Goal: Task Accomplishment & Management: Manage account settings

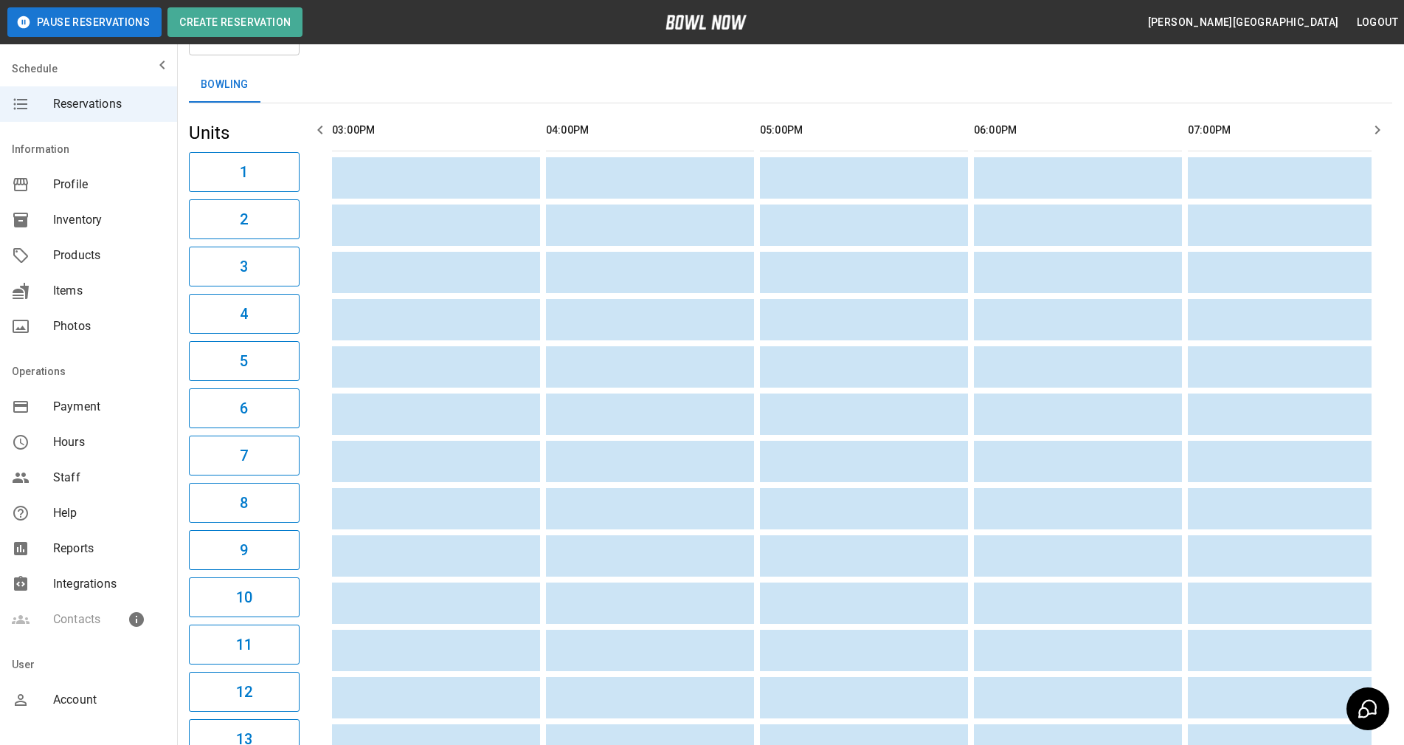
click at [1401, 554] on div "**********" at bounding box center [790, 637] width 1227 height 1329
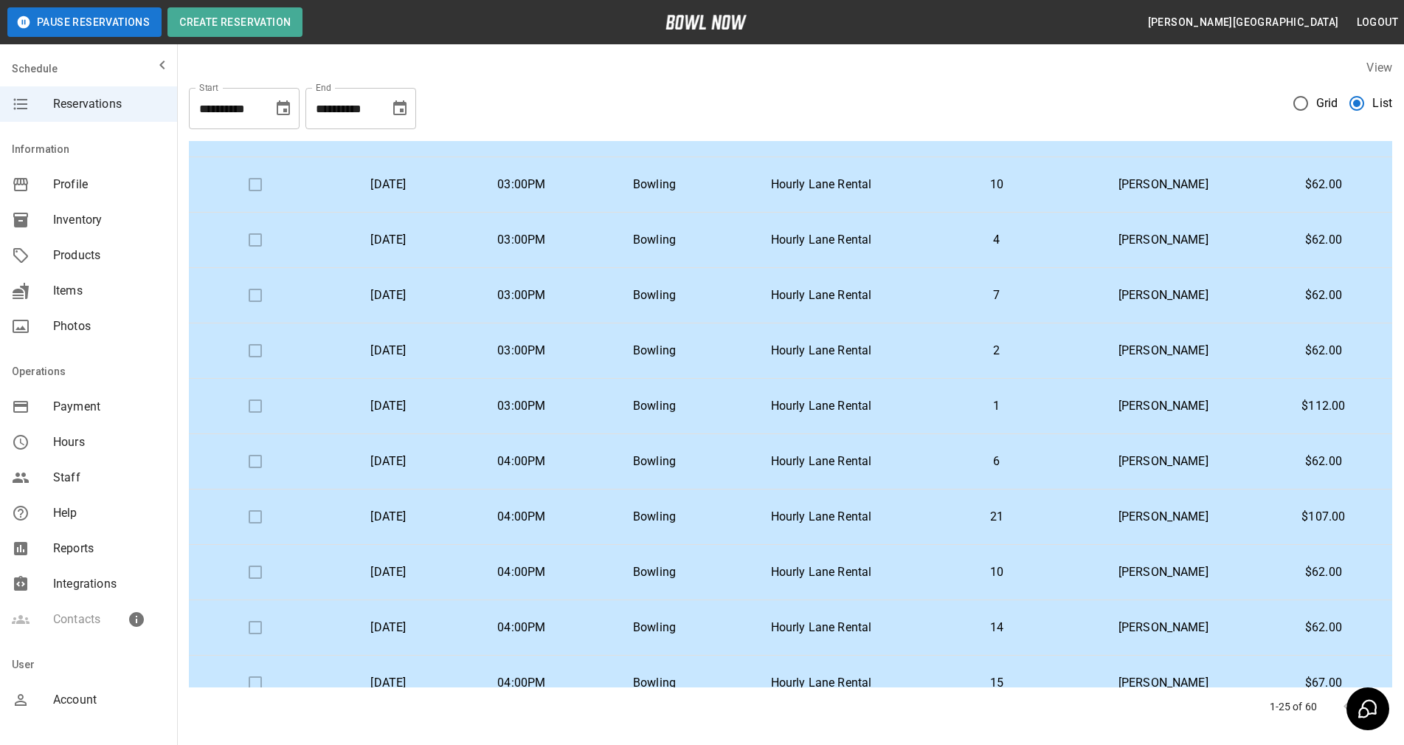
scroll to position [880, 0]
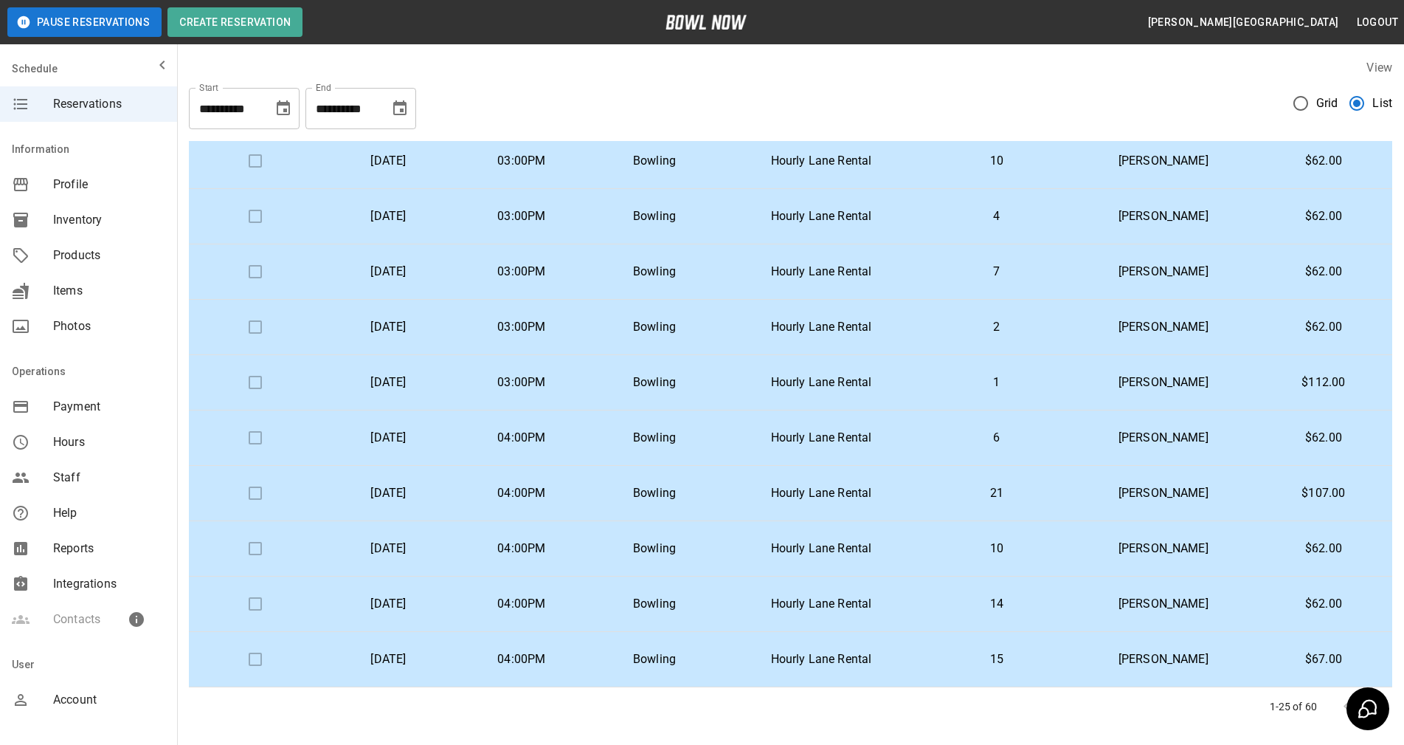
click at [1401, 499] on div "**********" at bounding box center [790, 392] width 1227 height 690
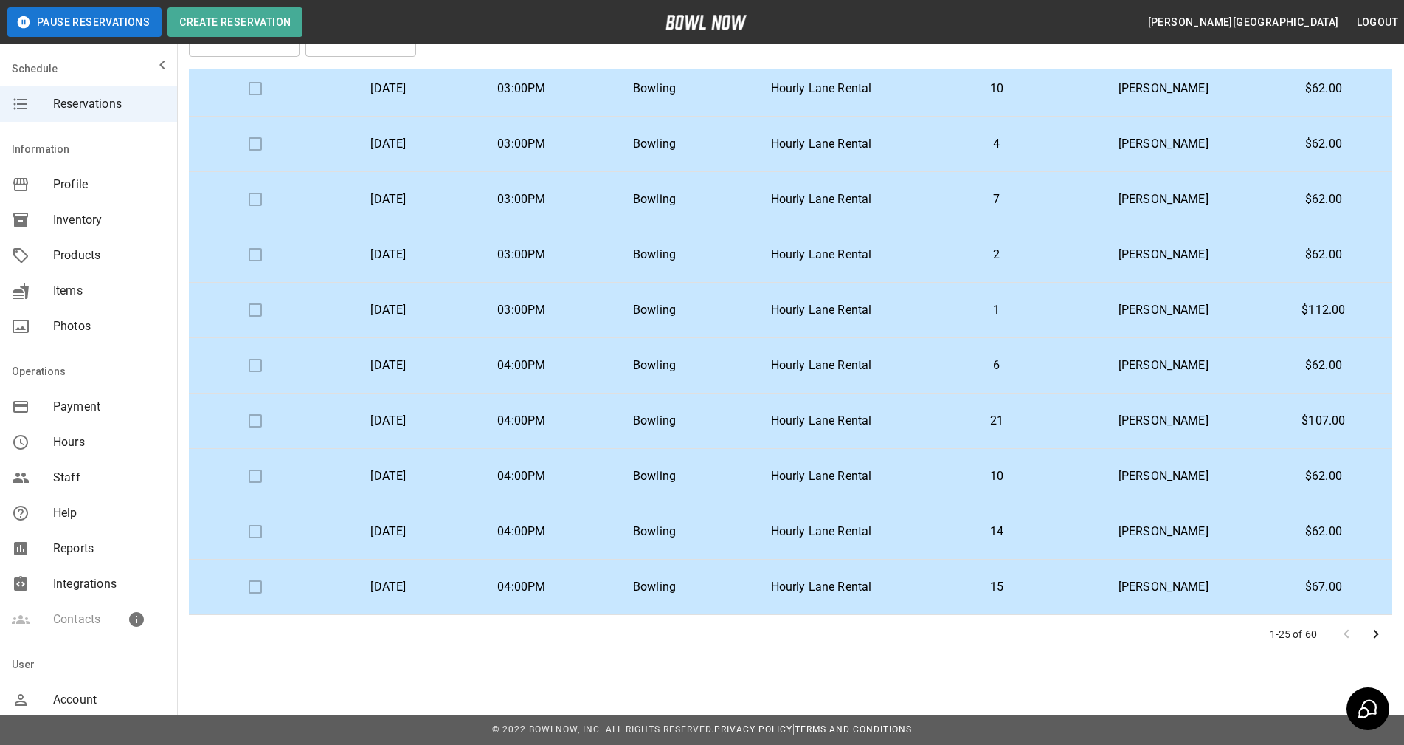
click at [1373, 633] on icon "Go to next page" at bounding box center [1377, 634] width 18 height 18
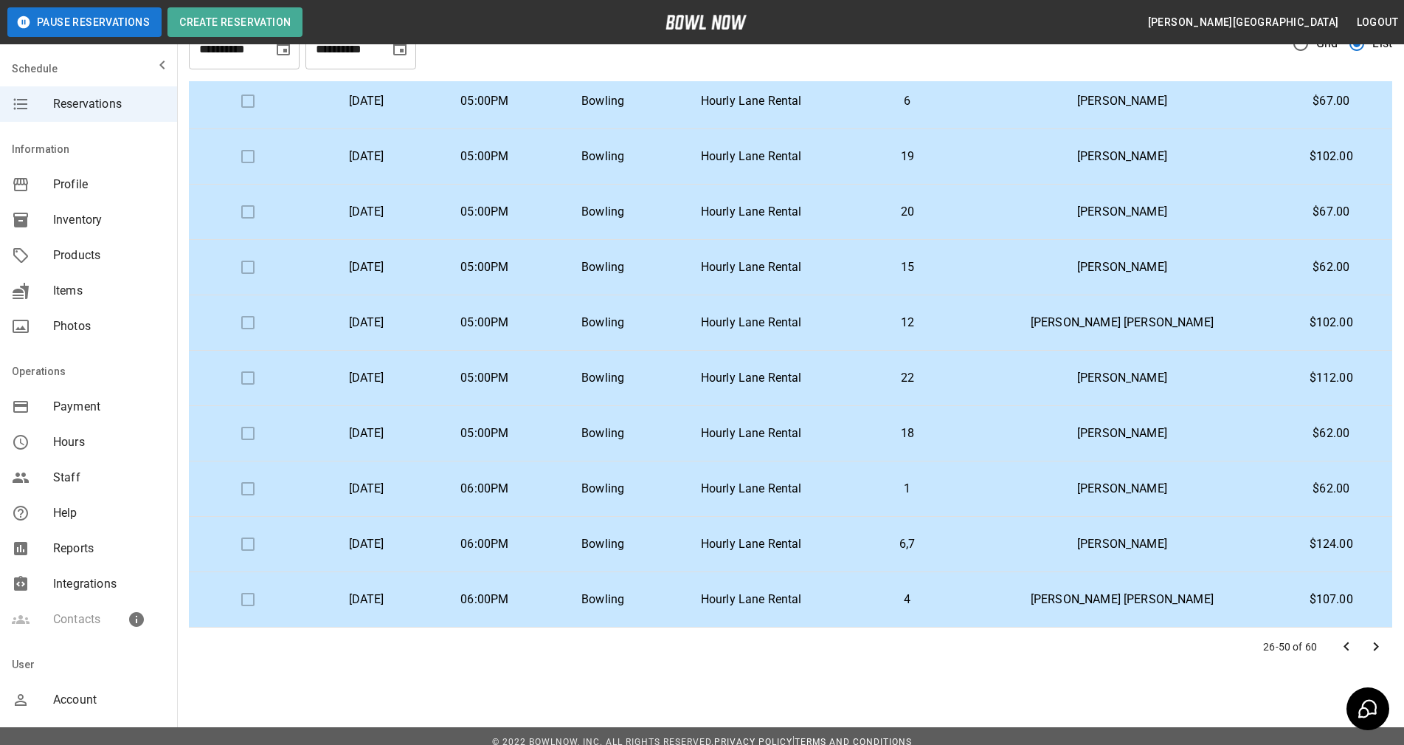
scroll to position [68, 0]
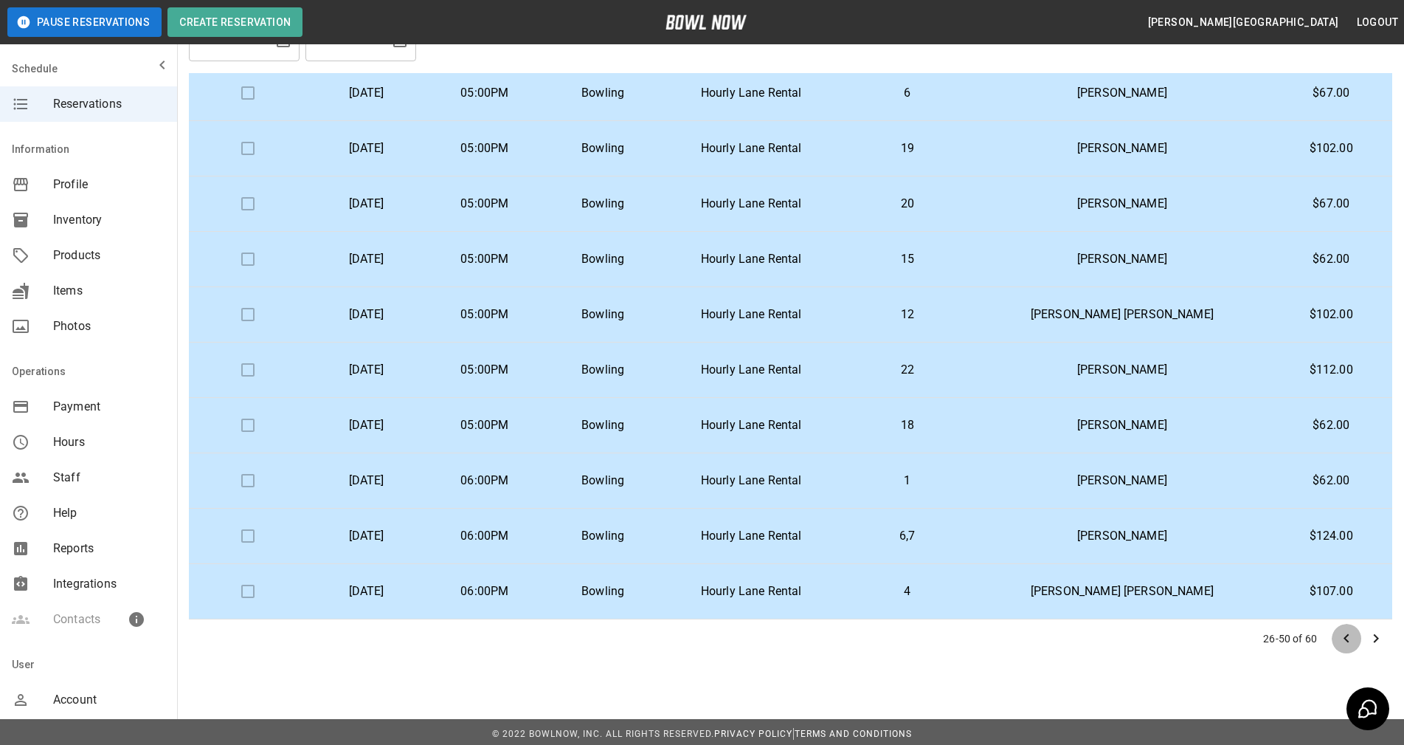
click at [1350, 636] on icon "Go to previous page" at bounding box center [1347, 639] width 18 height 18
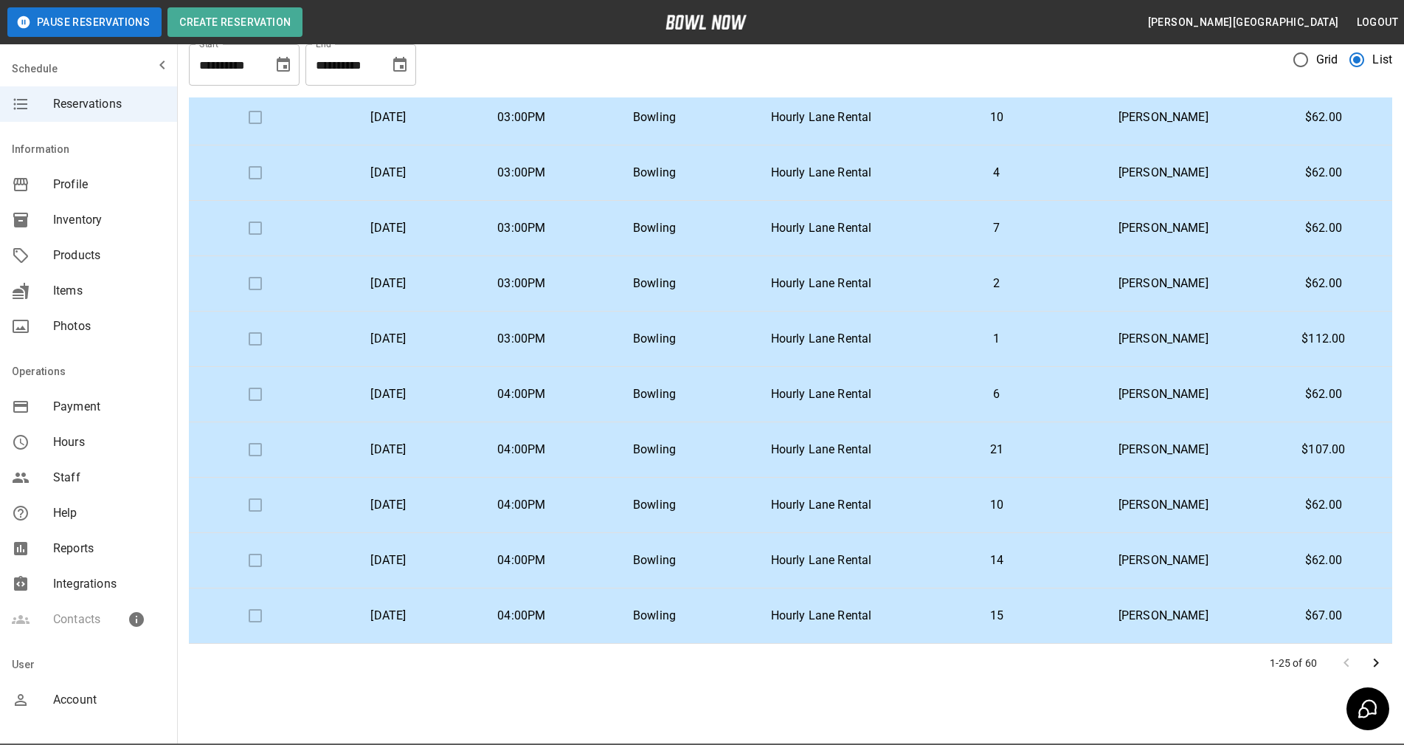
scroll to position [72, 0]
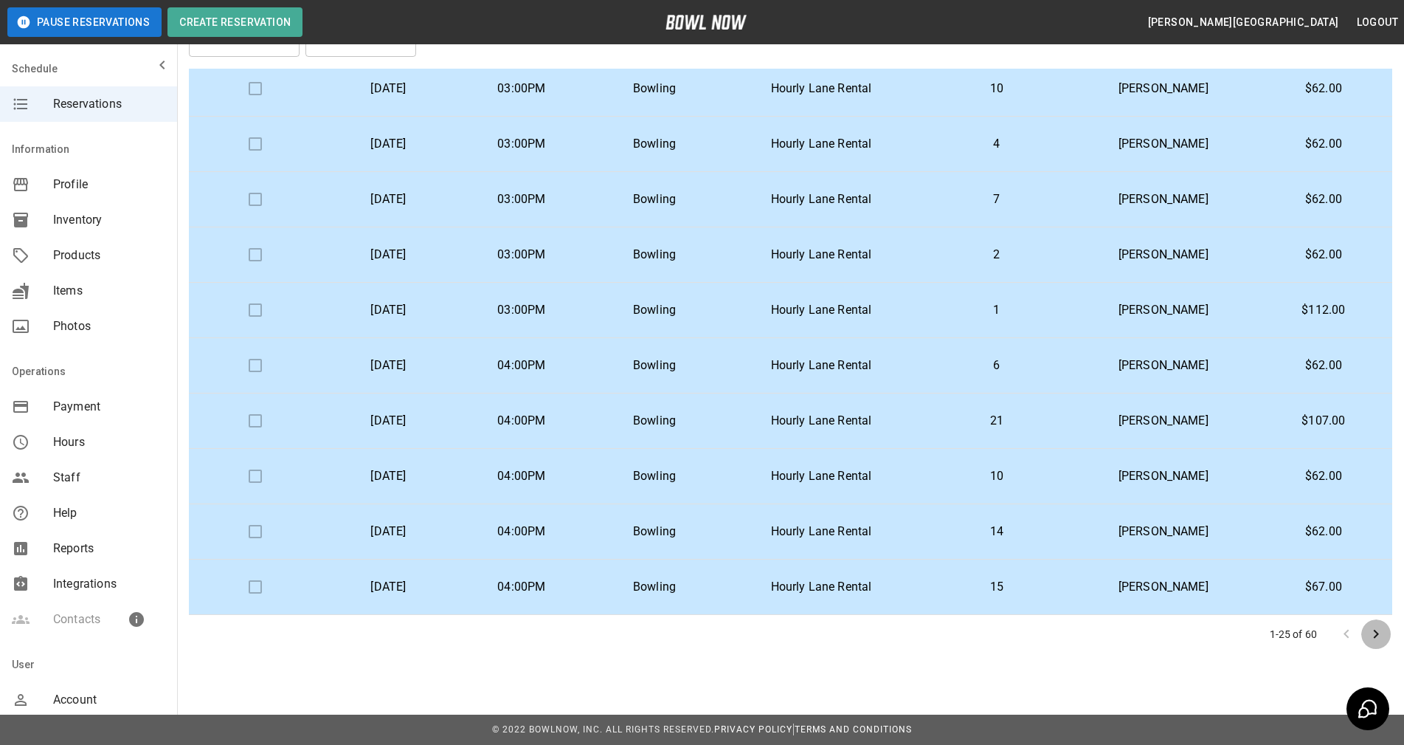
click at [1378, 634] on icon "Go to next page" at bounding box center [1376, 634] width 5 height 9
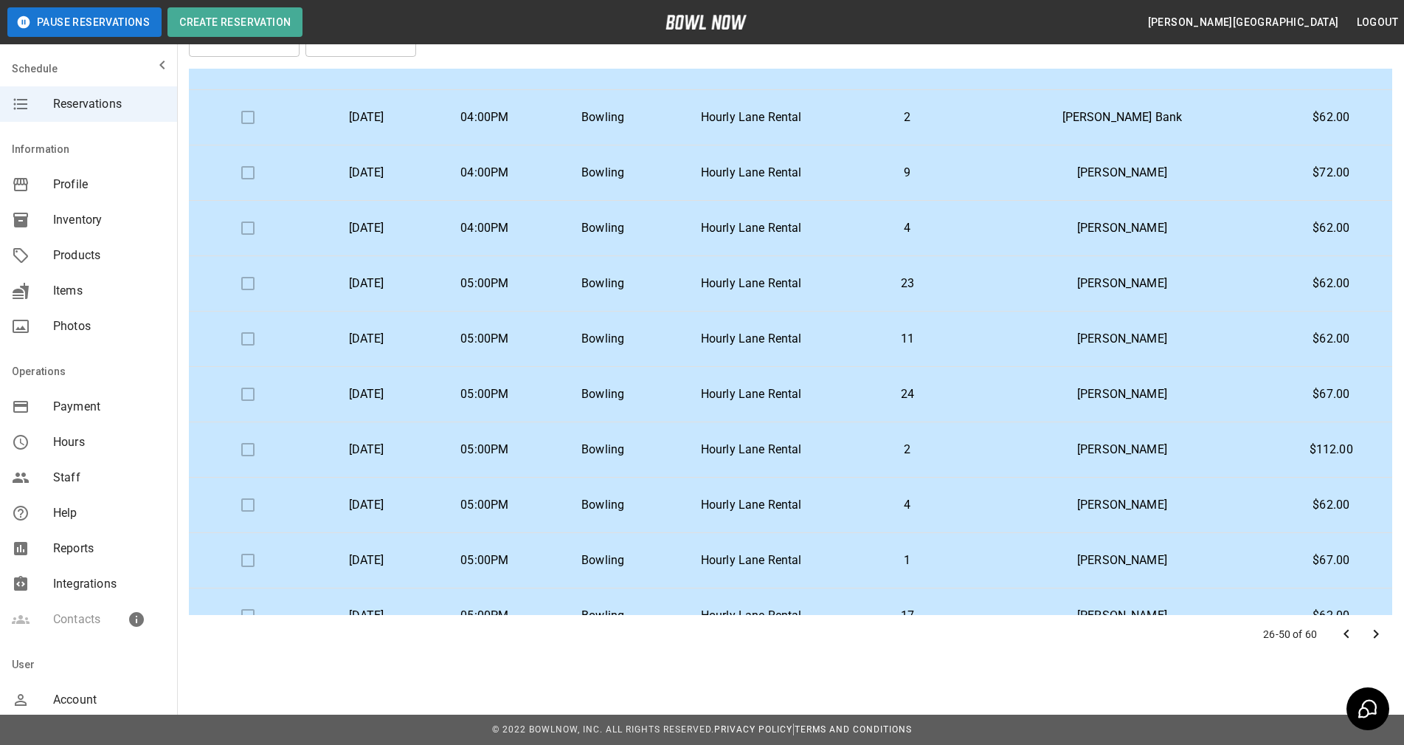
scroll to position [0, 0]
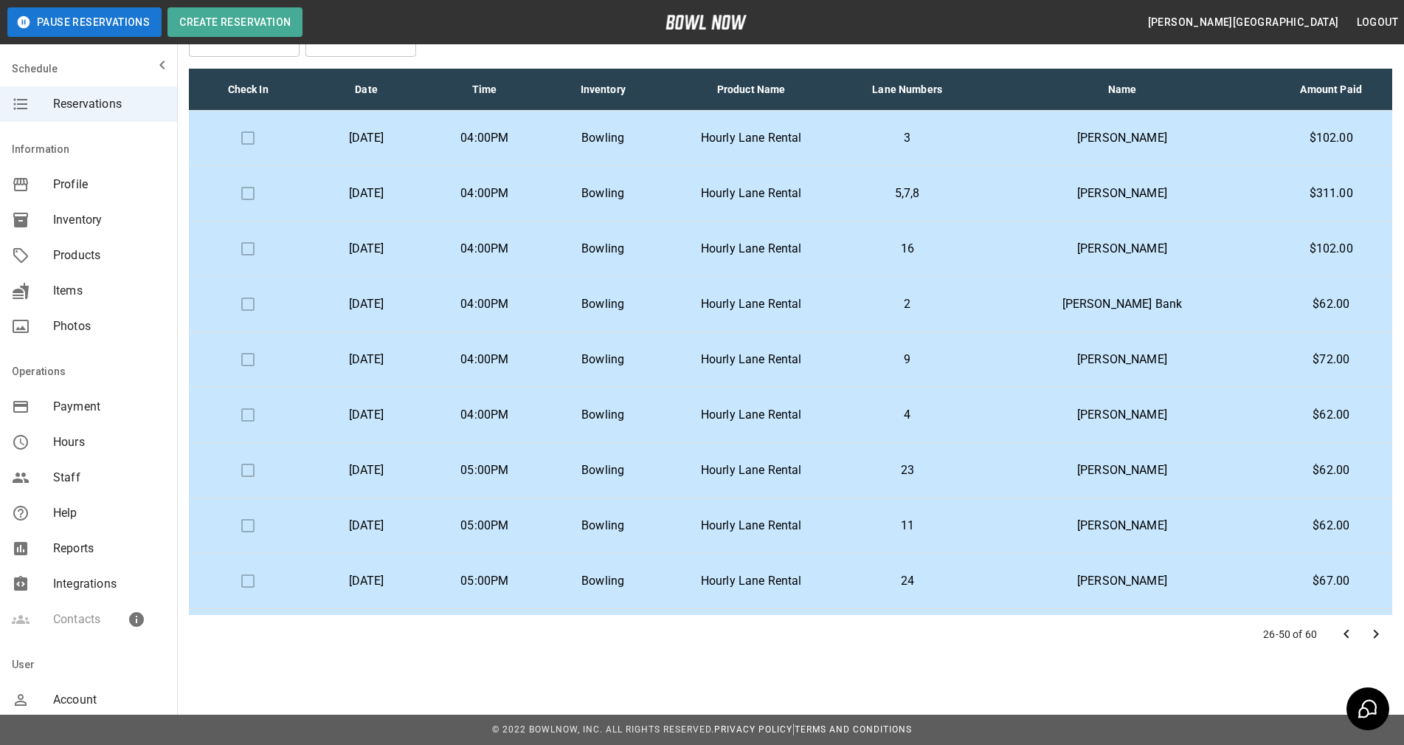
click at [1399, 186] on div "**********" at bounding box center [790, 320] width 1227 height 690
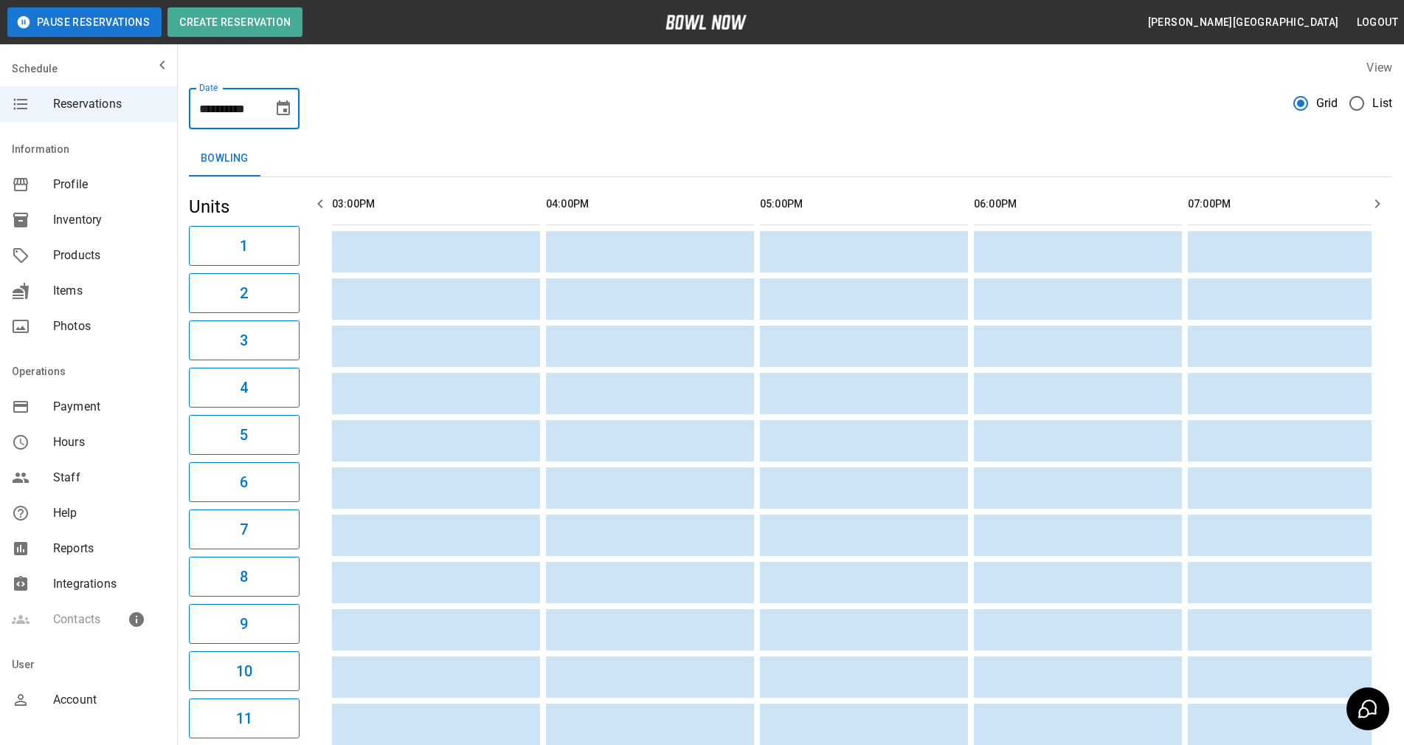
click at [228, 109] on input "**********" at bounding box center [226, 108] width 74 height 41
type input "**********"
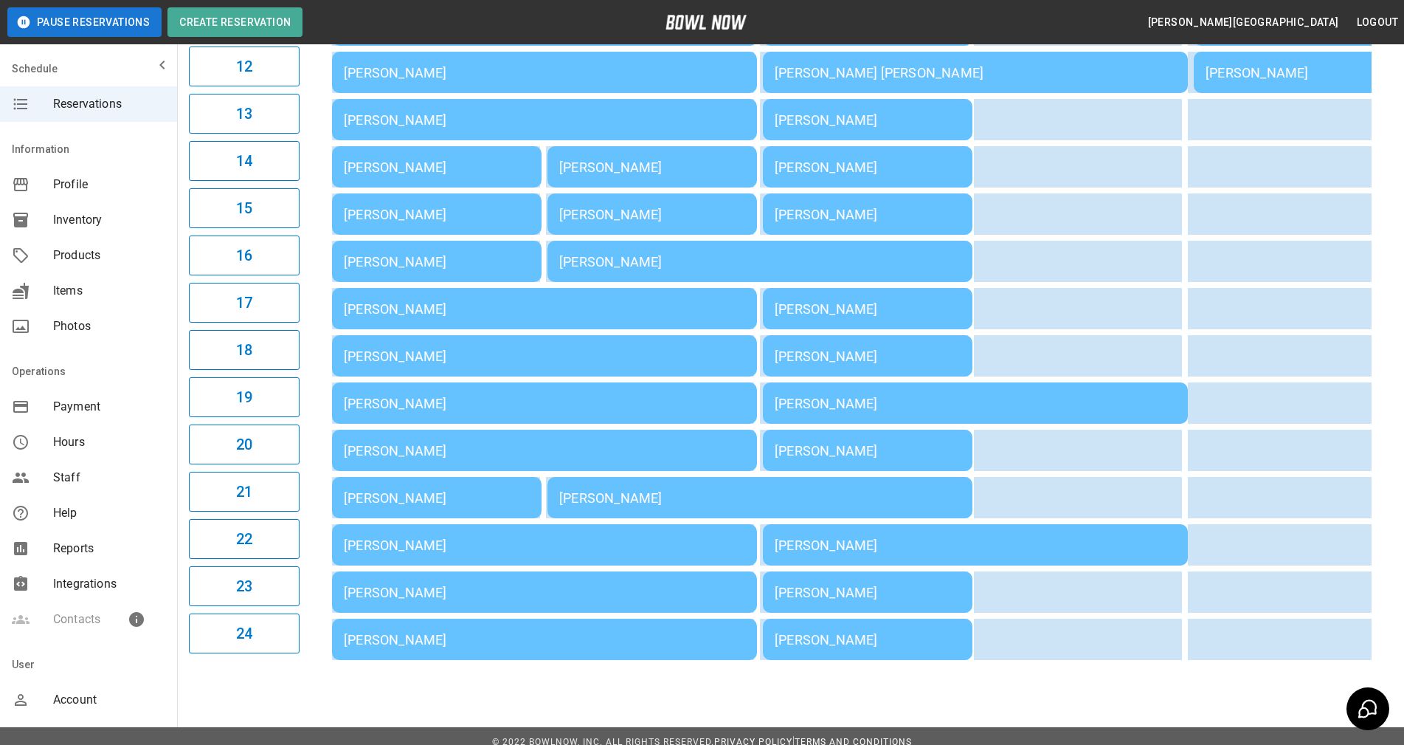
scroll to position [724, 0]
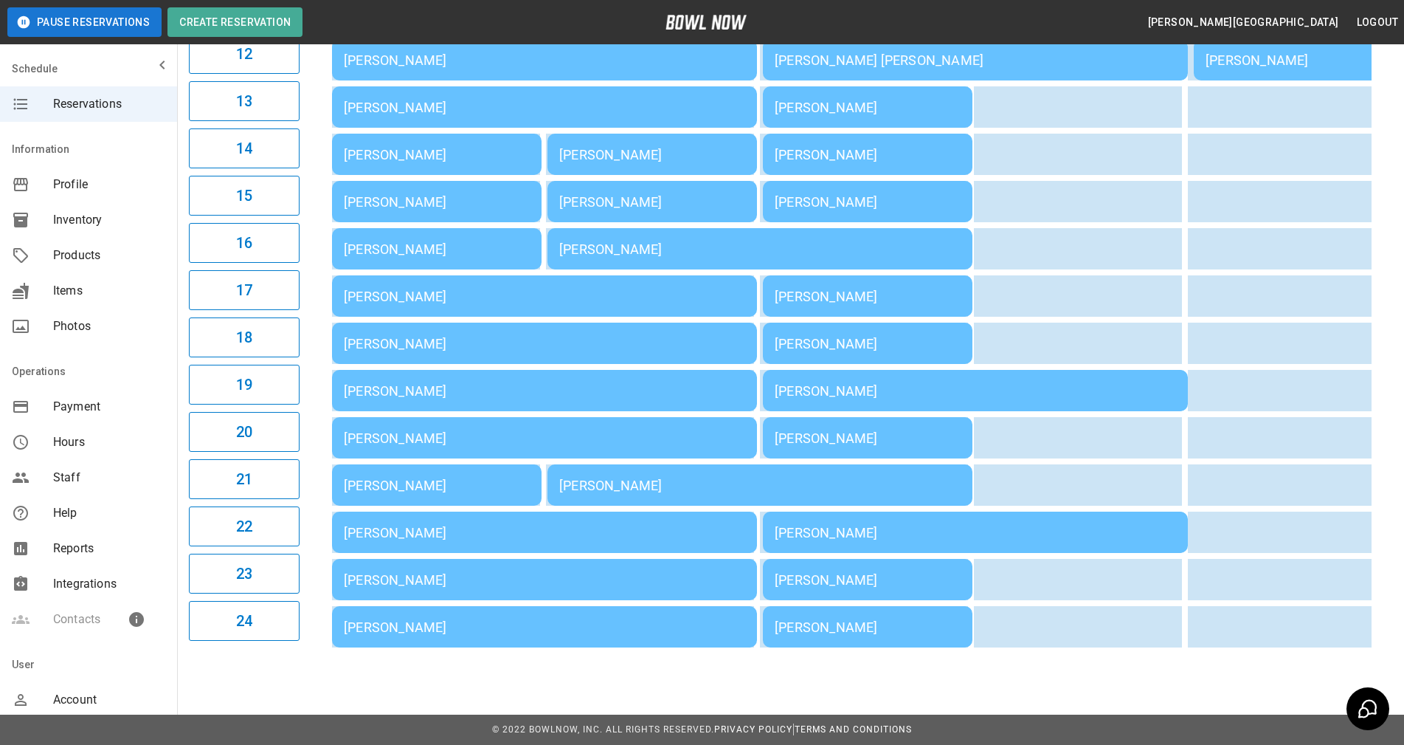
click at [1385, 329] on div "03:00PM 04:00PM 05:00PM 06:00PM 07:00PM 08:00PM 09:00PM Julie Overdorff Melinda…" at bounding box center [849, 59] width 1087 height 1187
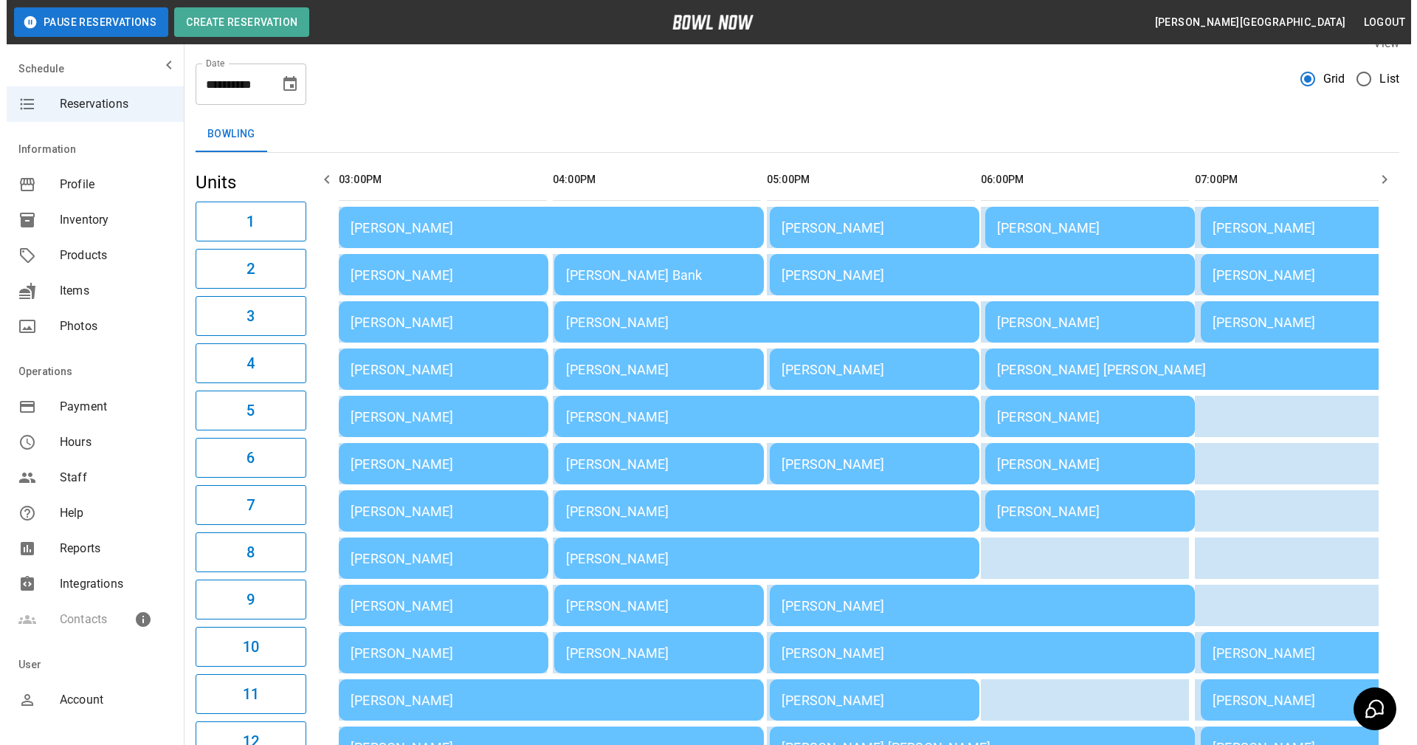
scroll to position [0, 0]
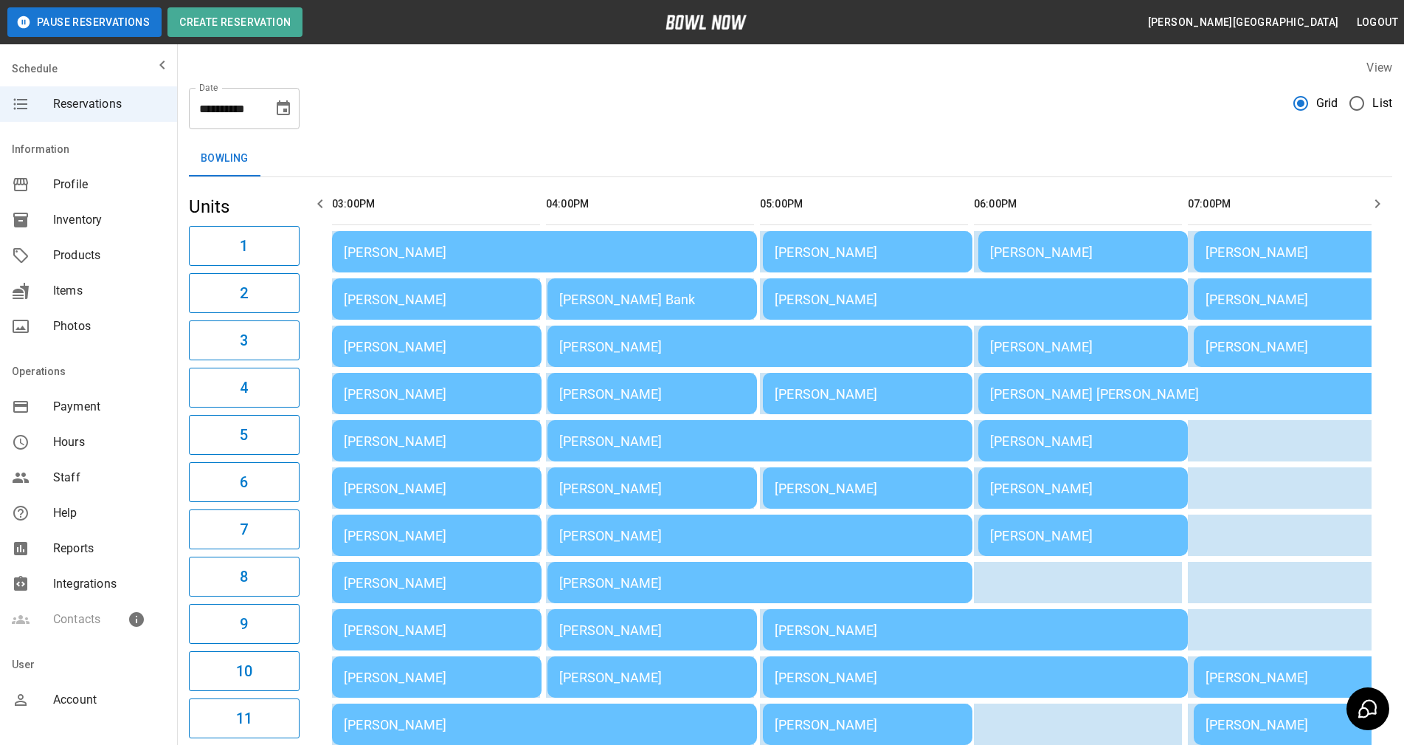
click at [427, 295] on div "[PERSON_NAME]" at bounding box center [437, 299] width 186 height 15
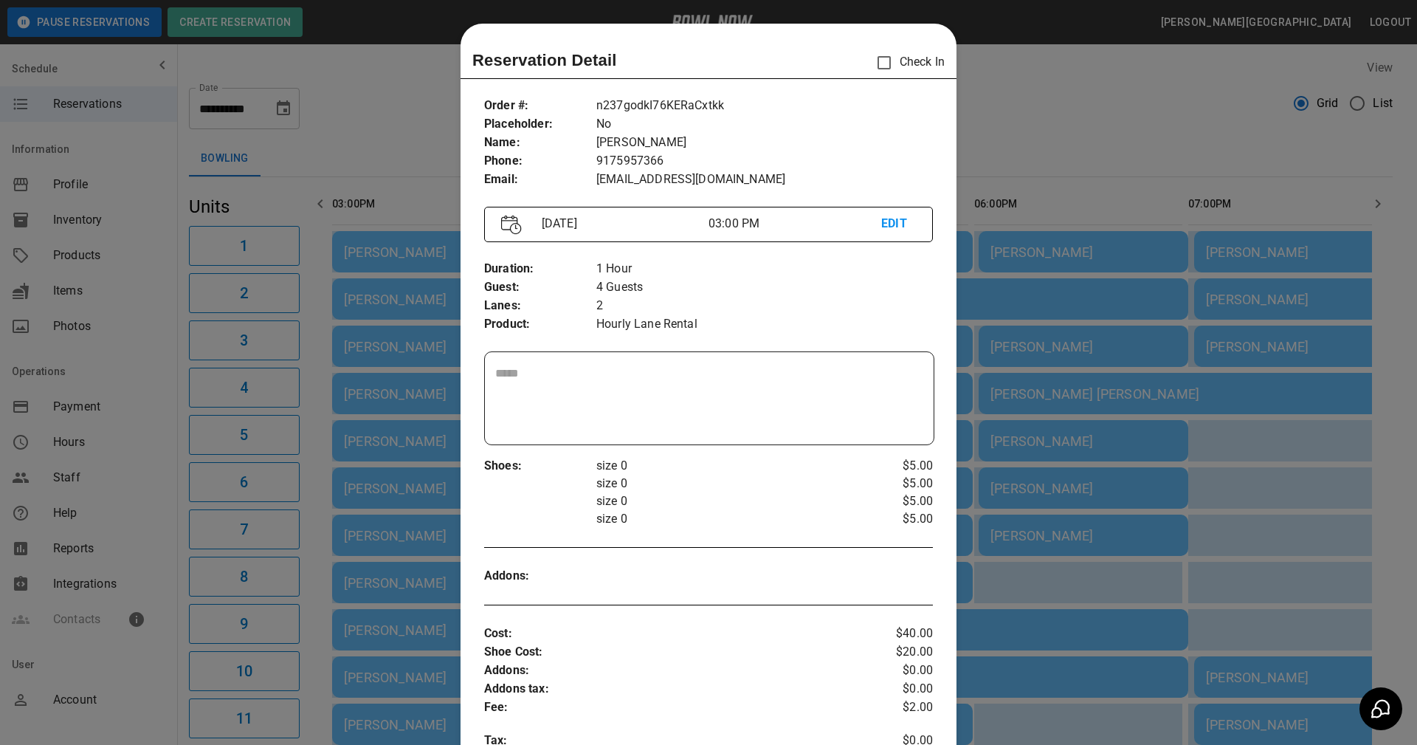
scroll to position [24, 0]
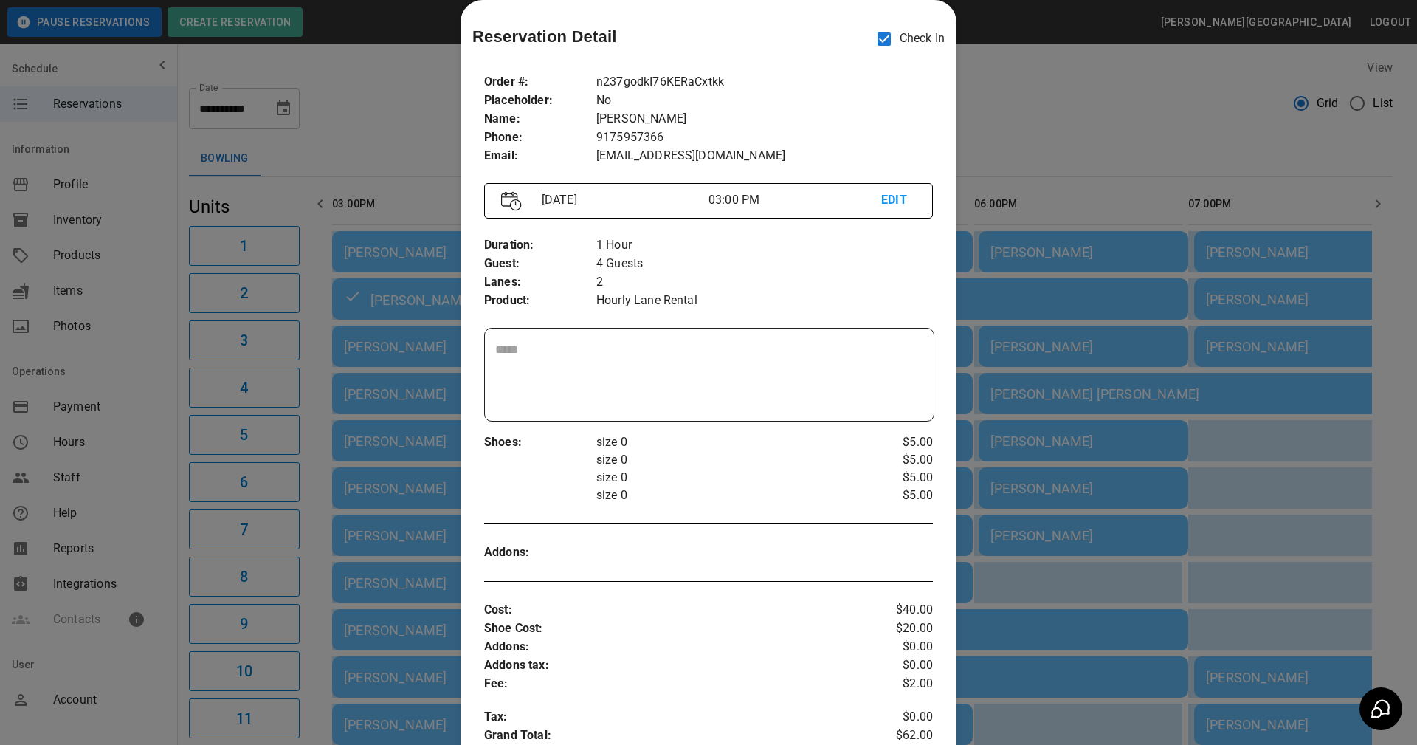
click at [821, 571] on div "Addons :" at bounding box center [708, 552] width 449 height 42
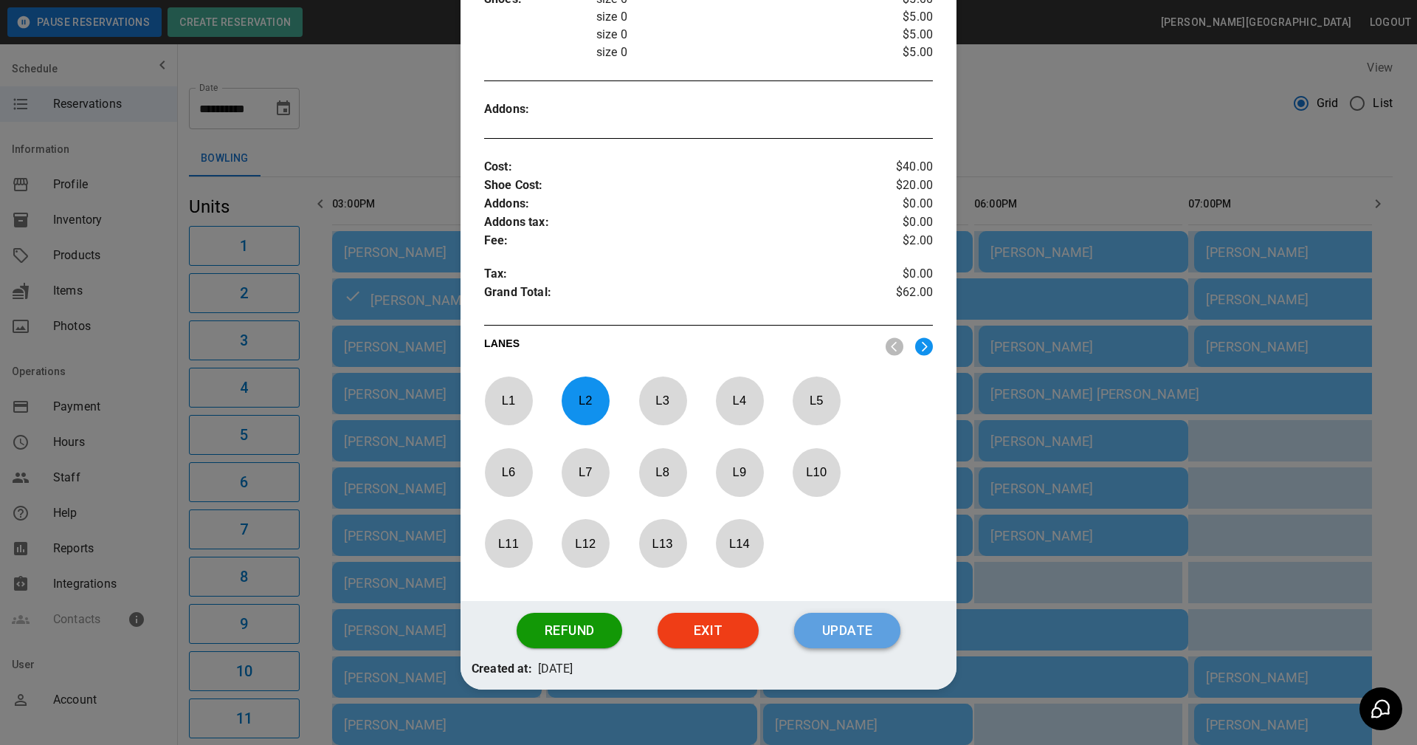
click at [845, 624] on button "Update" at bounding box center [847, 630] width 106 height 35
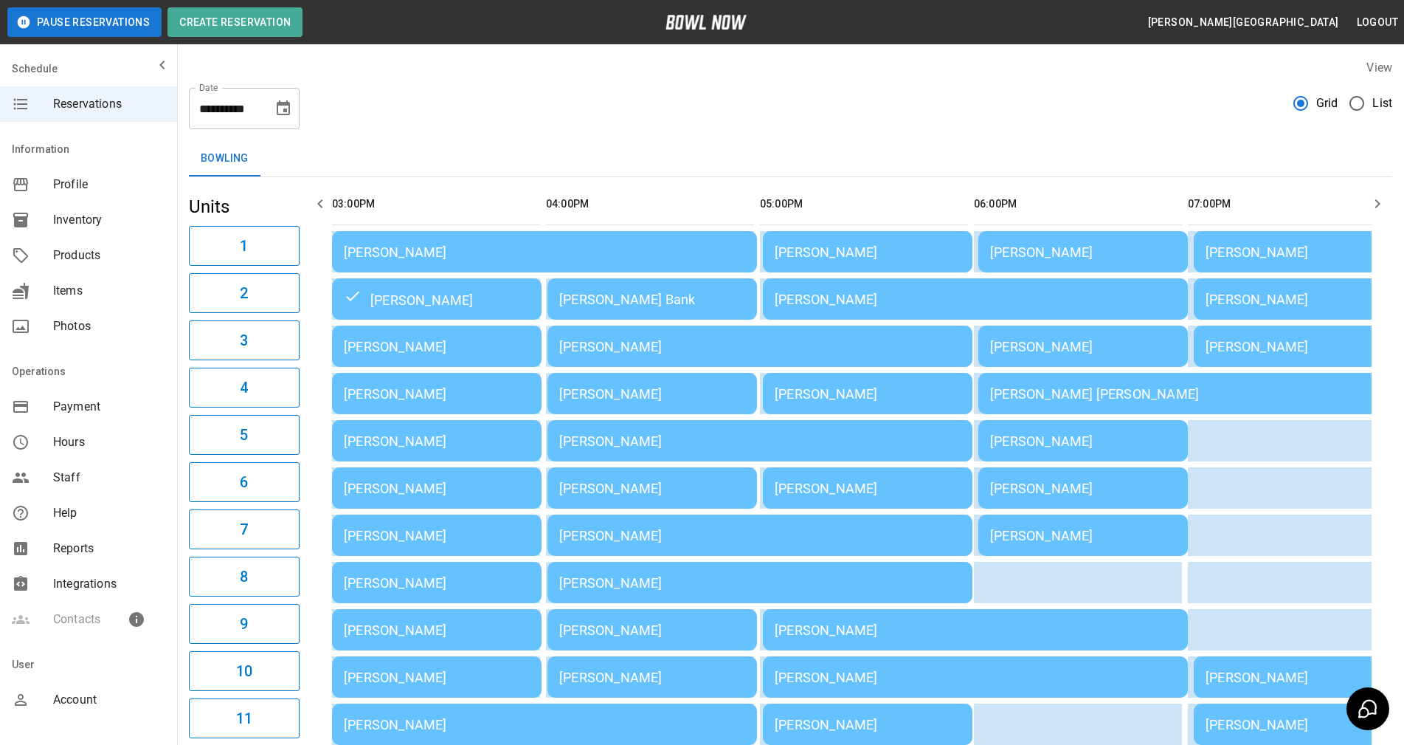
scroll to position [74, 0]
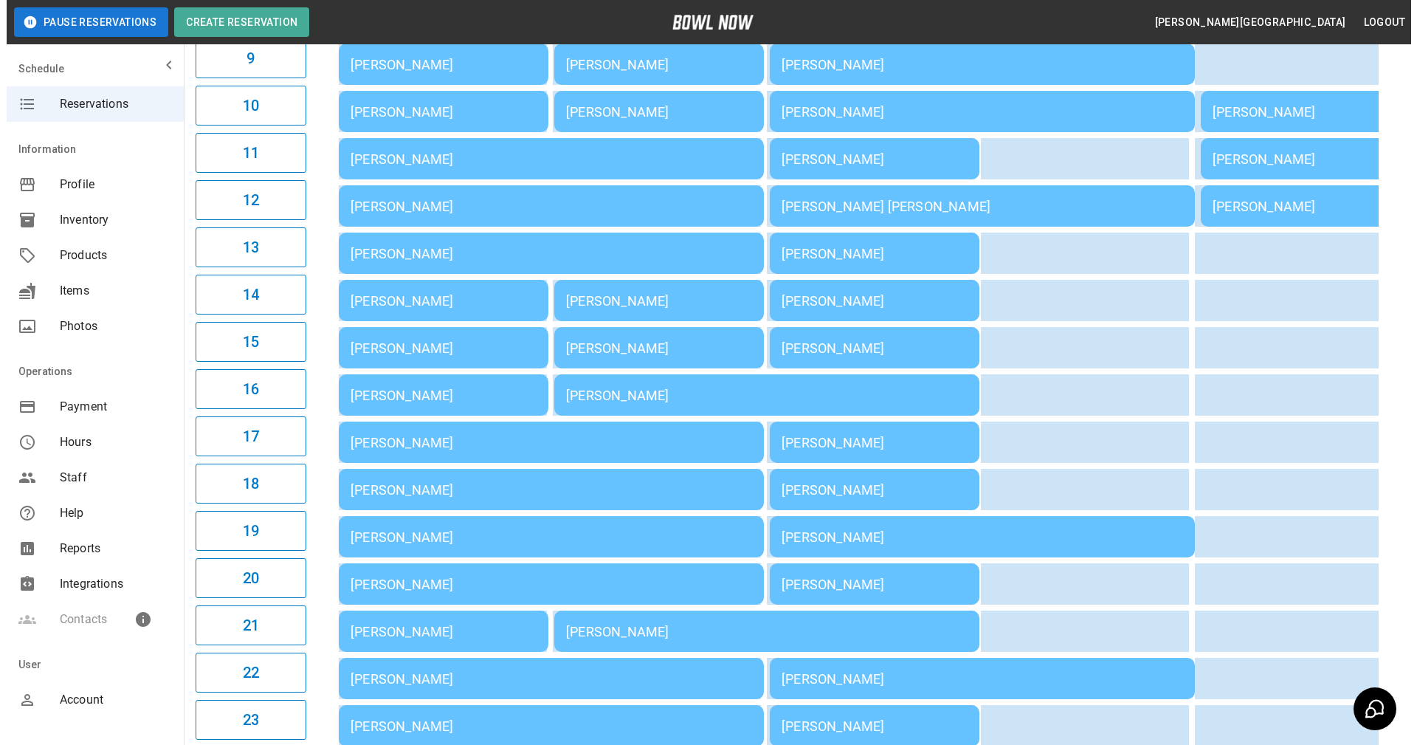
scroll to position [590, 0]
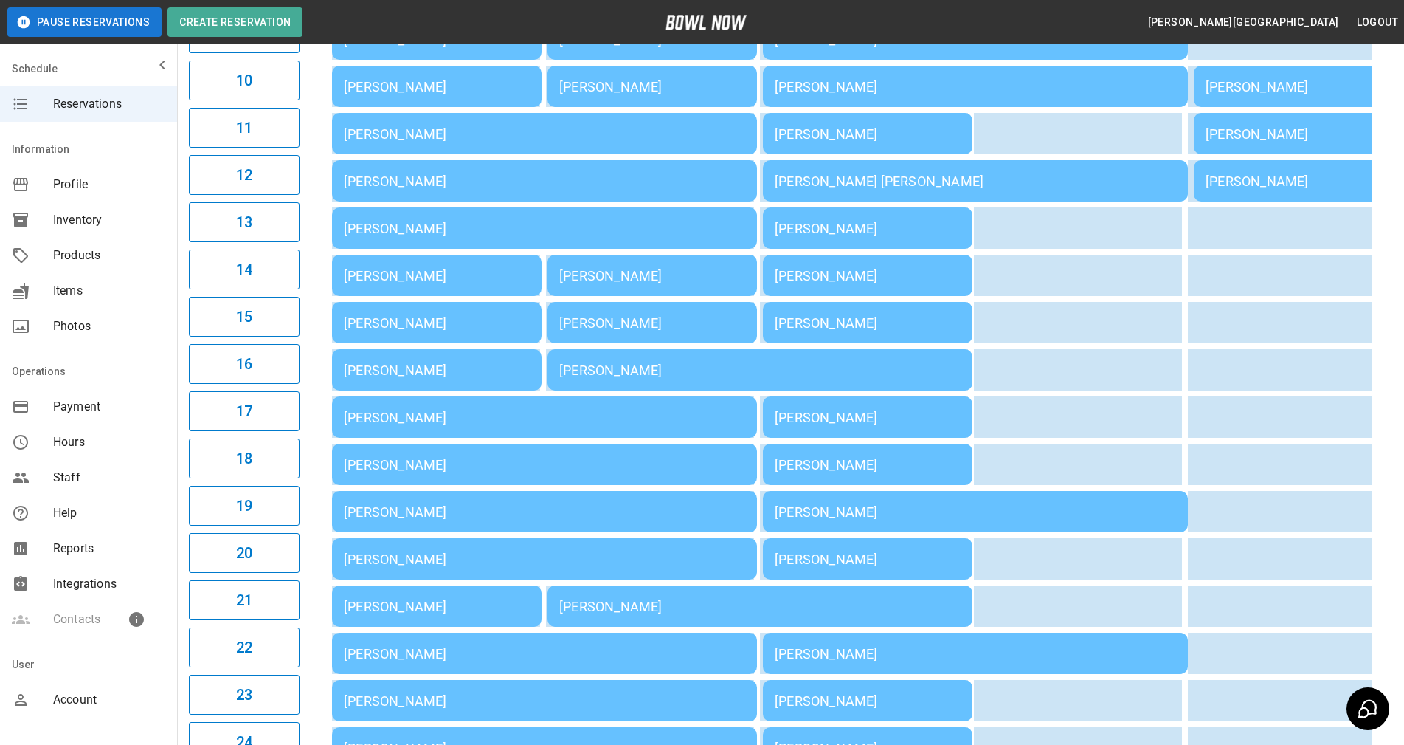
click at [403, 506] on div "[PERSON_NAME]" at bounding box center [544, 511] width 401 height 15
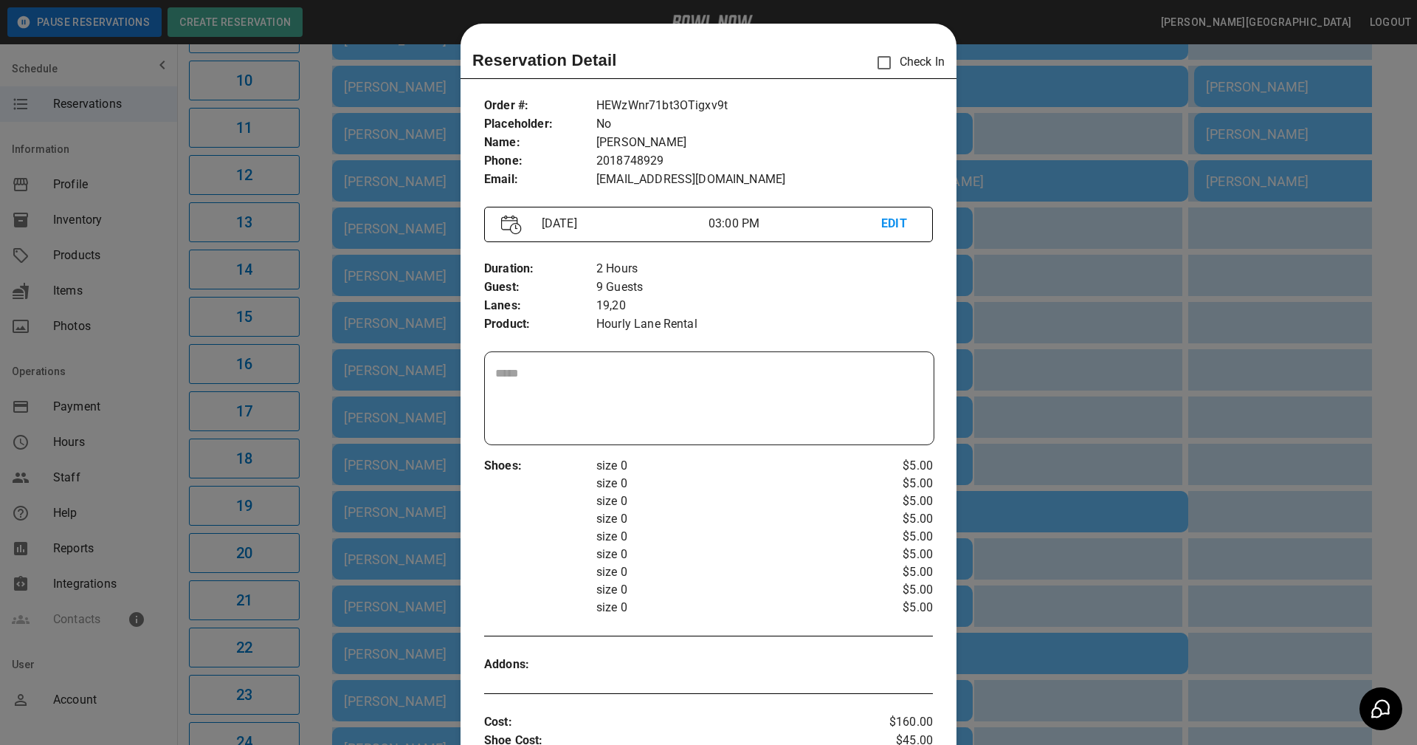
scroll to position [24, 0]
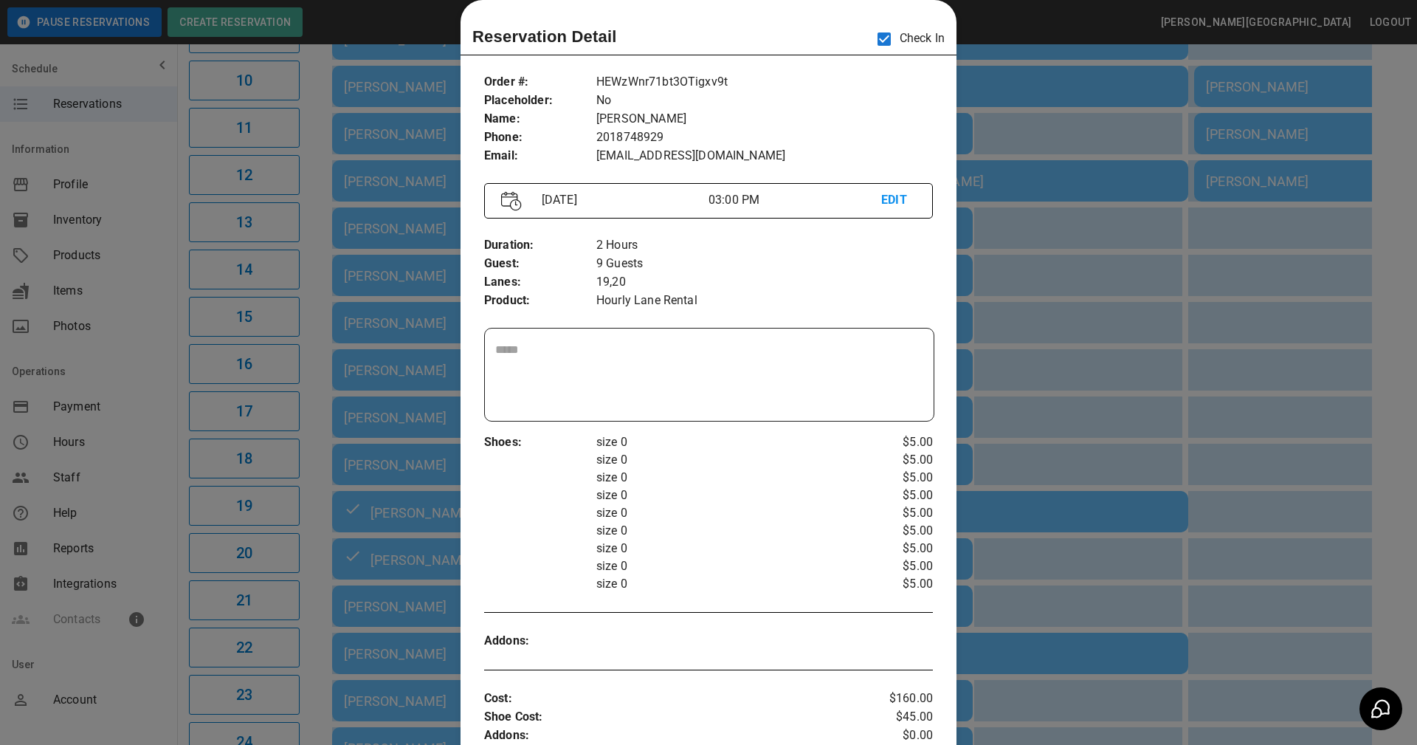
click at [795, 582] on p "size 0" at bounding box center [727, 584] width 262 height 18
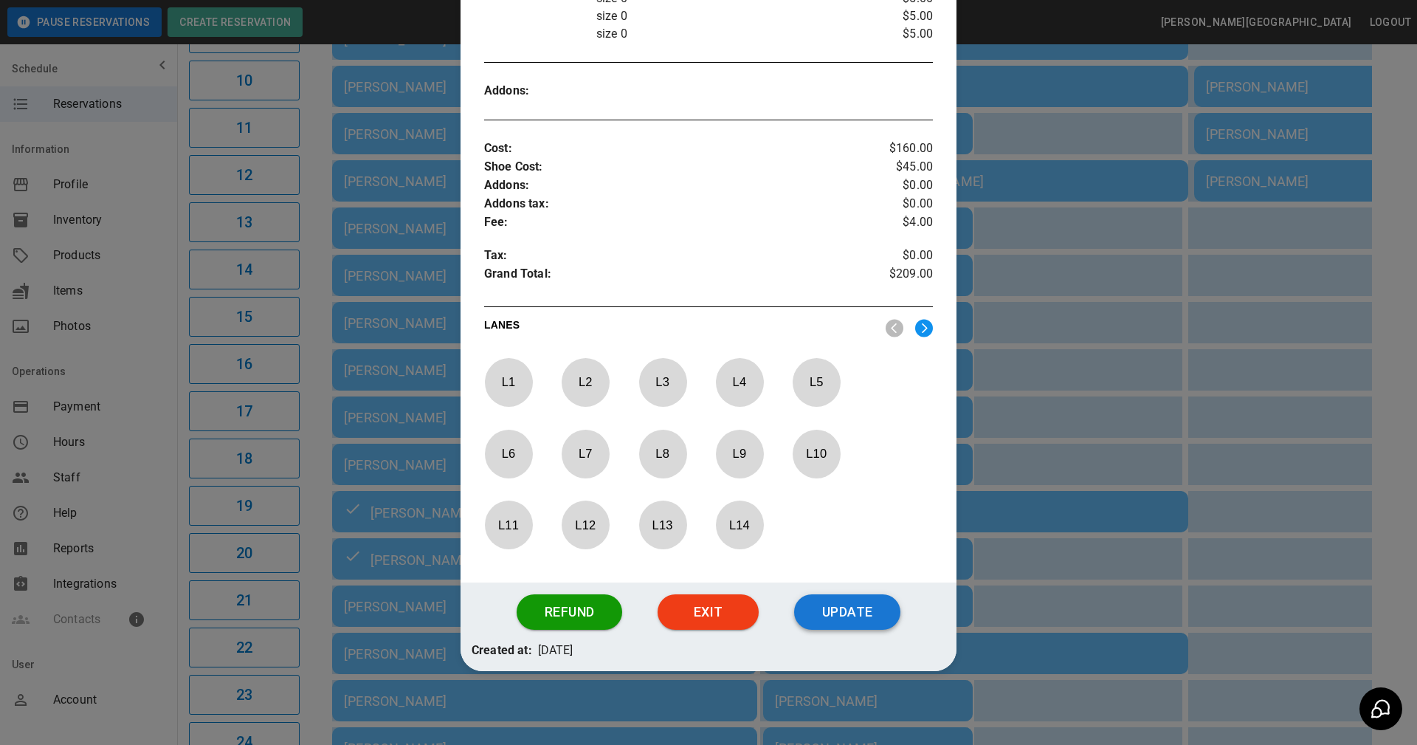
click at [834, 607] on button "Update" at bounding box center [847, 611] width 106 height 35
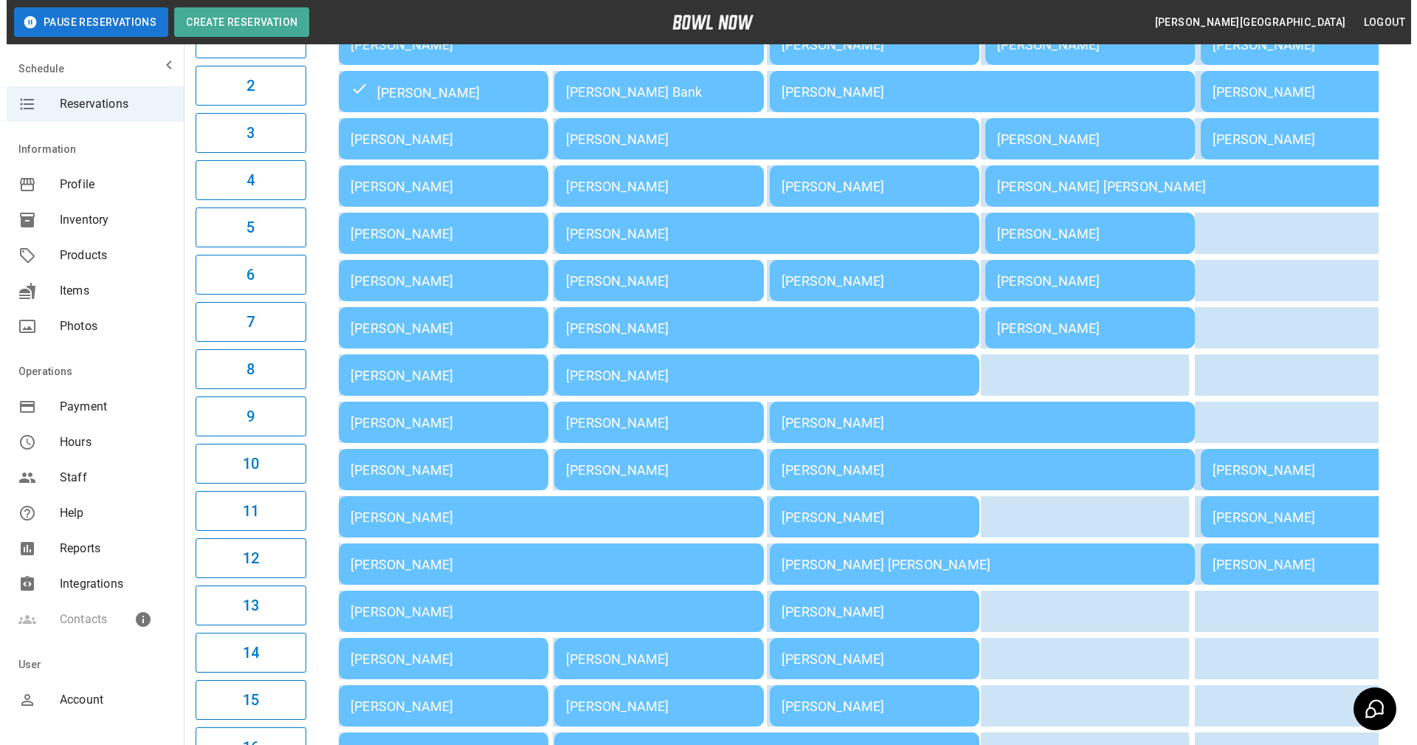
scroll to position [134, 0]
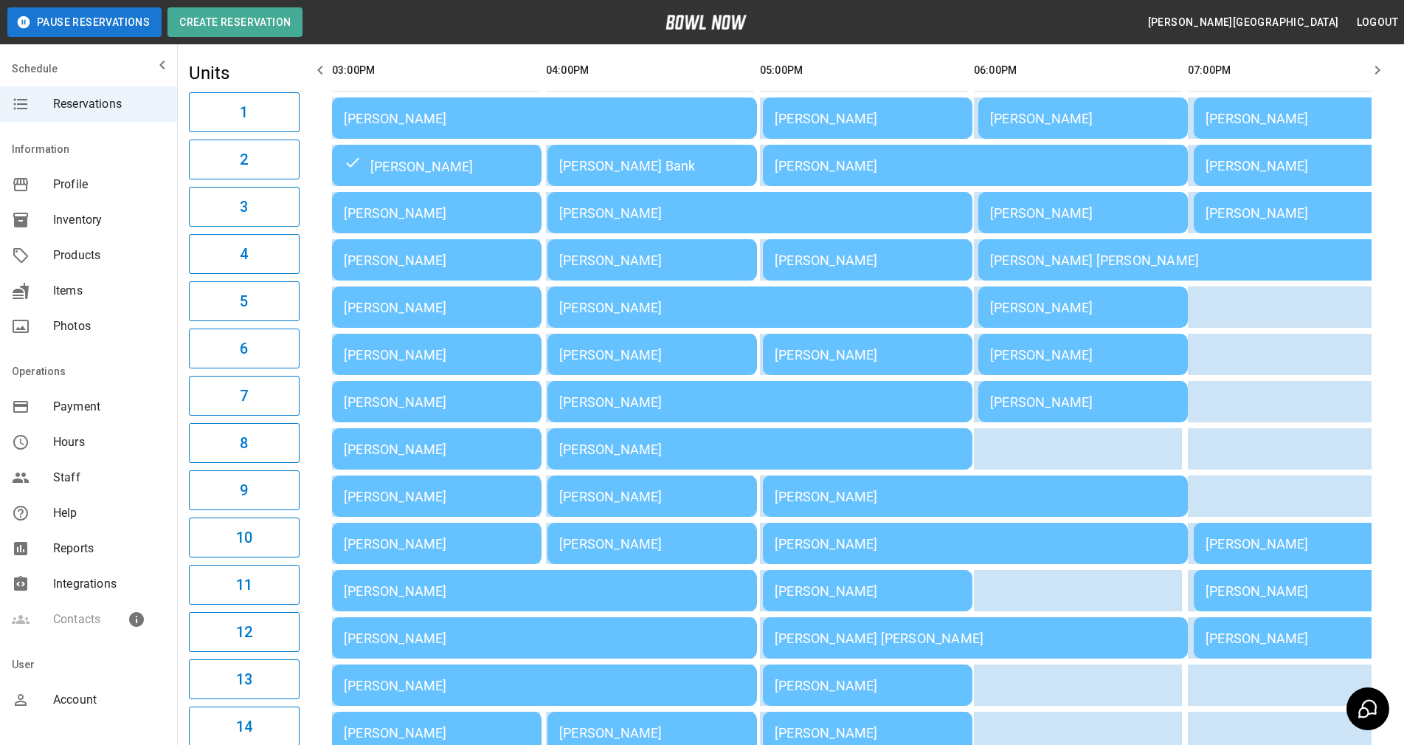
click at [433, 501] on div "[PERSON_NAME]" at bounding box center [437, 496] width 186 height 15
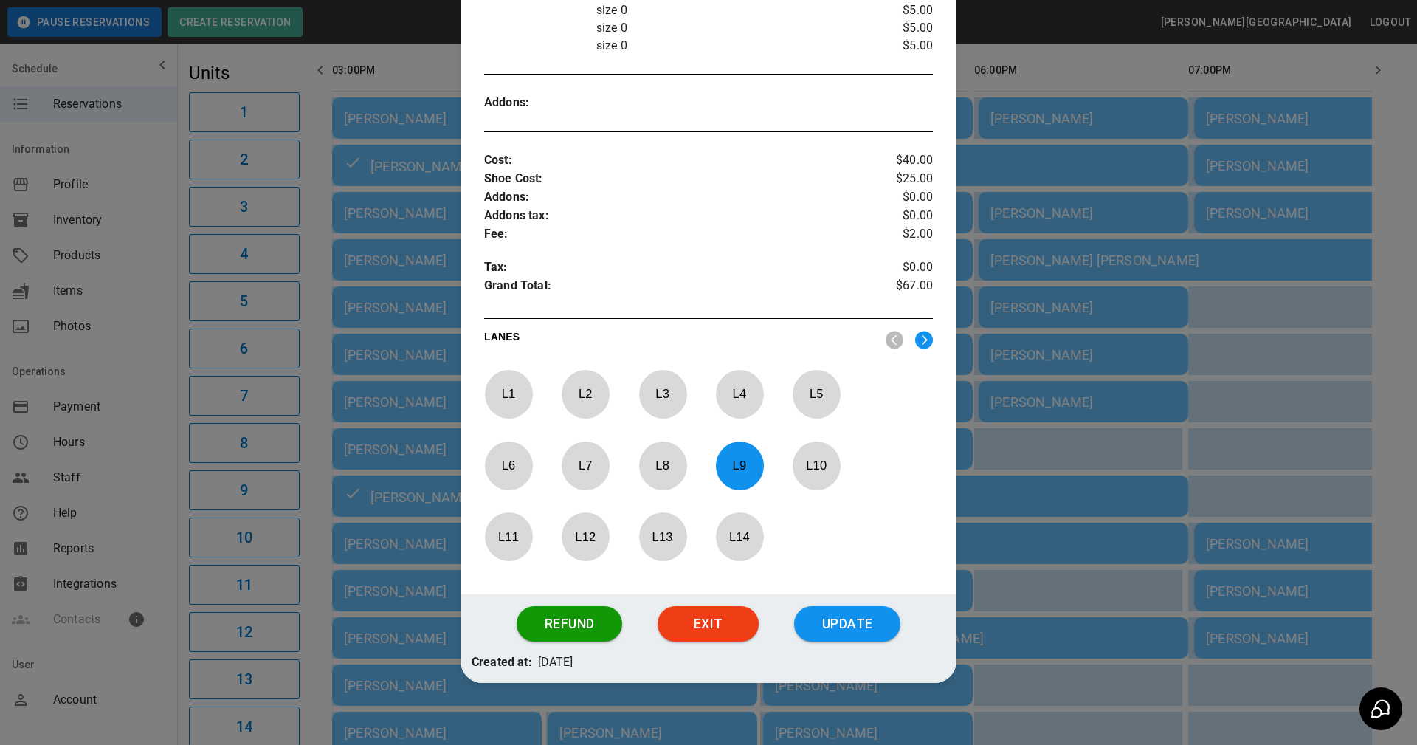
scroll to position [503, 0]
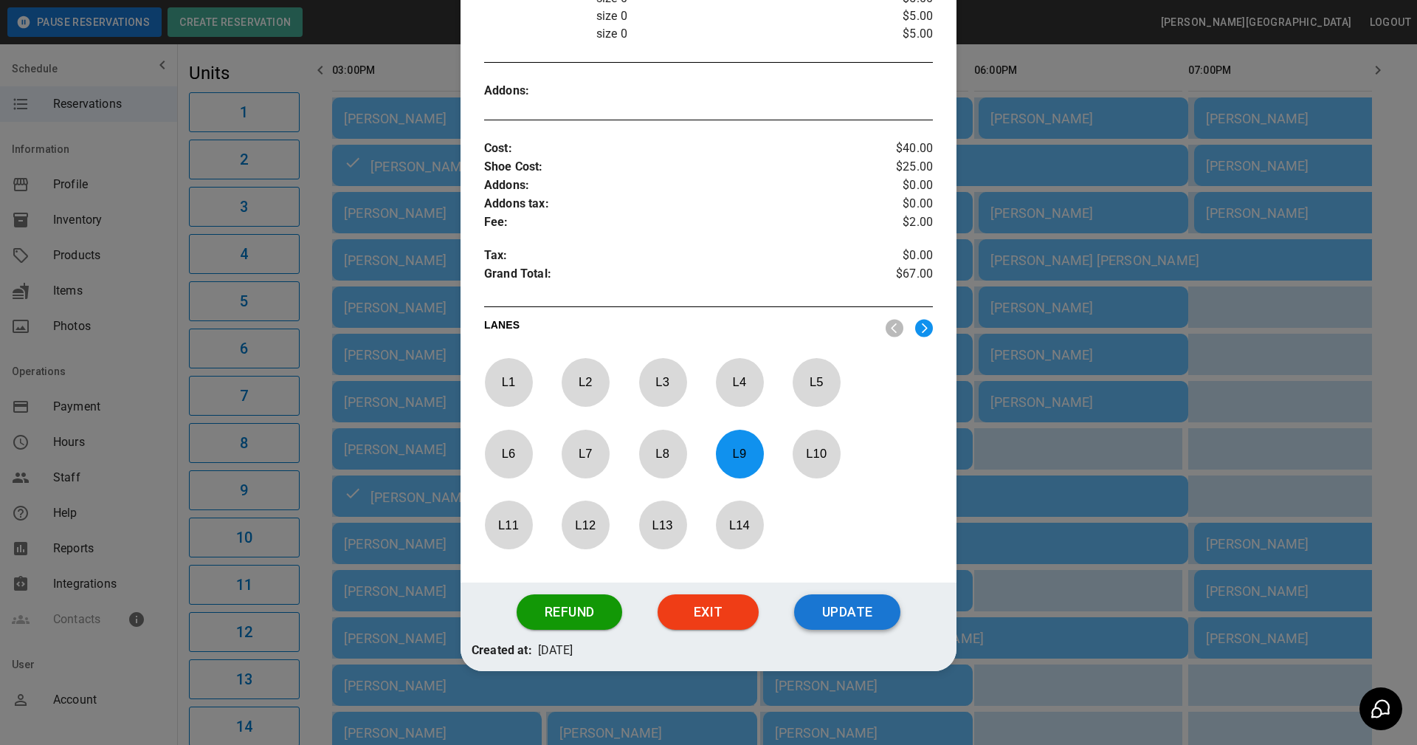
click at [833, 612] on button "Update" at bounding box center [847, 611] width 106 height 35
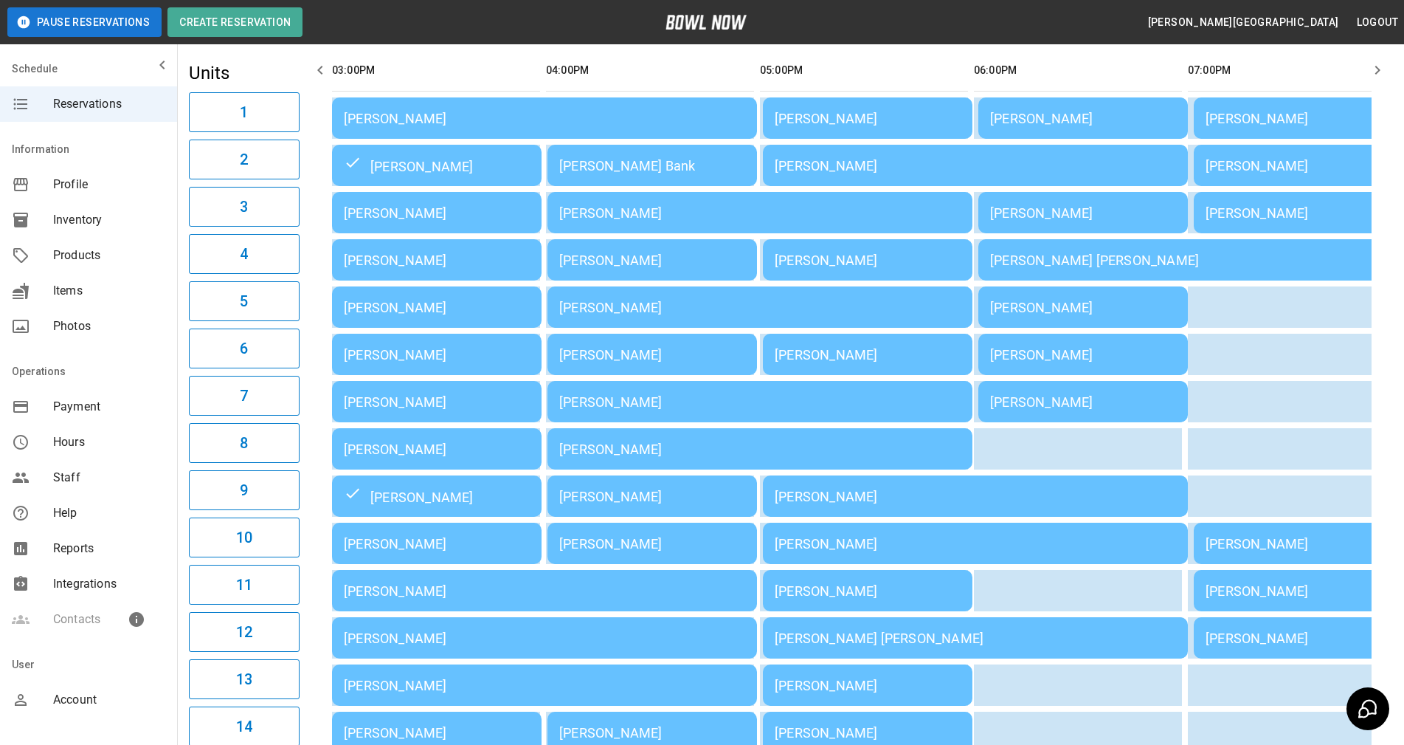
click at [431, 406] on div "[PERSON_NAME]" at bounding box center [437, 401] width 186 height 15
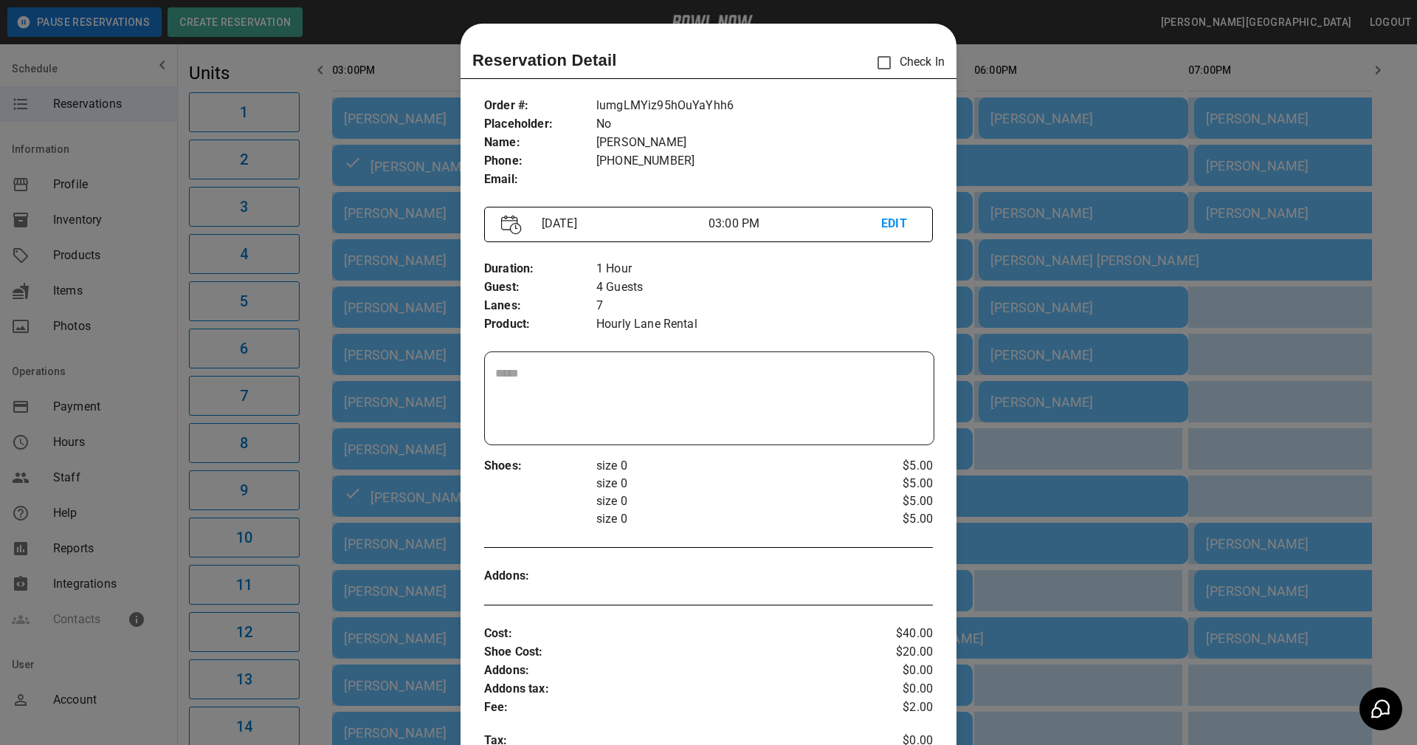
scroll to position [24, 0]
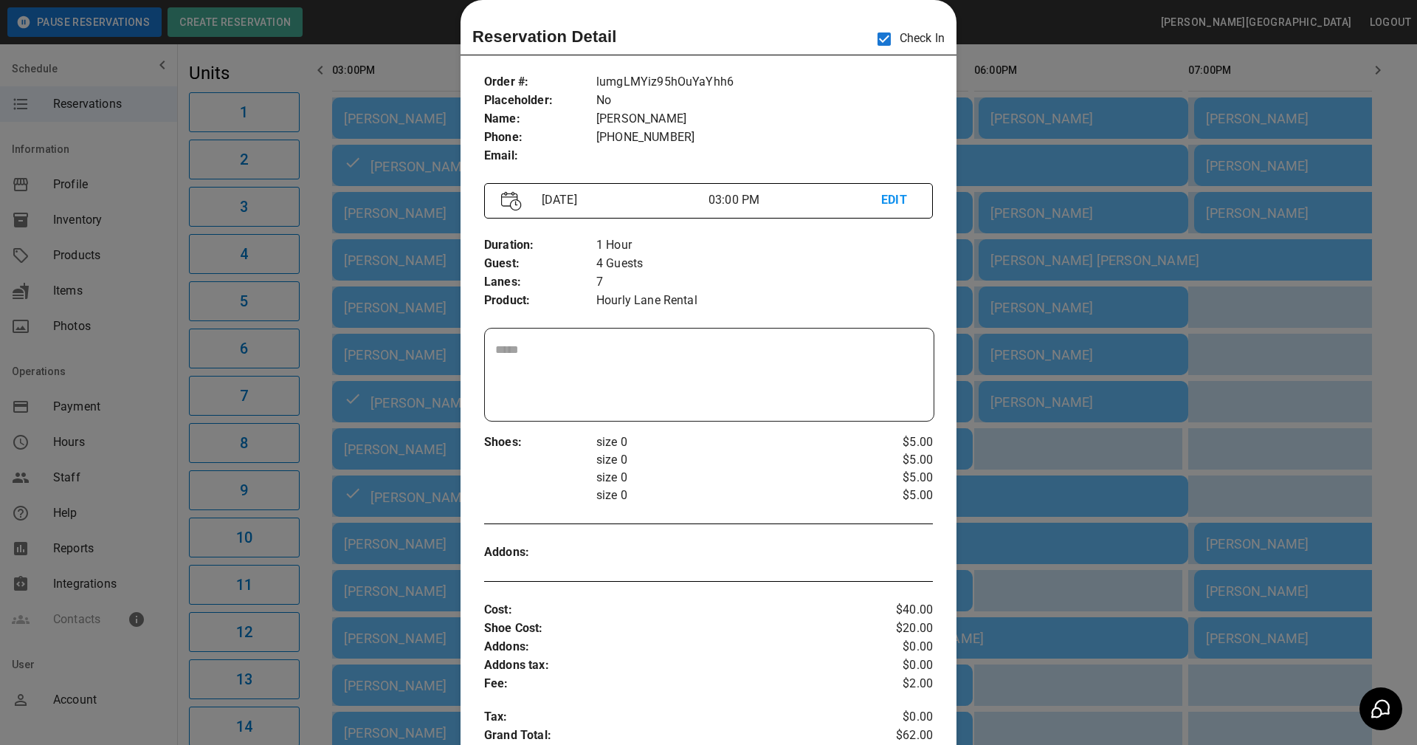
click at [702, 477] on p "size 0" at bounding box center [727, 478] width 262 height 18
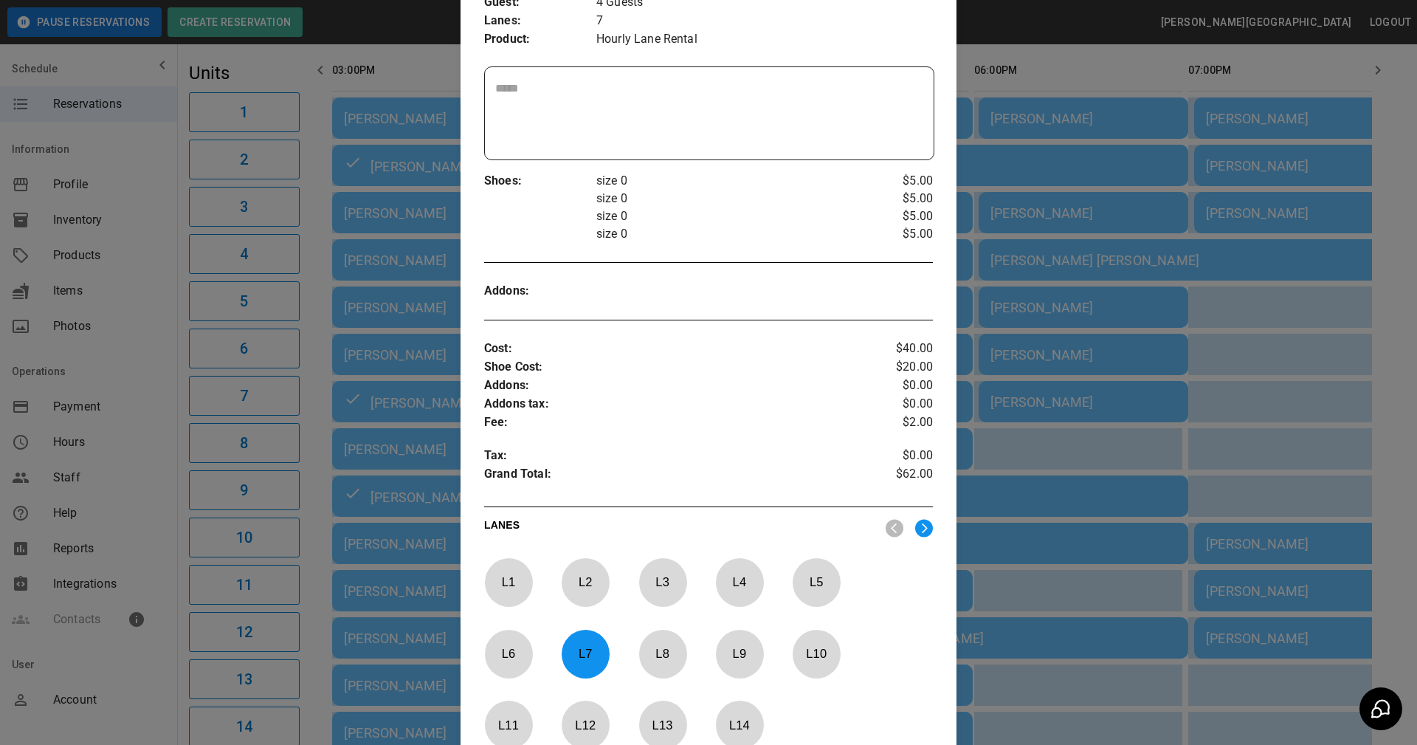
scroll to position [485, 0]
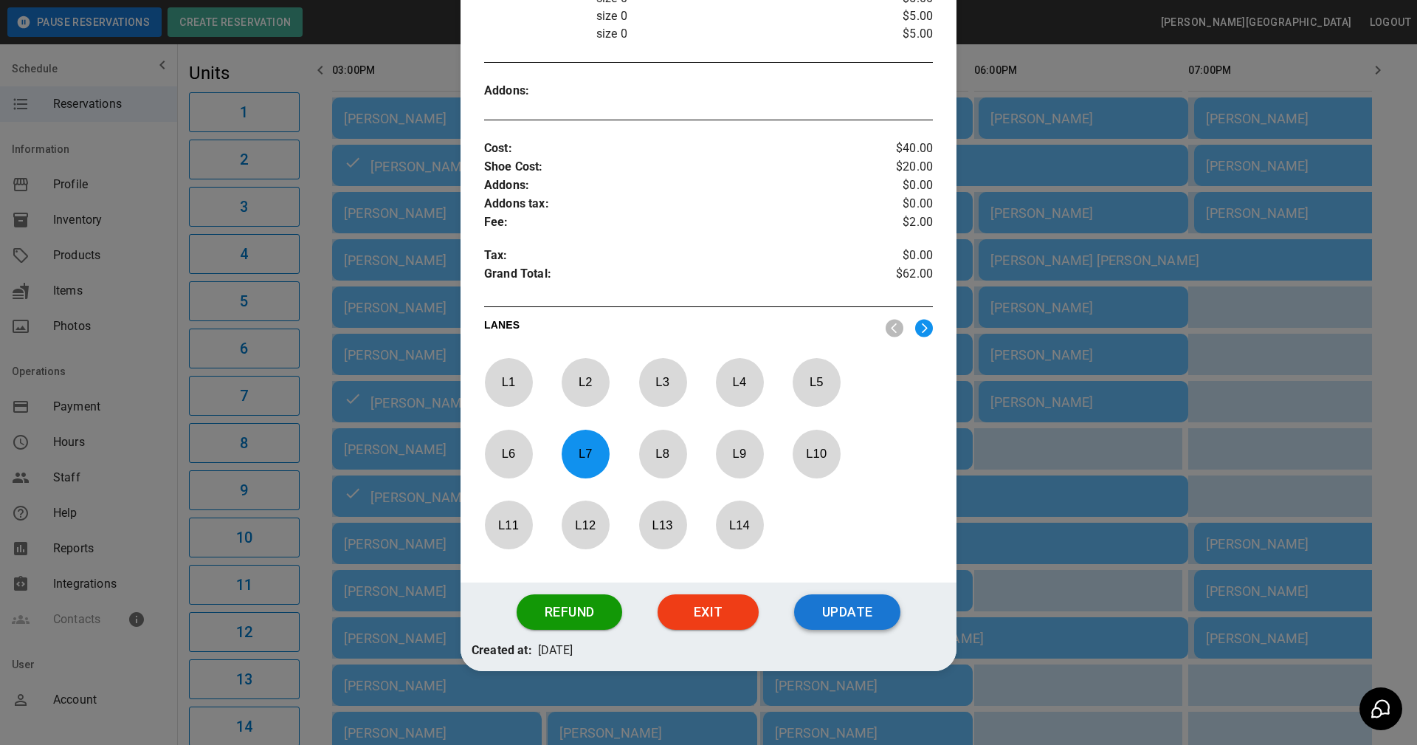
click at [861, 614] on button "Update" at bounding box center [847, 611] width 106 height 35
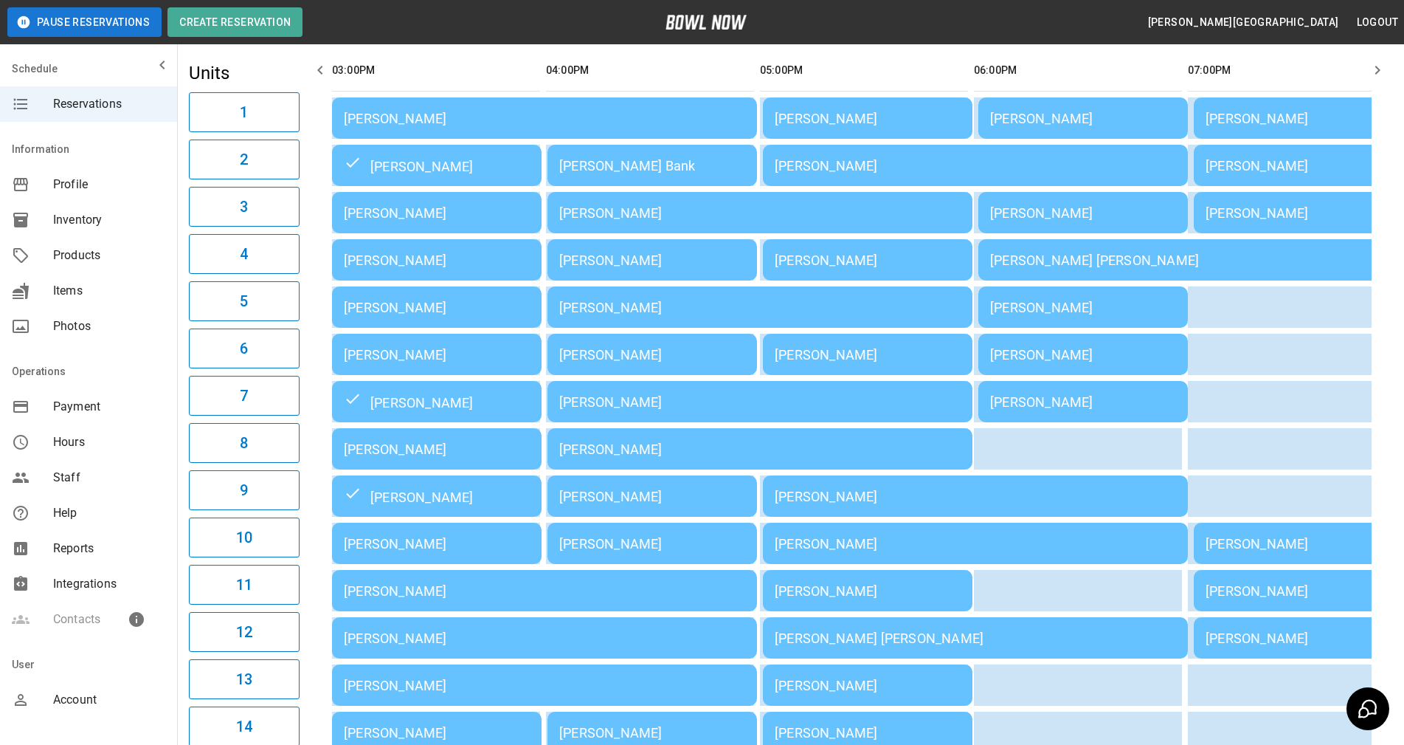
click at [362, 364] on td "[PERSON_NAME]" at bounding box center [437, 354] width 210 height 41
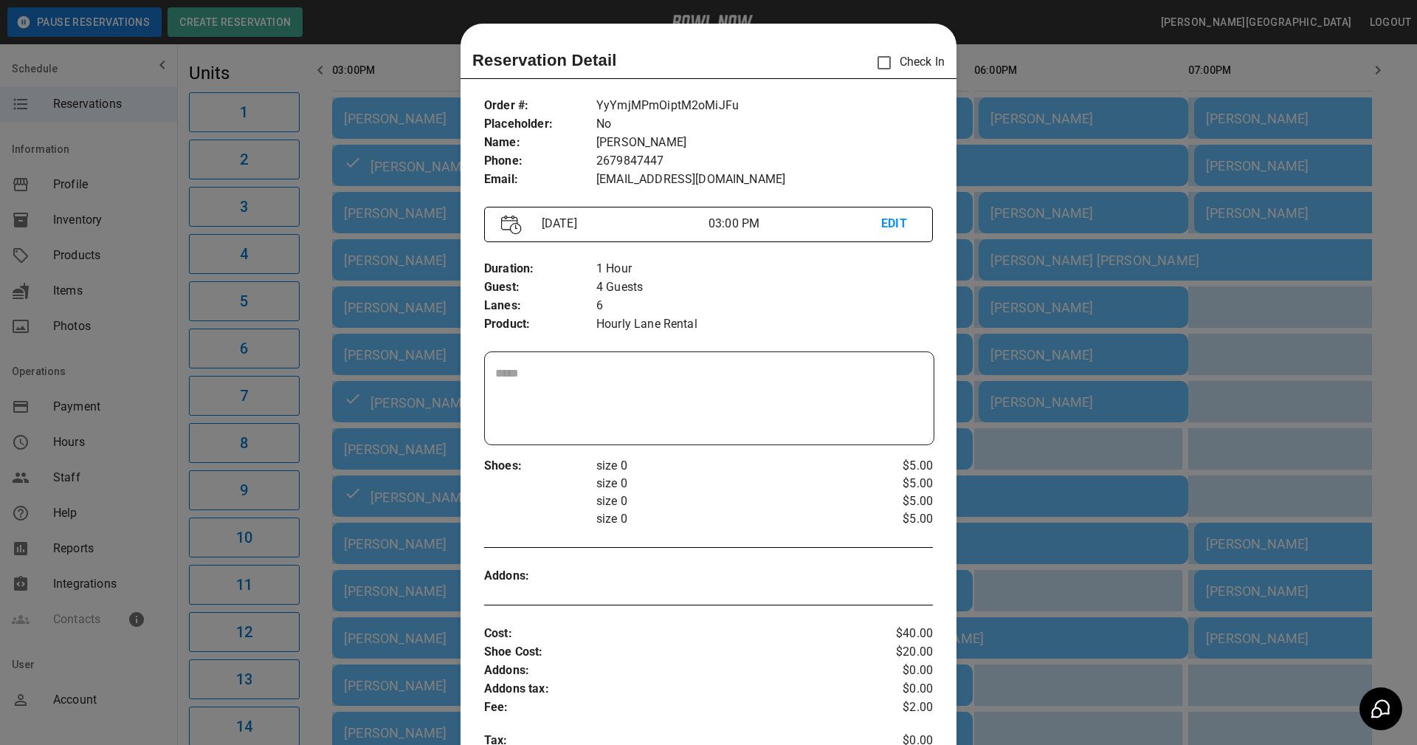
scroll to position [24, 0]
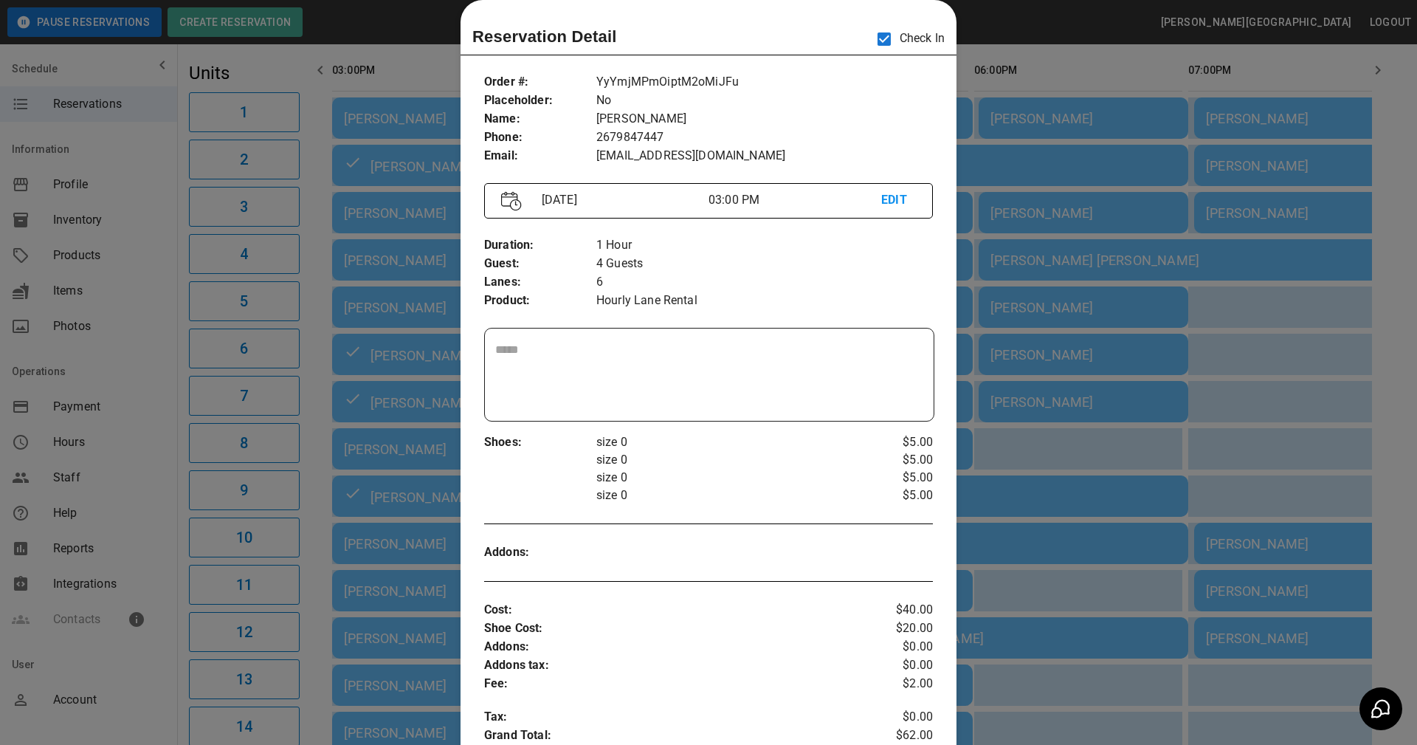
click at [832, 582] on div "Order # : Placeholder : Name : Phone : Email : YyYmjMPmOiptM2oMiJFu No Jennifer…" at bounding box center [709, 552] width 496 height 982
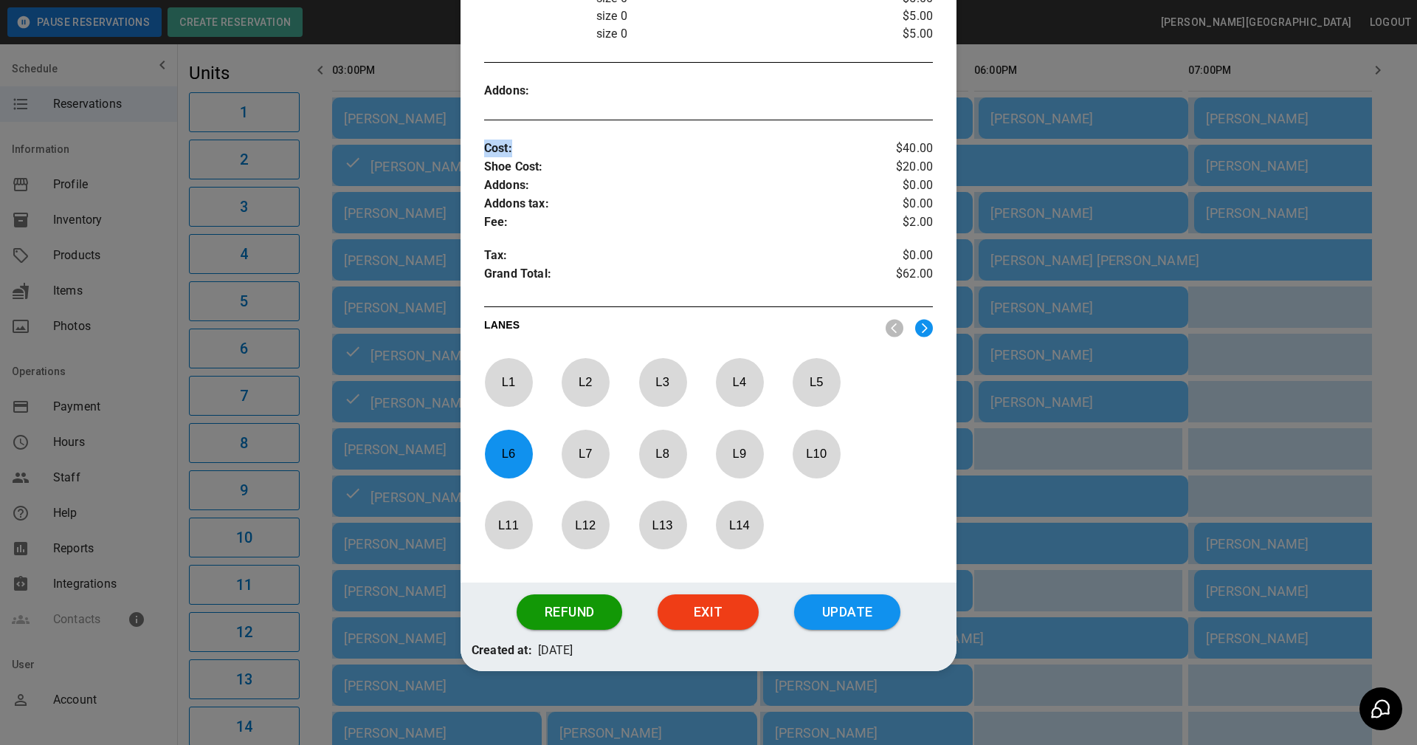
click at [845, 607] on button "Update" at bounding box center [847, 611] width 106 height 35
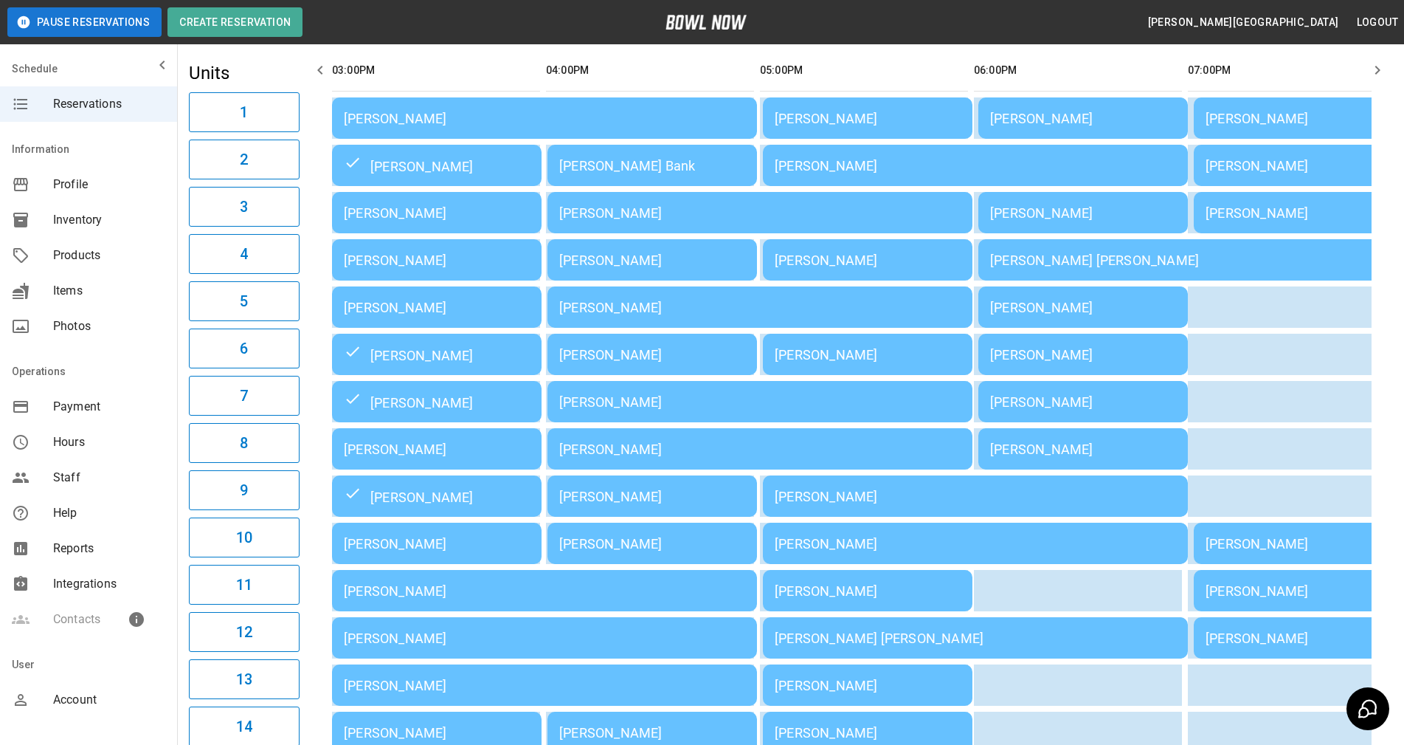
click at [430, 543] on div "[PERSON_NAME]" at bounding box center [437, 543] width 186 height 15
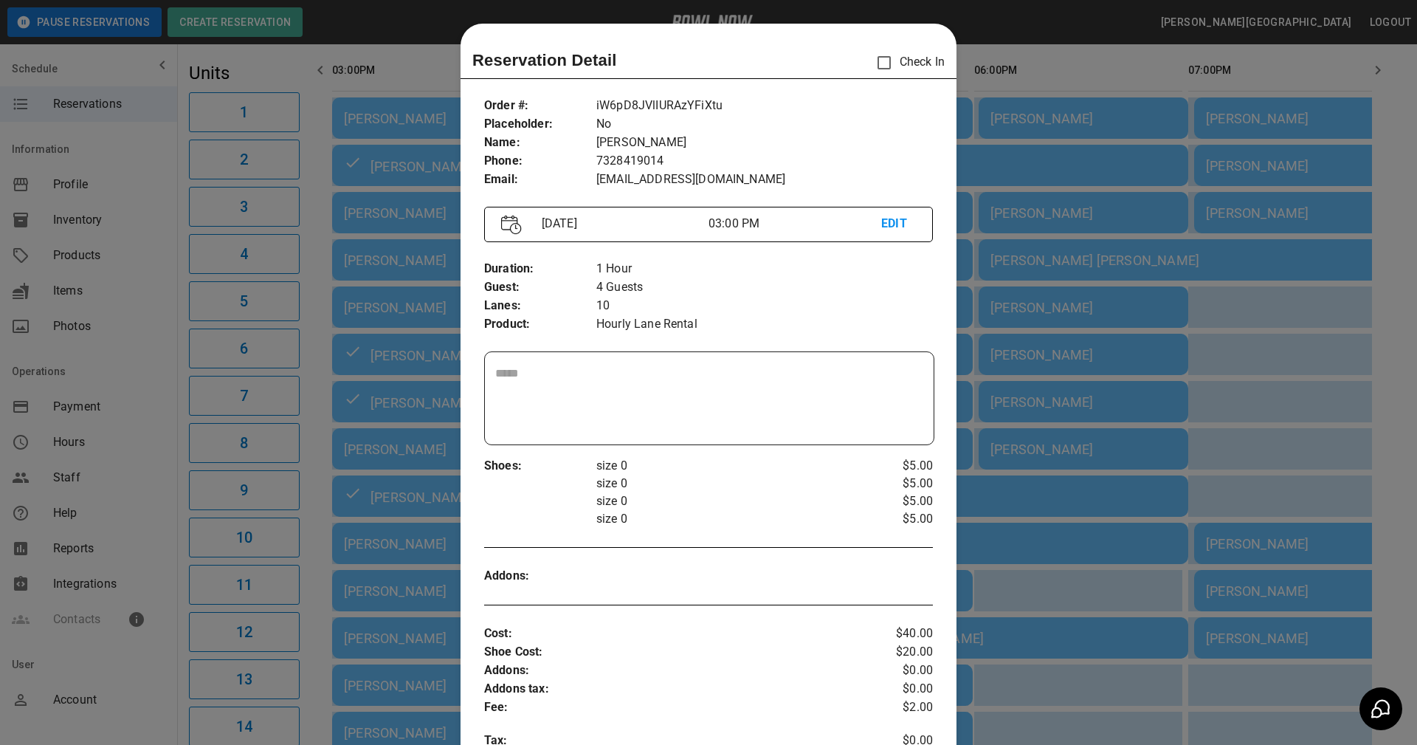
scroll to position [24, 0]
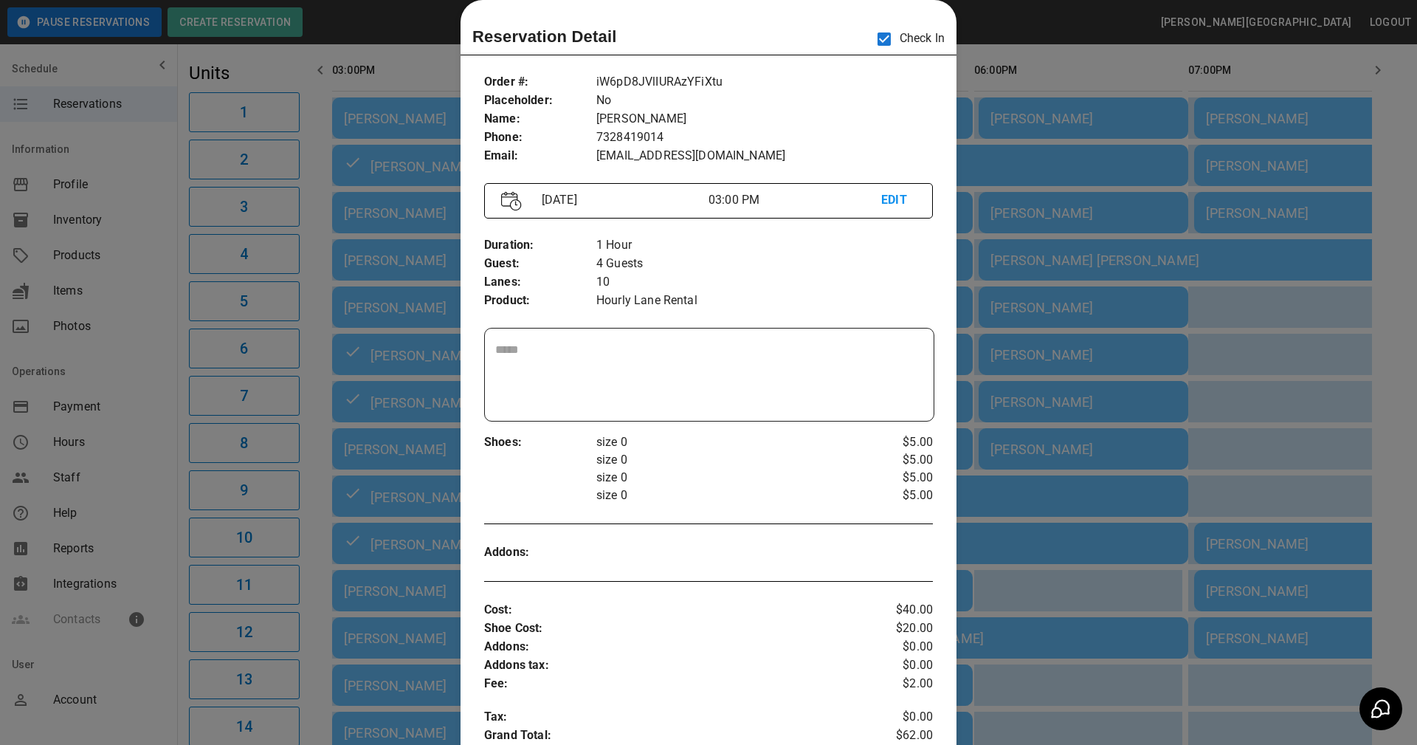
click at [795, 660] on p "Addons tax :" at bounding box center [671, 665] width 374 height 18
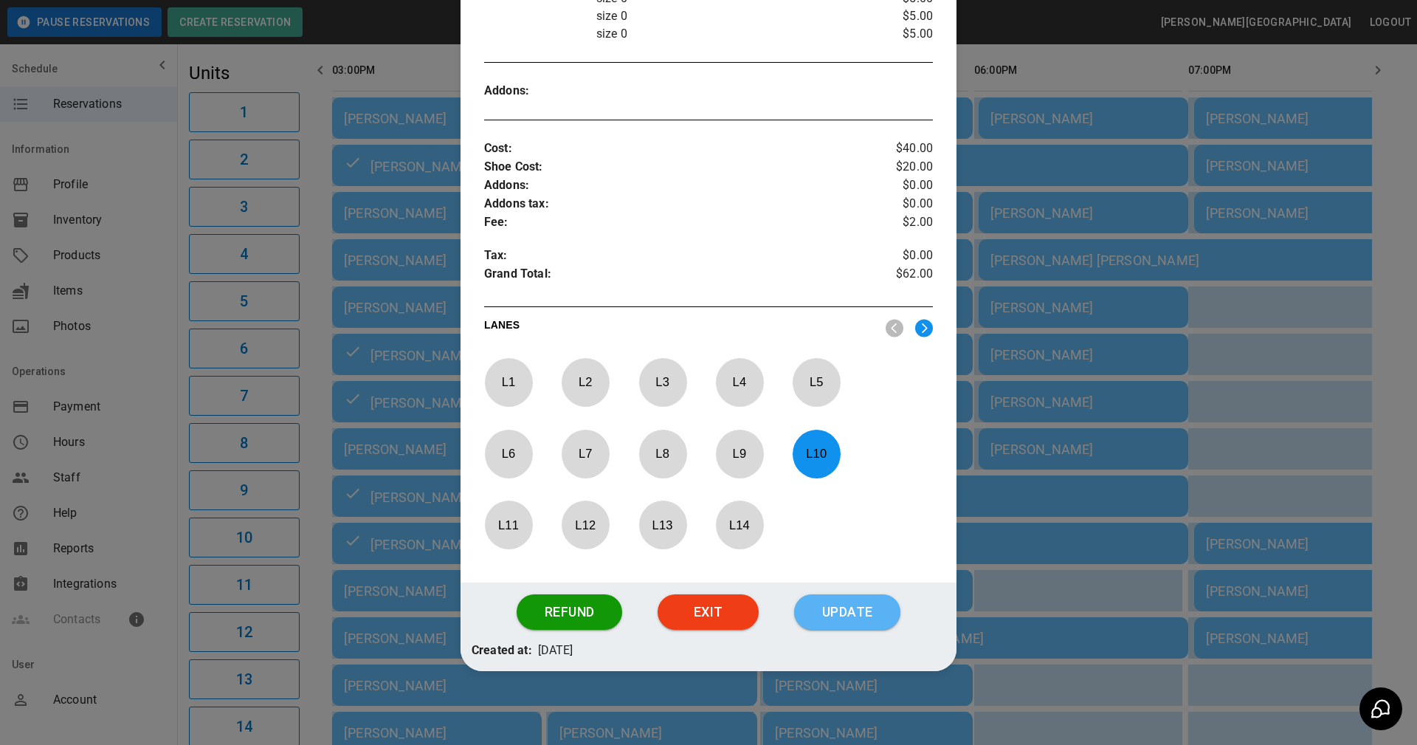
click at [838, 613] on button "Update" at bounding box center [847, 611] width 106 height 35
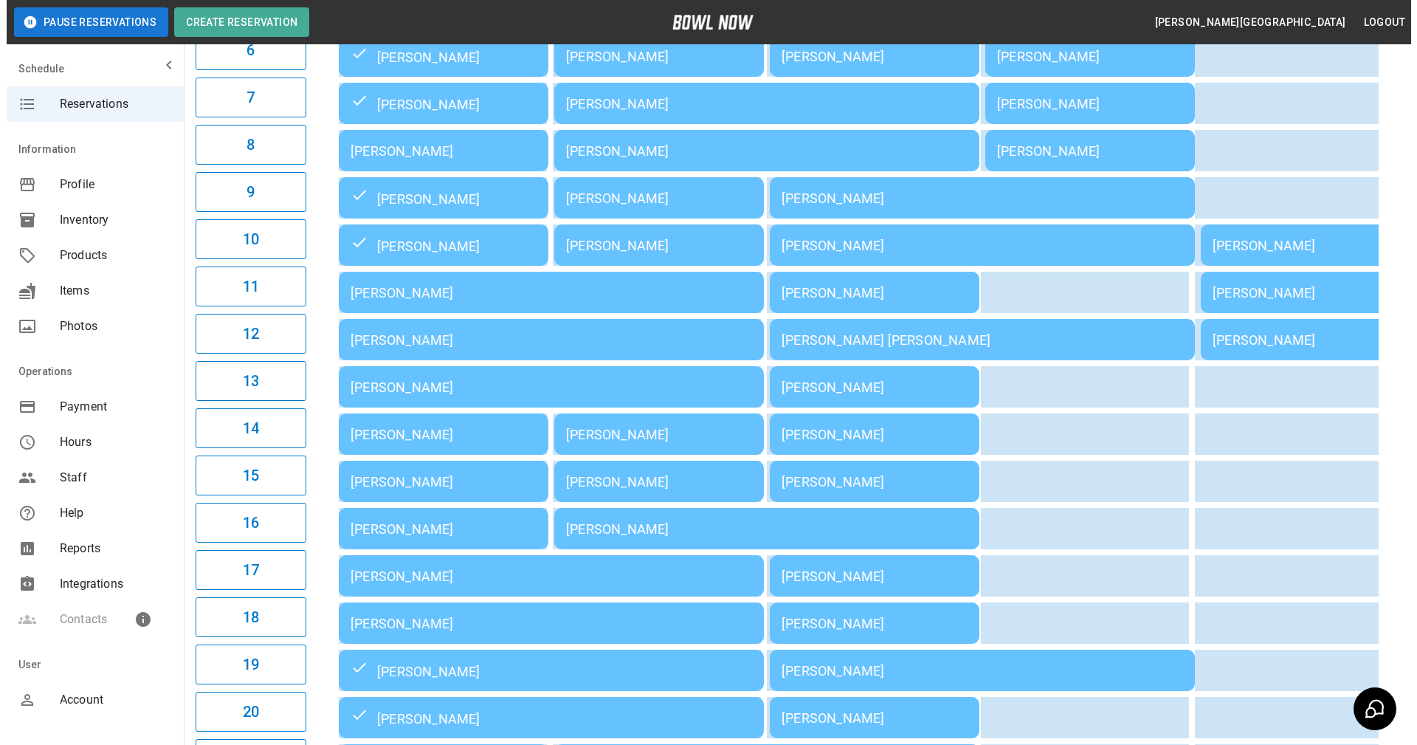
scroll to position [503, 0]
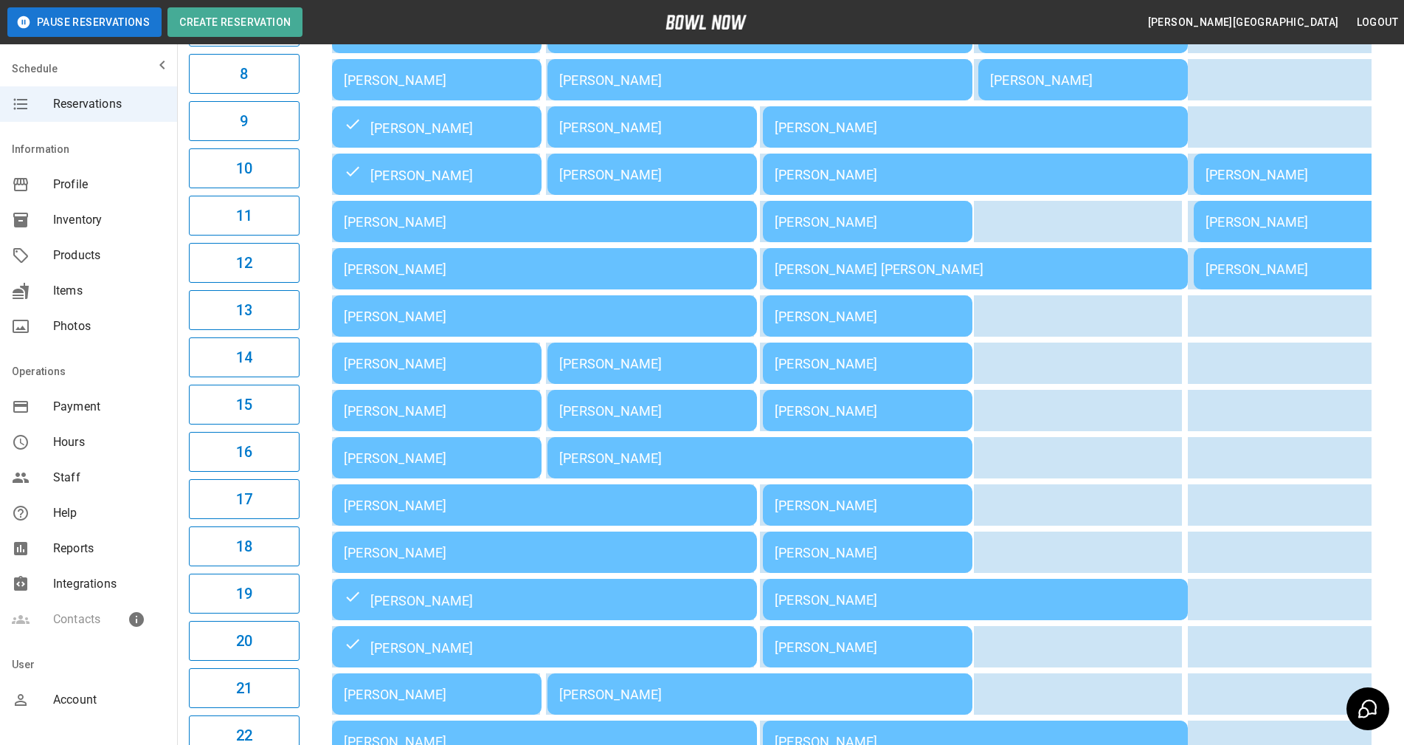
click at [429, 371] on div "[PERSON_NAME]" at bounding box center [437, 363] width 186 height 15
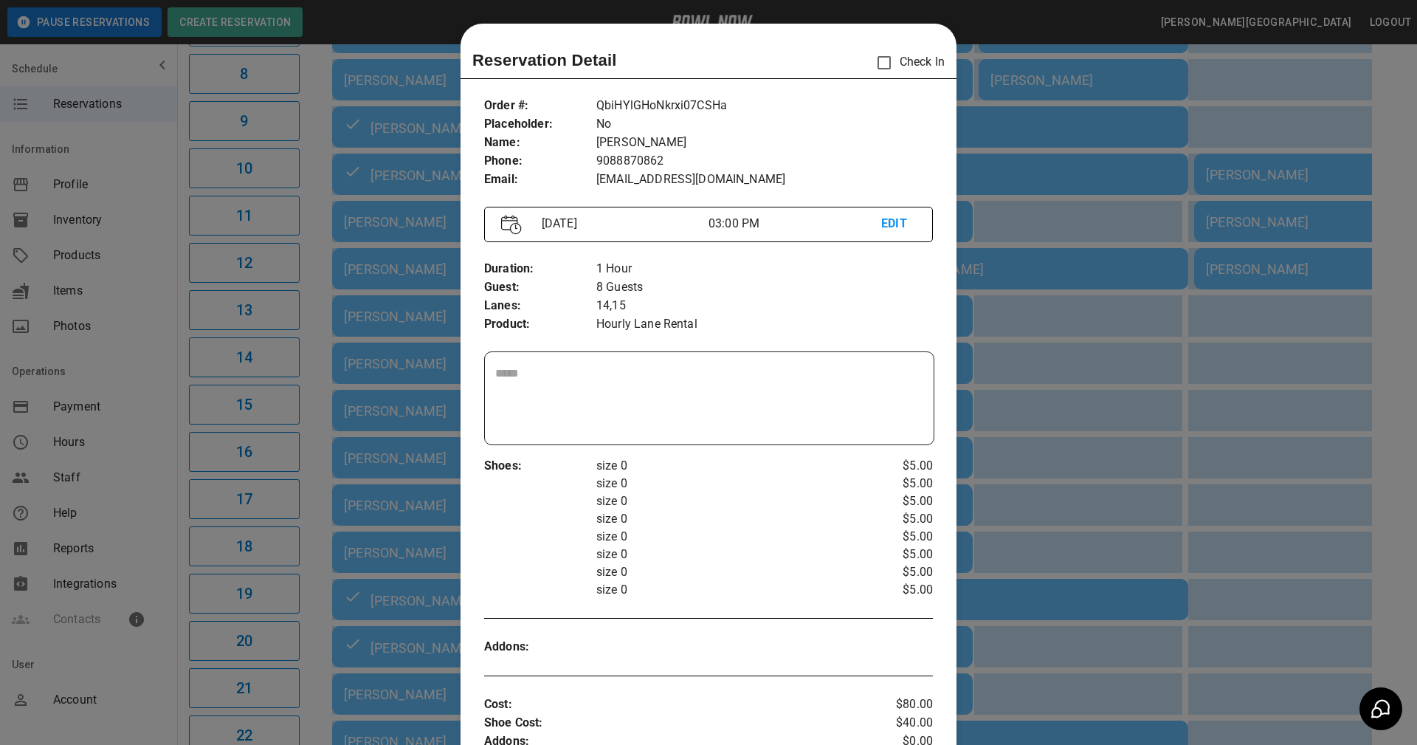
scroll to position [24, 0]
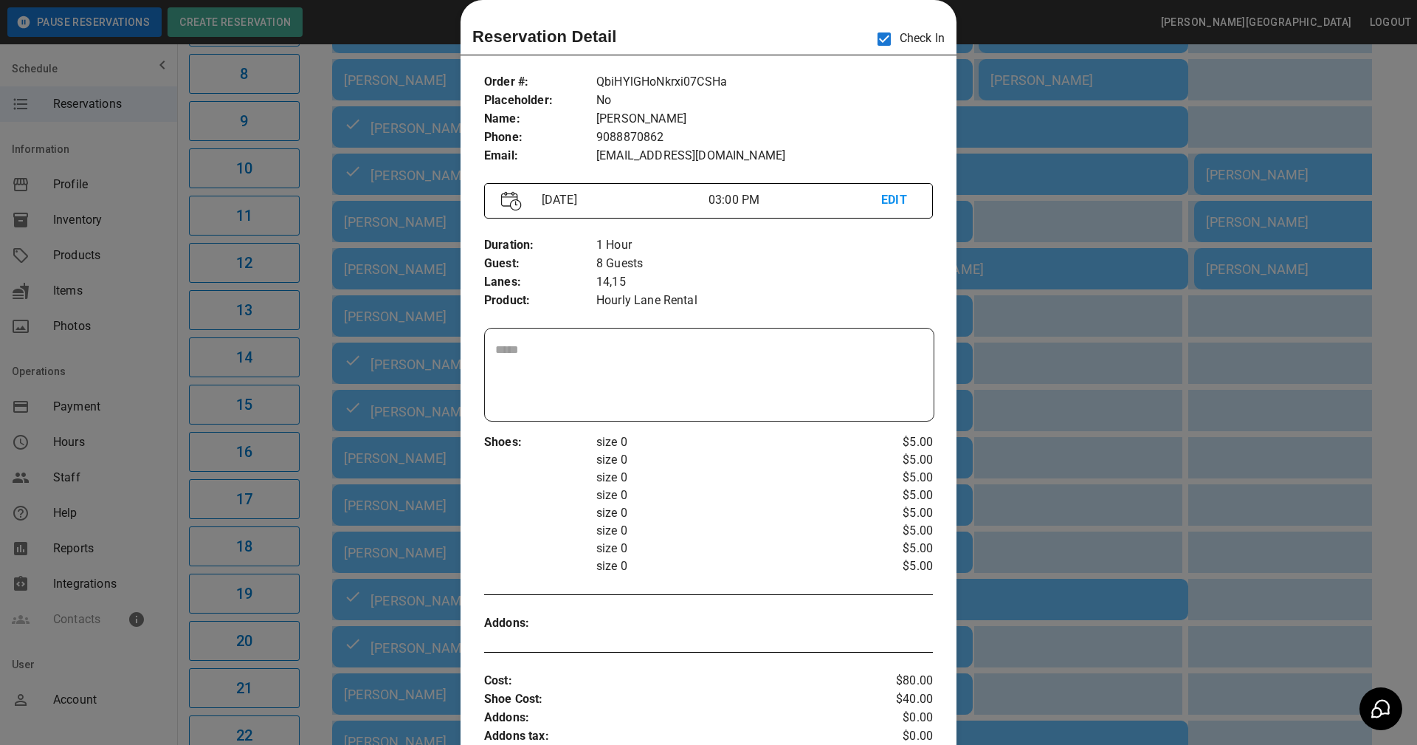
click at [782, 430] on div "Shoes : size 0 size 0 size 0 size 0 size 0 size 0 size 0 size 0 $5.00 $5.00 $5.…" at bounding box center [708, 503] width 449 height 165
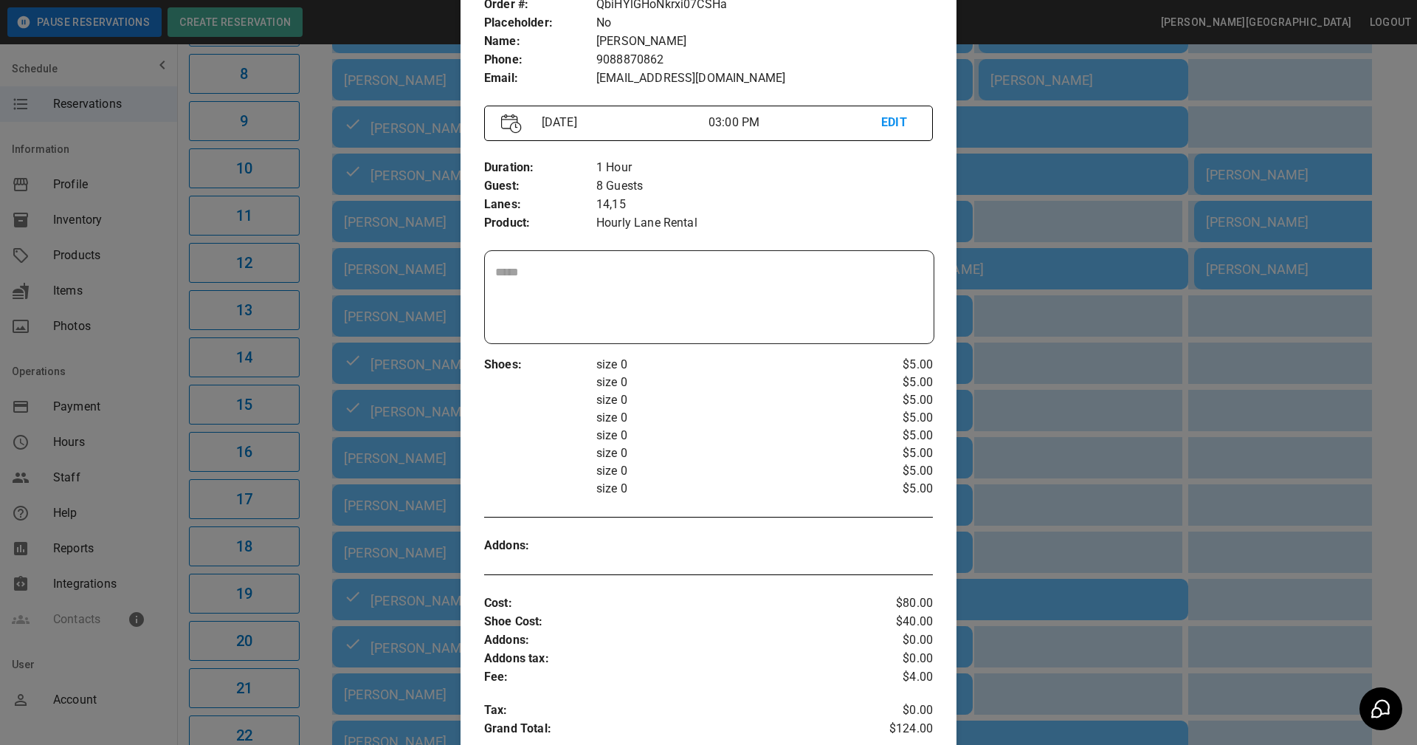
scroll to position [556, 0]
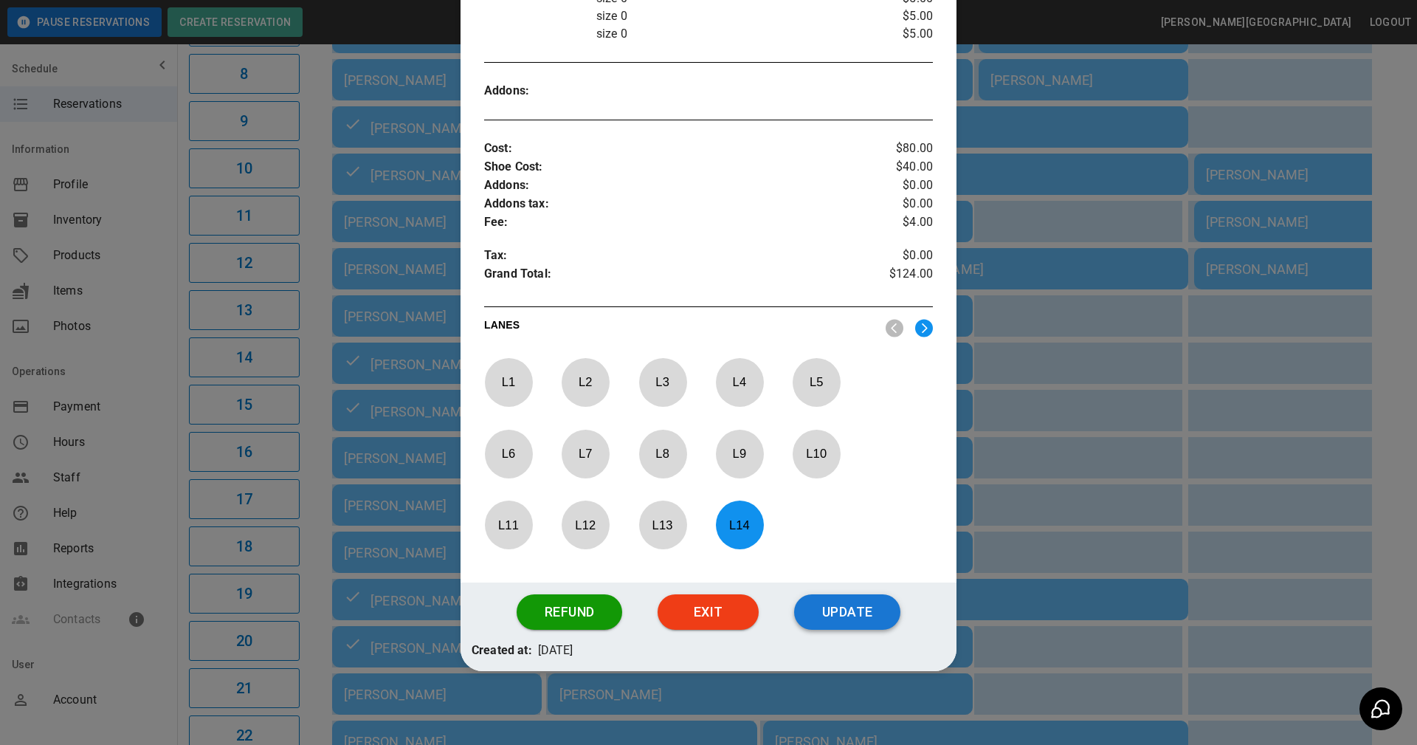
click at [832, 608] on button "Update" at bounding box center [847, 611] width 106 height 35
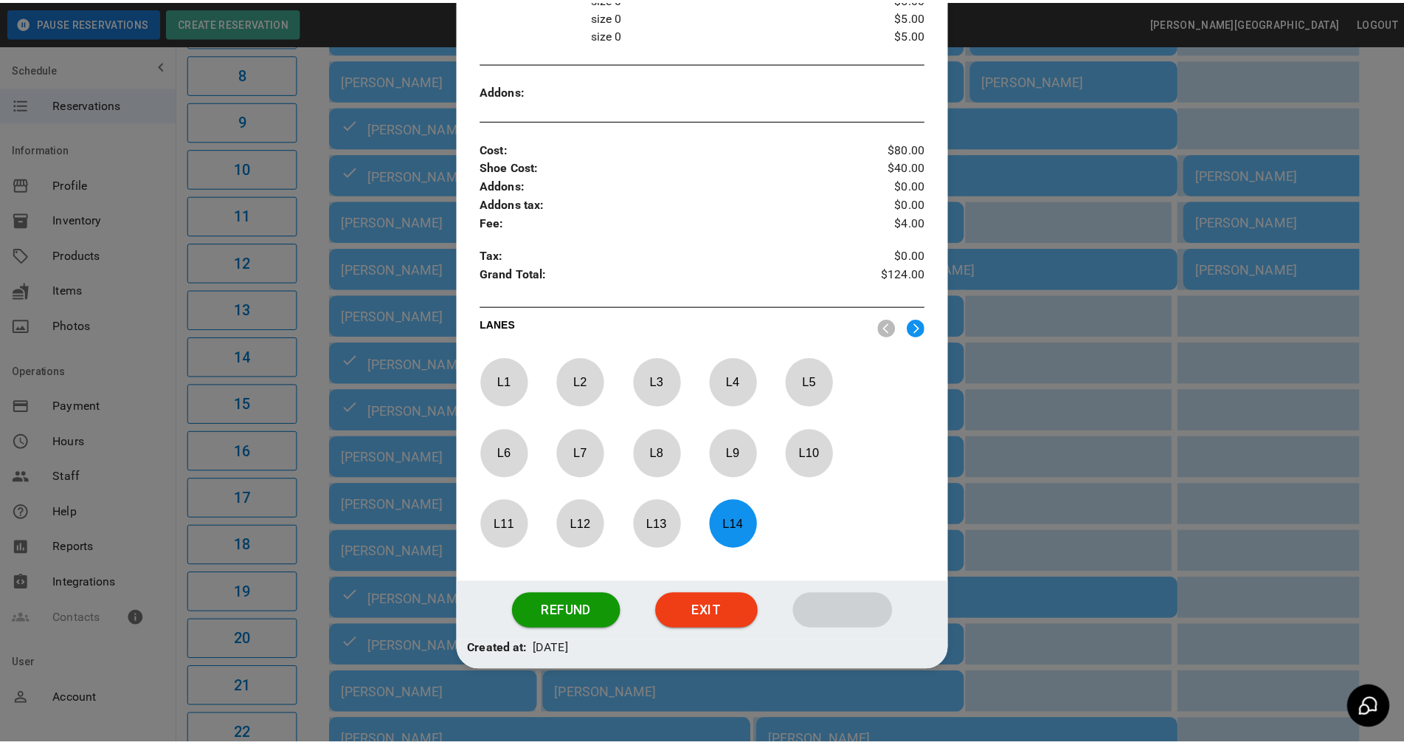
scroll to position [482, 0]
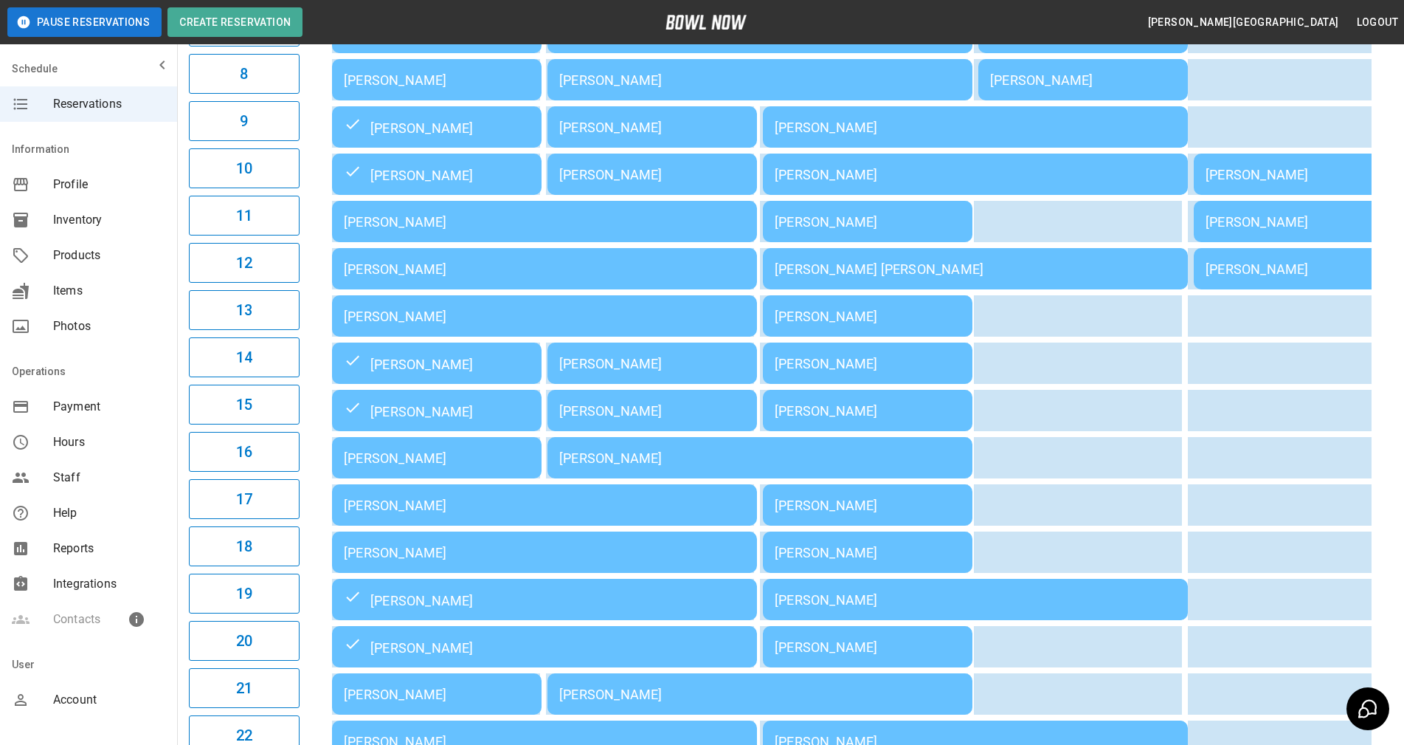
drag, startPoint x: 1392, startPoint y: 218, endPoint x: 1279, endPoint y: 232, distance: 113.8
click at [1392, 218] on div "03:00PM 04:00PM 05:00PM 06:00PM 07:00PM 08:00PM 09:00PM Julie Overdorff Melinda…" at bounding box center [849, 268] width 1087 height 1187
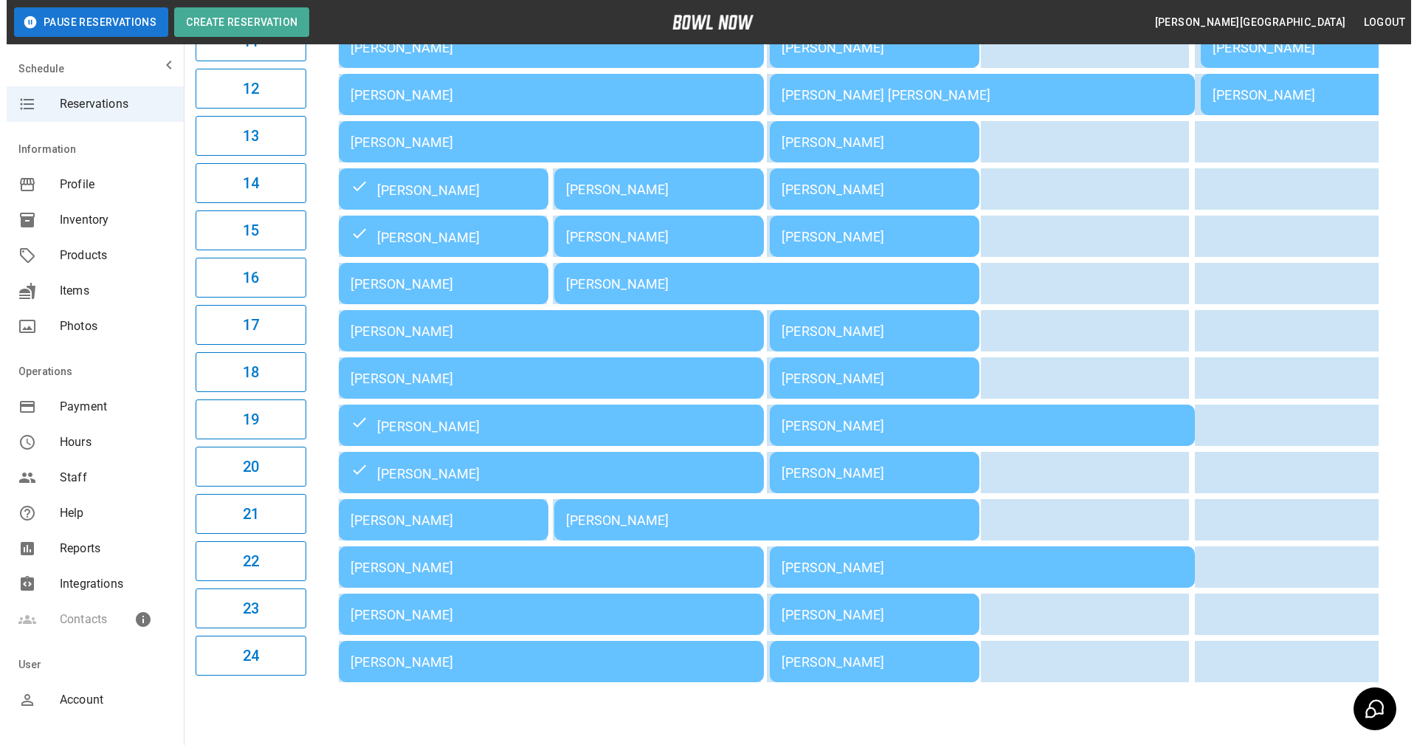
scroll to position [724, 0]
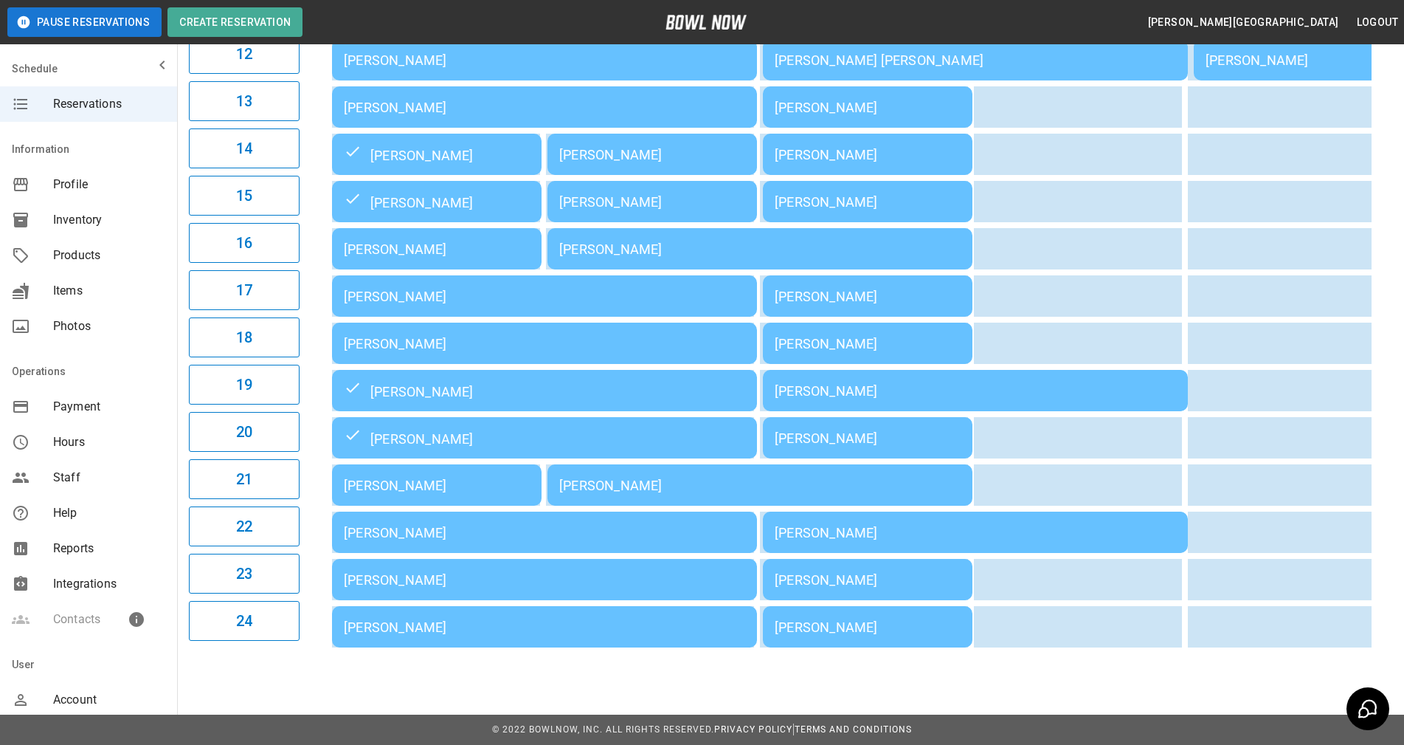
click at [447, 525] on div "[PERSON_NAME]" at bounding box center [544, 532] width 401 height 15
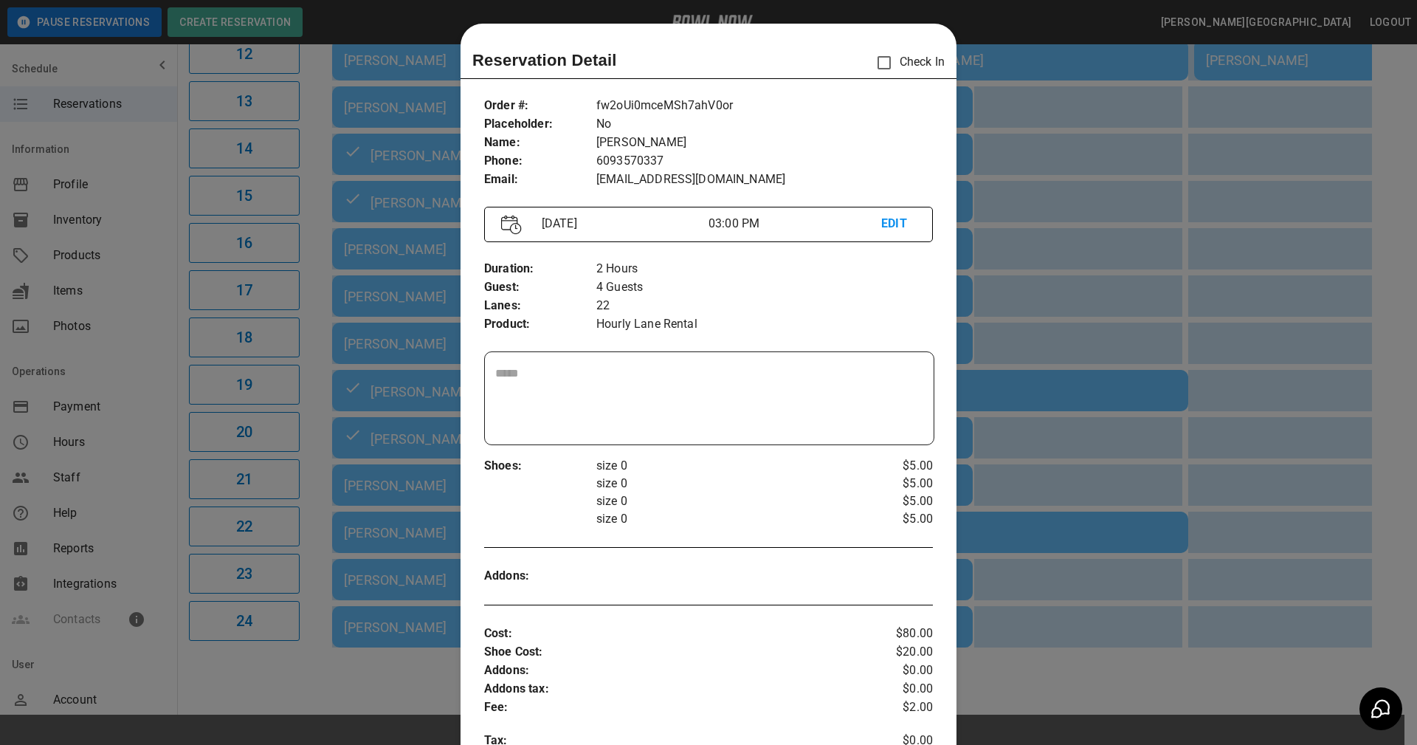
scroll to position [24, 0]
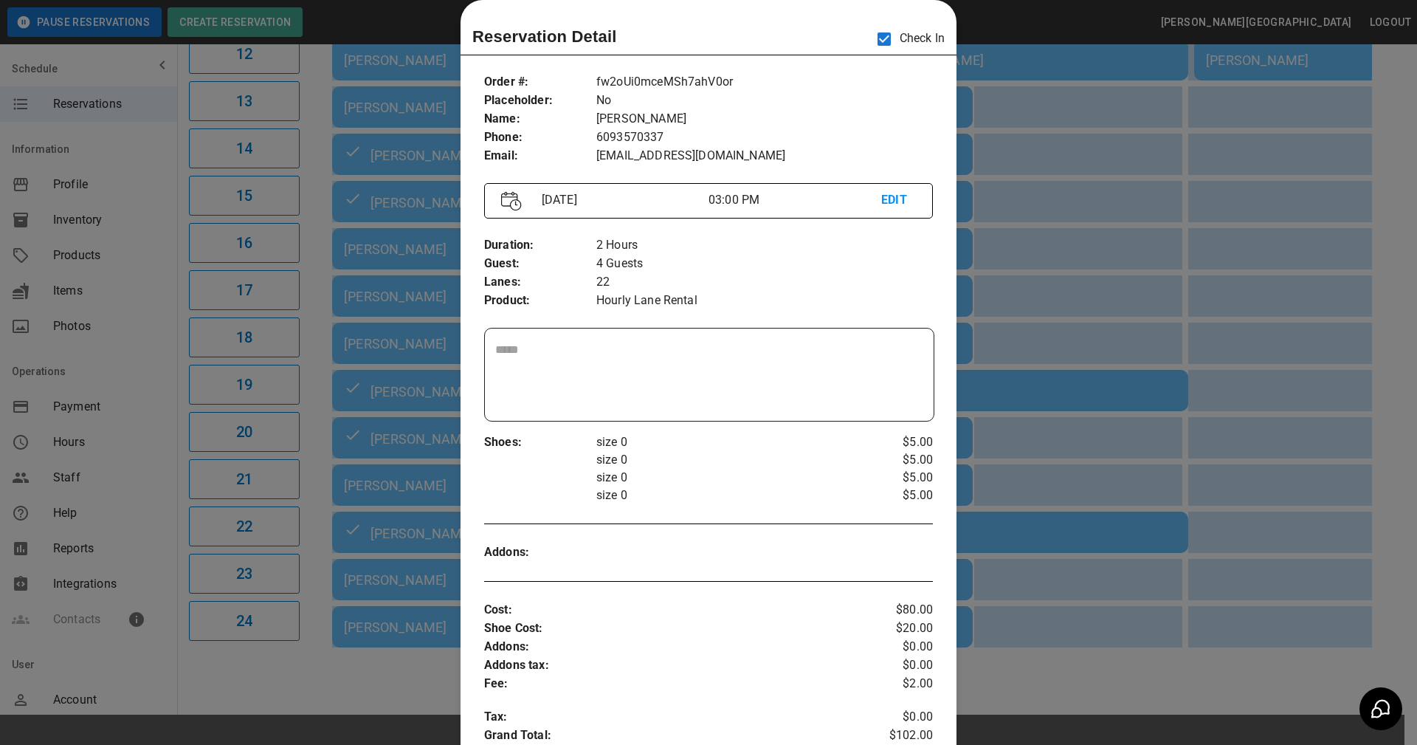
click at [857, 313] on div "Duration : Guest : Lanes : Product : 2 Hours 4 Guests 22 Hourly Lane Rental" at bounding box center [708, 272] width 449 height 97
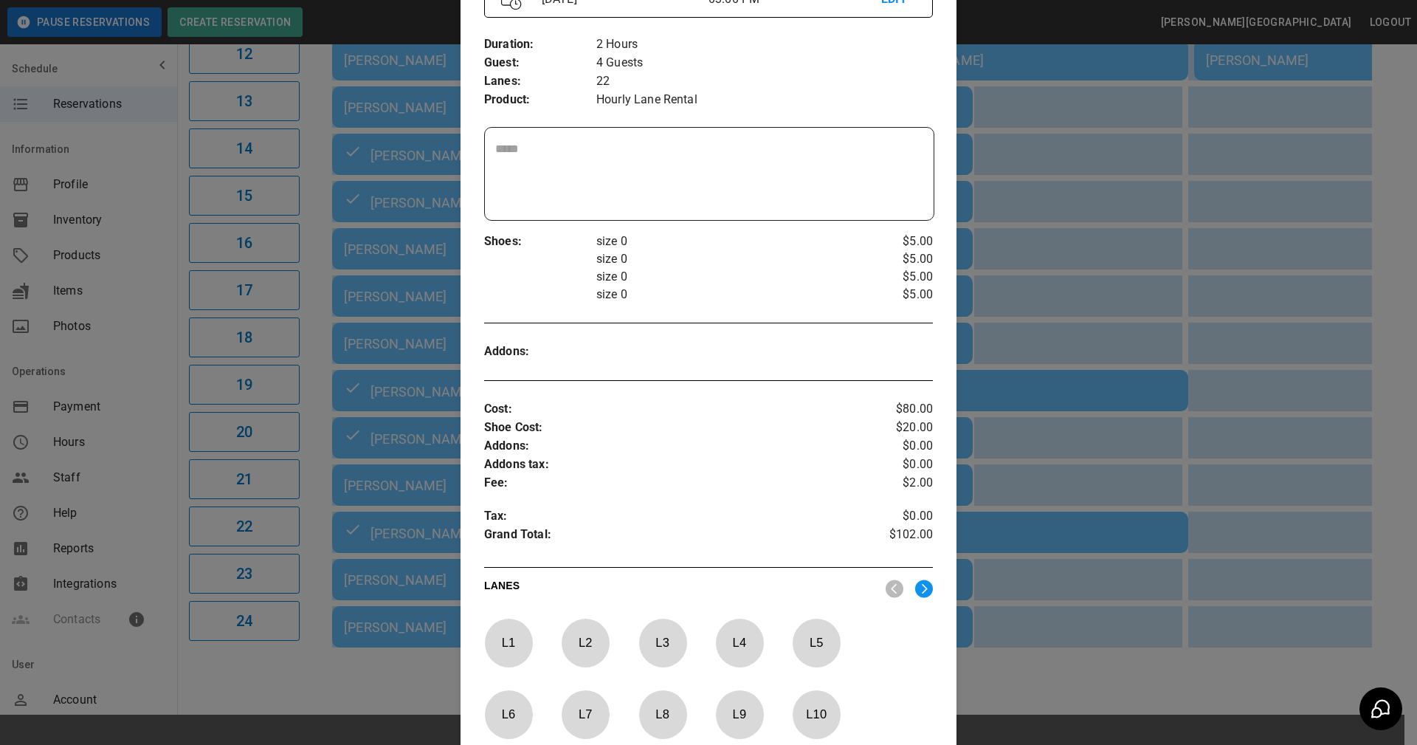
scroll to position [485, 0]
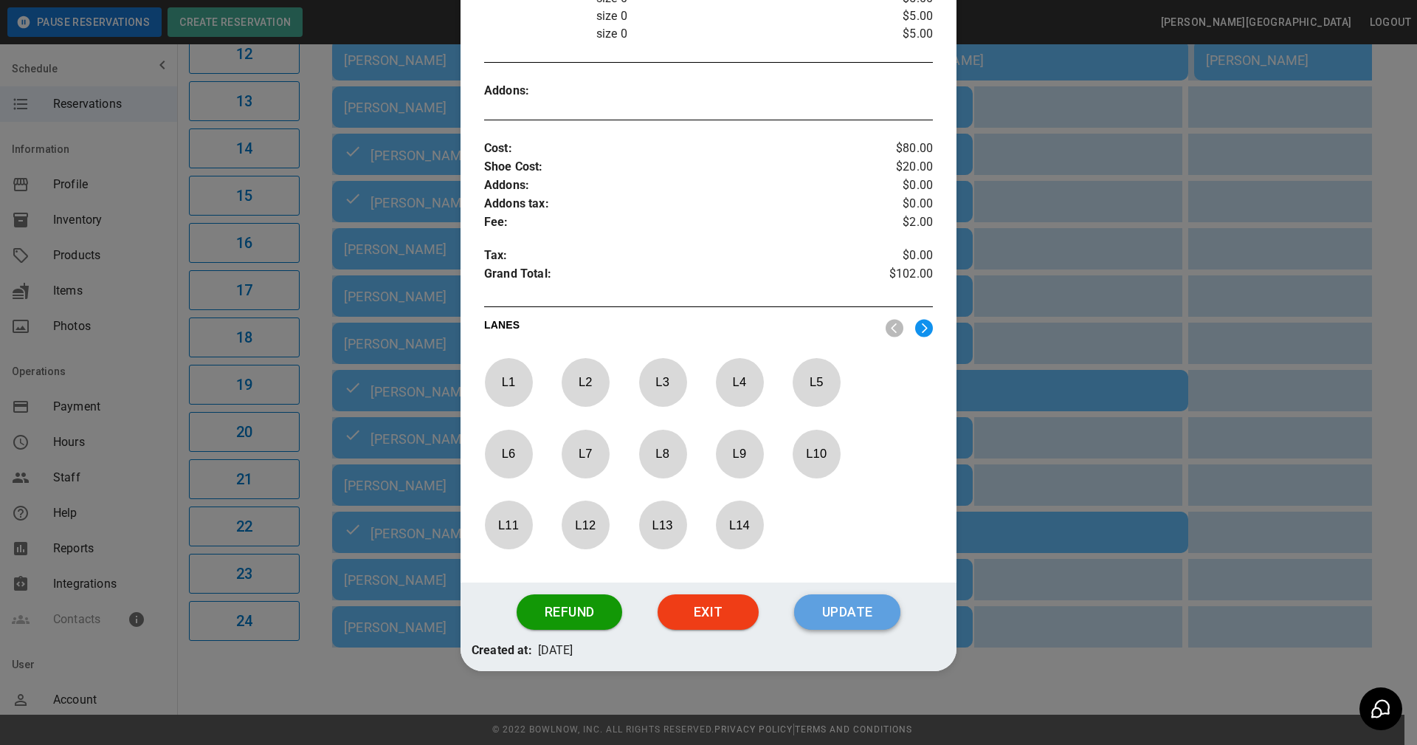
click at [855, 618] on button "Update" at bounding box center [847, 611] width 106 height 35
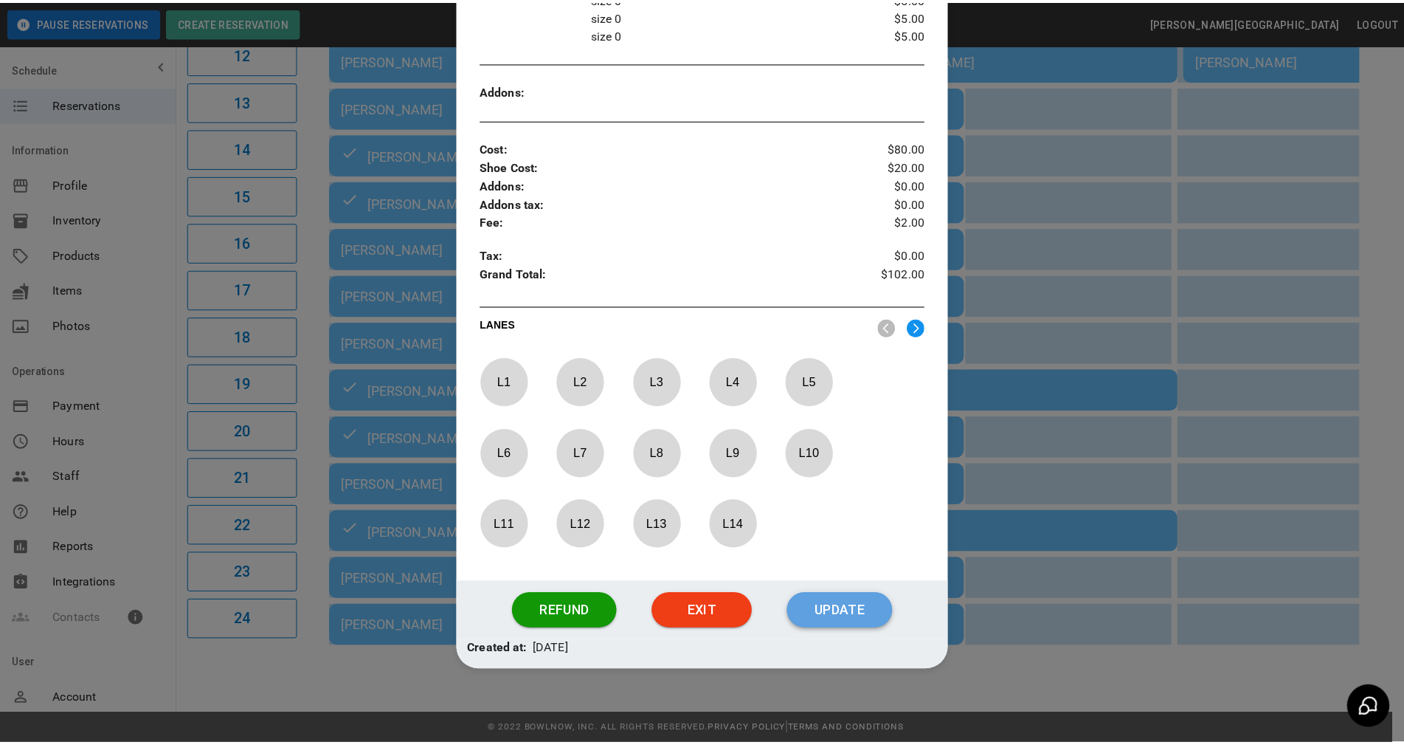
scroll to position [411, 0]
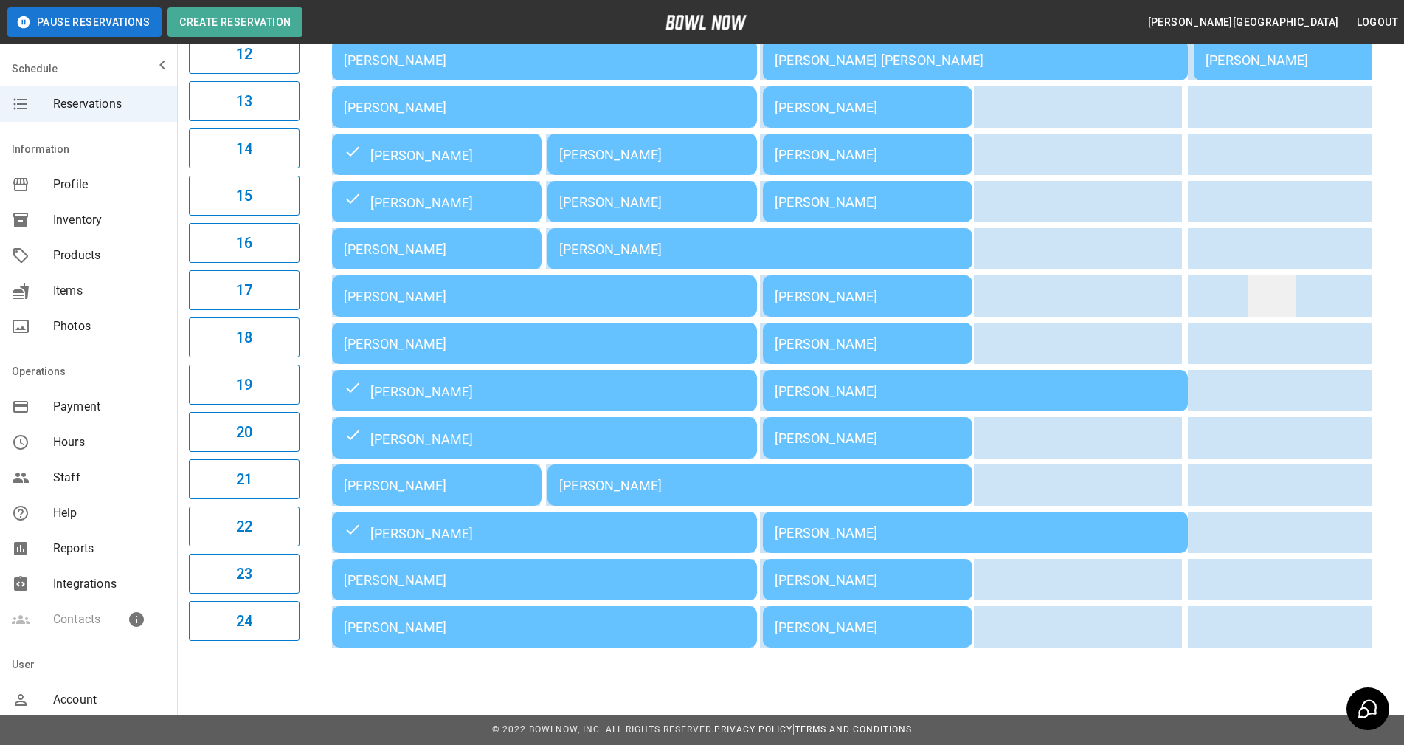
drag, startPoint x: 1382, startPoint y: 270, endPoint x: 1272, endPoint y: 278, distance: 111.0
click at [1382, 270] on div "03:00PM 04:00PM 05:00PM 06:00PM 07:00PM 08:00PM 09:00PM Julie Overdorff Melinda…" at bounding box center [849, 59] width 1087 height 1187
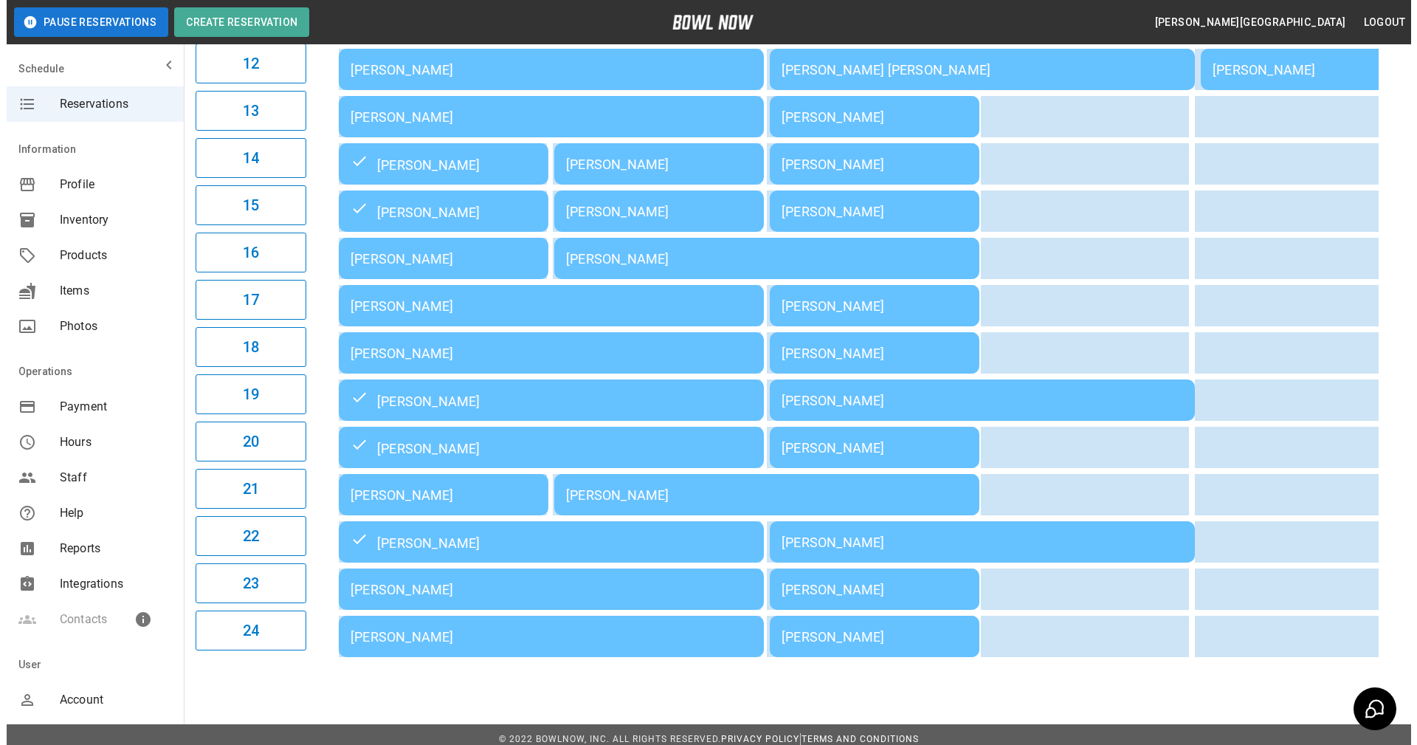
scroll to position [724, 0]
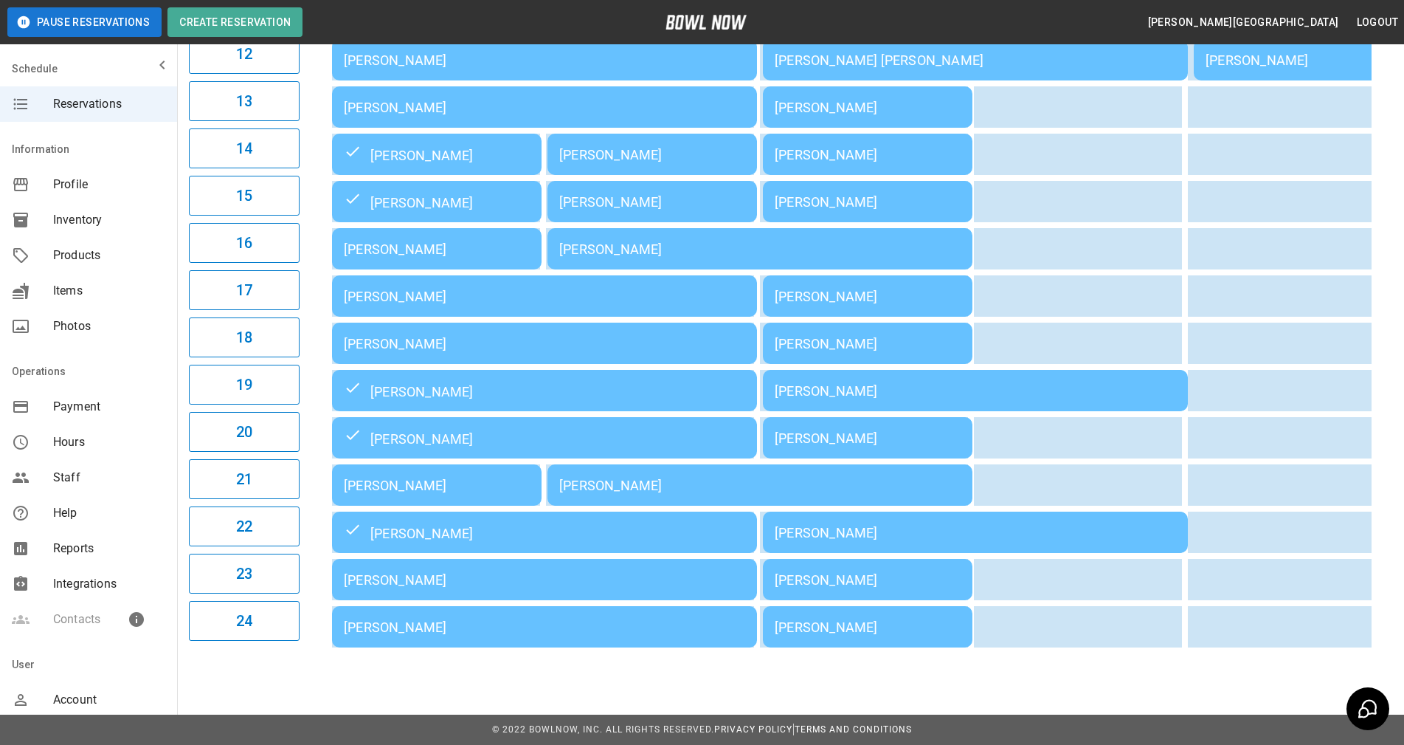
click at [410, 466] on td "[PERSON_NAME]" at bounding box center [437, 484] width 210 height 41
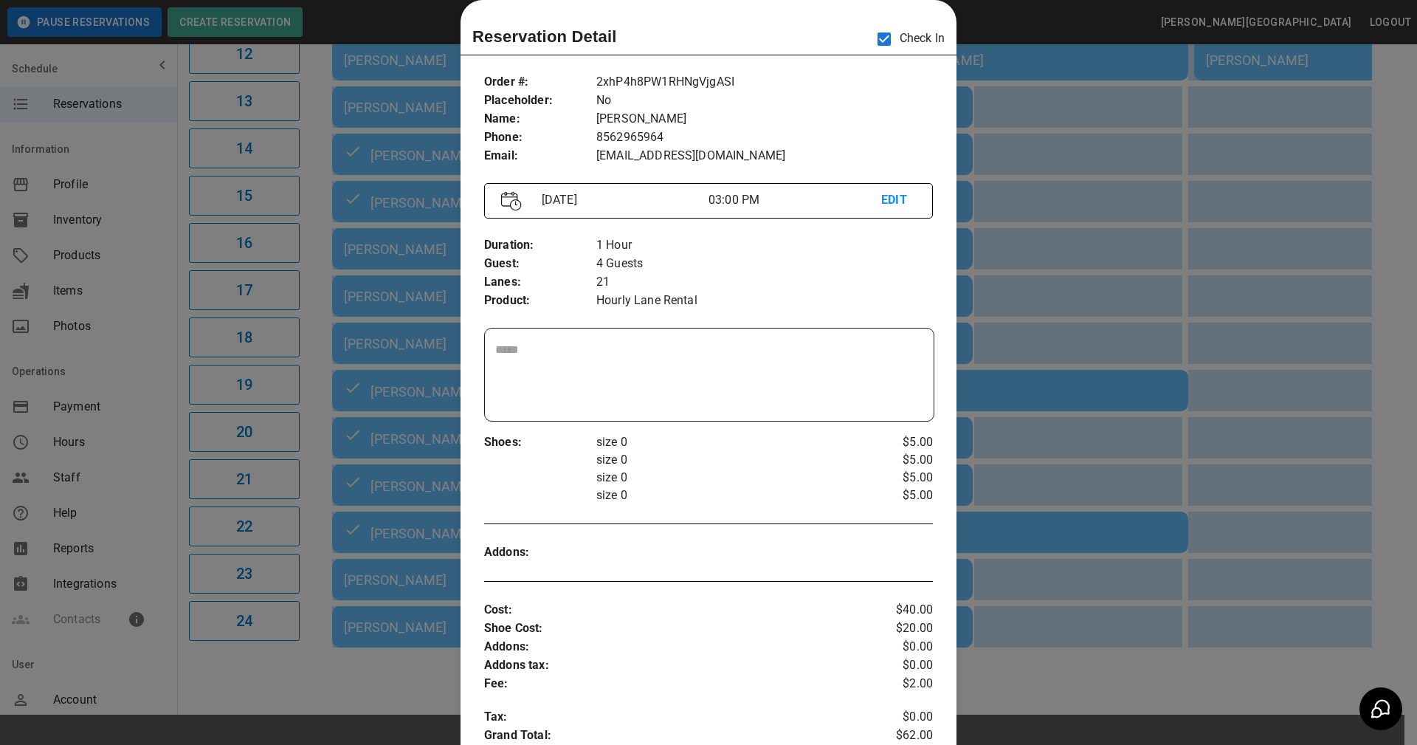
scroll to position [485, 0]
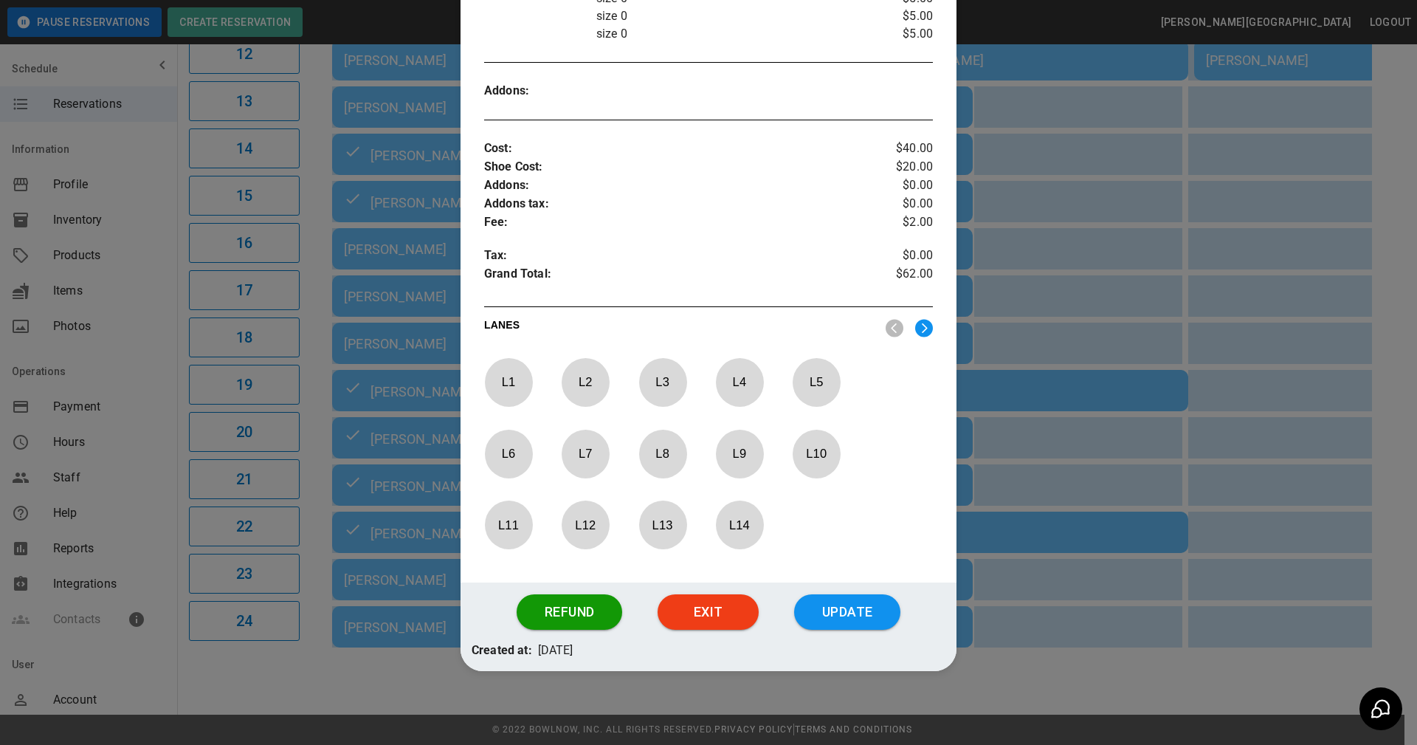
click at [829, 604] on button "Update" at bounding box center [847, 611] width 106 height 35
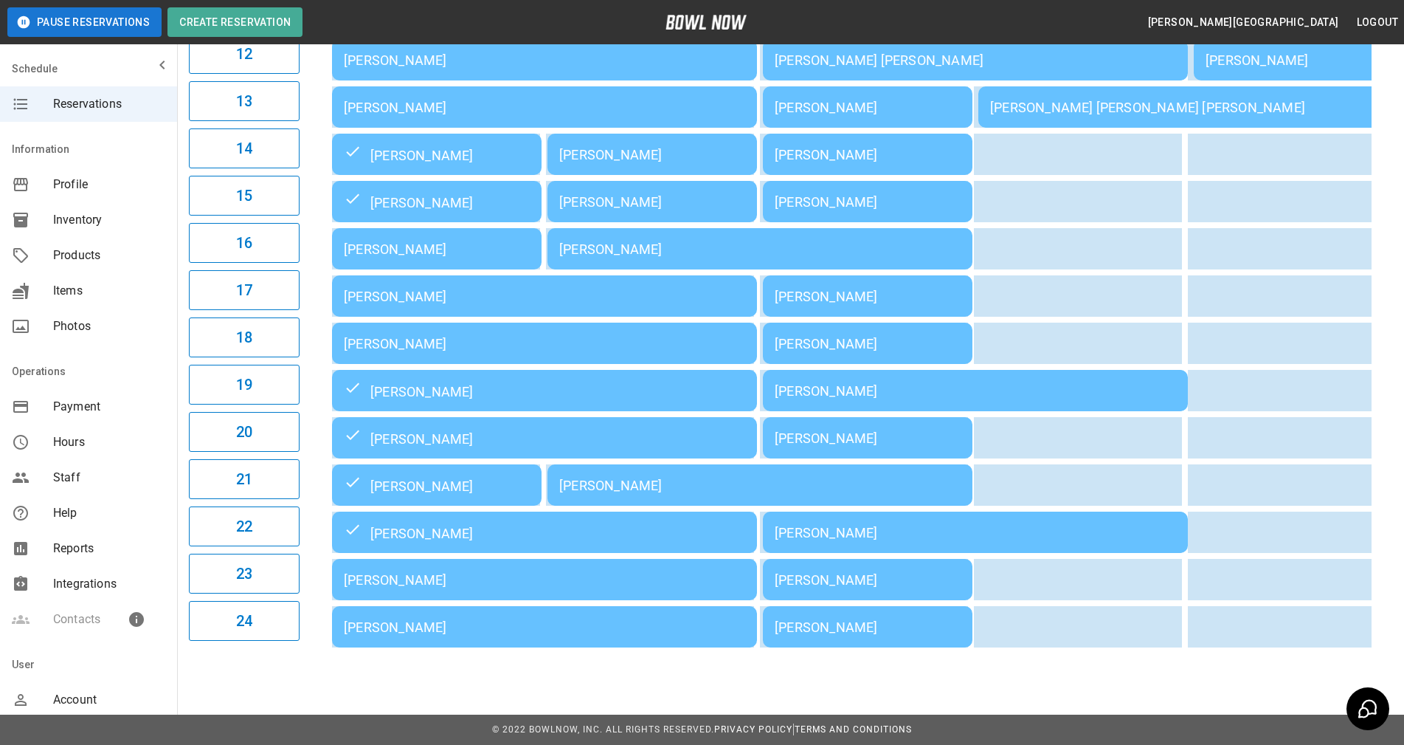
click at [483, 100] on div "[PERSON_NAME]" at bounding box center [544, 107] width 401 height 15
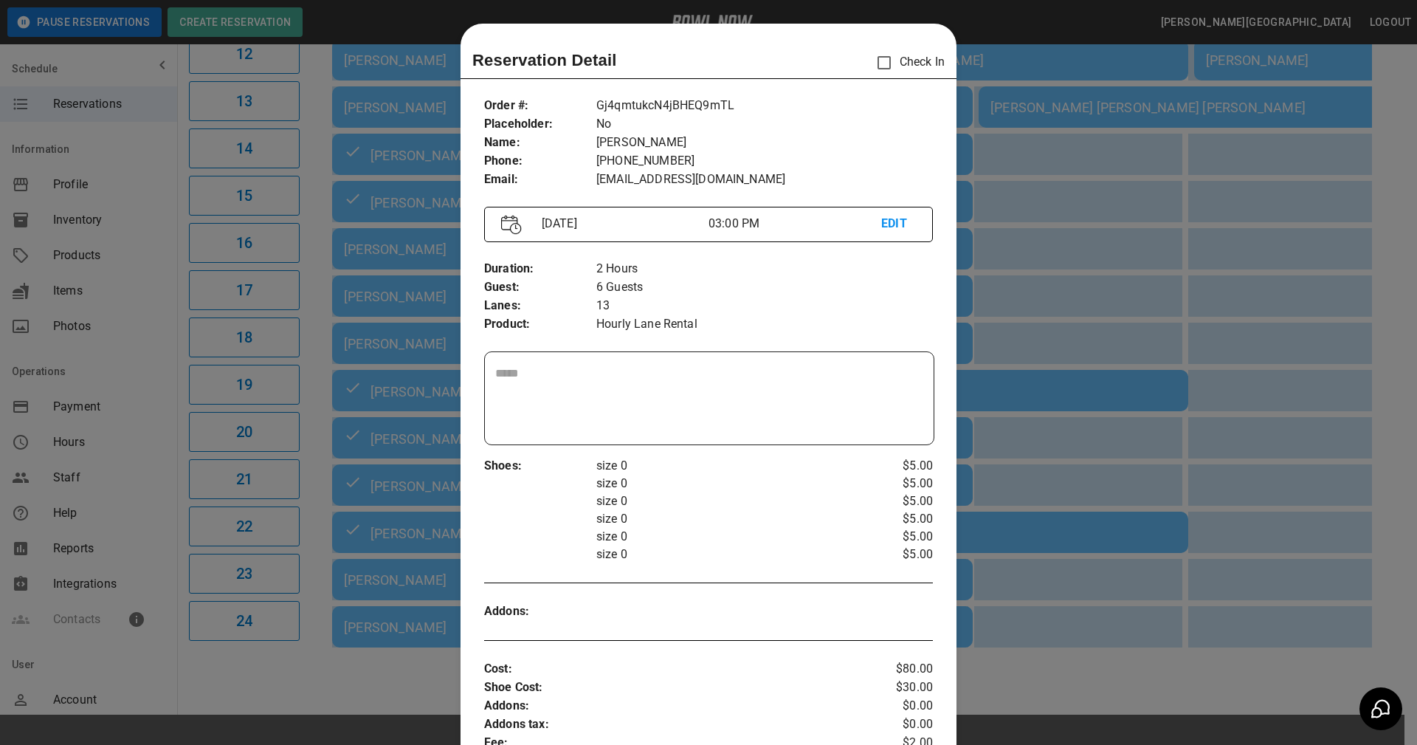
scroll to position [24, 0]
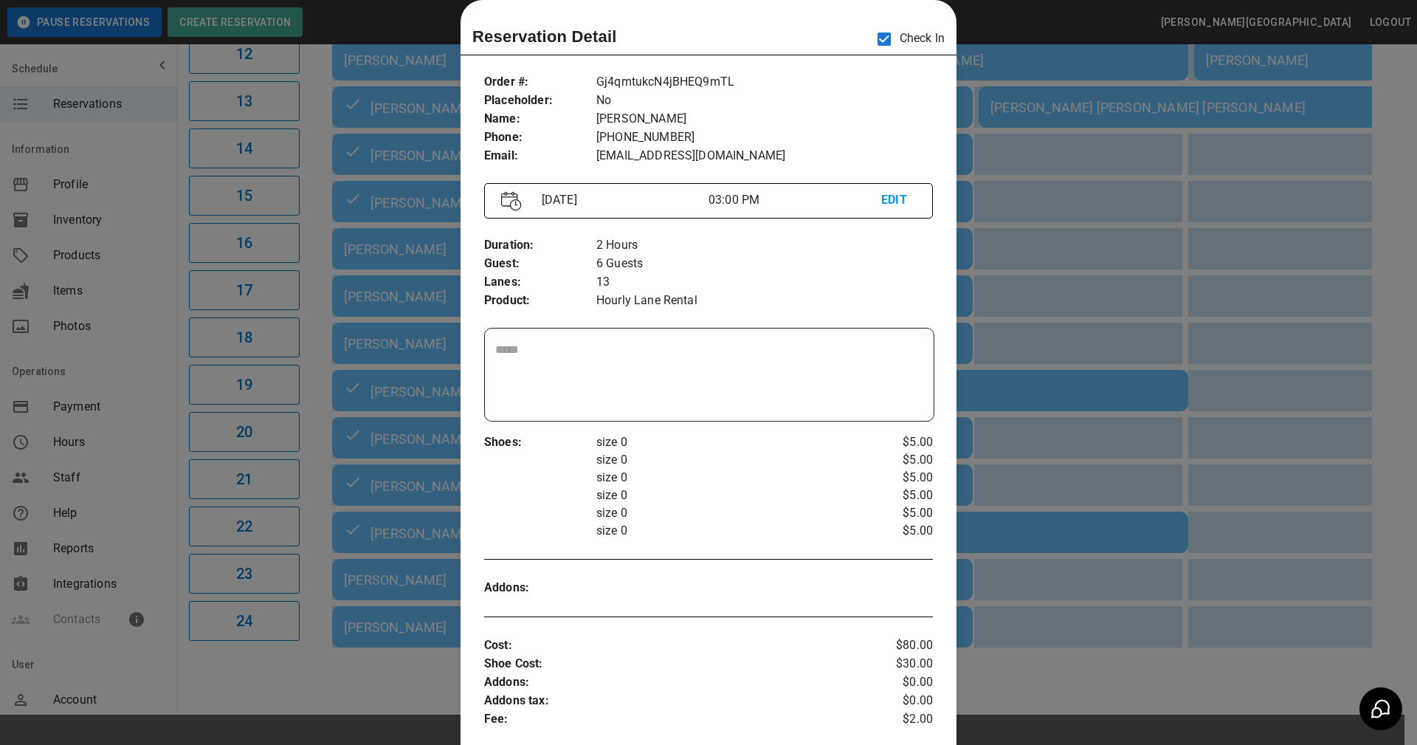
click at [793, 282] on p "13" at bounding box center [764, 282] width 337 height 18
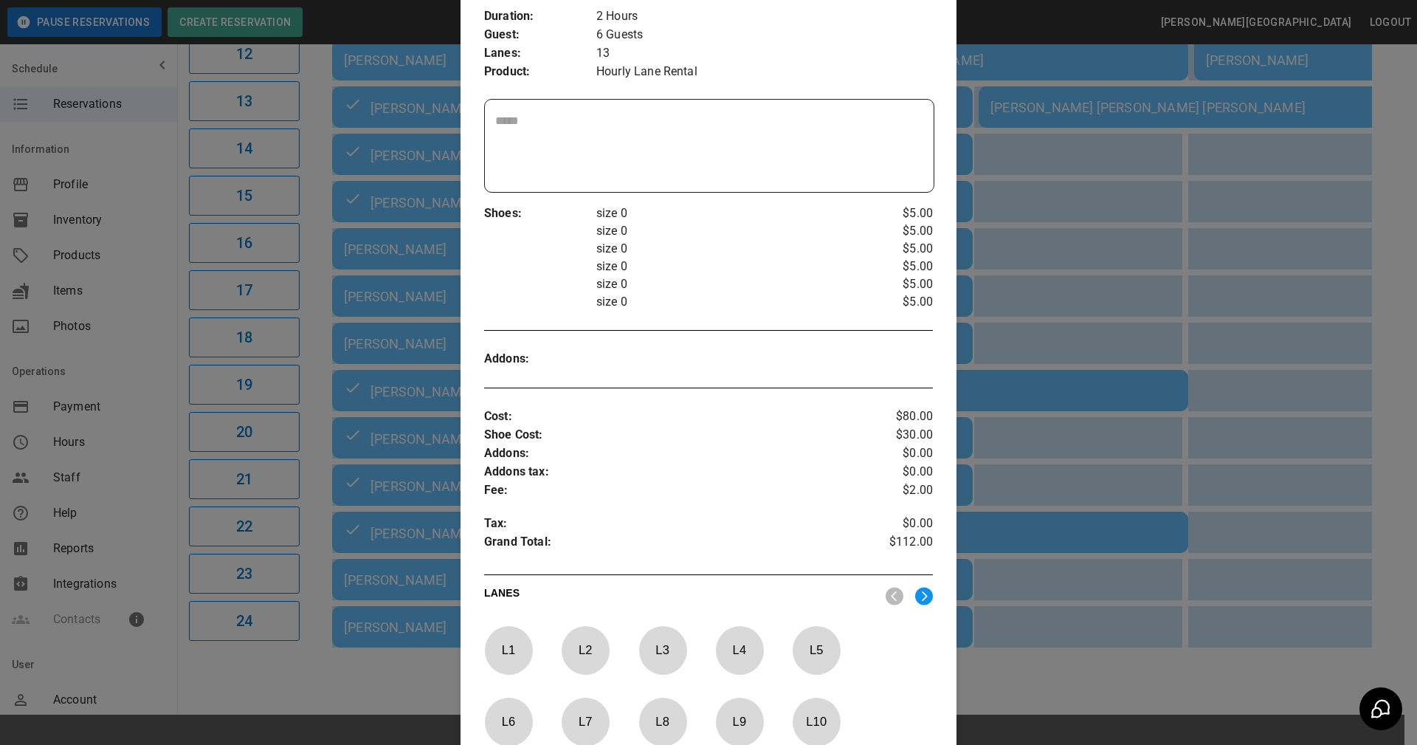
scroll to position [520, 0]
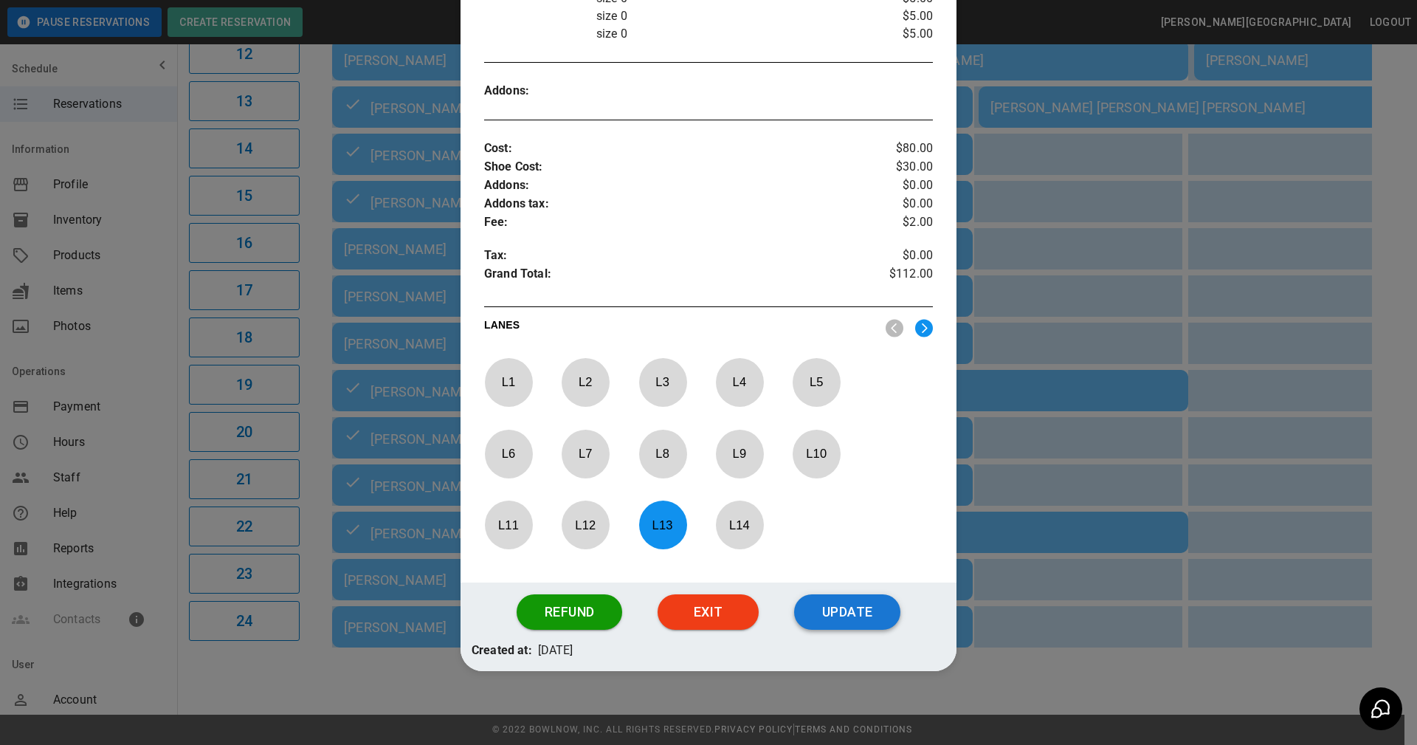
click at [804, 611] on button "Update" at bounding box center [847, 611] width 106 height 35
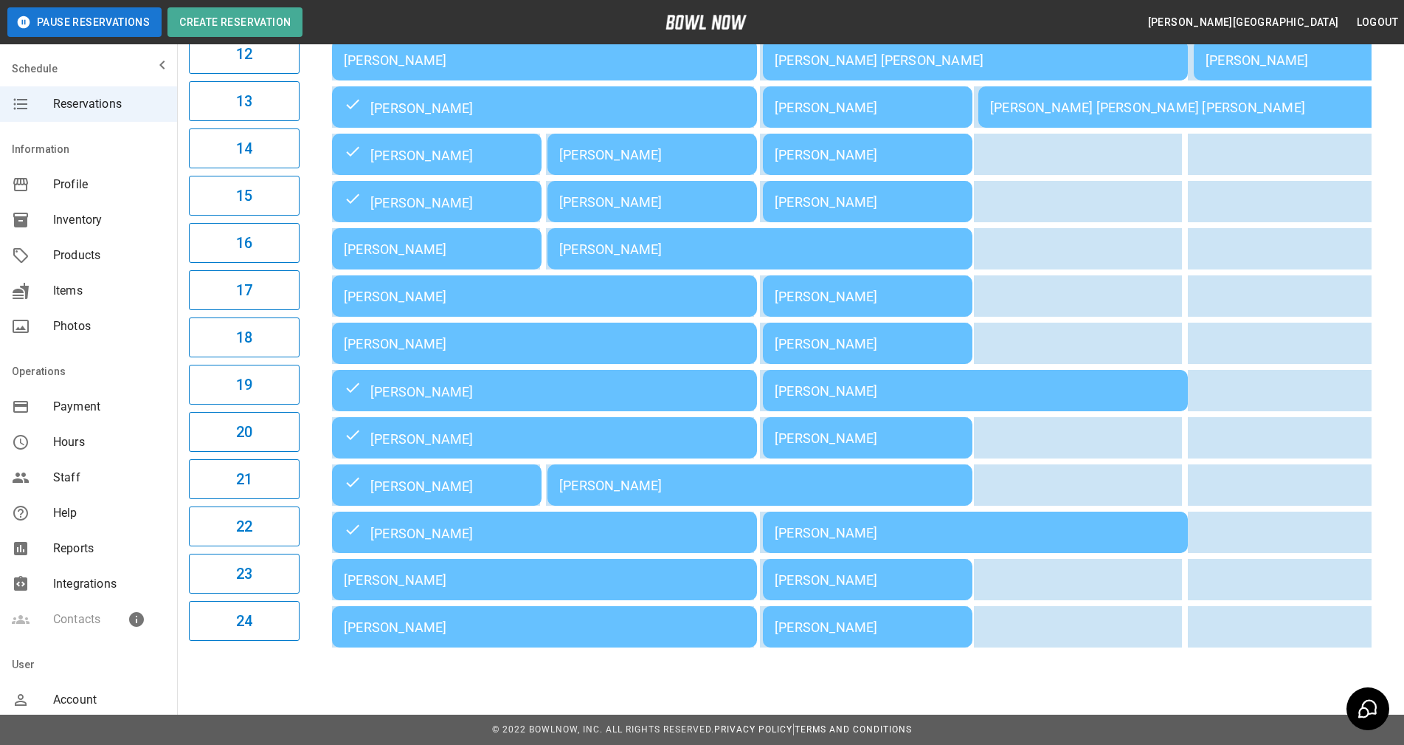
click at [515, 103] on div "[PERSON_NAME]" at bounding box center [544, 107] width 401 height 18
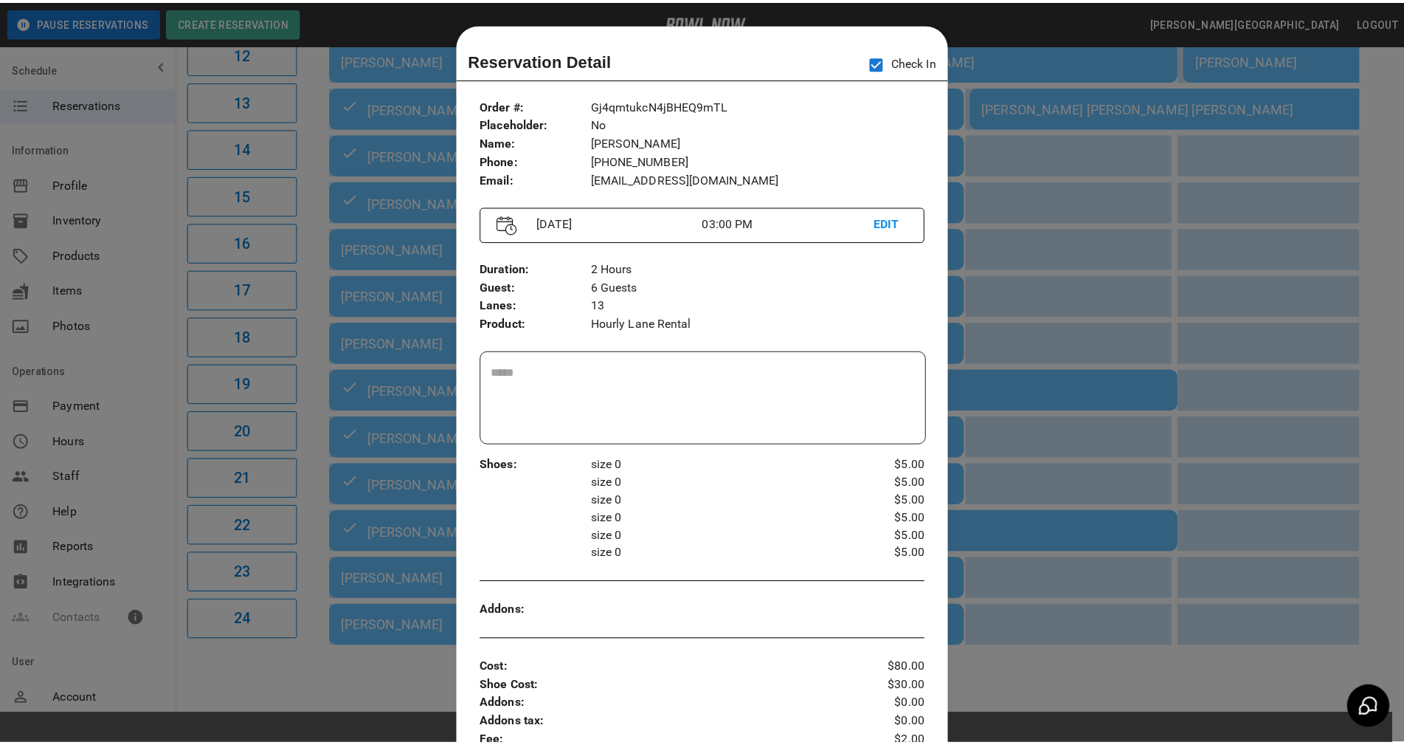
scroll to position [24, 0]
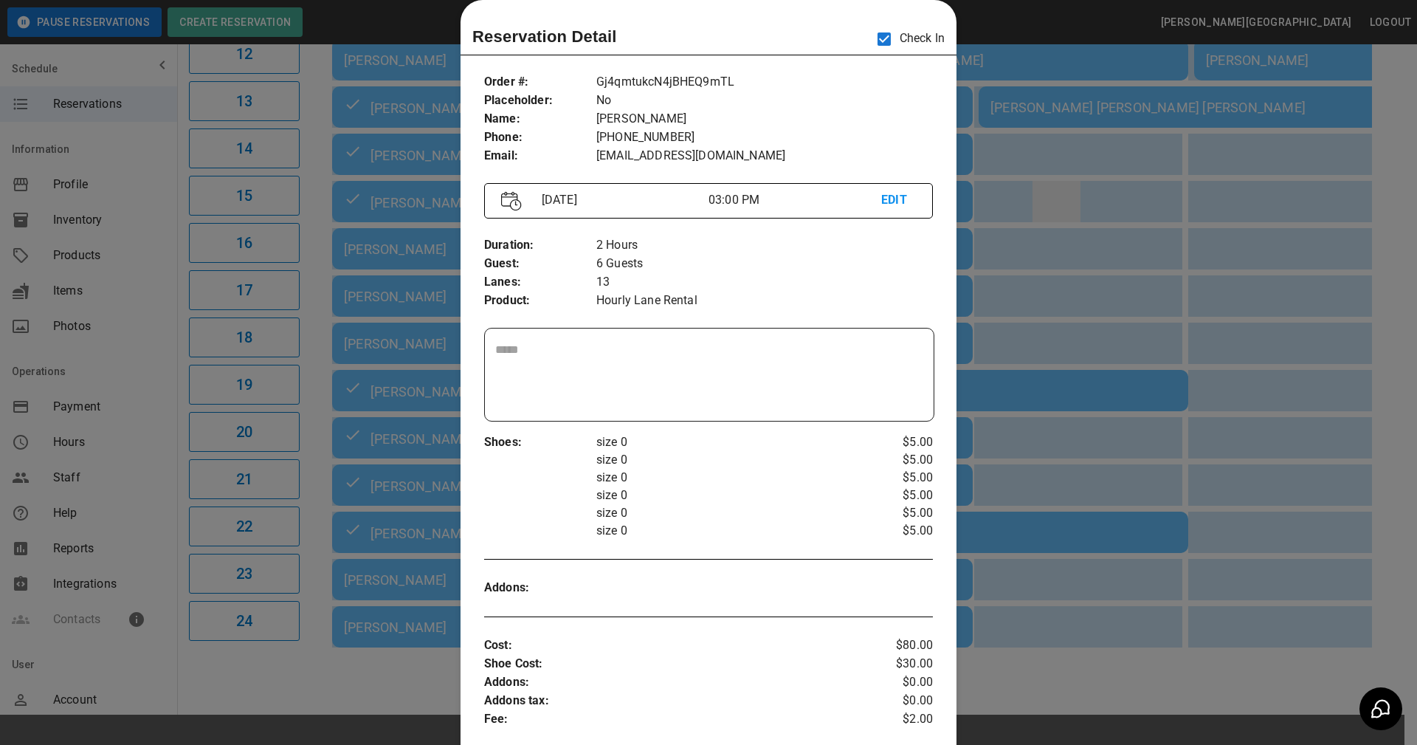
click at [1043, 214] on div at bounding box center [708, 372] width 1417 height 745
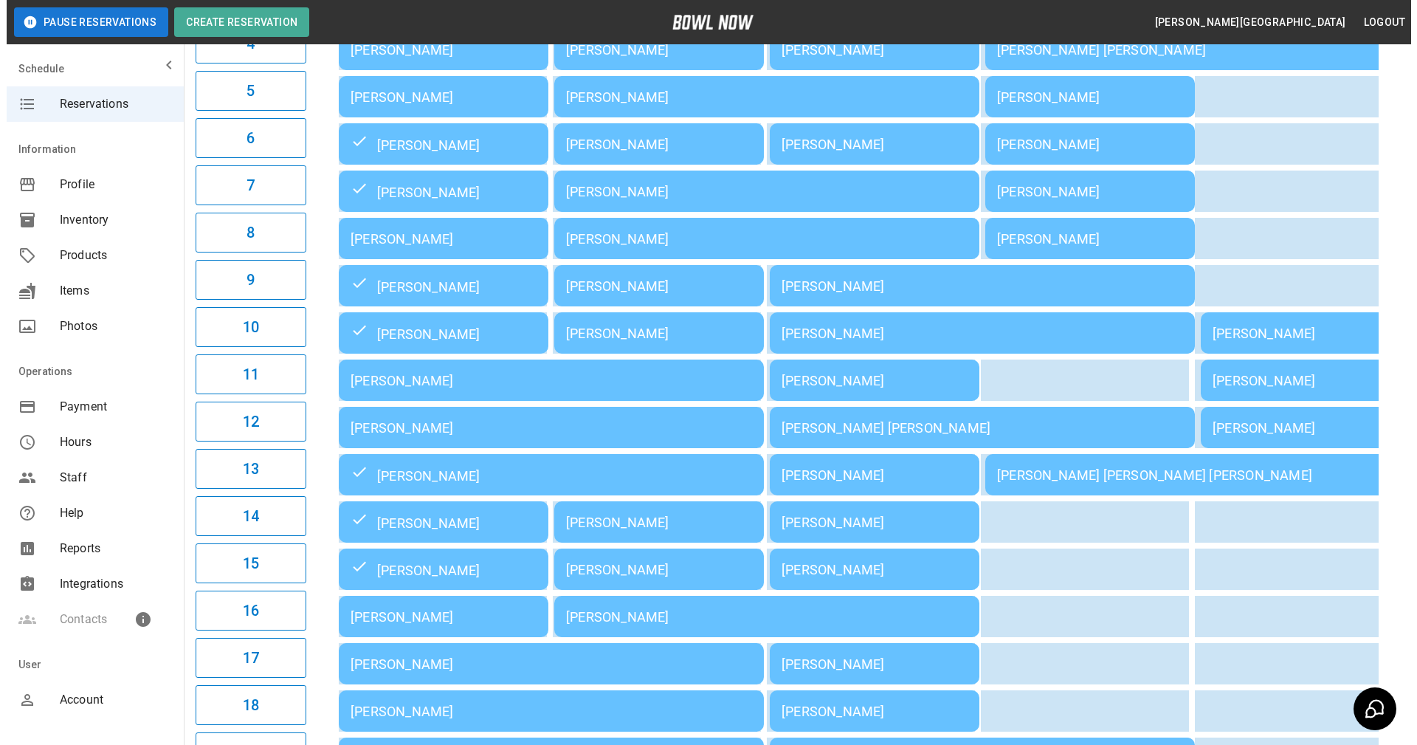
scroll to position [369, 0]
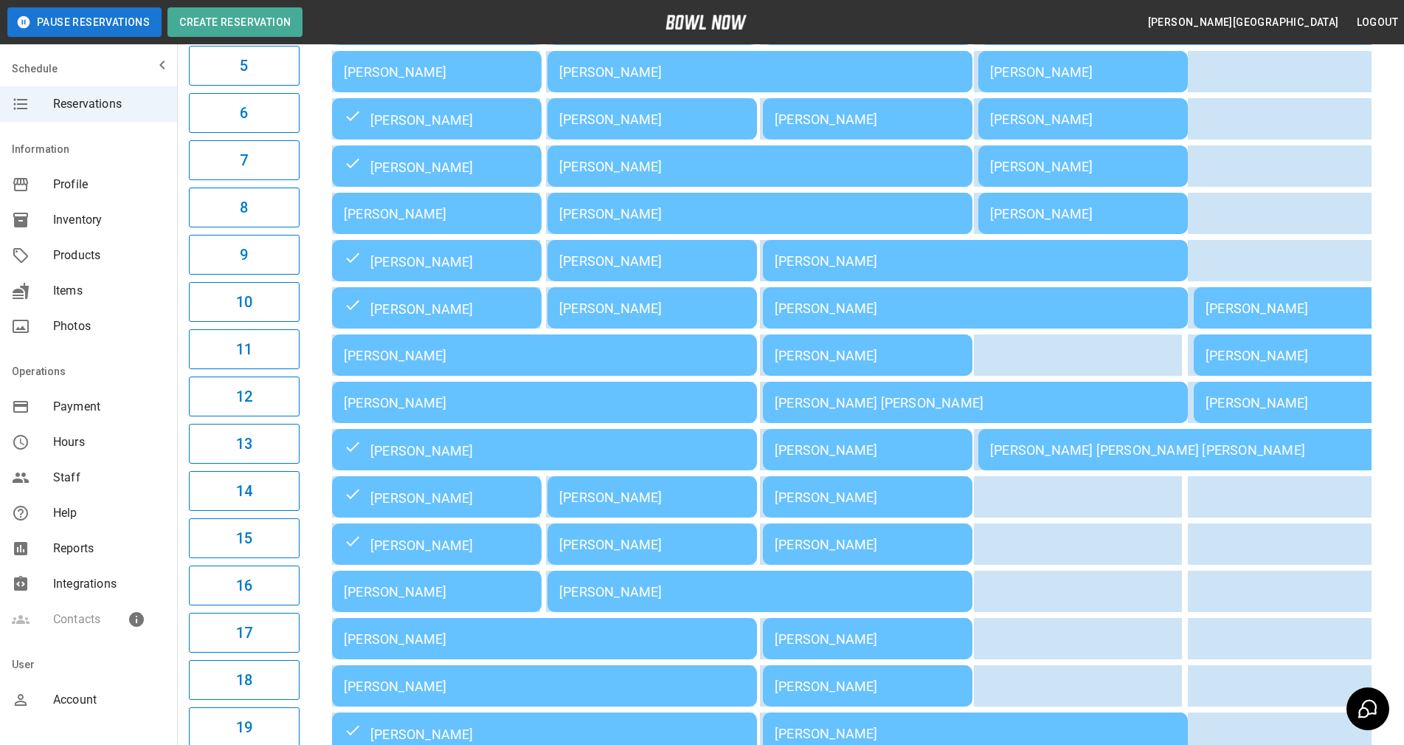
click at [436, 409] on div "[PERSON_NAME]" at bounding box center [544, 402] width 401 height 15
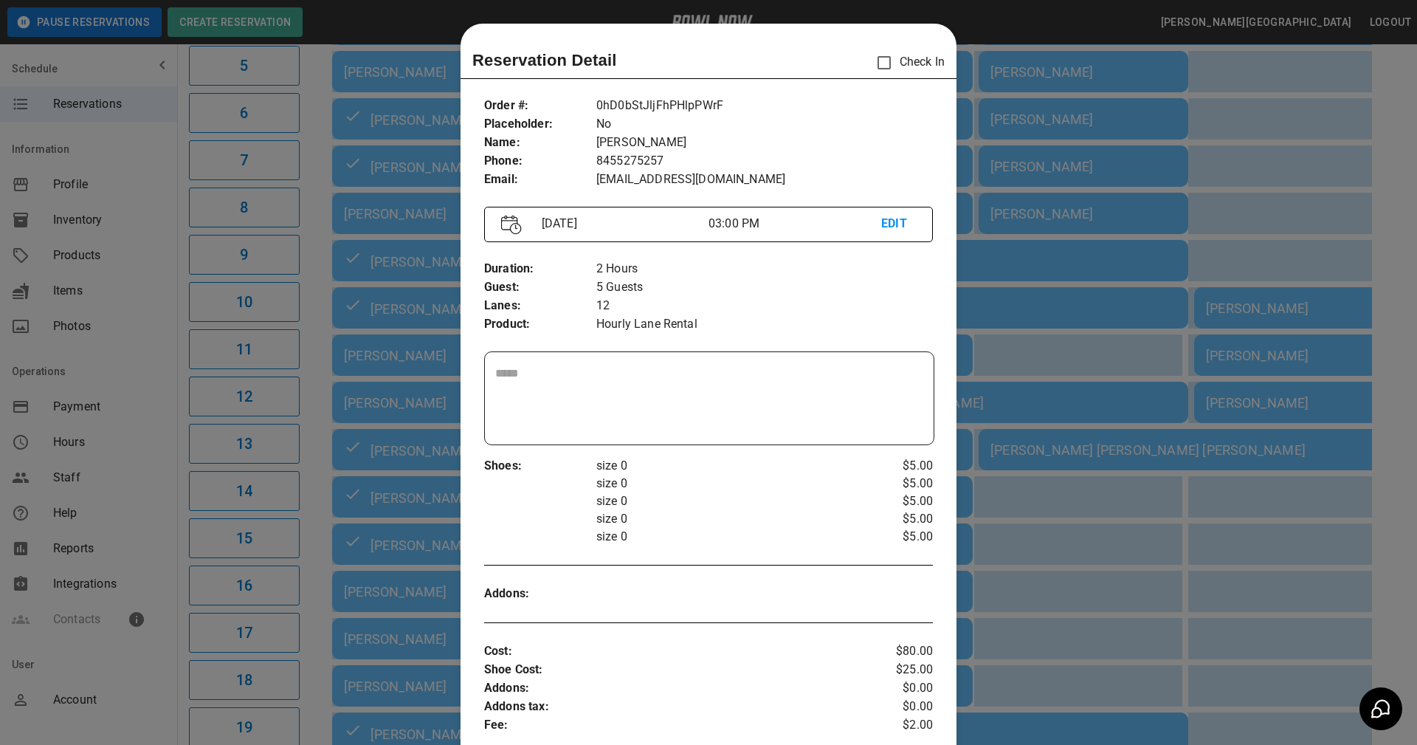
scroll to position [24, 0]
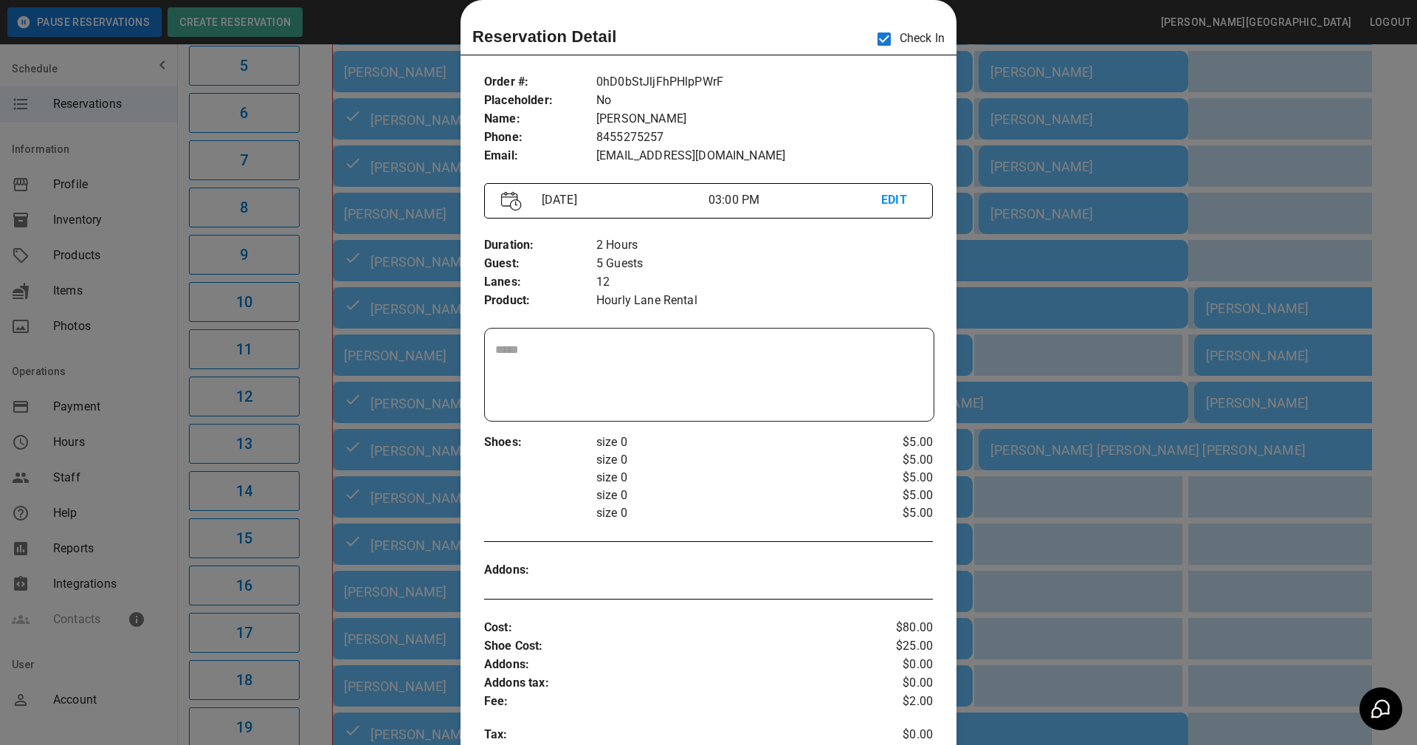
click at [861, 514] on p "$5.00" at bounding box center [895, 513] width 75 height 18
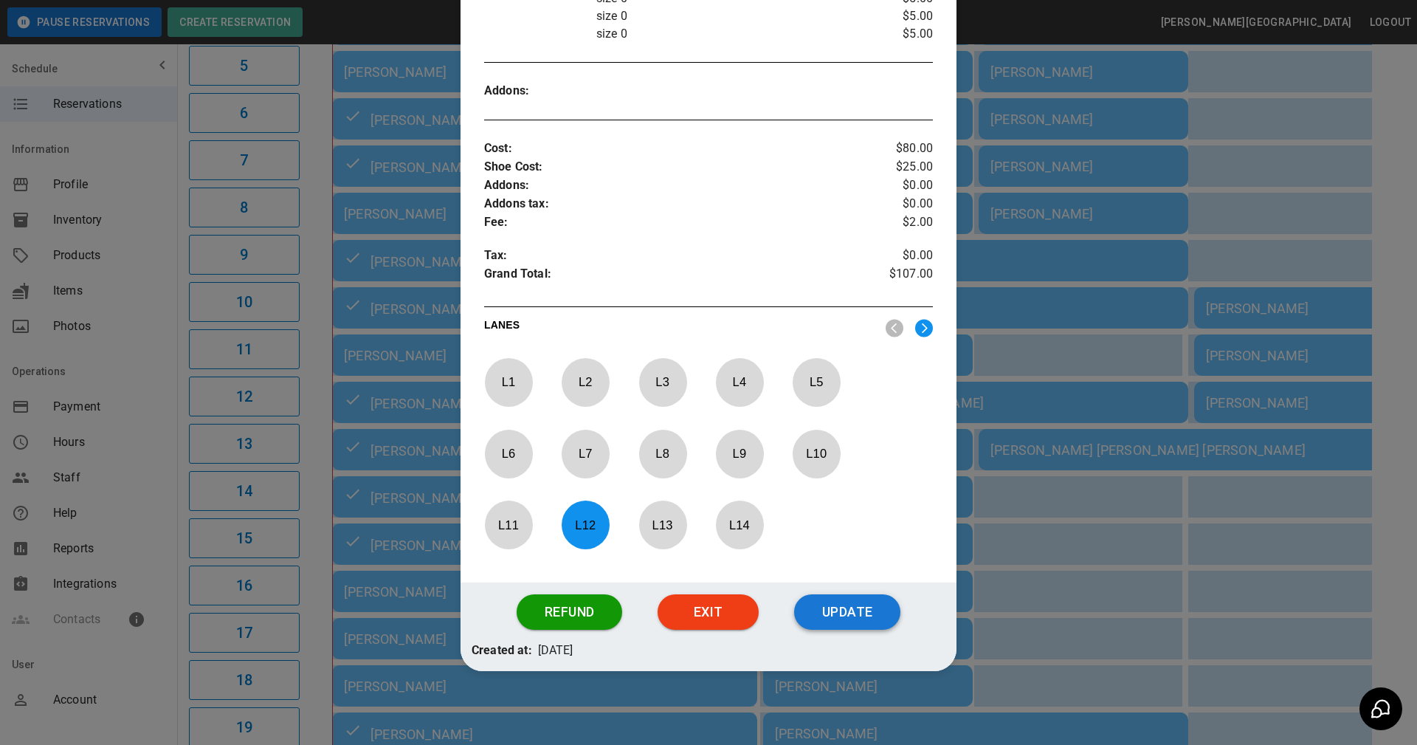
click at [840, 612] on button "Update" at bounding box center [847, 611] width 106 height 35
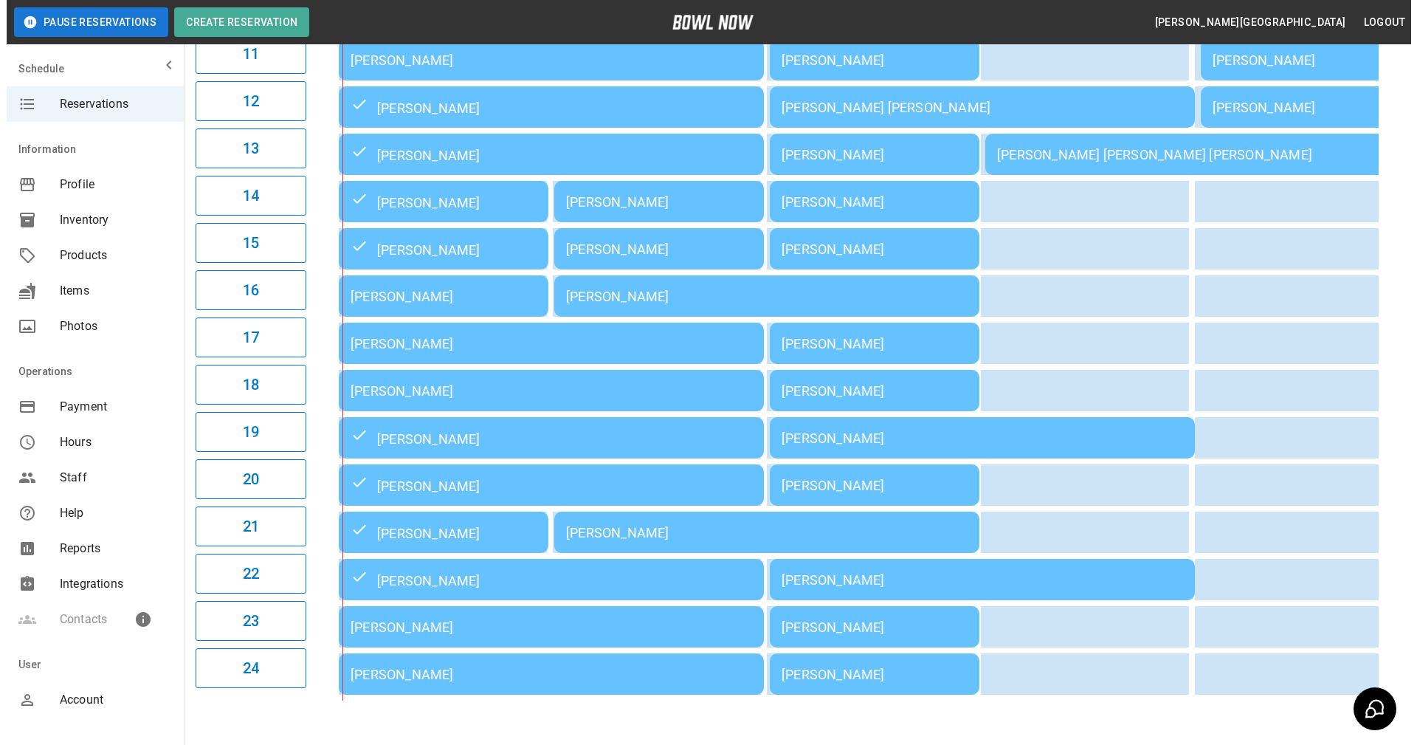
scroll to position [724, 0]
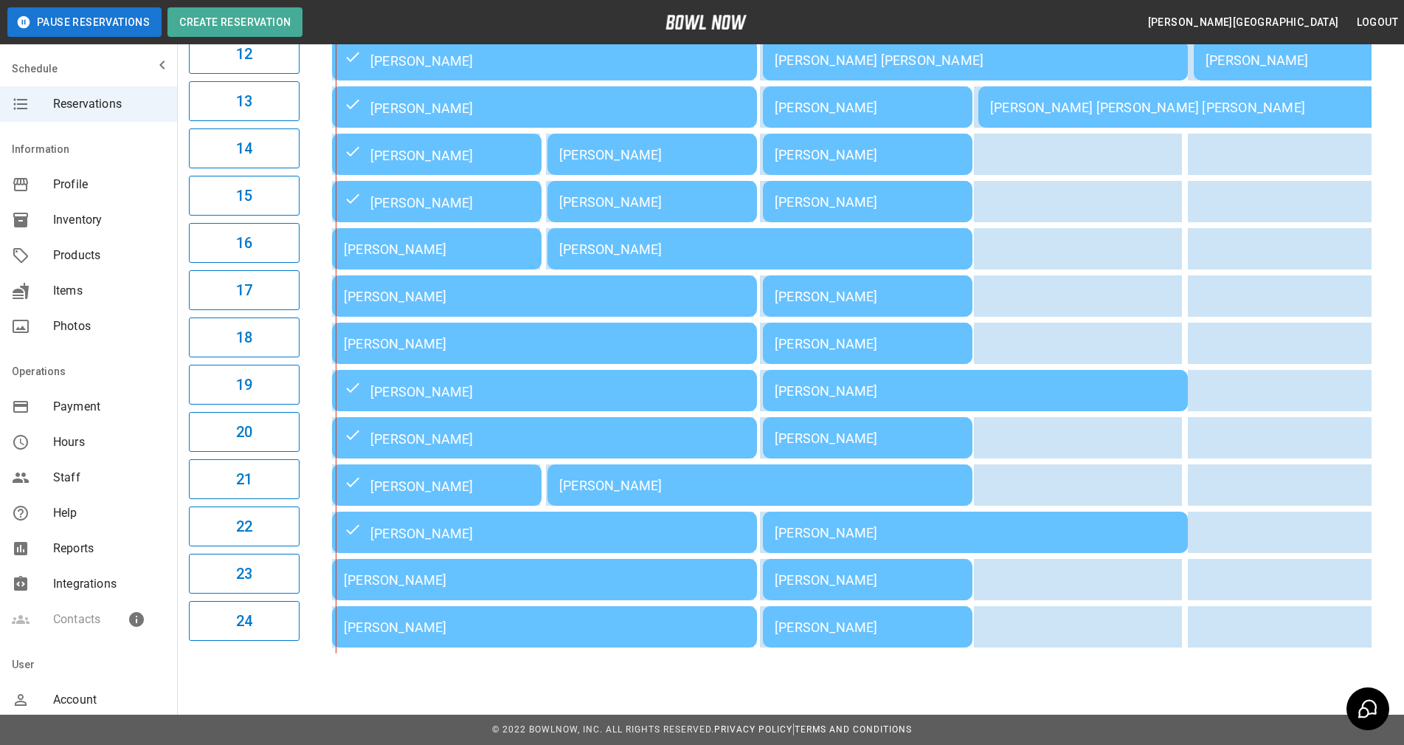
click at [485, 578] on div "[PERSON_NAME]" at bounding box center [544, 579] width 401 height 15
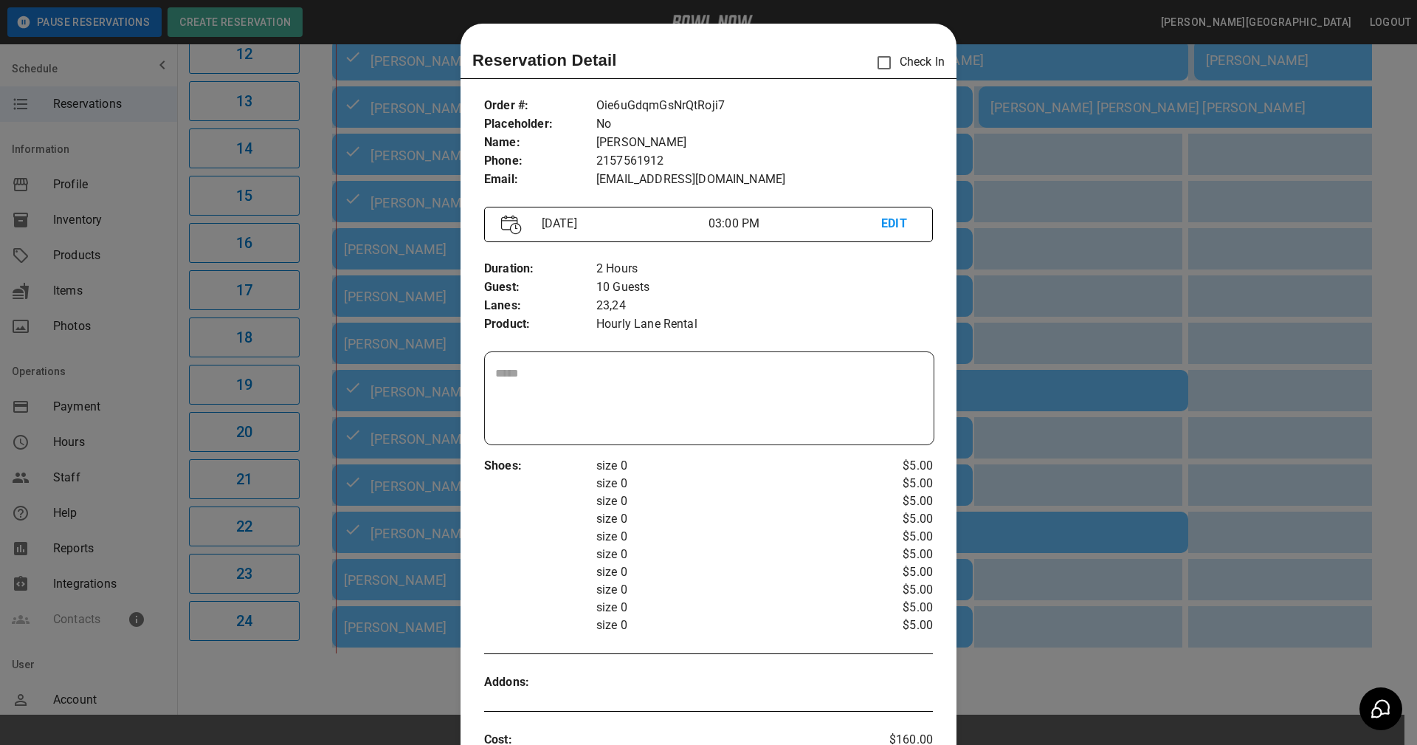
scroll to position [24, 0]
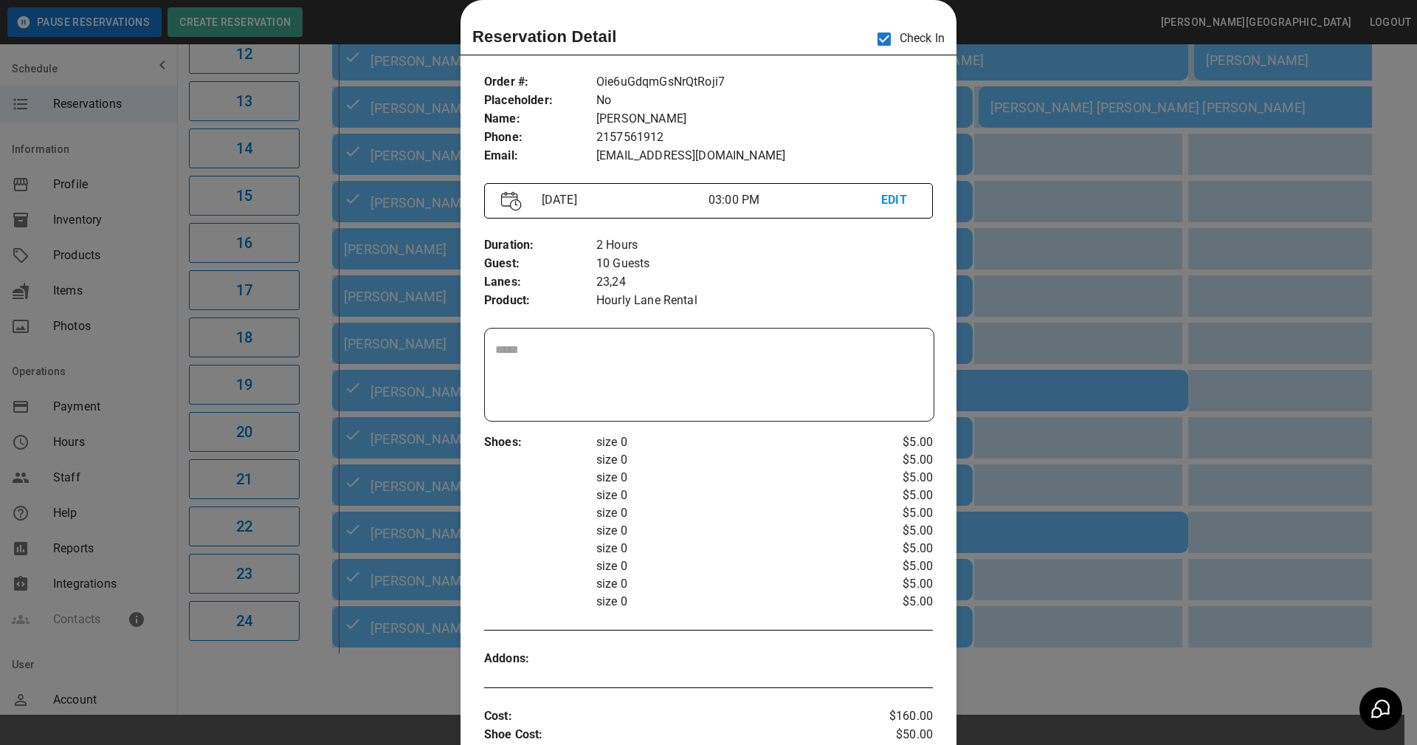
click at [796, 539] on p "size 0" at bounding box center [727, 548] width 262 height 18
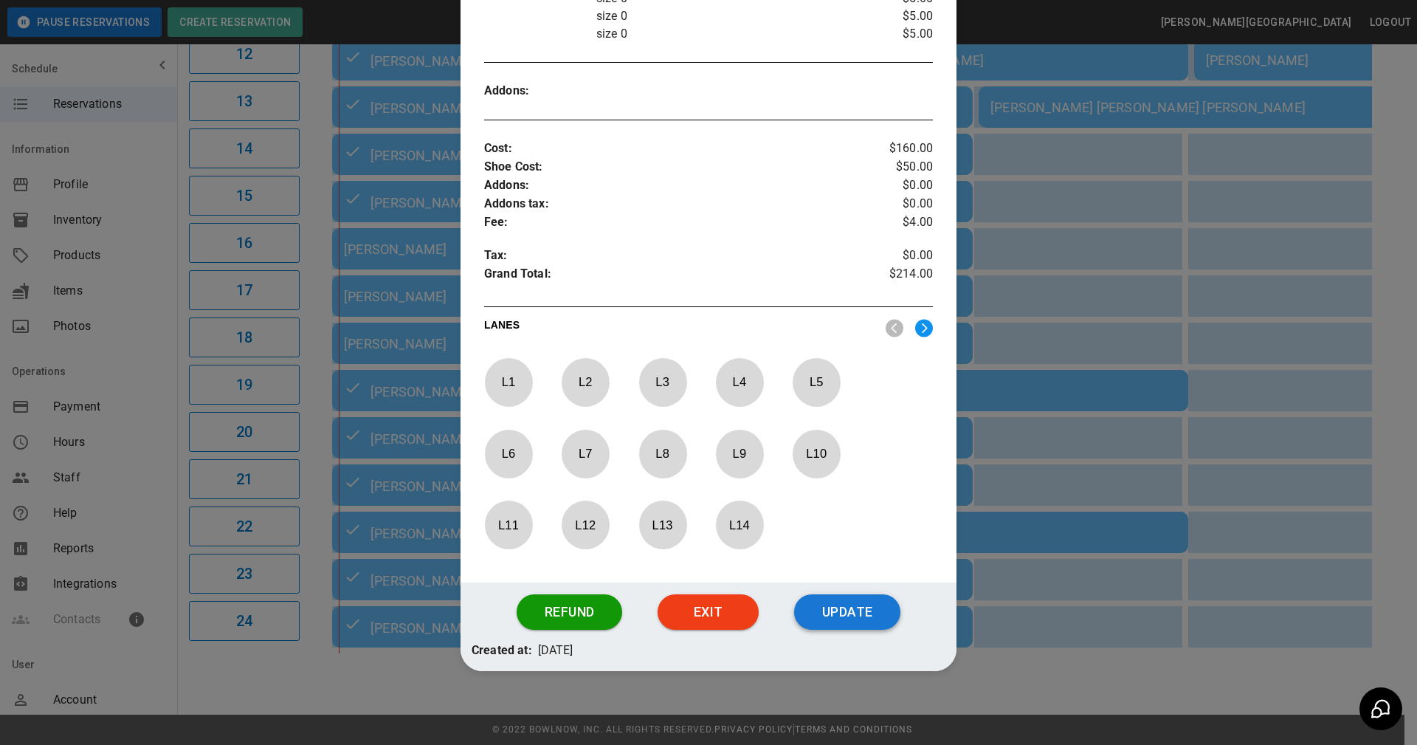
click at [838, 622] on button "Update" at bounding box center [847, 611] width 106 height 35
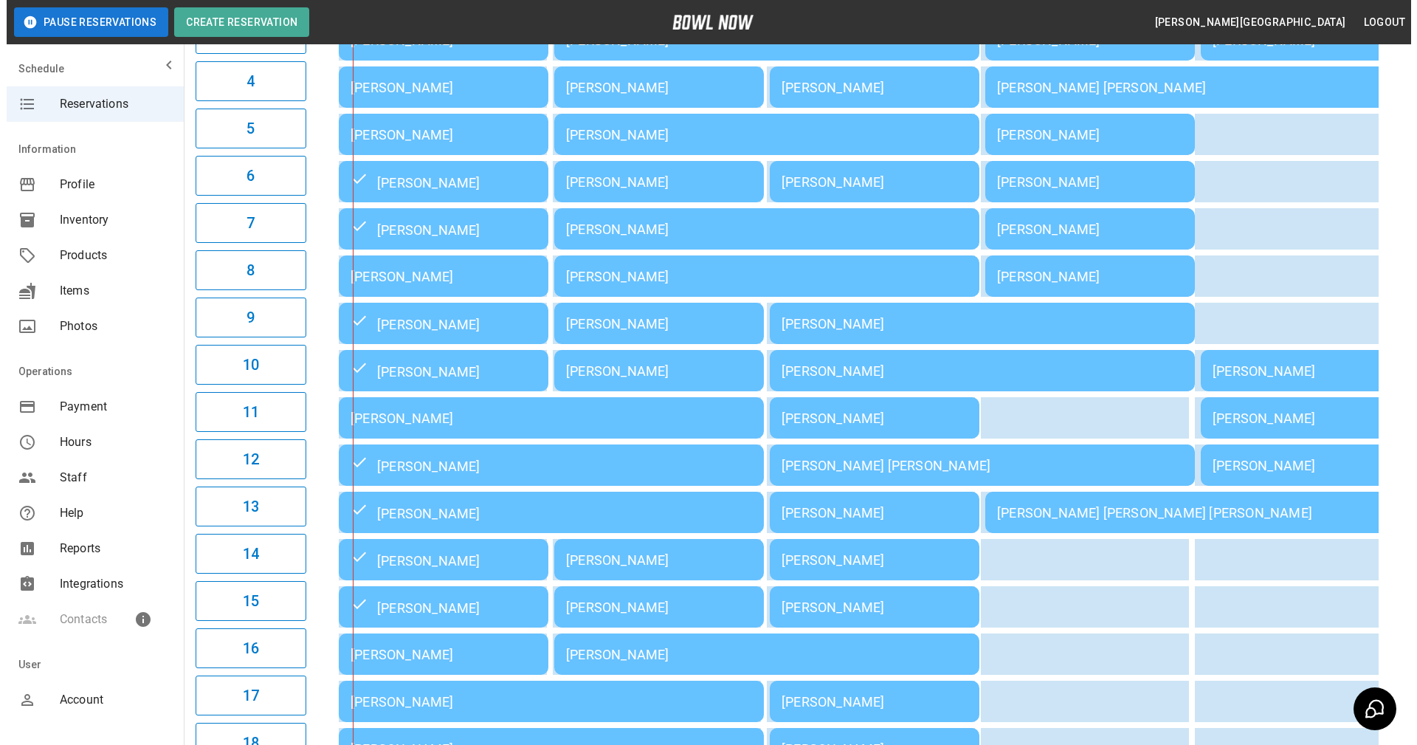
scroll to position [281, 0]
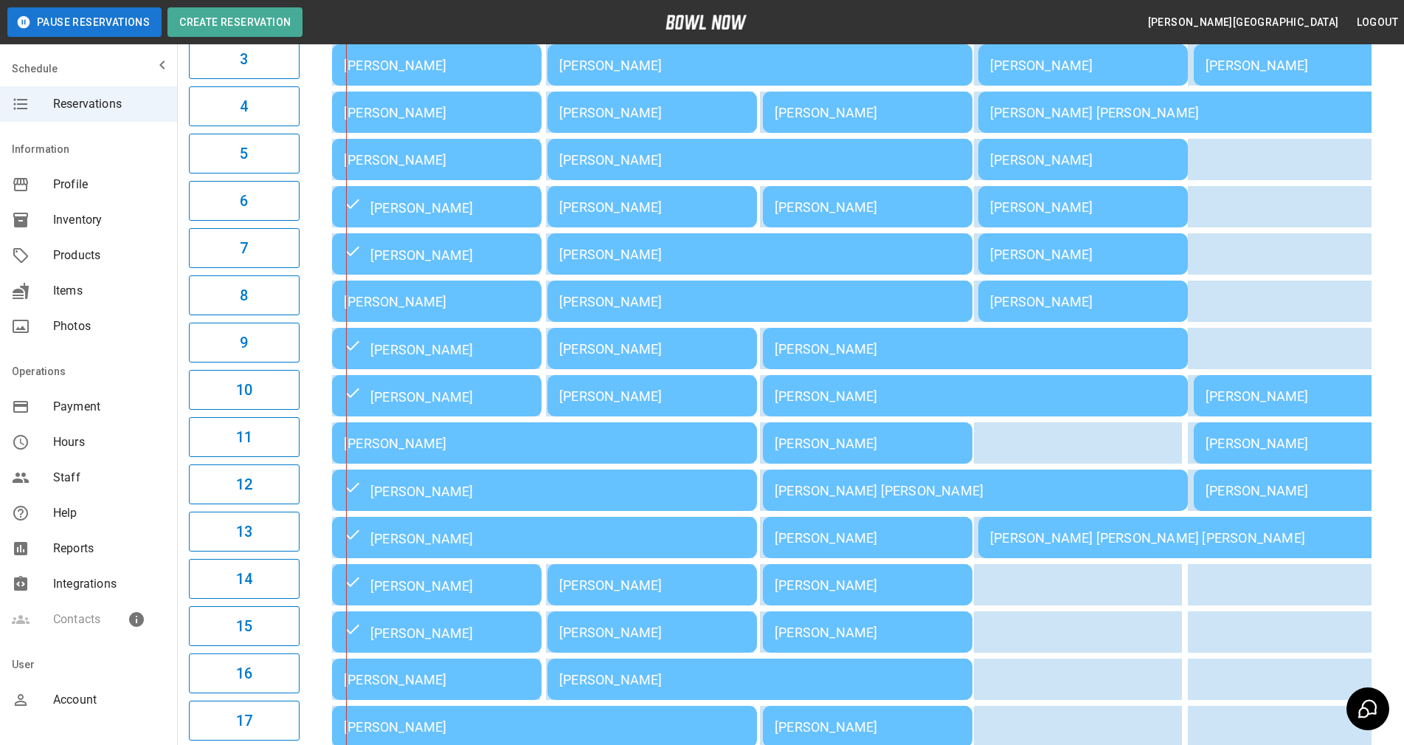
click at [427, 305] on div "[PERSON_NAME]" at bounding box center [437, 301] width 186 height 15
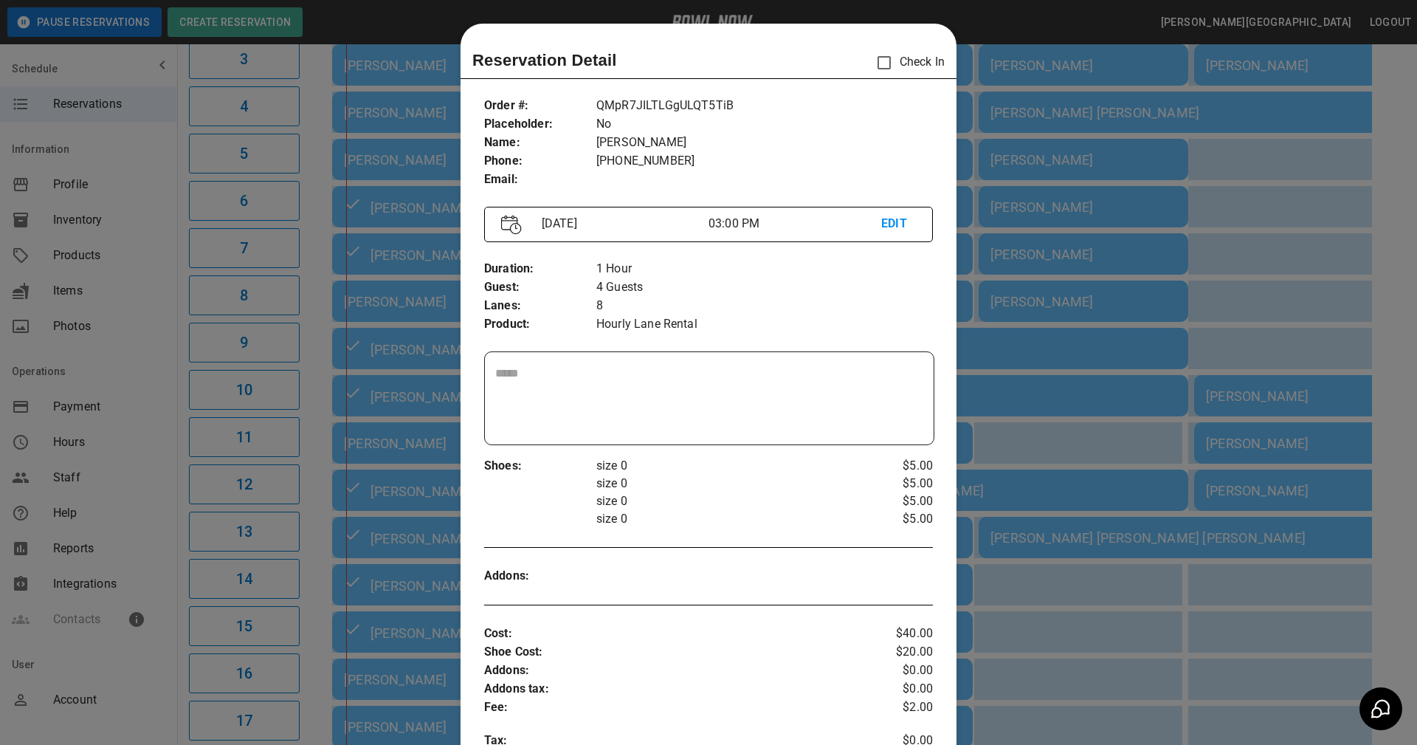
scroll to position [24, 0]
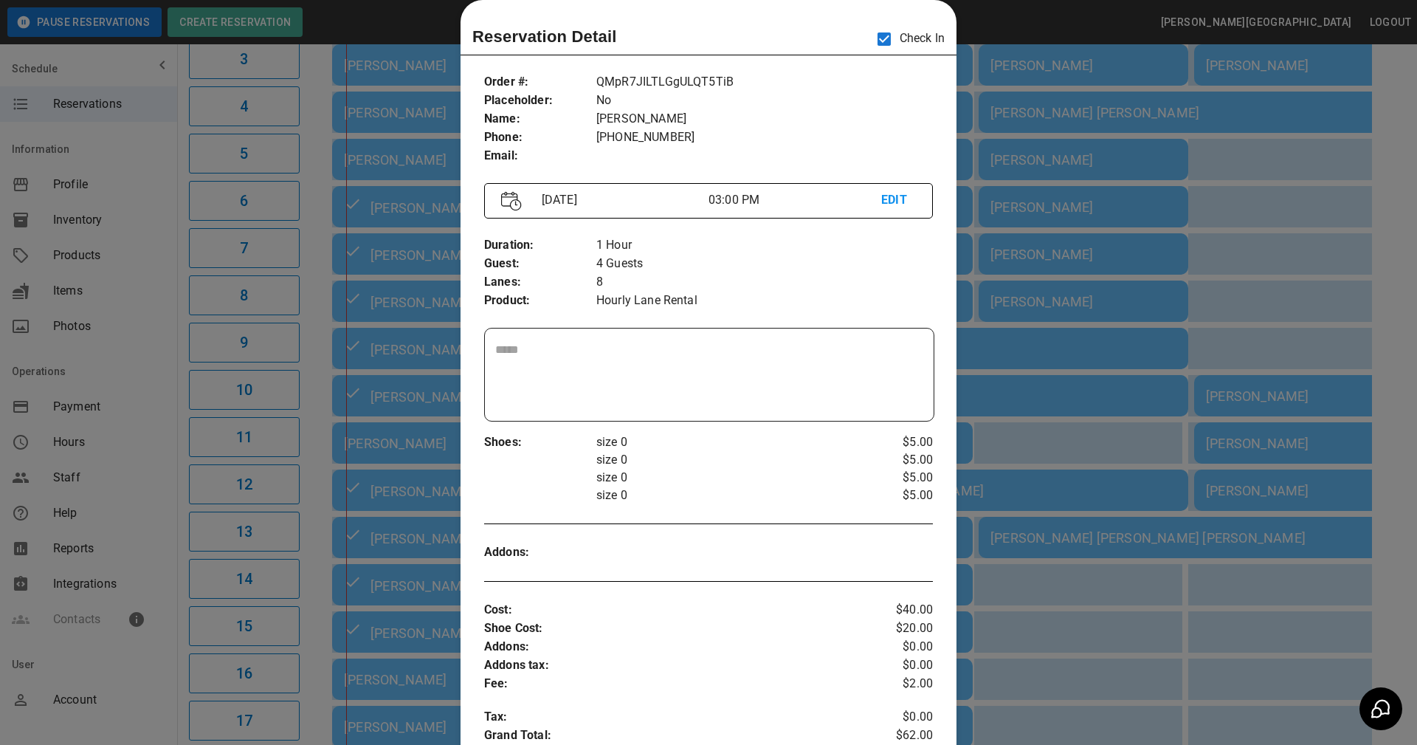
click at [785, 297] on p "Hourly Lane Rental" at bounding box center [764, 301] width 337 height 18
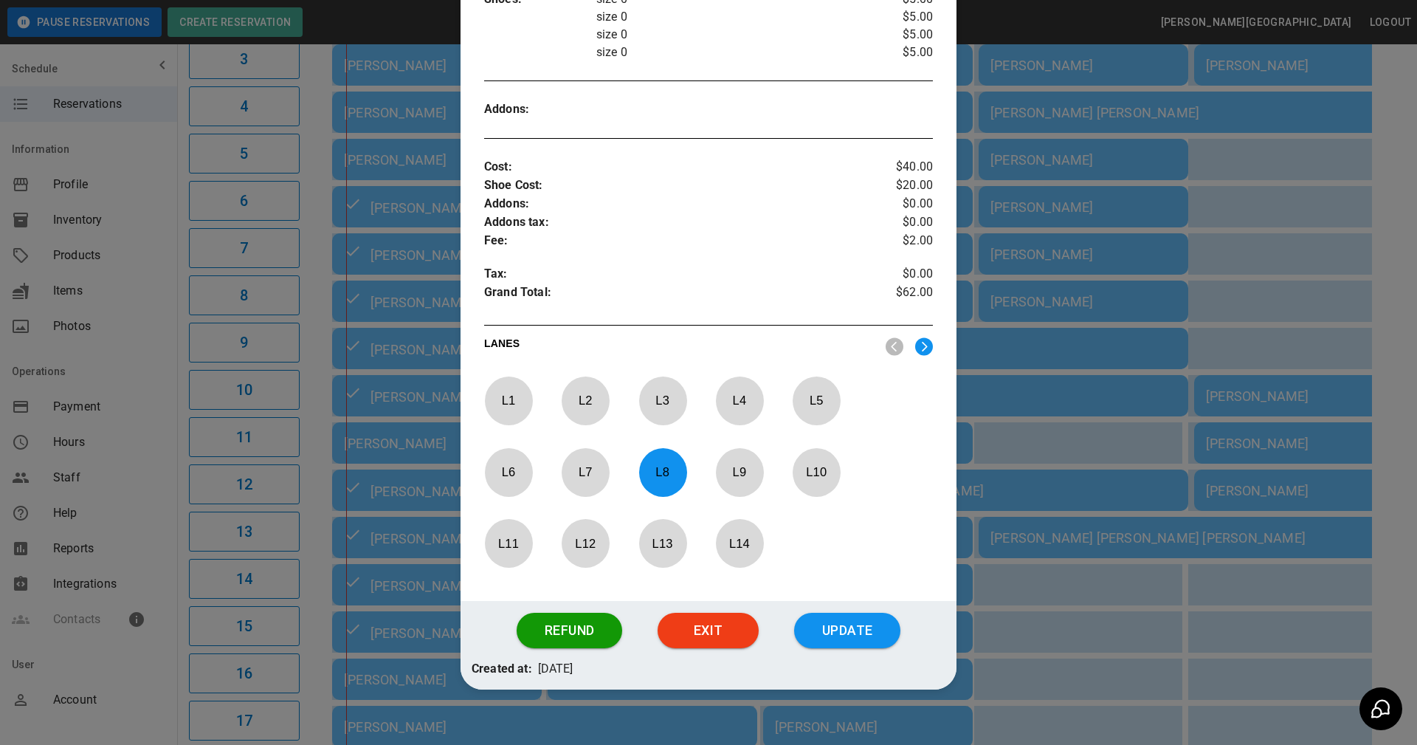
click at [830, 635] on button "Update" at bounding box center [847, 630] width 106 height 35
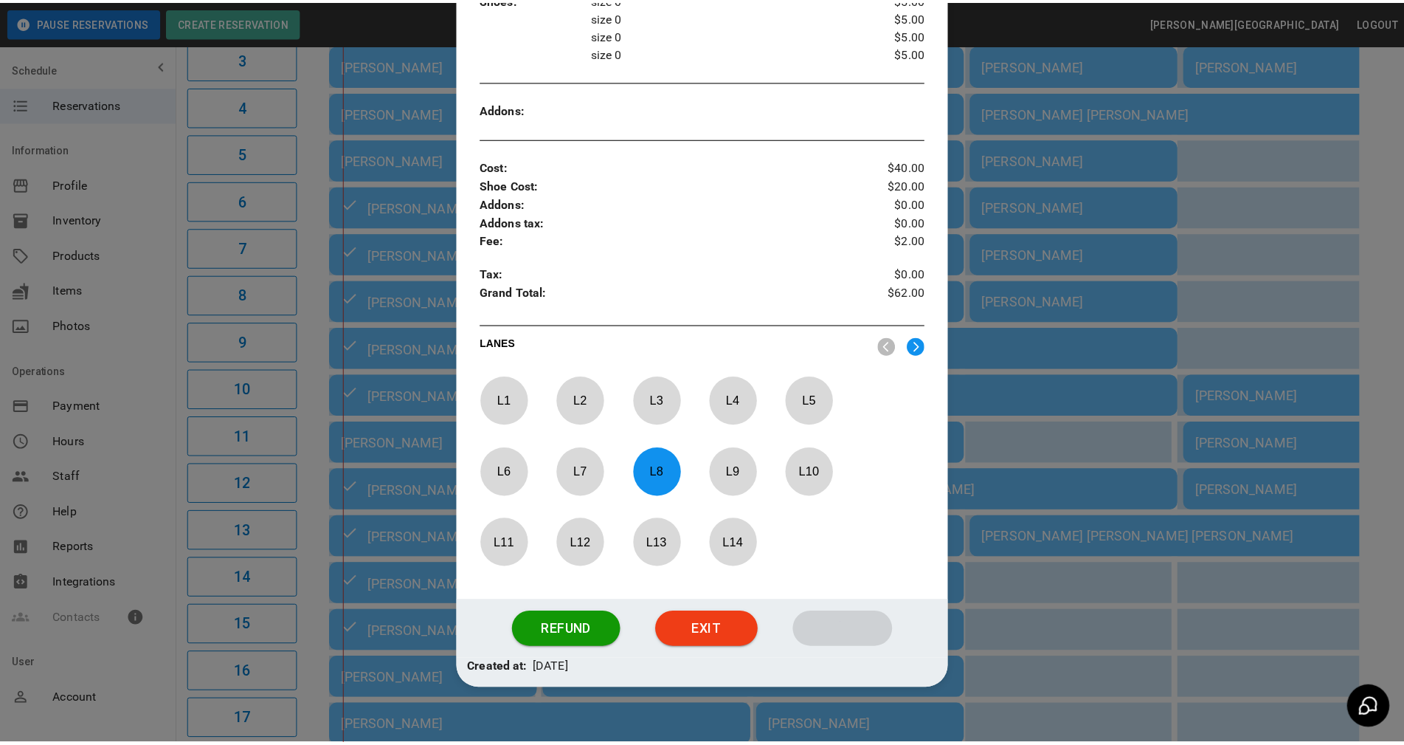
scroll to position [411, 0]
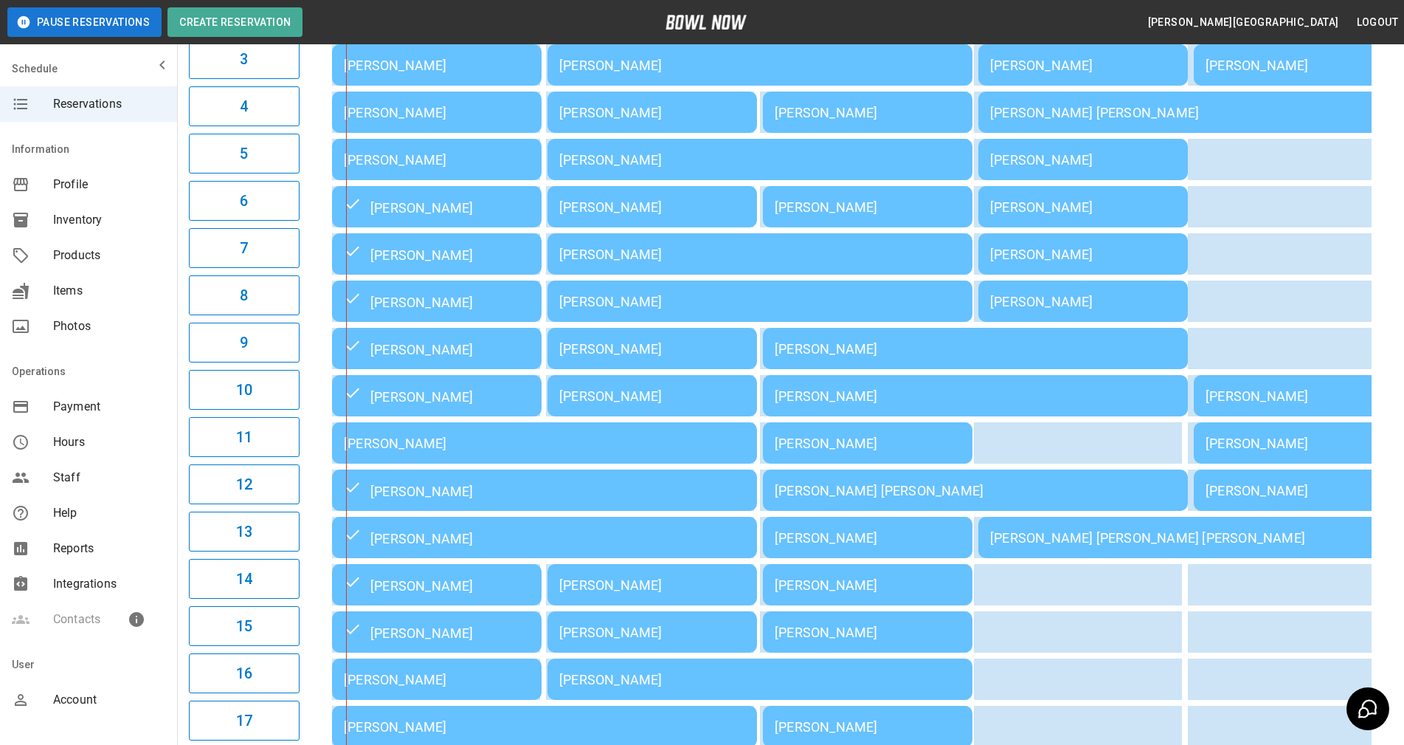
click at [1381, 275] on div "03:00PM 04:00PM 05:00PM 06:00PM 07:00PM 08:00PM 09:00PM 3:04PM Julie Overdorff …" at bounding box center [849, 489] width 1087 height 1187
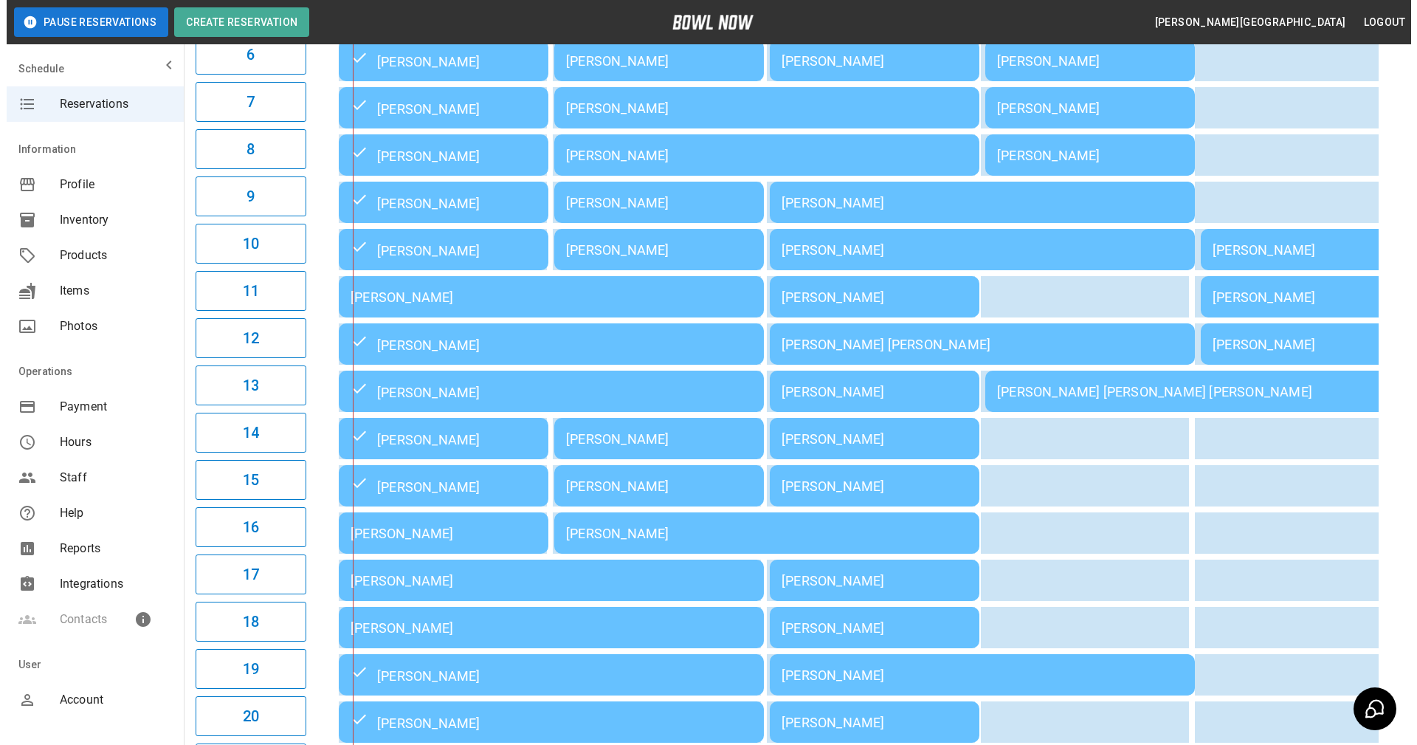
scroll to position [429, 0]
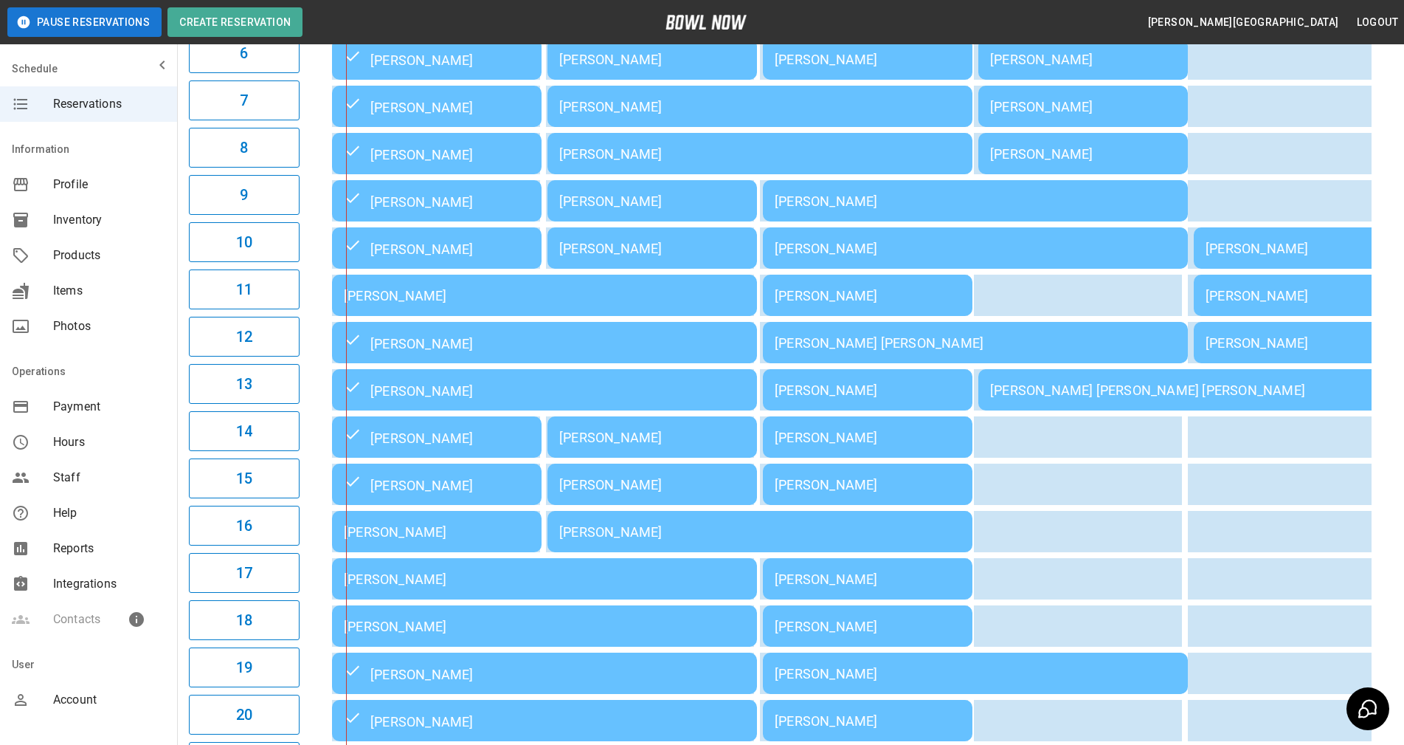
click at [434, 548] on td "[PERSON_NAME]" at bounding box center [437, 531] width 210 height 41
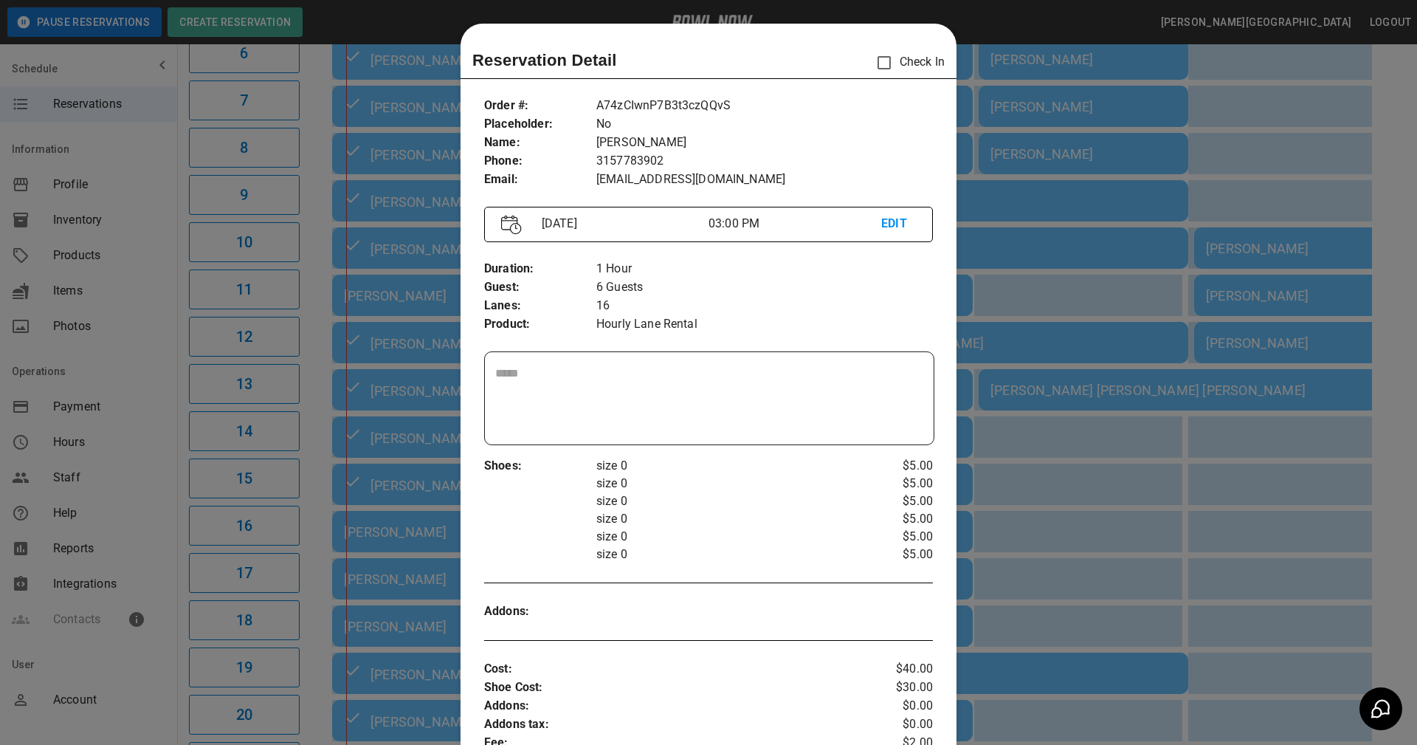
scroll to position [24, 0]
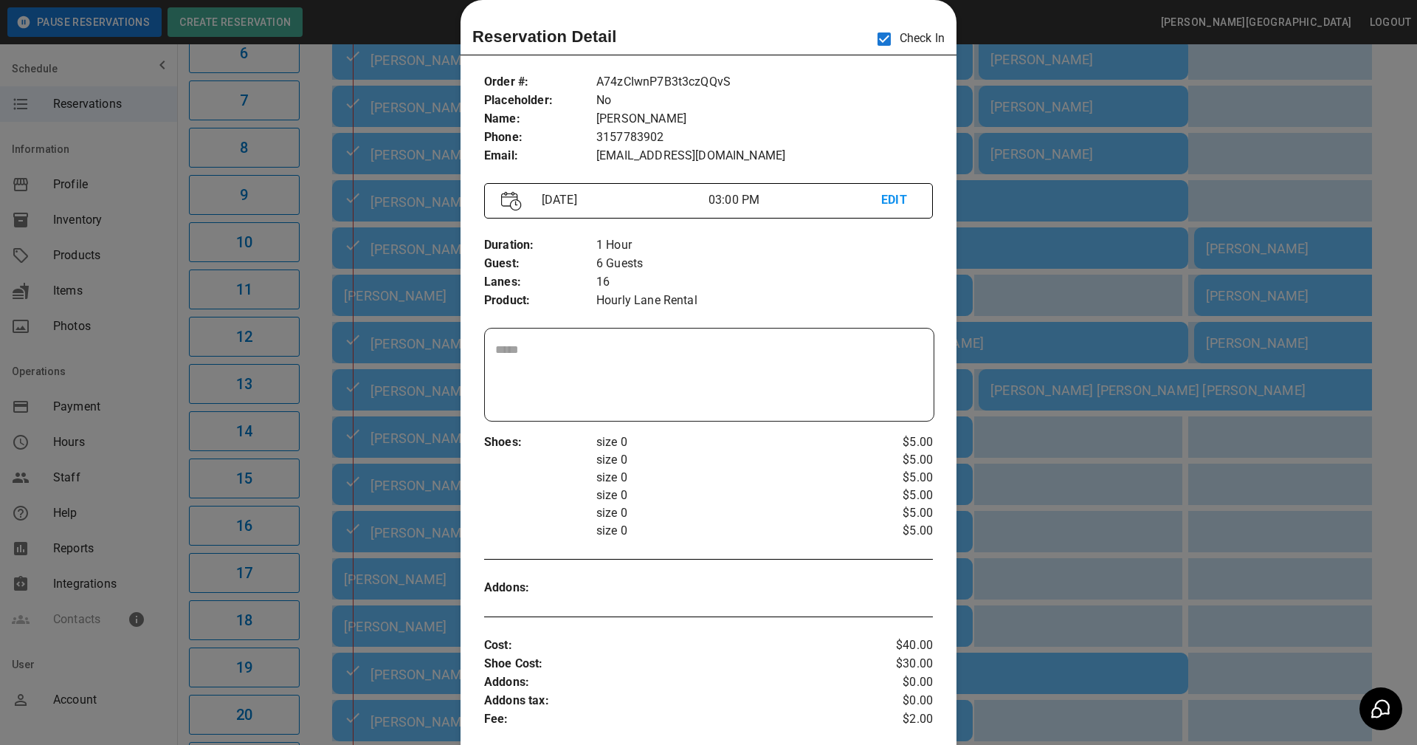
click at [758, 477] on p "size 0" at bounding box center [727, 478] width 262 height 18
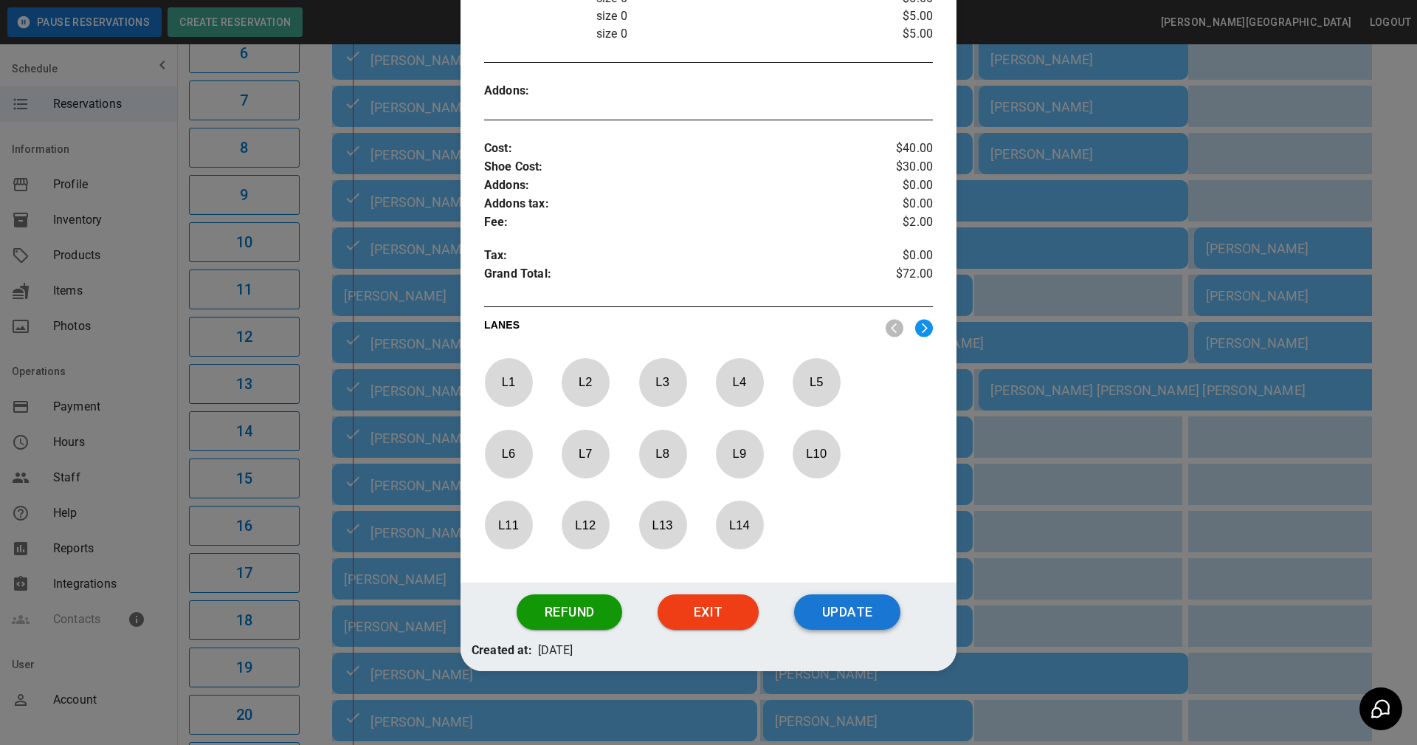
click at [832, 604] on button "Update" at bounding box center [847, 611] width 106 height 35
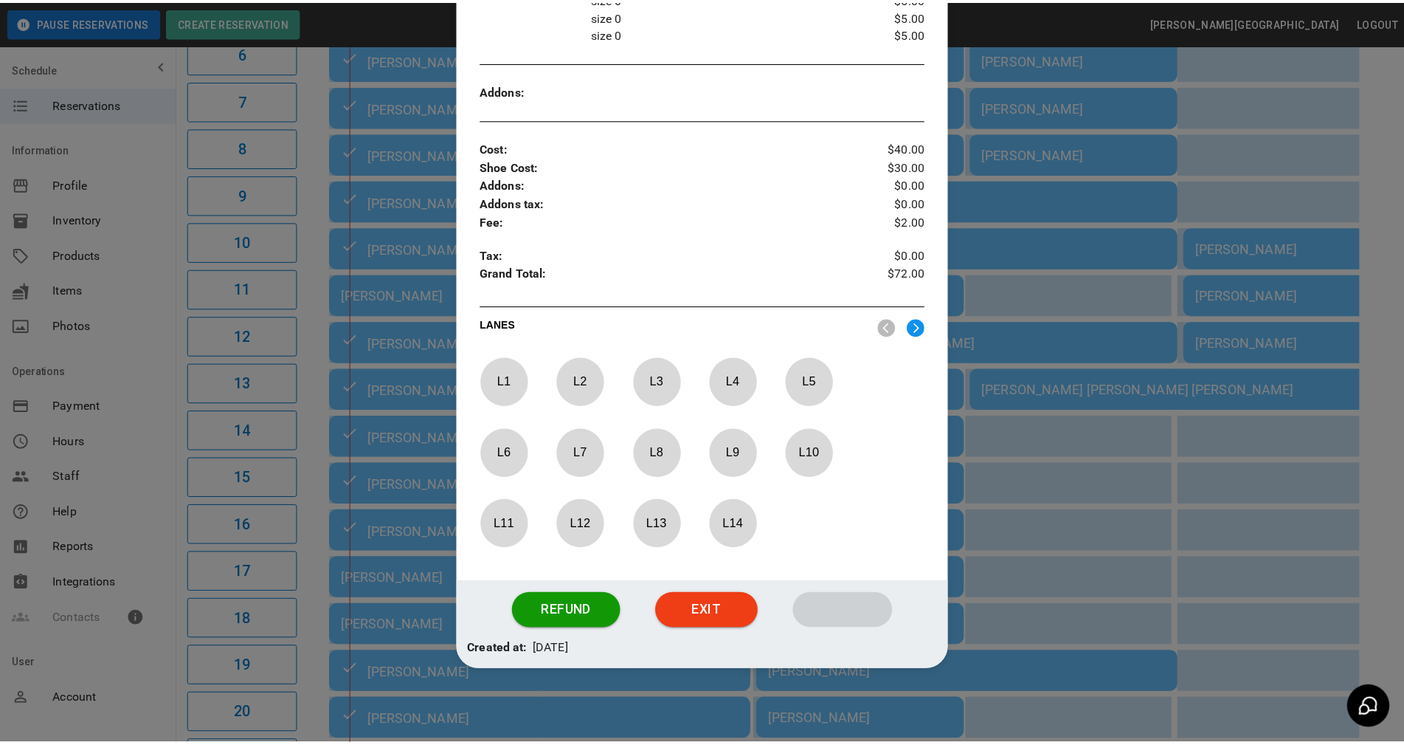
scroll to position [447, 0]
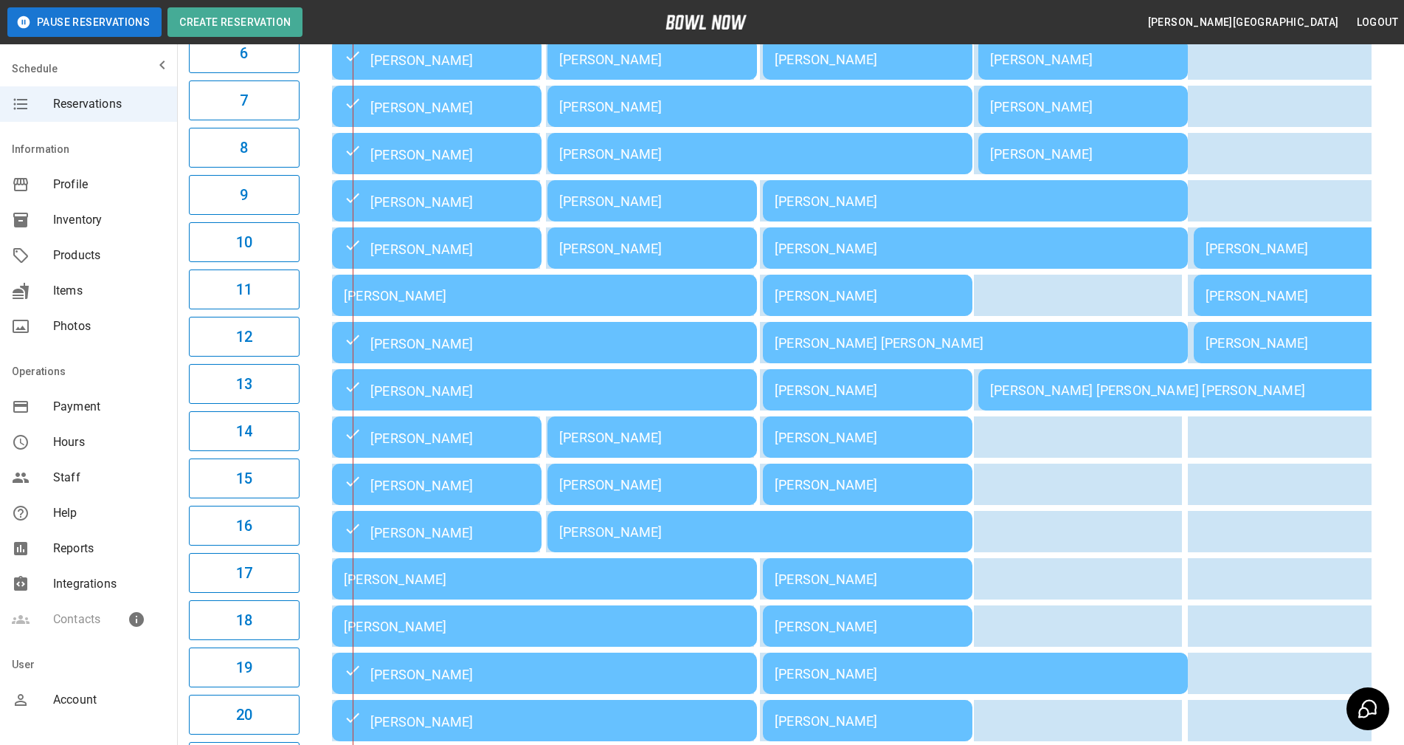
click at [1382, 455] on div "03:00PM 04:00PM 05:00PM 06:00PM 07:00PM 08:00PM 09:00PM 3:06PM Julie Overdorff …" at bounding box center [849, 341] width 1087 height 1187
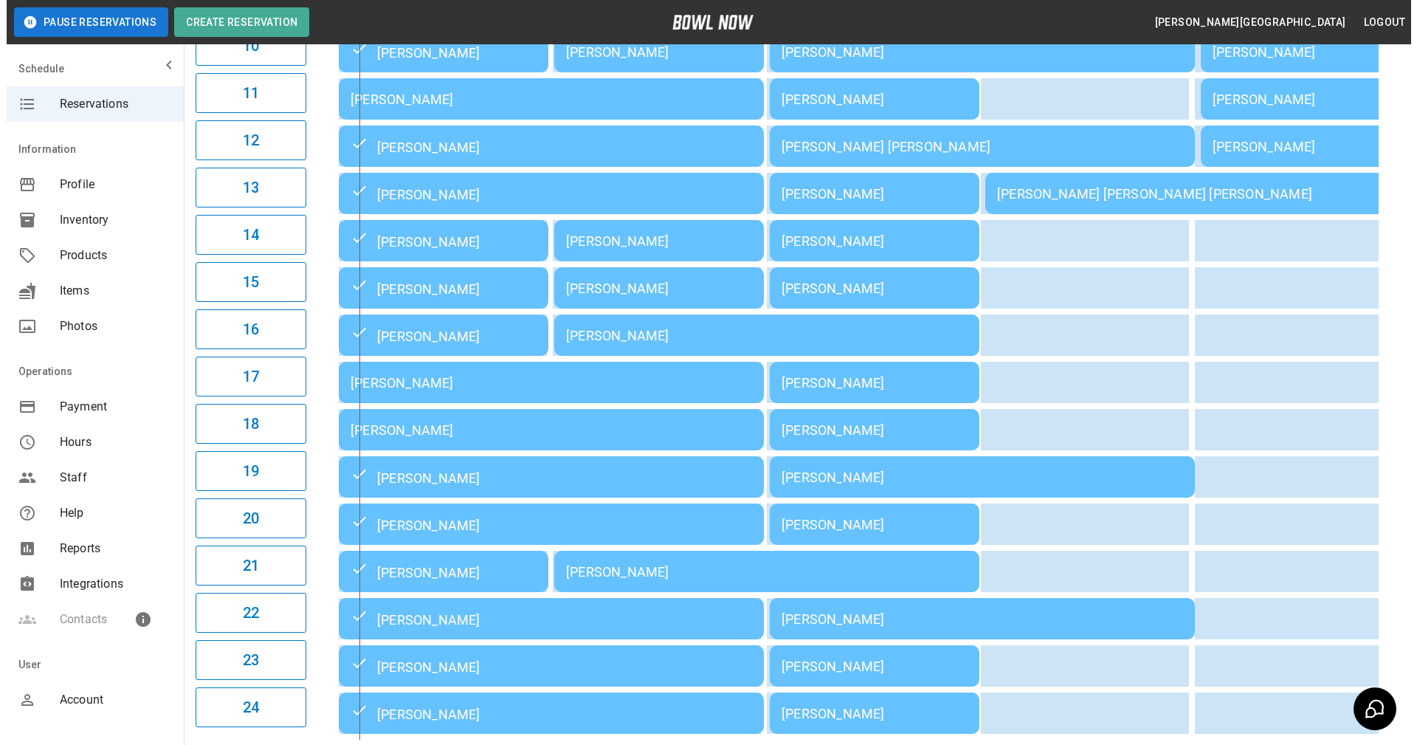
scroll to position [724, 0]
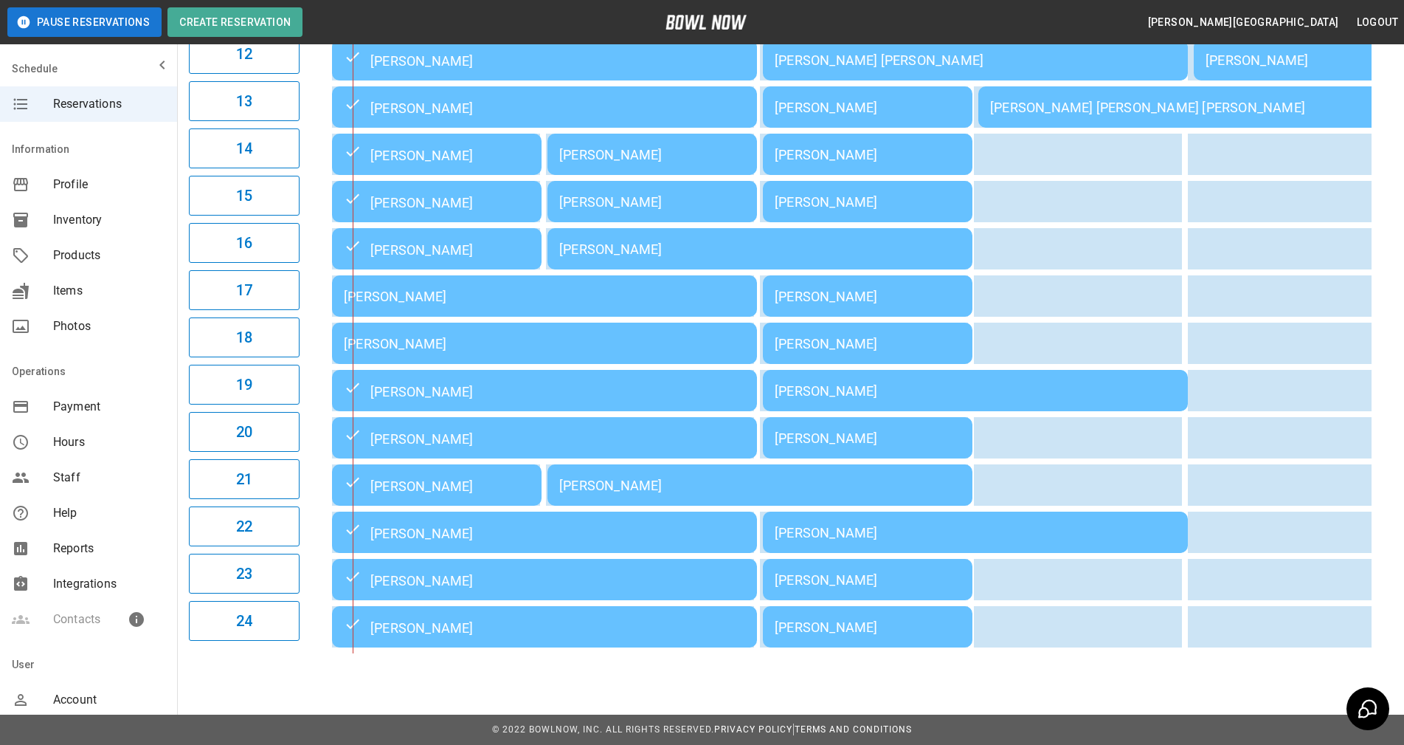
click at [461, 293] on div "[PERSON_NAME]" at bounding box center [544, 296] width 401 height 15
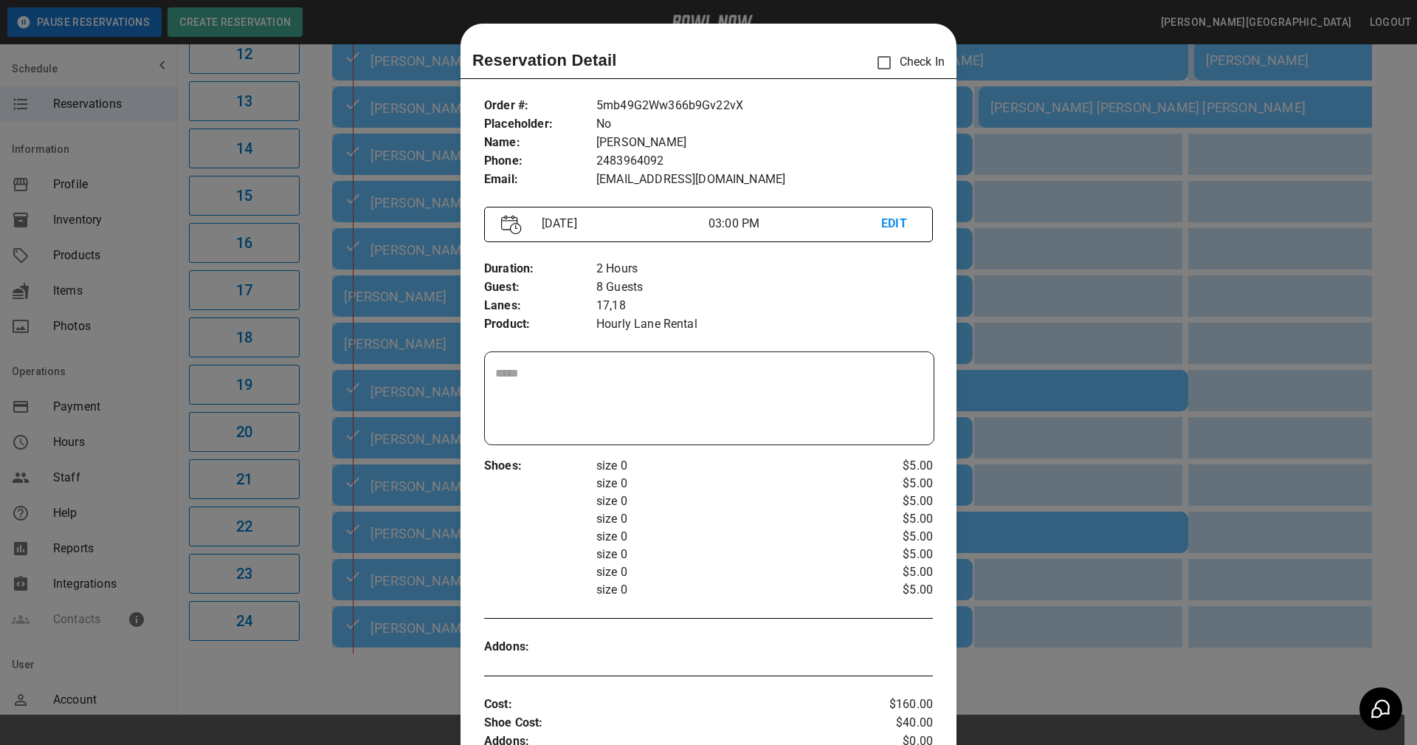
scroll to position [24, 0]
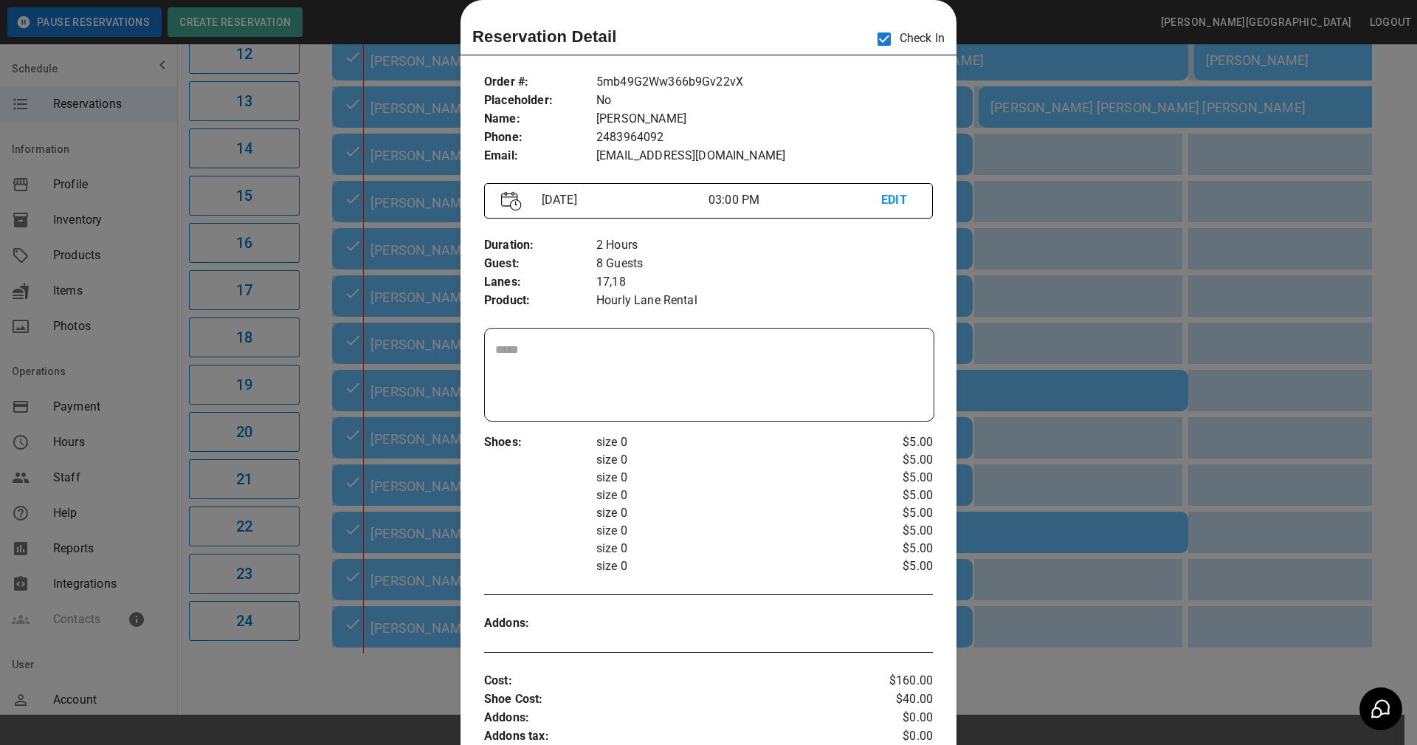
click at [697, 510] on p "size 0" at bounding box center [727, 513] width 262 height 18
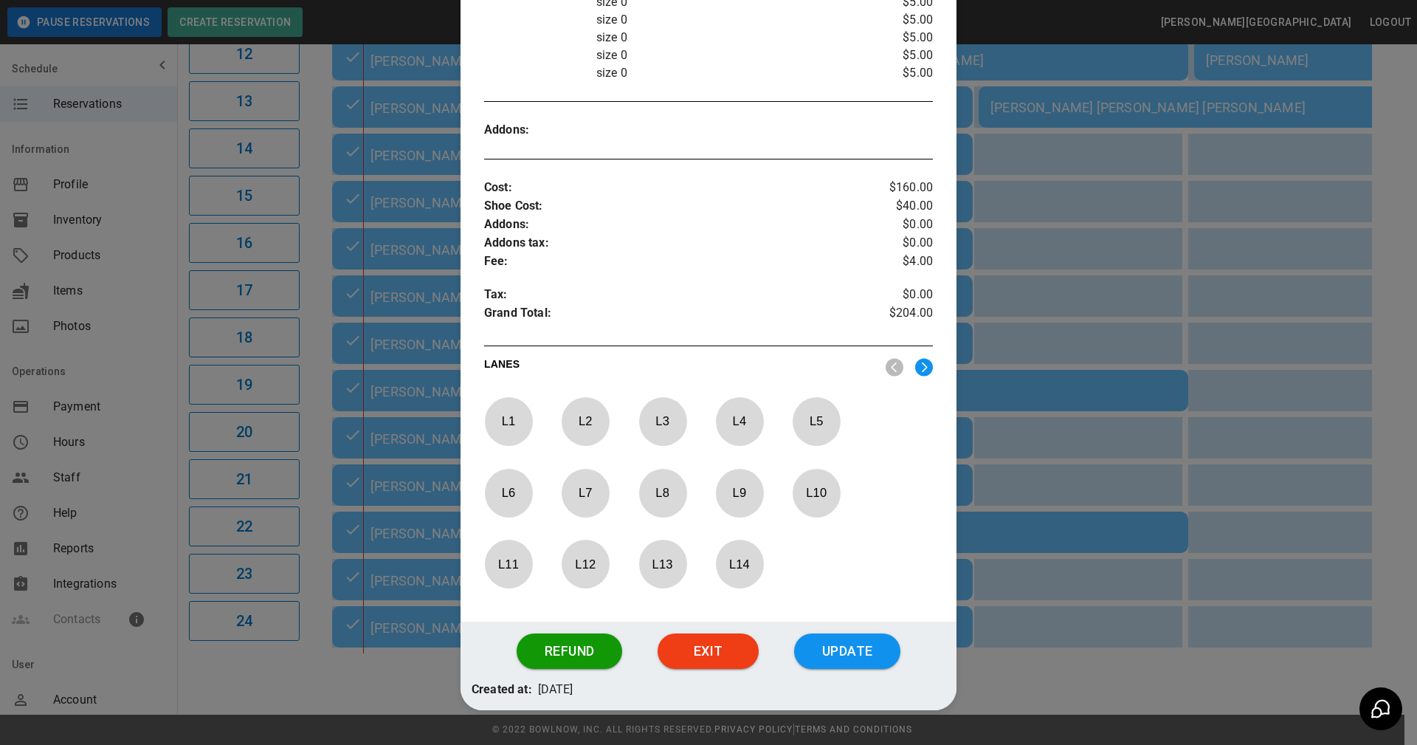
scroll to position [556, 0]
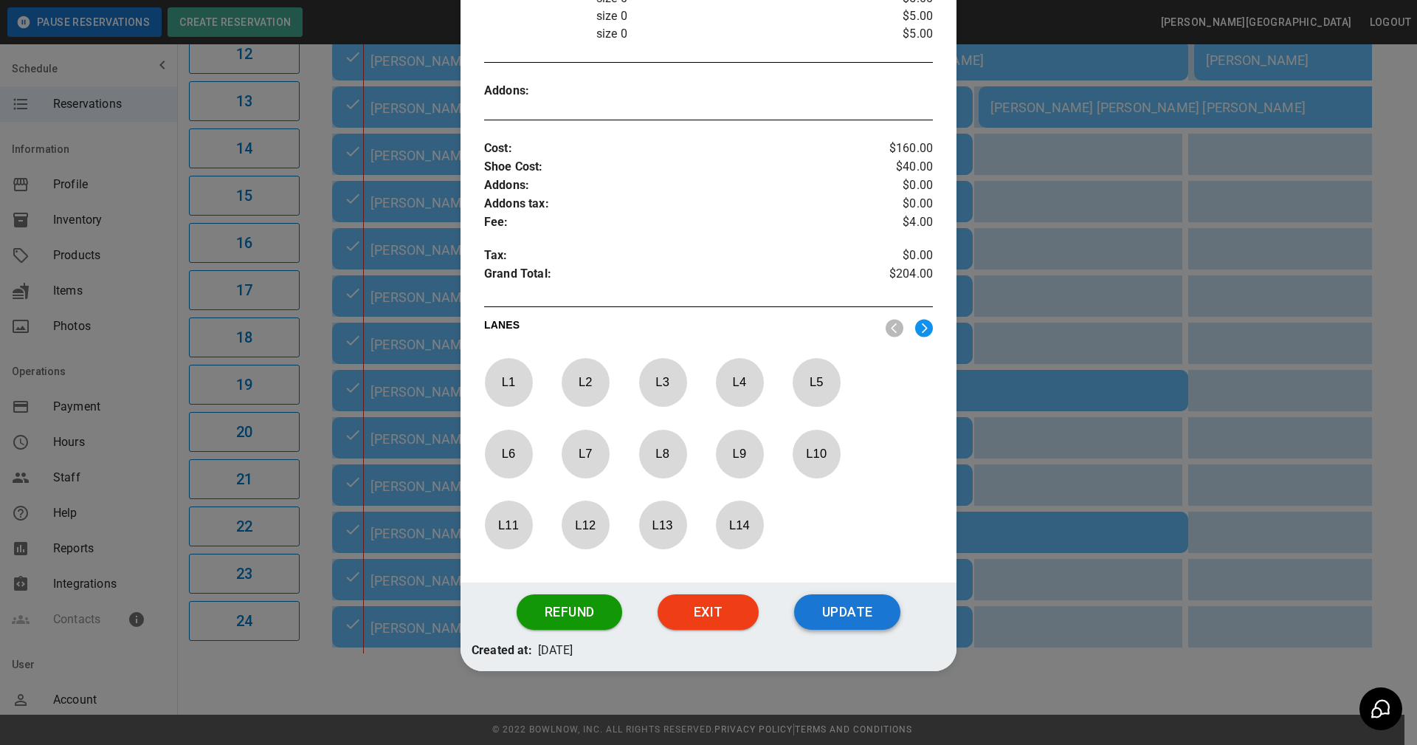
click at [822, 617] on button "Update" at bounding box center [847, 611] width 106 height 35
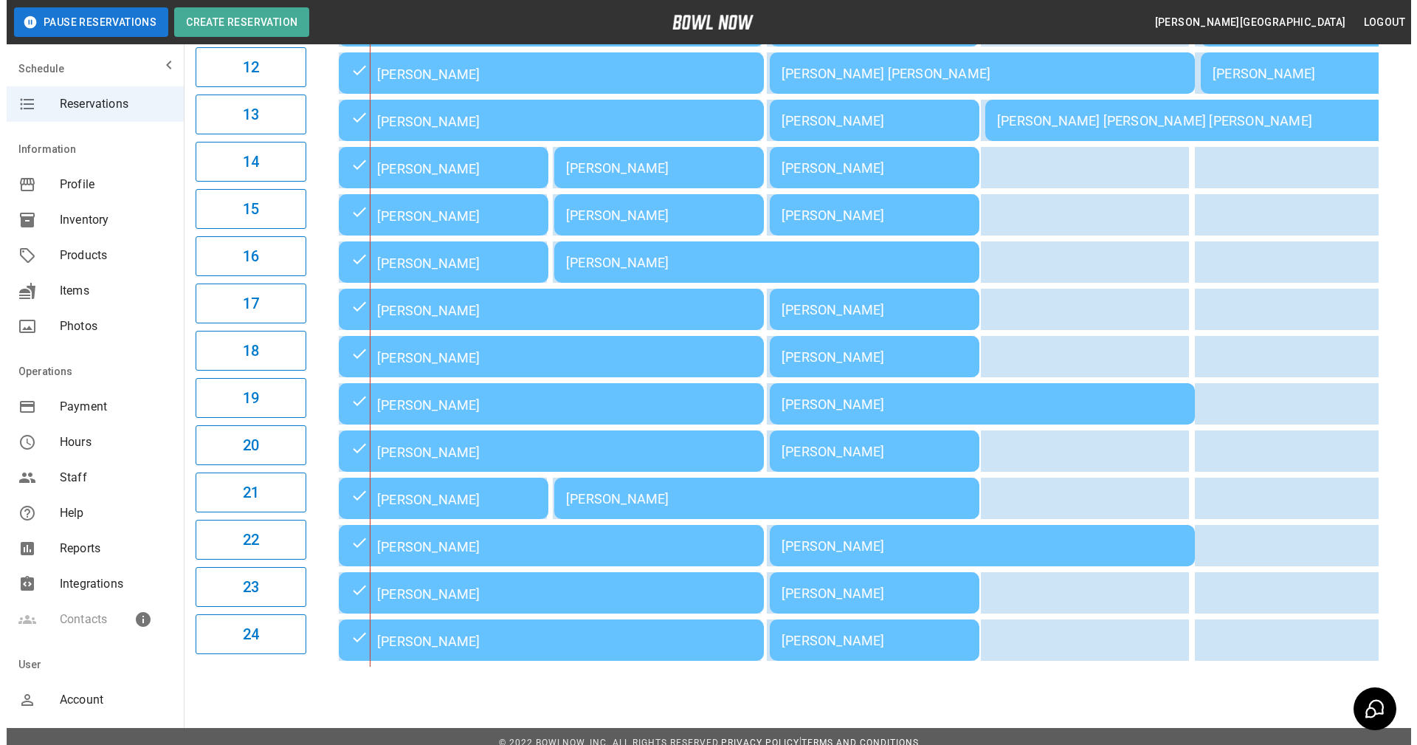
scroll to position [724, 0]
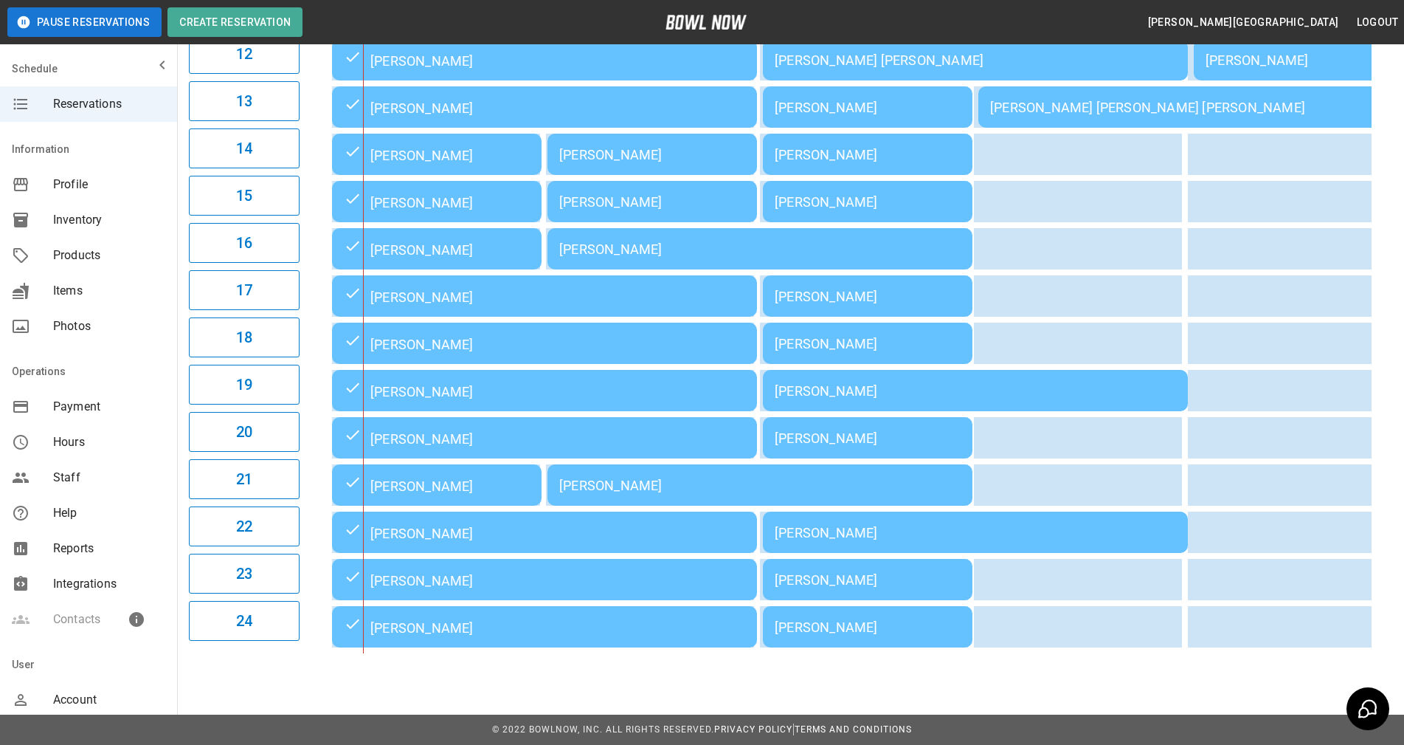
click at [412, 305] on div "[PERSON_NAME]" at bounding box center [544, 296] width 401 height 18
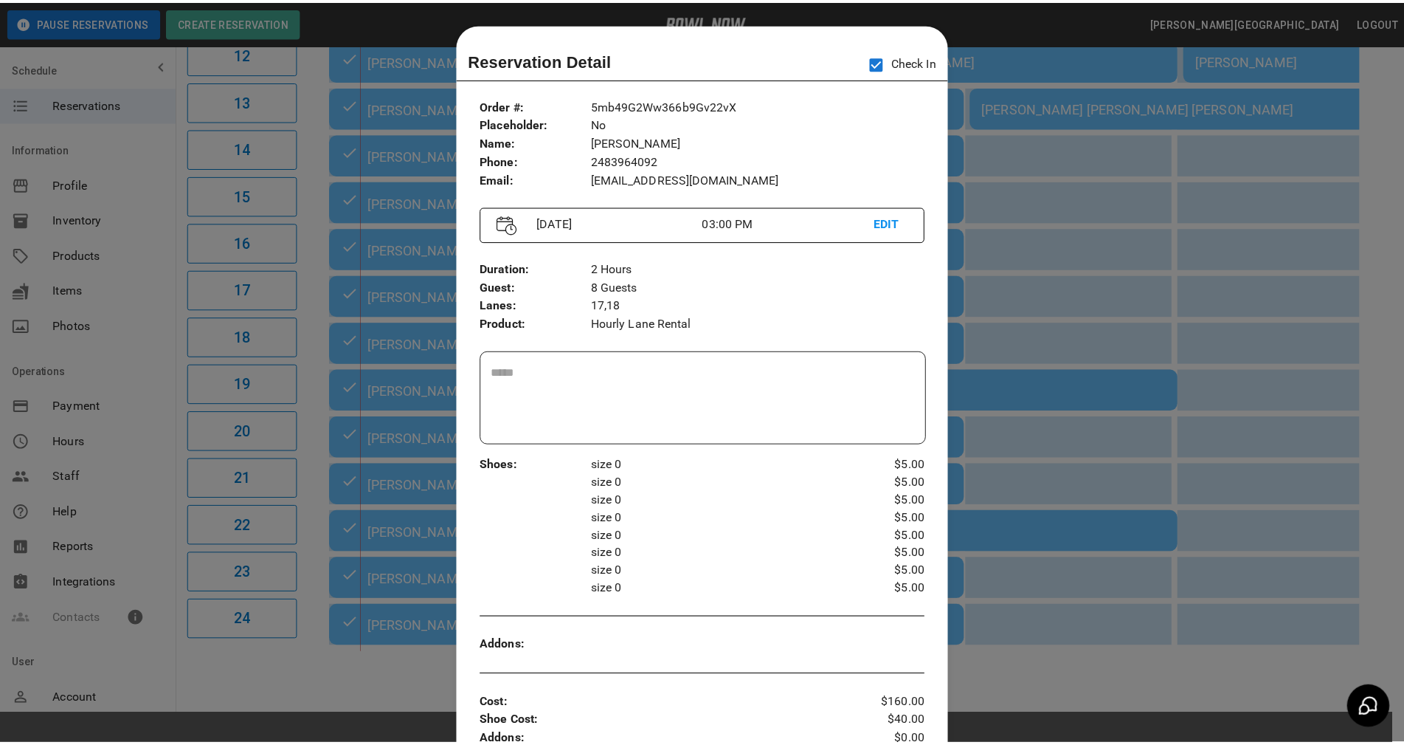
scroll to position [24, 0]
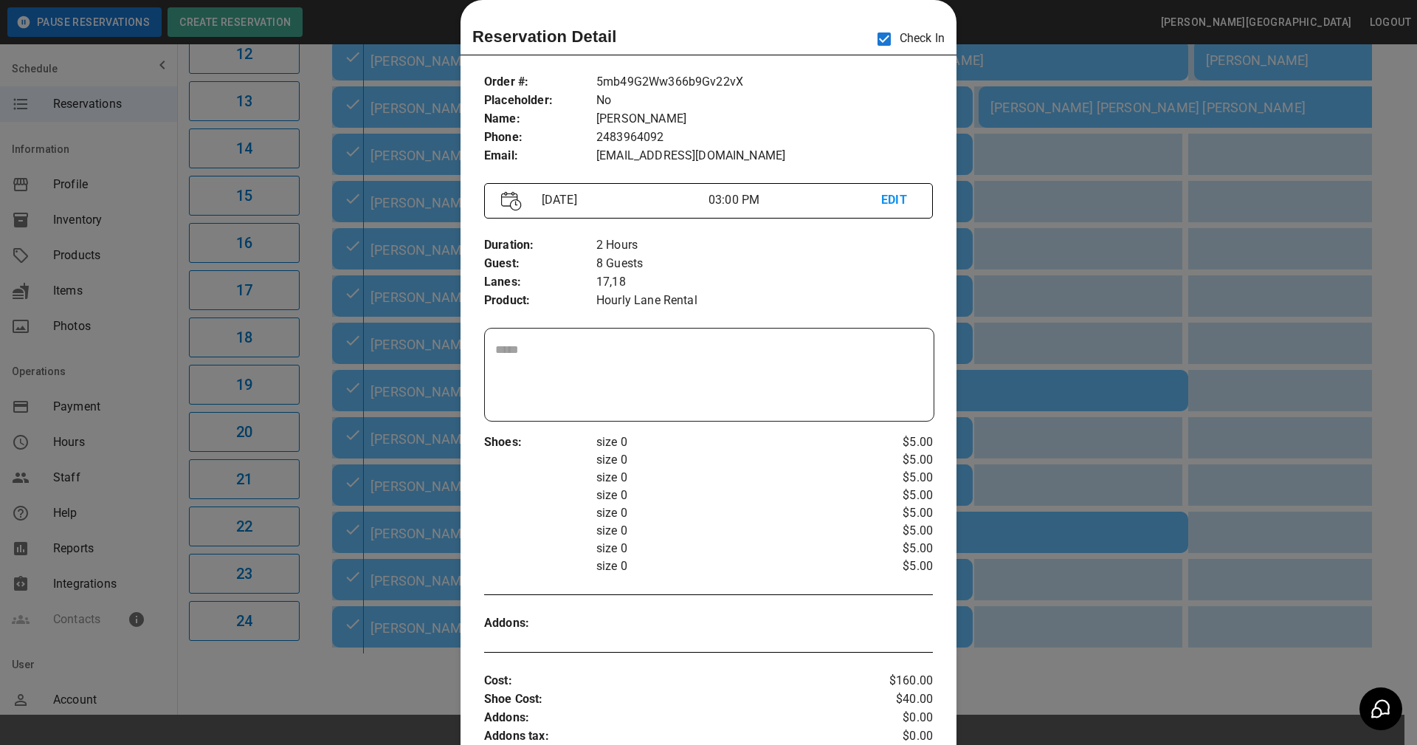
click at [1007, 462] on div at bounding box center [708, 372] width 1417 height 745
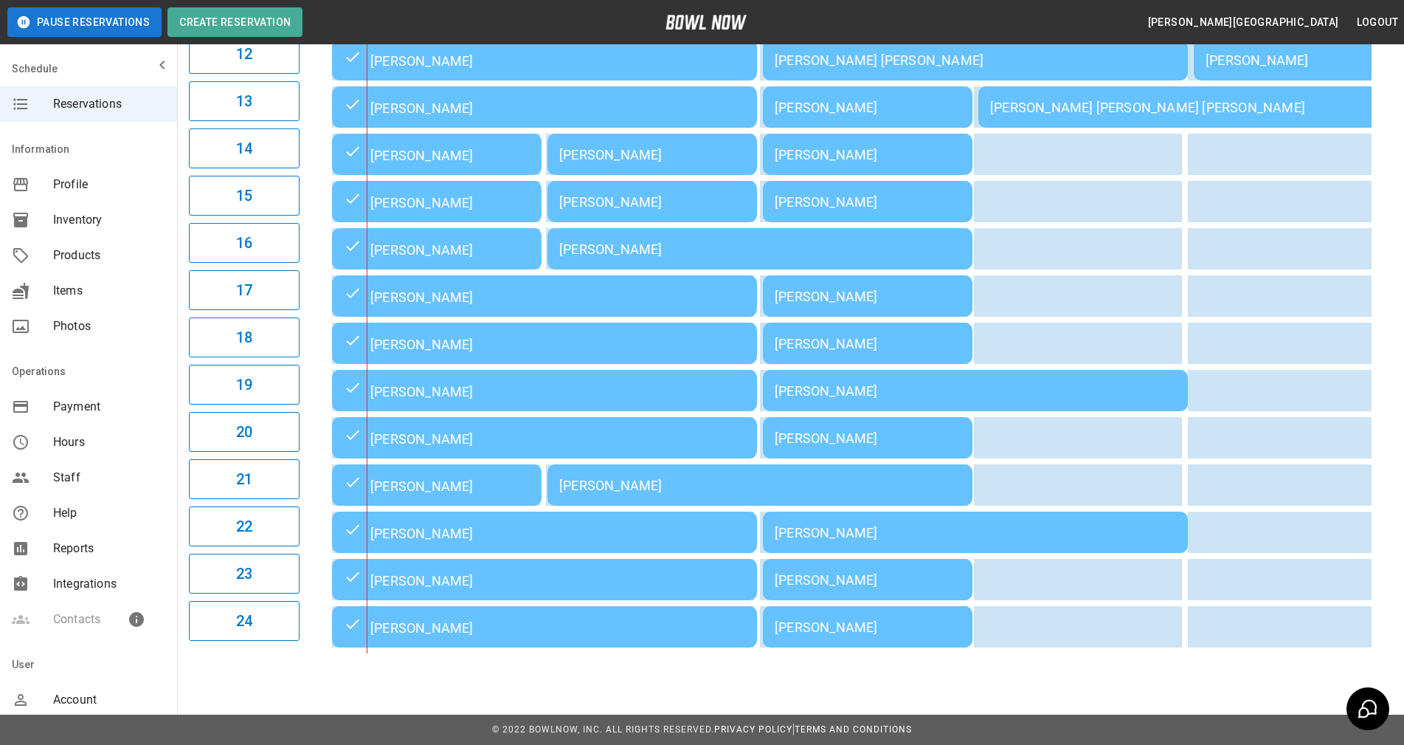
click at [1388, 390] on div "03:00PM 04:00PM 05:00PM 06:00PM 07:00PM 08:00PM 09:00PM 3:10PM Julie Overdorff …" at bounding box center [849, 59] width 1087 height 1187
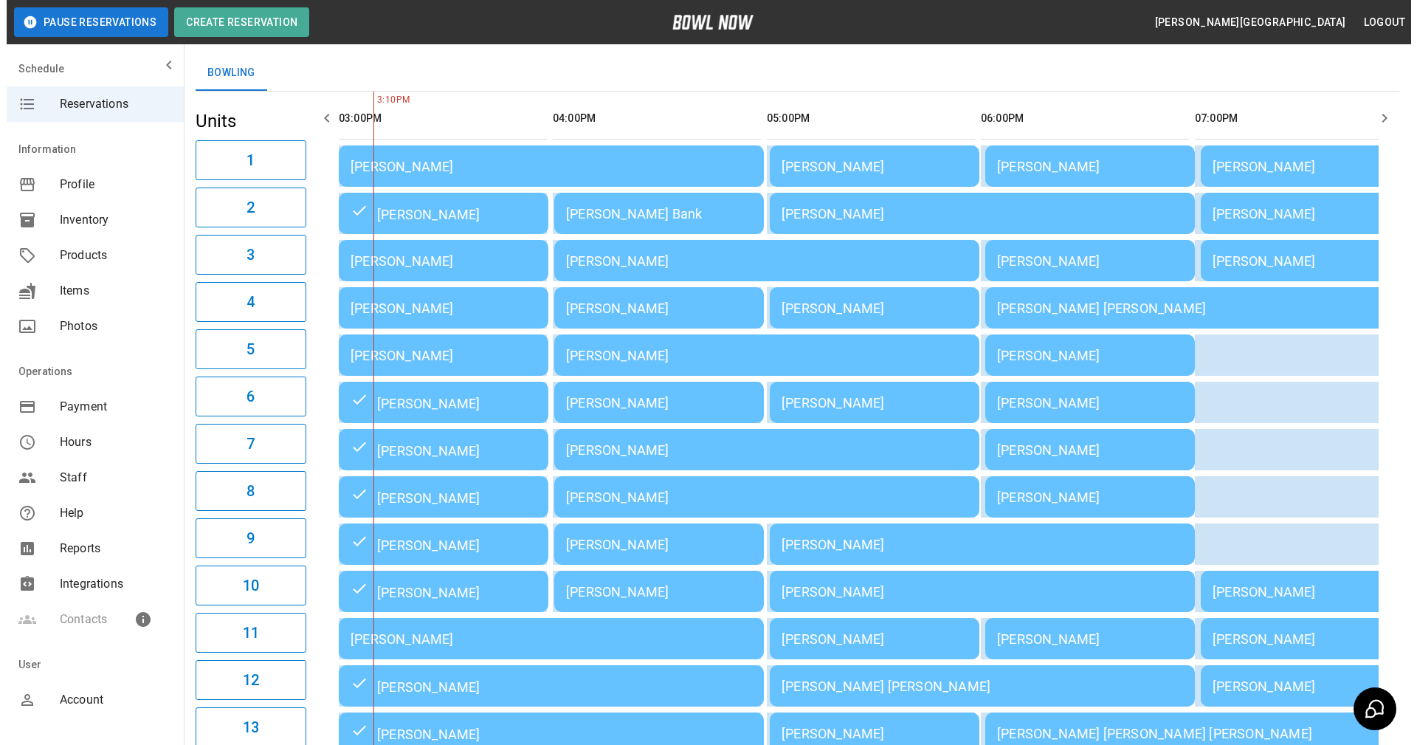
scroll to position [60, 0]
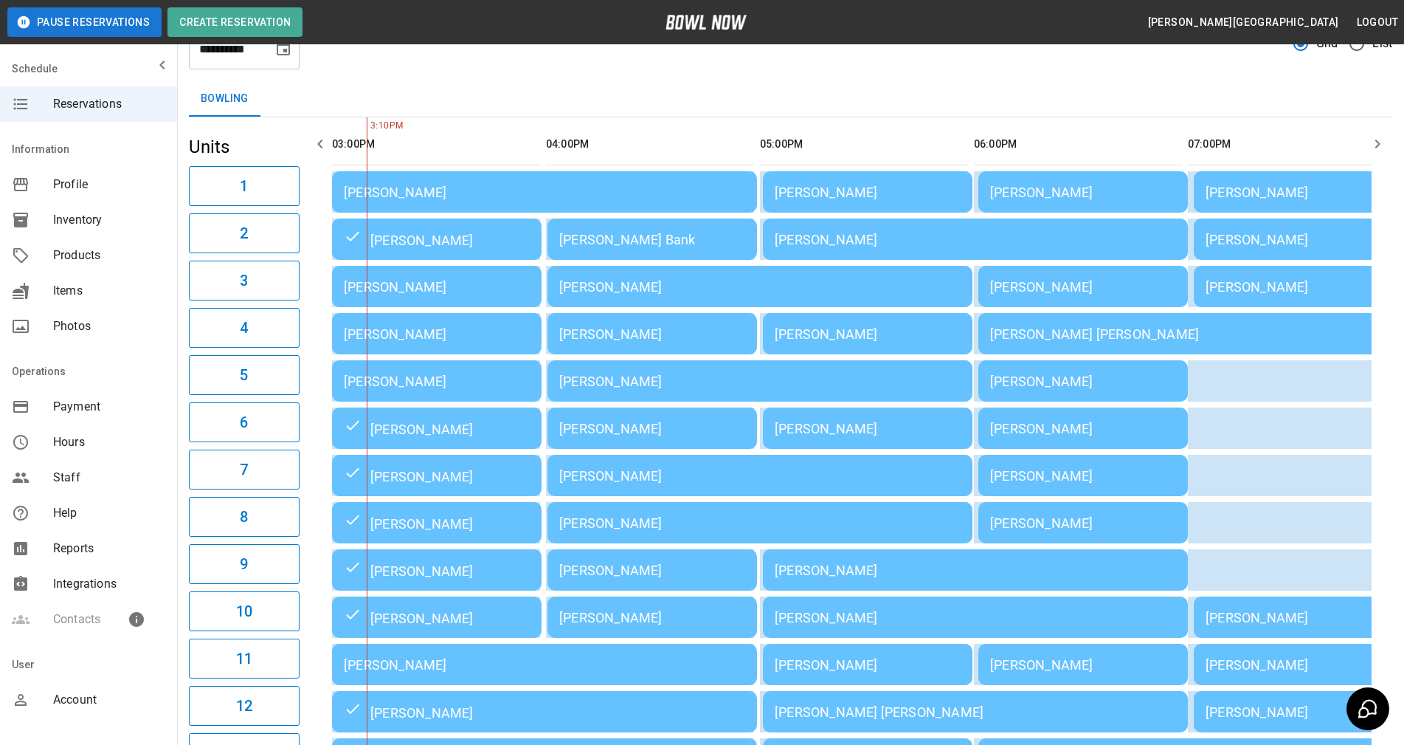
click at [440, 385] on div "[PERSON_NAME]" at bounding box center [437, 380] width 186 height 15
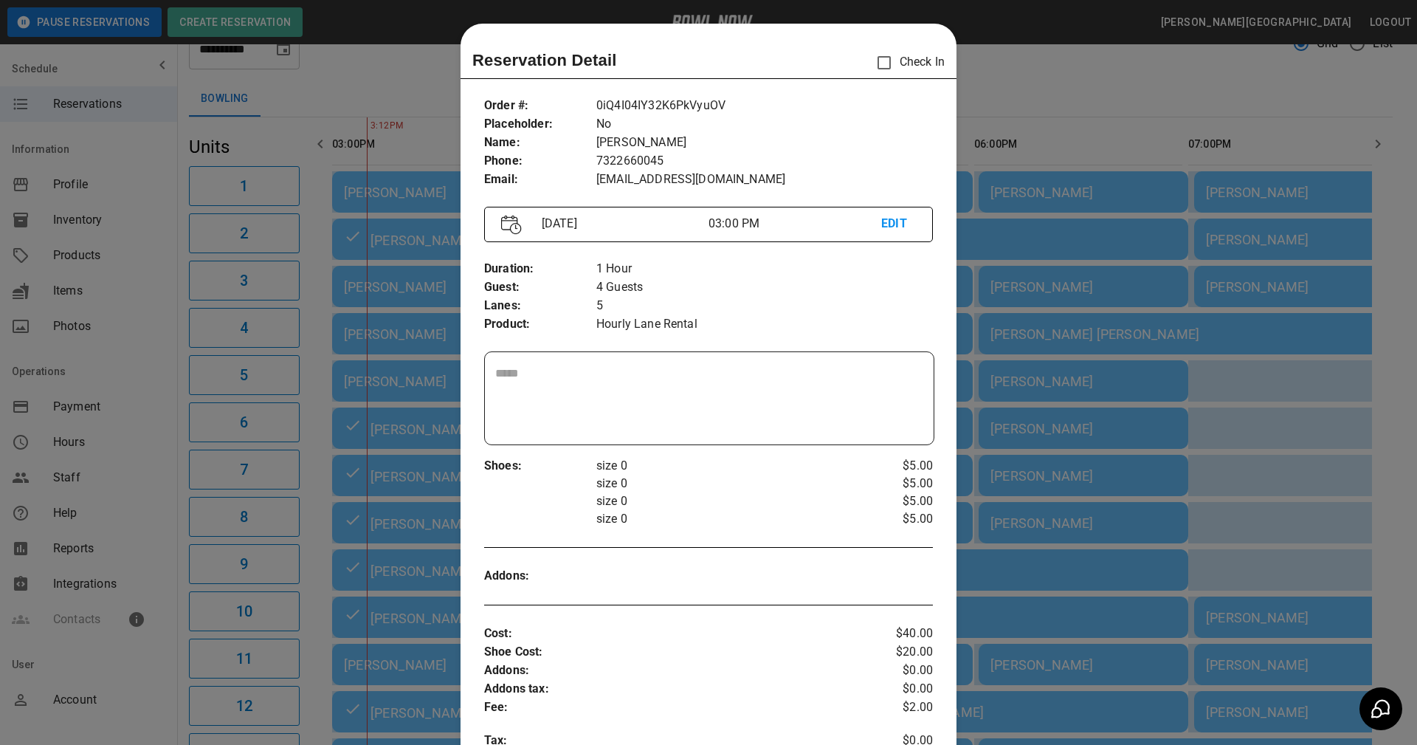
scroll to position [24, 0]
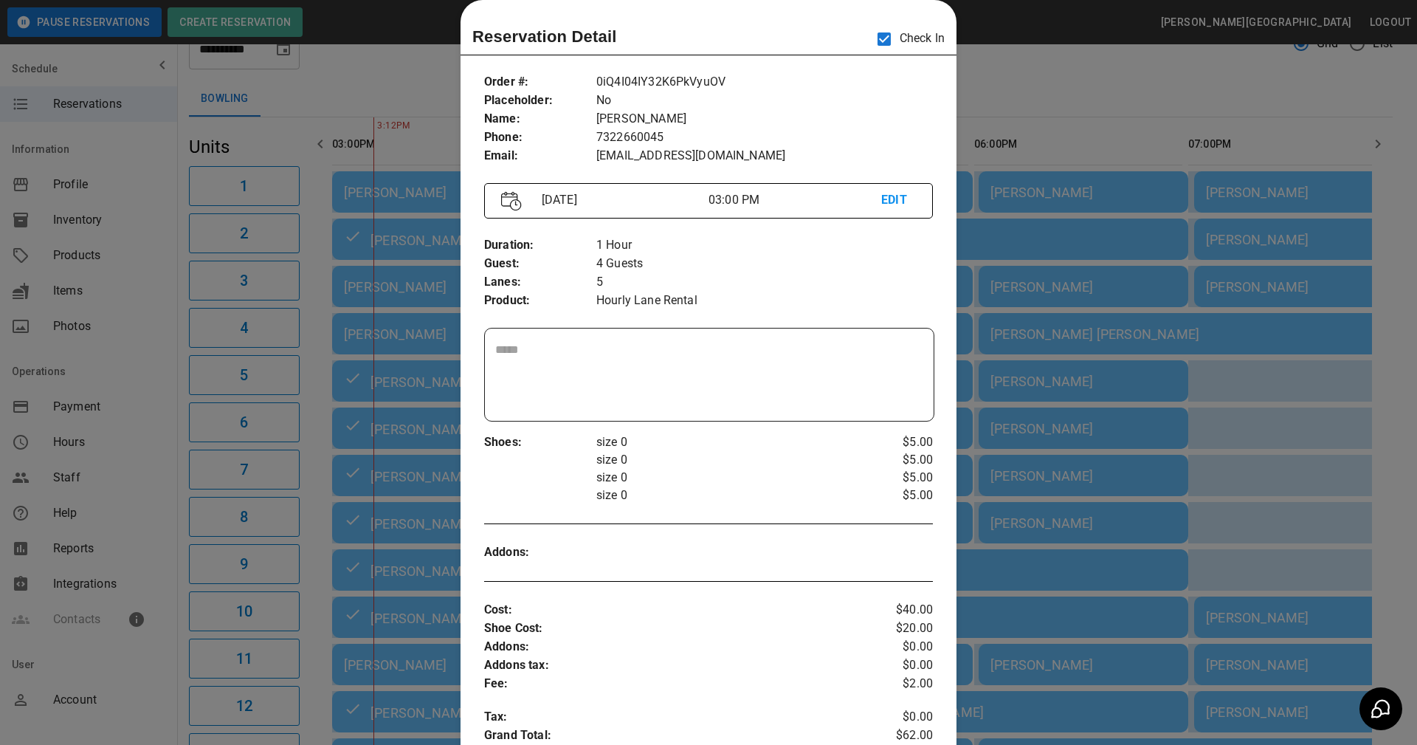
click at [806, 297] on p "Hourly Lane Rental" at bounding box center [764, 301] width 337 height 18
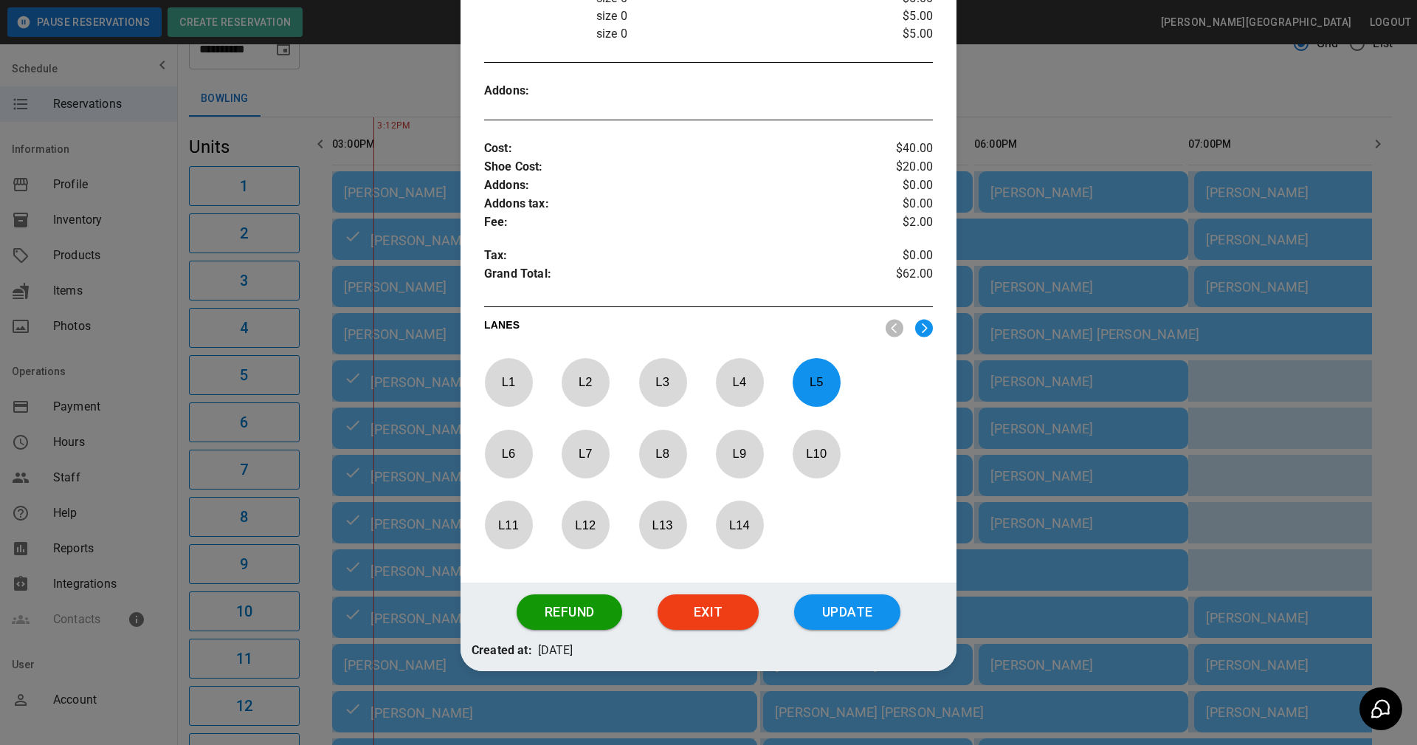
click at [812, 610] on button "Update" at bounding box center [847, 611] width 106 height 35
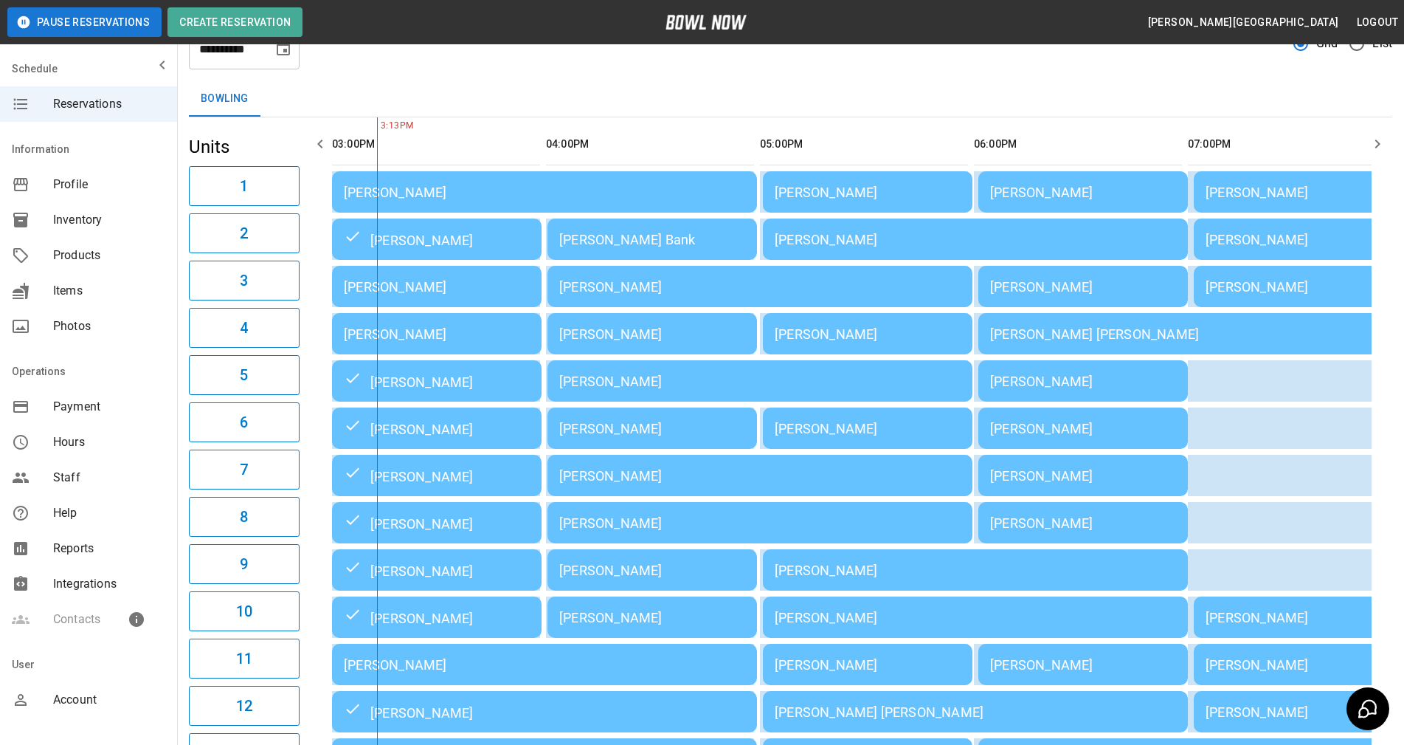
click at [420, 678] on td "[PERSON_NAME]" at bounding box center [544, 664] width 425 height 41
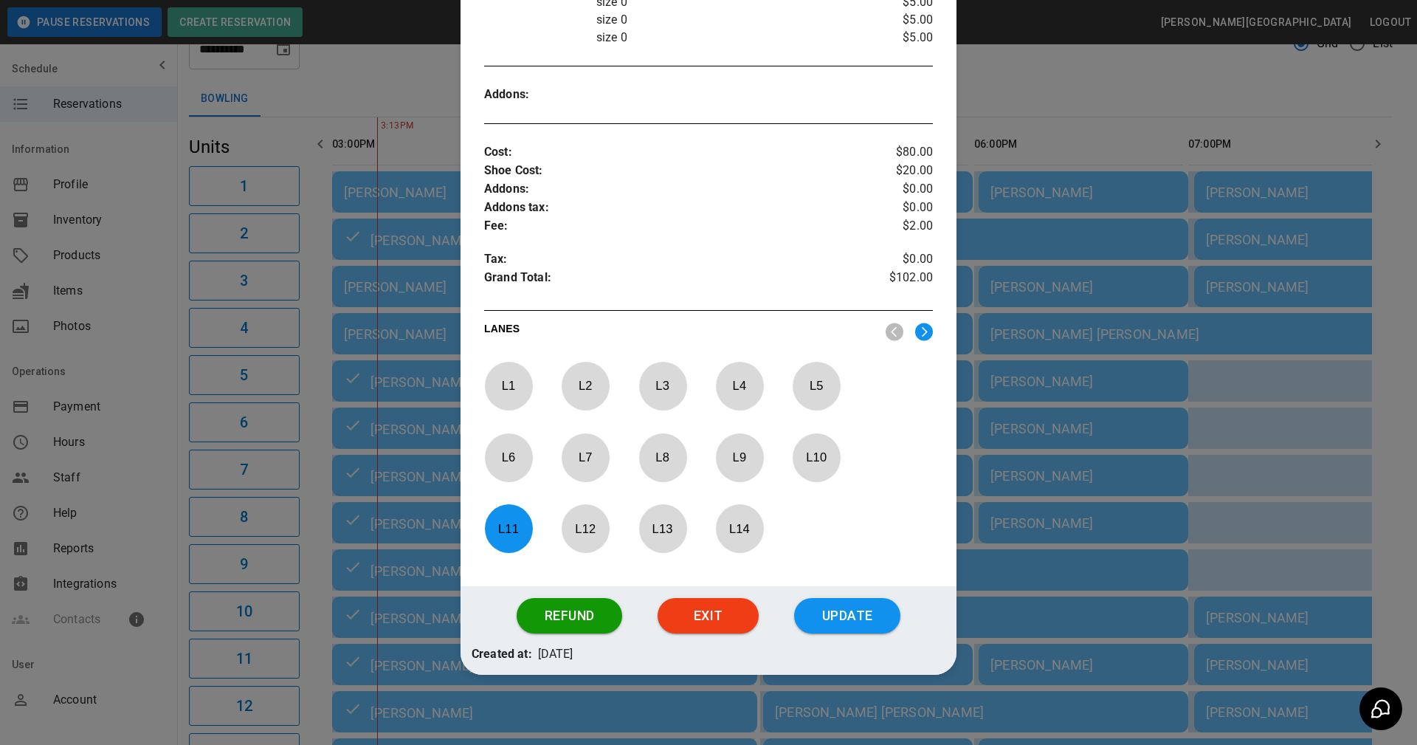
scroll to position [485, 0]
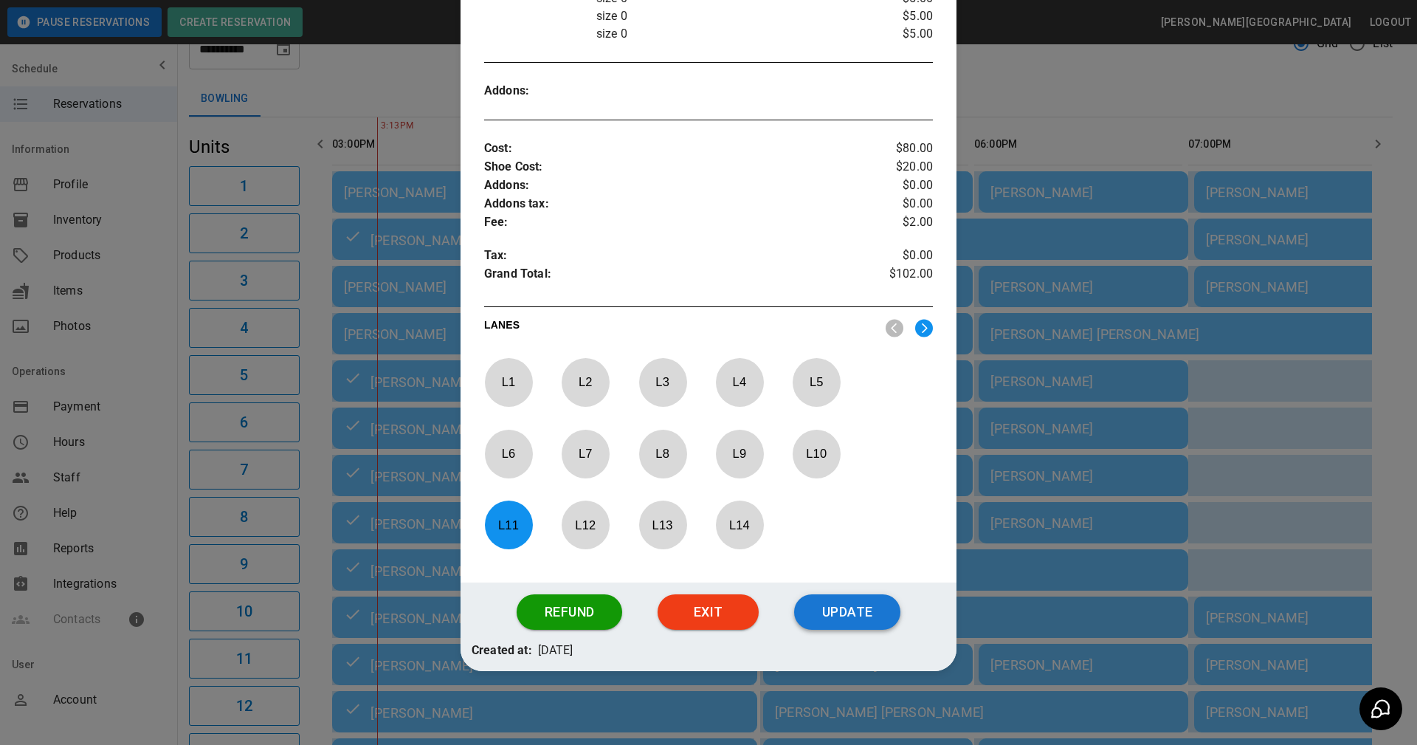
click at [826, 608] on button "Update" at bounding box center [847, 611] width 106 height 35
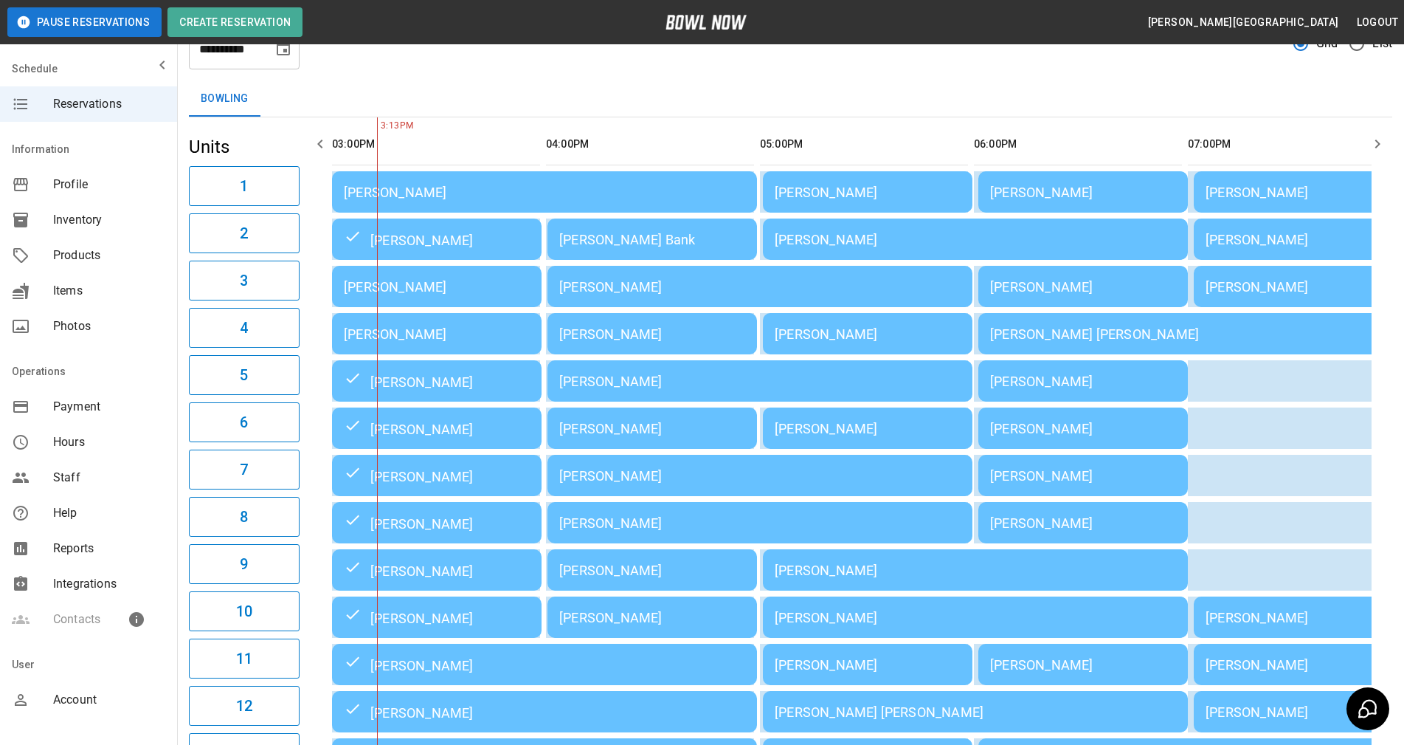
click at [429, 663] on div "[PERSON_NAME]" at bounding box center [544, 664] width 401 height 18
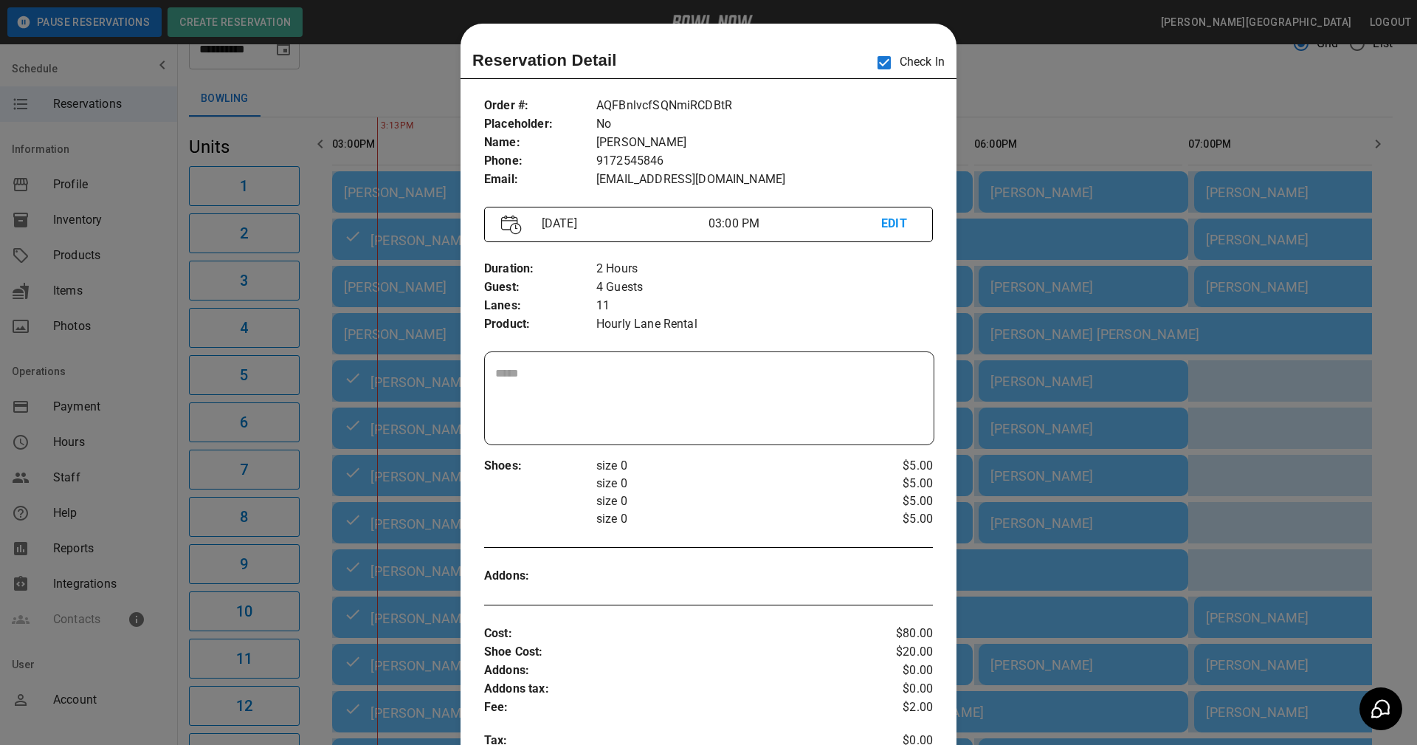
scroll to position [24, 0]
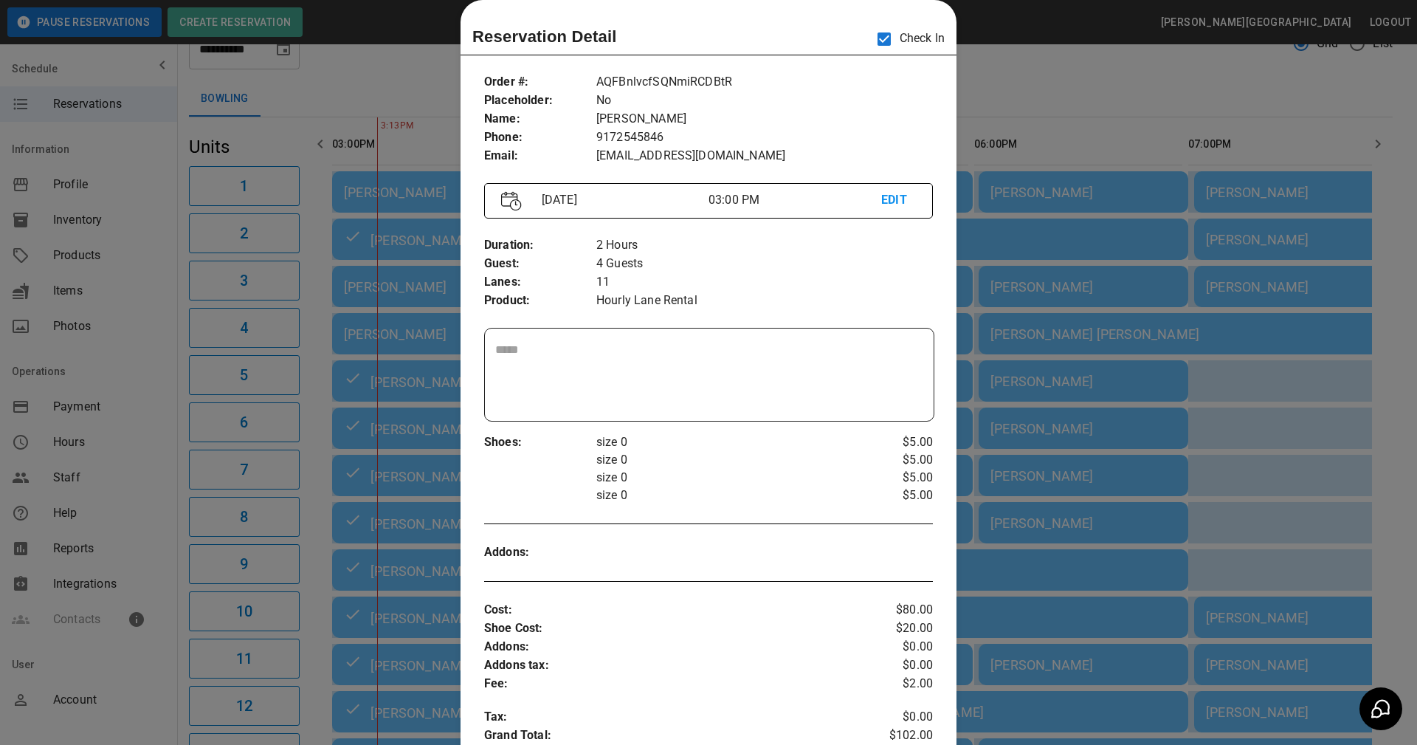
click at [973, 82] on div at bounding box center [708, 372] width 1417 height 745
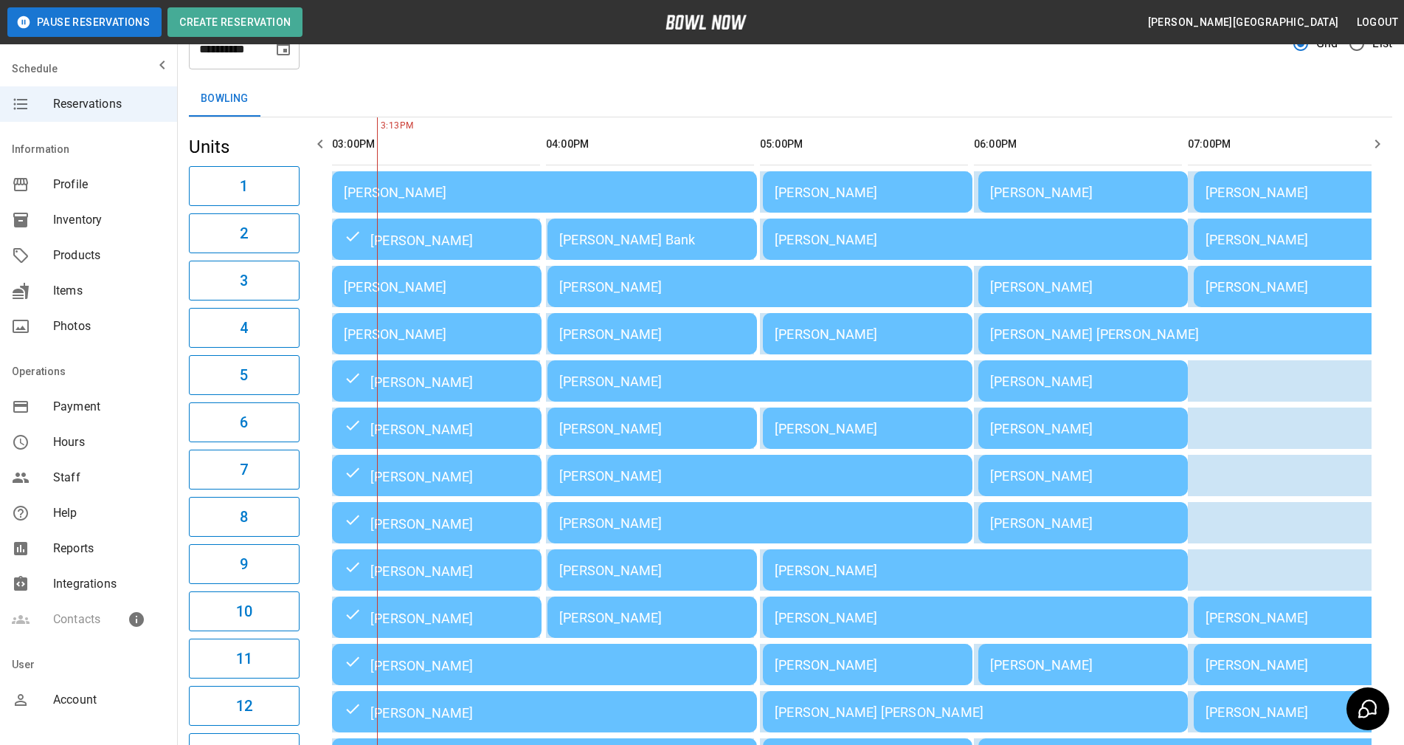
click at [399, 283] on div "[PERSON_NAME]" at bounding box center [437, 286] width 186 height 15
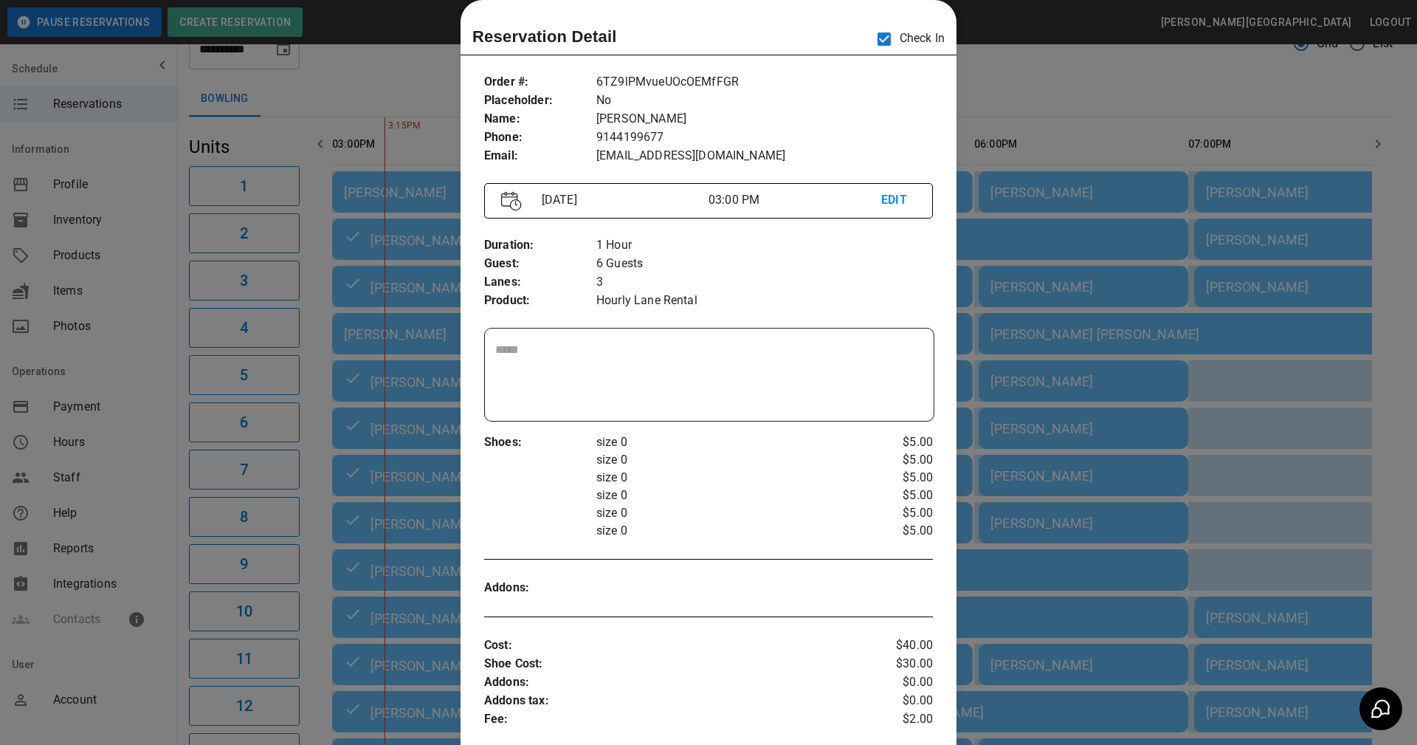
scroll to position [520, 0]
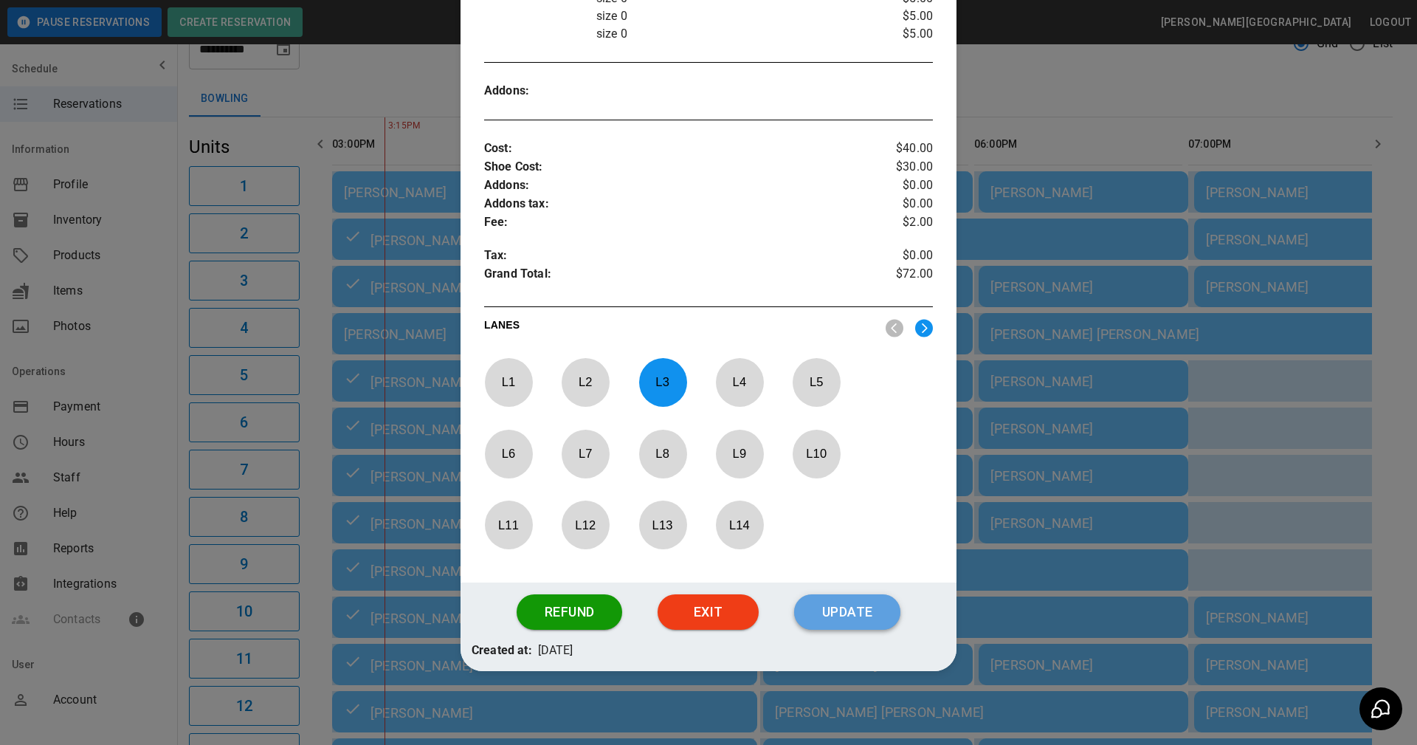
click at [841, 616] on button "Update" at bounding box center [847, 611] width 106 height 35
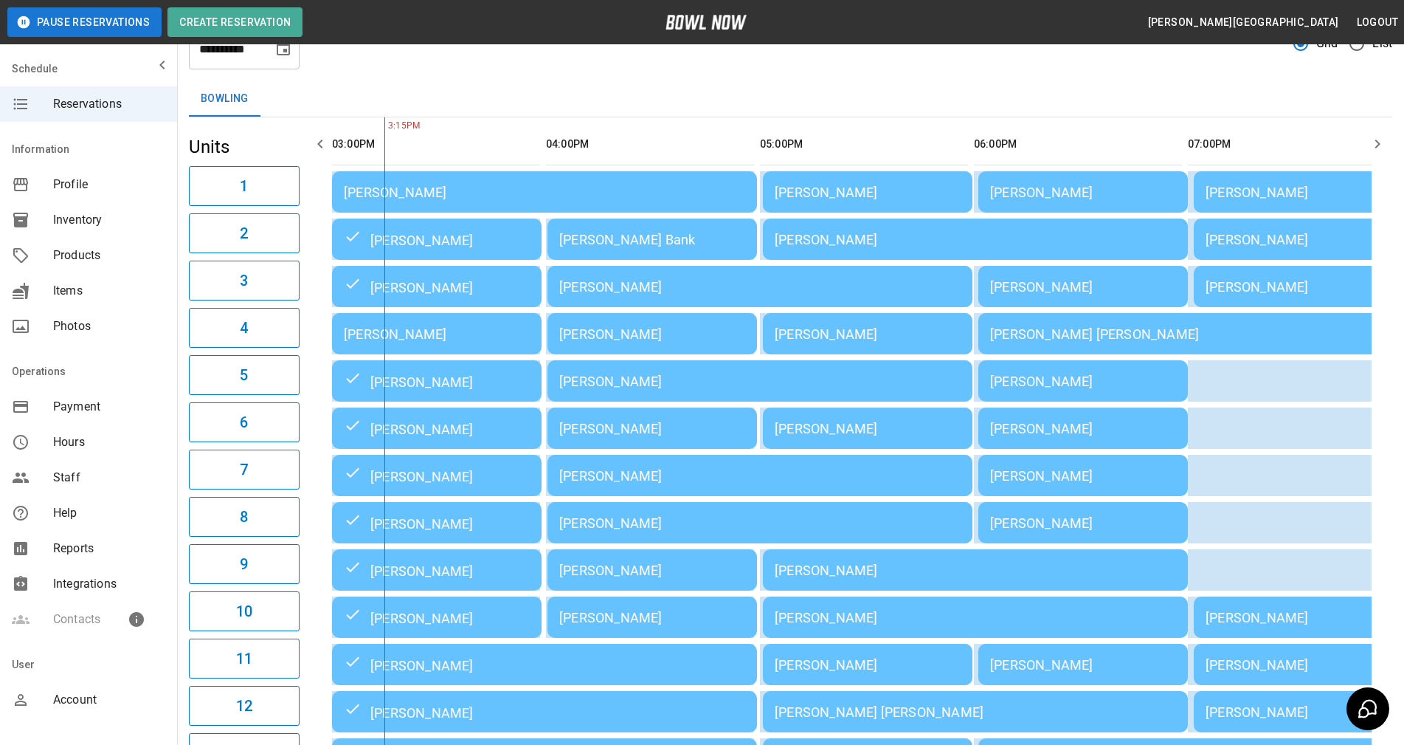
click at [418, 282] on div "[PERSON_NAME]" at bounding box center [437, 286] width 186 height 18
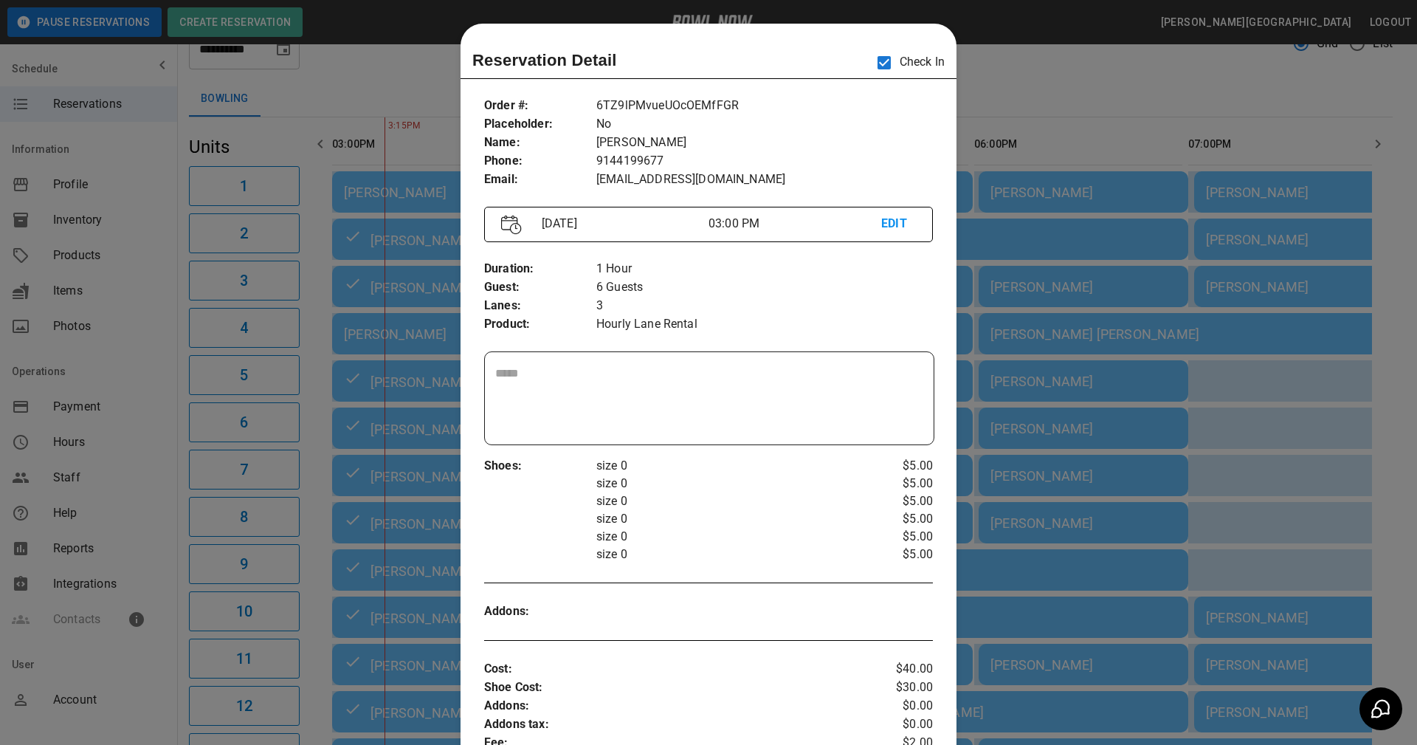
scroll to position [24, 0]
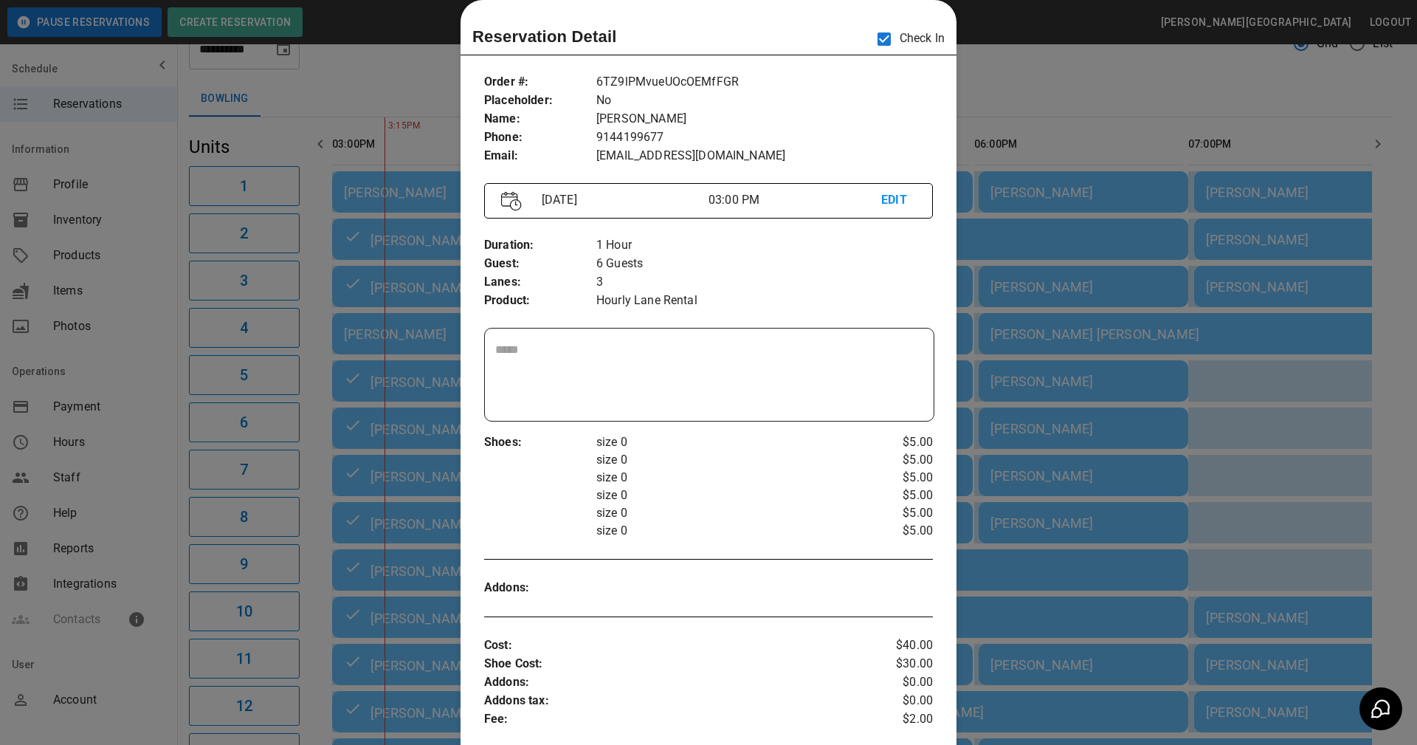
click at [975, 85] on div at bounding box center [708, 372] width 1417 height 745
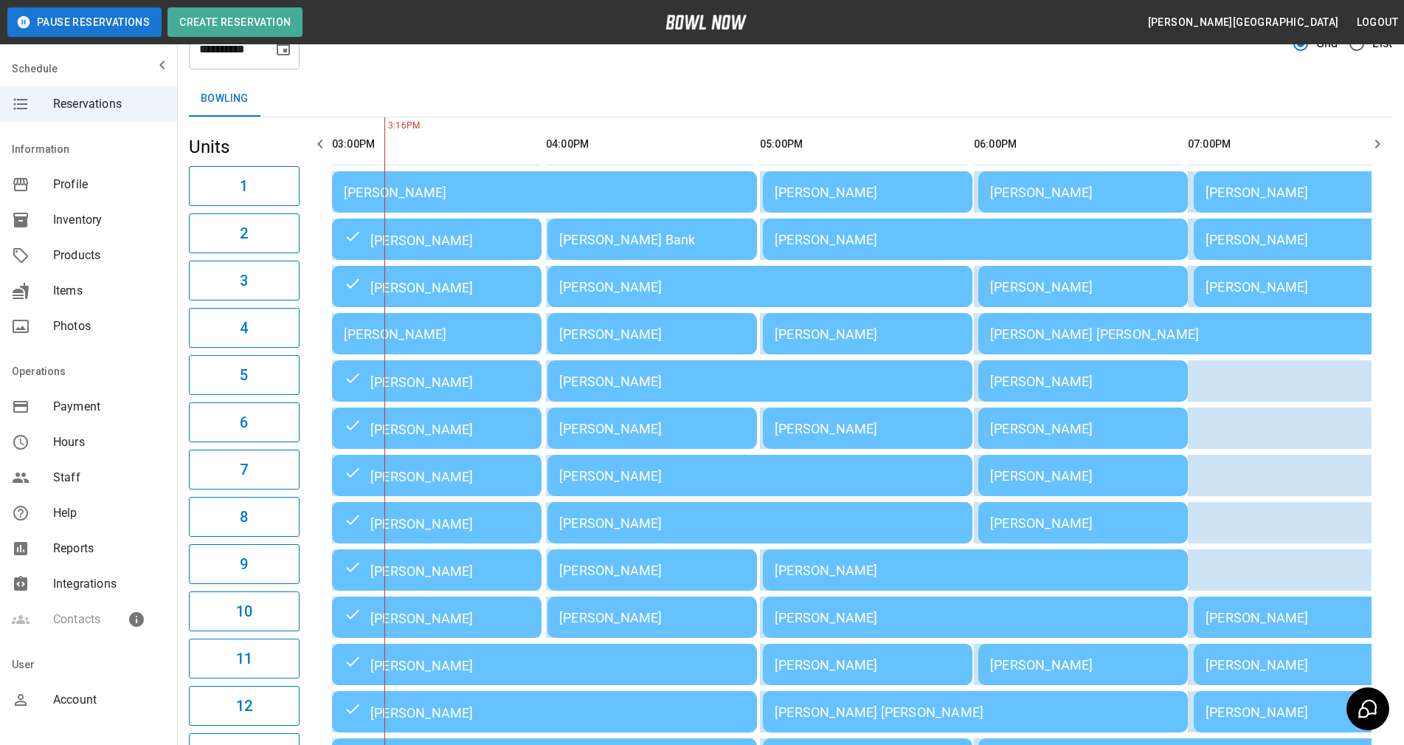
click at [444, 184] on td "[PERSON_NAME]" at bounding box center [544, 191] width 425 height 41
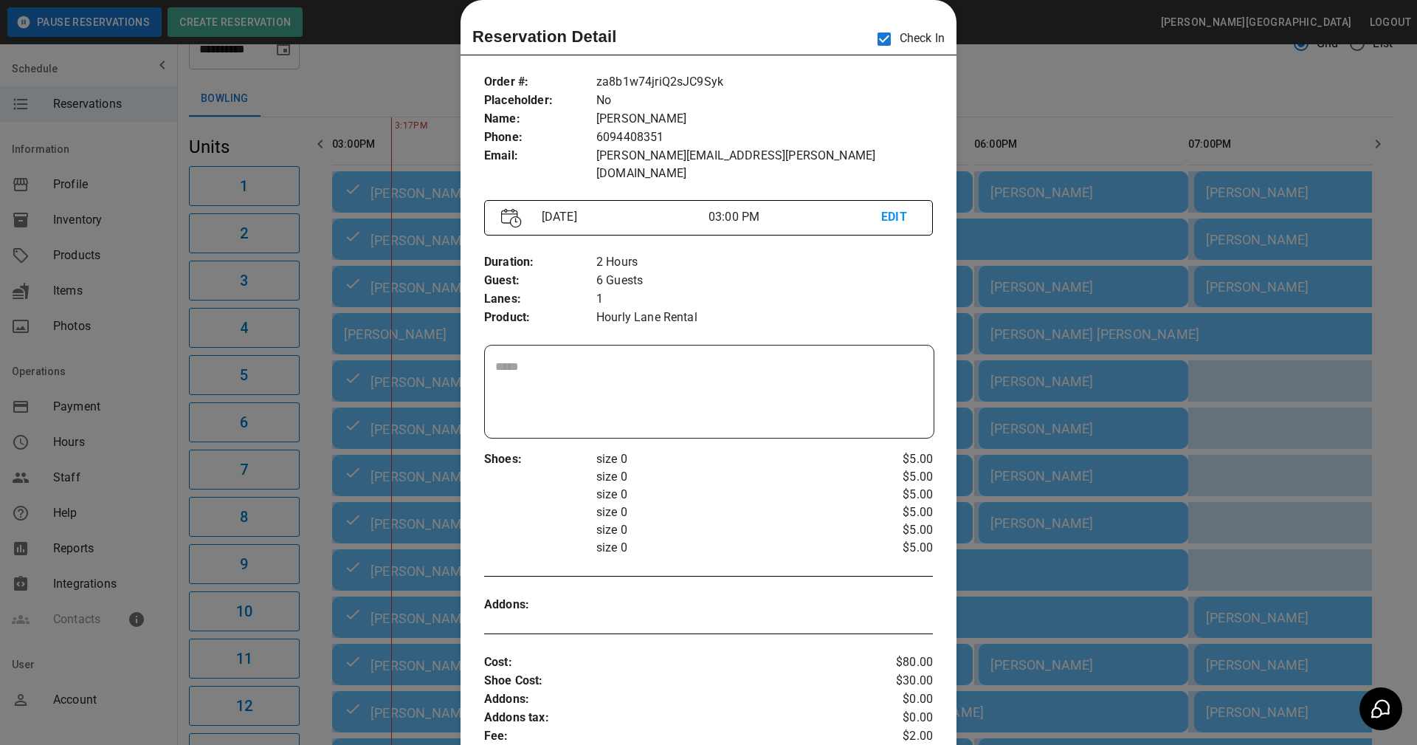
click at [737, 325] on div "Order # : Placeholder : Name : Phone : Email : za8b1w74jriQ2sJC9Syk No Julie Ov…" at bounding box center [709, 578] width 496 height 1035
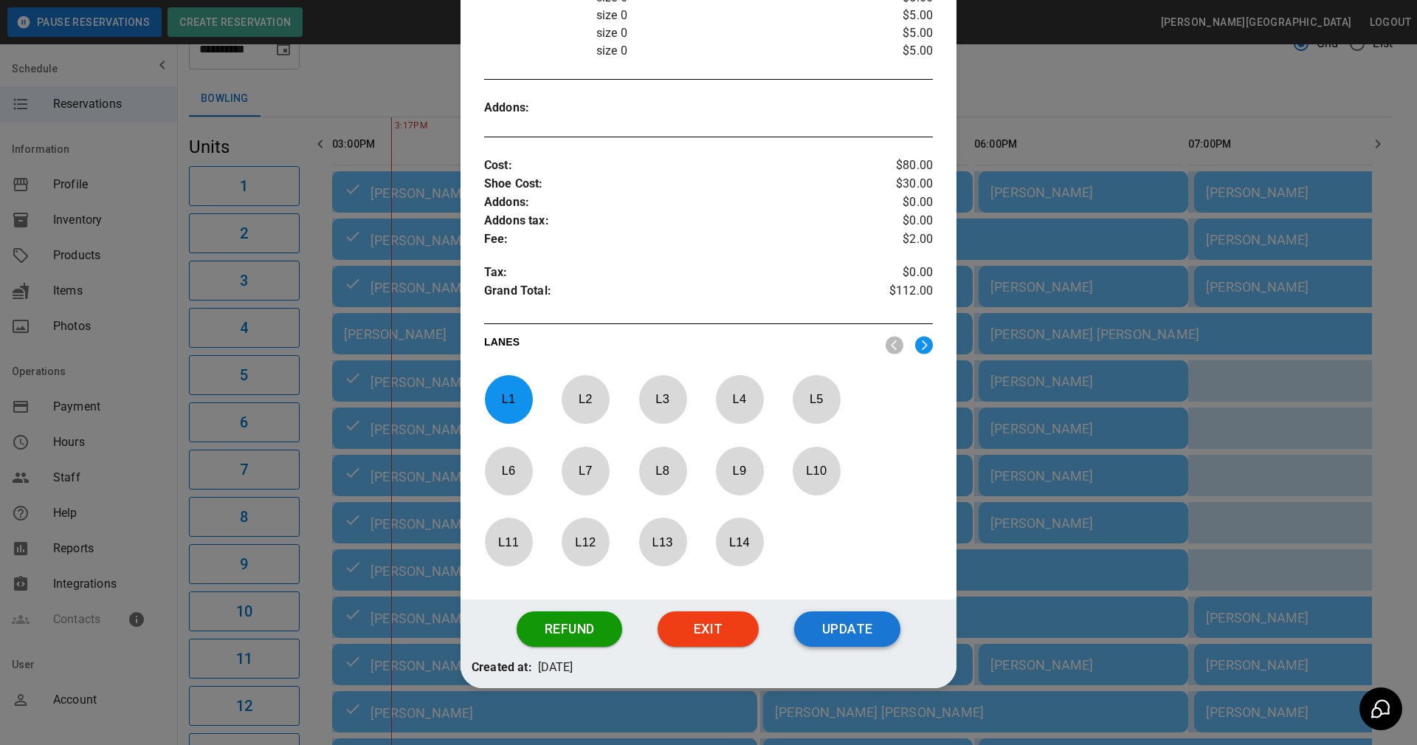
click at [845, 614] on button "Update" at bounding box center [847, 628] width 106 height 35
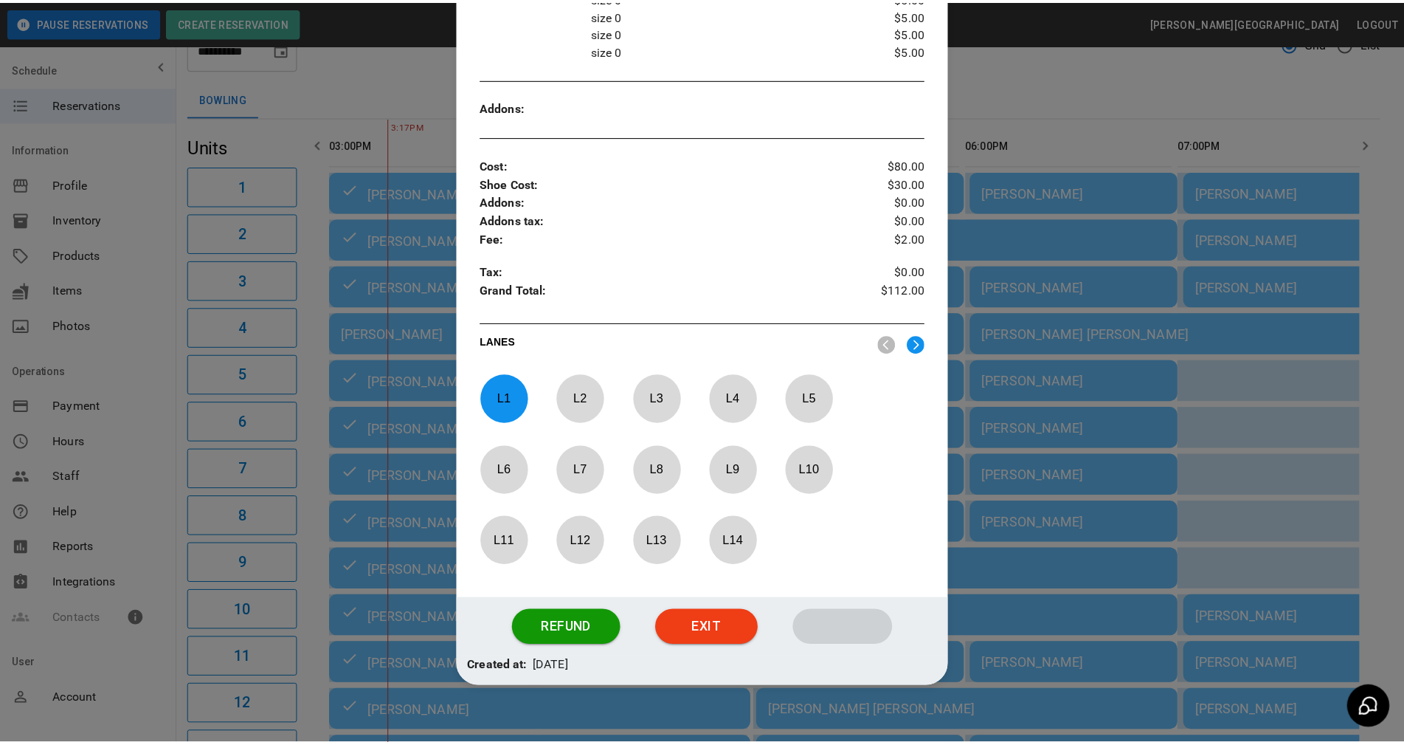
scroll to position [447, 0]
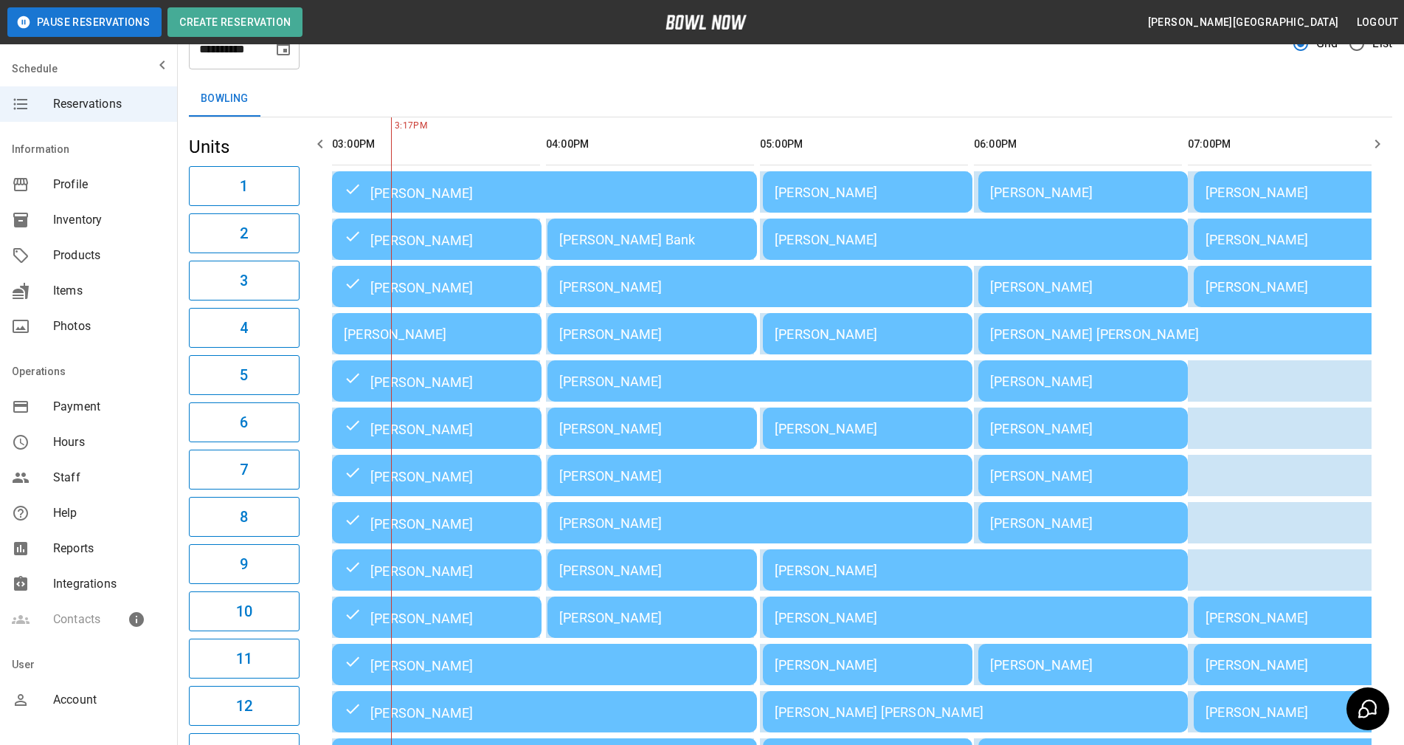
click at [719, 156] on th "sticky table" at bounding box center [733, 144] width 48 height 42
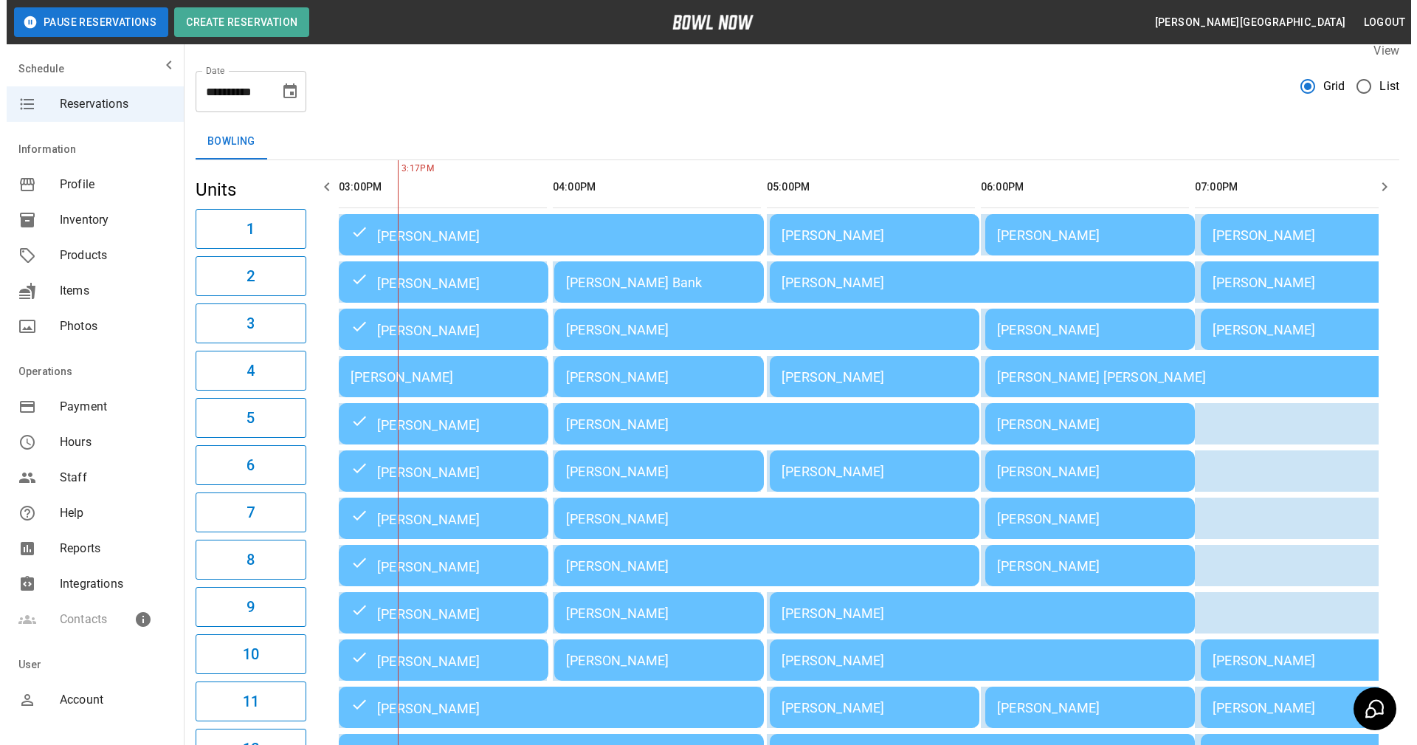
scroll to position [0, 0]
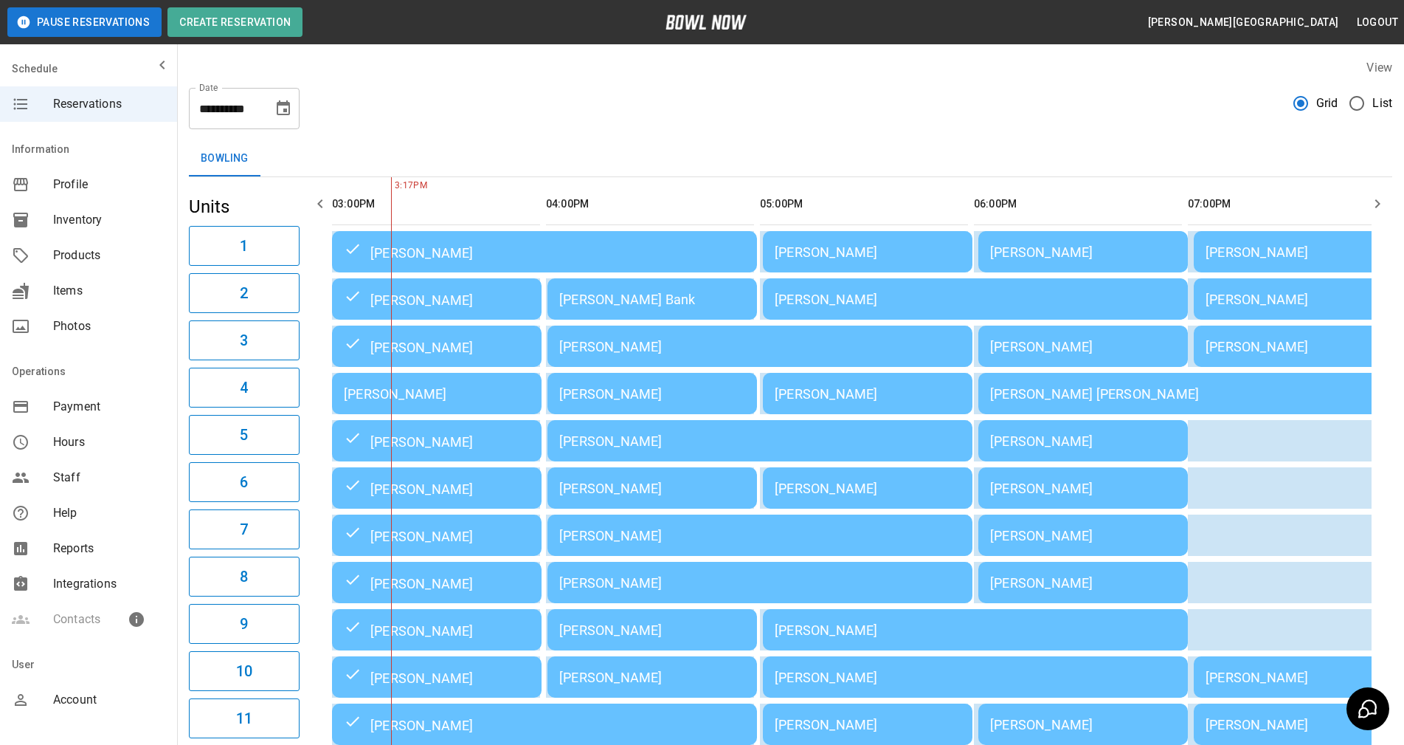
click at [446, 390] on div "[PERSON_NAME]" at bounding box center [437, 393] width 186 height 15
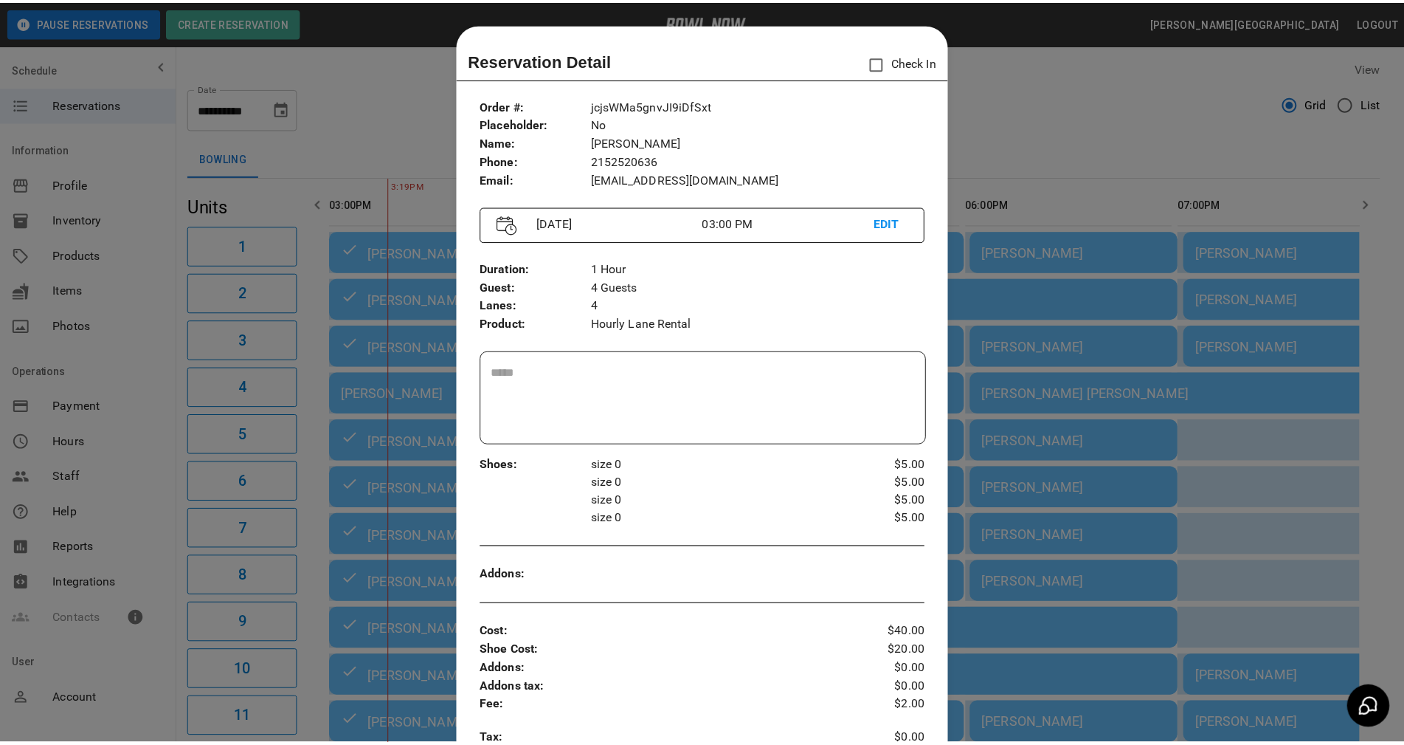
scroll to position [24, 0]
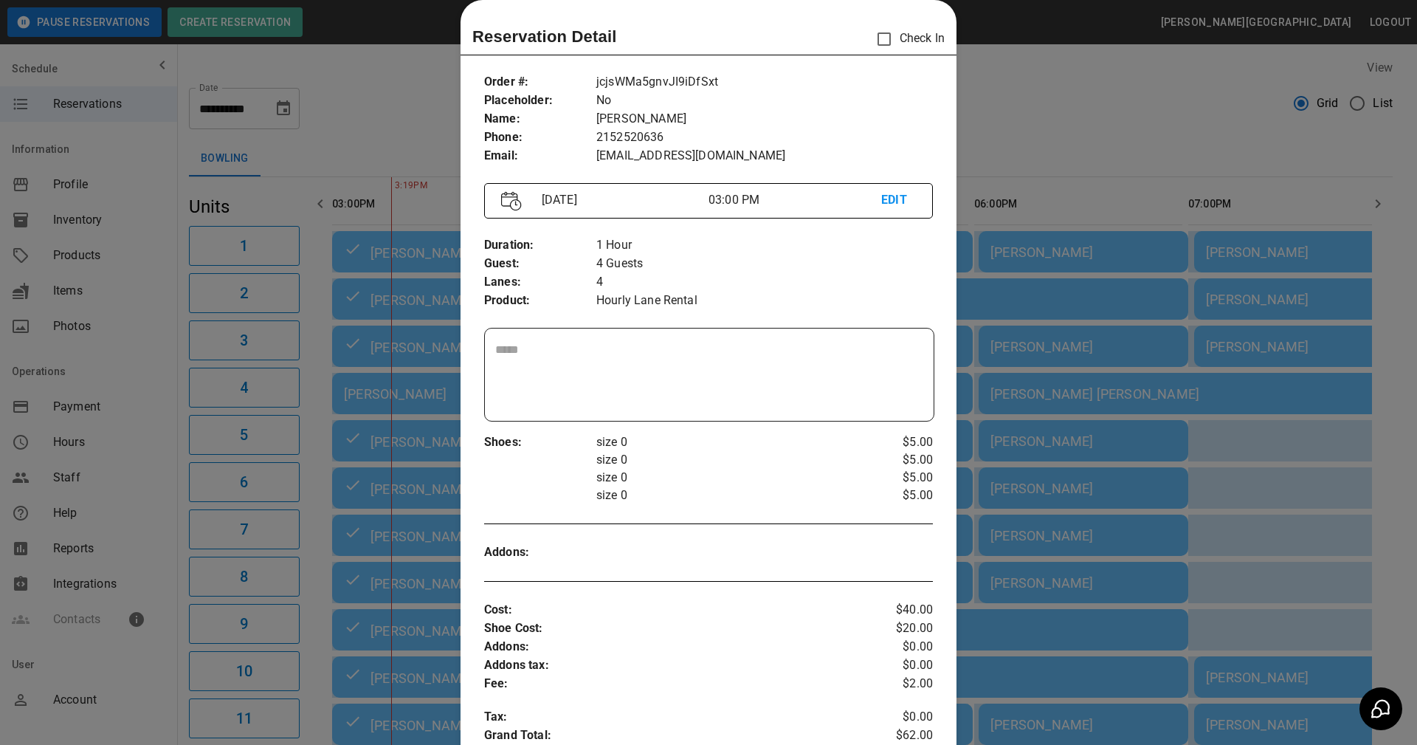
click at [1023, 186] on div at bounding box center [708, 372] width 1417 height 745
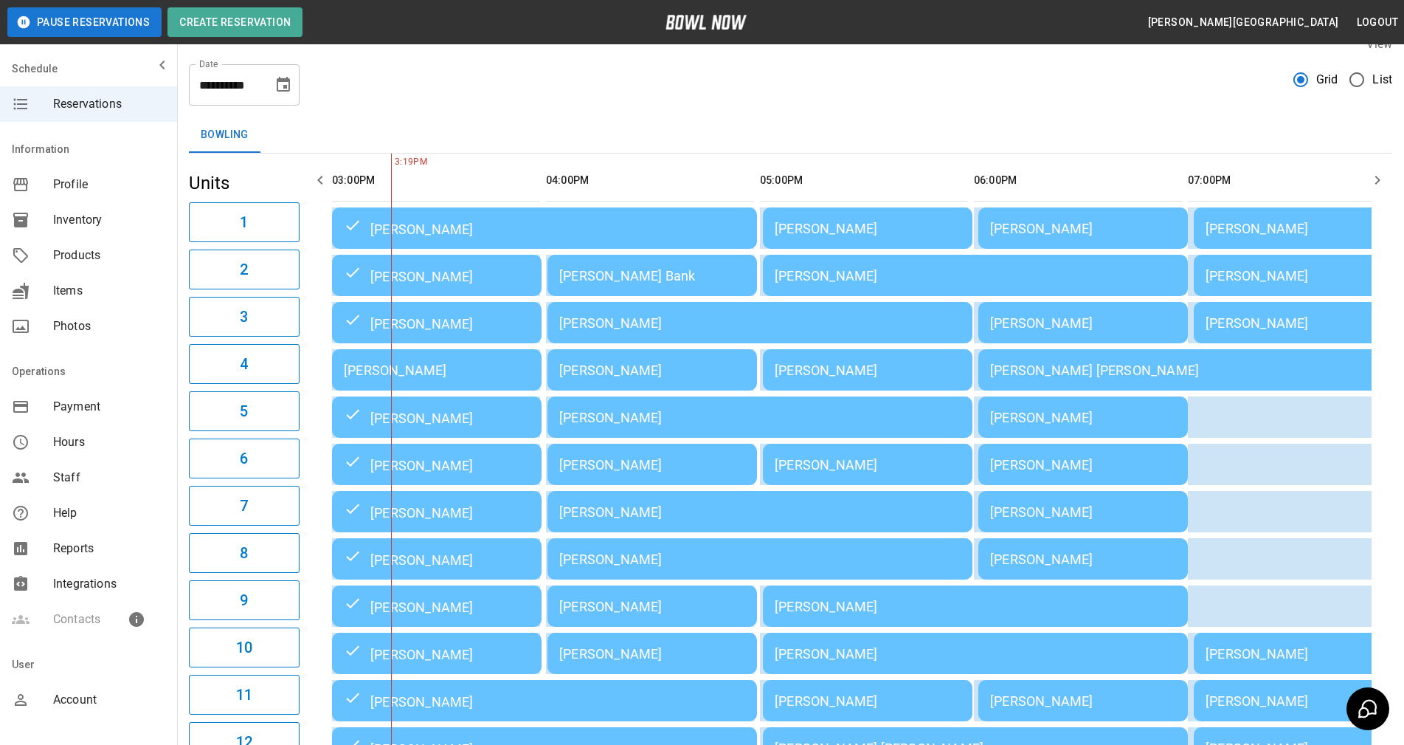
scroll to position [0, 0]
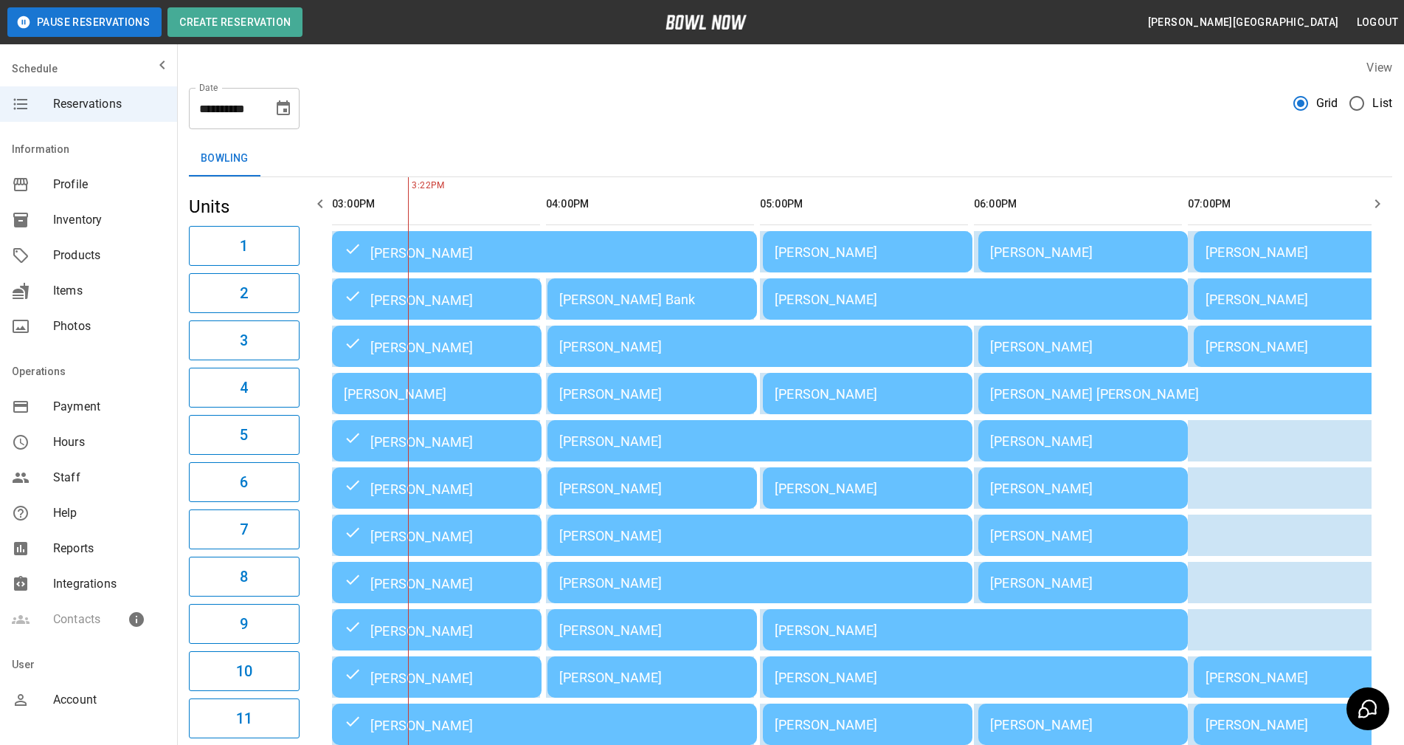
drag, startPoint x: 633, startPoint y: 112, endPoint x: 627, endPoint y: 156, distance: 44.7
click at [635, 112] on div "**********" at bounding box center [791, 102] width 1204 height 53
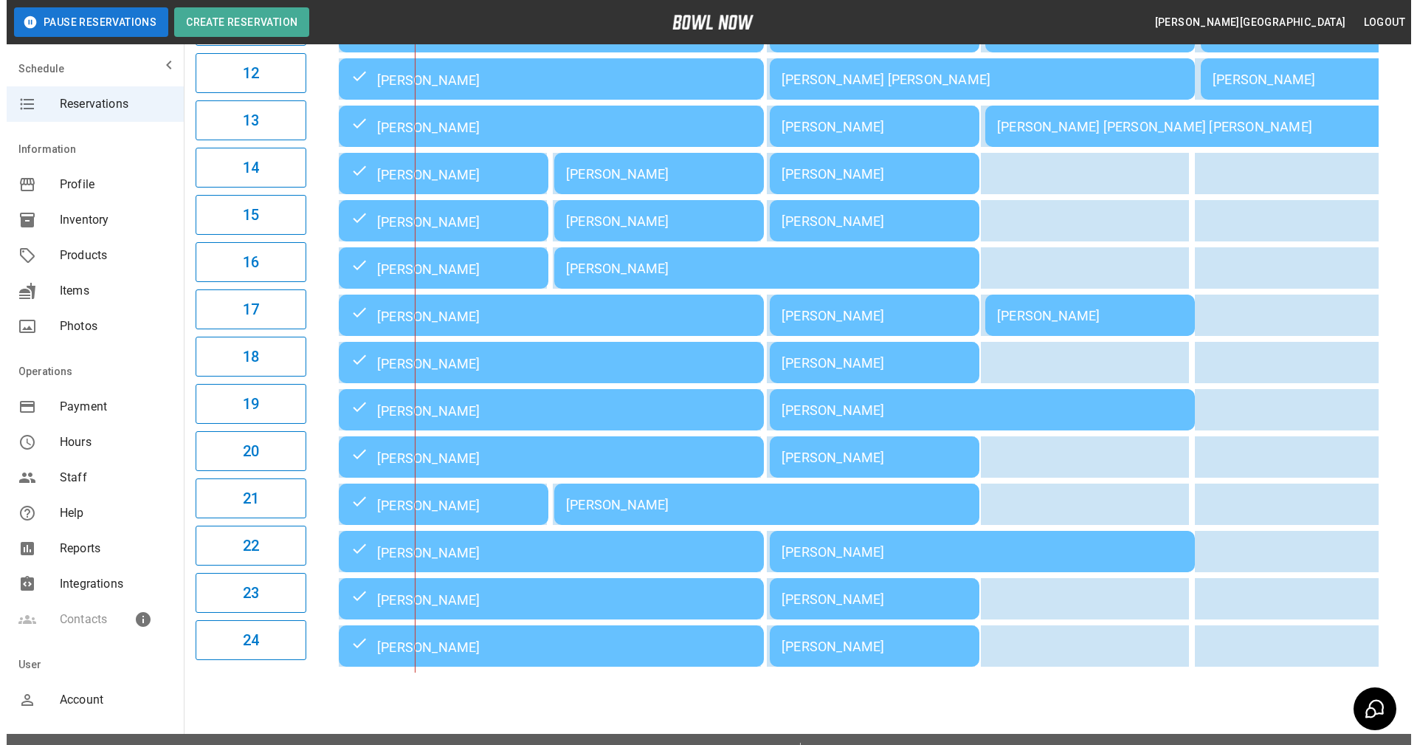
scroll to position [724, 0]
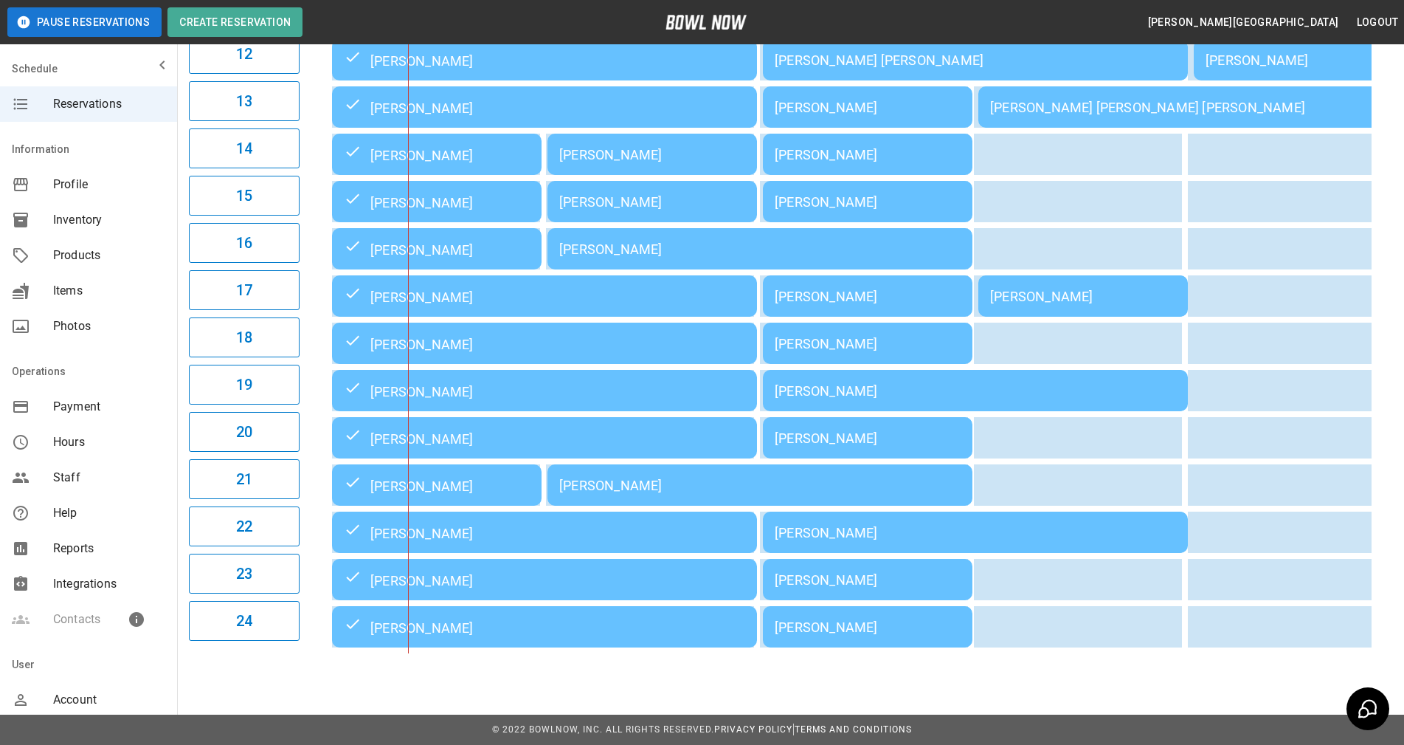
click at [610, 317] on td "[PERSON_NAME]" at bounding box center [544, 295] width 425 height 41
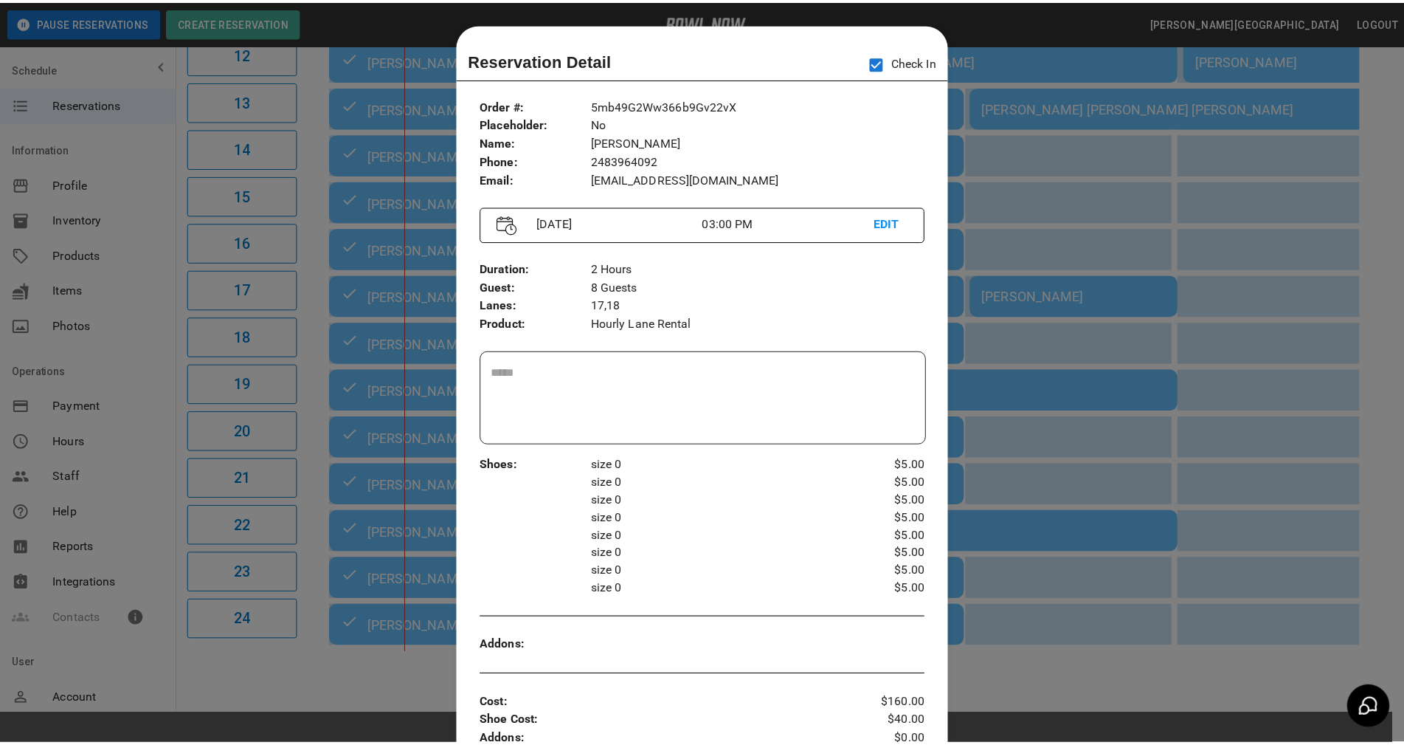
scroll to position [24, 0]
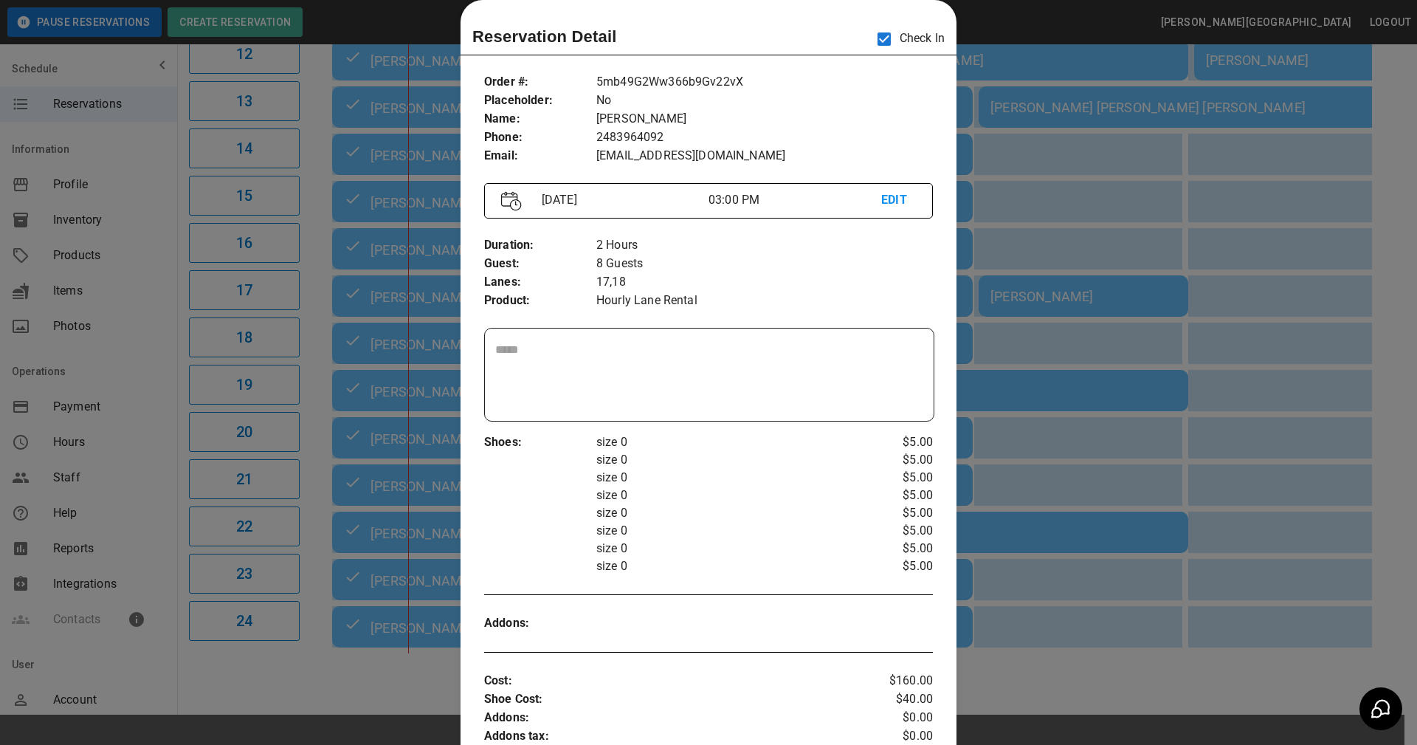
click at [424, 337] on div at bounding box center [708, 372] width 1417 height 745
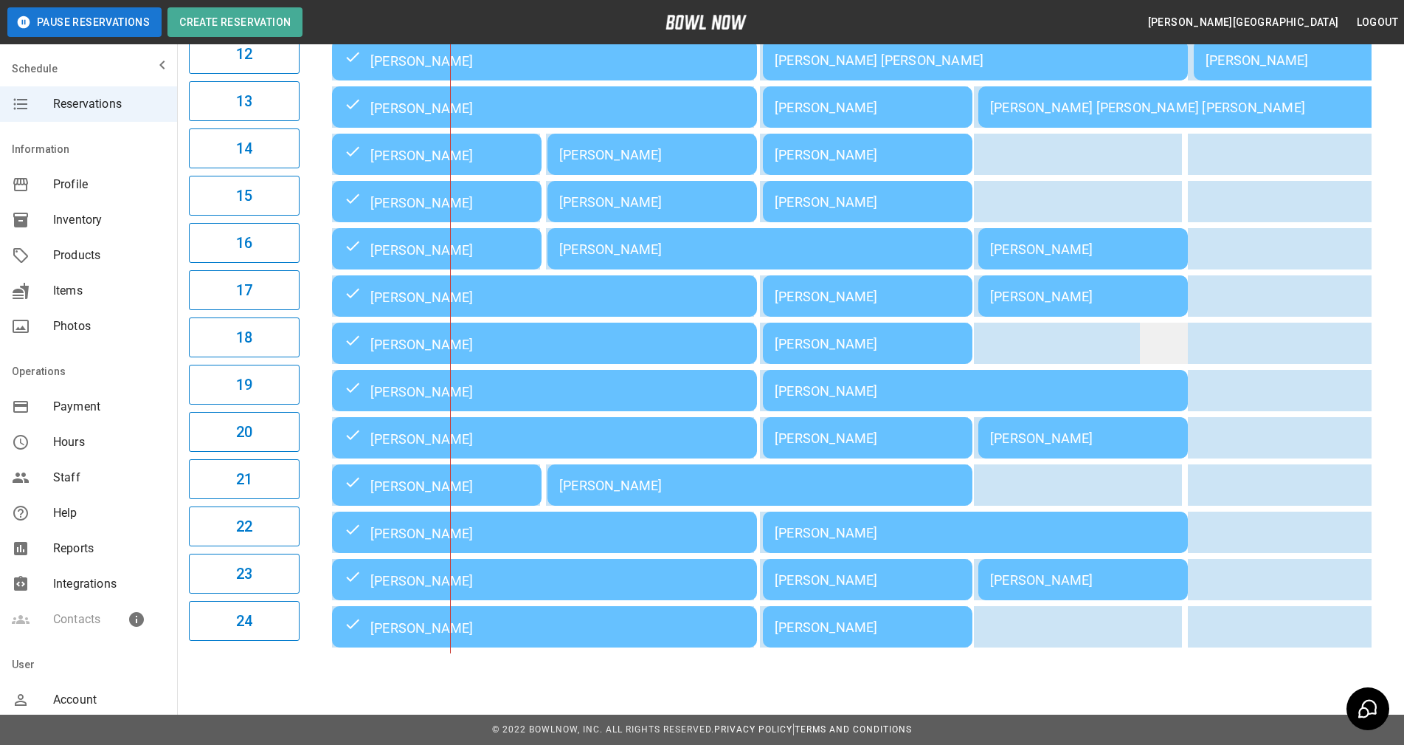
drag, startPoint x: 1384, startPoint y: 380, endPoint x: 1145, endPoint y: 334, distance: 242.7
click at [1385, 380] on div "03:00PM 04:00PM 05:00PM 06:00PM 07:00PM 08:00PM 09:00PM 3:36PM Julie Overdorff …" at bounding box center [849, 59] width 1087 height 1187
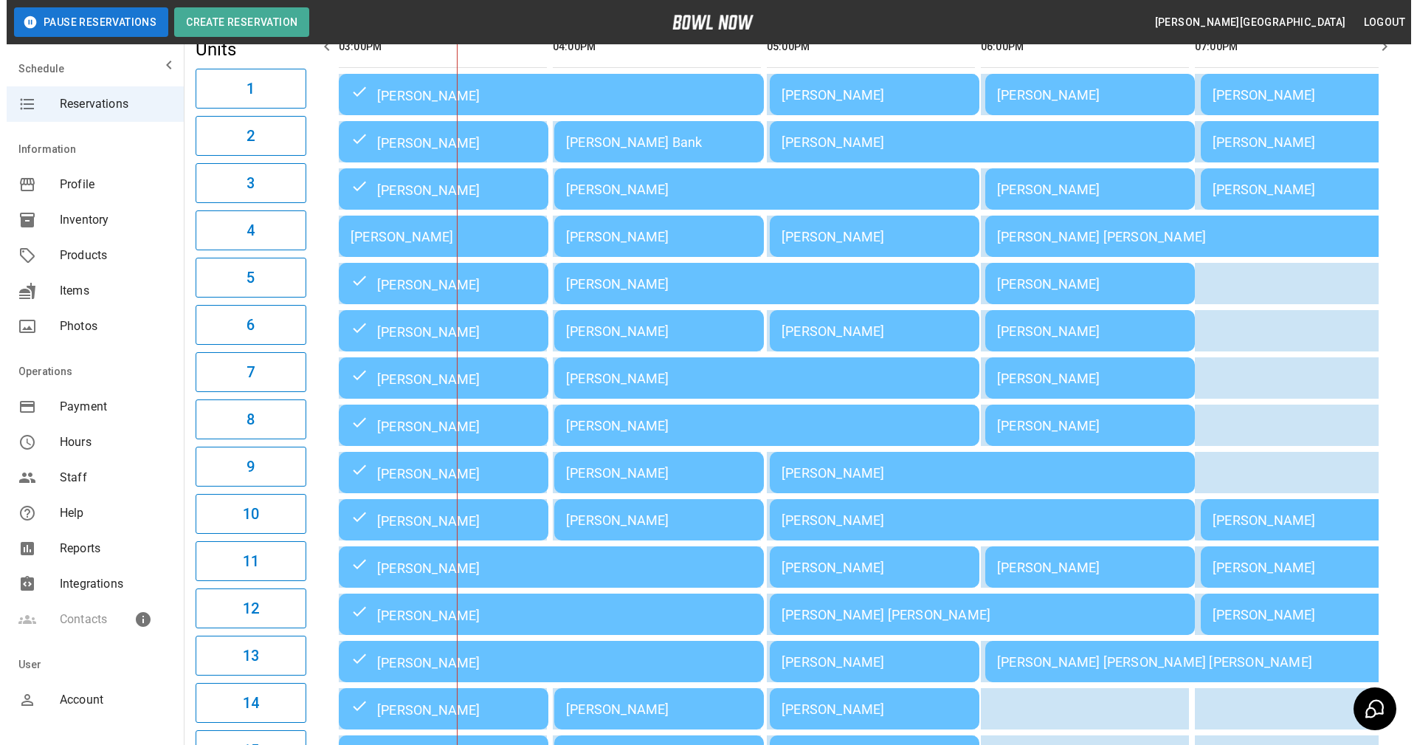
scroll to position [134, 0]
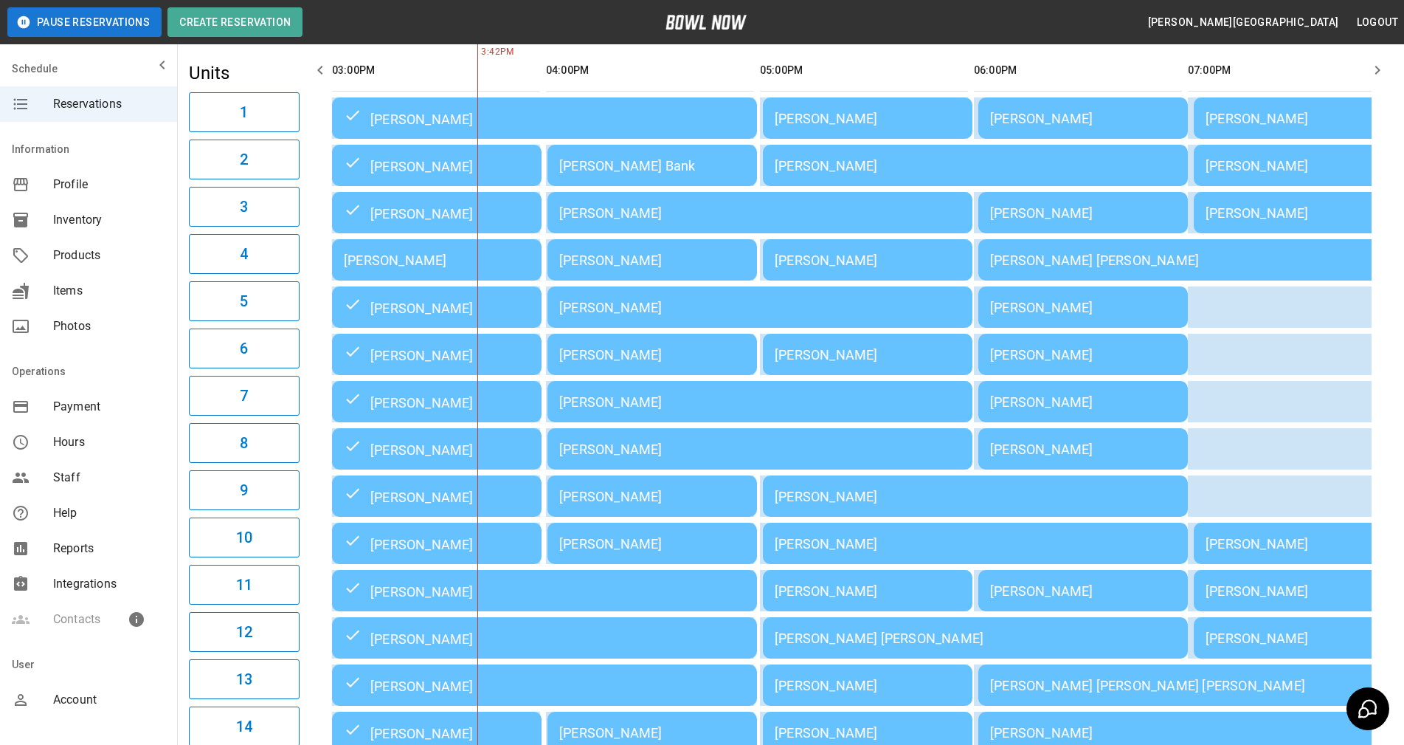
click at [503, 261] on div "[PERSON_NAME]" at bounding box center [437, 259] width 186 height 15
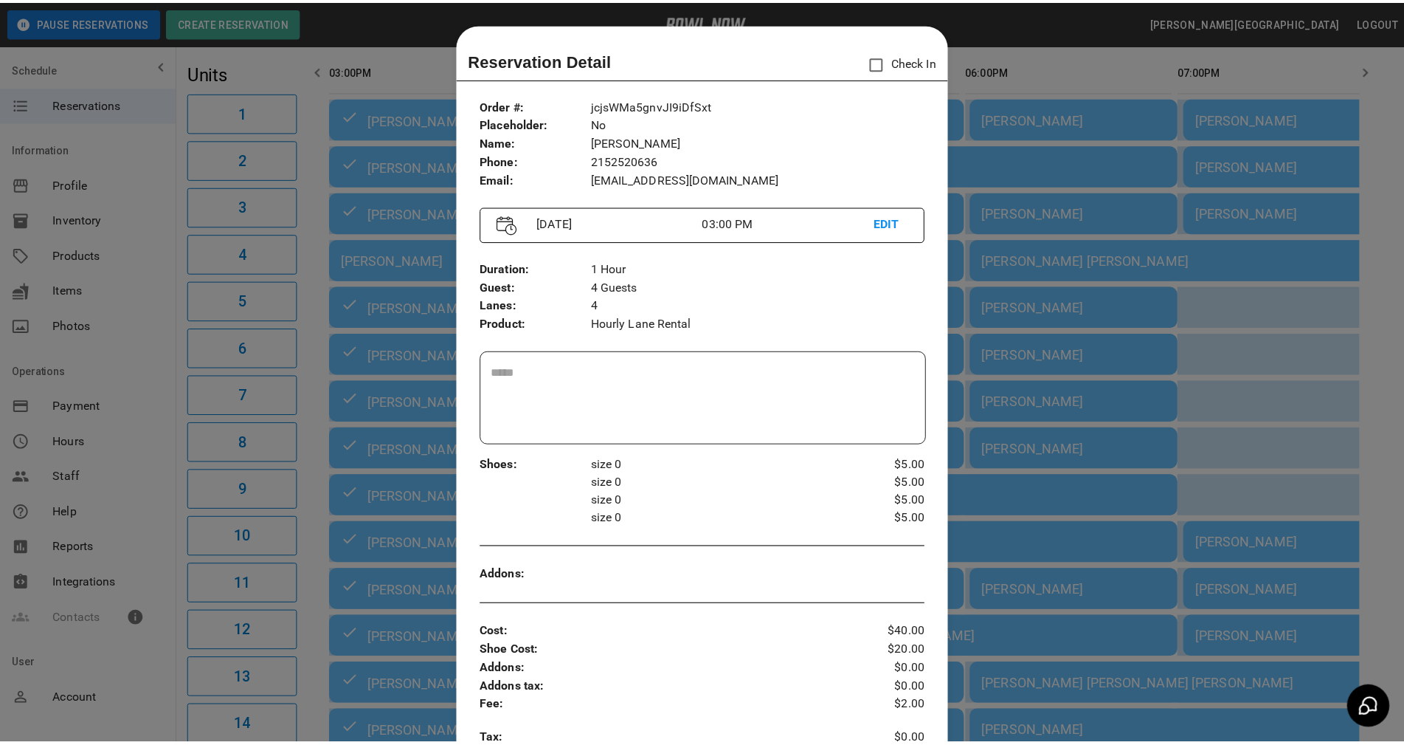
scroll to position [24, 0]
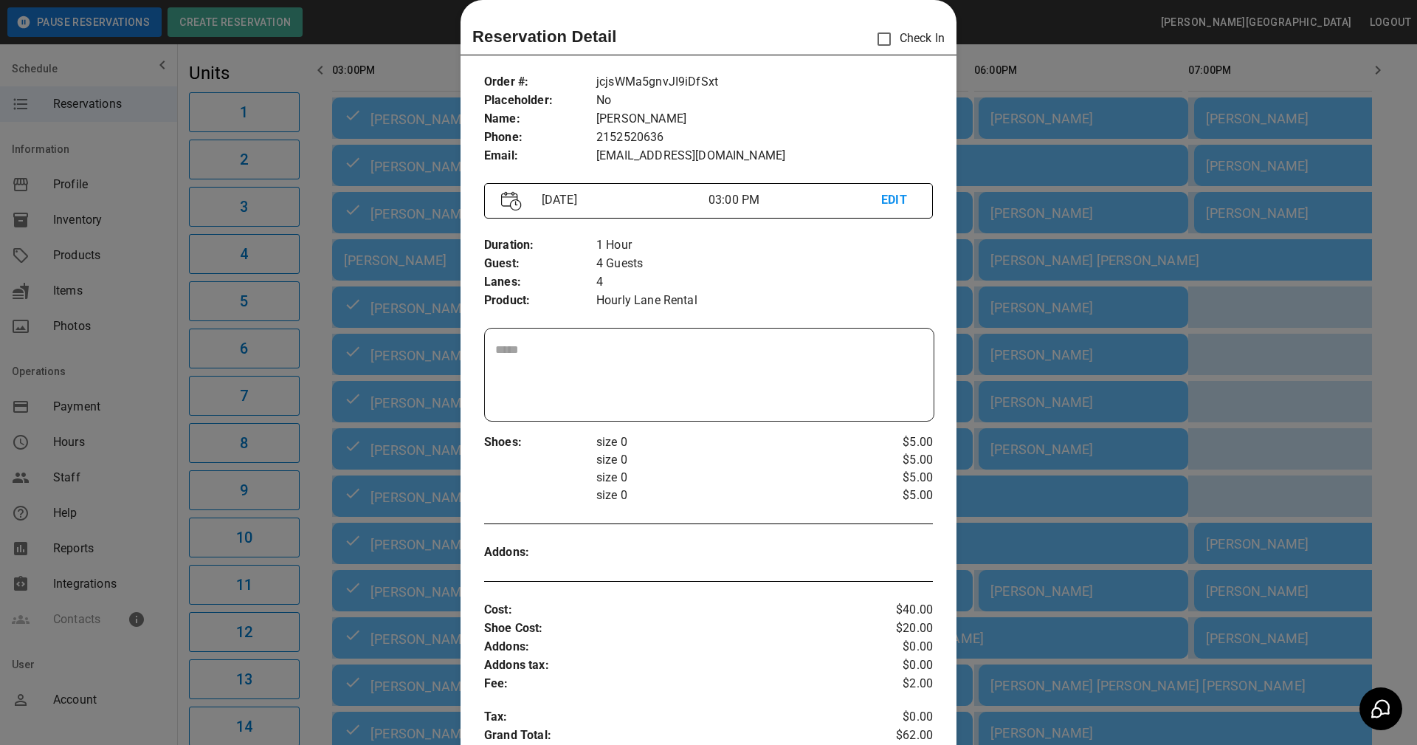
click at [1235, 384] on div at bounding box center [708, 372] width 1417 height 745
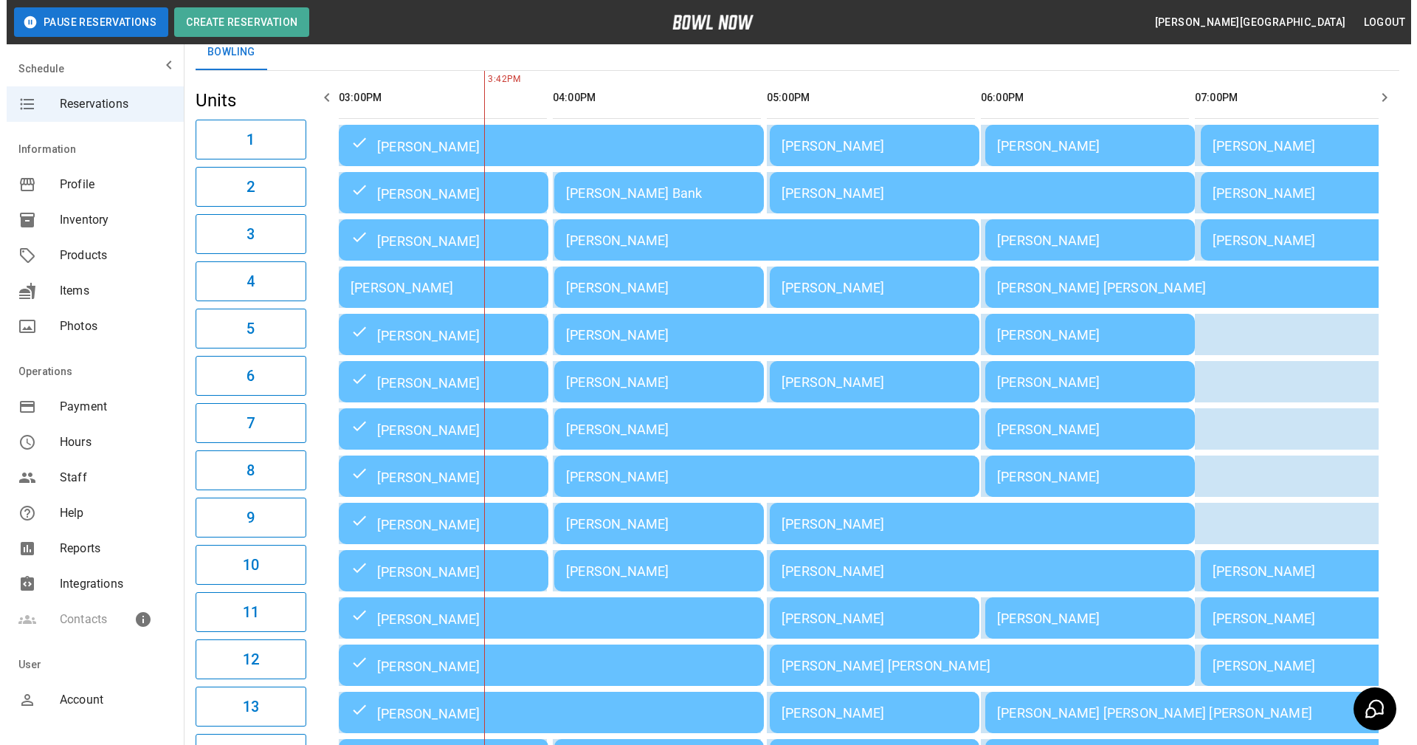
scroll to position [60, 0]
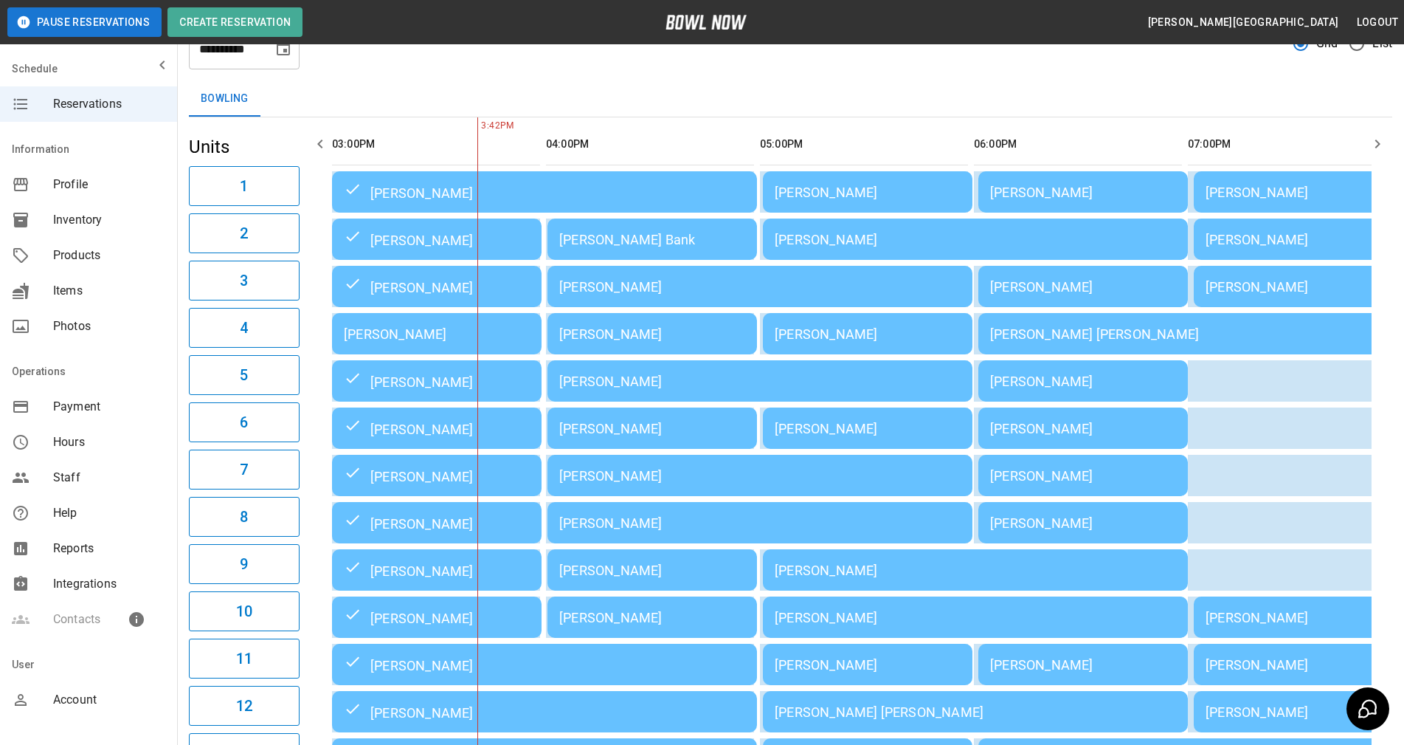
click at [649, 401] on td "[PERSON_NAME]" at bounding box center [760, 380] width 425 height 41
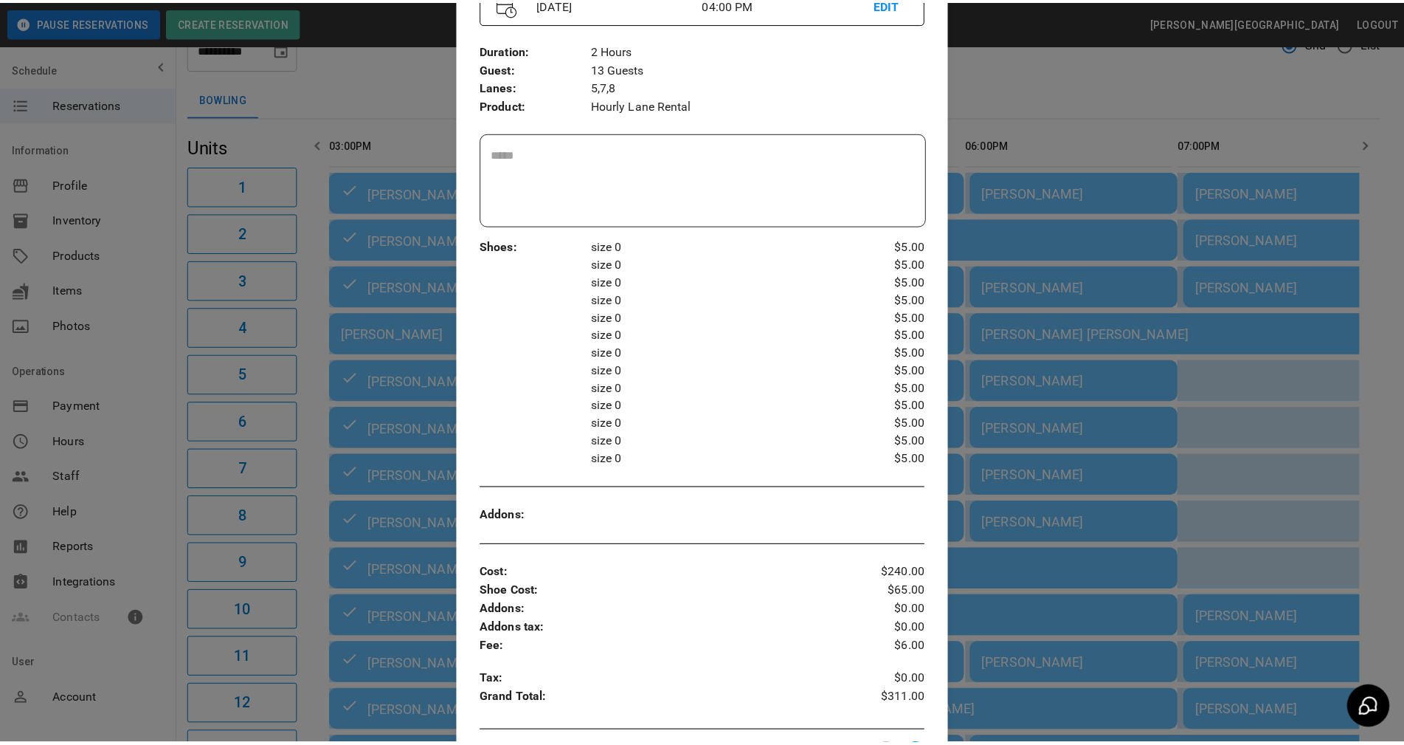
scroll to position [245, 0]
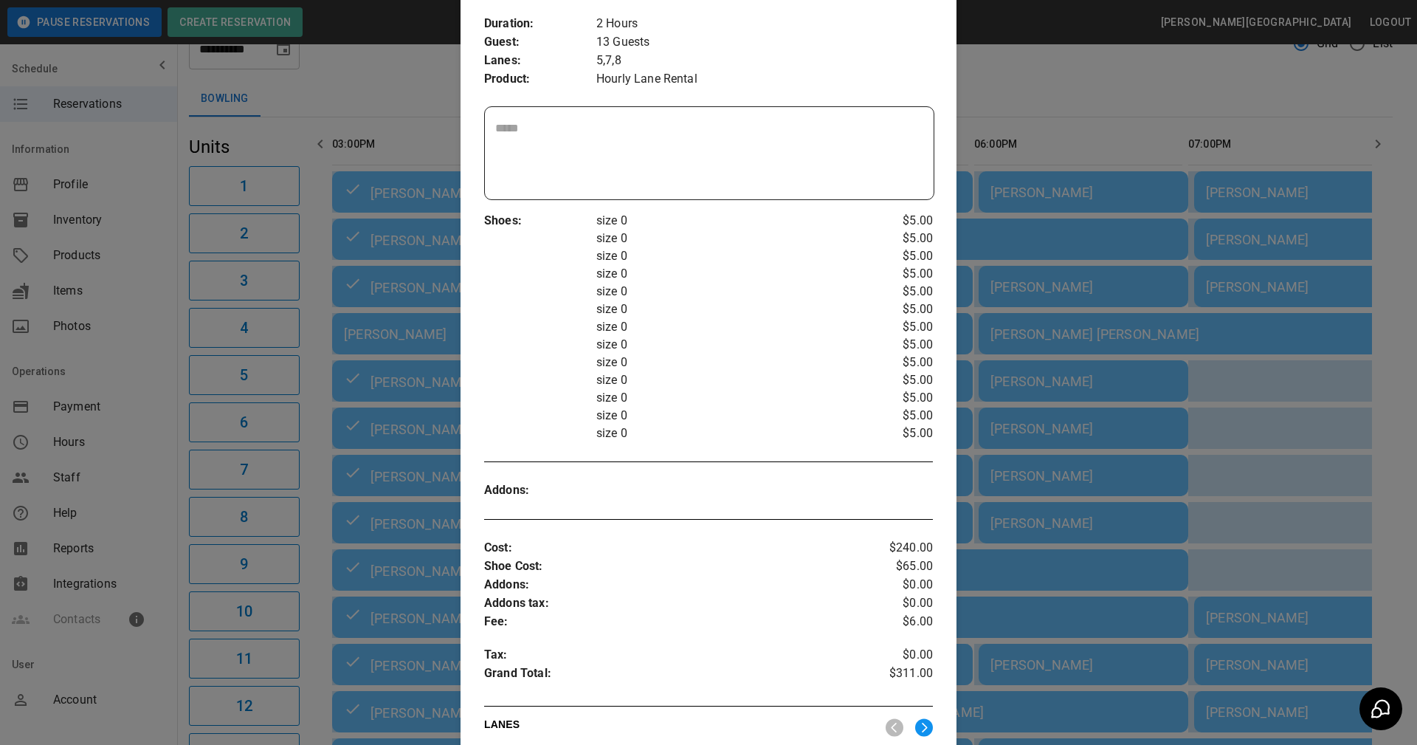
click at [1003, 114] on div at bounding box center [708, 372] width 1417 height 745
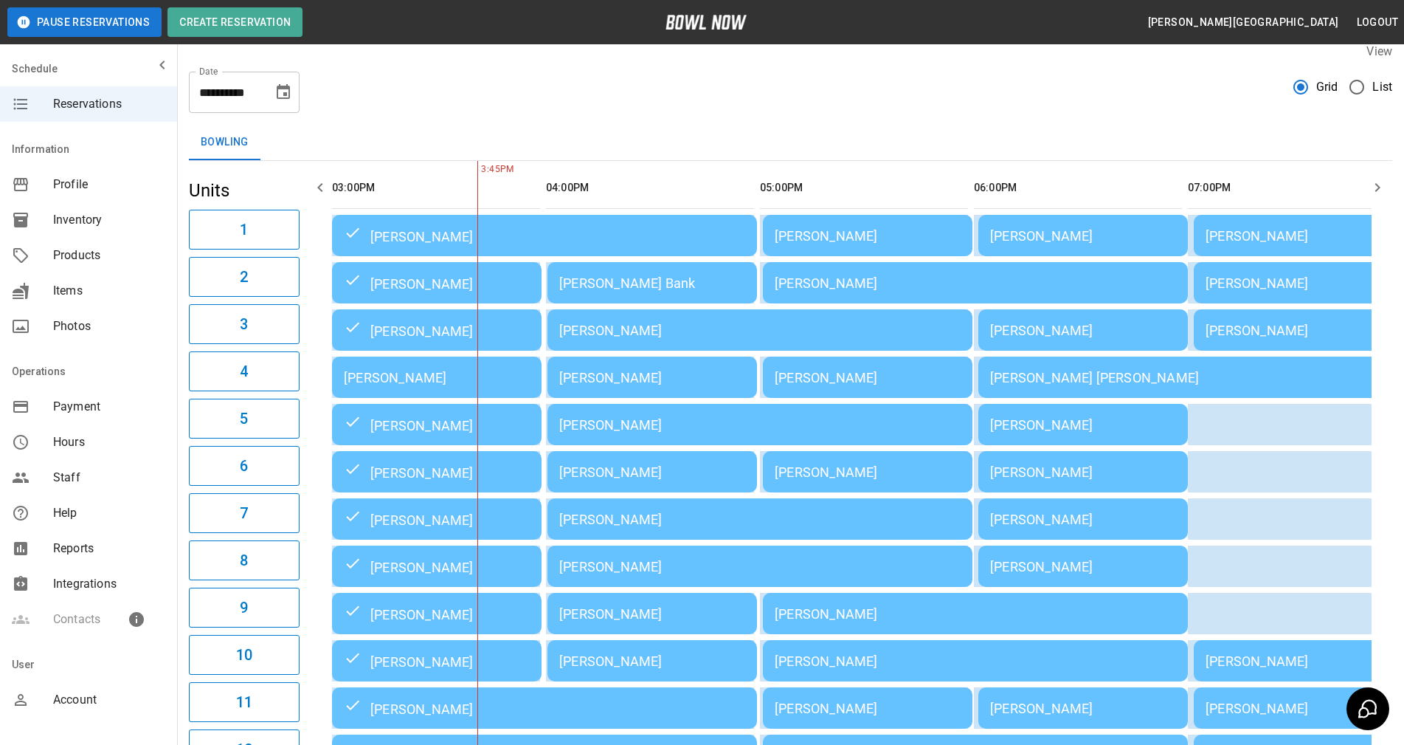
scroll to position [0, 0]
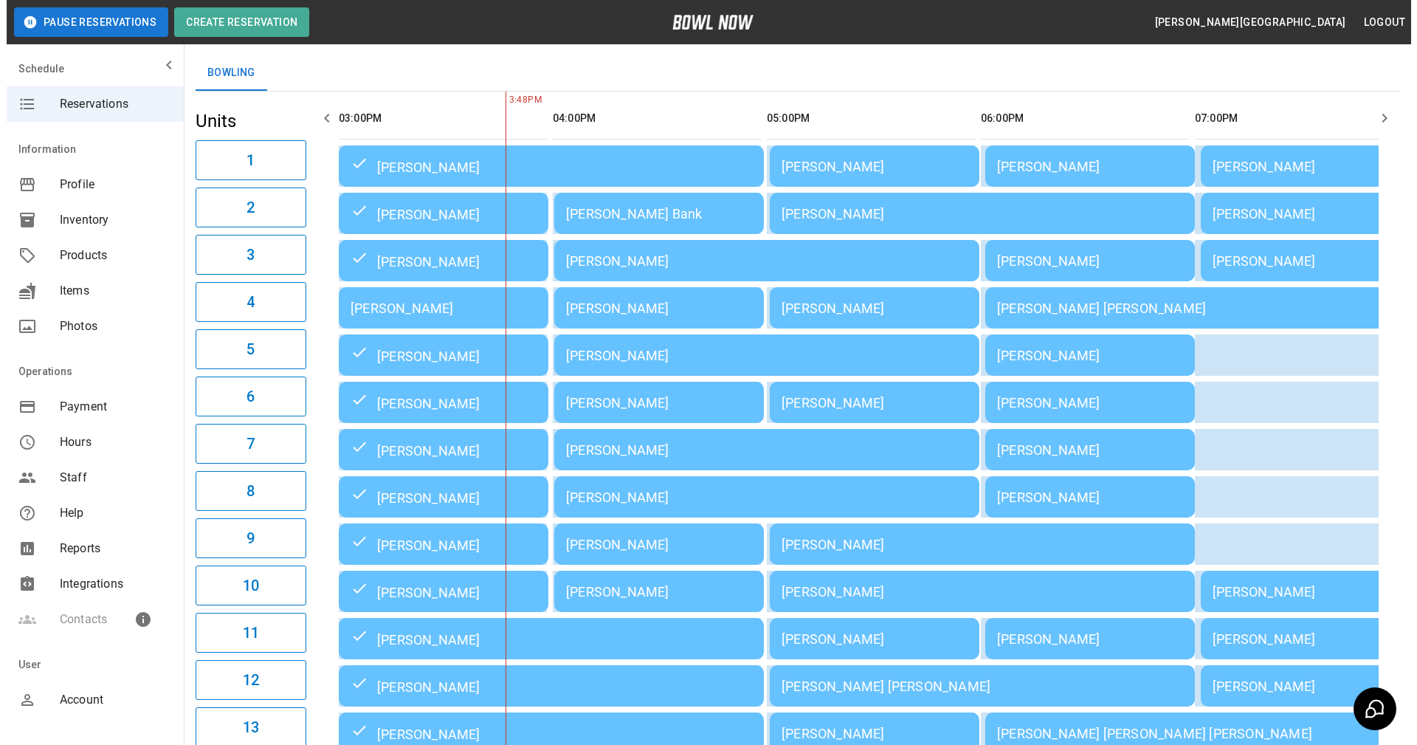
scroll to position [60, 0]
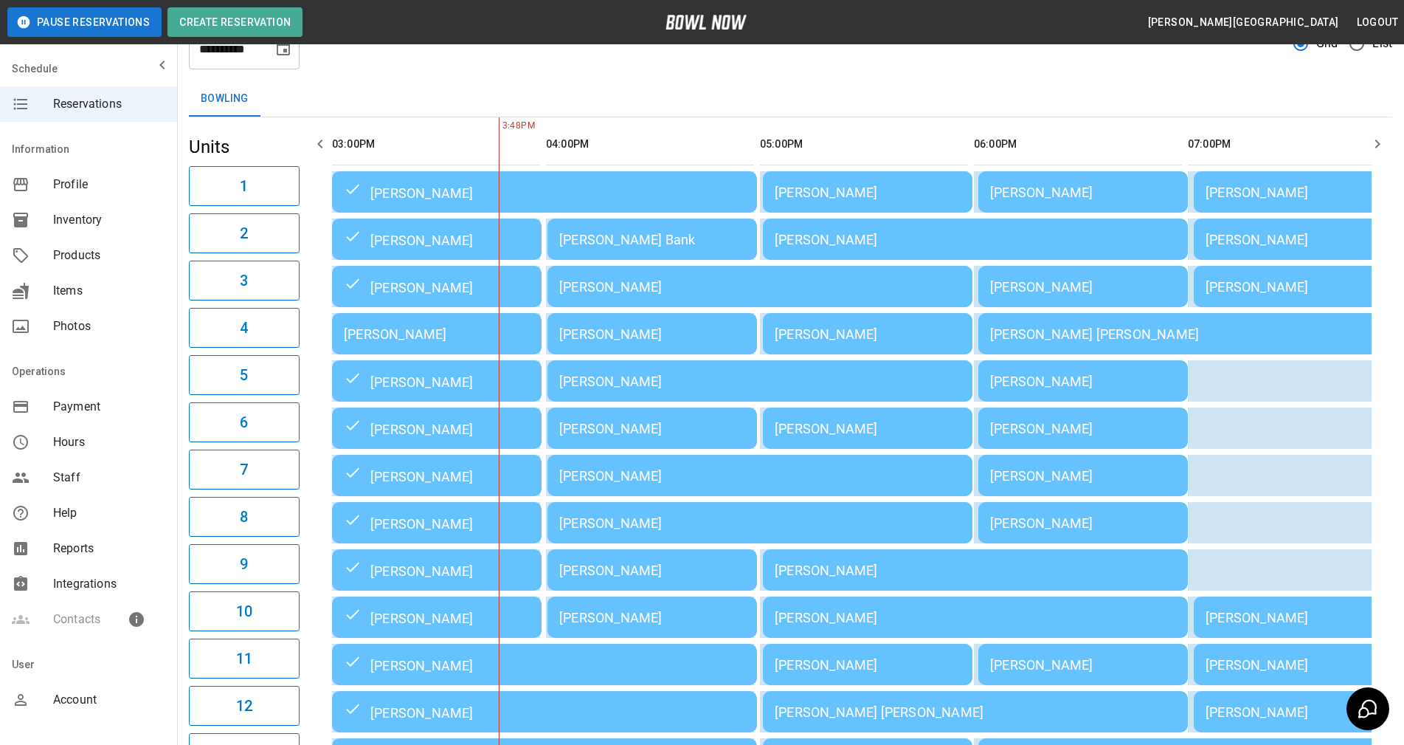
click at [614, 436] on div "[PERSON_NAME]" at bounding box center [652, 428] width 186 height 15
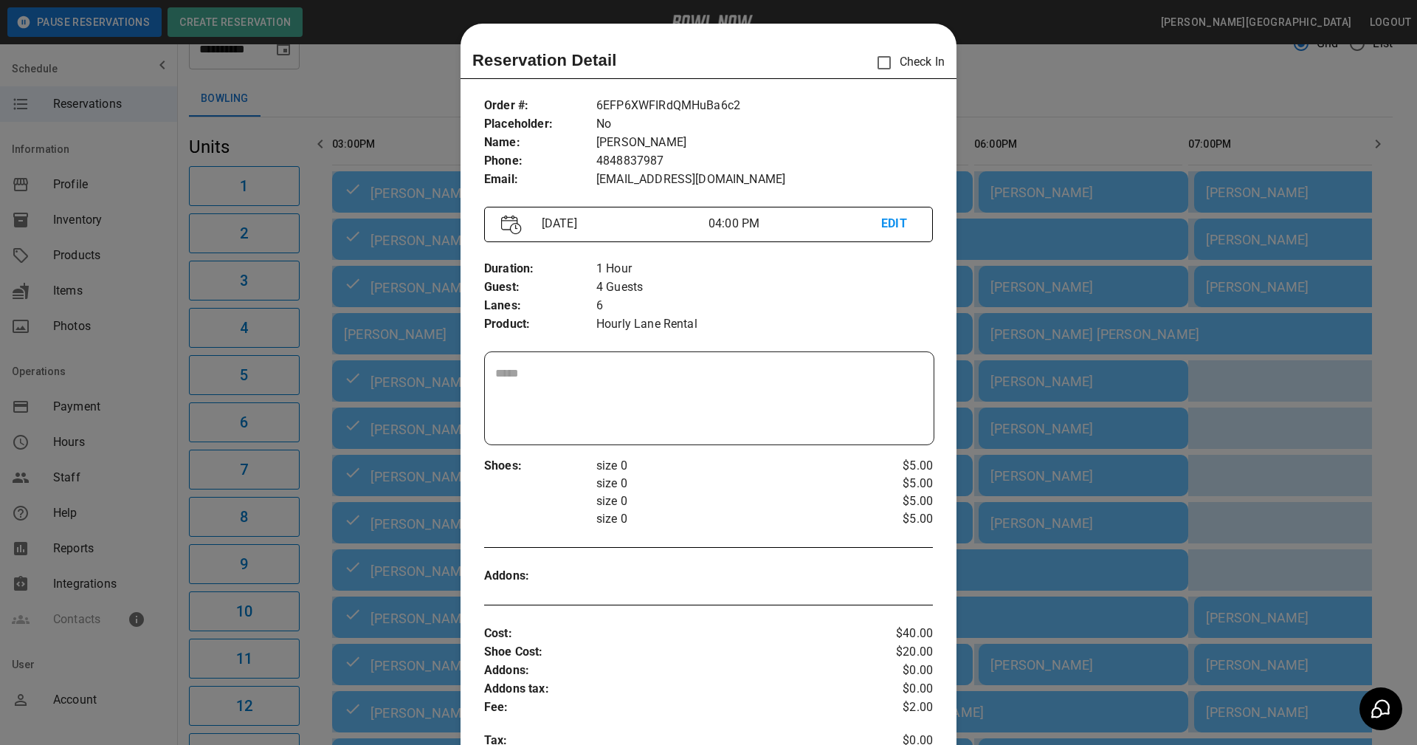
scroll to position [24, 0]
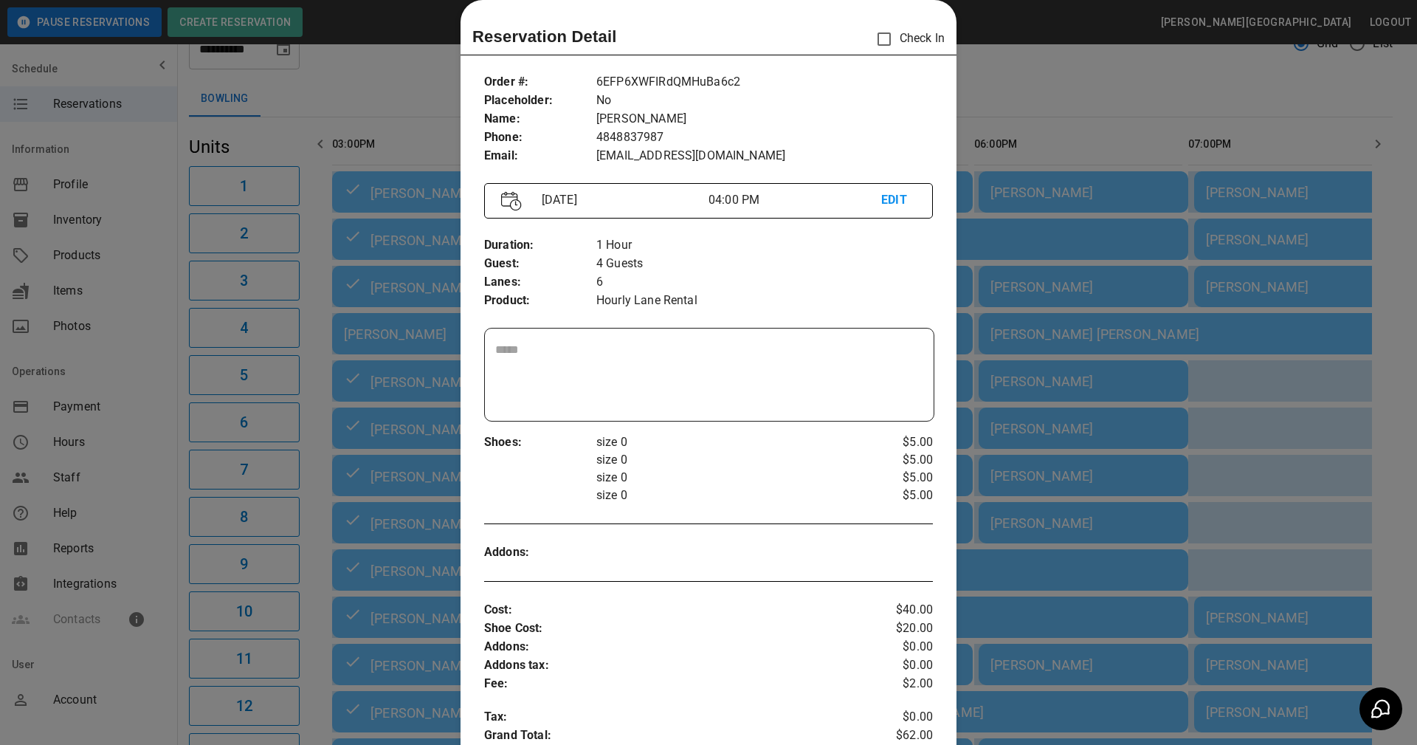
click at [984, 111] on div at bounding box center [708, 372] width 1417 height 745
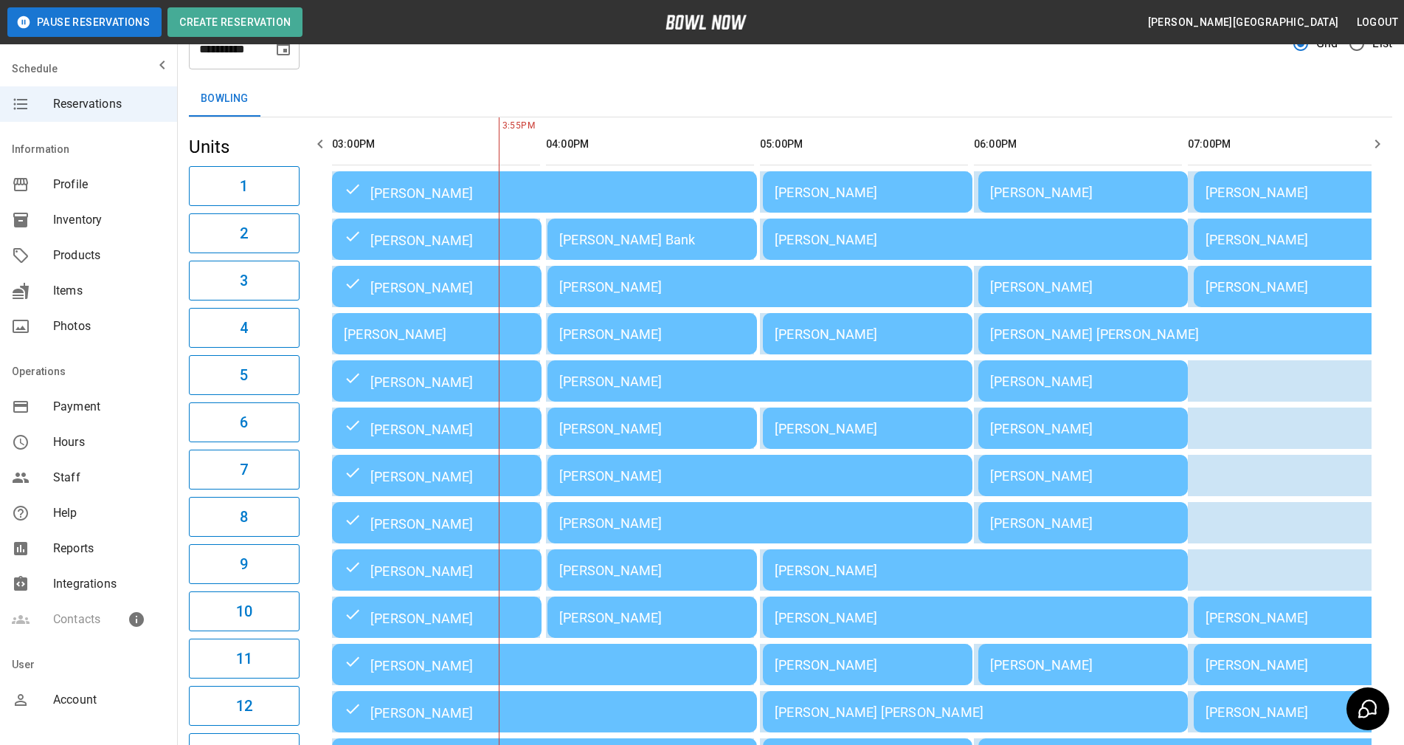
click at [613, 344] on td "[PERSON_NAME]" at bounding box center [653, 333] width 210 height 41
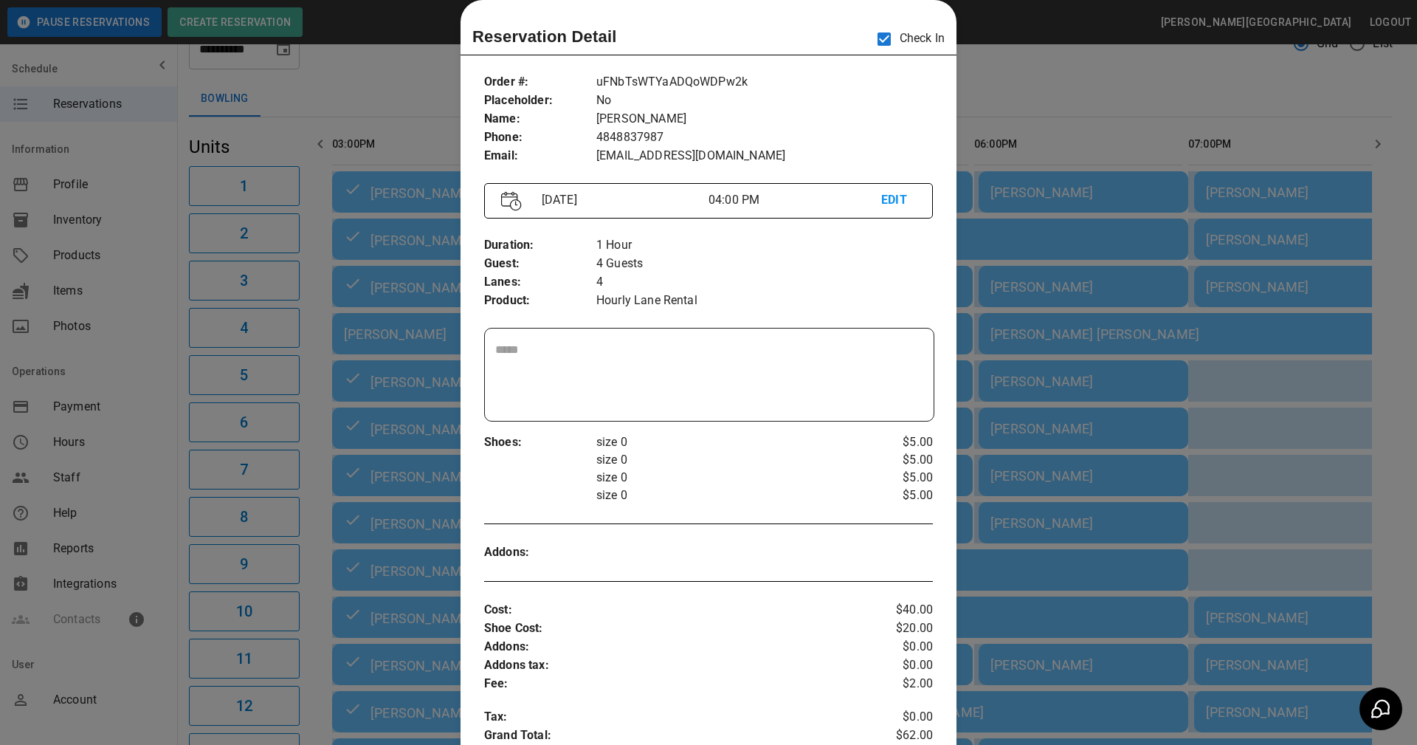
click at [681, 234] on div "Duration : Guest : Lanes : Product : 1 Hour 4 Guests 4 Hourly Lane Rental" at bounding box center [708, 272] width 449 height 97
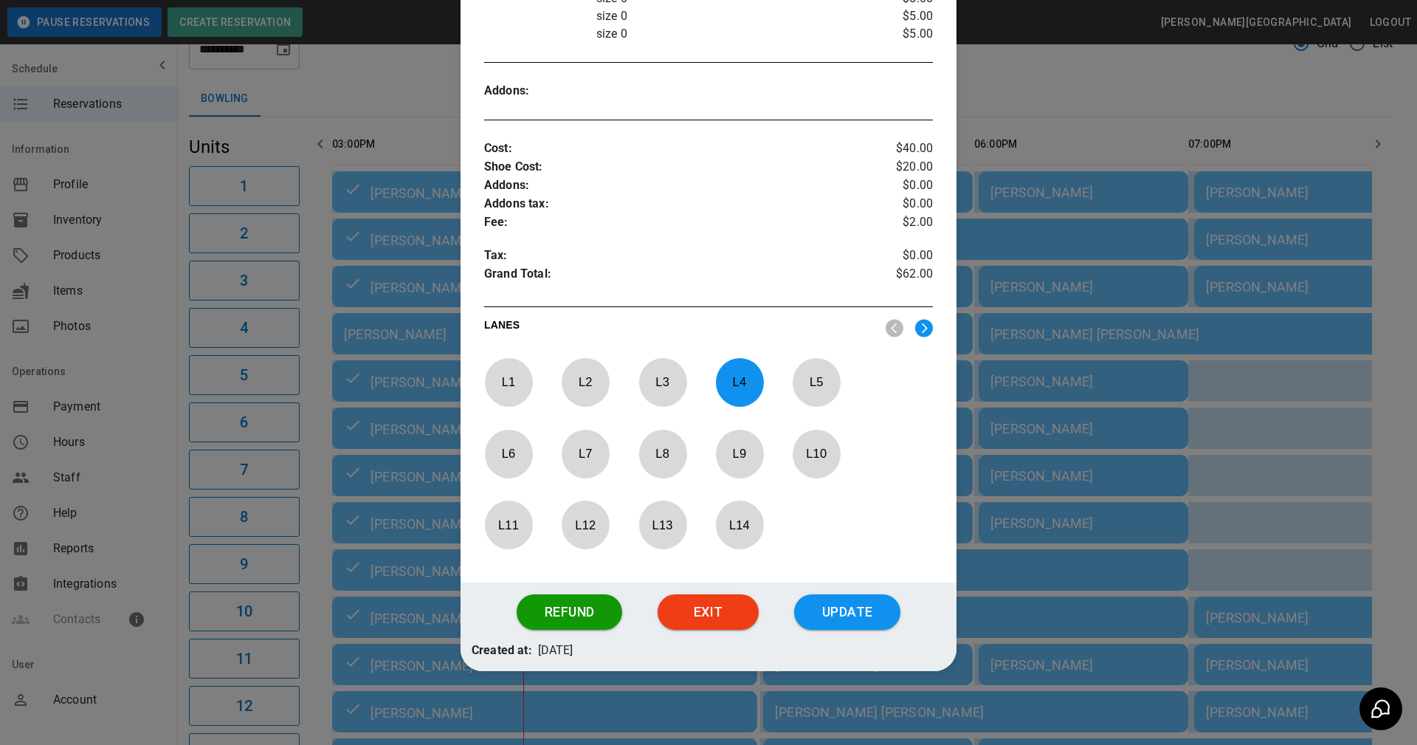
click at [830, 617] on button "Update" at bounding box center [847, 611] width 106 height 35
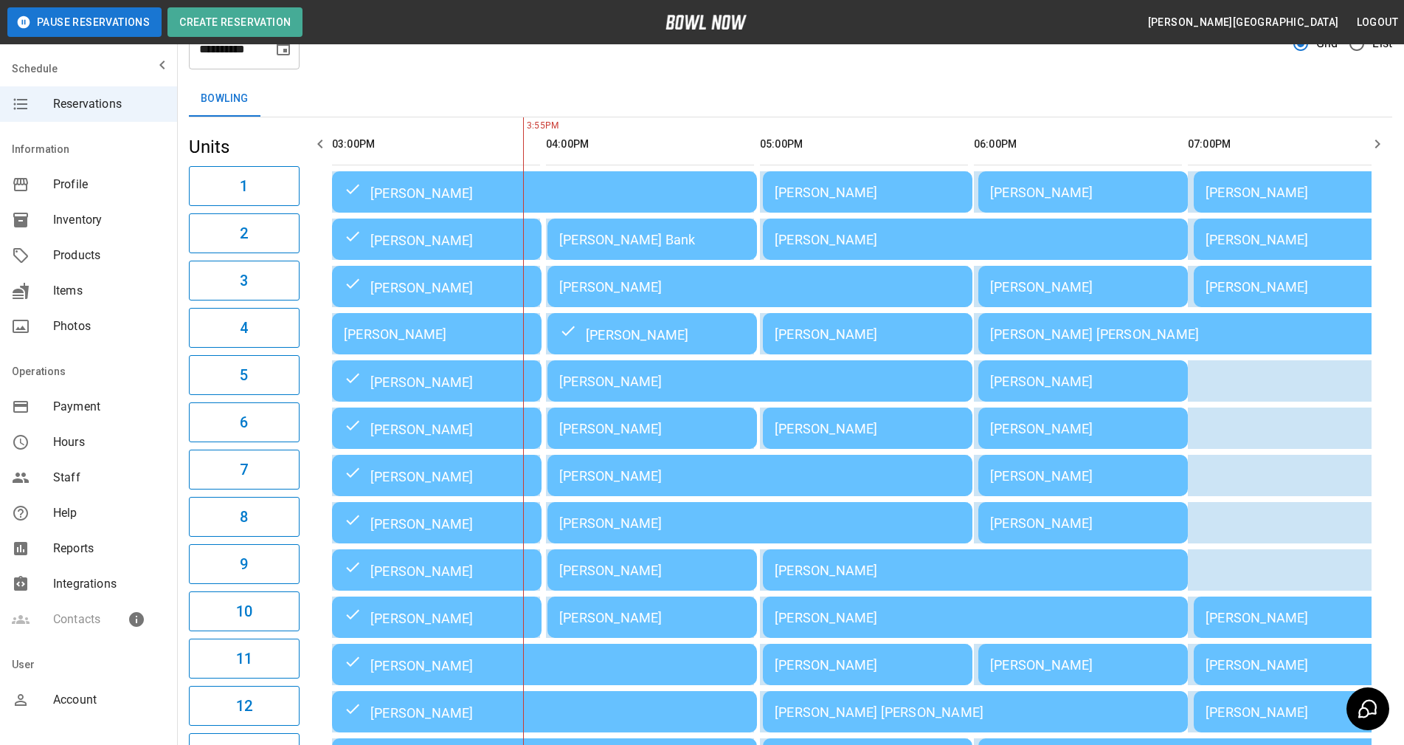
click at [644, 435] on div "[PERSON_NAME]" at bounding box center [652, 428] width 186 height 15
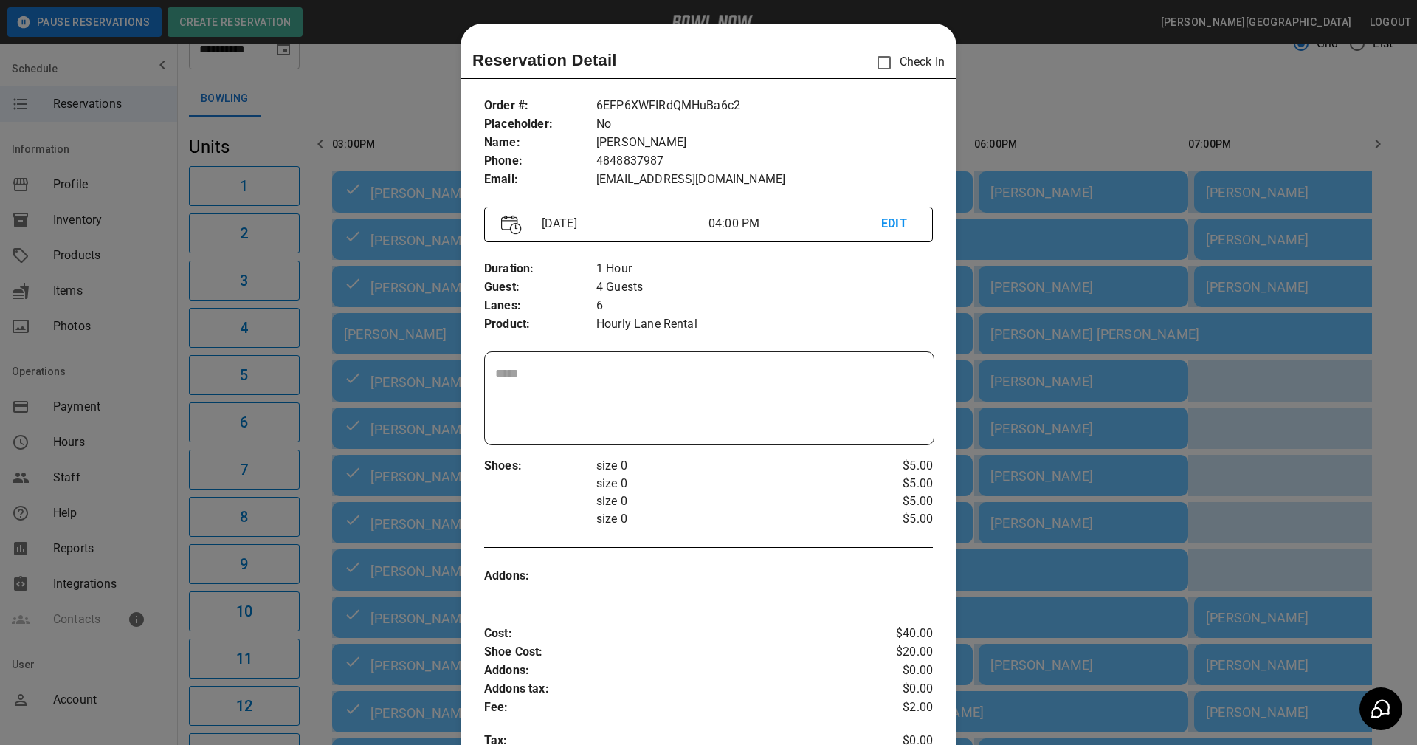
scroll to position [24, 0]
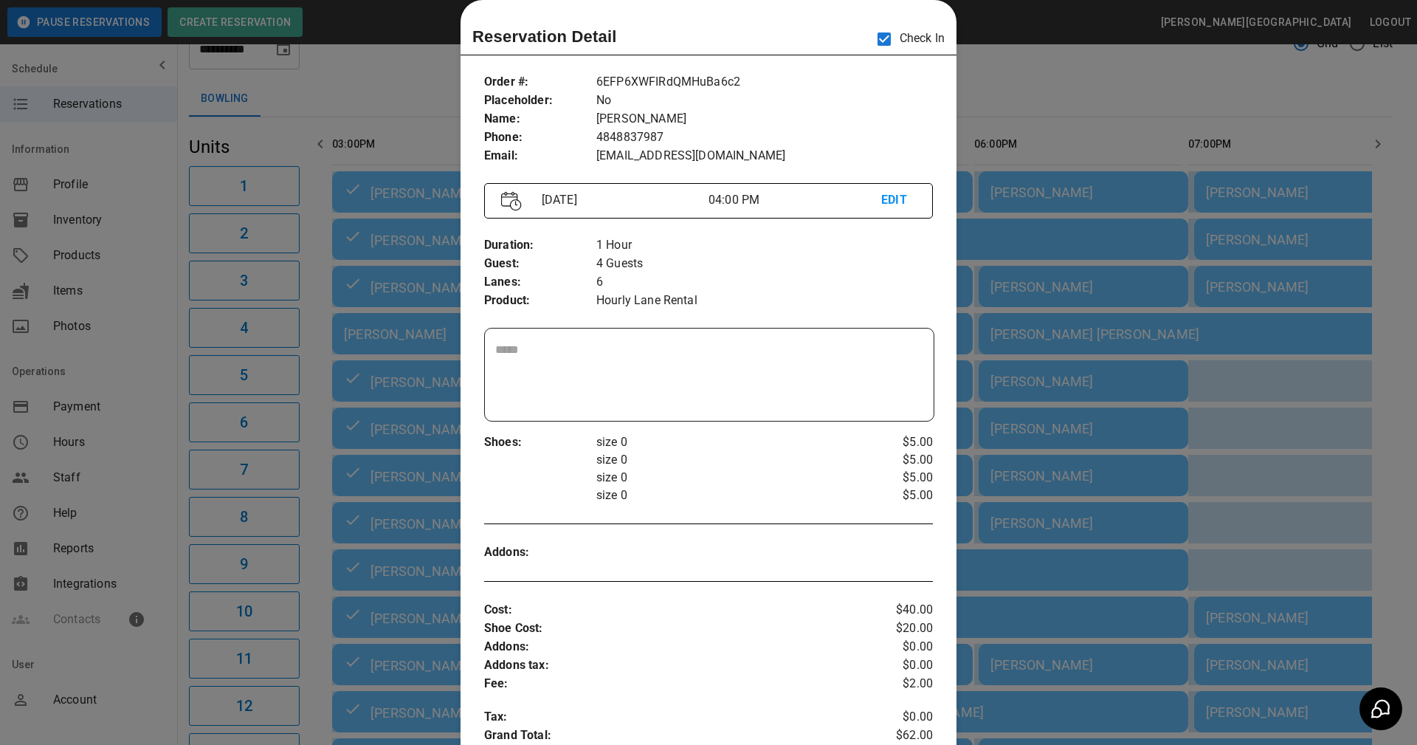
click at [717, 523] on div "Order # : Placeholder : Name : Phone : Email : 6EFP6XWFIRdQMHuBa6c2 No Allison …" at bounding box center [709, 552] width 496 height 982
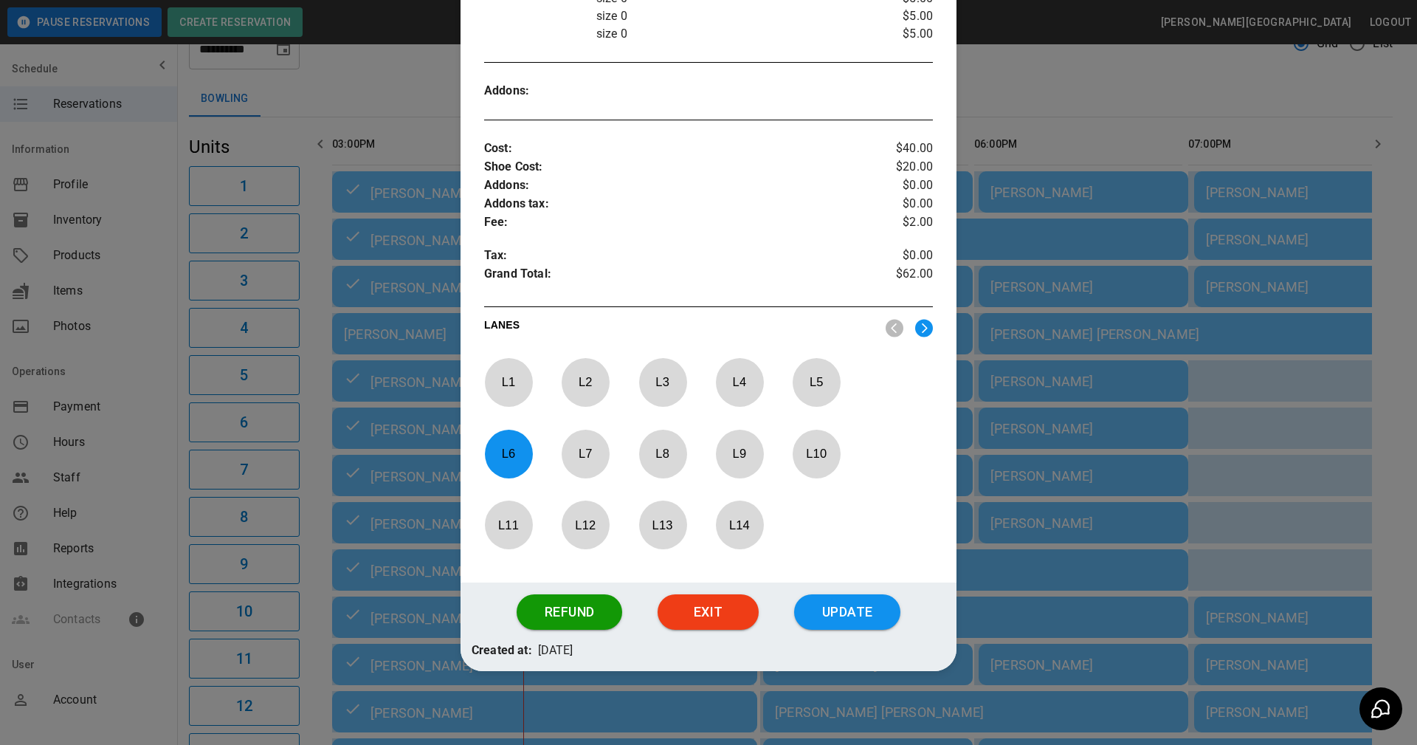
click at [816, 618] on button "Update" at bounding box center [847, 611] width 106 height 35
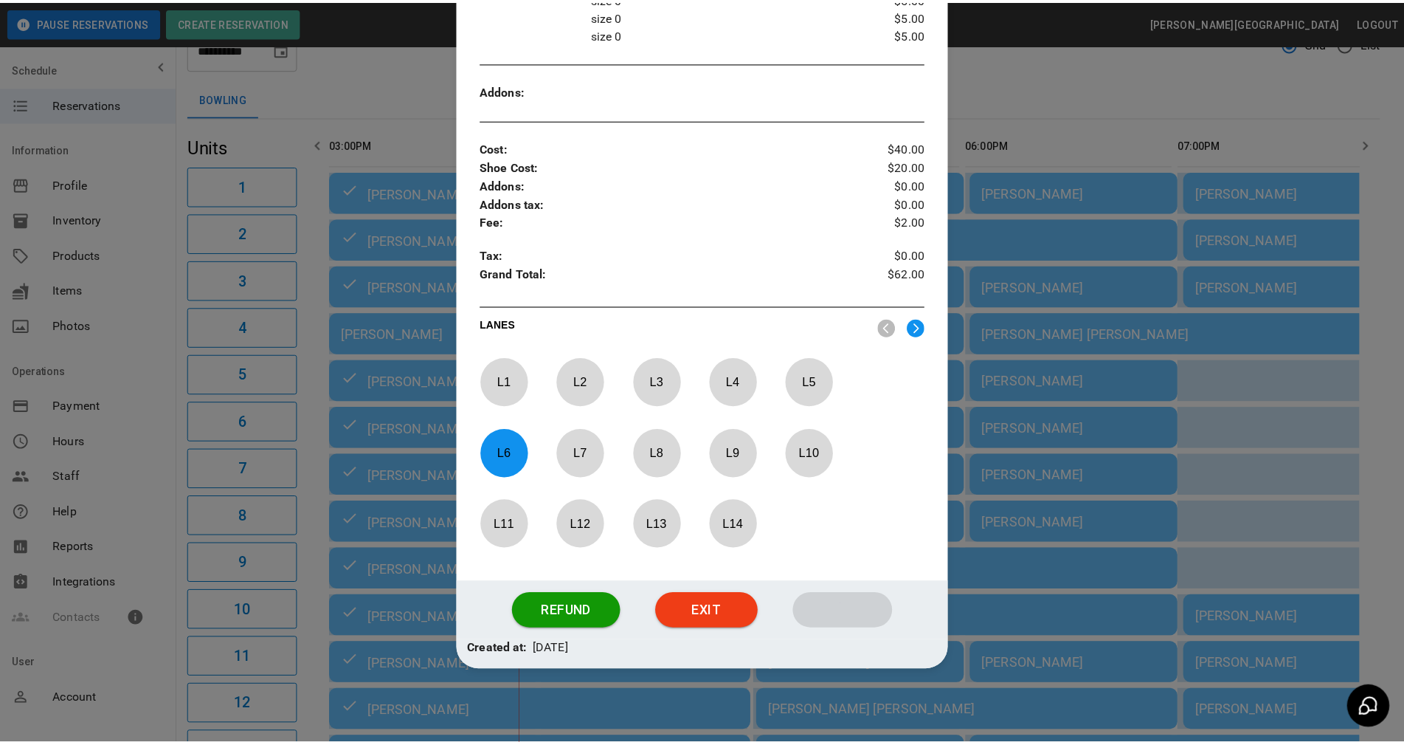
scroll to position [411, 0]
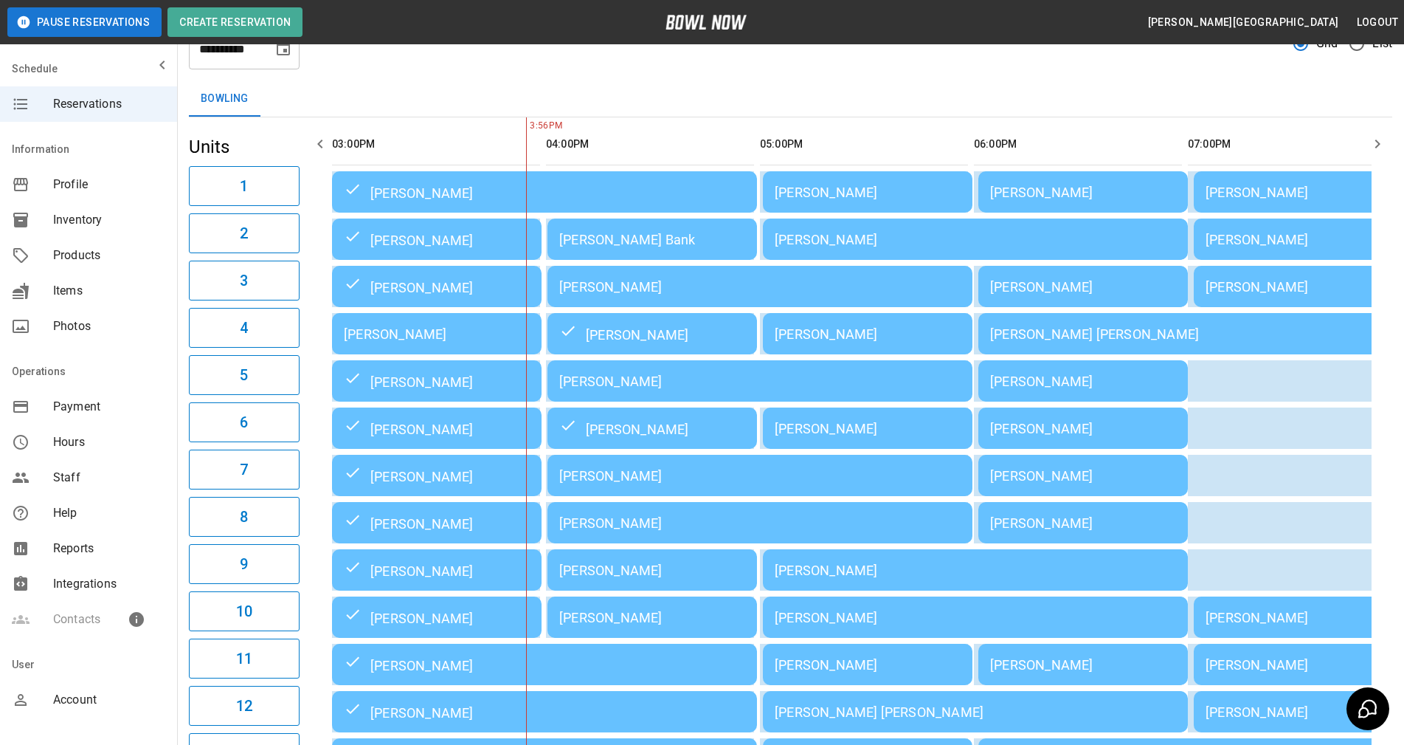
click at [955, 91] on div "Bowling" at bounding box center [791, 98] width 1204 height 35
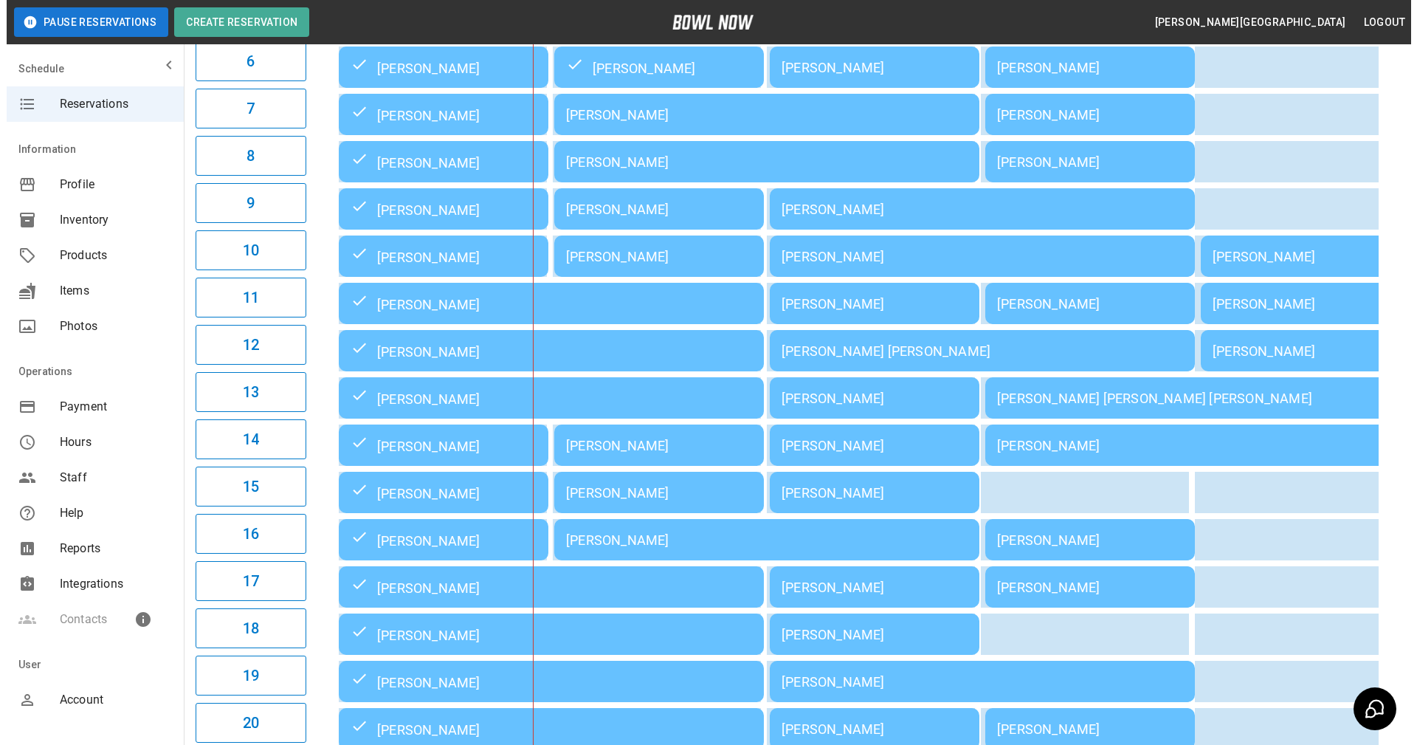
scroll to position [429, 0]
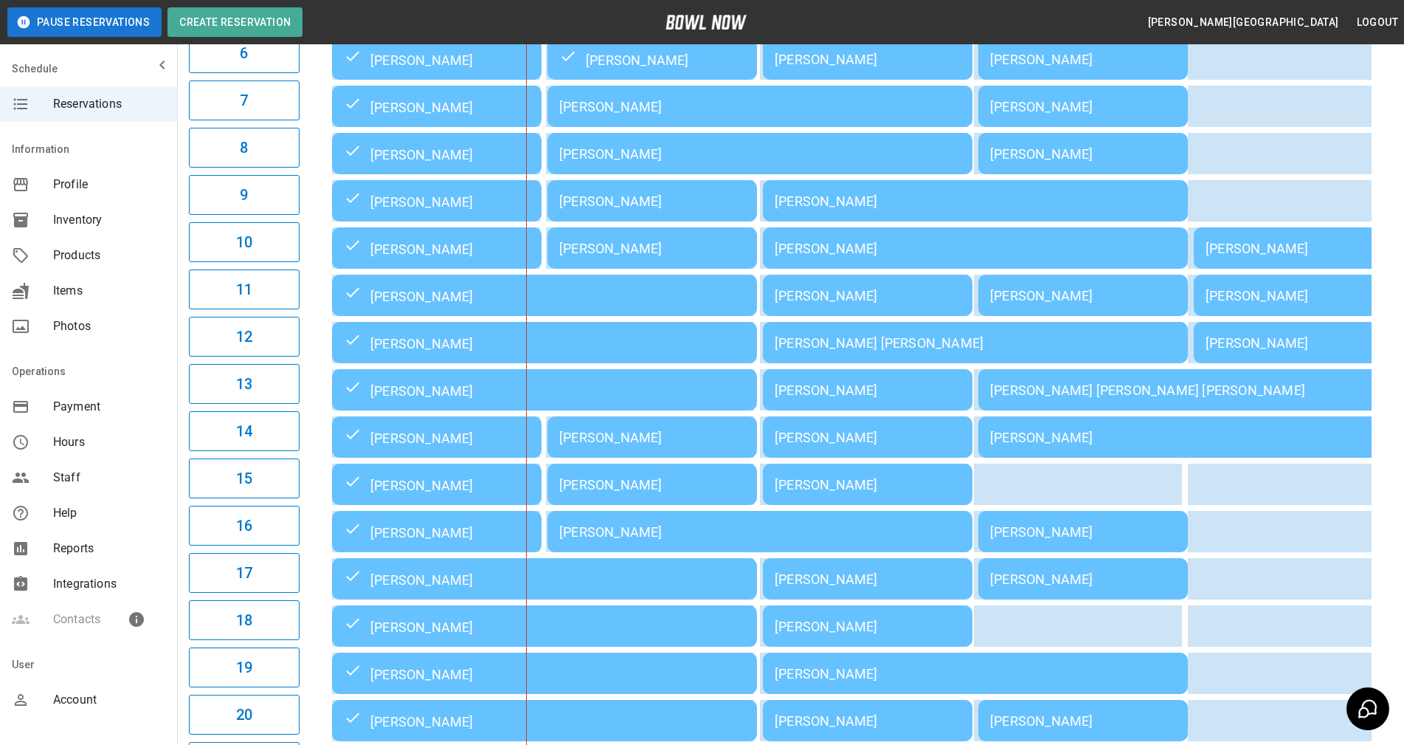
click at [609, 531] on td "[PERSON_NAME]" at bounding box center [760, 531] width 425 height 41
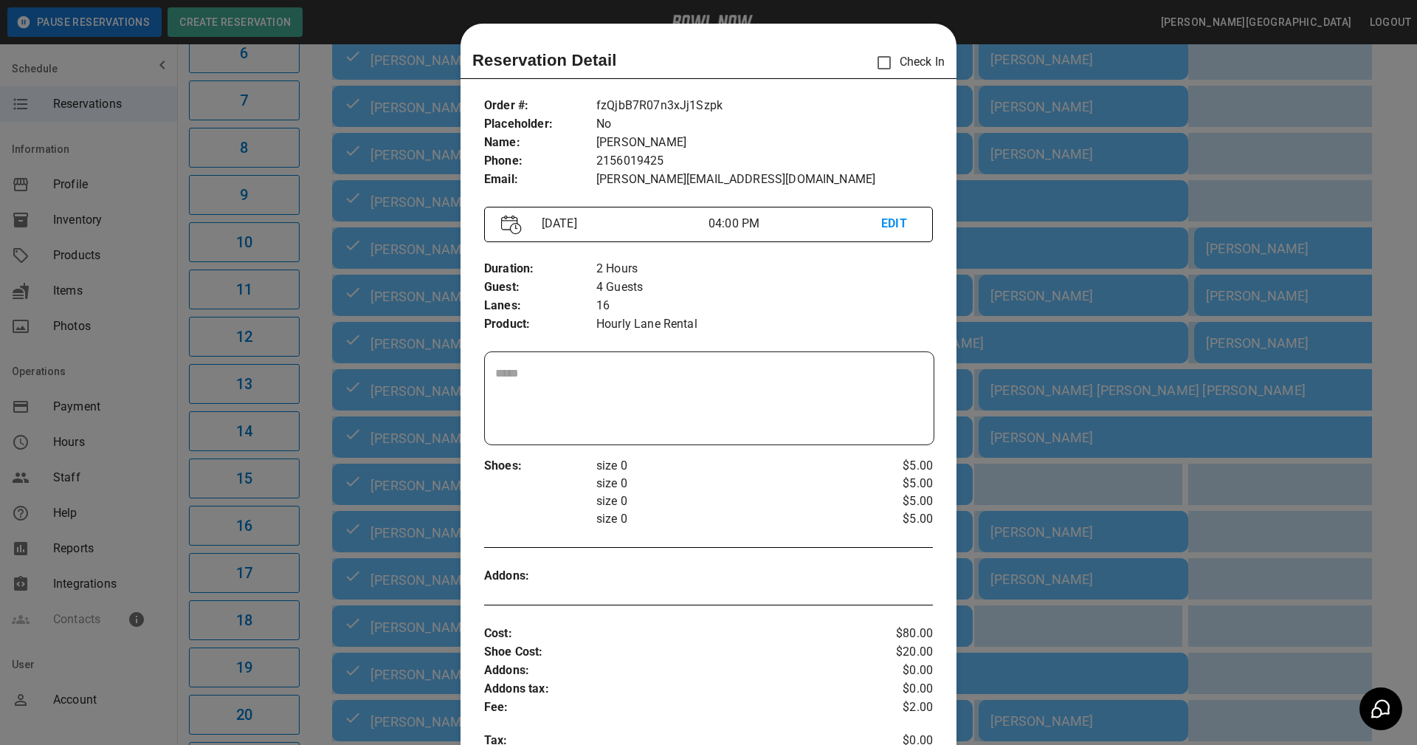
scroll to position [24, 0]
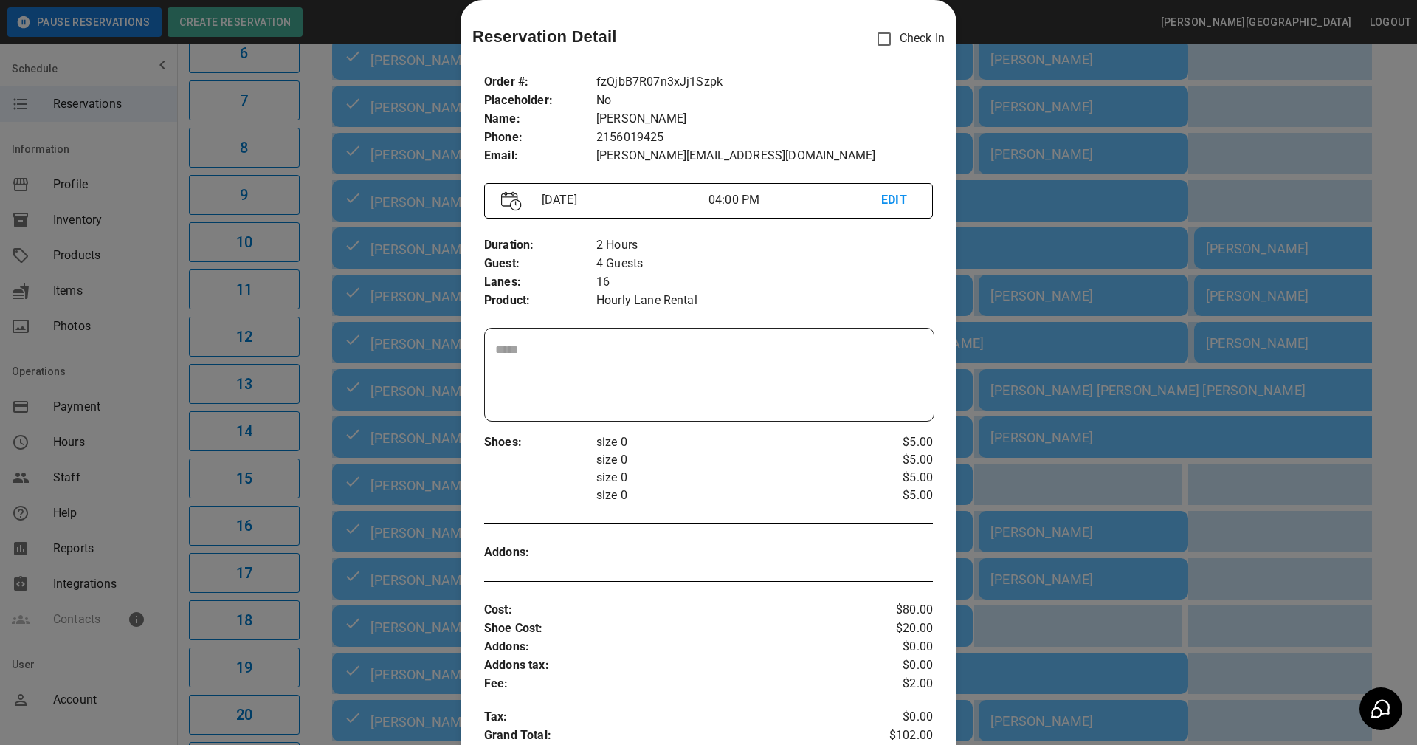
drag, startPoint x: 728, startPoint y: 317, endPoint x: 735, endPoint y: 350, distance: 33.3
click at [728, 317] on div "Duration : Guest : Lanes : Product : 2 Hours 4 Guests 16 Hourly Lane Rental" at bounding box center [708, 272] width 449 height 97
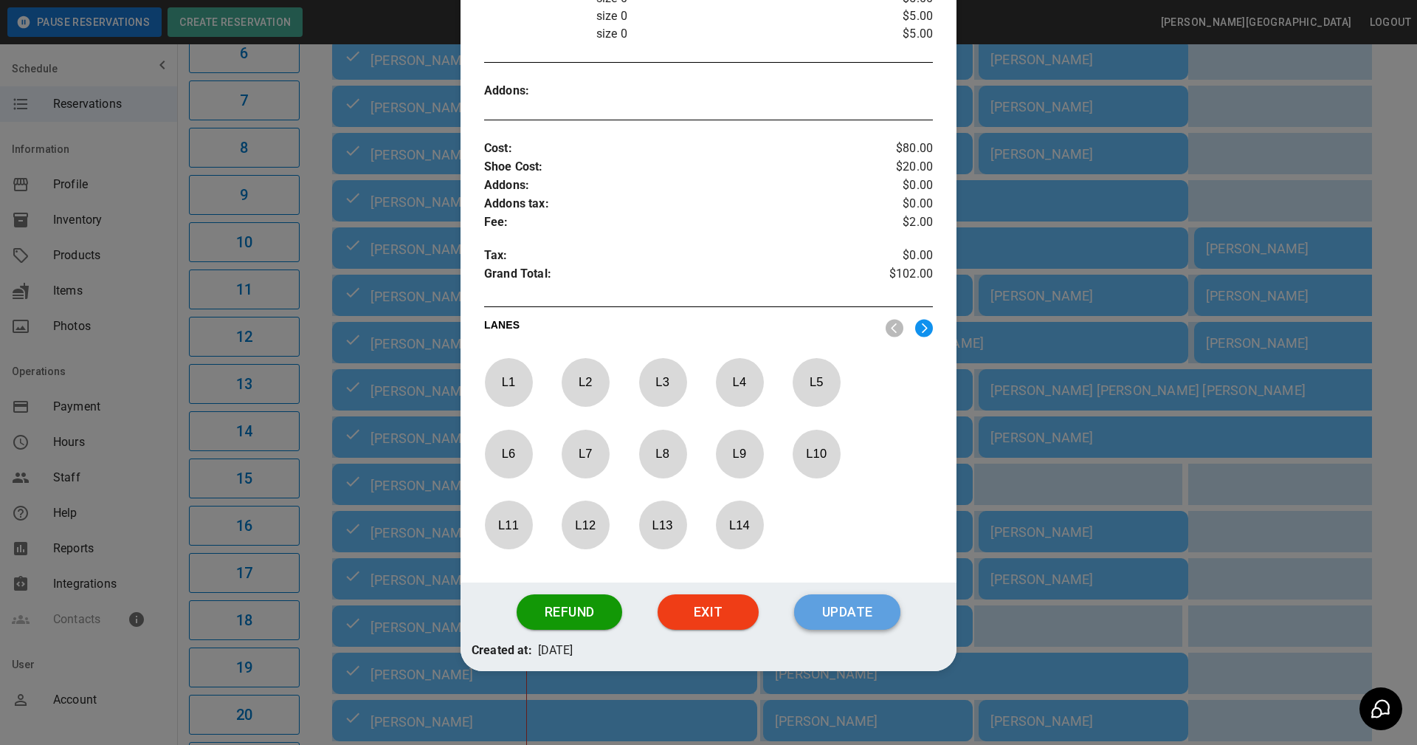
click at [816, 613] on button "Update" at bounding box center [847, 611] width 106 height 35
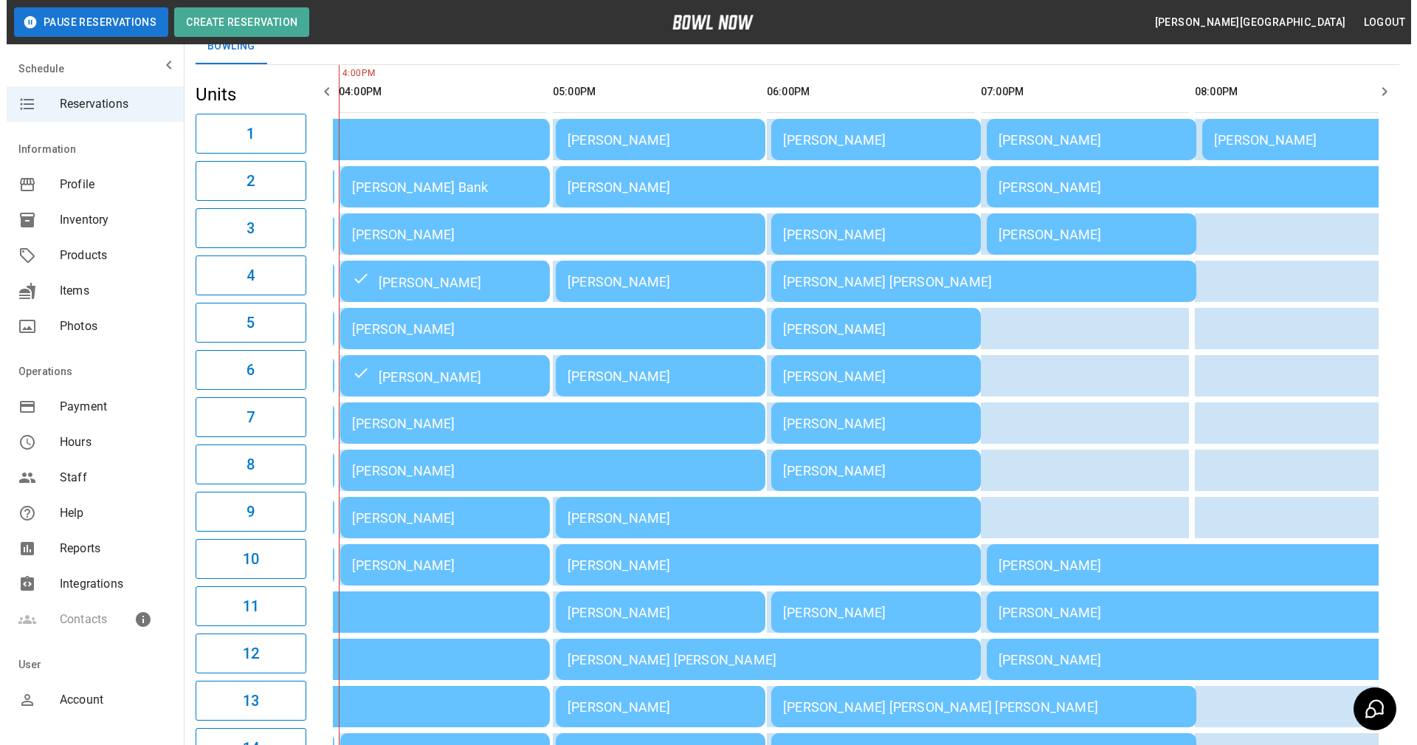
scroll to position [355, 0]
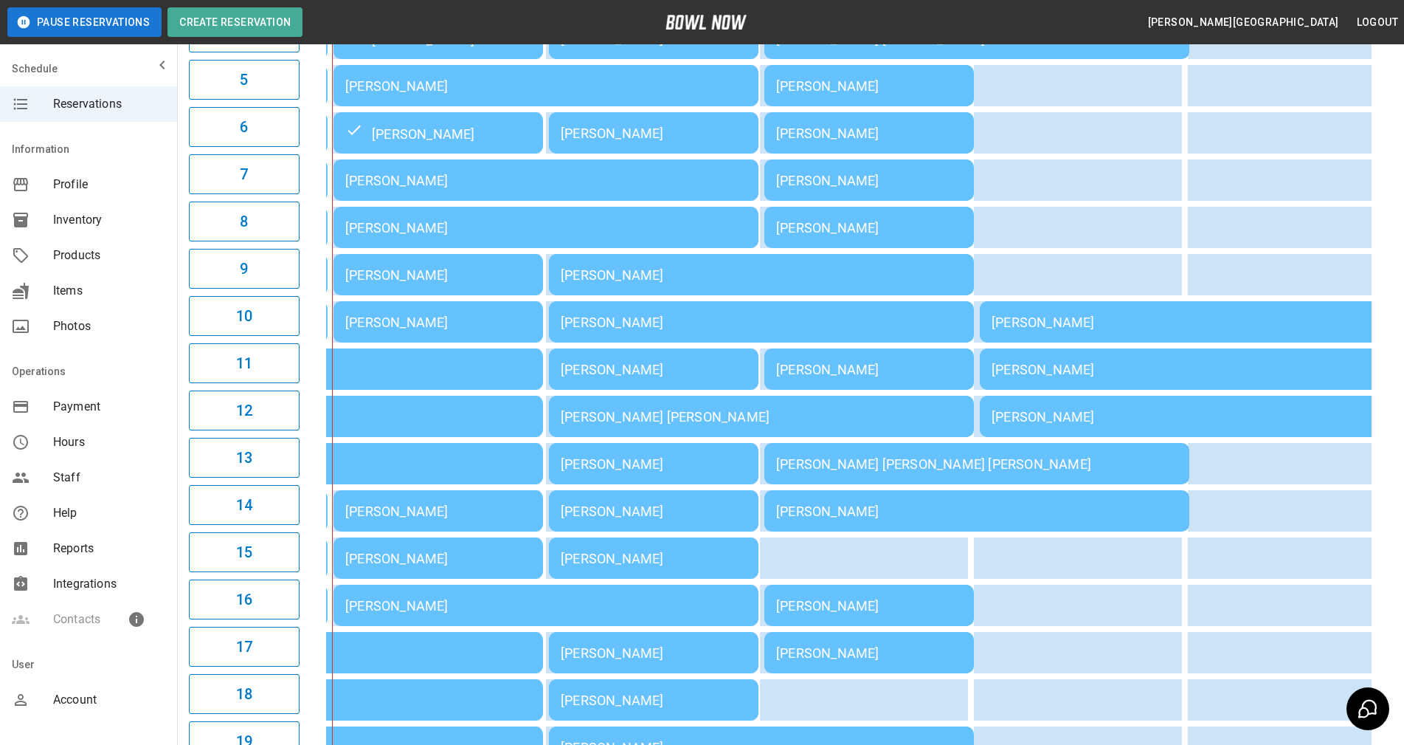
click at [452, 566] on div "[PERSON_NAME]" at bounding box center [438, 558] width 186 height 15
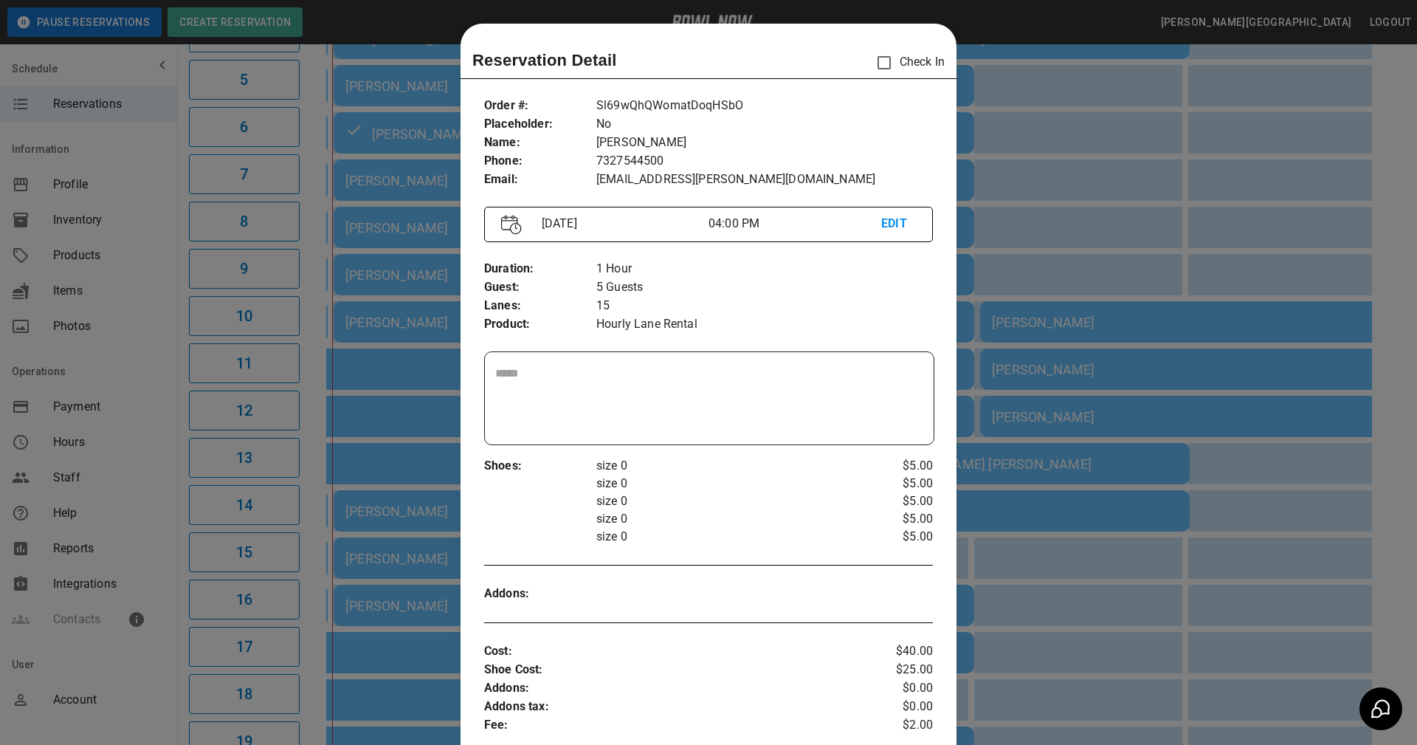
scroll to position [24, 0]
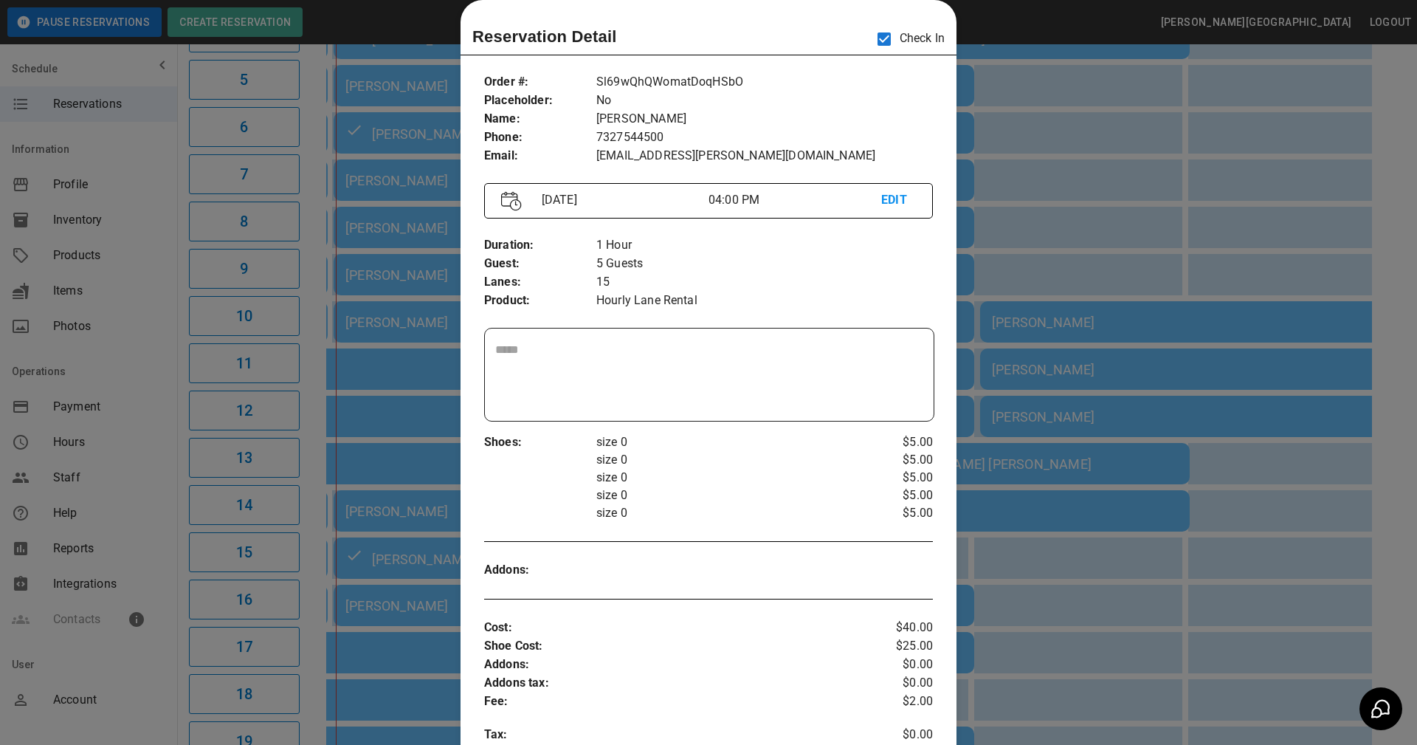
click at [704, 307] on p "Hourly Lane Rental" at bounding box center [764, 301] width 337 height 18
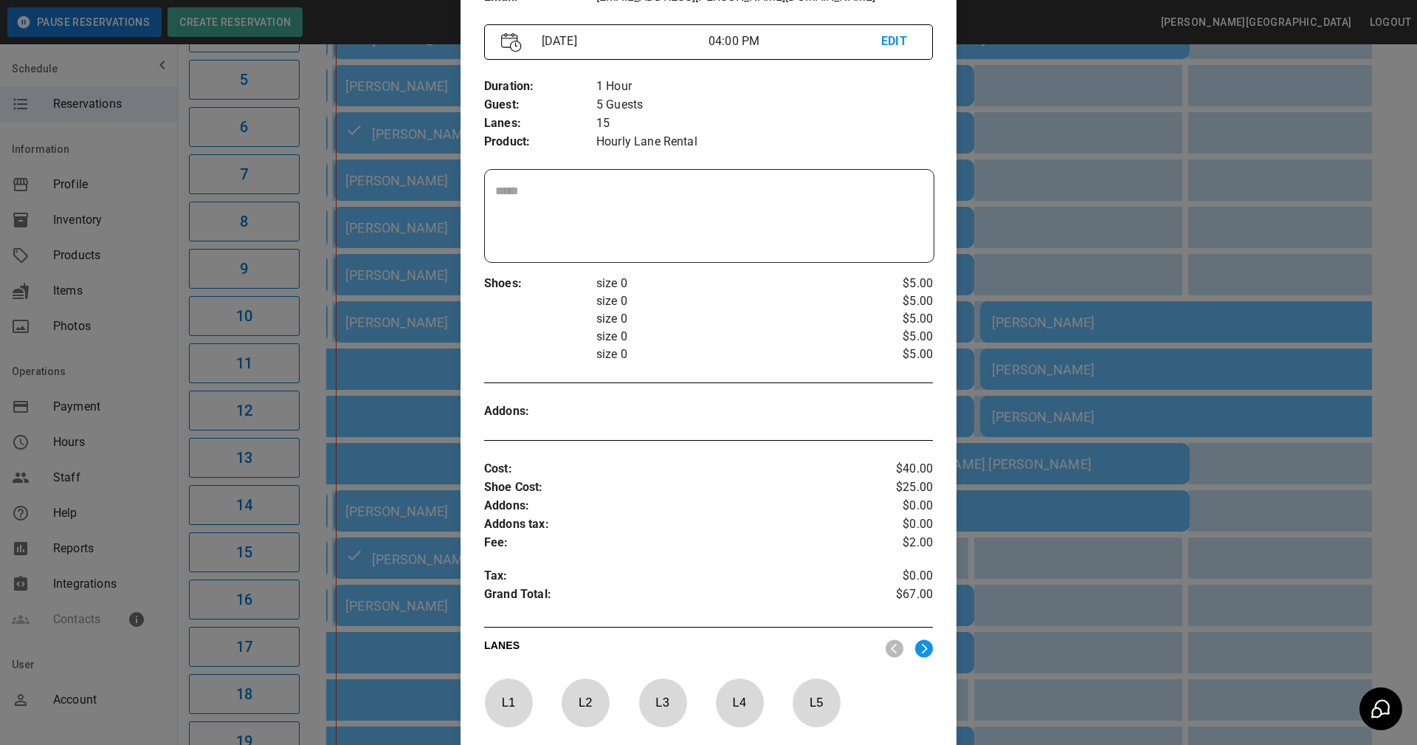
scroll to position [503, 0]
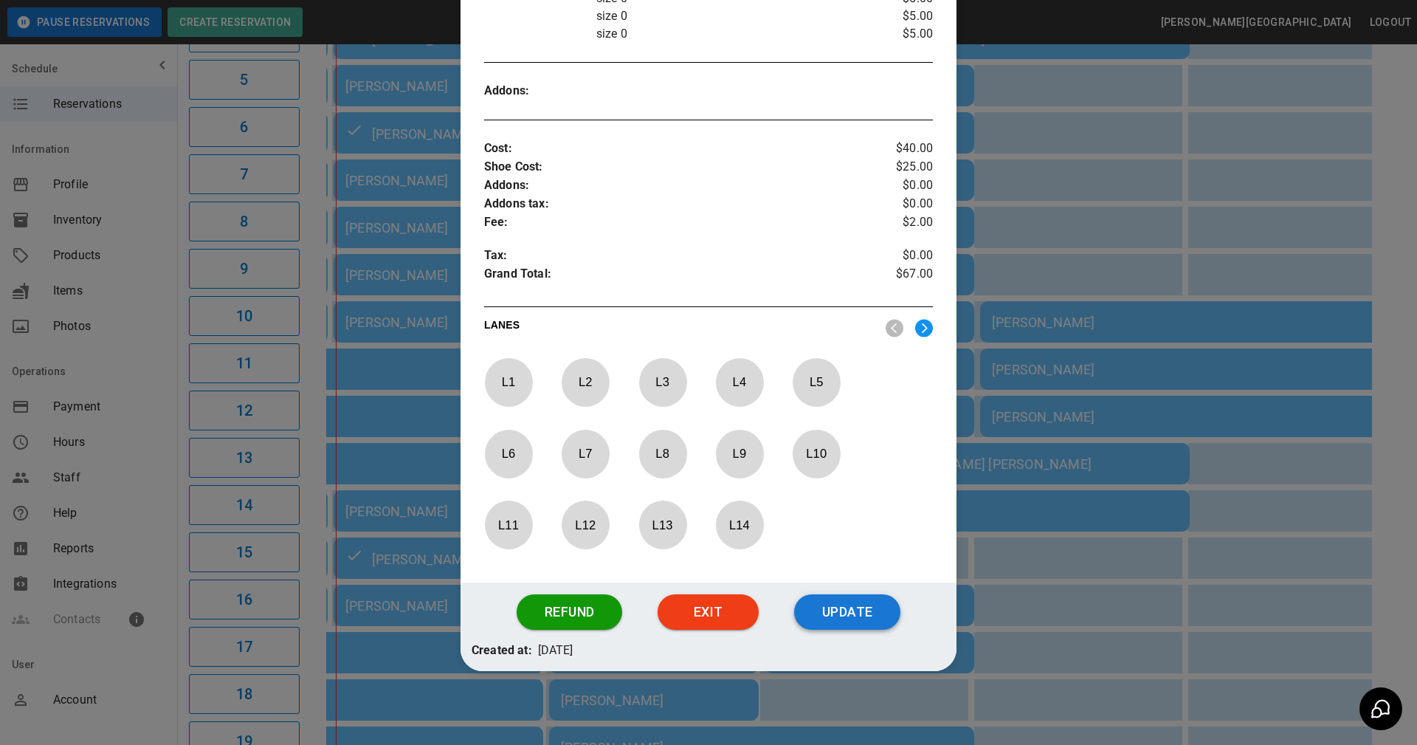
click at [852, 623] on button "Update" at bounding box center [847, 611] width 106 height 35
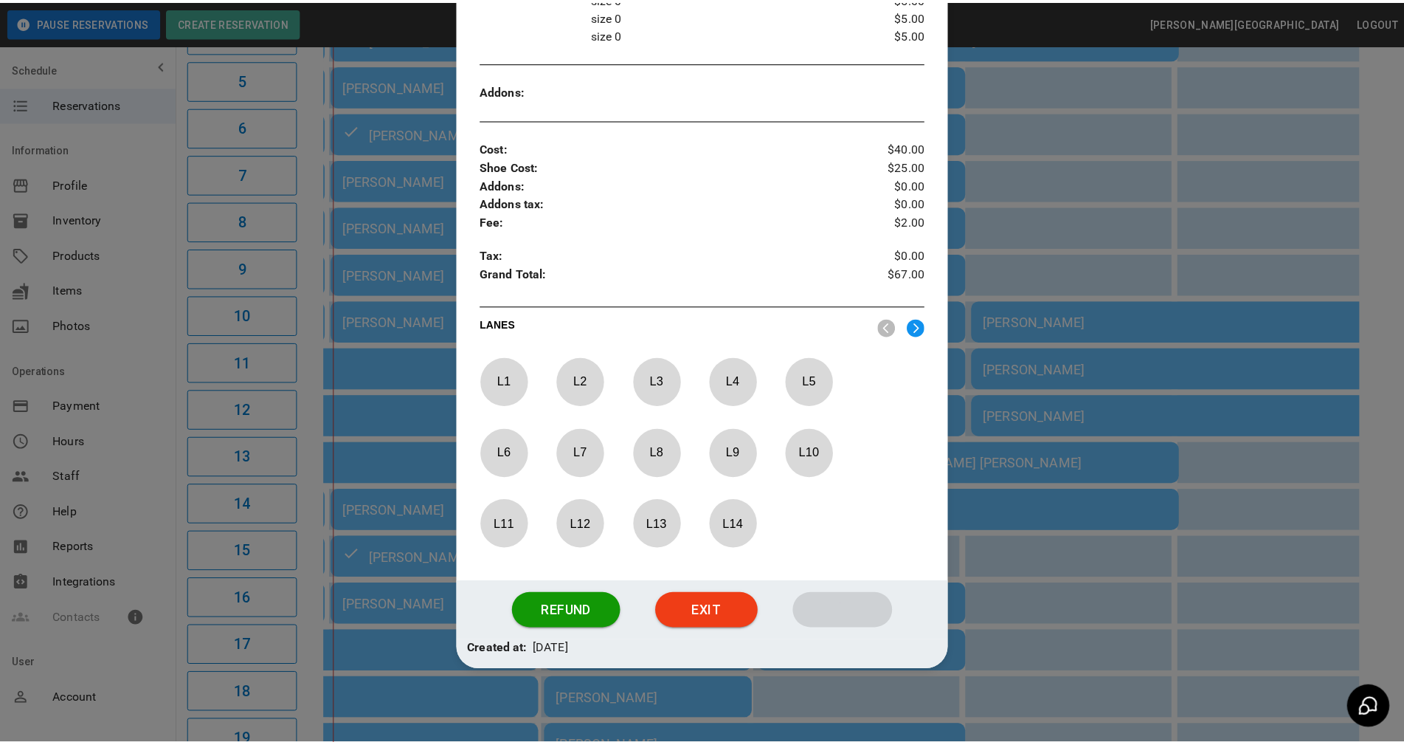
scroll to position [429, 0]
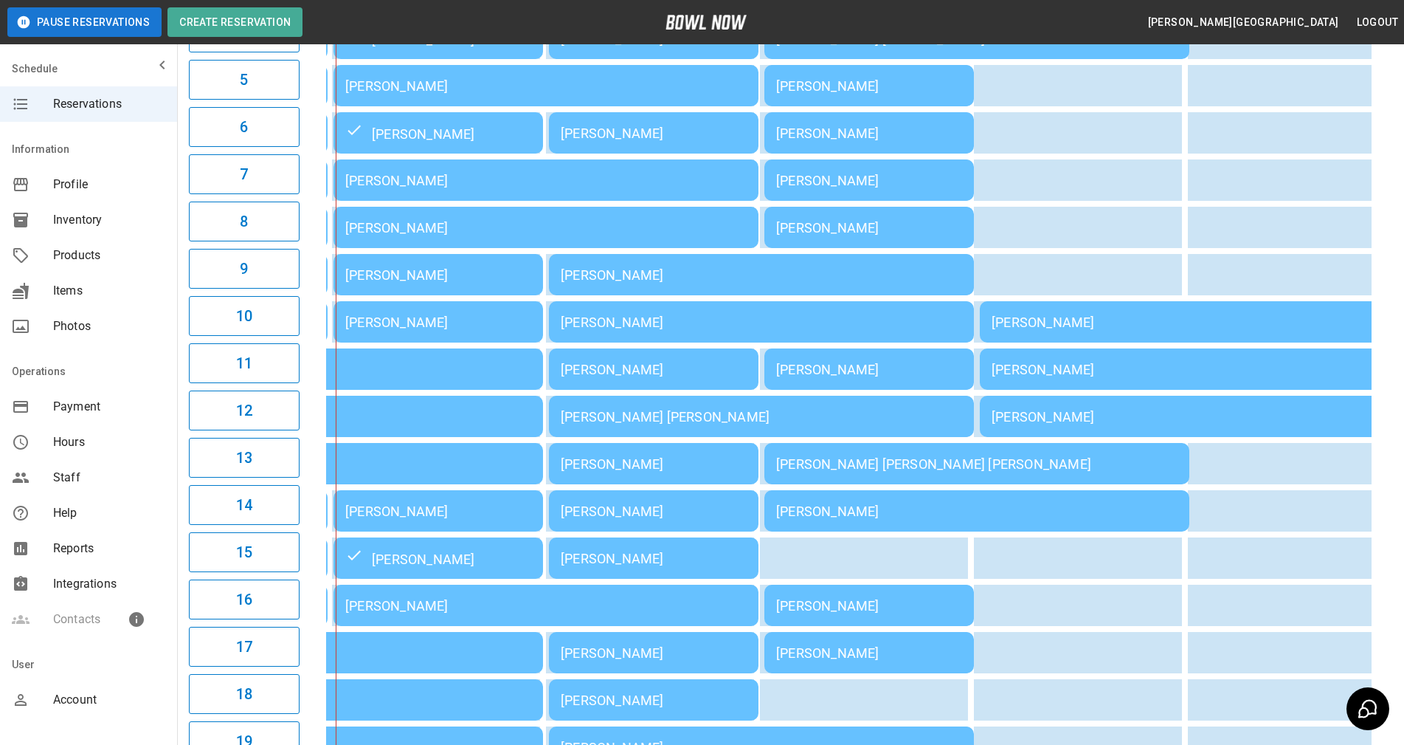
click at [1385, 414] on div "03:00PM 04:00PM 05:00PM 06:00PM 07:00PM 08:00PM 09:00PM 4:01PM Julie Overdorff …" at bounding box center [849, 415] width 1087 height 1187
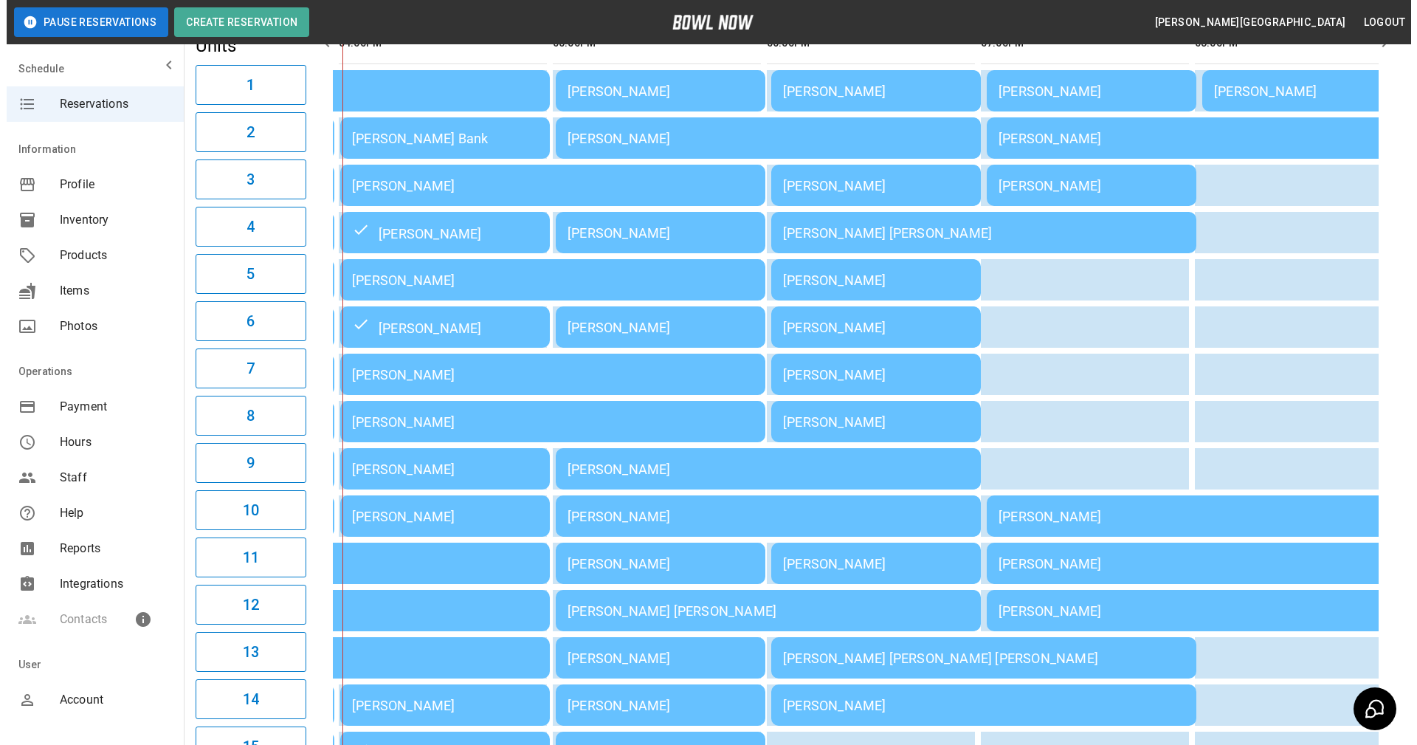
scroll to position [134, 0]
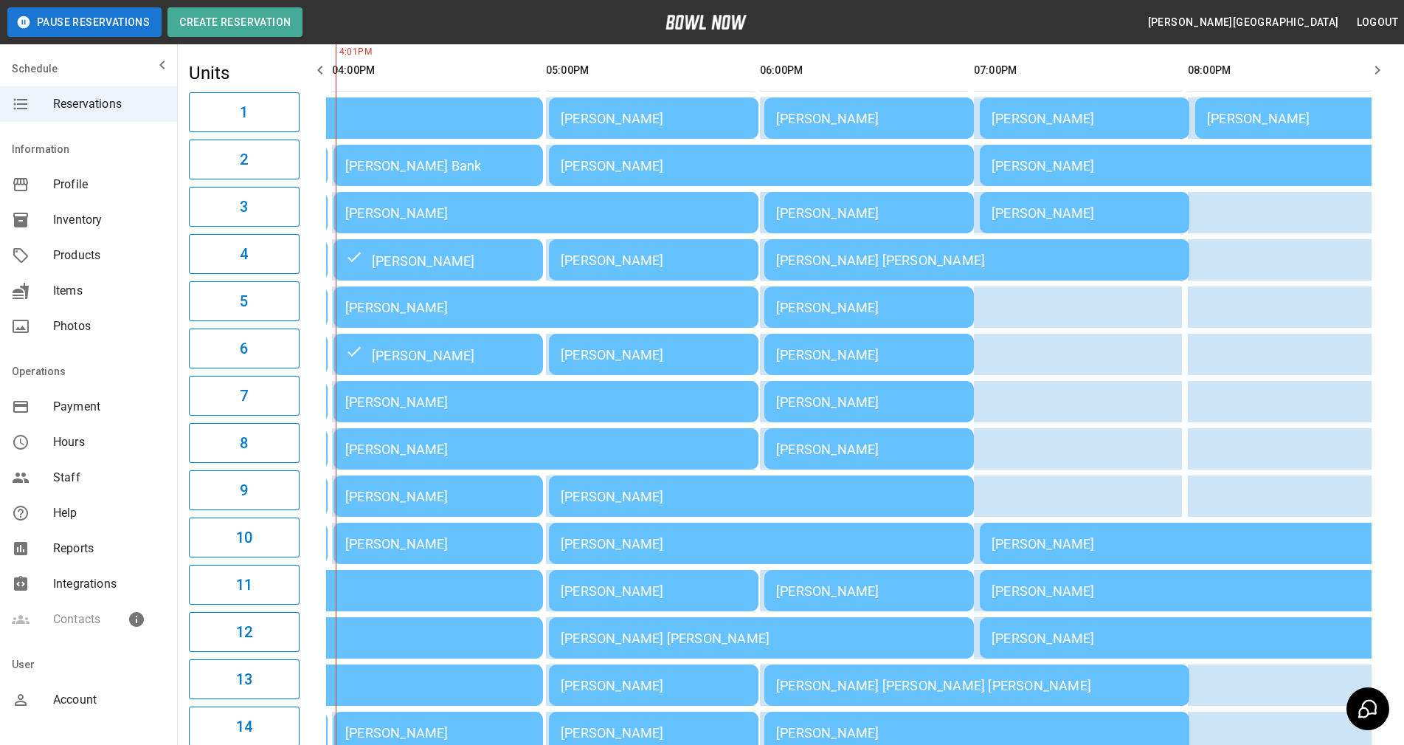
drag, startPoint x: 419, startPoint y: 168, endPoint x: 409, endPoint y: 77, distance: 91.4
click at [409, 77] on th "sticky table" at bounding box center [411, 70] width 48 height 42
click at [479, 560] on td "[PERSON_NAME]" at bounding box center [439, 543] width 210 height 41
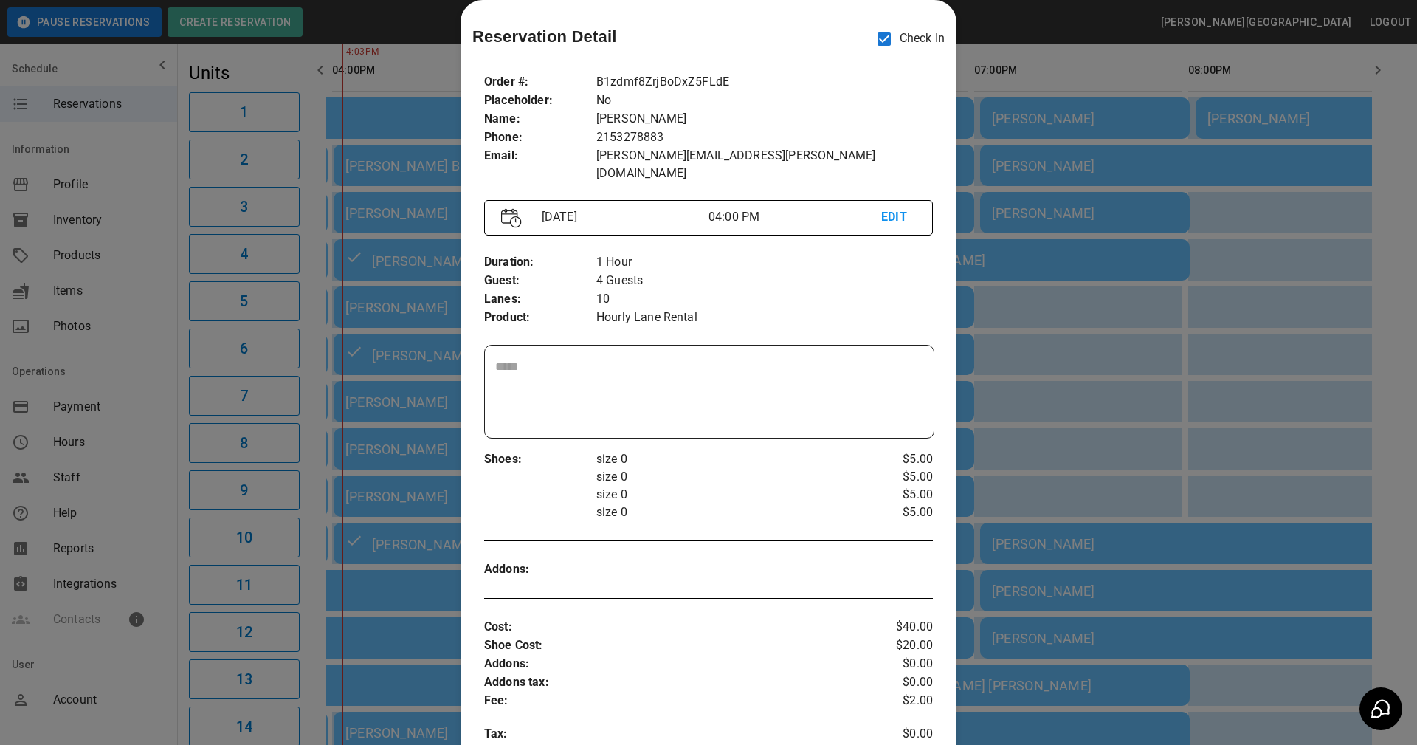
scroll to position [485, 0]
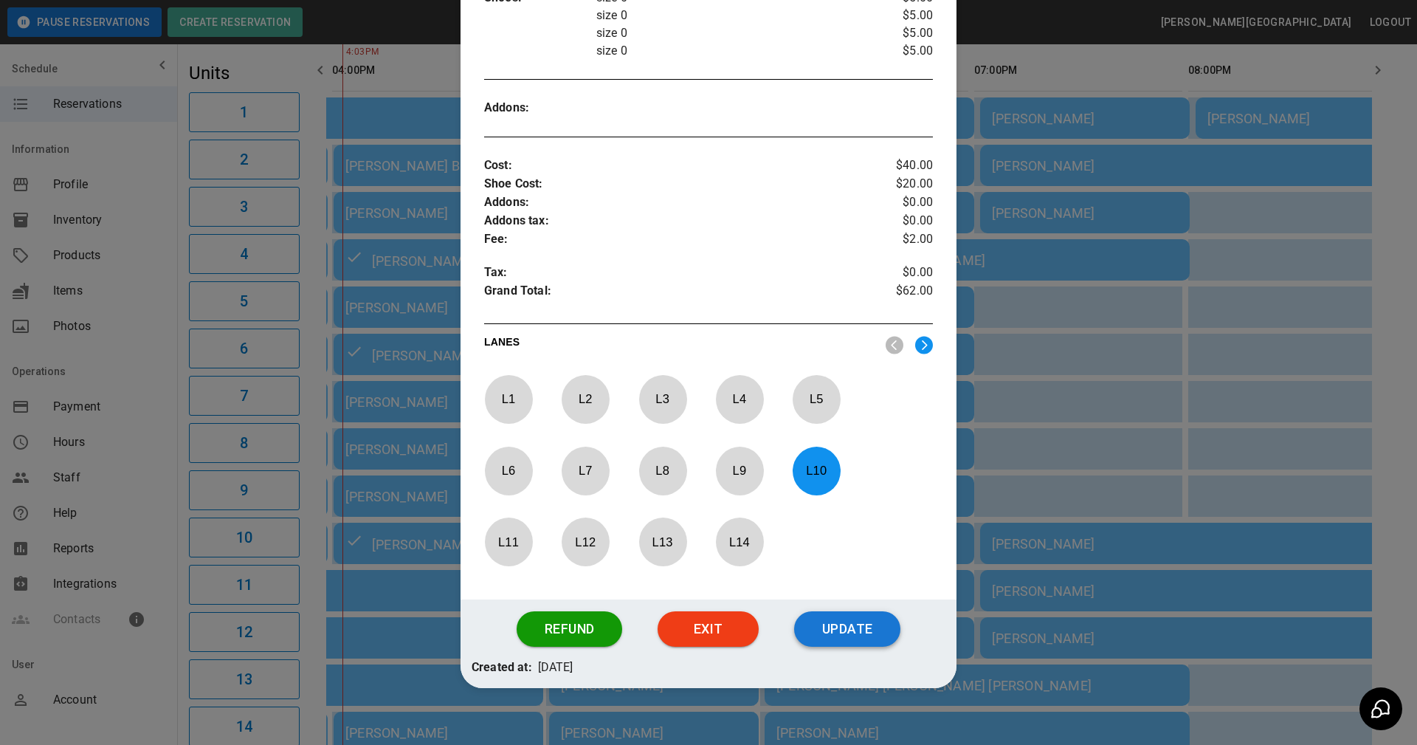
click at [826, 611] on button "Update" at bounding box center [847, 628] width 106 height 35
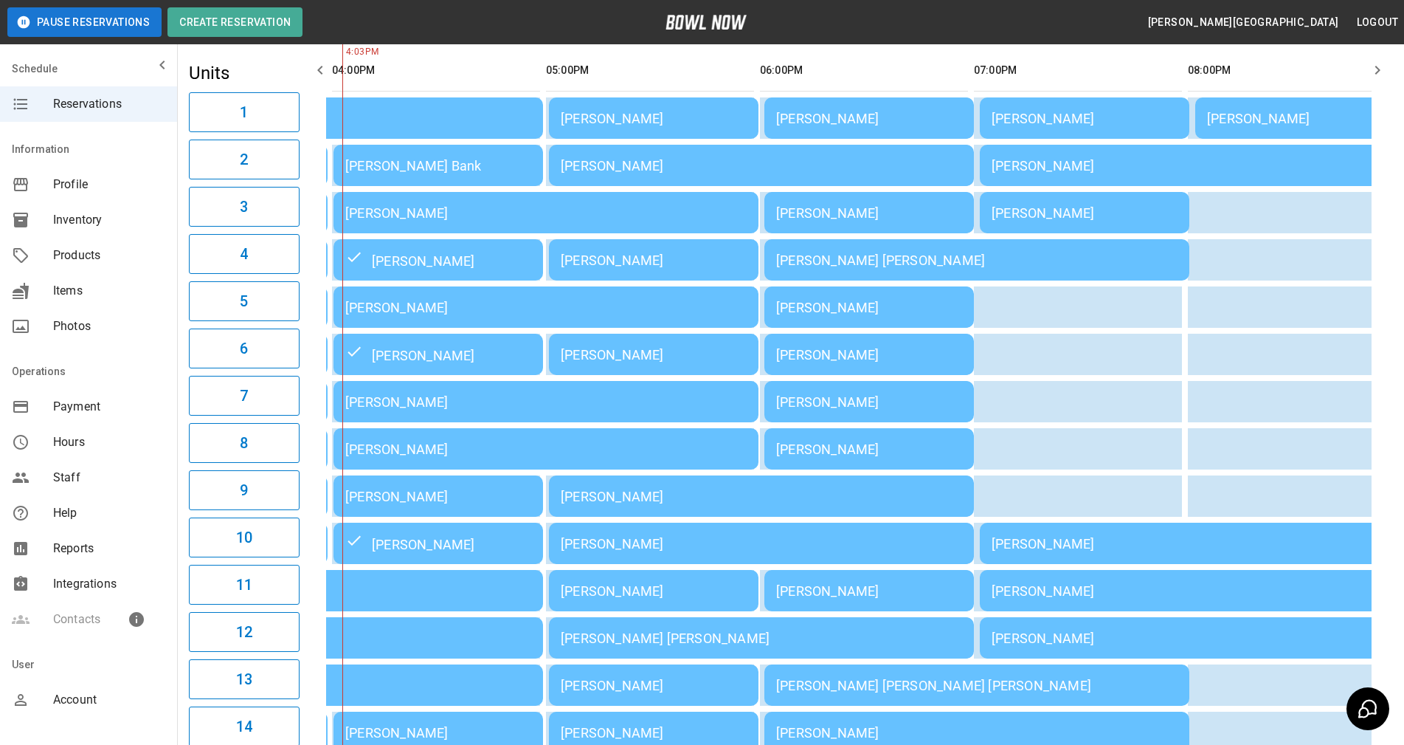
click at [401, 160] on div "[PERSON_NAME] Bank" at bounding box center [438, 165] width 186 height 15
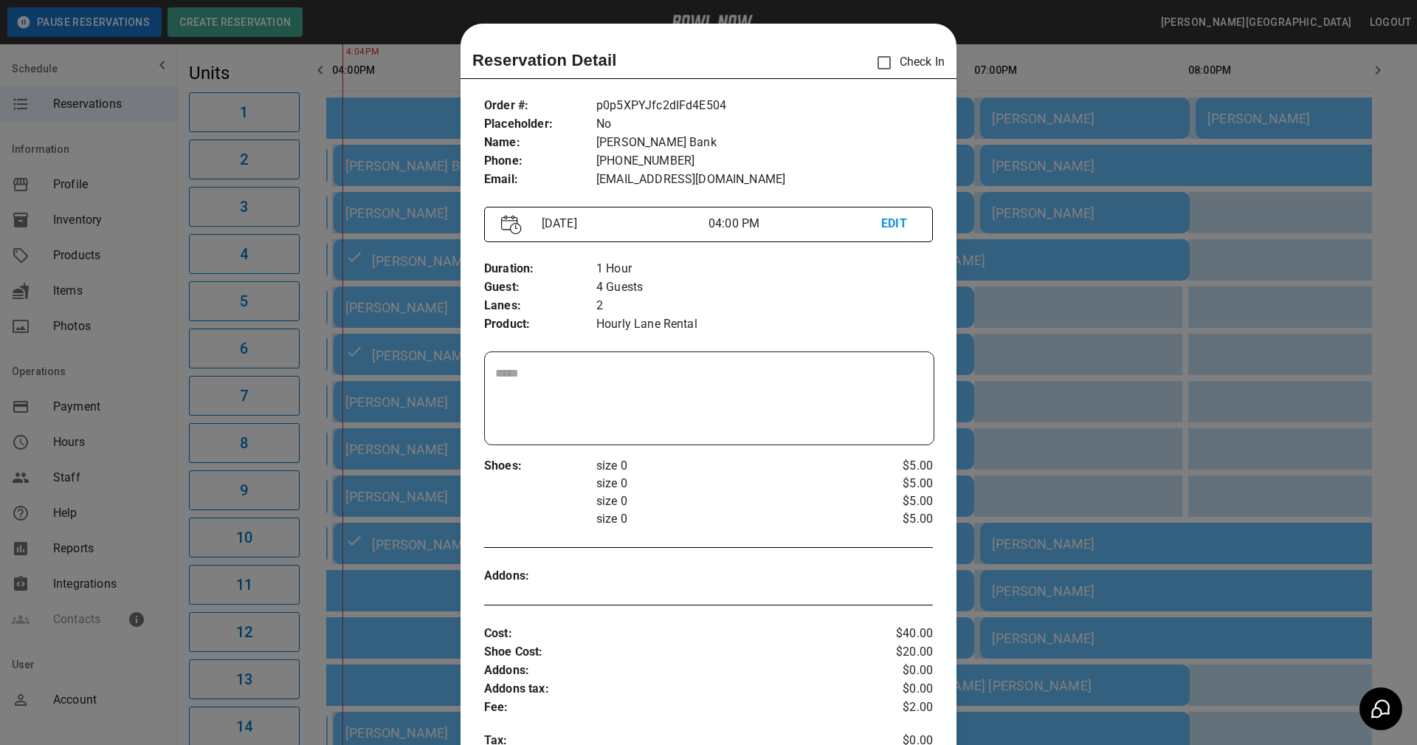
scroll to position [24, 0]
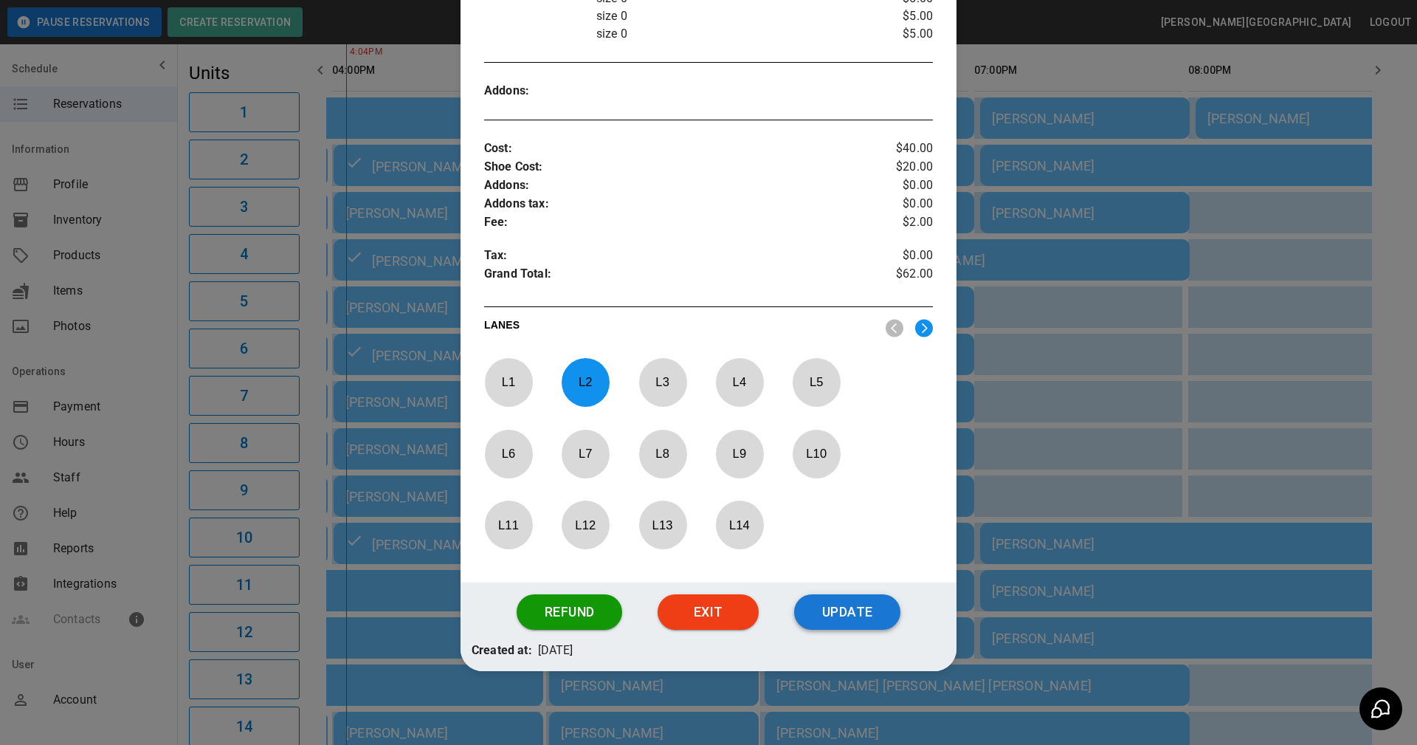
click at [831, 607] on button "Update" at bounding box center [847, 611] width 106 height 35
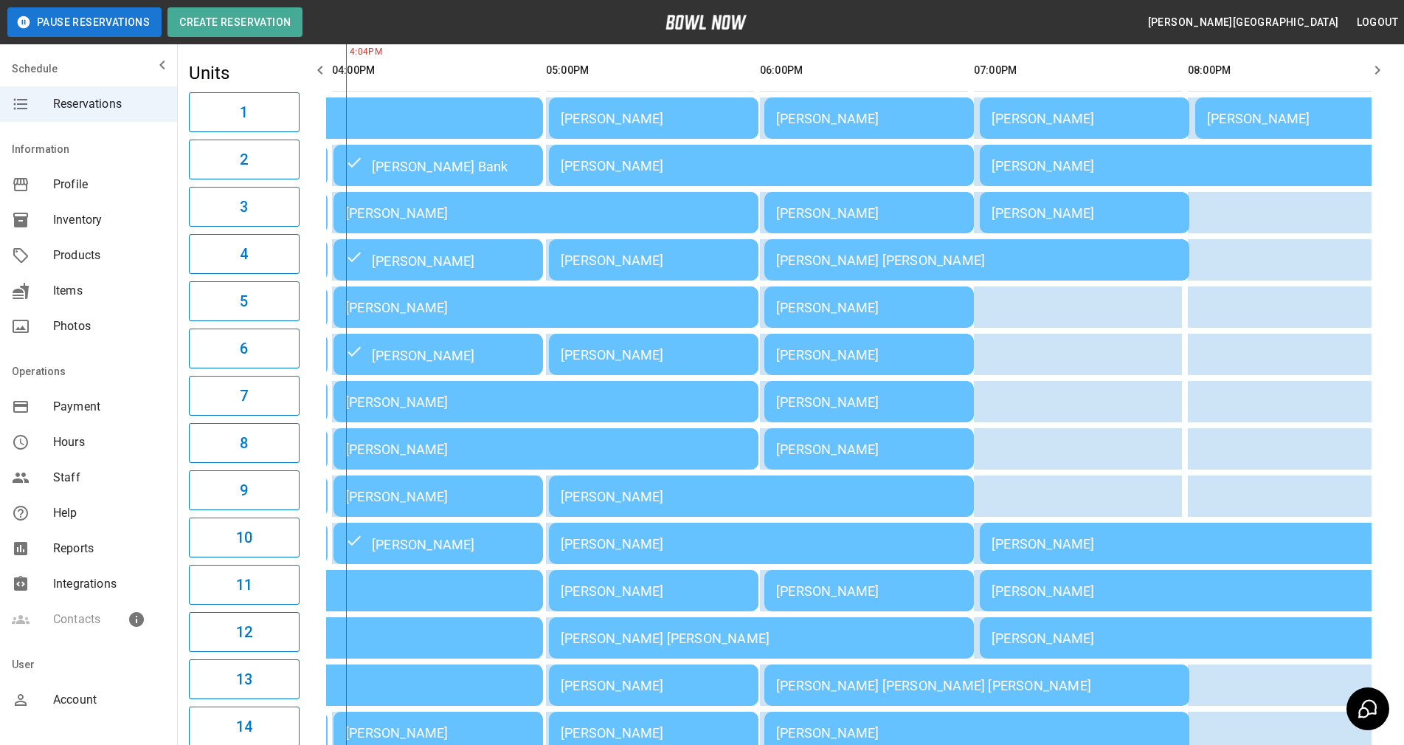
click at [370, 504] on div "[PERSON_NAME]" at bounding box center [438, 496] width 186 height 15
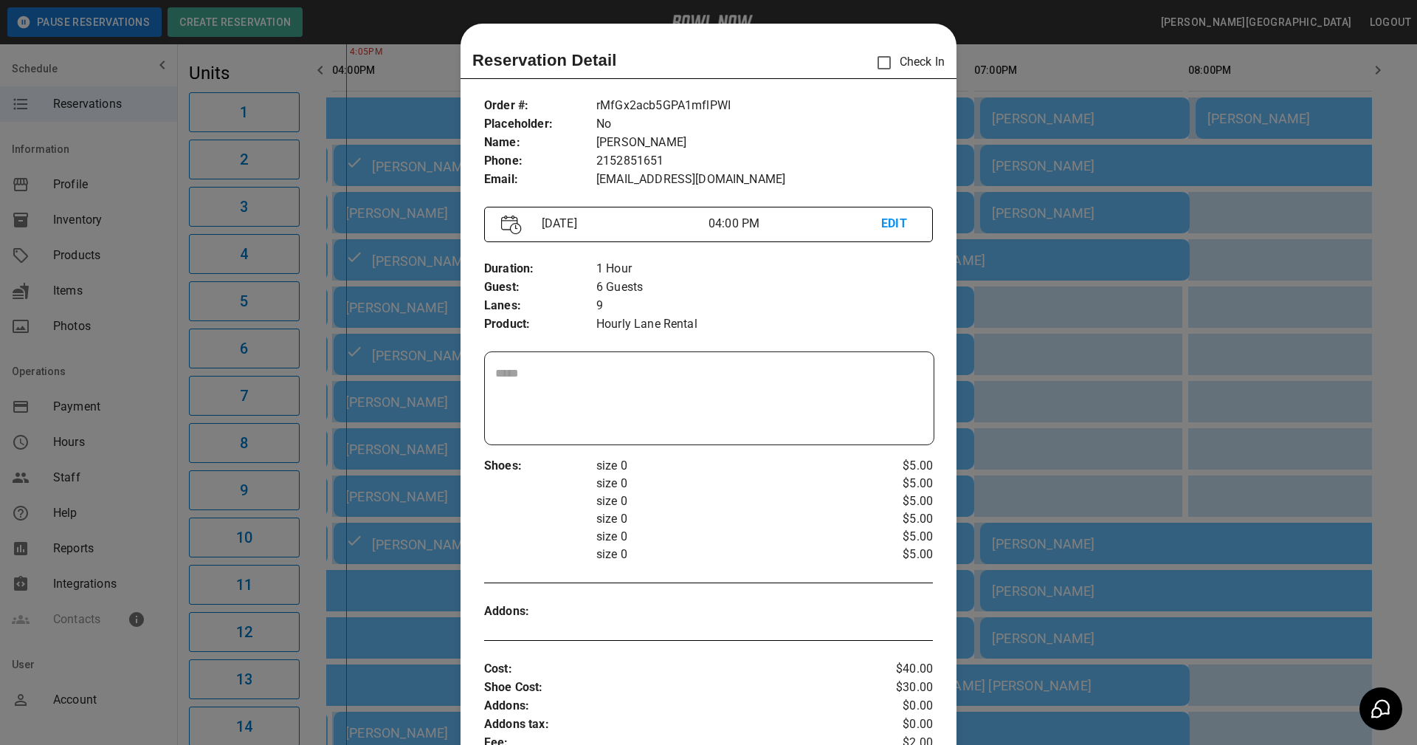
scroll to position [24, 0]
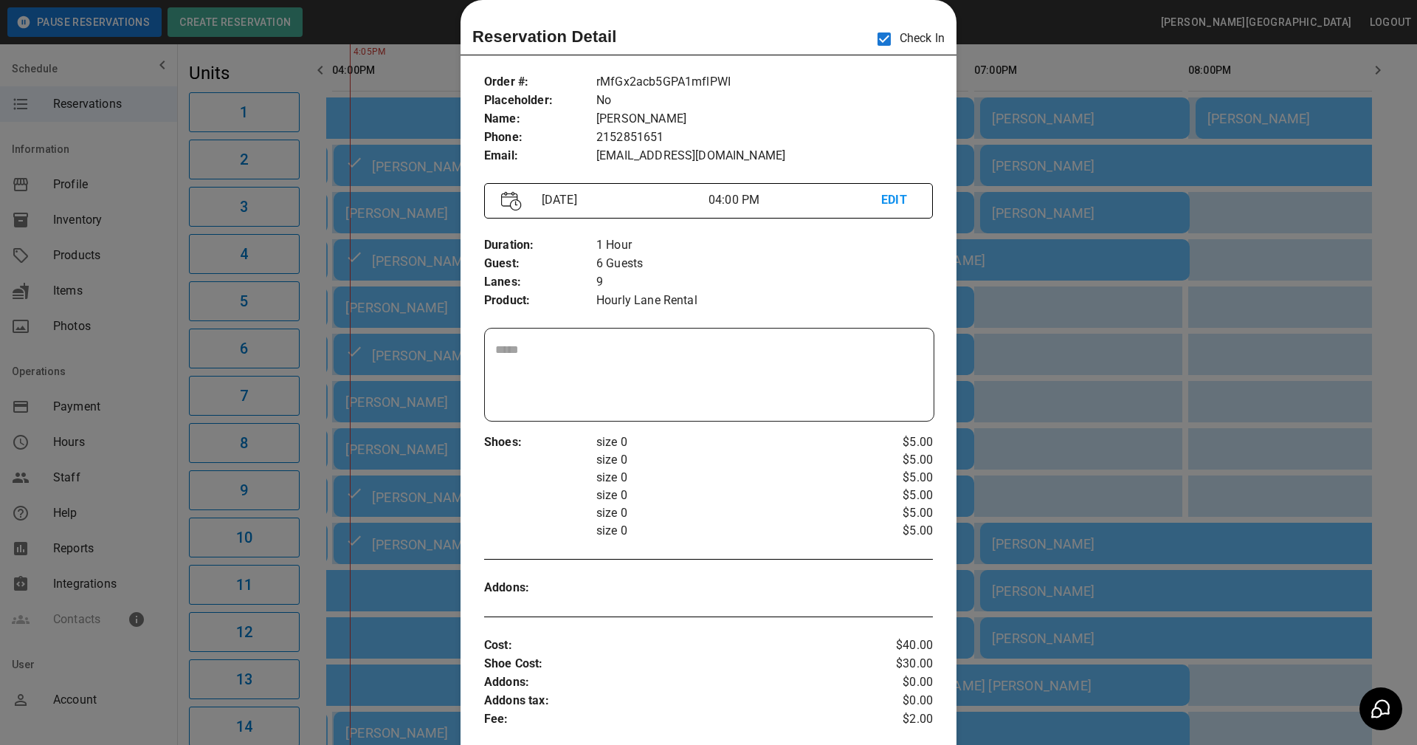
click at [760, 268] on p "6 Guests" at bounding box center [764, 264] width 337 height 18
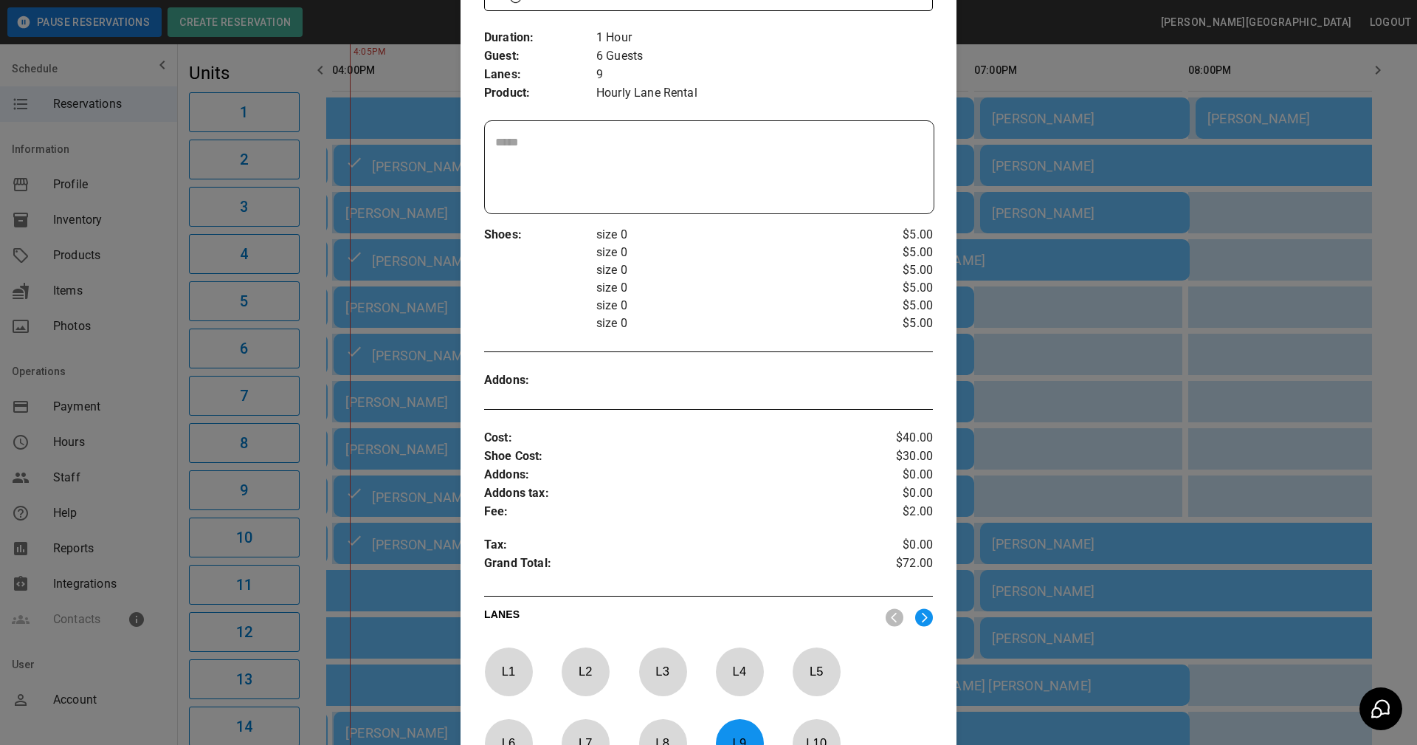
scroll to position [520, 0]
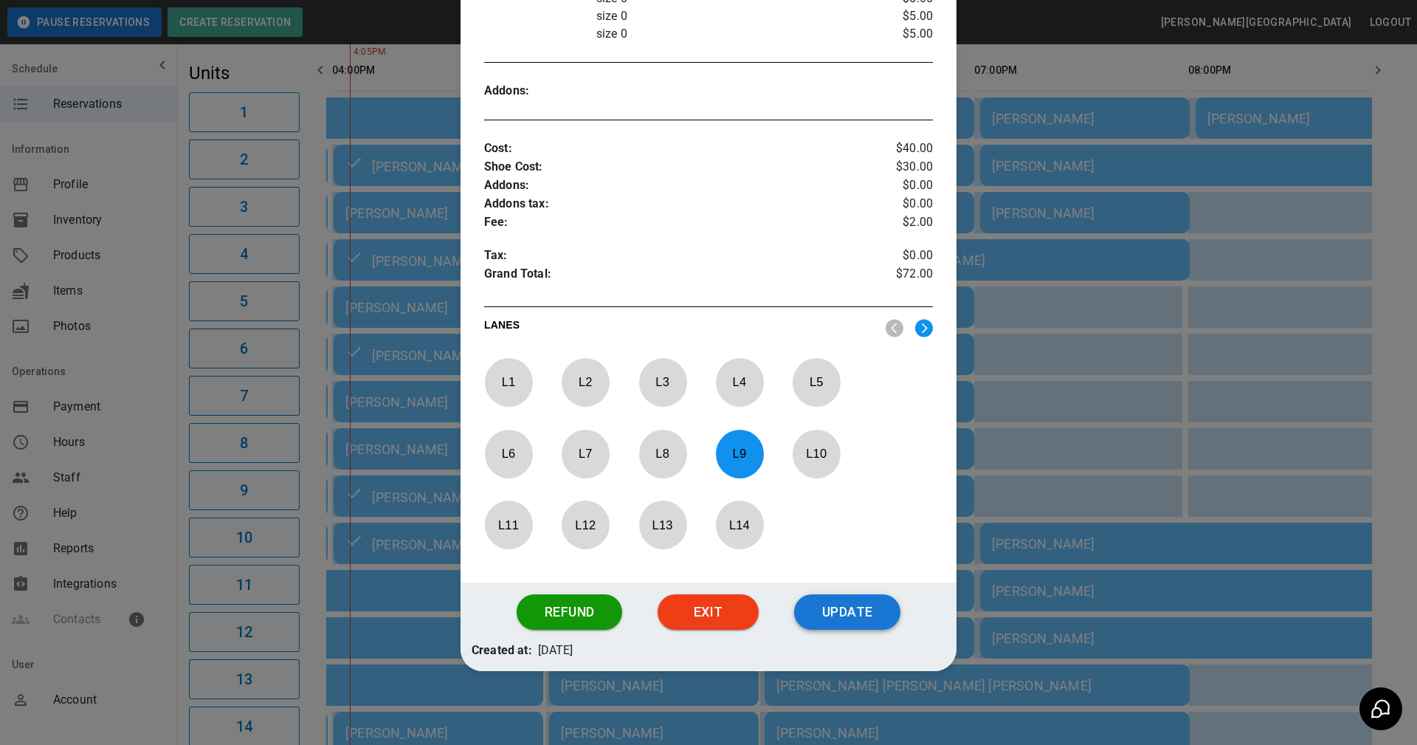
click at [867, 613] on button "Update" at bounding box center [847, 611] width 106 height 35
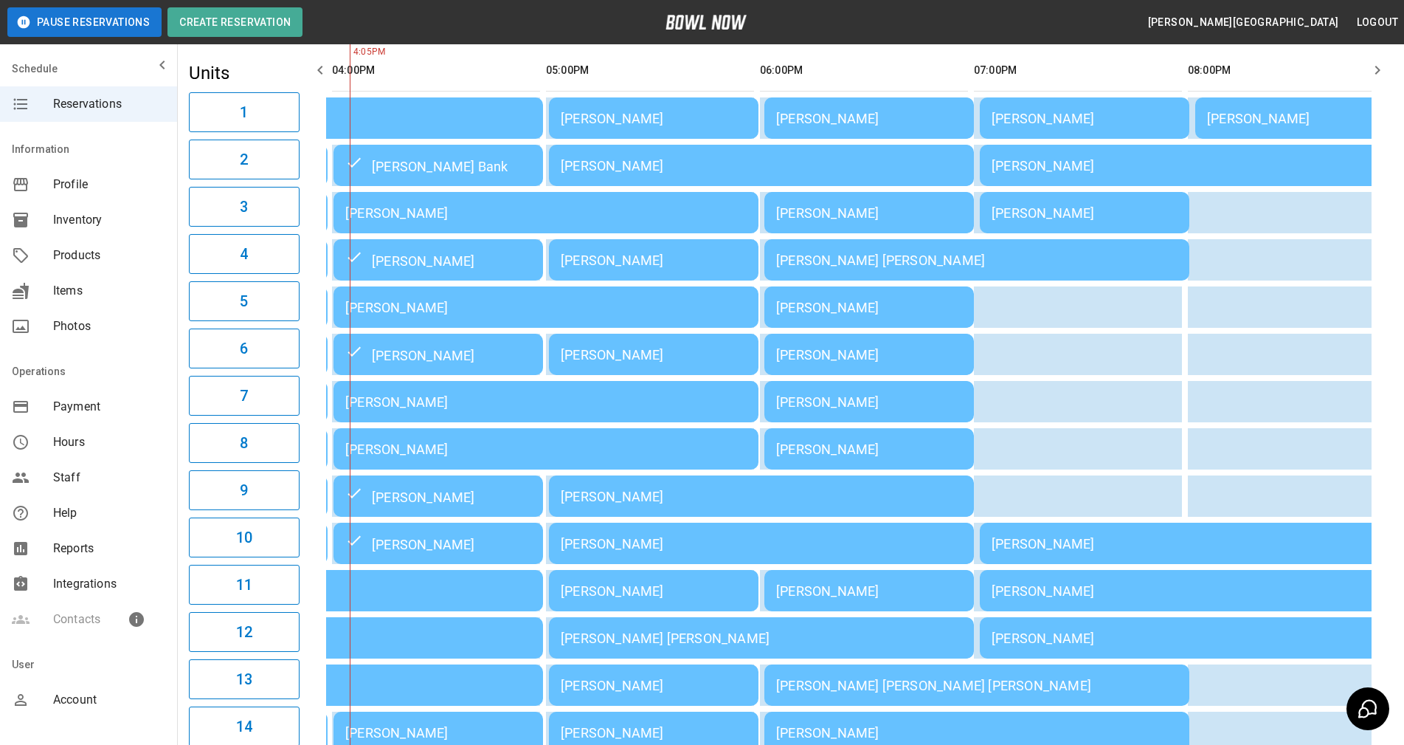
click at [443, 208] on div "[PERSON_NAME]" at bounding box center [545, 212] width 401 height 15
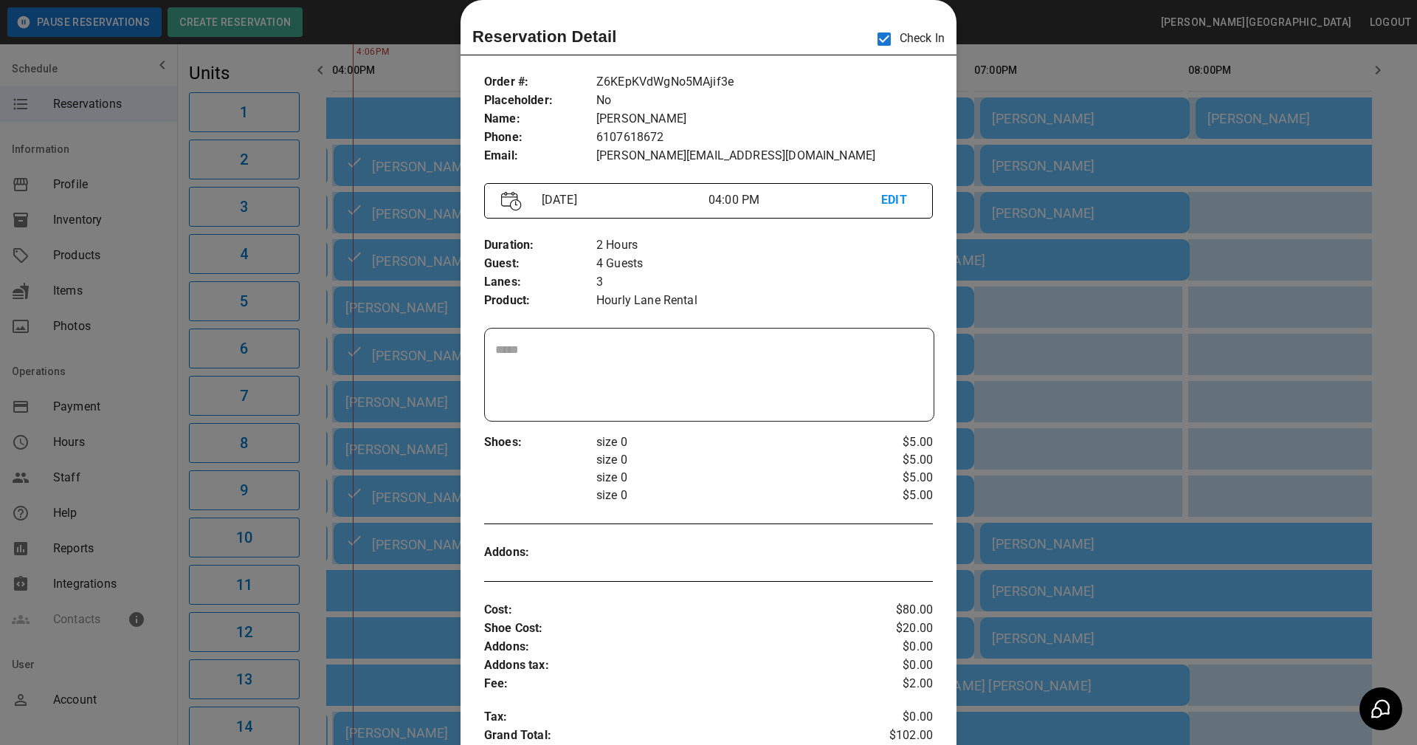
scroll to position [485, 0]
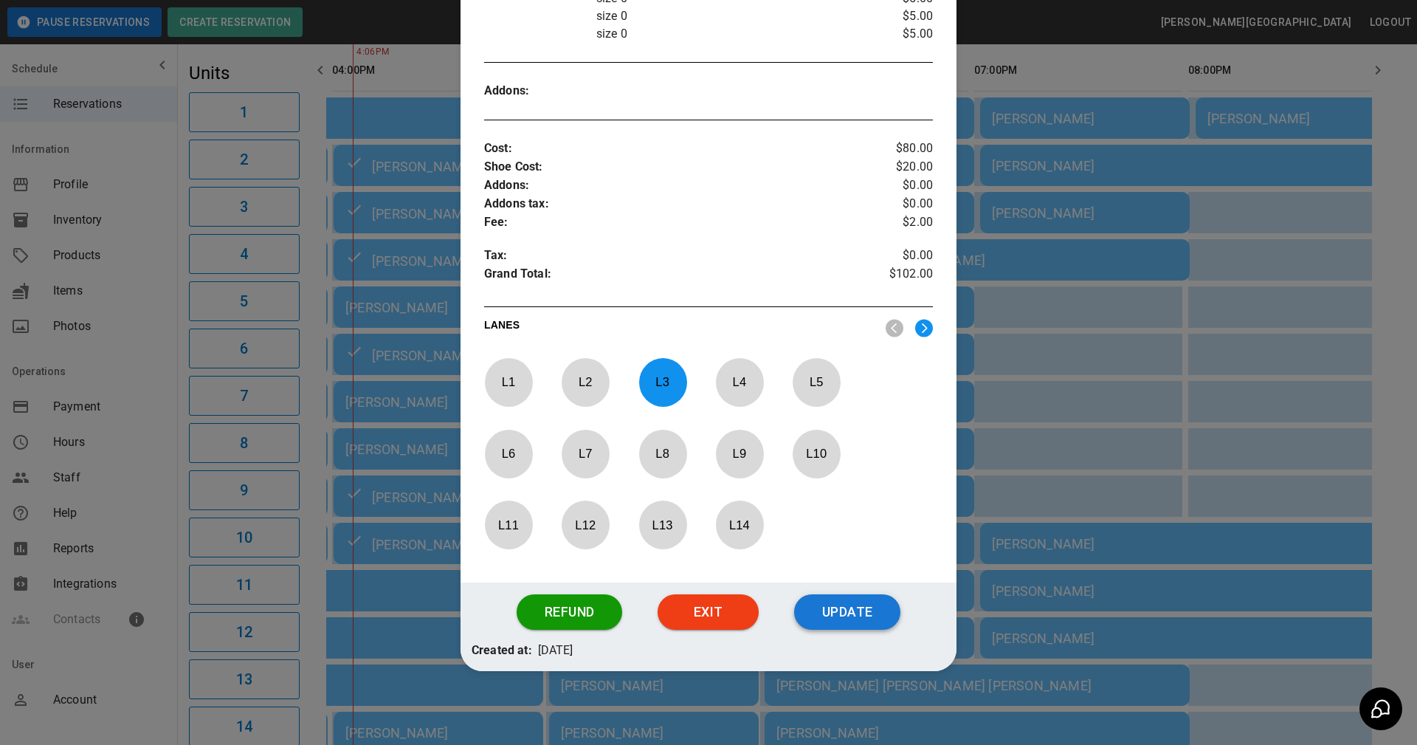
click at [841, 610] on button "Update" at bounding box center [847, 611] width 106 height 35
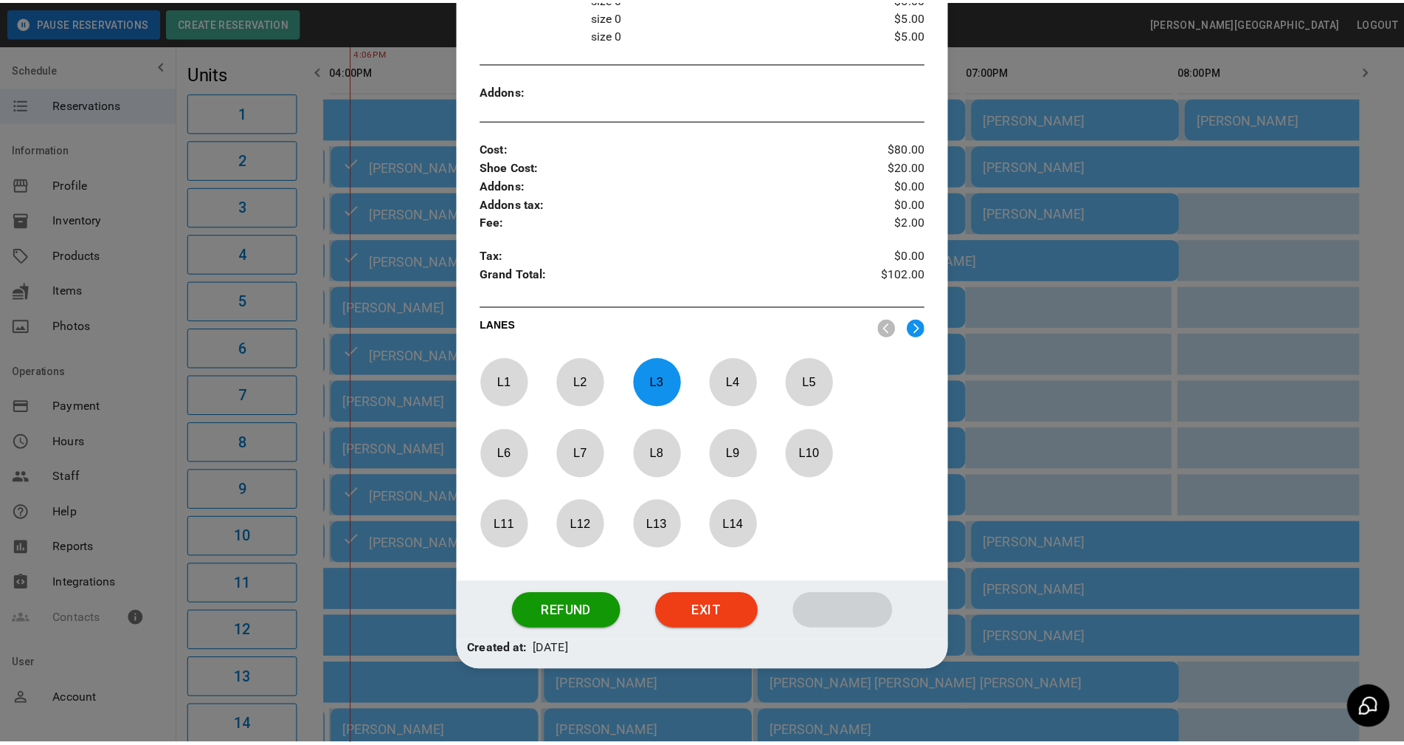
scroll to position [411, 0]
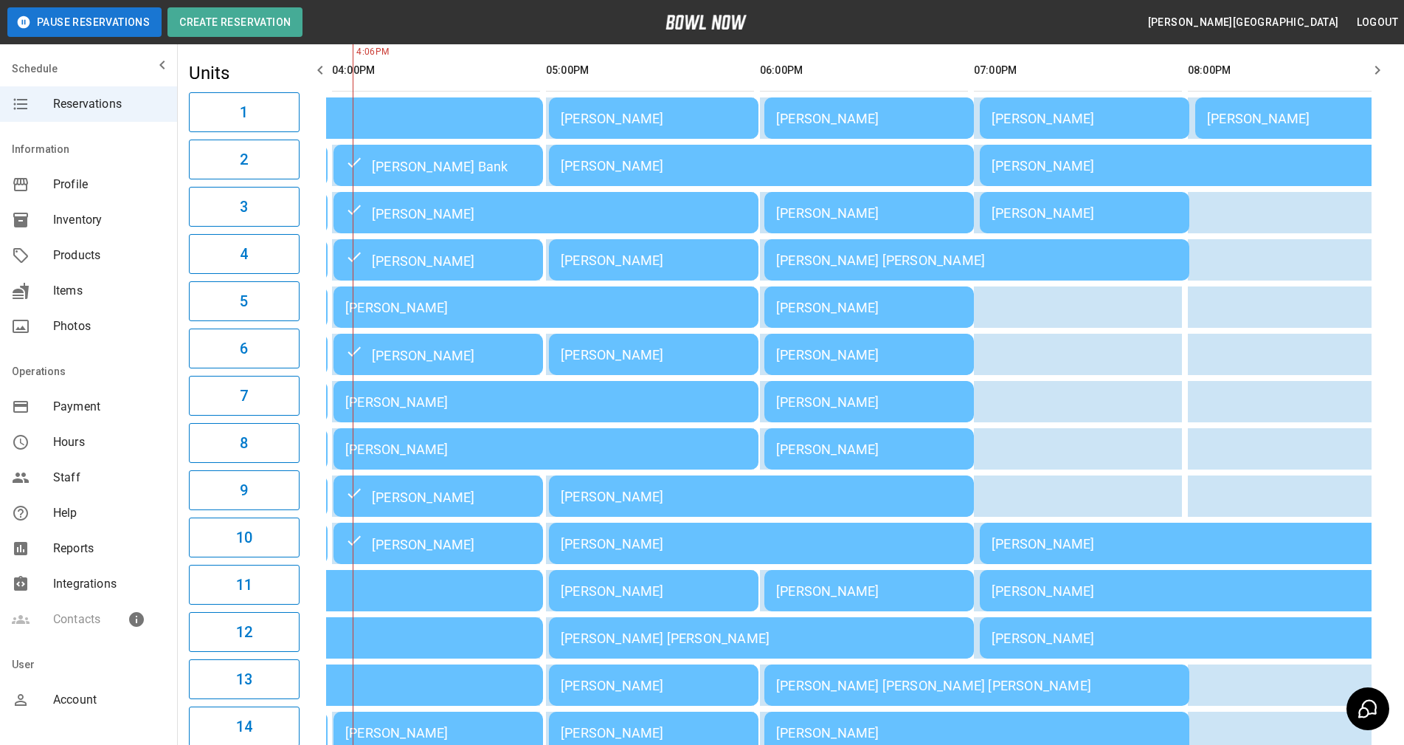
click at [471, 58] on th "sticky table" at bounding box center [465, 70] width 48 height 42
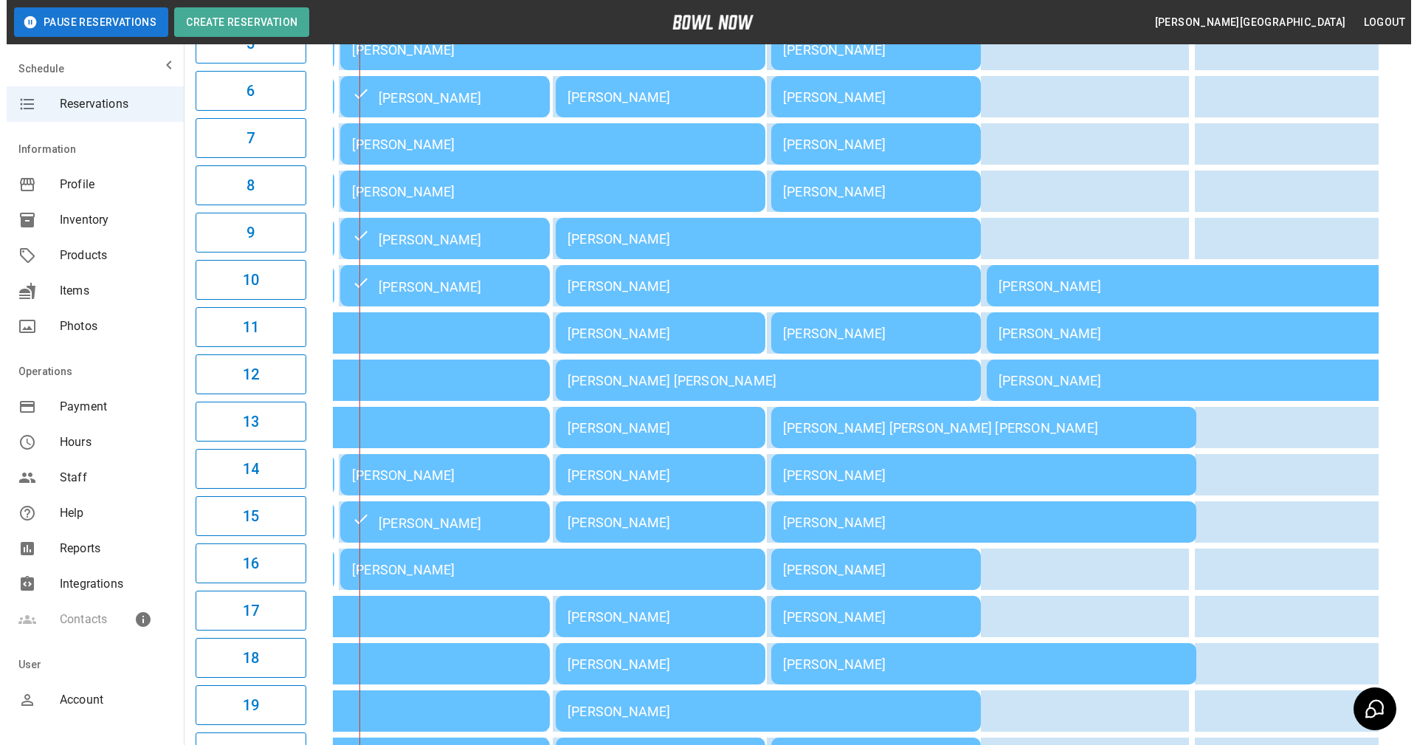
scroll to position [503, 0]
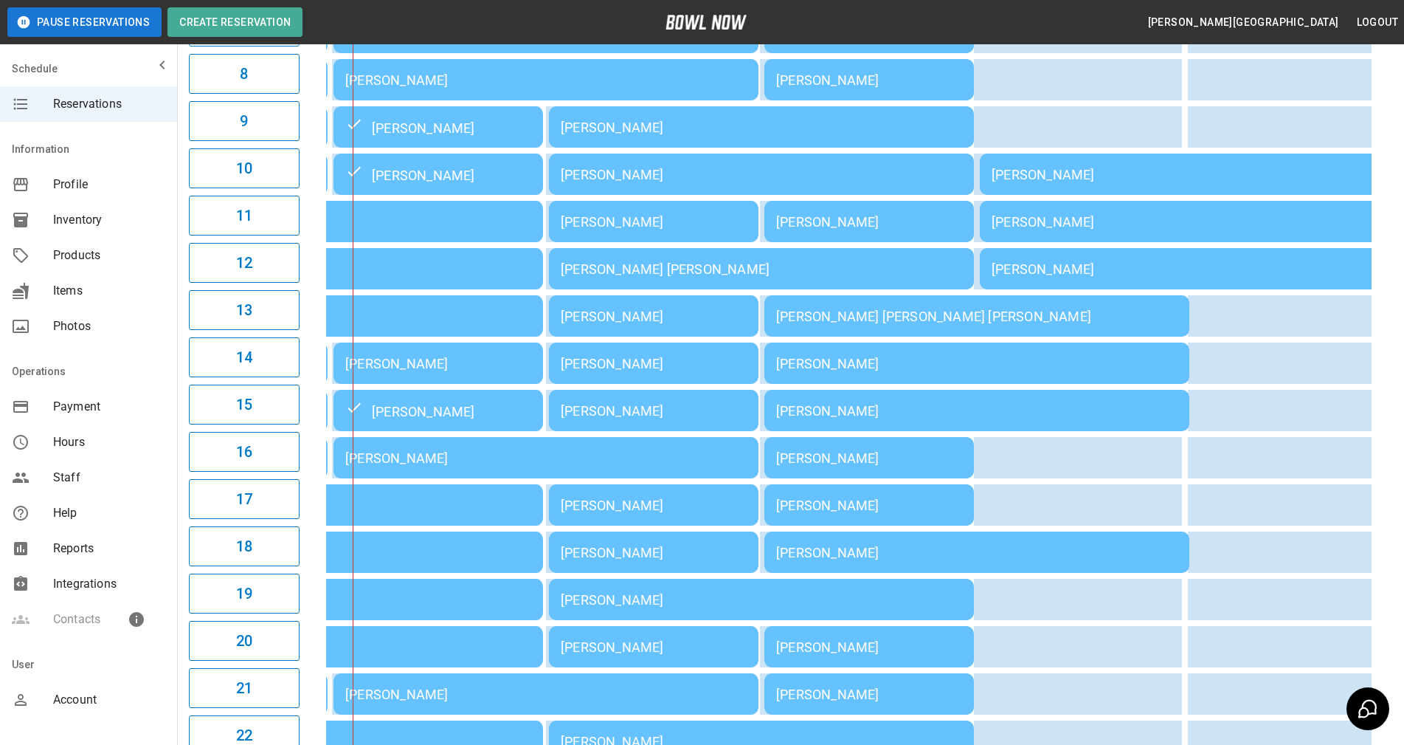
click at [423, 371] on div "Adam Klein" at bounding box center [438, 363] width 186 height 15
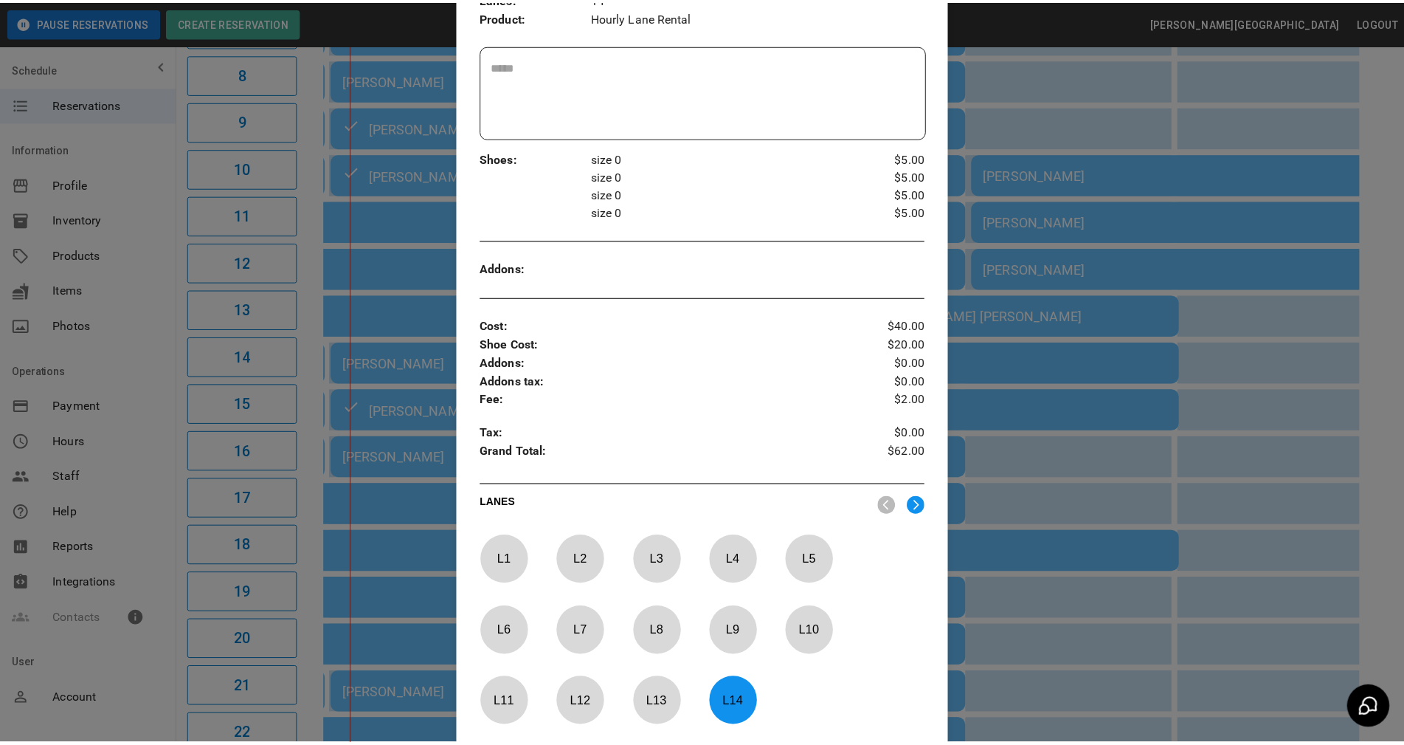
scroll to position [485, 0]
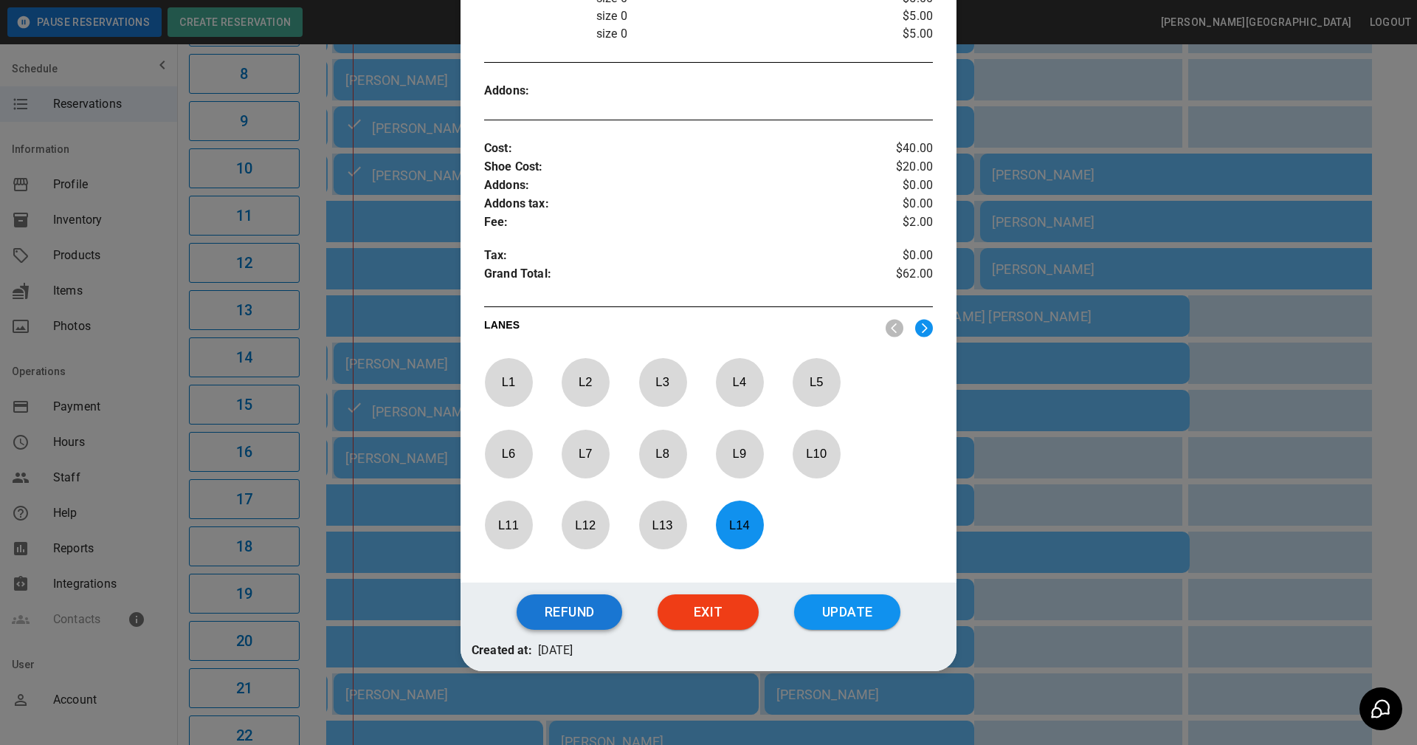
click at [599, 616] on button "Refund" at bounding box center [570, 611] width 106 height 35
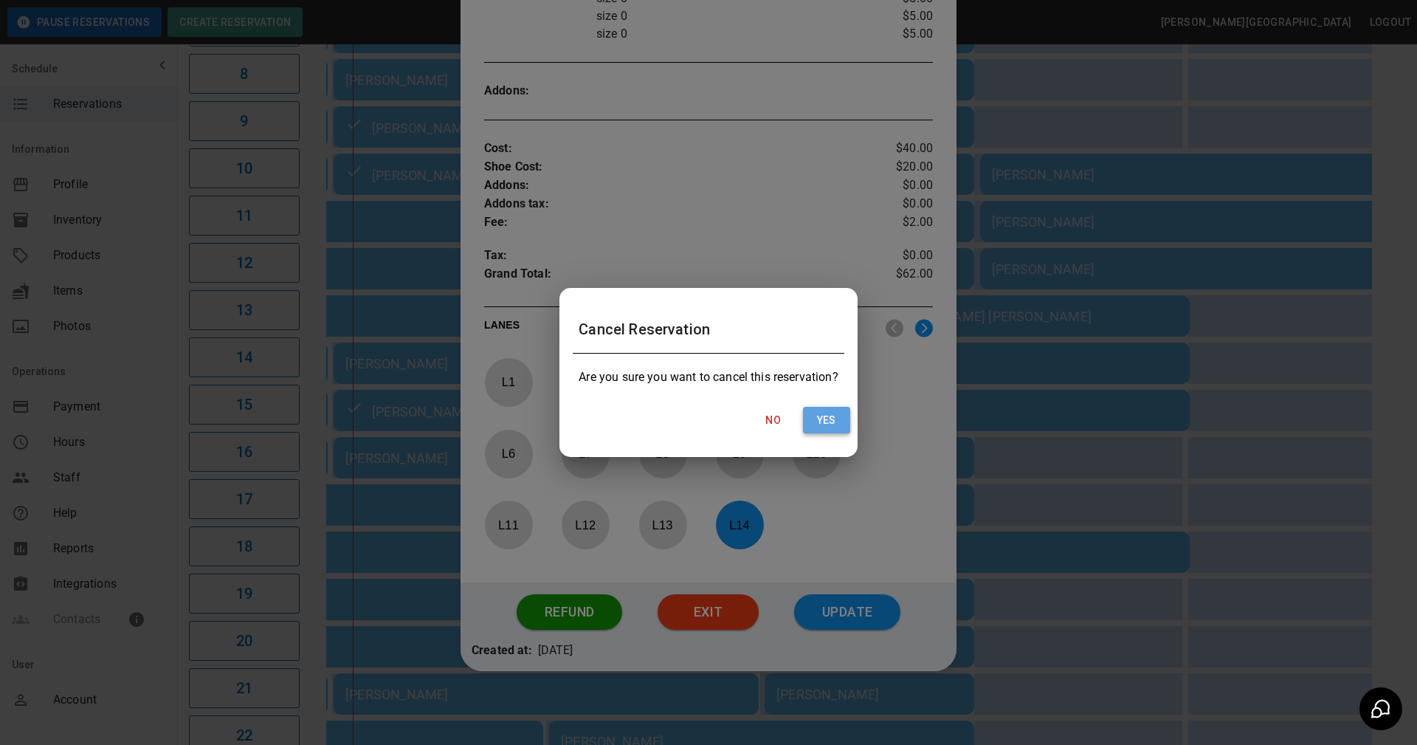
click at [825, 418] on button "Yes" at bounding box center [826, 420] width 47 height 27
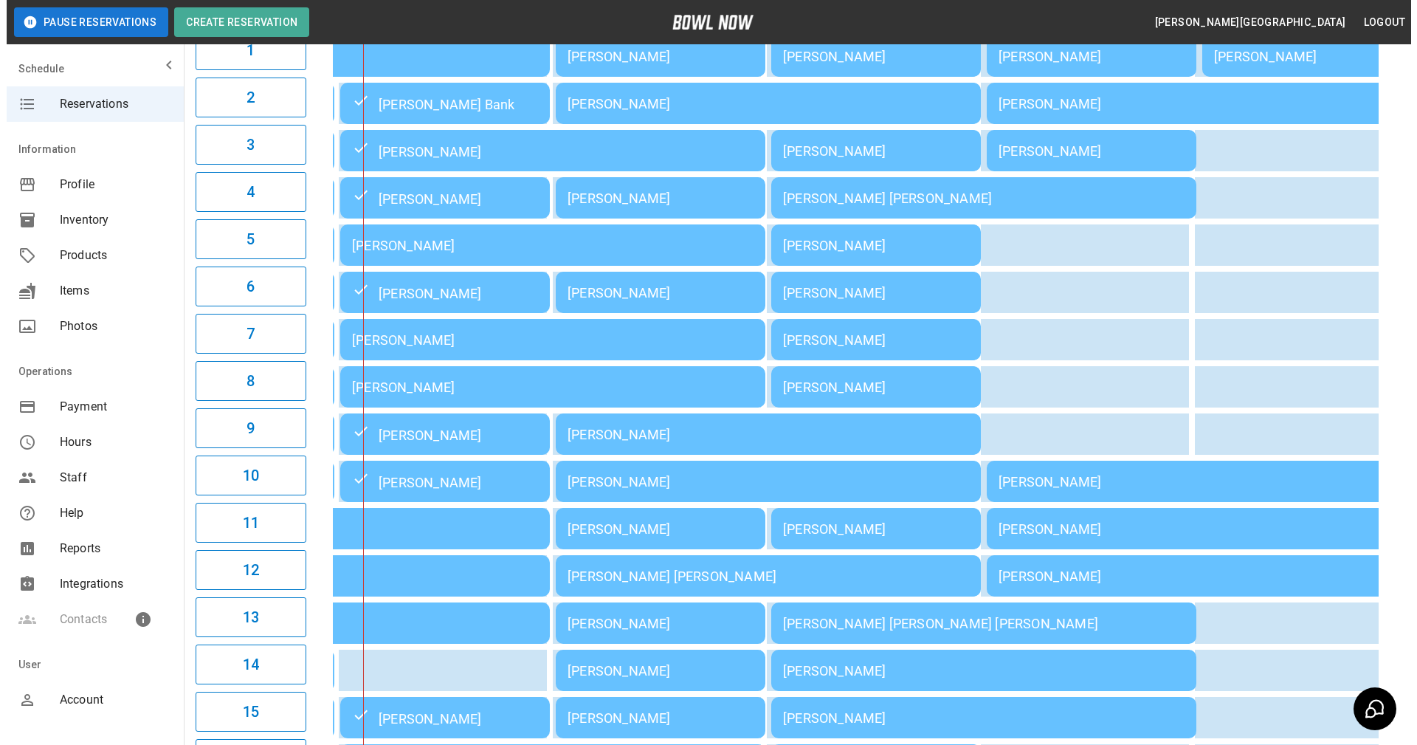
scroll to position [221, 0]
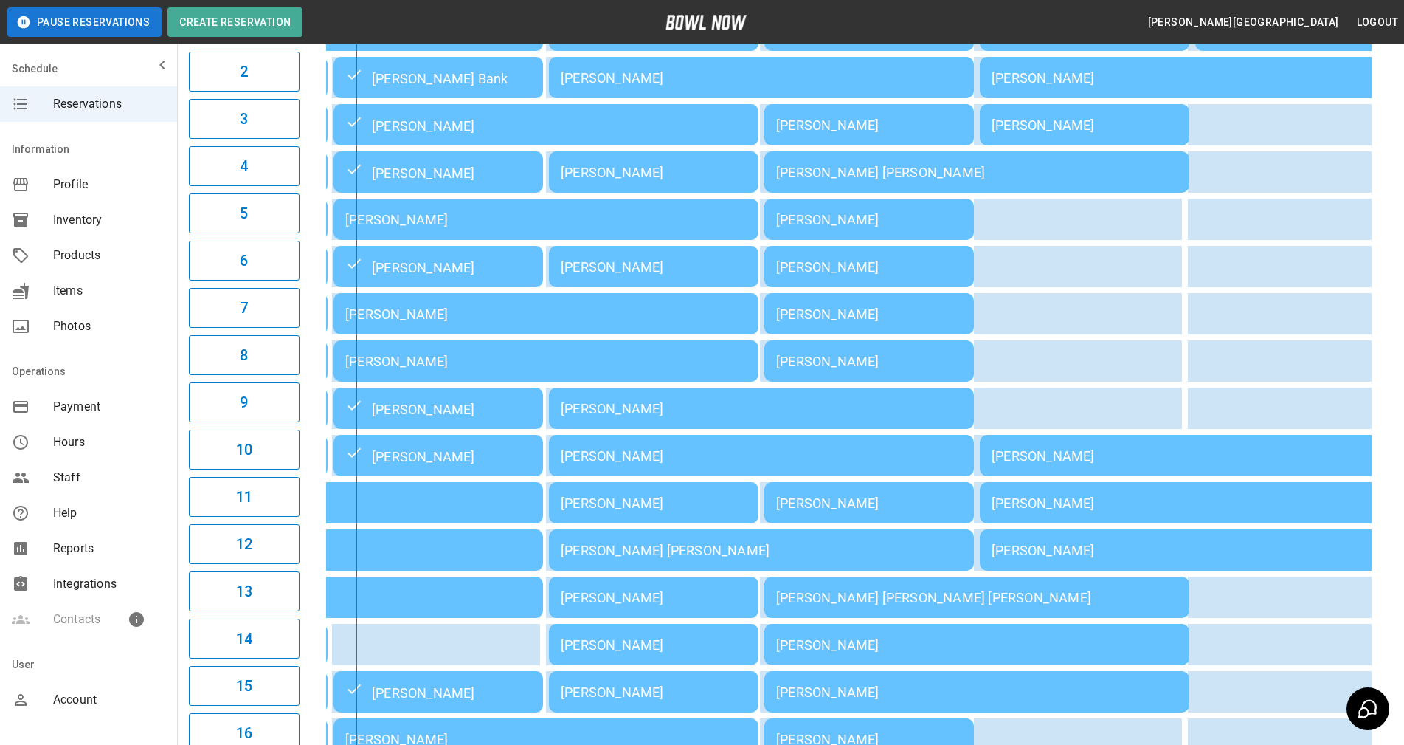
click at [428, 410] on div "[PERSON_NAME]" at bounding box center [438, 408] width 186 height 18
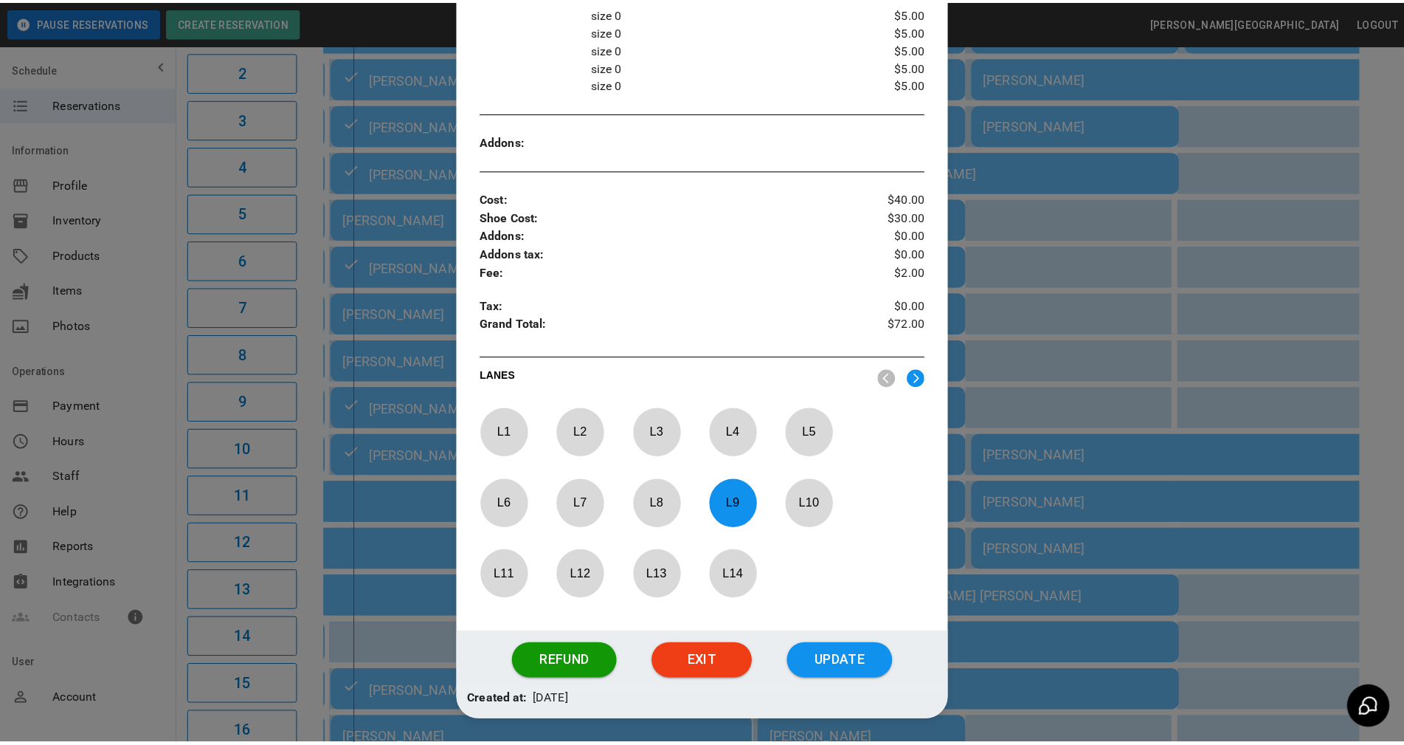
scroll to position [517, 0]
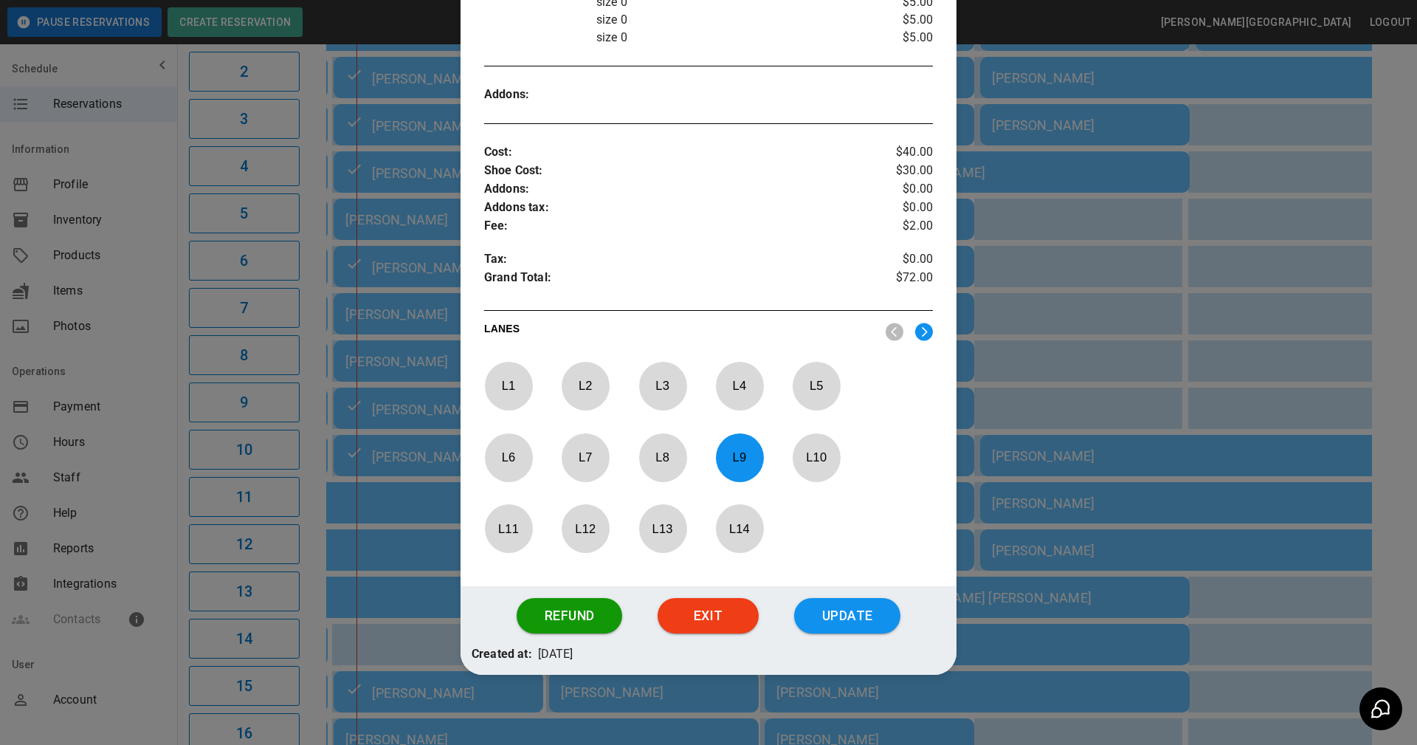
click at [990, 372] on div at bounding box center [708, 372] width 1417 height 745
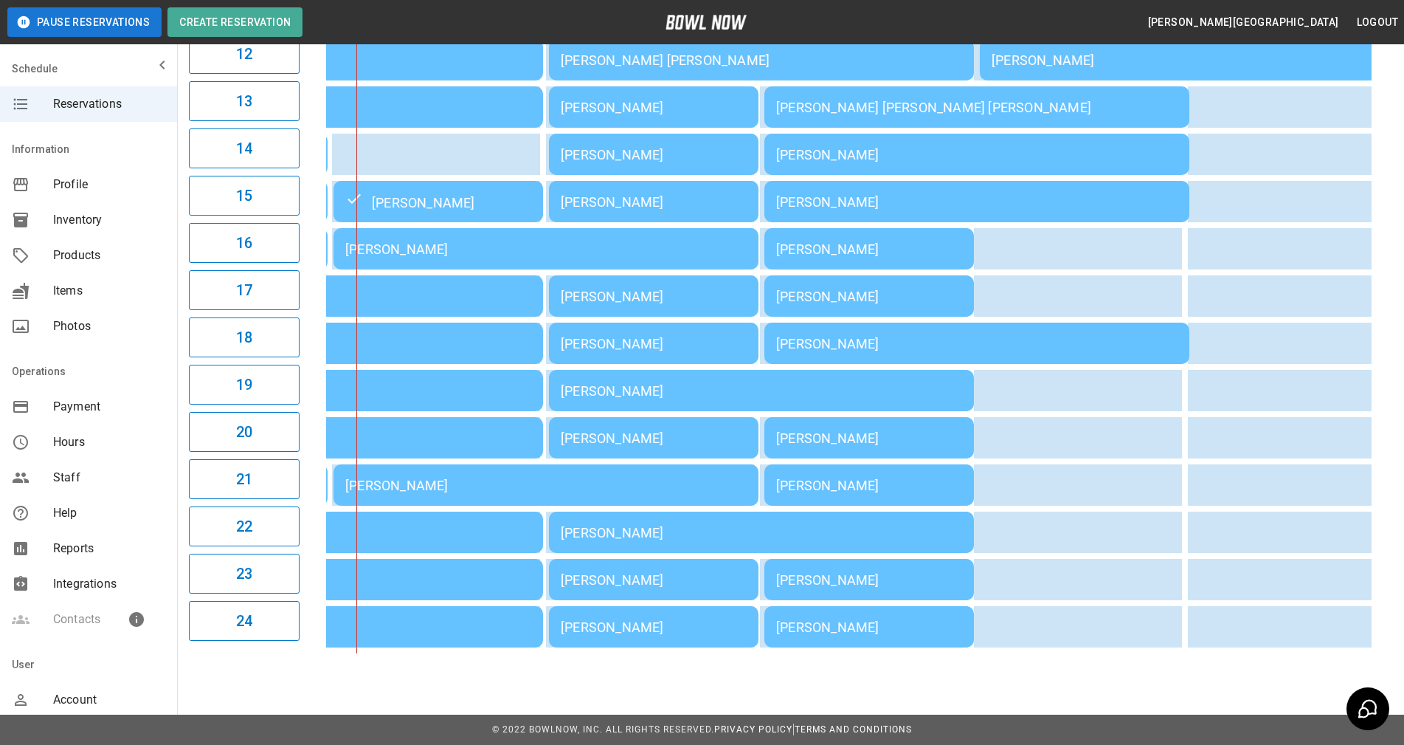
scroll to position [724, 0]
click at [449, 150] on td "sticky table" at bounding box center [465, 154] width 48 height 41
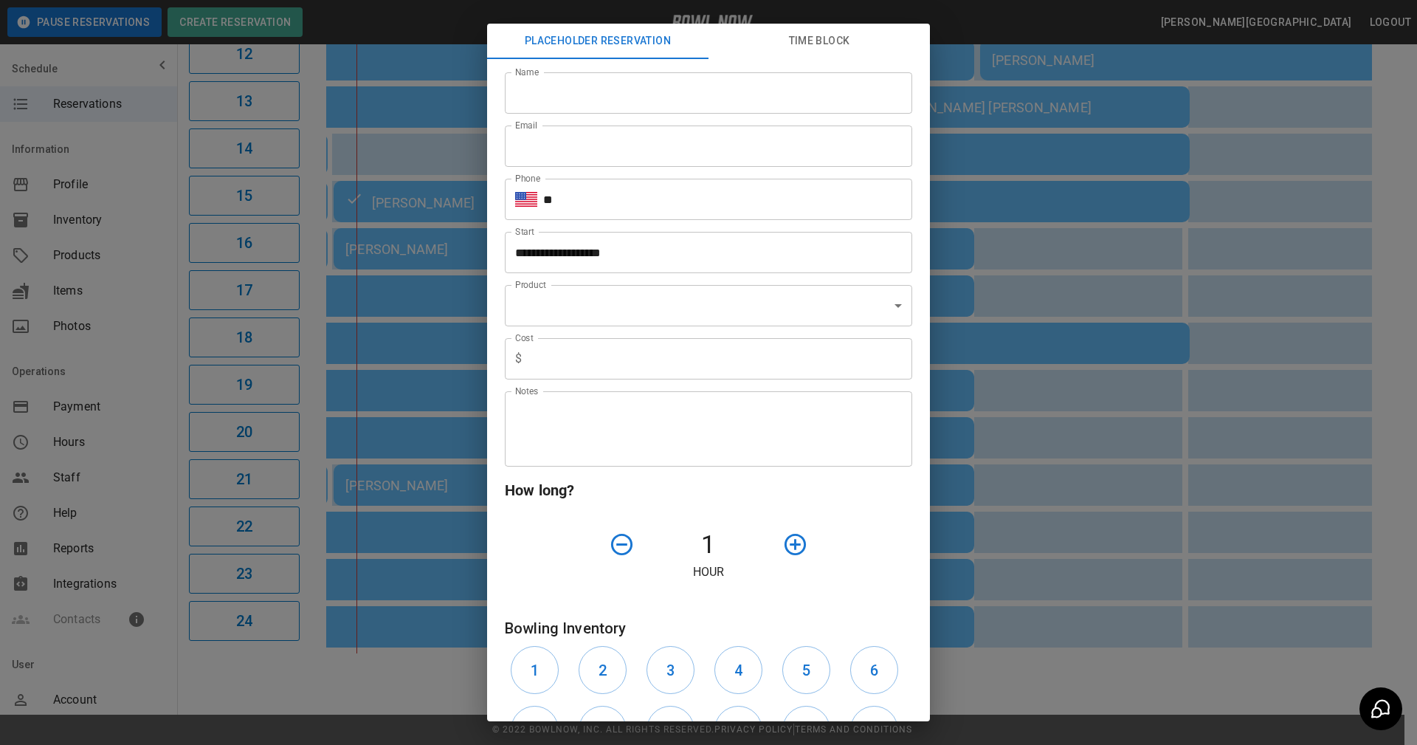
click at [430, 176] on div "**********" at bounding box center [708, 372] width 1417 height 745
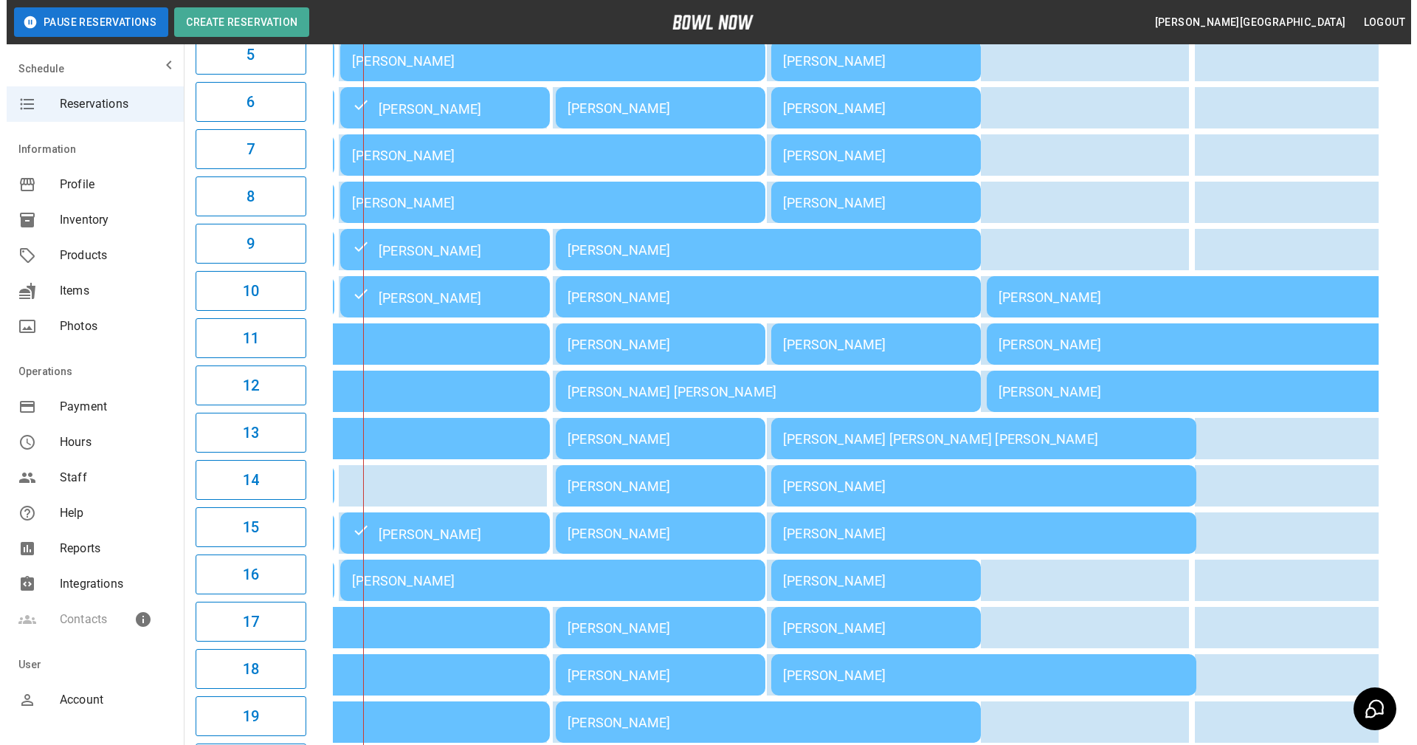
scroll to position [355, 0]
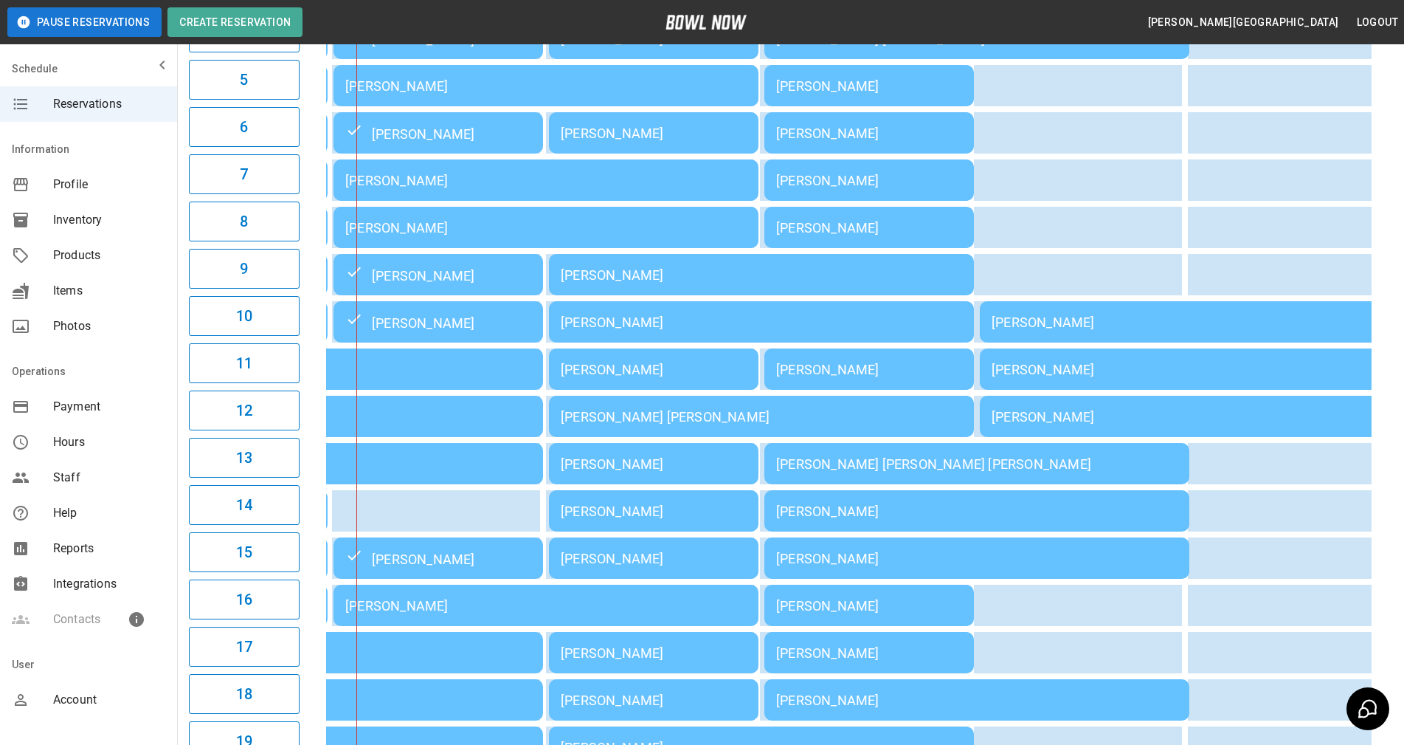
click at [443, 275] on div "[PERSON_NAME]" at bounding box center [438, 275] width 186 height 18
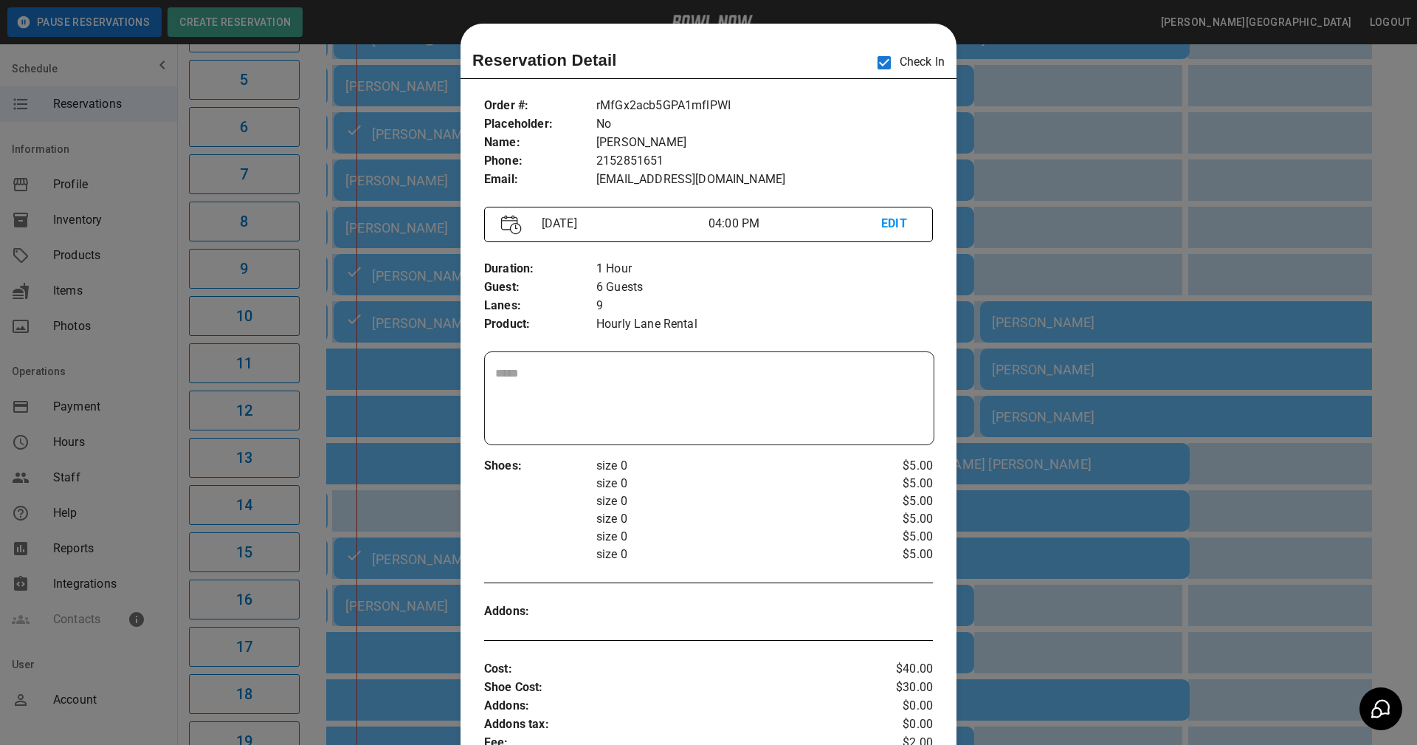
scroll to position [24, 0]
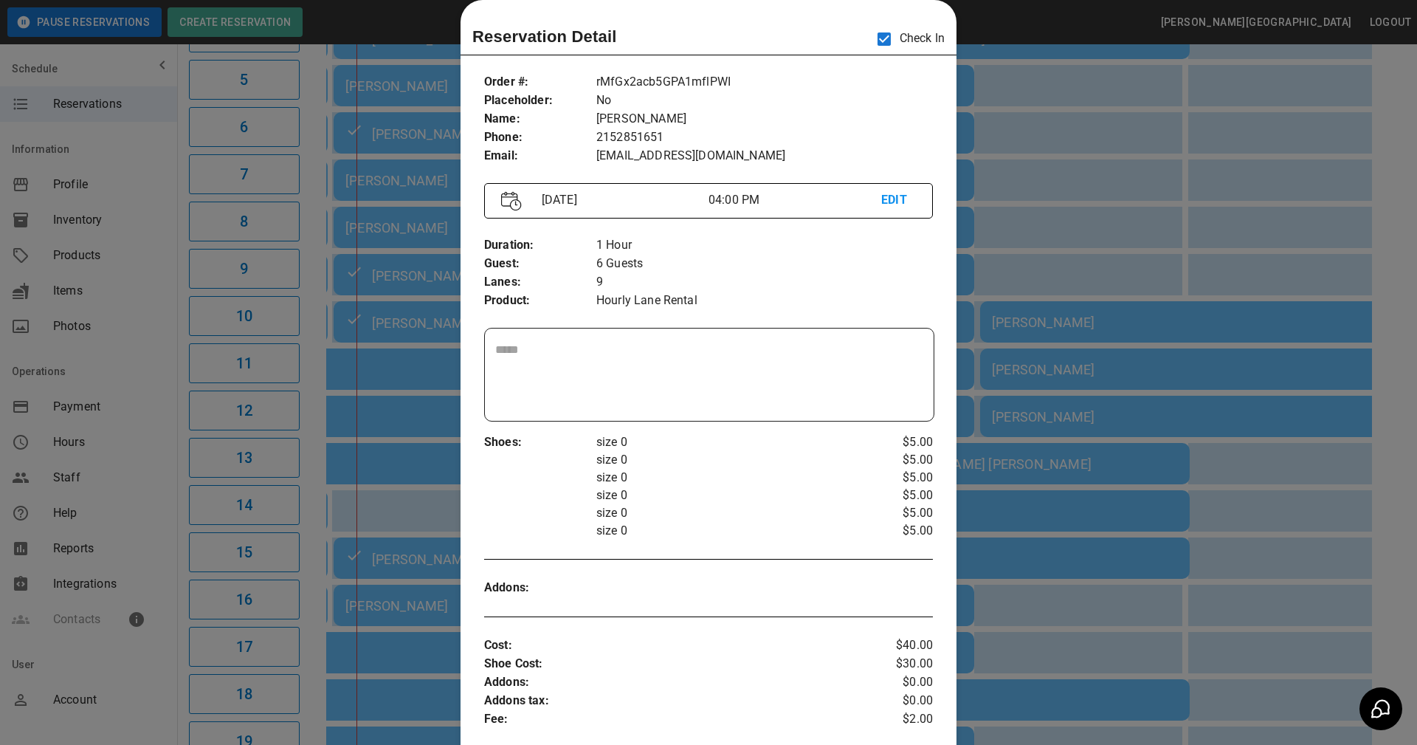
click at [443, 275] on div at bounding box center [708, 372] width 1417 height 745
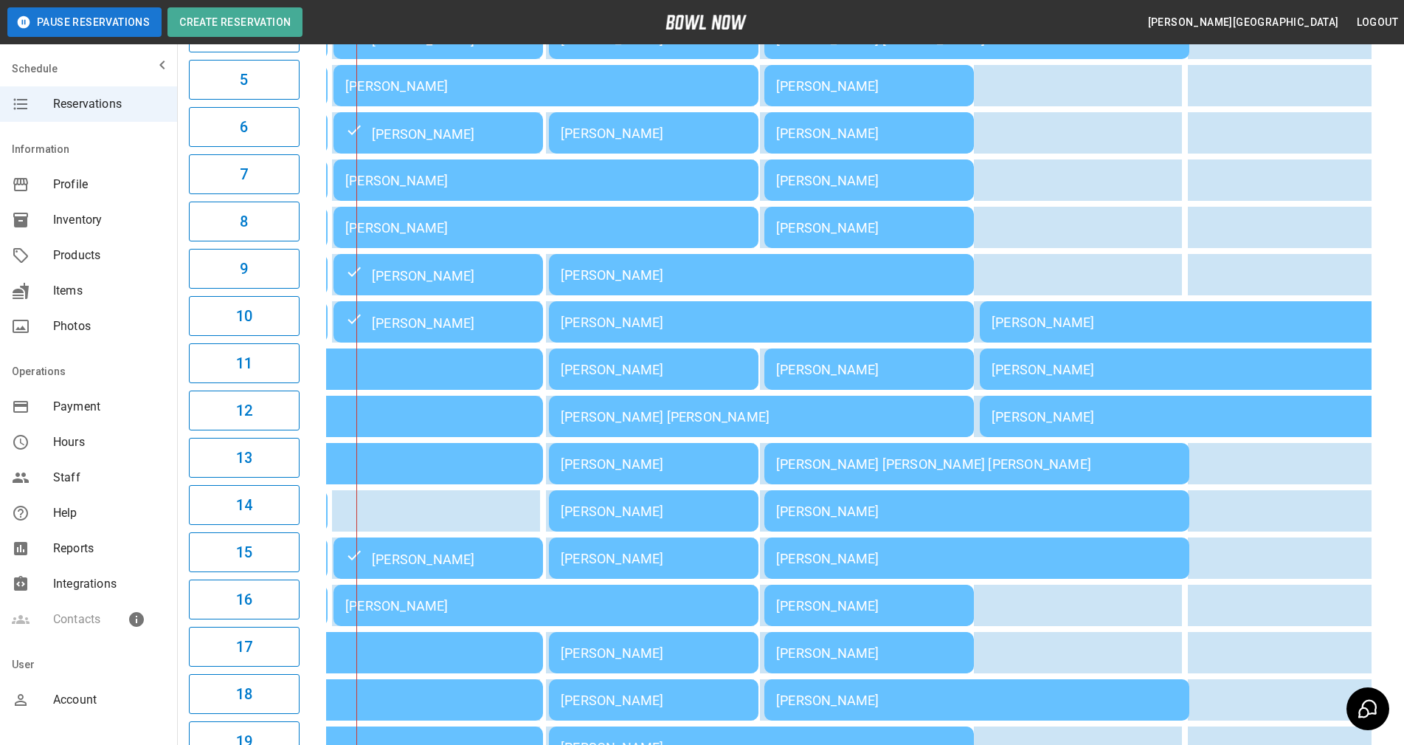
click at [528, 94] on div "[PERSON_NAME]" at bounding box center [545, 85] width 401 height 15
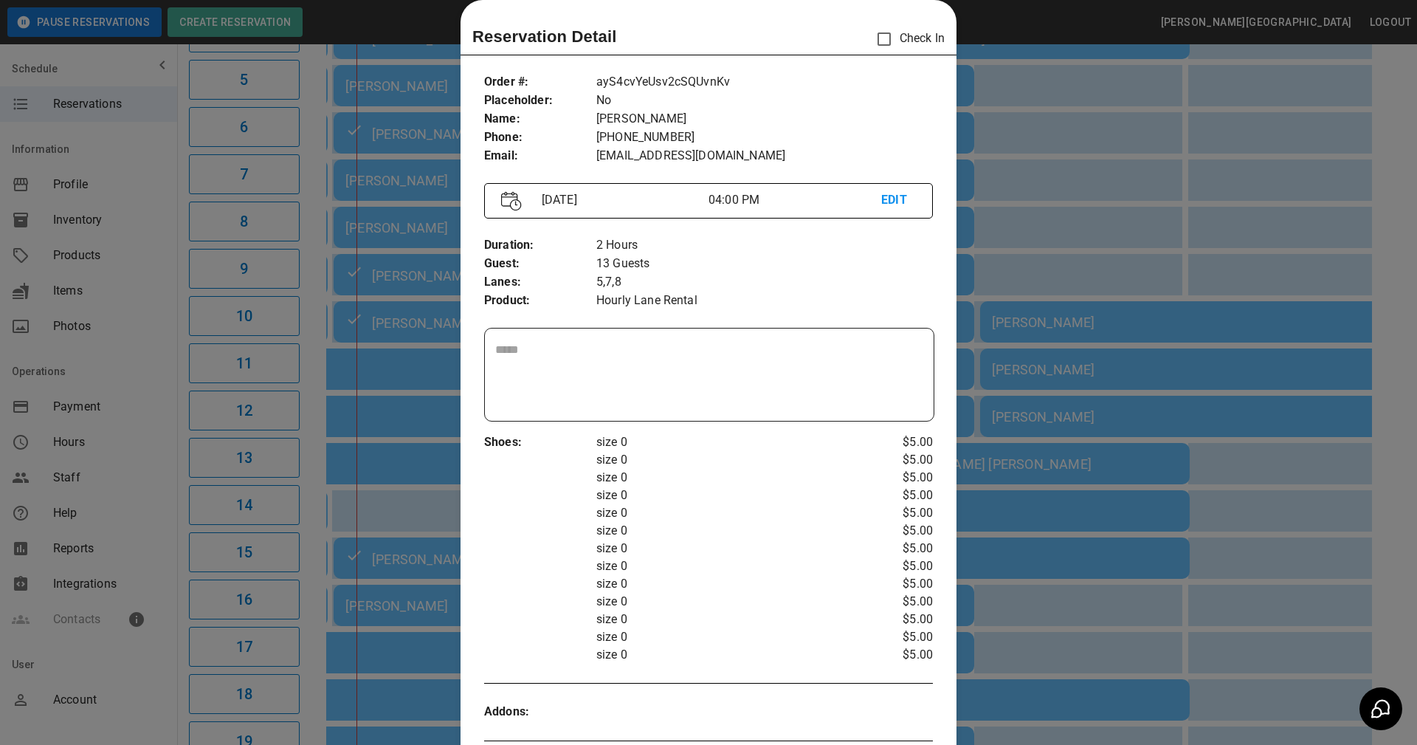
drag, startPoint x: 1158, startPoint y: 151, endPoint x: 1003, endPoint y: 160, distance: 155.3
click at [1158, 151] on div at bounding box center [708, 372] width 1417 height 745
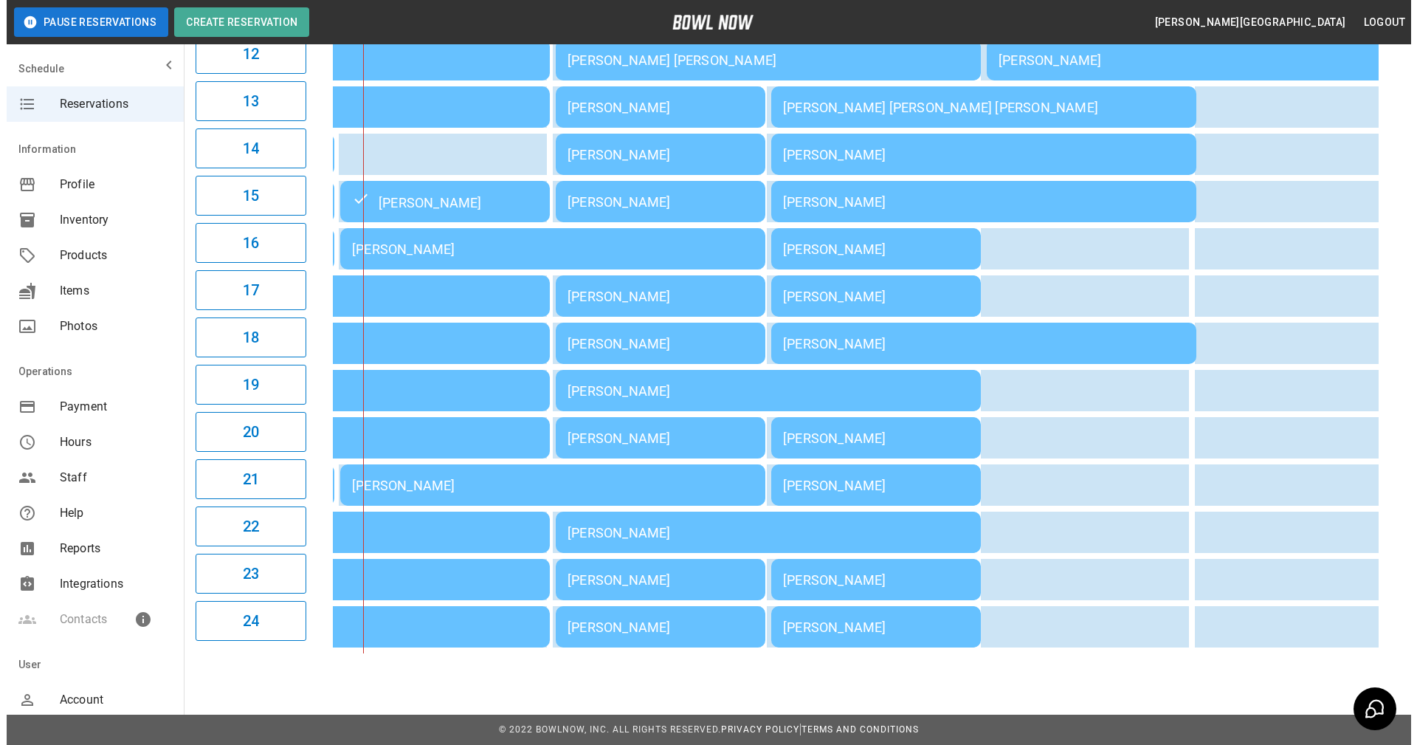
scroll to position [724, 0]
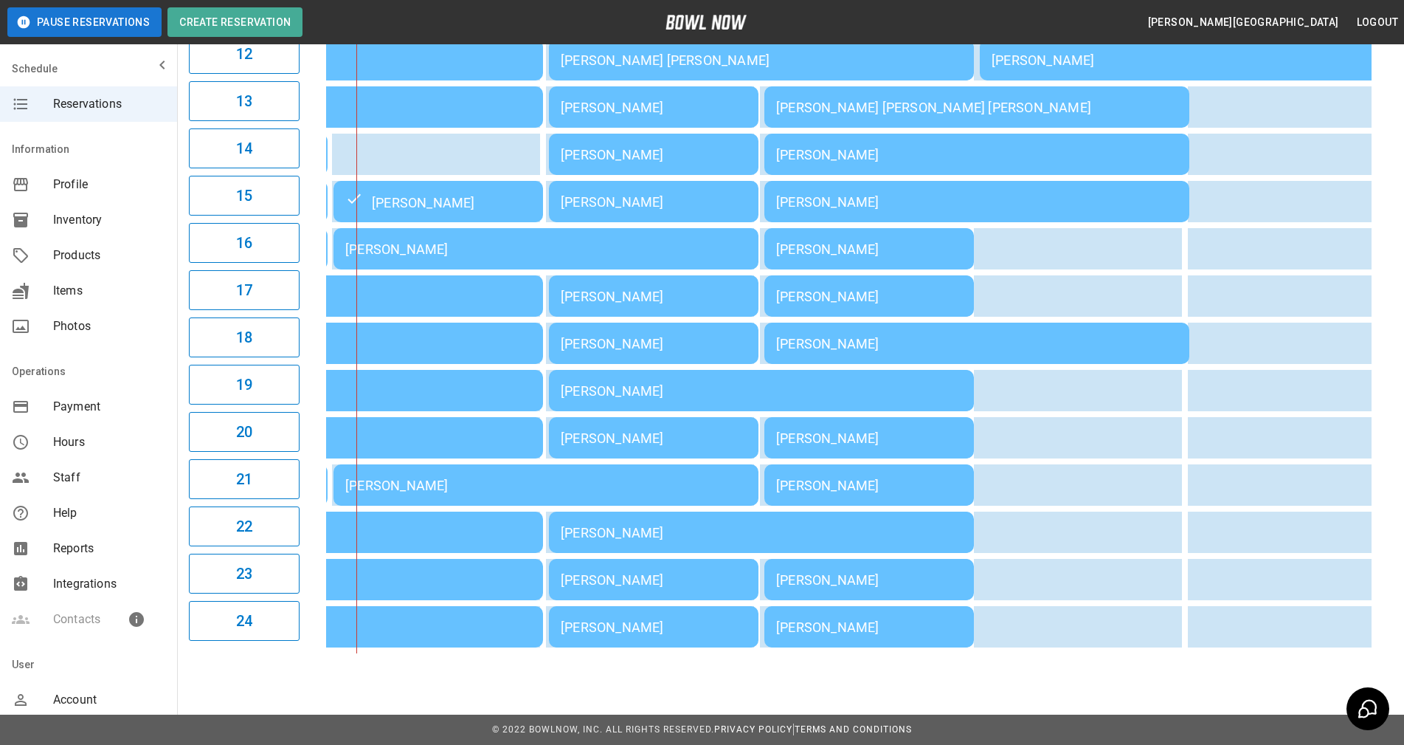
click at [430, 493] on div "[PERSON_NAME]" at bounding box center [545, 484] width 401 height 15
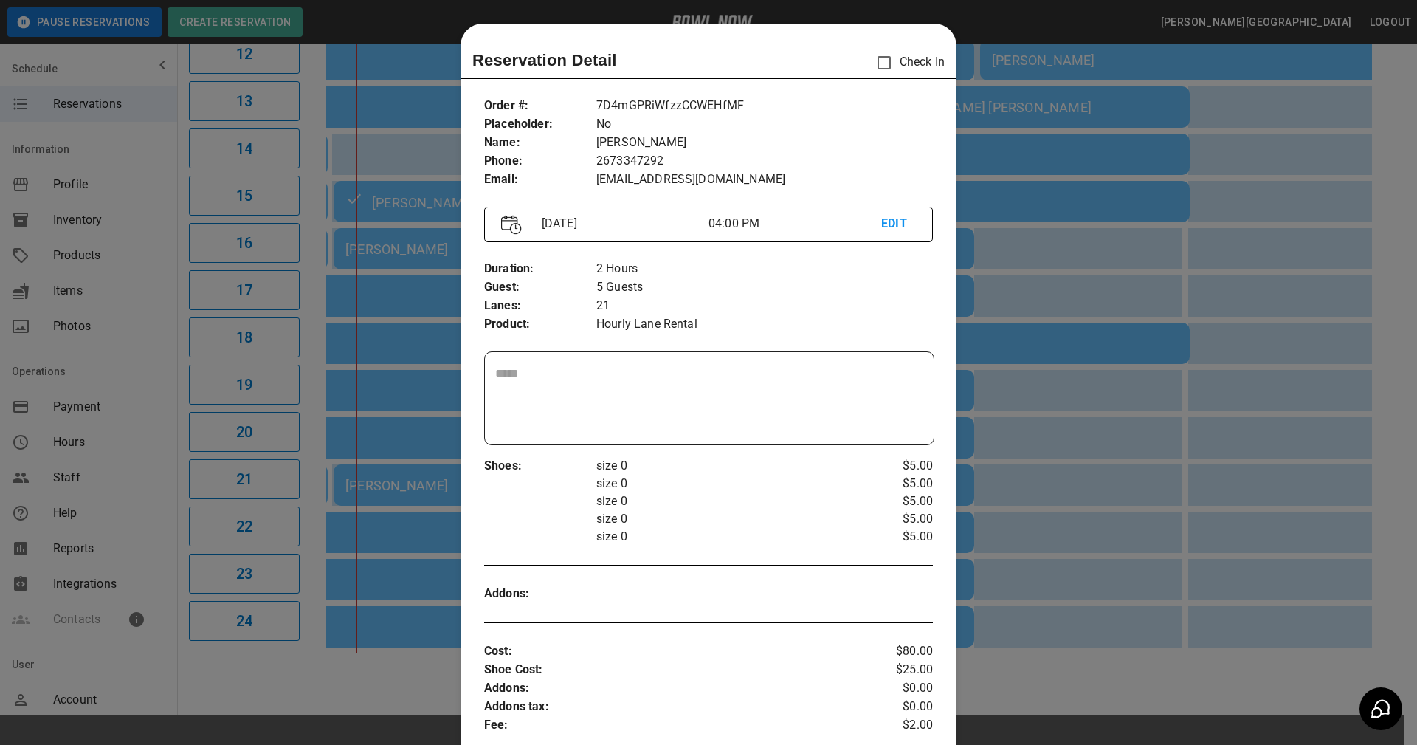
scroll to position [24, 0]
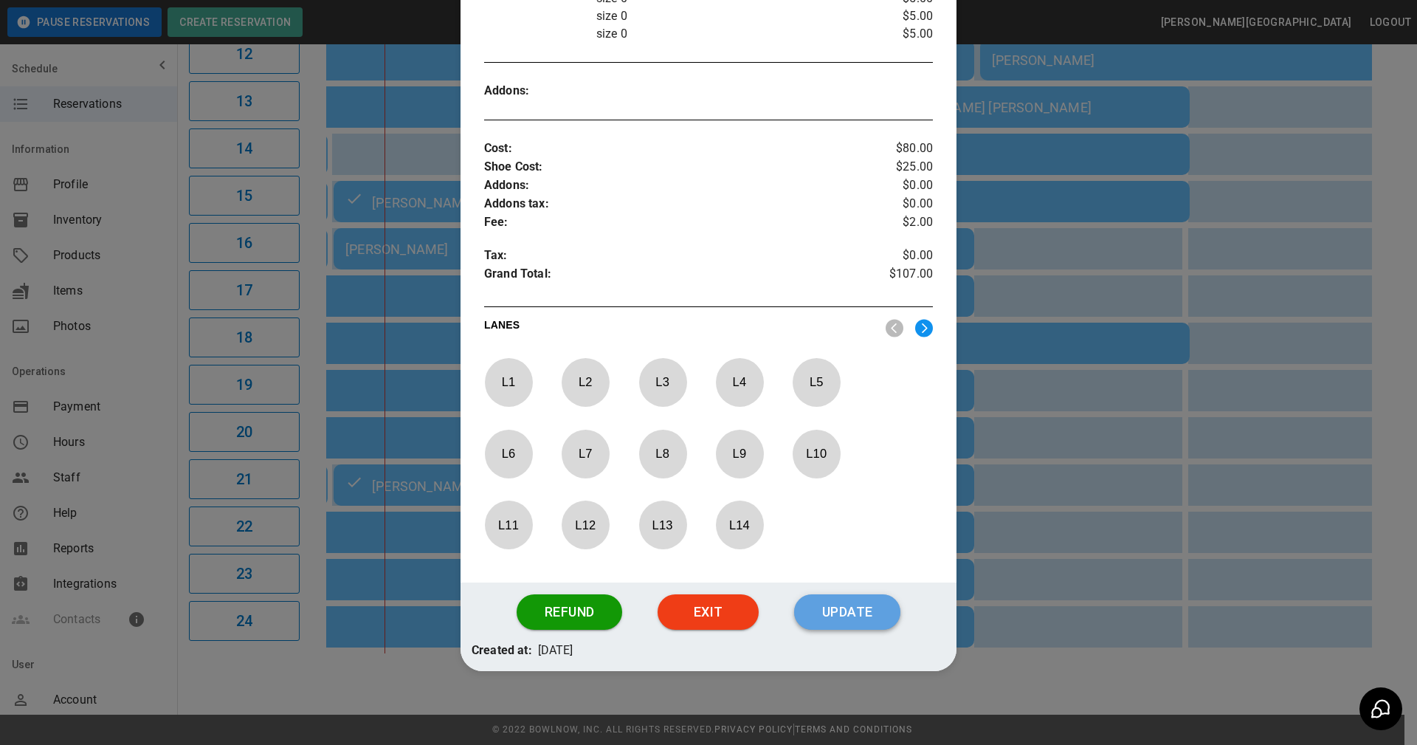
click at [849, 609] on button "Update" at bounding box center [847, 611] width 106 height 35
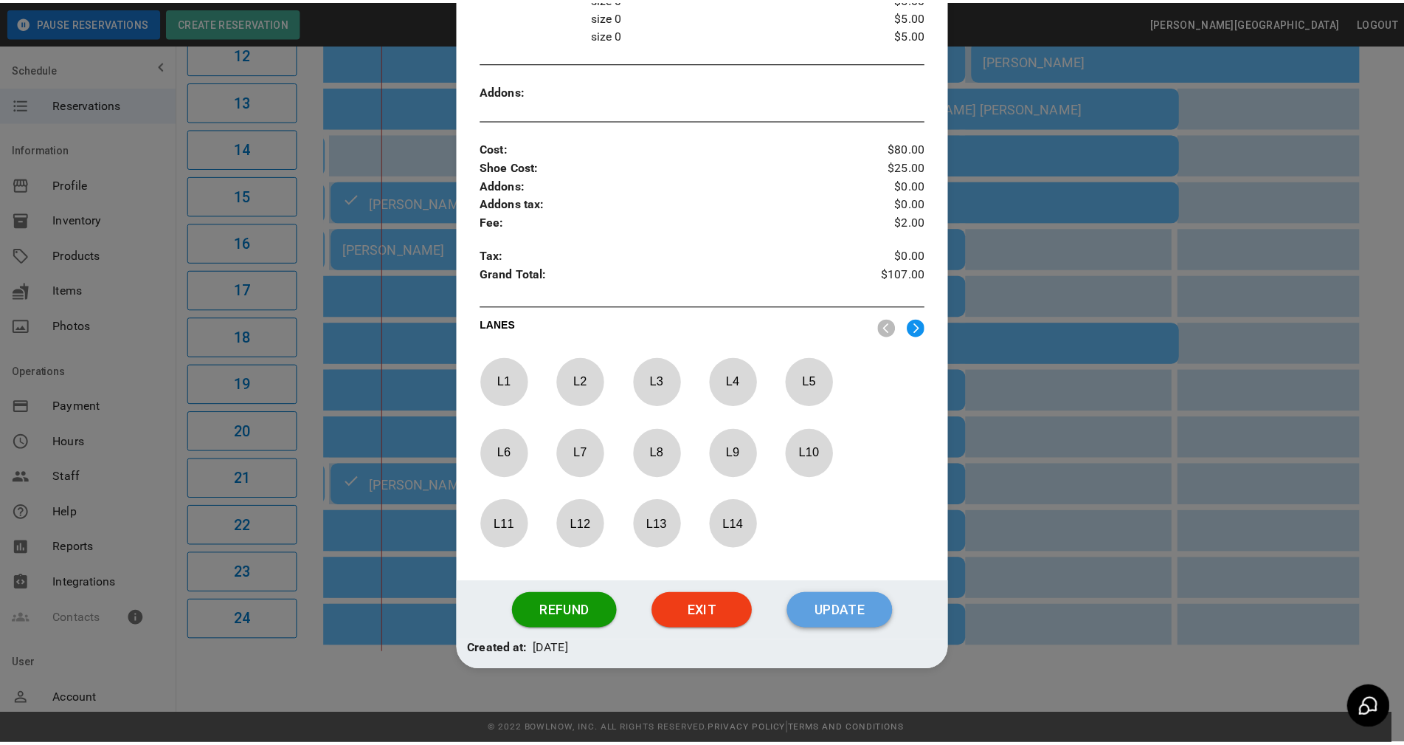
scroll to position [429, 0]
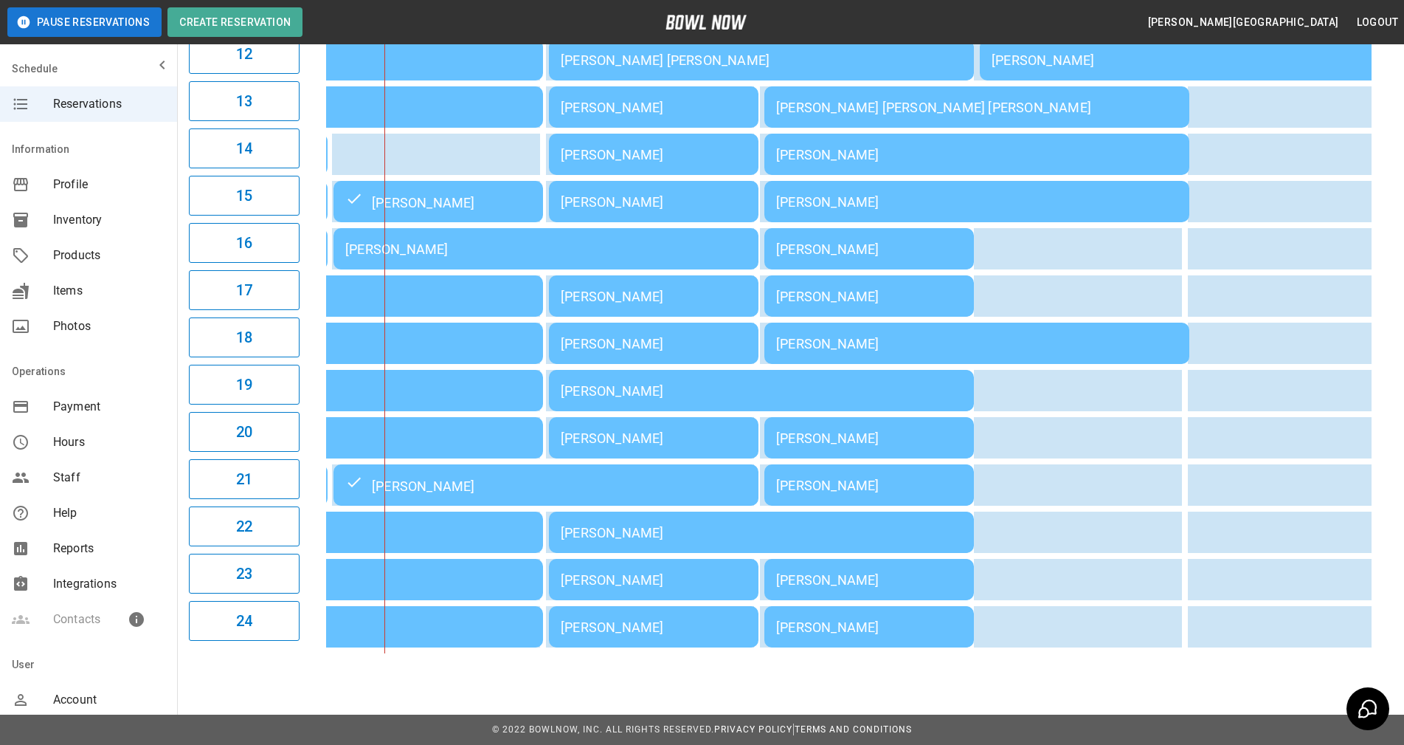
click at [599, 696] on div "**********" at bounding box center [702, 17] width 1404 height 1456
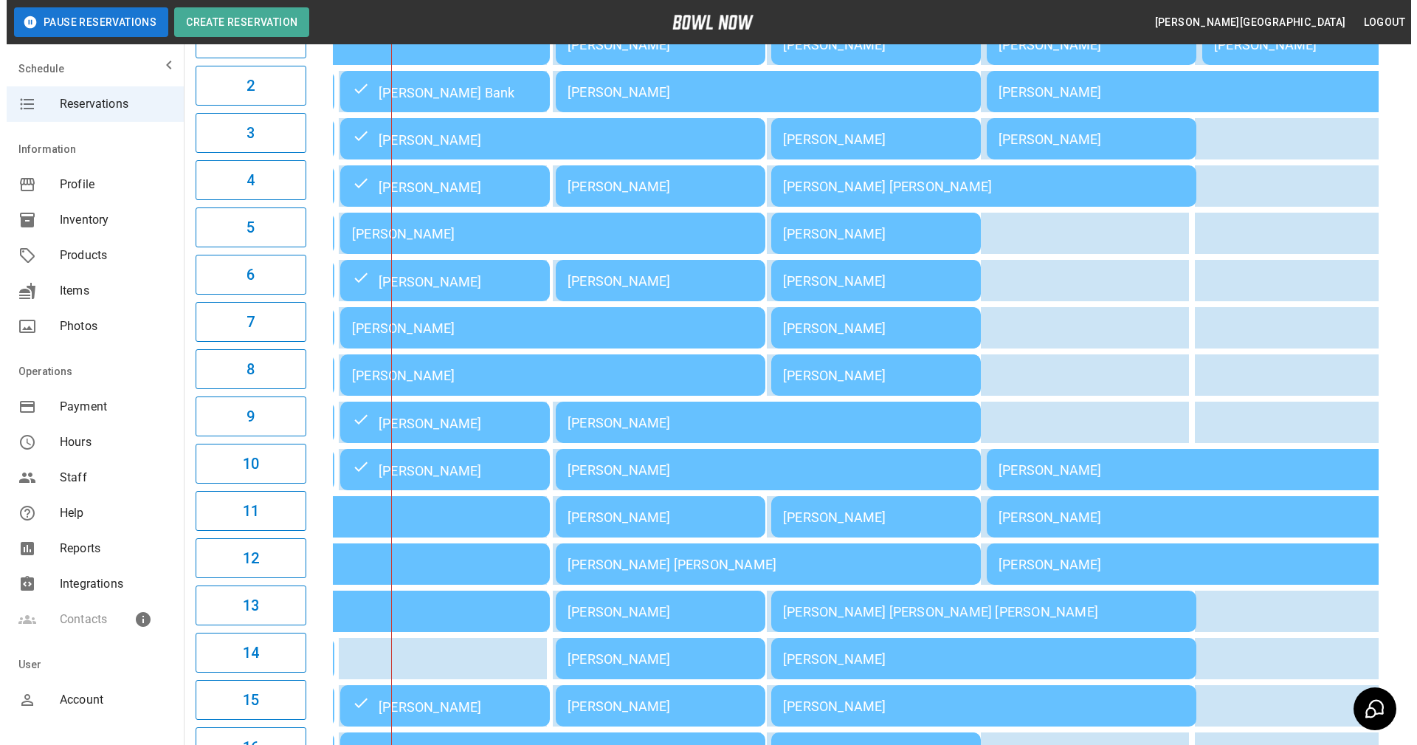
scroll to position [134, 0]
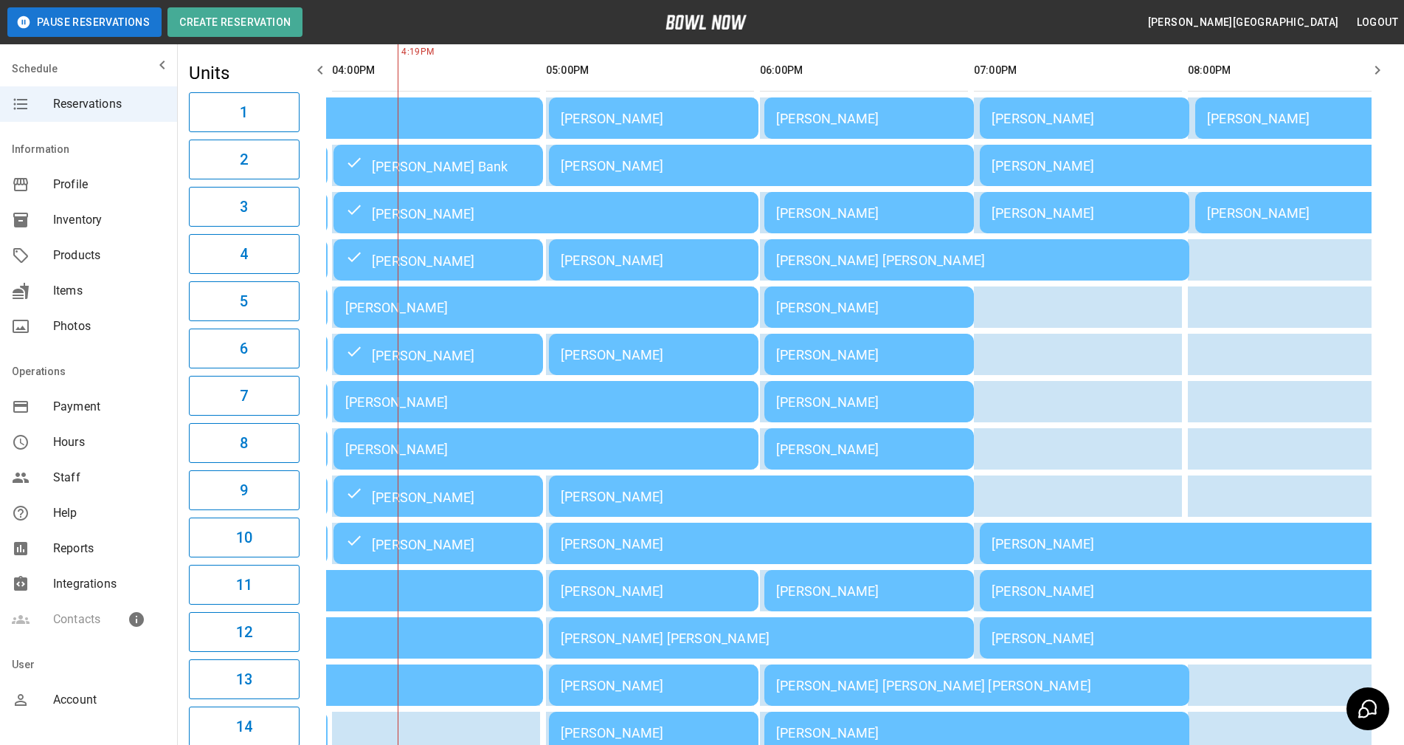
click at [525, 315] on div "[PERSON_NAME]" at bounding box center [545, 307] width 401 height 15
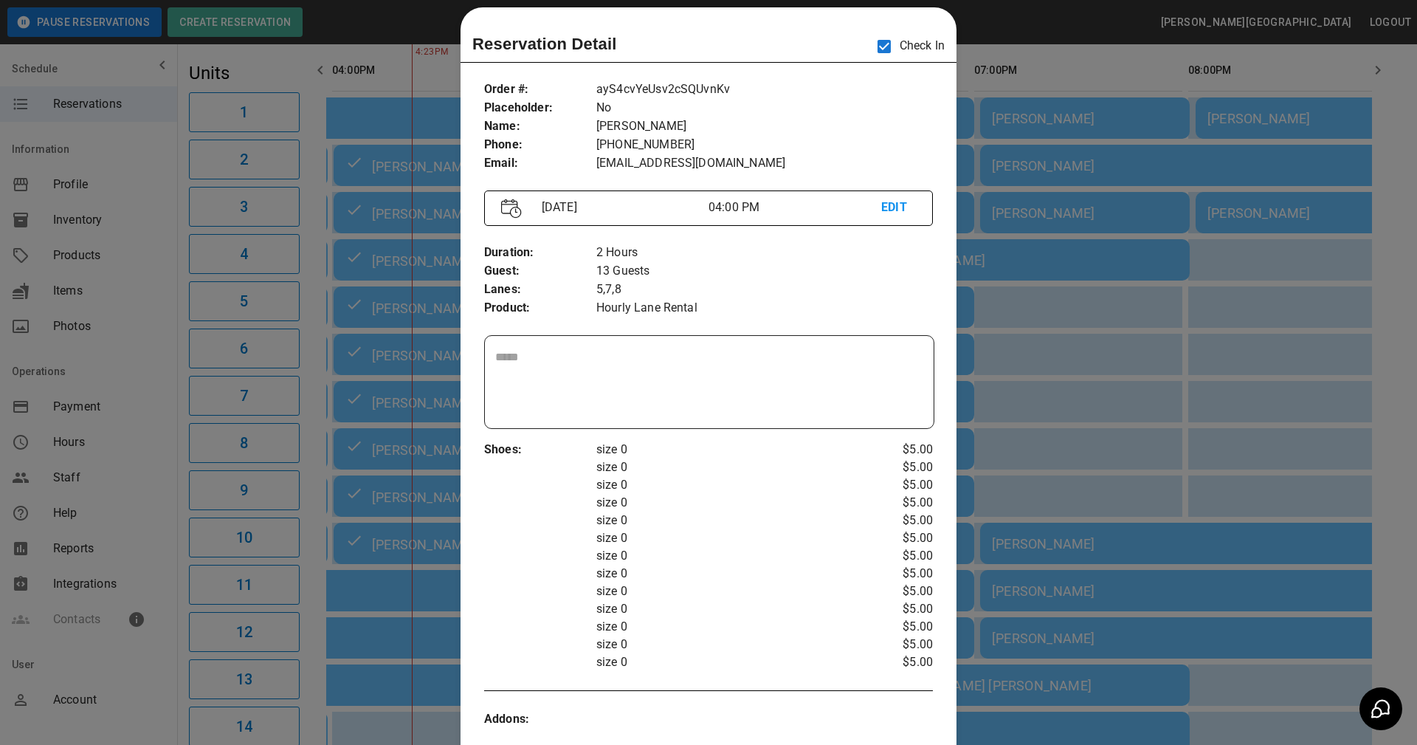
scroll to position [0, 0]
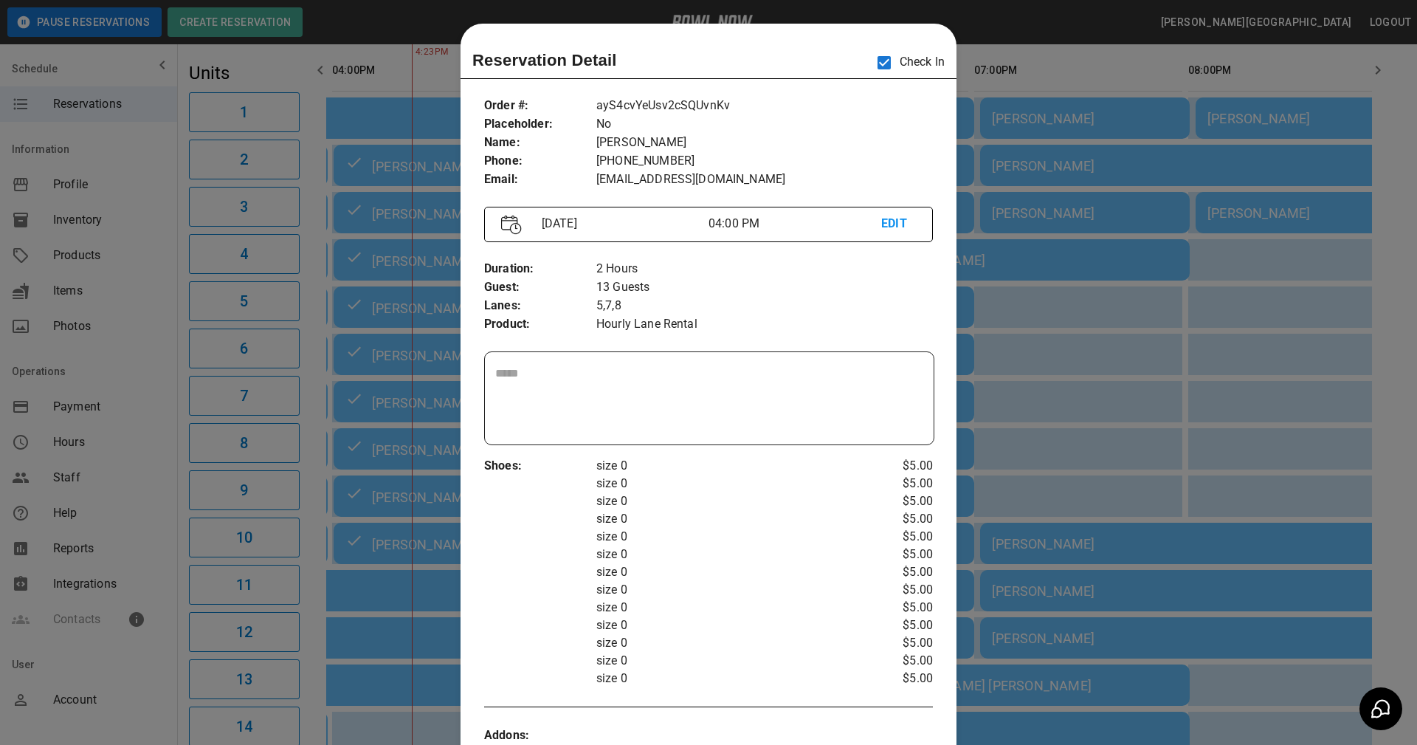
click at [717, 477] on p "size 0" at bounding box center [727, 484] width 262 height 18
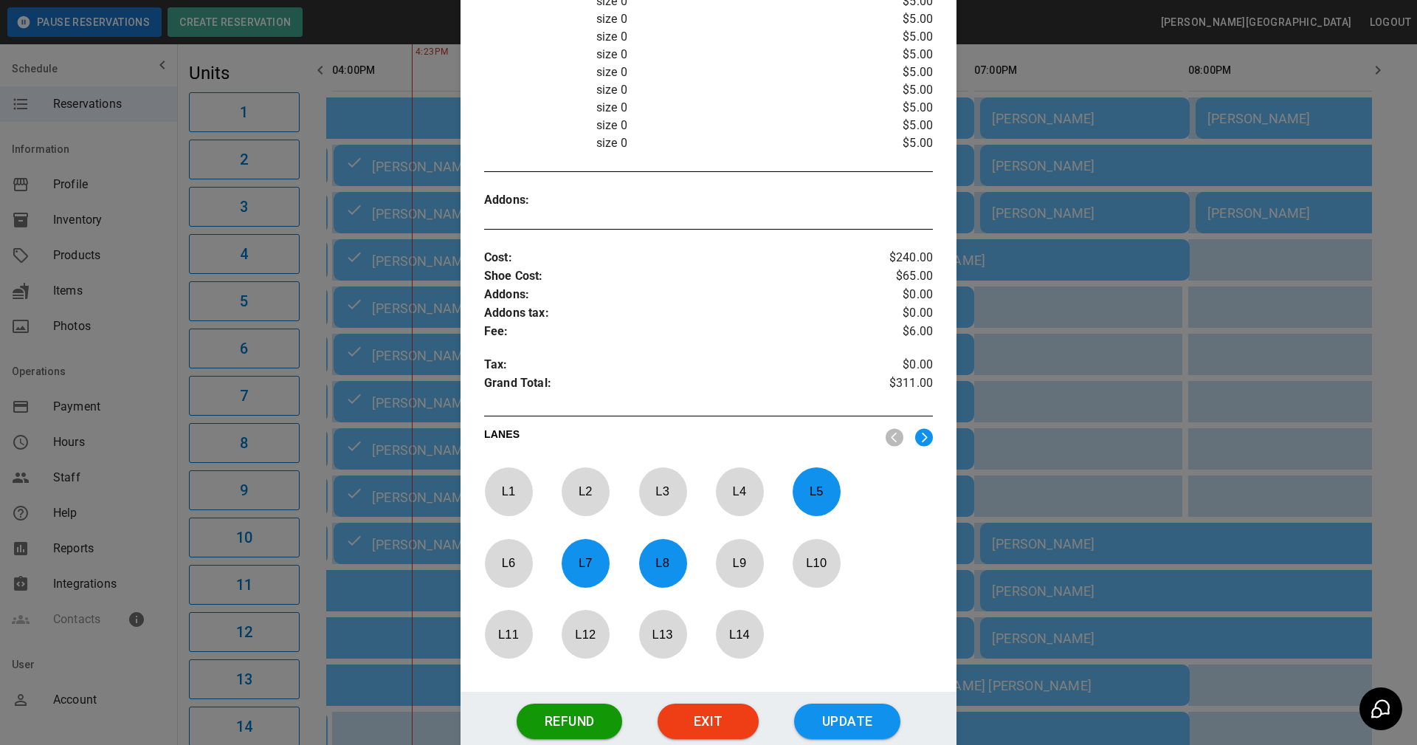
scroll to position [644, 0]
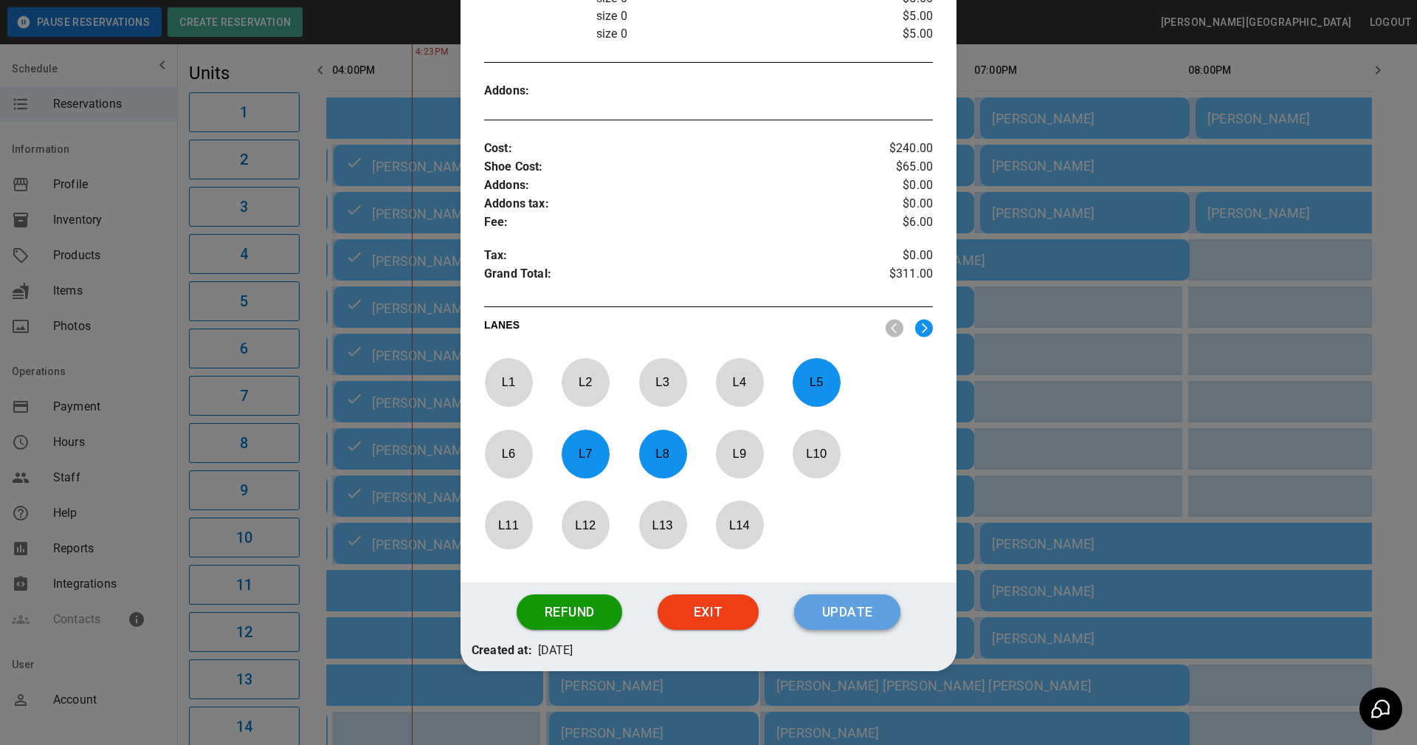
click at [844, 615] on button "Update" at bounding box center [847, 611] width 106 height 35
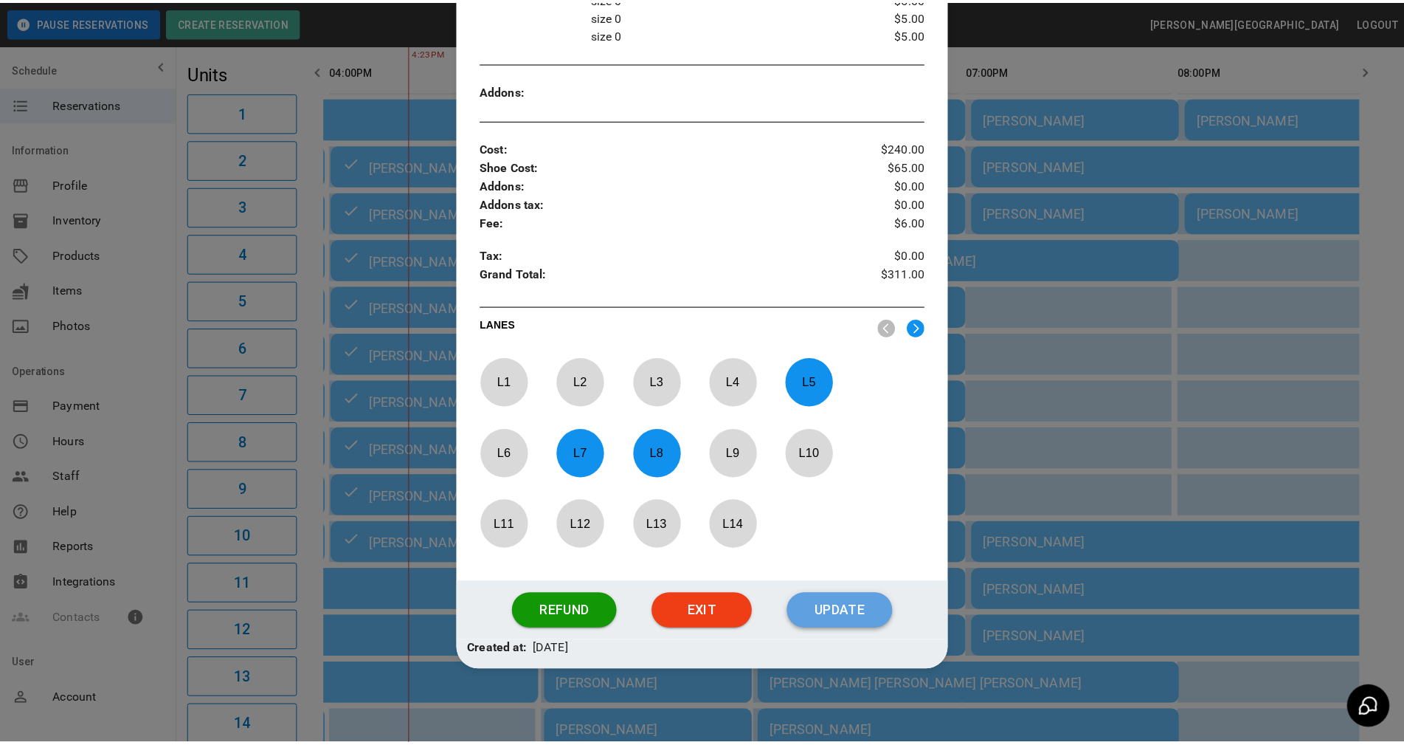
scroll to position [570, 0]
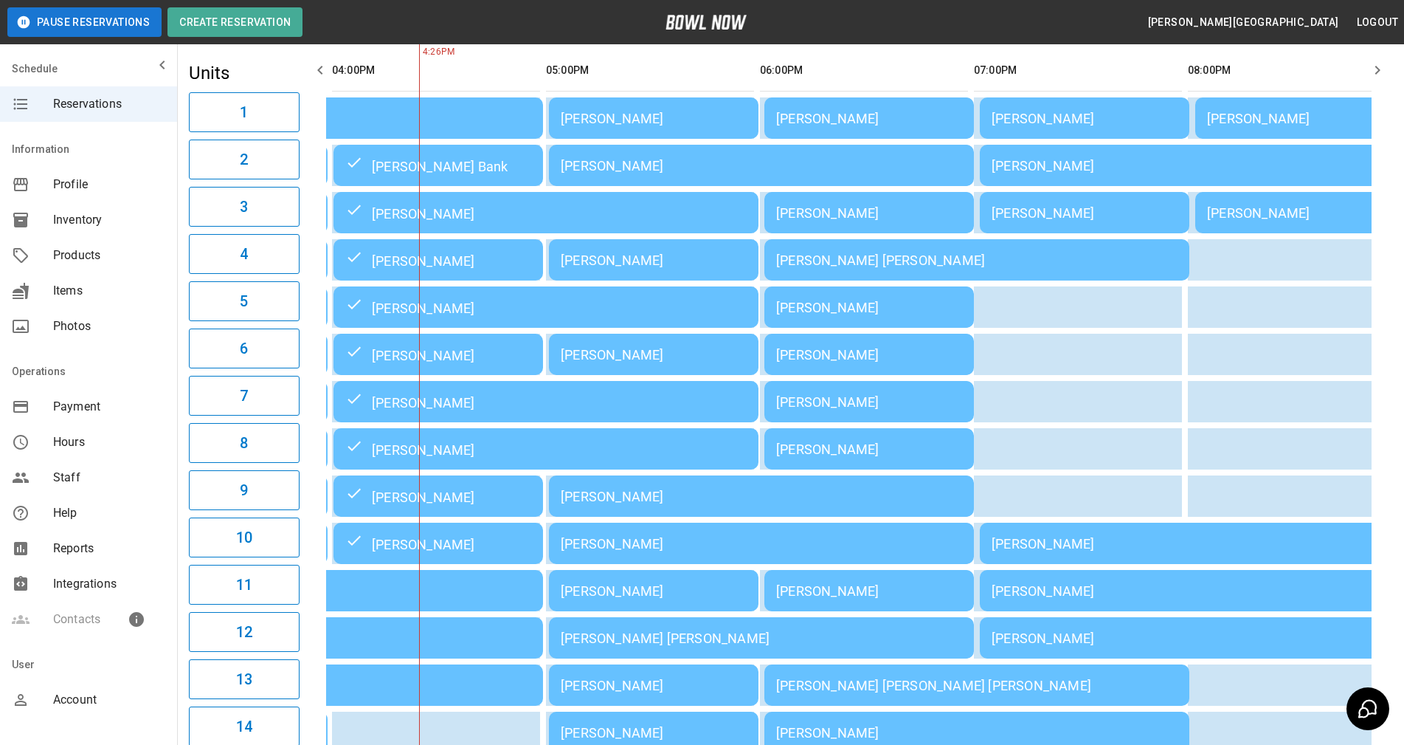
click at [514, 77] on th "sticky table" at bounding box center [519, 70] width 48 height 42
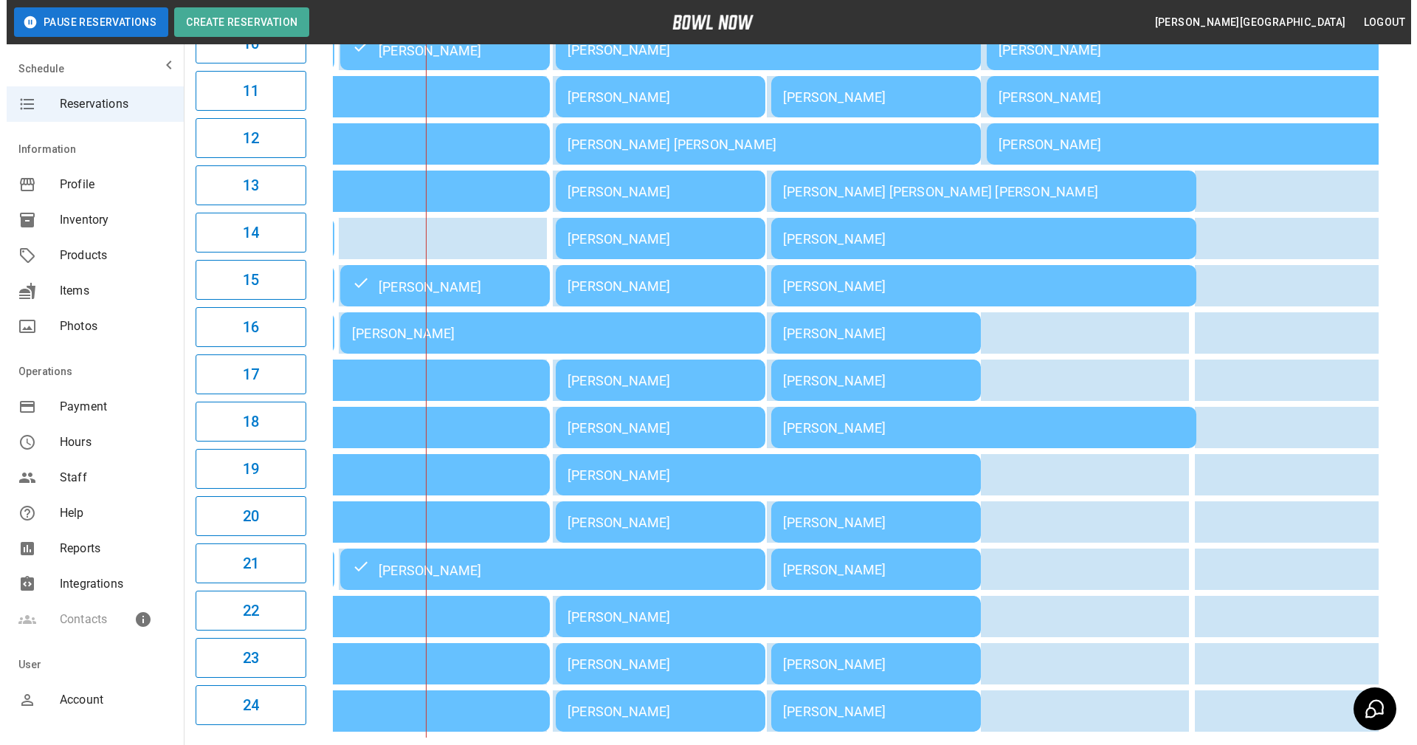
scroll to position [650, 0]
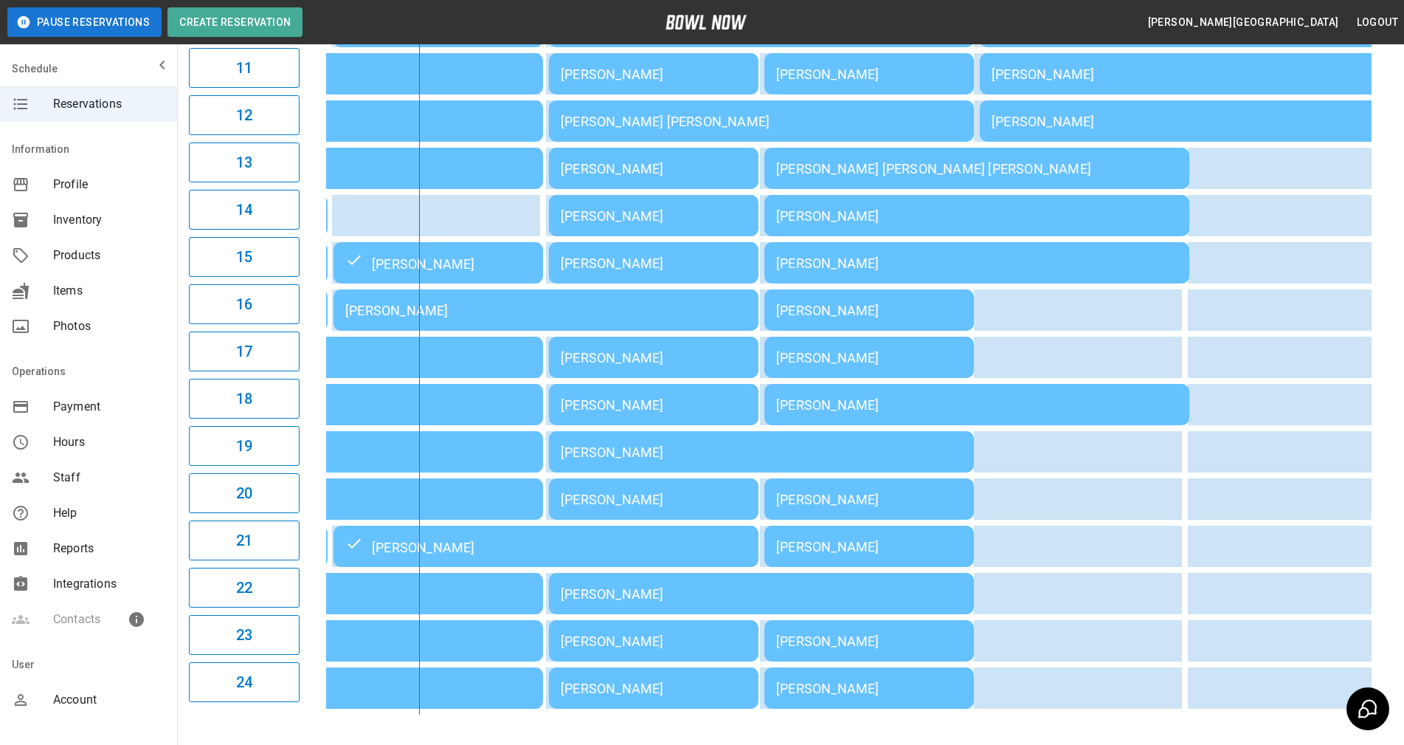
click at [465, 318] on div "[PERSON_NAME]" at bounding box center [545, 310] width 401 height 15
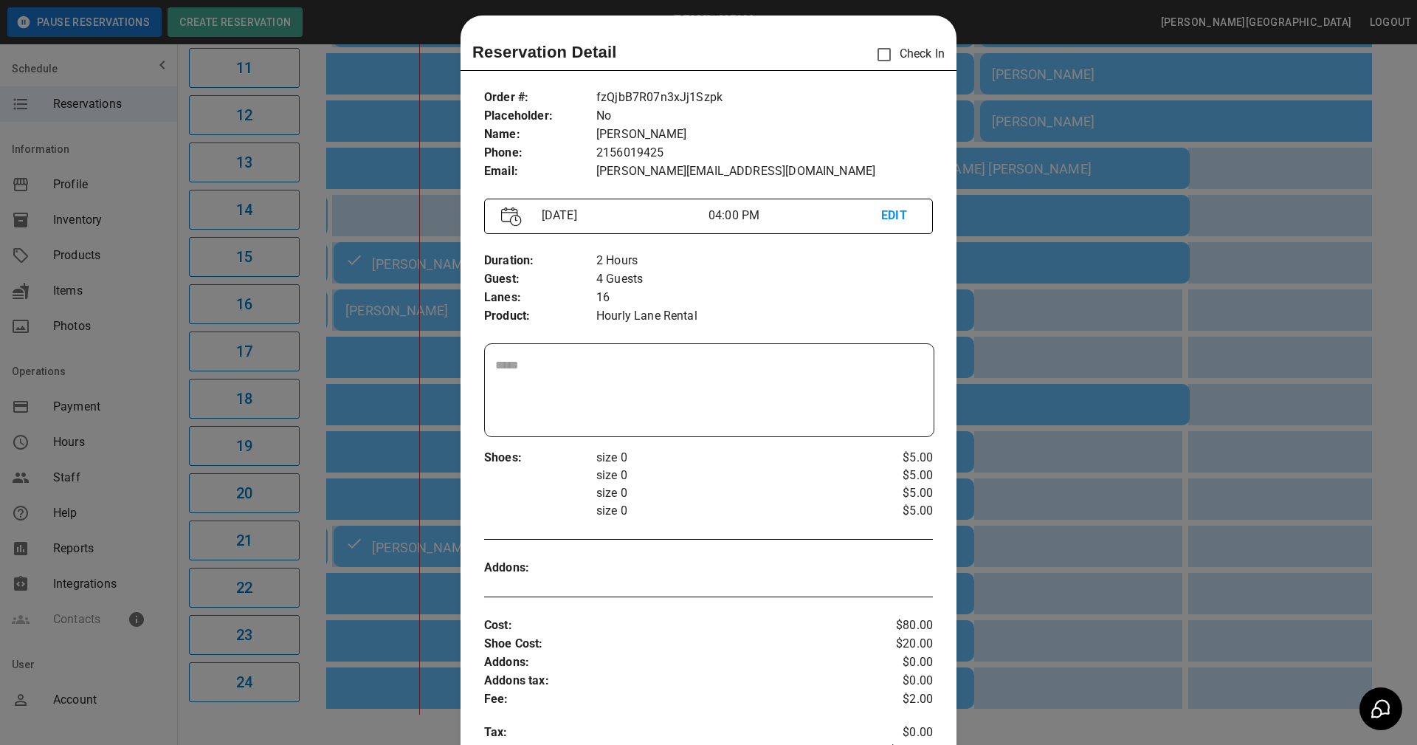
scroll to position [0, 0]
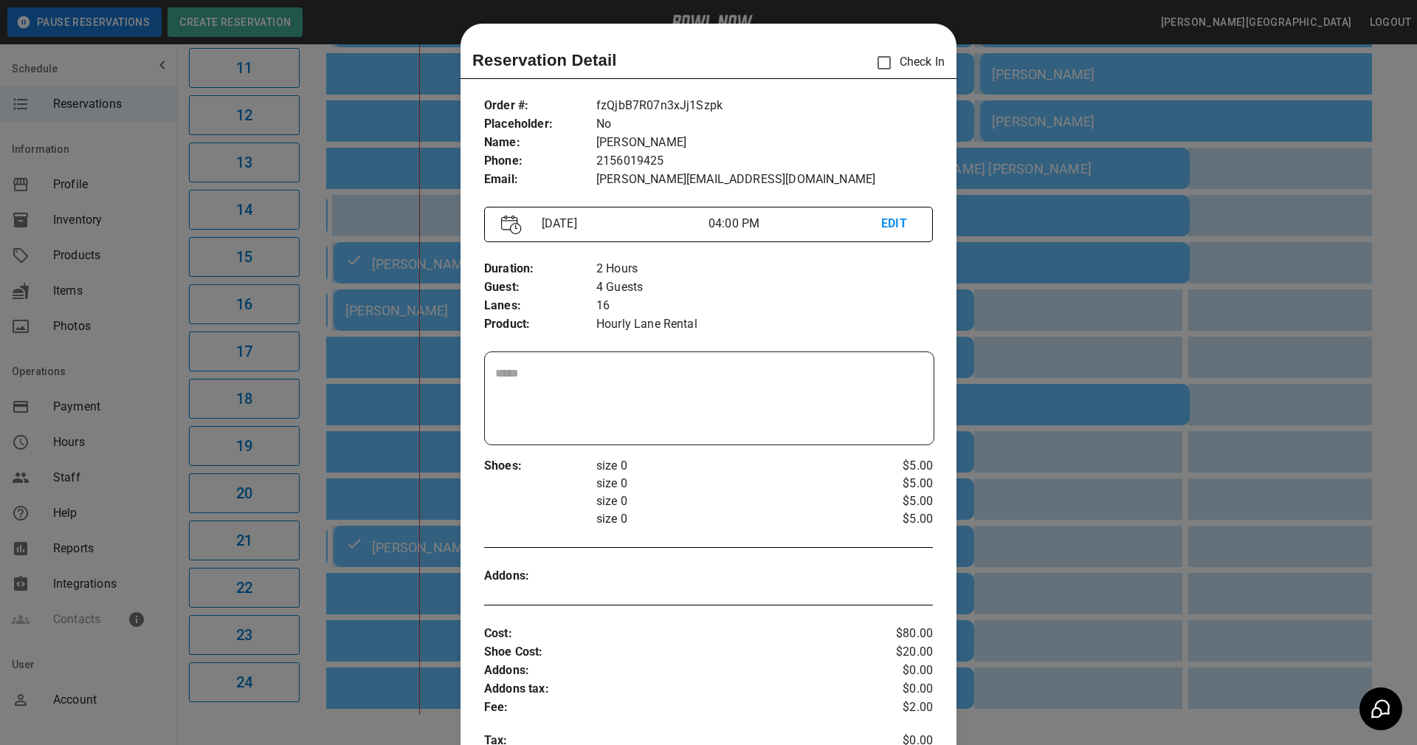
click at [985, 366] on div at bounding box center [708, 372] width 1417 height 745
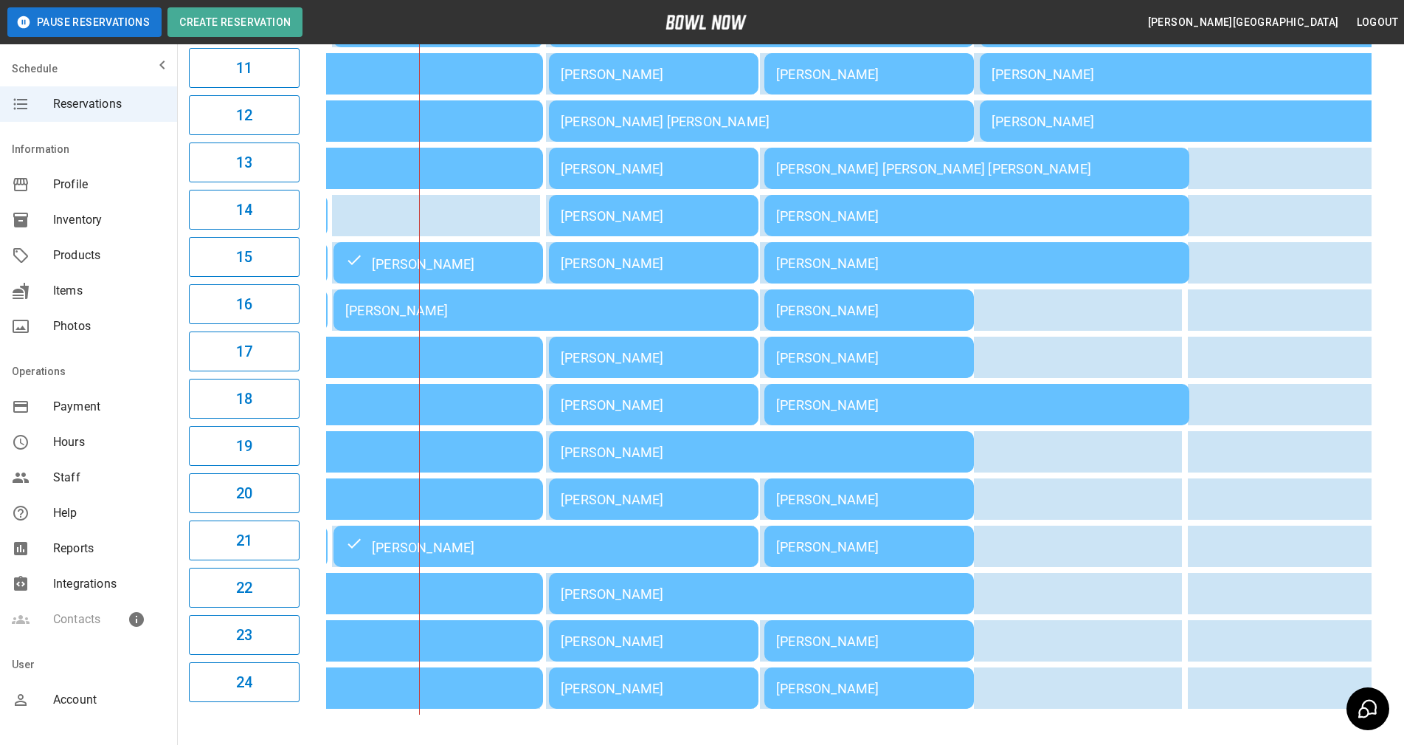
click at [418, 331] on td "[PERSON_NAME]" at bounding box center [546, 309] width 425 height 41
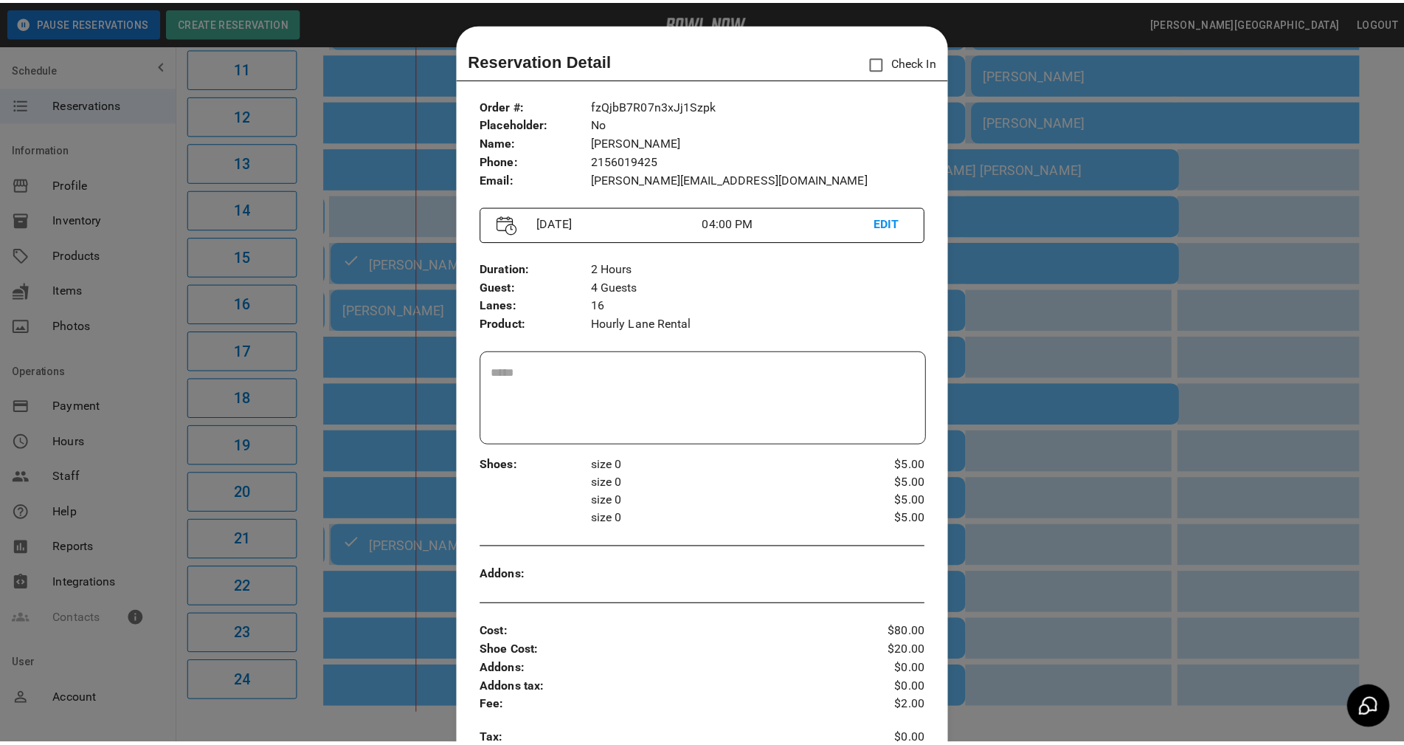
scroll to position [24, 0]
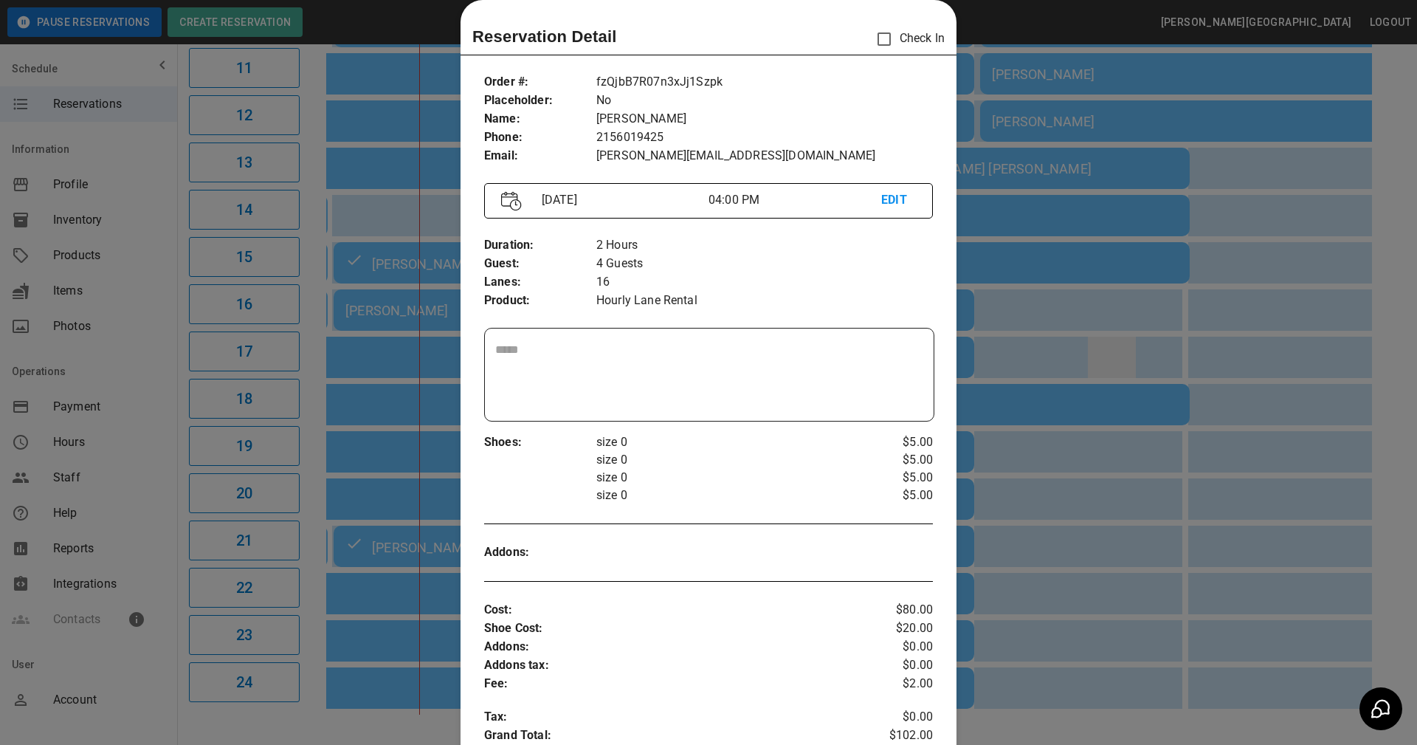
click at [1093, 356] on div at bounding box center [708, 372] width 1417 height 745
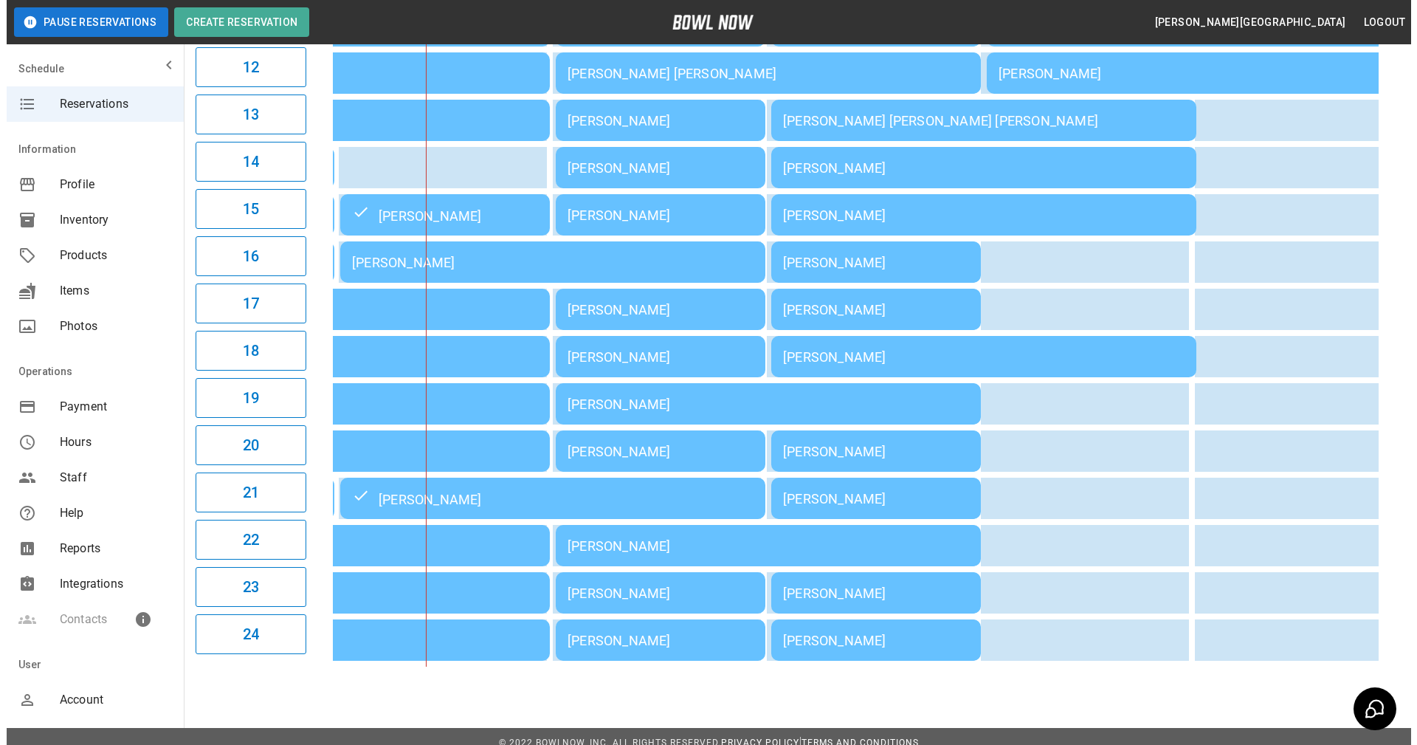
scroll to position [724, 0]
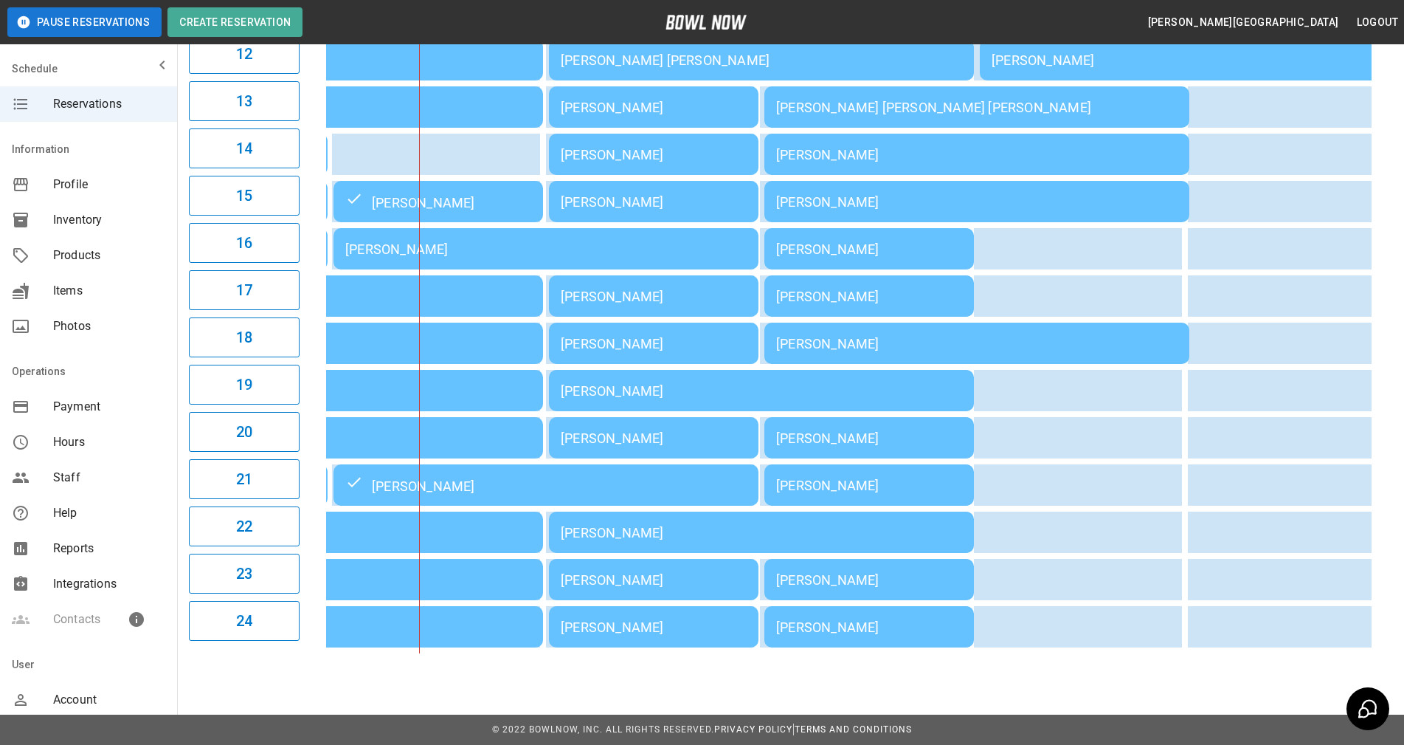
click at [632, 438] on div "[PERSON_NAME]" at bounding box center [654, 437] width 186 height 15
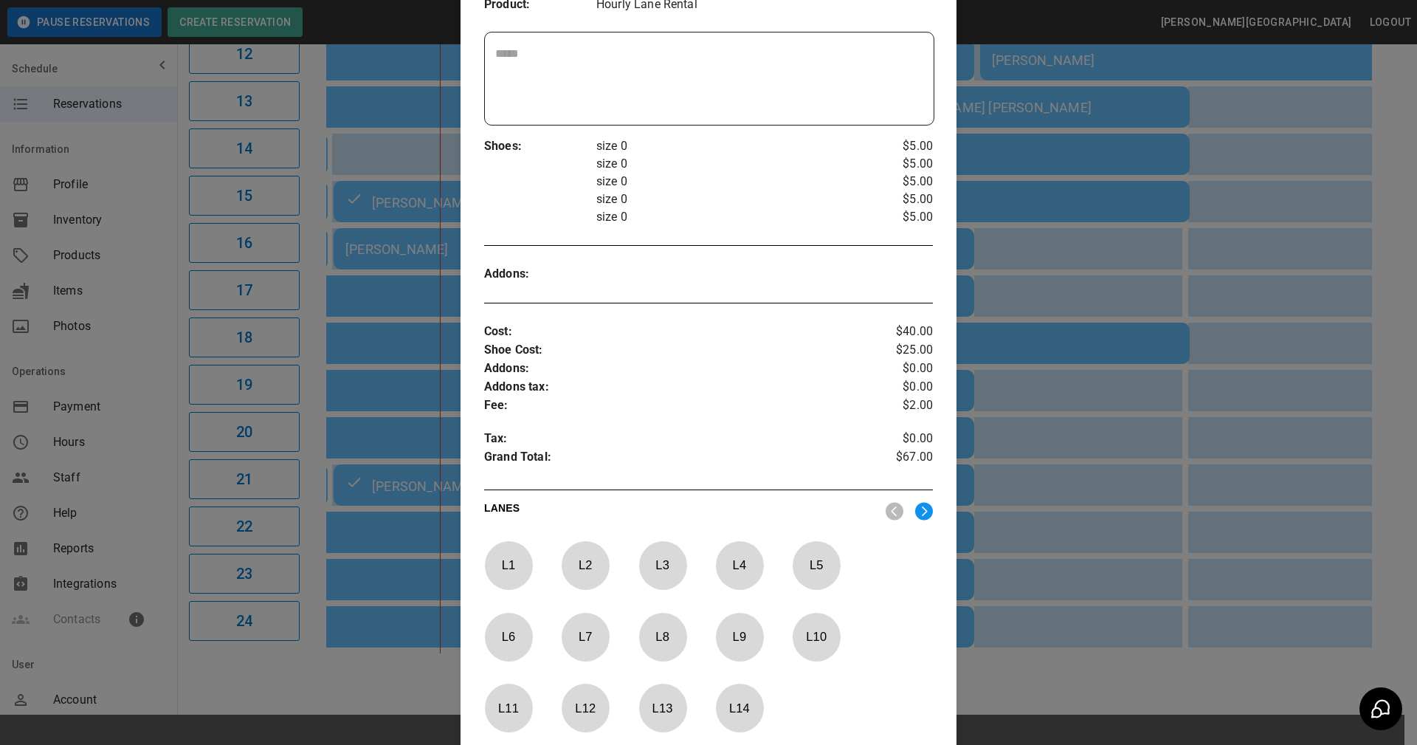
scroll to position [503, 0]
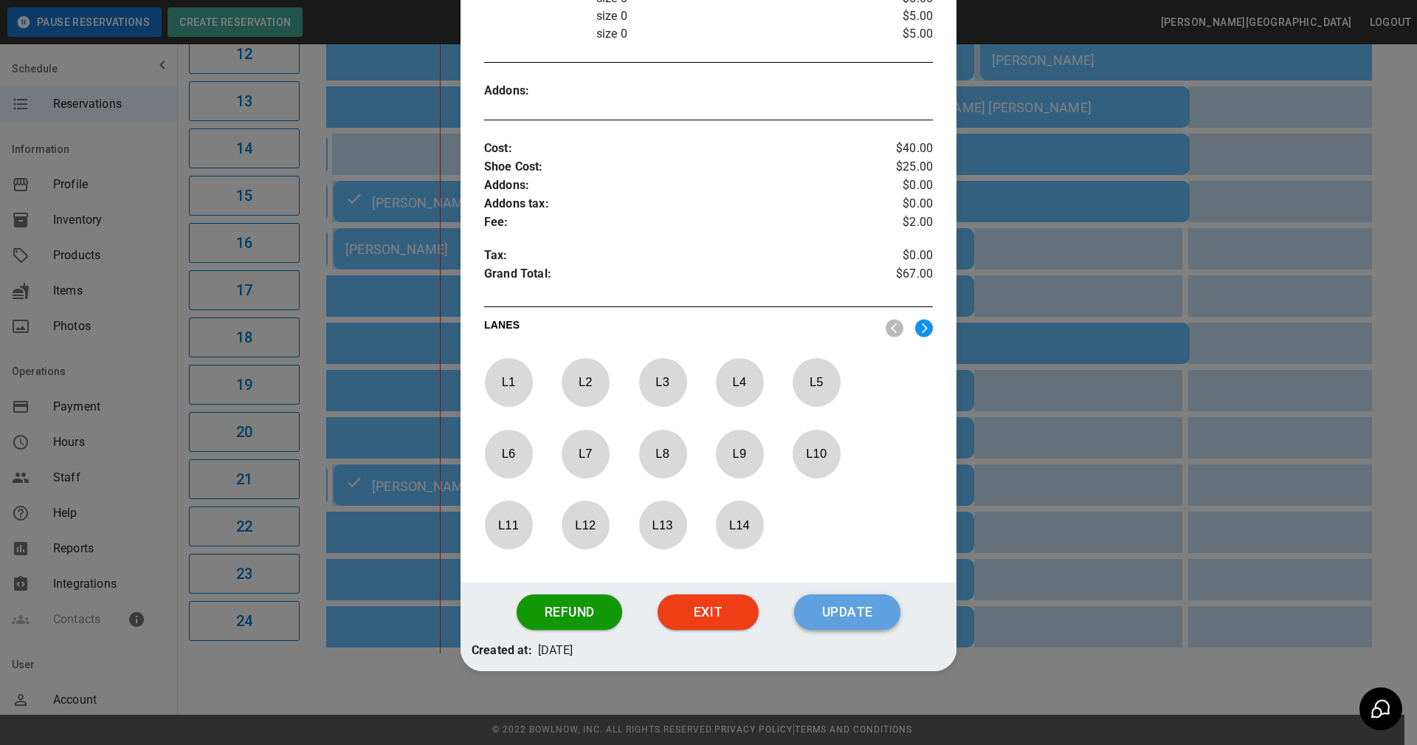
click at [835, 618] on button "Update" at bounding box center [847, 611] width 106 height 35
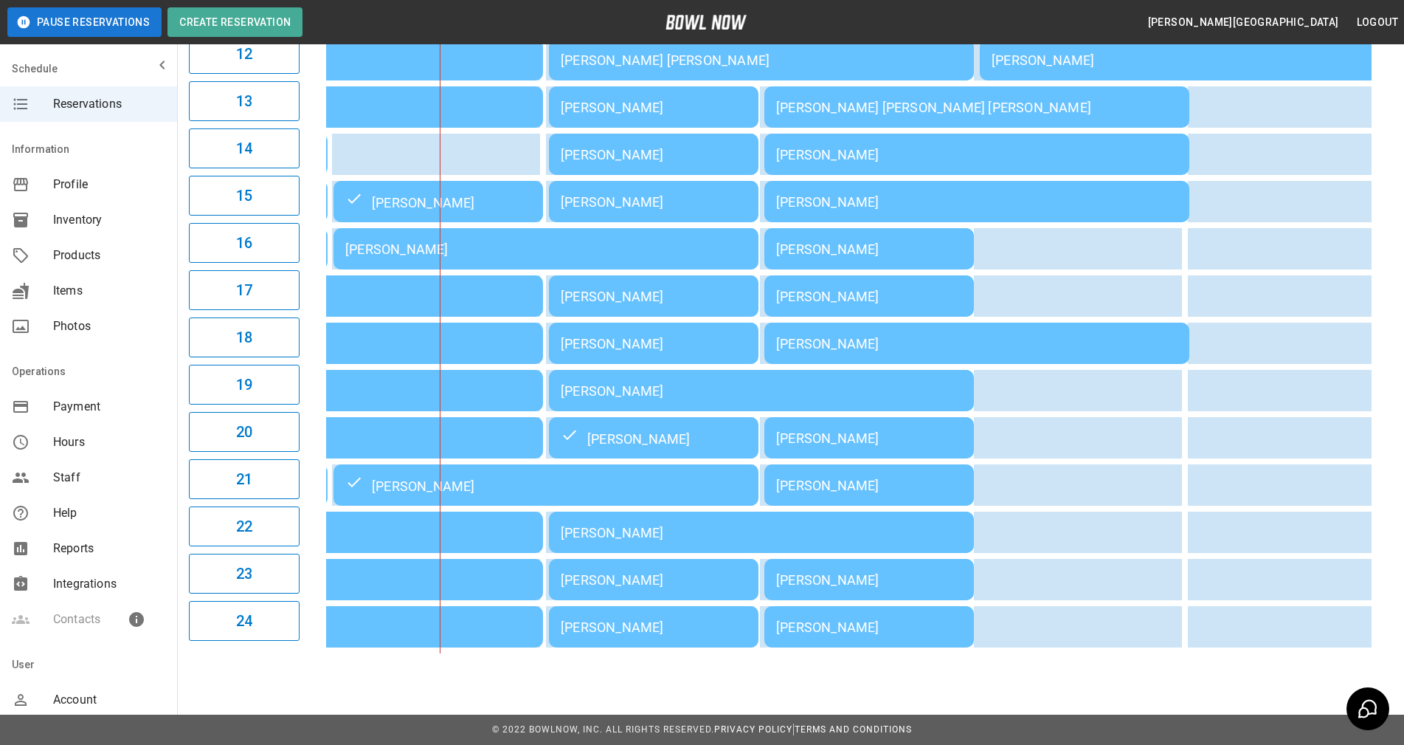
click at [695, 432] on div "[PERSON_NAME]" at bounding box center [654, 438] width 186 height 18
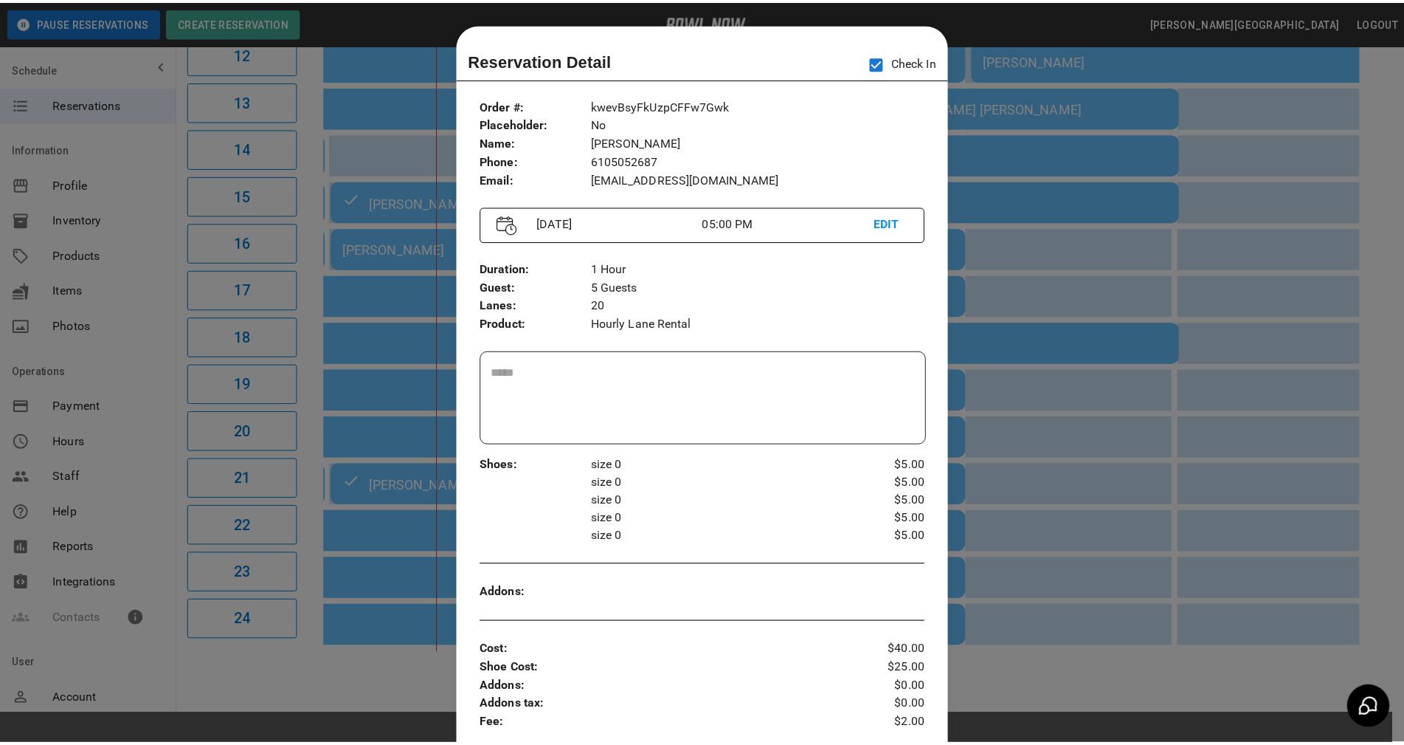
scroll to position [24, 0]
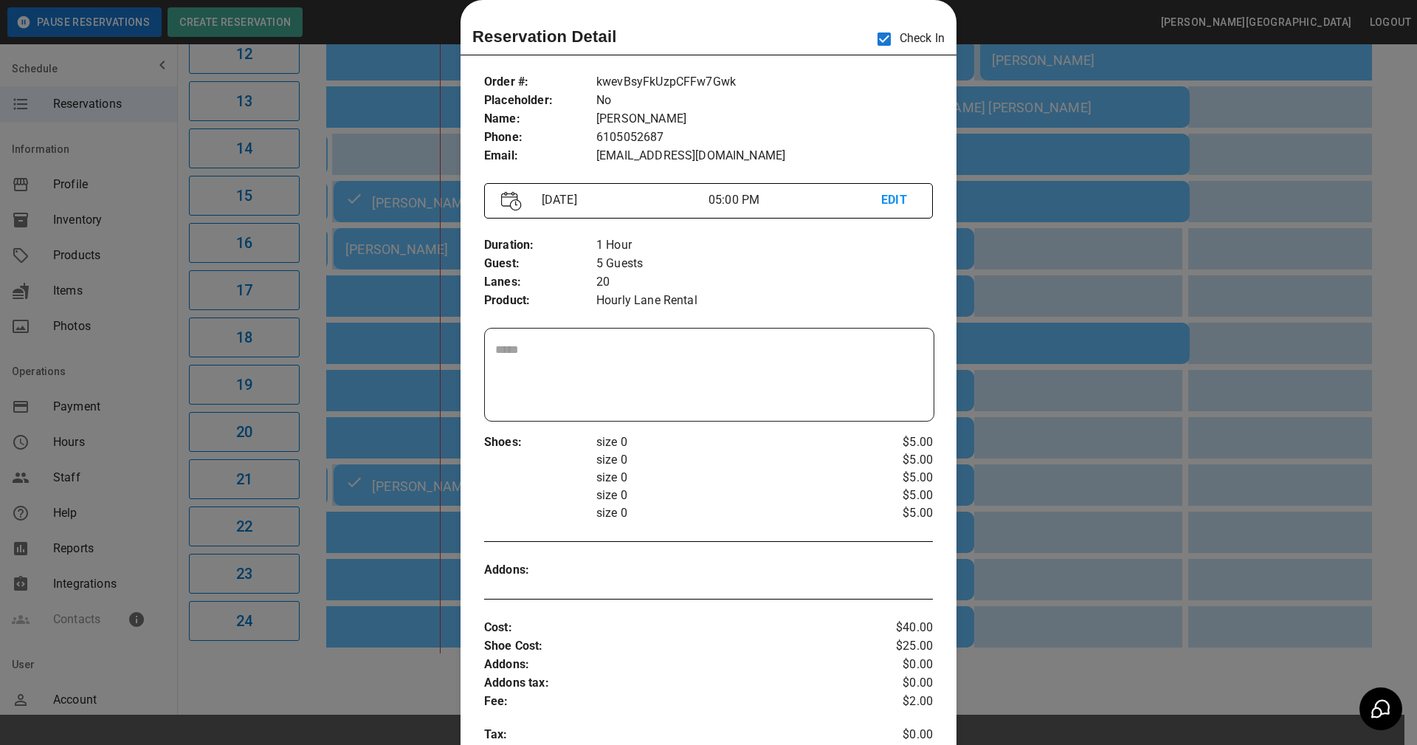
click at [1386, 223] on div at bounding box center [708, 372] width 1417 height 745
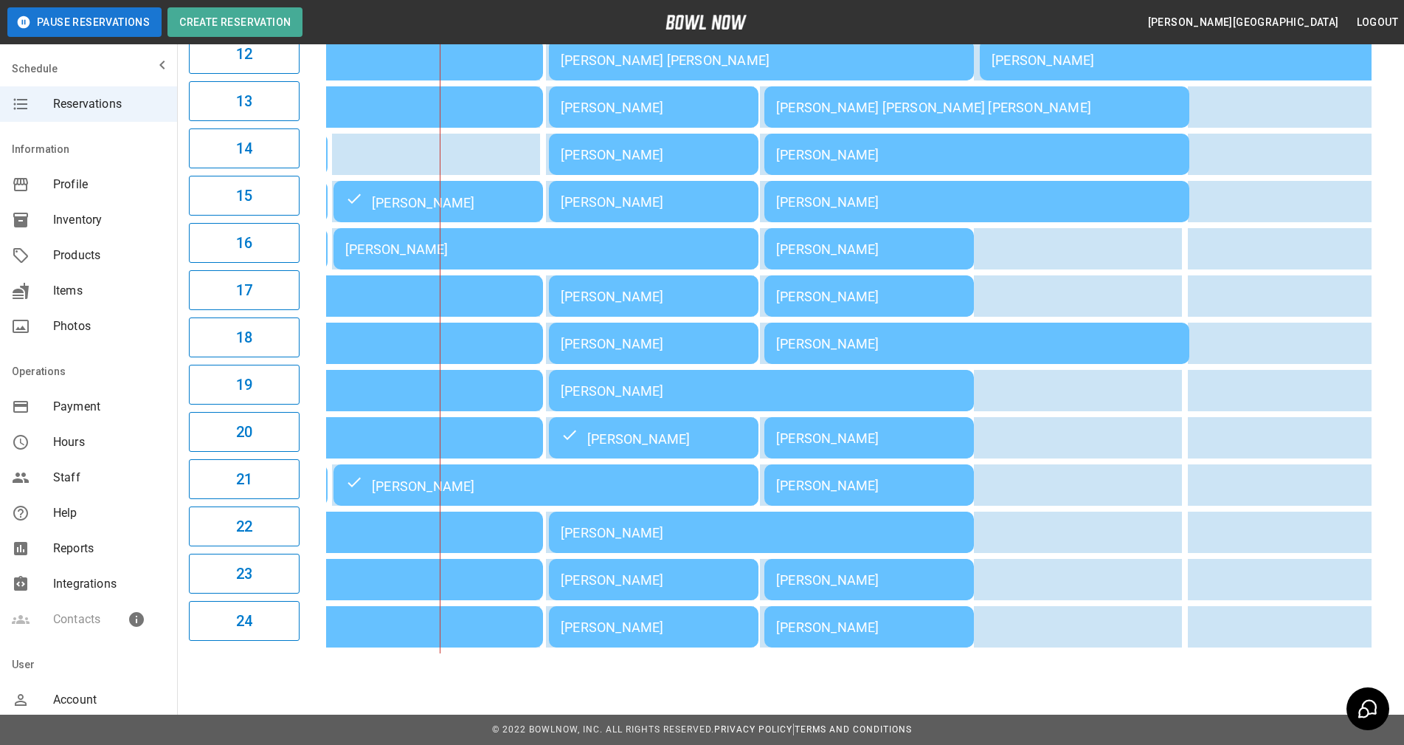
click at [822, 695] on div "**********" at bounding box center [702, 17] width 1404 height 1456
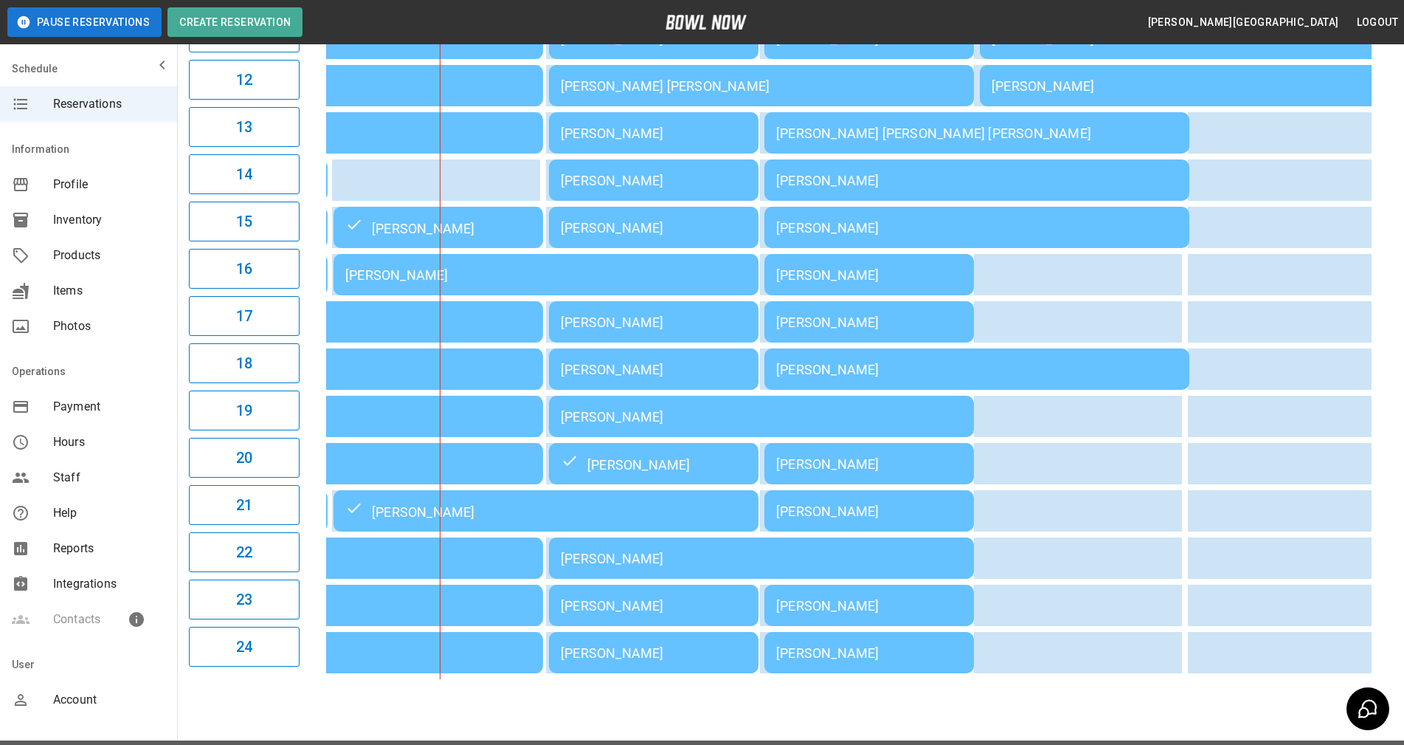
scroll to position [724, 0]
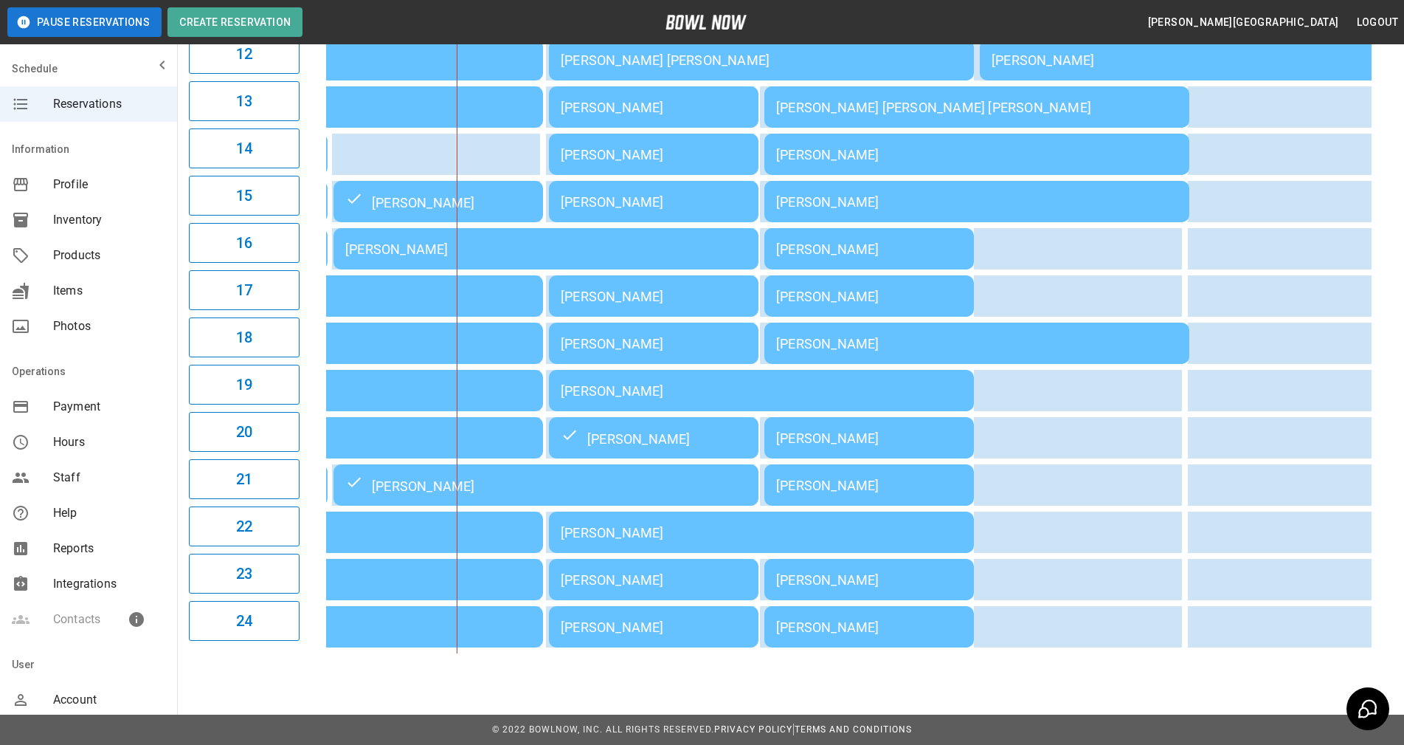
click at [1393, 418] on div "**********" at bounding box center [790, 0] width 1227 height 1329
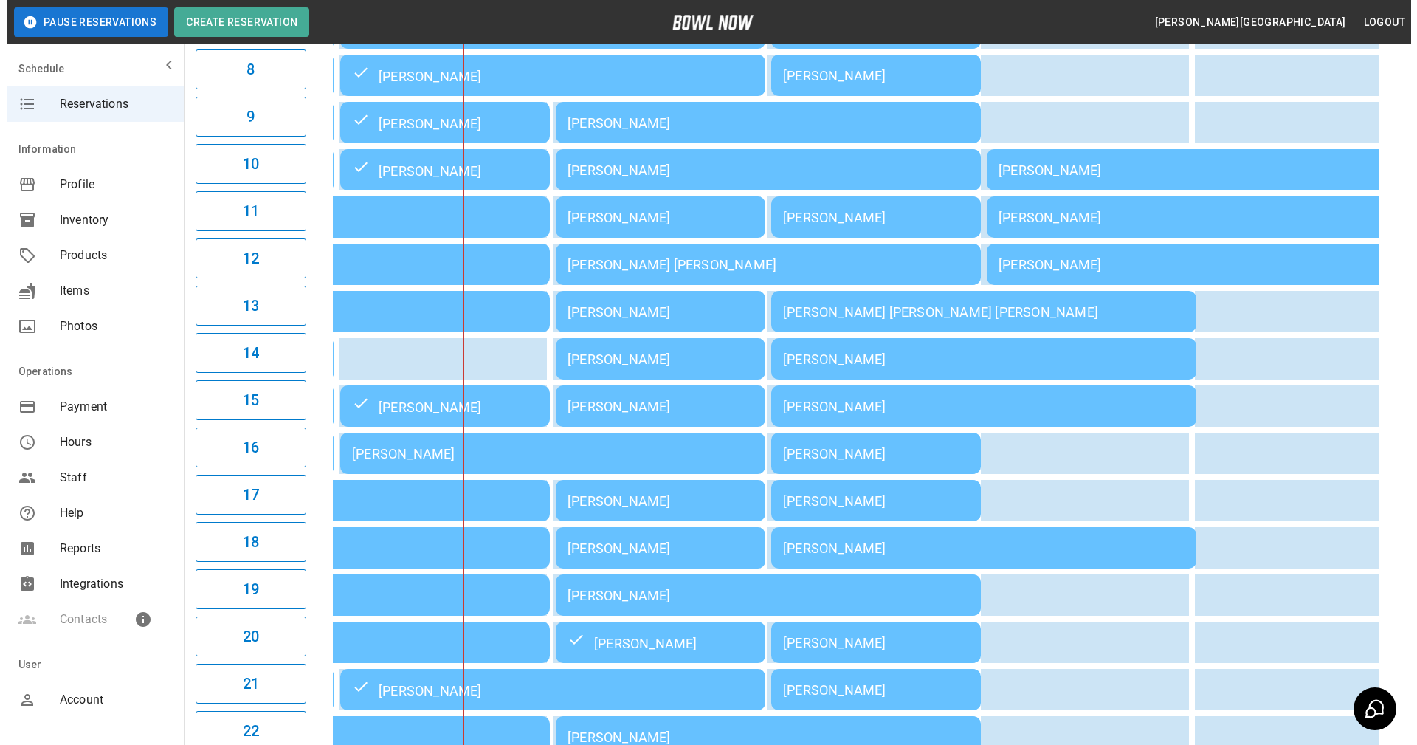
scroll to position [511, 0]
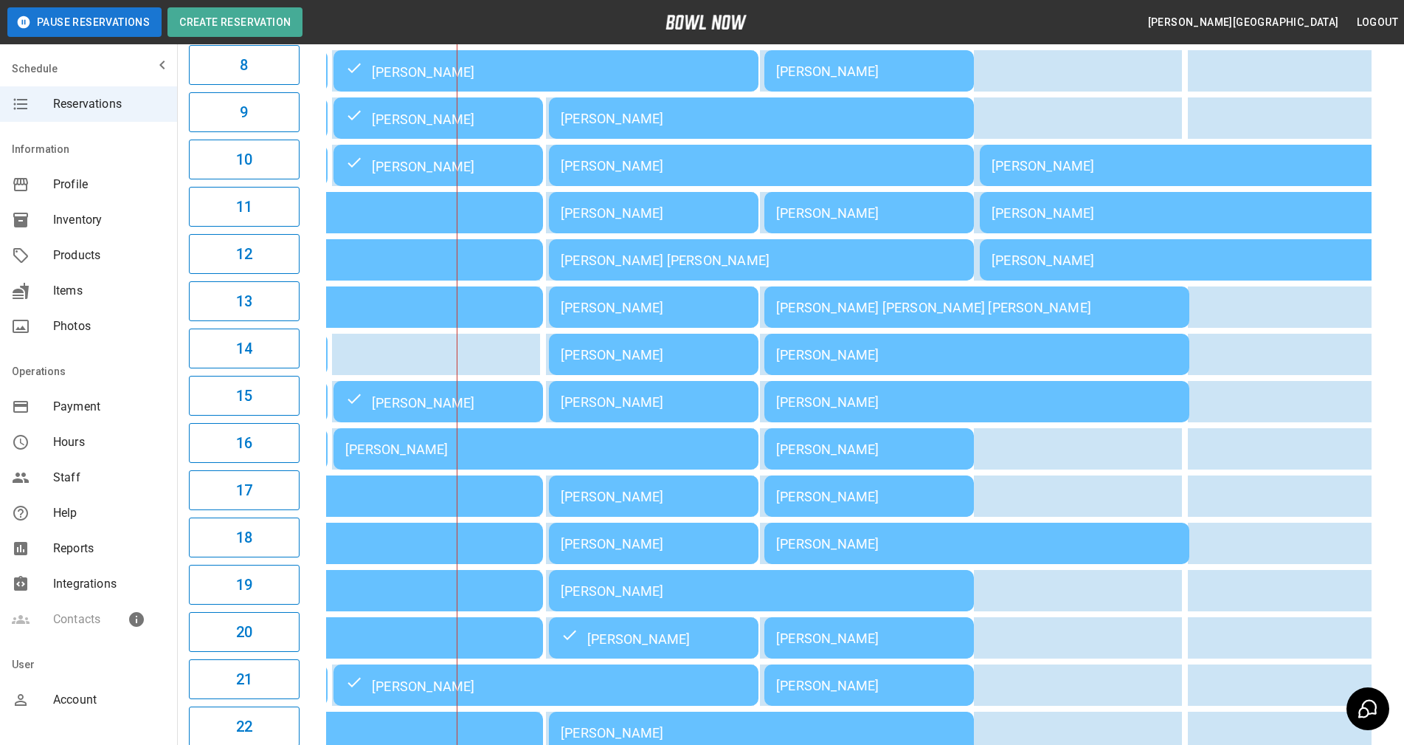
click at [677, 551] on div "[PERSON_NAME]" at bounding box center [654, 543] width 186 height 15
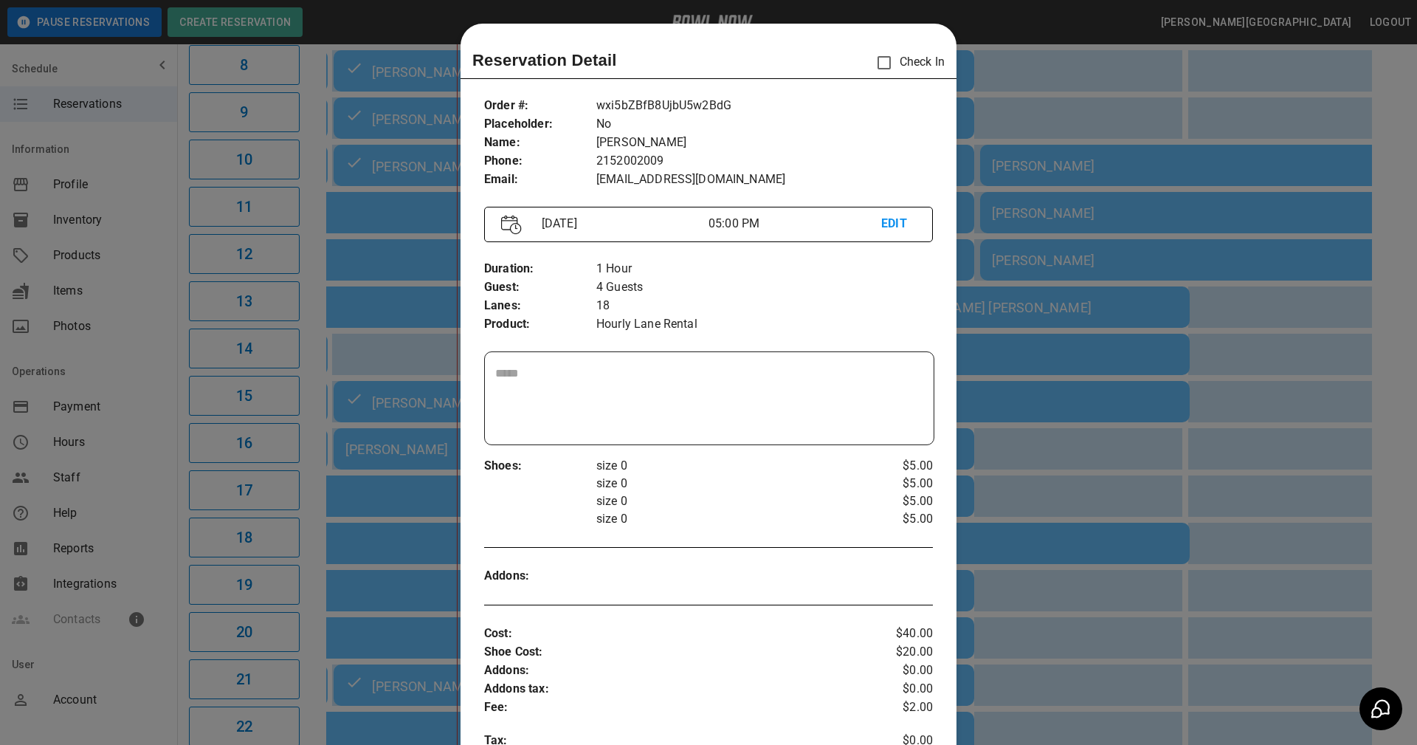
scroll to position [24, 0]
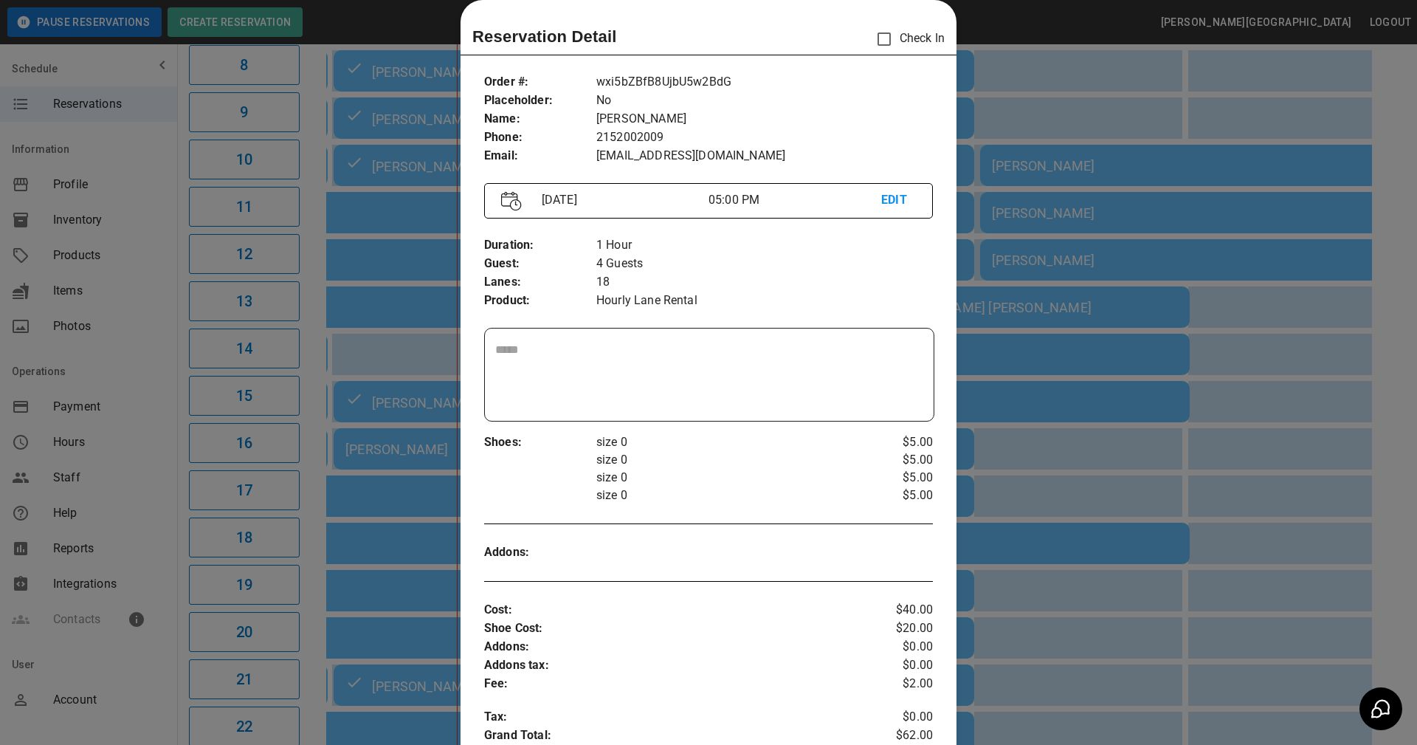
click at [1025, 87] on div at bounding box center [708, 372] width 1417 height 745
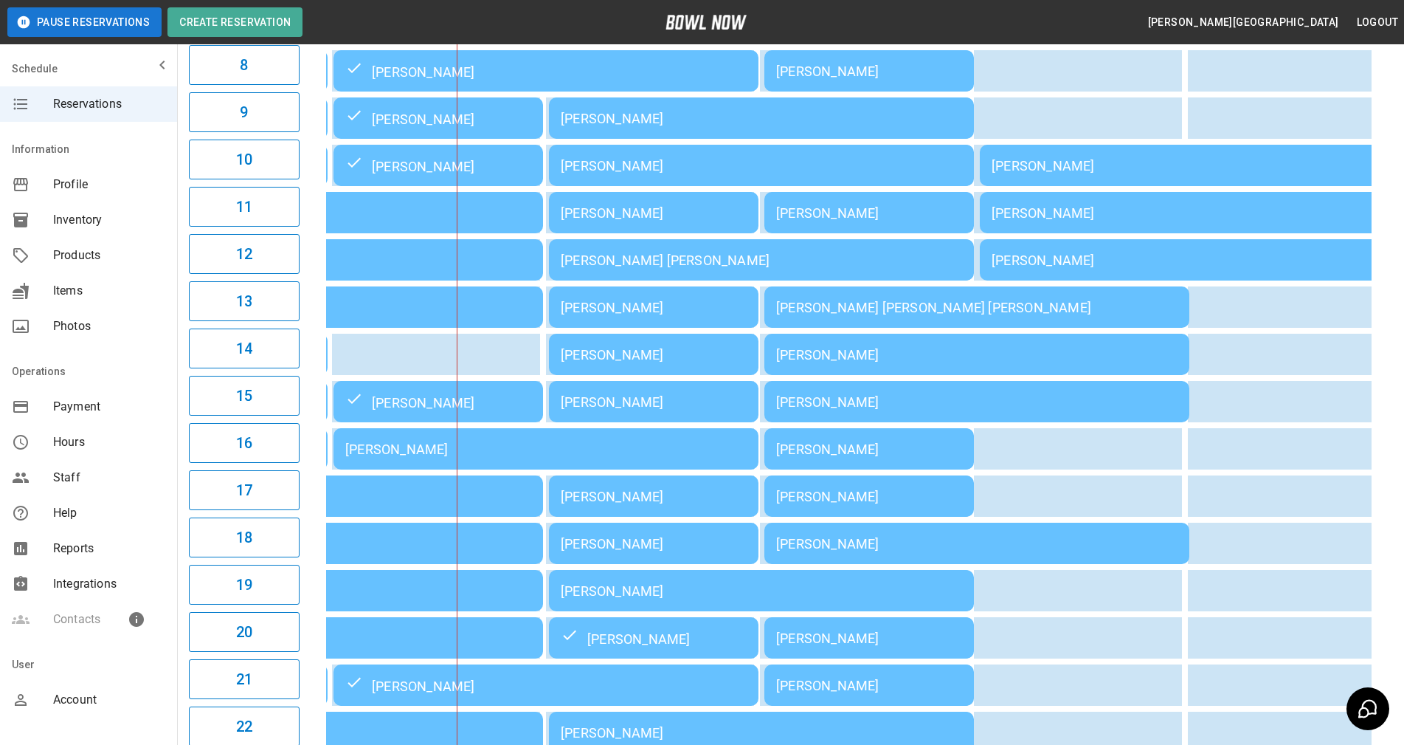
click at [614, 410] on div "[PERSON_NAME]" at bounding box center [654, 401] width 186 height 15
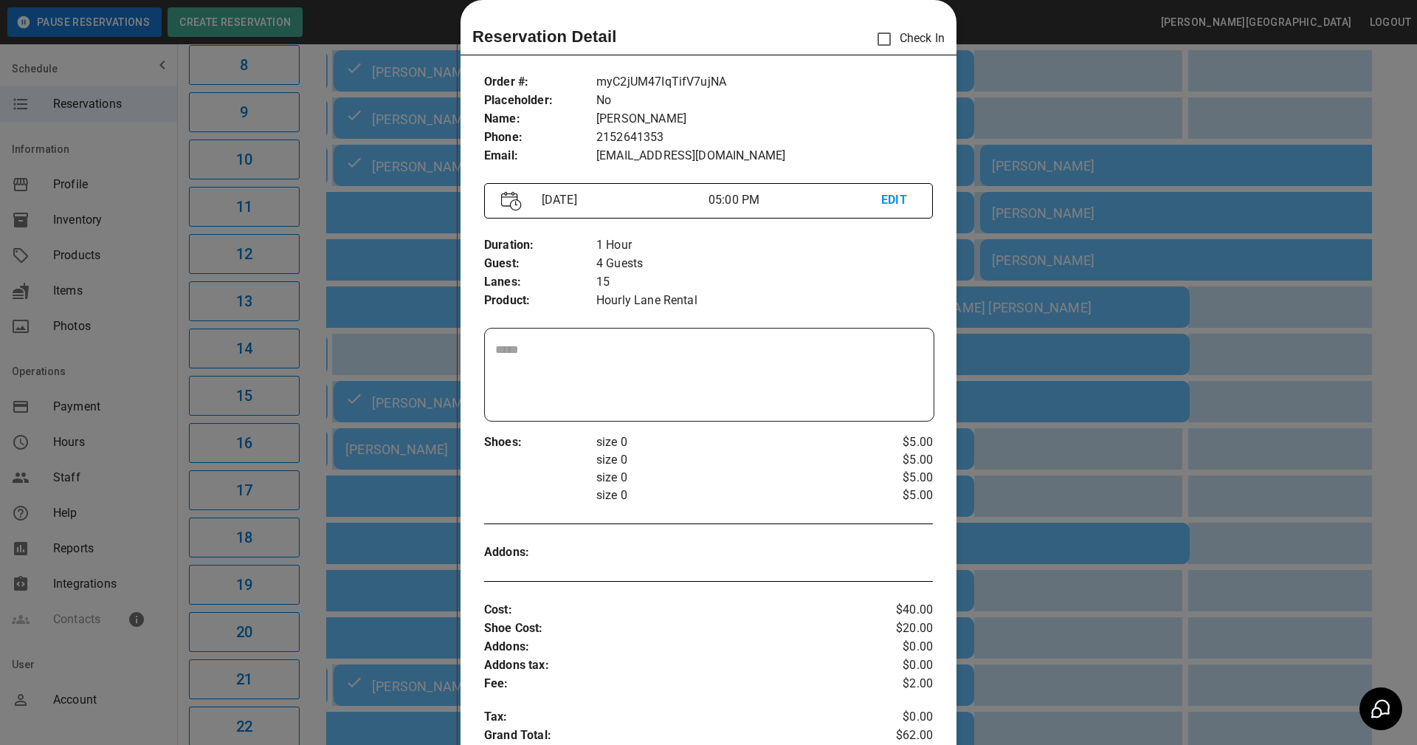
click at [1192, 447] on div at bounding box center [708, 372] width 1417 height 745
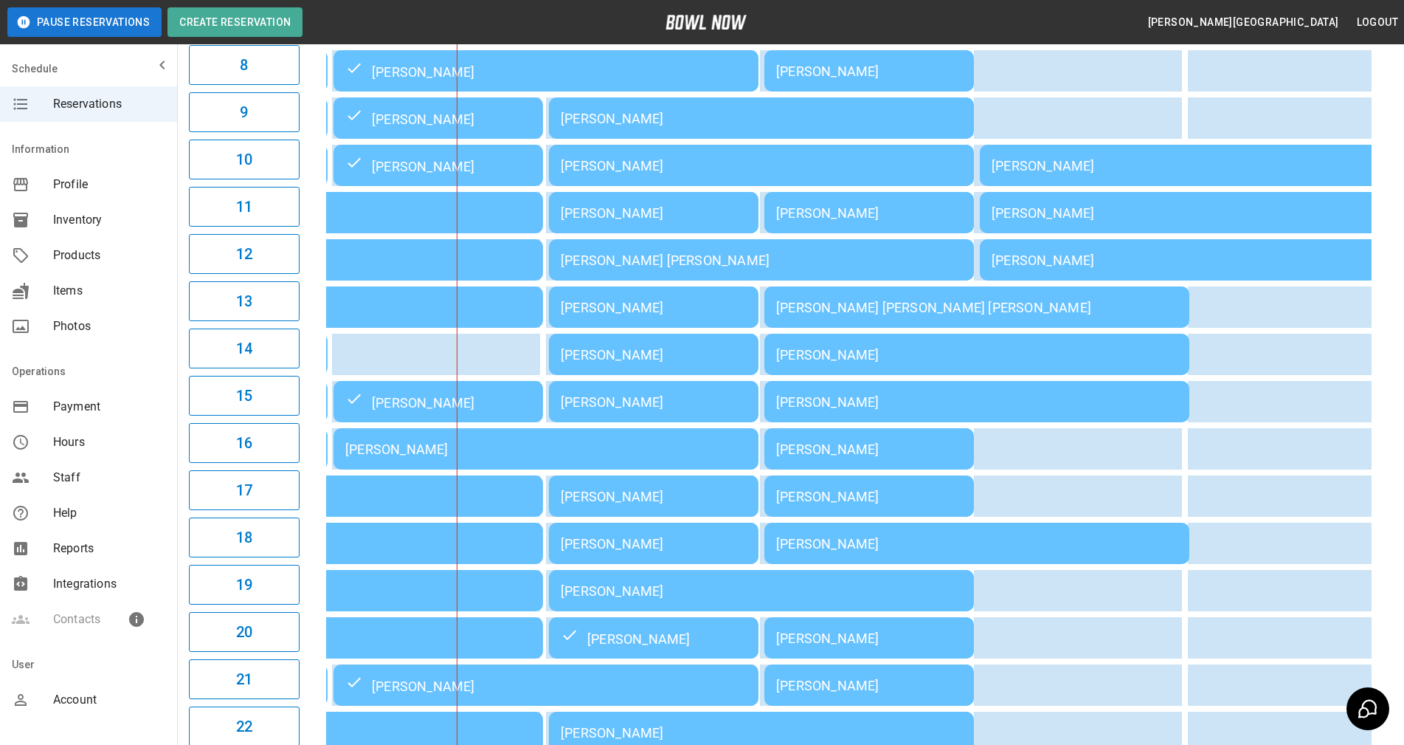
click at [643, 126] on div "[PERSON_NAME]" at bounding box center [761, 118] width 401 height 15
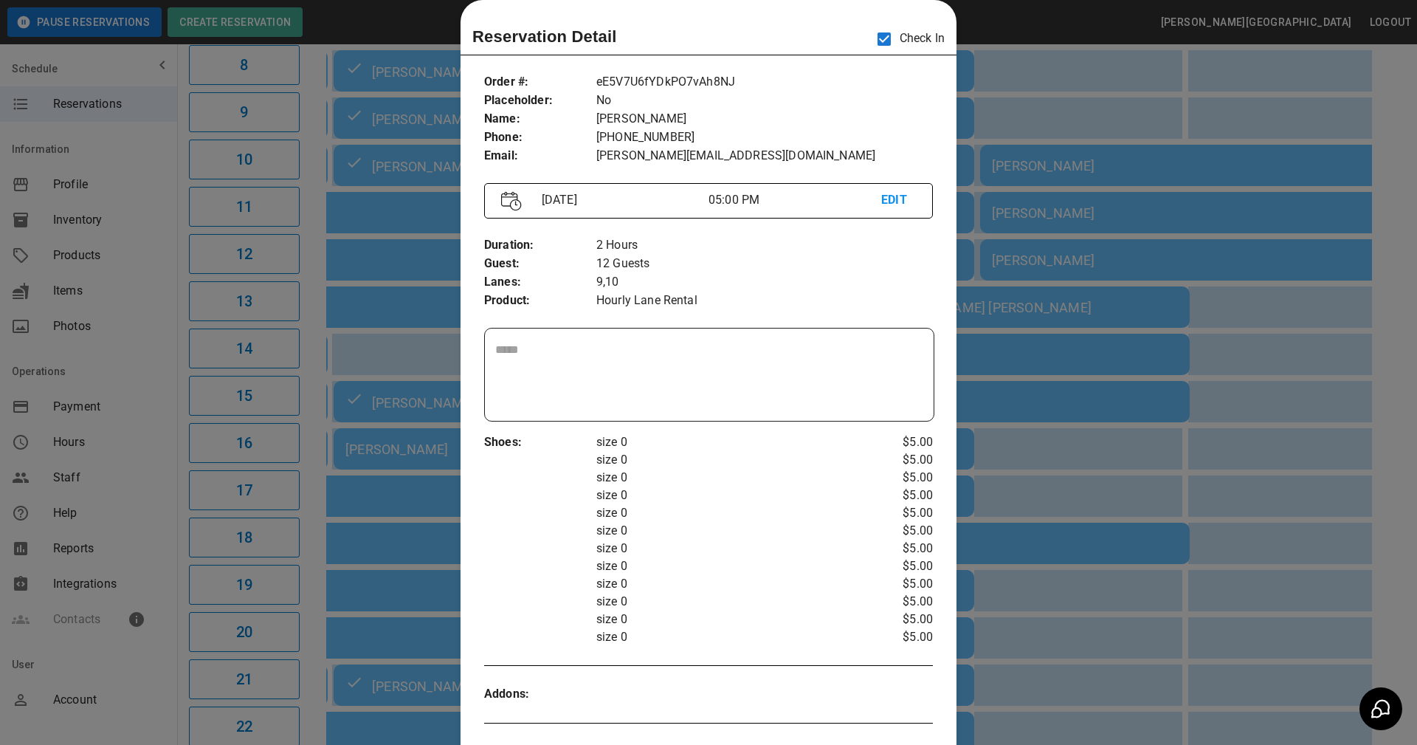
click at [782, 581] on p "size 0" at bounding box center [727, 584] width 262 height 18
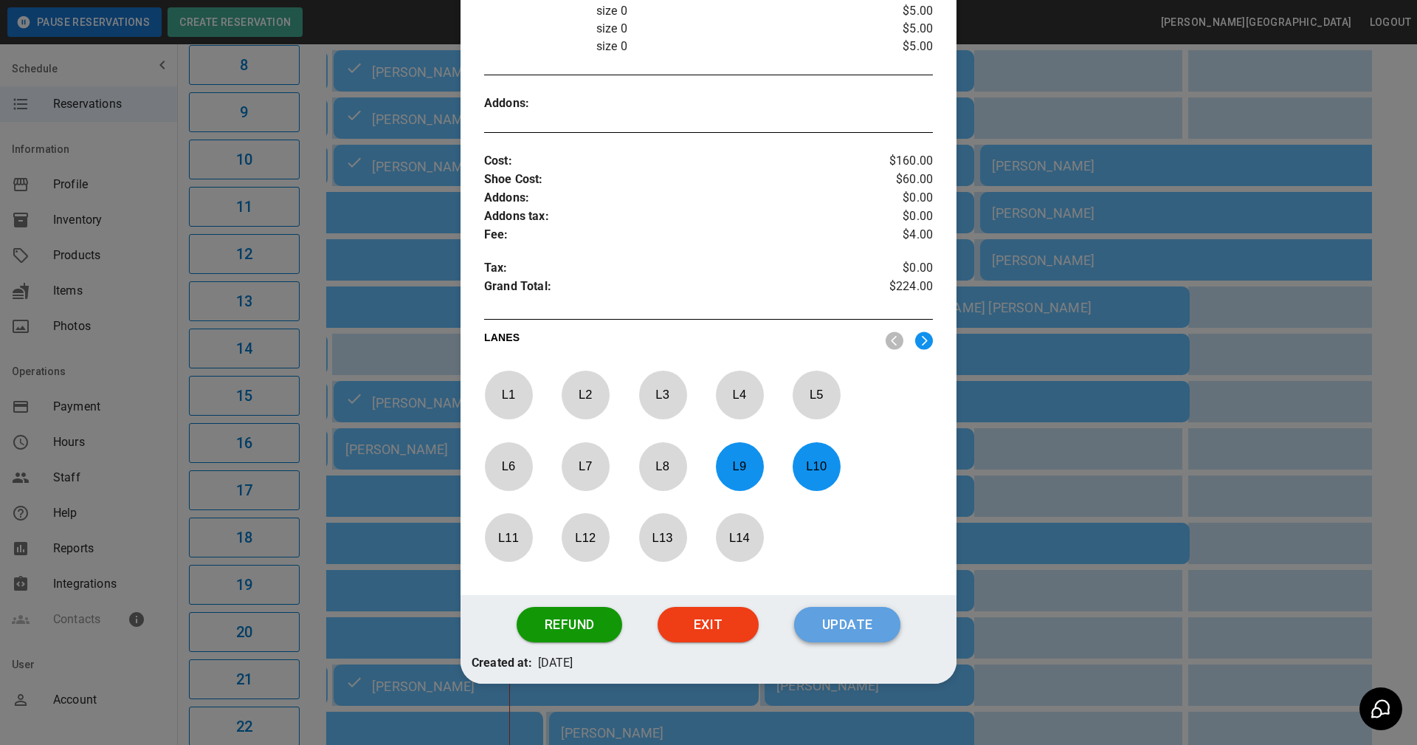
click at [832, 633] on button "Update" at bounding box center [847, 624] width 106 height 35
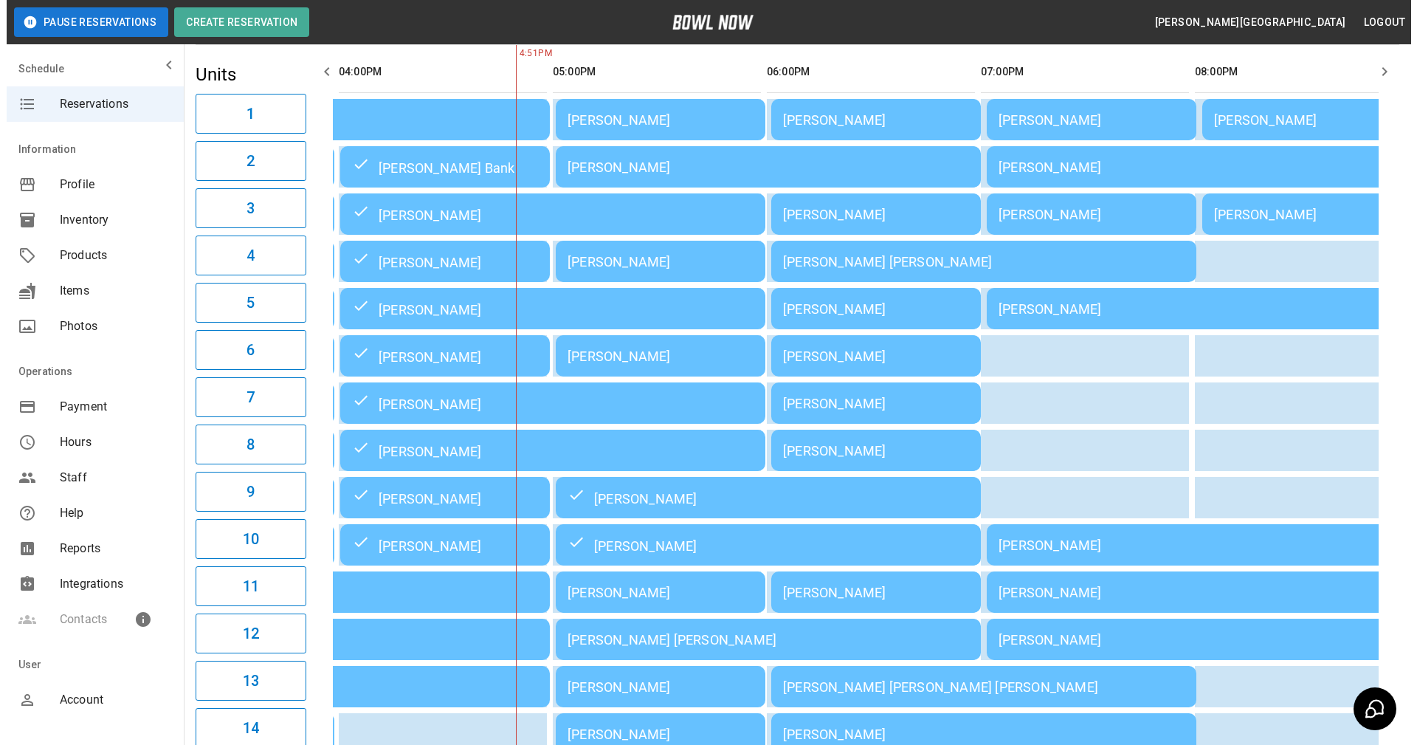
scroll to position [60, 0]
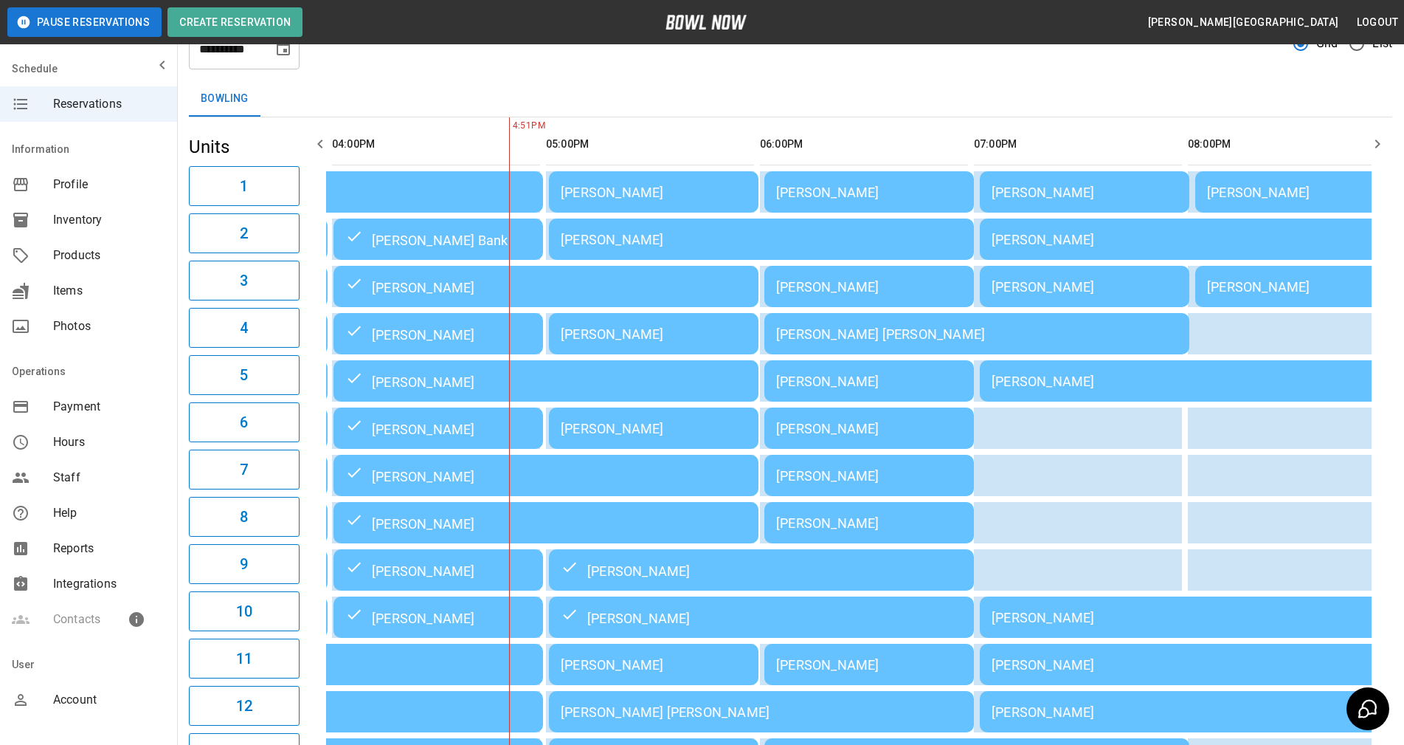
click at [629, 448] on td "[PERSON_NAME]" at bounding box center [654, 427] width 210 height 41
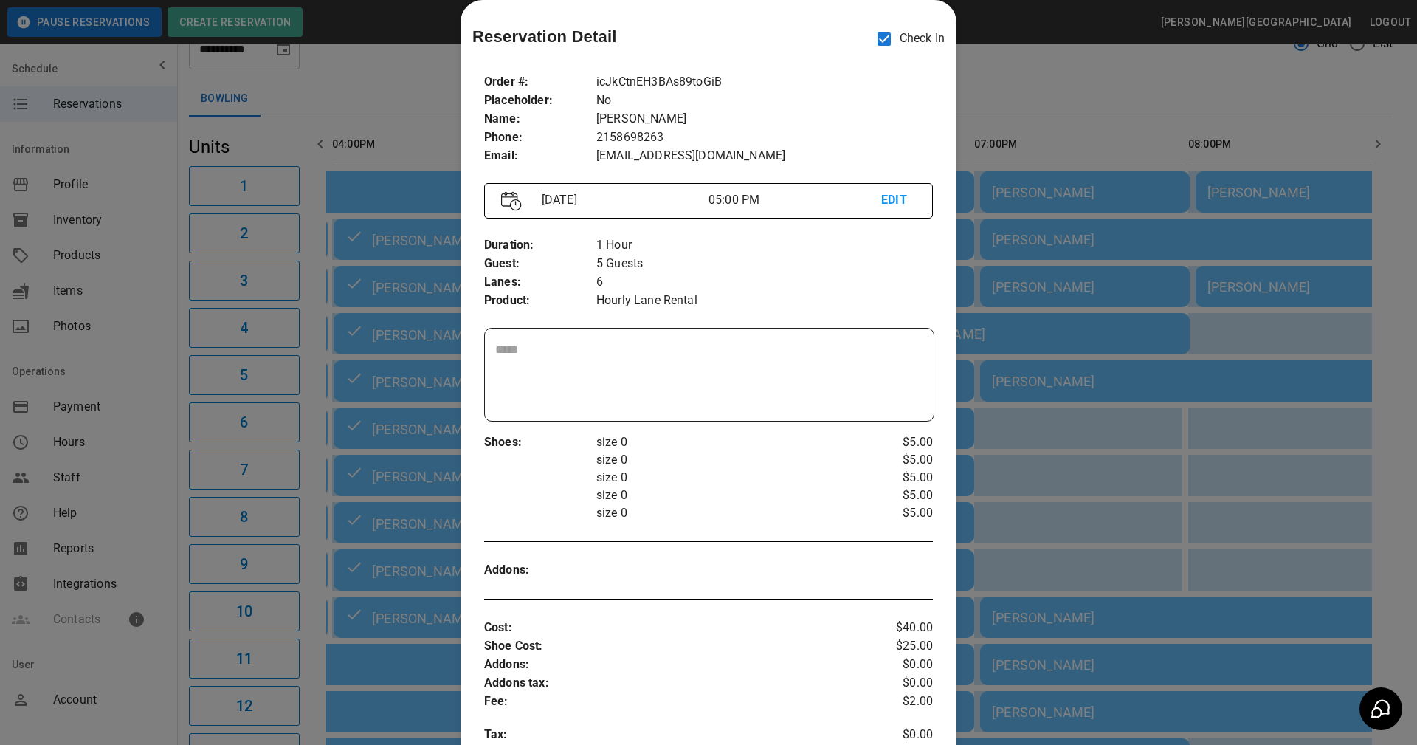
scroll to position [503, 0]
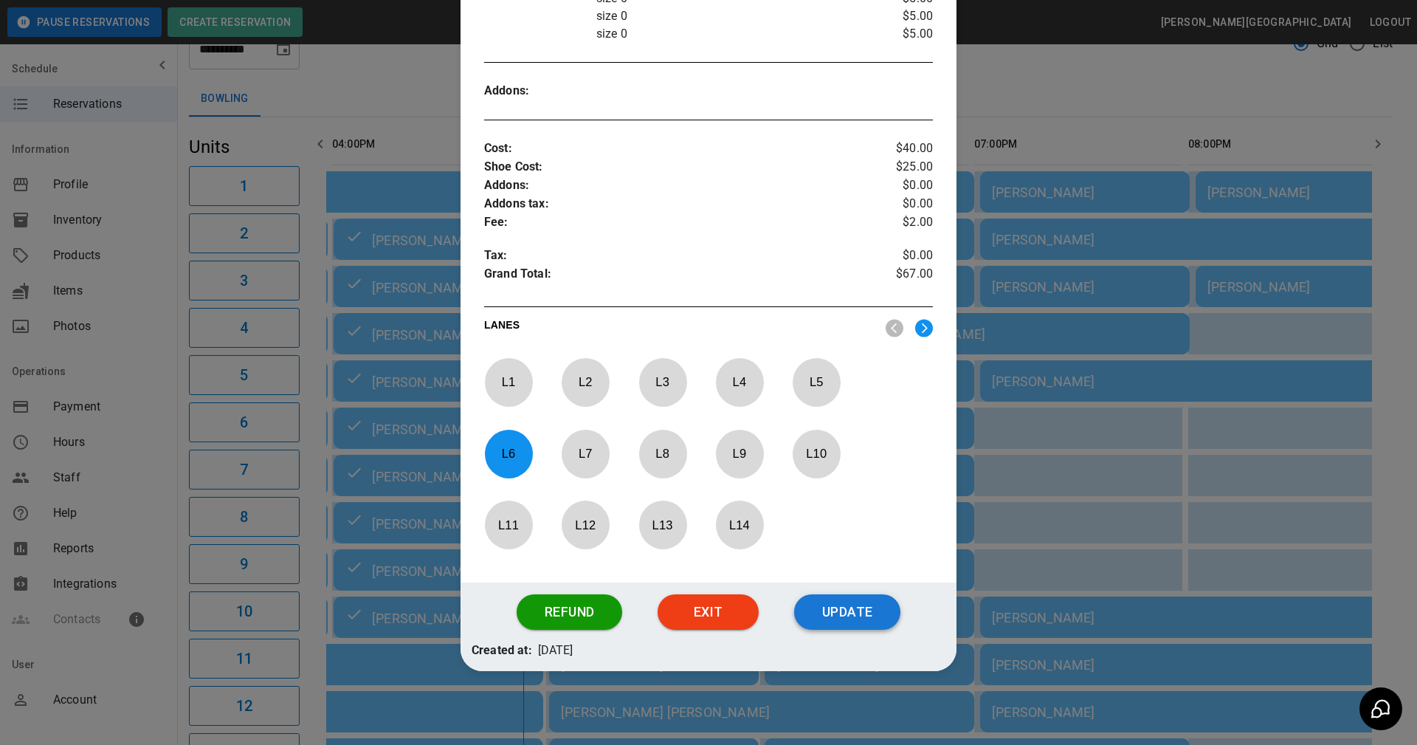
click at [847, 610] on button "Update" at bounding box center [847, 611] width 106 height 35
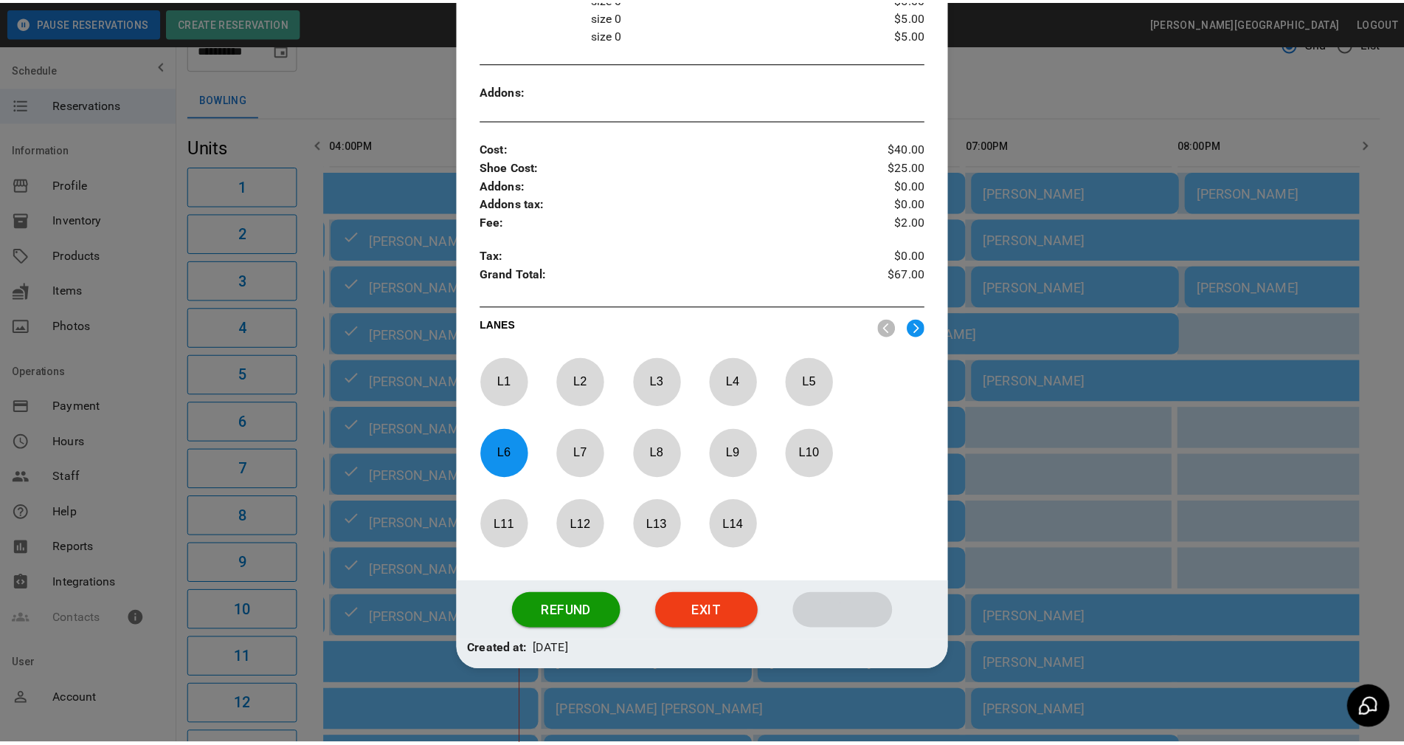
scroll to position [429, 0]
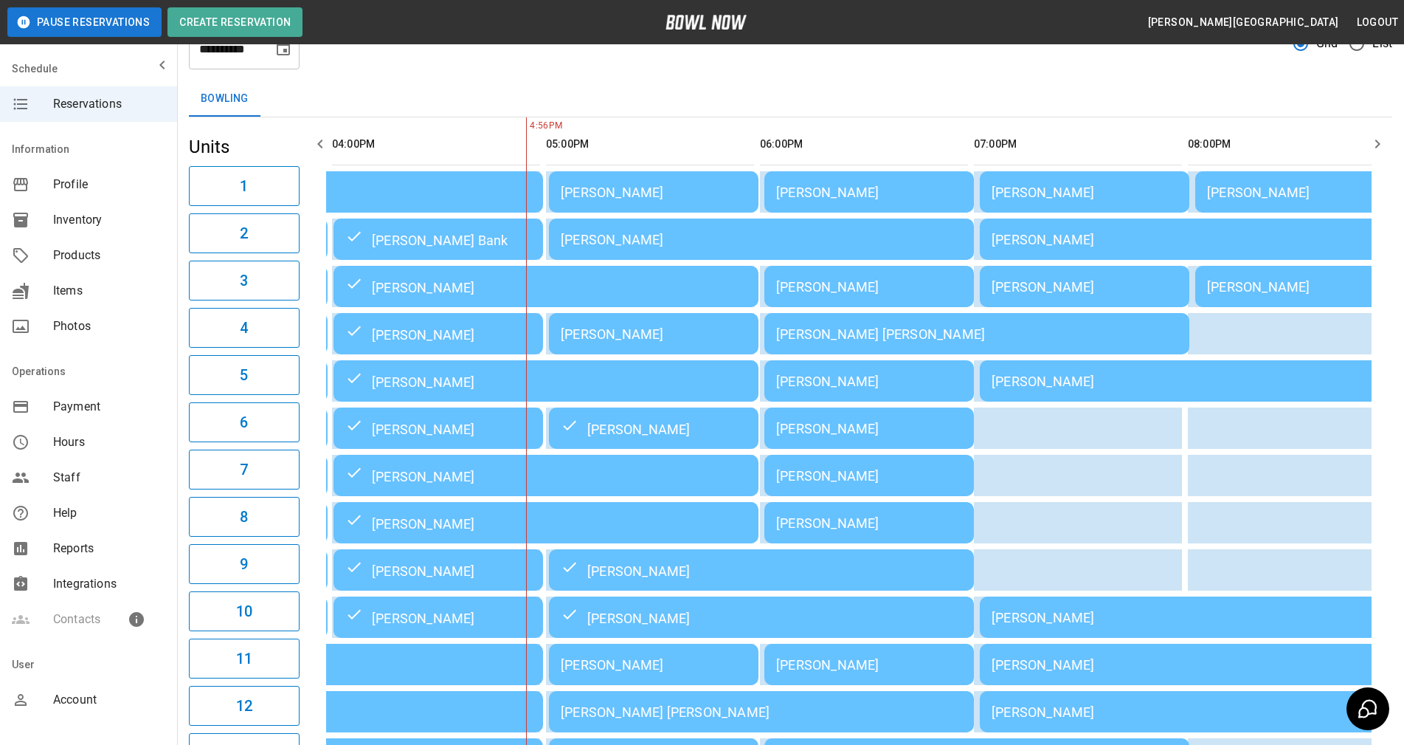
click at [645, 117] on table "Julie Overdorff Melinda Bova Jessica Ratcliffe Jim Ryan McKenzie Fruehwirth Max…" at bounding box center [869, 710] width 1514 height 1187
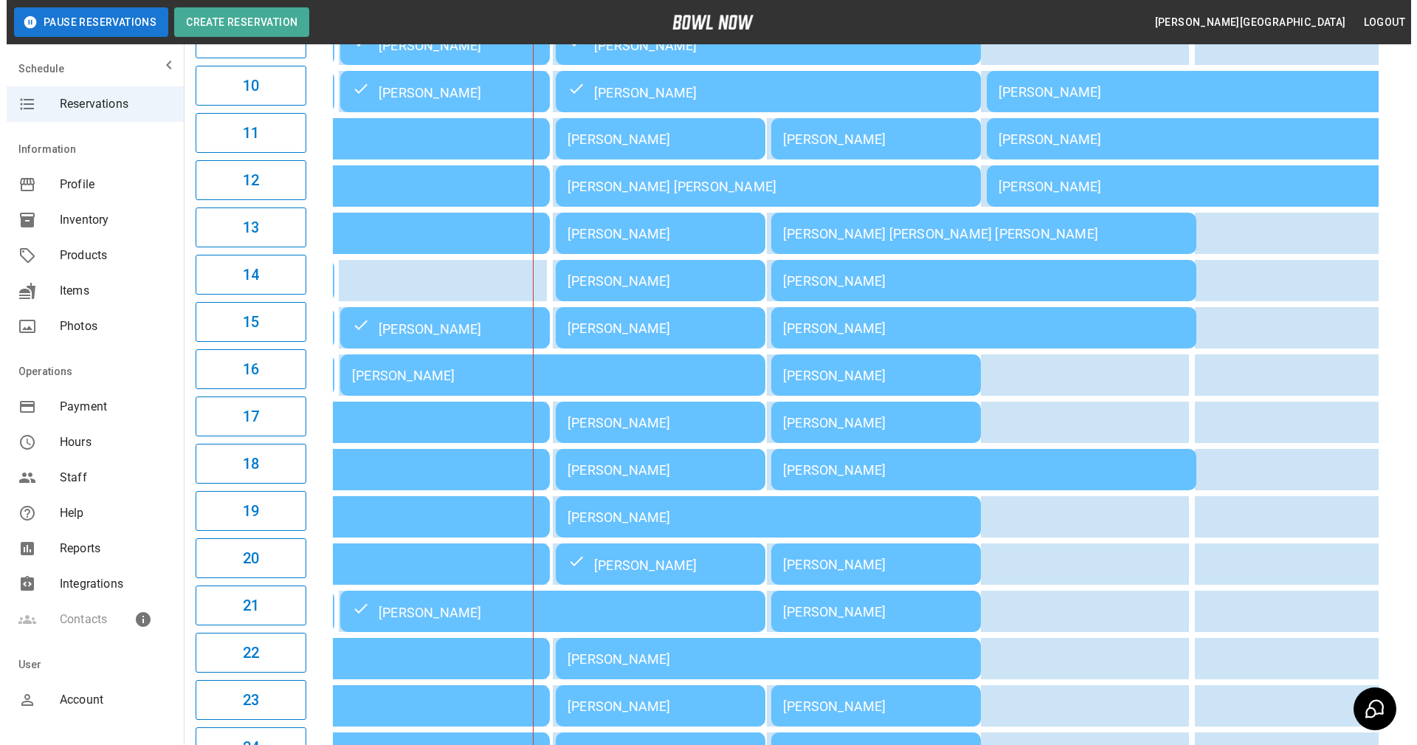
scroll to position [650, 0]
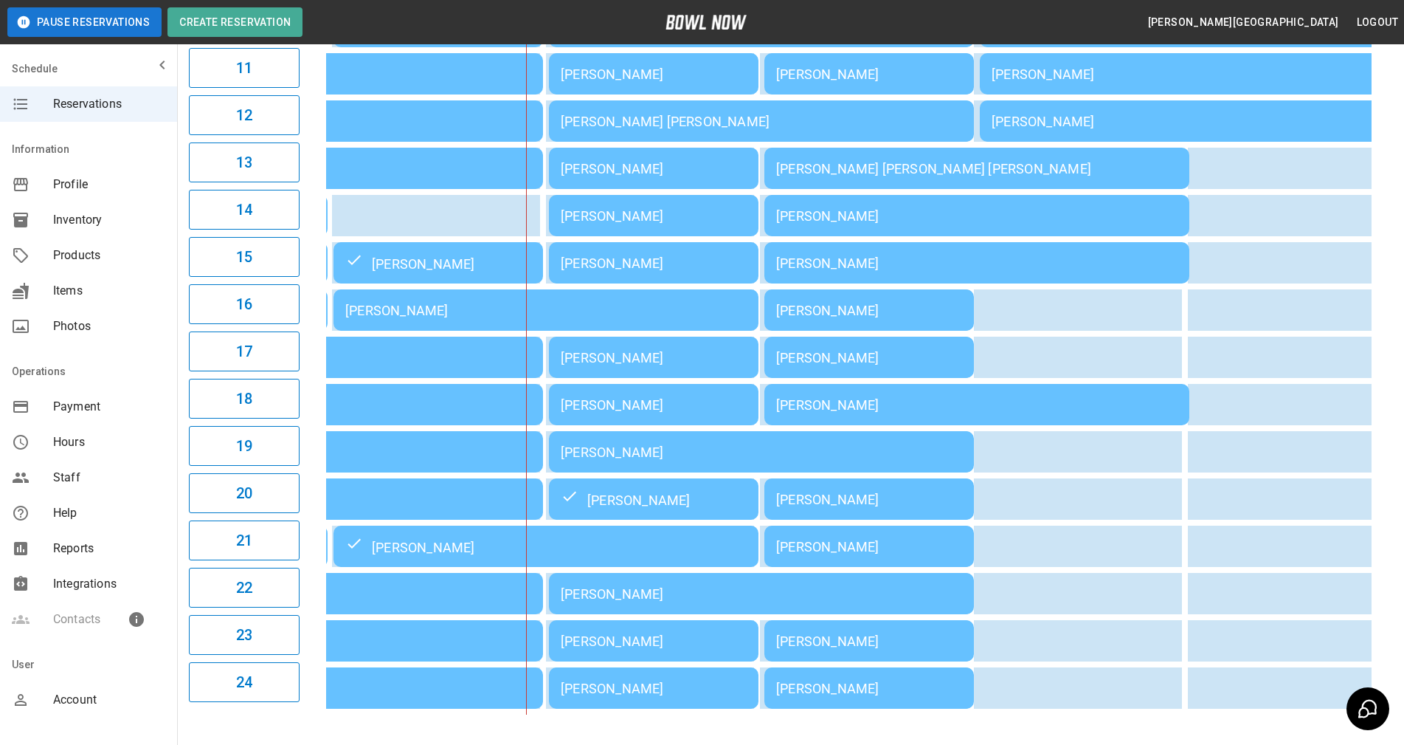
click at [649, 365] on div "[PERSON_NAME]" at bounding box center [654, 357] width 186 height 15
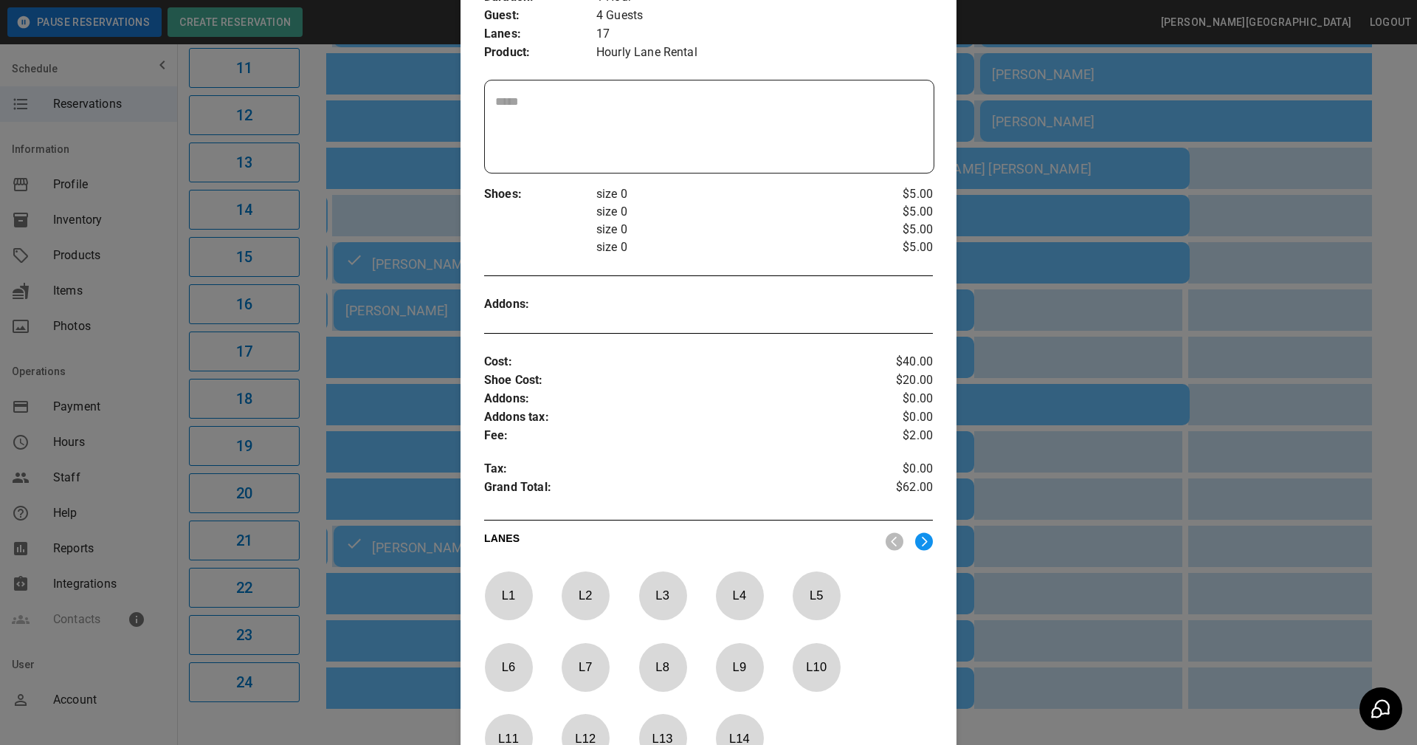
scroll to position [485, 0]
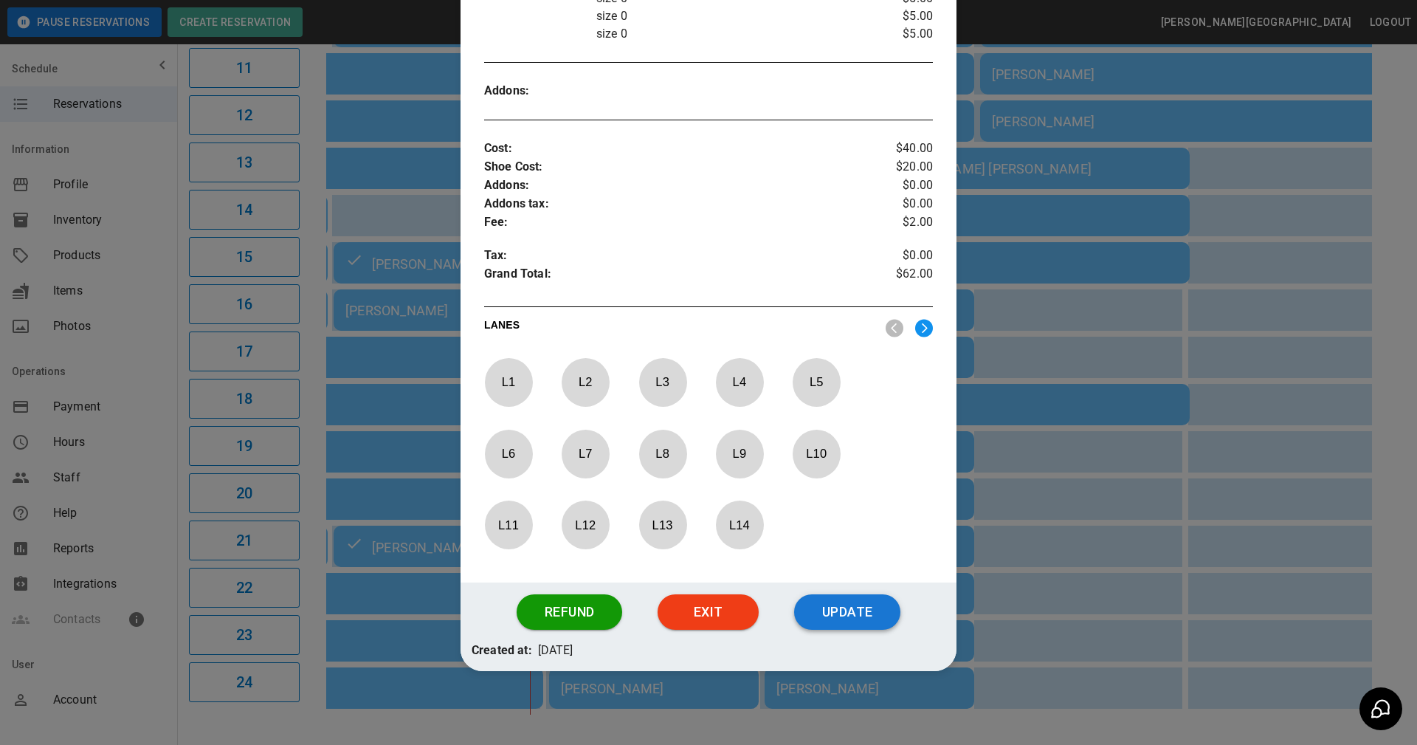
click at [829, 601] on button "Update" at bounding box center [847, 611] width 106 height 35
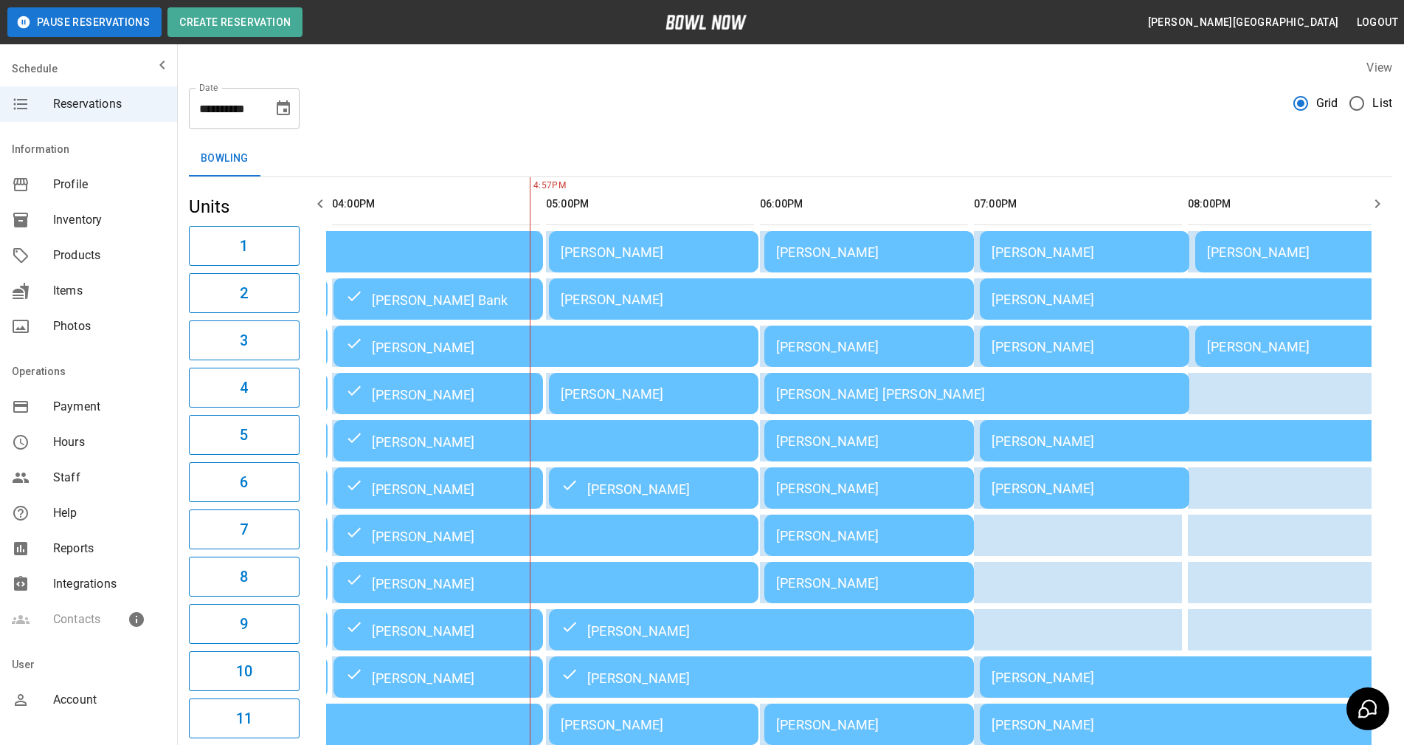
scroll to position [74, 0]
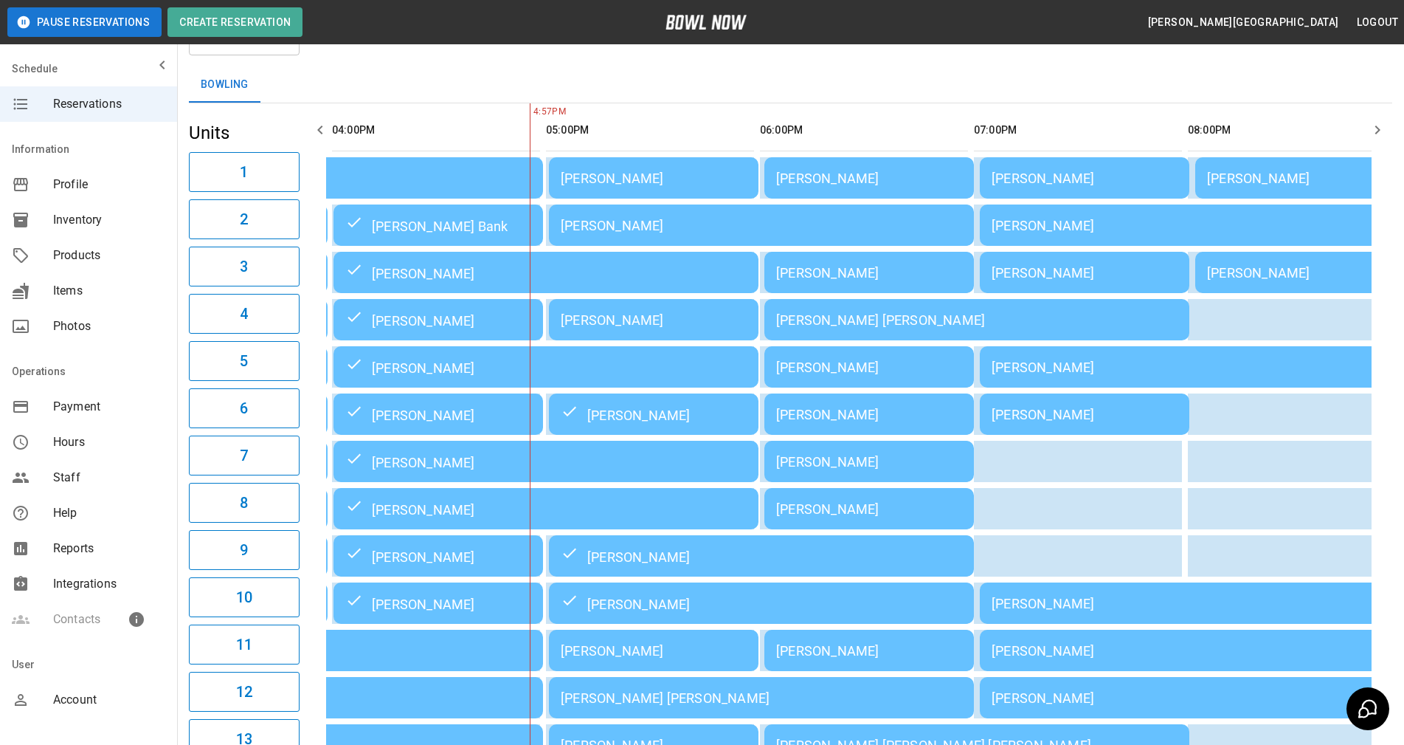
click at [663, 103] on table "Julie Overdorff Melinda Bova Jessica Ratcliffe Jim Ryan McKenzie Fruehwirth Max…" at bounding box center [869, 696] width 1514 height 1187
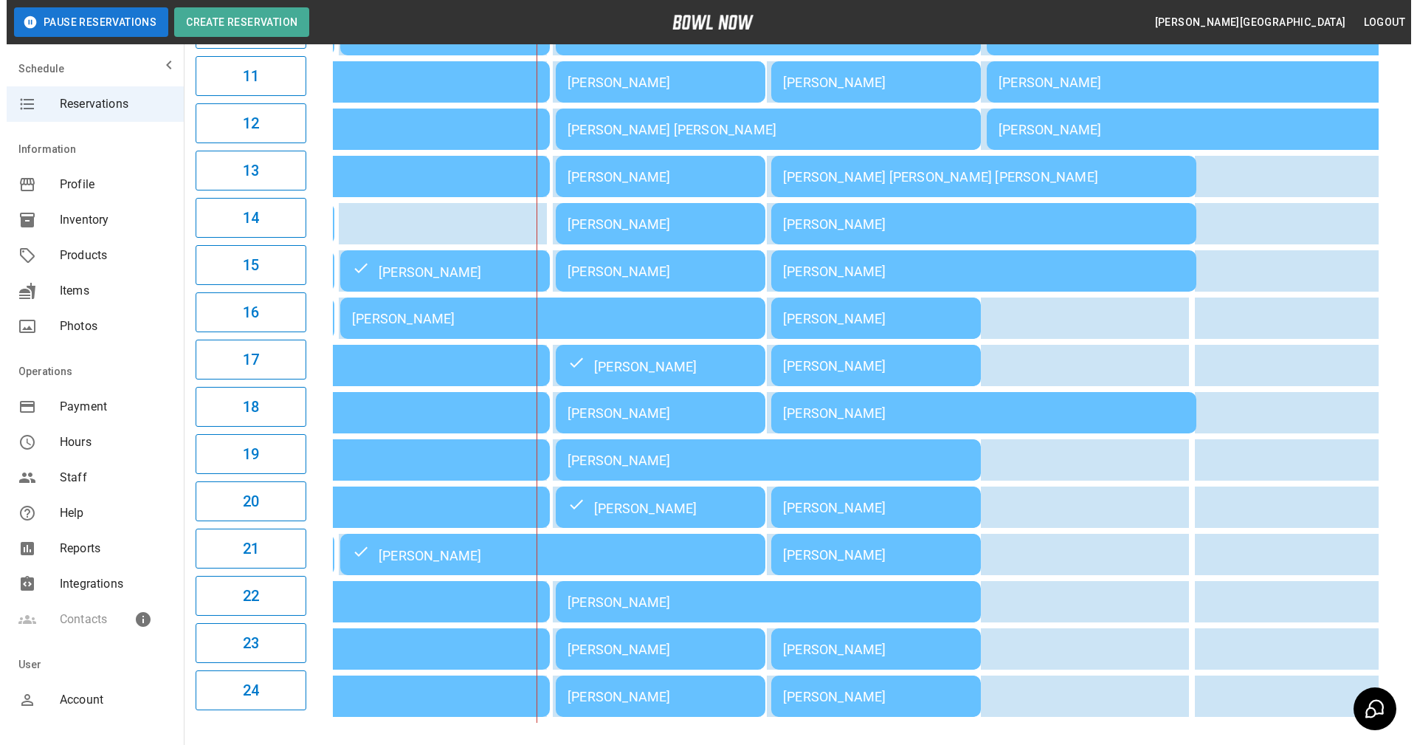
scroll to position [664, 0]
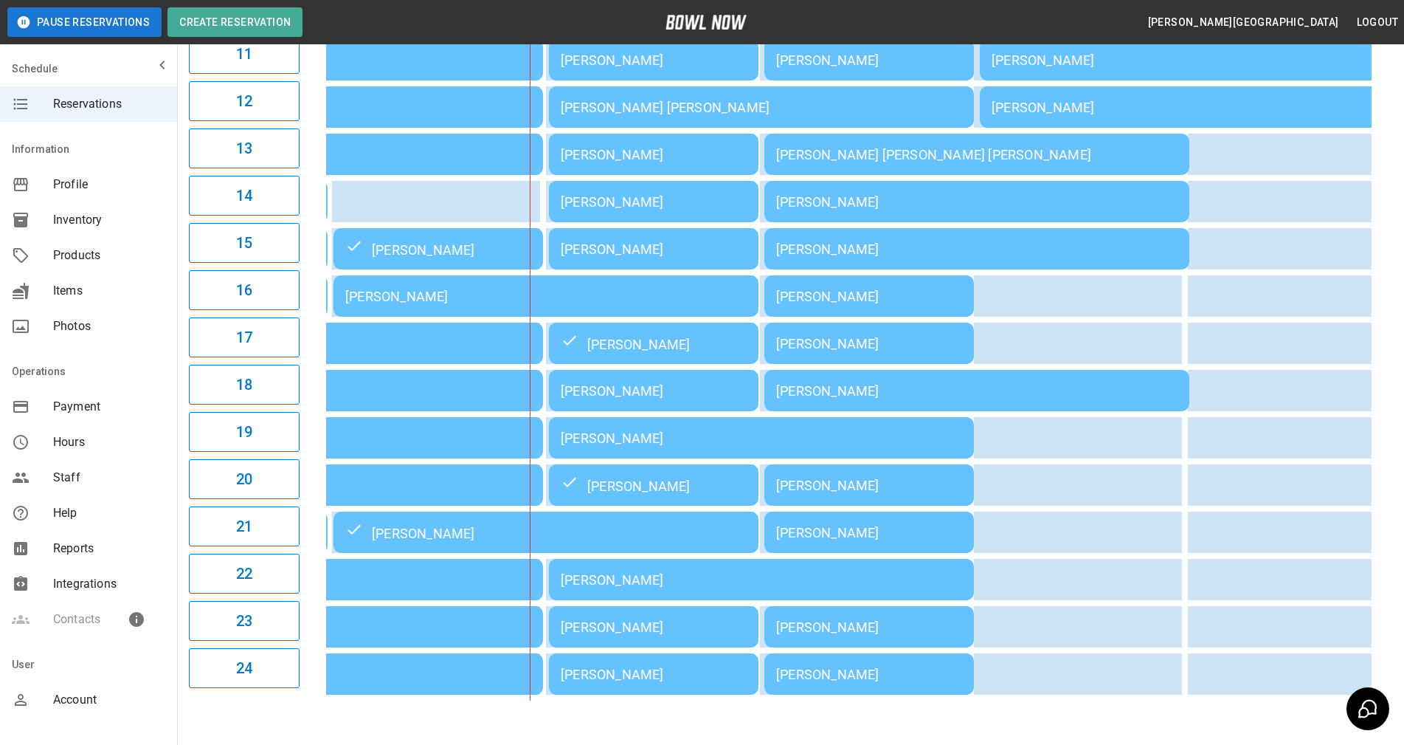
click at [636, 600] on td "[PERSON_NAME]" at bounding box center [761, 579] width 425 height 41
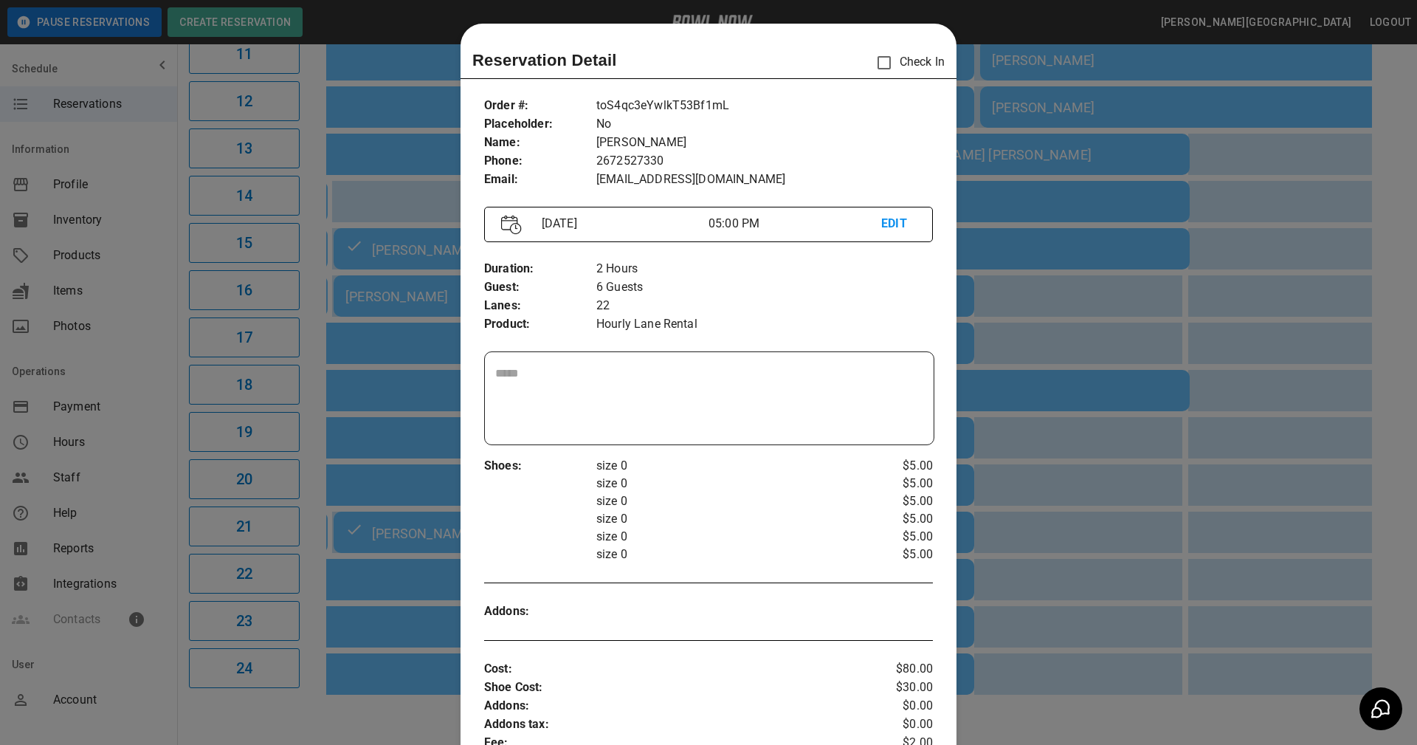
scroll to position [24, 0]
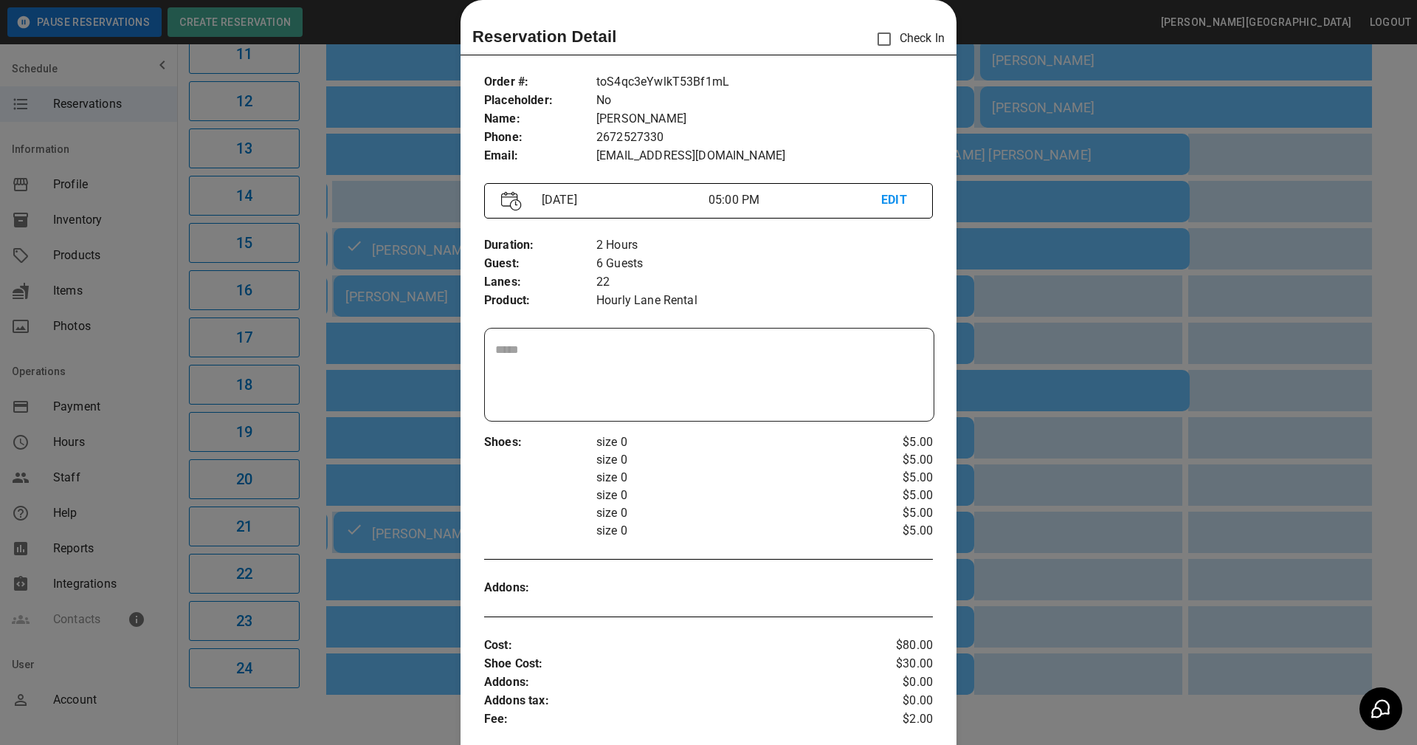
click at [850, 173] on div "Order # : Placeholder : Name : Phone : Email : toS4qc3eYwlkT53Bf1mL No Gina San…" at bounding box center [708, 119] width 449 height 116
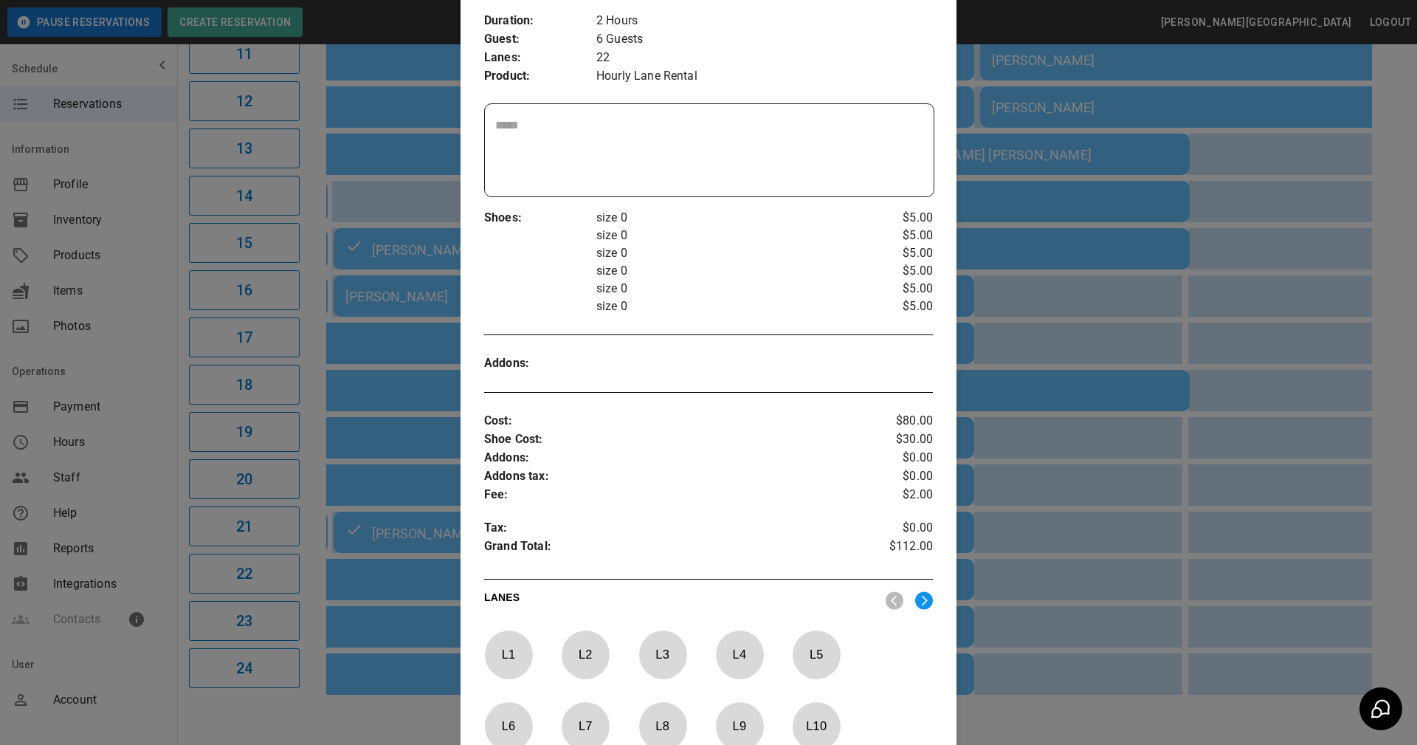
scroll to position [520, 0]
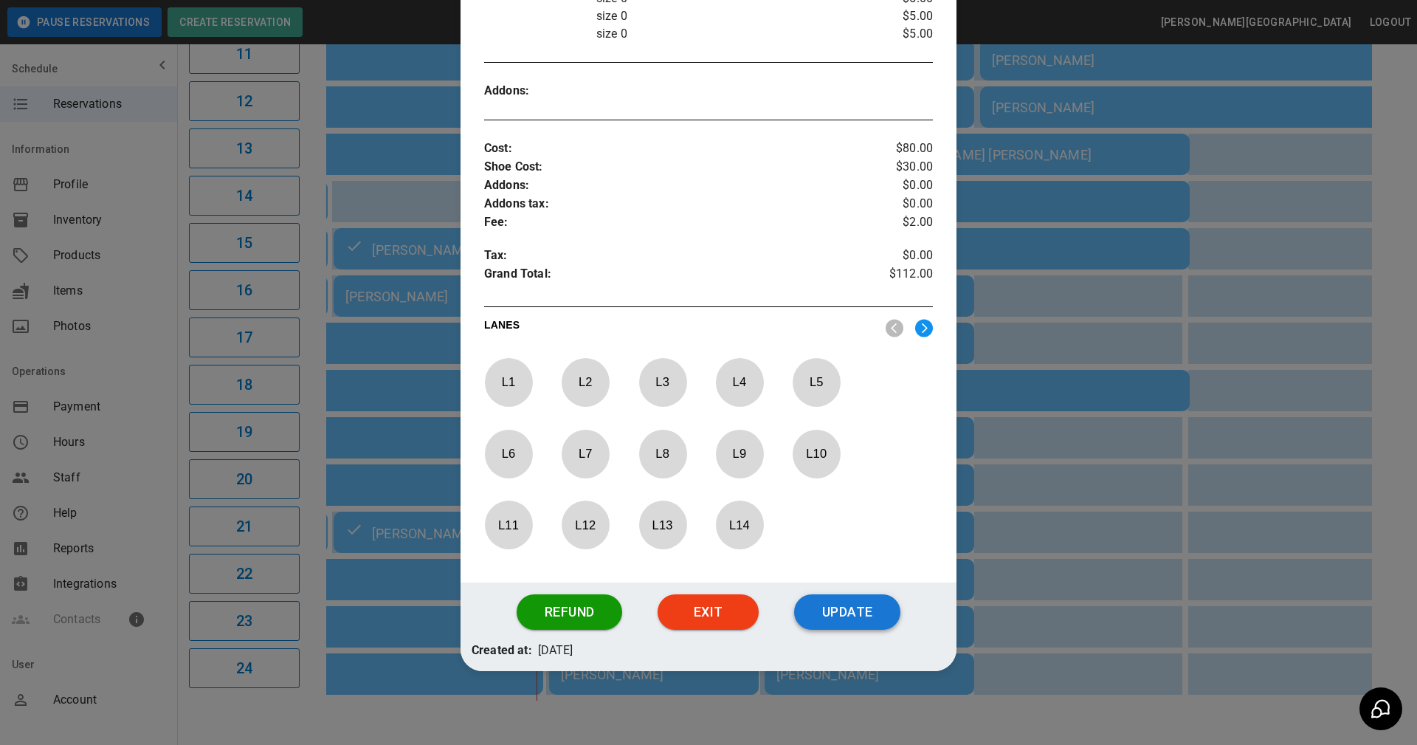
click at [864, 607] on button "Update" at bounding box center [847, 611] width 106 height 35
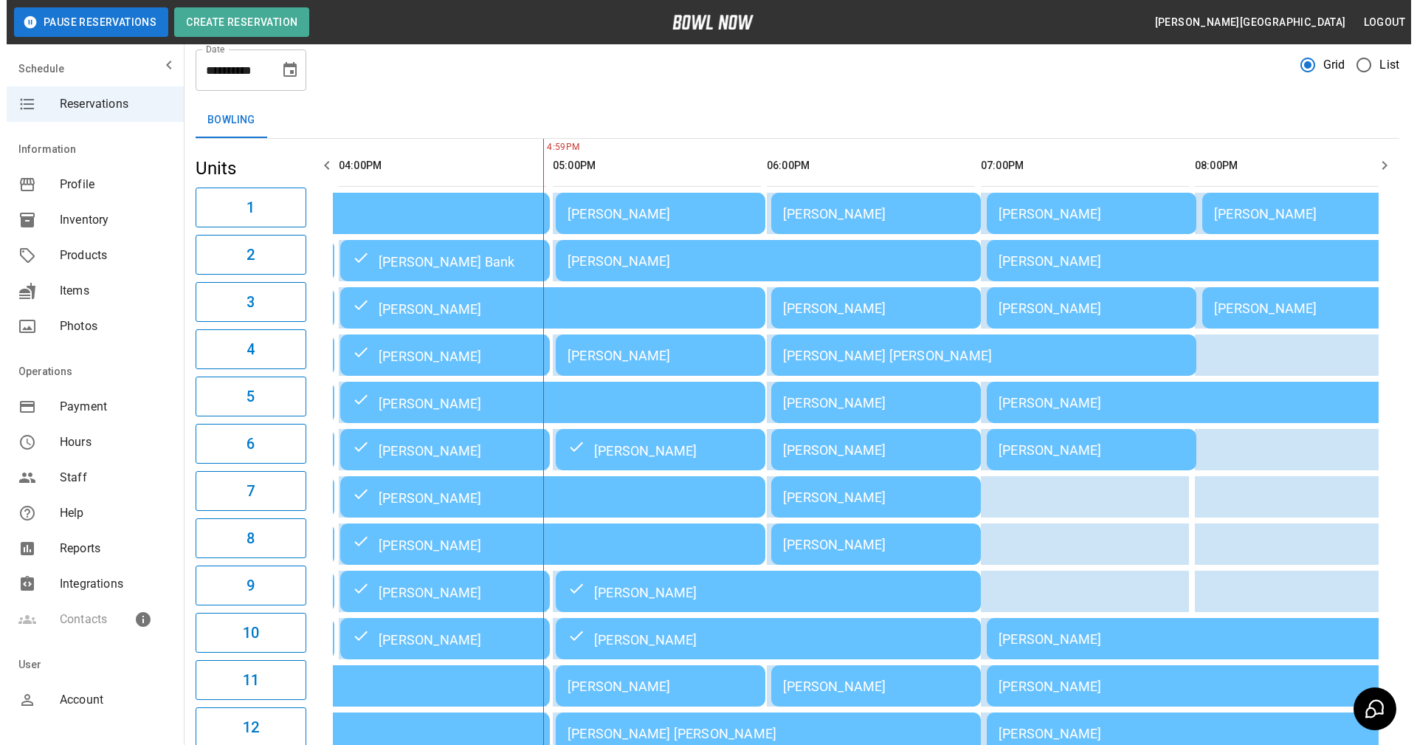
scroll to position [0, 0]
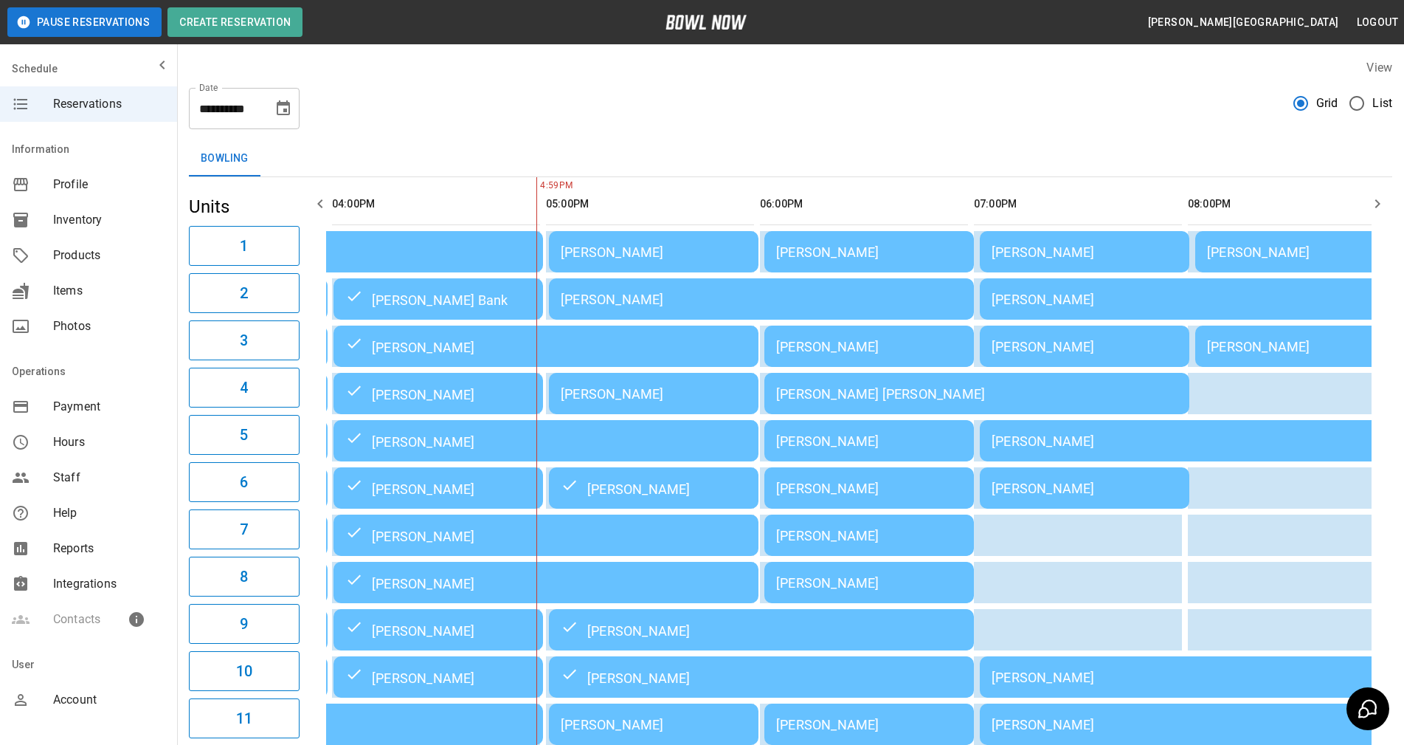
click at [638, 244] on div "[PERSON_NAME]" at bounding box center [654, 251] width 186 height 15
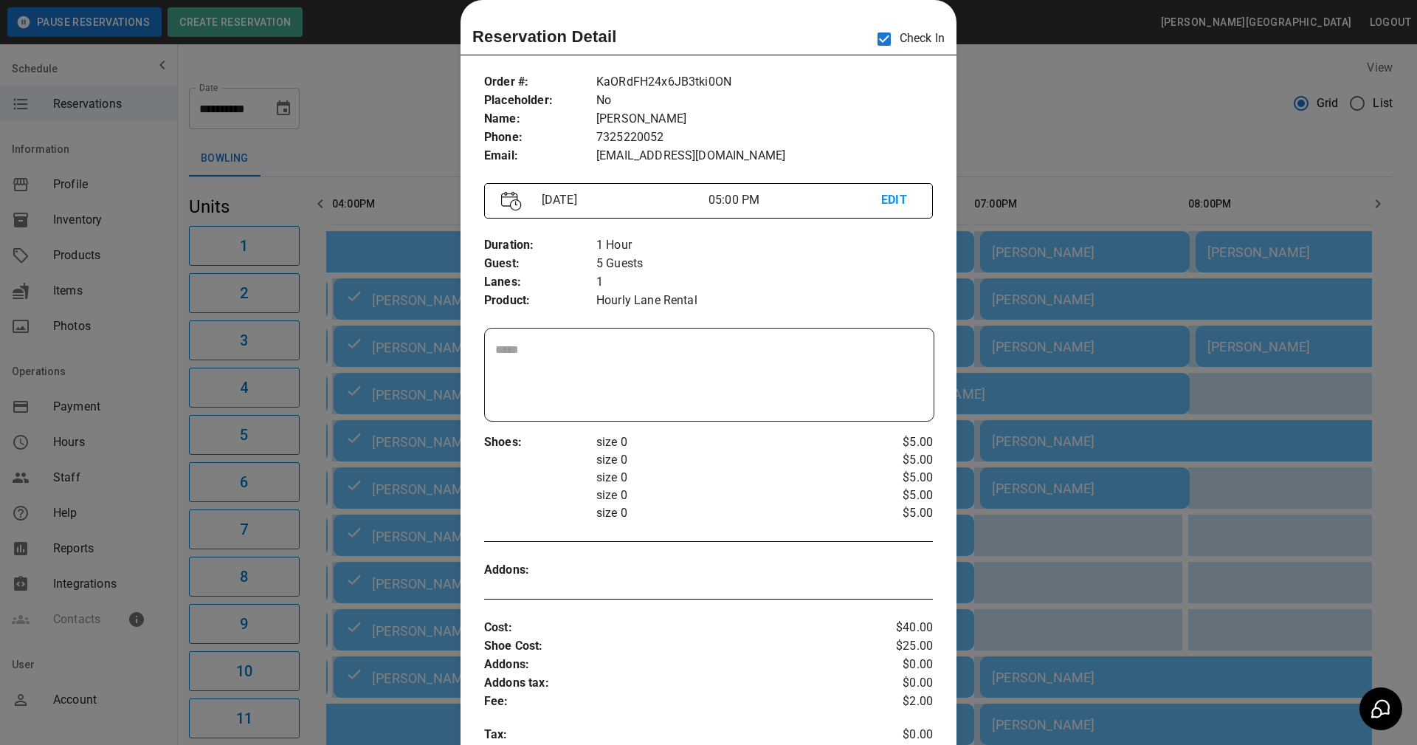
scroll to position [0, 428]
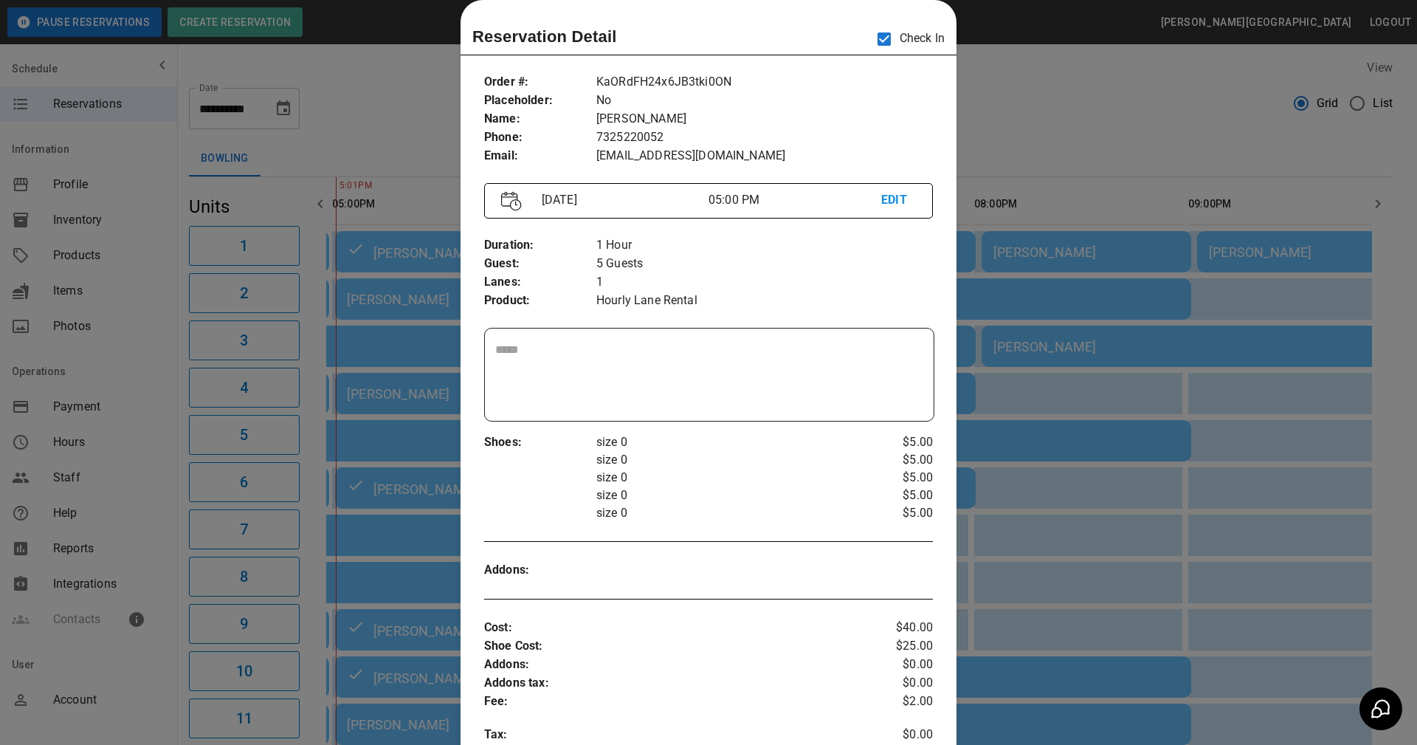
click at [868, 319] on div "Duration : Guest : Lanes : Product : 1 Hour 5 Guests 1 Hourly Lane Rental" at bounding box center [708, 272] width 449 height 97
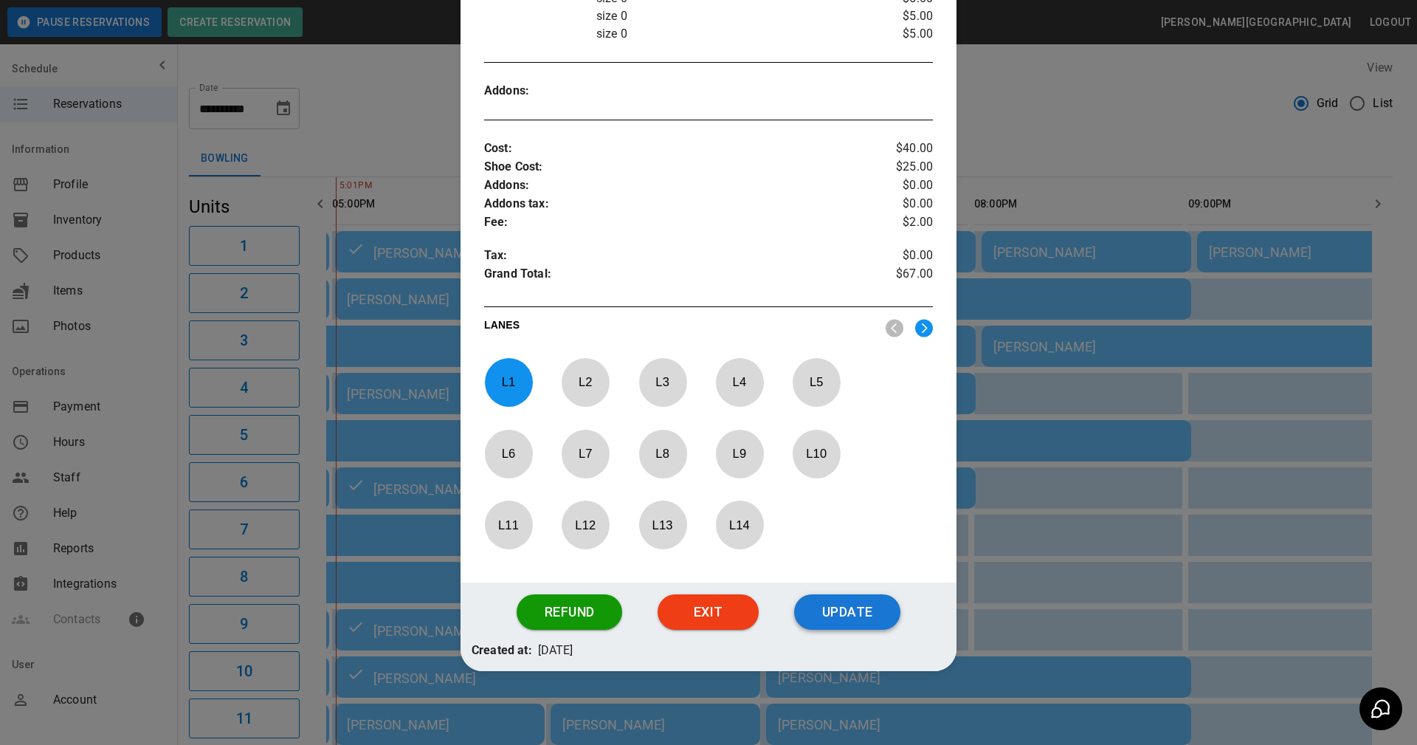
click at [854, 605] on button "Update" at bounding box center [847, 611] width 106 height 35
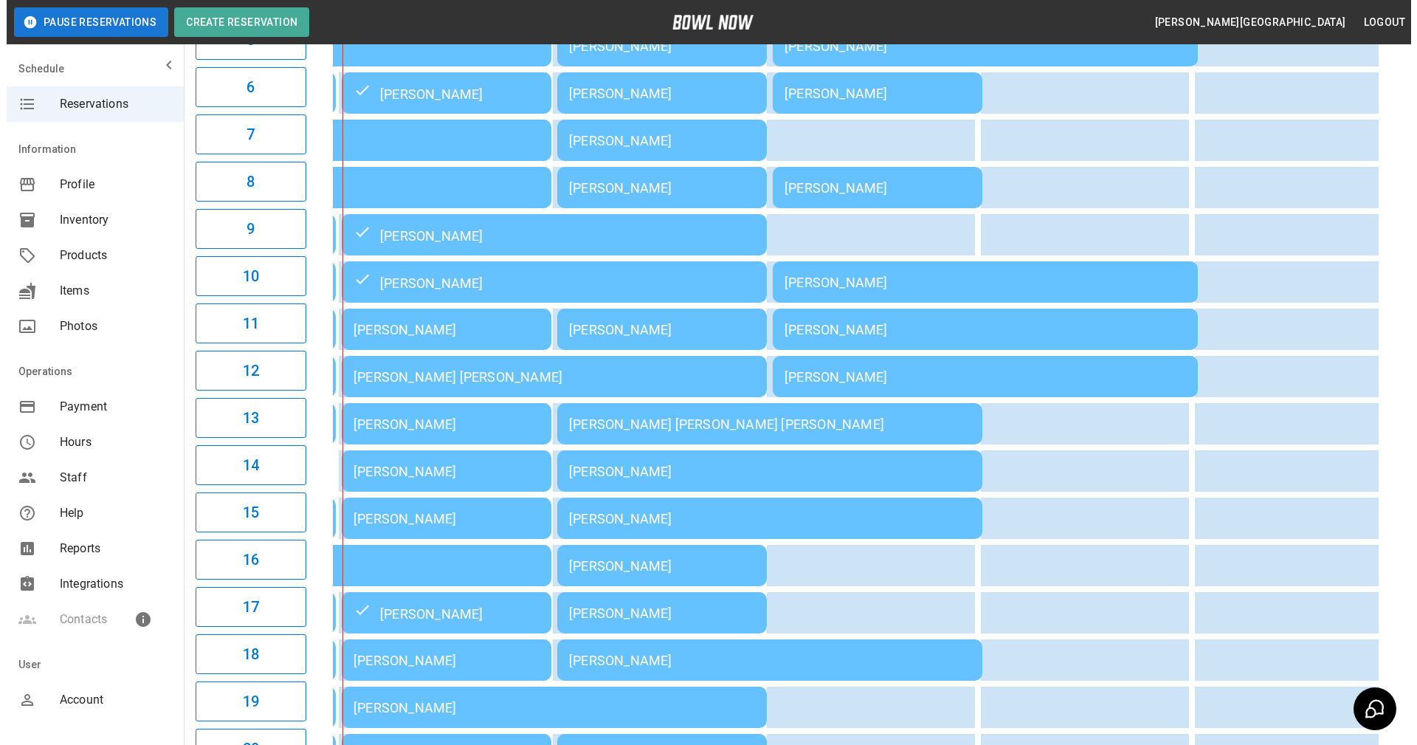
scroll to position [443, 0]
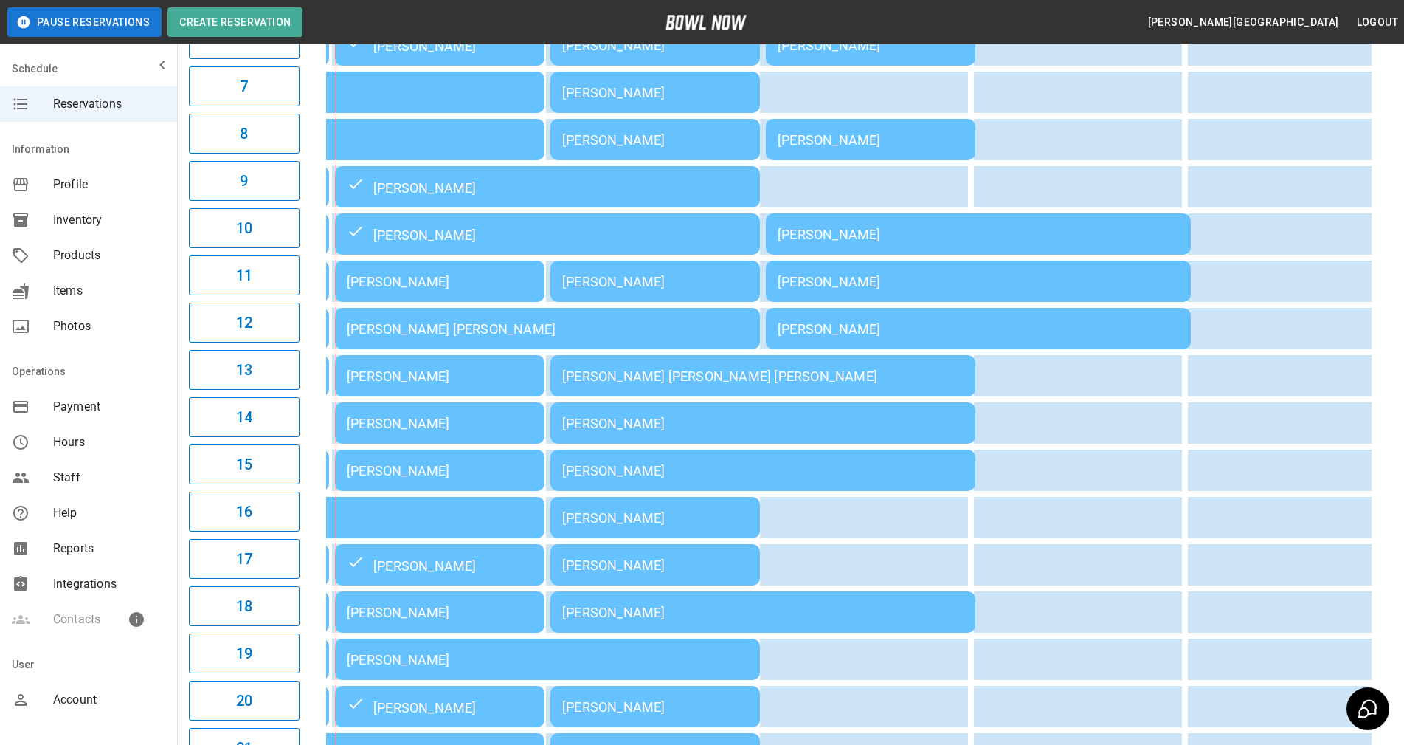
click at [436, 384] on div "[PERSON_NAME]" at bounding box center [440, 375] width 186 height 15
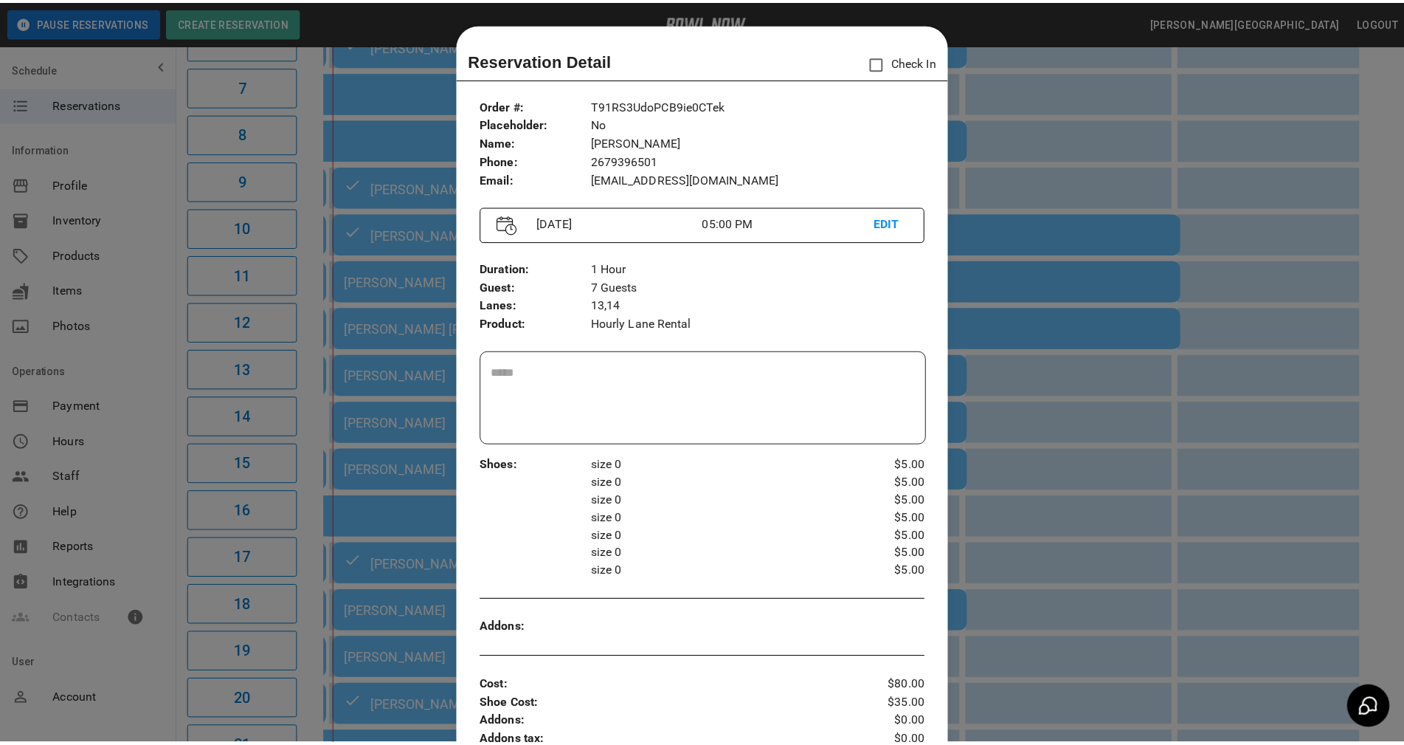
scroll to position [24, 0]
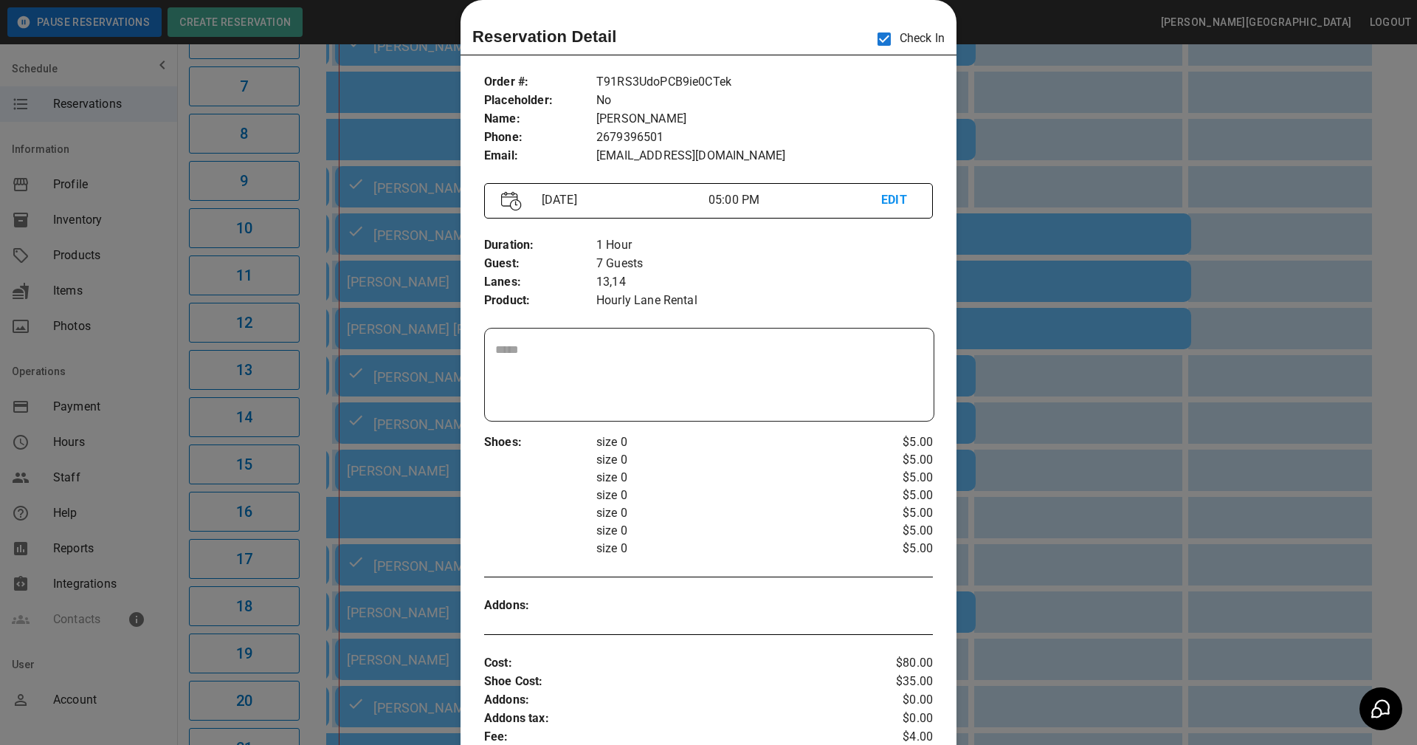
click at [972, 162] on div at bounding box center [708, 372] width 1417 height 745
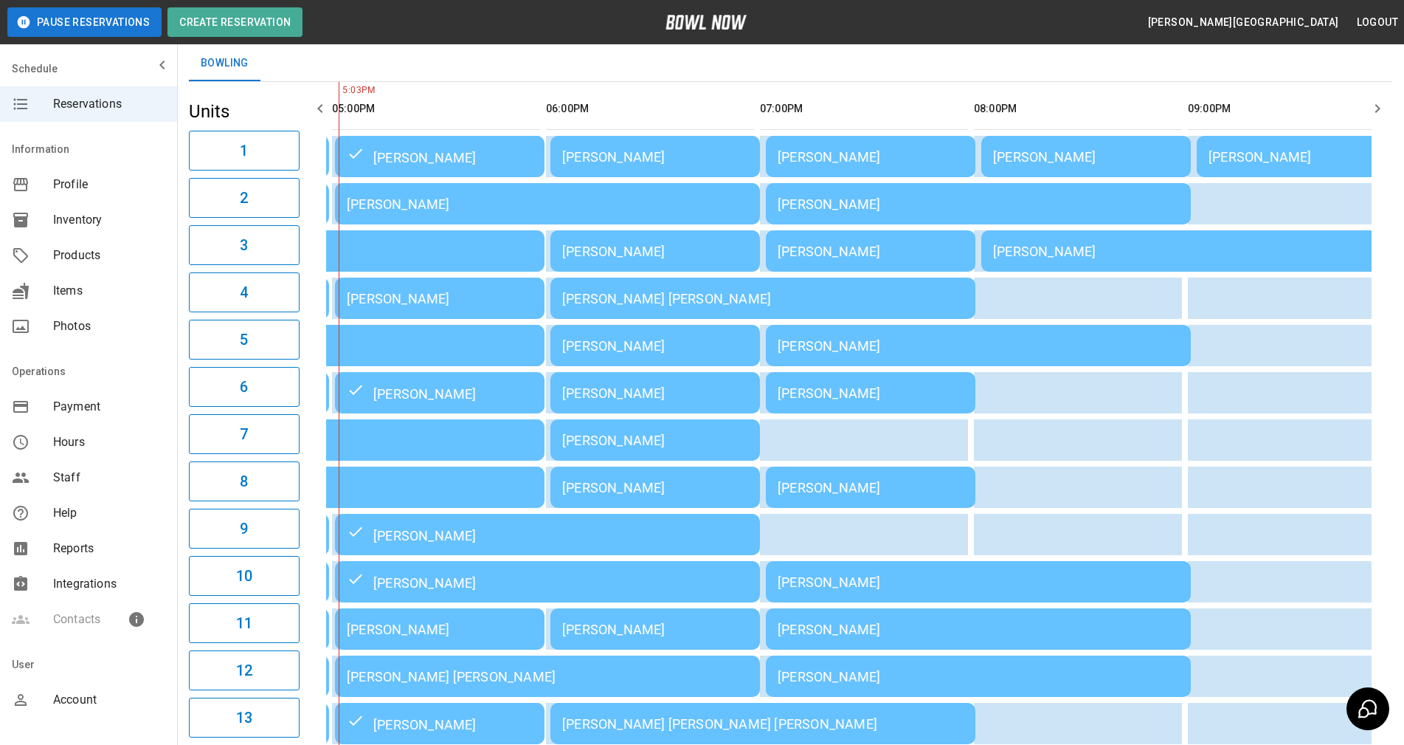
scroll to position [60, 0]
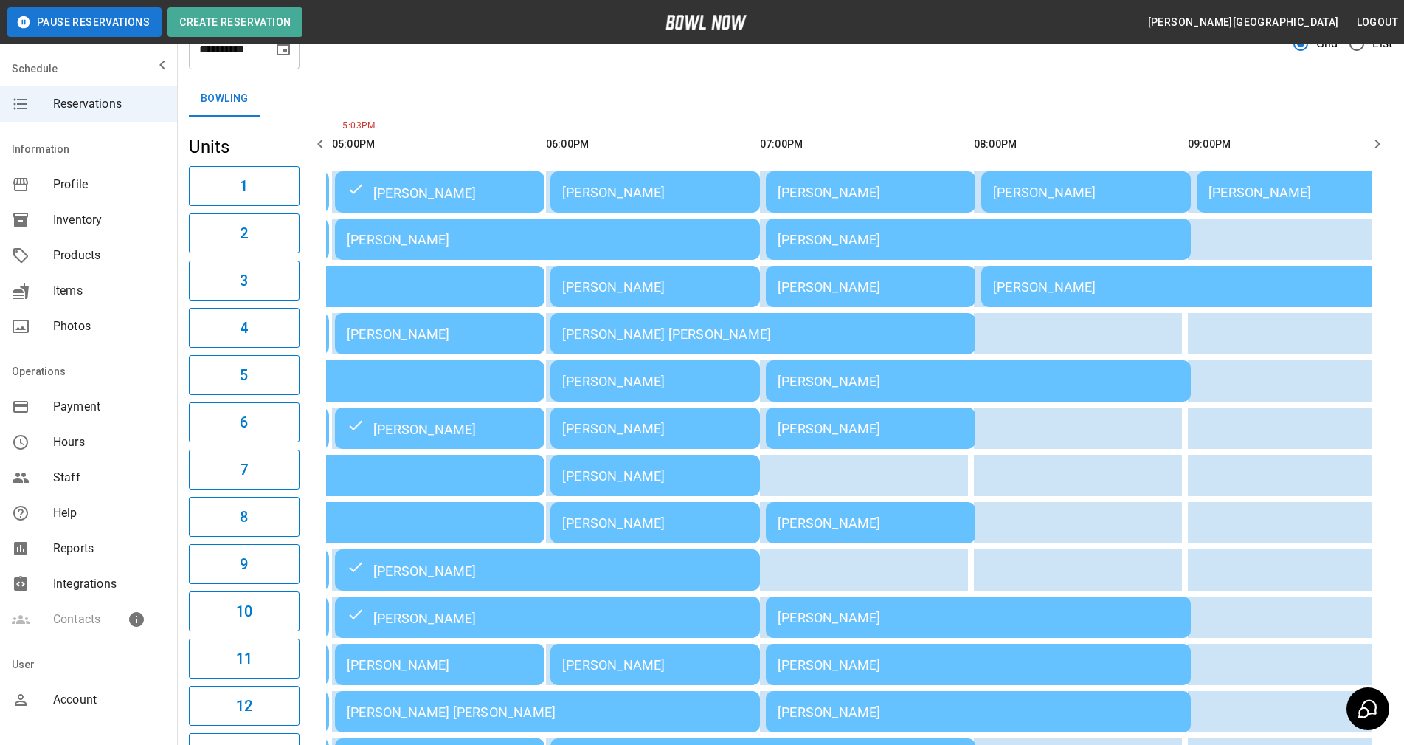
click at [871, 106] on div "Bowling" at bounding box center [791, 98] width 1204 height 35
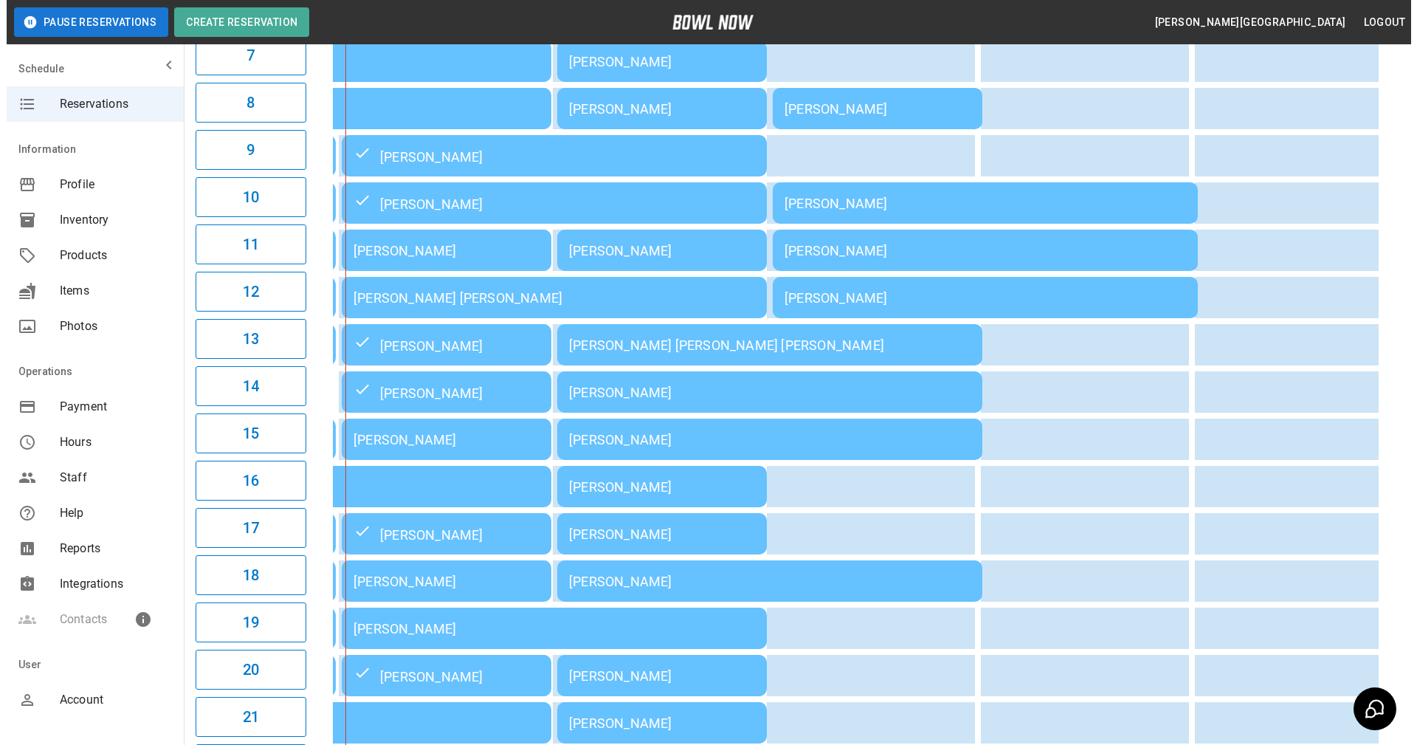
scroll to position [503, 0]
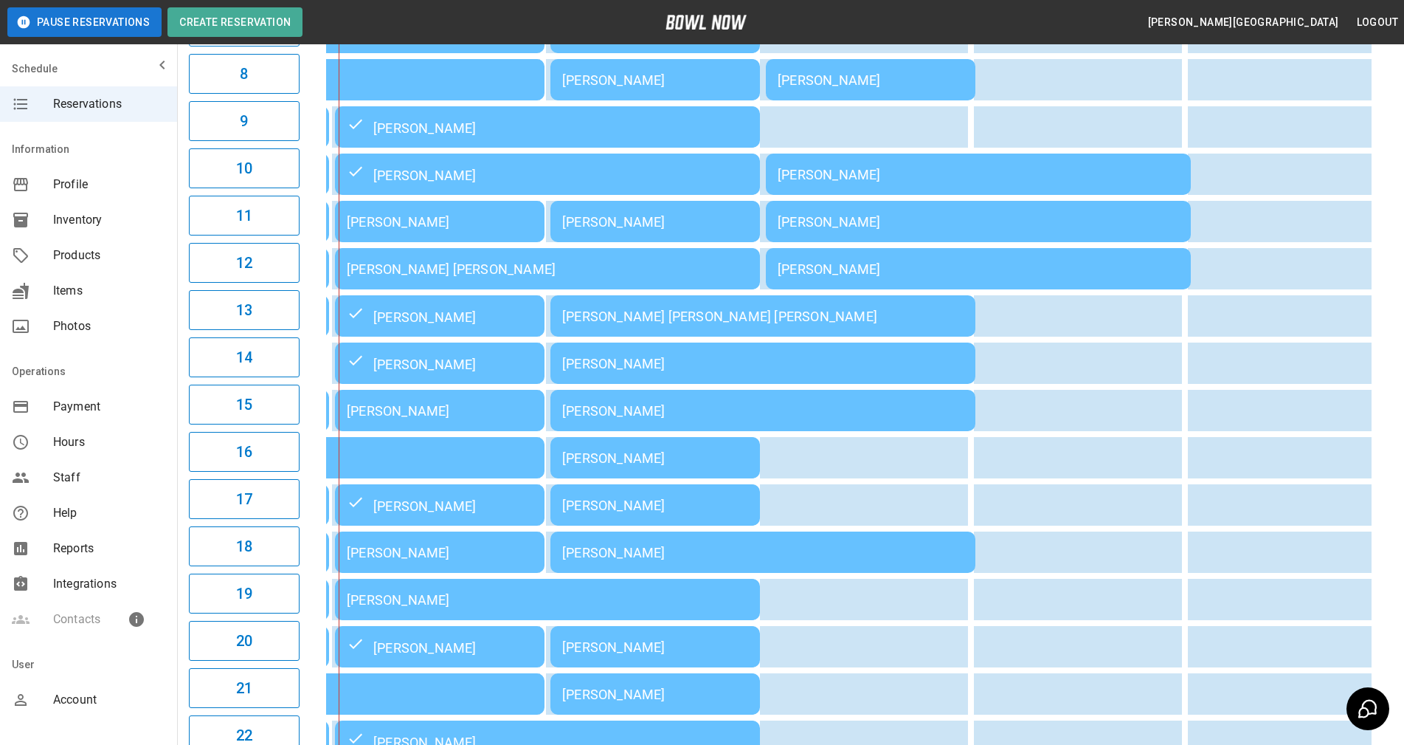
click at [455, 325] on div "[PERSON_NAME]" at bounding box center [440, 316] width 186 height 18
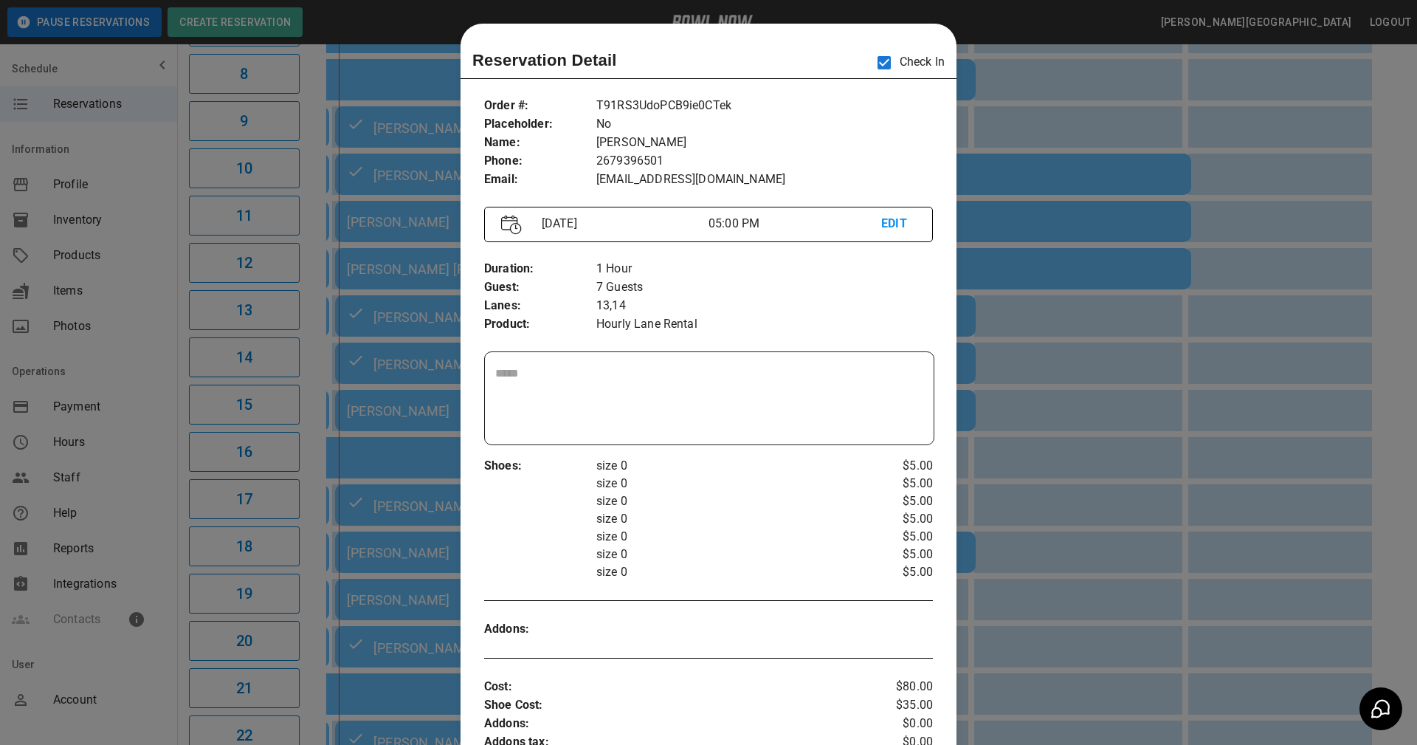
scroll to position [24, 0]
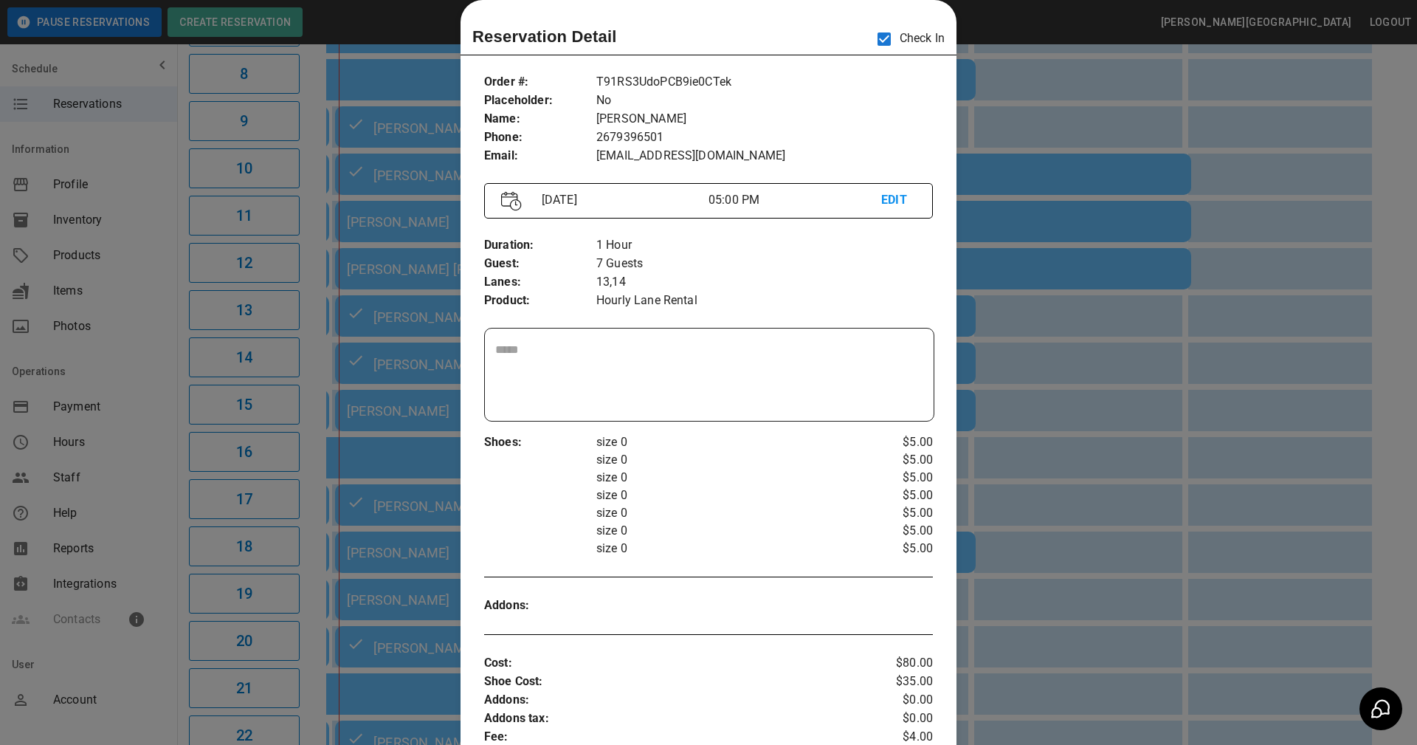
click at [794, 287] on p "13,14" at bounding box center [764, 282] width 337 height 18
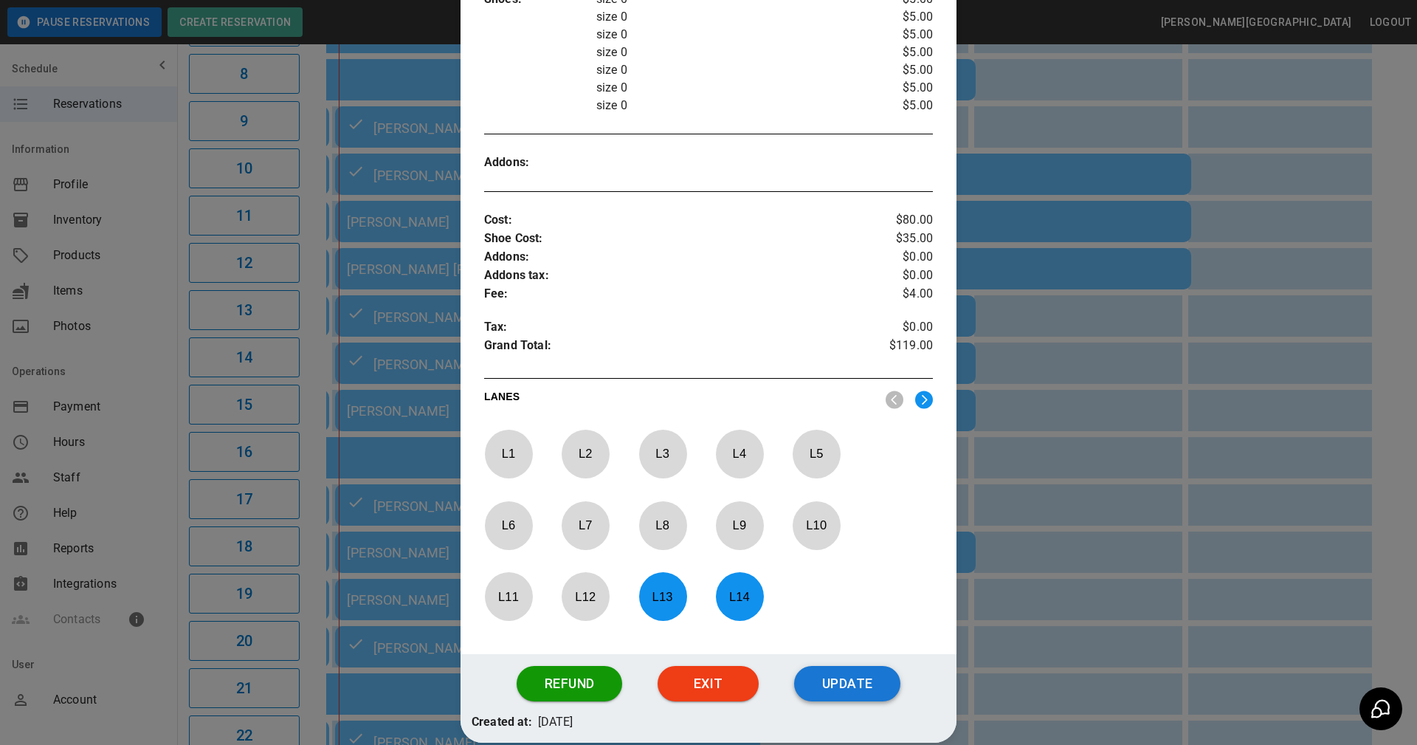
click at [830, 691] on button "Update" at bounding box center [847, 683] width 106 height 35
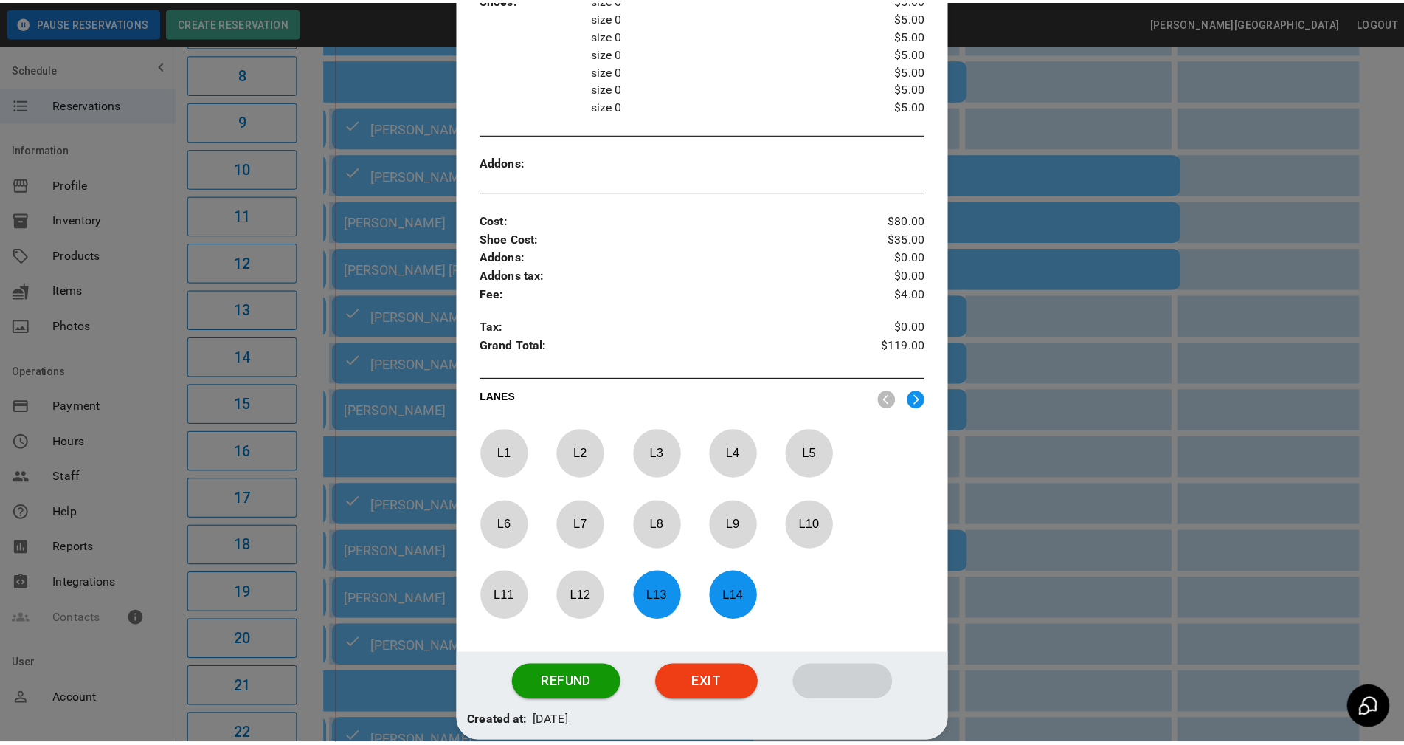
scroll to position [464, 0]
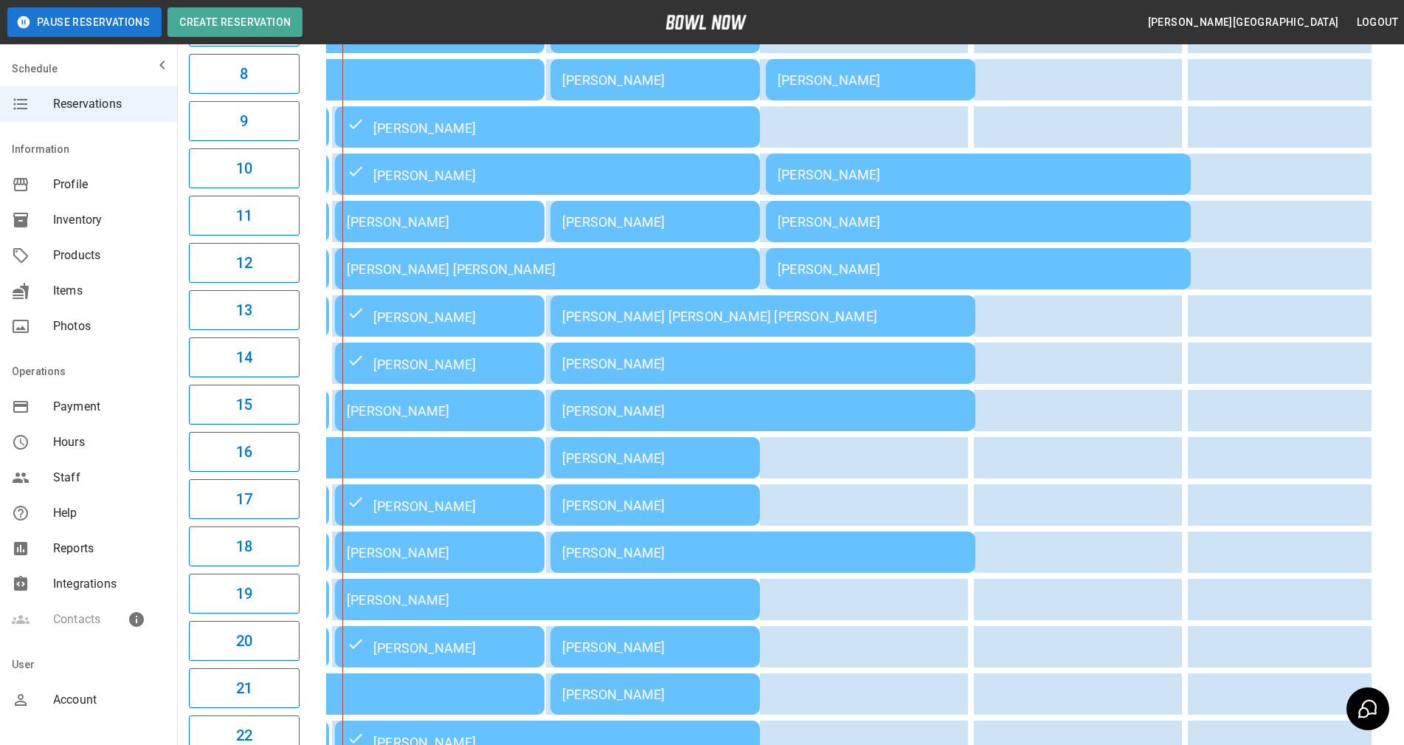
click at [1385, 404] on div "03:00PM 04:00PM 05:00PM 06:00PM 07:00PM 08:00PM 09:00PM 5:03PM Julie Overdorff …" at bounding box center [849, 268] width 1087 height 1187
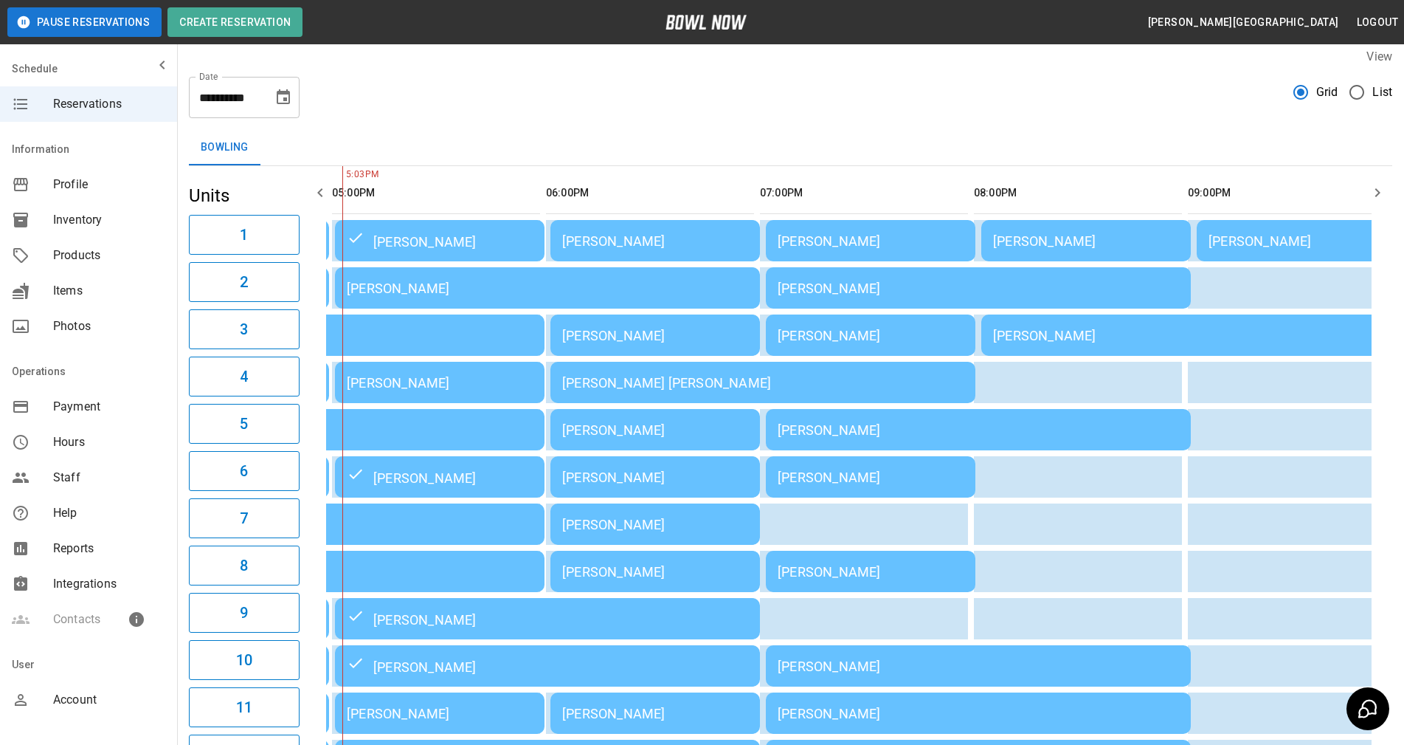
scroll to position [0, 0]
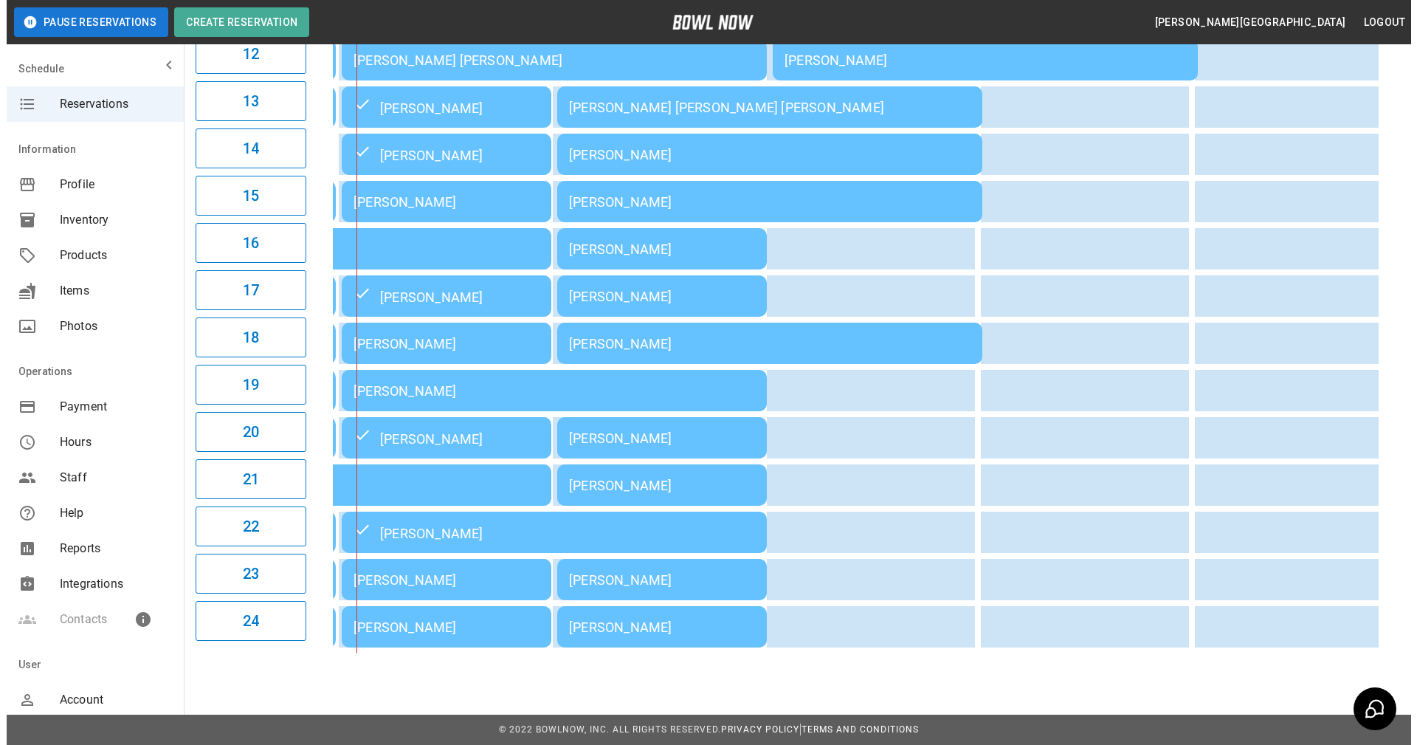
scroll to position [724, 0]
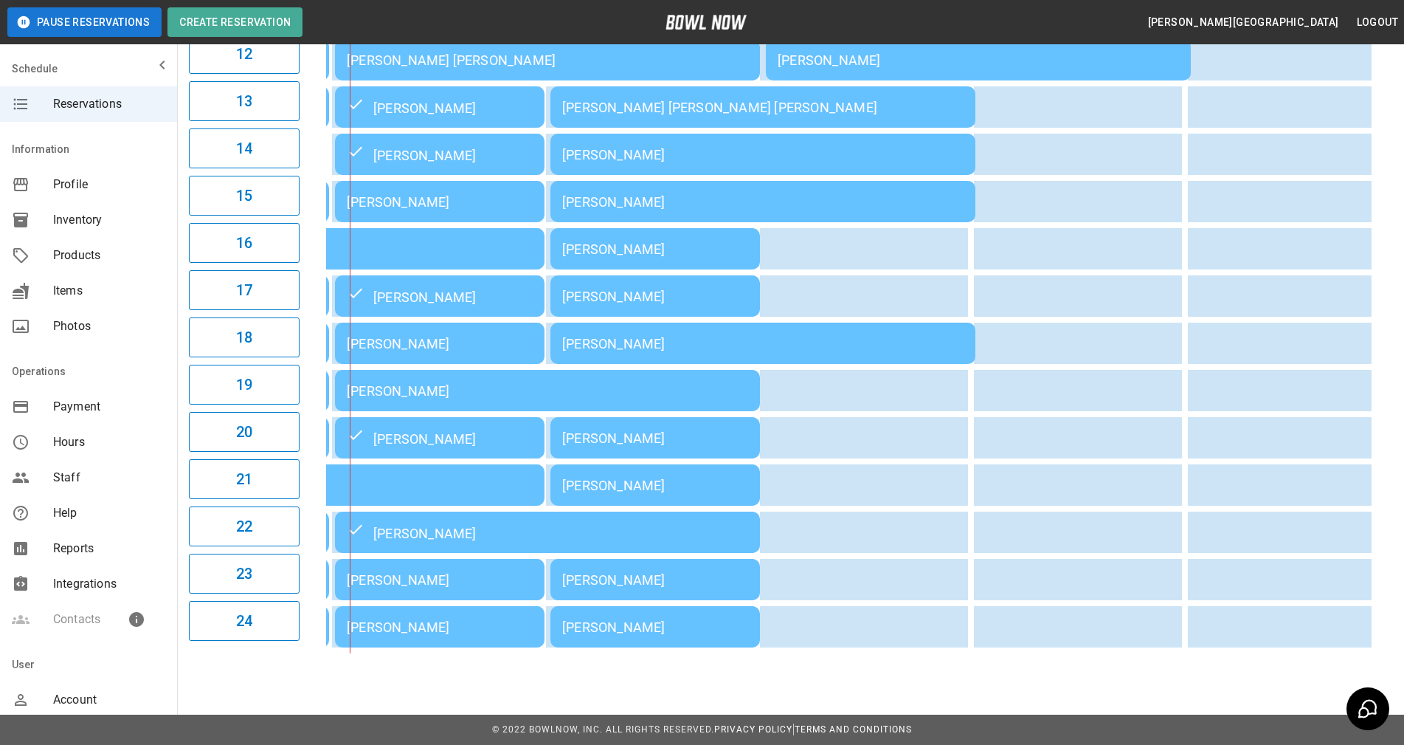
click at [438, 200] on div "[PERSON_NAME]" at bounding box center [440, 201] width 186 height 15
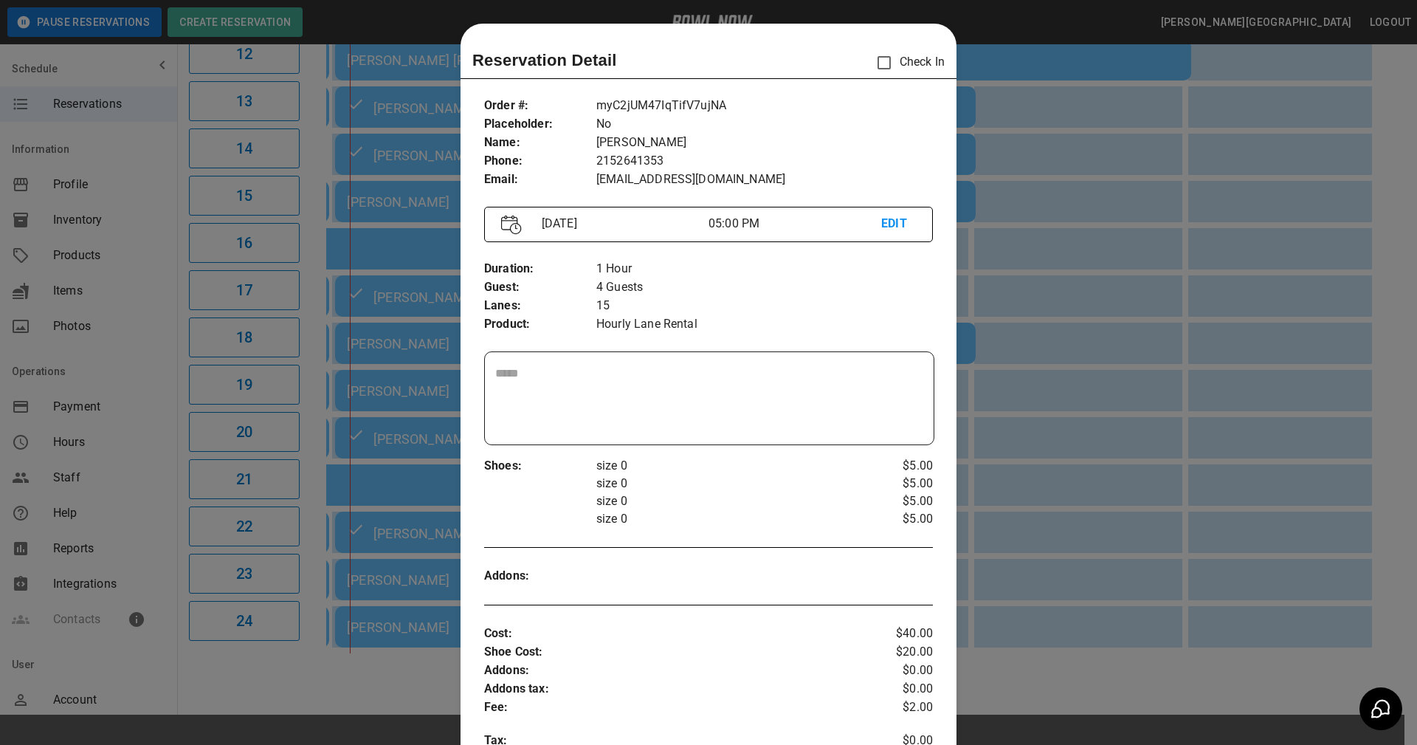
scroll to position [24, 0]
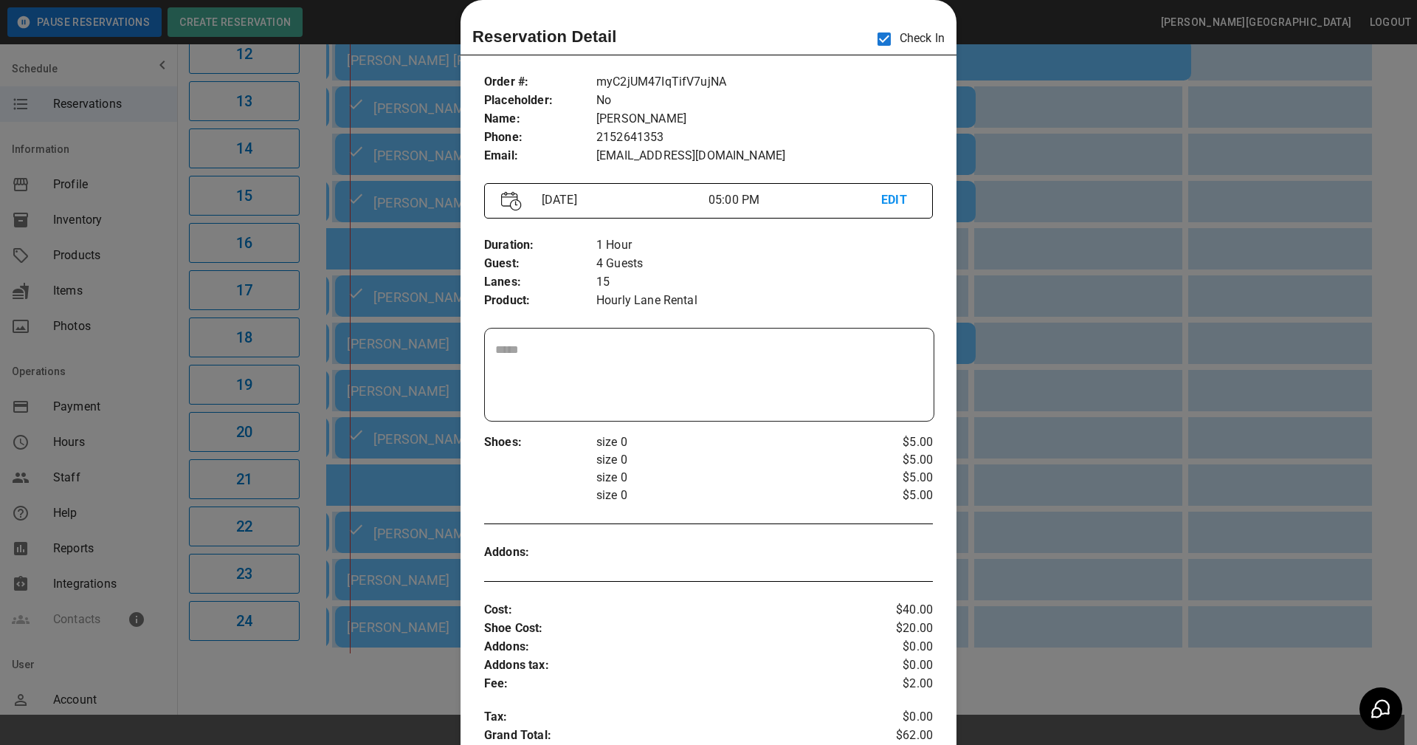
click at [734, 328] on div "​" at bounding box center [709, 374] width 449 height 92
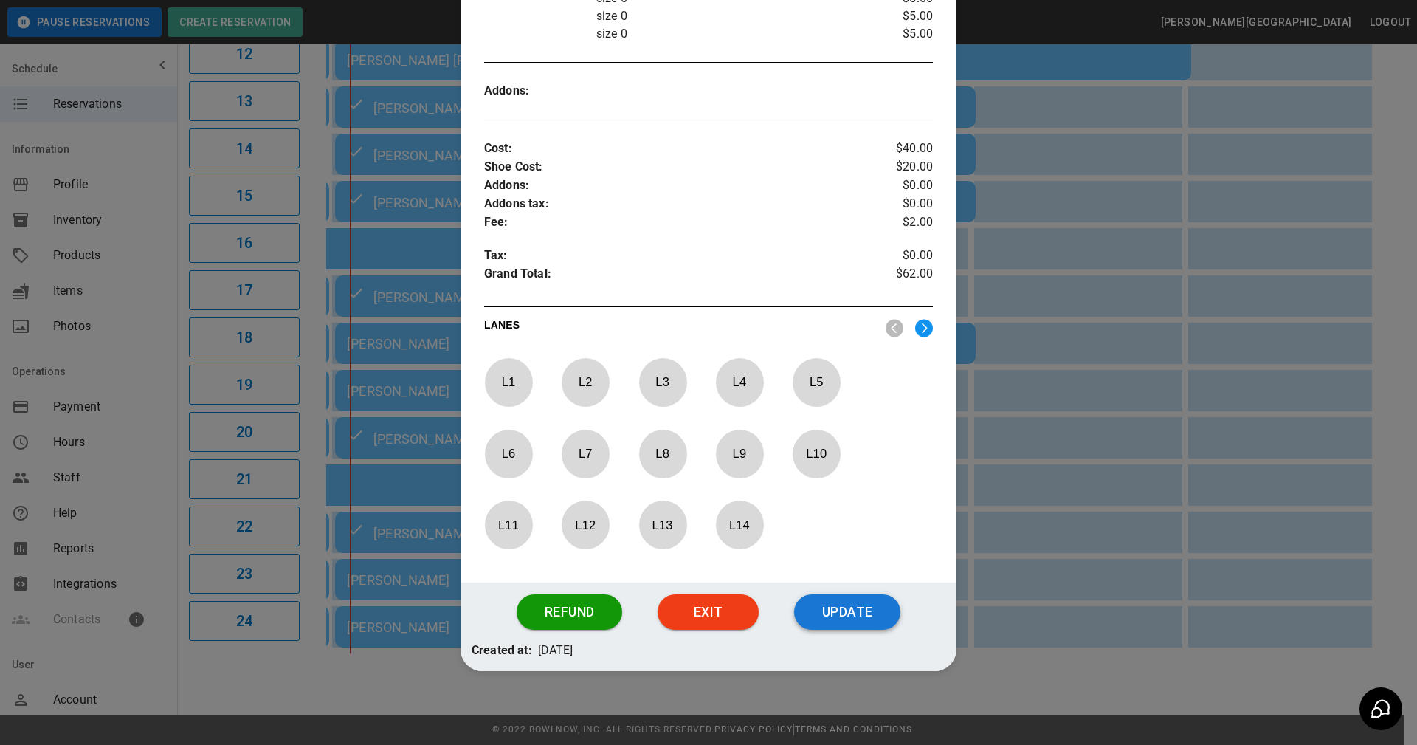
click at [825, 607] on button "Update" at bounding box center [847, 611] width 106 height 35
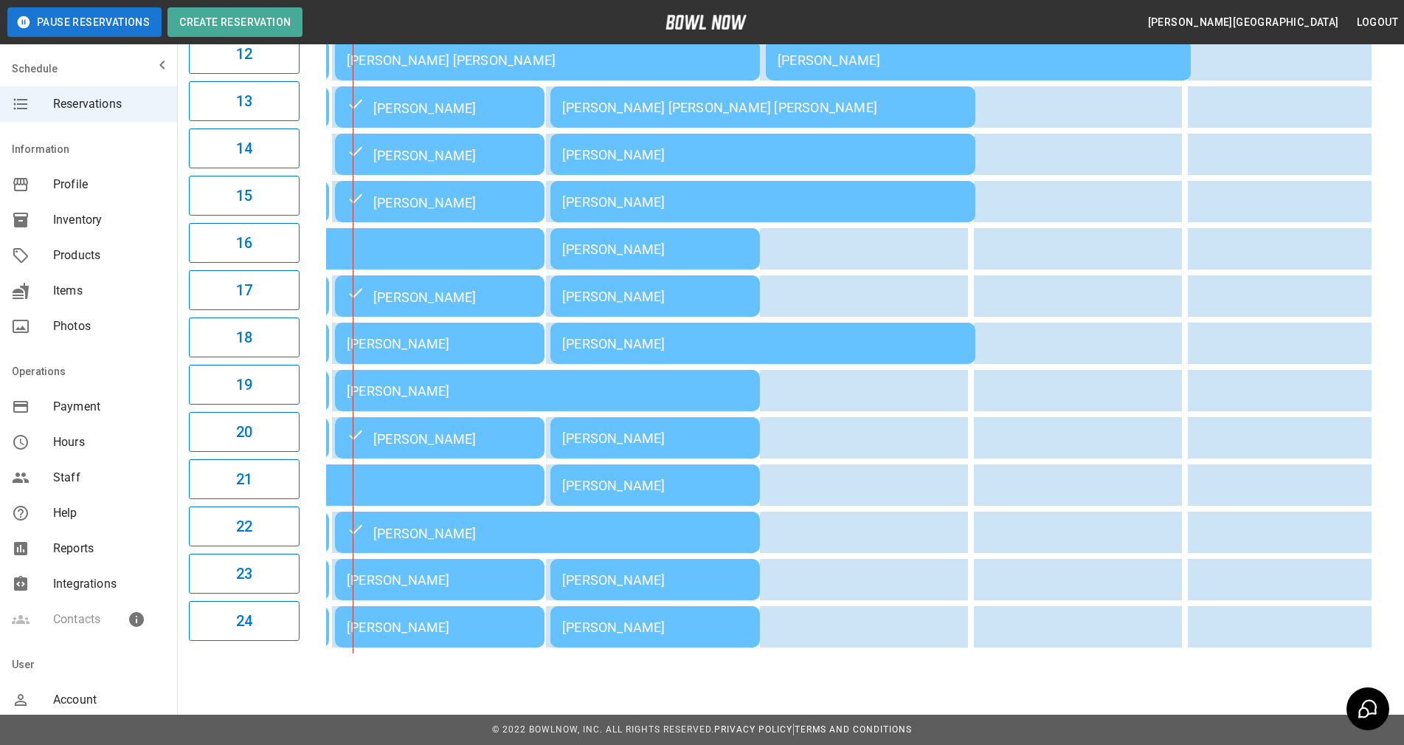
click at [425, 341] on div "[PERSON_NAME]" at bounding box center [440, 343] width 186 height 15
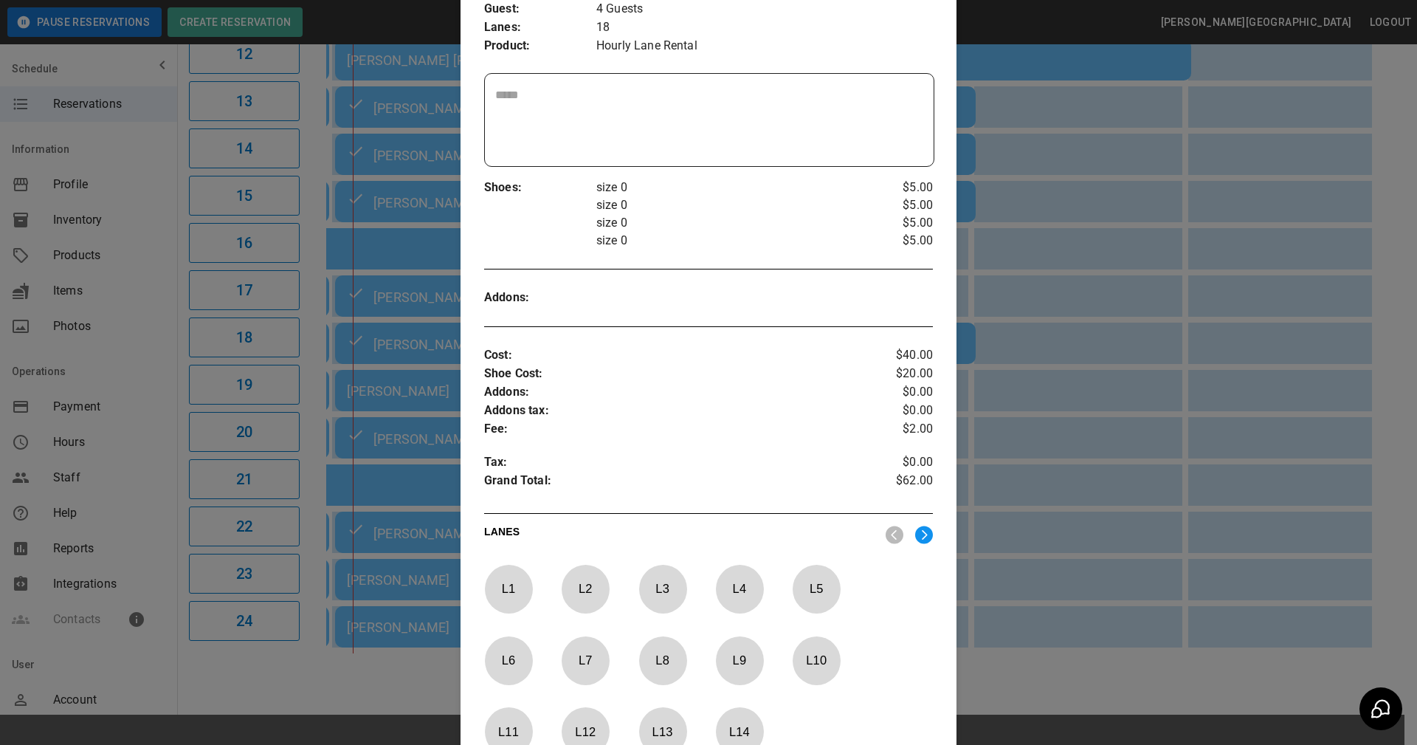
scroll to position [485, 0]
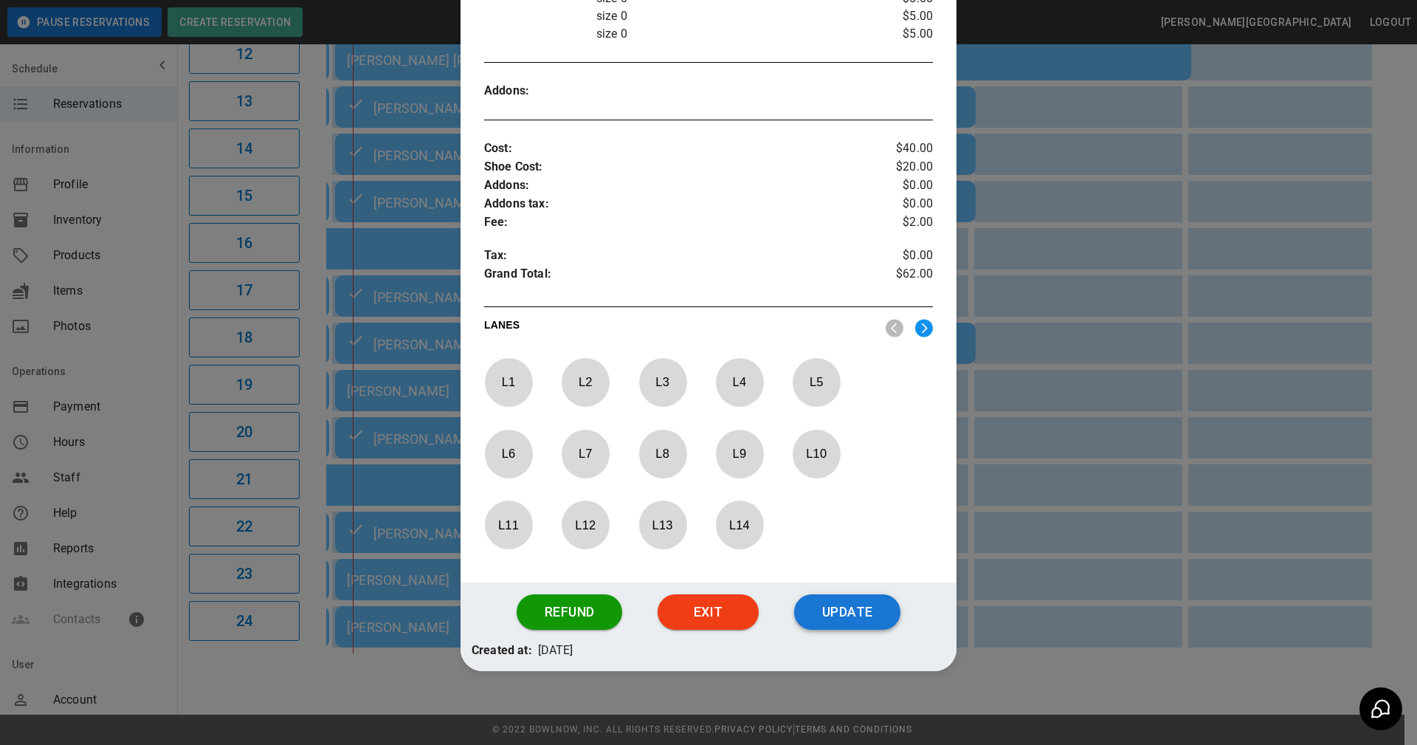
click at [810, 617] on button "Update" at bounding box center [847, 611] width 106 height 35
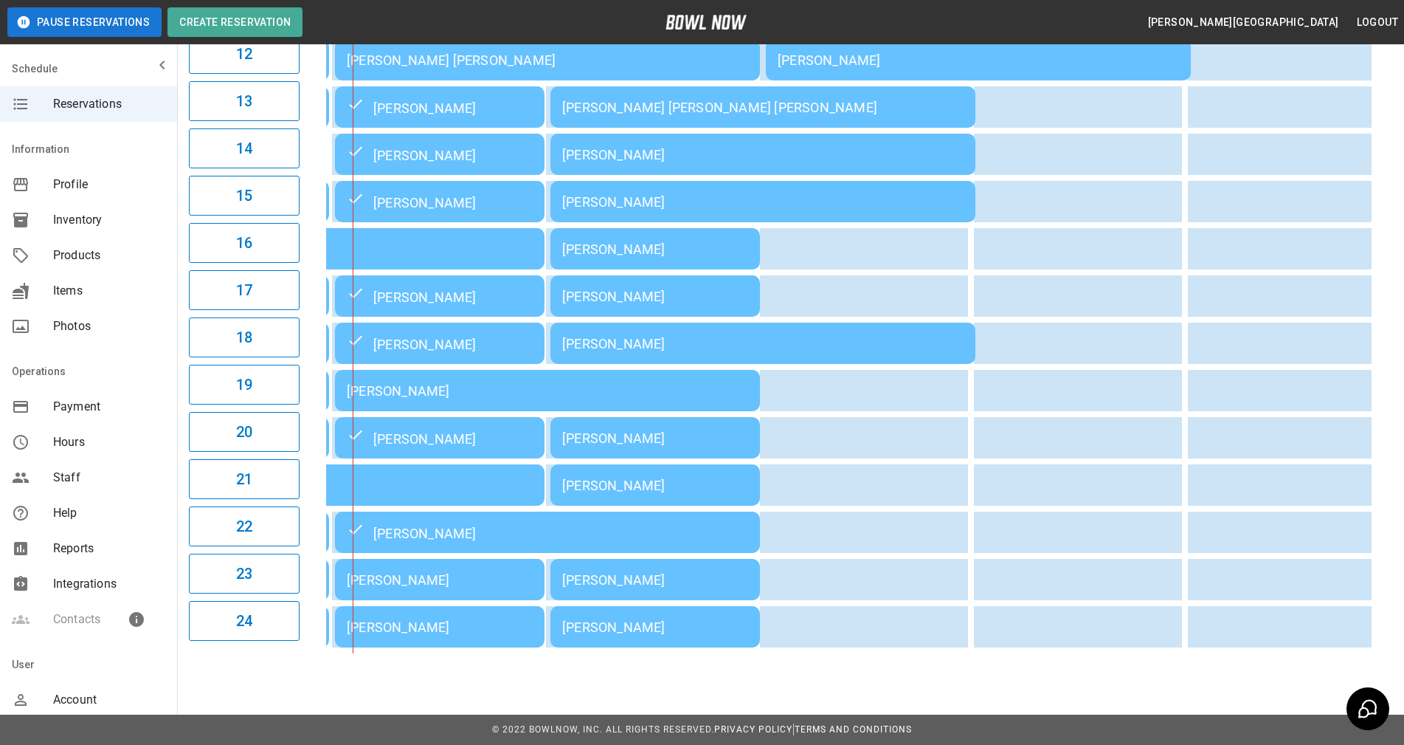
click at [422, 388] on div "[PERSON_NAME]" at bounding box center [547, 390] width 401 height 15
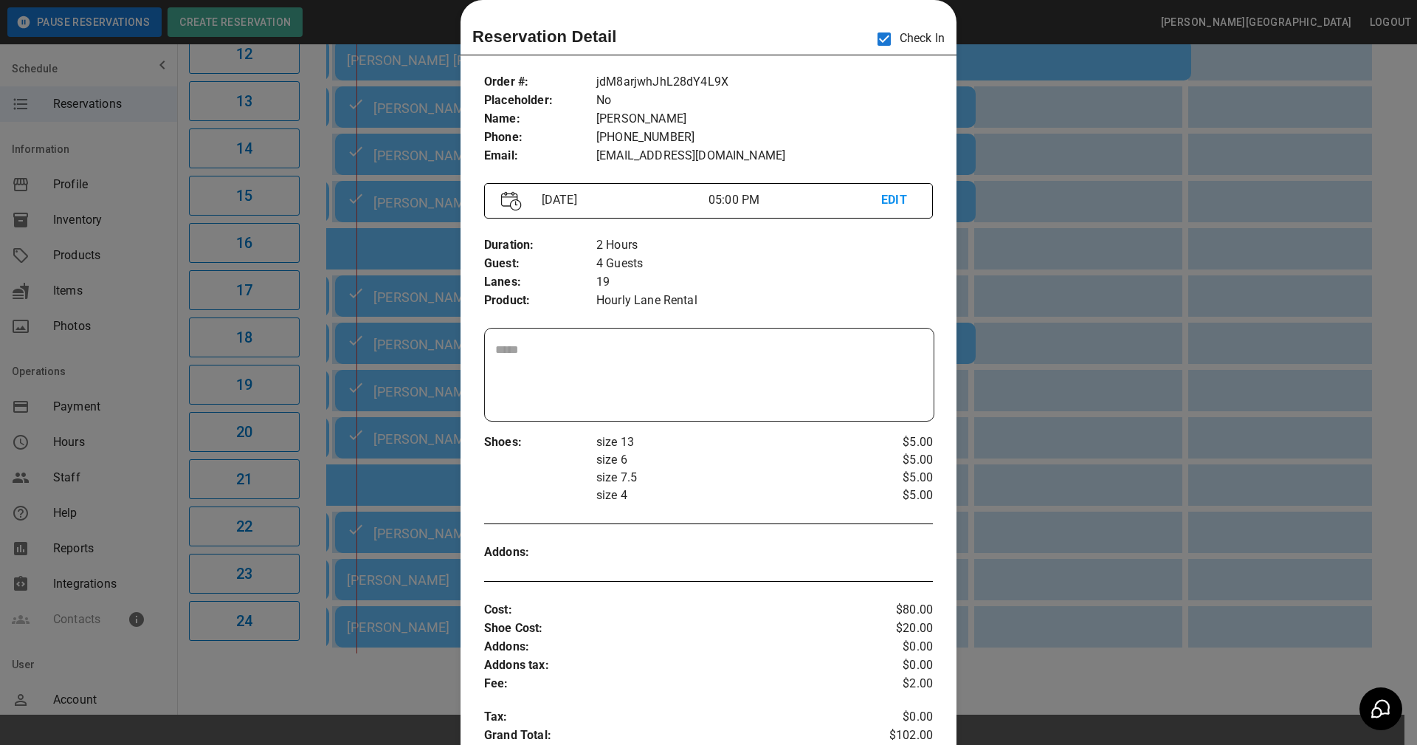
scroll to position [485, 0]
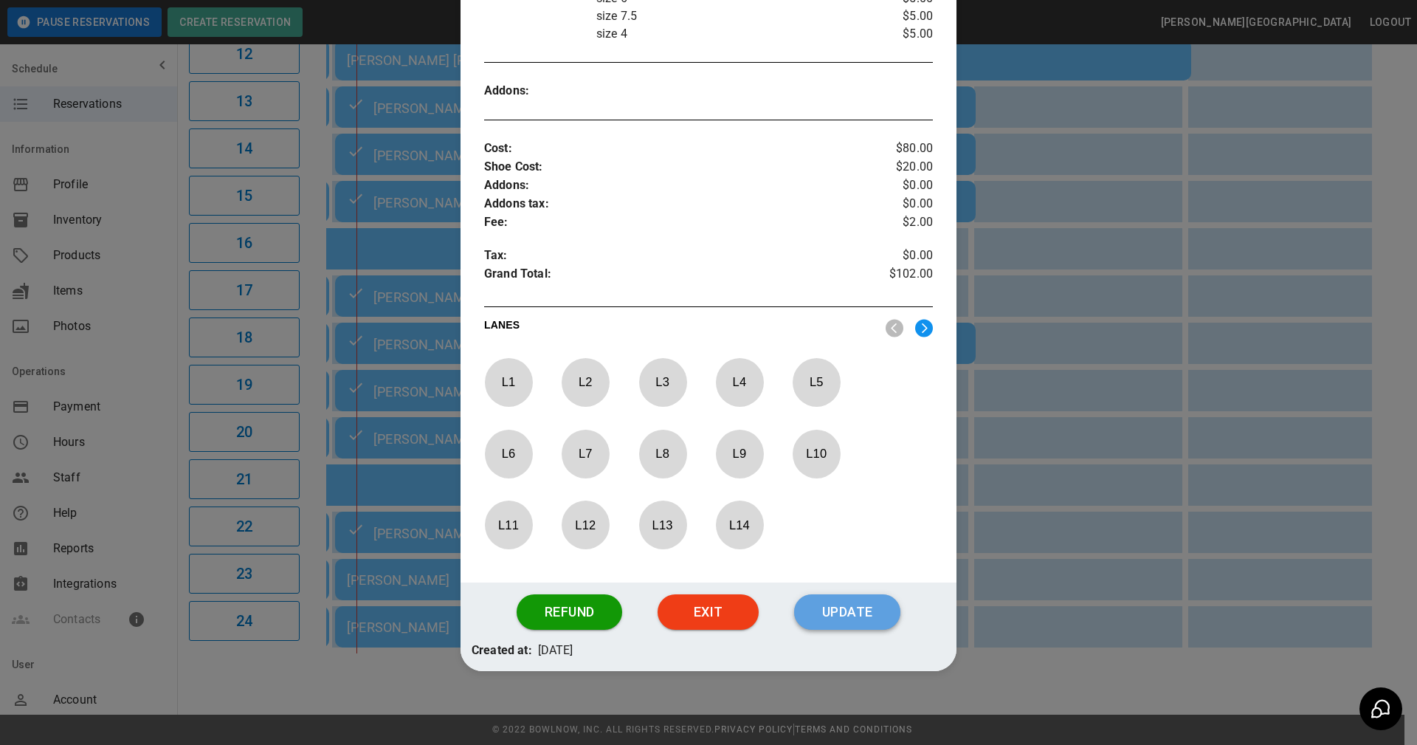
click at [844, 606] on button "Update" at bounding box center [847, 611] width 106 height 35
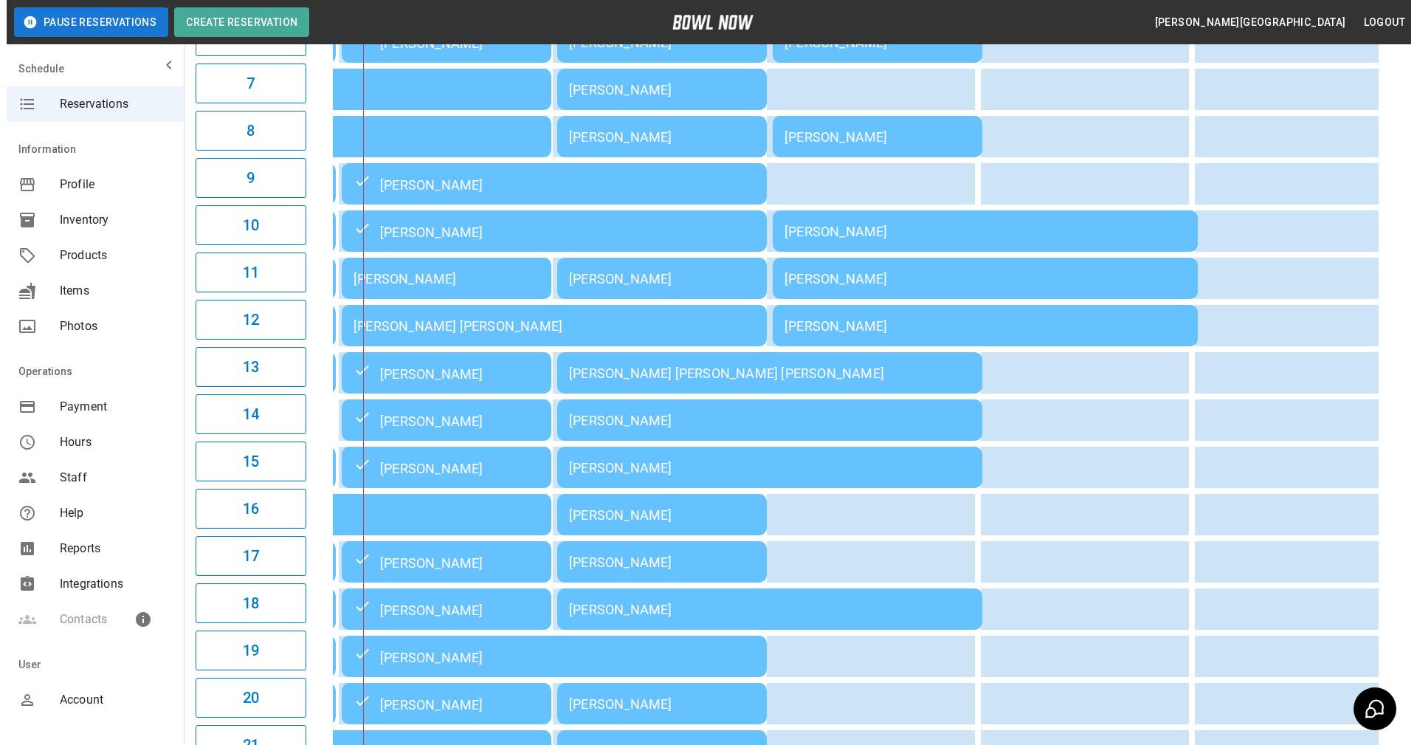
scroll to position [429, 0]
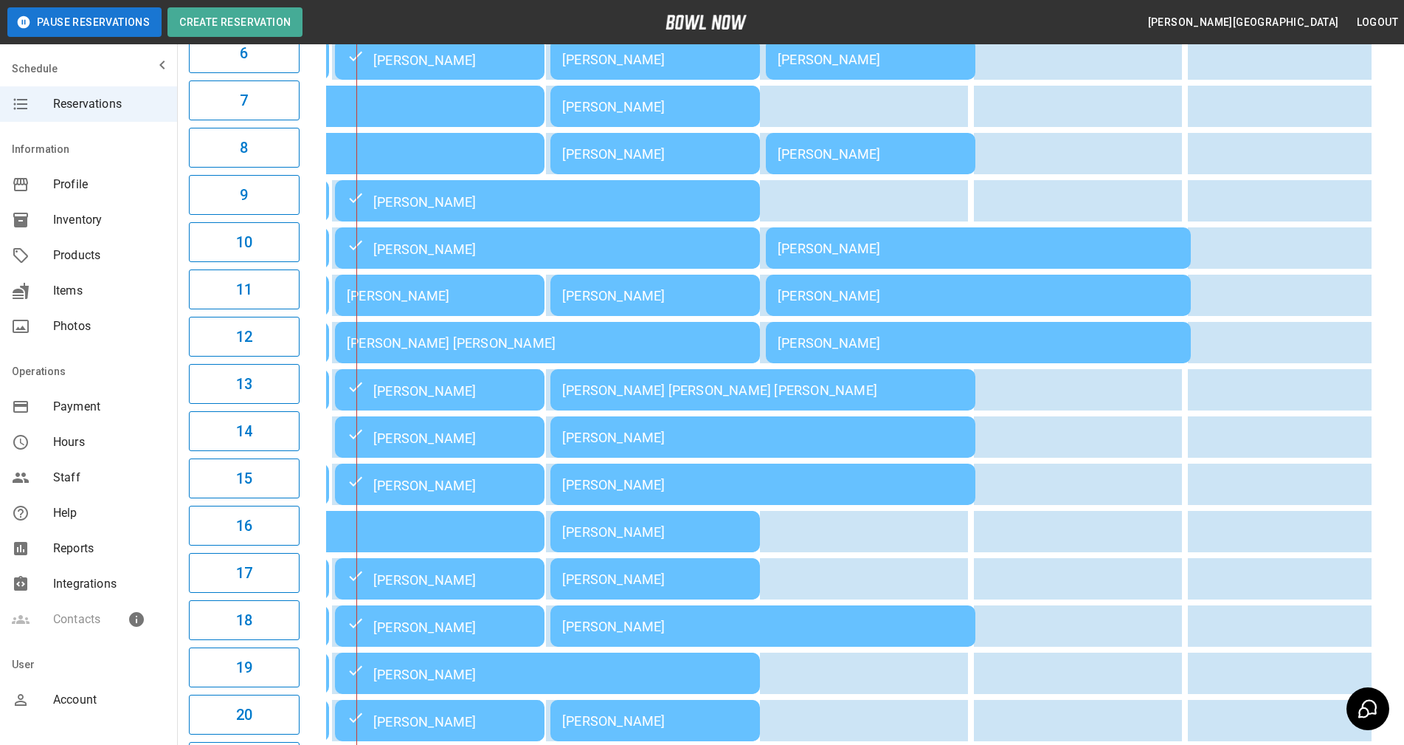
click at [441, 351] on div "[PERSON_NAME] [PERSON_NAME]" at bounding box center [547, 342] width 401 height 15
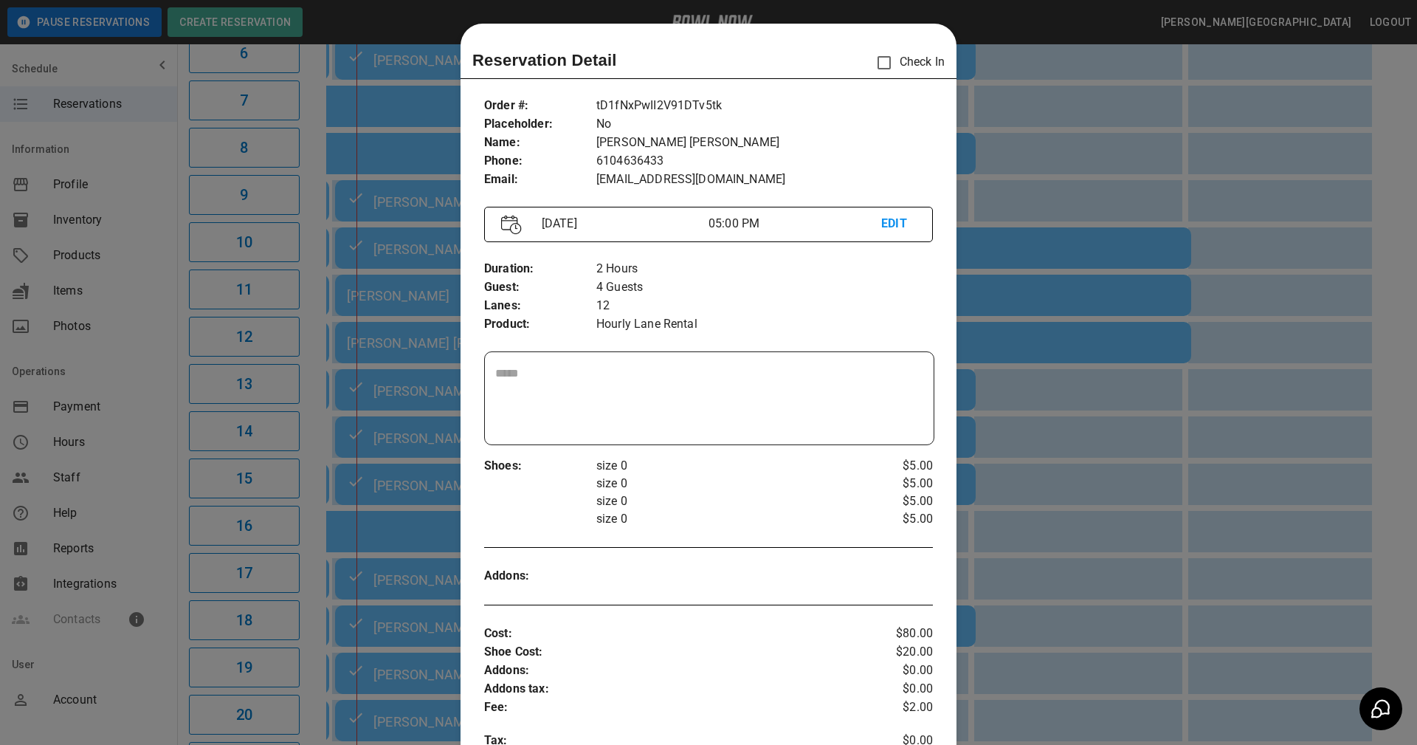
scroll to position [24, 0]
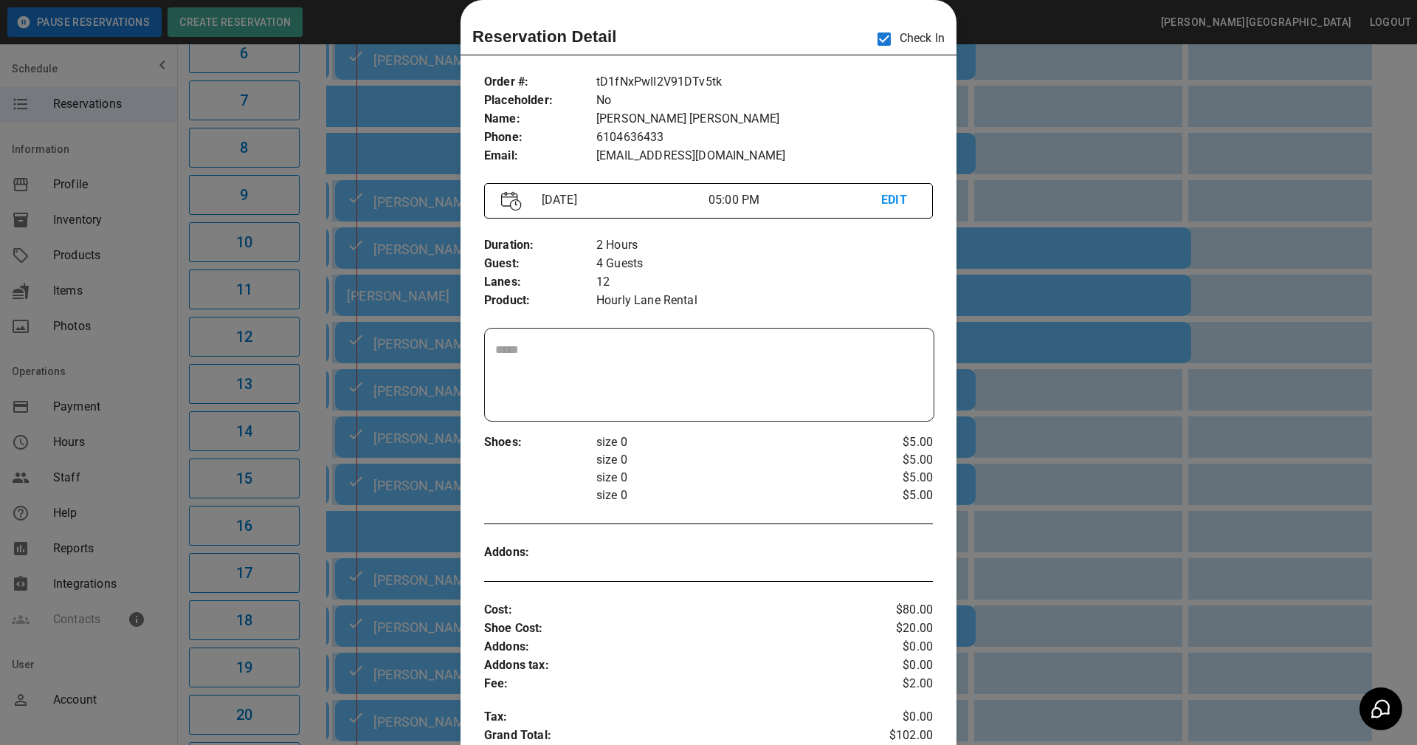
click at [898, 292] on p "Hourly Lane Rental" at bounding box center [764, 301] width 337 height 18
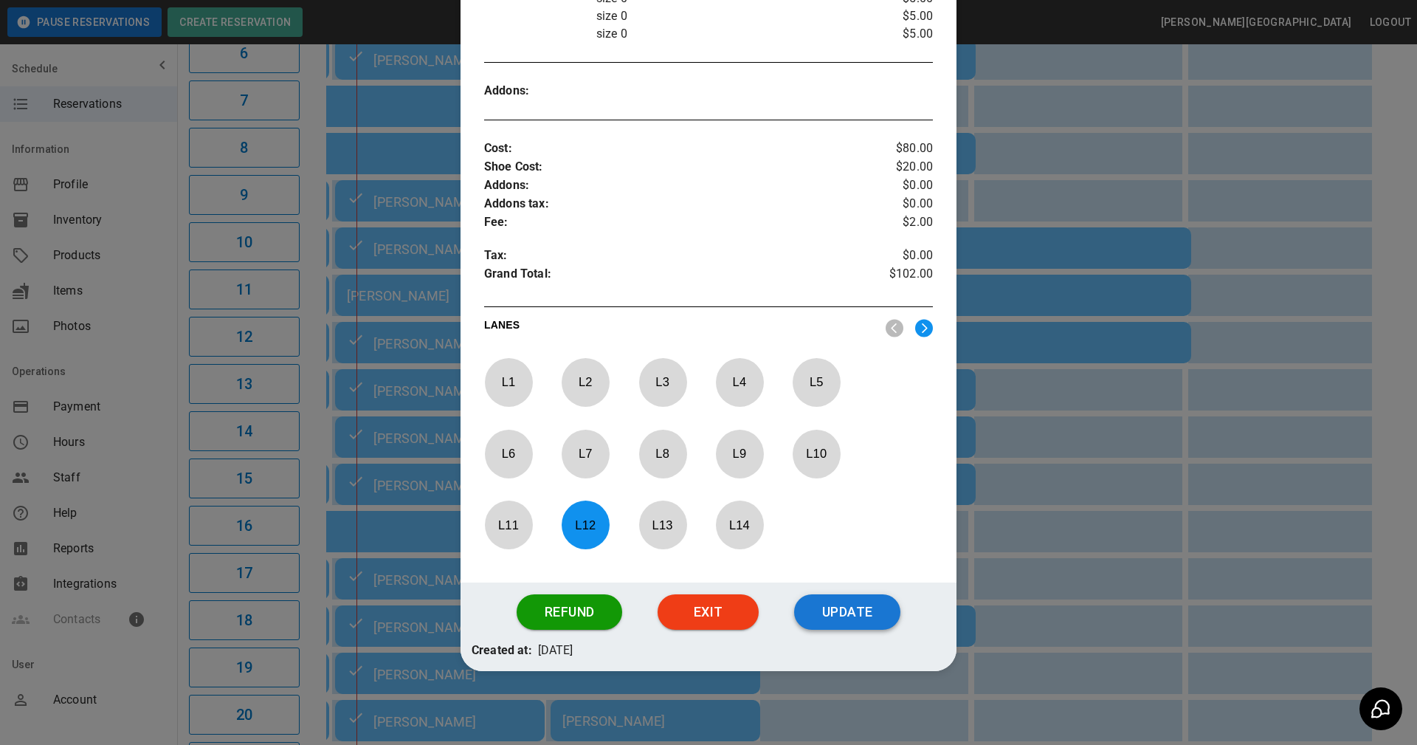
click at [829, 618] on button "Update" at bounding box center [847, 611] width 106 height 35
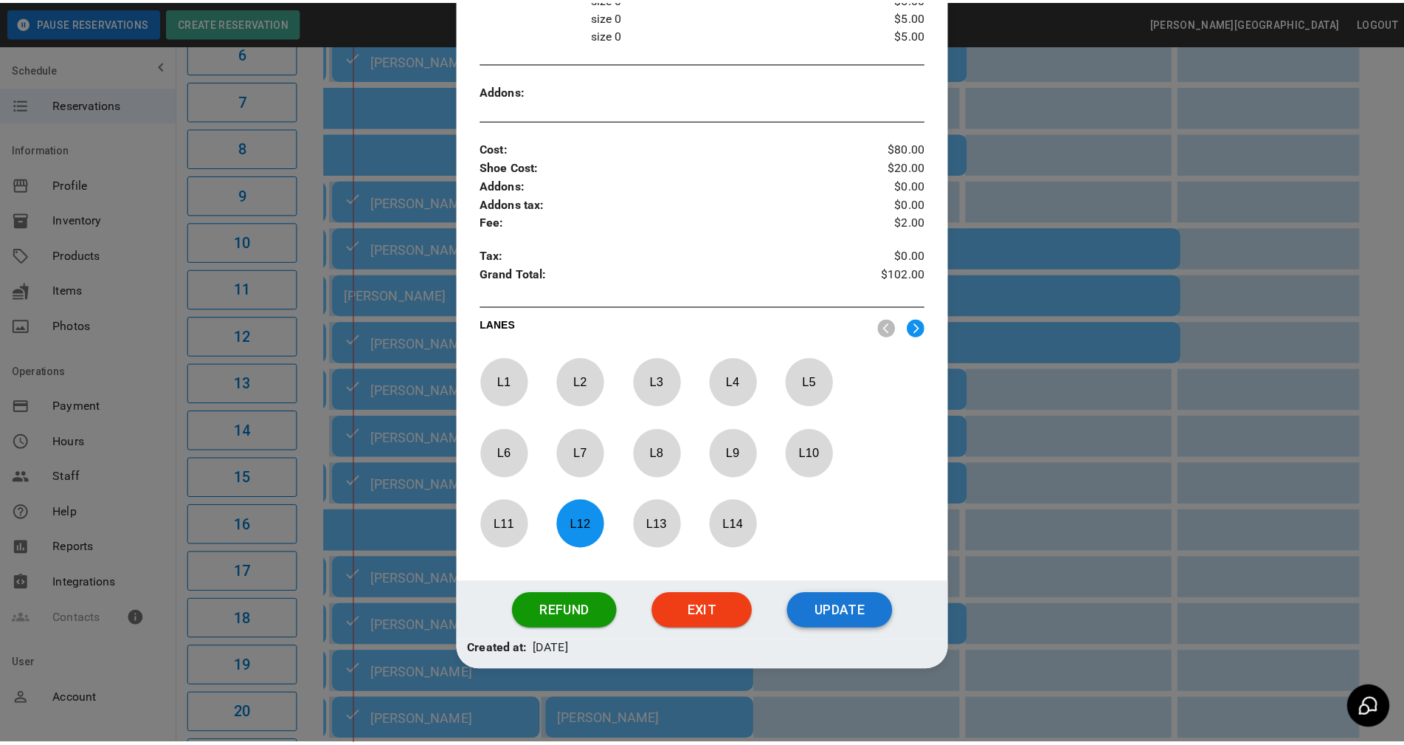
scroll to position [411, 0]
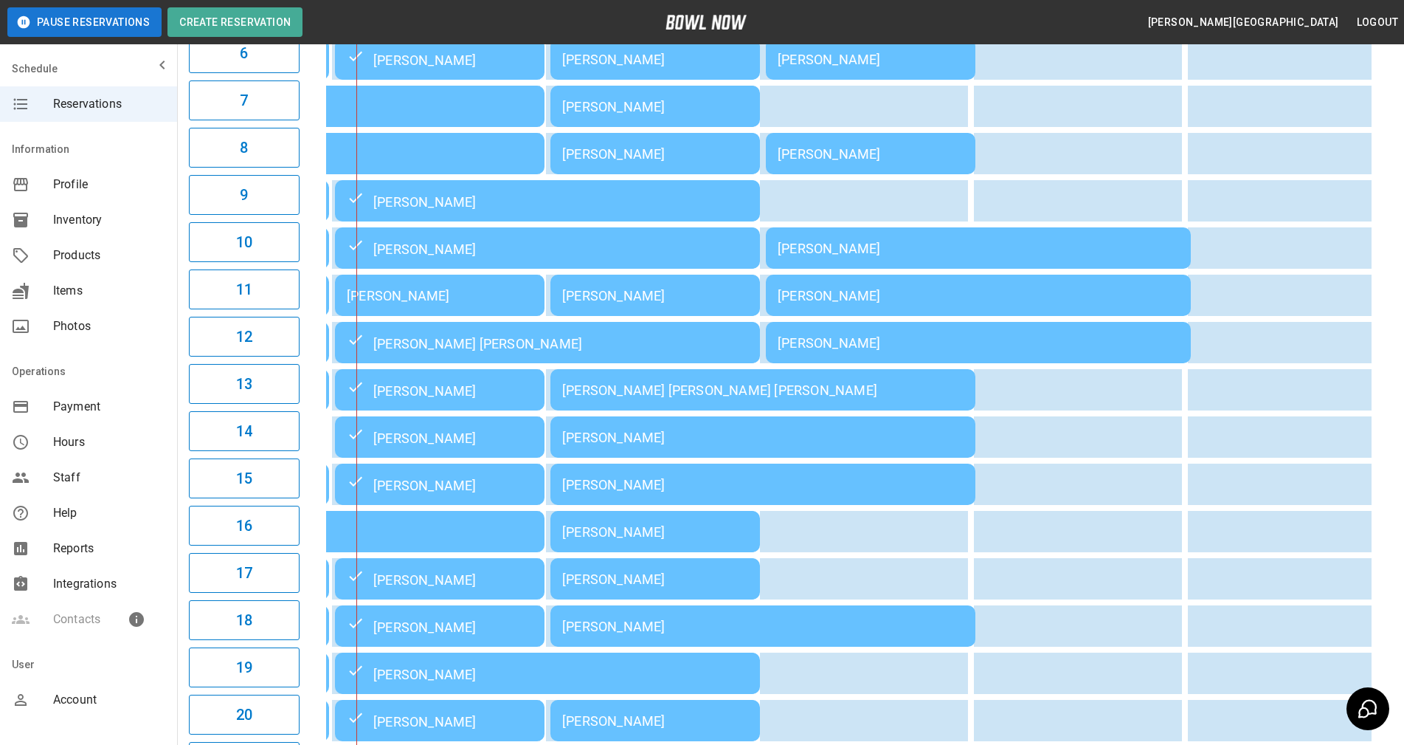
drag, startPoint x: 1395, startPoint y: 489, endPoint x: 765, endPoint y: 242, distance: 676.1
click at [1395, 489] on div "**********" at bounding box center [790, 282] width 1227 height 1329
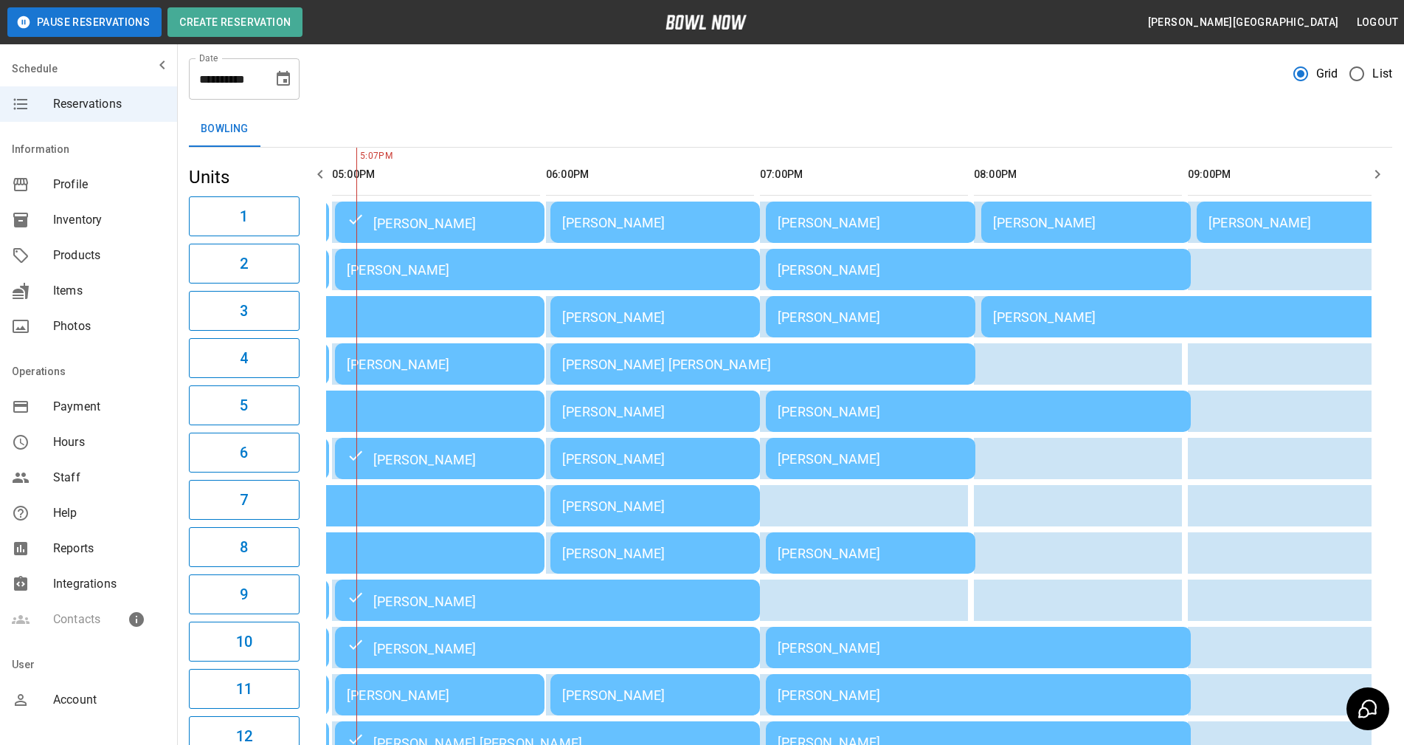
scroll to position [0, 0]
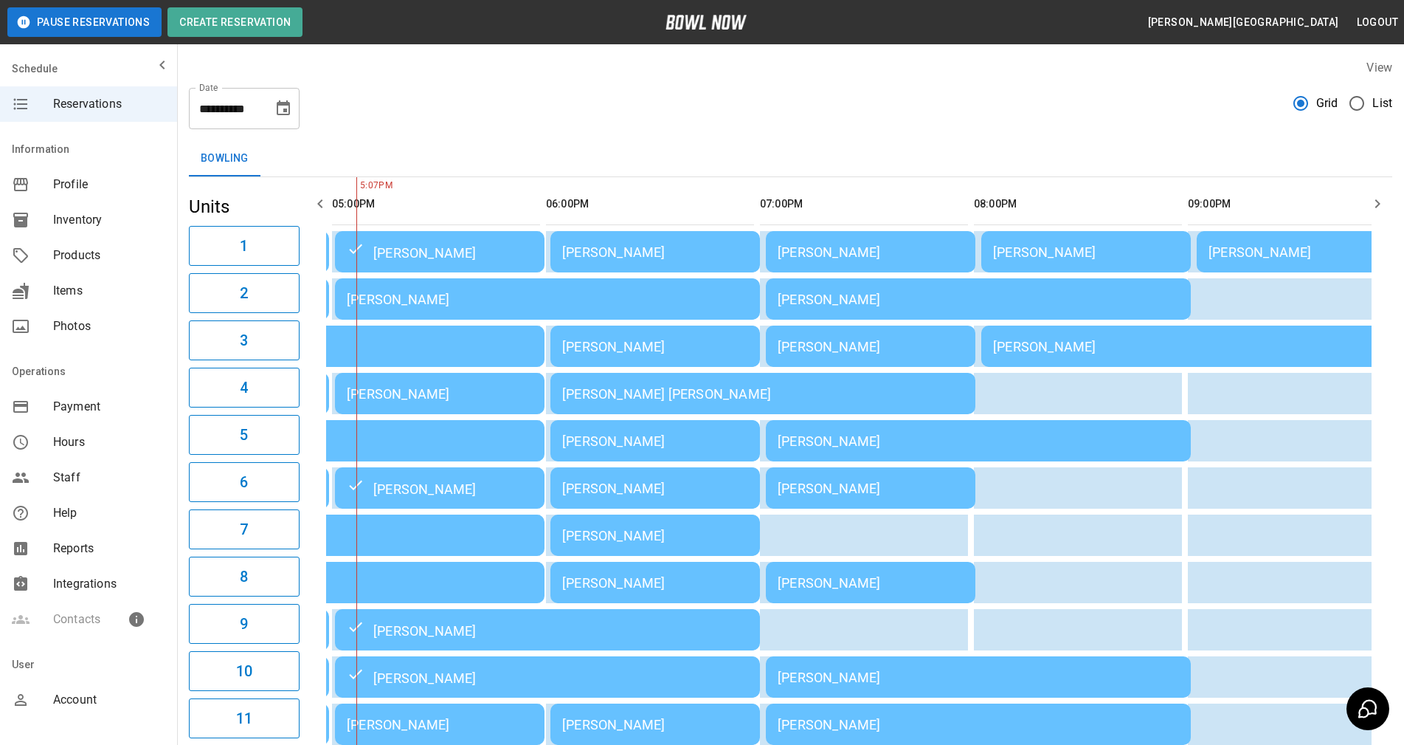
click at [323, 203] on icon "button" at bounding box center [320, 204] width 18 height 18
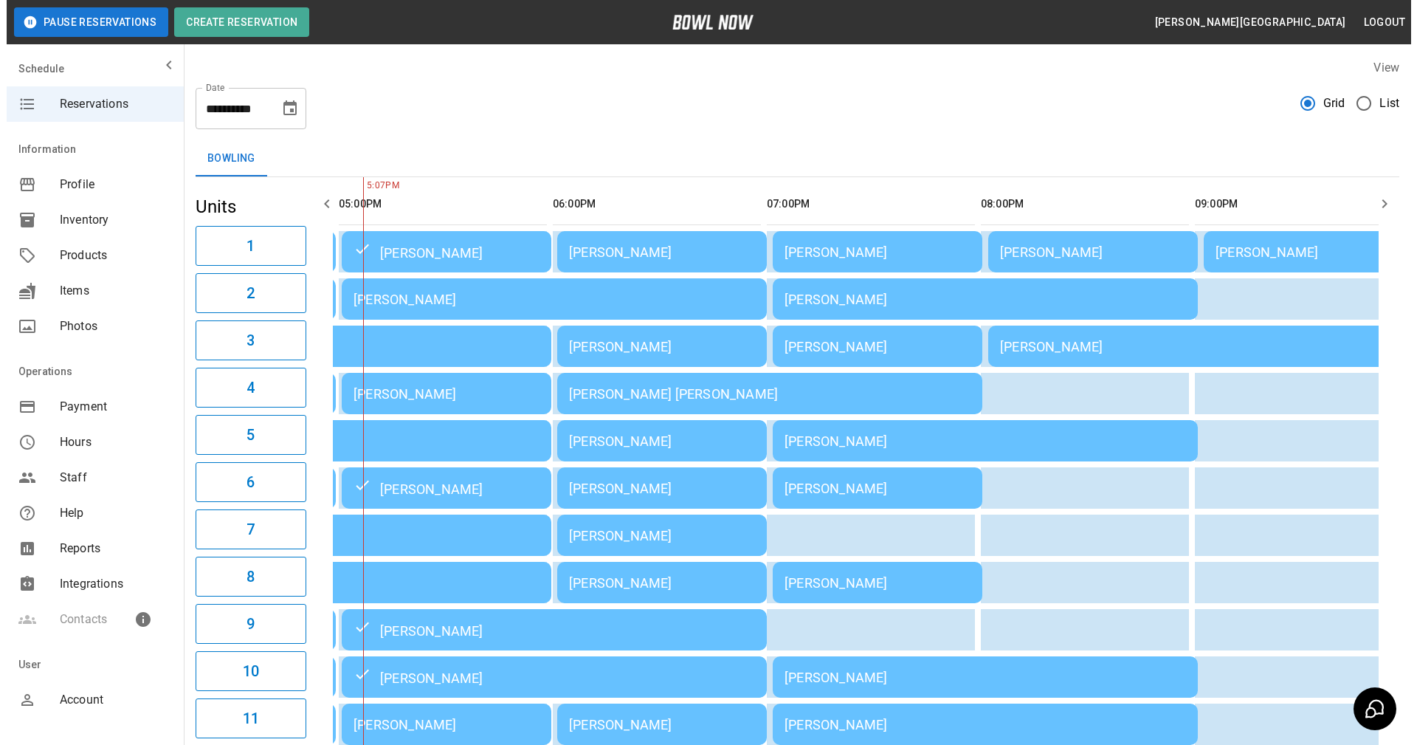
scroll to position [0, 214]
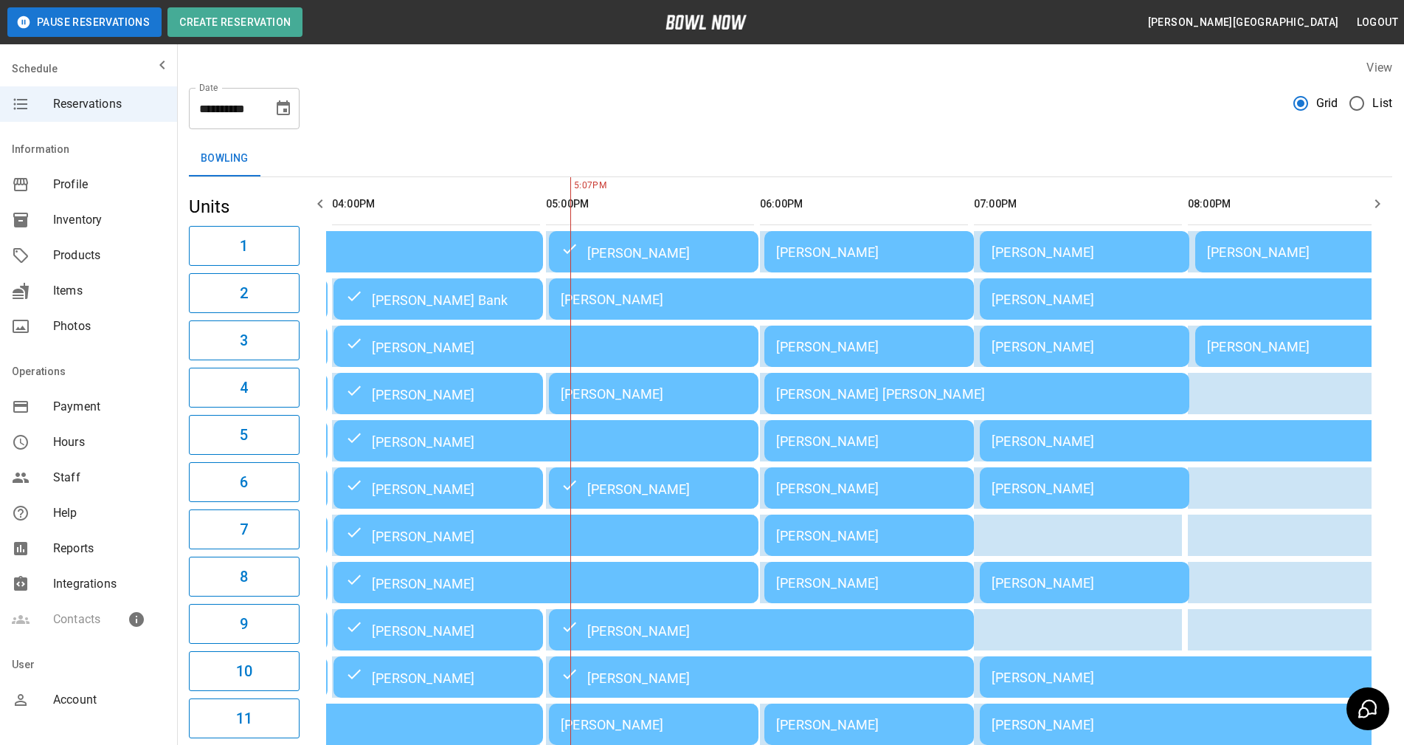
click at [436, 345] on div "[PERSON_NAME]" at bounding box center [545, 346] width 401 height 18
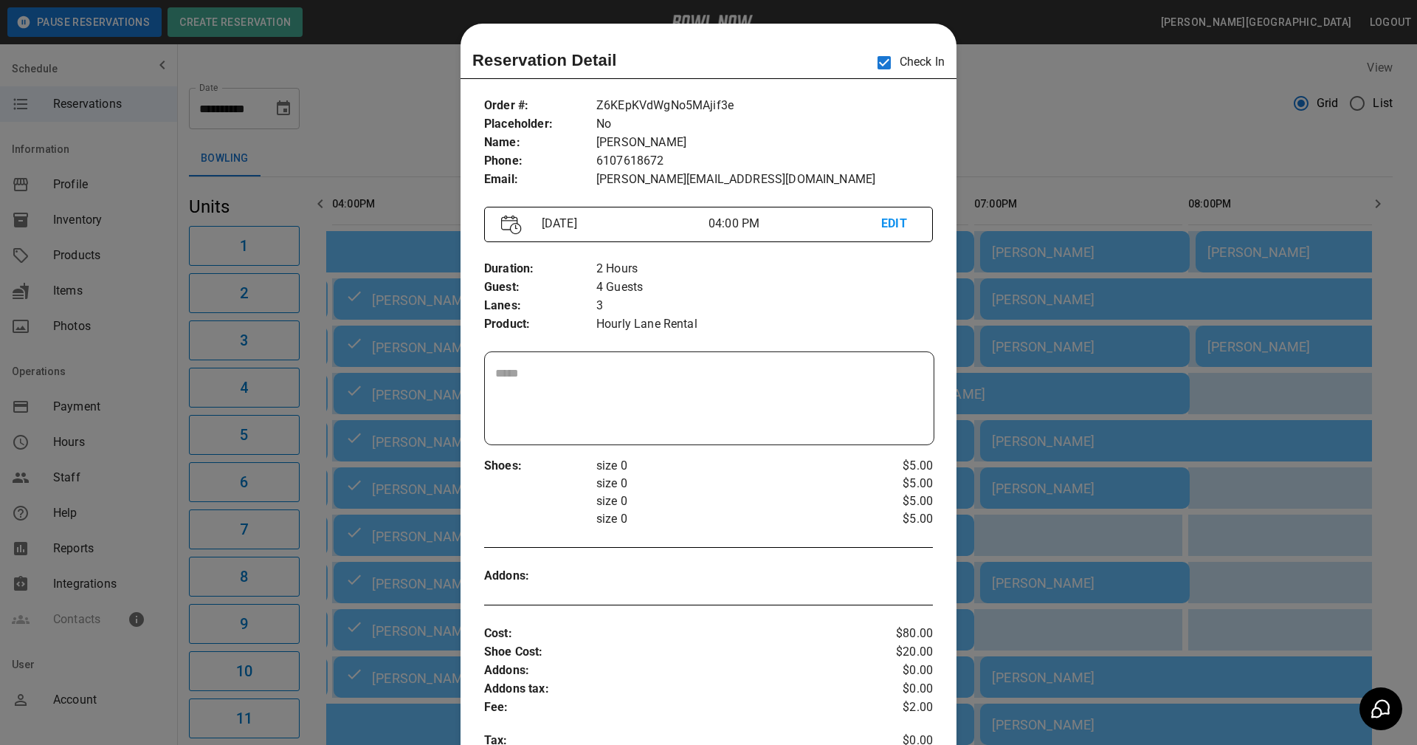
scroll to position [24, 0]
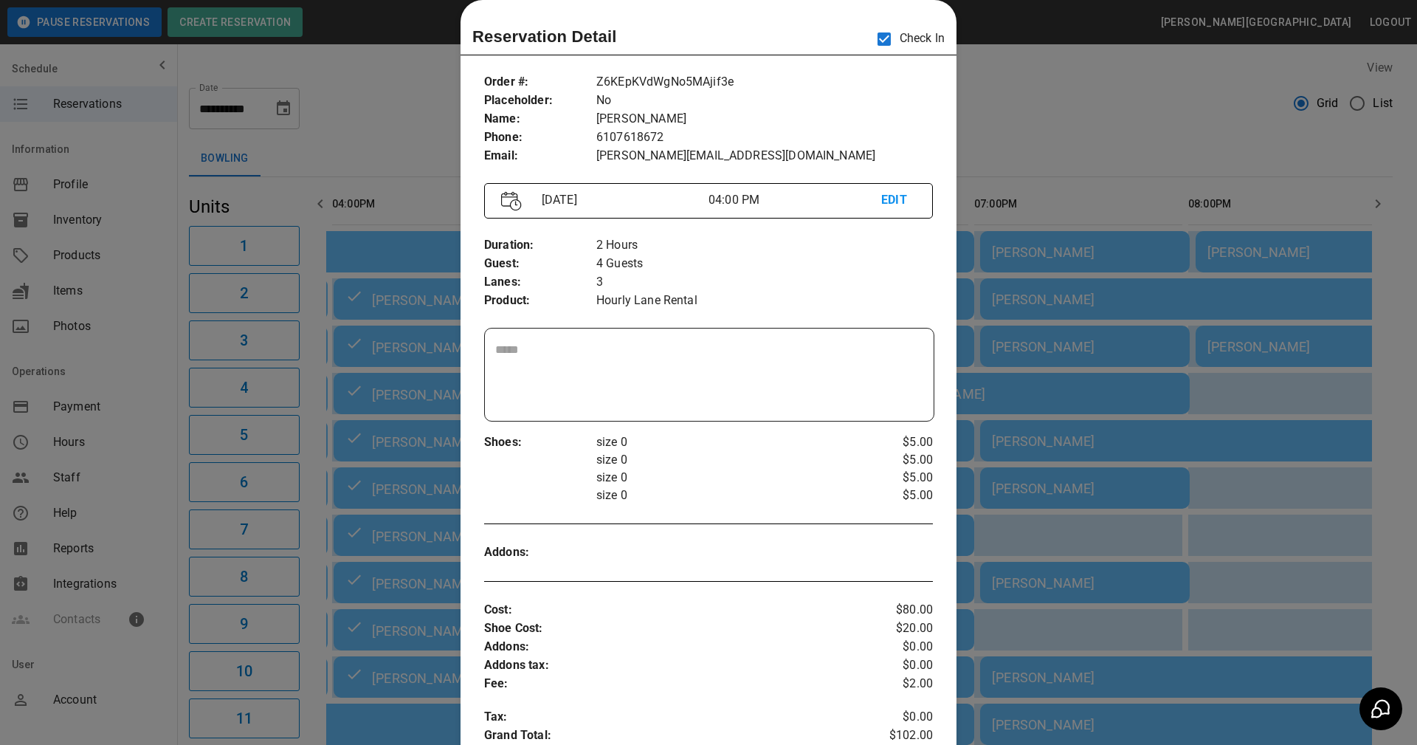
click at [1049, 149] on div at bounding box center [708, 372] width 1417 height 745
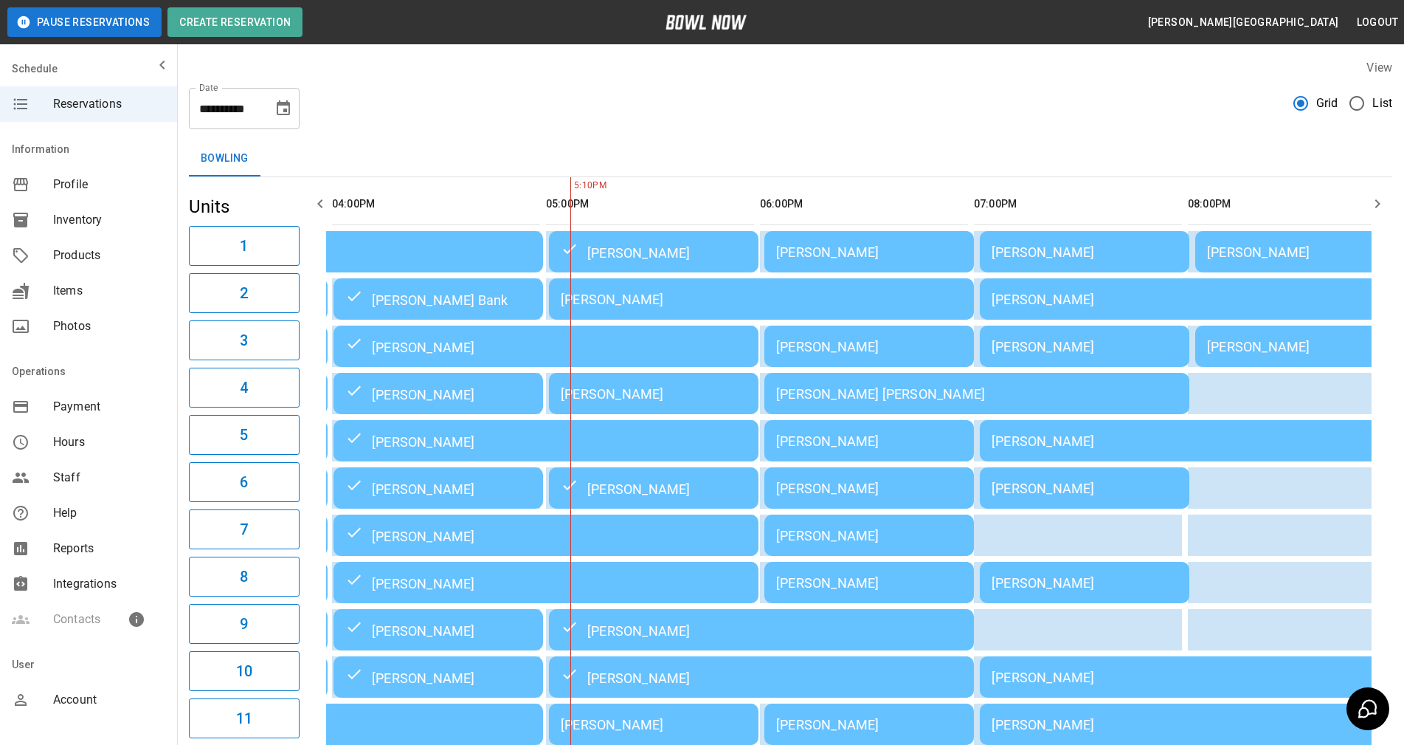
click at [705, 300] on div "[PERSON_NAME]" at bounding box center [761, 299] width 401 height 15
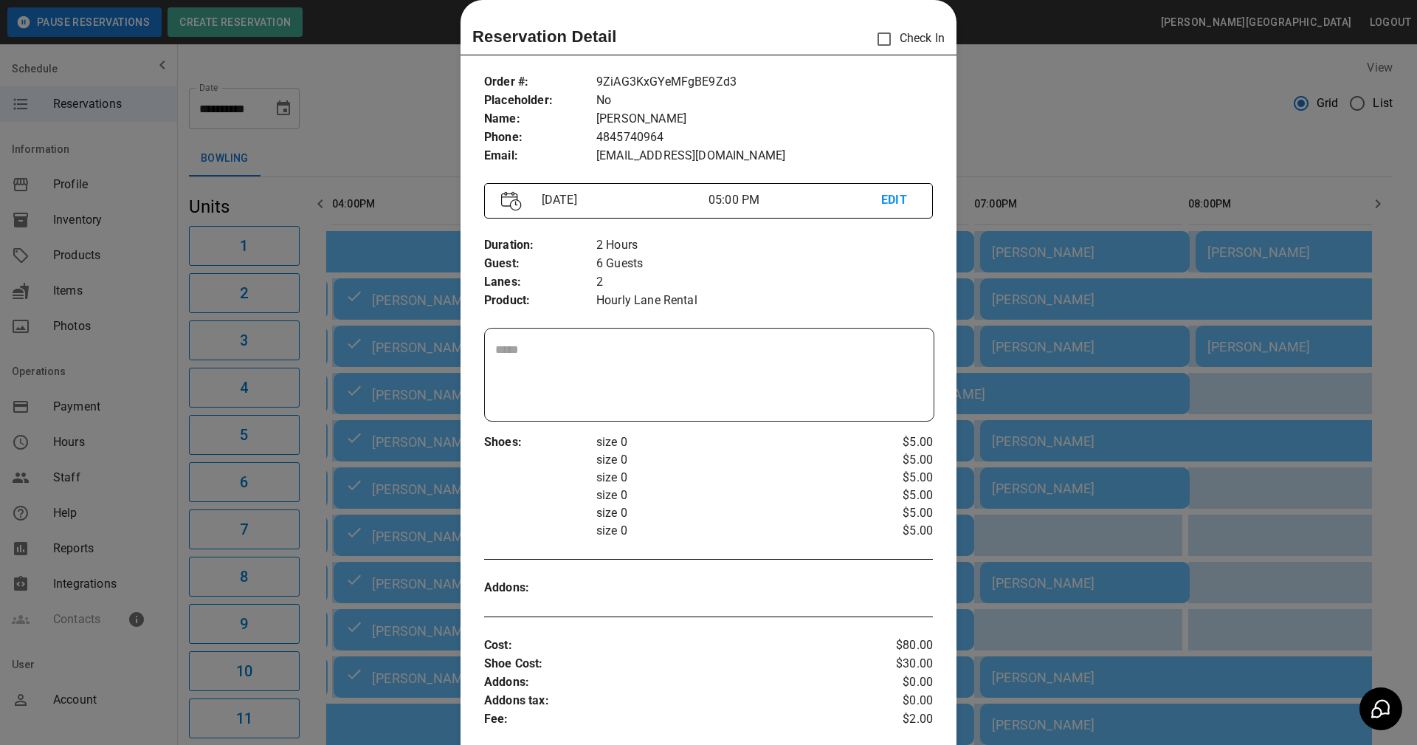
click at [780, 112] on p "[PERSON_NAME]" at bounding box center [764, 119] width 337 height 18
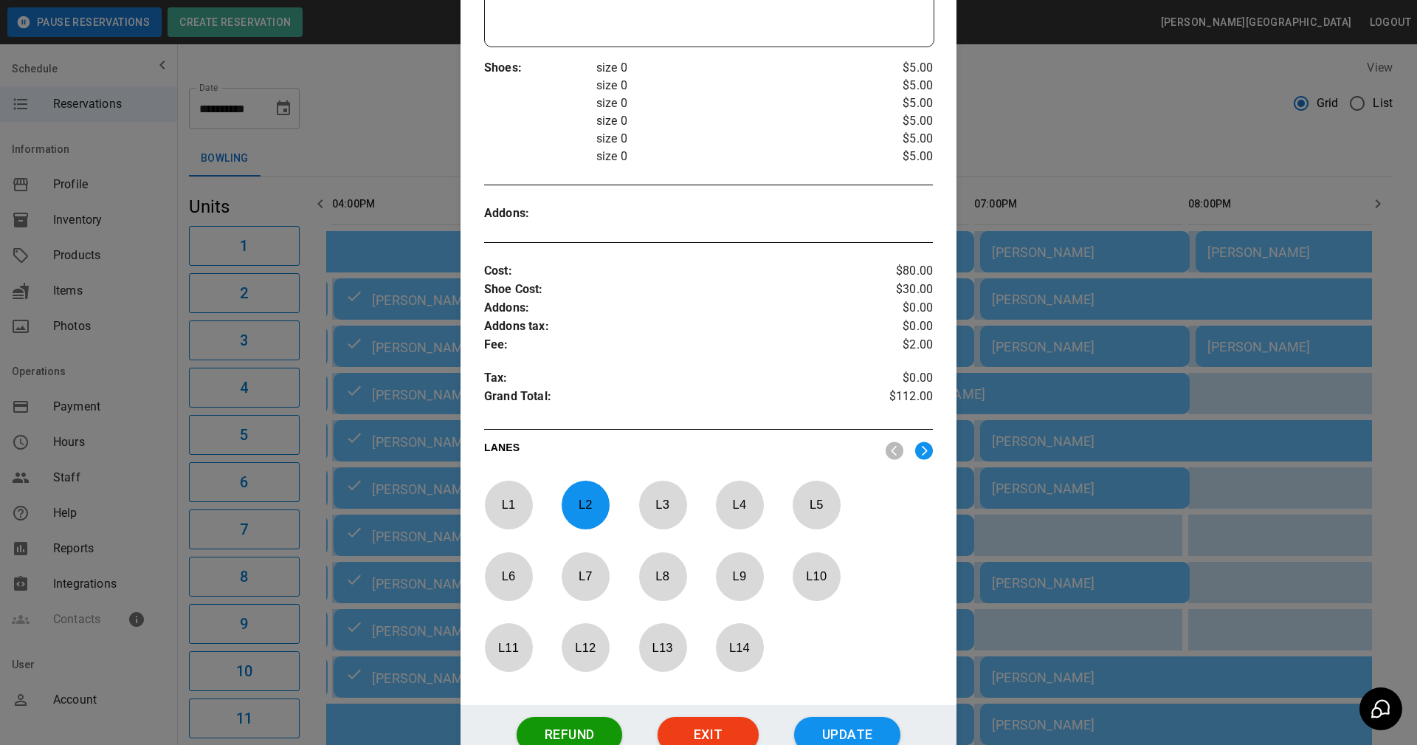
scroll to position [520, 0]
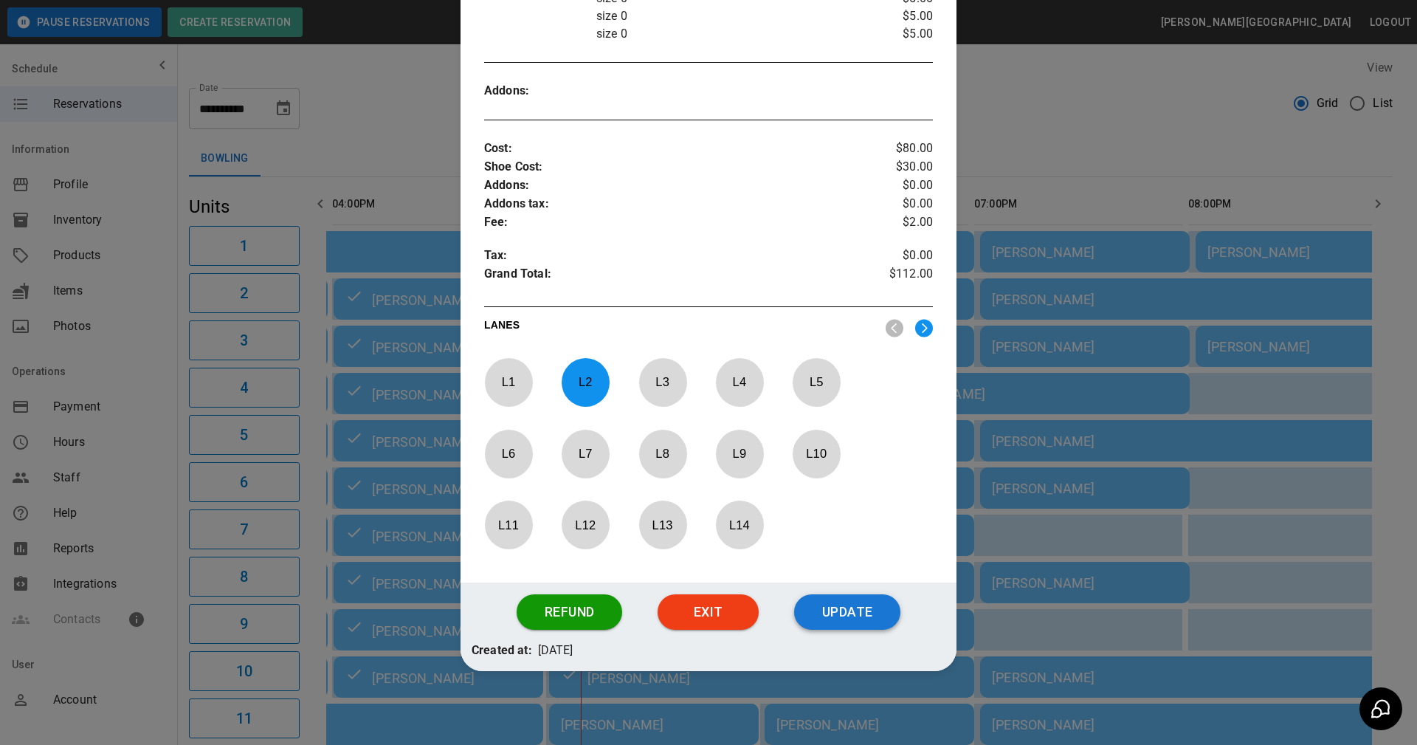
click at [832, 621] on button "Update" at bounding box center [847, 611] width 106 height 35
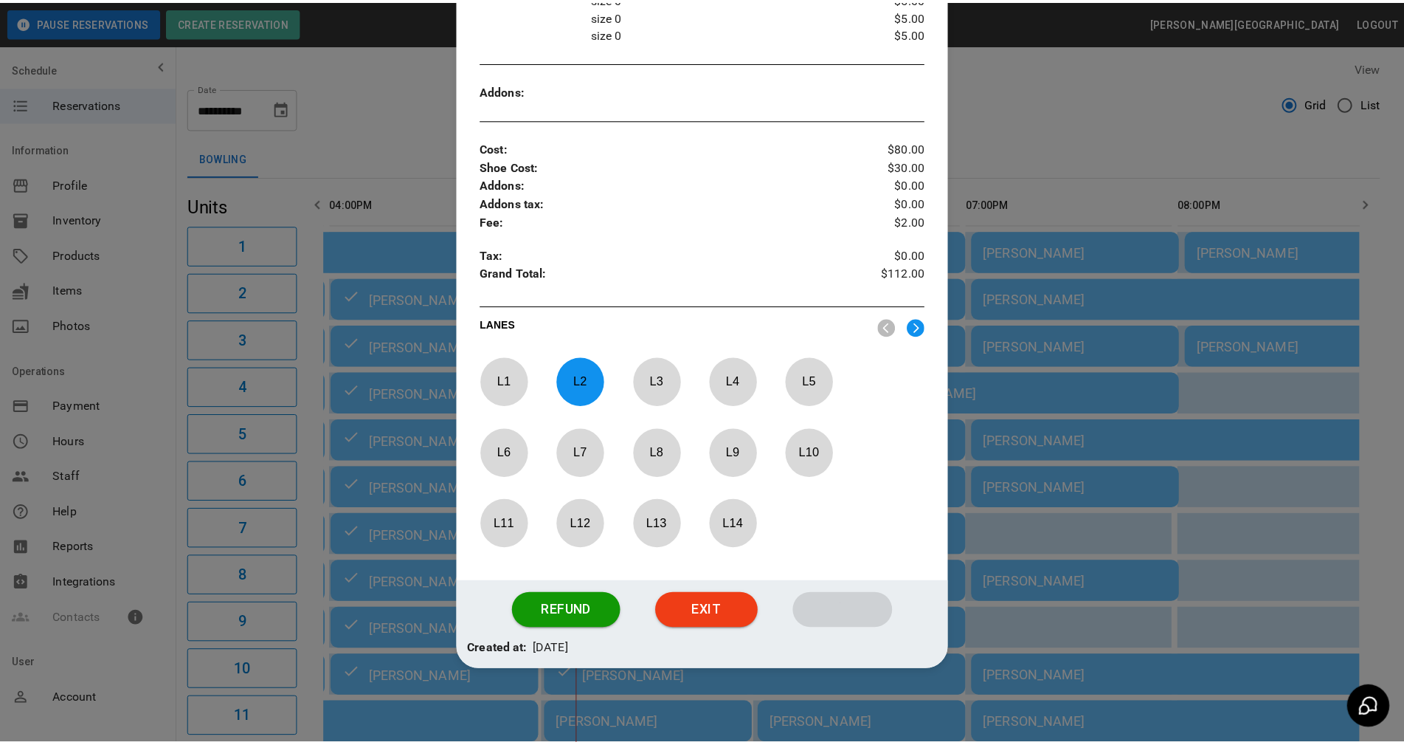
scroll to position [447, 0]
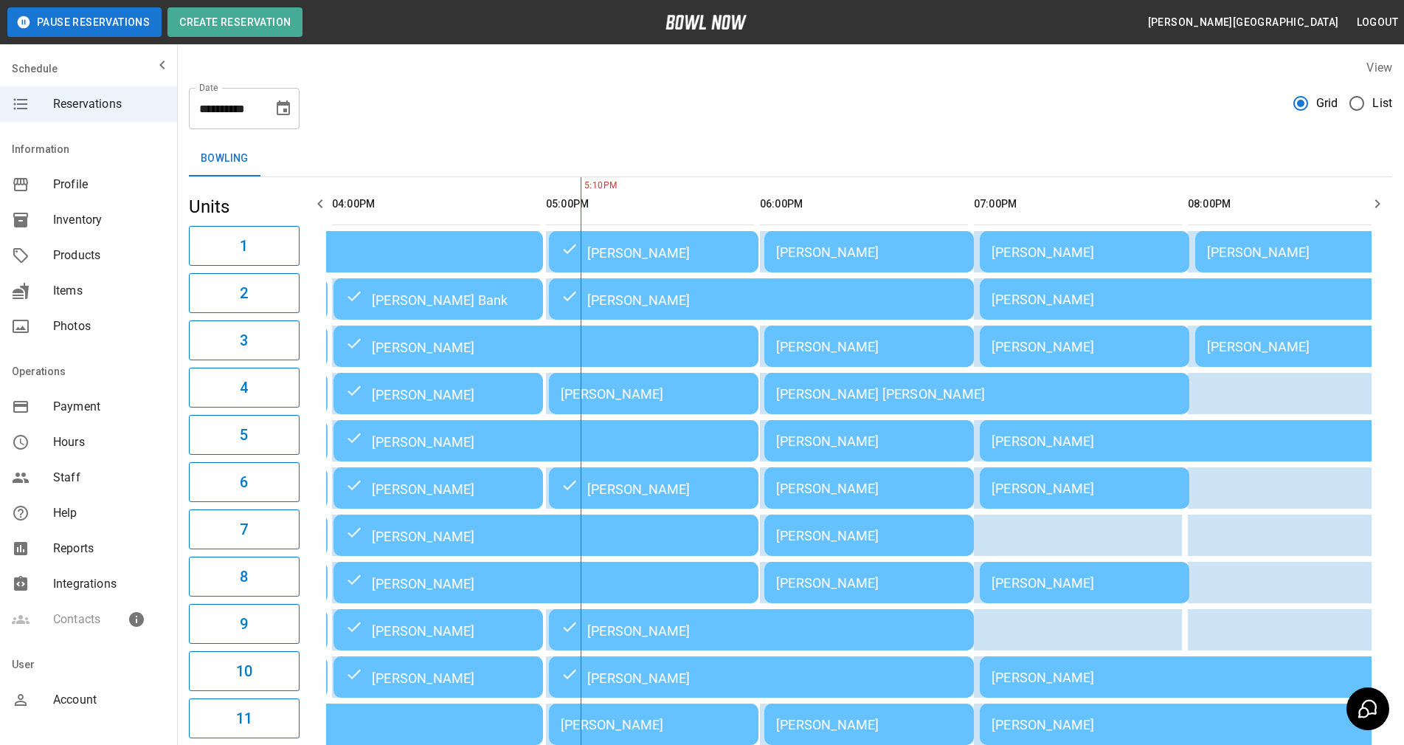
click at [1373, 207] on icon "button" at bounding box center [1378, 204] width 18 height 18
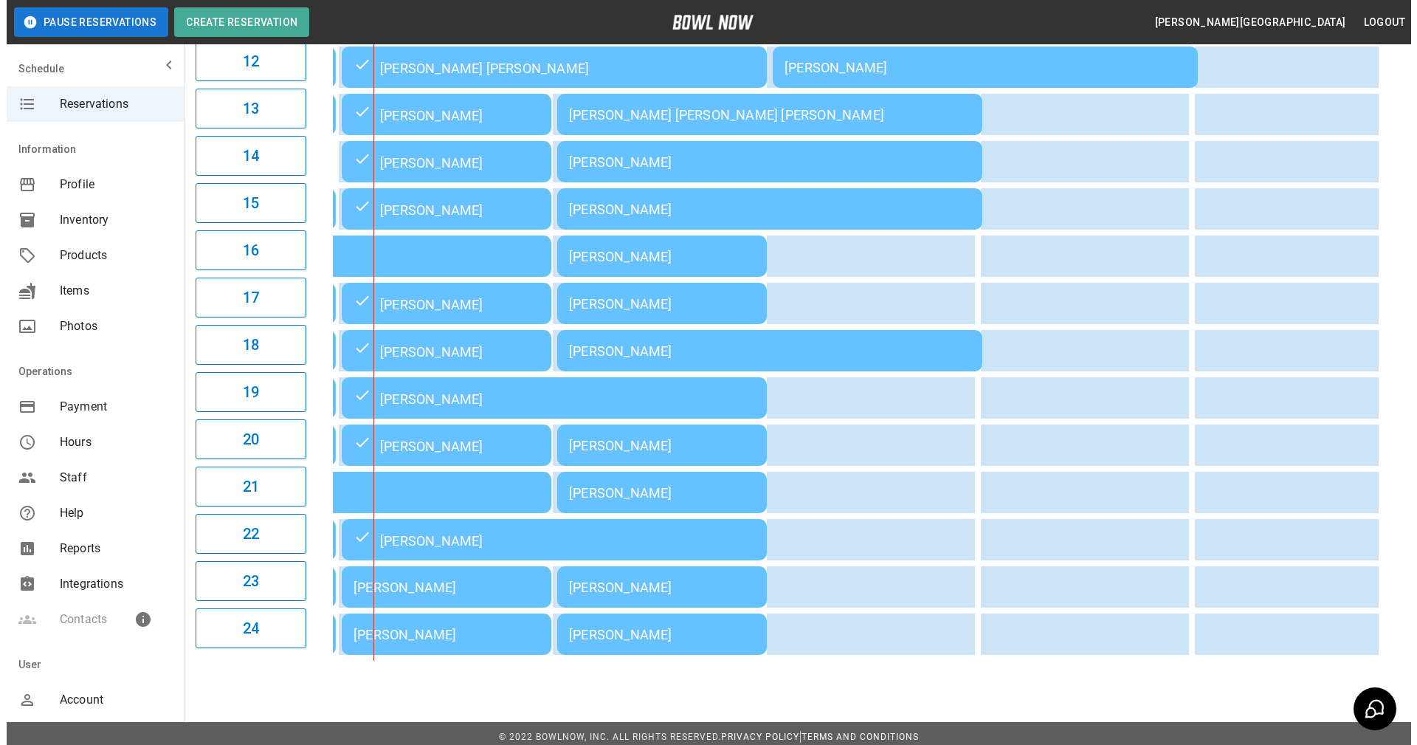
scroll to position [724, 0]
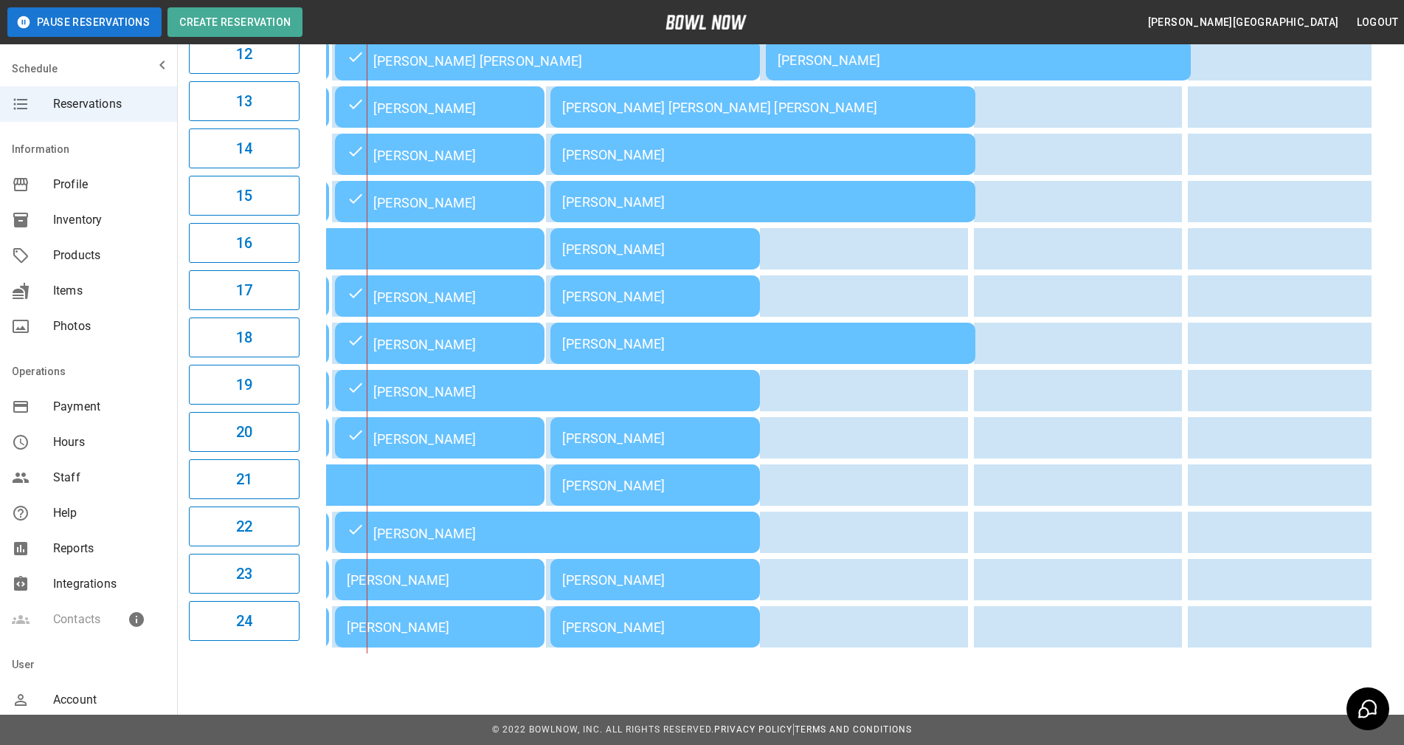
click at [447, 576] on div "[PERSON_NAME]" at bounding box center [440, 579] width 186 height 15
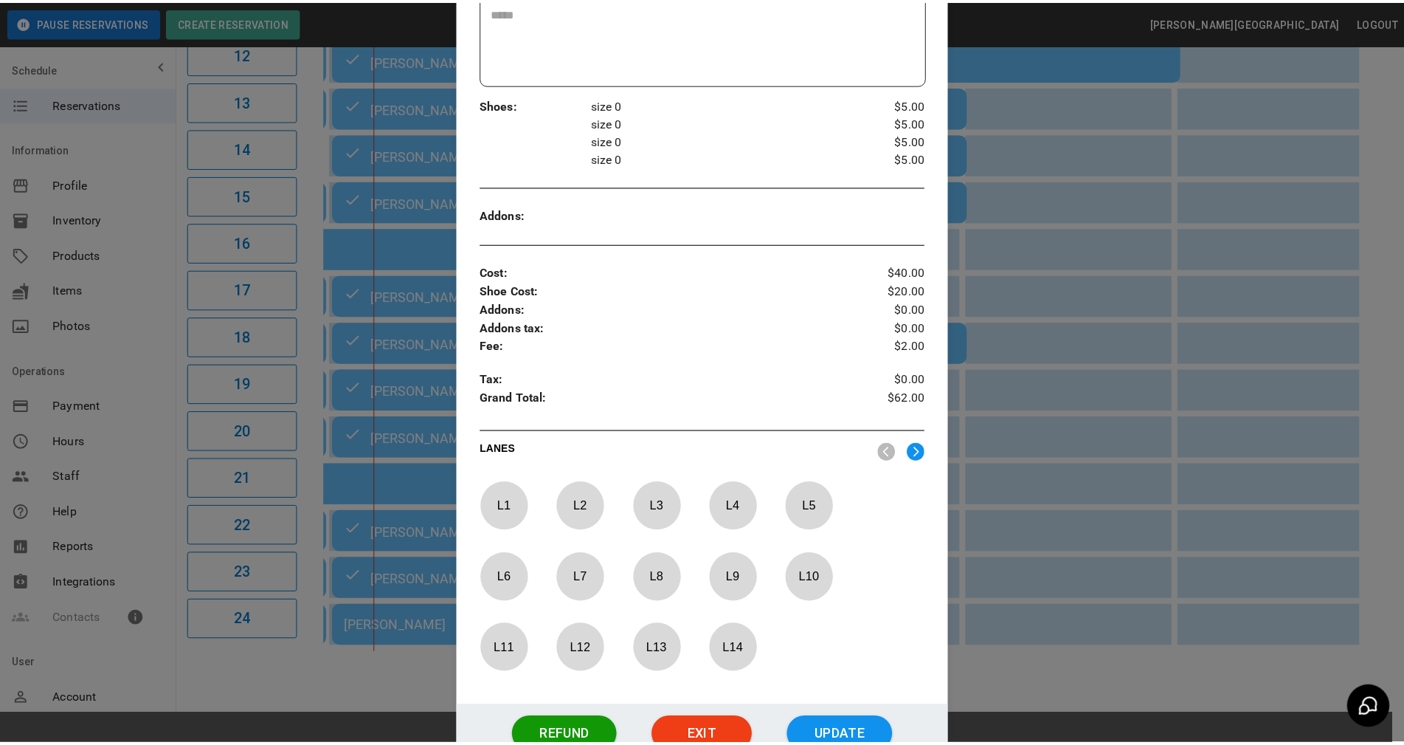
scroll to position [393, 0]
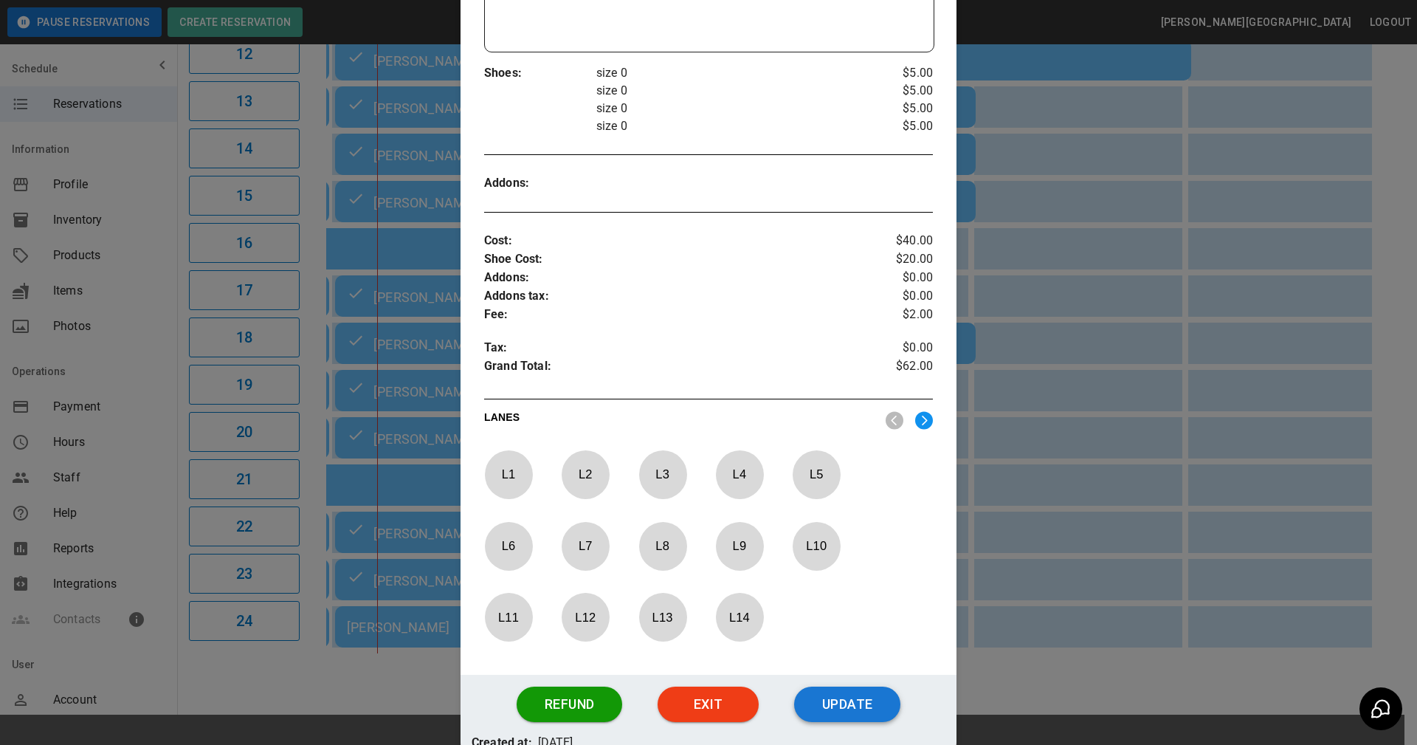
click at [816, 700] on button "Update" at bounding box center [847, 703] width 106 height 35
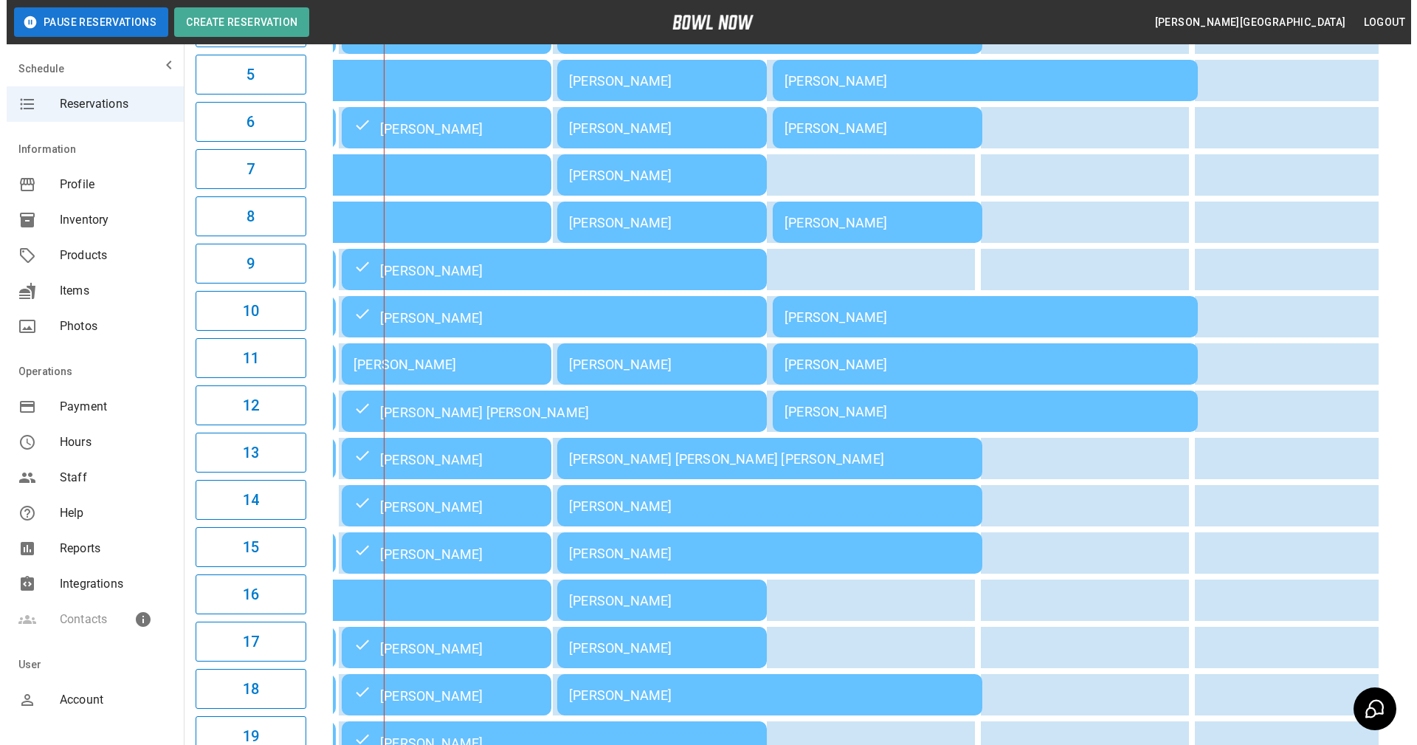
scroll to position [355, 0]
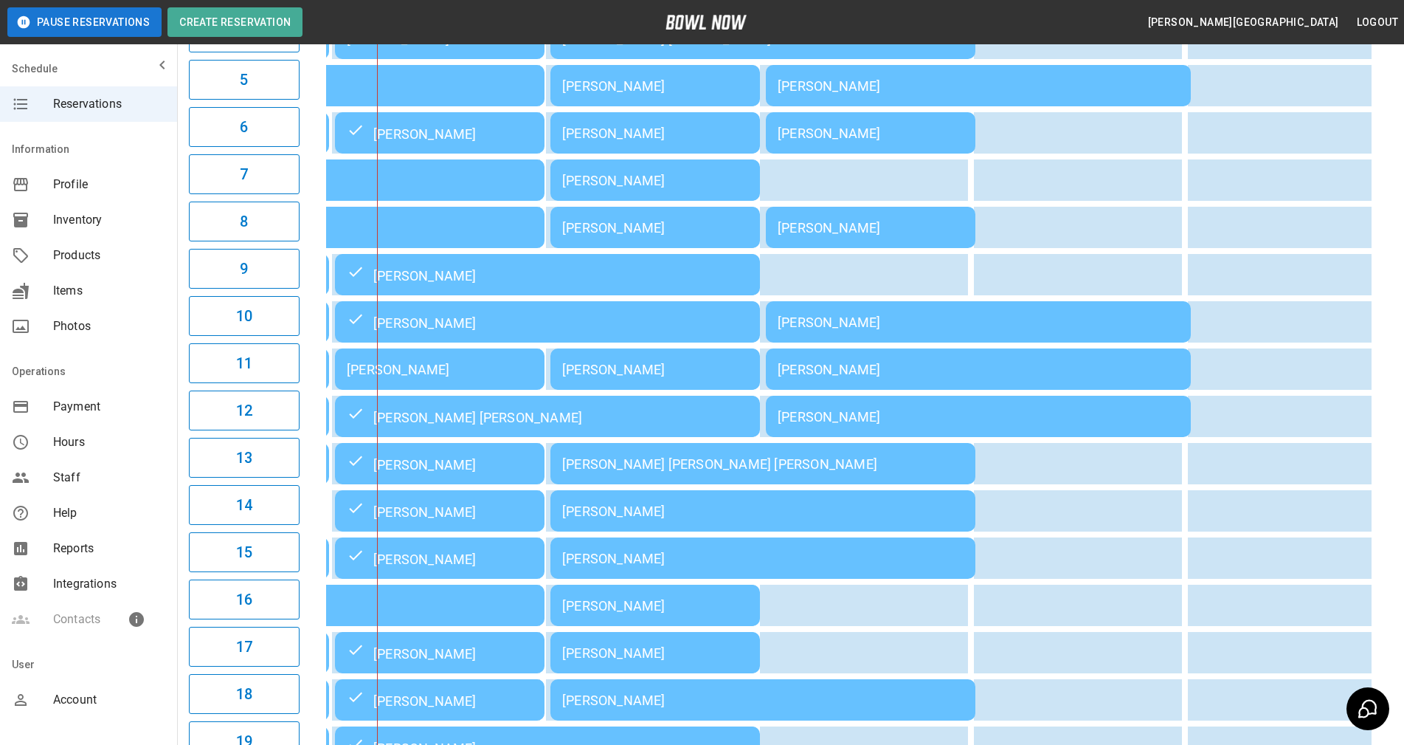
click at [420, 377] on div "[PERSON_NAME]" at bounding box center [440, 369] width 186 height 15
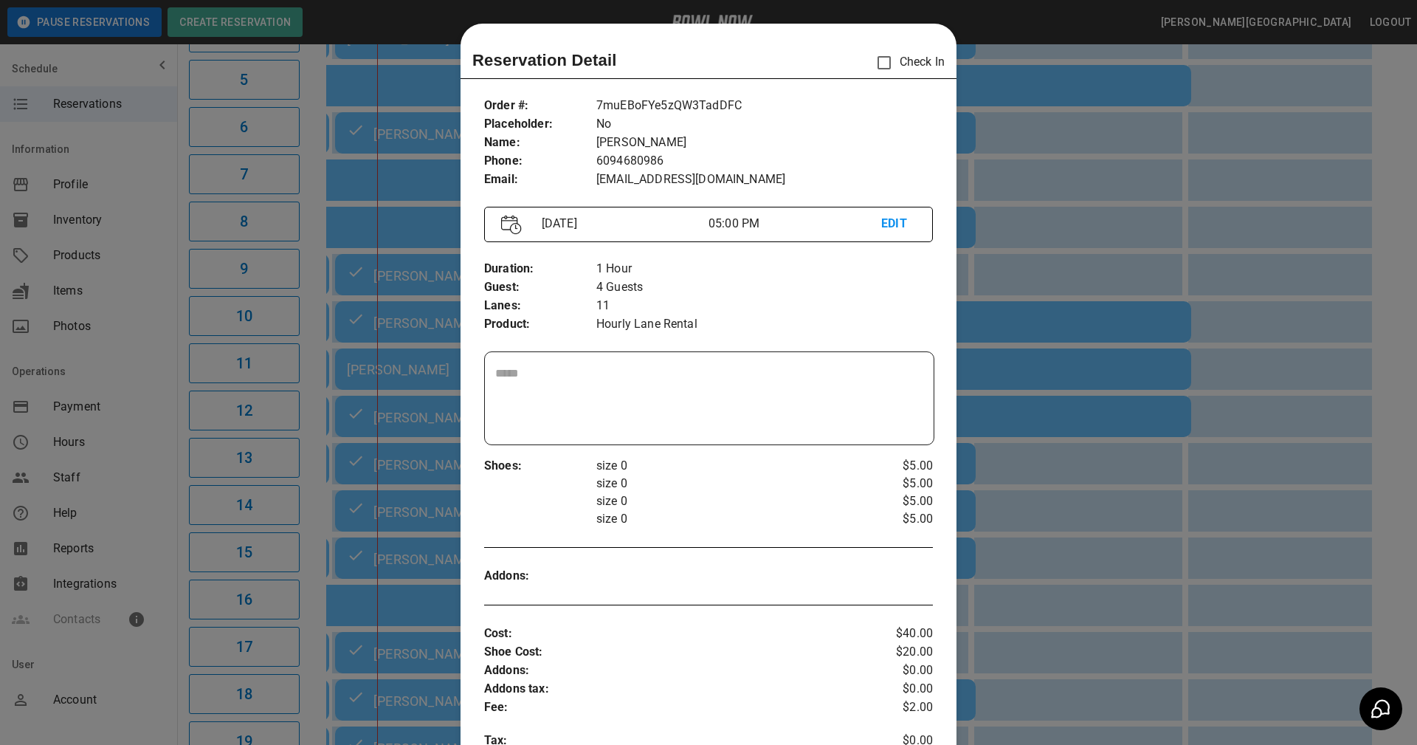
scroll to position [24, 0]
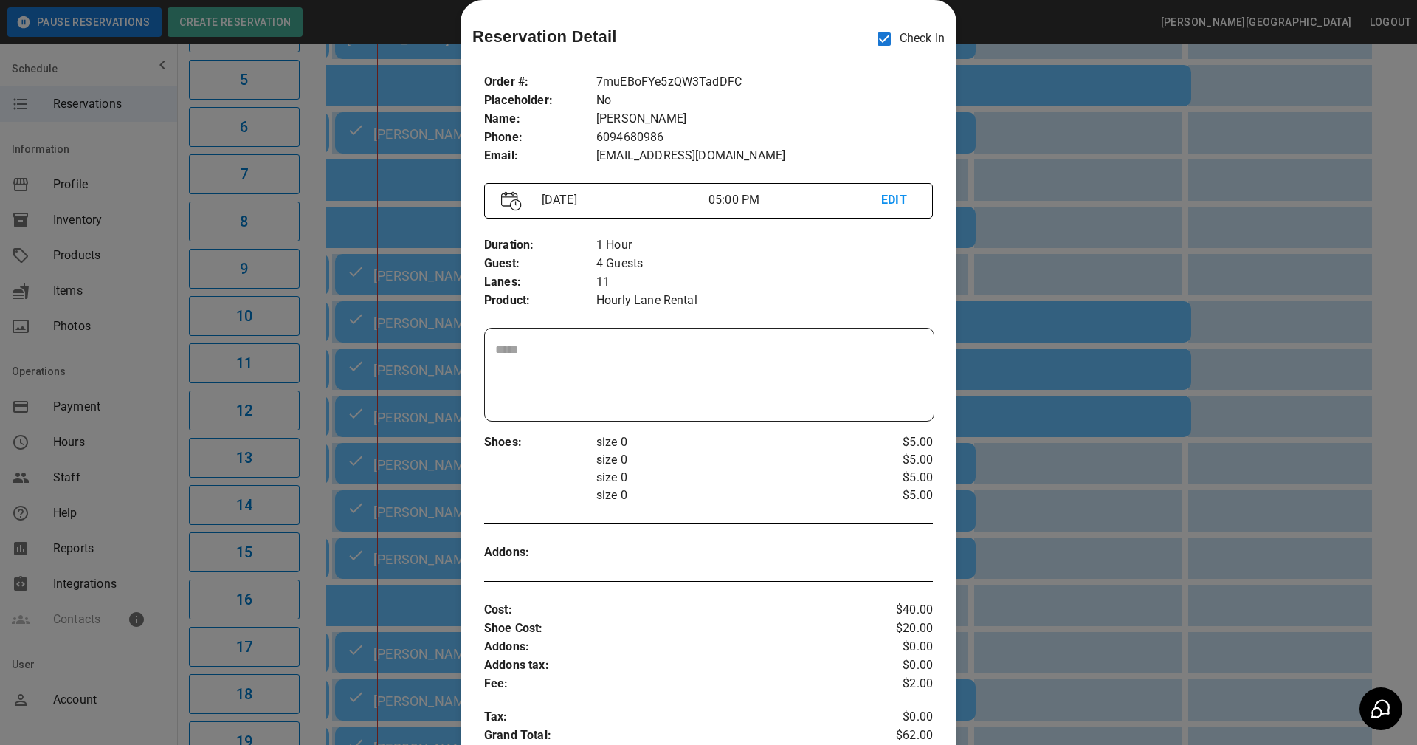
click at [669, 478] on p "size 0" at bounding box center [727, 478] width 262 height 18
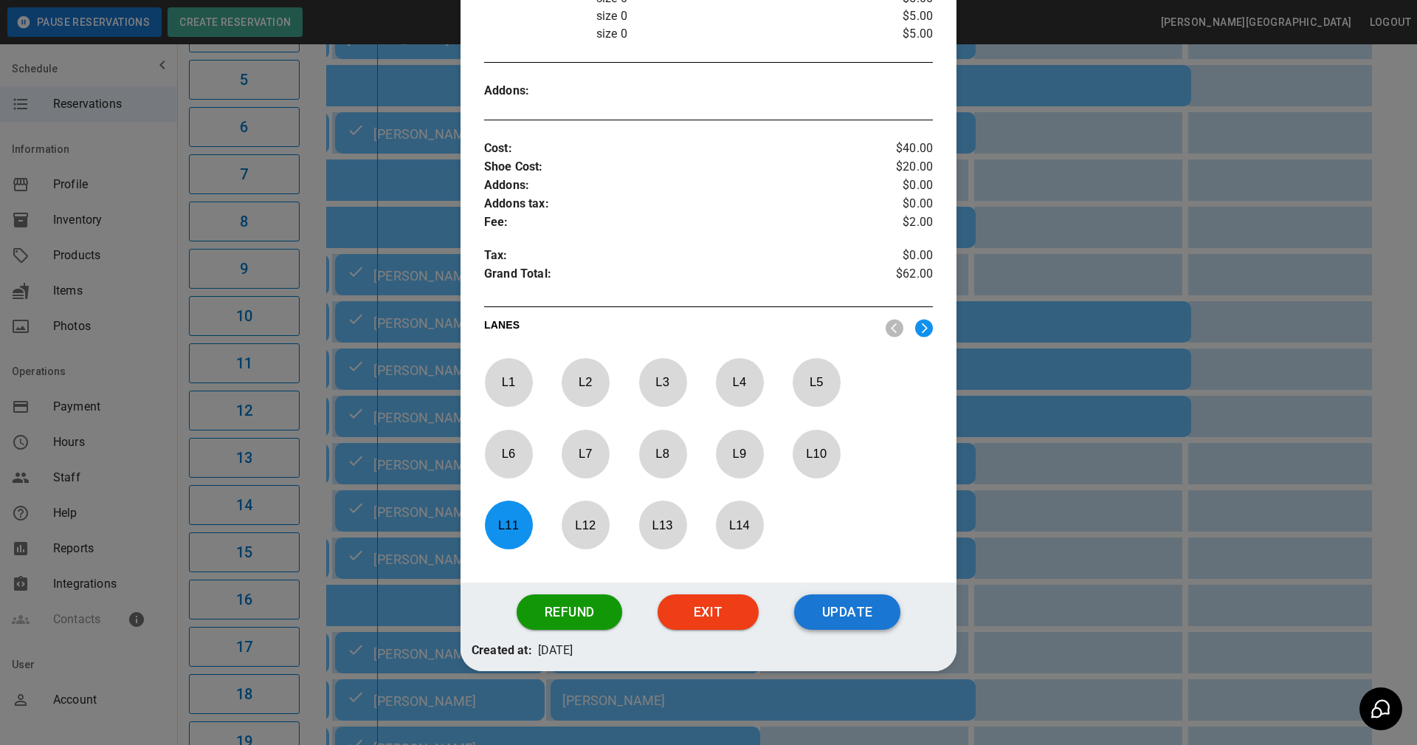
click at [831, 618] on button "Update" at bounding box center [847, 611] width 106 height 35
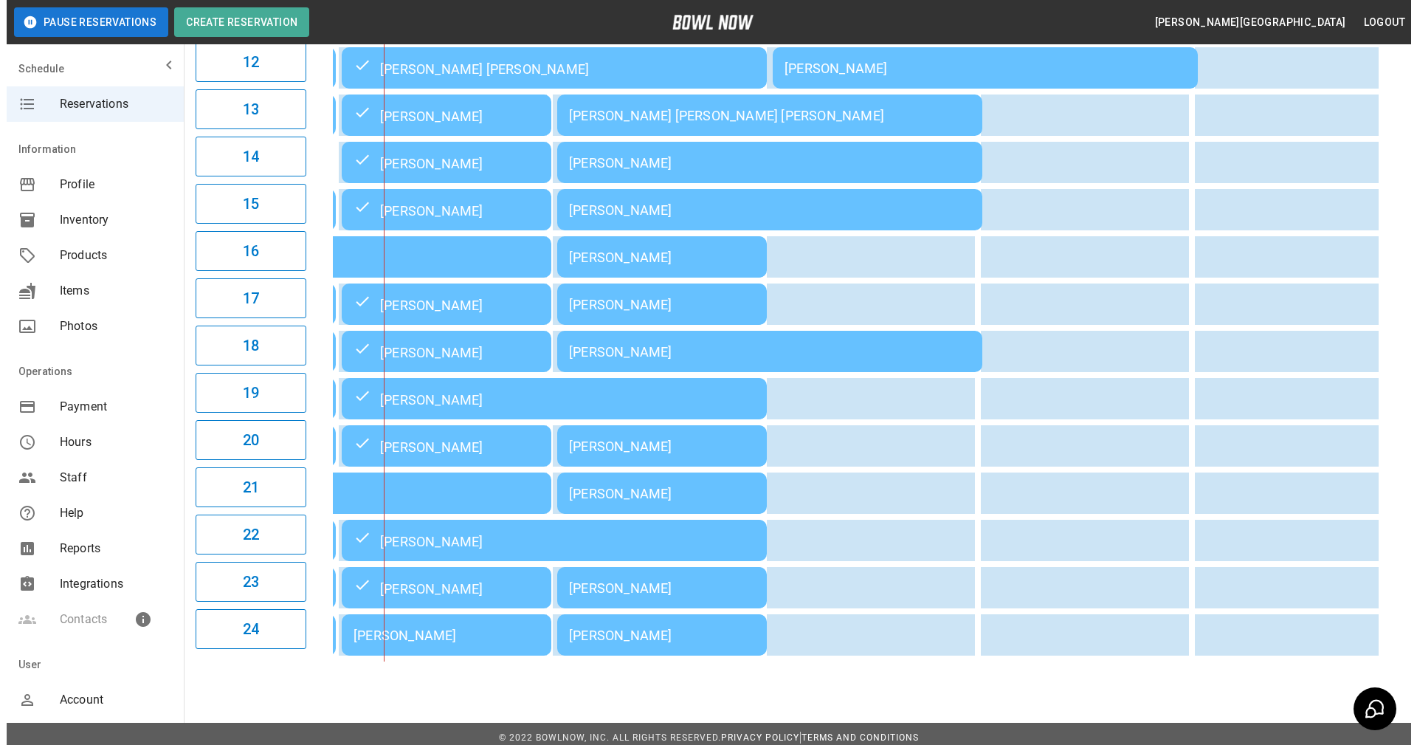
scroll to position [724, 0]
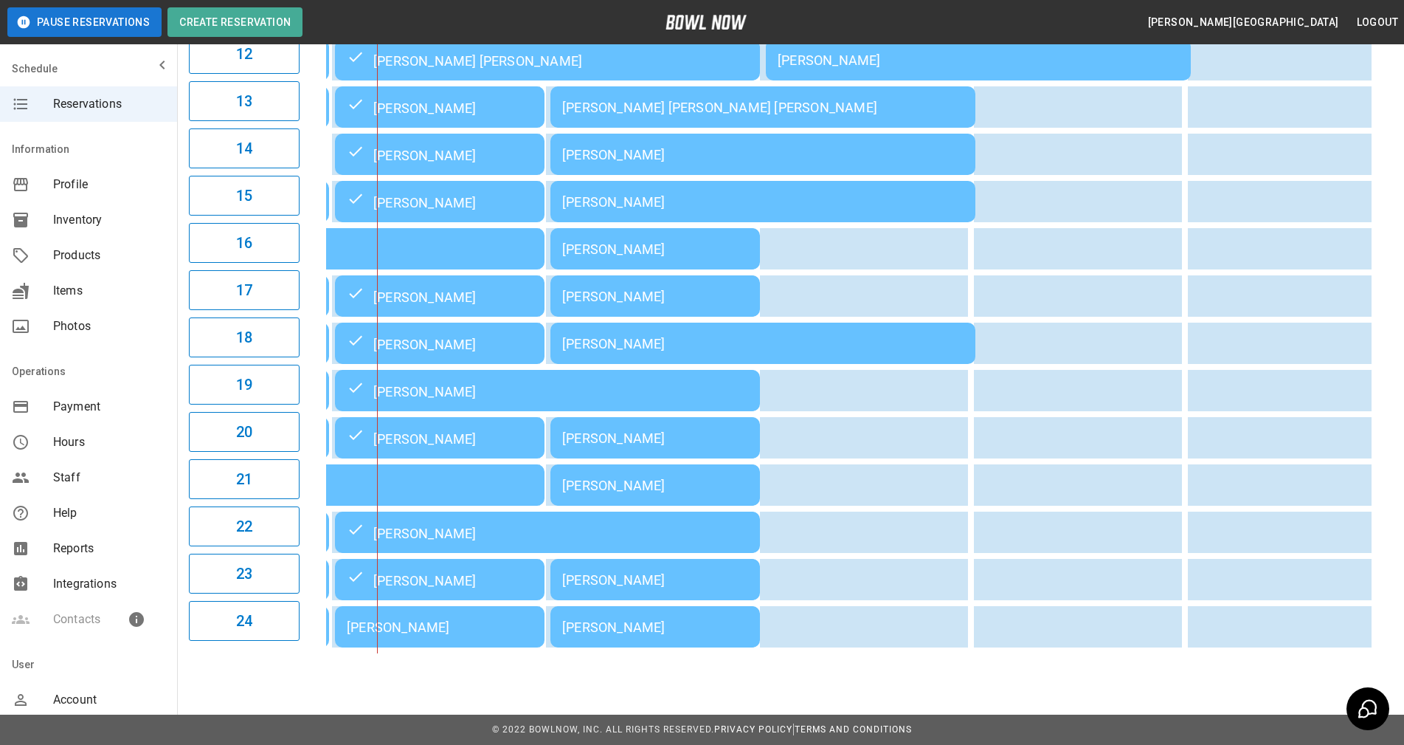
click at [447, 635] on div "[PERSON_NAME]" at bounding box center [440, 626] width 186 height 15
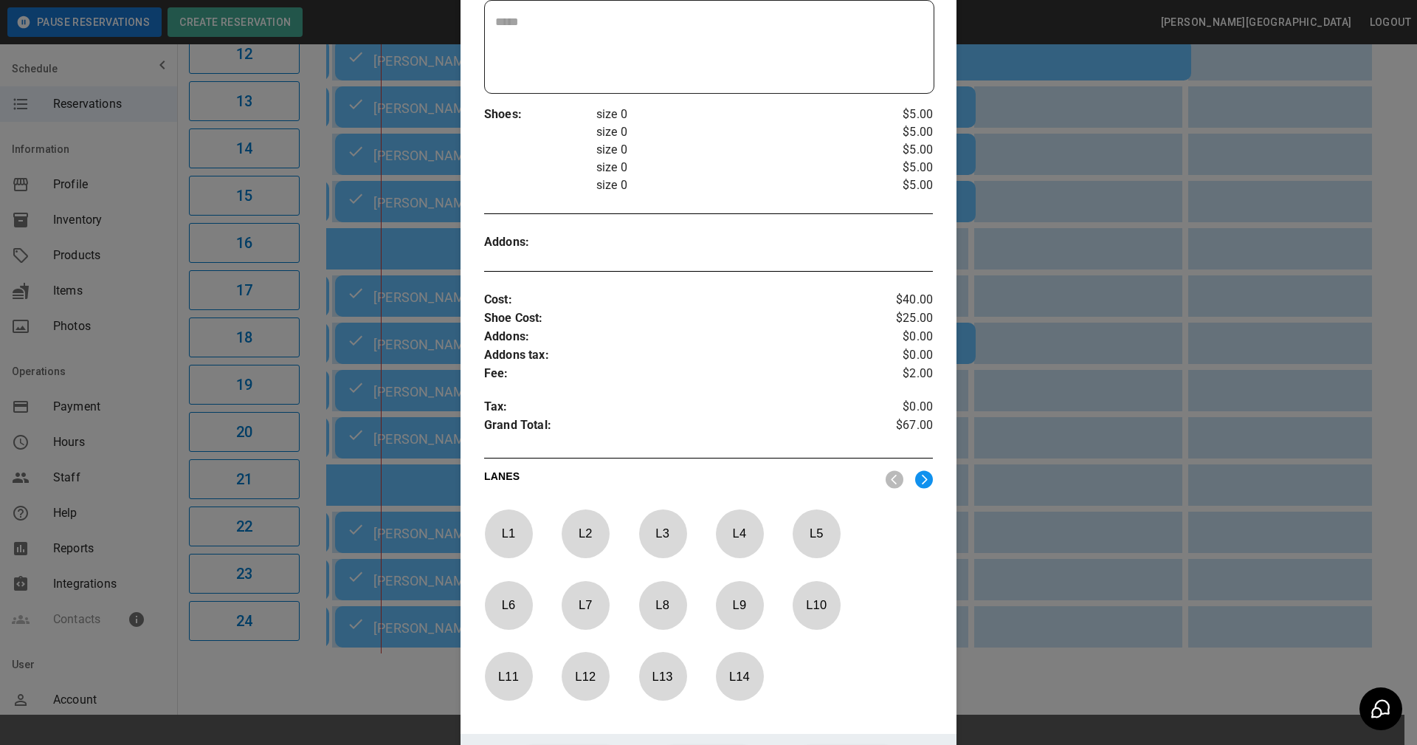
scroll to position [503, 0]
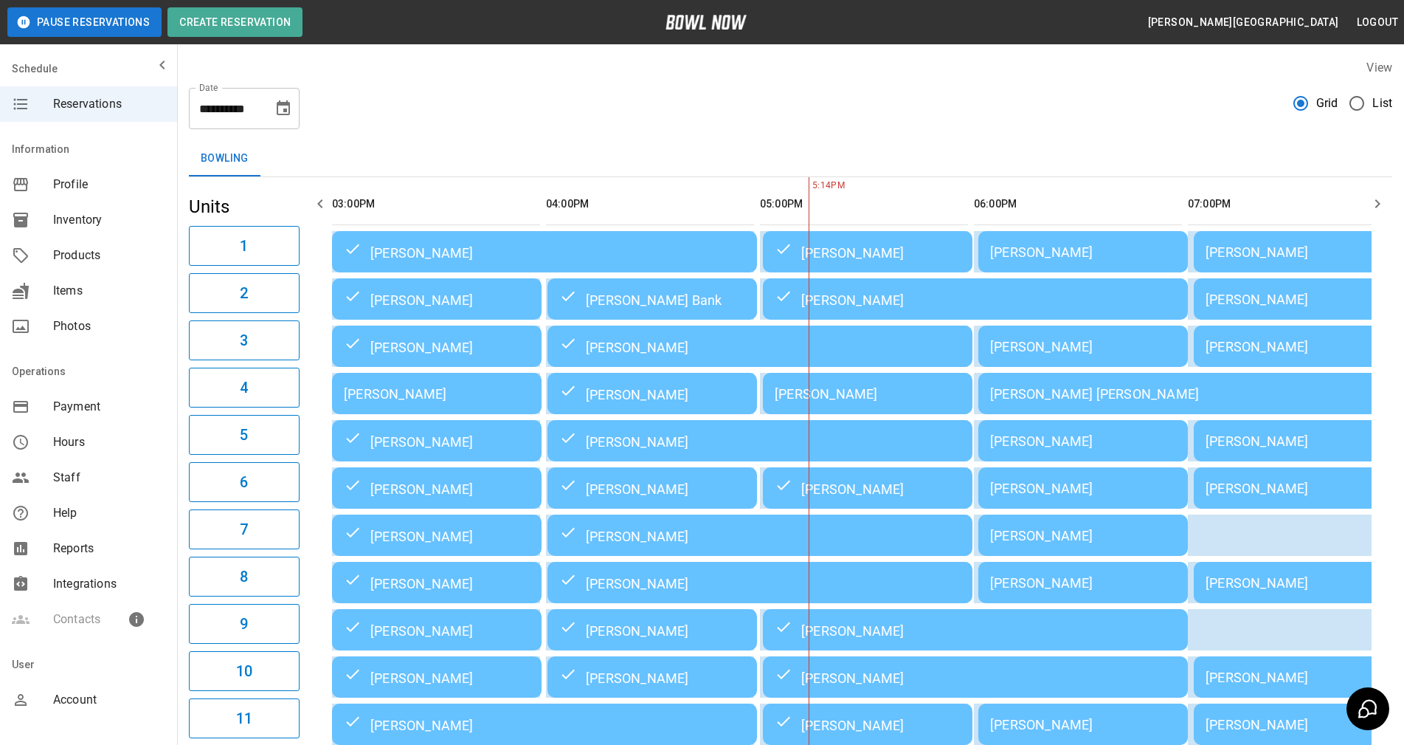
scroll to position [0, 428]
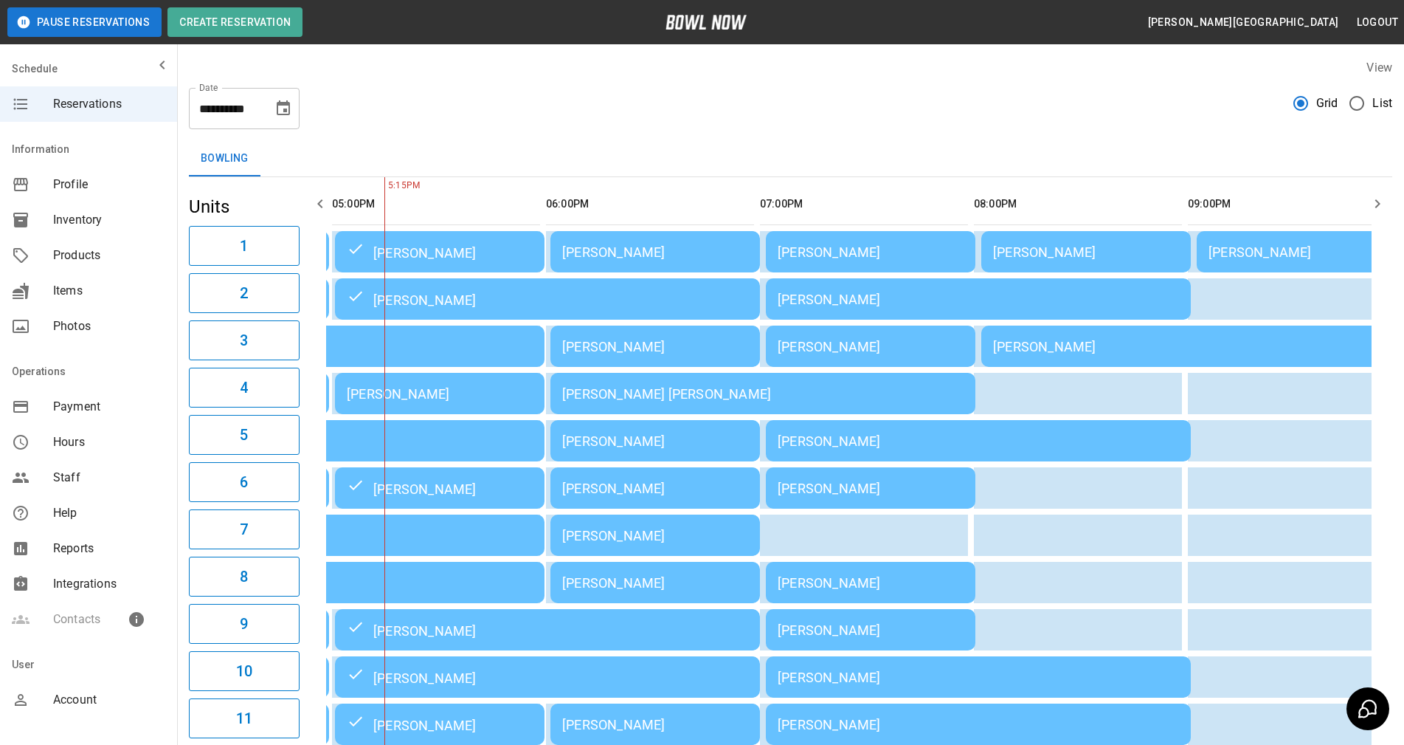
click at [411, 395] on div "[PERSON_NAME]" at bounding box center [440, 393] width 186 height 15
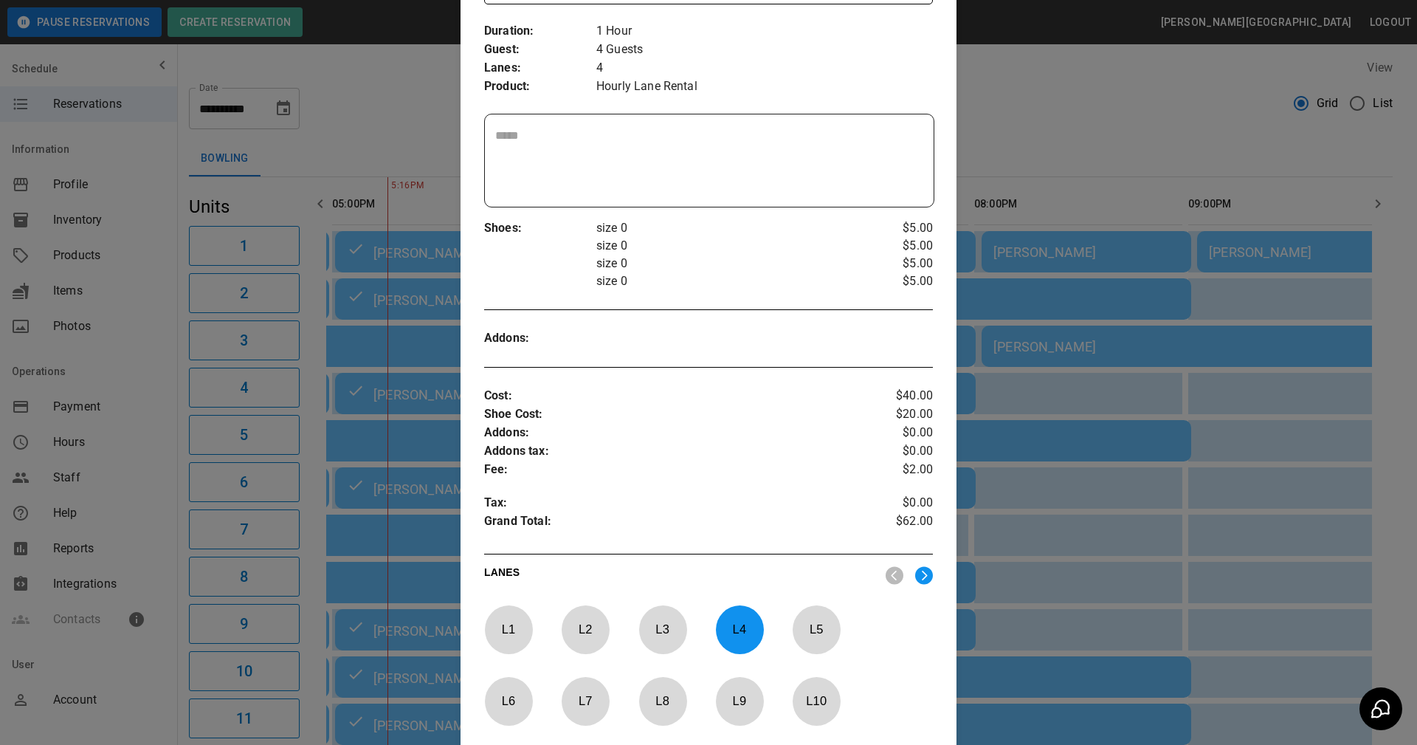
scroll to position [485, 0]
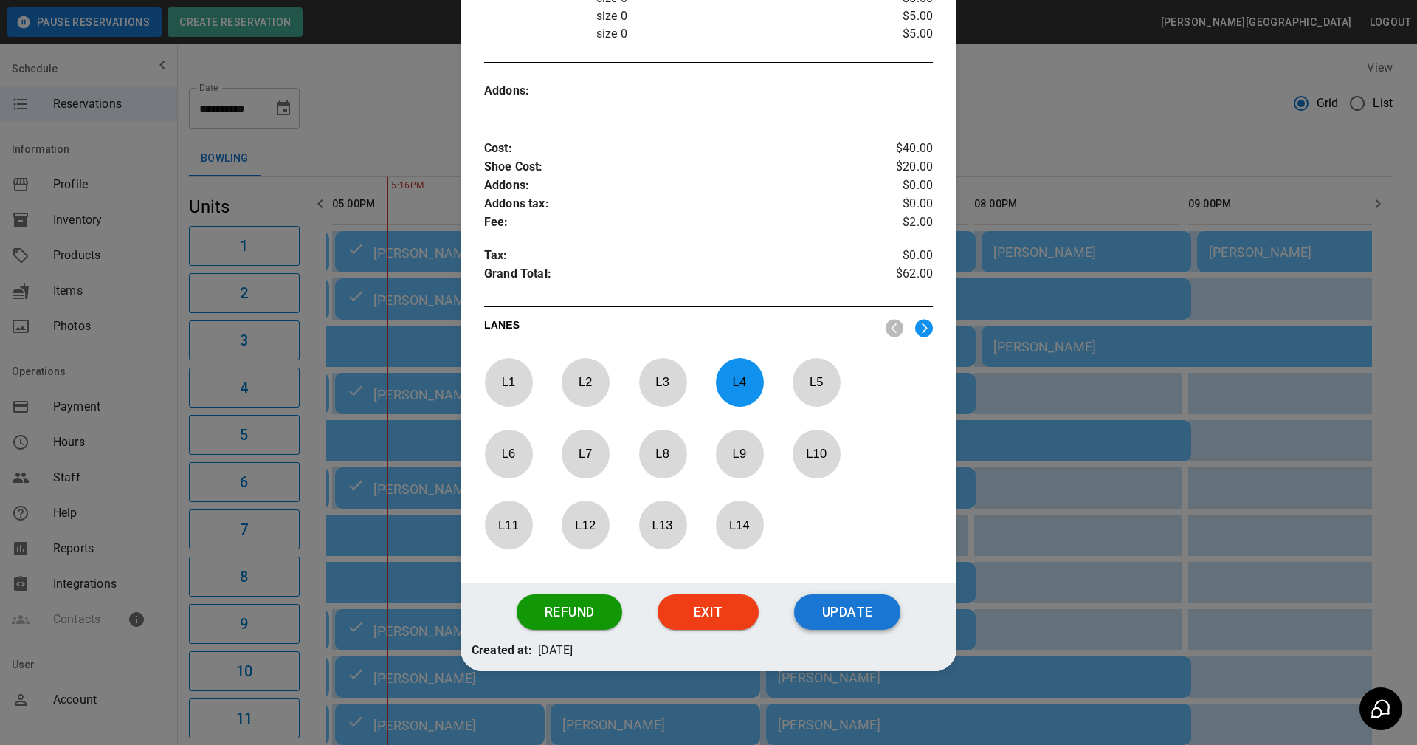
click at [850, 613] on button "Update" at bounding box center [847, 611] width 106 height 35
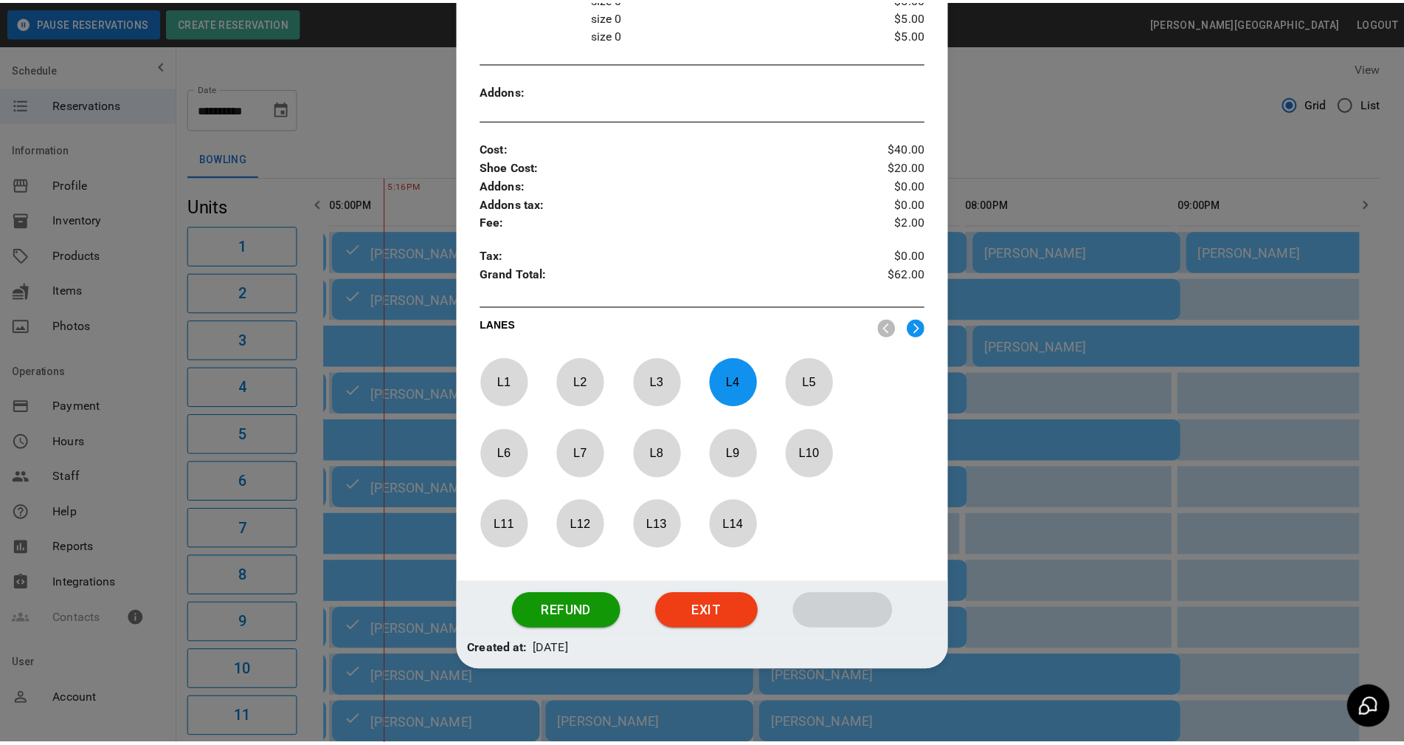
scroll to position [411, 0]
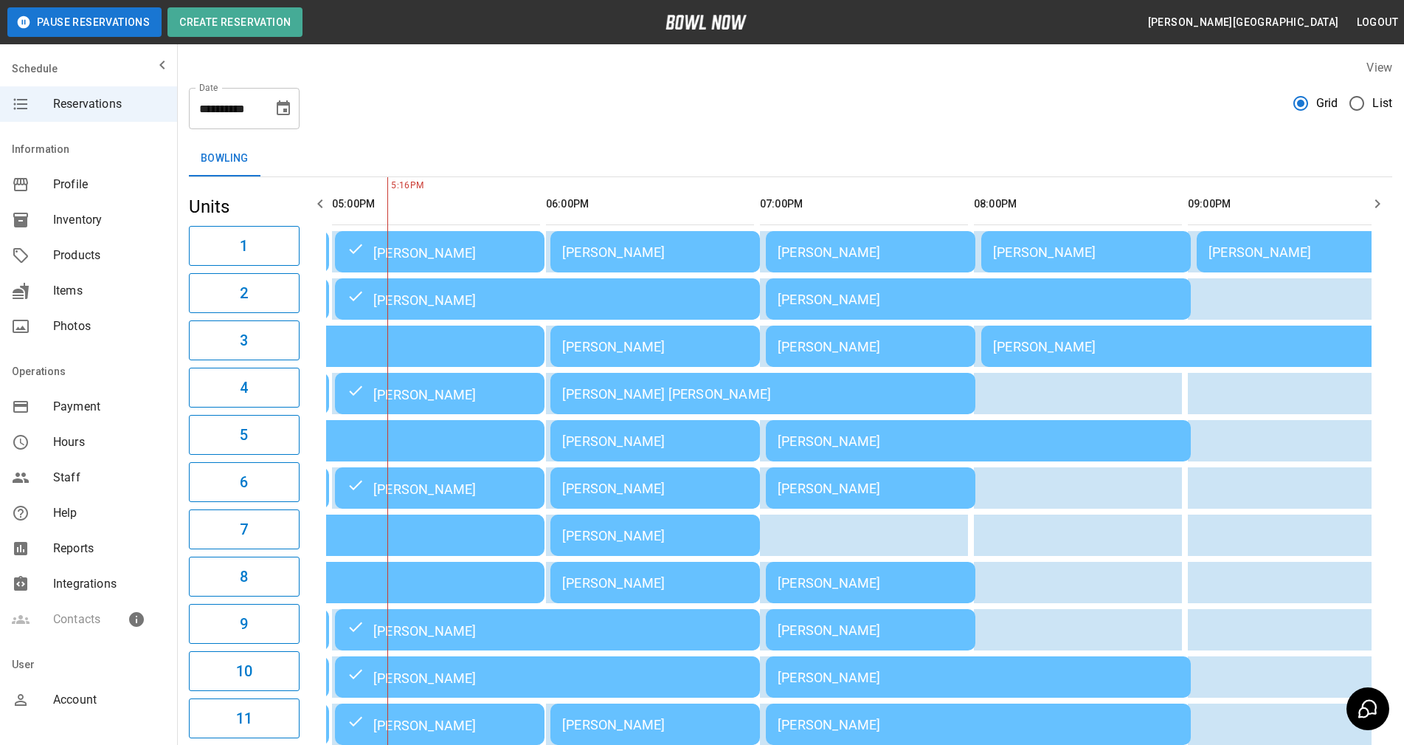
click at [469, 191] on th "sticky table" at bounding box center [467, 204] width 48 height 42
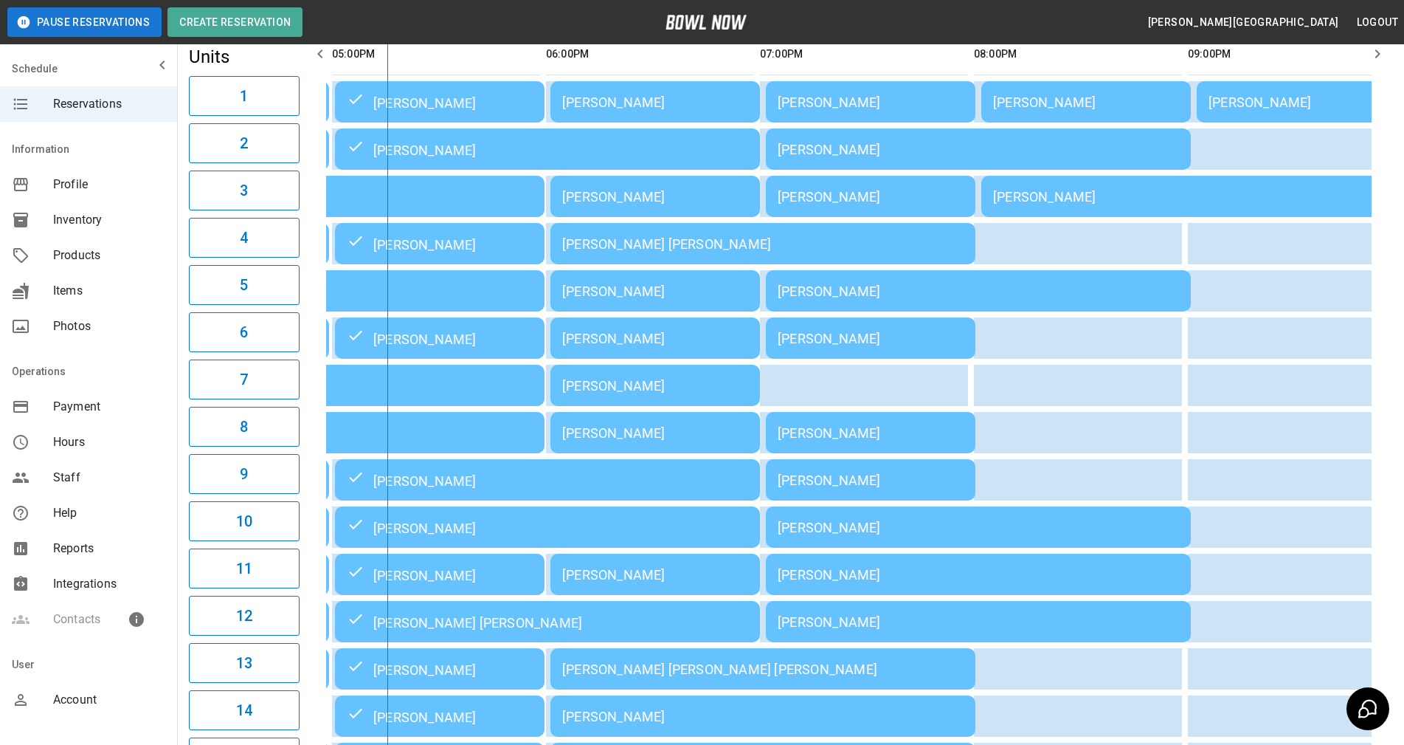
scroll to position [134, 0]
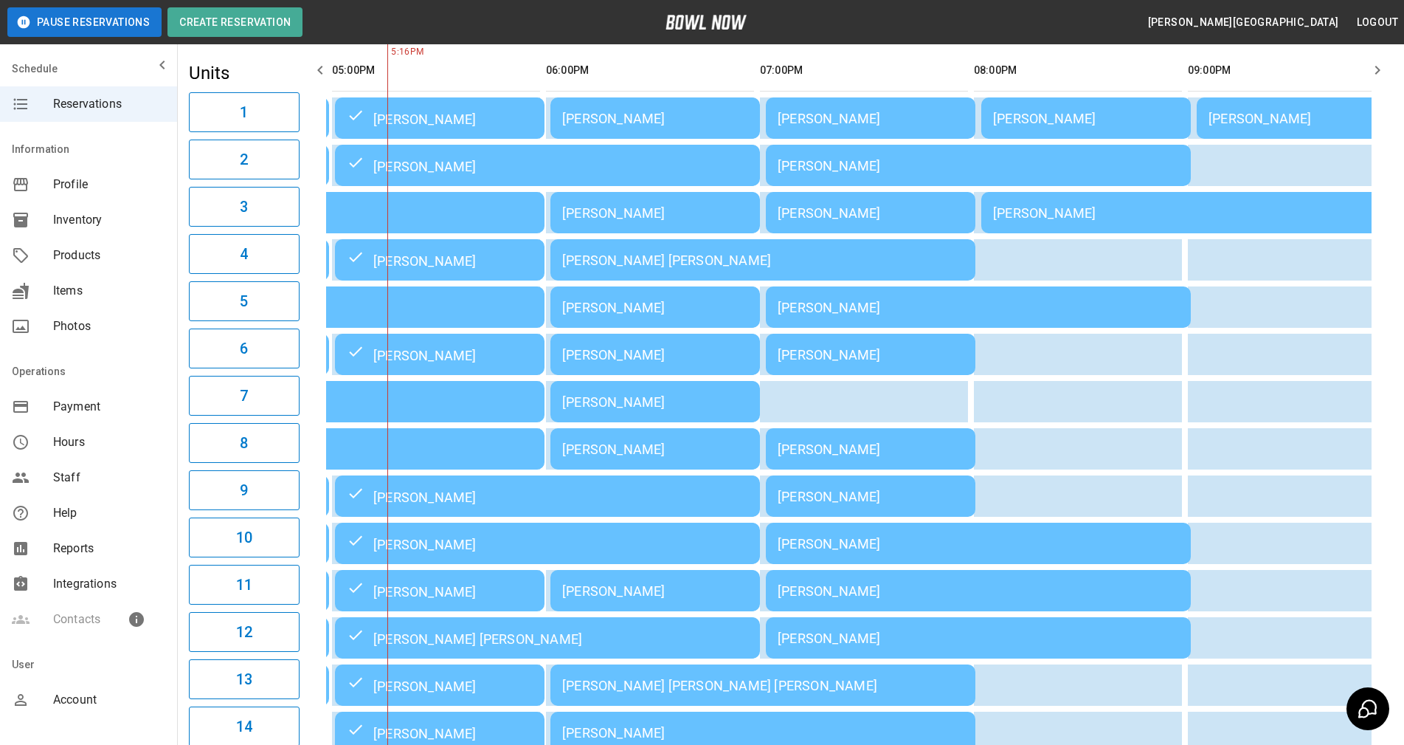
drag, startPoint x: 499, startPoint y: 80, endPoint x: 501, endPoint y: 90, distance: 9.8
click at [499, 80] on th "sticky table" at bounding box center [521, 70] width 48 height 42
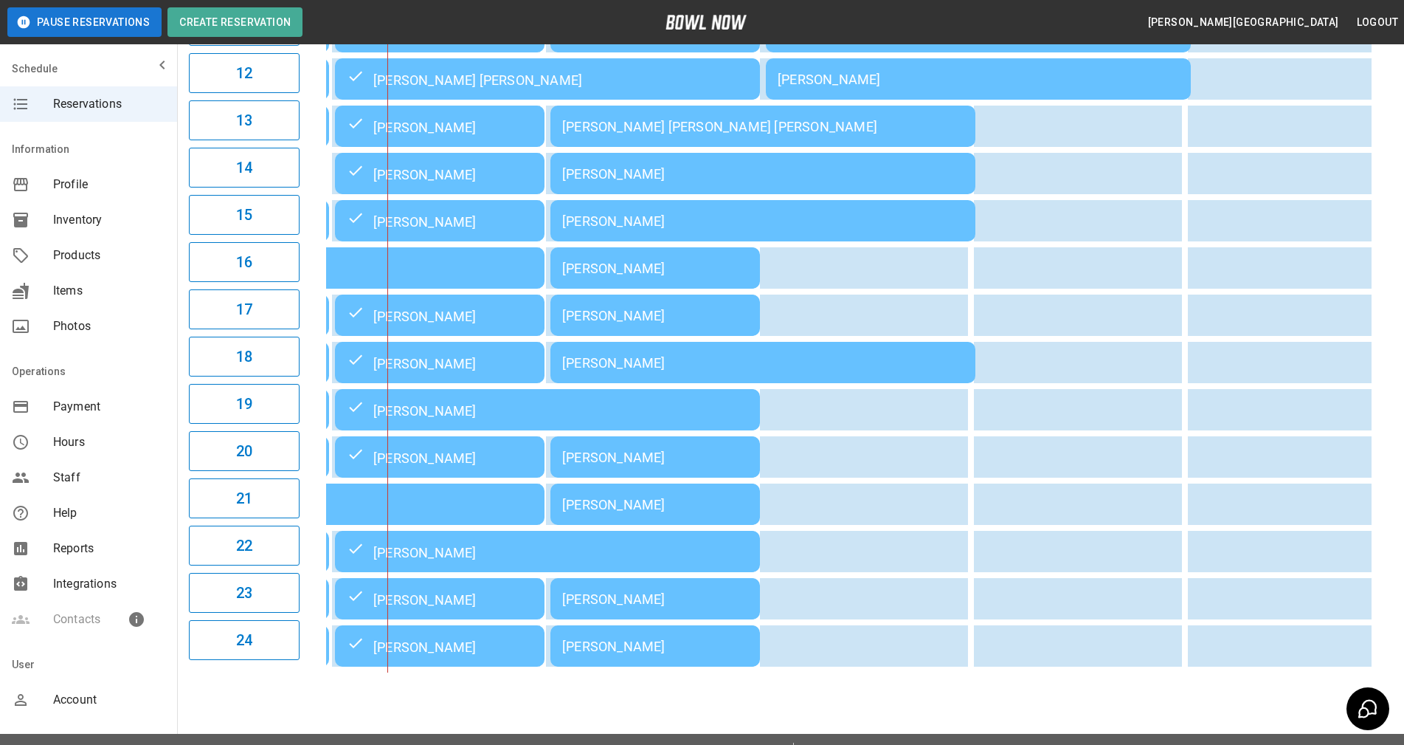
scroll to position [724, 0]
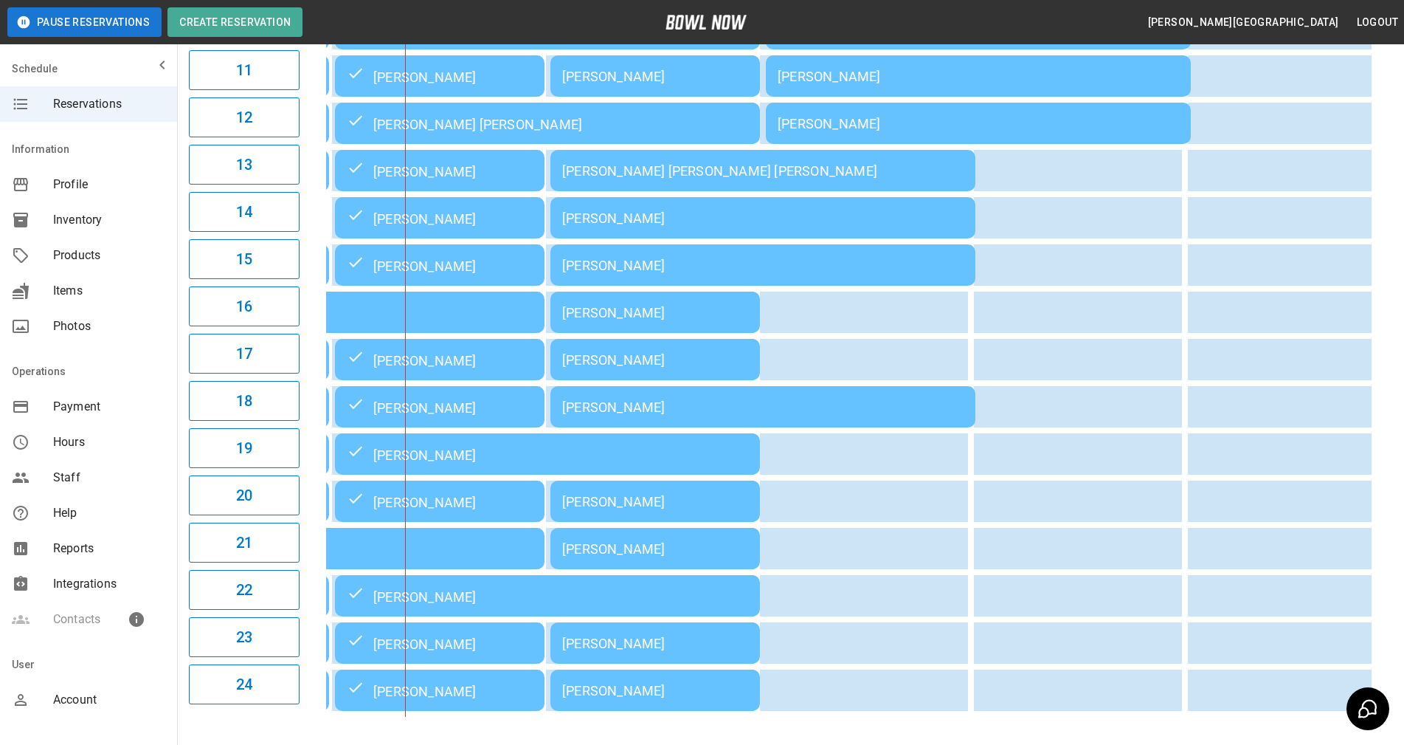
scroll to position [724, 0]
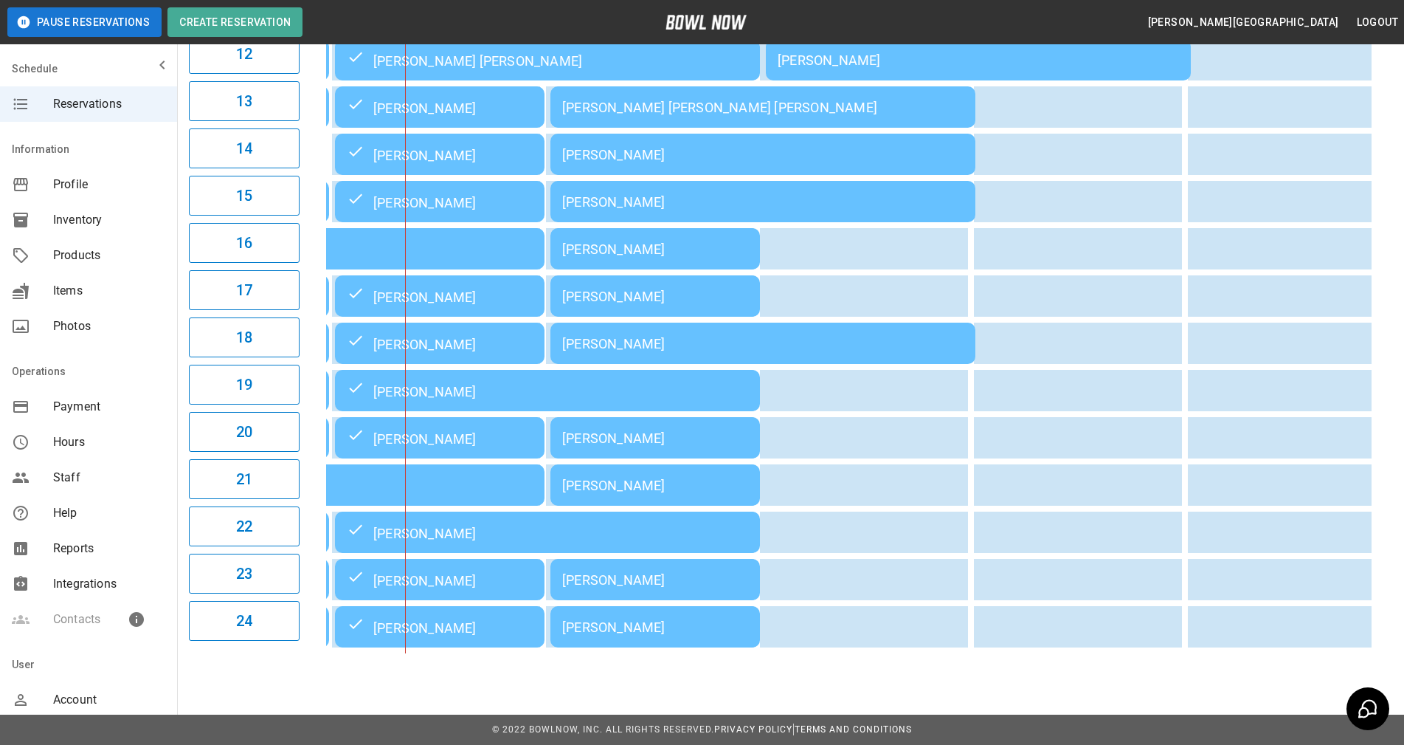
click at [480, 695] on div "**********" at bounding box center [702, 17] width 1404 height 1456
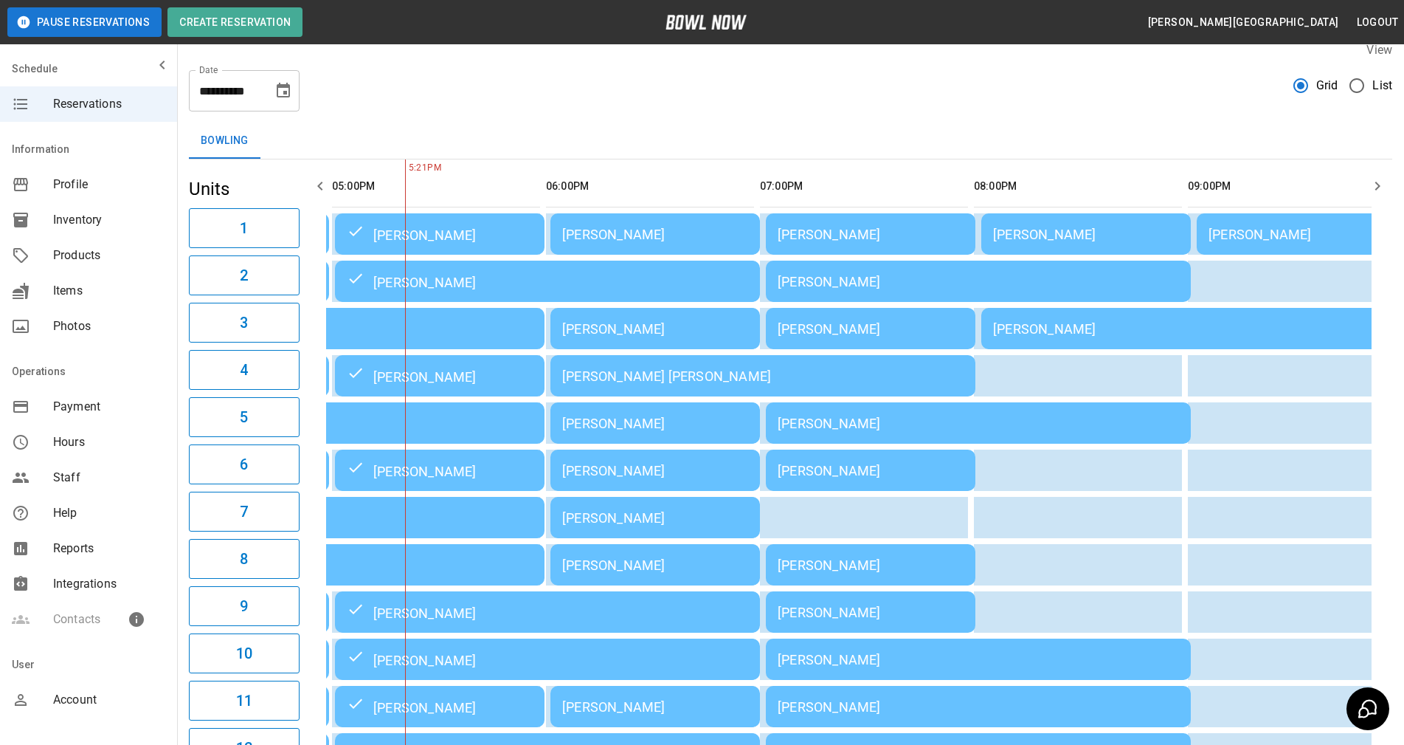
scroll to position [0, 0]
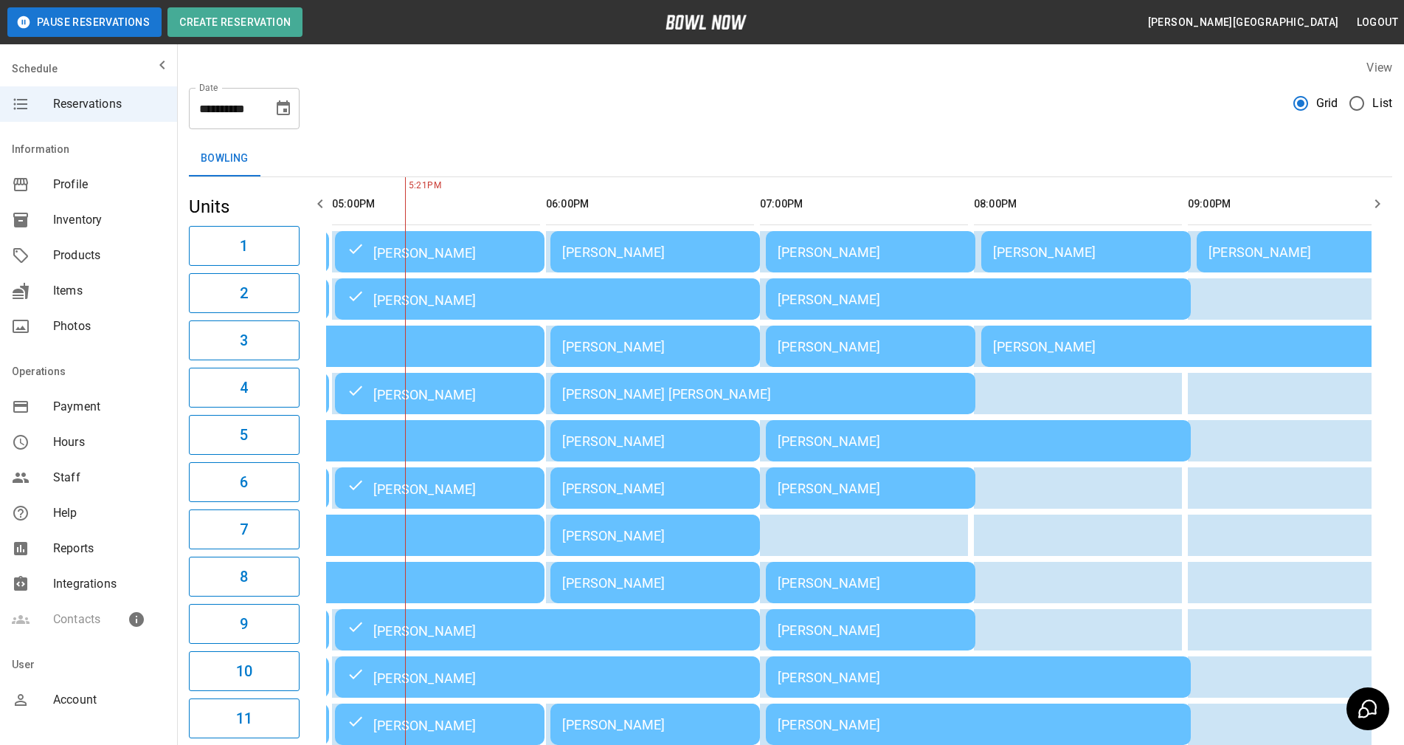
click at [488, 155] on div "Bowling" at bounding box center [791, 158] width 1204 height 35
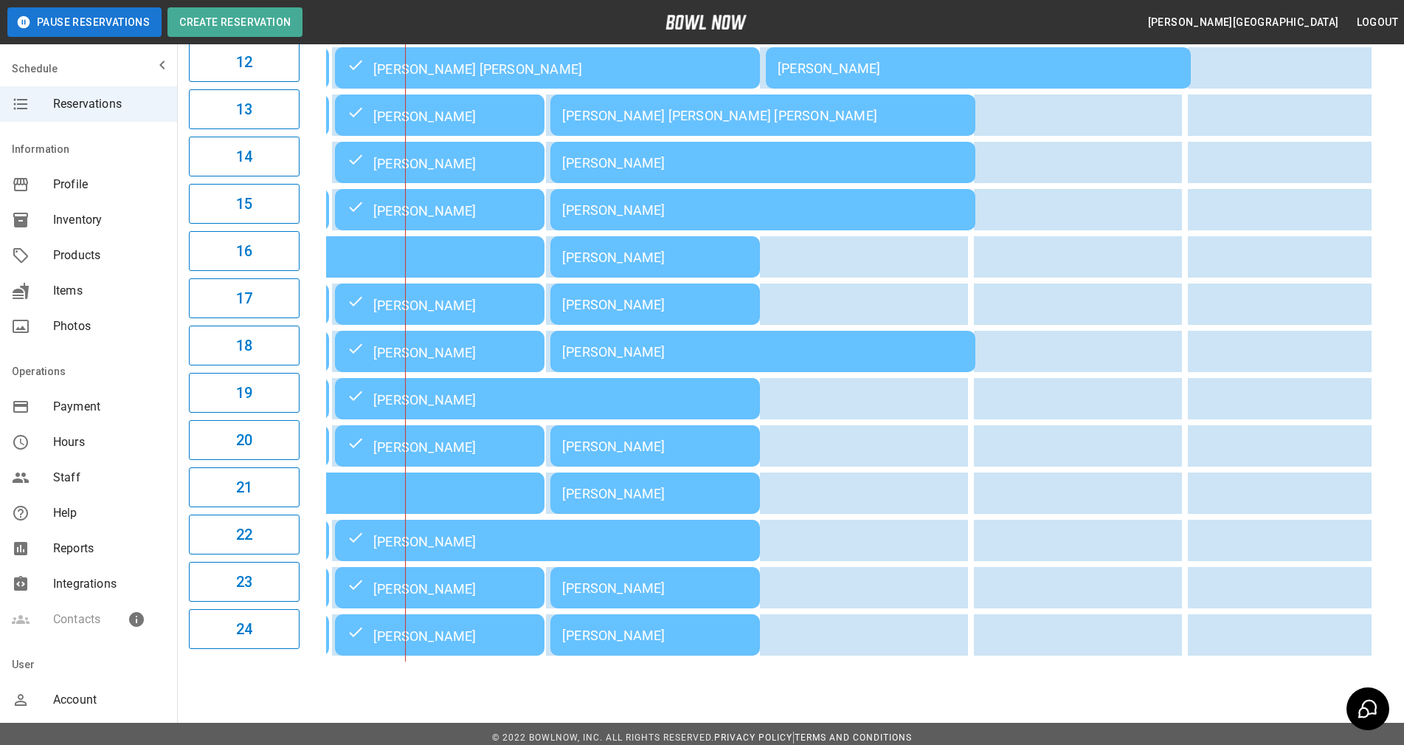
scroll to position [724, 0]
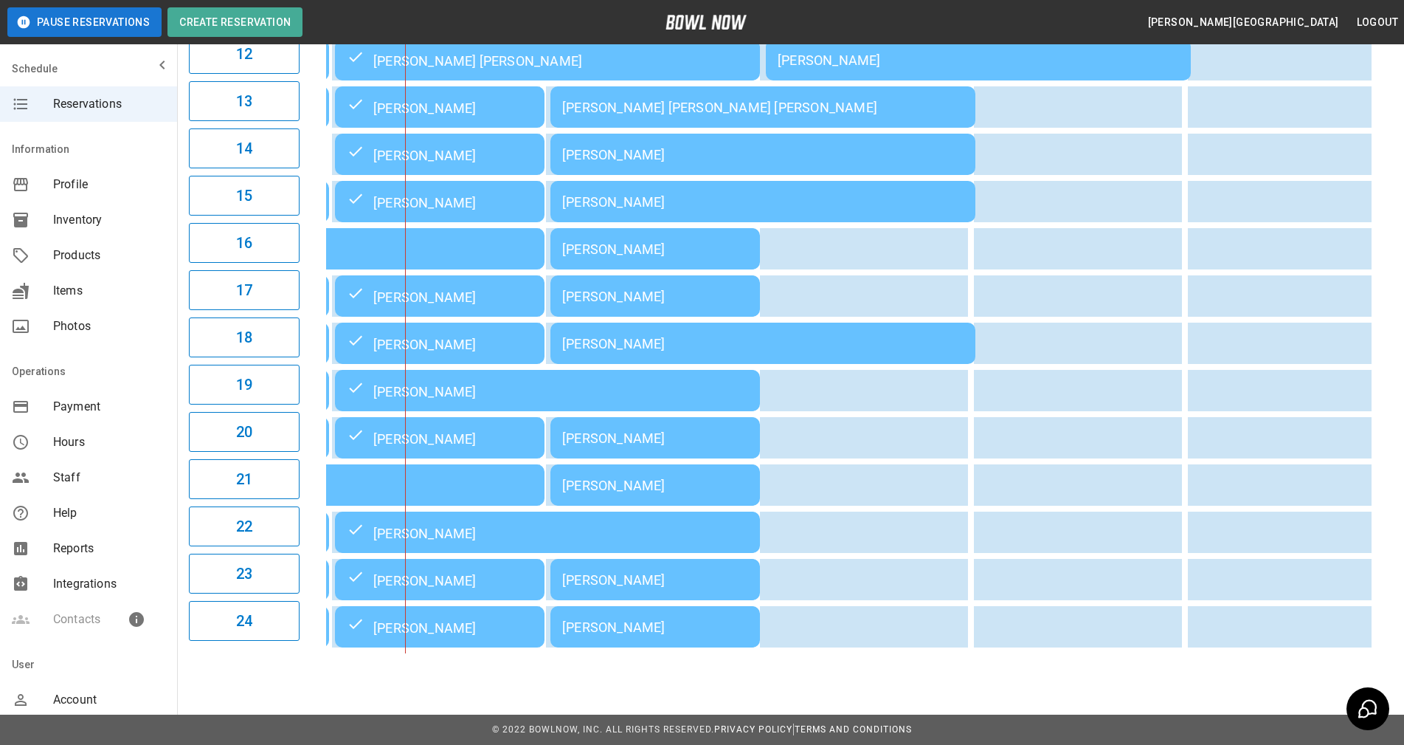
click at [986, 678] on div "**********" at bounding box center [702, 17] width 1404 height 1456
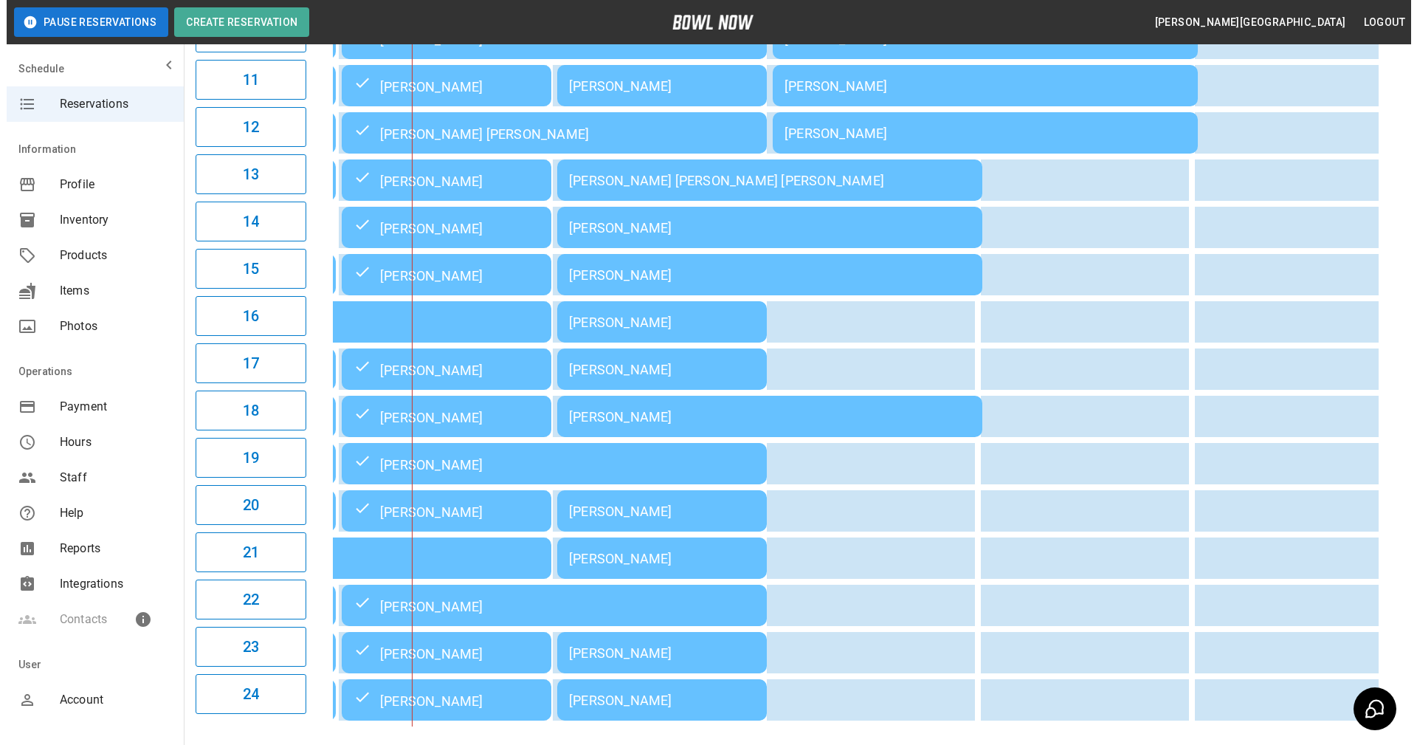
scroll to position [664, 0]
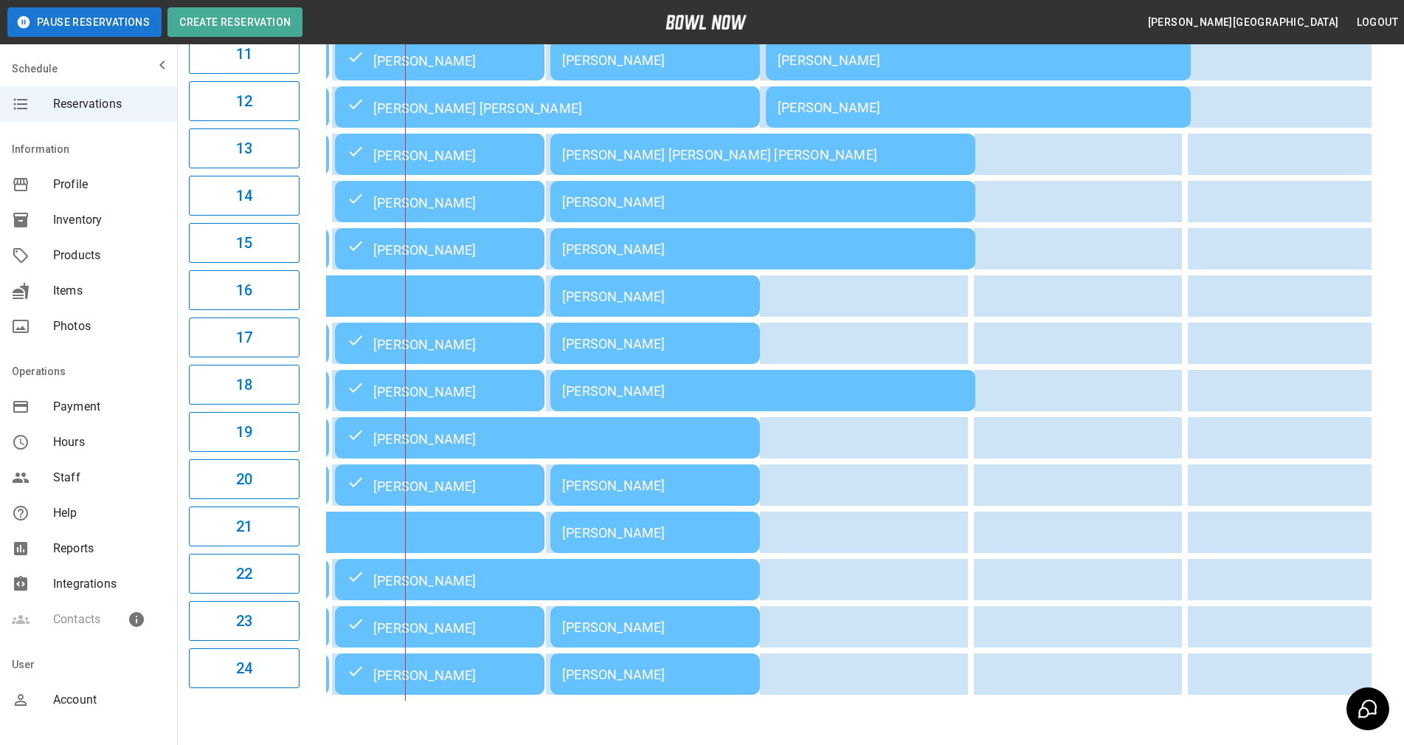
click at [633, 493] on div "[PERSON_NAME]" at bounding box center [655, 484] width 186 height 15
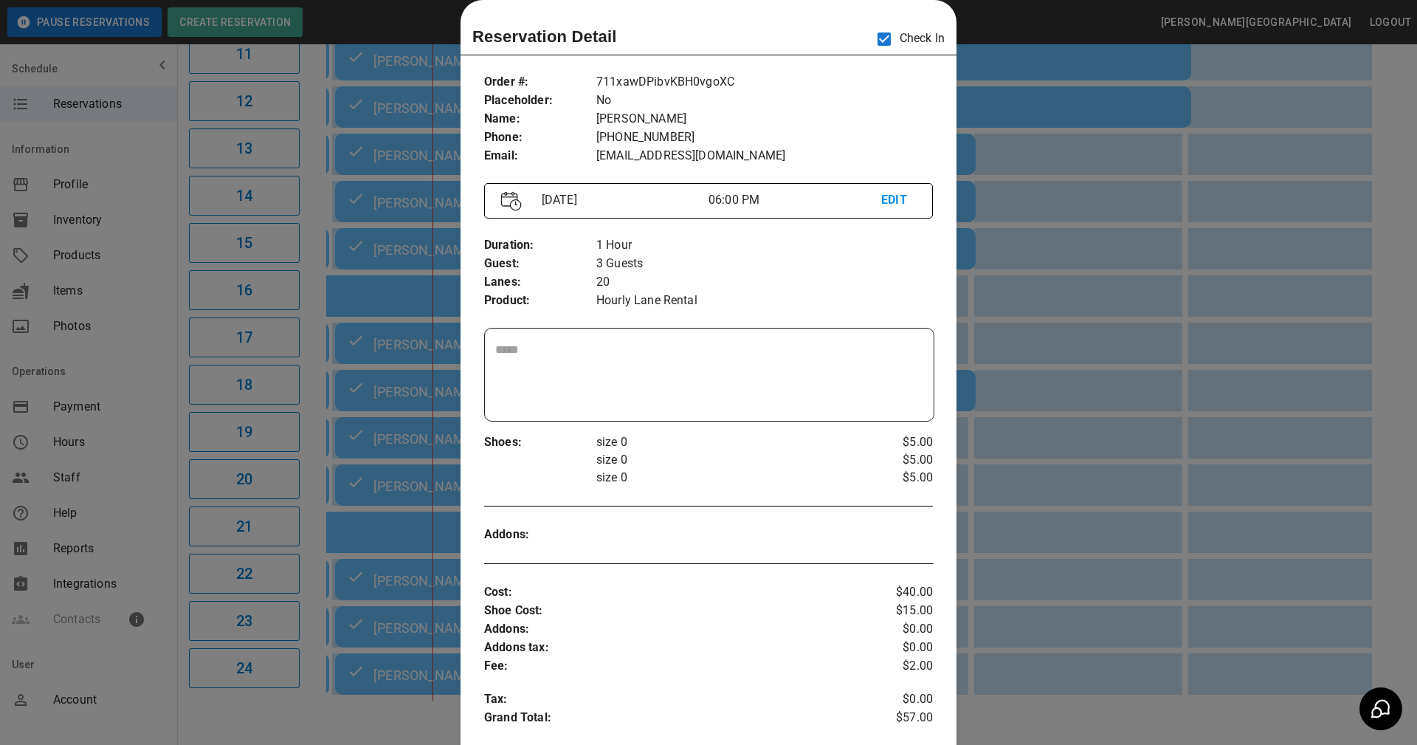
scroll to position [467, 0]
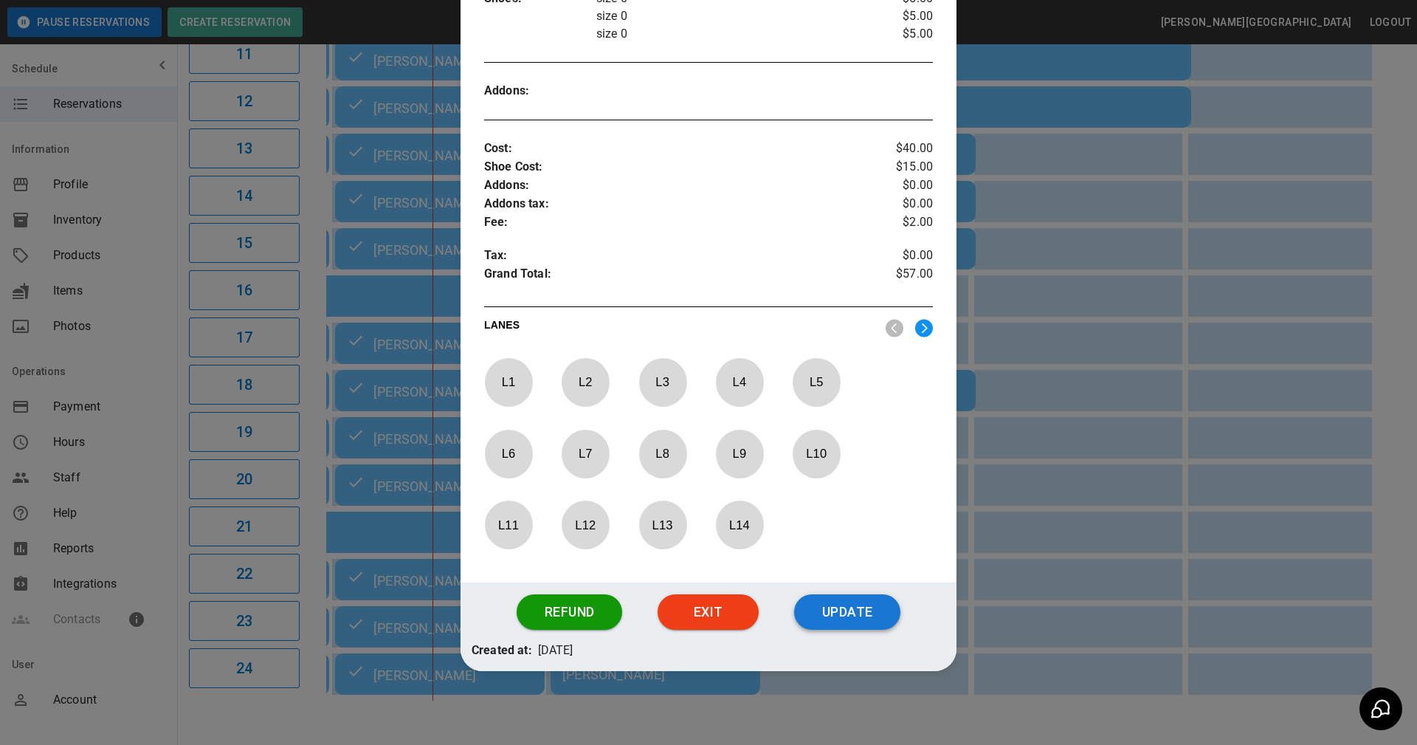
click at [838, 613] on button "Update" at bounding box center [847, 611] width 106 height 35
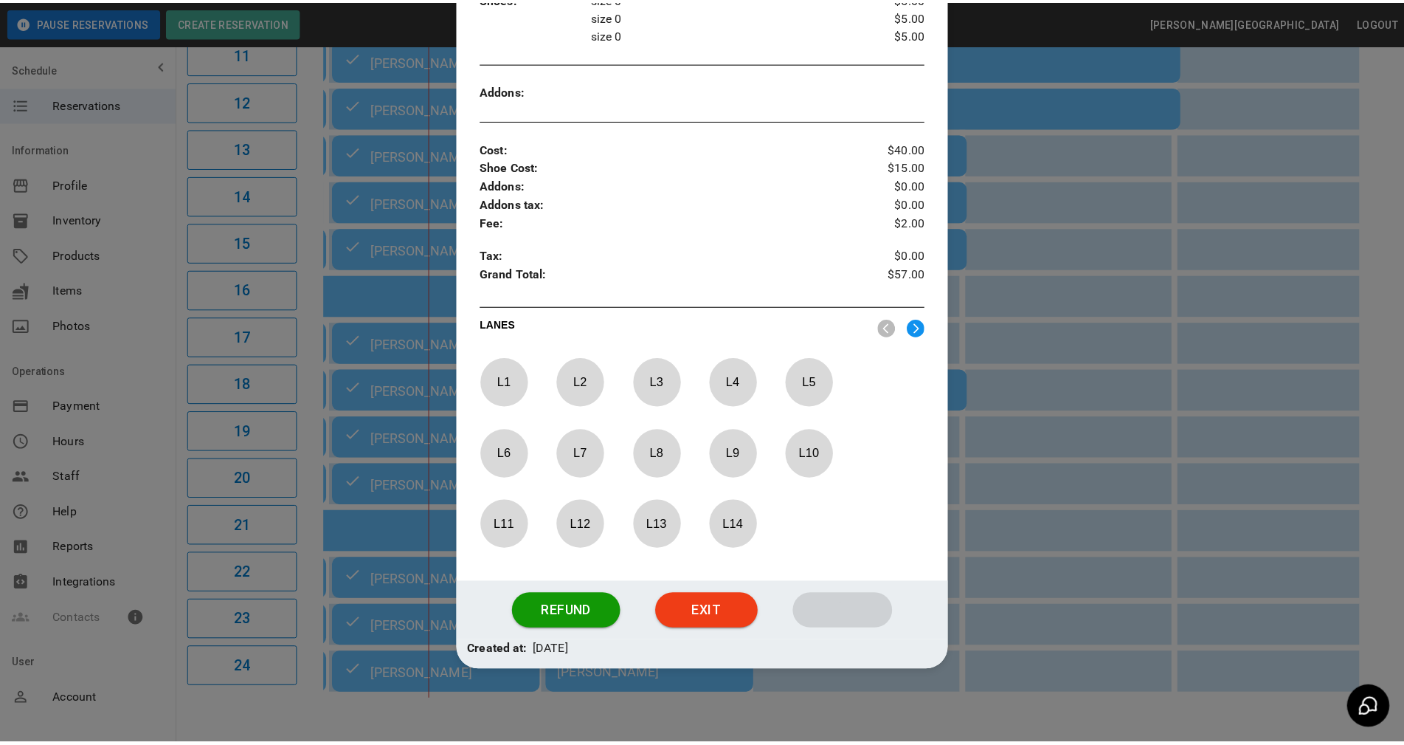
scroll to position [393, 0]
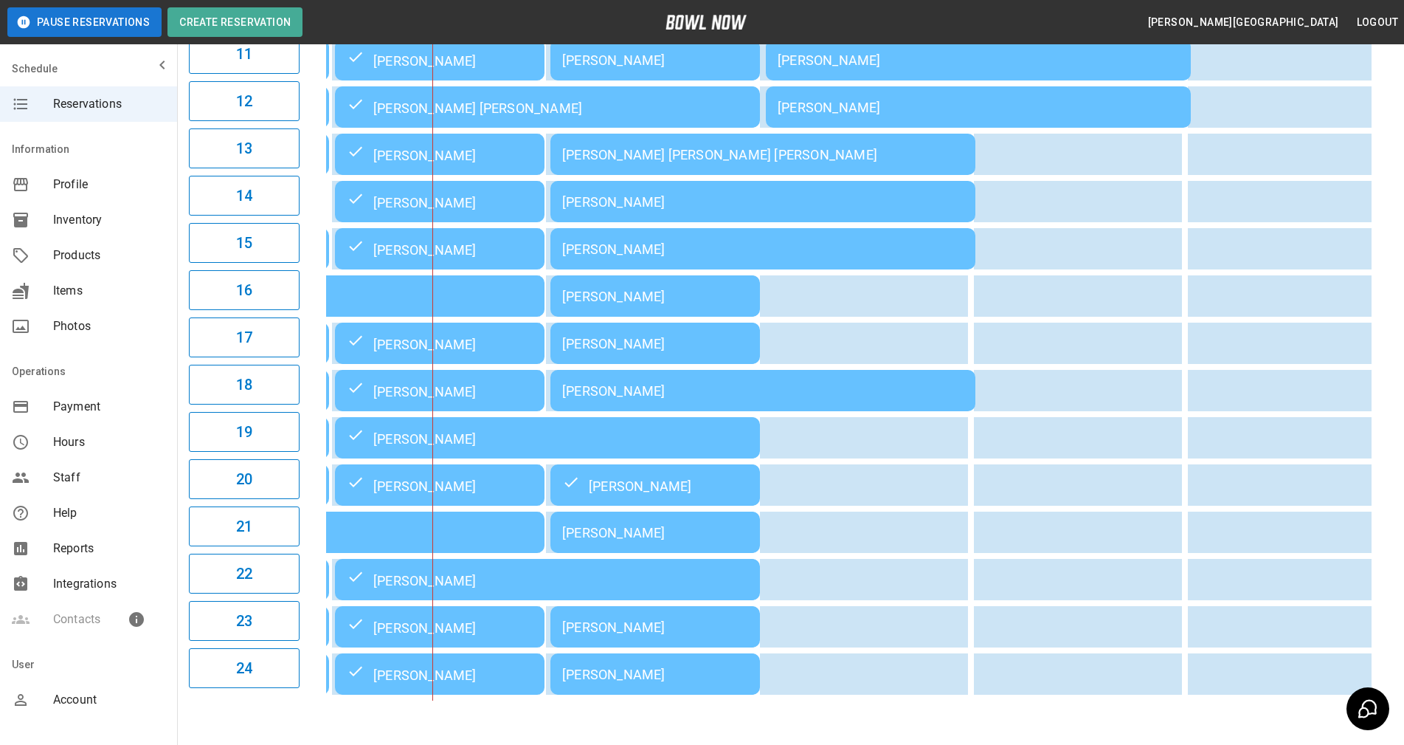
click at [751, 733] on div "**********" at bounding box center [702, 64] width 1404 height 1456
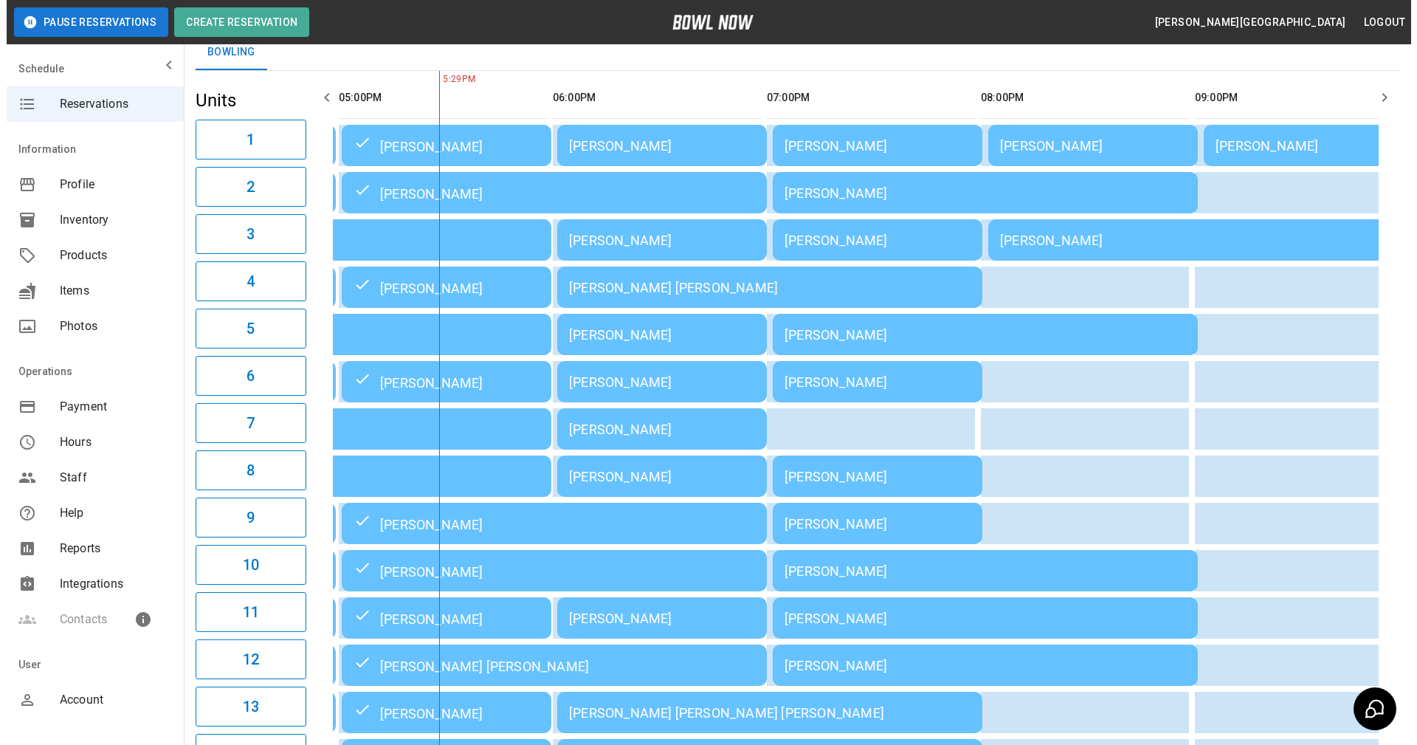
scroll to position [0, 0]
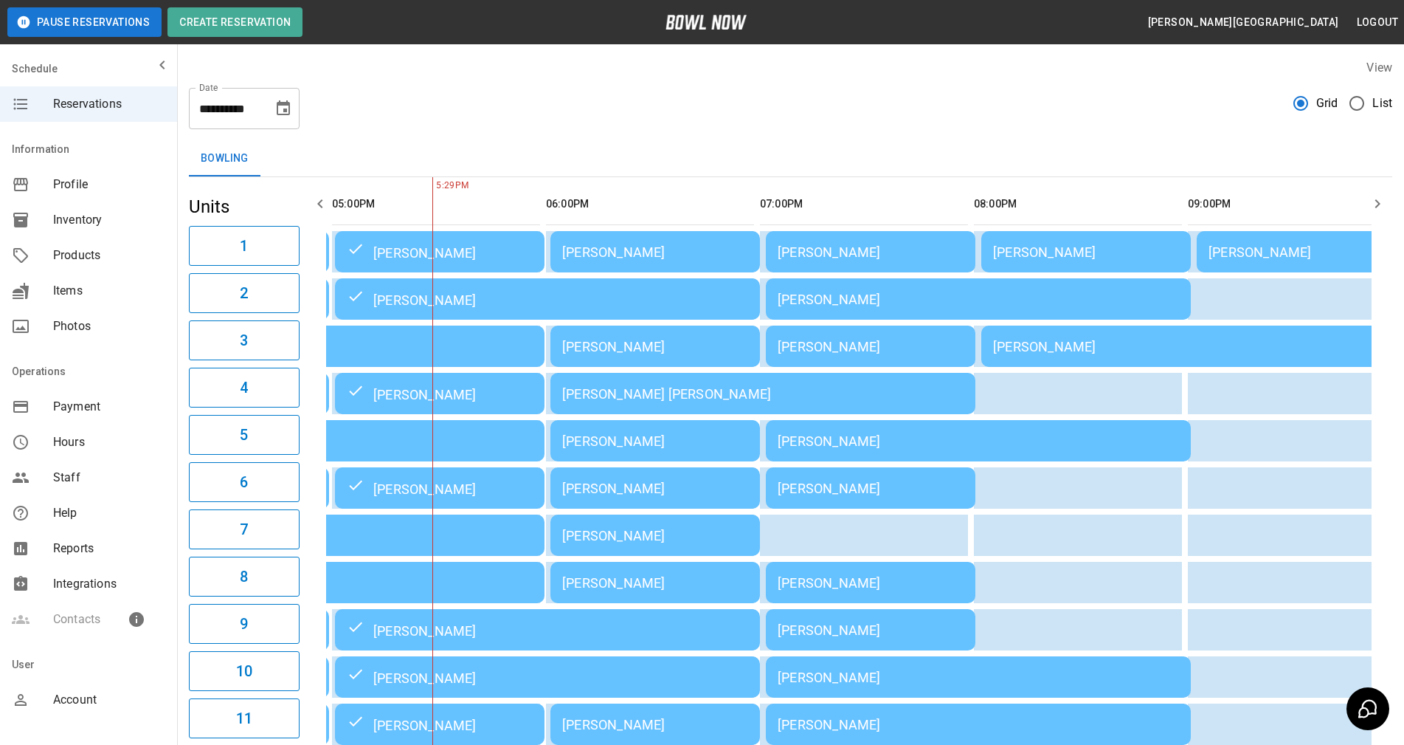
click at [612, 590] on div "[PERSON_NAME]" at bounding box center [655, 582] width 186 height 15
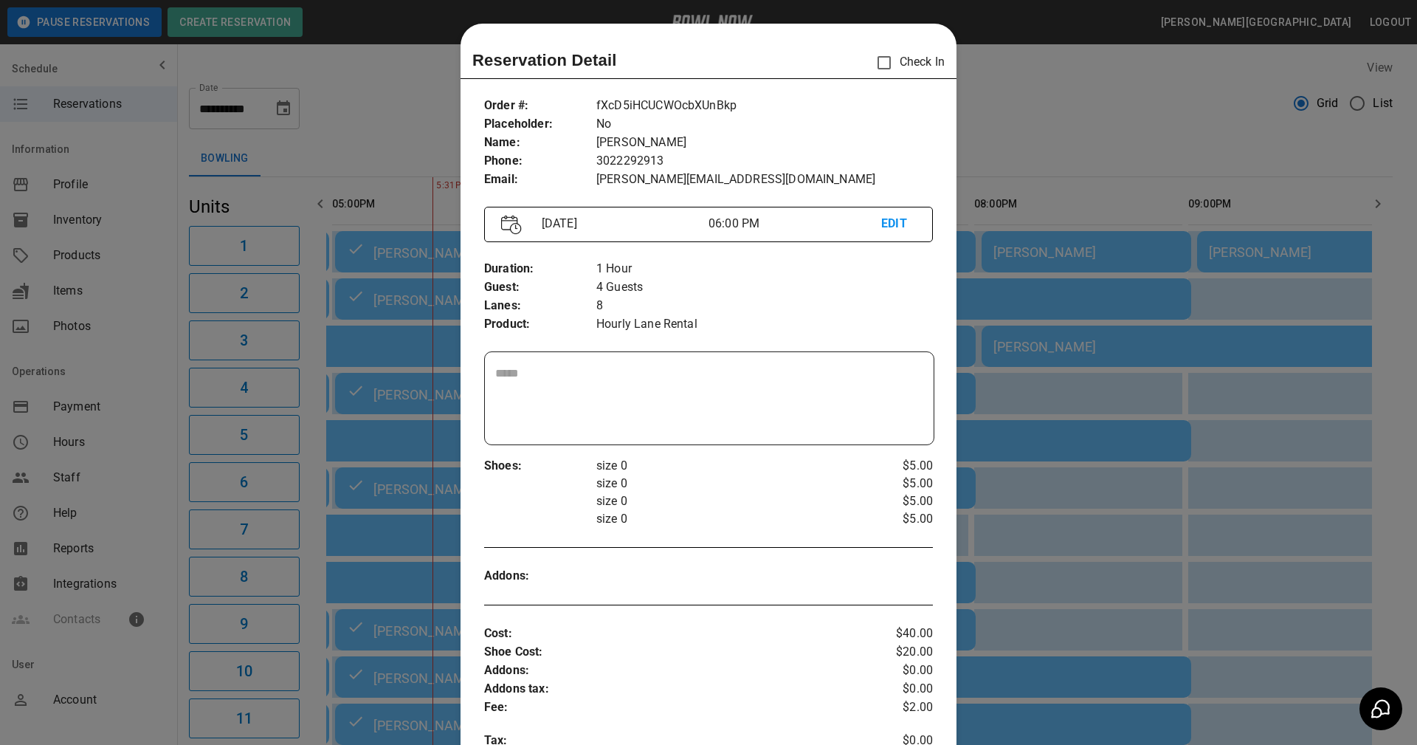
scroll to position [24, 0]
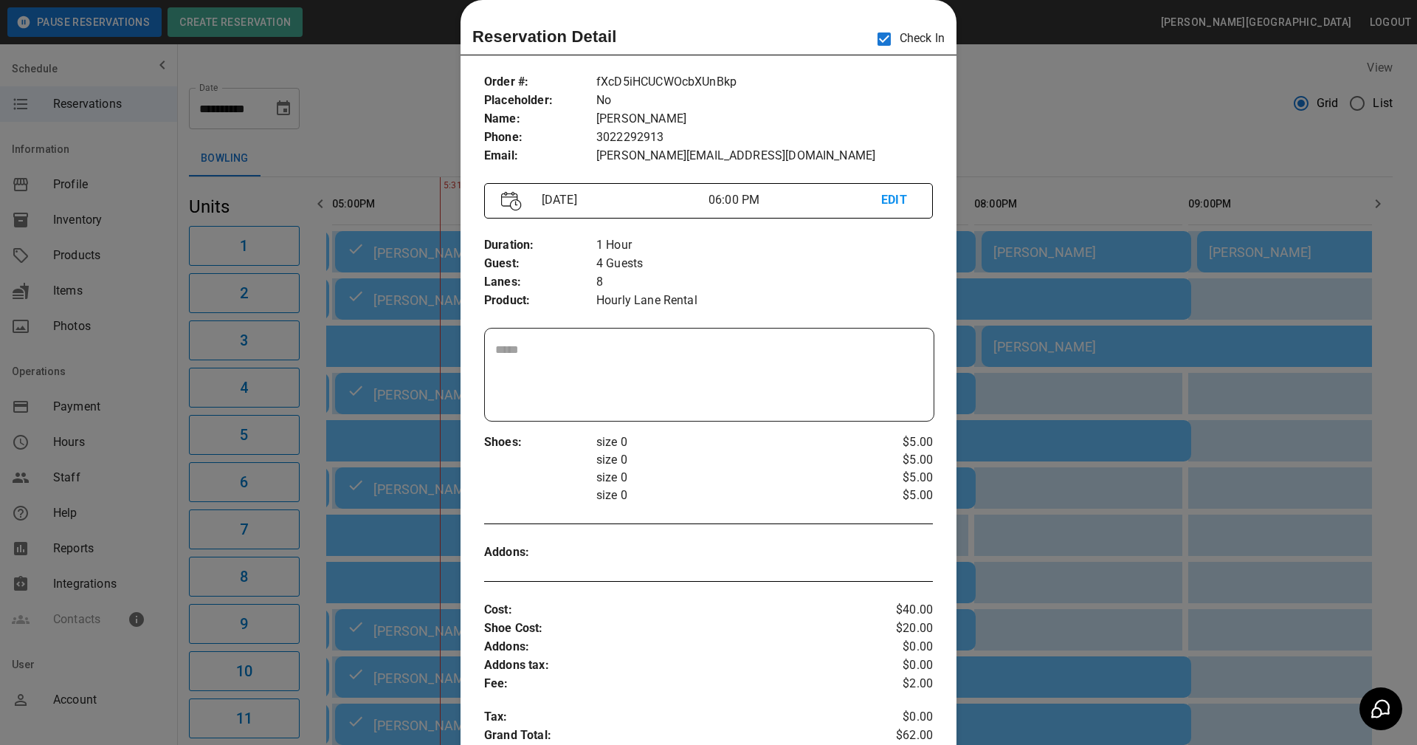
click at [762, 377] on textarea at bounding box center [709, 375] width 428 height 68
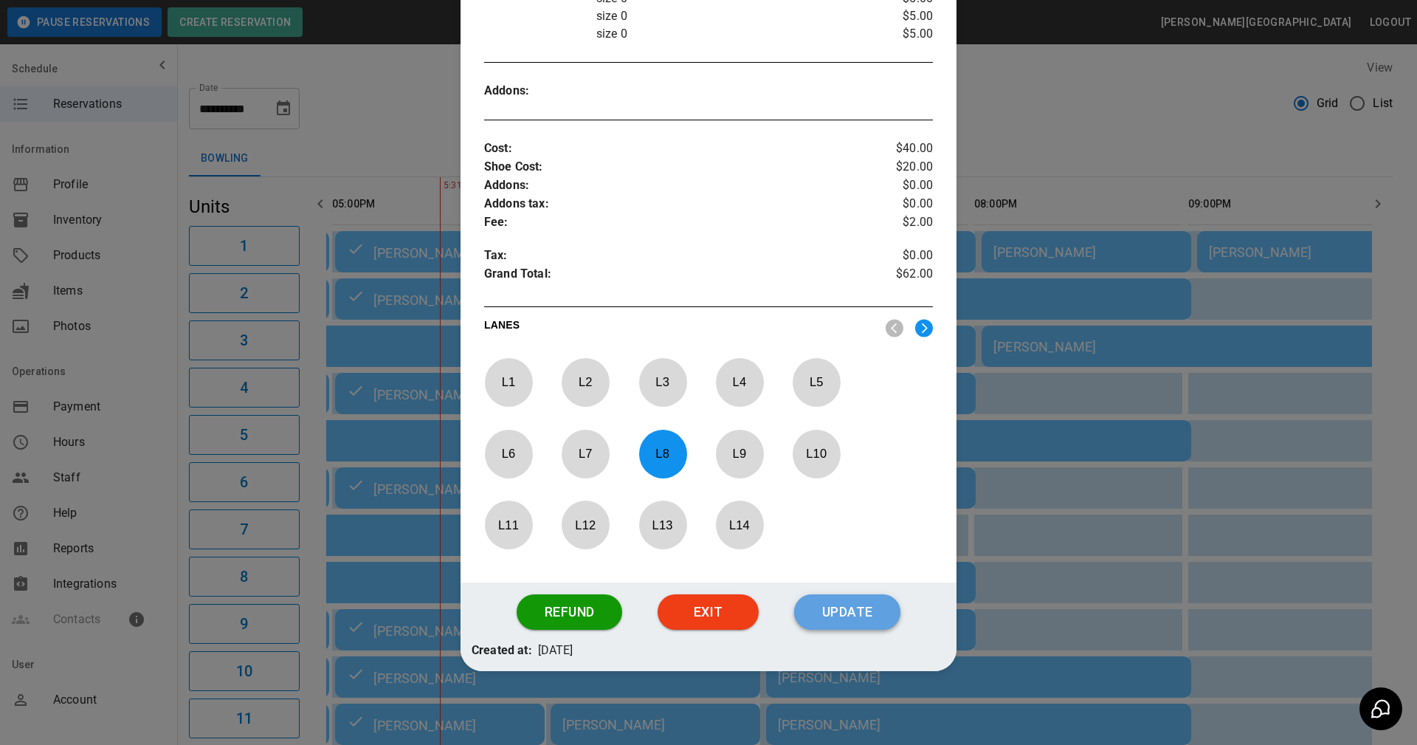
click at [832, 613] on button "Update" at bounding box center [847, 611] width 106 height 35
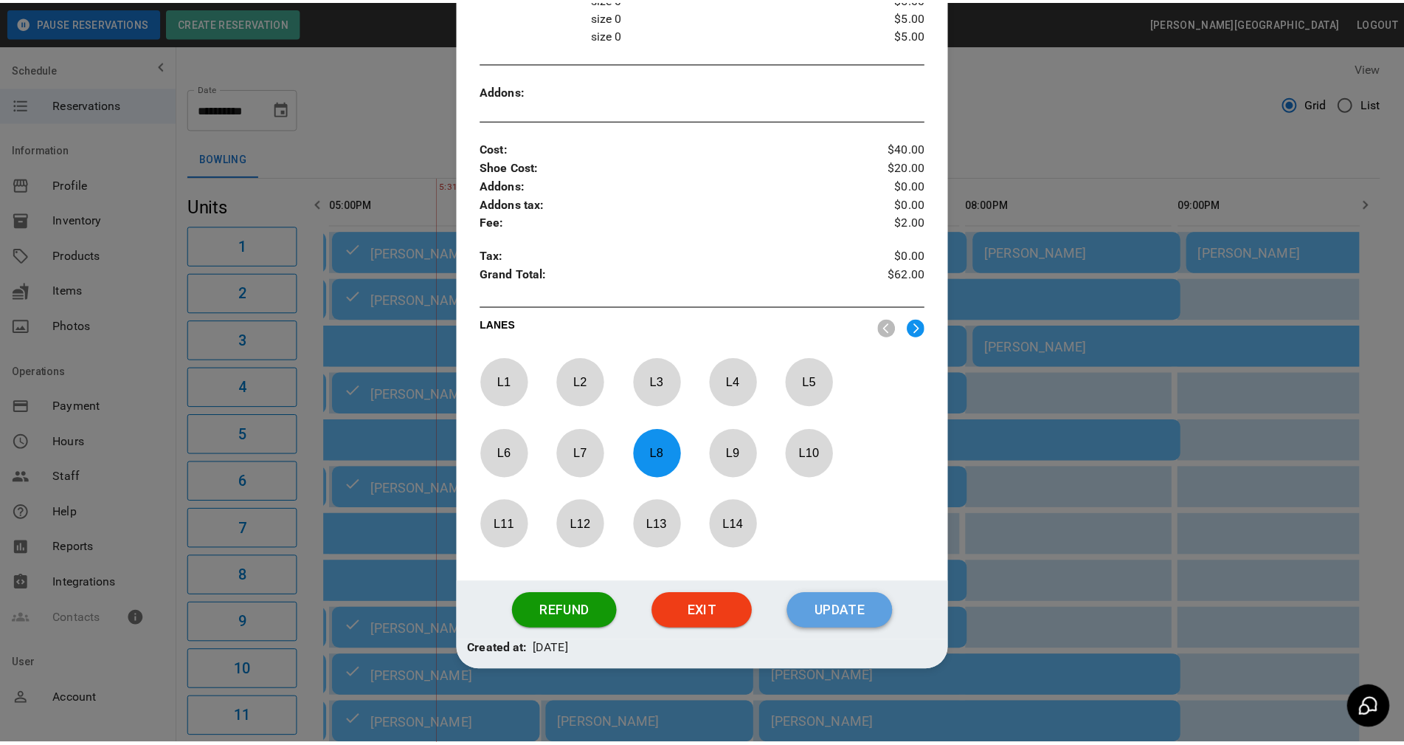
scroll to position [411, 0]
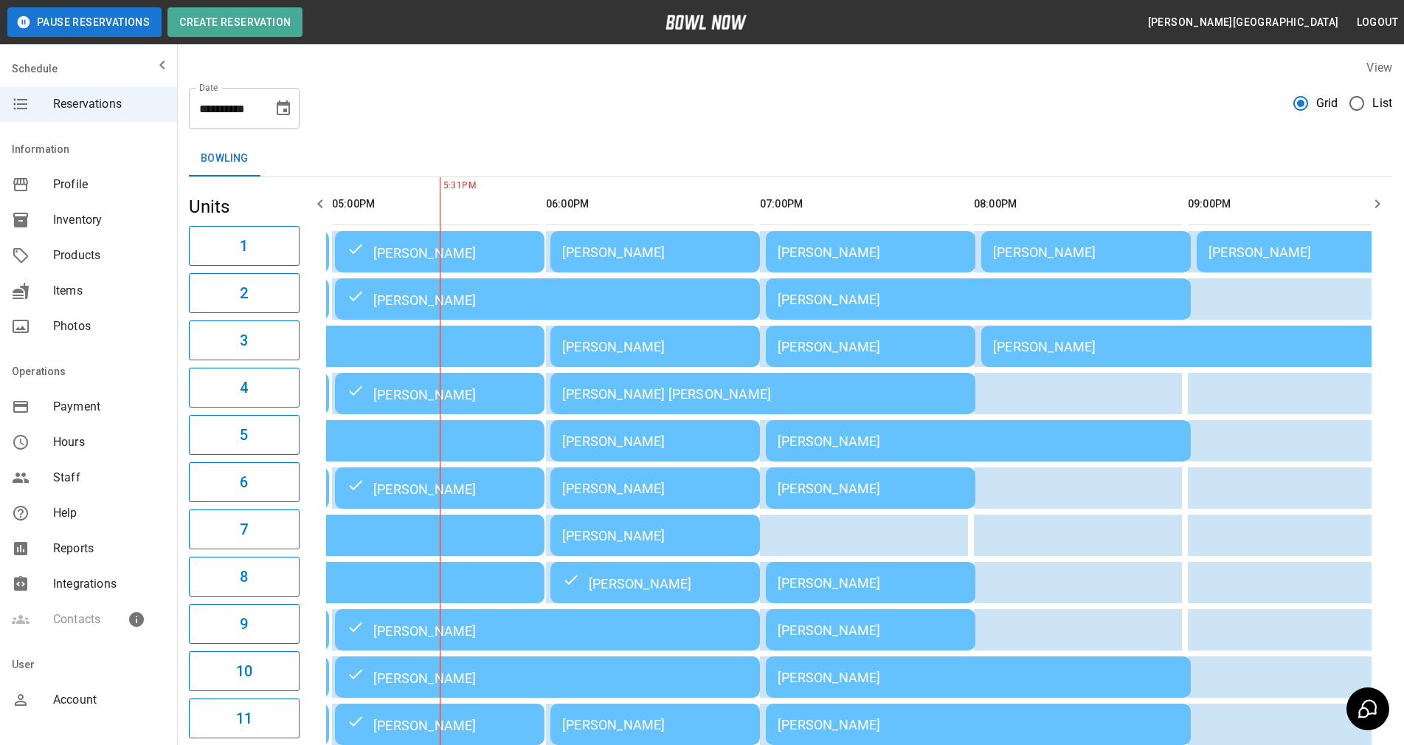
click at [632, 193] on th "sticky table" at bounding box center [628, 204] width 48 height 42
click at [660, 136] on div "**********" at bounding box center [790, 711] width 1227 height 1329
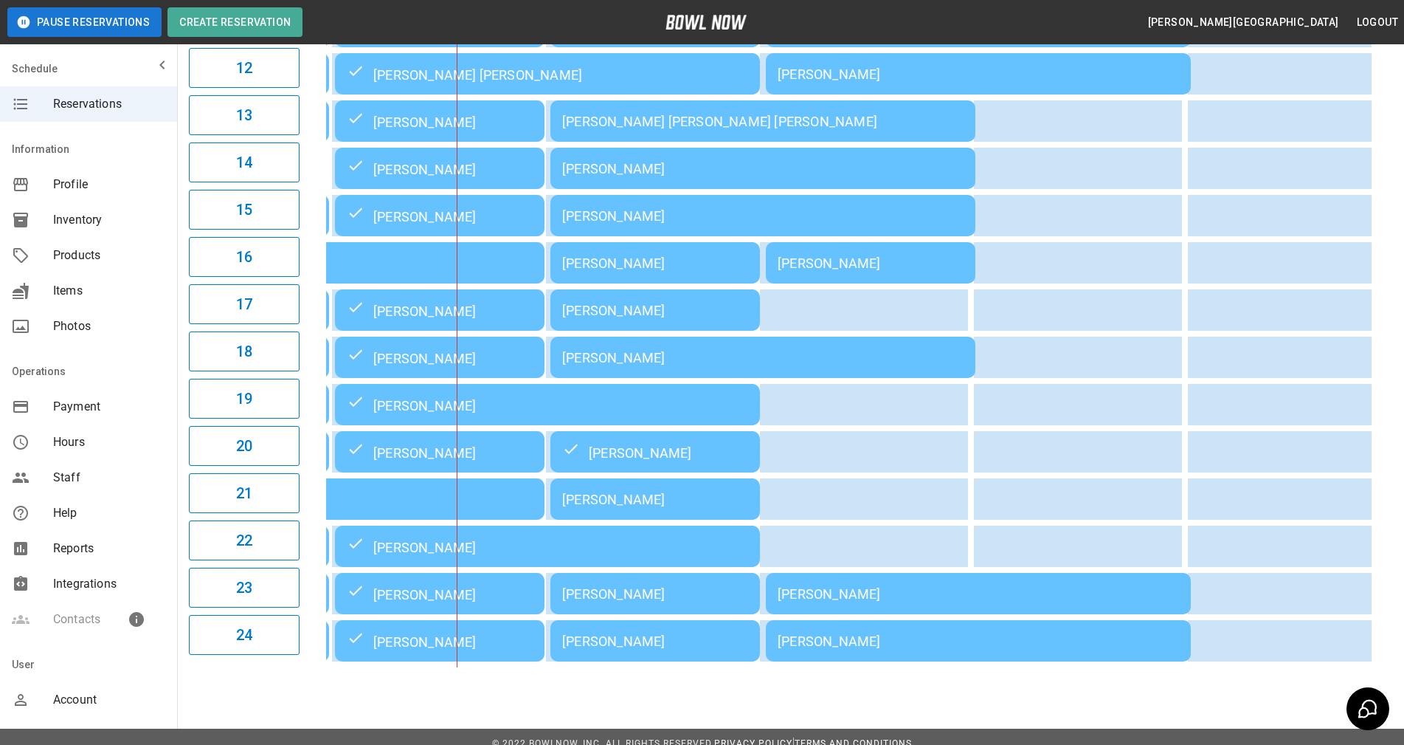
scroll to position [724, 0]
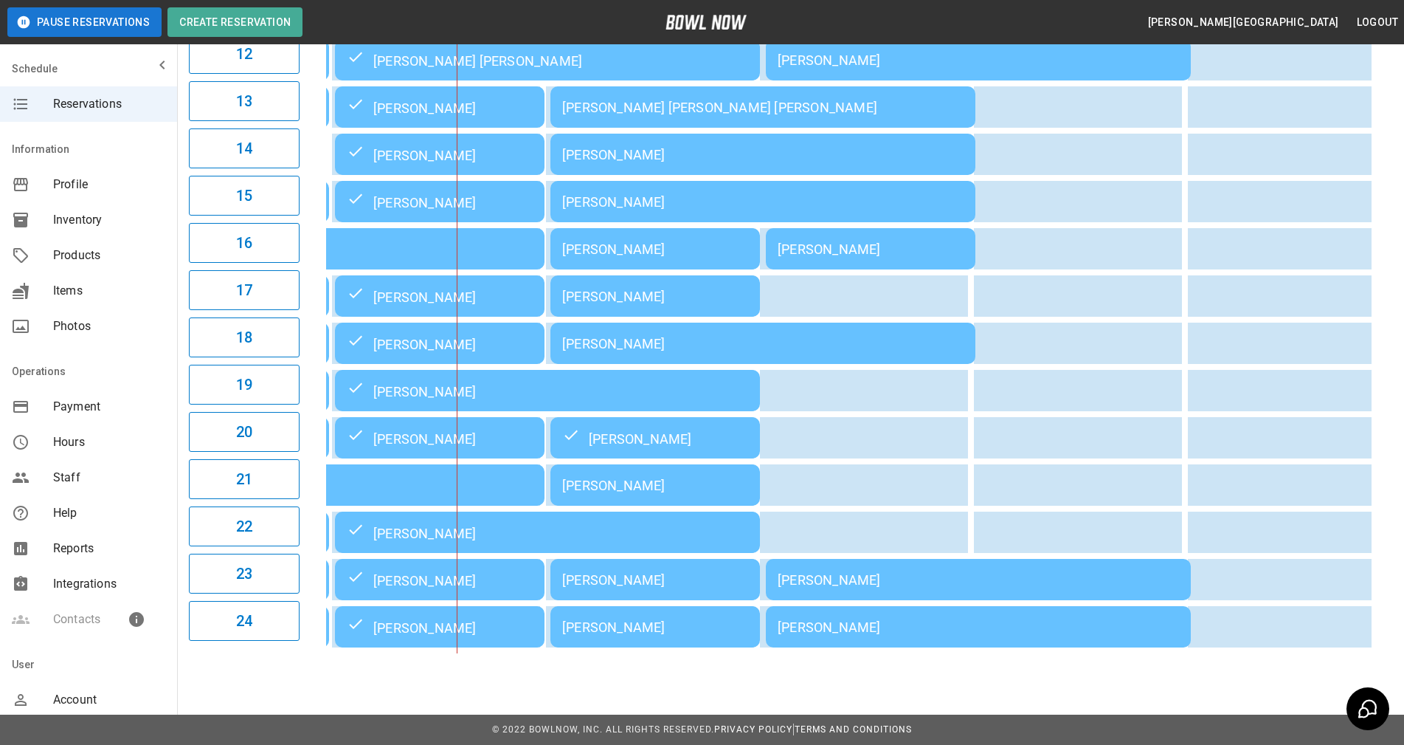
click at [905, 680] on div "**********" at bounding box center [702, 17] width 1404 height 1456
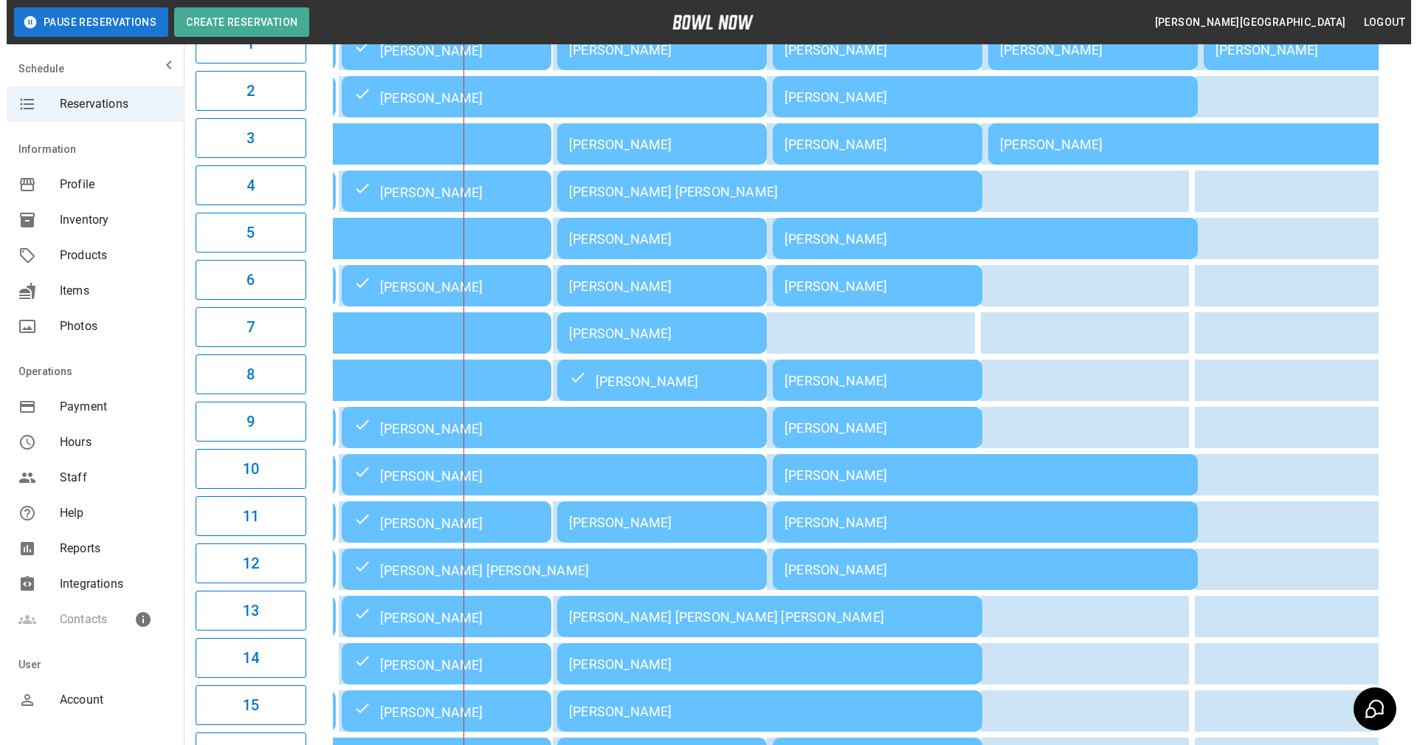
scroll to position [134, 0]
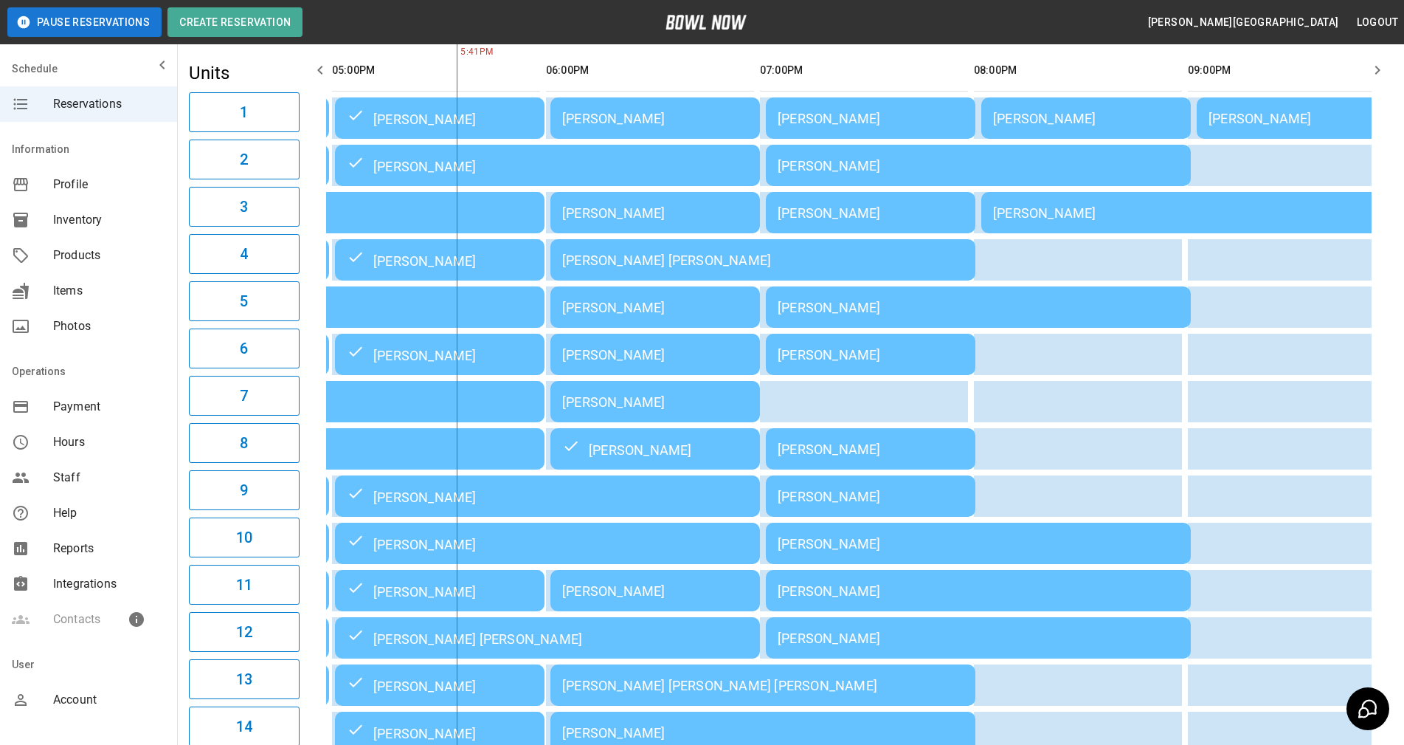
click at [676, 311] on div "[PERSON_NAME]" at bounding box center [655, 307] width 186 height 15
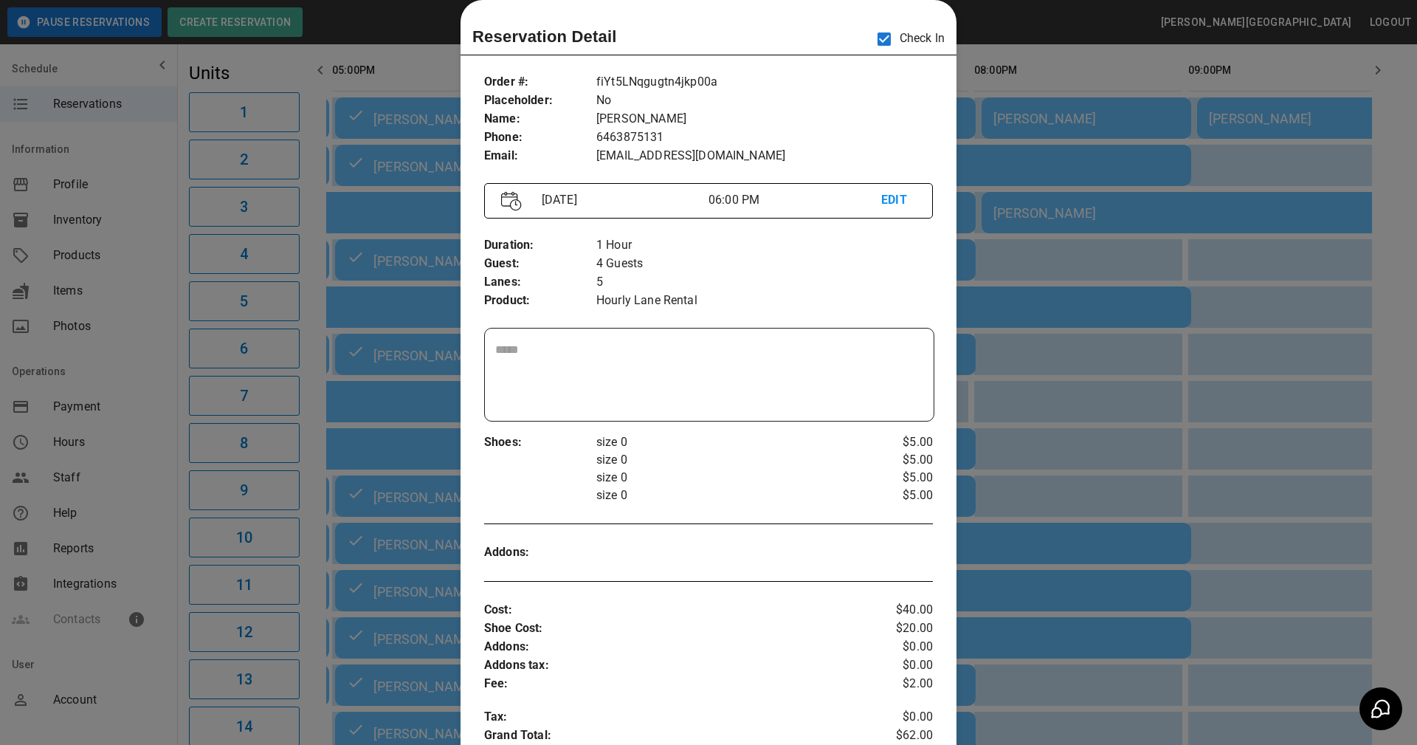
scroll to position [466, 0]
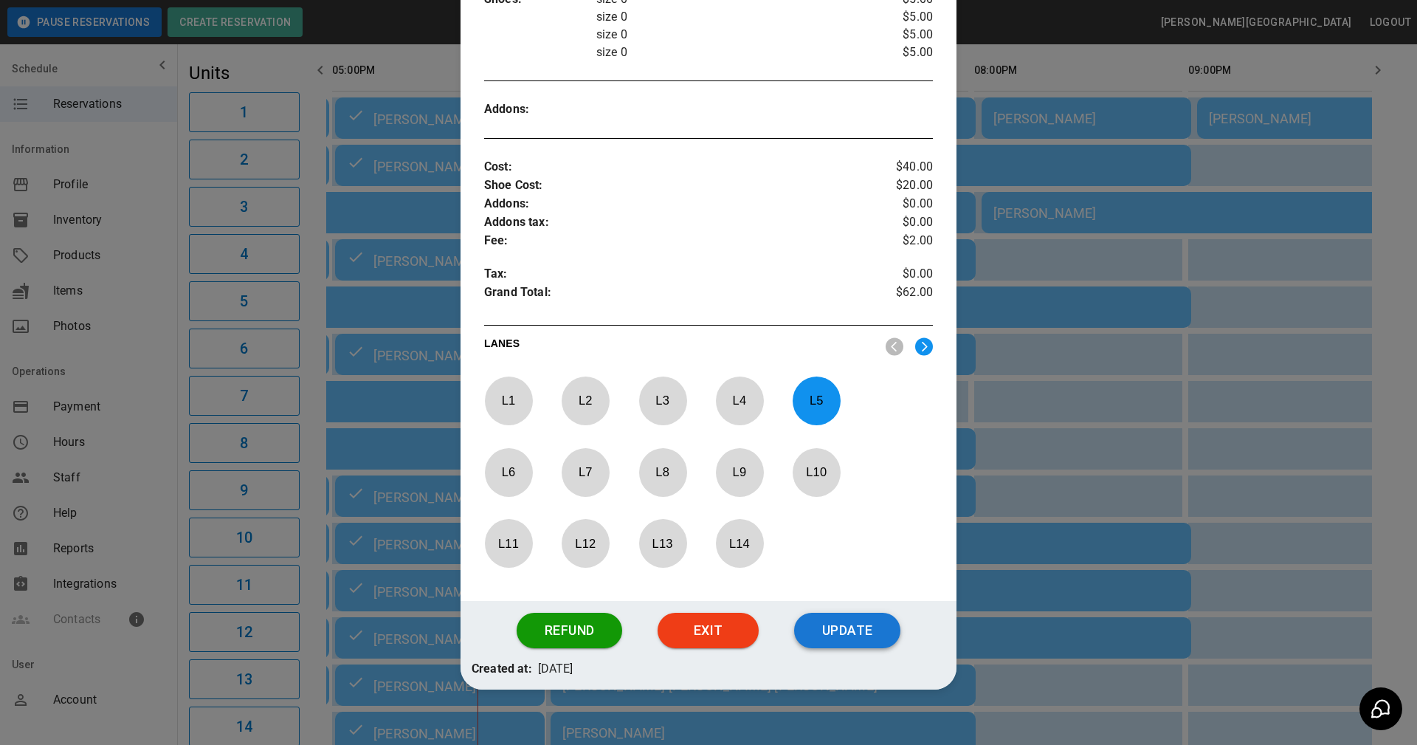
click at [849, 625] on button "Update" at bounding box center [847, 630] width 106 height 35
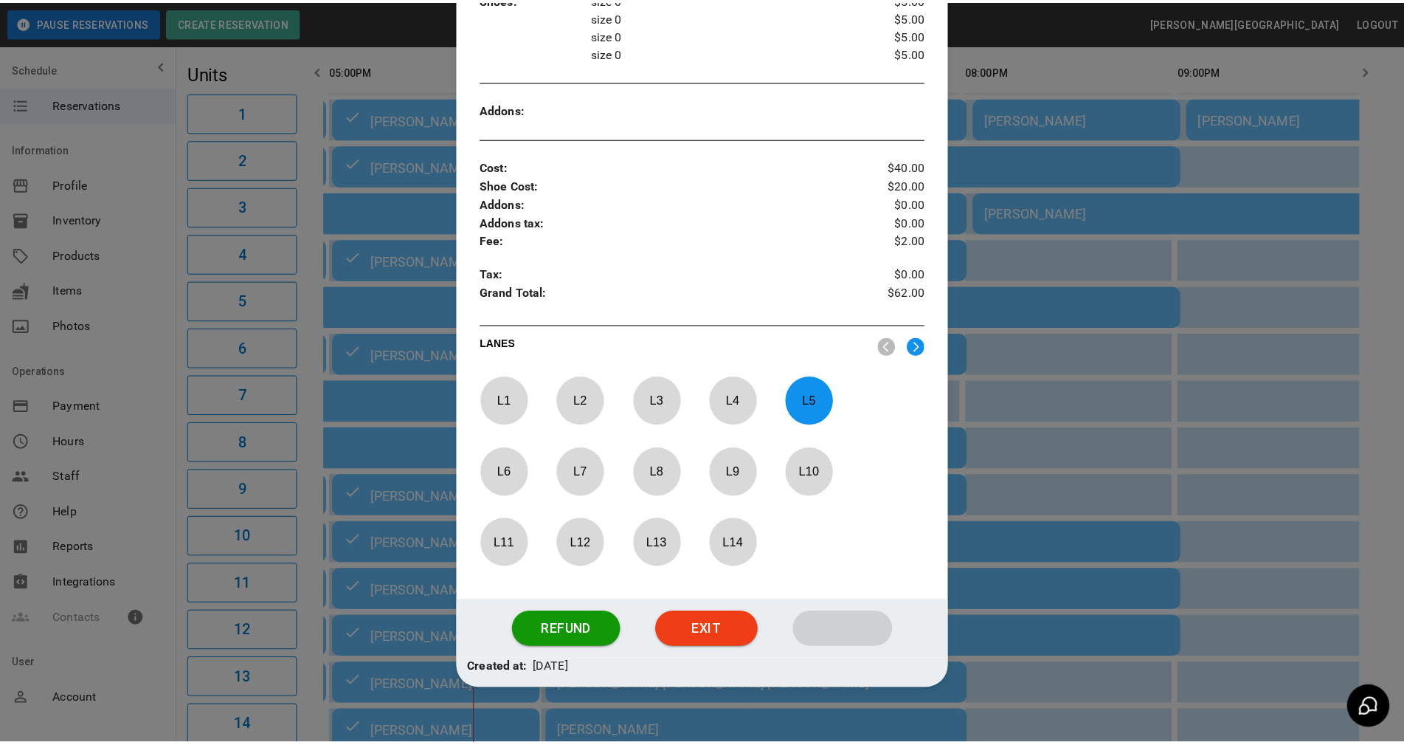
scroll to position [411, 0]
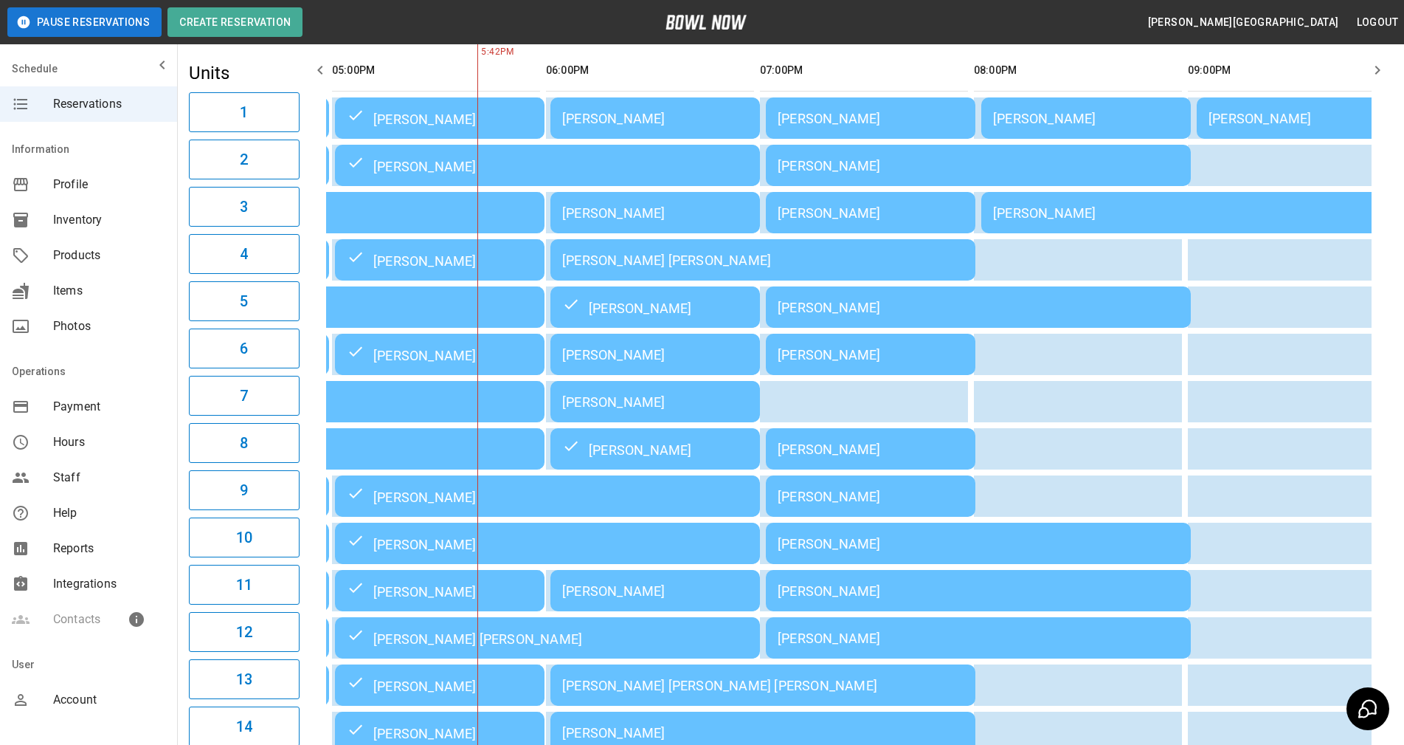
click at [649, 86] on th "sticky table" at bounding box center [628, 70] width 48 height 42
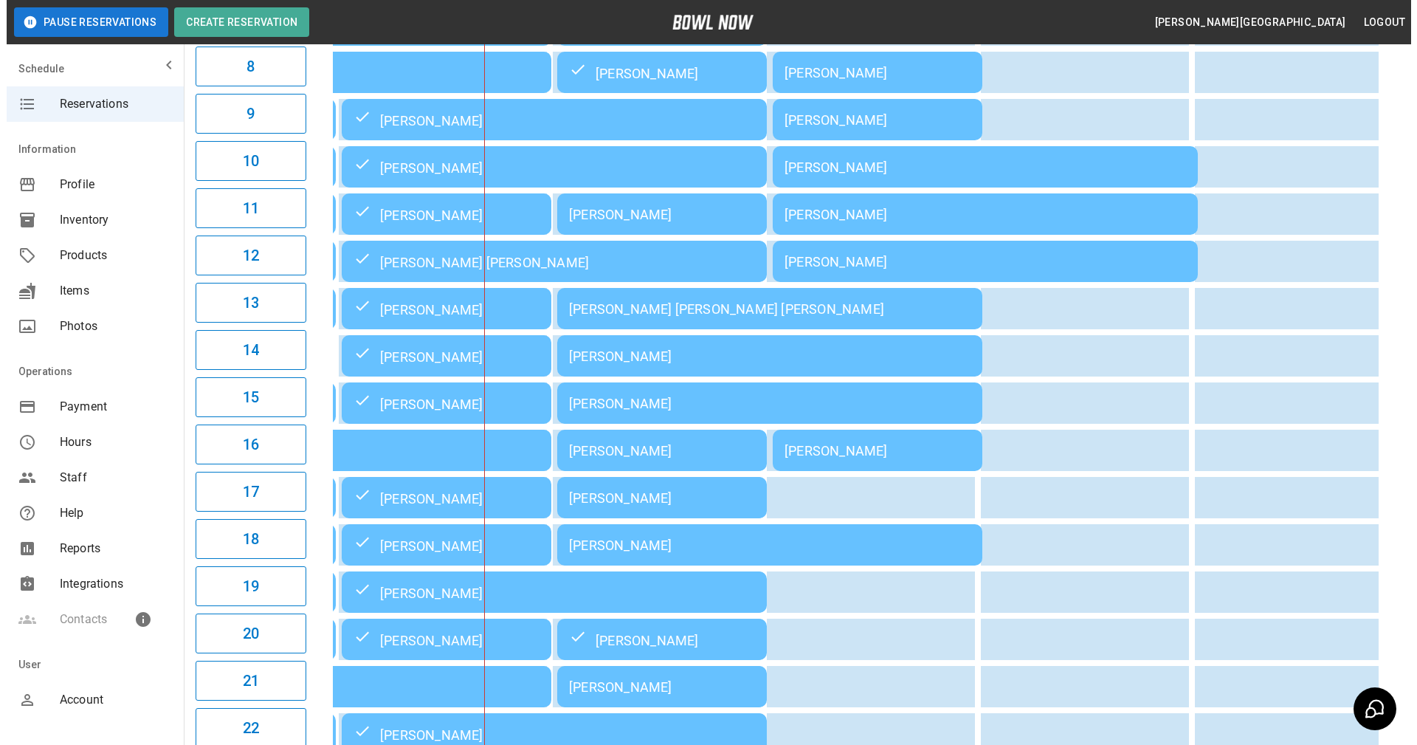
scroll to position [576, 0]
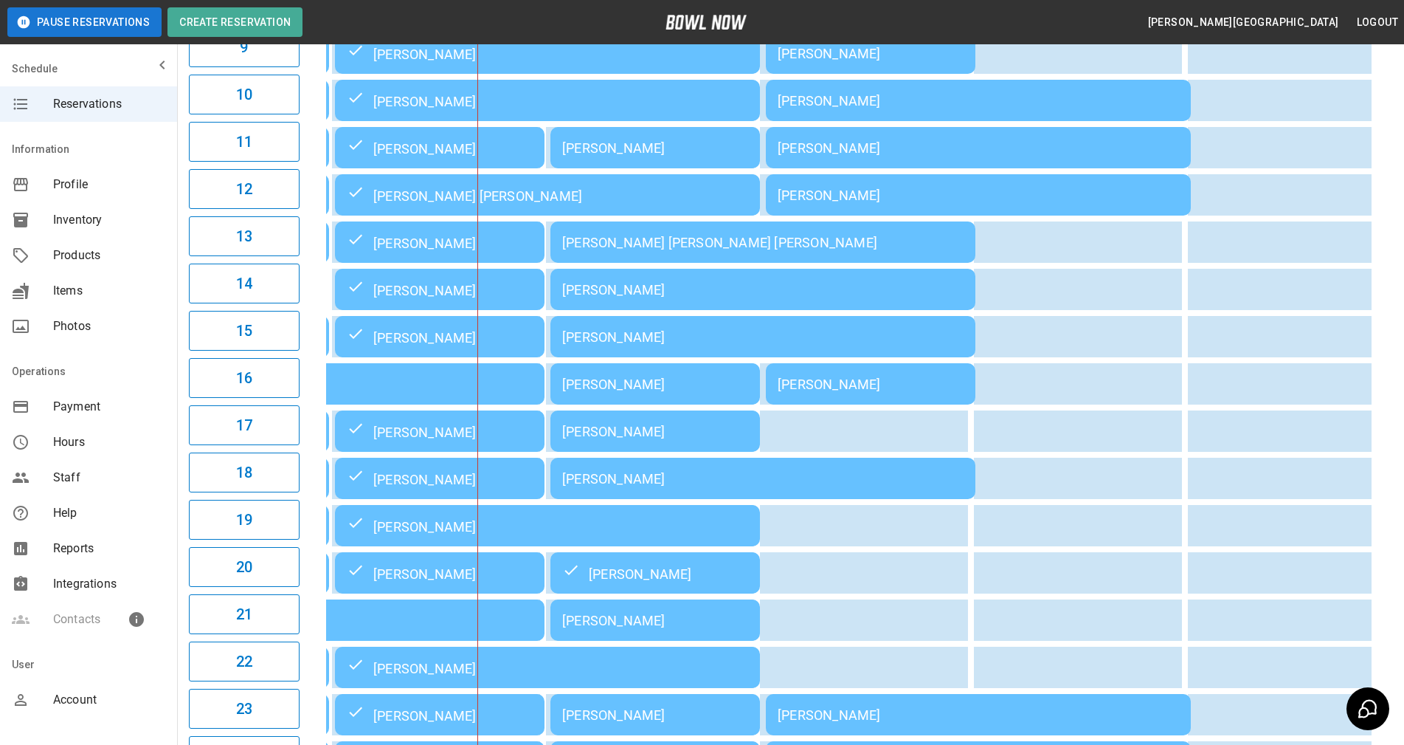
click at [644, 392] on div "[PERSON_NAME]" at bounding box center [655, 383] width 186 height 15
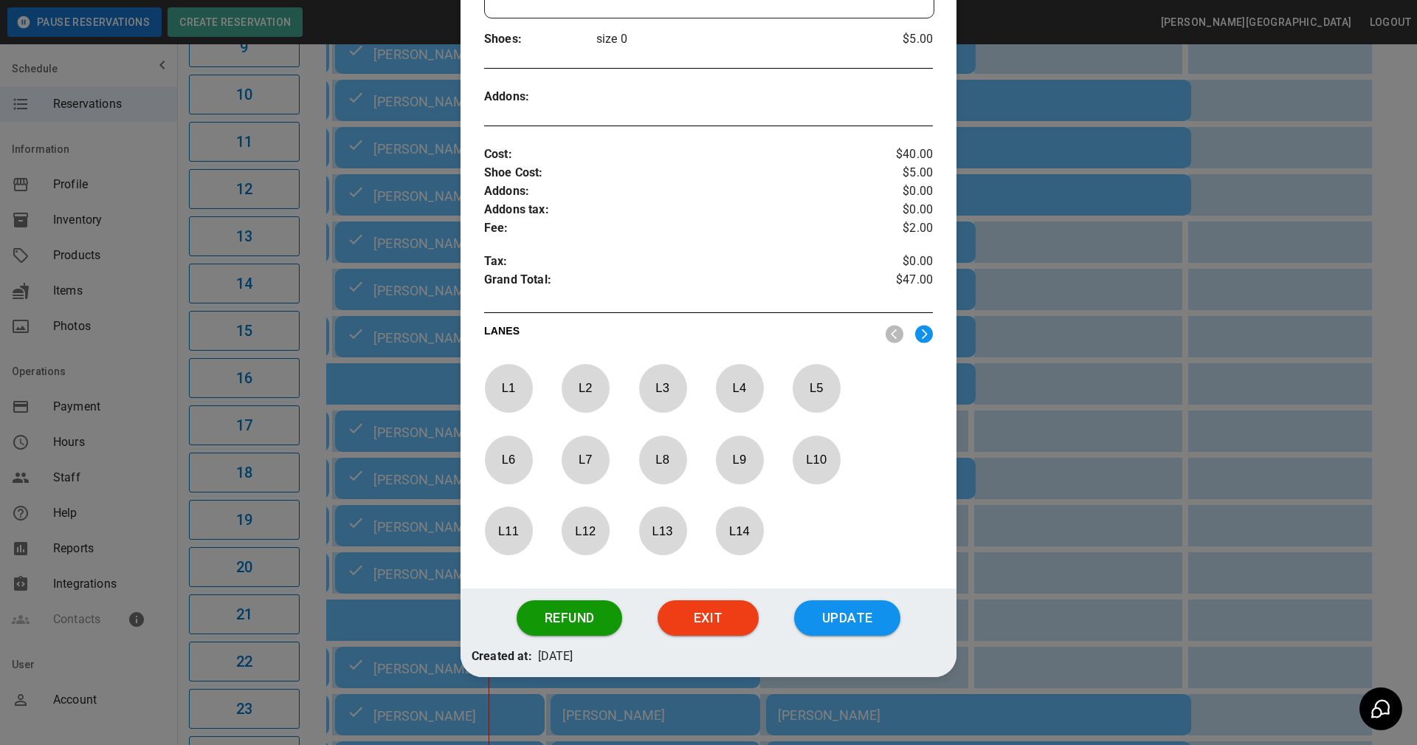
scroll to position [432, 0]
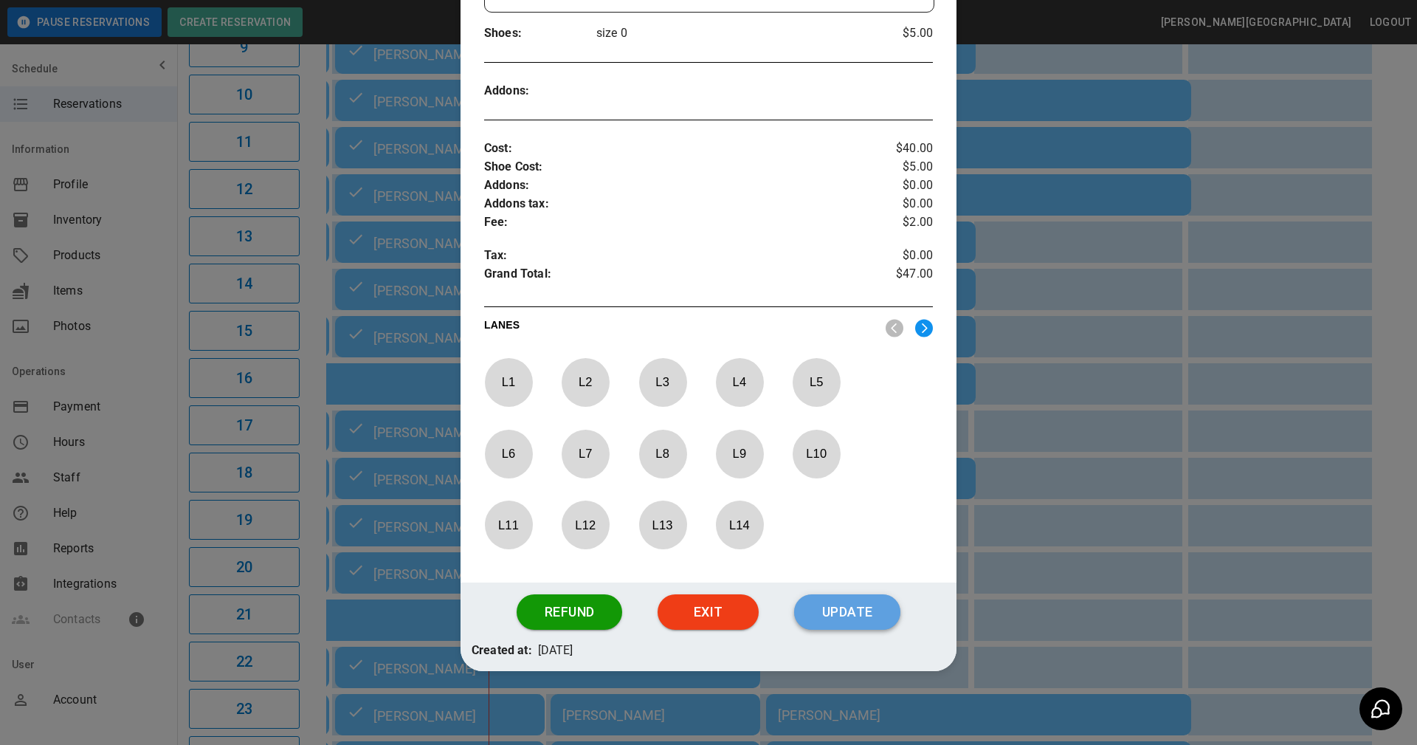
click at [849, 606] on button "Update" at bounding box center [847, 611] width 106 height 35
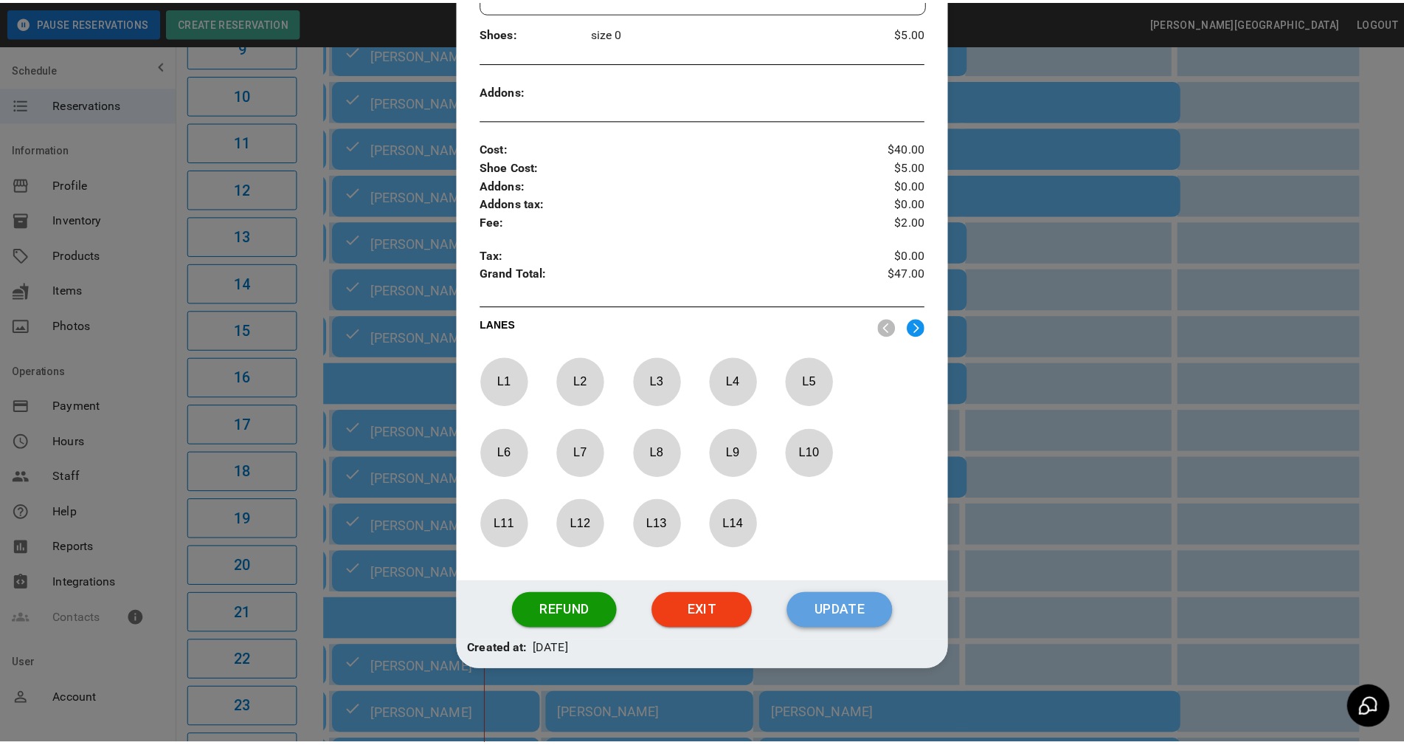
scroll to position [359, 0]
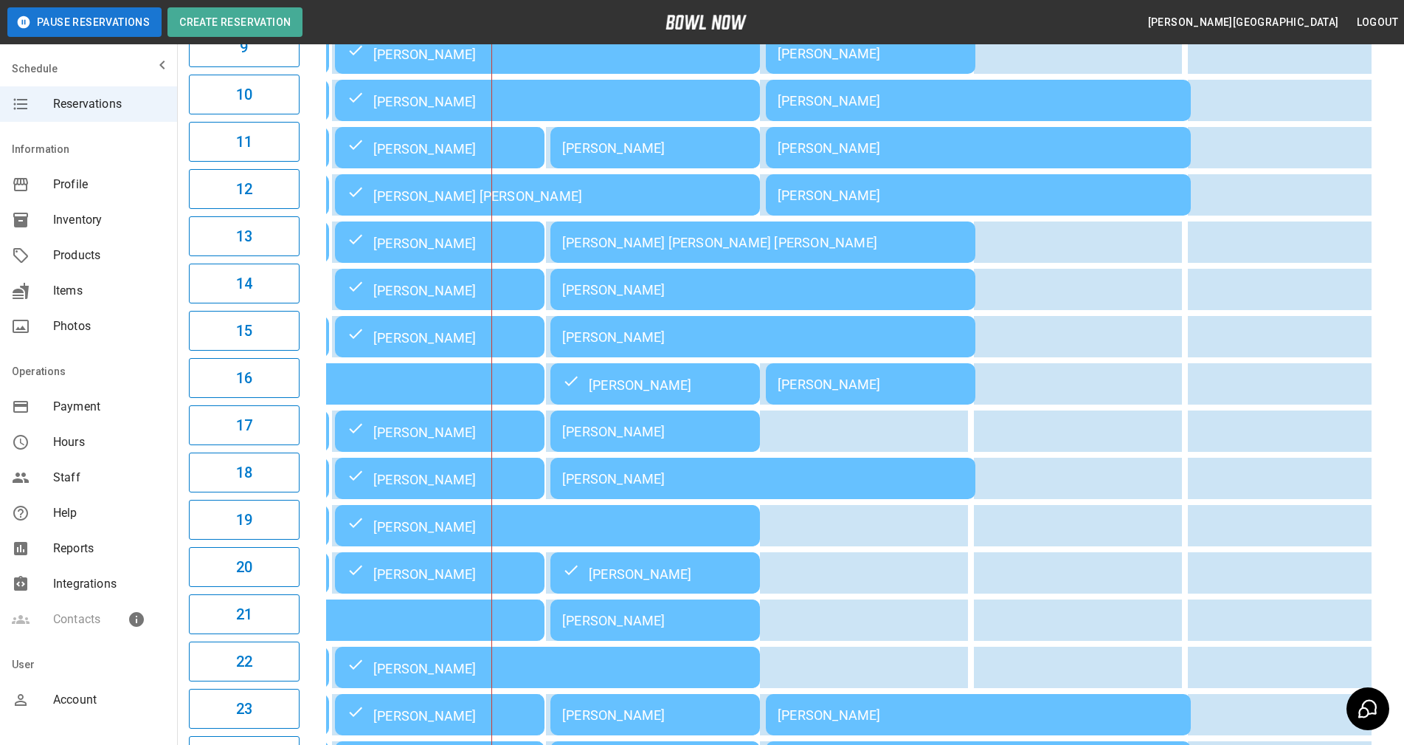
click at [1400, 431] on div "**********" at bounding box center [790, 135] width 1227 height 1329
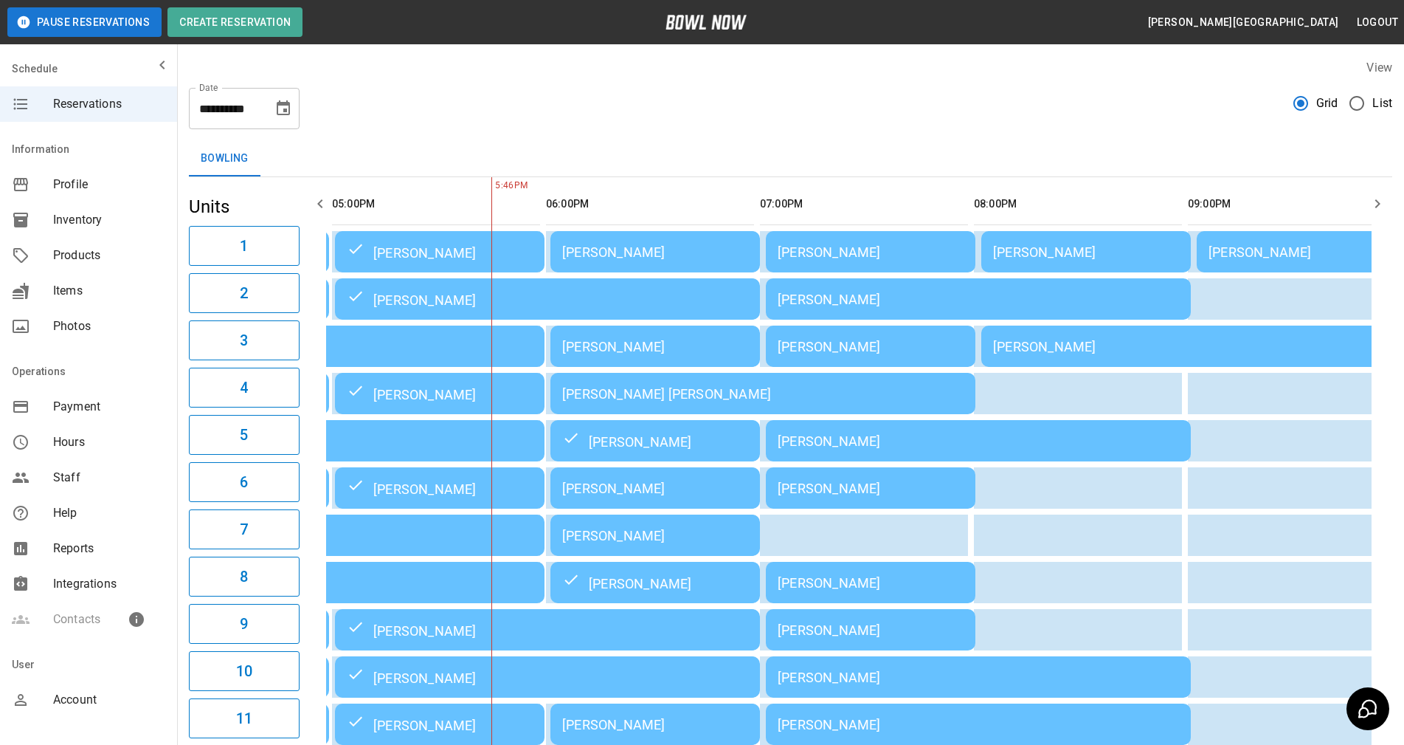
scroll to position [652, 0]
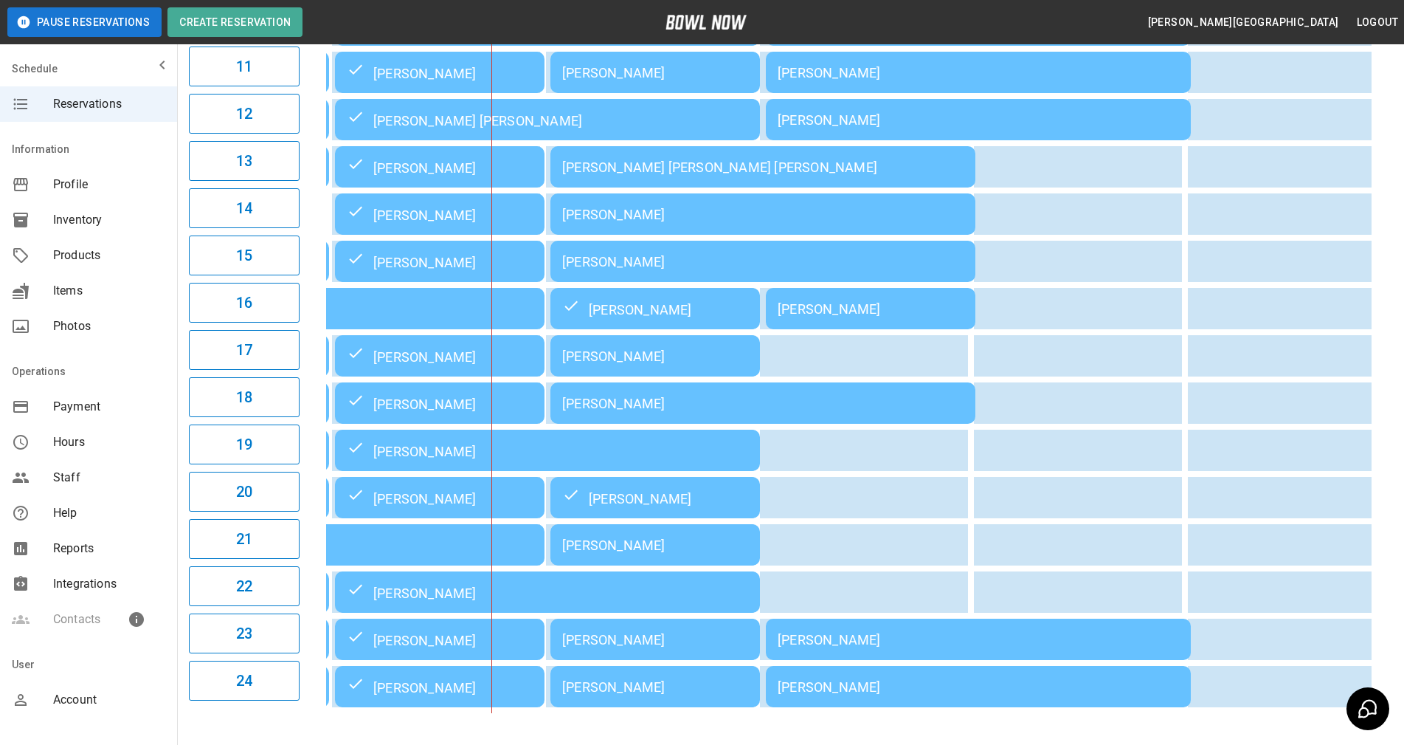
click at [1387, 661] on div "03:00PM 04:00PM 05:00PM 06:00PM 07:00PM 08:00PM 09:00PM 5:46PM Julie Overdorff …" at bounding box center [849, 118] width 1087 height 1187
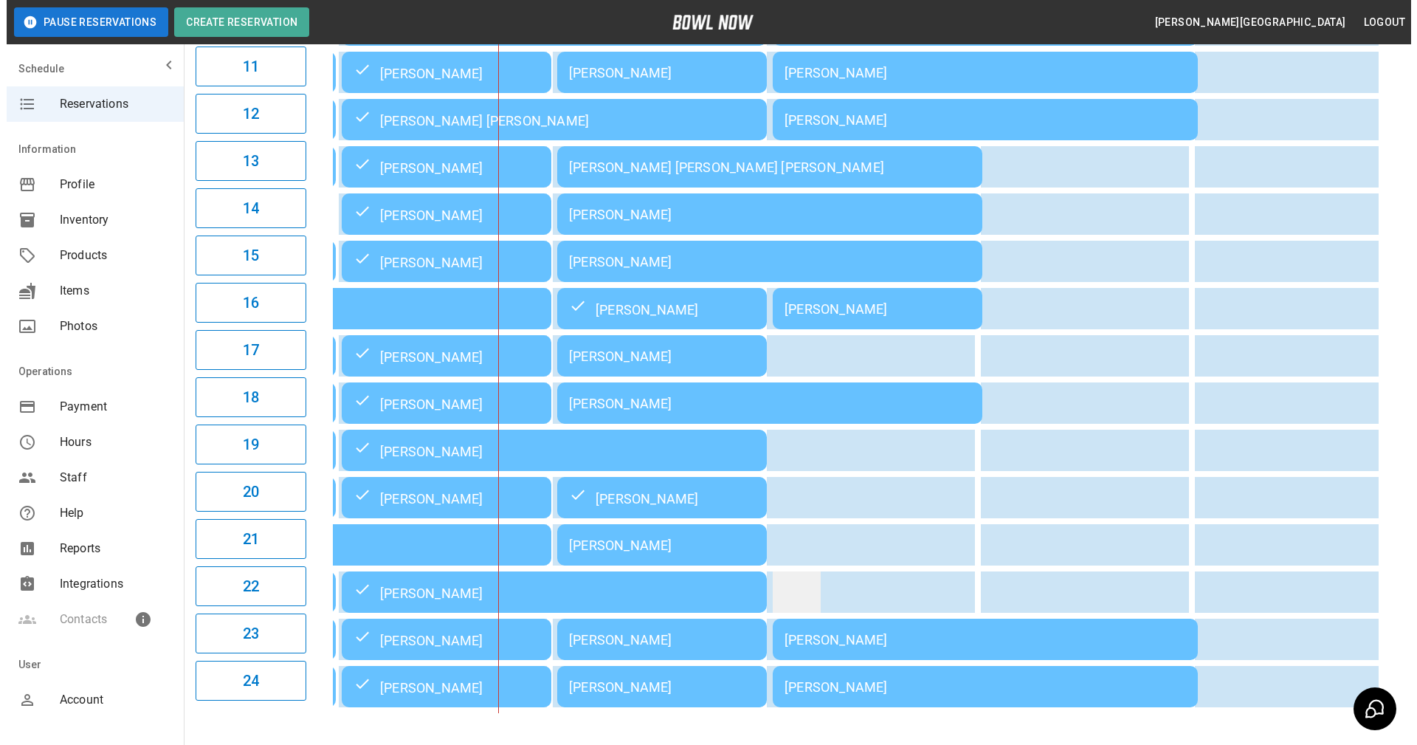
scroll to position [724, 0]
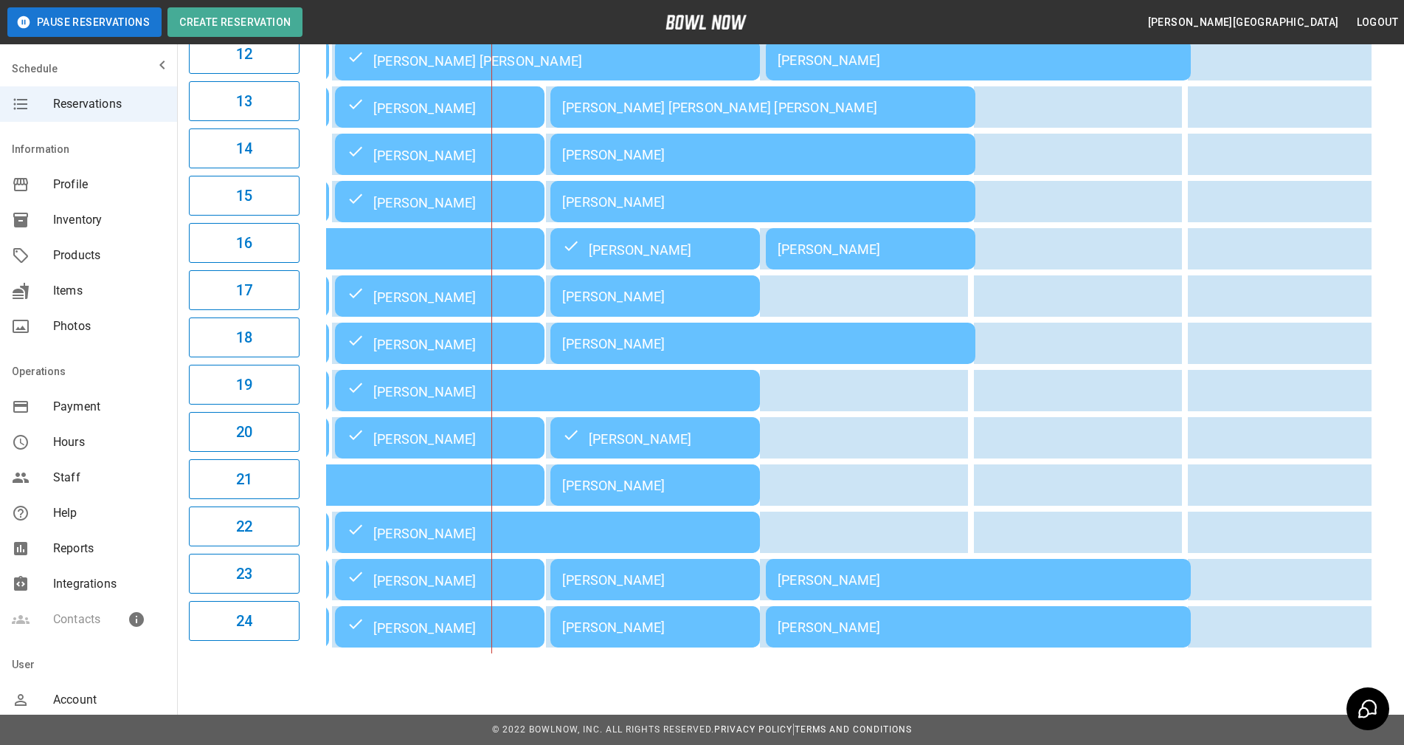
click at [639, 635] on div "[PERSON_NAME]" at bounding box center [655, 626] width 186 height 15
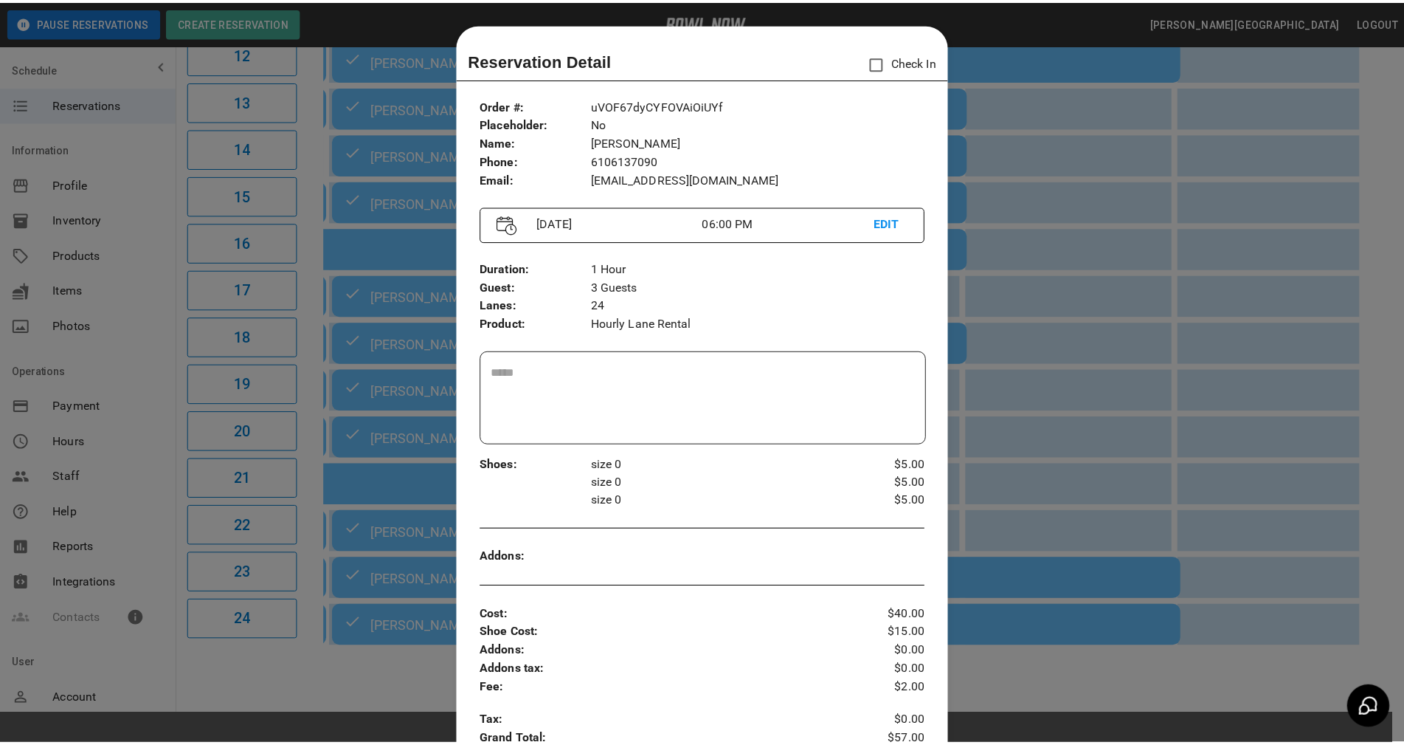
scroll to position [24, 0]
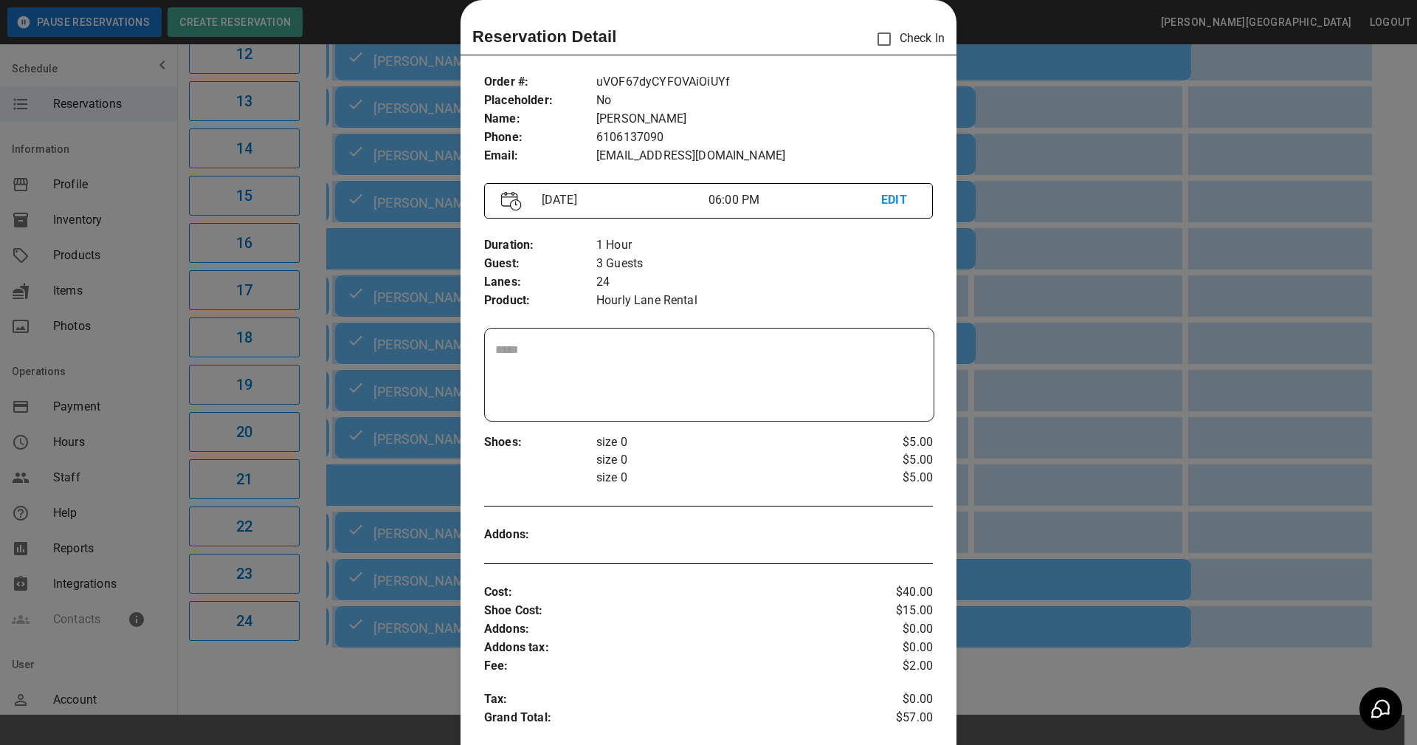
click at [1013, 680] on div at bounding box center [708, 372] width 1417 height 745
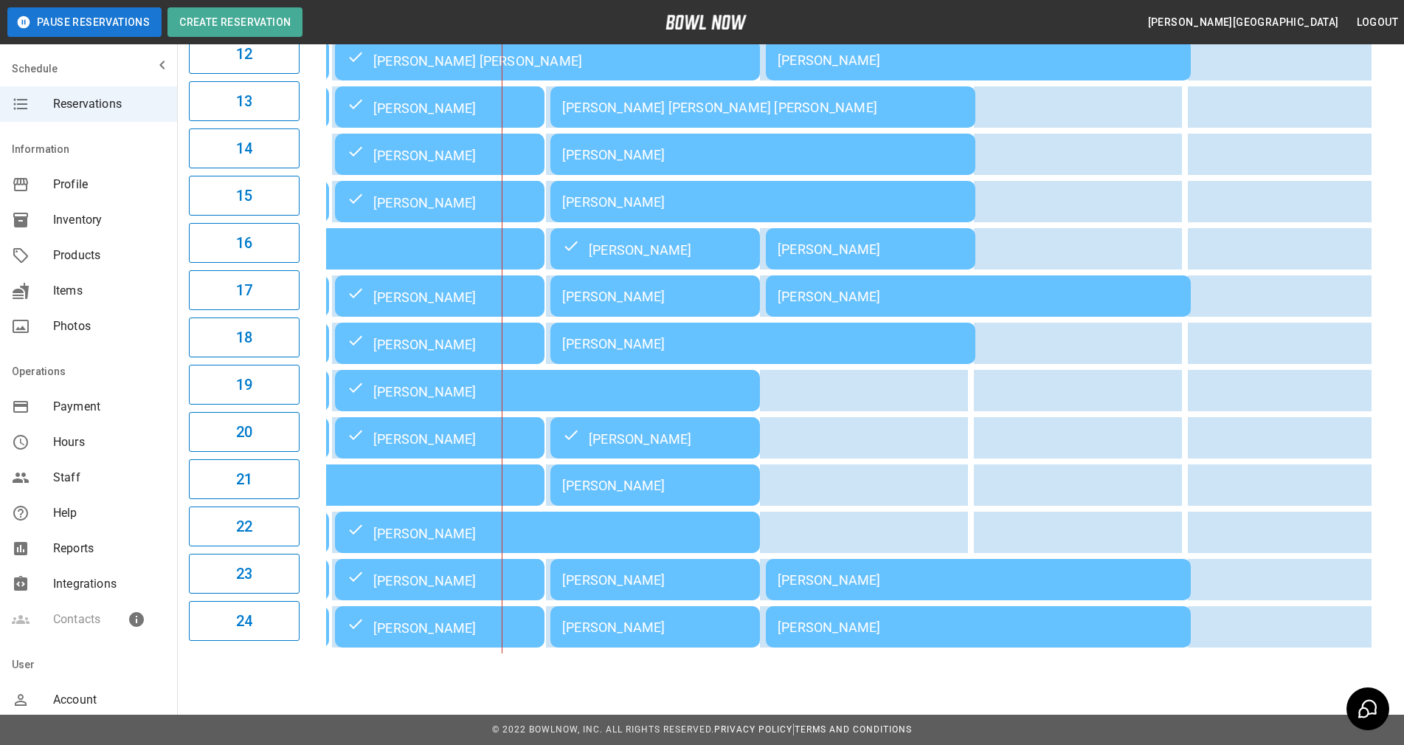
click at [616, 672] on div "**********" at bounding box center [702, 17] width 1404 height 1456
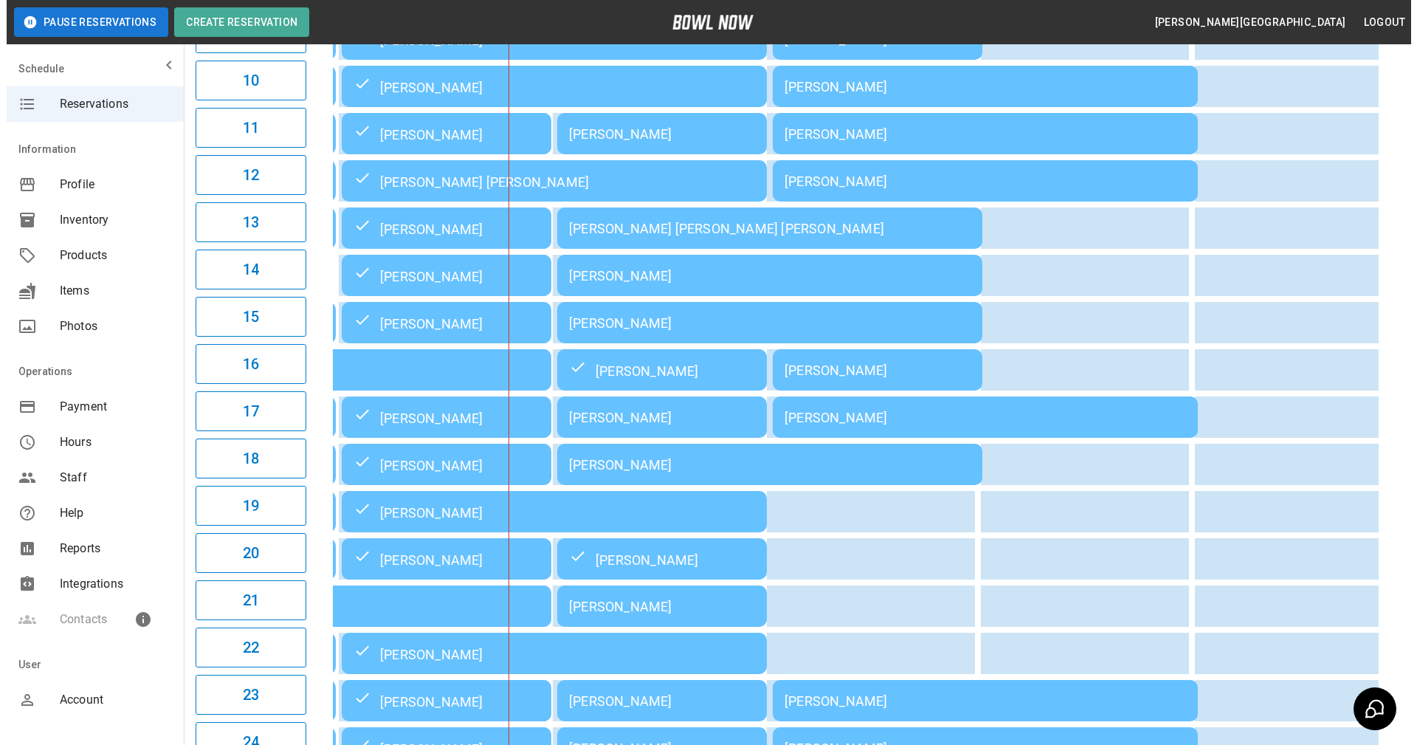
scroll to position [664, 0]
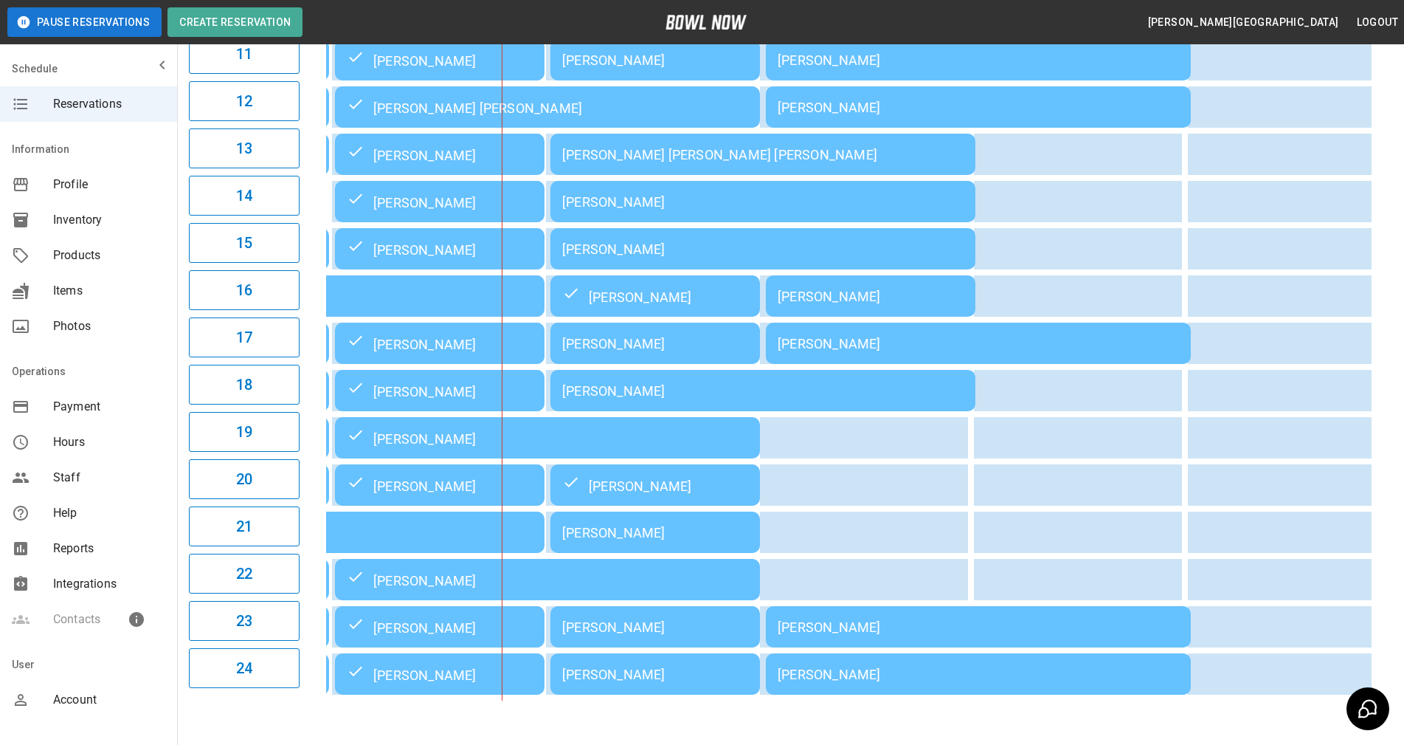
click at [609, 540] on div "[PERSON_NAME]" at bounding box center [655, 532] width 186 height 15
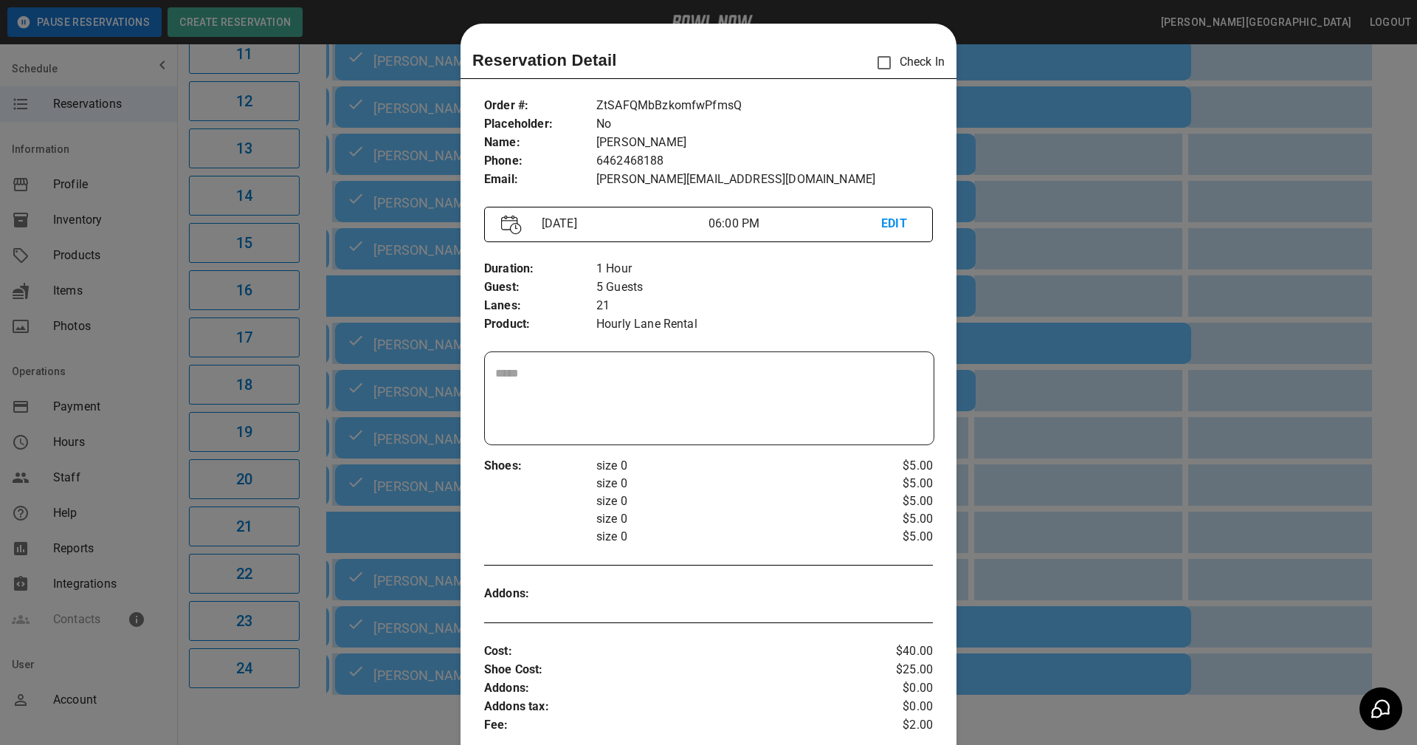
scroll to position [24, 0]
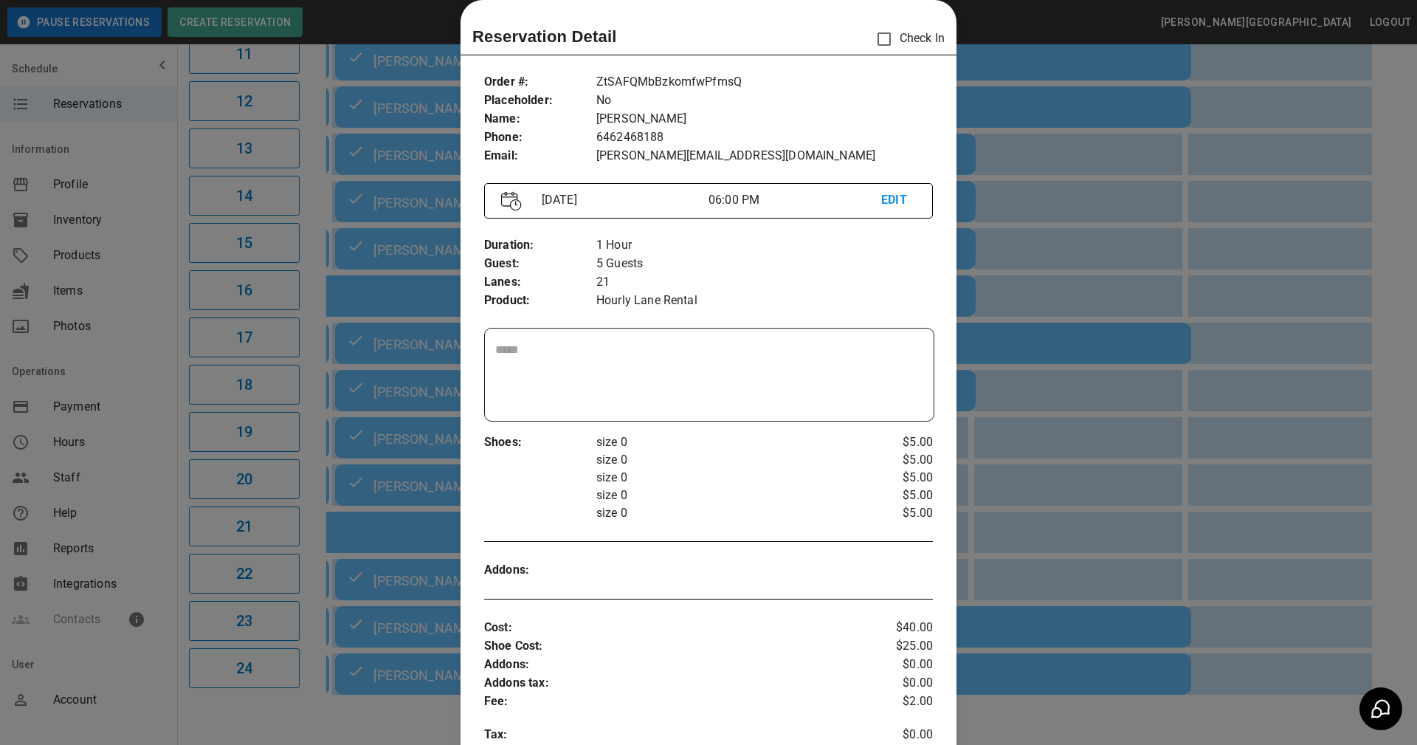
click at [965, 576] on div at bounding box center [708, 372] width 1417 height 745
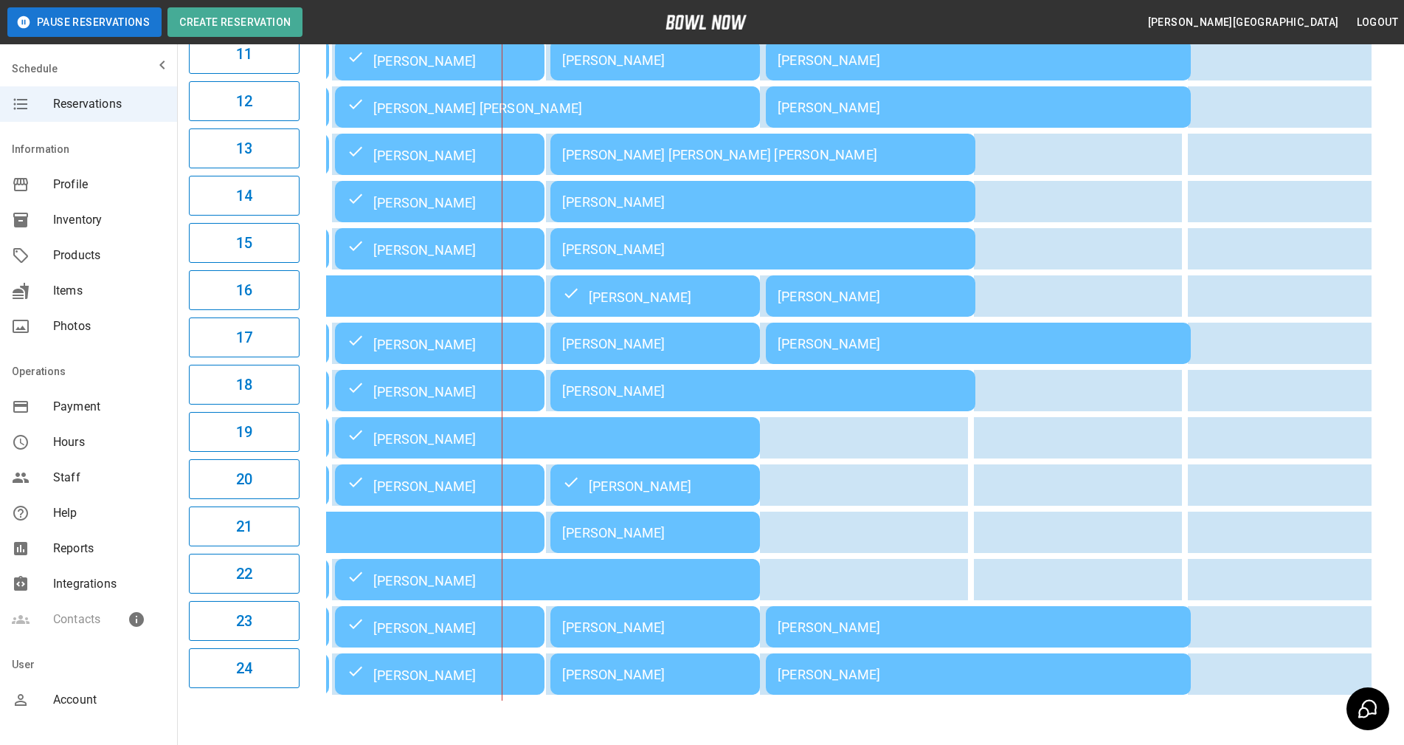
click at [629, 540] on div "[PERSON_NAME]" at bounding box center [655, 532] width 186 height 15
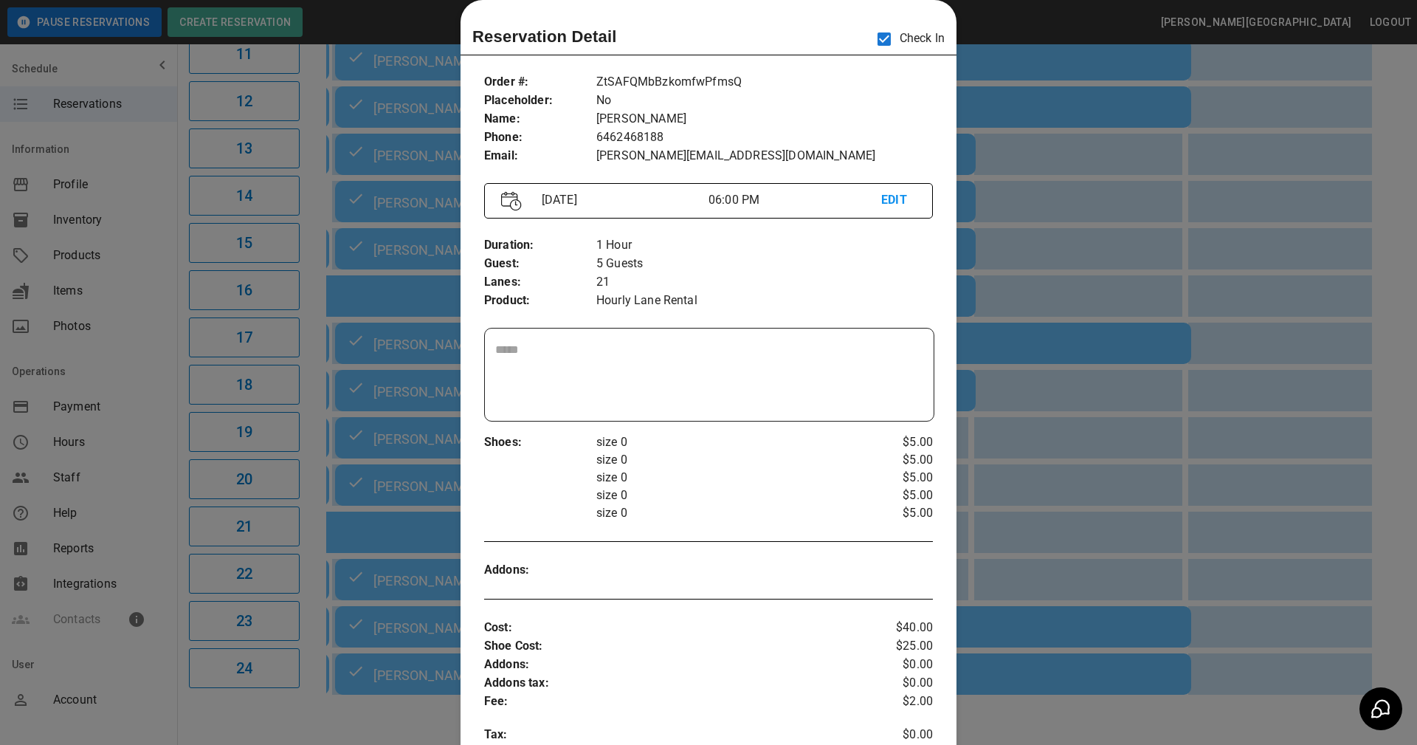
click at [746, 522] on div "Shoes : size 0 size 0 size 0 size 0 size 0 $5.00 $5.00 $5.00 $5.00 $5.00" at bounding box center [708, 477] width 449 height 112
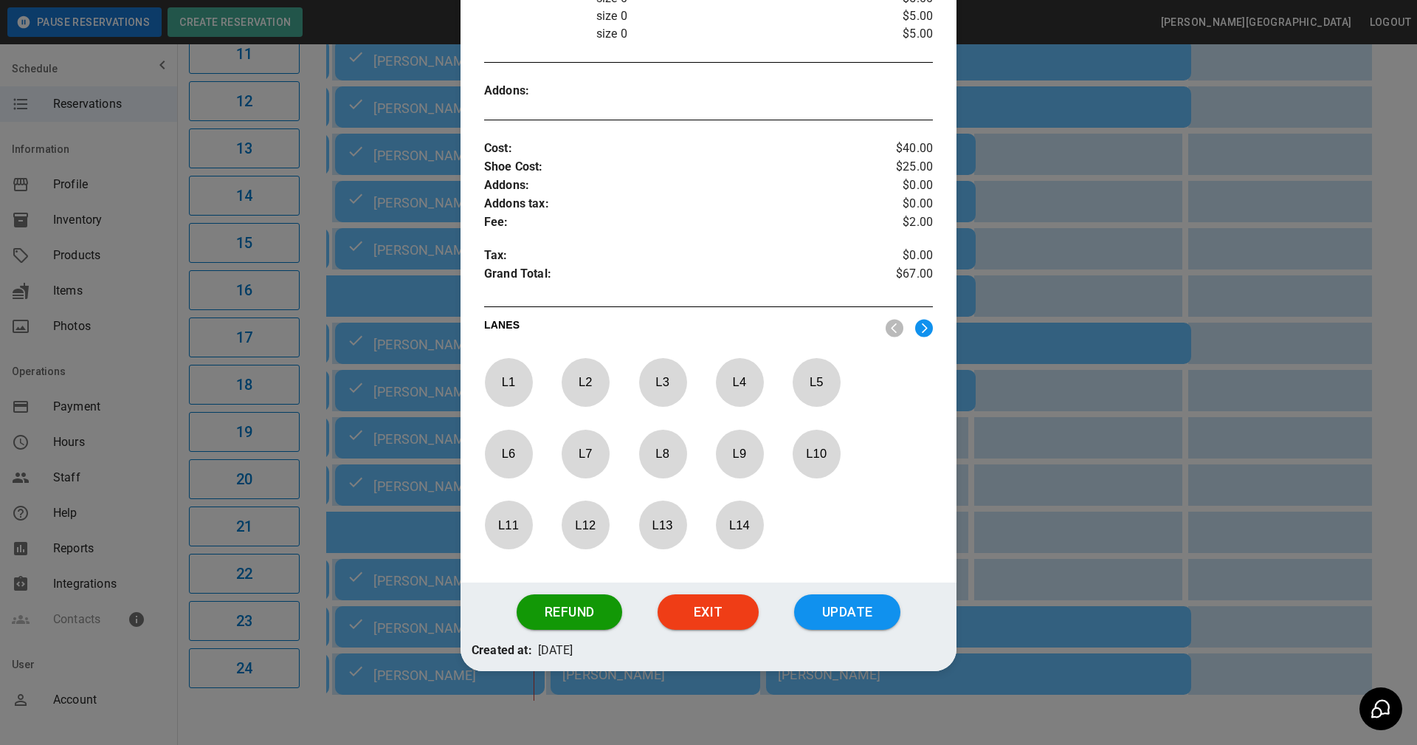
click at [824, 614] on button "Update" at bounding box center [847, 611] width 106 height 35
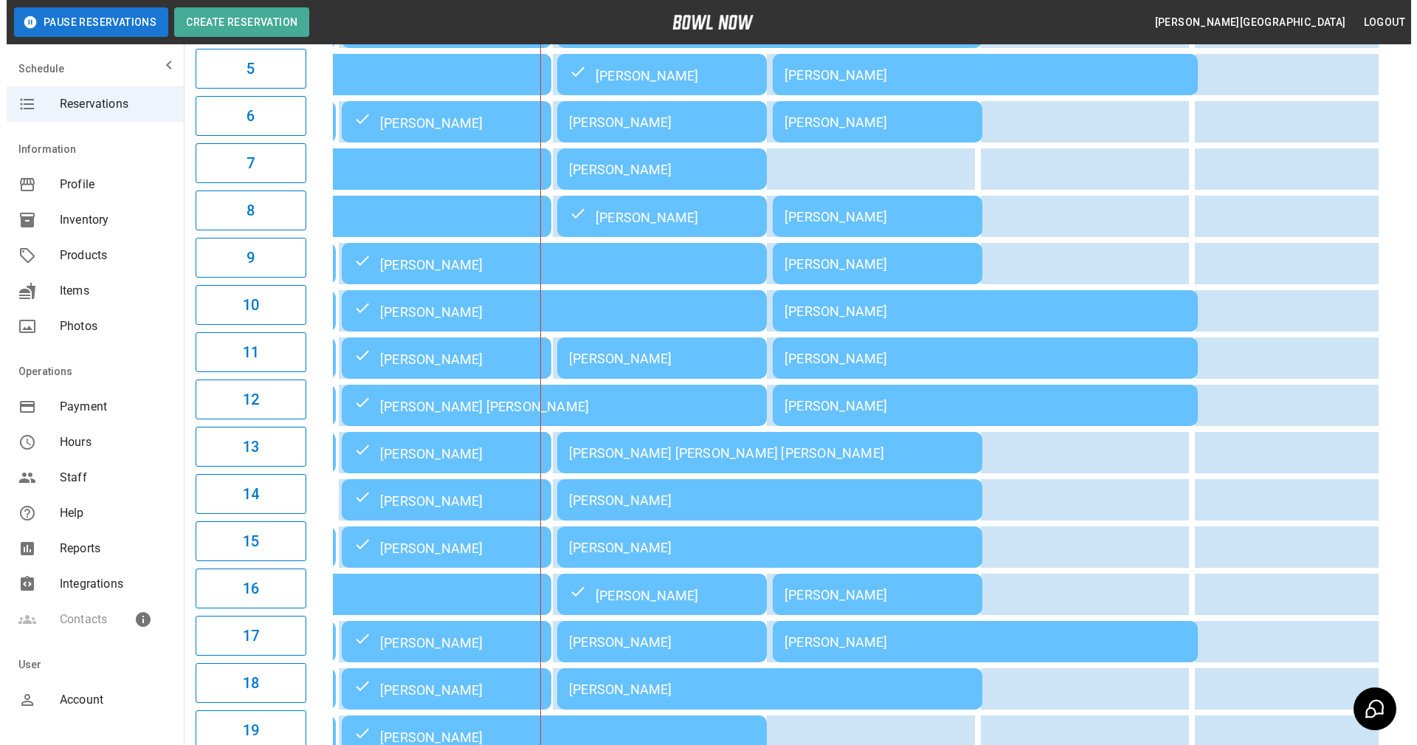
scroll to position [369, 0]
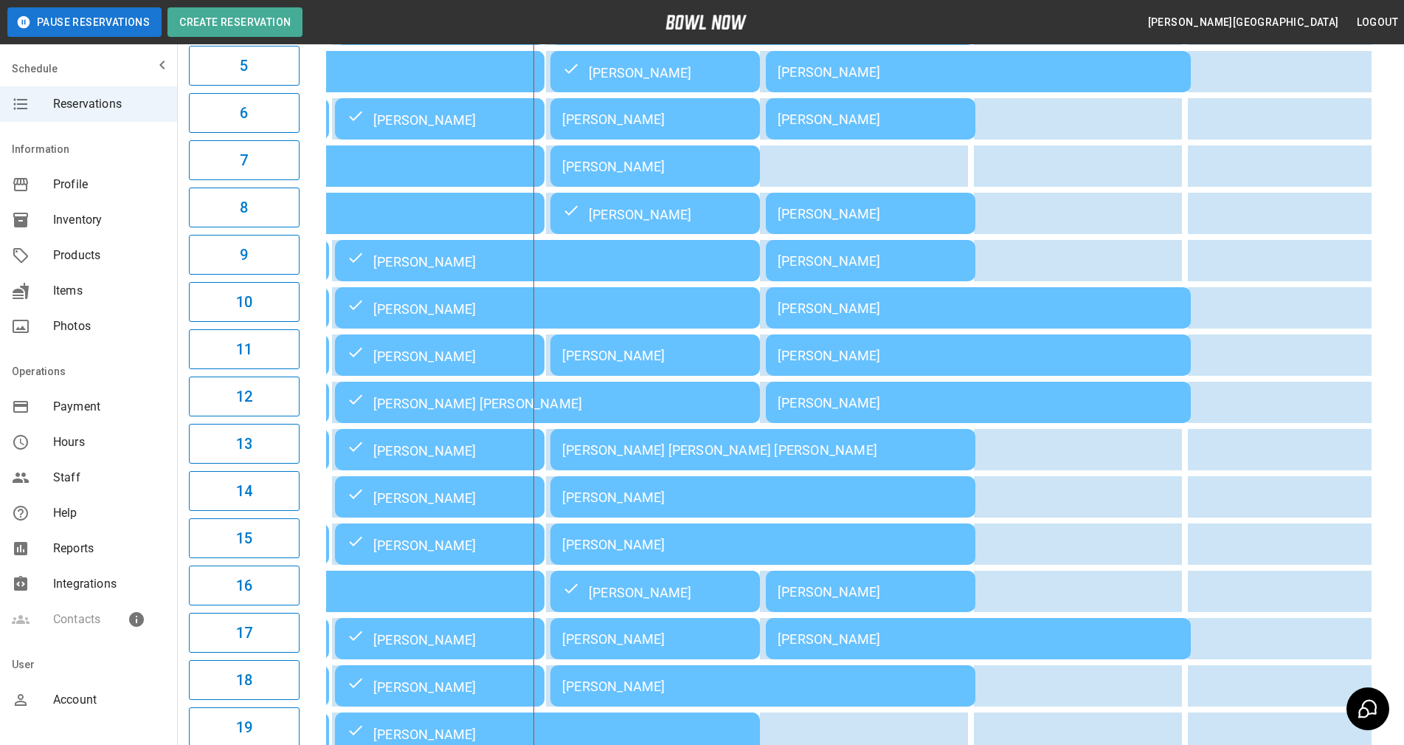
click at [683, 453] on div "[PERSON_NAME] [PERSON_NAME] [PERSON_NAME]" at bounding box center [762, 449] width 401 height 15
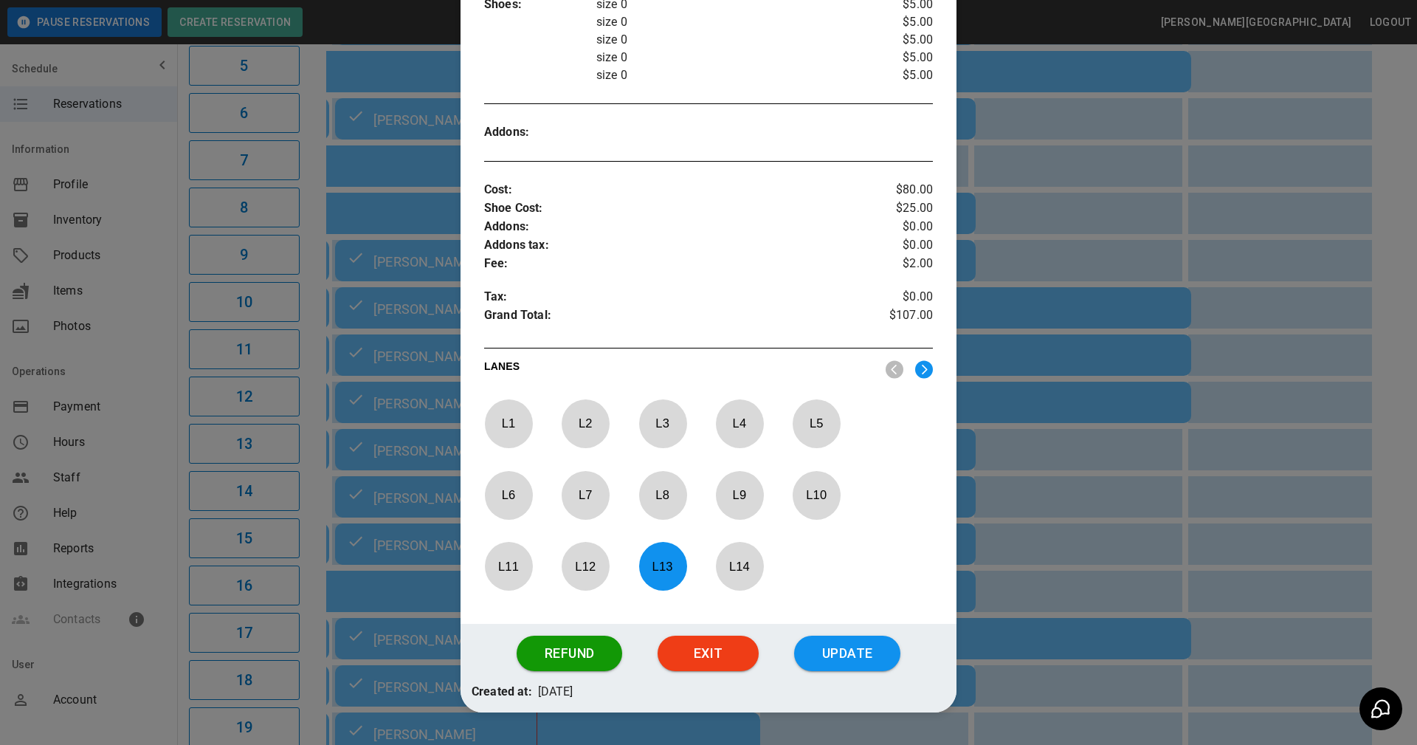
scroll to position [466, 0]
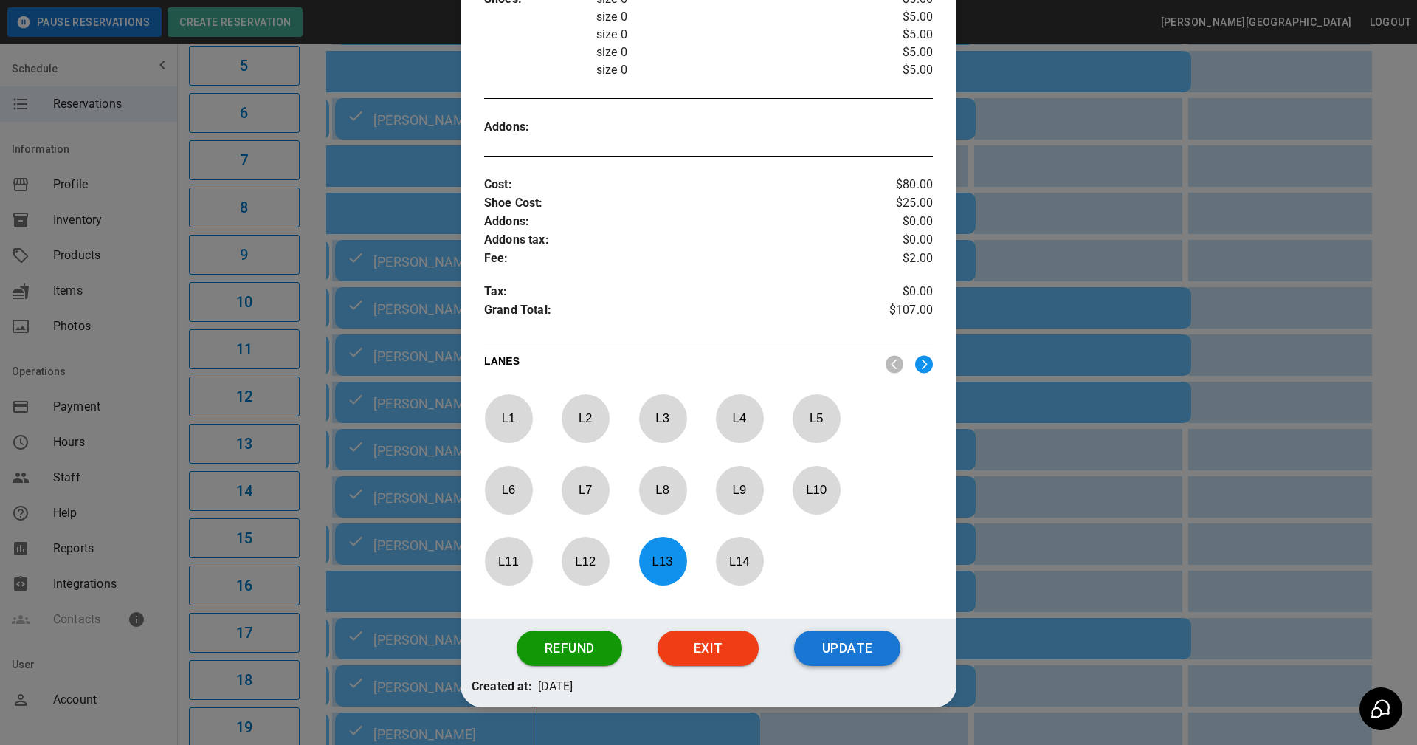
click at [846, 644] on button "Update" at bounding box center [847, 647] width 106 height 35
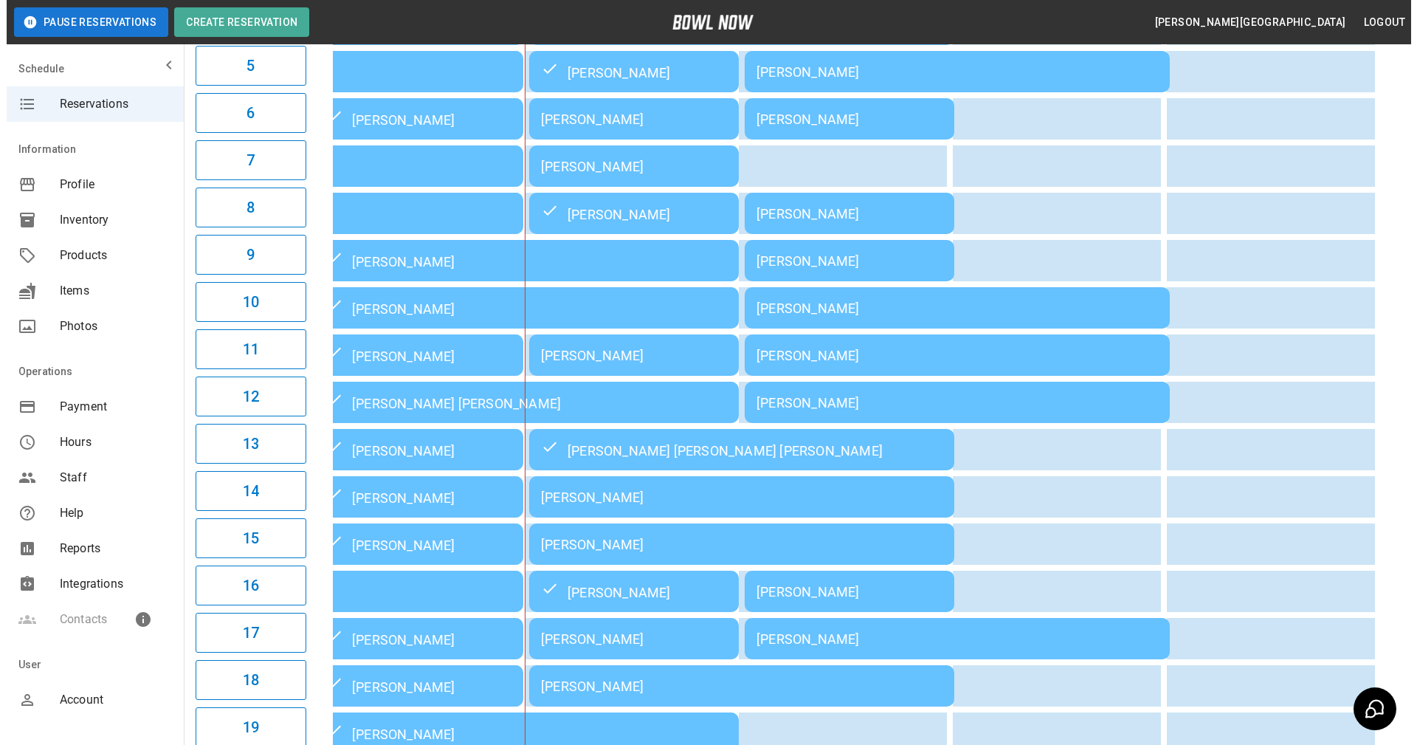
scroll to position [0, 448]
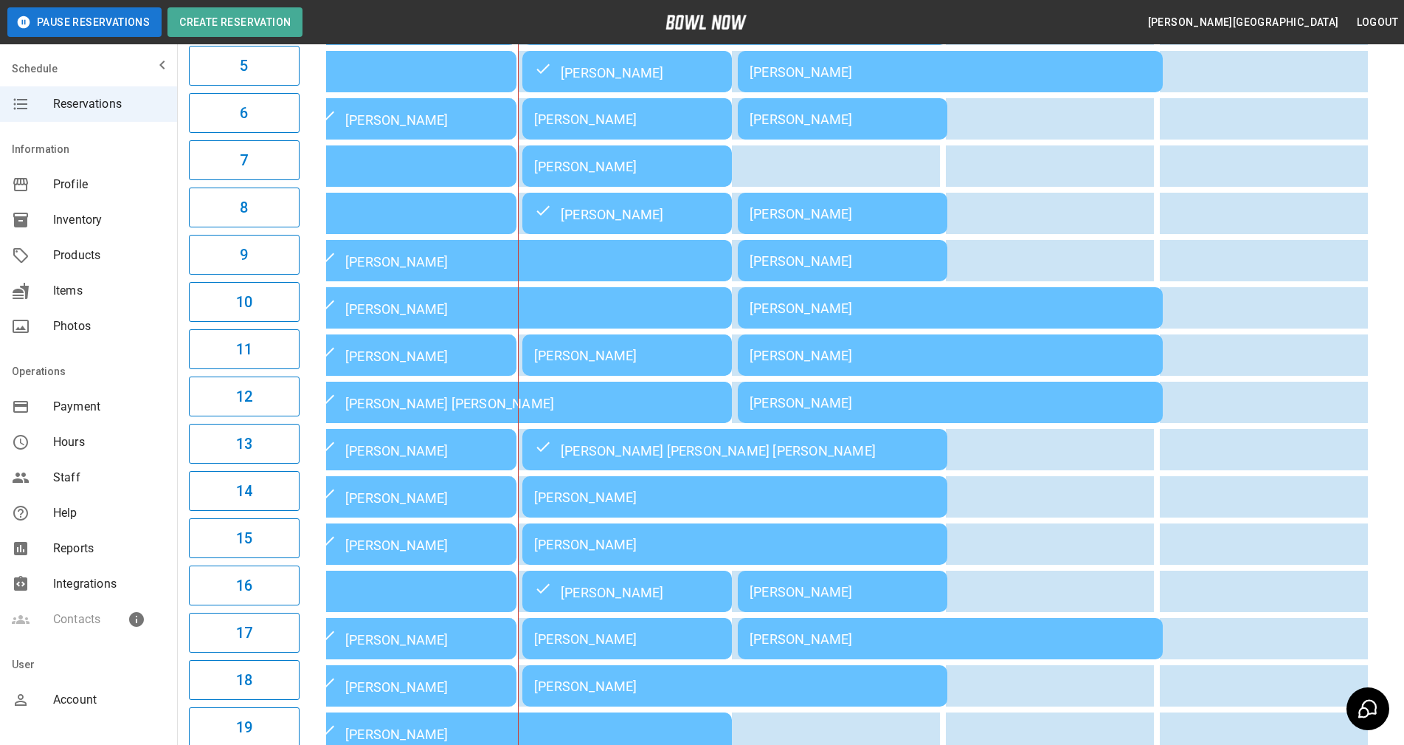
click at [633, 127] on div "[PERSON_NAME]" at bounding box center [627, 118] width 186 height 15
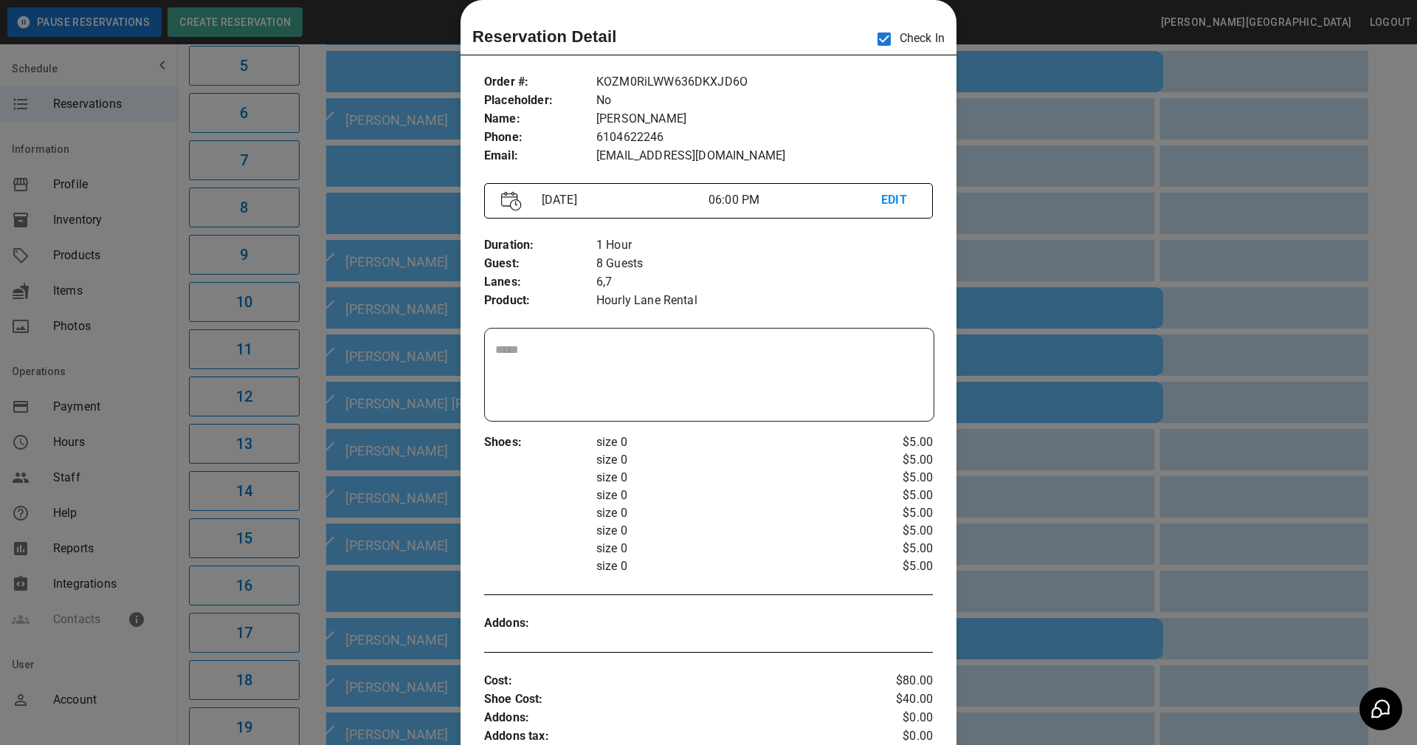
scroll to position [540, 0]
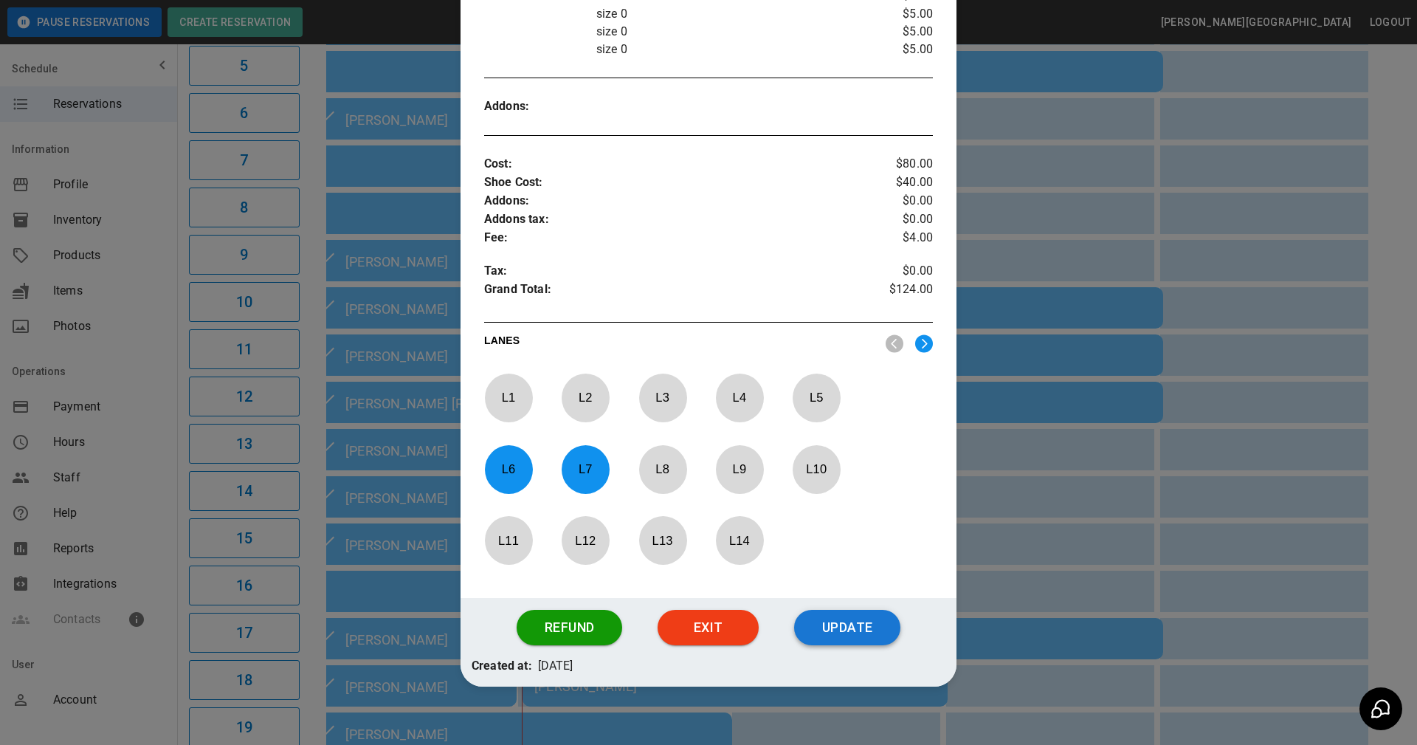
click at [834, 636] on button "Update" at bounding box center [847, 627] width 106 height 35
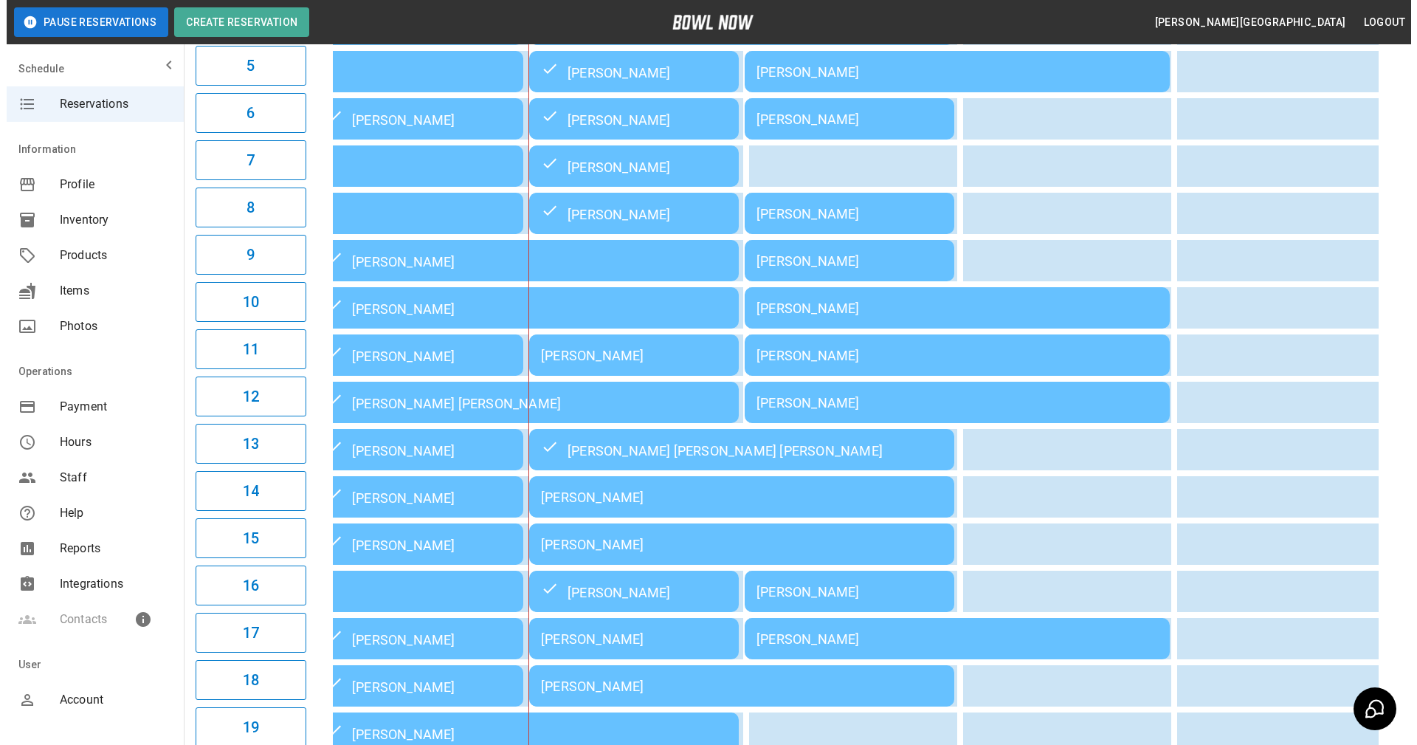
scroll to position [0, 435]
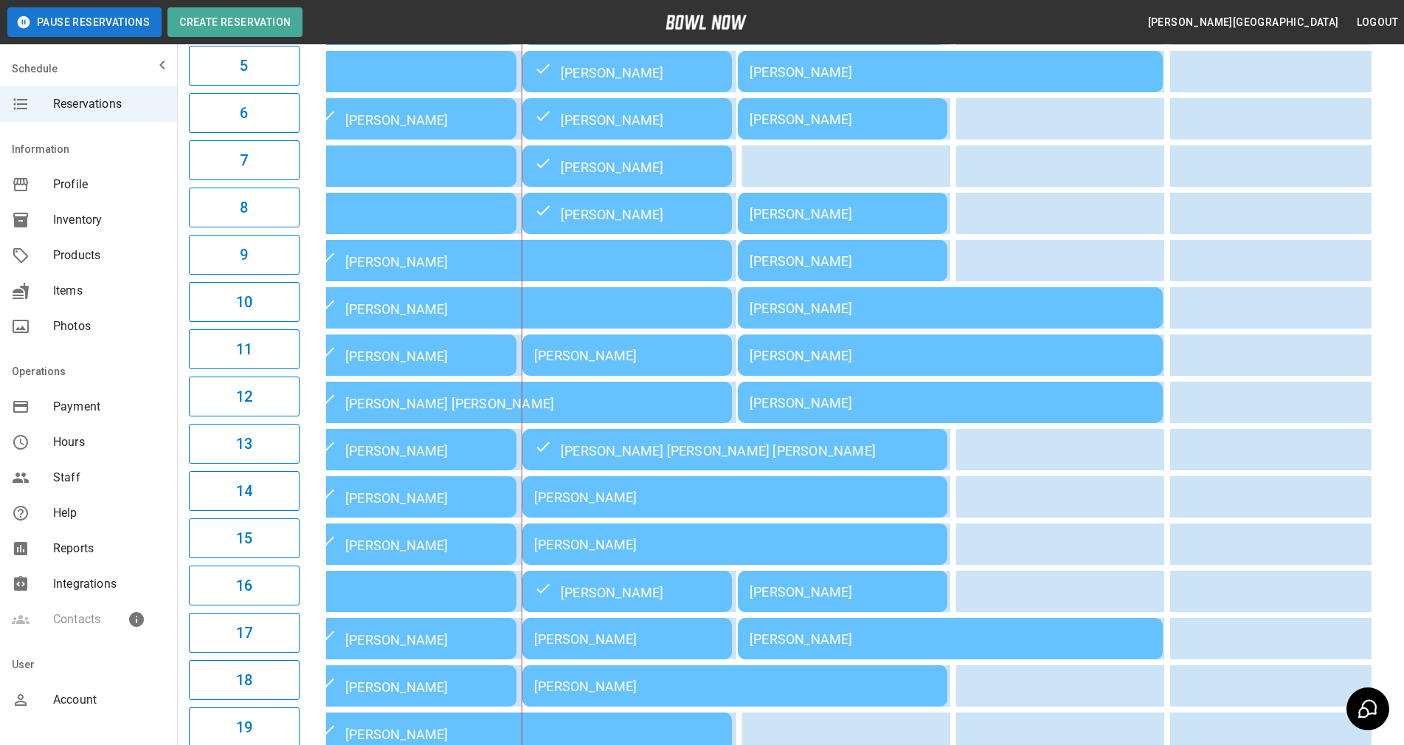
click at [1396, 503] on div "**********" at bounding box center [790, 342] width 1227 height 1329
click at [615, 505] on div "[PERSON_NAME]" at bounding box center [734, 496] width 401 height 15
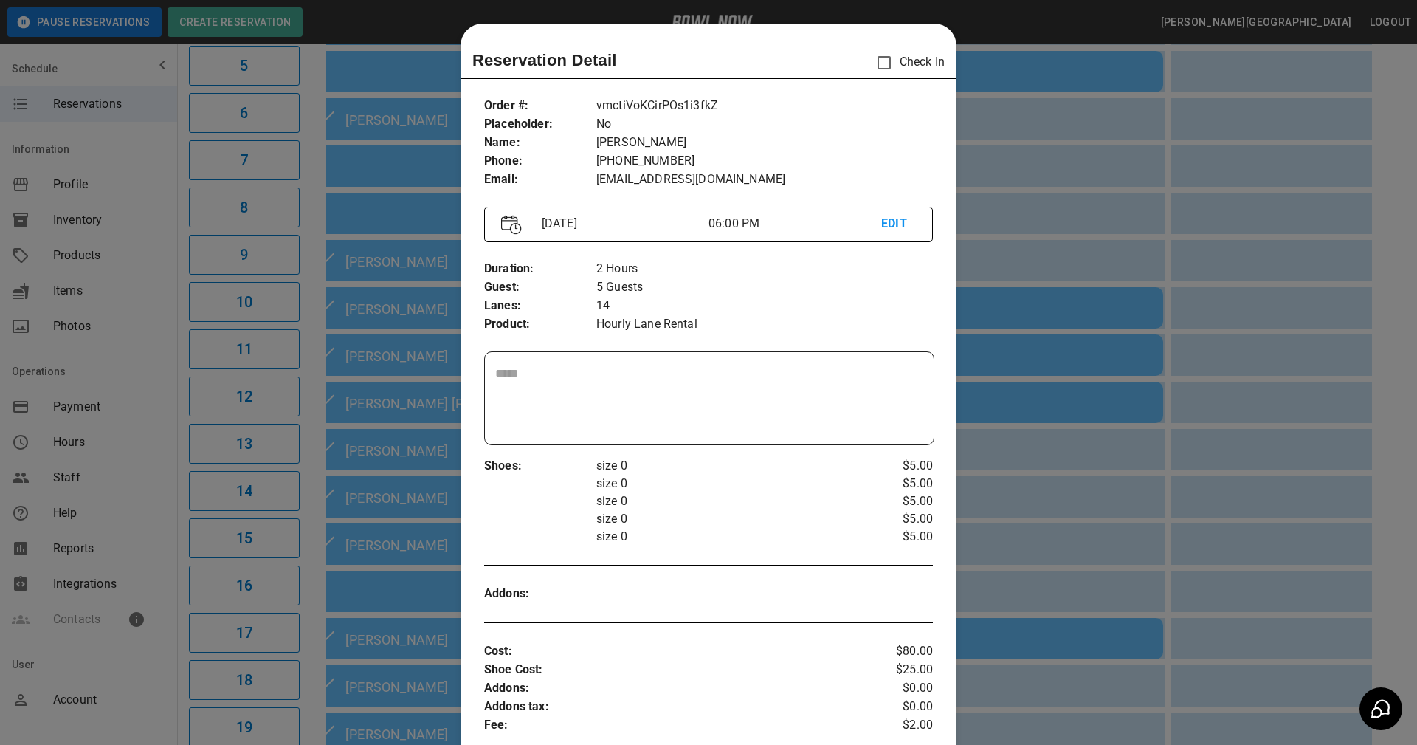
scroll to position [24, 0]
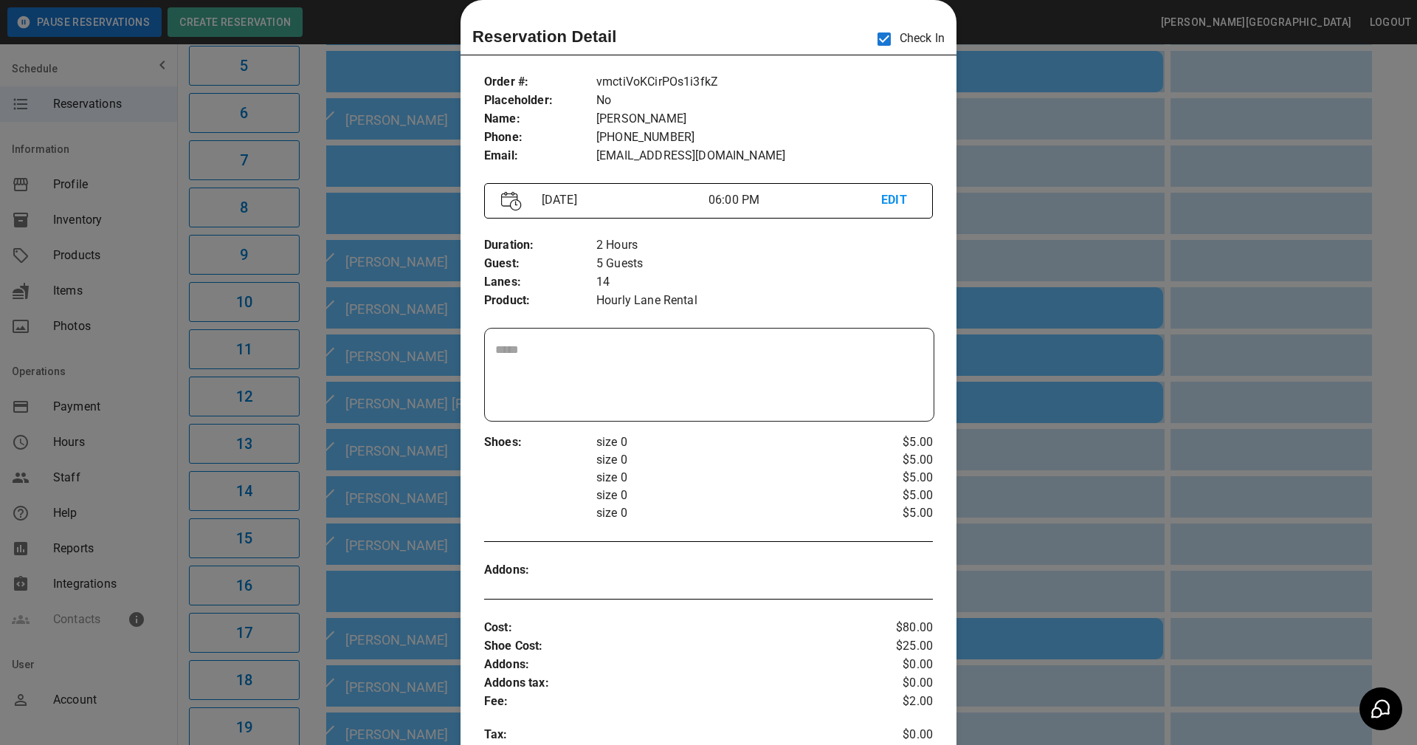
click at [839, 402] on textarea at bounding box center [709, 375] width 428 height 68
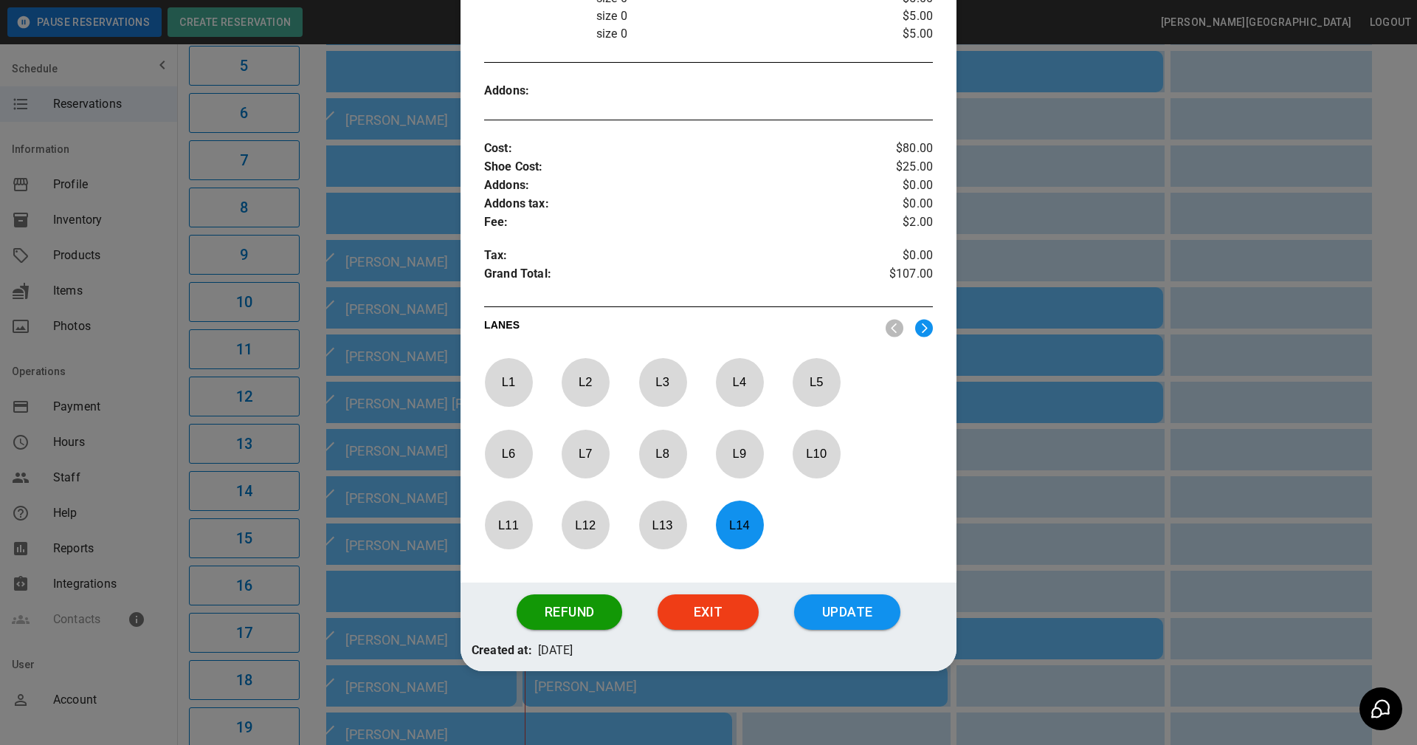
click at [832, 616] on button "Update" at bounding box center [847, 611] width 106 height 35
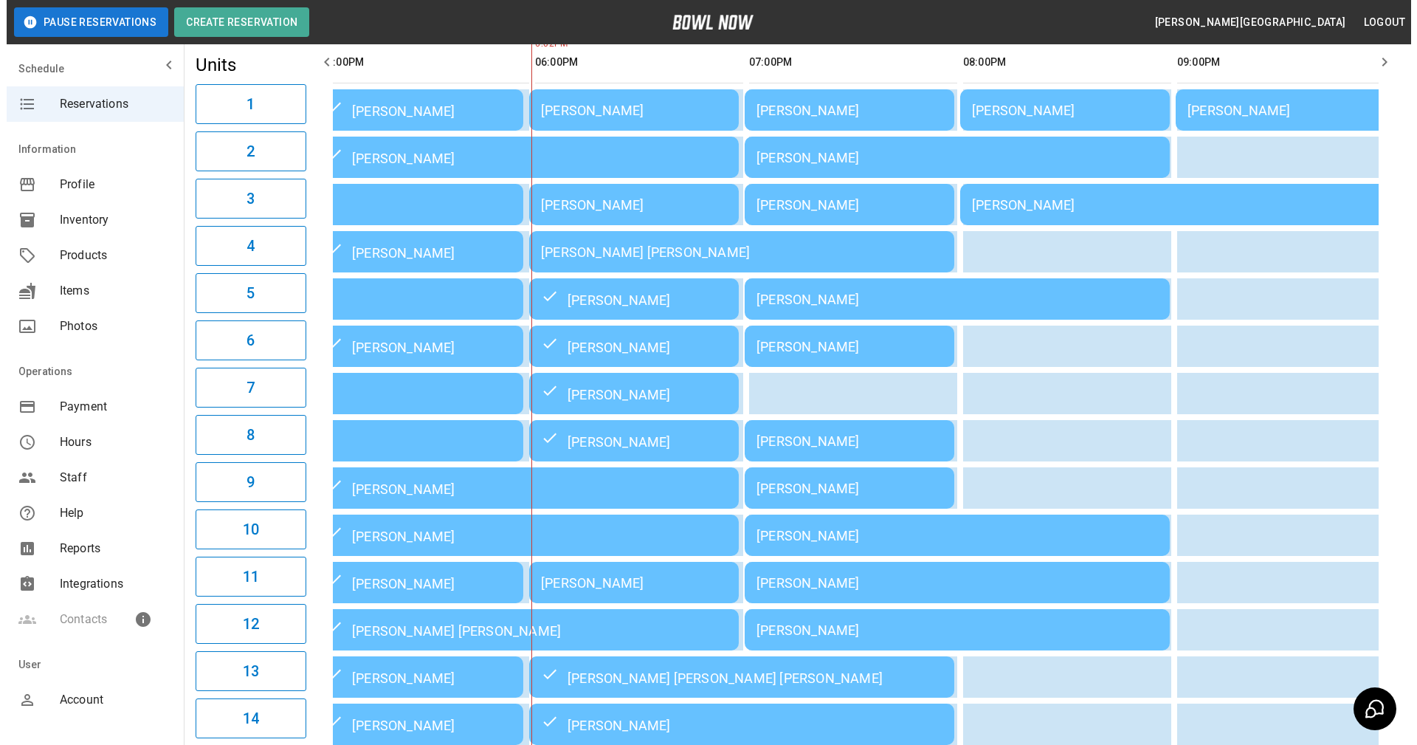
scroll to position [0, 0]
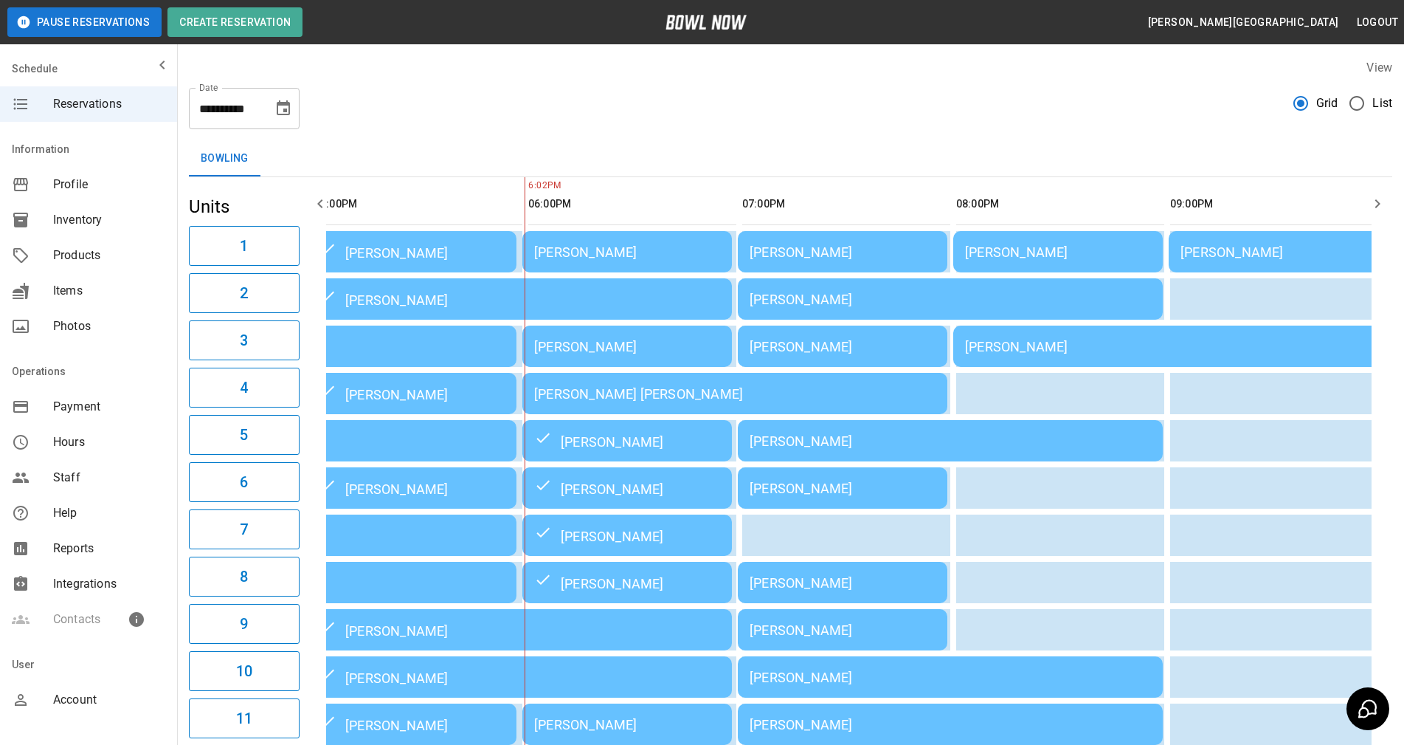
click at [623, 401] on div "[PERSON_NAME] [PERSON_NAME]" at bounding box center [734, 393] width 401 height 15
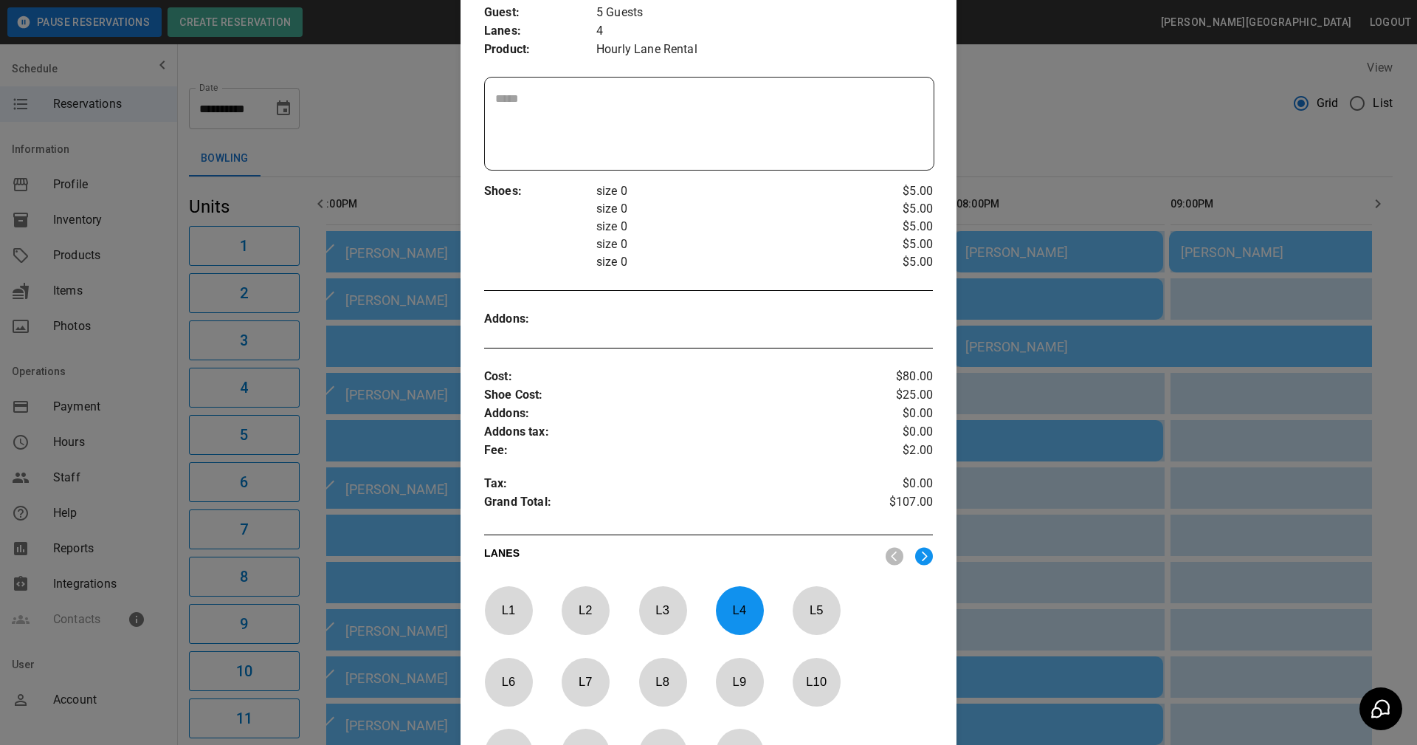
scroll to position [503, 0]
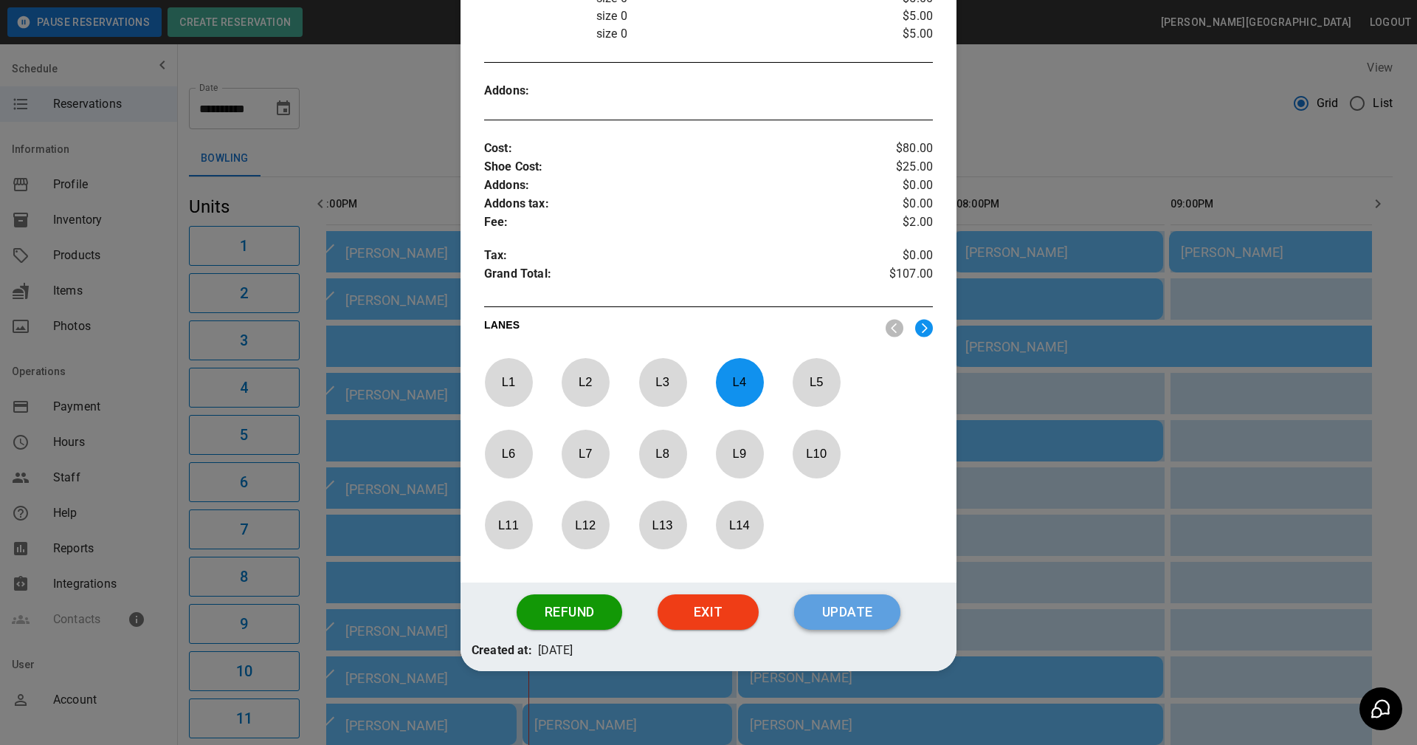
click at [847, 607] on button "Update" at bounding box center [847, 611] width 106 height 35
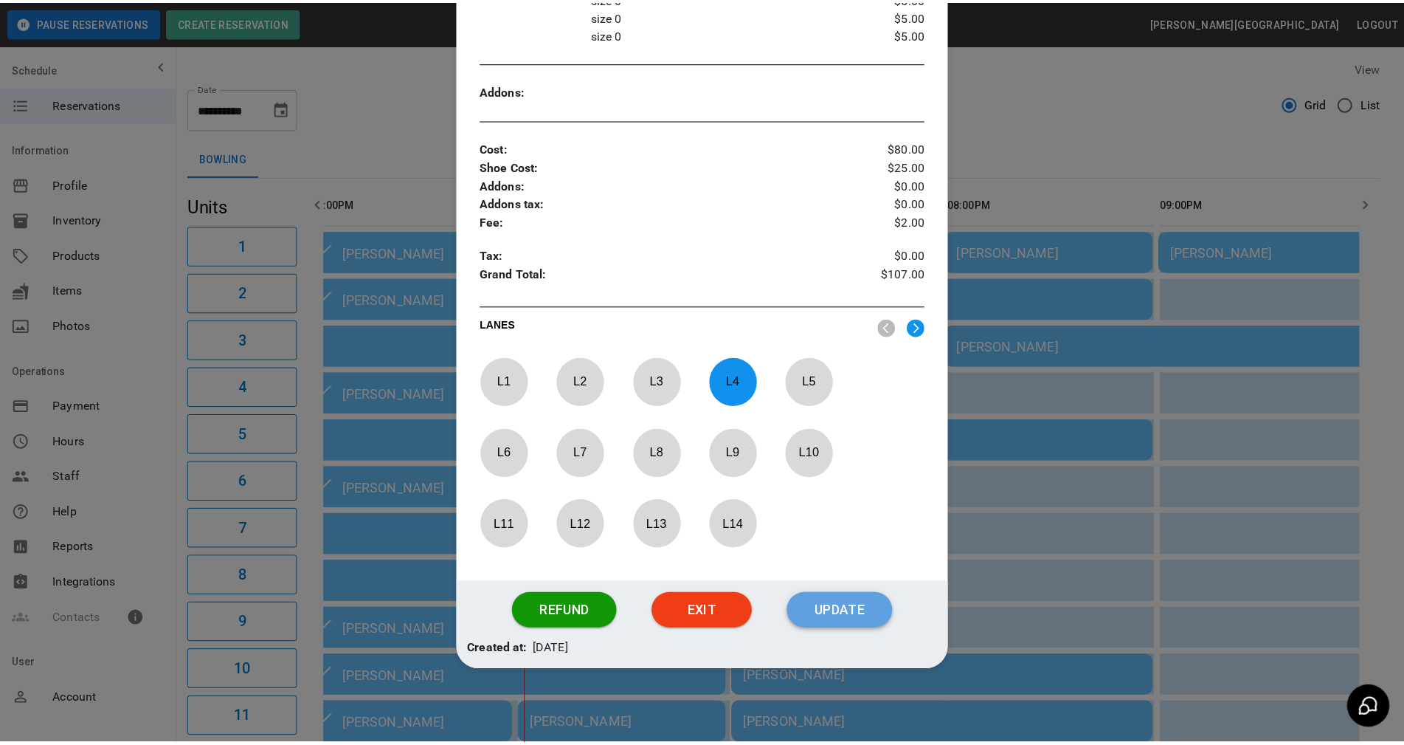
scroll to position [429, 0]
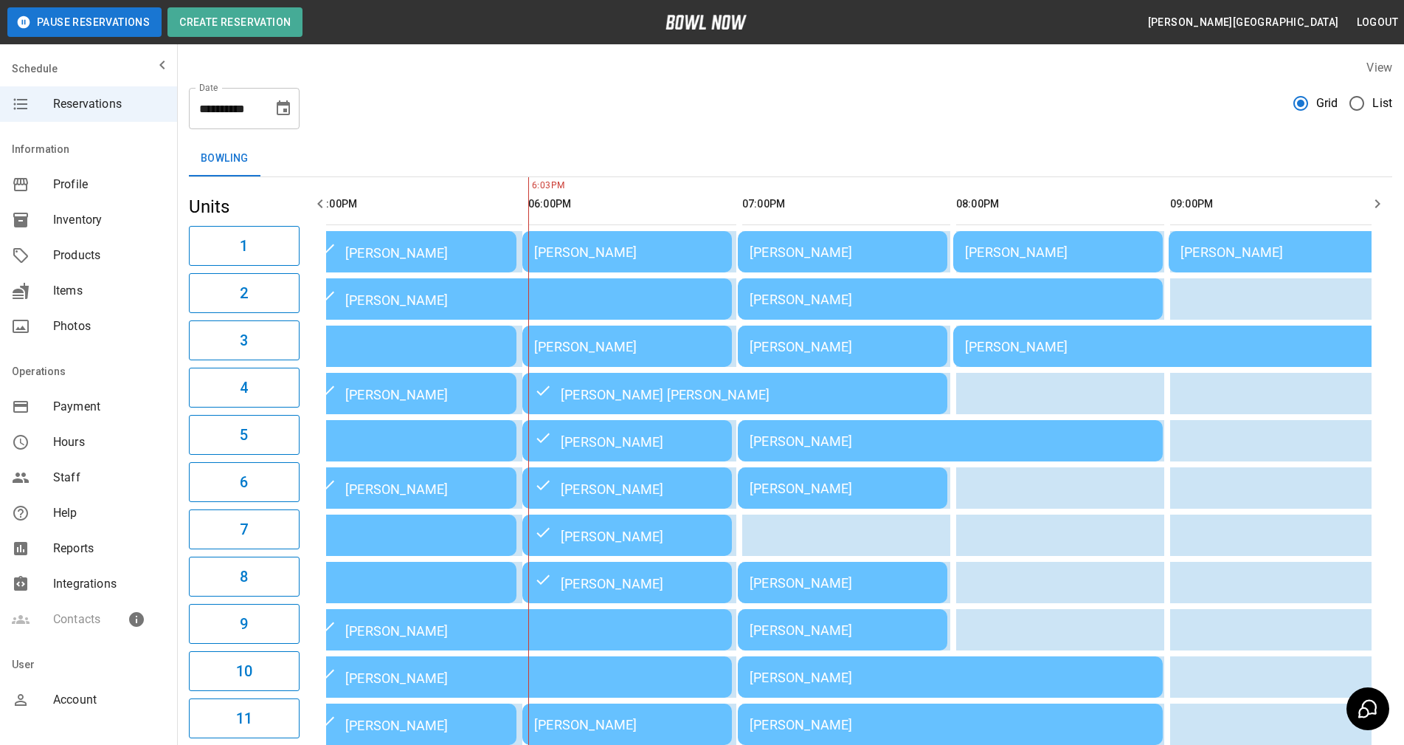
drag, startPoint x: 624, startPoint y: 108, endPoint x: 641, endPoint y: 151, distance: 45.8
click at [628, 108] on div "**********" at bounding box center [791, 102] width 1204 height 53
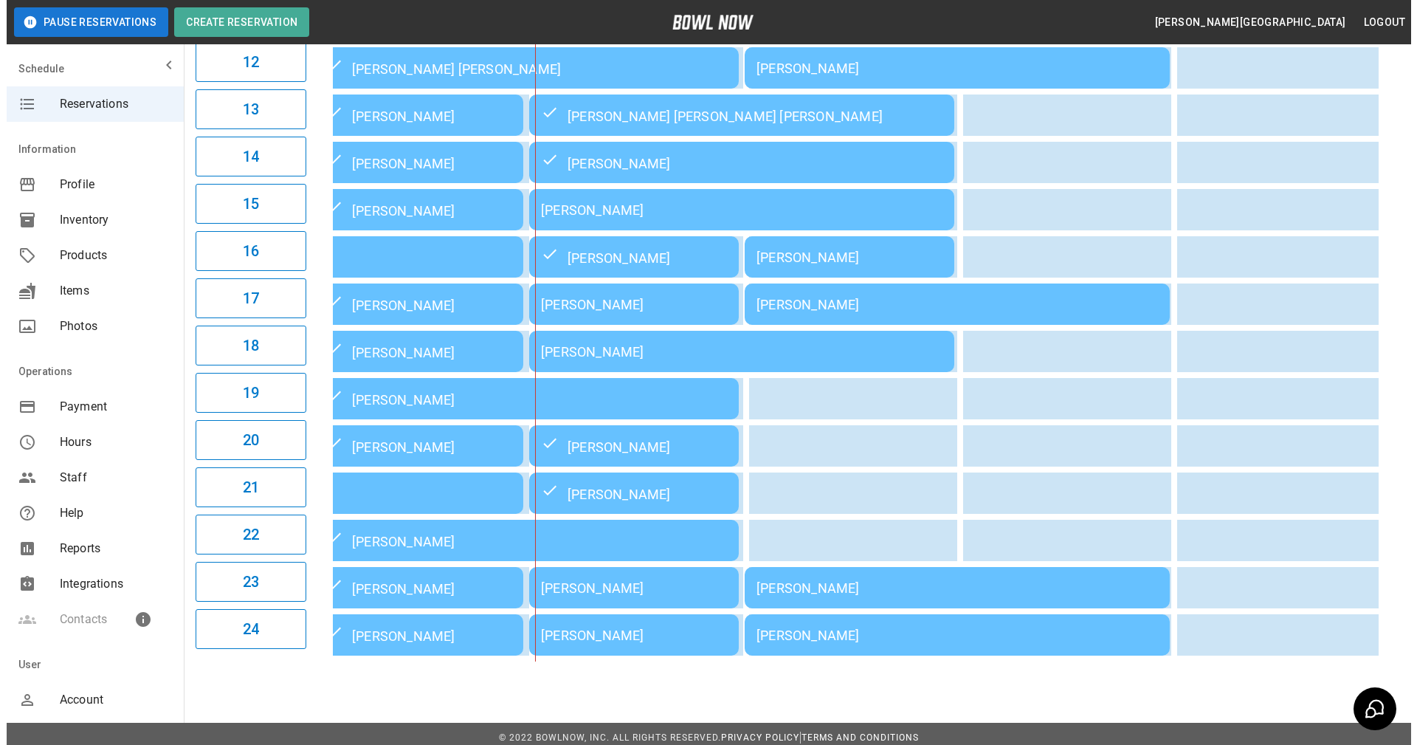
scroll to position [724, 0]
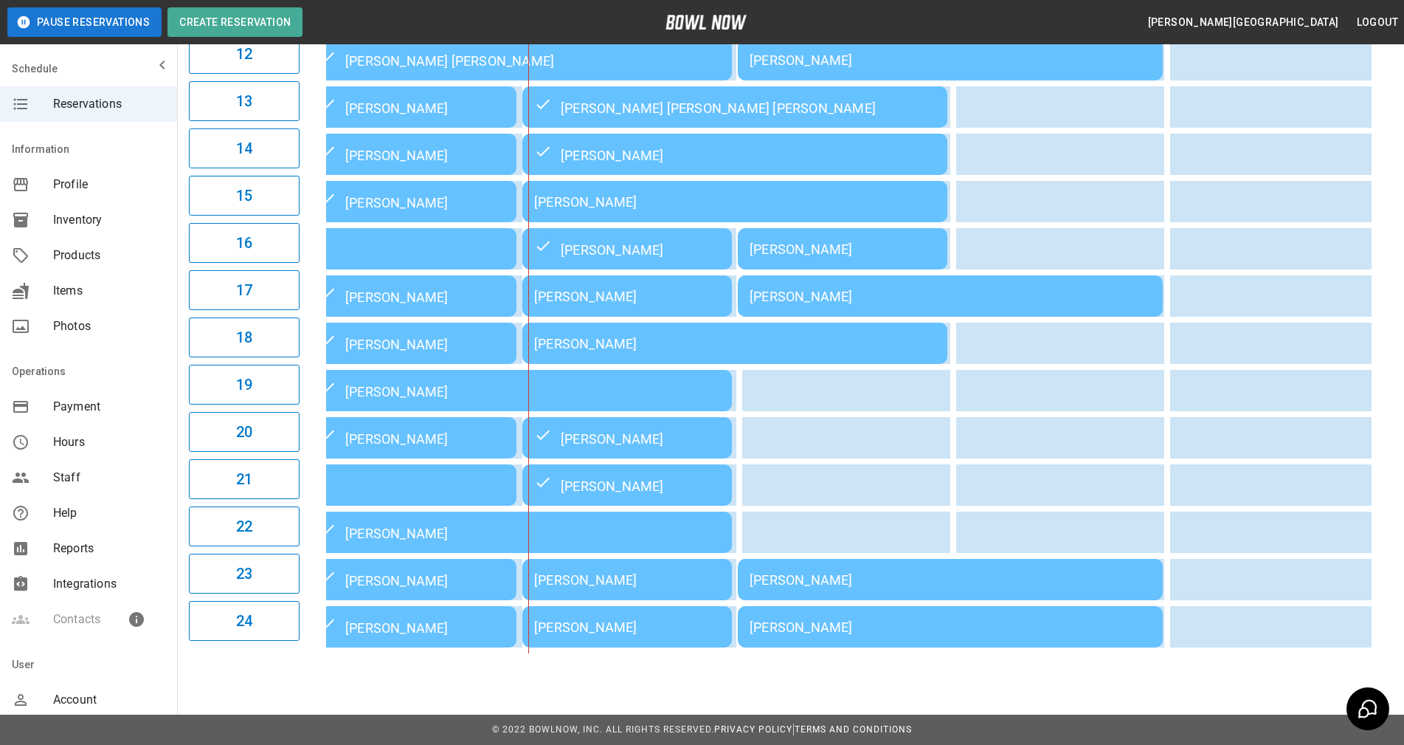
click at [606, 634] on div "[PERSON_NAME]" at bounding box center [627, 626] width 186 height 15
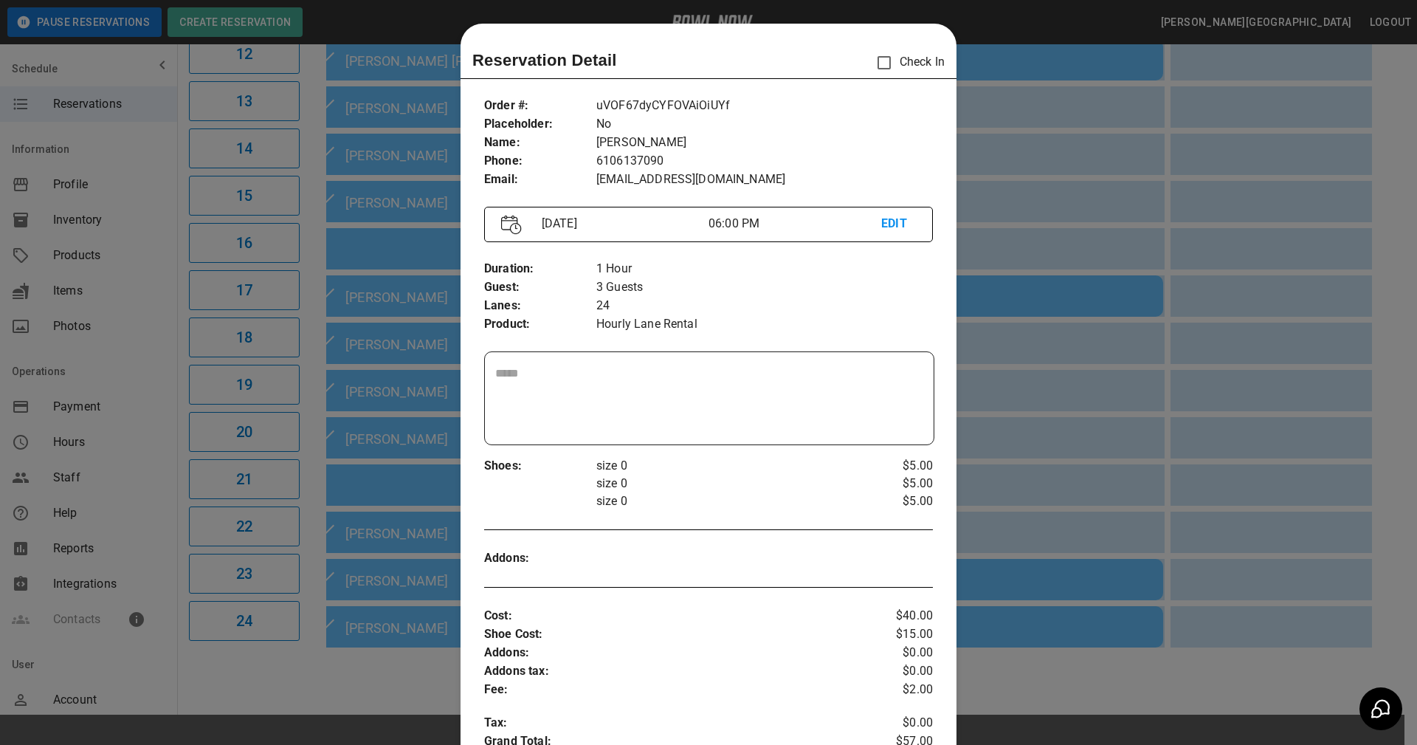
scroll to position [24, 0]
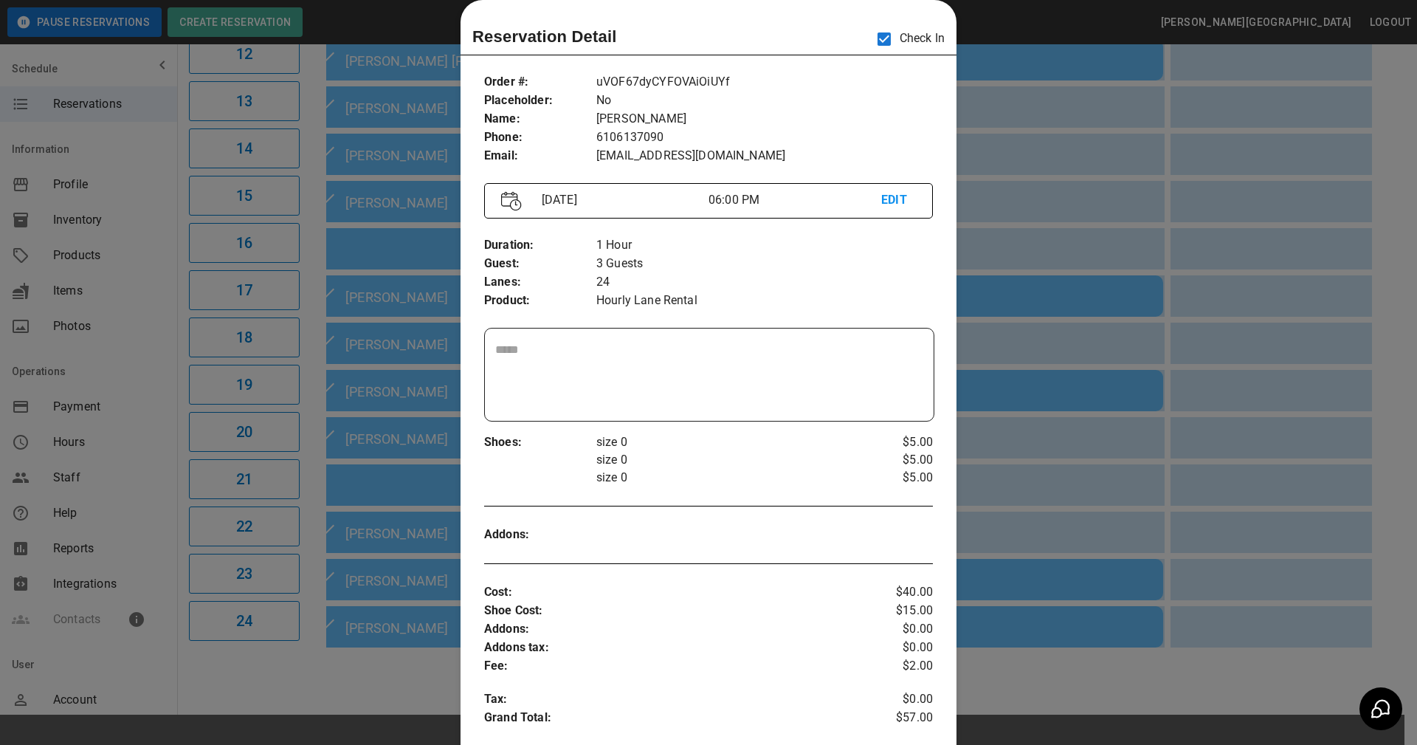
click at [816, 393] on textarea at bounding box center [709, 375] width 428 height 68
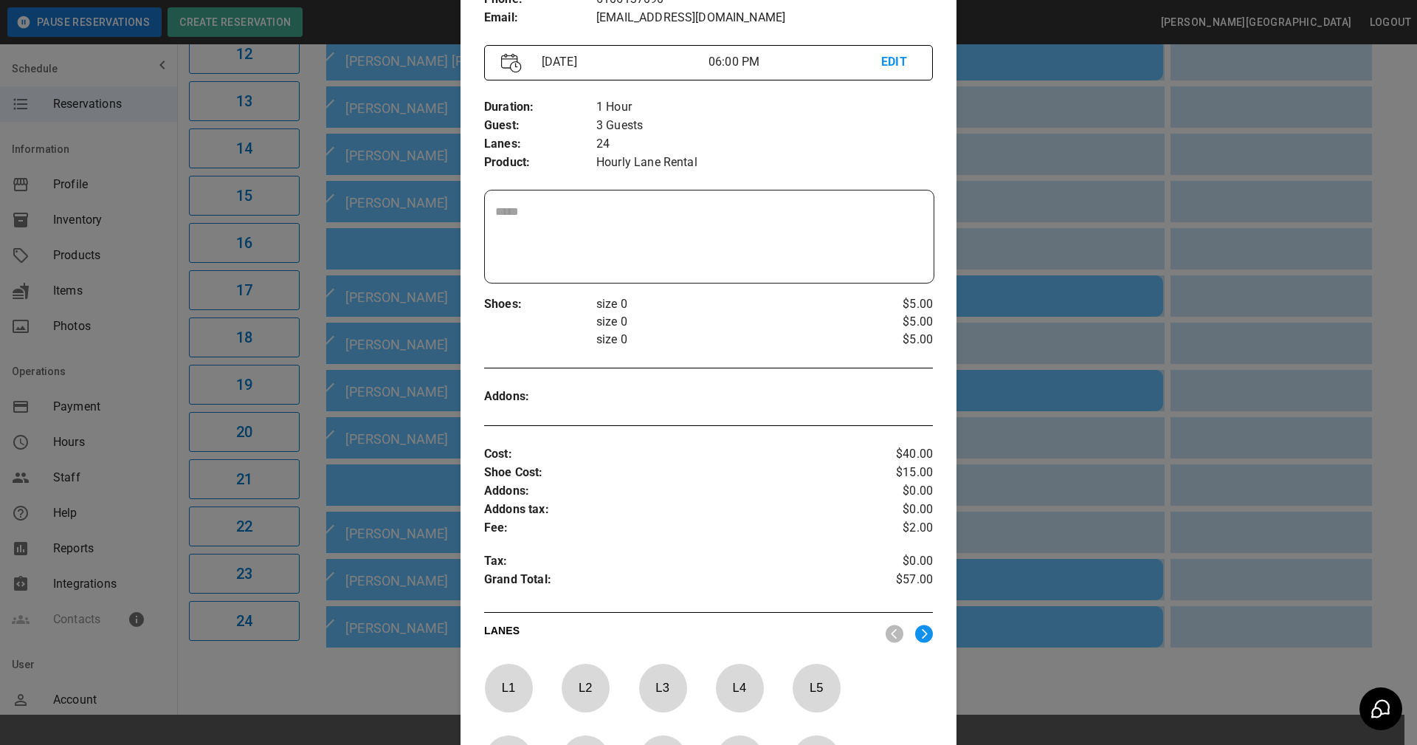
scroll to position [467, 0]
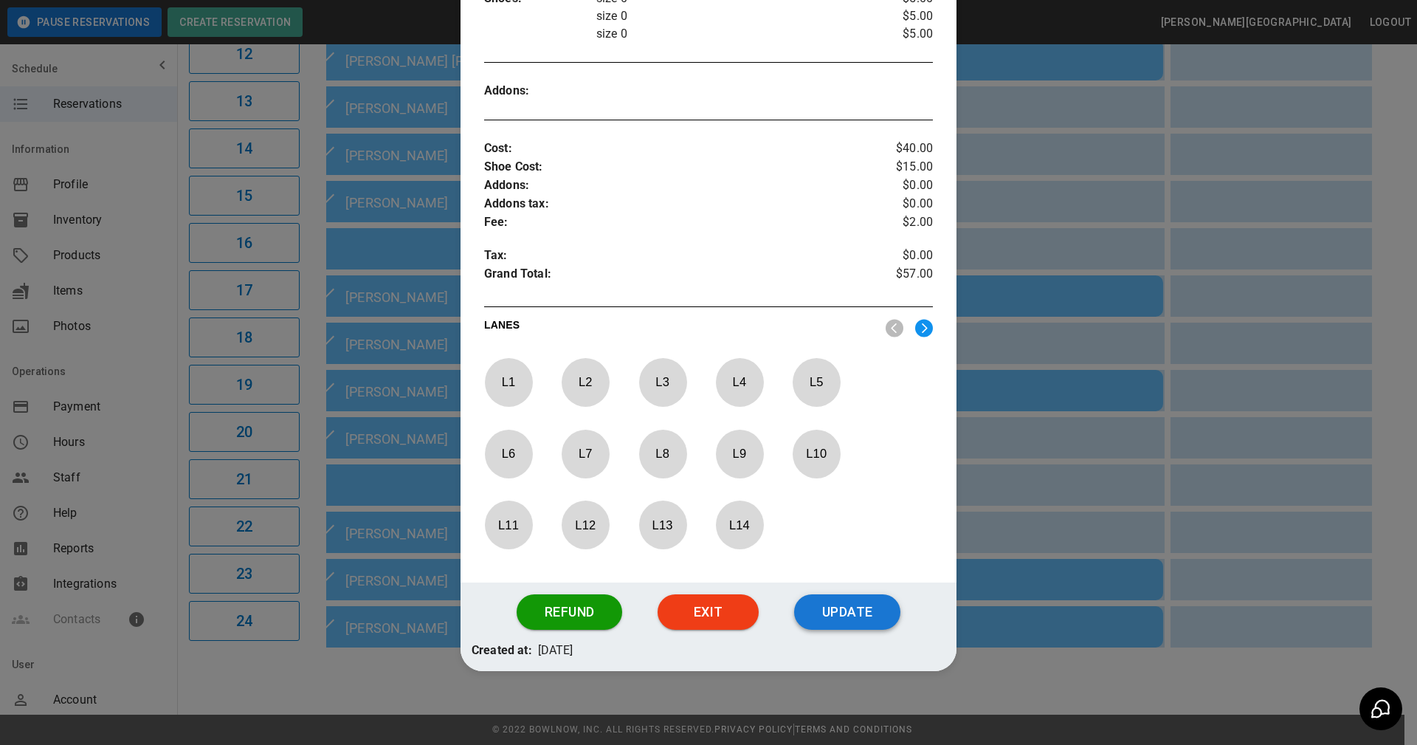
click at [848, 608] on button "Update" at bounding box center [847, 611] width 106 height 35
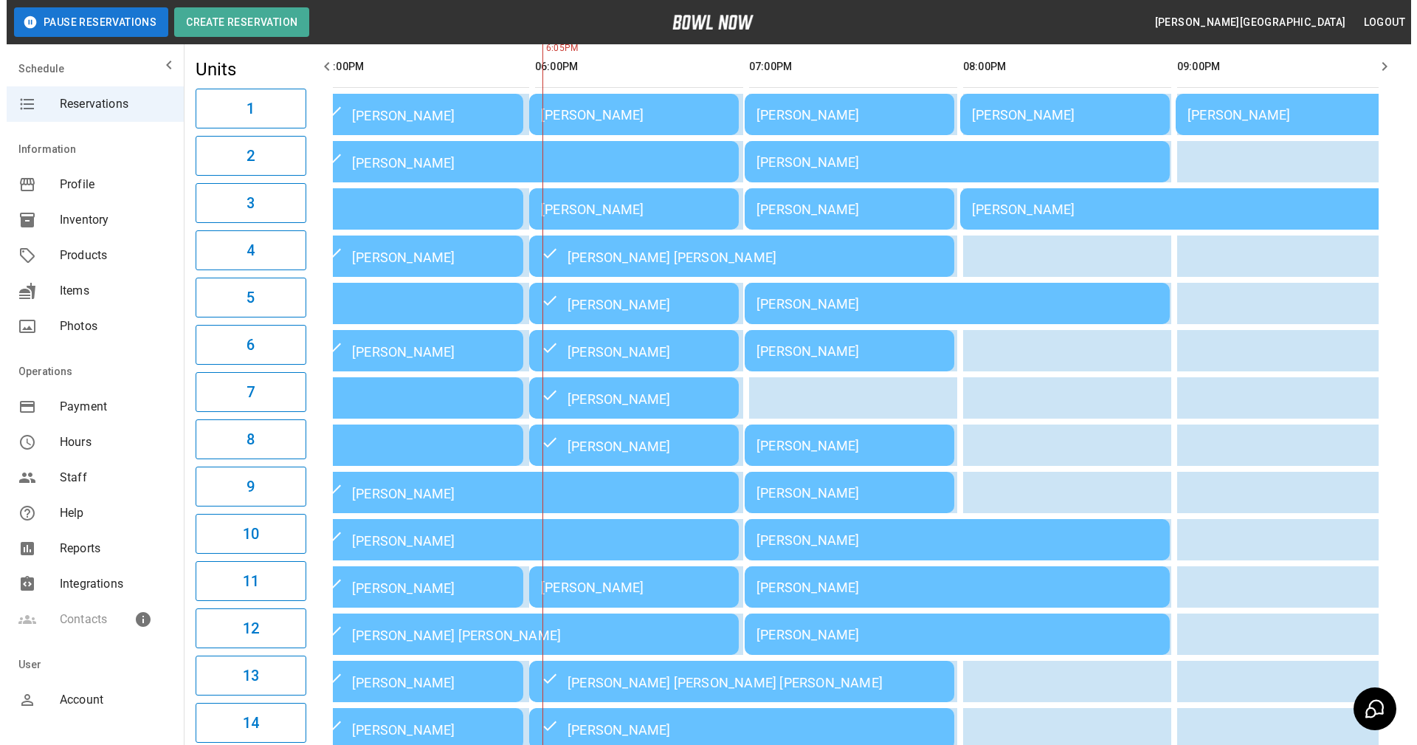
scroll to position [134, 0]
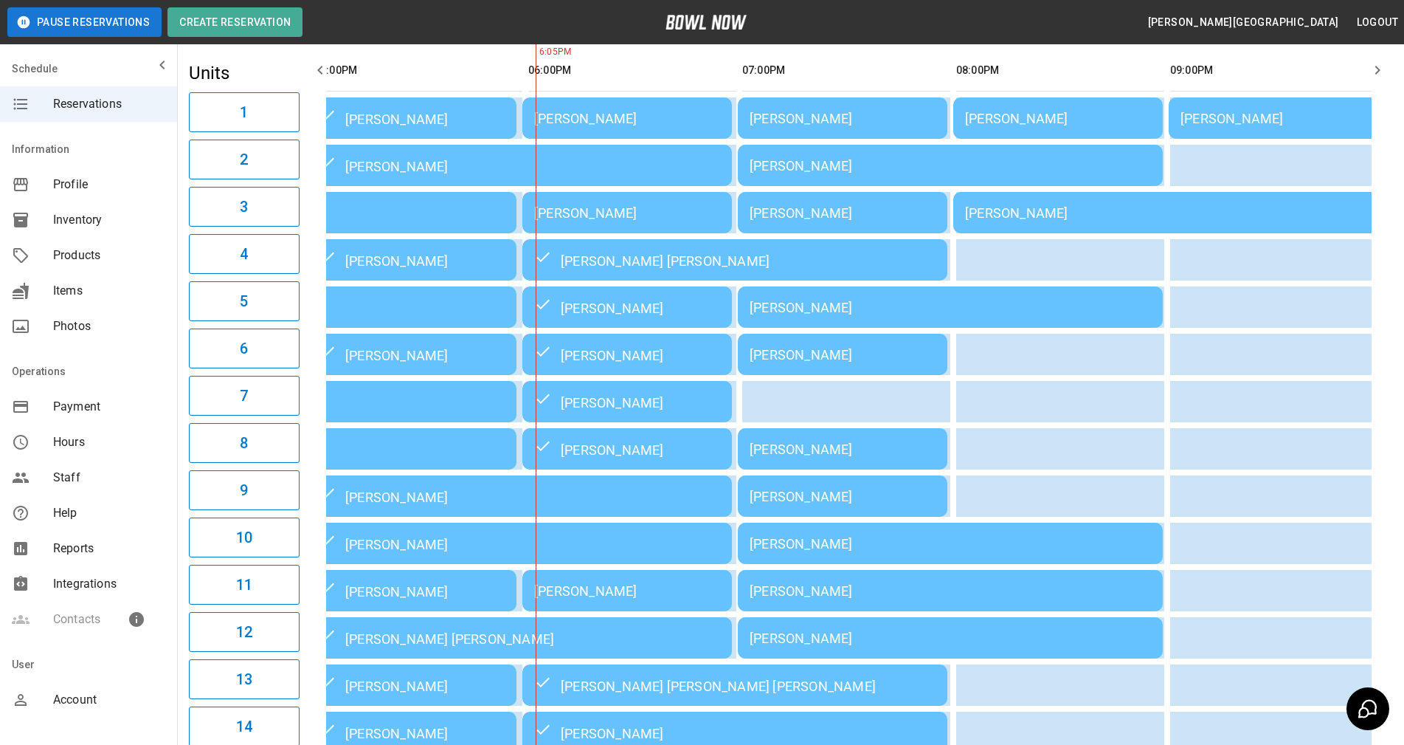
click at [620, 212] on div "[PERSON_NAME]" at bounding box center [627, 212] width 186 height 15
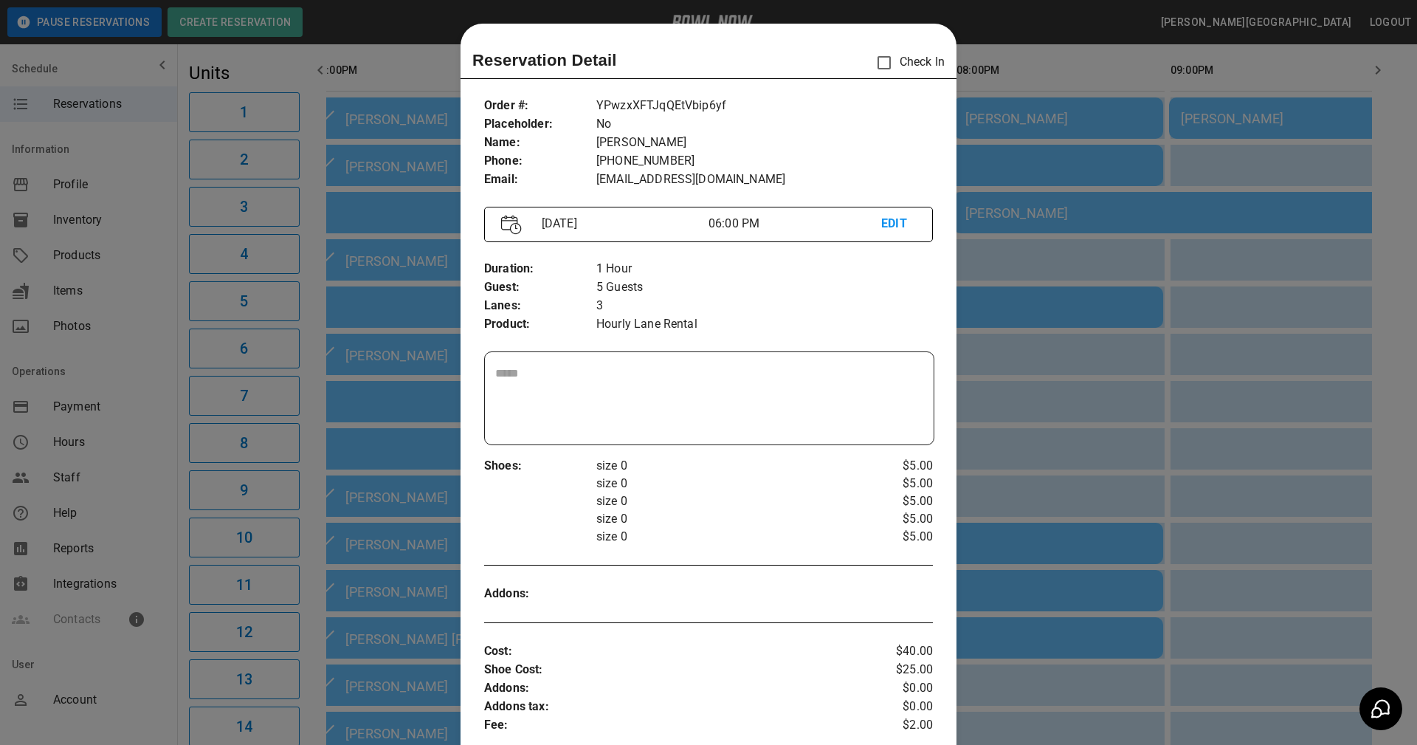
scroll to position [24, 0]
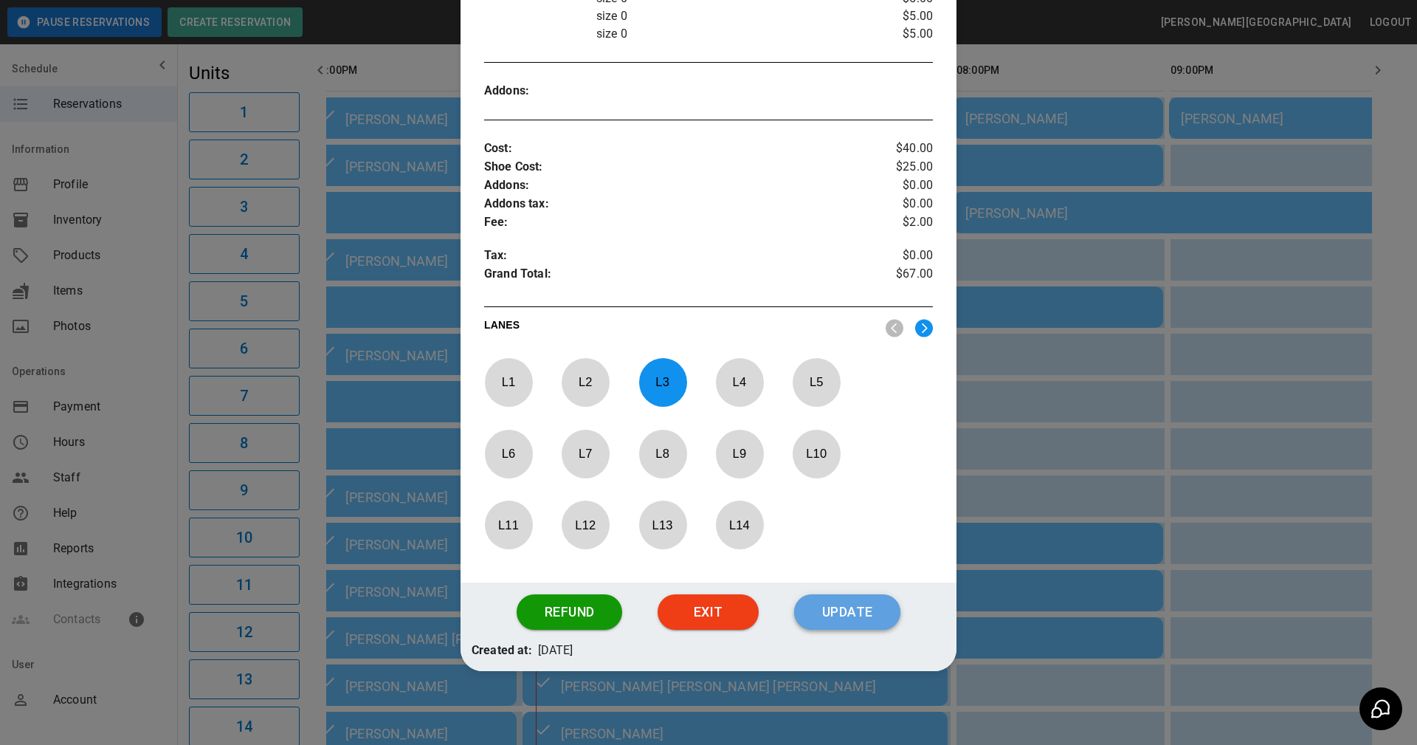
click at [855, 610] on button "Update" at bounding box center [847, 611] width 106 height 35
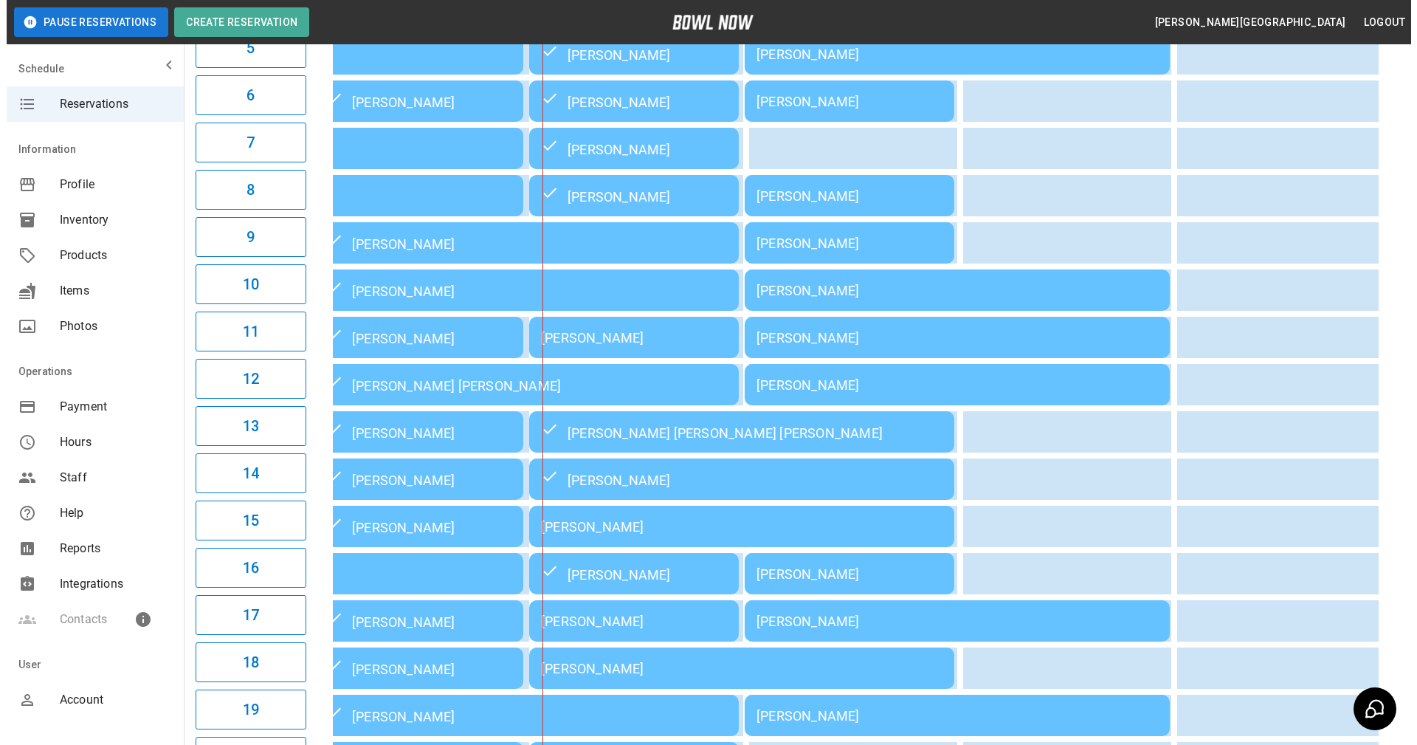
scroll to position [429, 0]
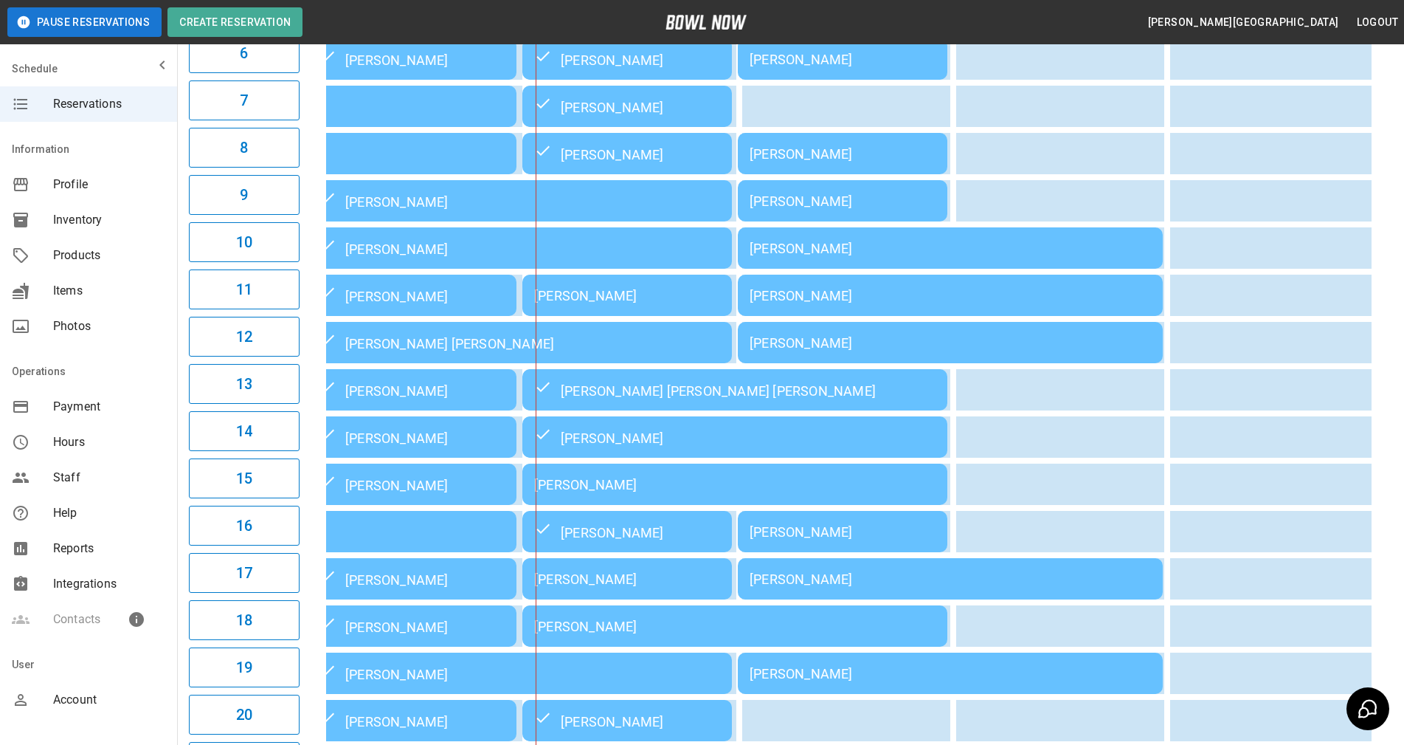
click at [632, 492] on div "[PERSON_NAME]" at bounding box center [734, 484] width 401 height 15
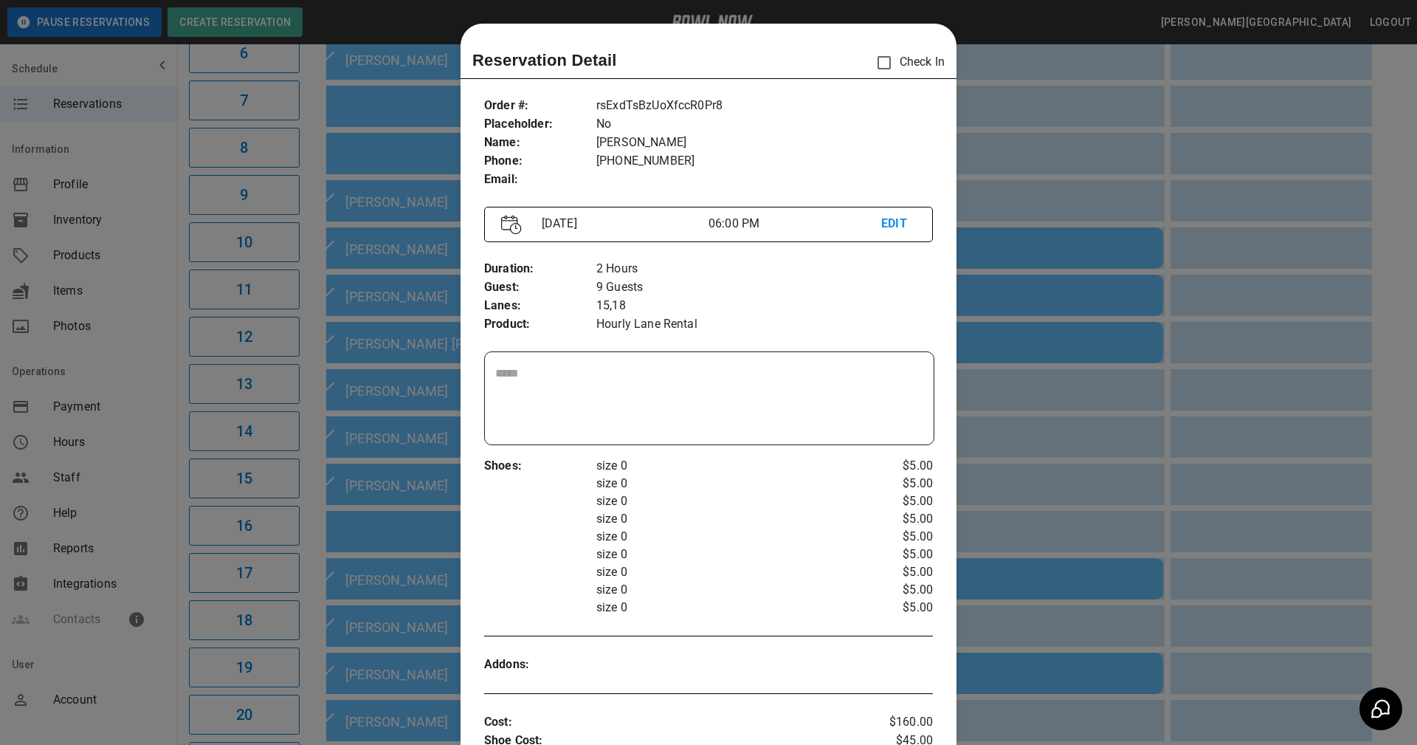
scroll to position [24, 0]
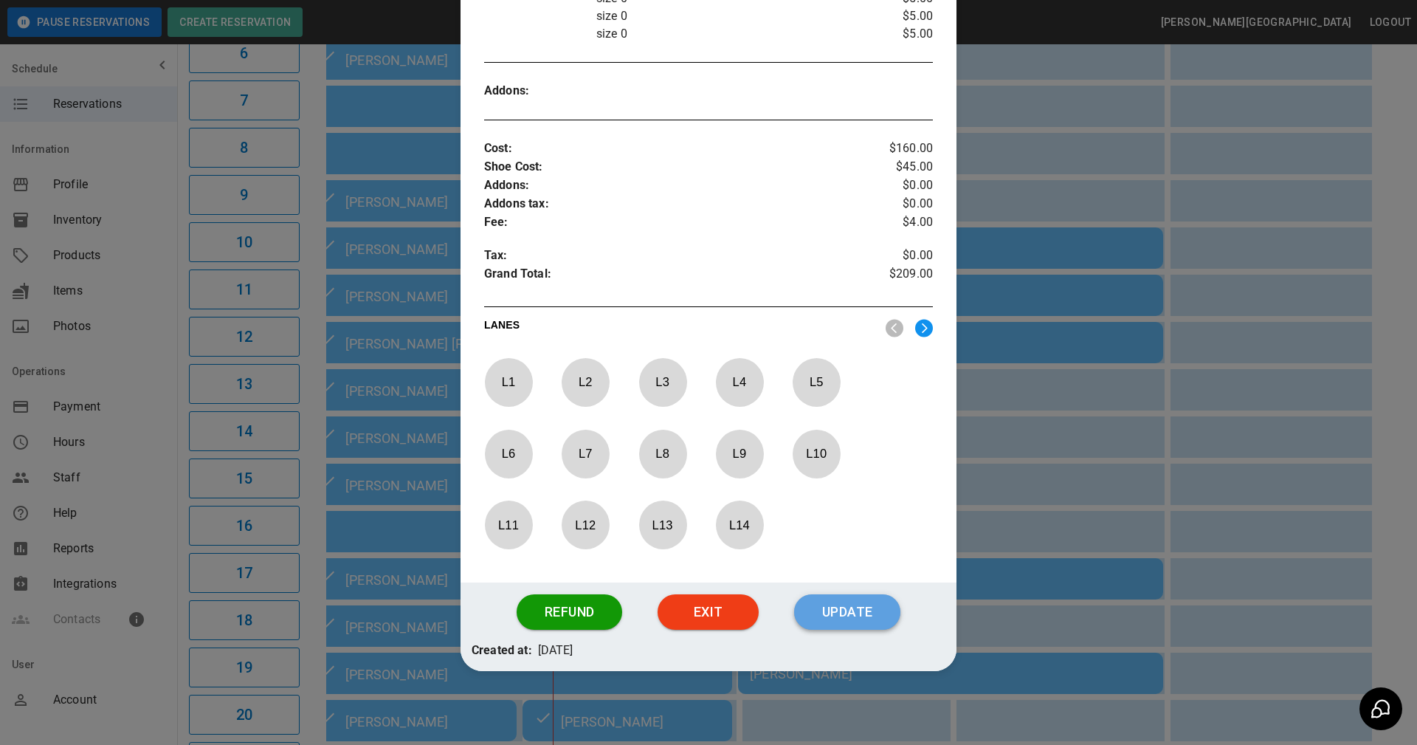
click at [831, 624] on button "Update" at bounding box center [847, 611] width 106 height 35
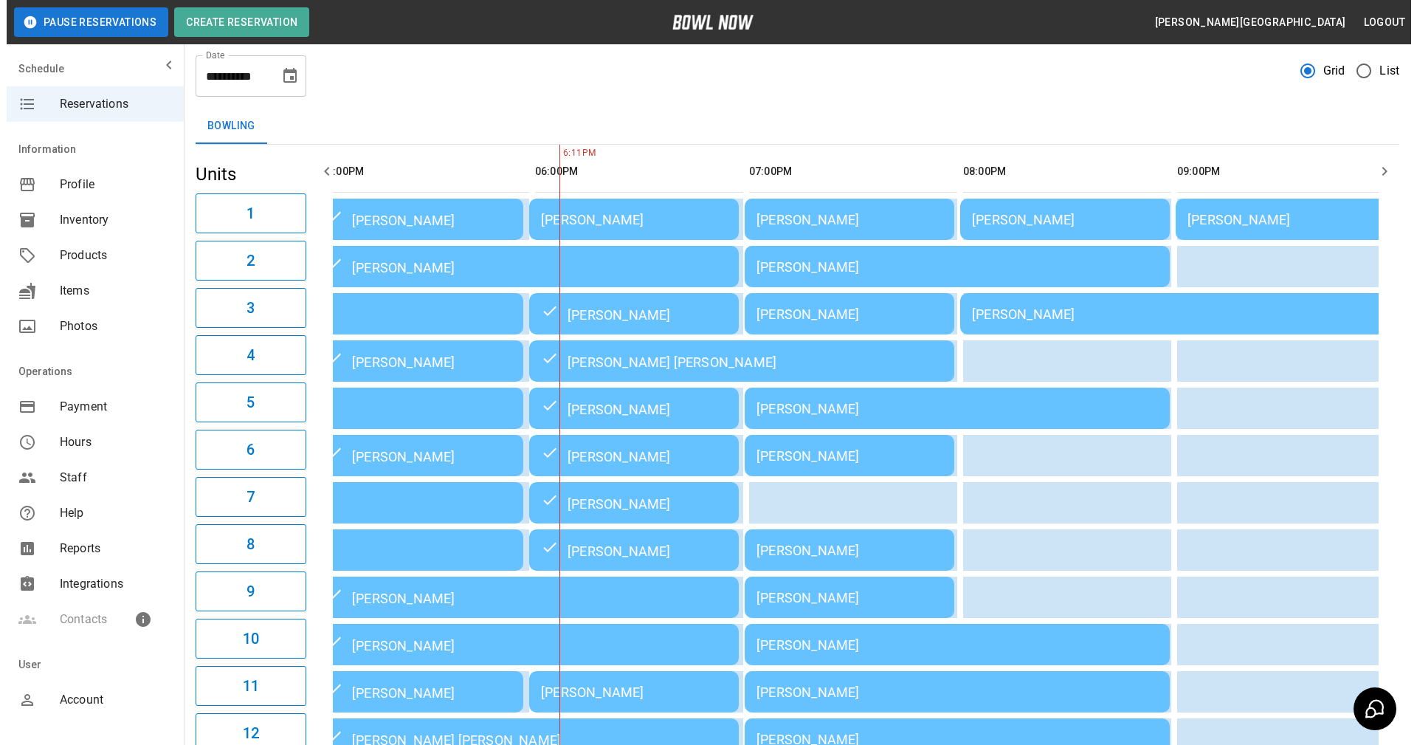
scroll to position [0, 0]
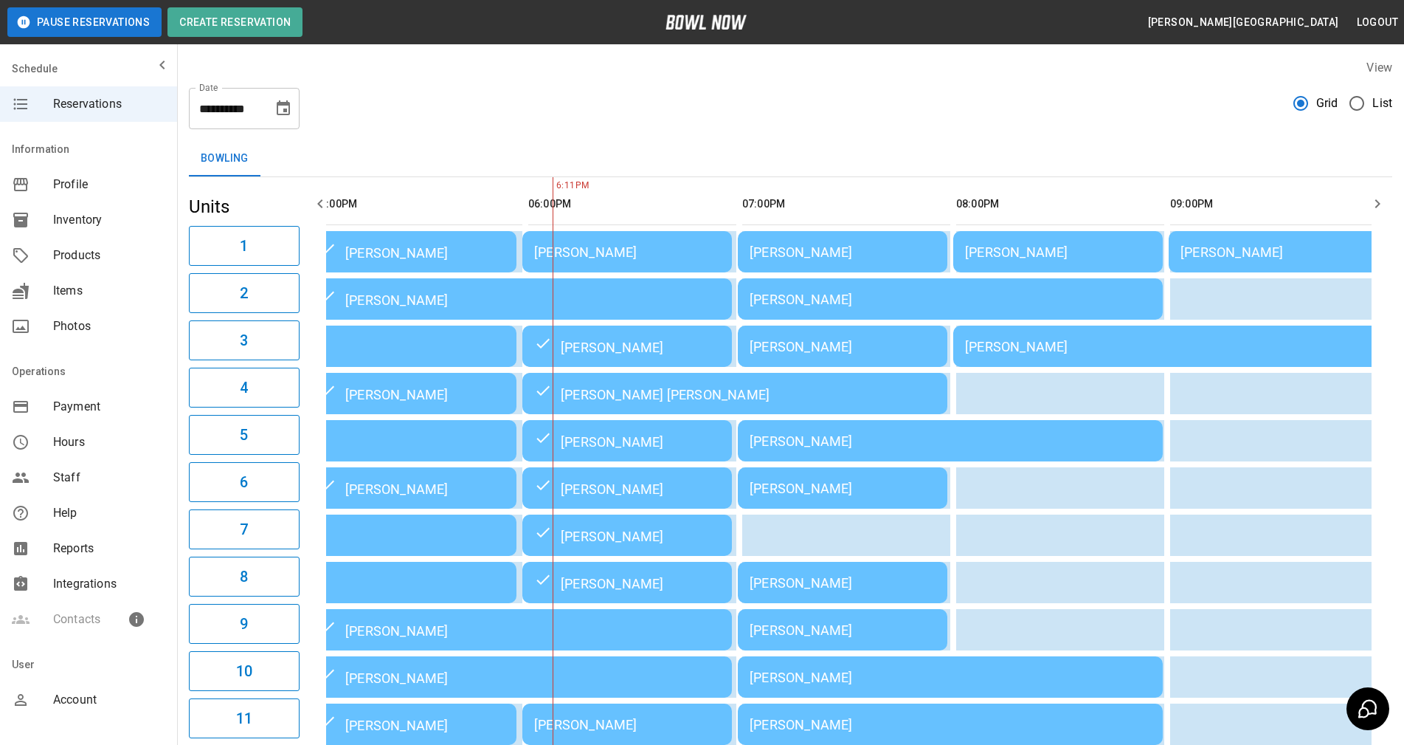
click at [635, 241] on td "[PERSON_NAME]" at bounding box center [628, 251] width 210 height 41
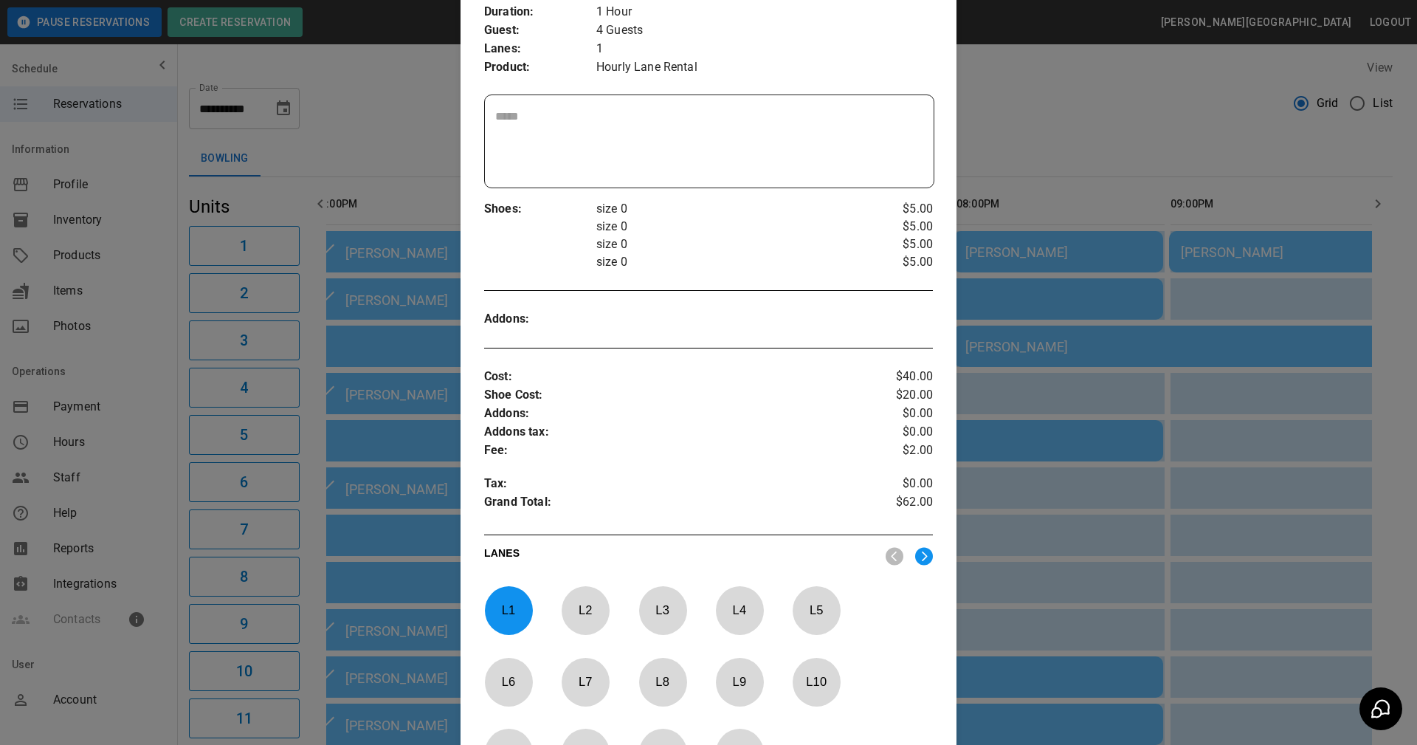
scroll to position [485, 0]
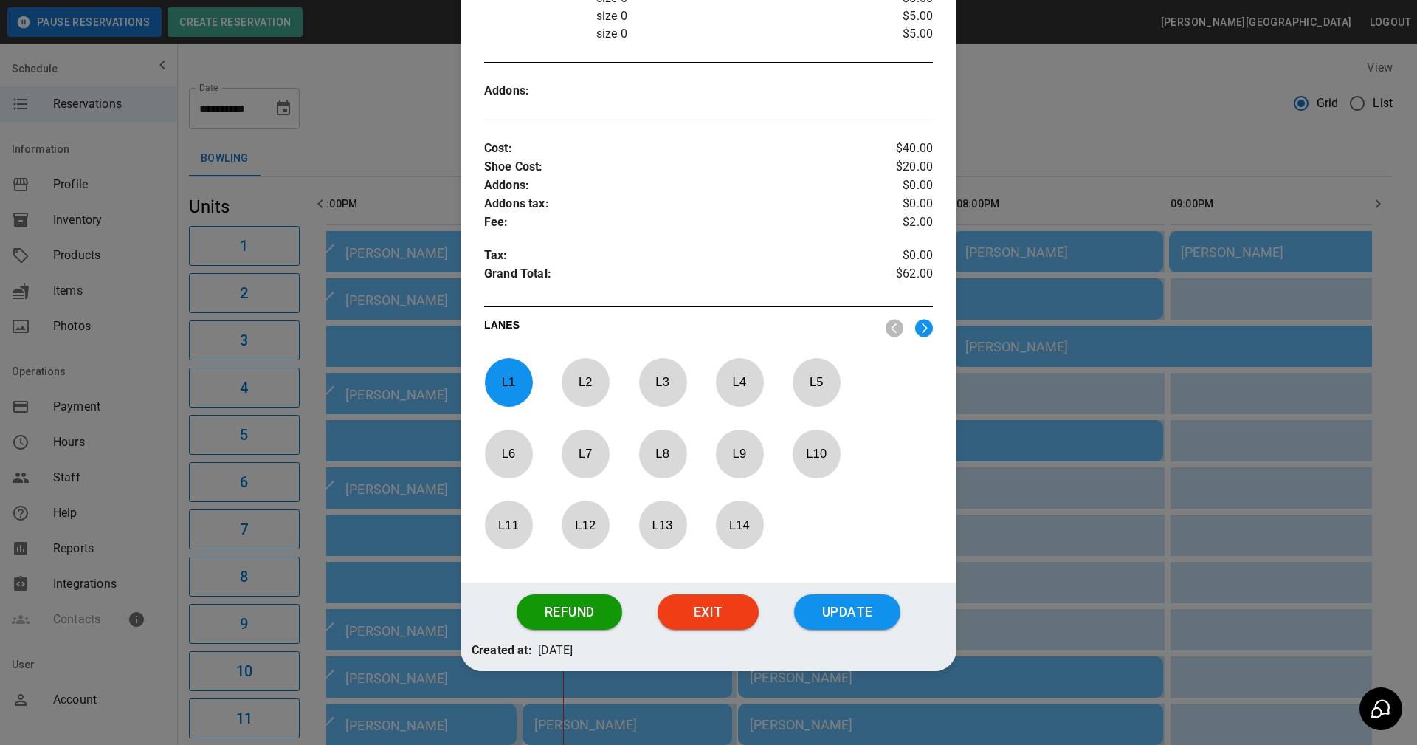
click at [807, 267] on p "Grand Total :" at bounding box center [671, 276] width 374 height 22
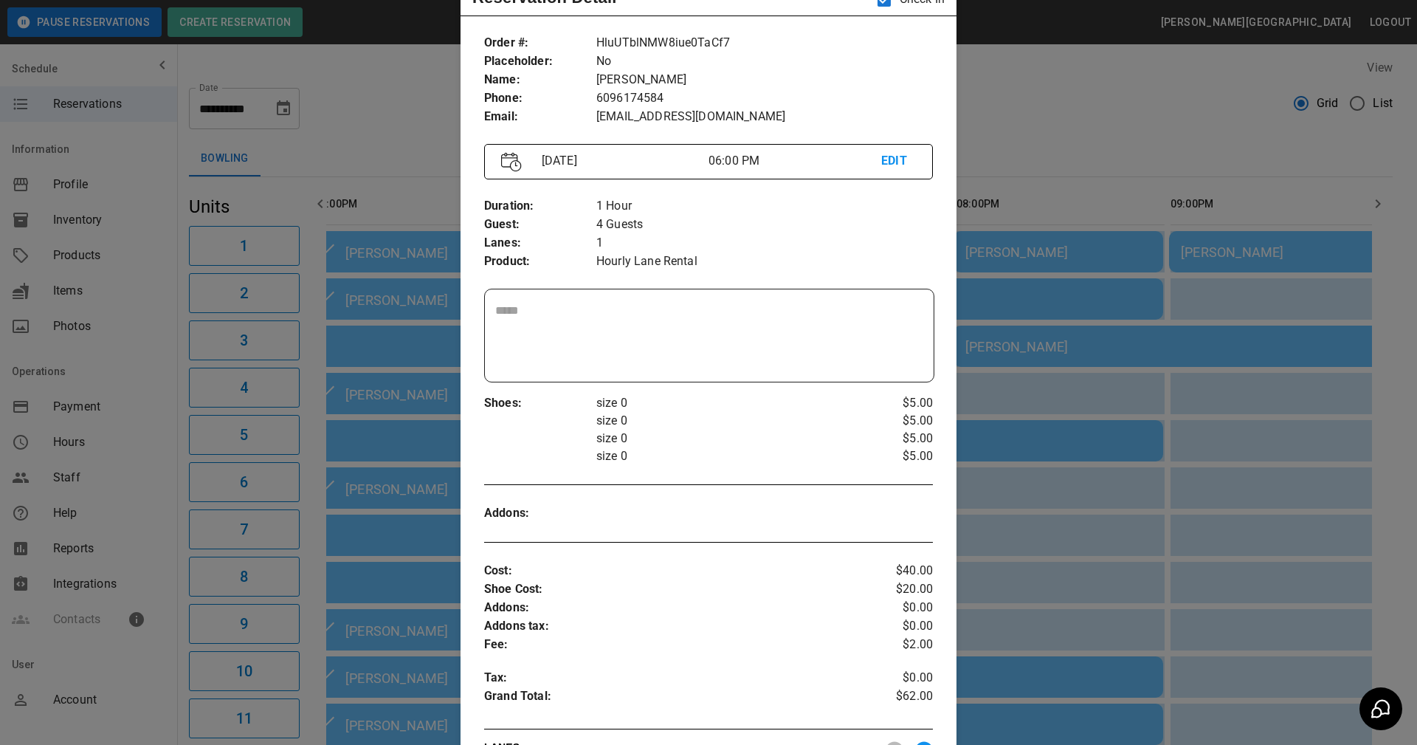
scroll to position [0, 0]
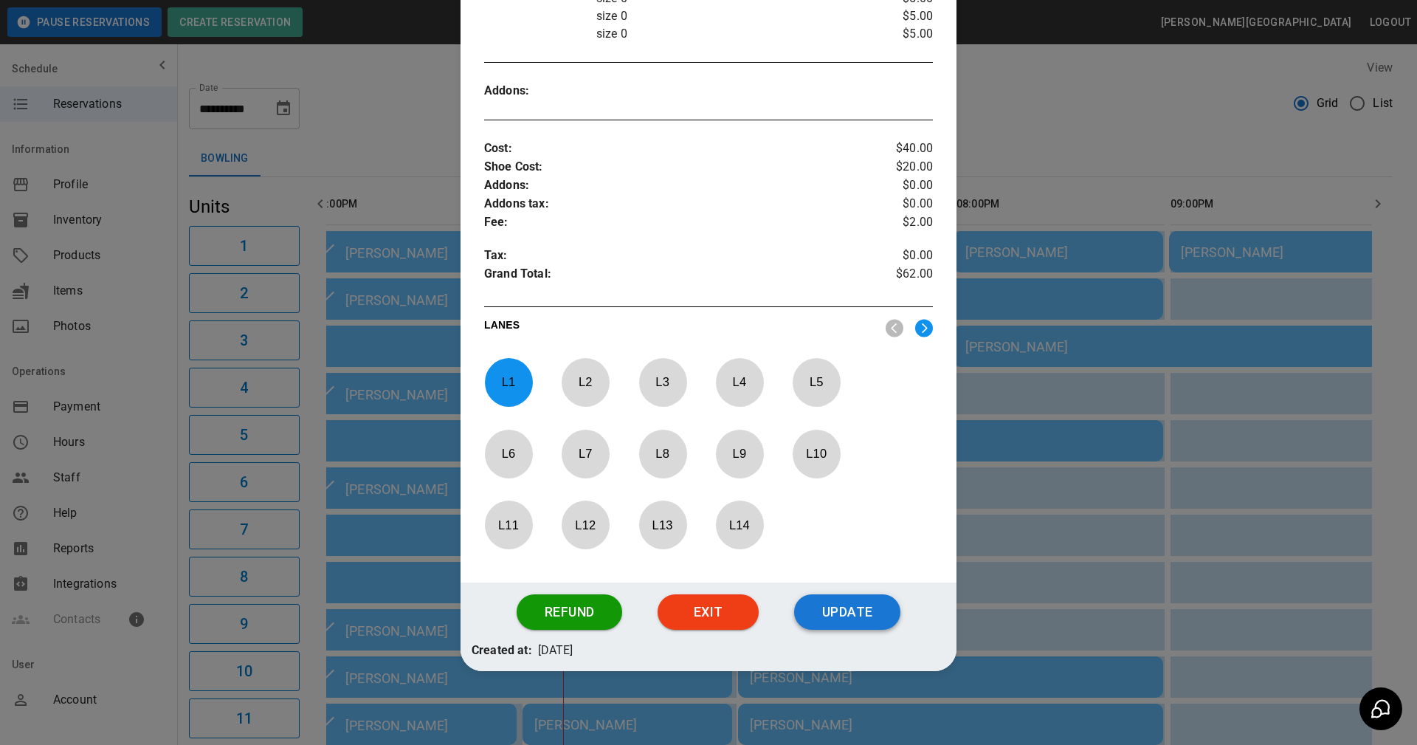
click at [854, 607] on button "Update" at bounding box center [847, 611] width 106 height 35
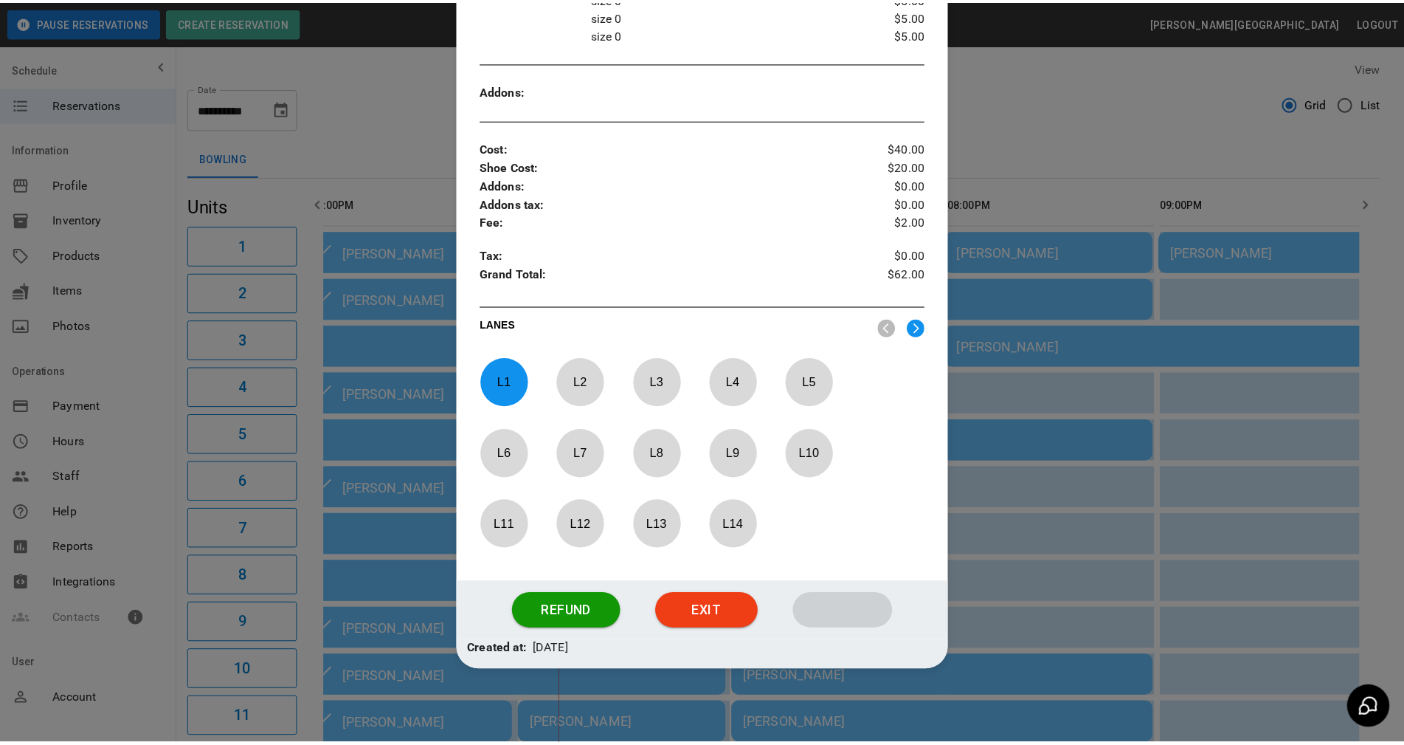
scroll to position [411, 0]
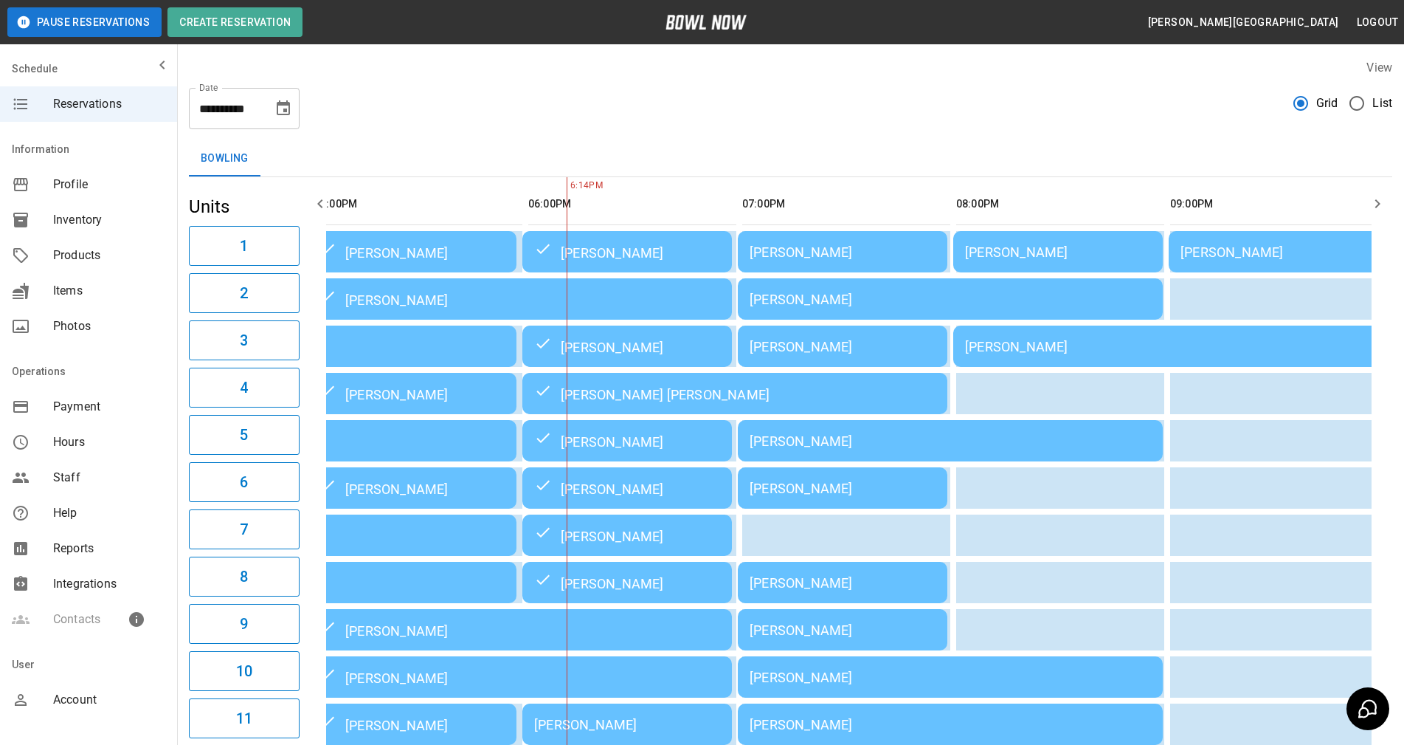
click at [698, 154] on div "Bowling" at bounding box center [791, 158] width 1204 height 35
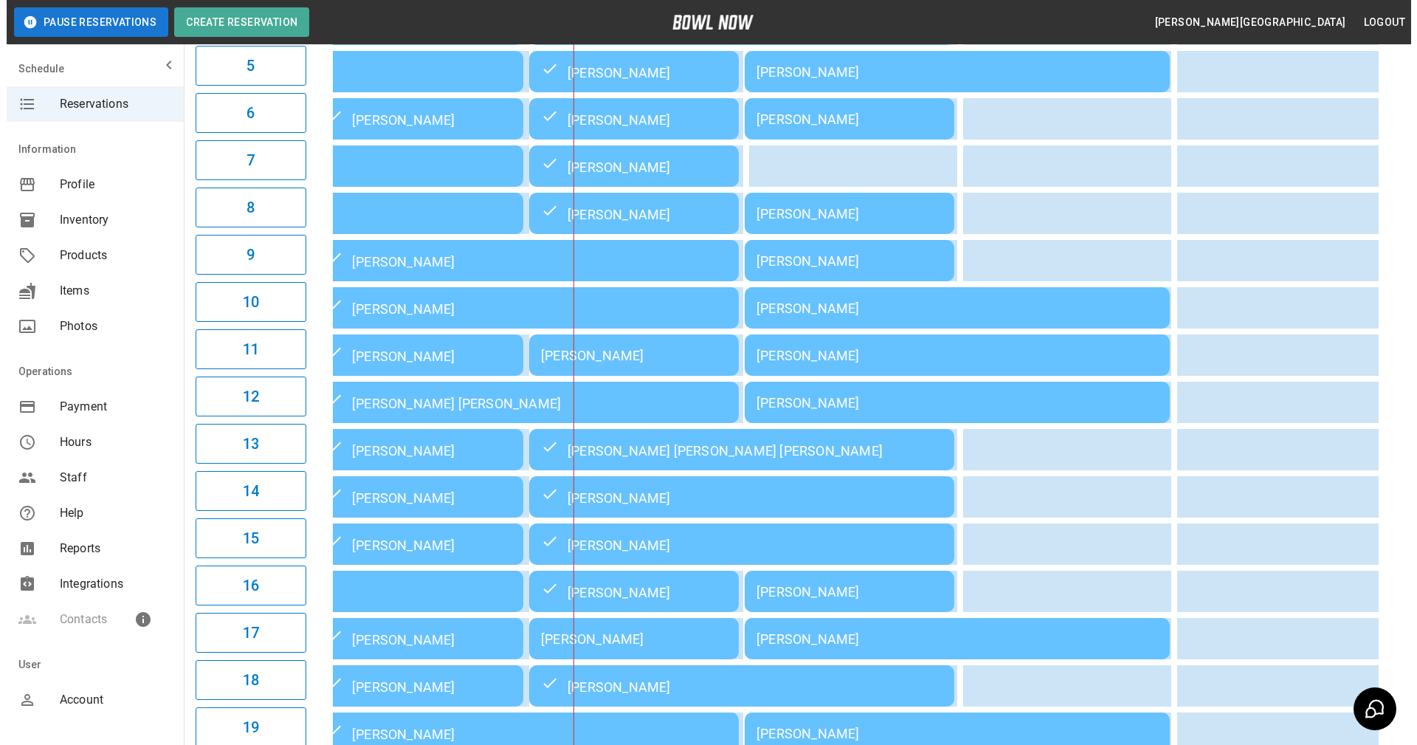
scroll to position [295, 0]
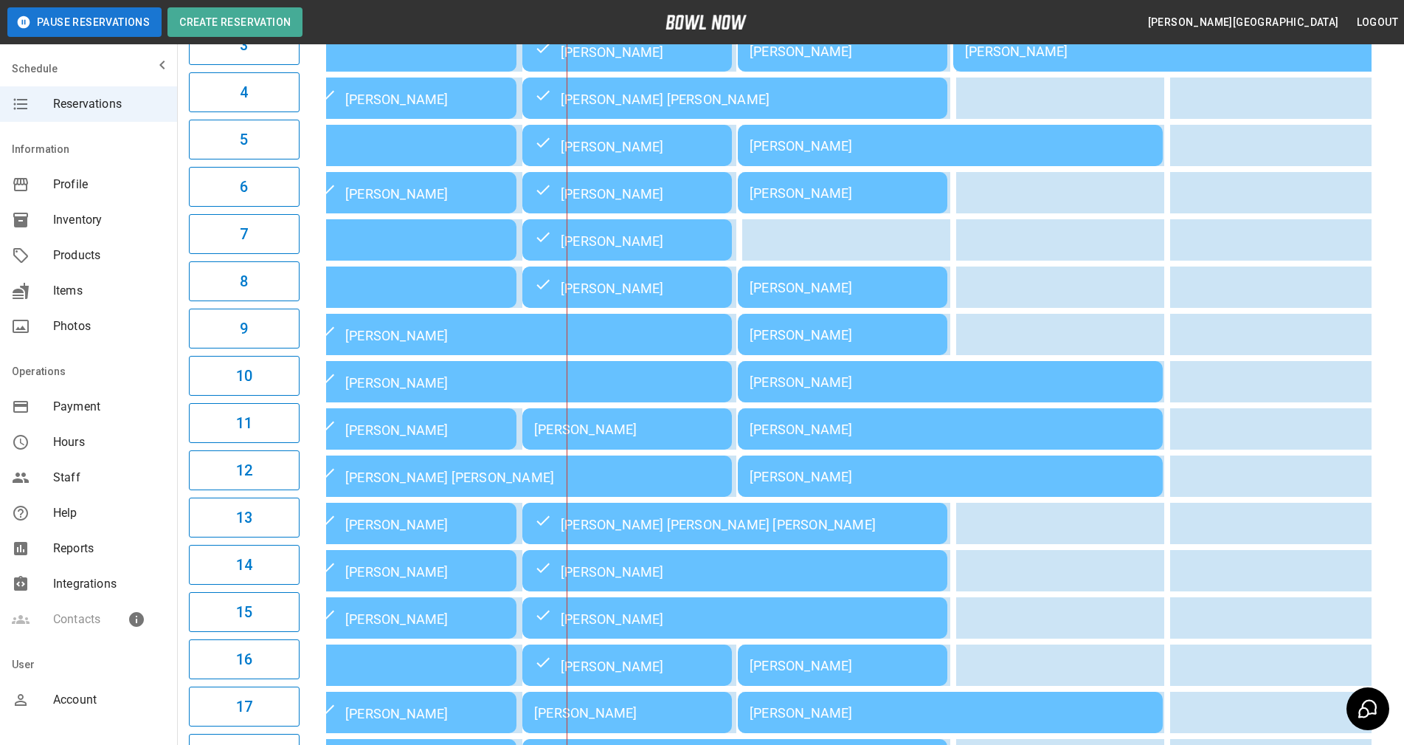
click at [607, 432] on div "[PERSON_NAME]" at bounding box center [627, 428] width 186 height 15
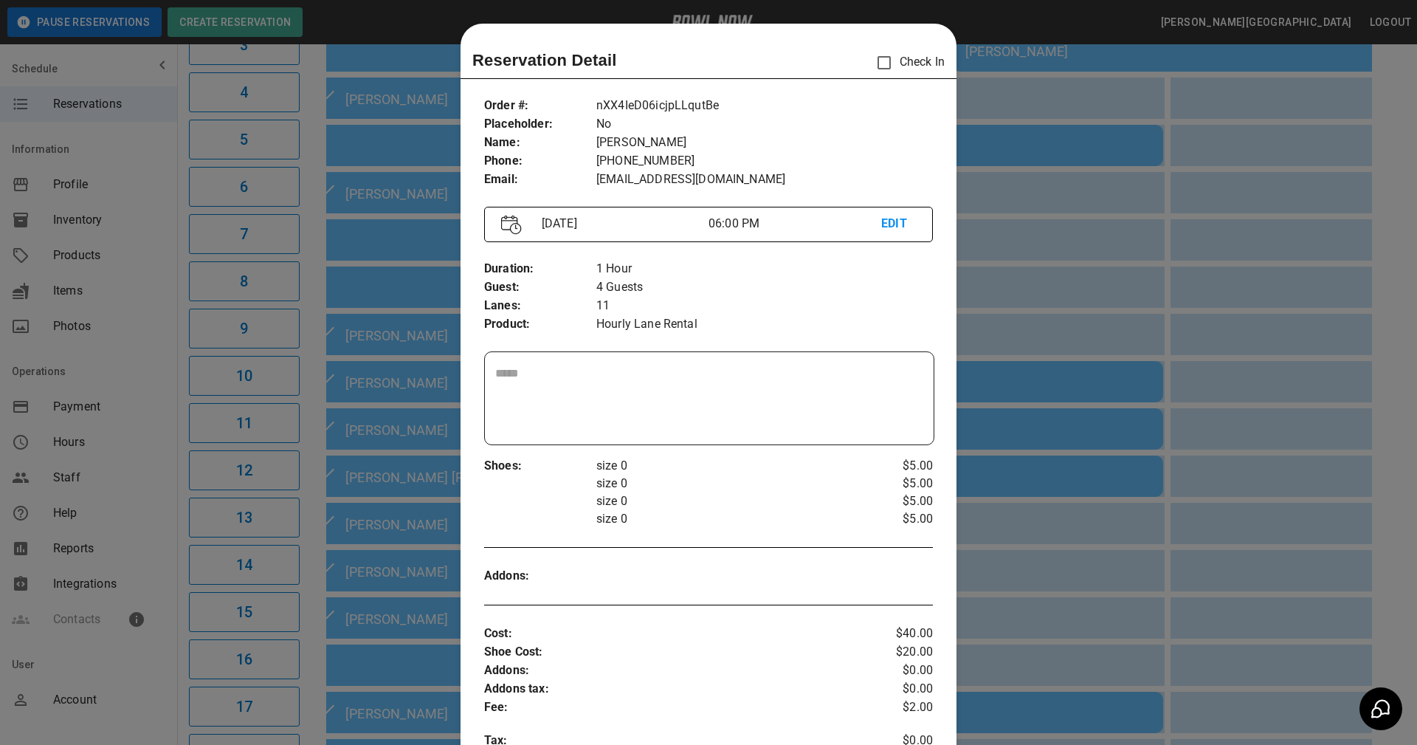
scroll to position [24, 0]
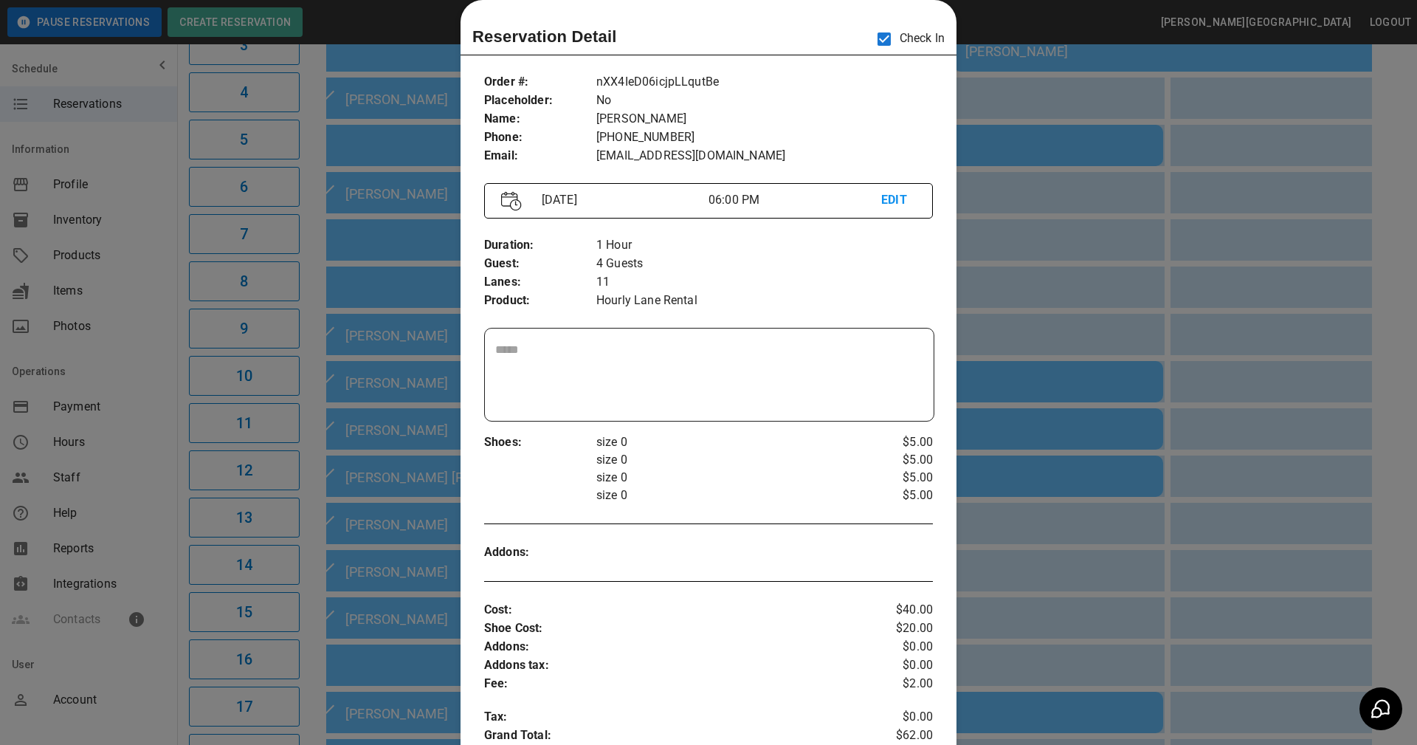
click at [804, 507] on div "Shoes : size 0 size 0 size 0 size 0 $5.00 $5.00 $5.00 $5.00" at bounding box center [708, 468] width 449 height 94
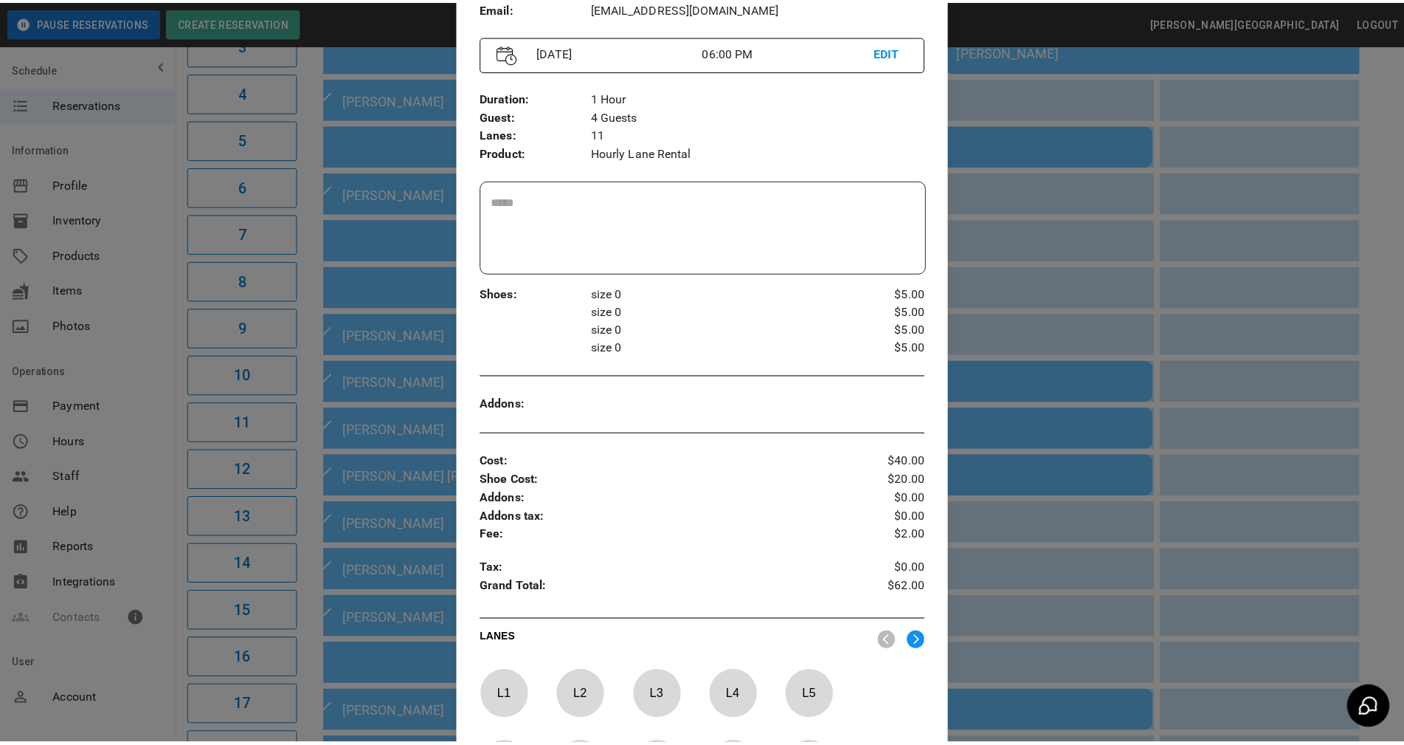
scroll to position [393, 0]
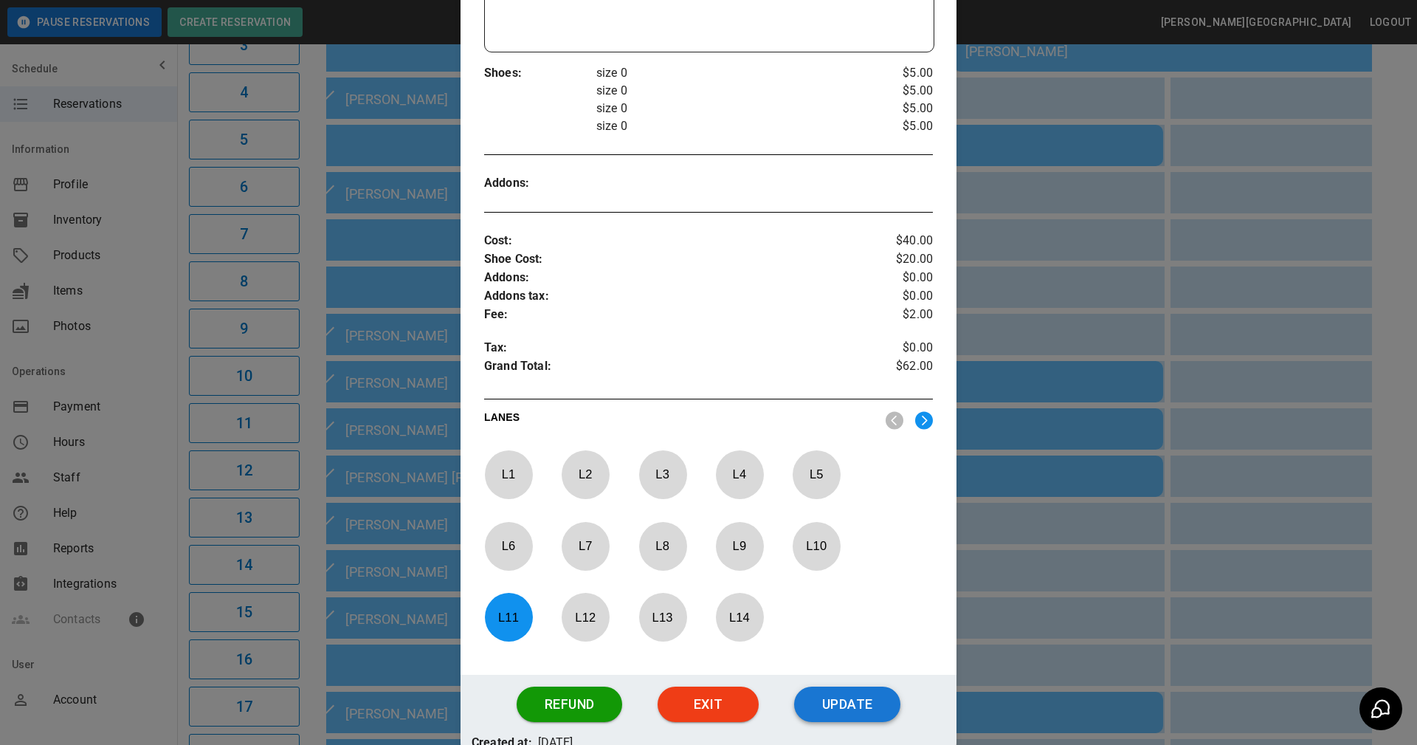
click at [840, 705] on button "Update" at bounding box center [847, 703] width 106 height 35
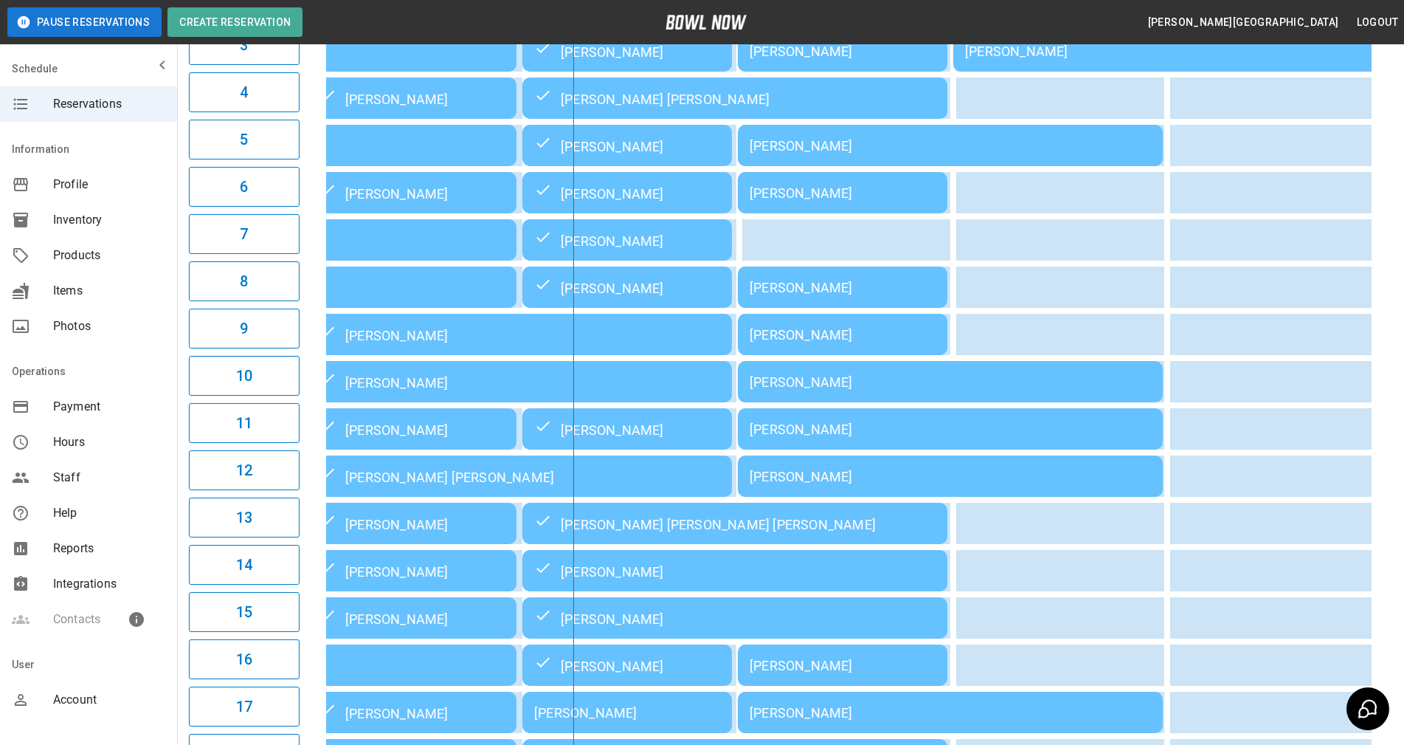
drag, startPoint x: 1393, startPoint y: 596, endPoint x: 1192, endPoint y: 562, distance: 203.5
click at [1393, 596] on div "**********" at bounding box center [790, 416] width 1227 height 1329
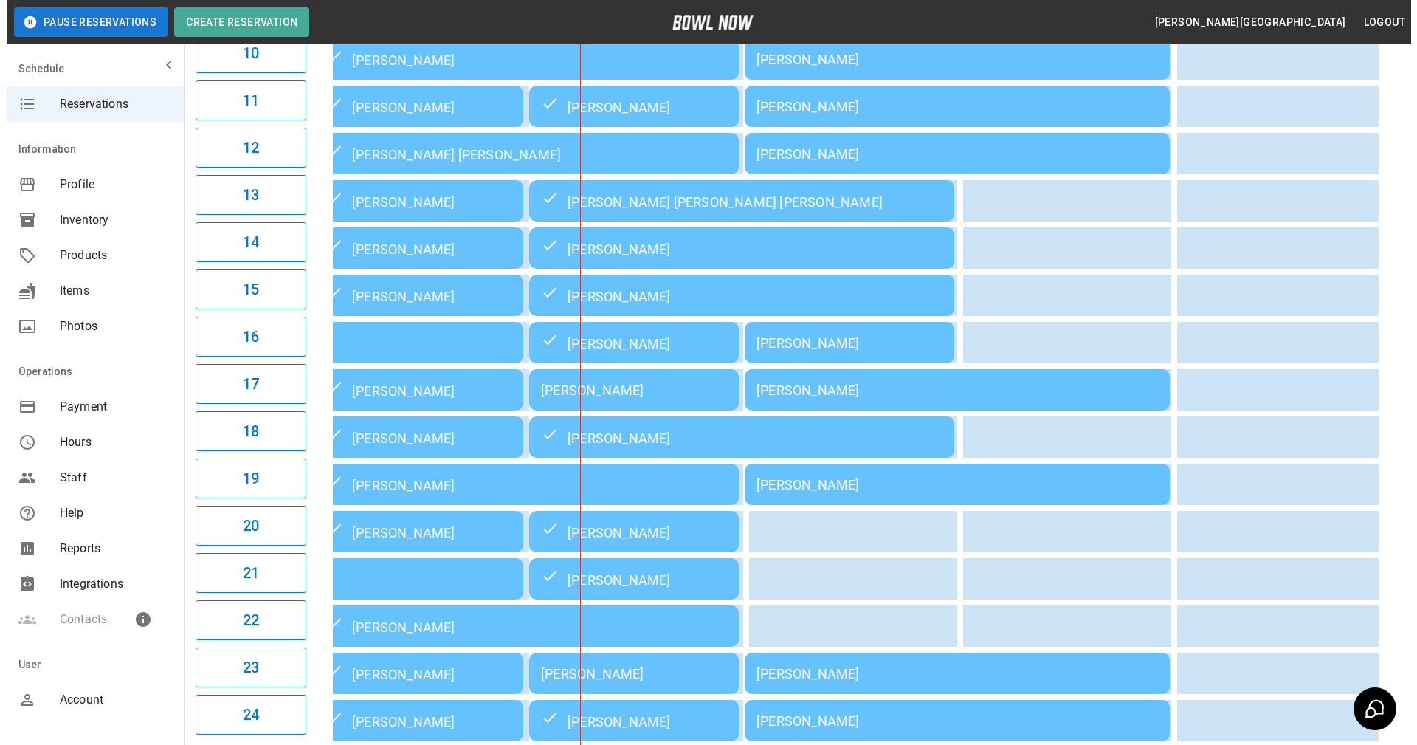
scroll to position [724, 0]
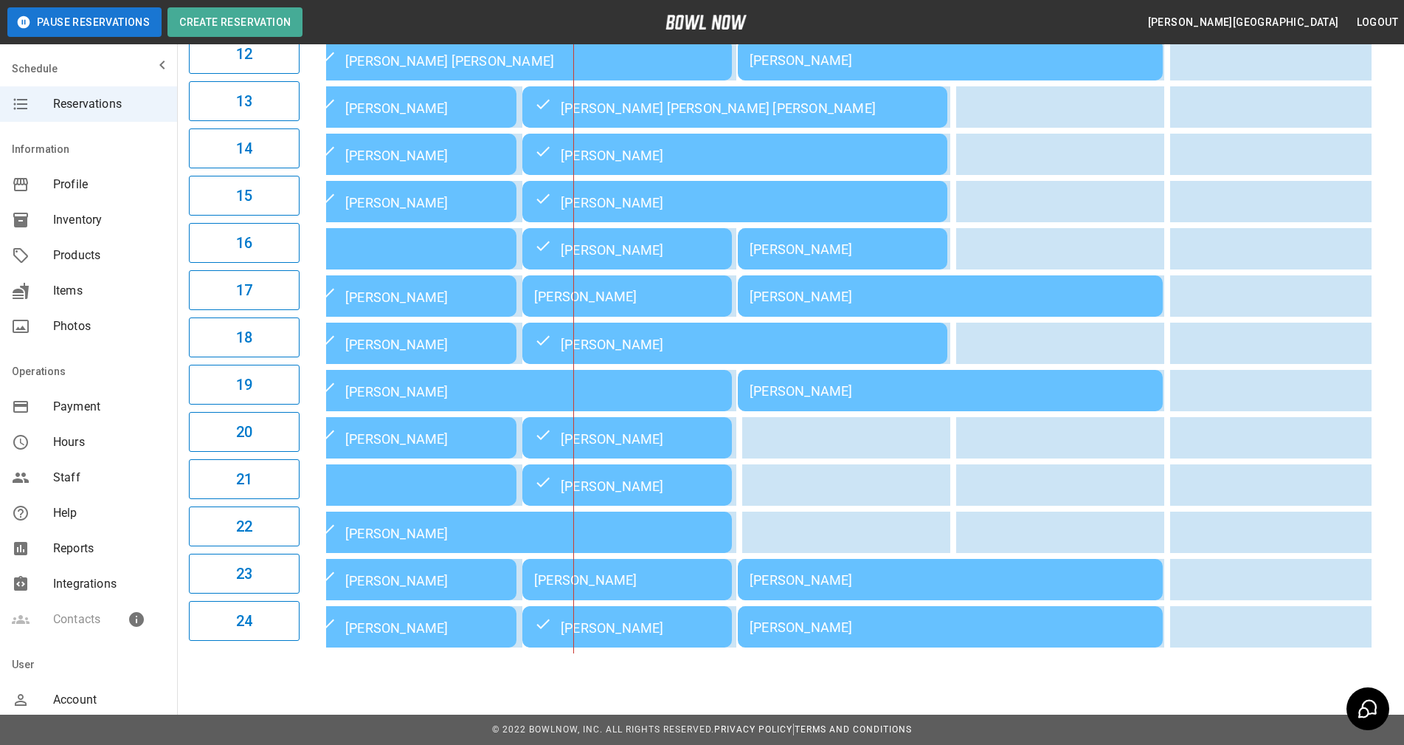
click at [637, 586] on div "[PERSON_NAME]" at bounding box center [627, 579] width 186 height 15
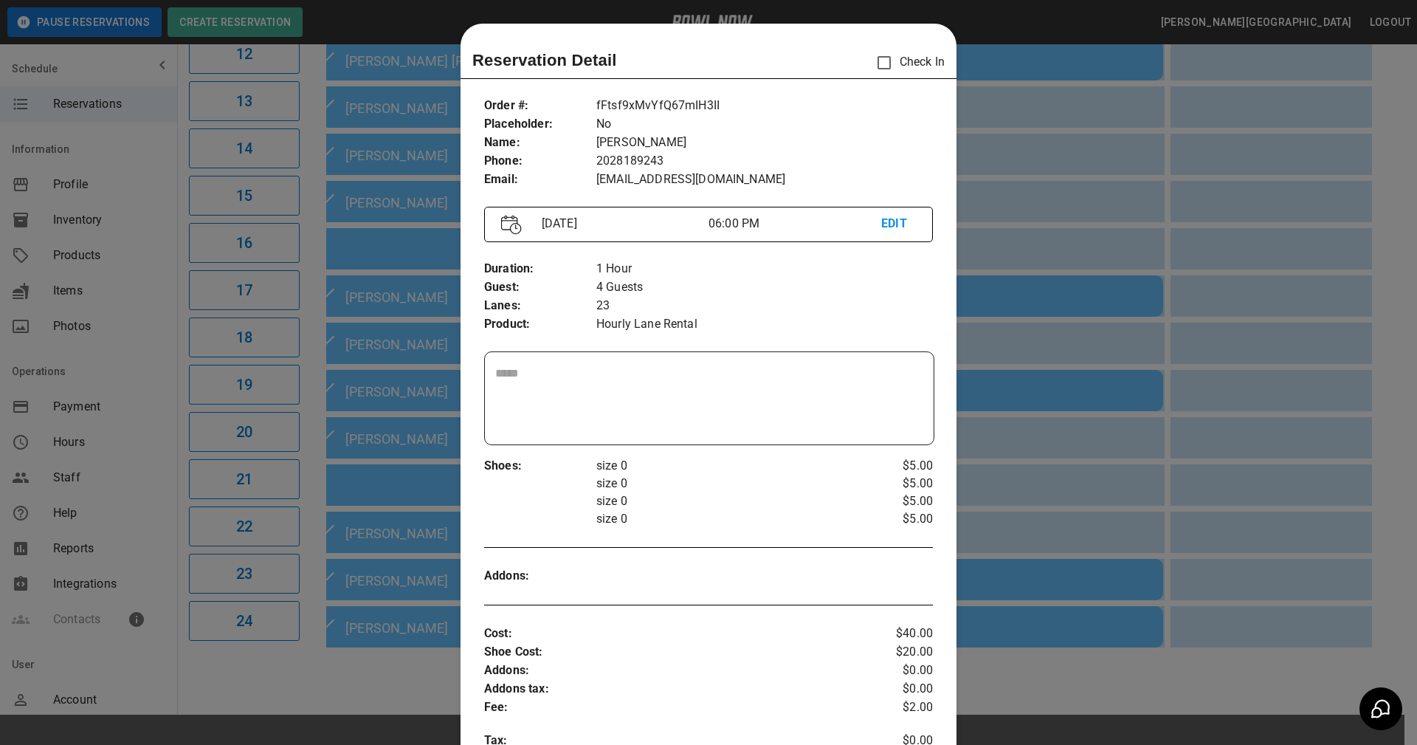
scroll to position [24, 0]
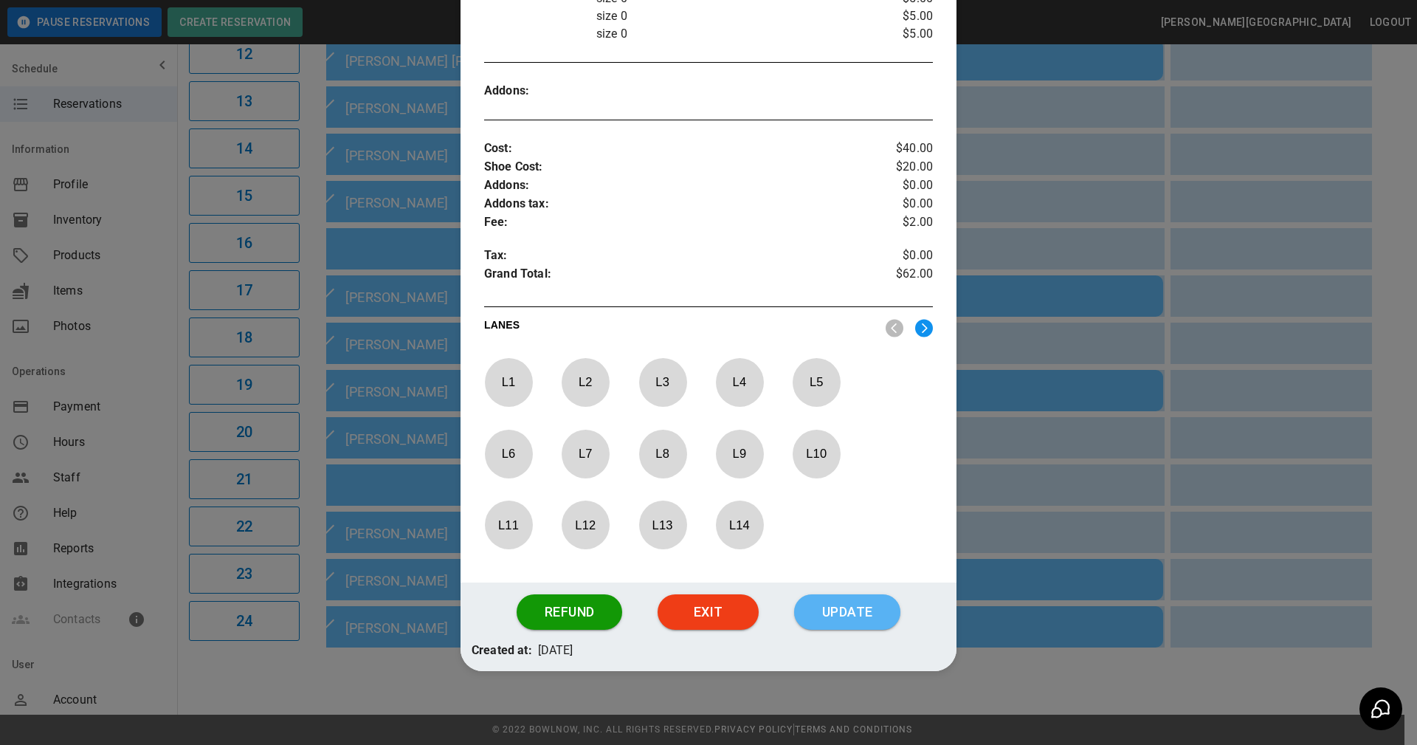
click at [824, 607] on button "Update" at bounding box center [847, 611] width 106 height 35
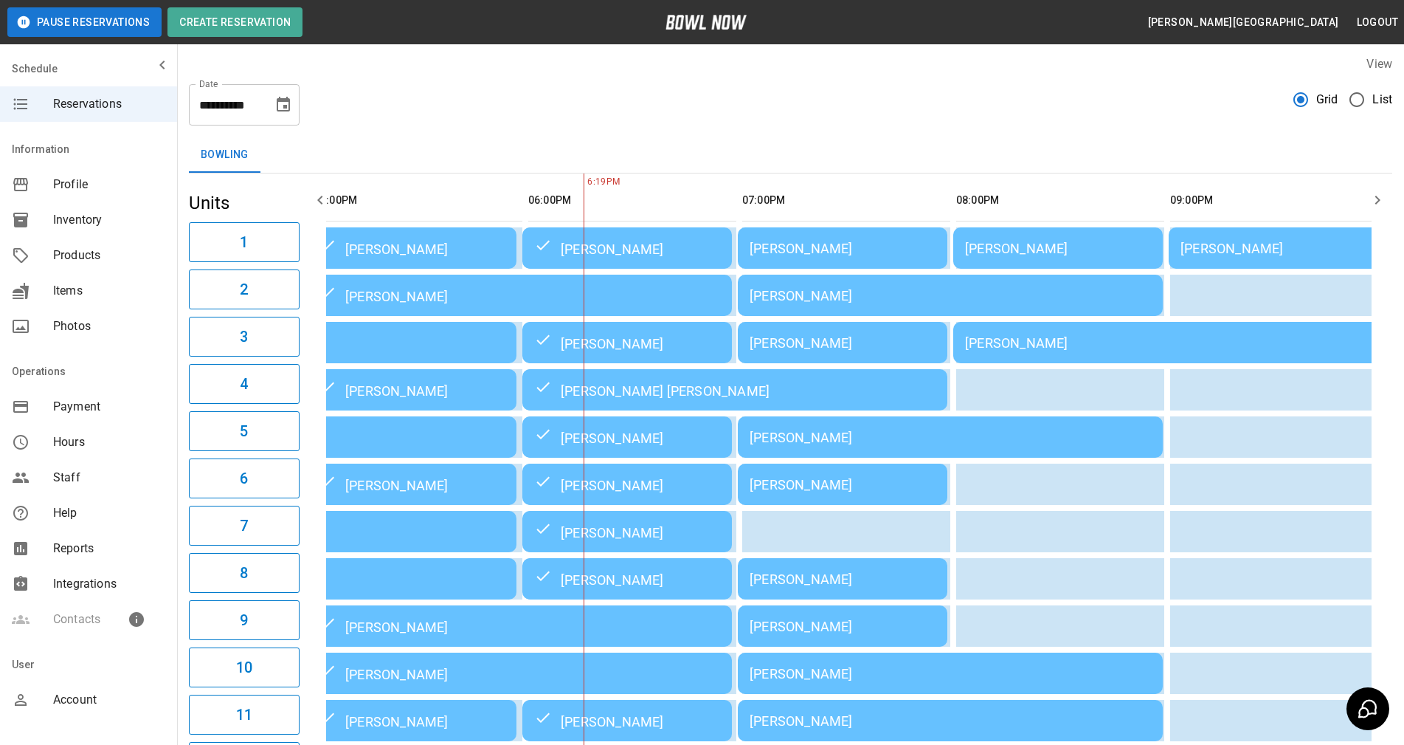
scroll to position [0, 0]
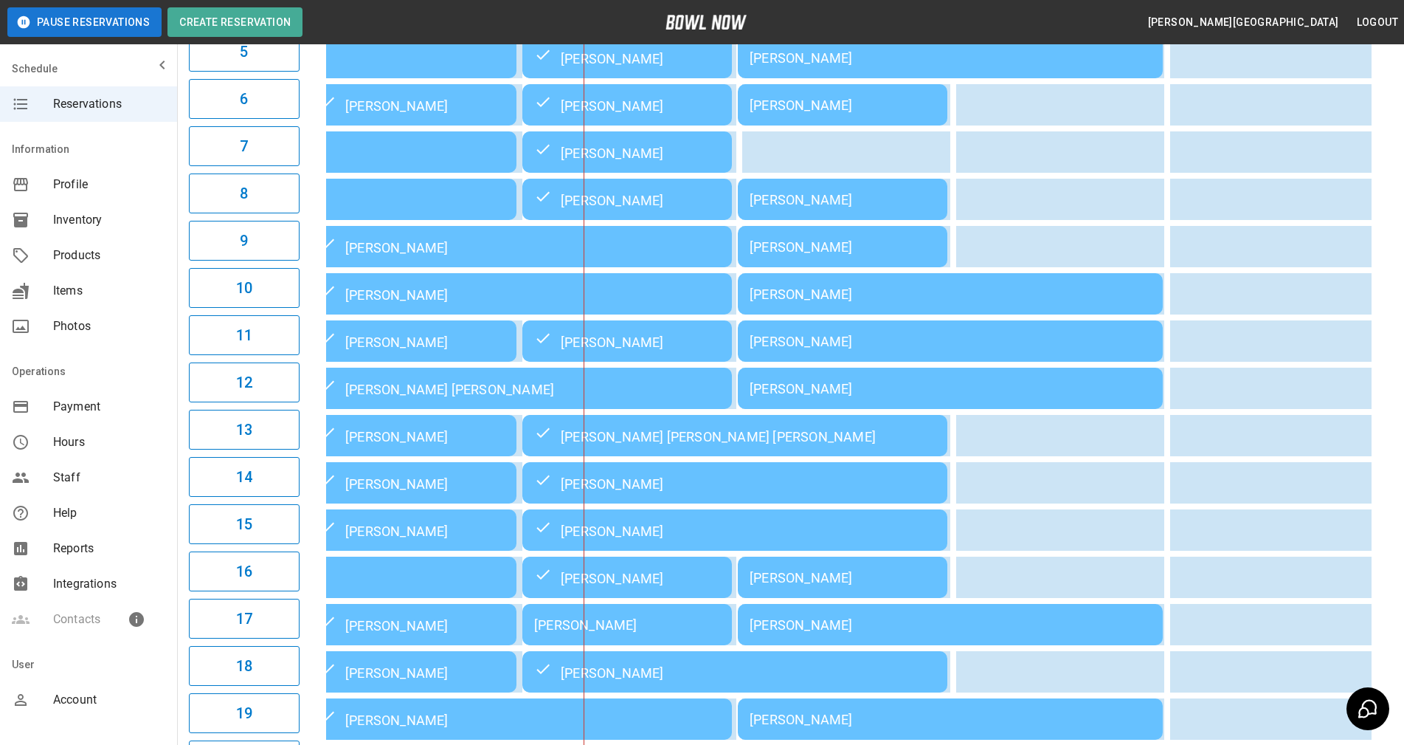
scroll to position [443, 0]
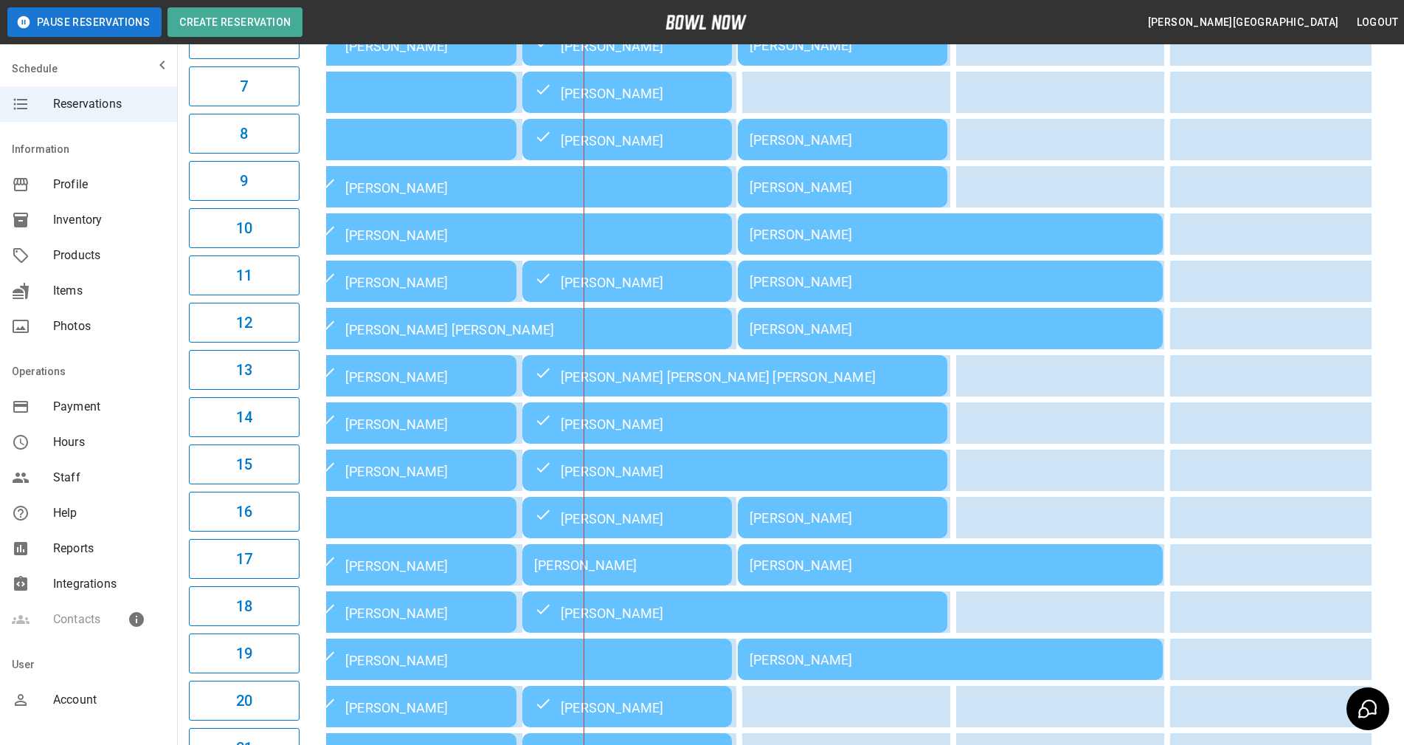
click at [1388, 577] on div "03:00PM 04:00PM 05:00PM 06:00PM 07:00PM 08:00PM 09:00PM 6:21PM Julie Overdorff …" at bounding box center [849, 327] width 1087 height 1187
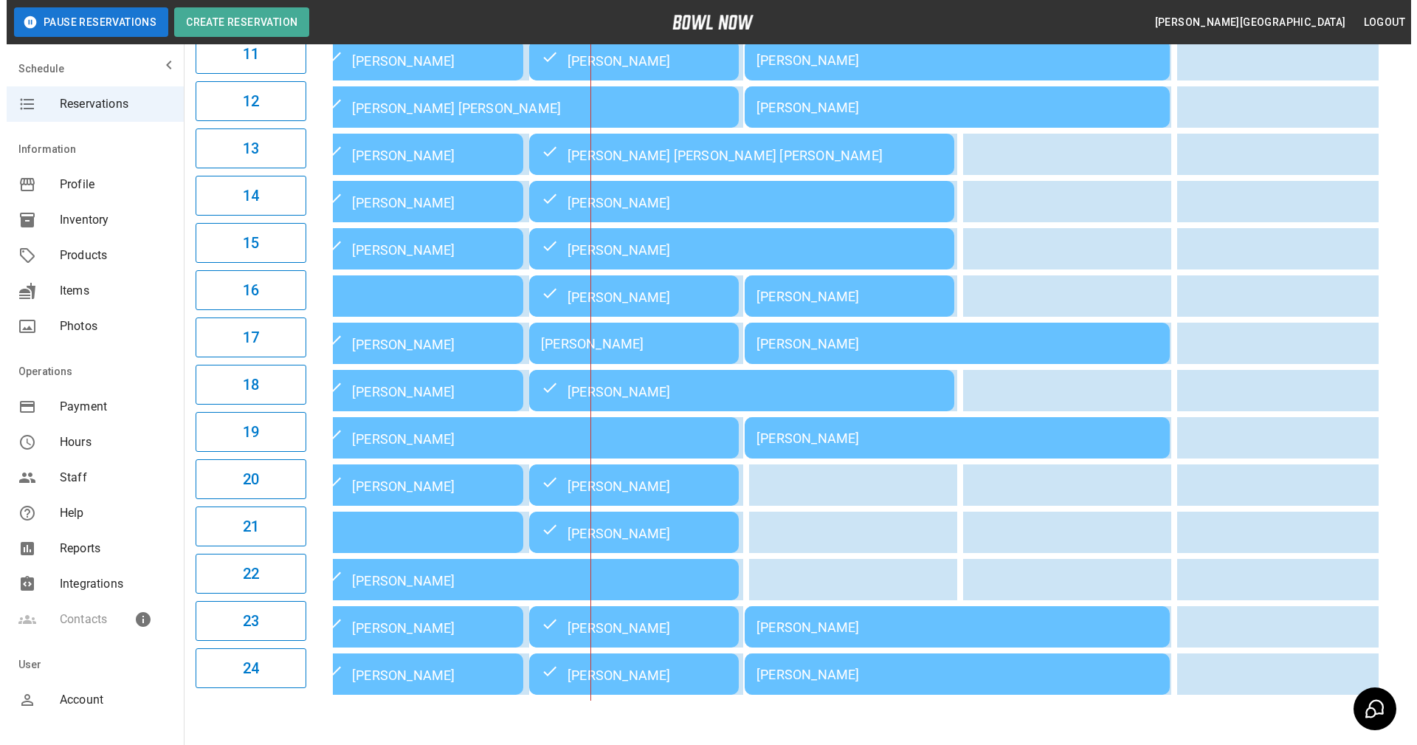
scroll to position [724, 0]
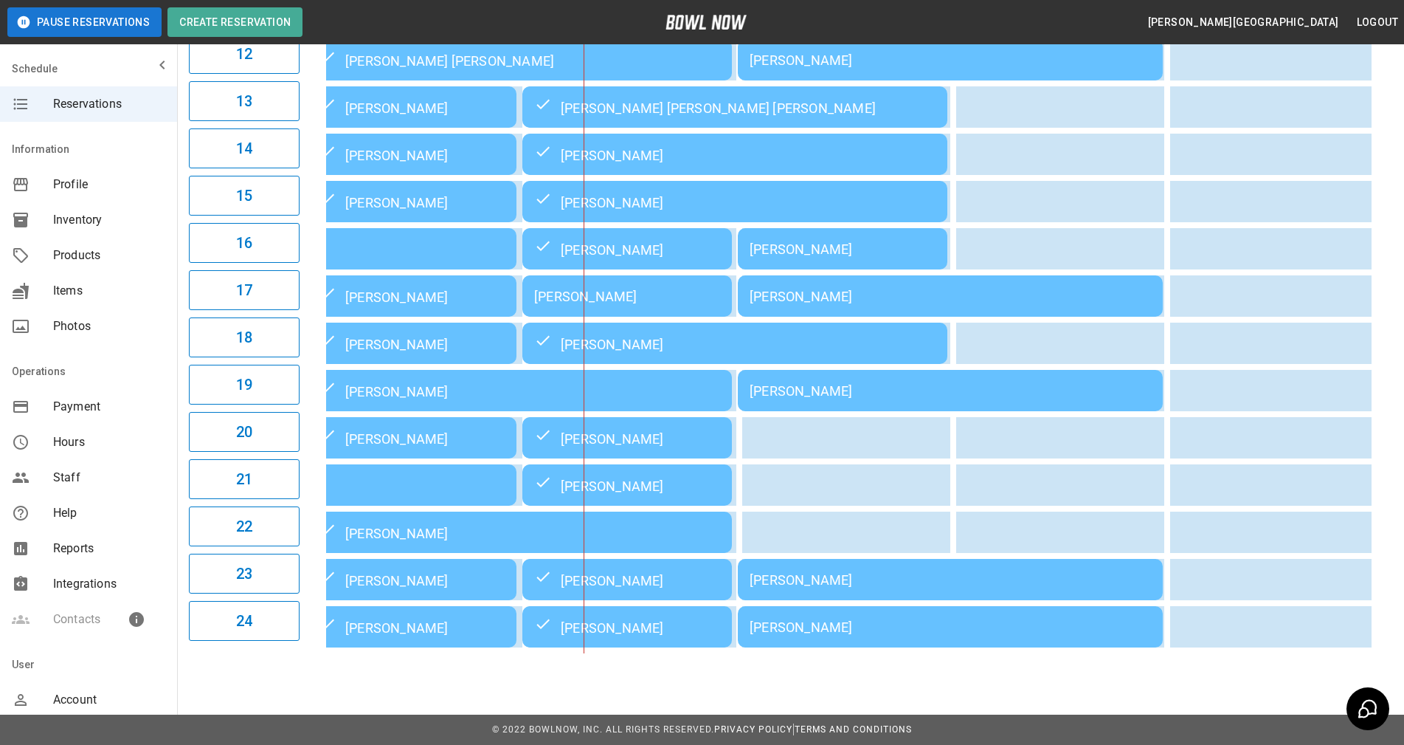
click at [596, 290] on div "[PERSON_NAME]" at bounding box center [627, 296] width 186 height 15
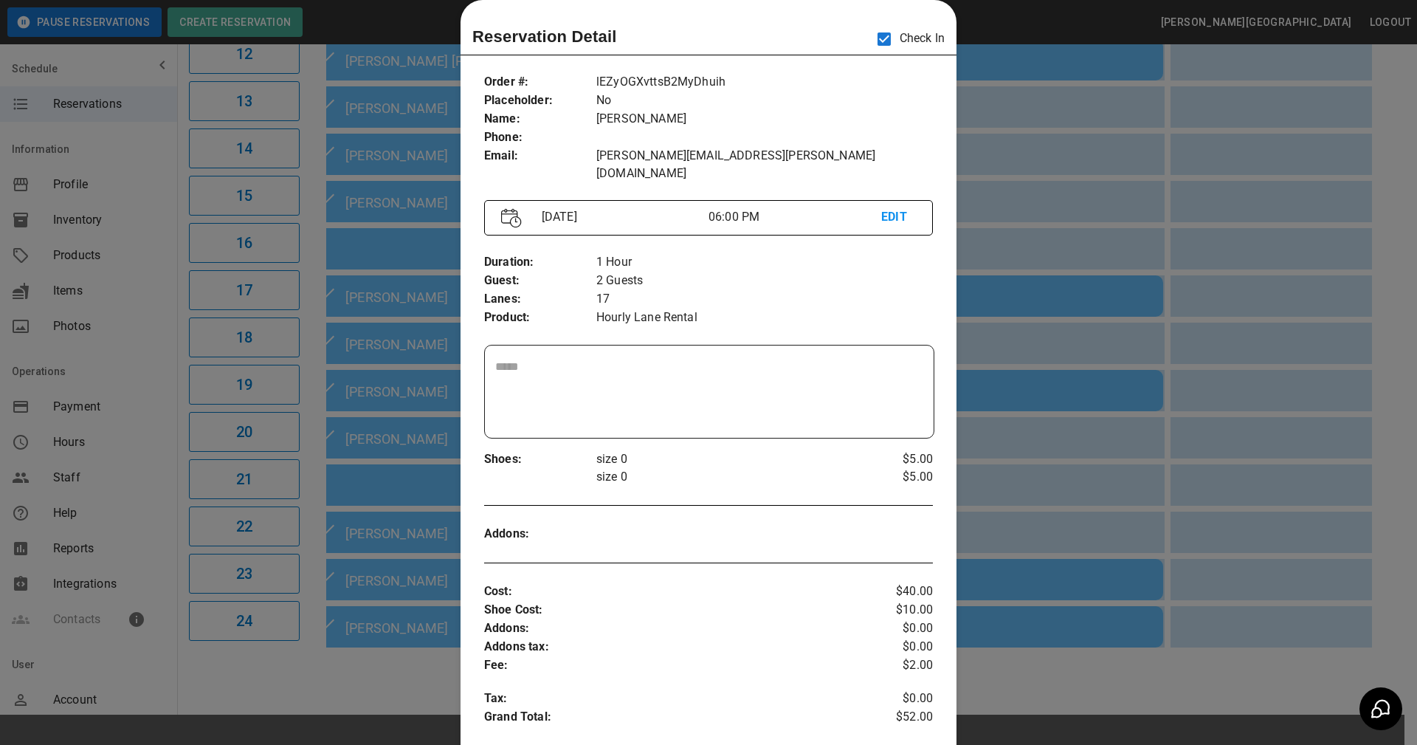
scroll to position [449, 0]
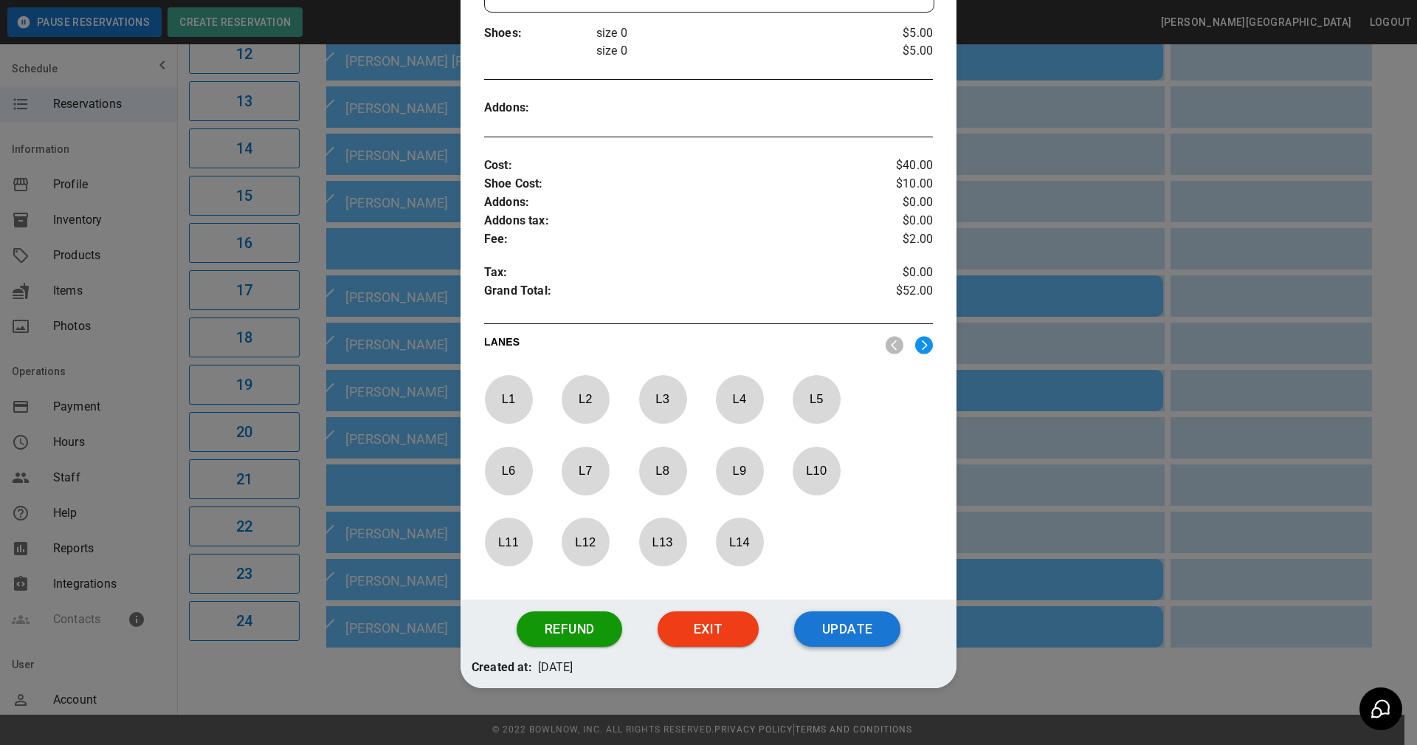
click at [840, 611] on button "Update" at bounding box center [847, 628] width 106 height 35
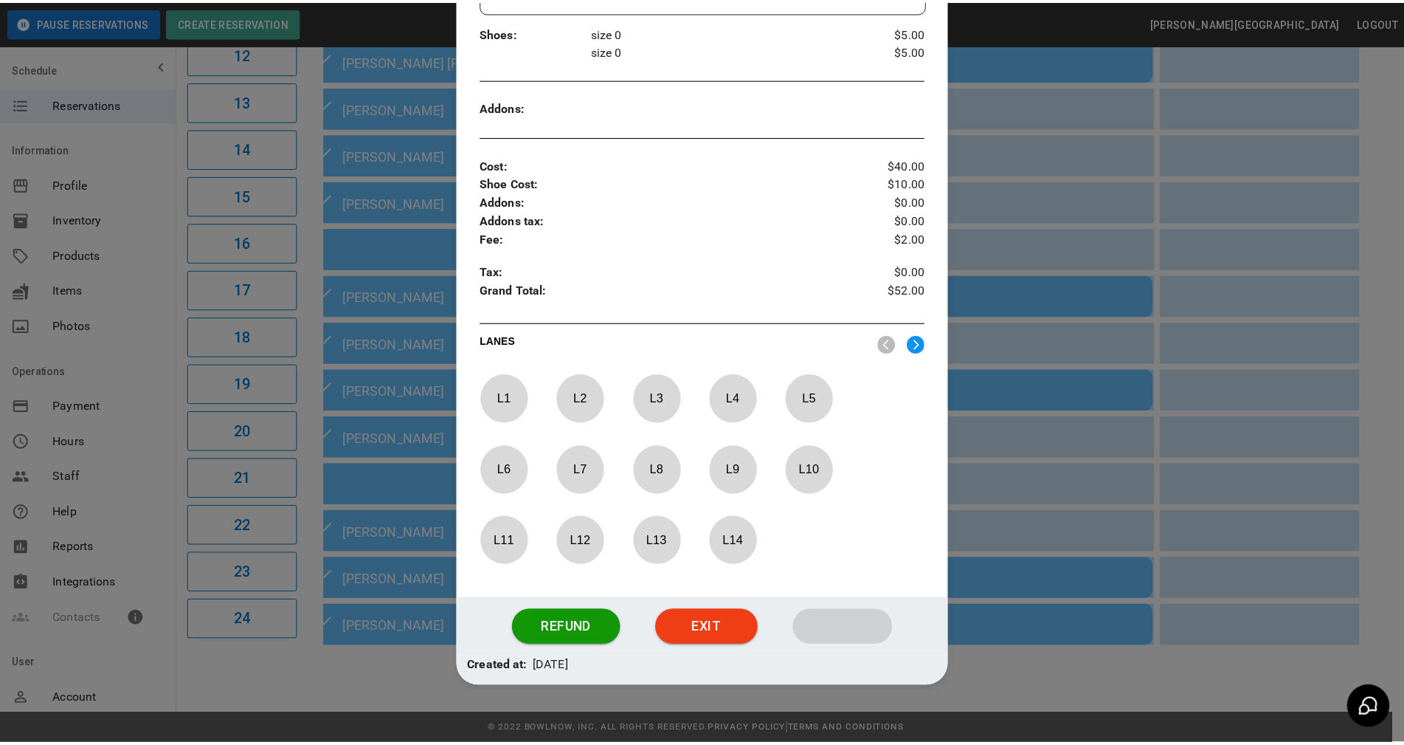
scroll to position [376, 0]
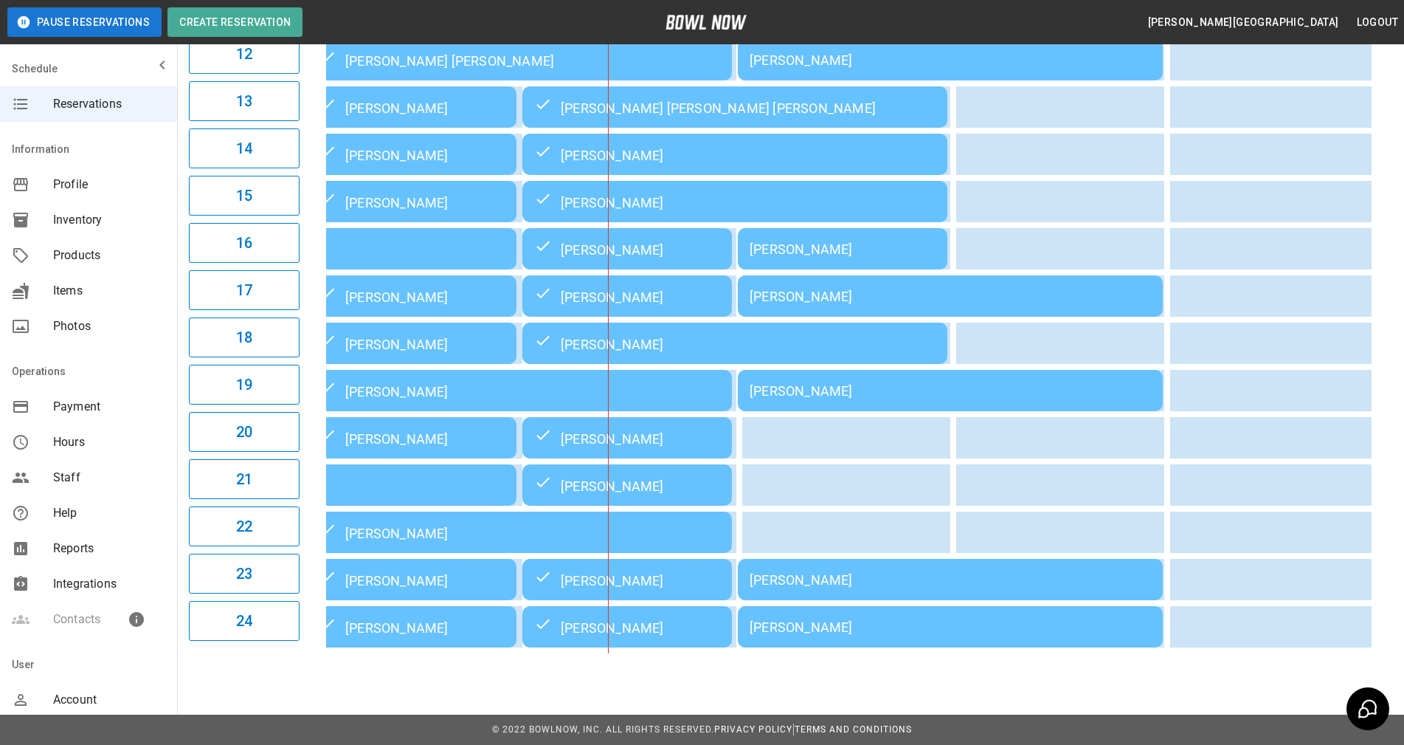
click at [1382, 681] on div "**********" at bounding box center [702, 17] width 1404 height 1456
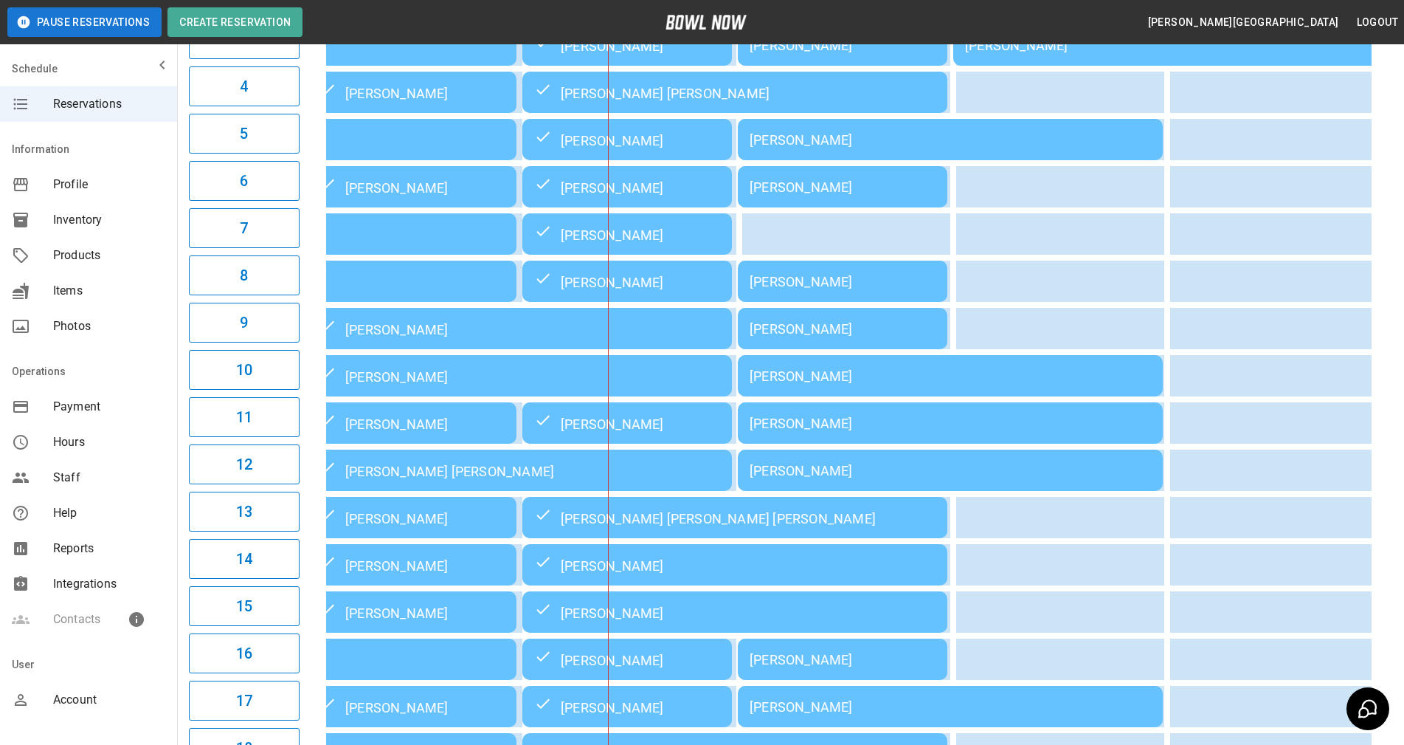
scroll to position [60, 0]
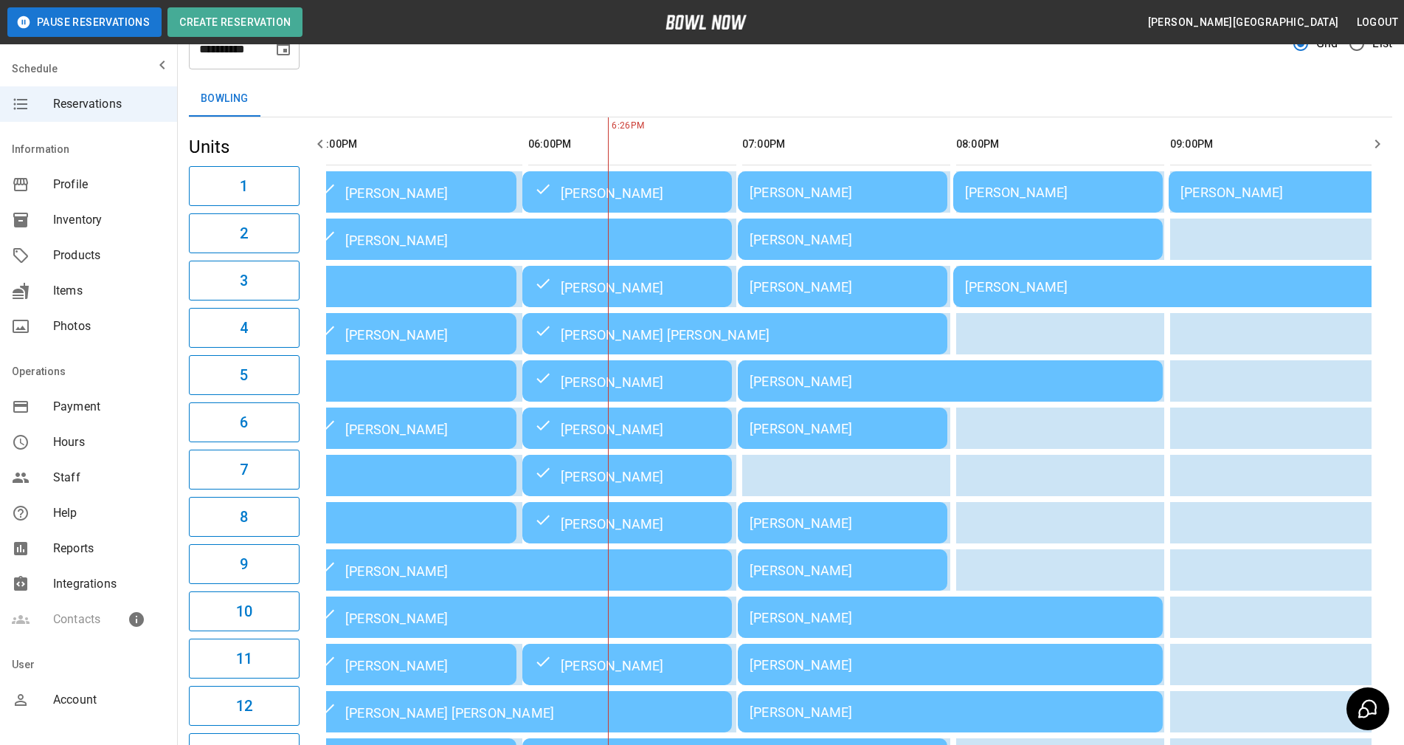
click at [1379, 633] on div "03:00PM 04:00PM 05:00PM 06:00PM 07:00PM 08:00PM 09:00PM 6:26PM Julie Overdorff …" at bounding box center [849, 710] width 1087 height 1187
click at [1266, 124] on th "sticky table" at bounding box center [1247, 144] width 48 height 42
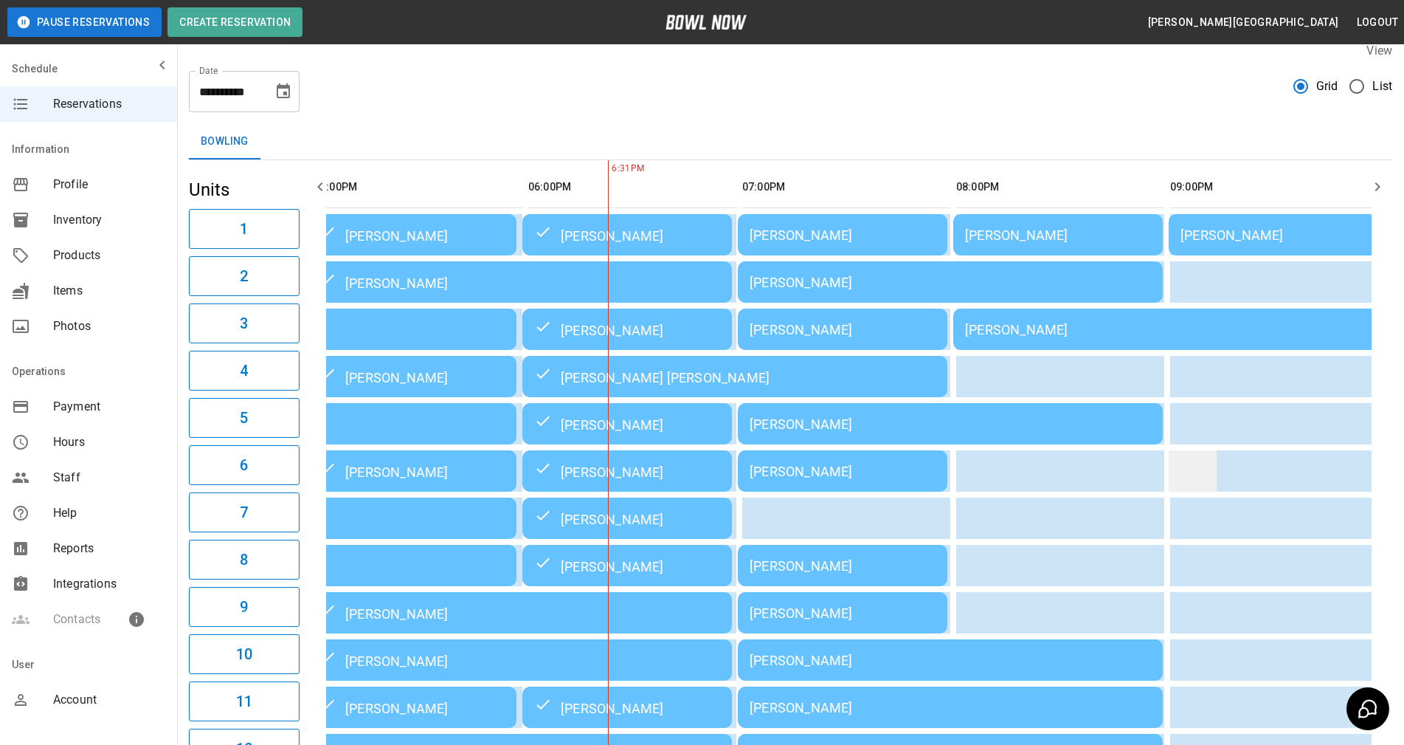
scroll to position [0, 0]
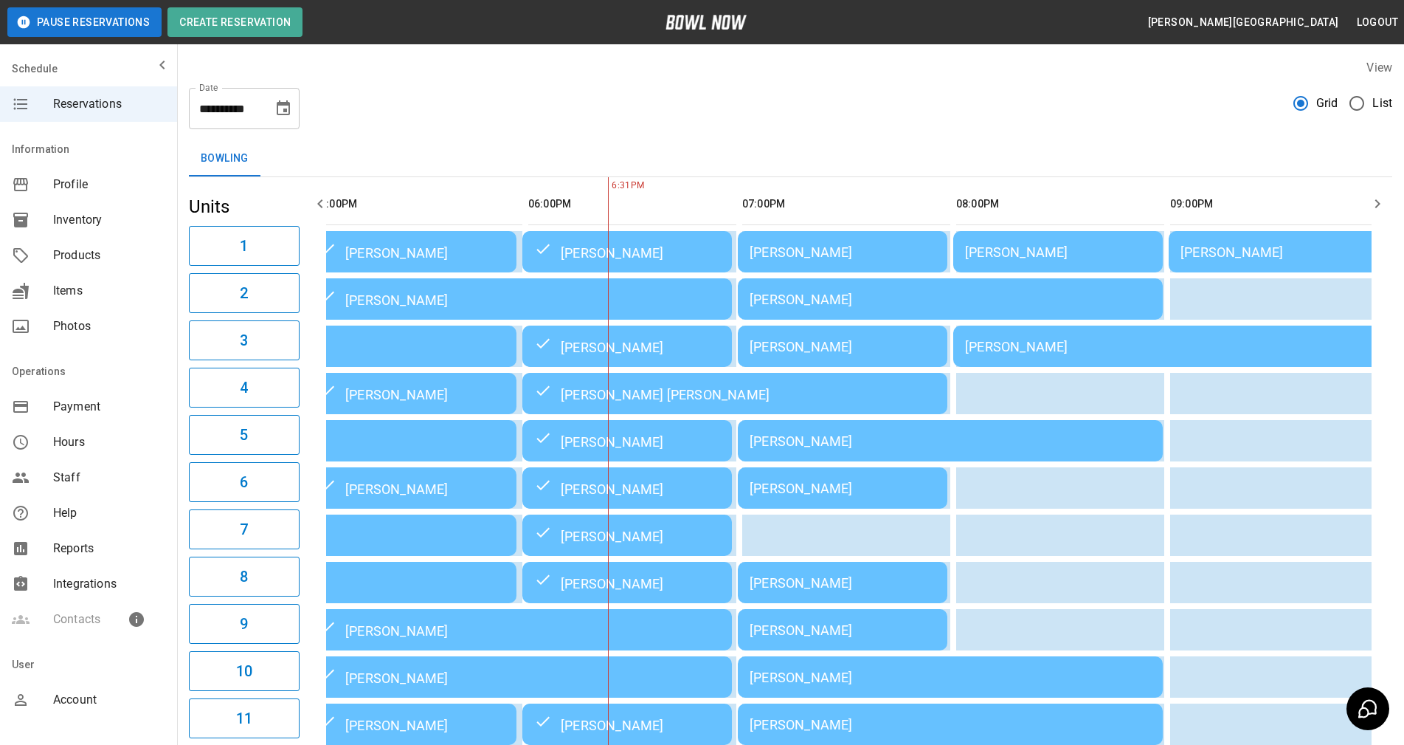
click at [1382, 206] on icon "button" at bounding box center [1378, 204] width 18 height 18
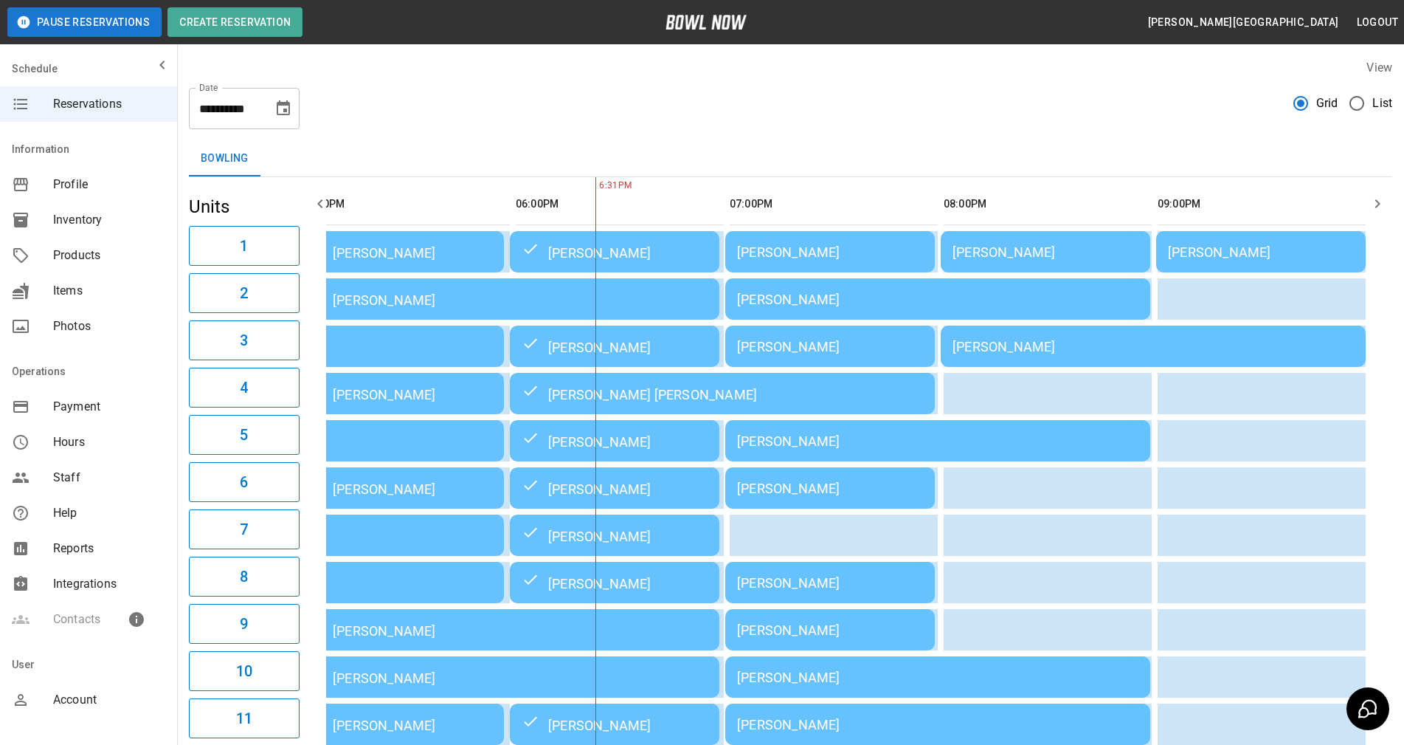
click at [1381, 205] on icon "button" at bounding box center [1378, 204] width 18 height 18
click at [1380, 205] on icon "button" at bounding box center [1378, 204] width 18 height 18
click at [1379, 204] on icon "button" at bounding box center [1378, 203] width 5 height 9
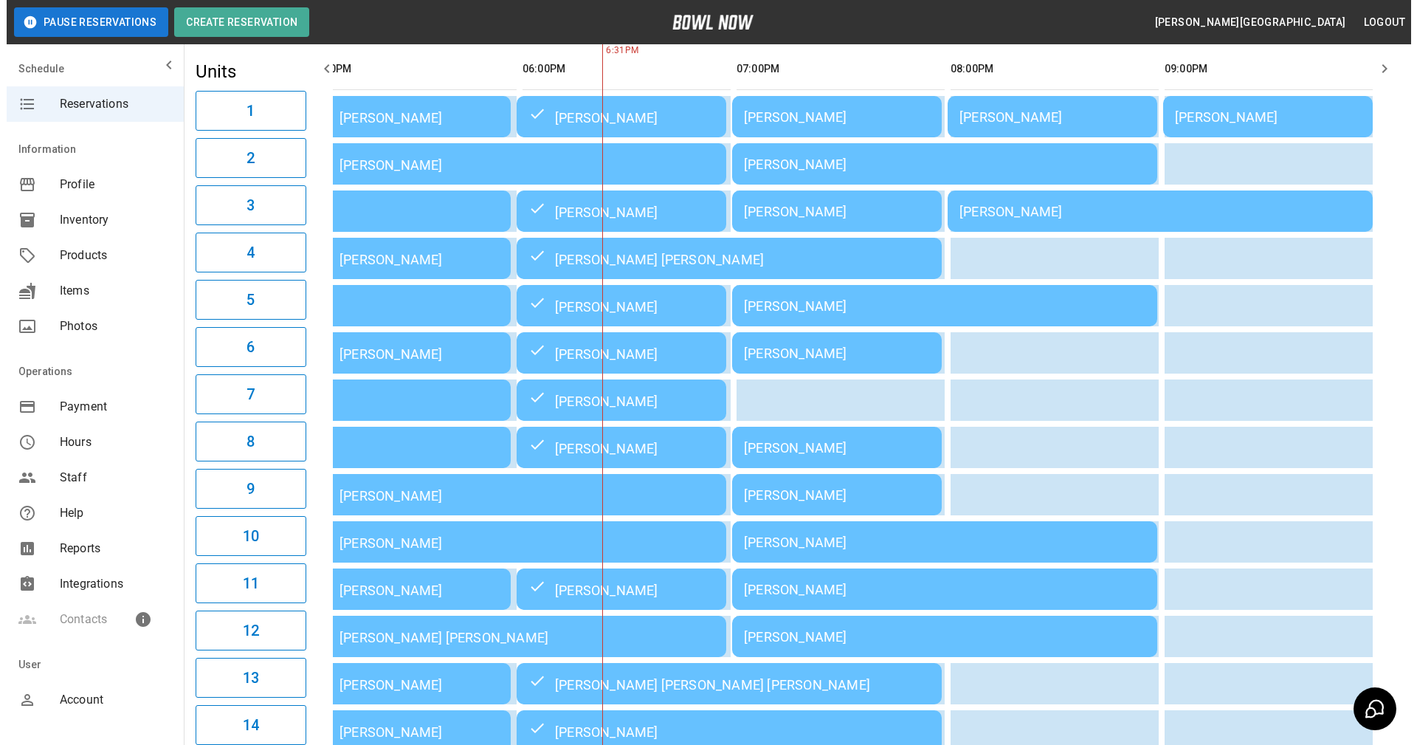
scroll to position [134, 0]
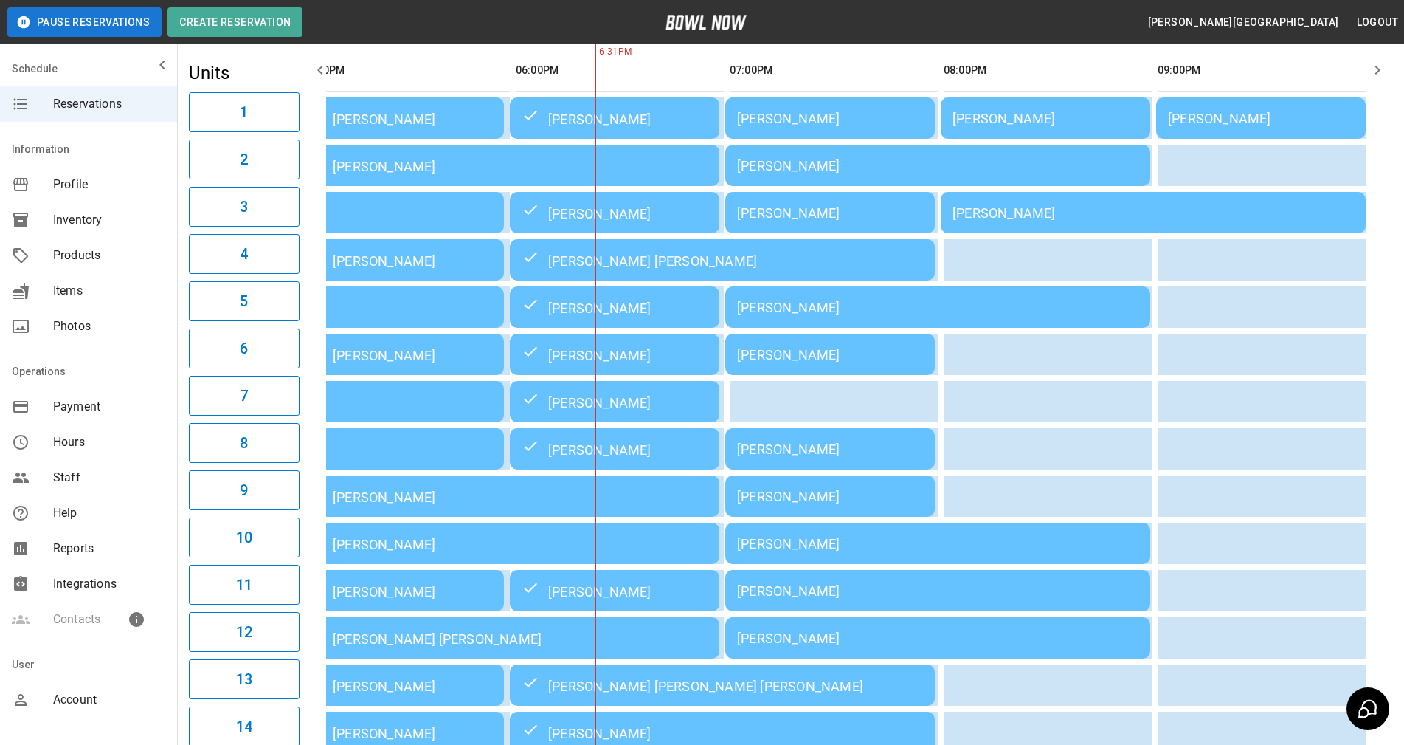
click at [835, 457] on div "[PERSON_NAME]" at bounding box center [830, 448] width 186 height 15
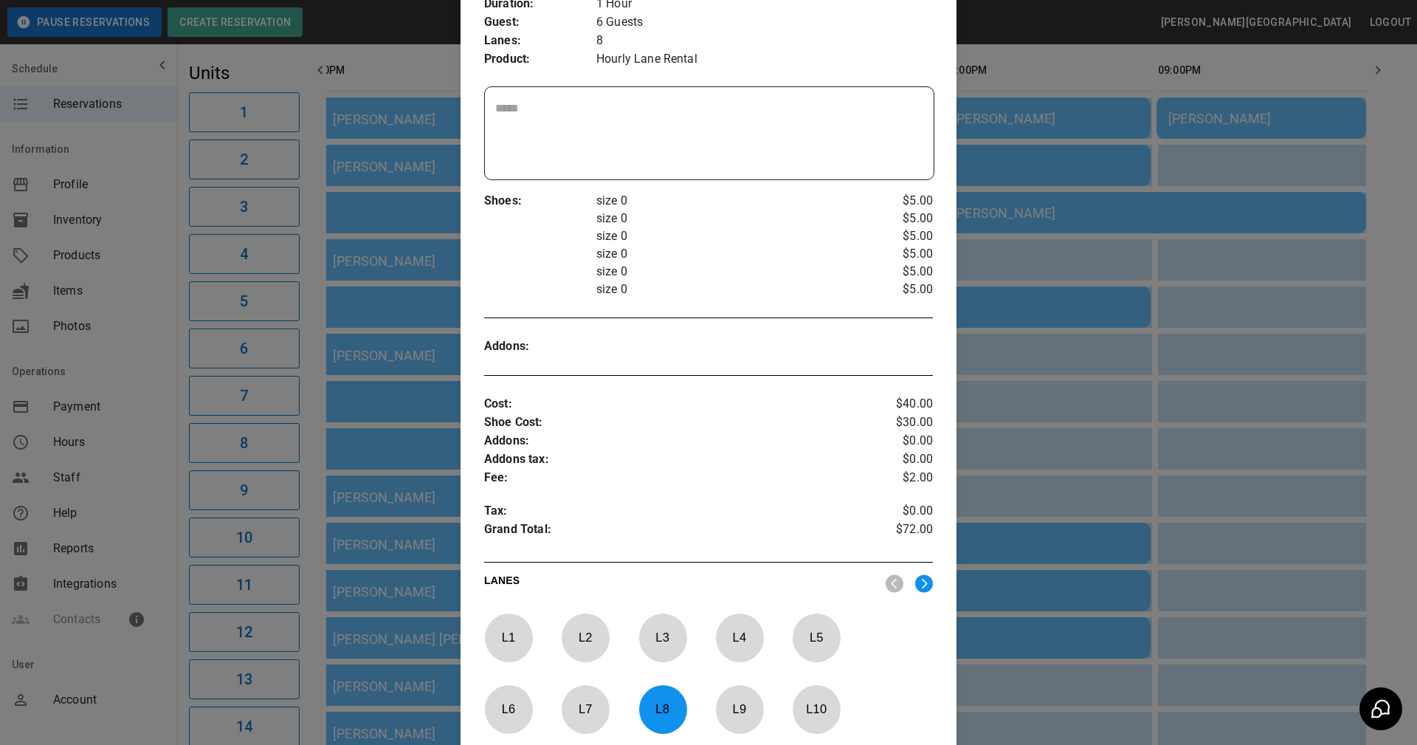
scroll to position [520, 0]
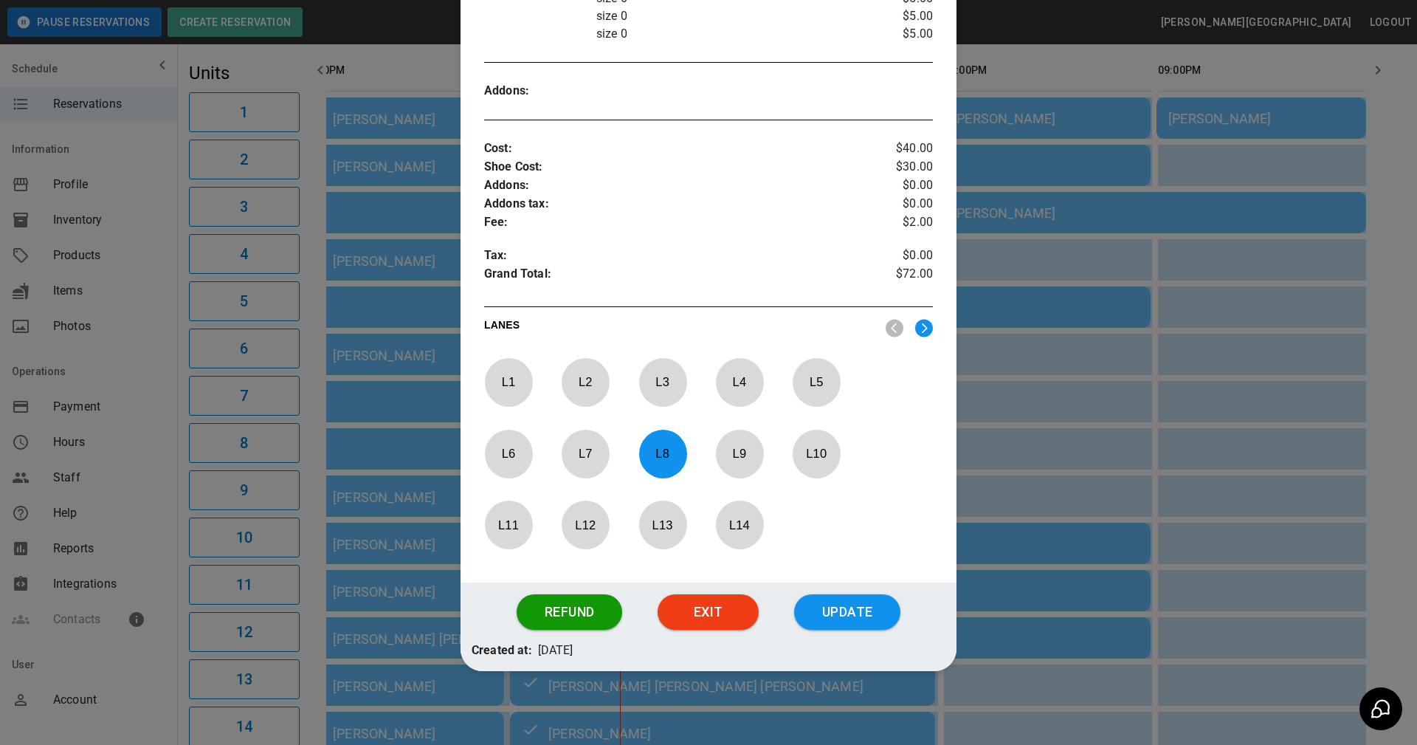
click at [841, 610] on button "Update" at bounding box center [847, 611] width 106 height 35
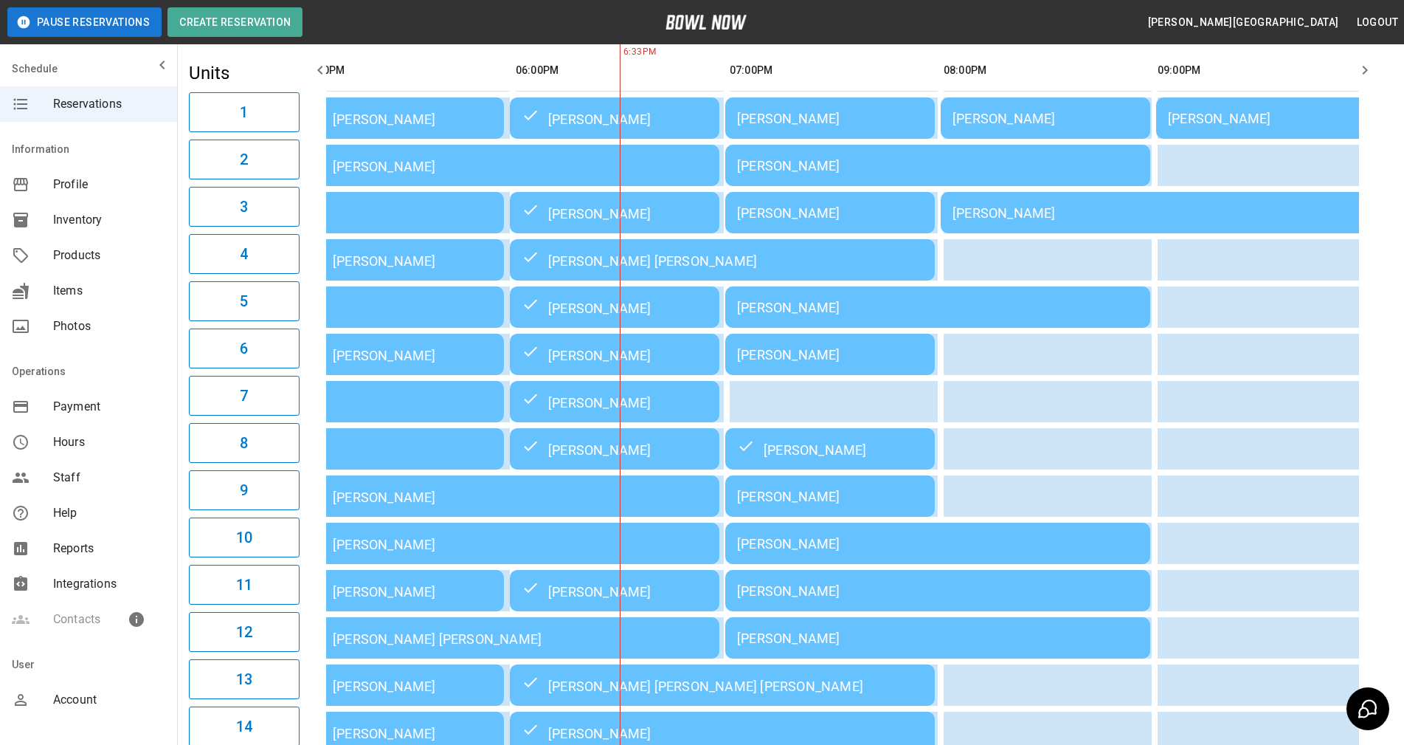
scroll to position [0, 456]
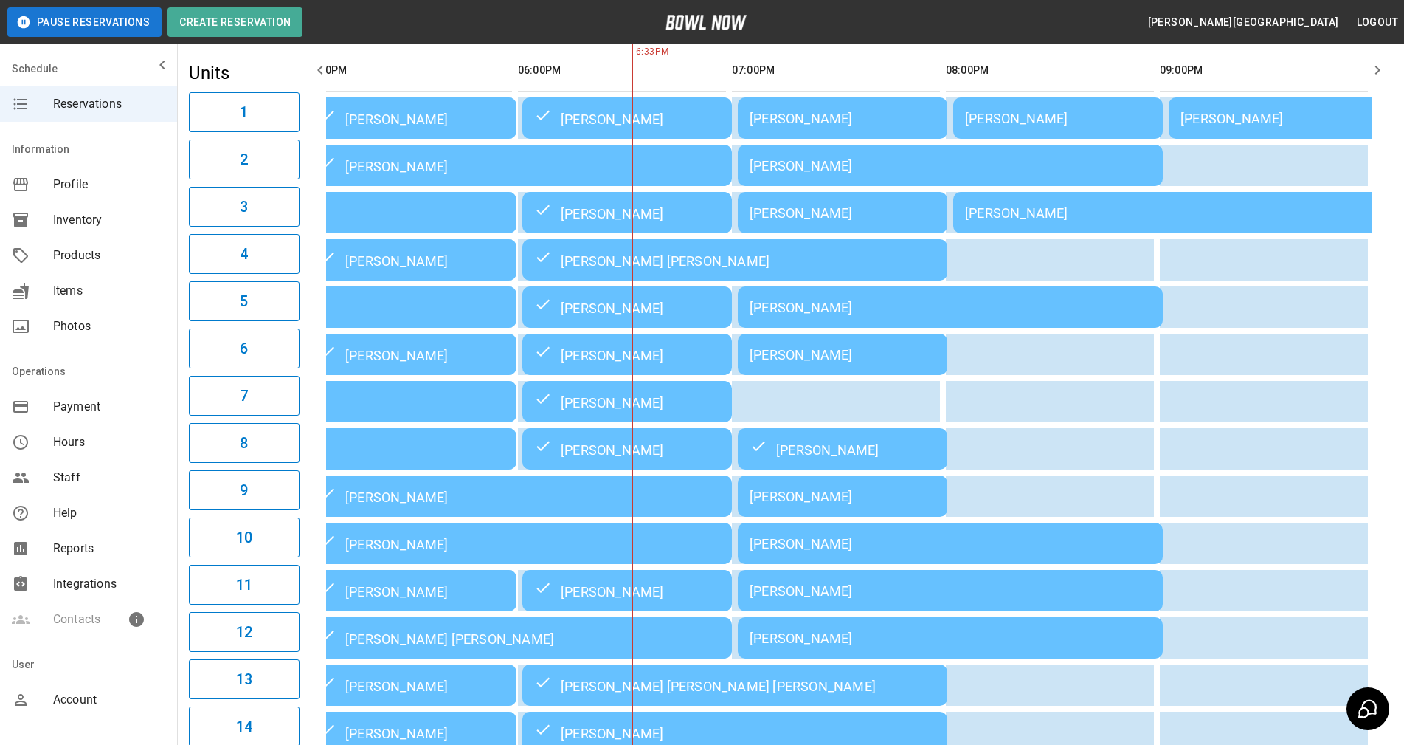
click at [1389, 488] on div "03:00PM 04:00PM 05:00PM 06:00PM 07:00PM 08:00PM 09:00PM 6:33PM Julie Overdorff …" at bounding box center [849, 637] width 1087 height 1187
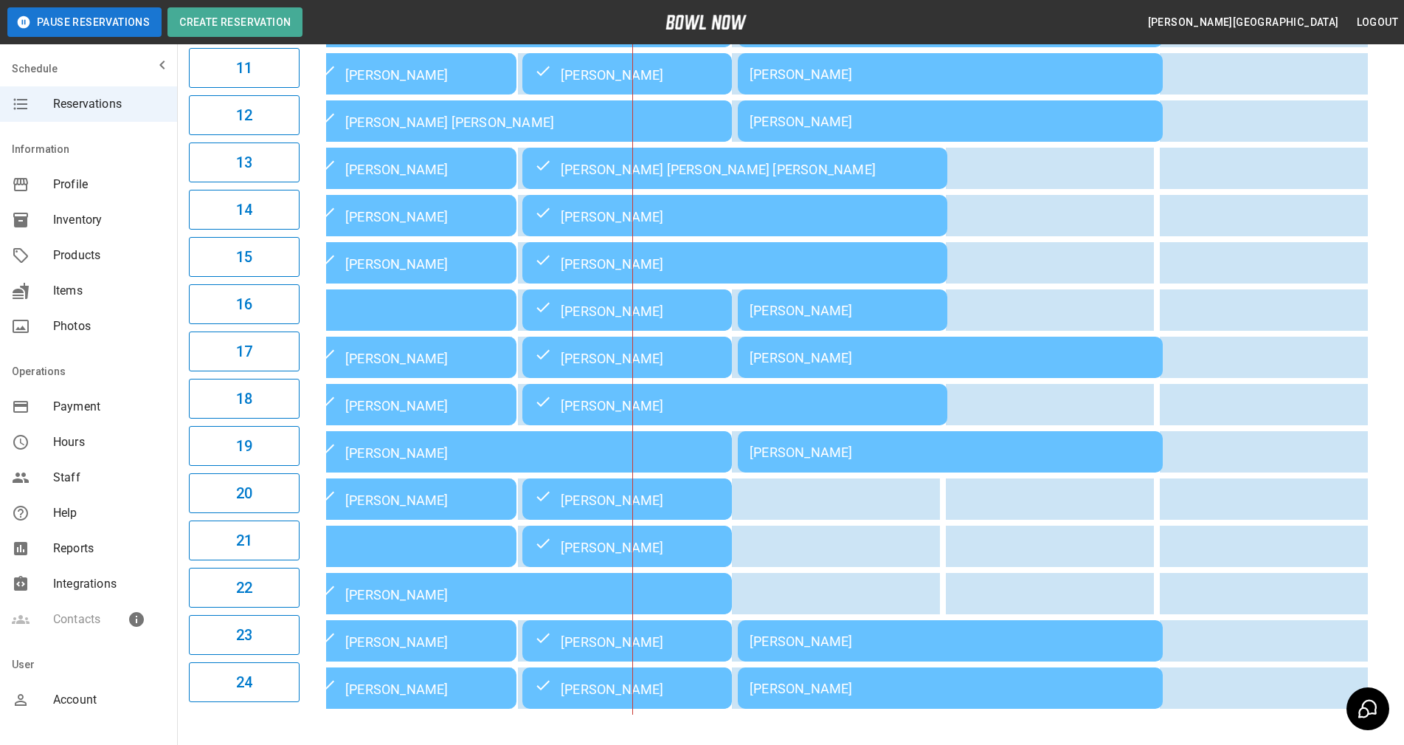
scroll to position [724, 0]
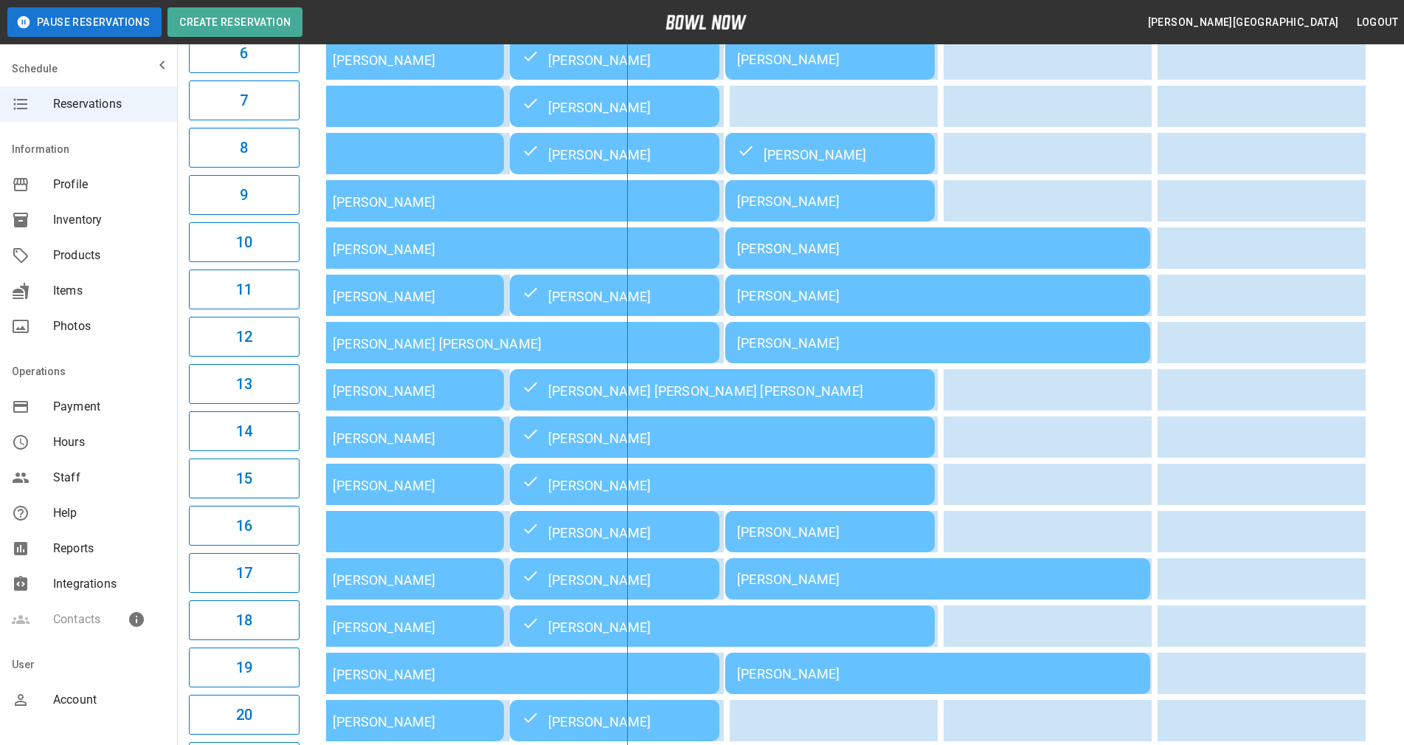
scroll to position [503, 0]
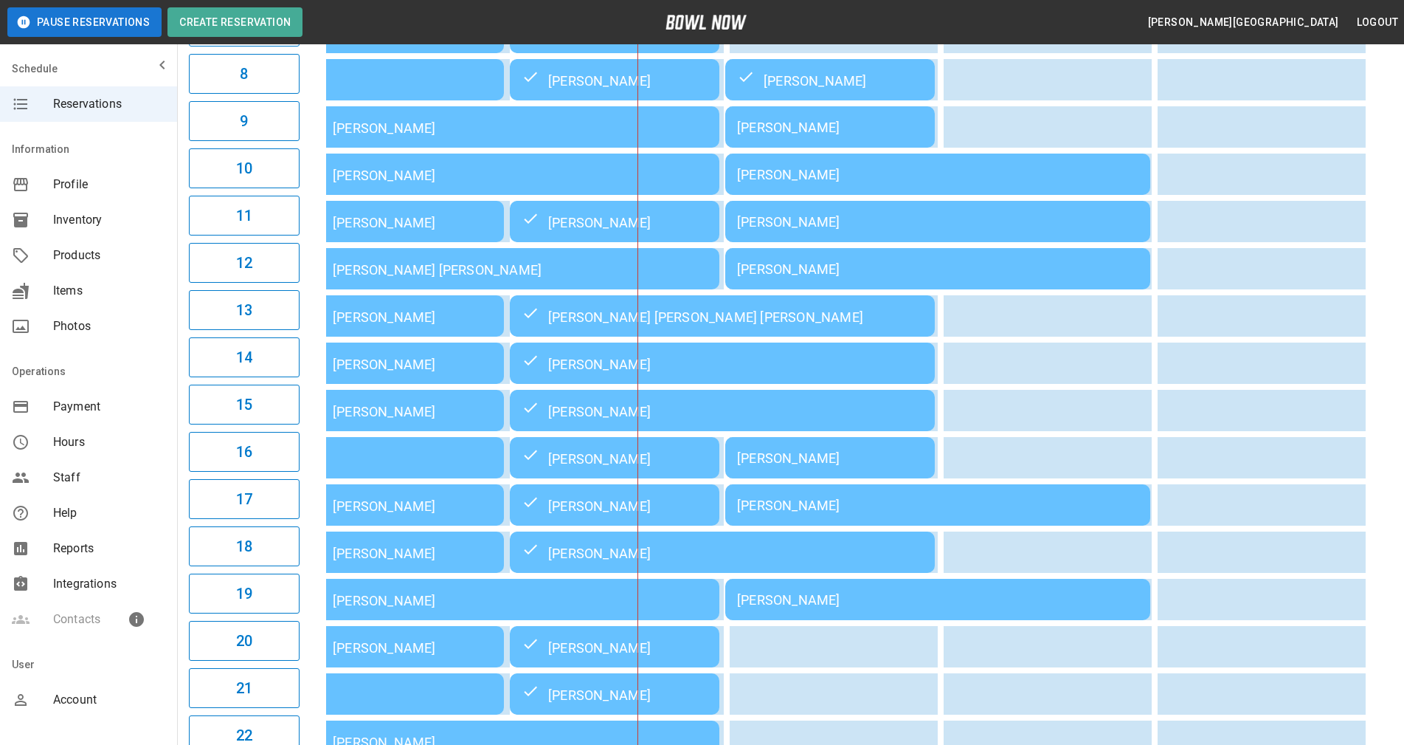
click at [1385, 580] on div "03:00PM 04:00PM 05:00PM 06:00PM 07:00PM 08:00PM 09:00PM 6:38PM [PERSON_NAME] [P…" at bounding box center [849, 268] width 1087 height 1187
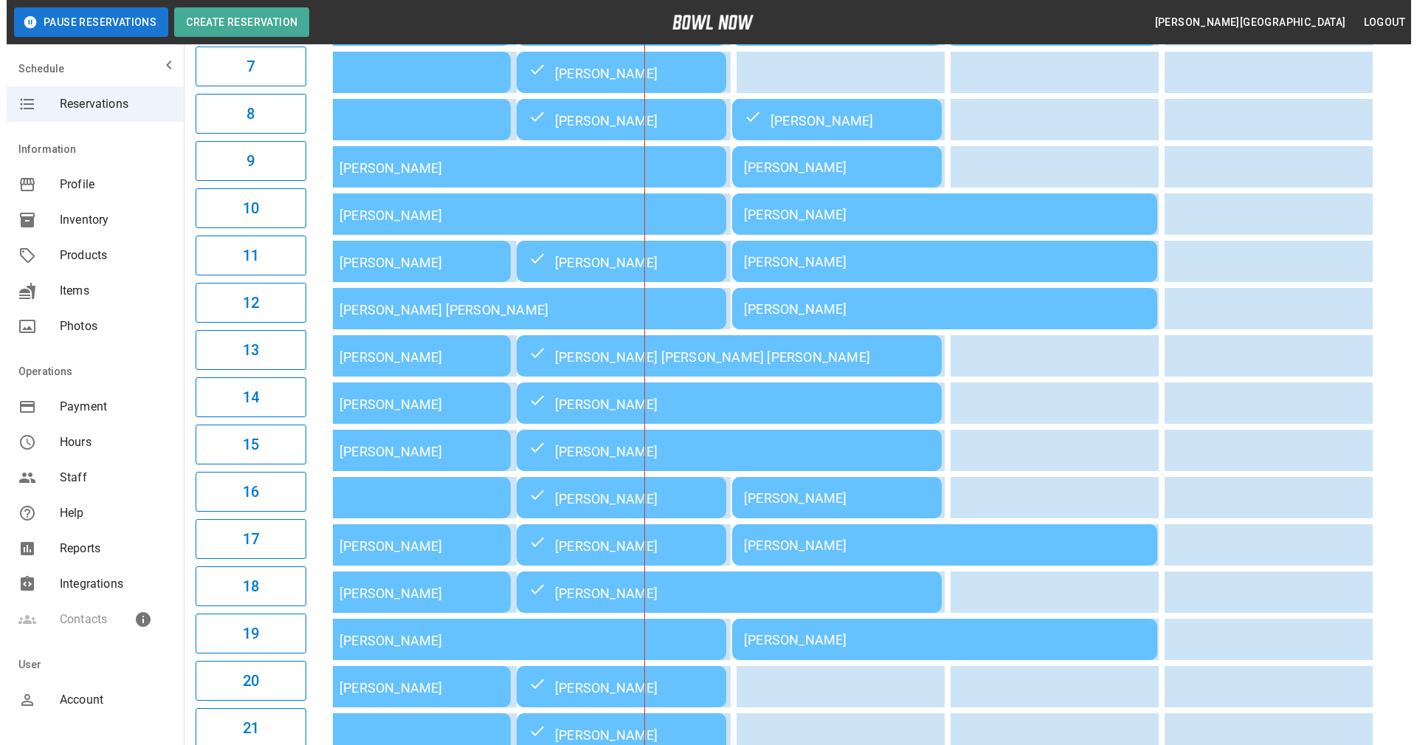
scroll to position [517, 0]
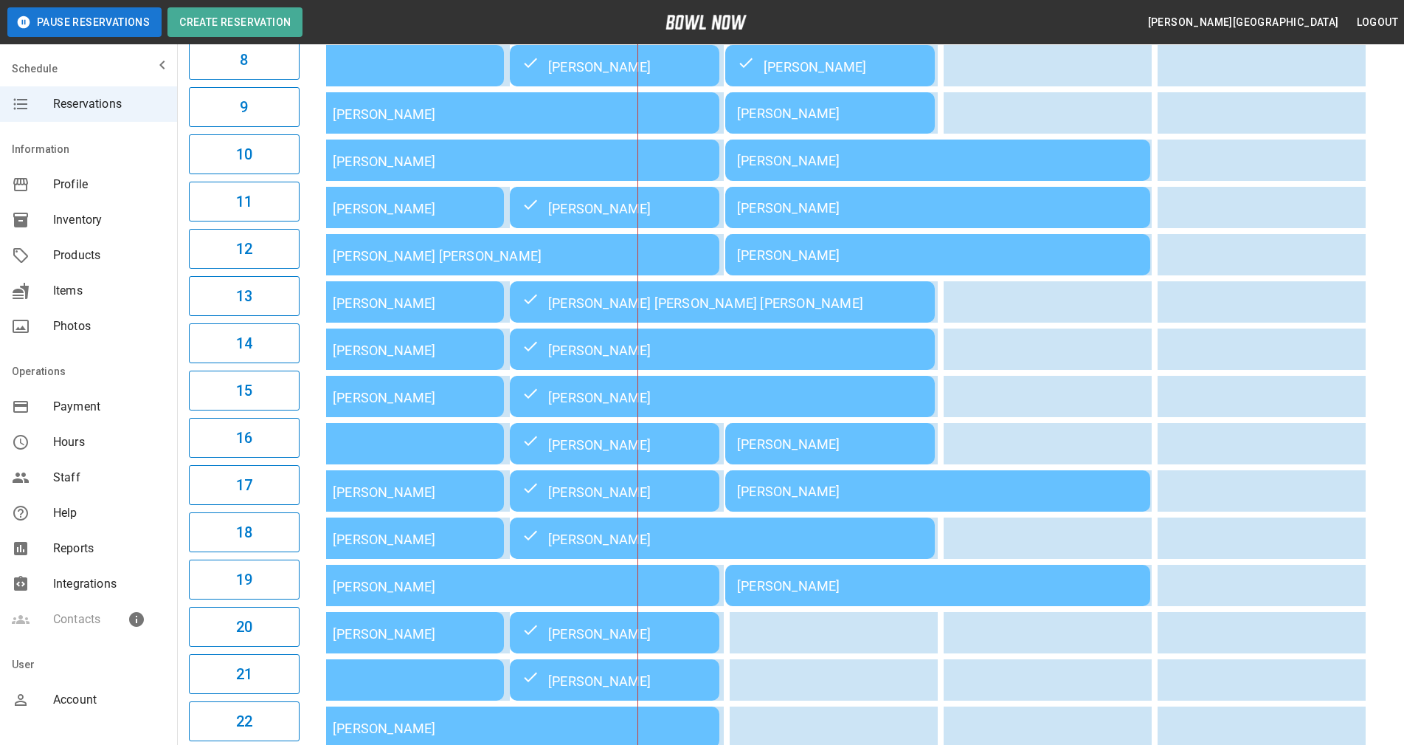
click at [848, 452] on div "[PERSON_NAME]" at bounding box center [830, 443] width 186 height 15
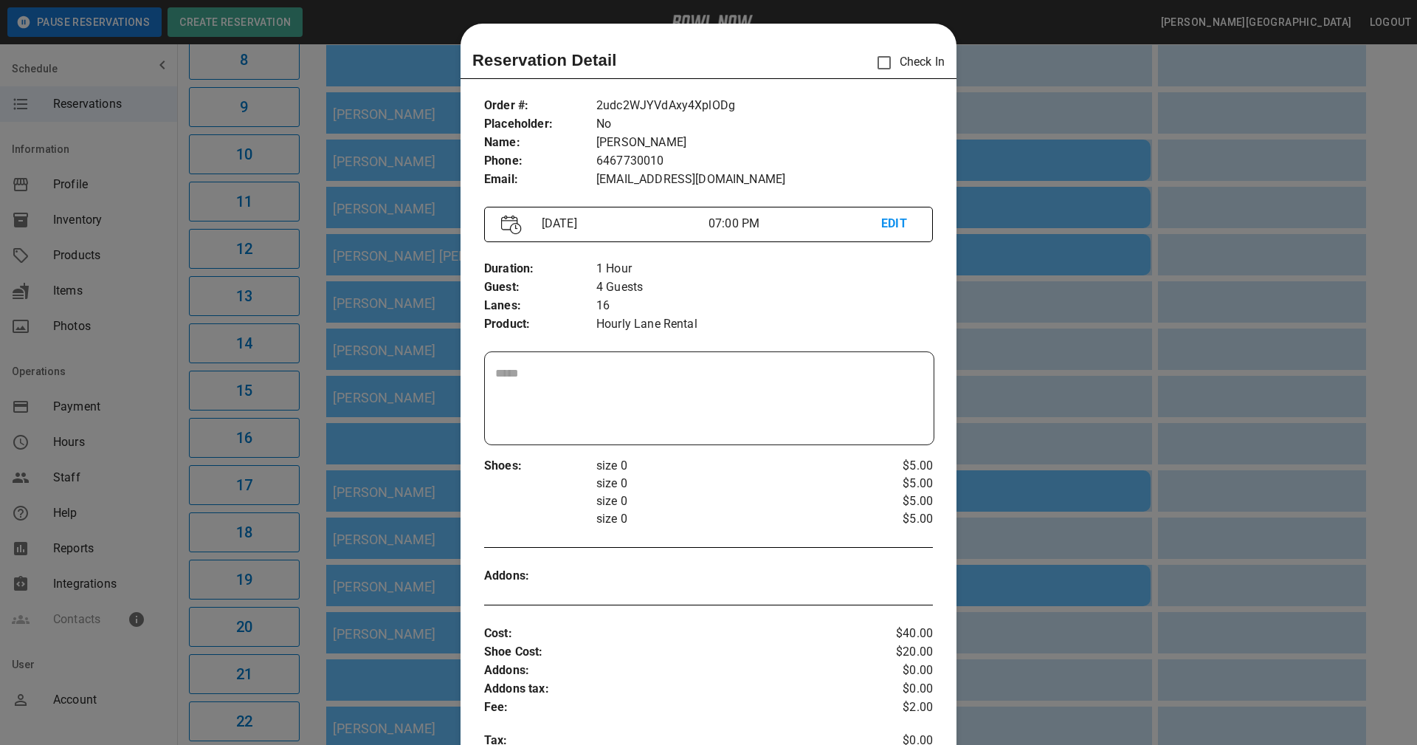
scroll to position [24, 0]
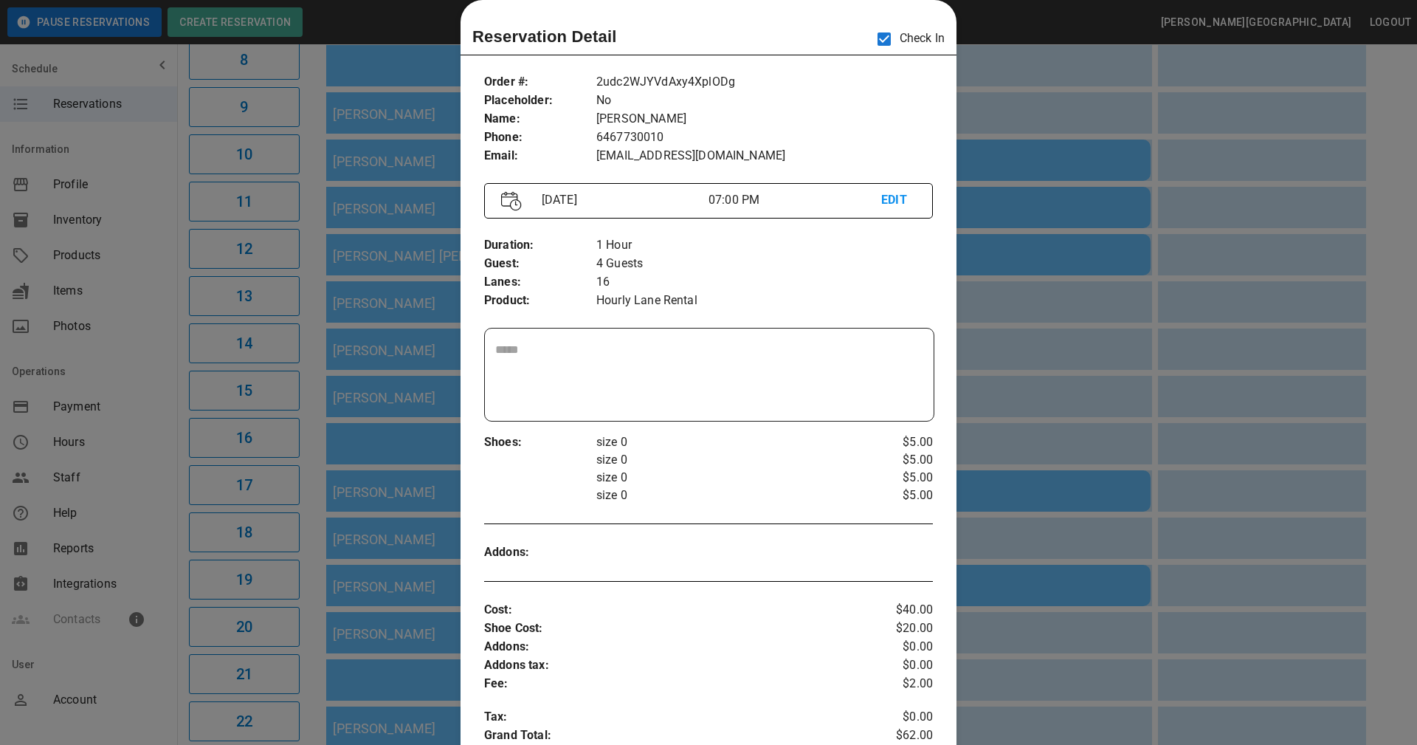
click at [795, 496] on p "size 0" at bounding box center [727, 495] width 262 height 18
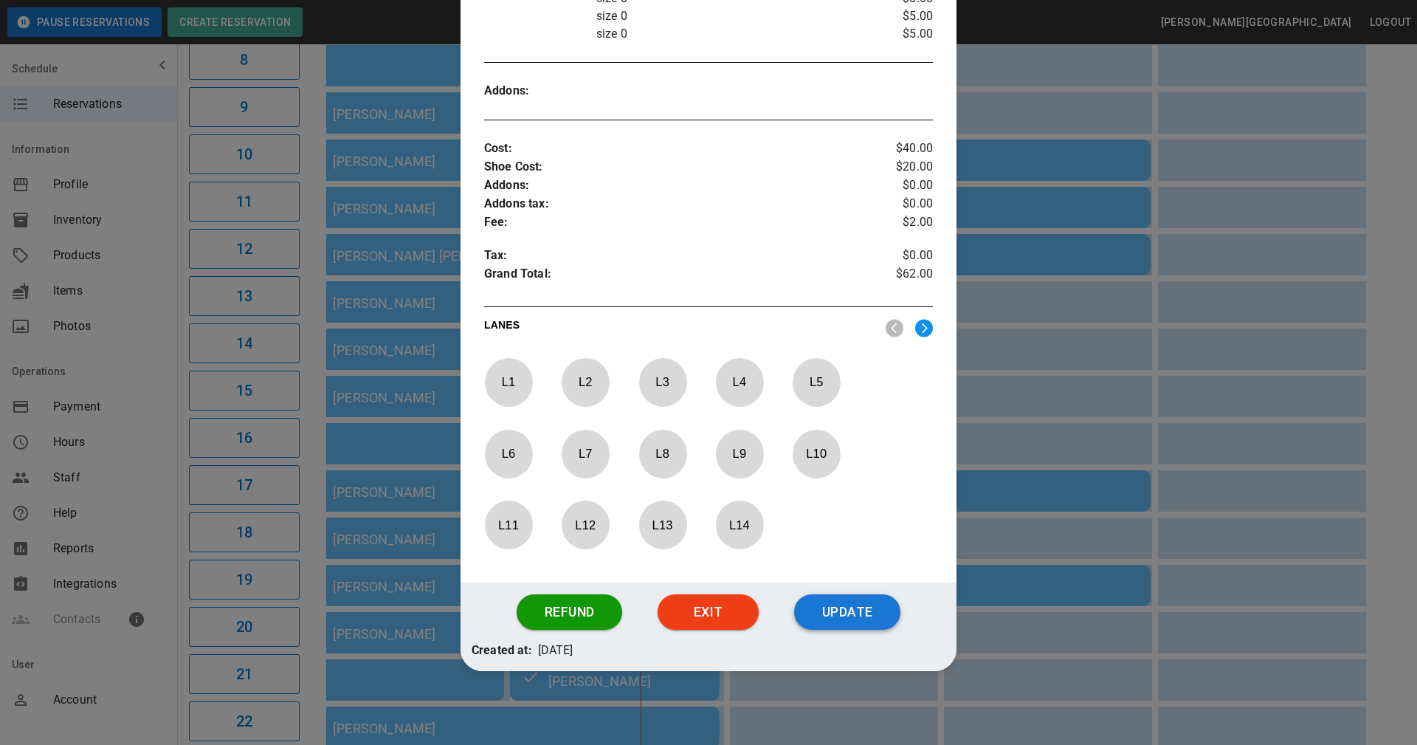
click at [847, 621] on button "Update" at bounding box center [847, 611] width 106 height 35
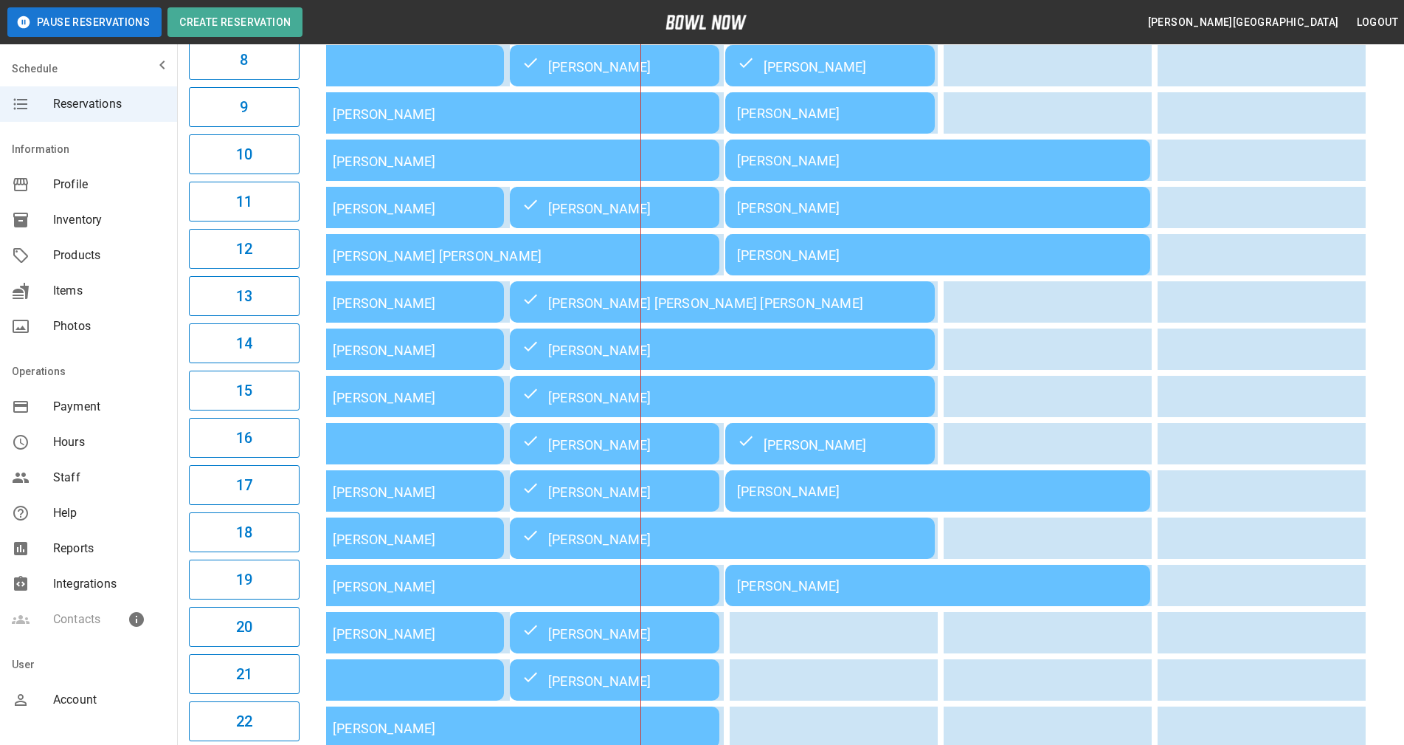
scroll to position [0, 456]
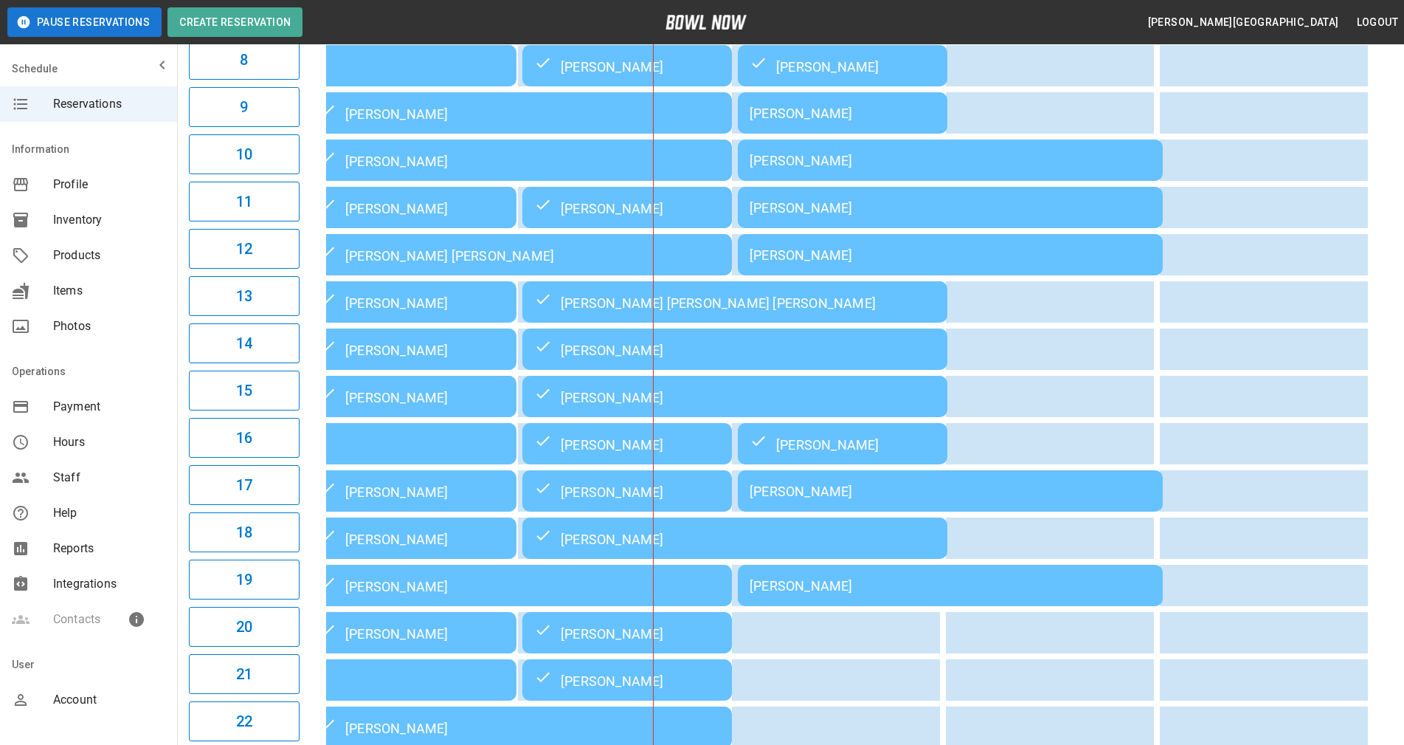
click at [1398, 559] on div "**********" at bounding box center [790, 195] width 1227 height 1329
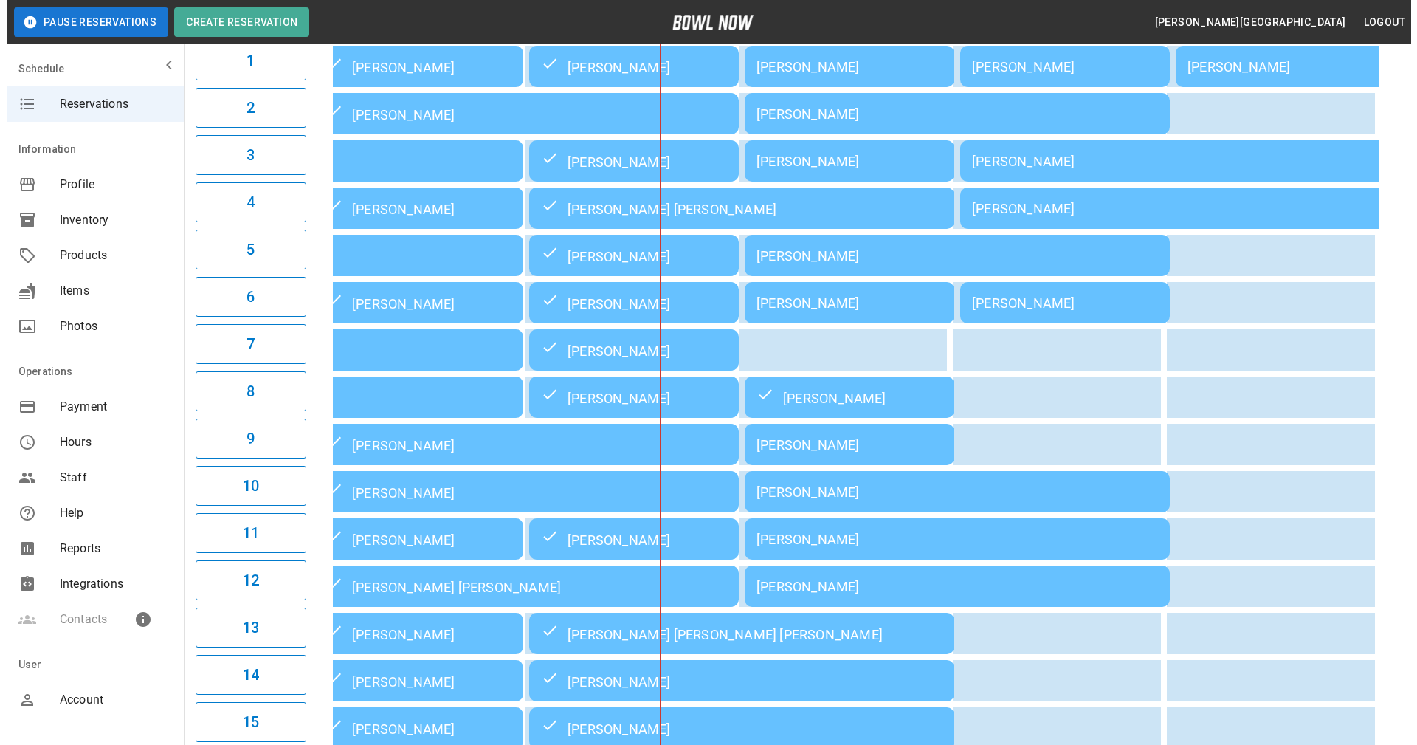
scroll to position [148, 0]
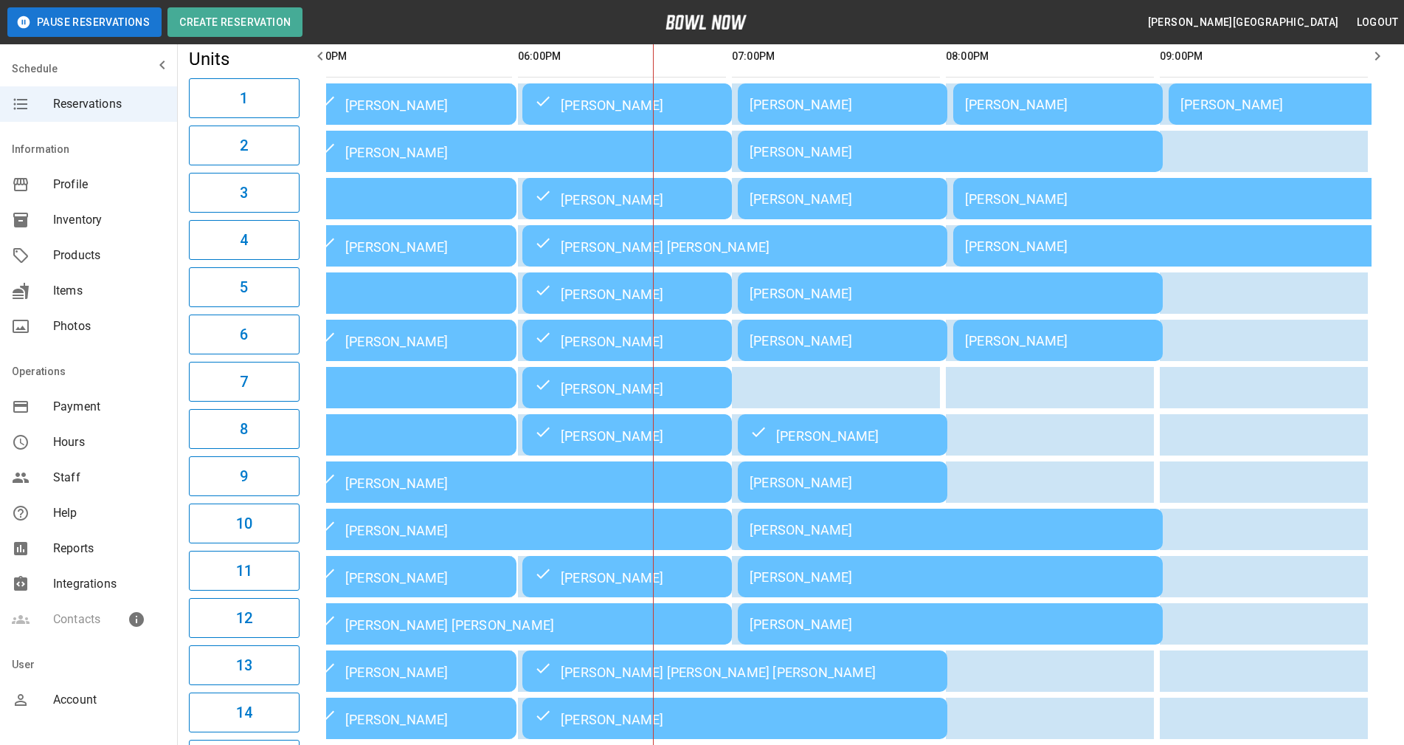
click at [832, 193] on div "[PERSON_NAME]" at bounding box center [843, 198] width 186 height 15
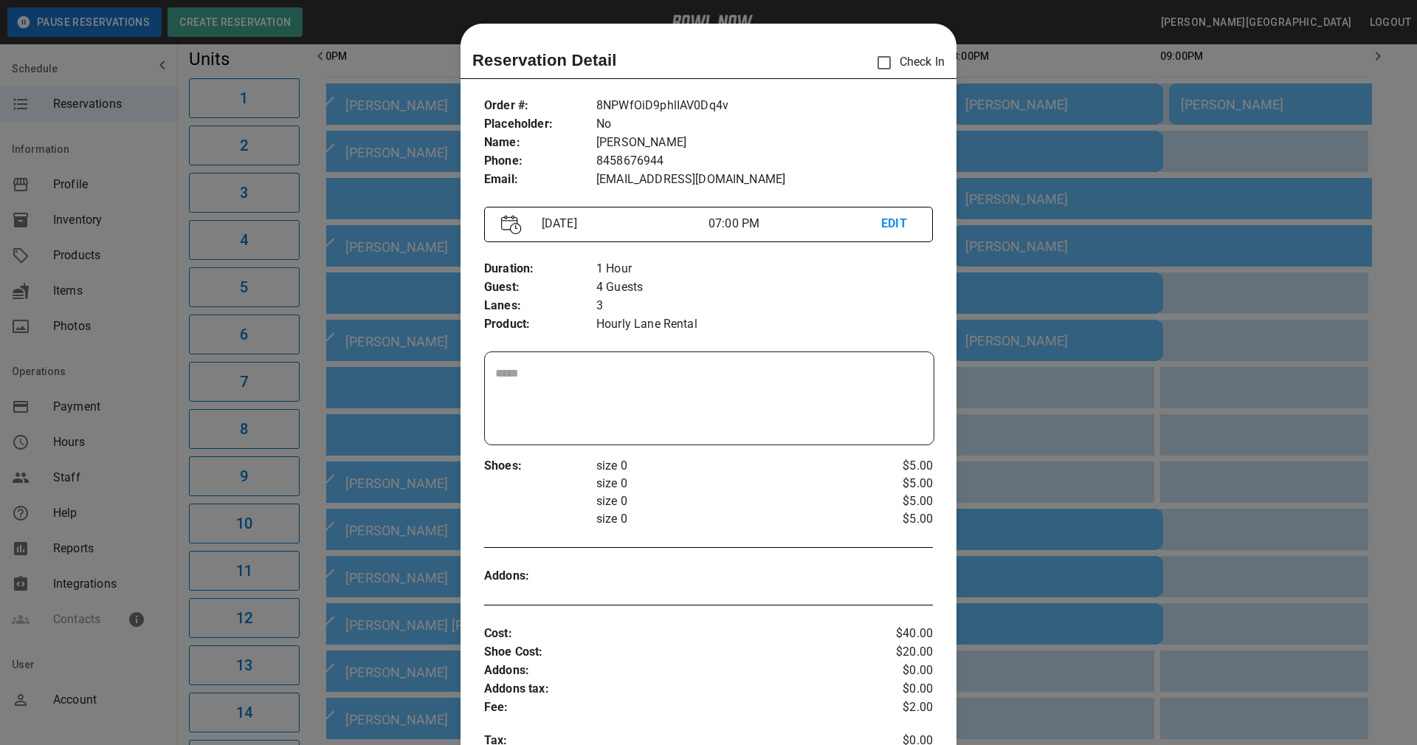
scroll to position [24, 0]
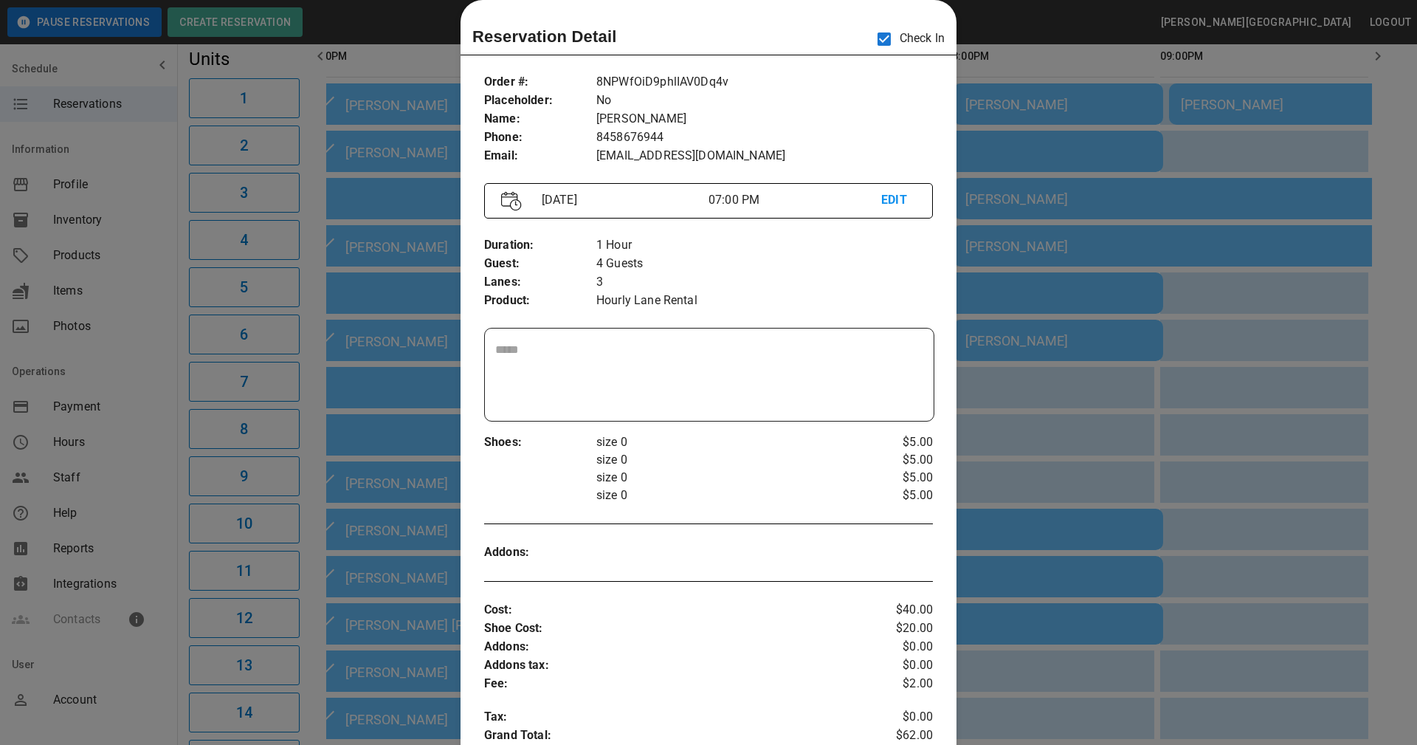
click at [782, 456] on p "size 0" at bounding box center [727, 460] width 262 height 18
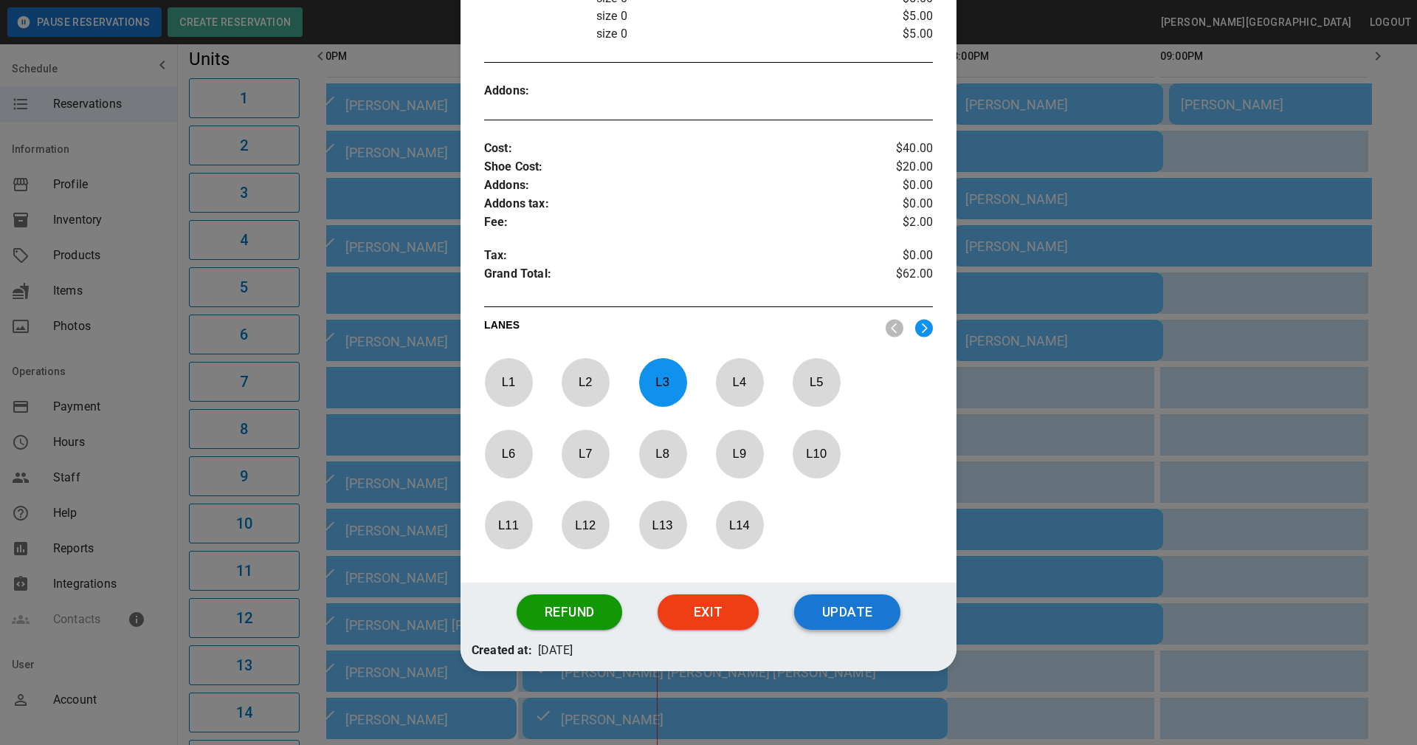
click at [822, 607] on button "Update" at bounding box center [847, 611] width 106 height 35
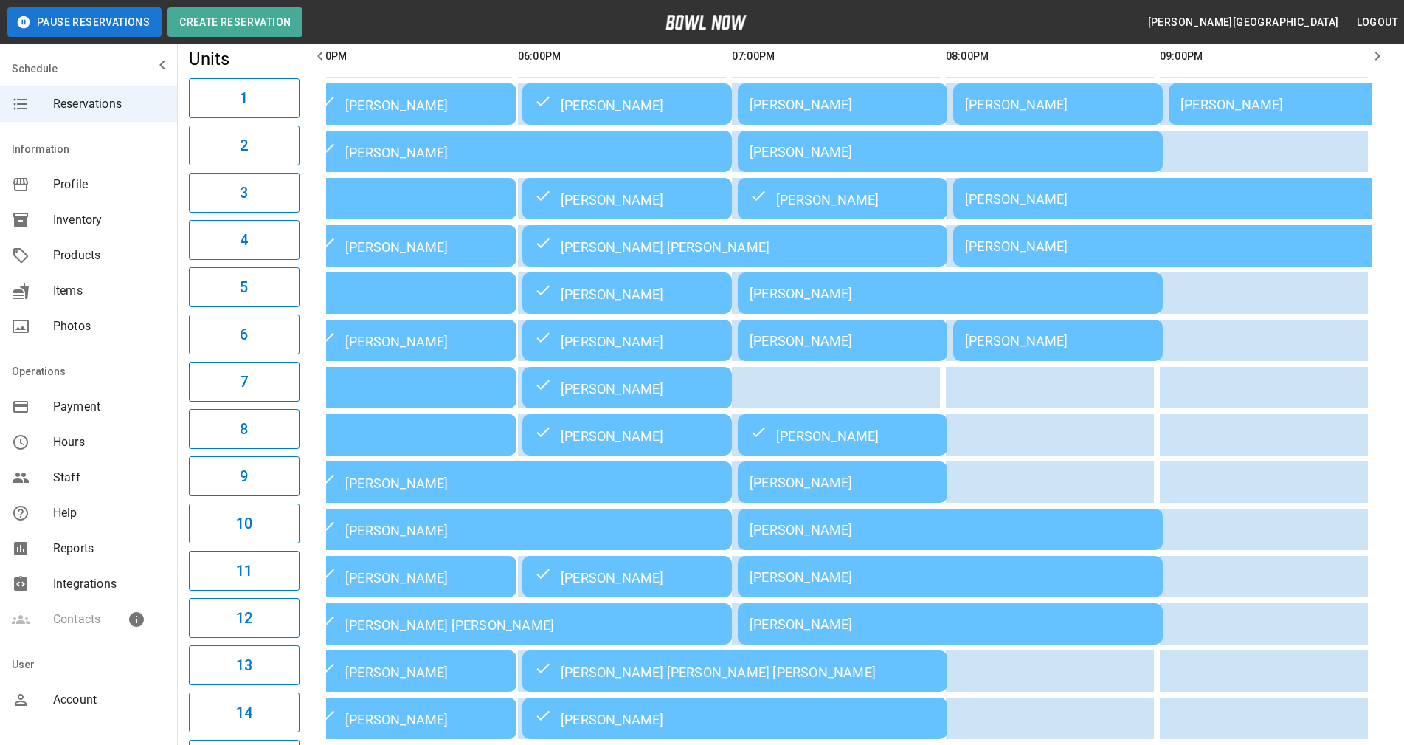
scroll to position [0, 435]
click at [847, 55] on th "sticky table" at bounding box center [870, 56] width 48 height 42
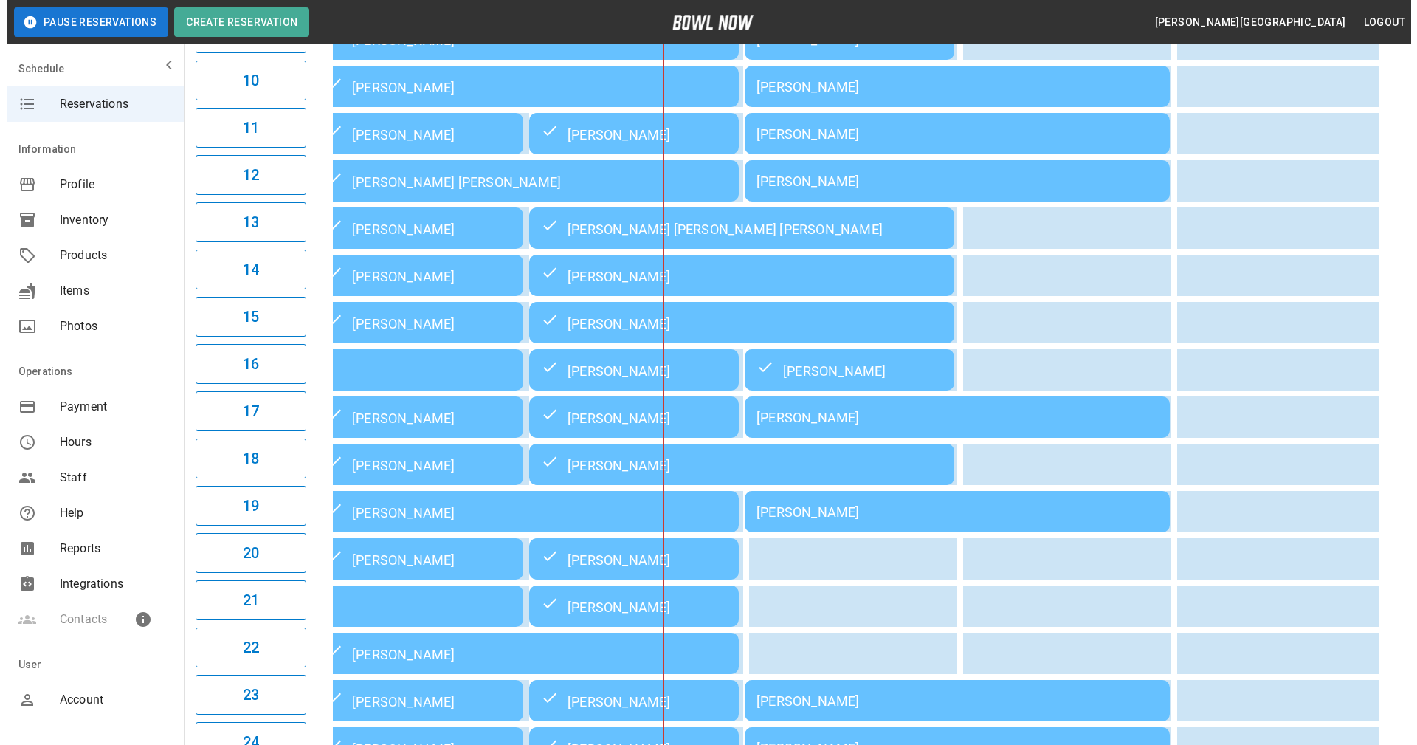
scroll to position [664, 0]
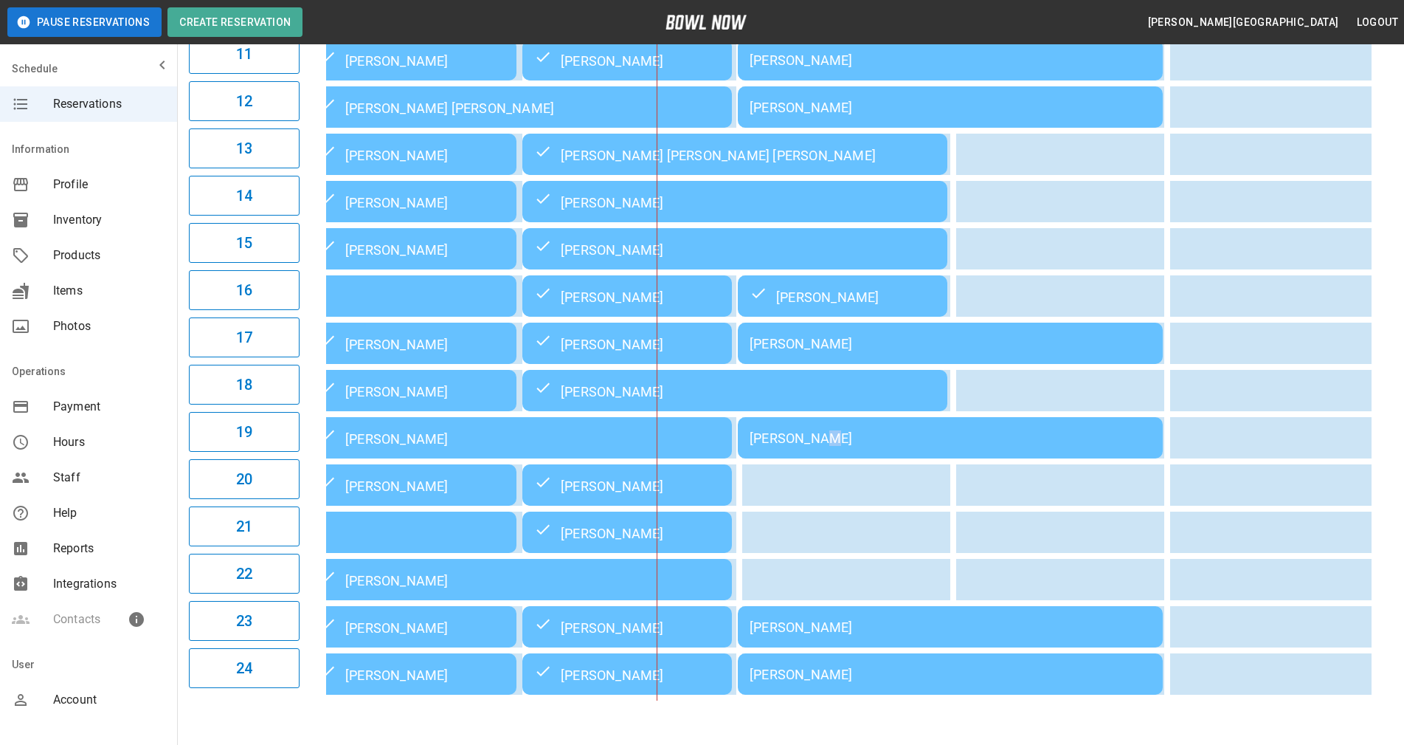
click at [822, 446] on div "[PERSON_NAME]" at bounding box center [950, 437] width 401 height 15
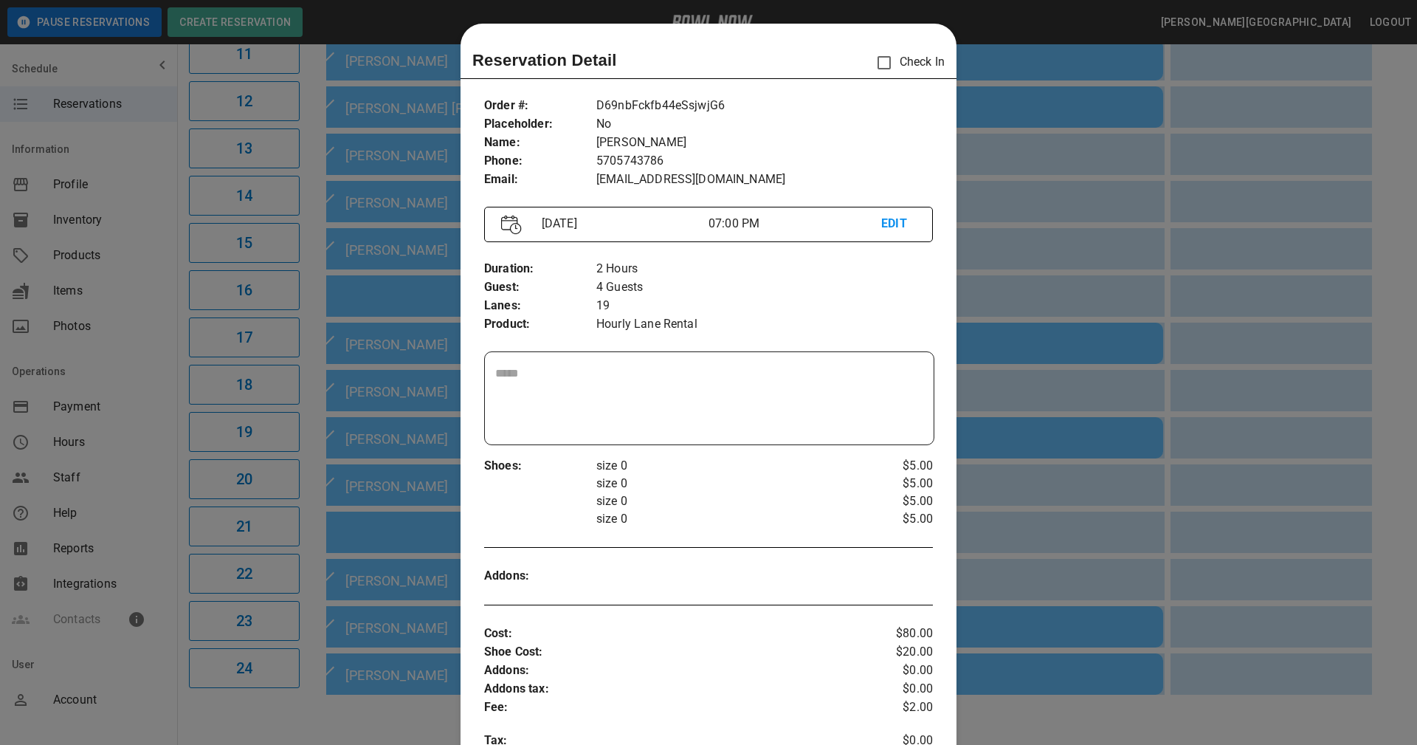
scroll to position [24, 0]
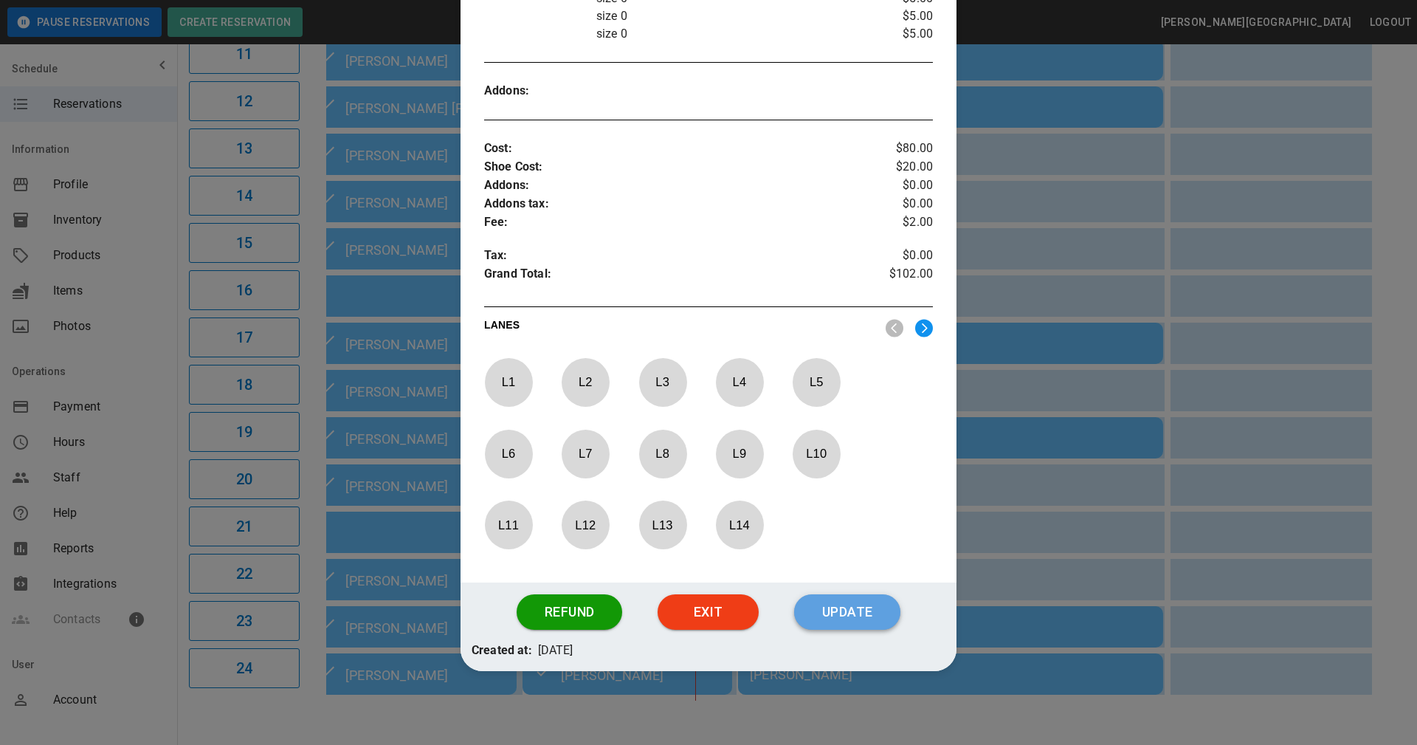
click at [842, 614] on button "Update" at bounding box center [847, 611] width 106 height 35
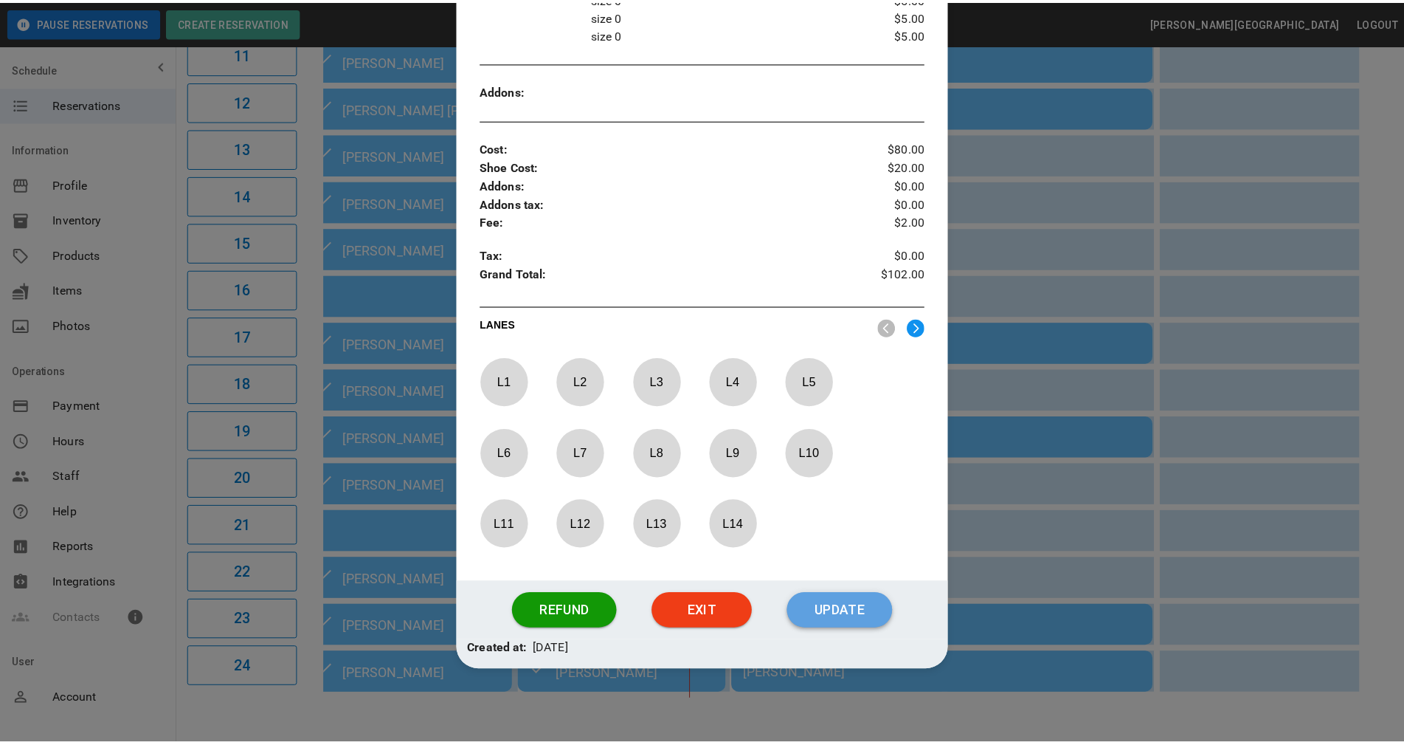
scroll to position [411, 0]
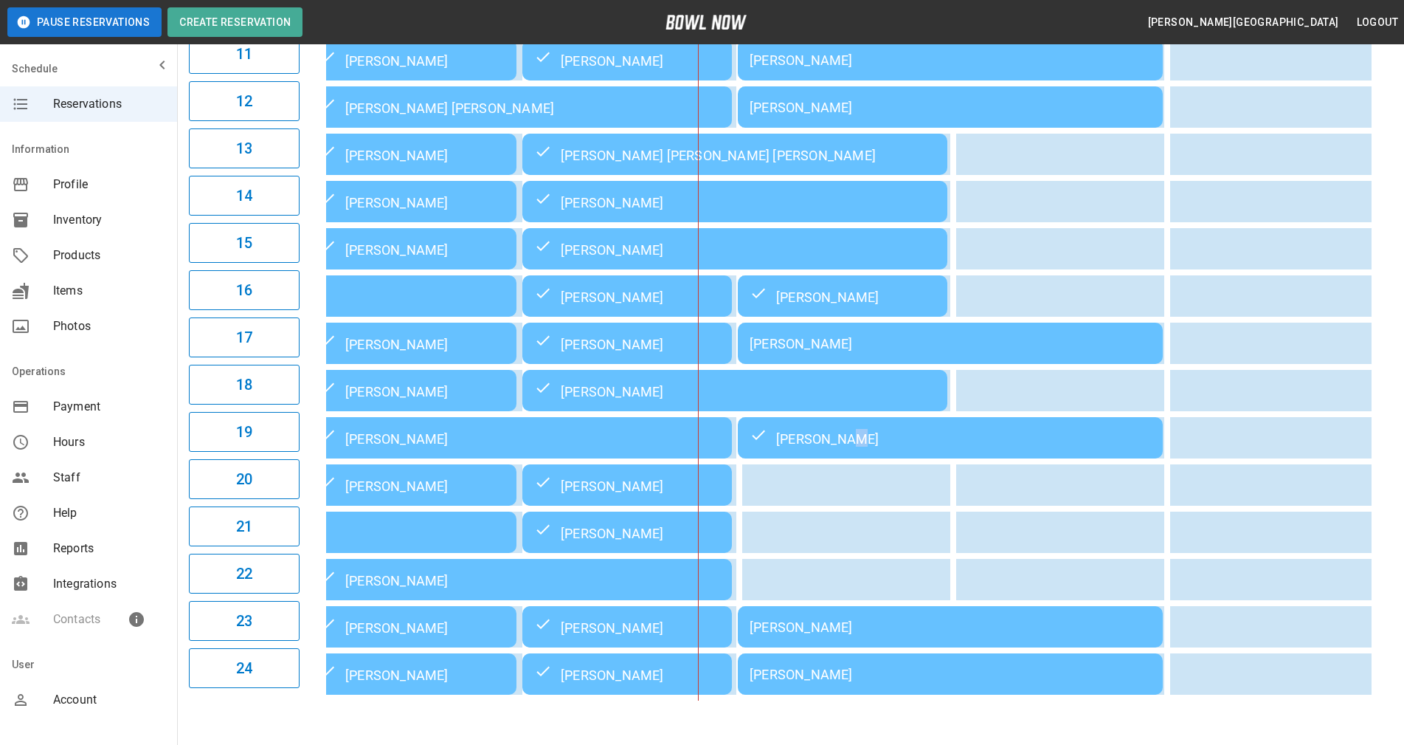
click at [1395, 517] on div "**********" at bounding box center [790, 47] width 1227 height 1329
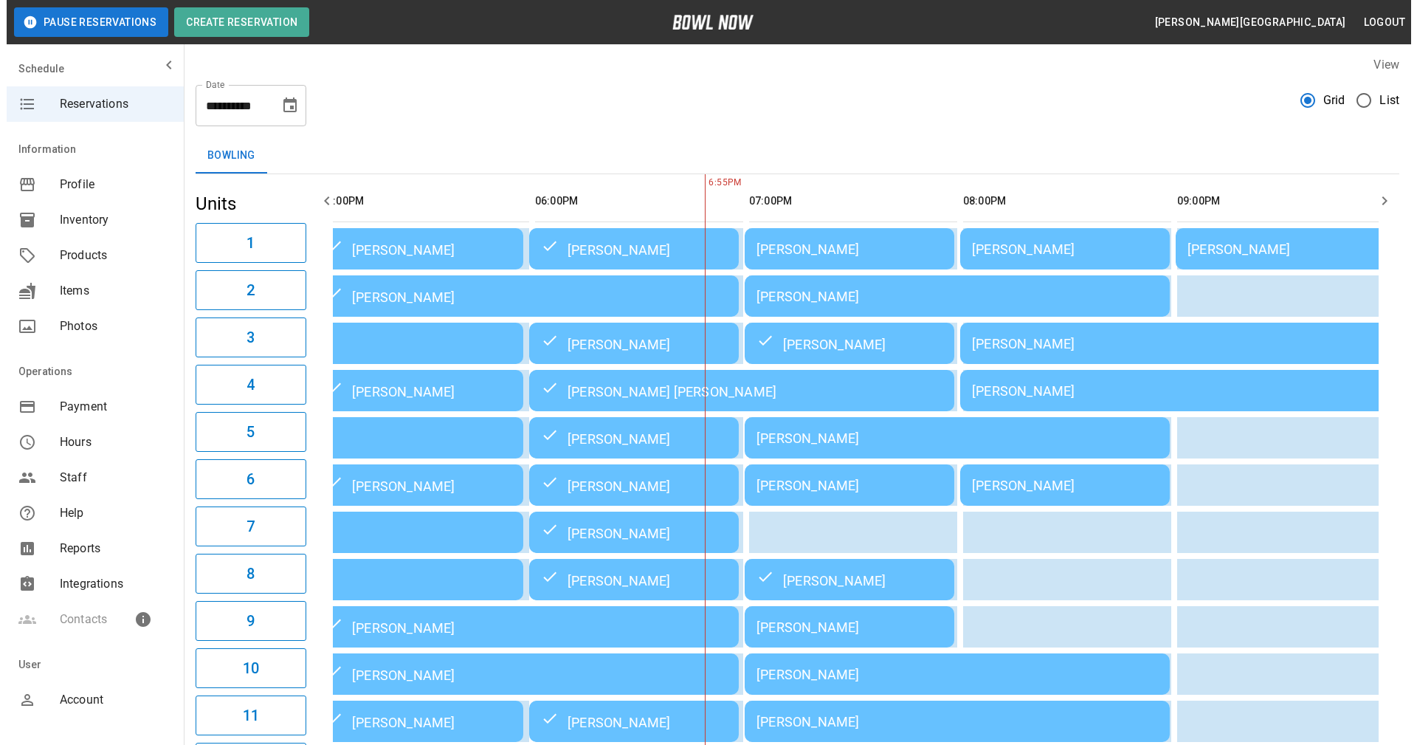
scroll to position [0, 0]
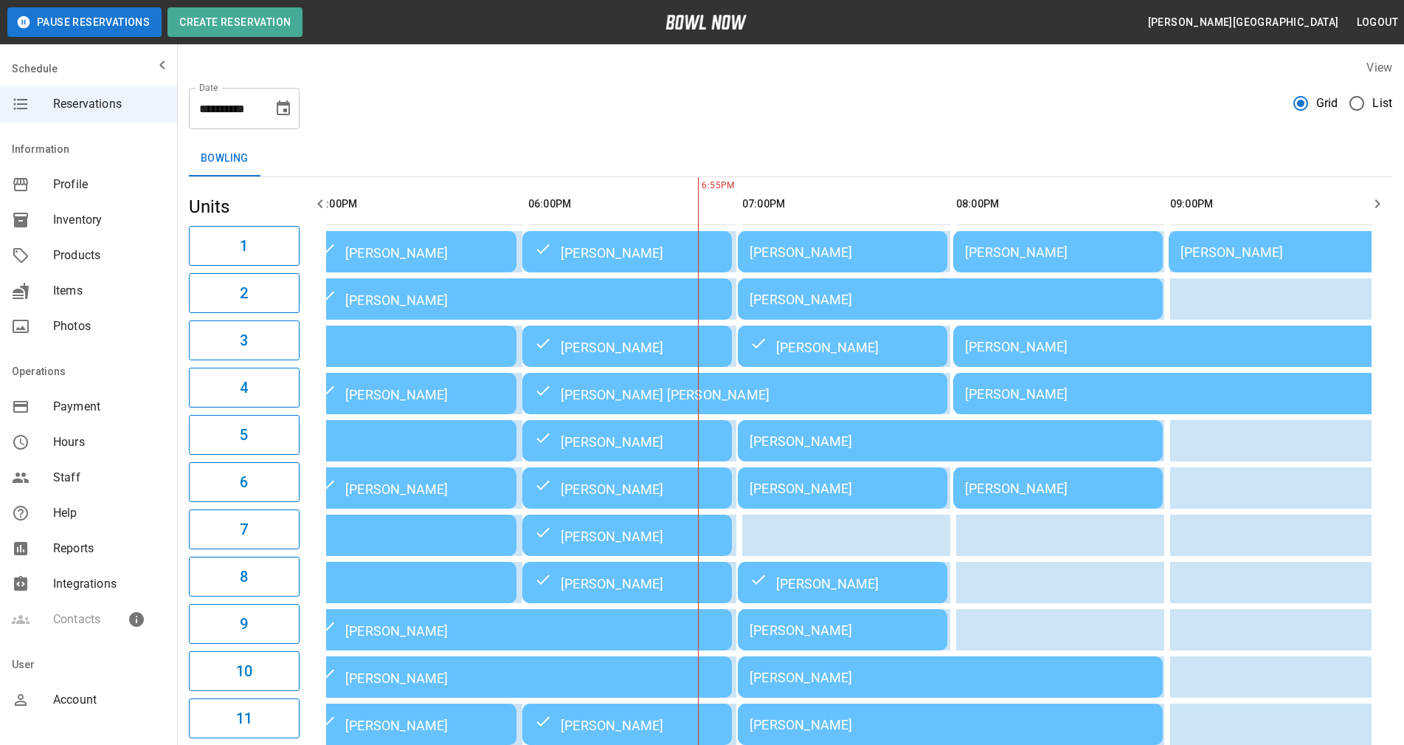
click at [796, 260] on div "[PERSON_NAME]" at bounding box center [843, 251] width 186 height 15
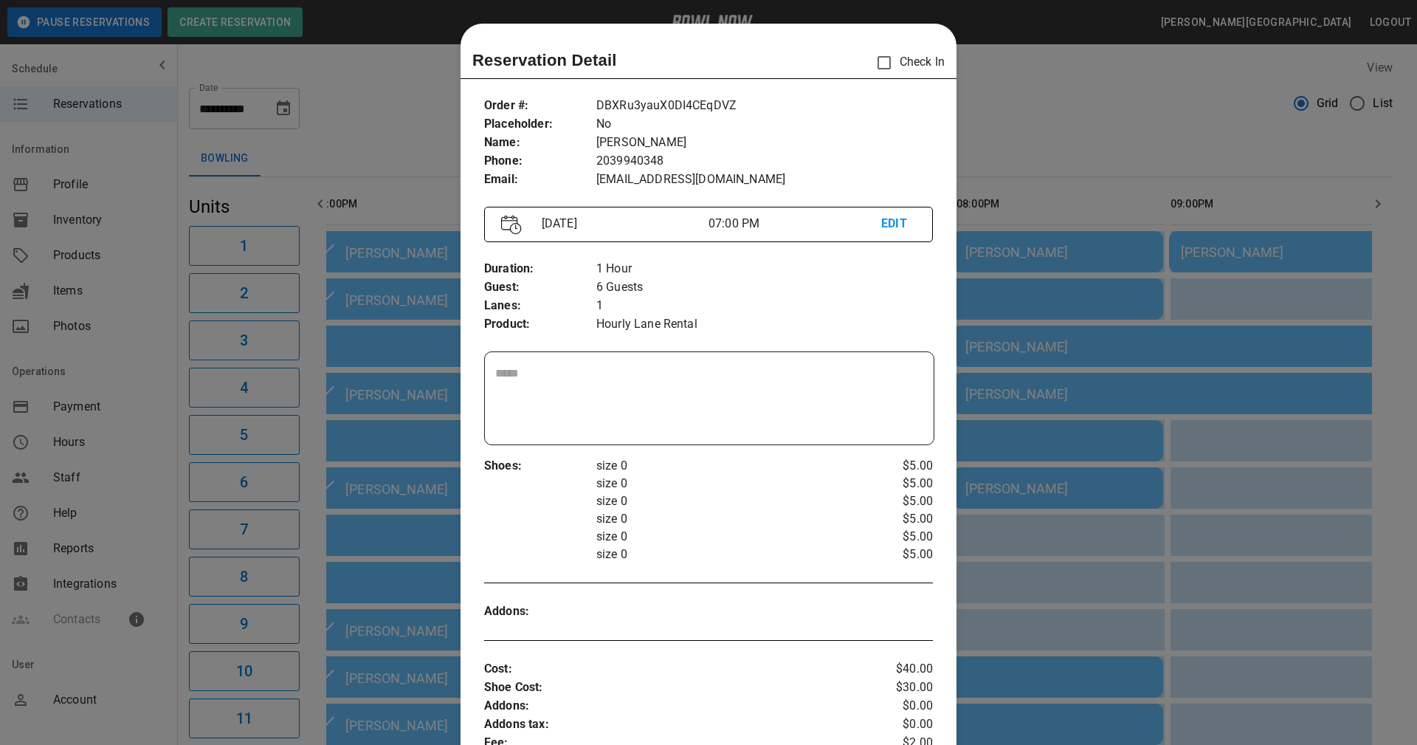
scroll to position [24, 0]
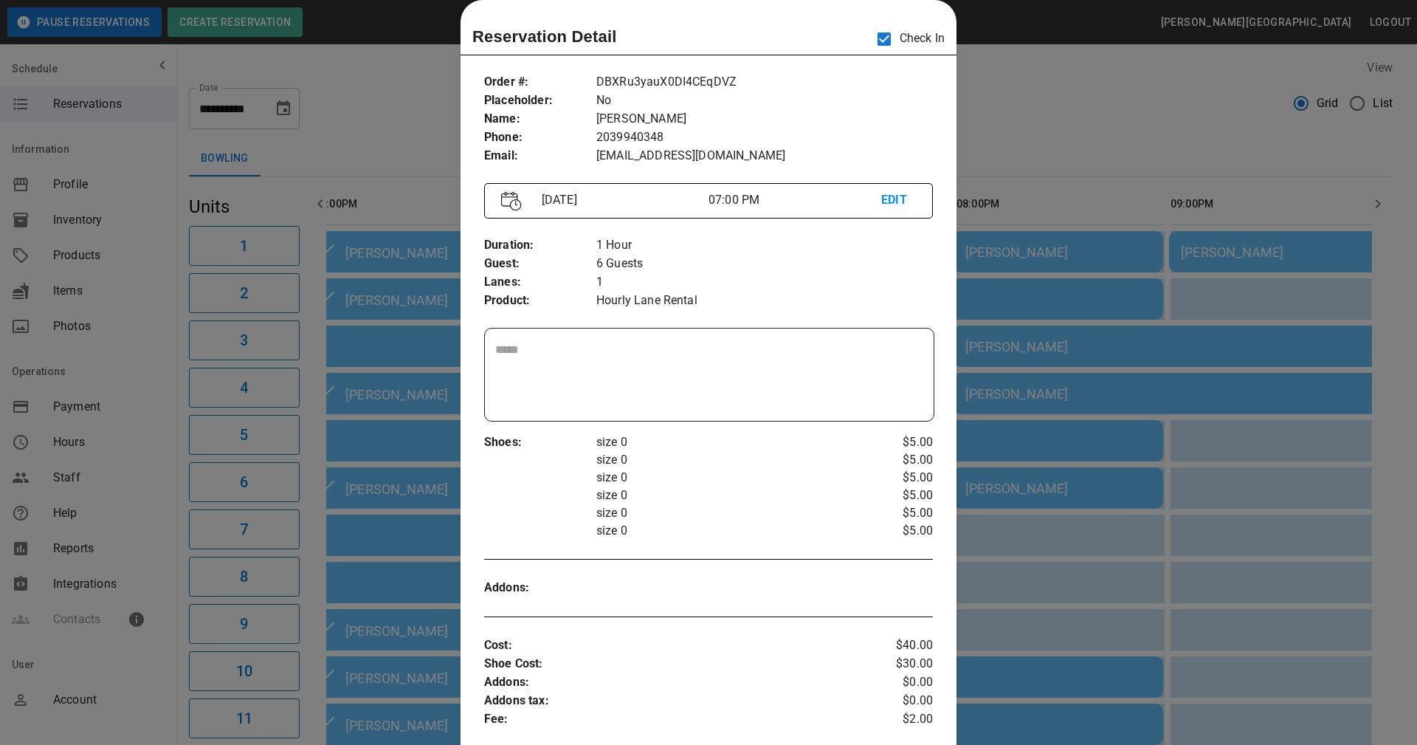
click at [819, 382] on textarea at bounding box center [709, 375] width 428 height 68
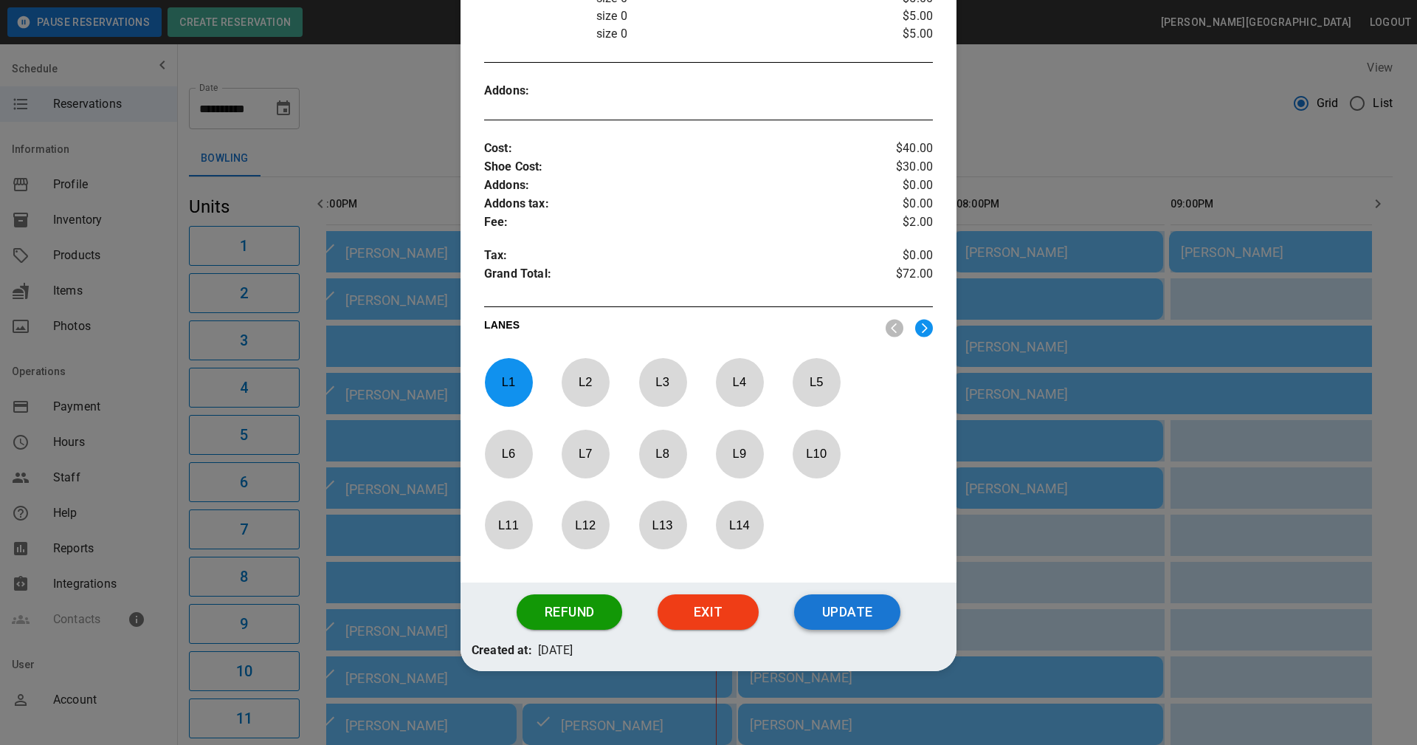
click at [818, 610] on button "Update" at bounding box center [847, 611] width 106 height 35
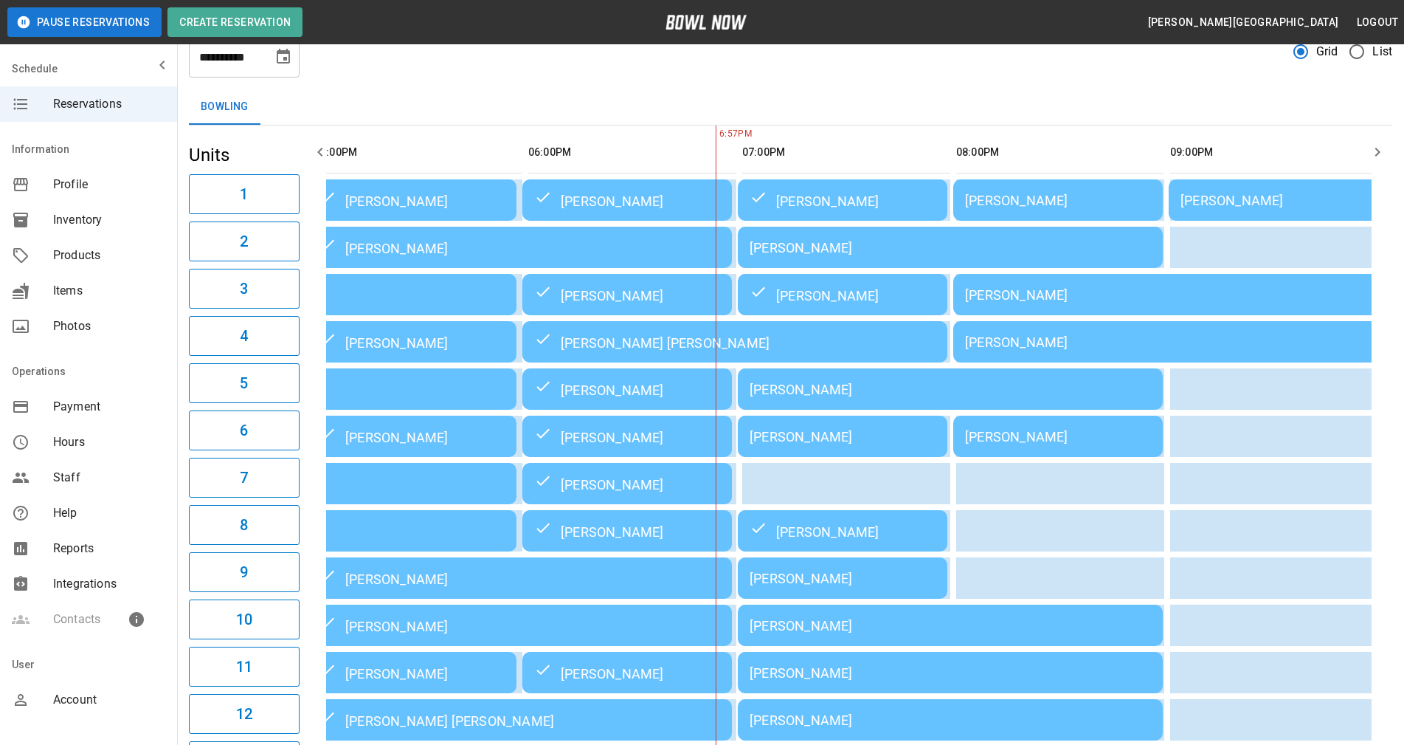
scroll to position [0, 0]
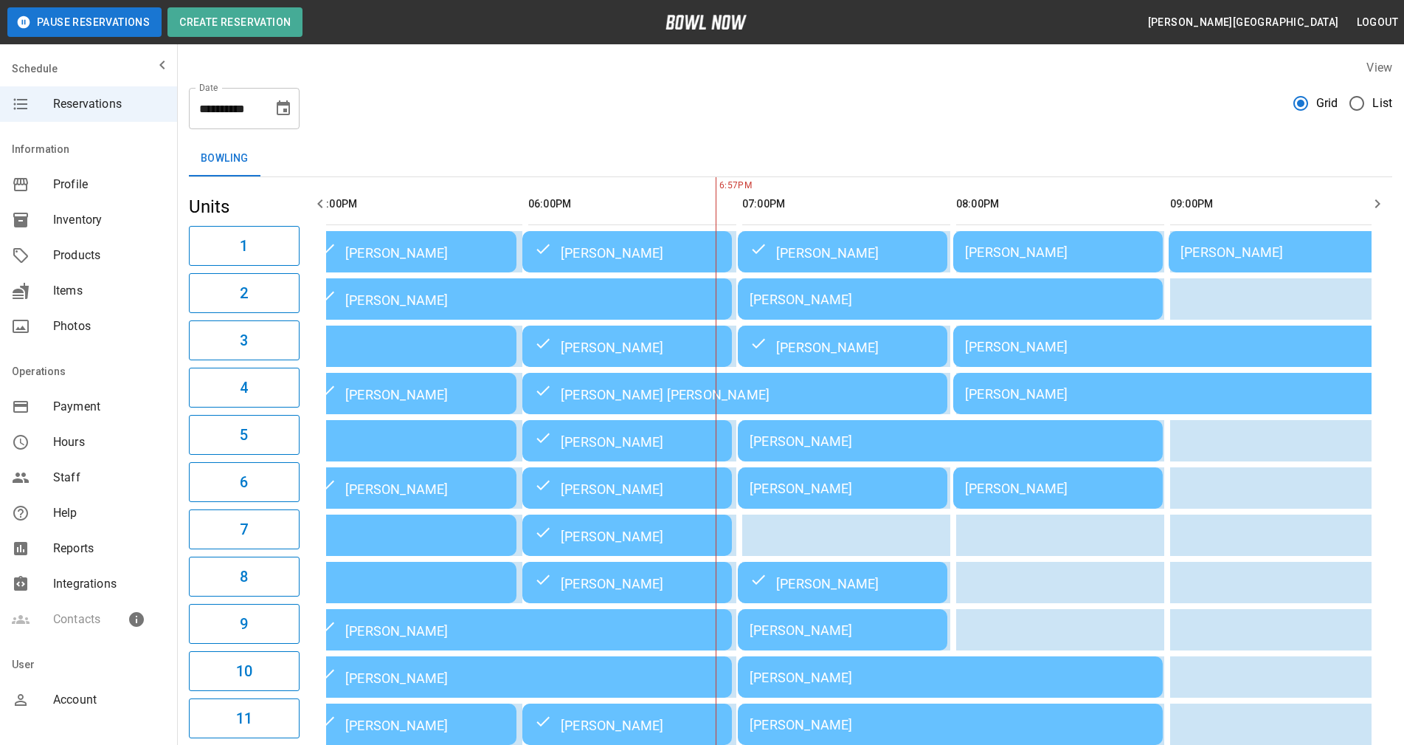
click at [833, 185] on th "sticky table" at bounding box center [816, 204] width 48 height 42
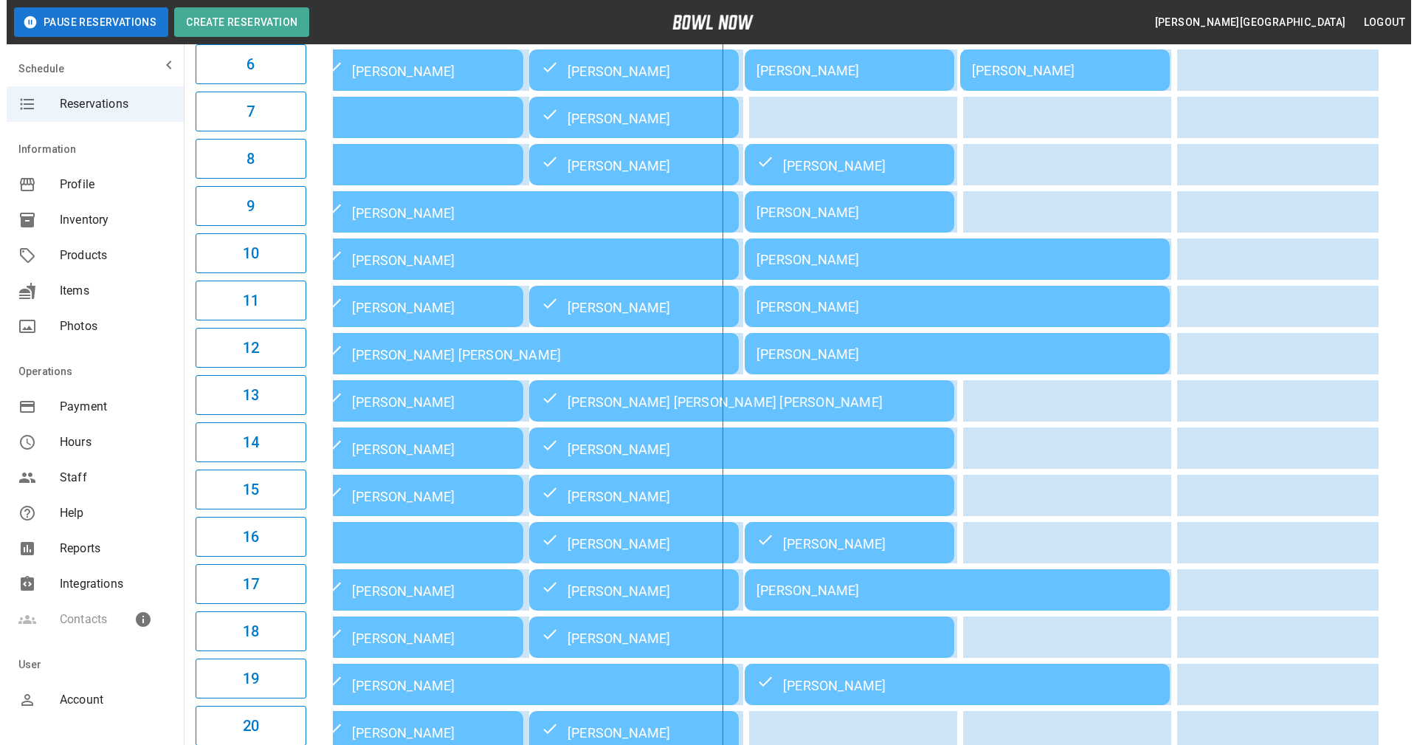
scroll to position [355, 0]
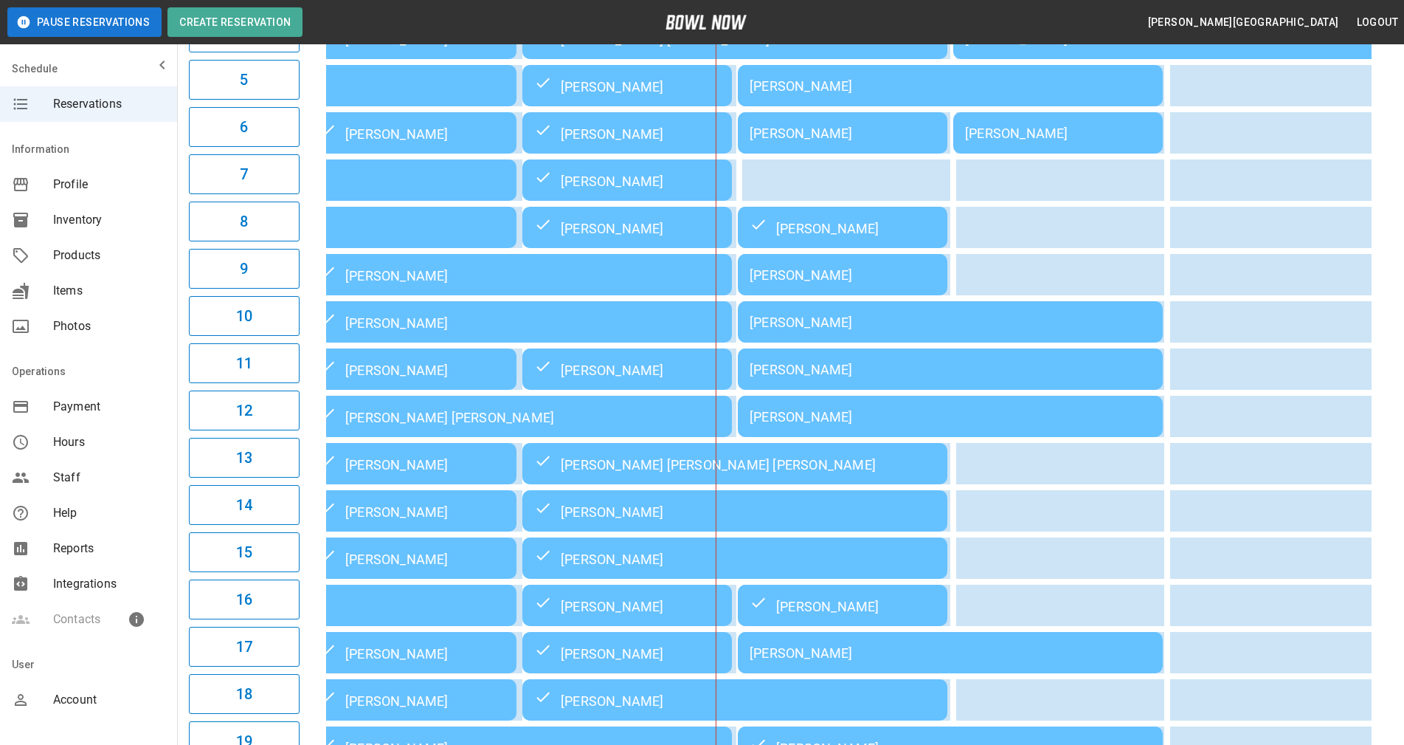
click at [814, 278] on div "[PERSON_NAME]" at bounding box center [843, 274] width 186 height 15
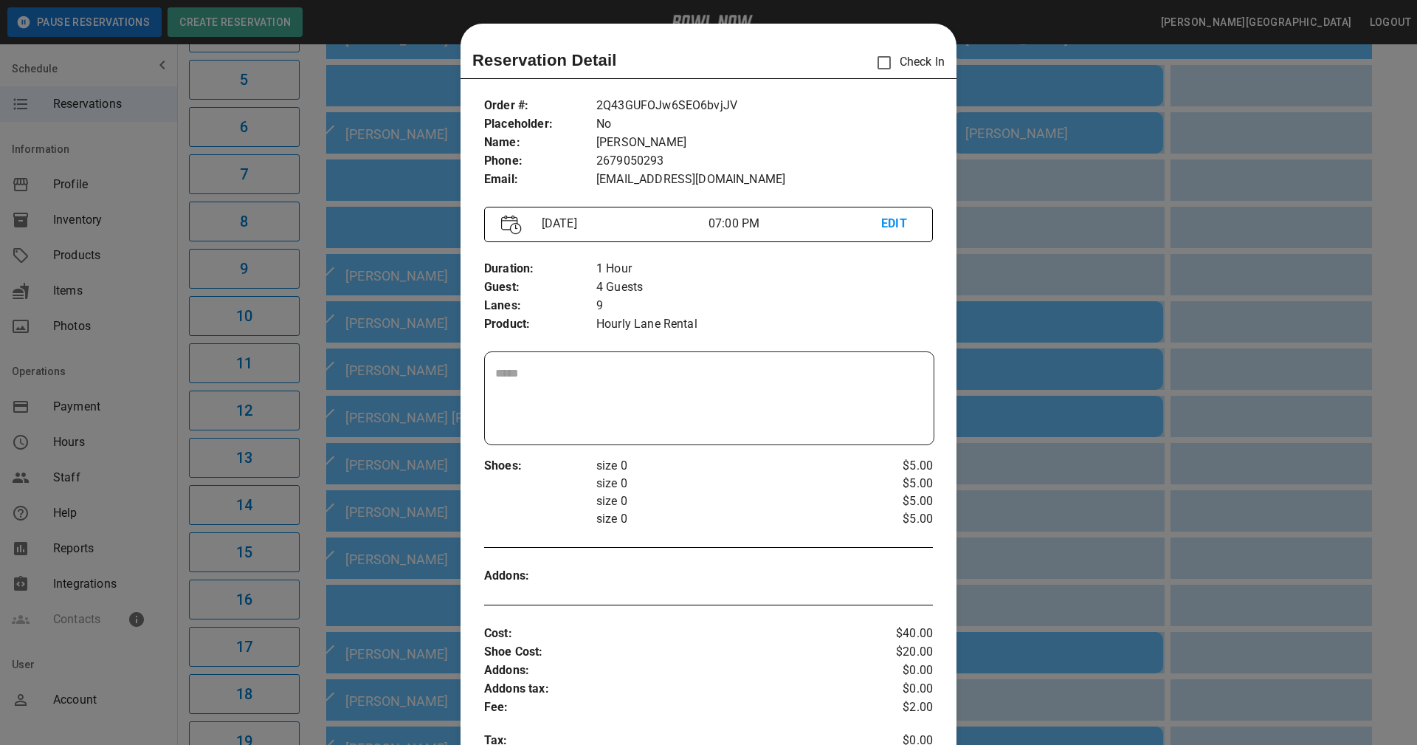
scroll to position [24, 0]
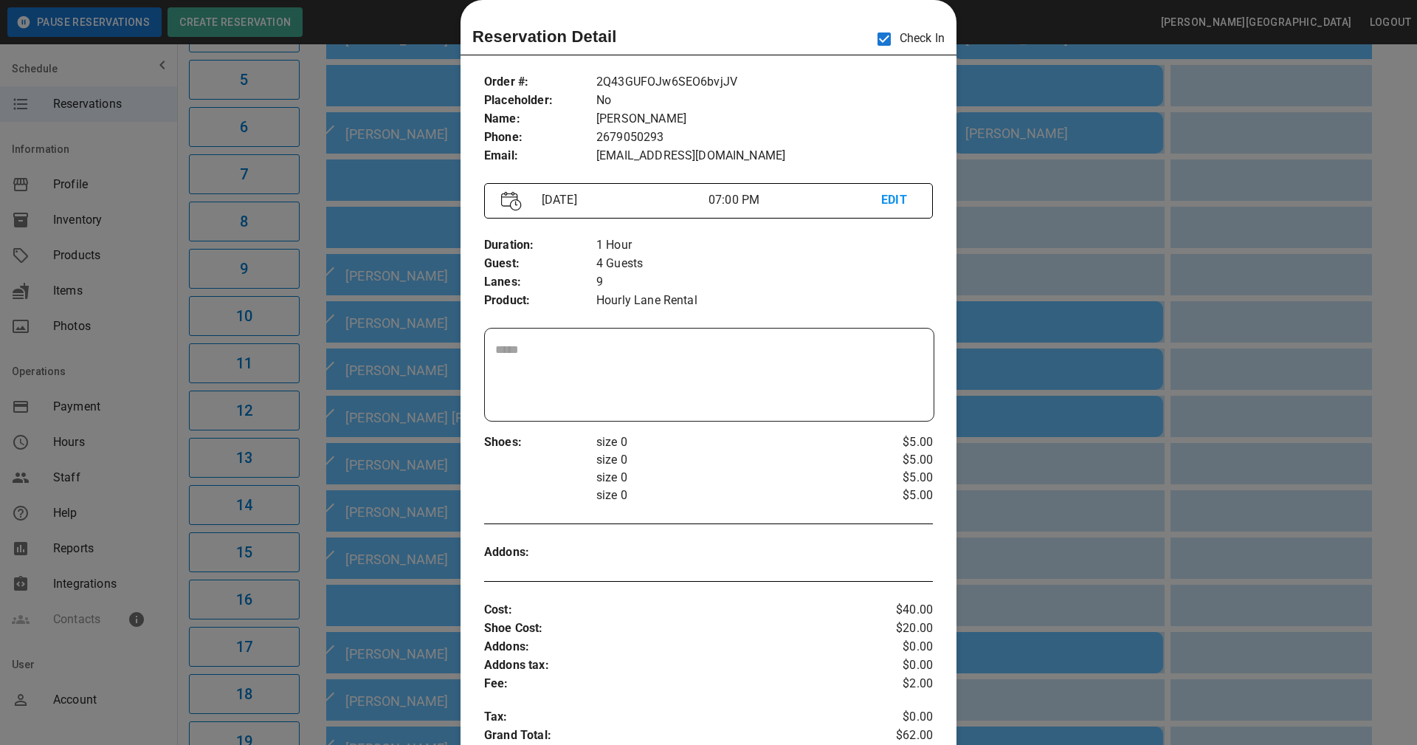
click at [844, 675] on p "Fee :" at bounding box center [671, 684] width 374 height 18
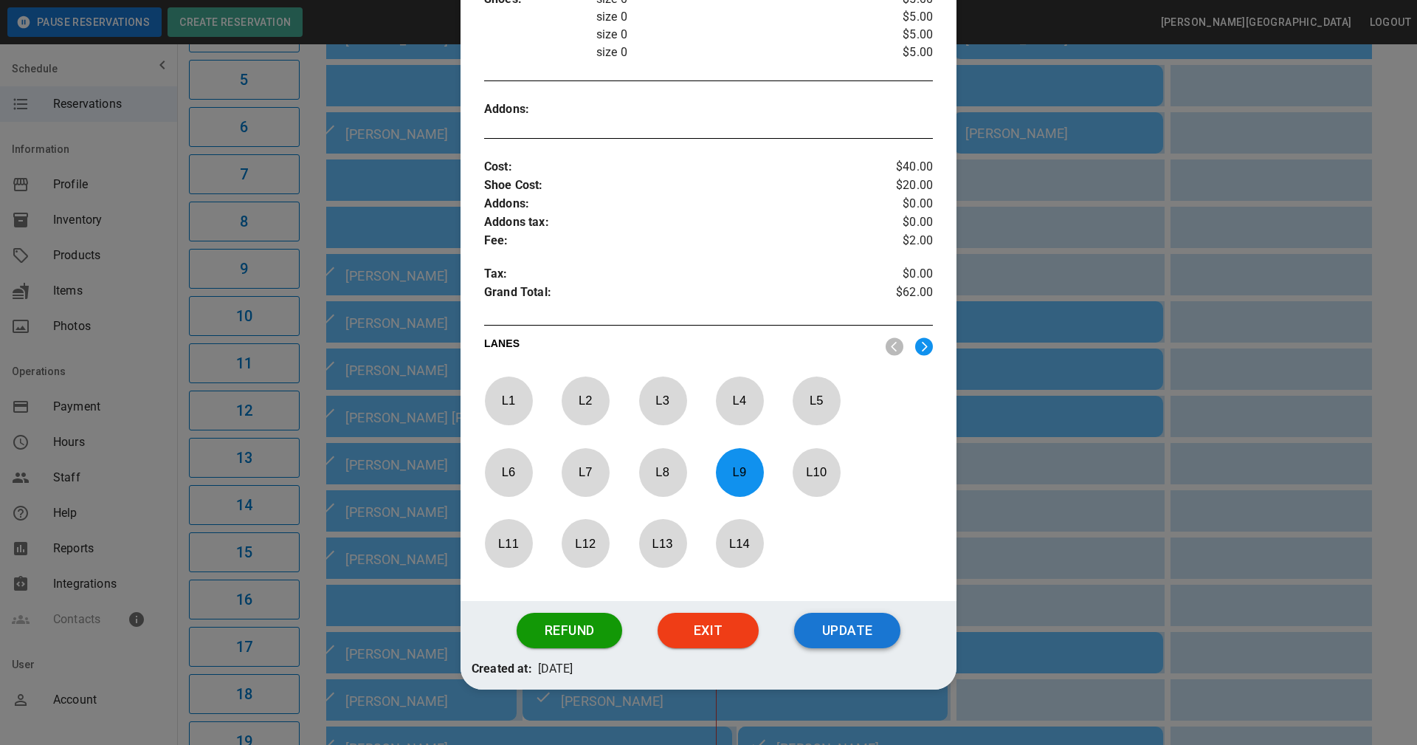
click at [845, 631] on button "Update" at bounding box center [847, 630] width 106 height 35
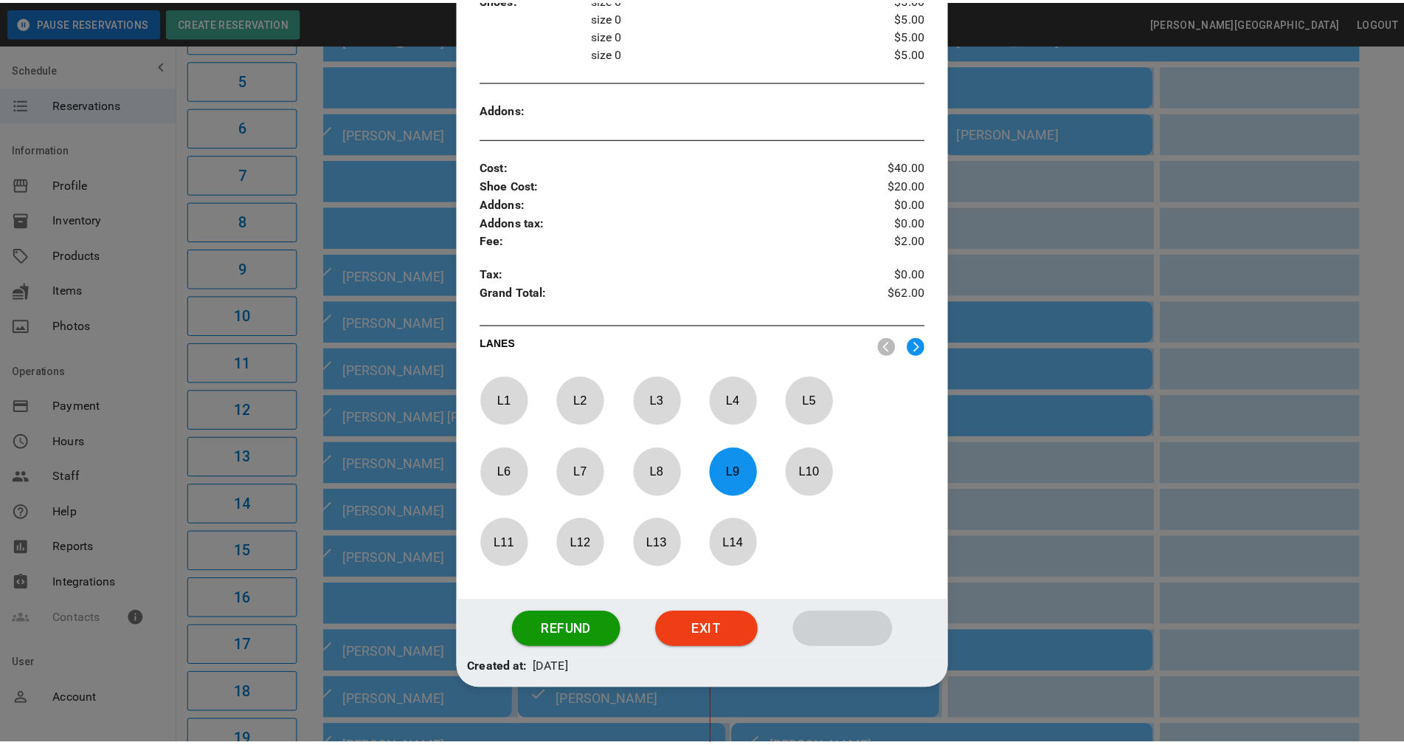
scroll to position [411, 0]
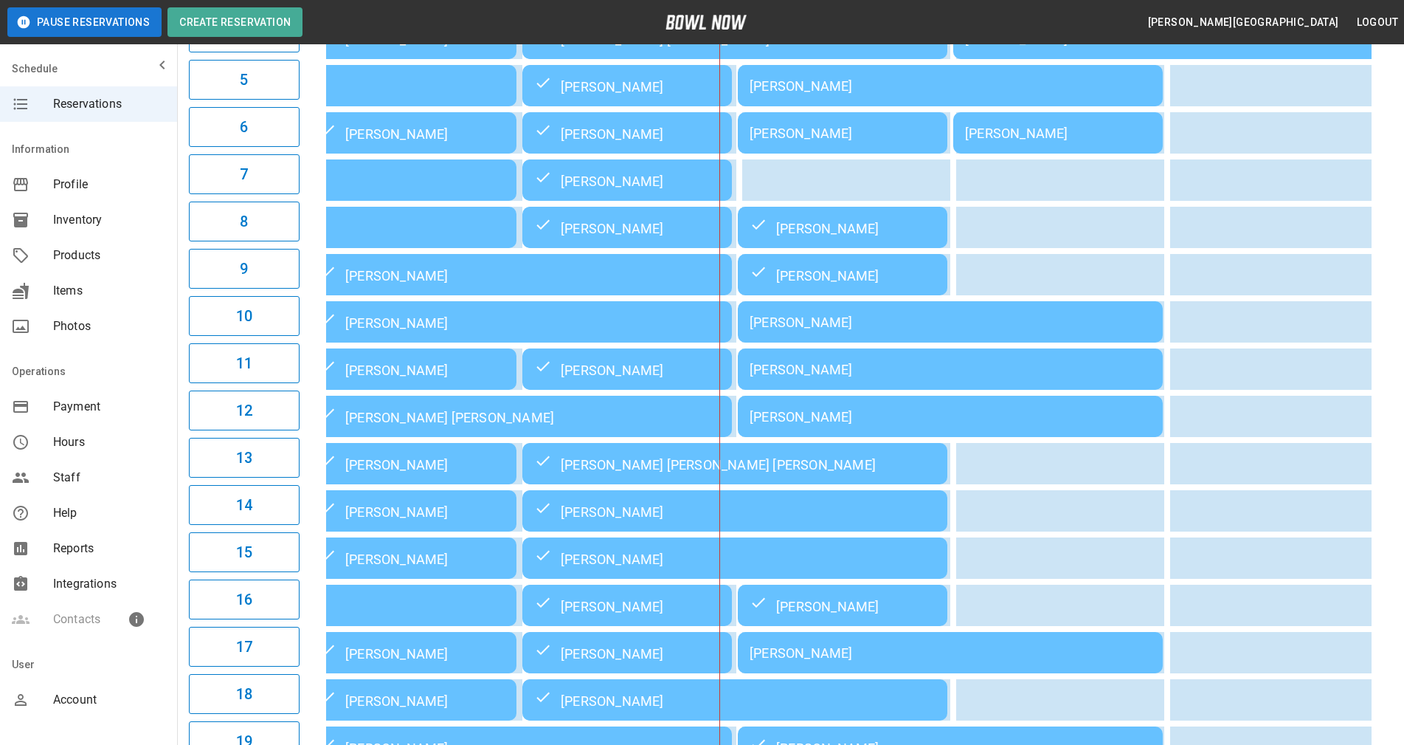
click at [1379, 455] on div "03:00PM 04:00PM 05:00PM 06:00PM 07:00PM 08:00PM 09:00PM 6:58PM [PERSON_NAME] [P…" at bounding box center [849, 415] width 1087 height 1187
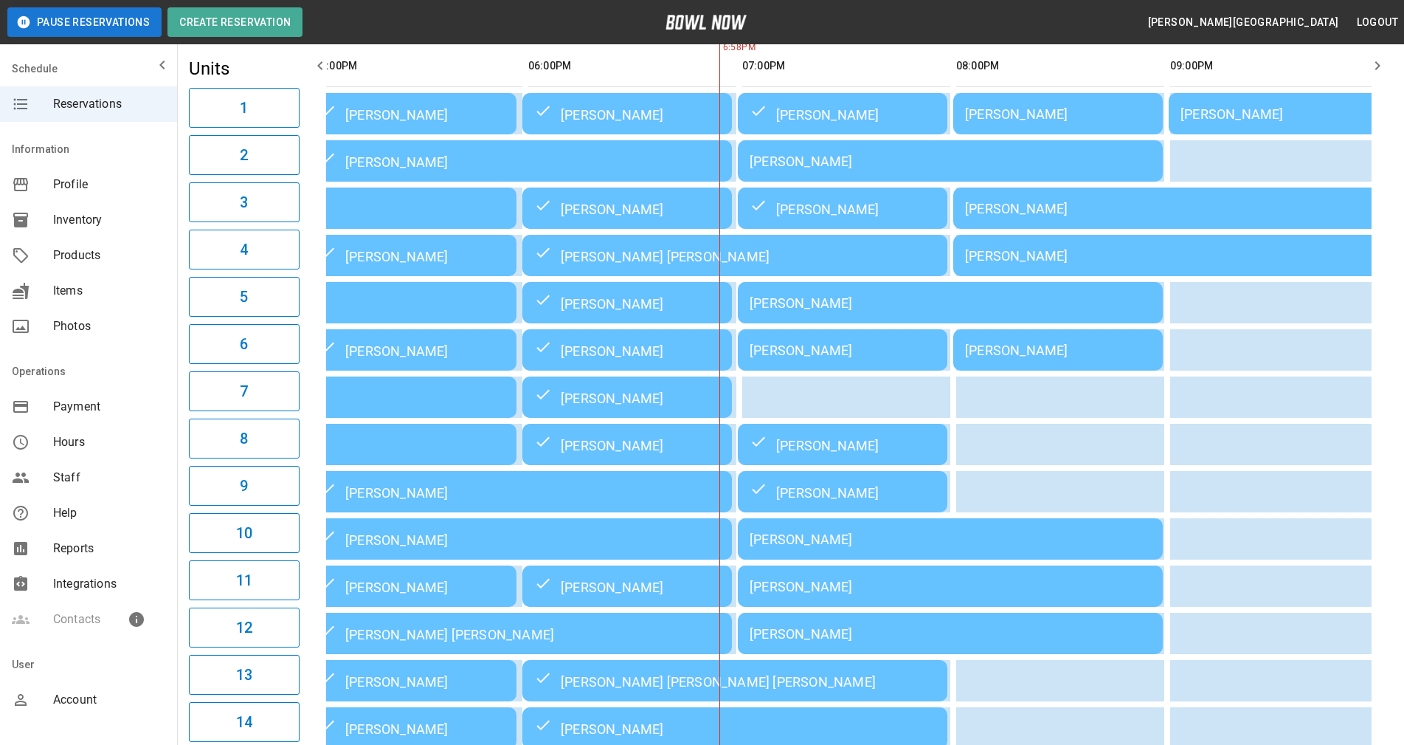
scroll to position [60, 0]
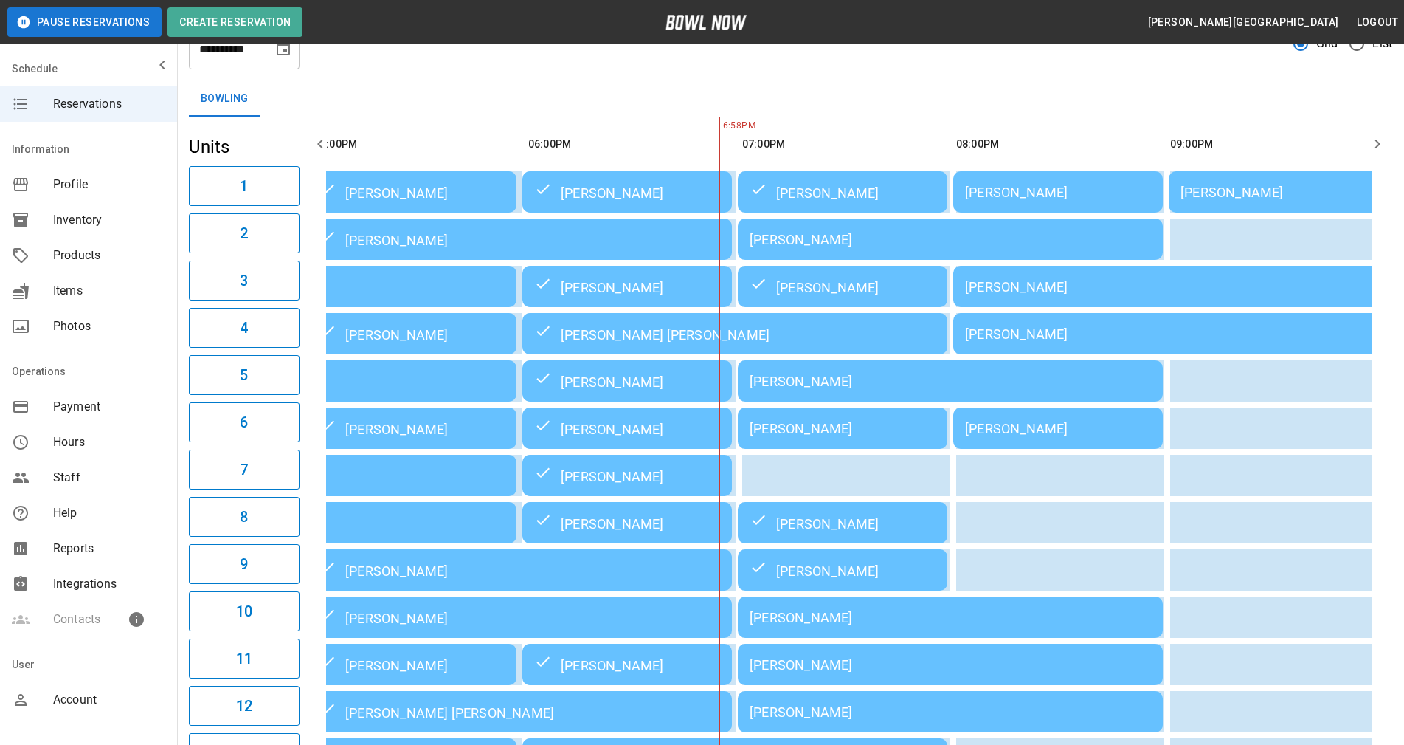
click at [894, 94] on div "Bowling" at bounding box center [791, 98] width 1204 height 35
click at [903, 148] on th "sticky table" at bounding box center [924, 144] width 48 height 42
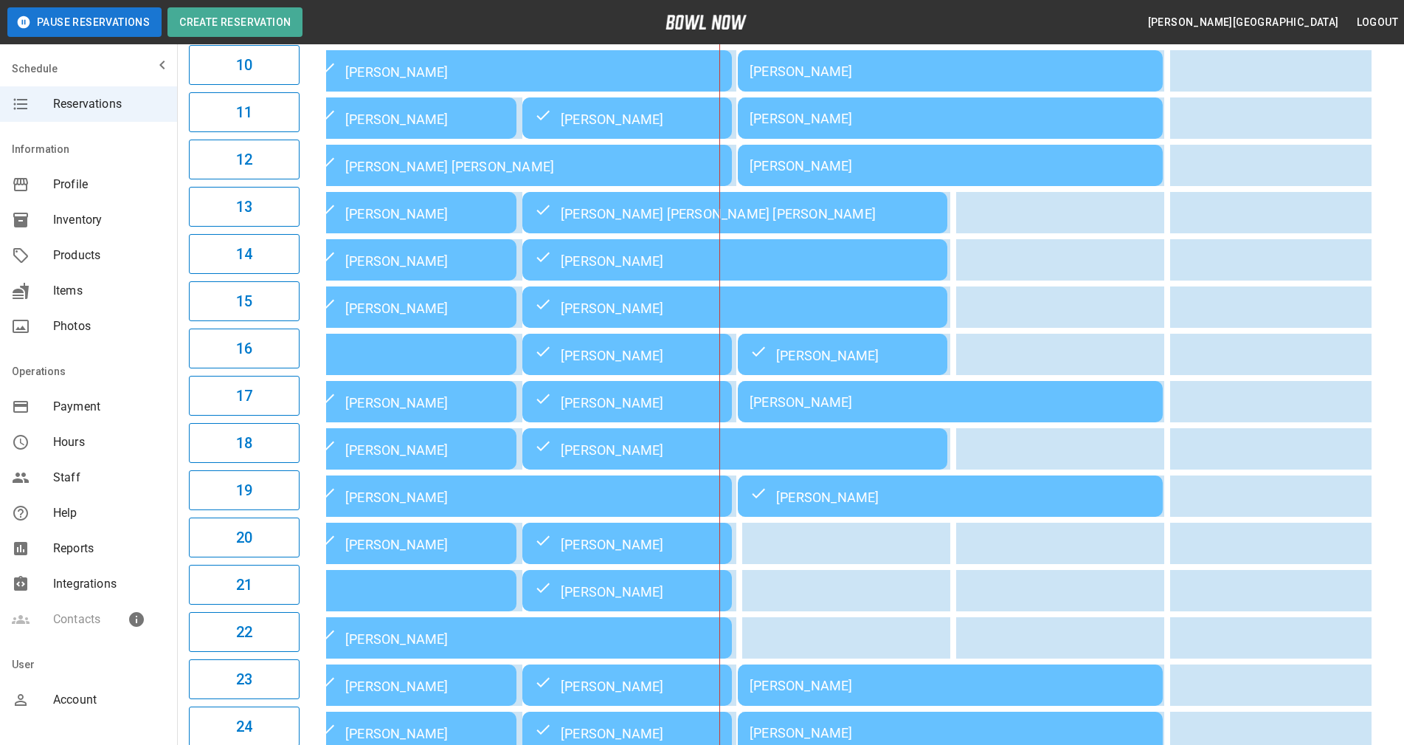
scroll to position [576, 0]
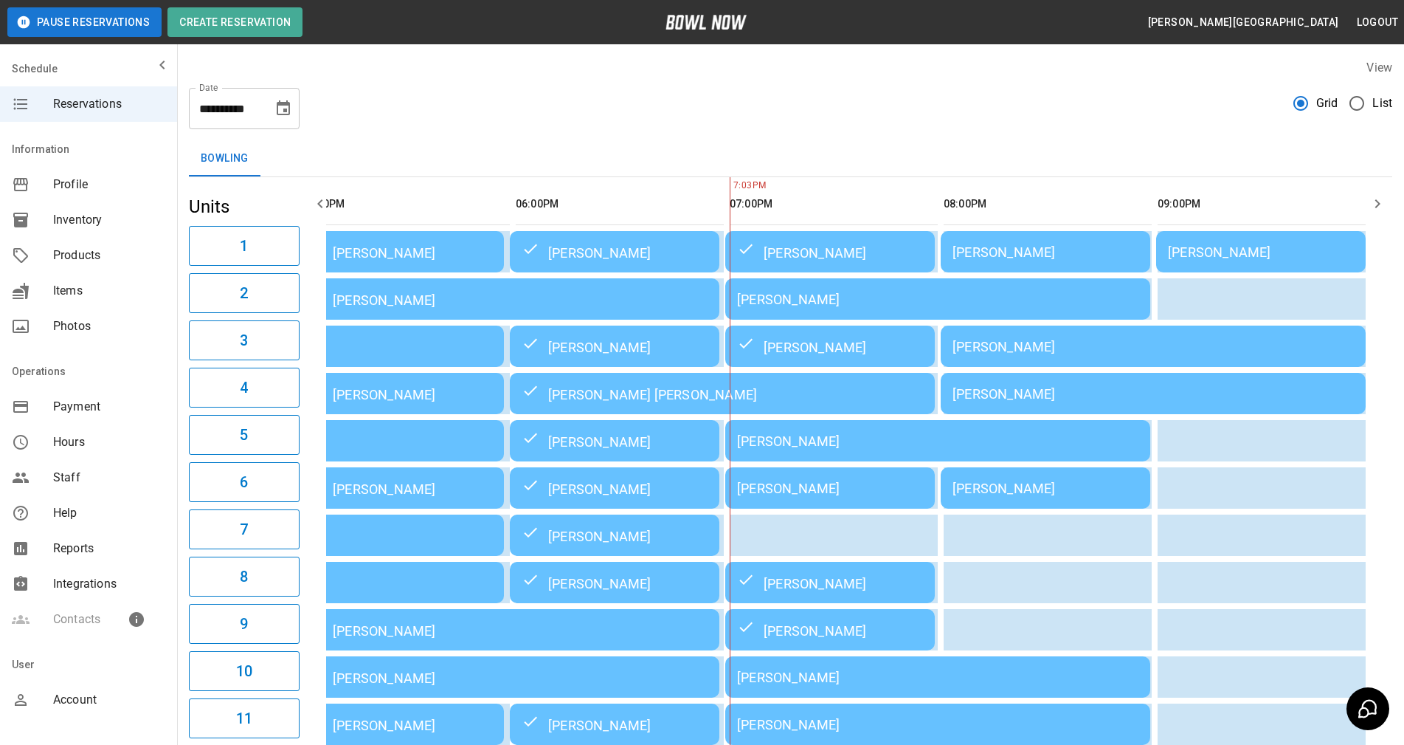
click at [845, 303] on div "[PERSON_NAME]" at bounding box center [937, 299] width 401 height 15
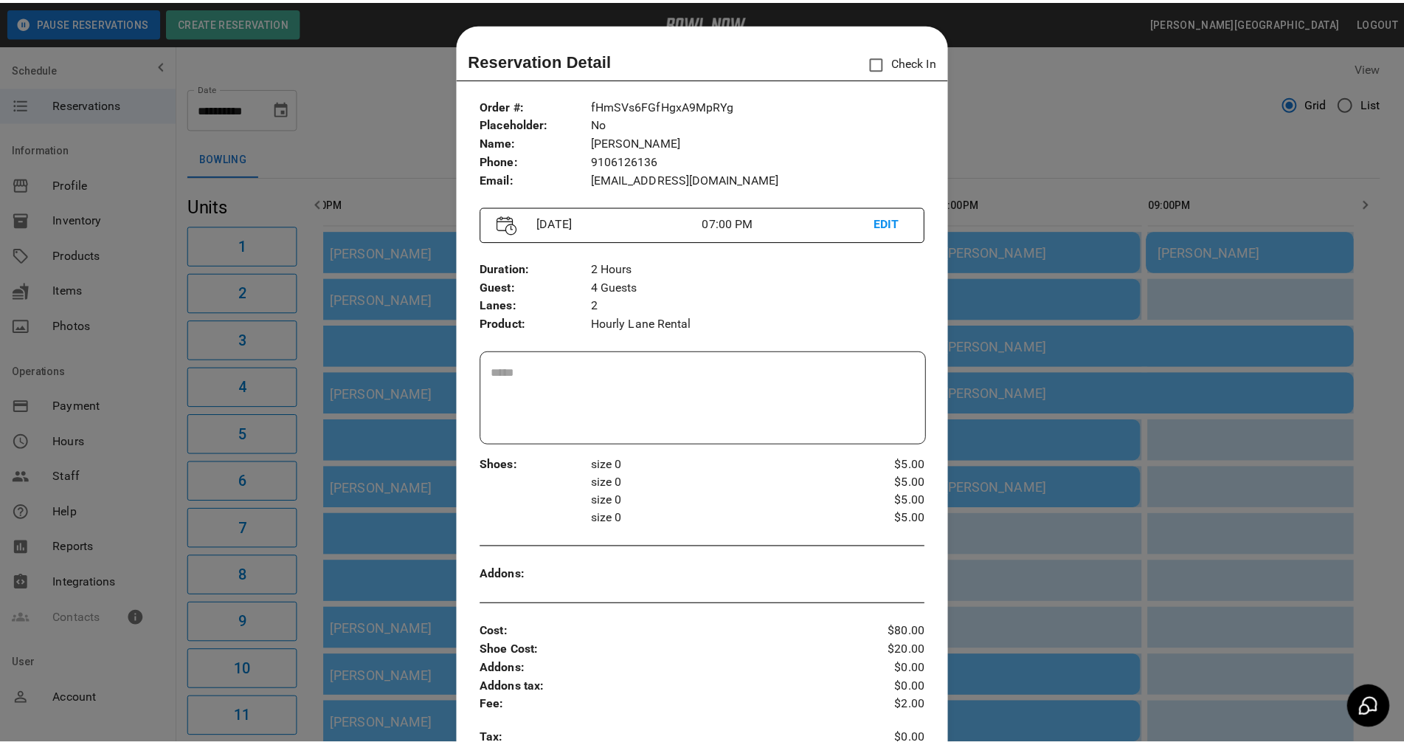
scroll to position [24, 0]
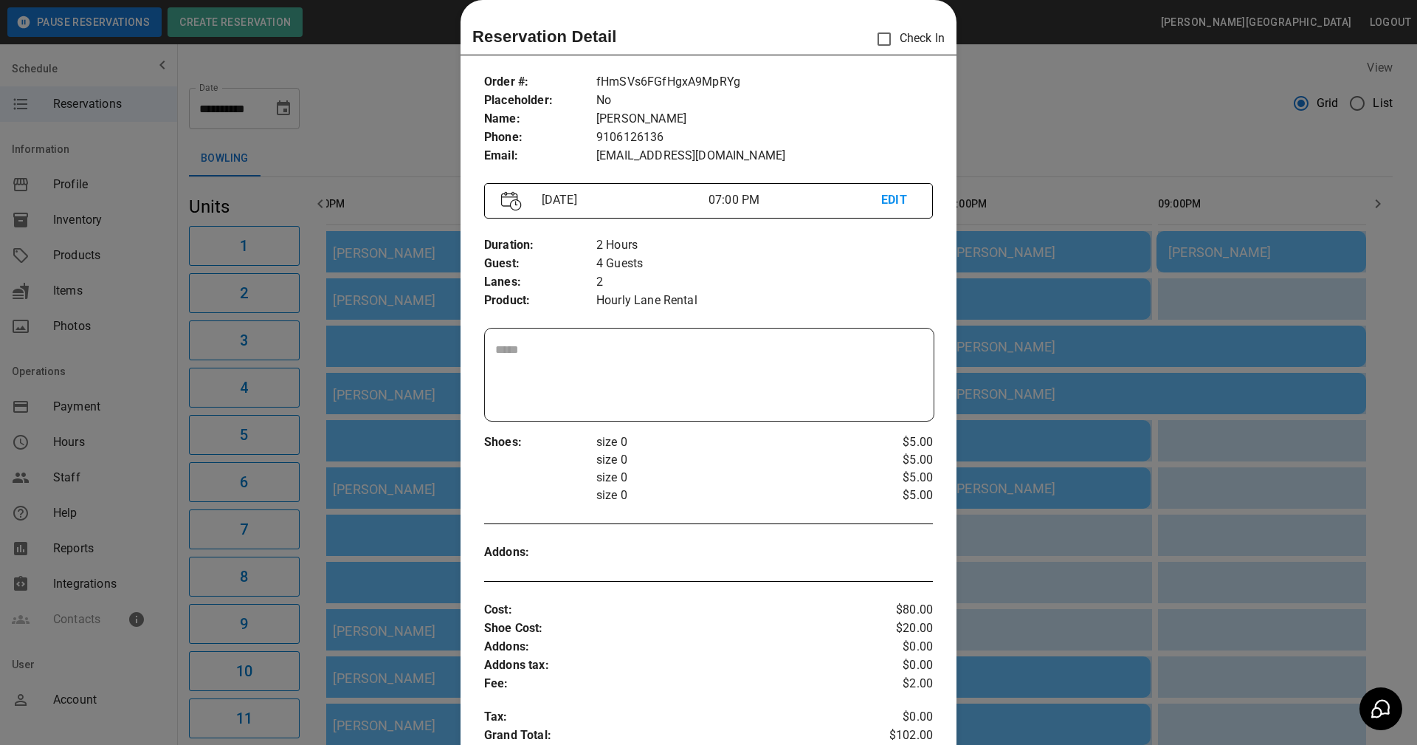
click at [1027, 167] on div at bounding box center [708, 372] width 1417 height 745
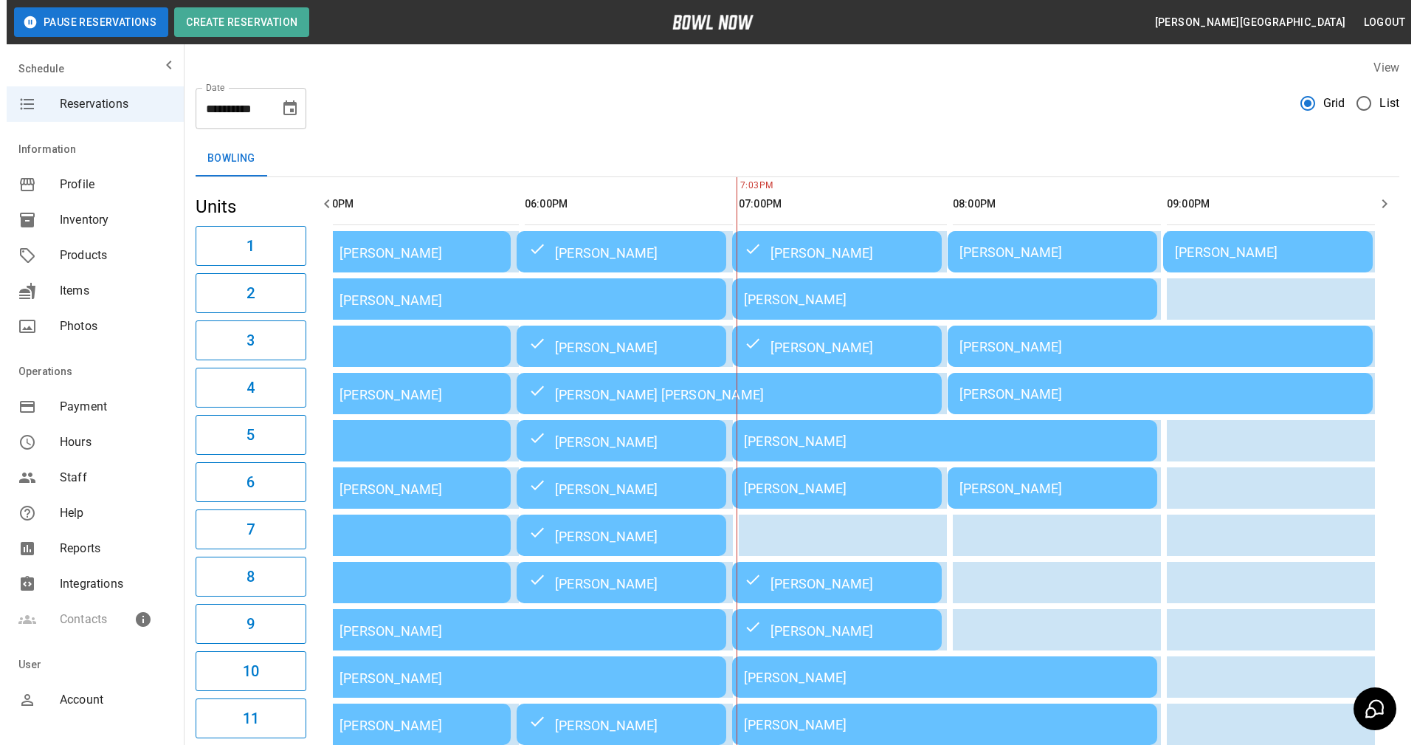
scroll to position [0, 456]
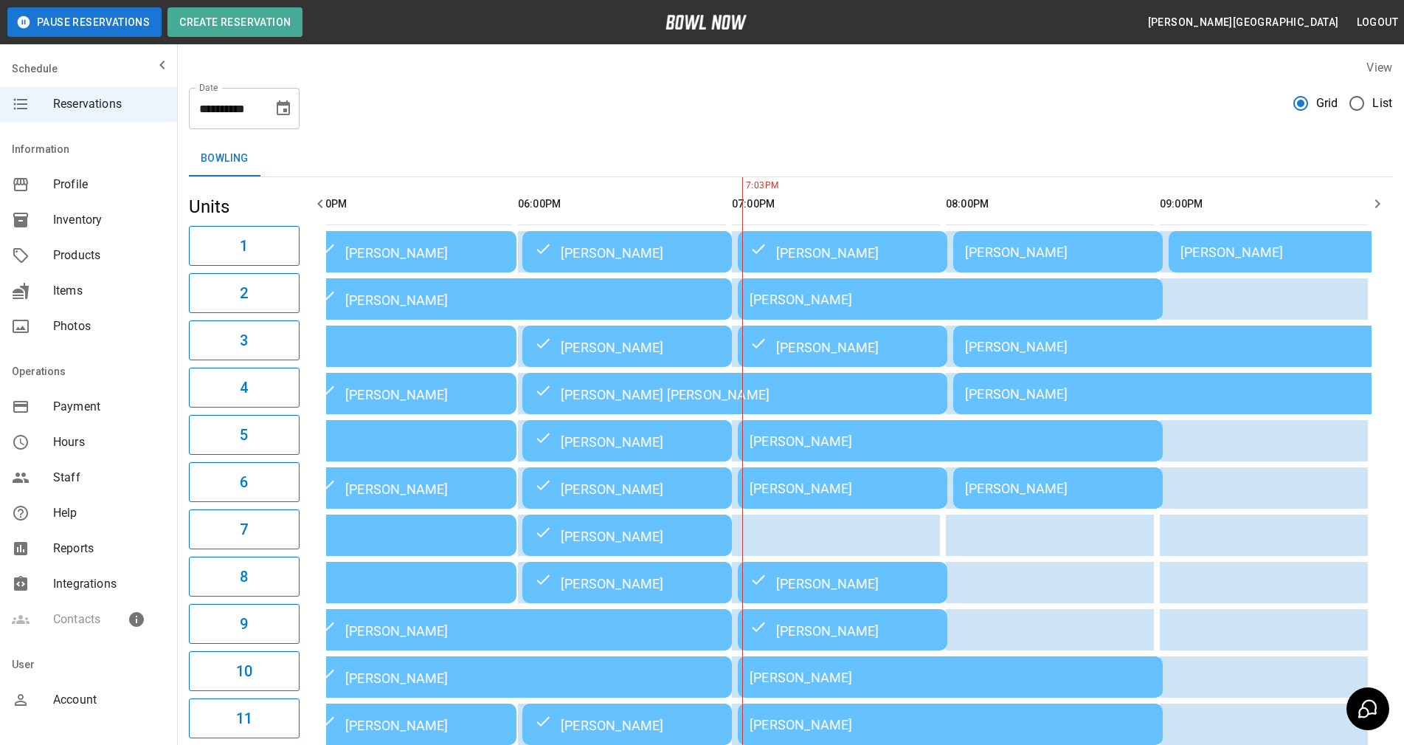
click at [804, 496] on div "[PERSON_NAME]" at bounding box center [843, 487] width 186 height 15
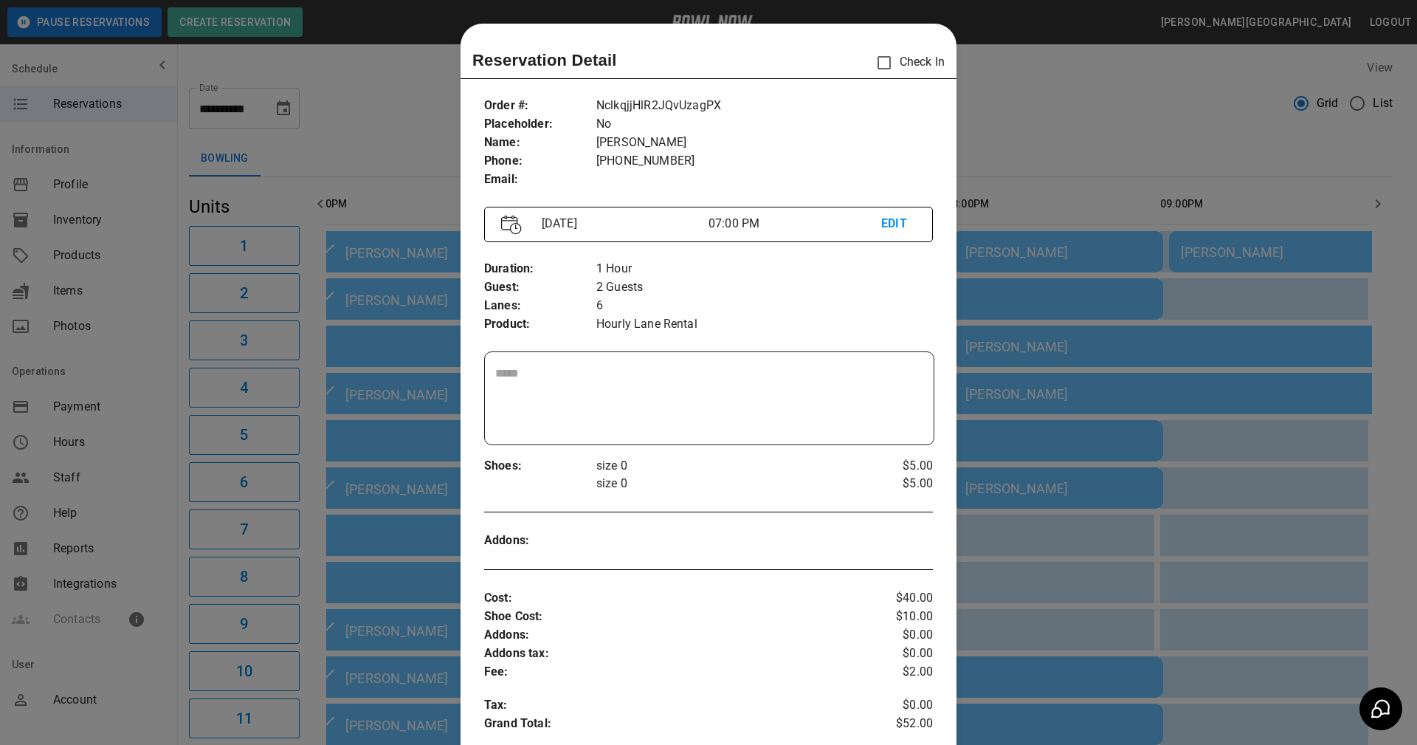
scroll to position [24, 0]
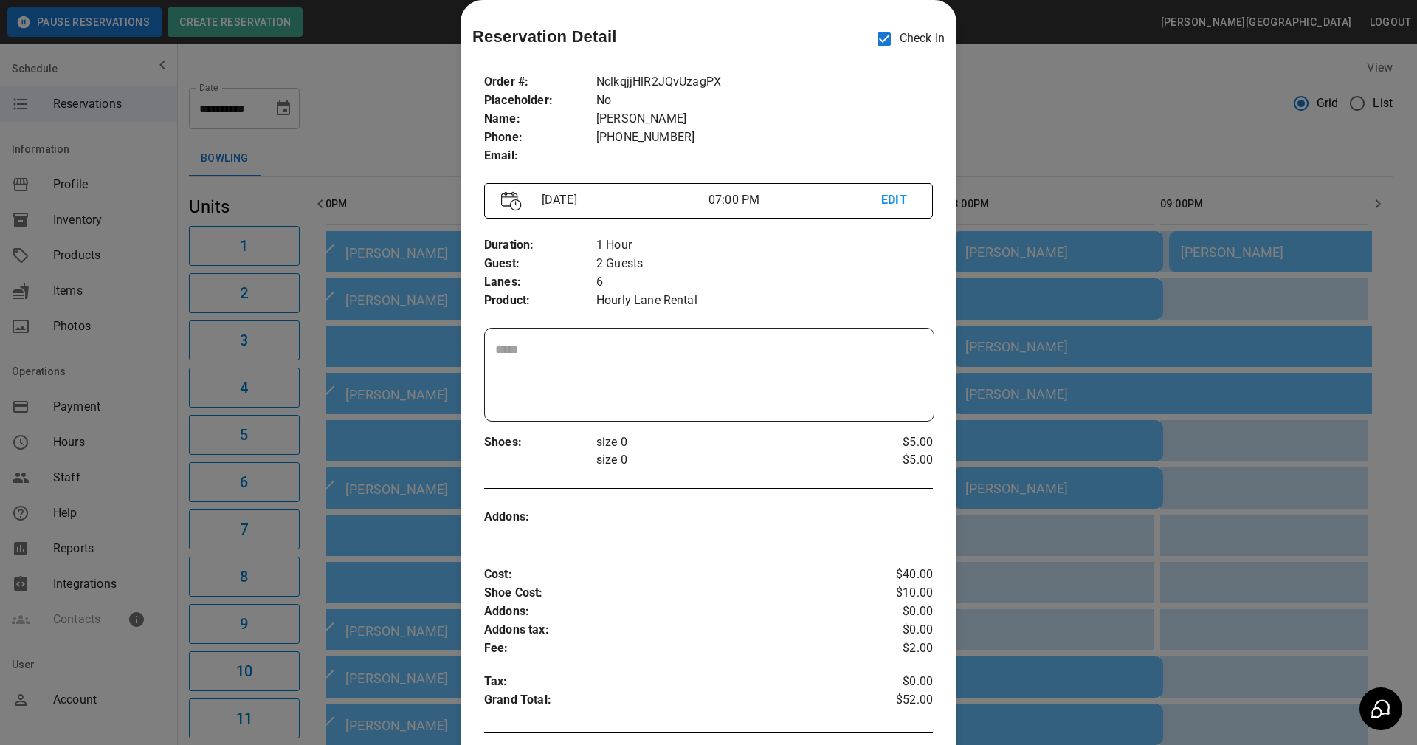
click at [748, 294] on p "Hourly Lane Rental" at bounding box center [764, 301] width 337 height 18
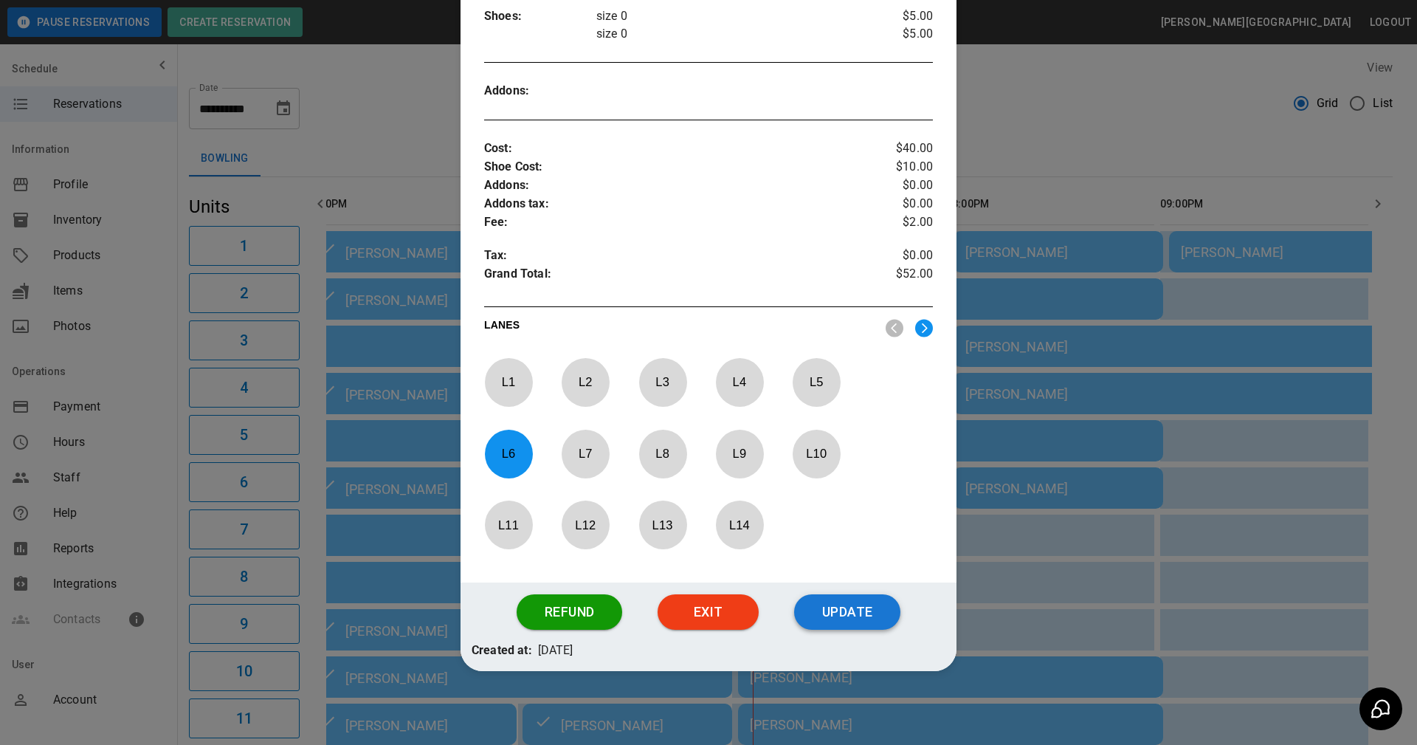
click at [829, 611] on button "Update" at bounding box center [847, 611] width 106 height 35
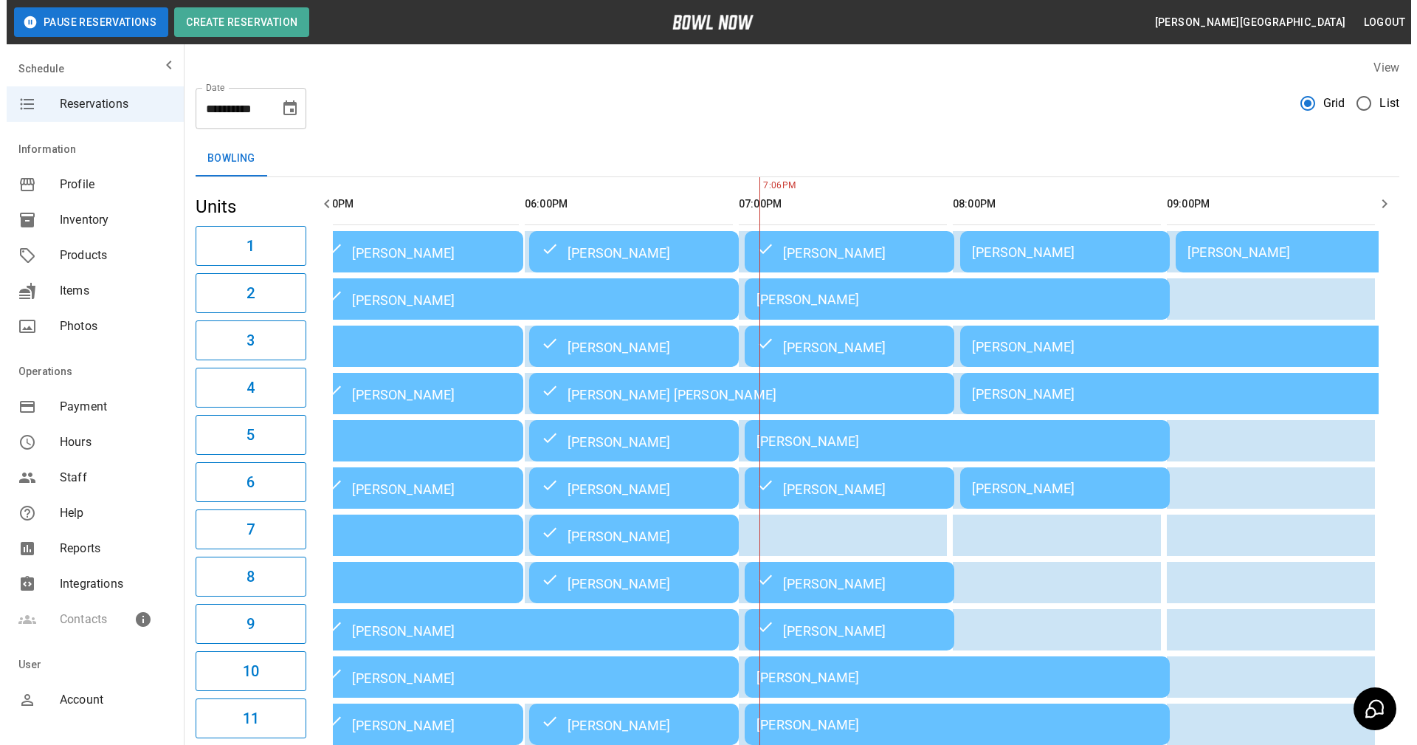
scroll to position [0, 435]
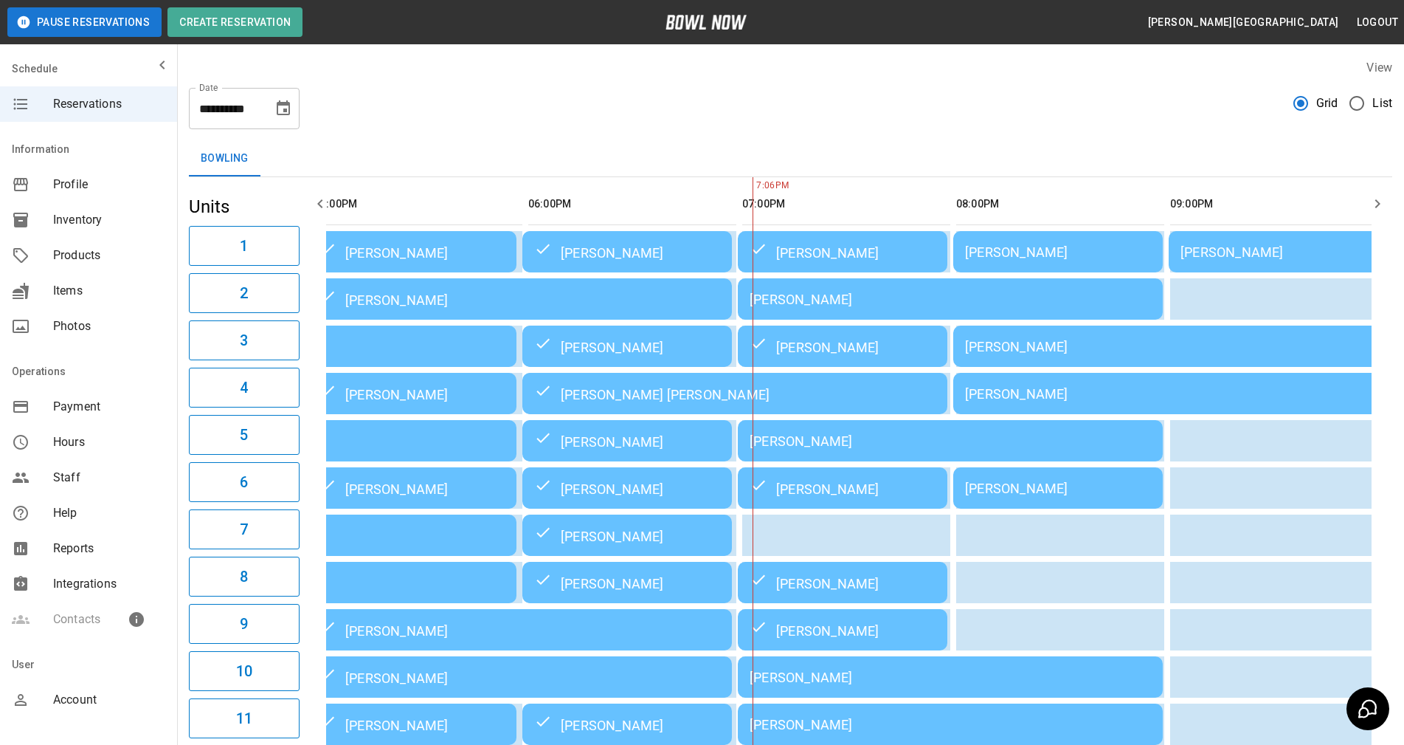
click at [902, 435] on td "[PERSON_NAME]" at bounding box center [950, 440] width 425 height 41
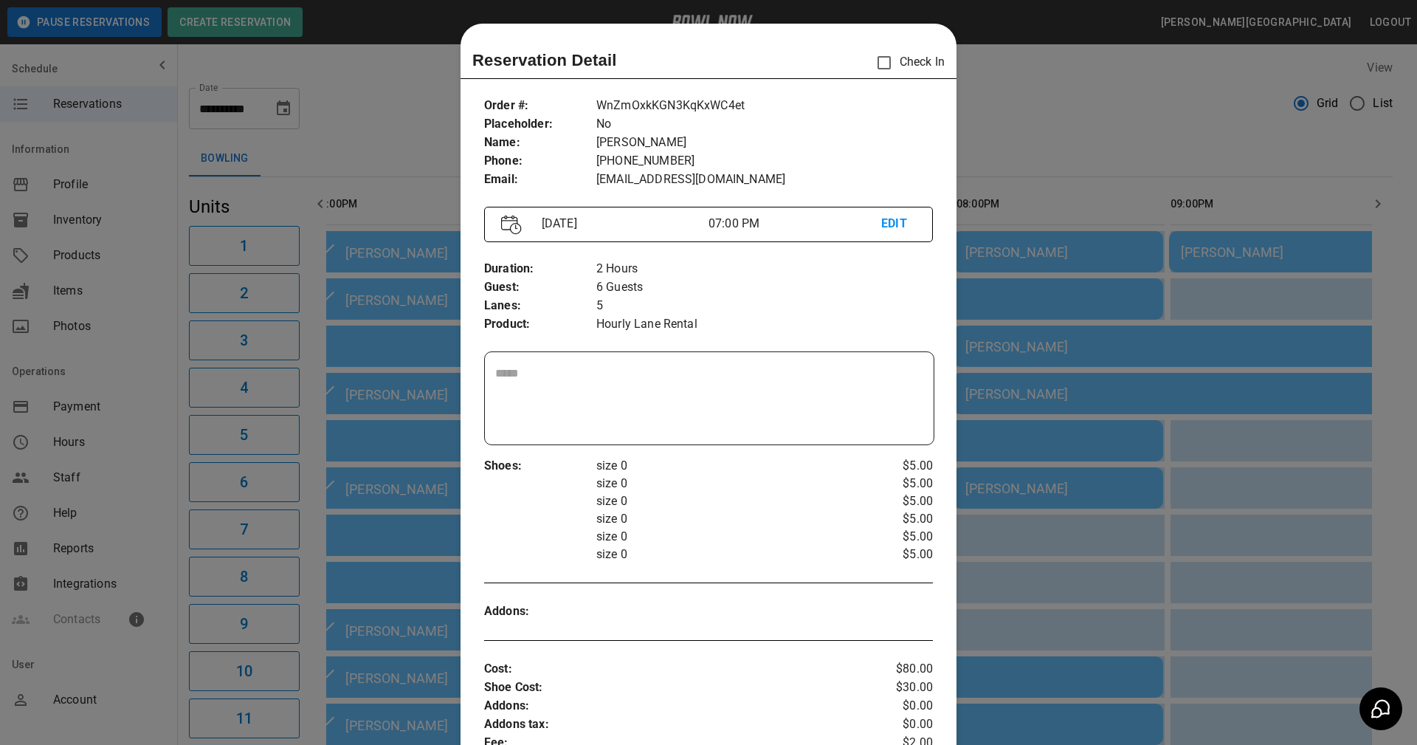
scroll to position [24, 0]
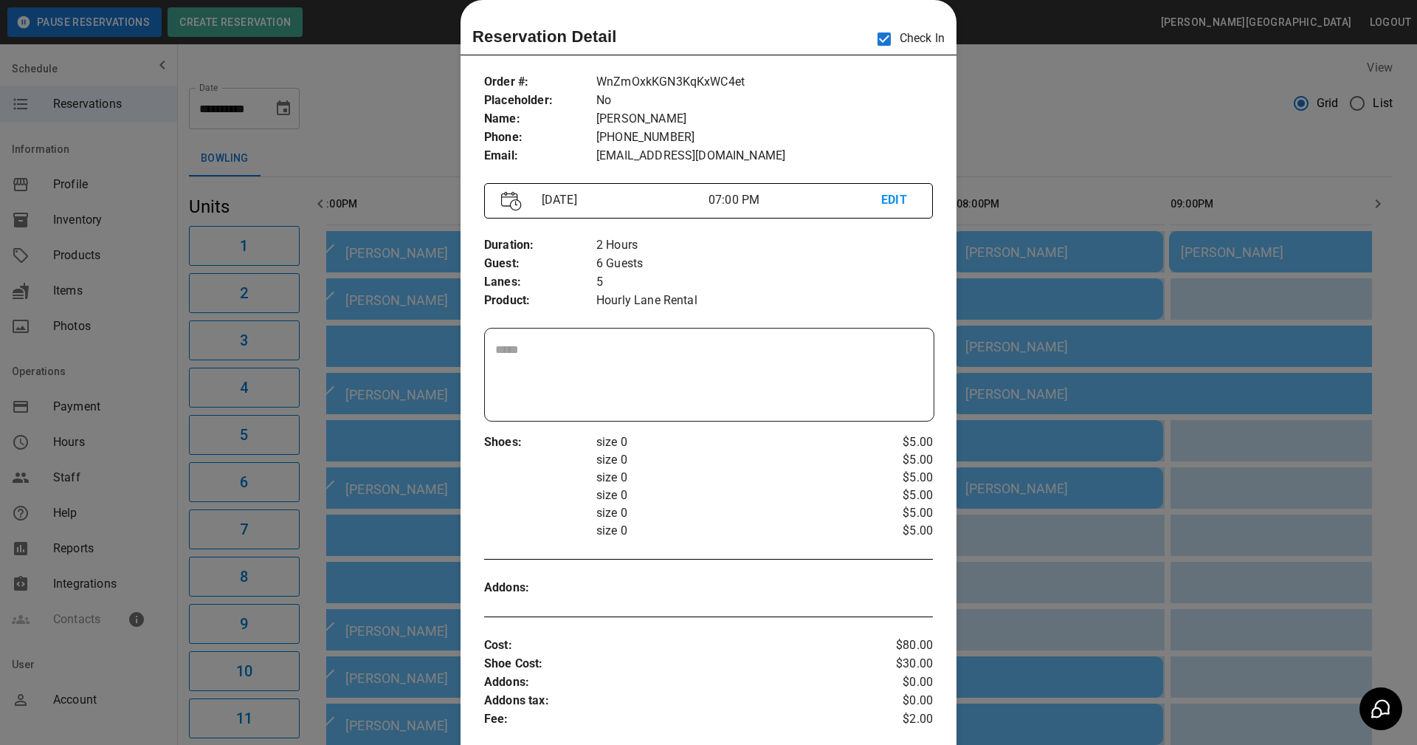
click at [845, 398] on textarea at bounding box center [709, 375] width 428 height 68
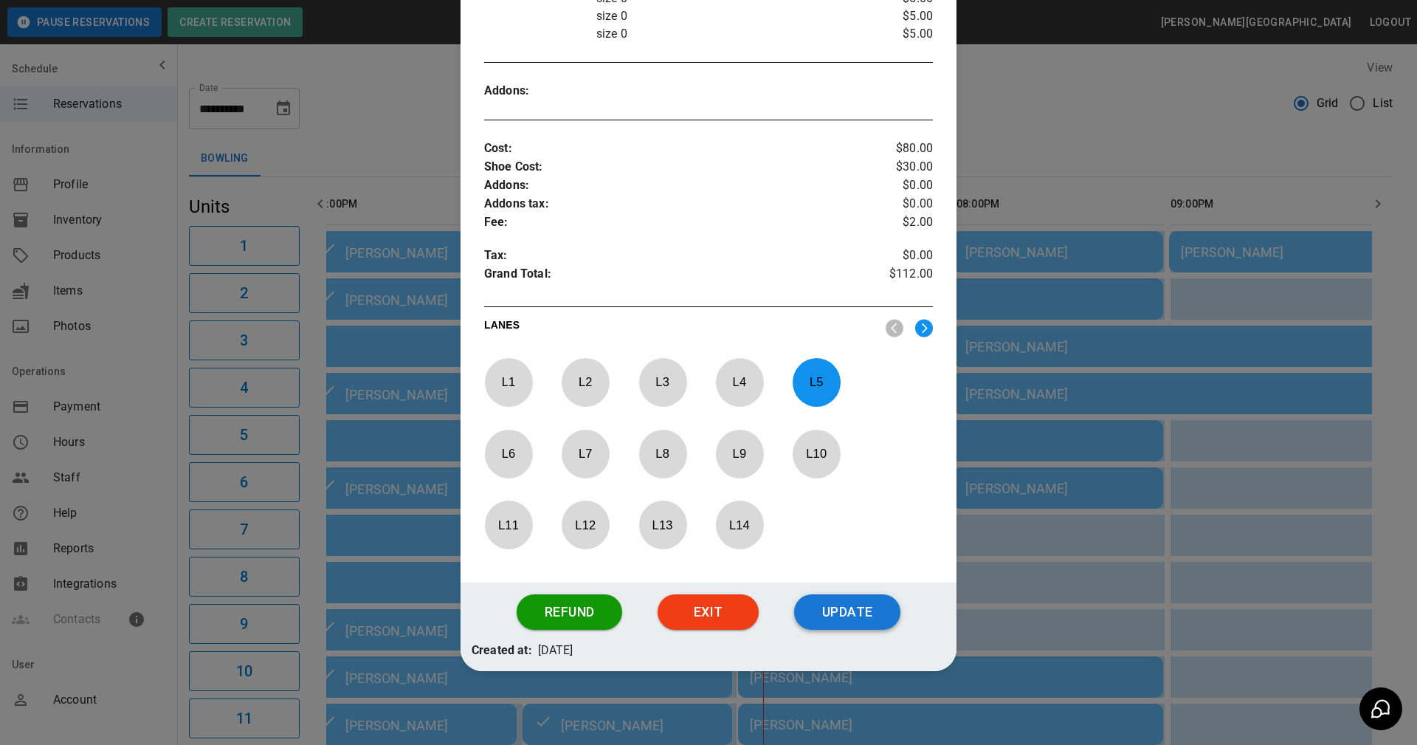
click at [860, 613] on button "Update" at bounding box center [847, 611] width 106 height 35
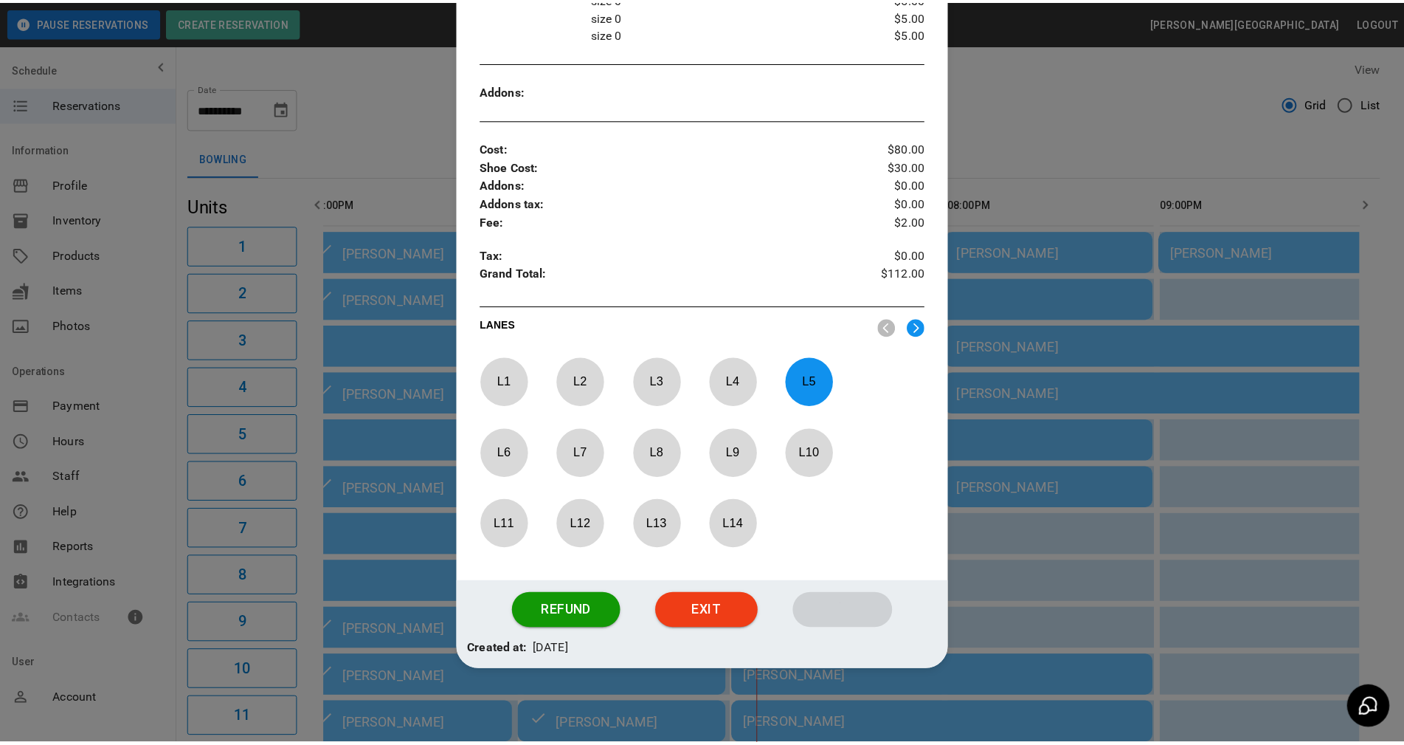
scroll to position [447, 0]
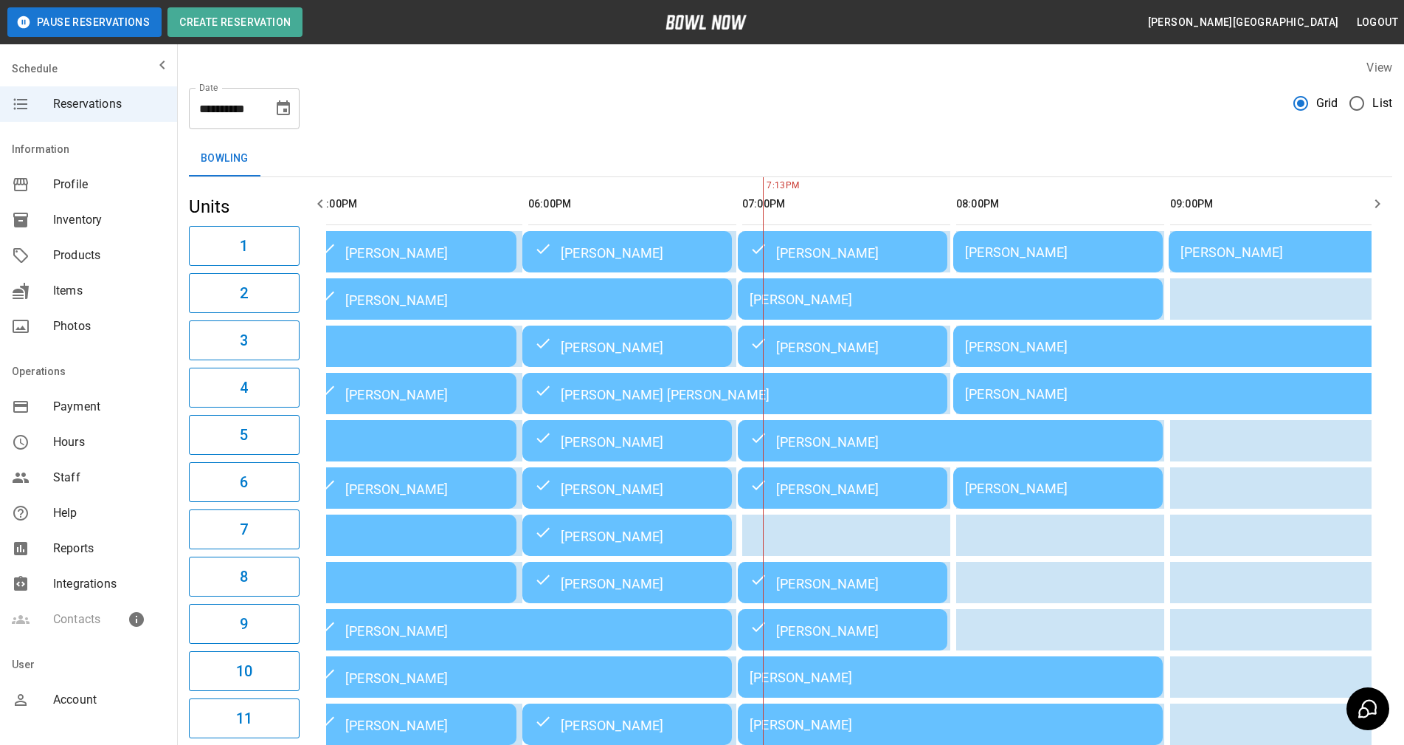
click at [807, 186] on th "sticky table" at bounding box center [816, 204] width 48 height 42
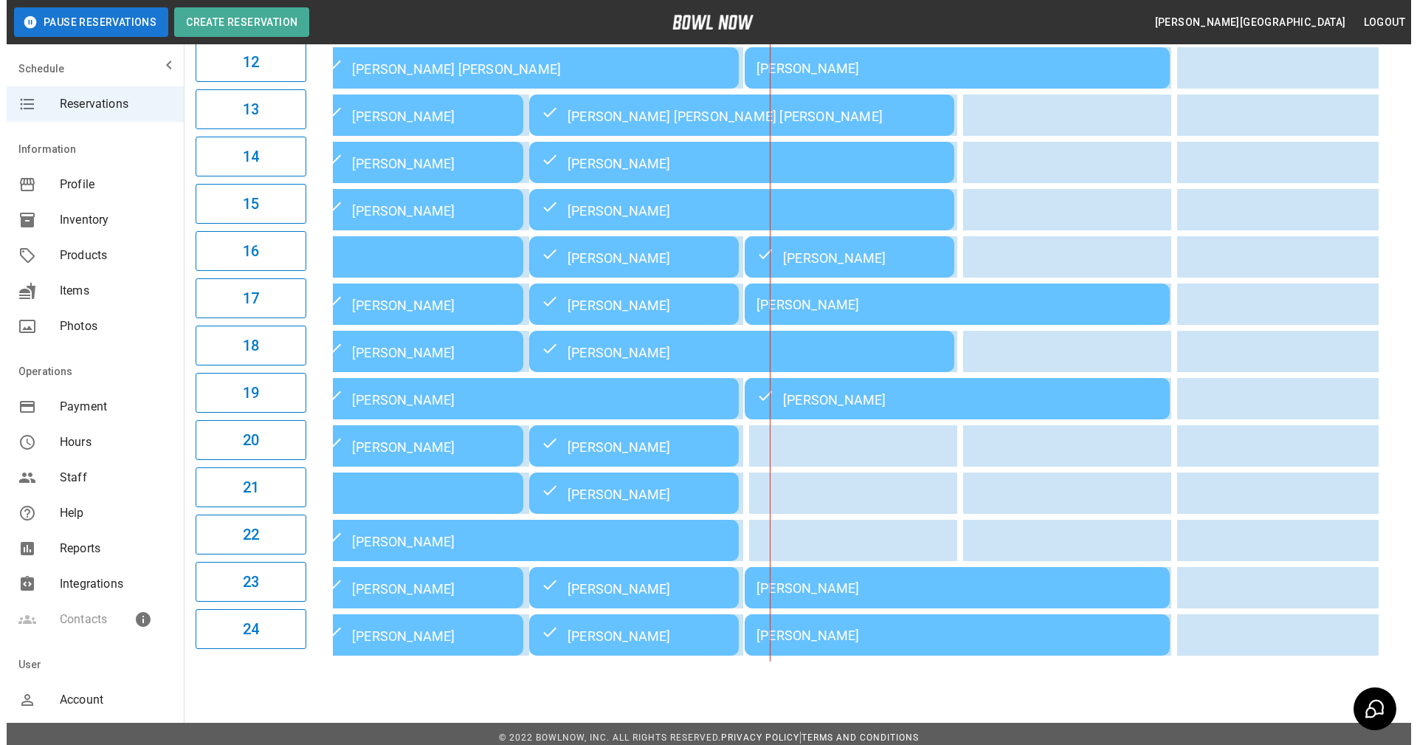
scroll to position [724, 0]
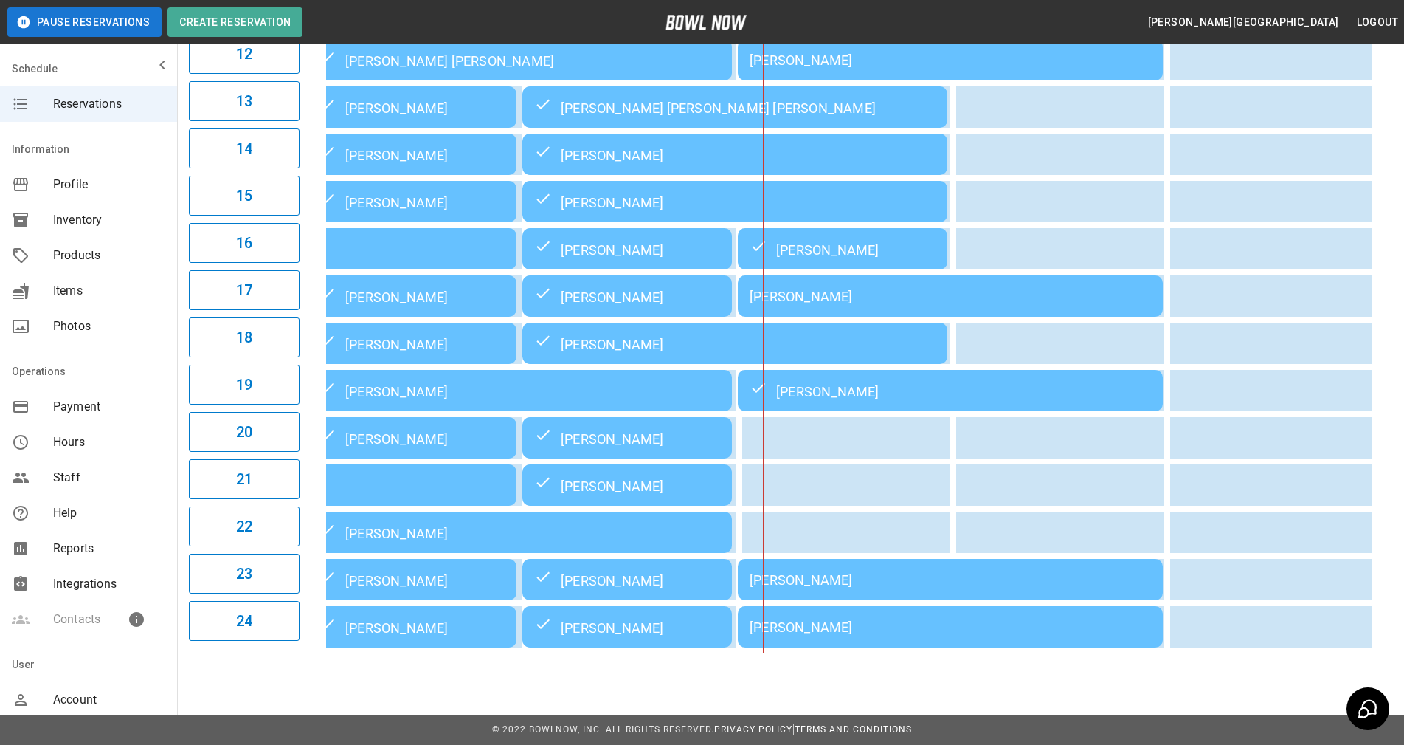
click at [804, 587] on div "[PERSON_NAME]" at bounding box center [950, 579] width 401 height 15
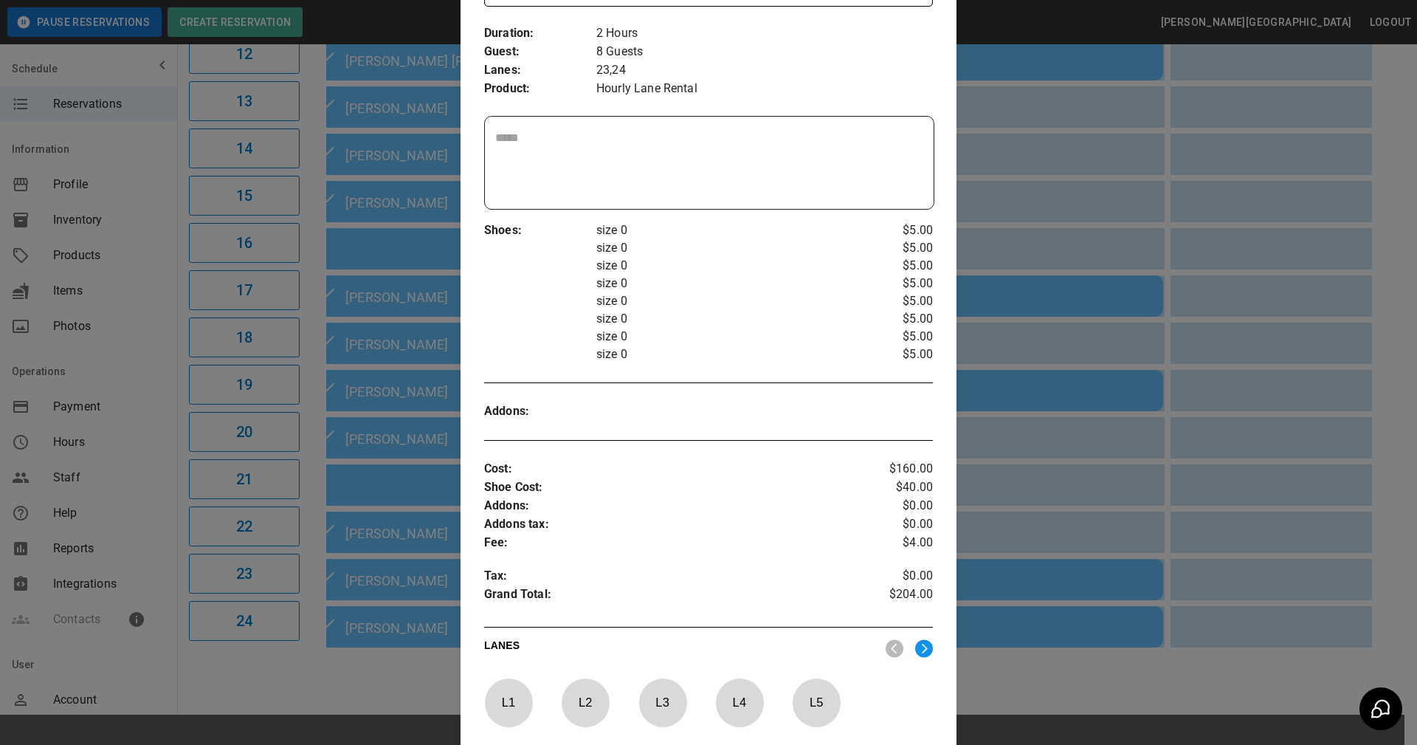
scroll to position [556, 0]
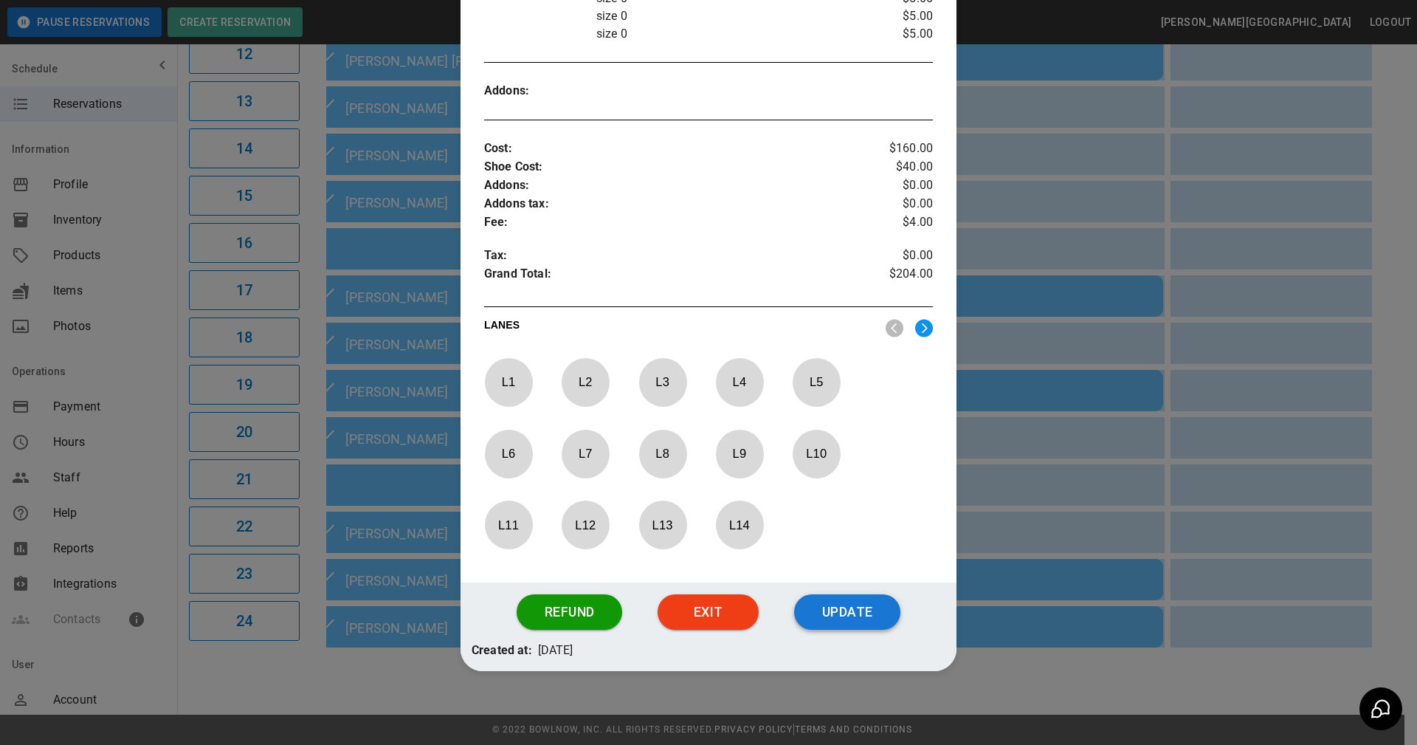
click at [827, 606] on button "Update" at bounding box center [847, 611] width 106 height 35
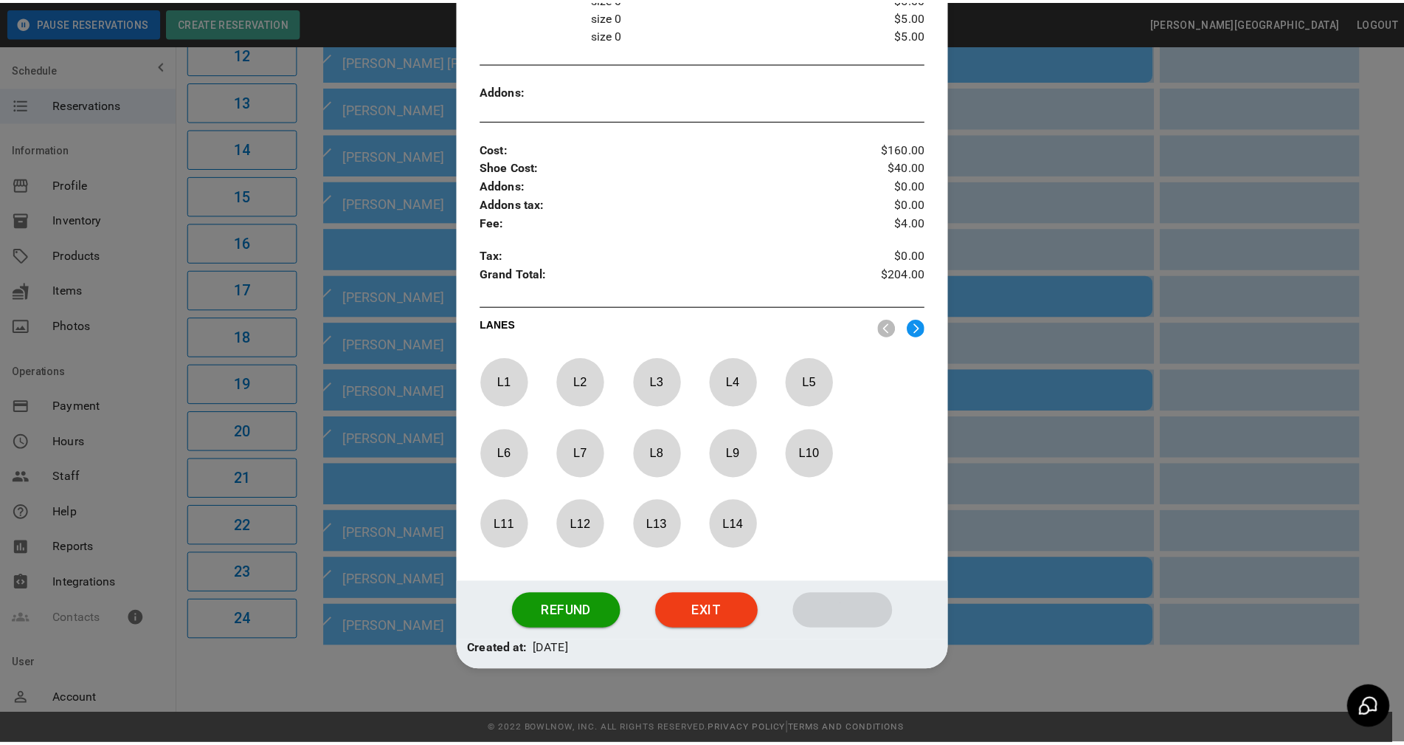
scroll to position [482, 0]
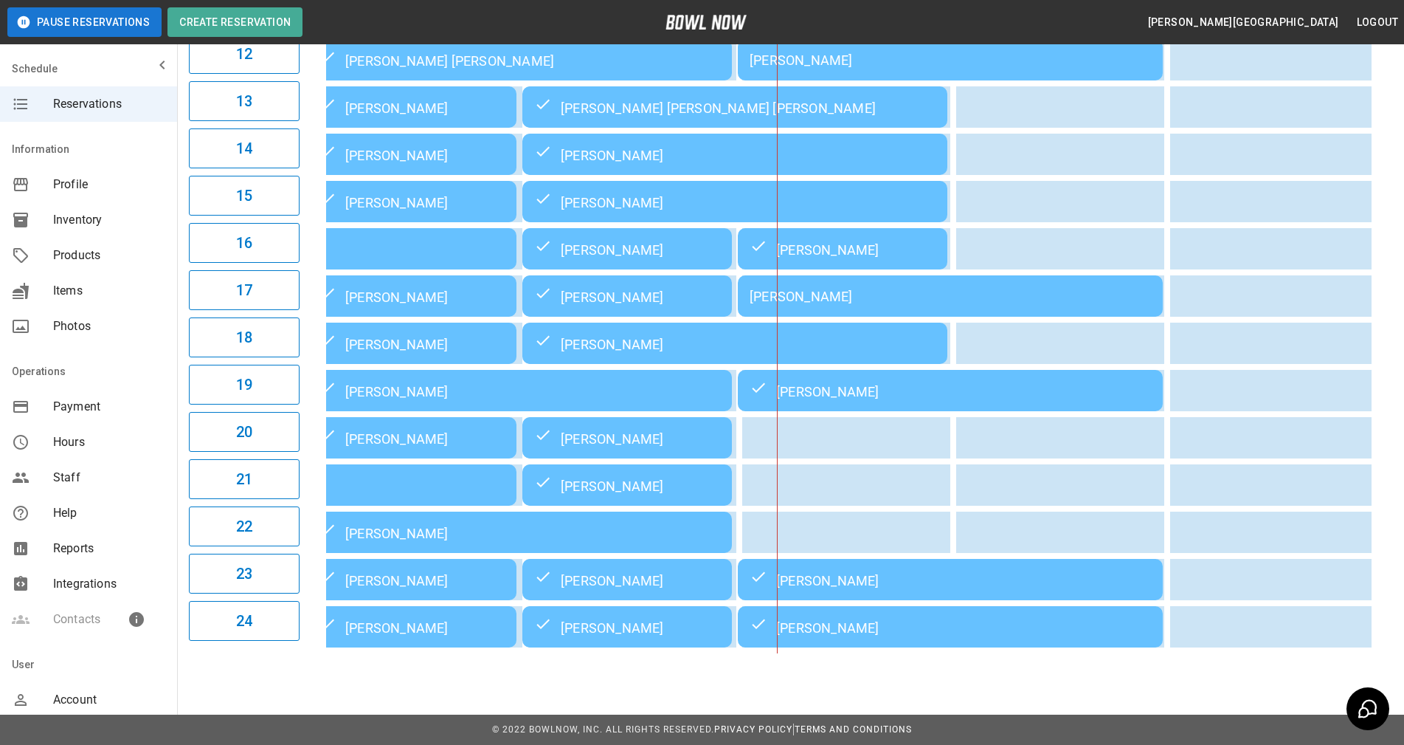
click at [1387, 655] on div "**********" at bounding box center [790, 0] width 1227 height 1329
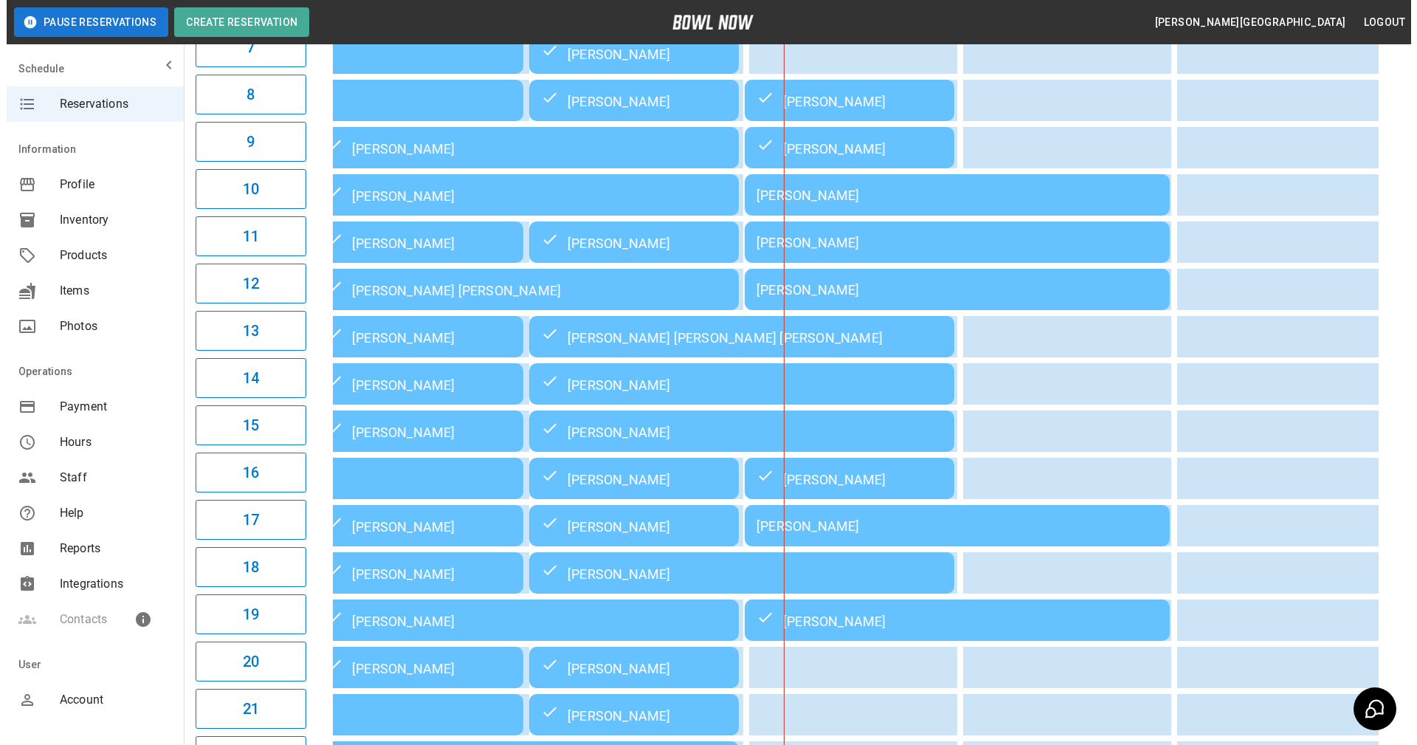
scroll to position [517, 0]
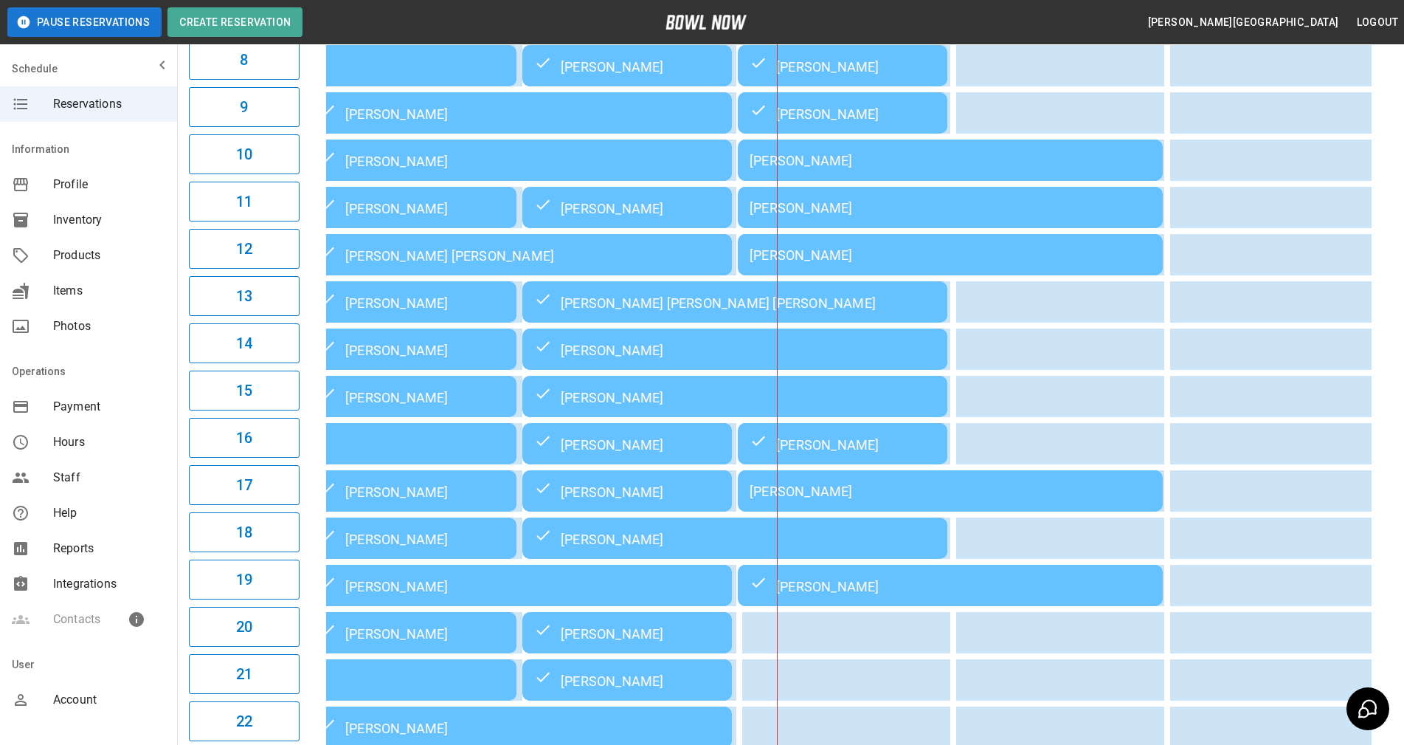
click at [837, 499] on div "[PERSON_NAME]" at bounding box center [950, 490] width 401 height 15
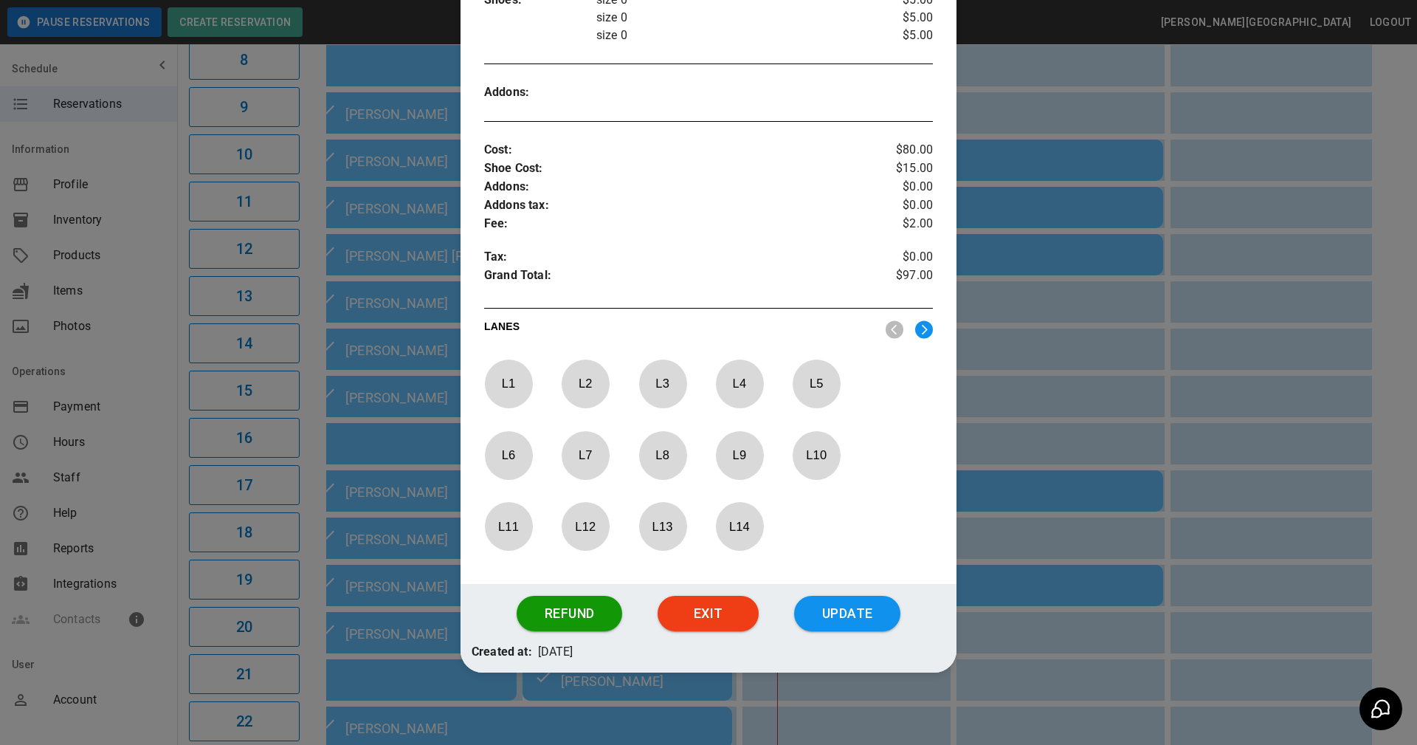
scroll to position [467, 0]
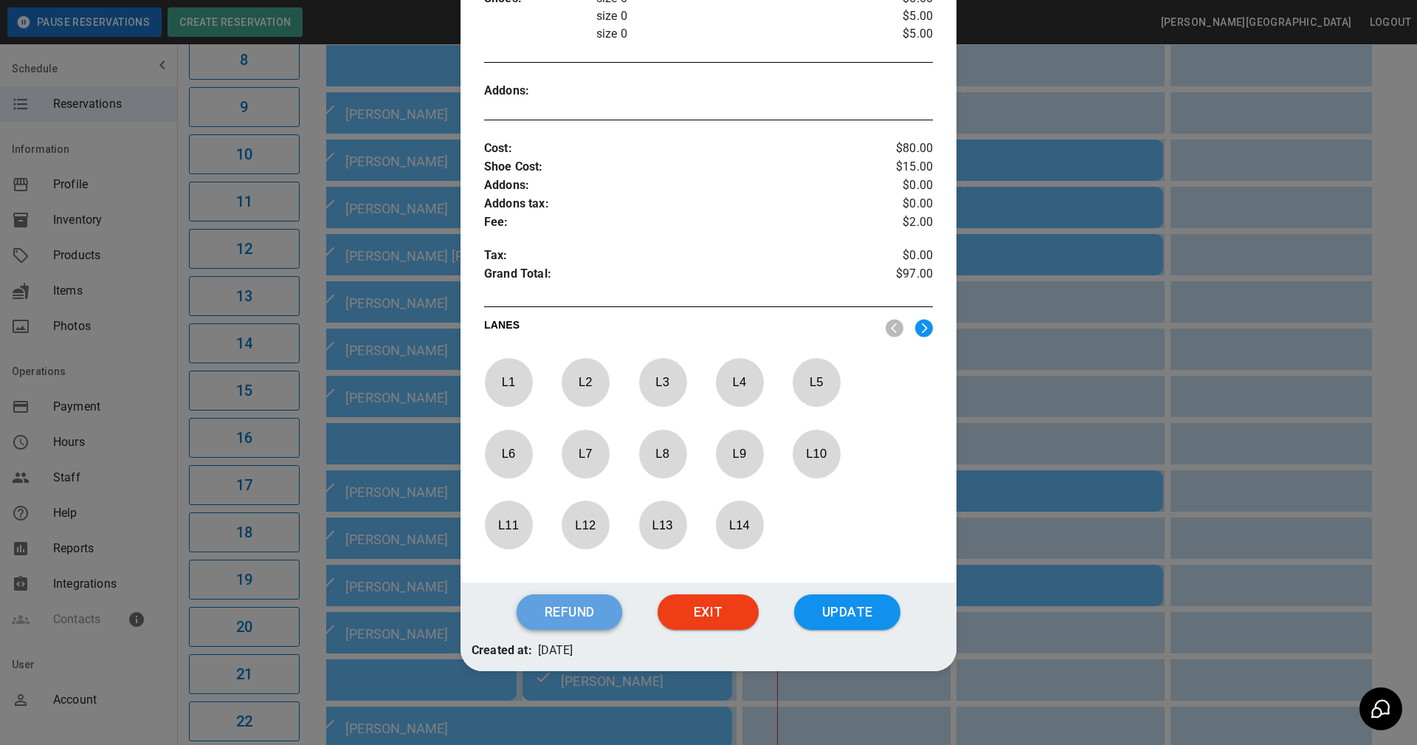
click at [579, 611] on button "Refund" at bounding box center [570, 611] width 106 height 35
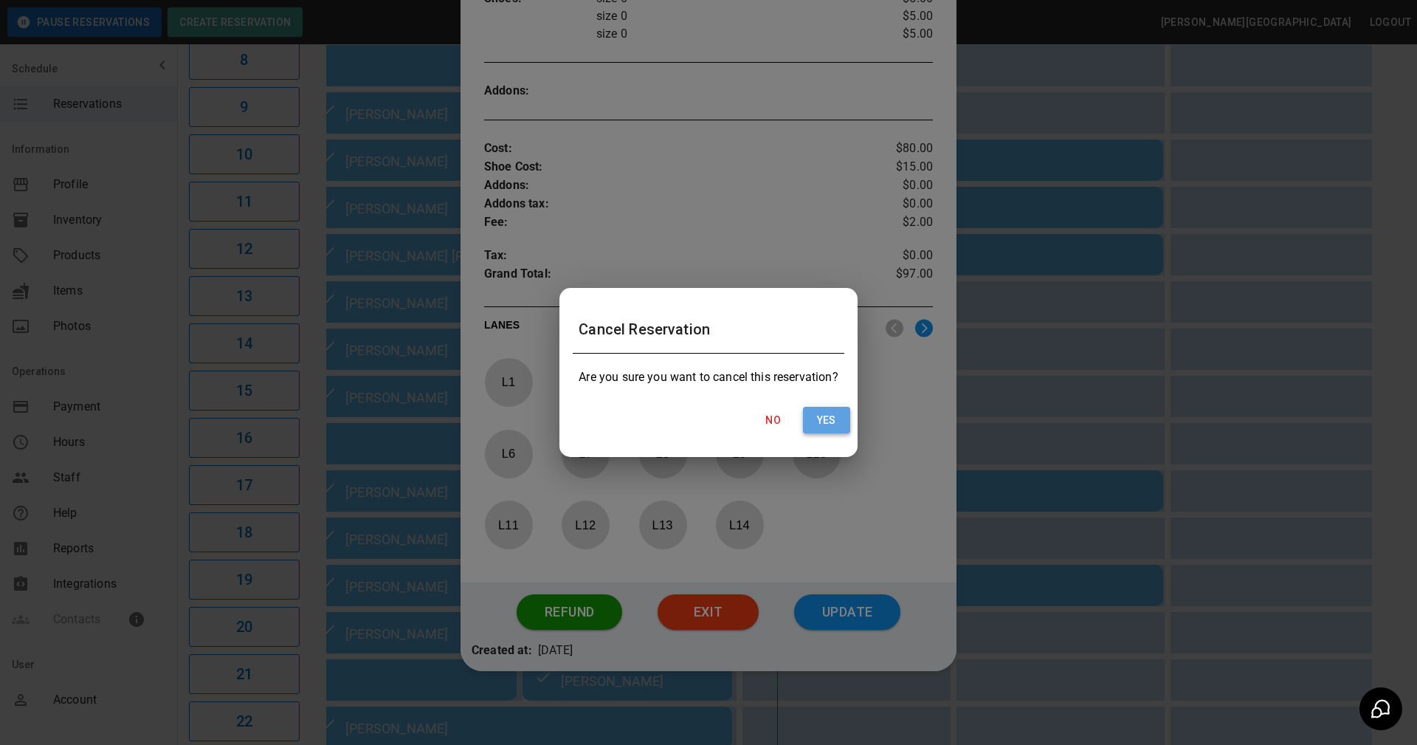
click at [825, 422] on button "Yes" at bounding box center [826, 420] width 47 height 27
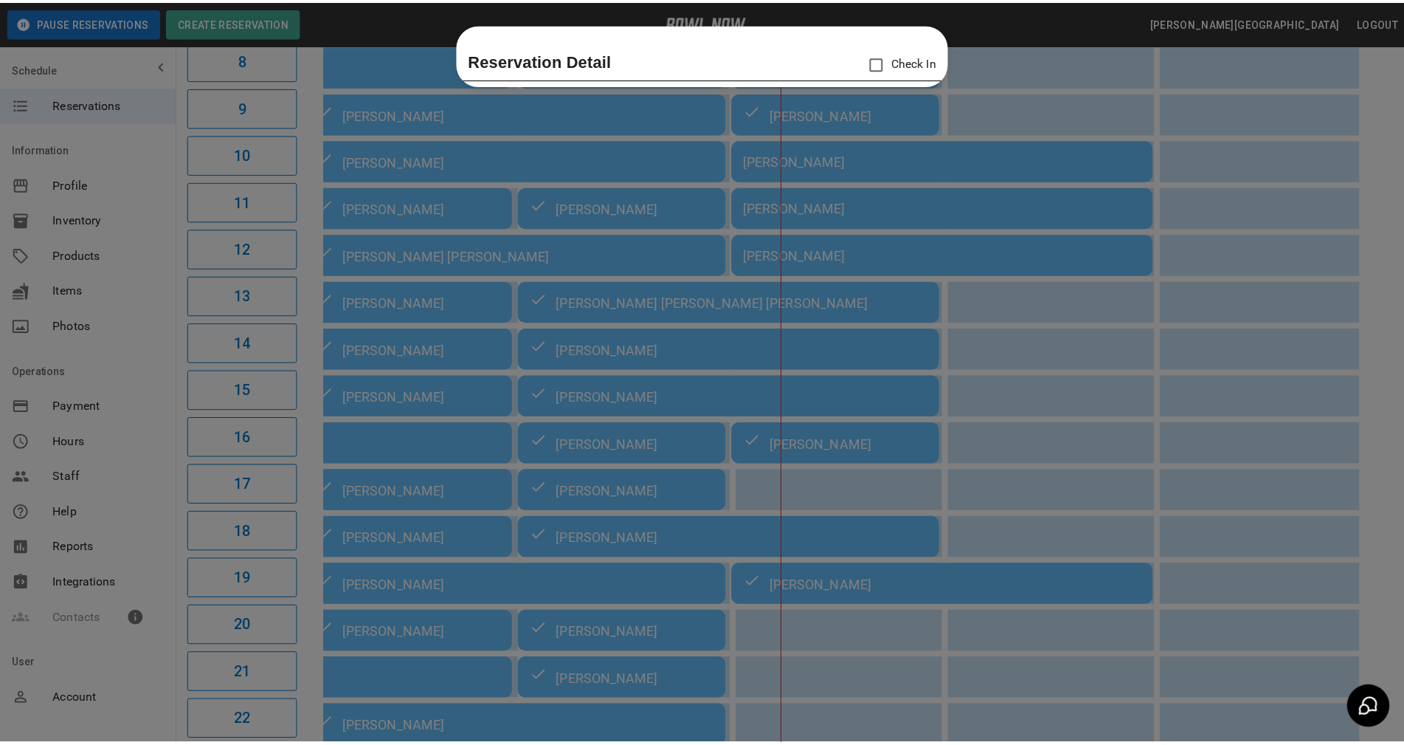
scroll to position [0, 0]
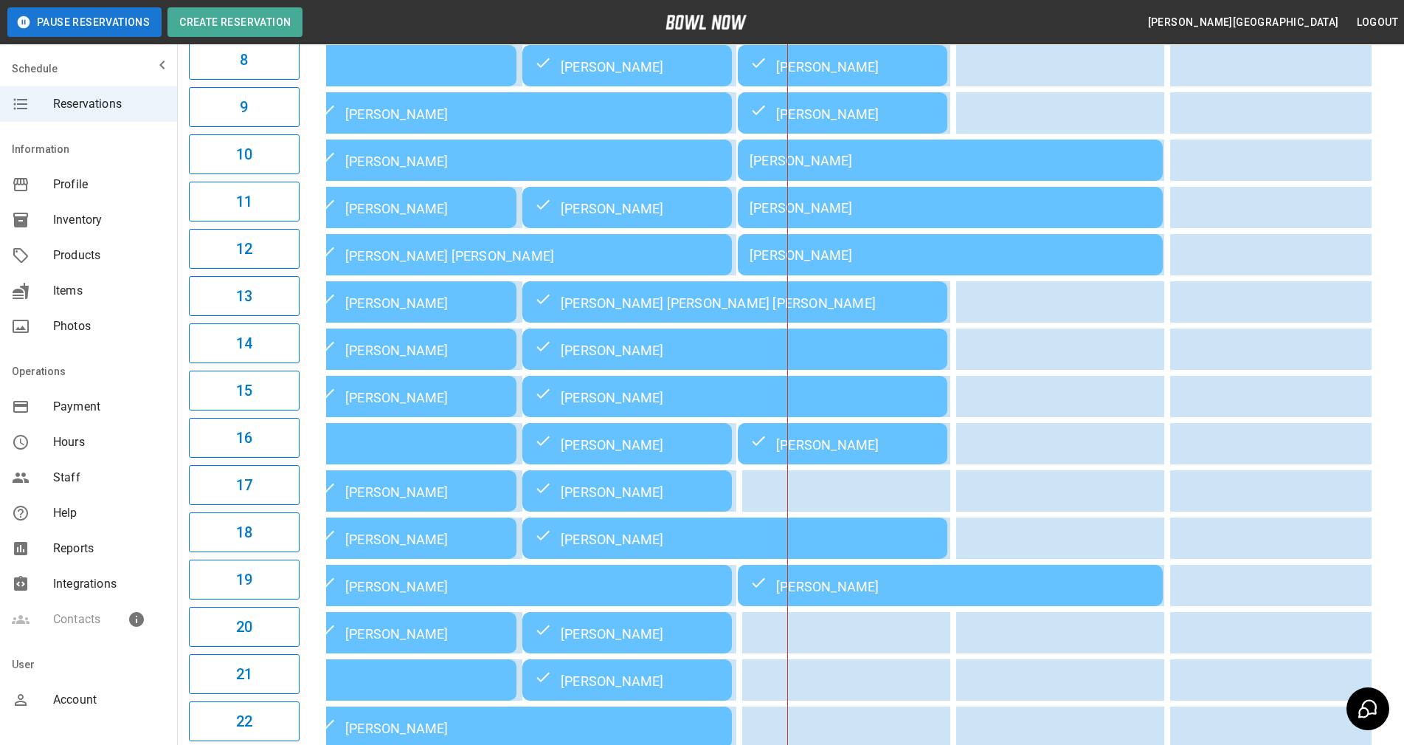
click at [1385, 572] on div "03:00PM 04:00PM 05:00PM 06:00PM 07:00PM 08:00PM 09:00PM 7:16PM [PERSON_NAME] [P…" at bounding box center [849, 254] width 1087 height 1187
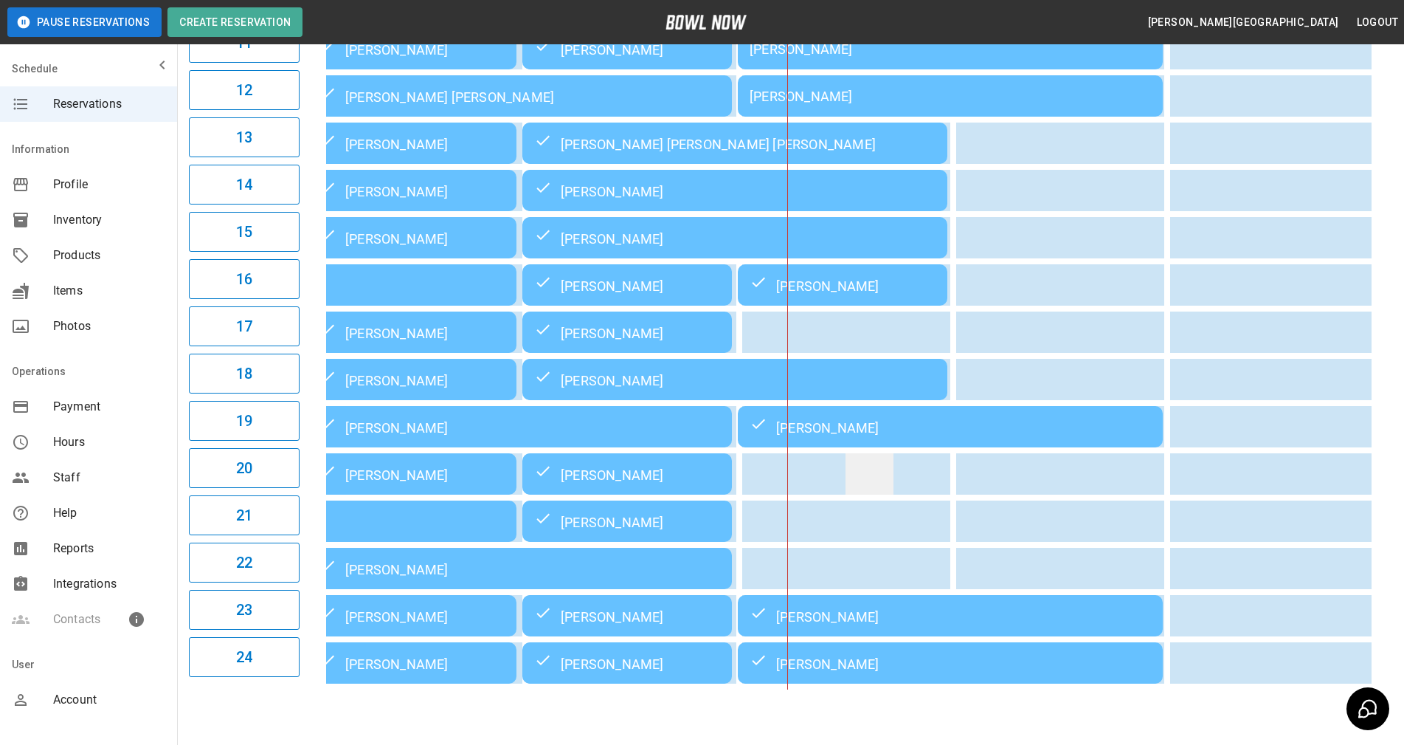
scroll to position [724, 0]
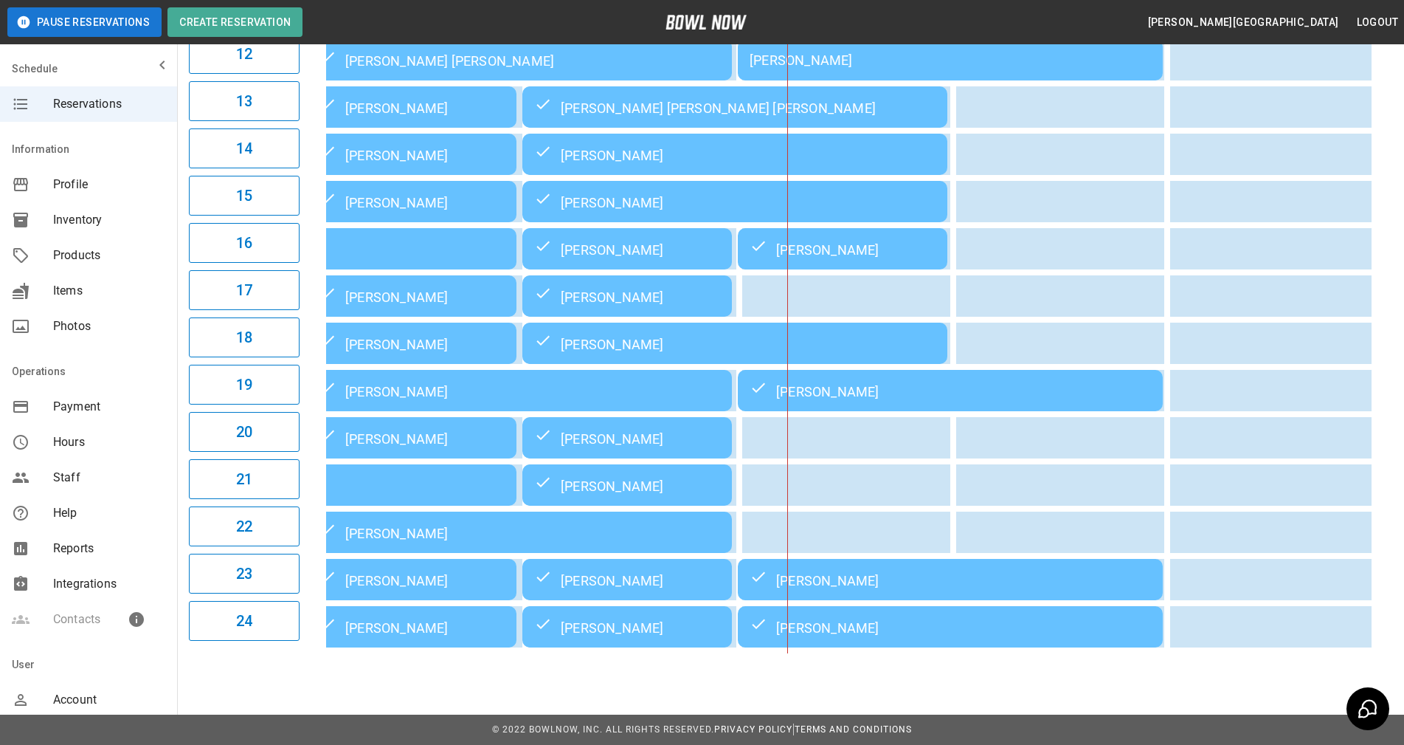
click at [699, 680] on div "**********" at bounding box center [702, 17] width 1404 height 1456
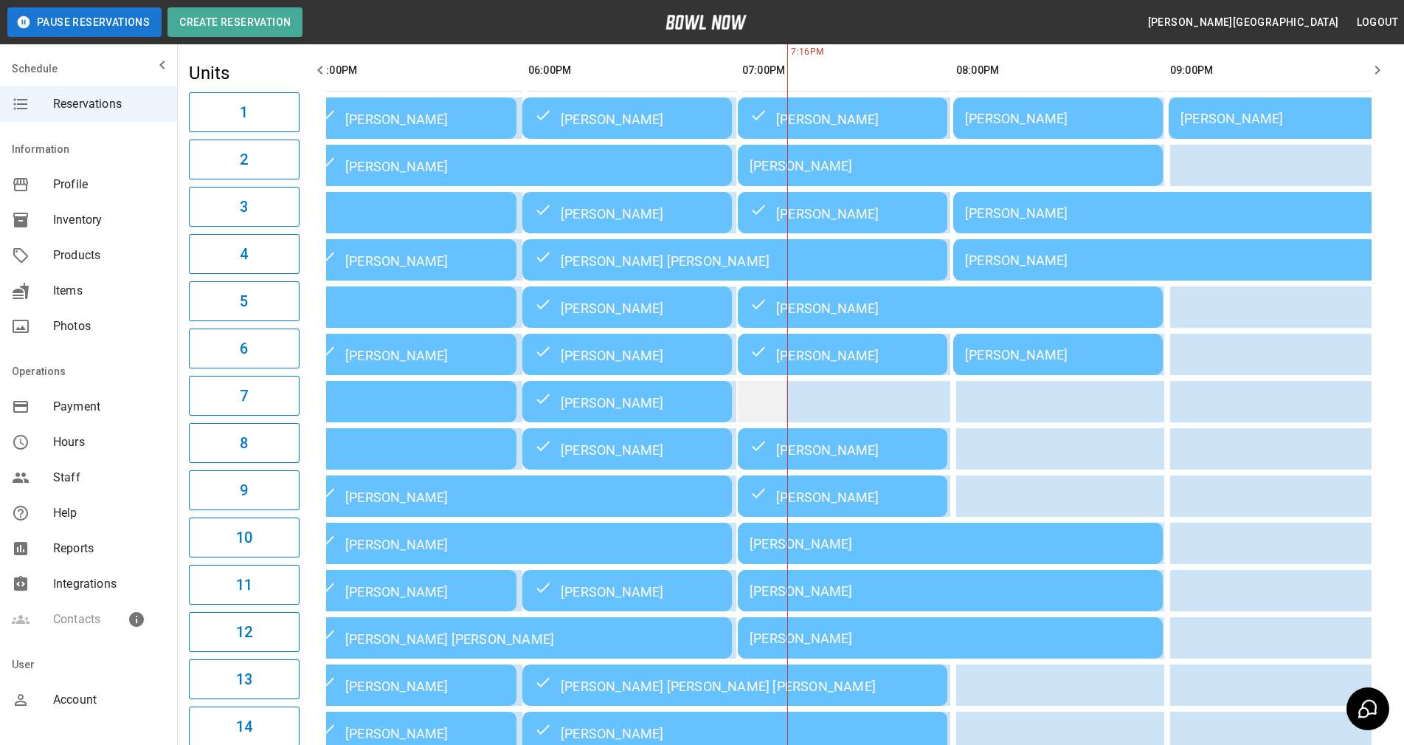
scroll to position [60, 0]
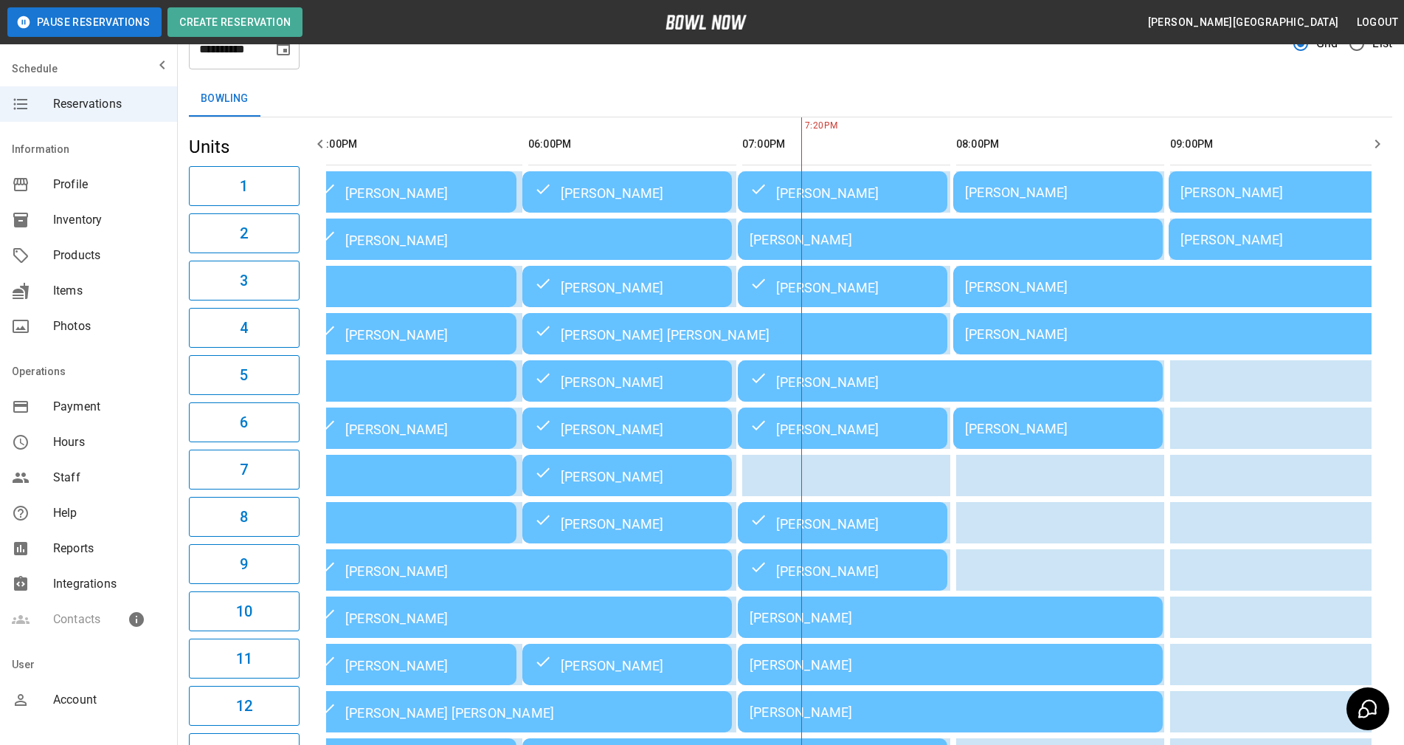
click at [951, 110] on div "Bowling" at bounding box center [791, 98] width 1204 height 35
drag, startPoint x: 880, startPoint y: 87, endPoint x: 877, endPoint y: 94, distance: 8.3
click at [882, 84] on div "Bowling" at bounding box center [791, 98] width 1204 height 35
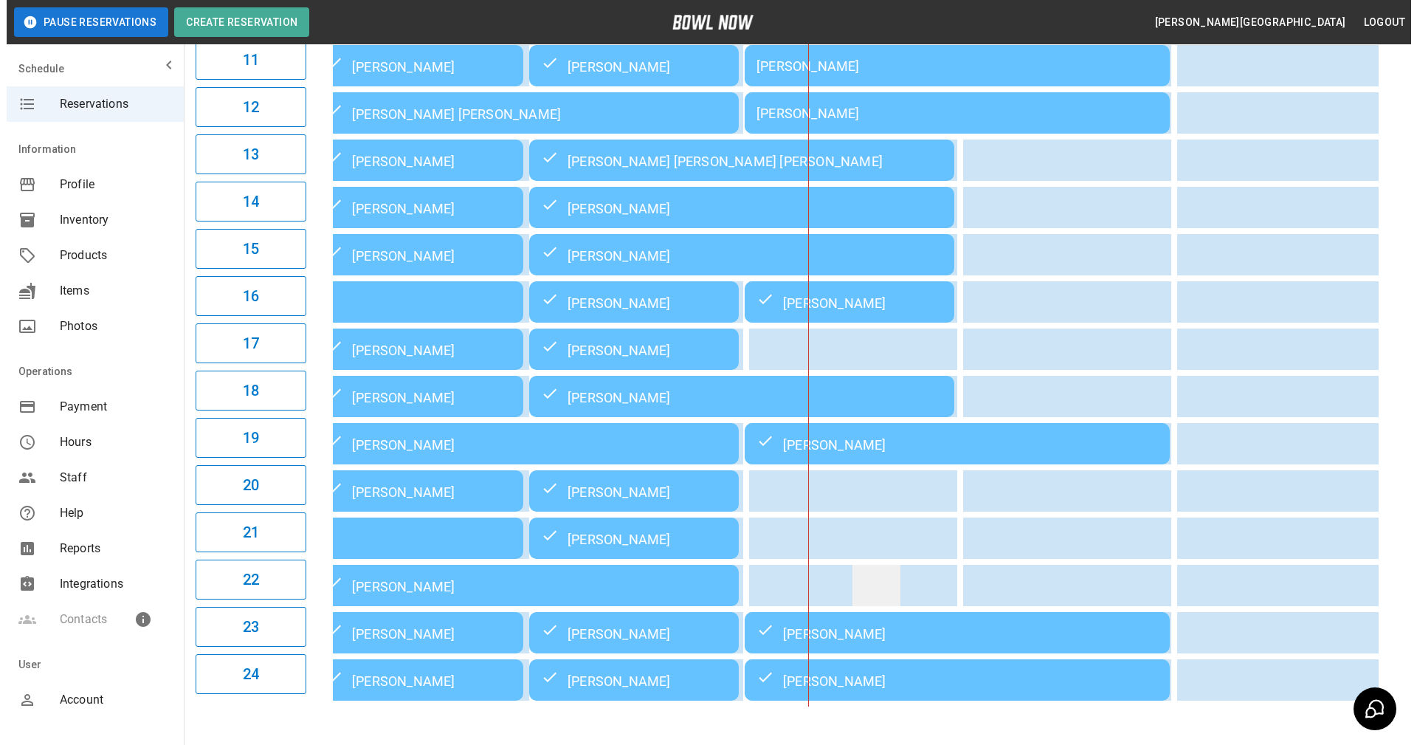
scroll to position [724, 0]
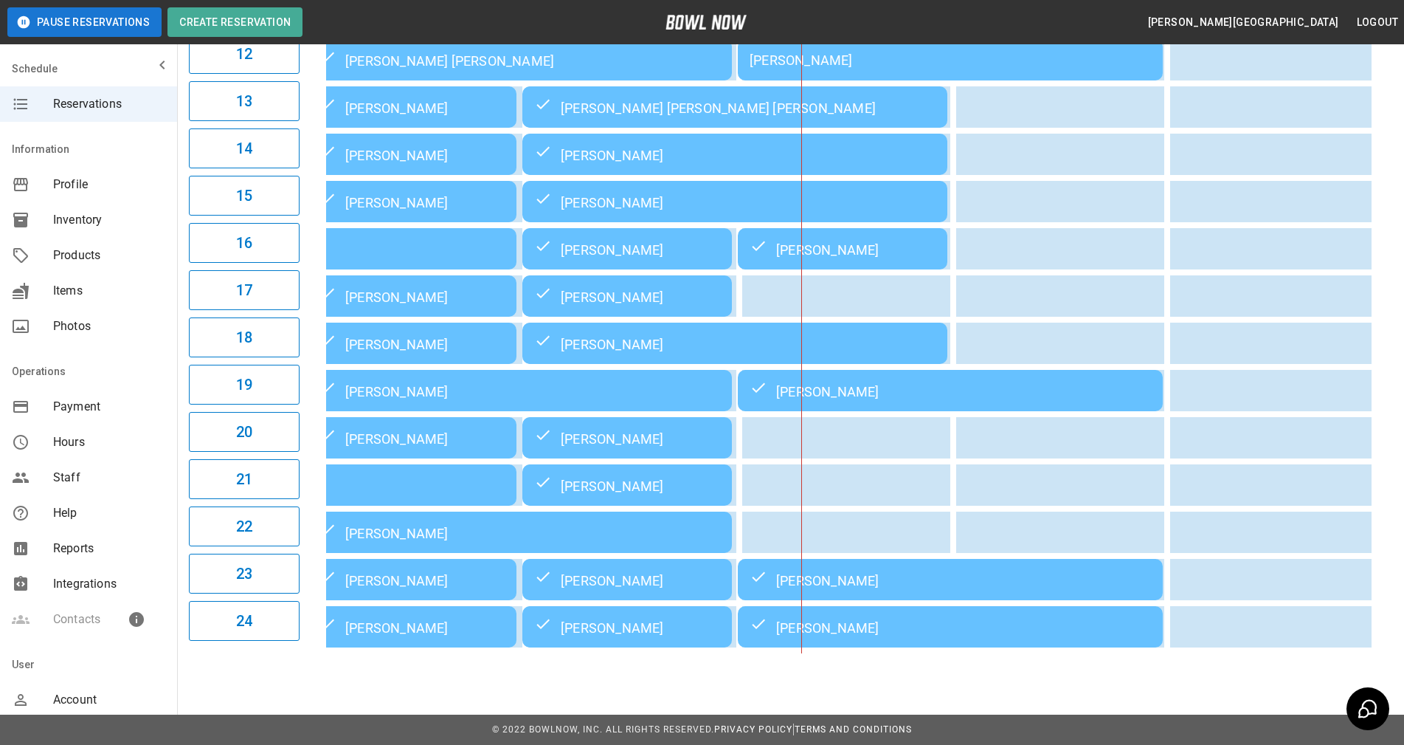
click at [828, 607] on table "[PERSON_NAME] [PERSON_NAME] [PERSON_NAME] [PERSON_NAME] [PERSON_NAME] [PERSON_N…" at bounding box center [627, 59] width 1514 height 1187
click at [824, 587] on div "[PERSON_NAME]" at bounding box center [950, 579] width 401 height 18
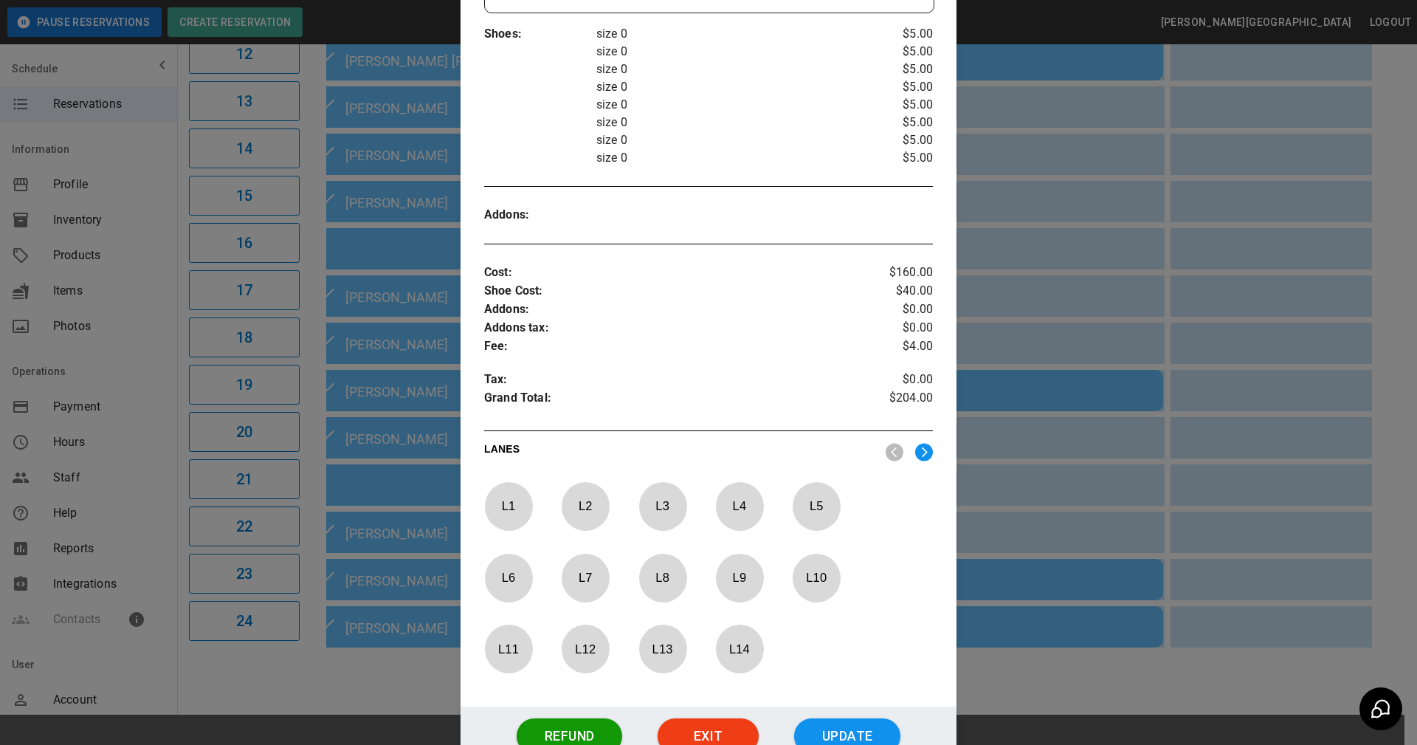
scroll to position [393, 0]
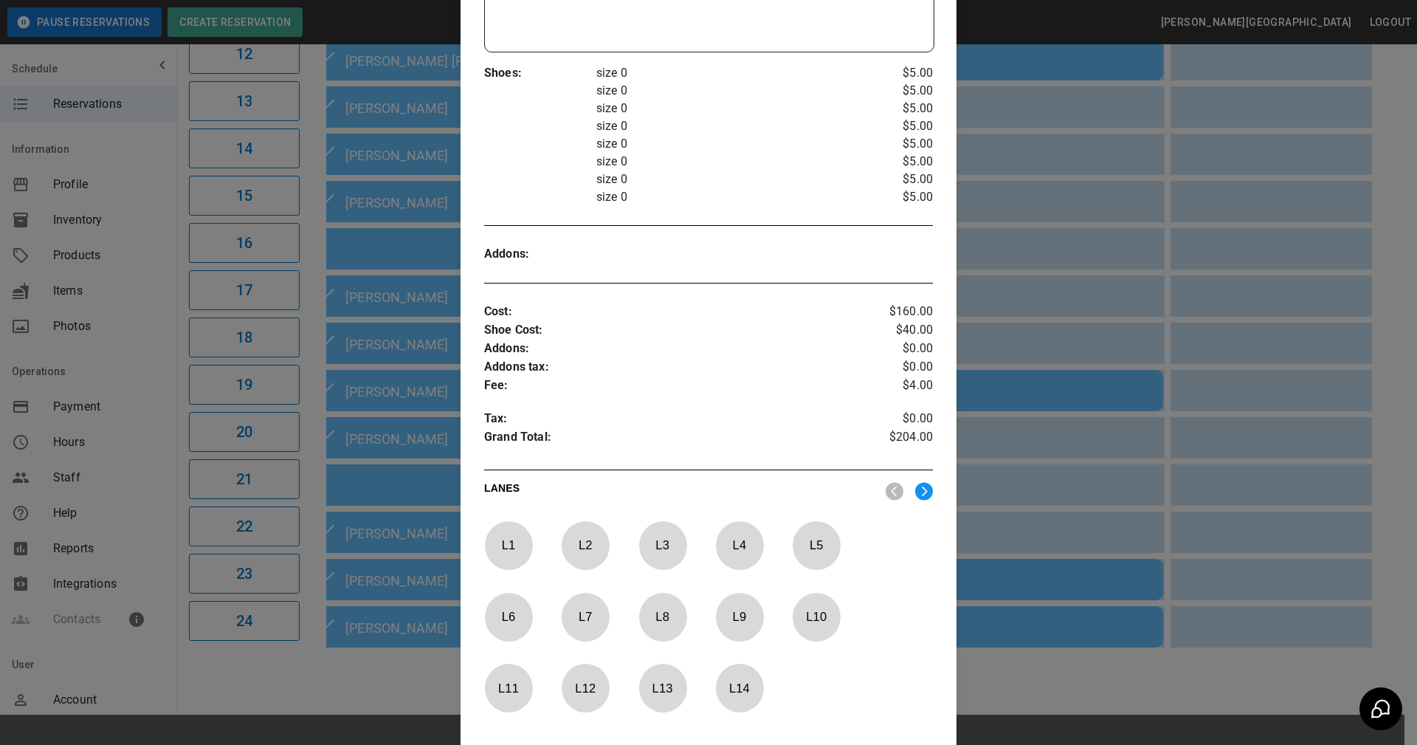
click at [769, 423] on p "Tax :" at bounding box center [671, 419] width 374 height 18
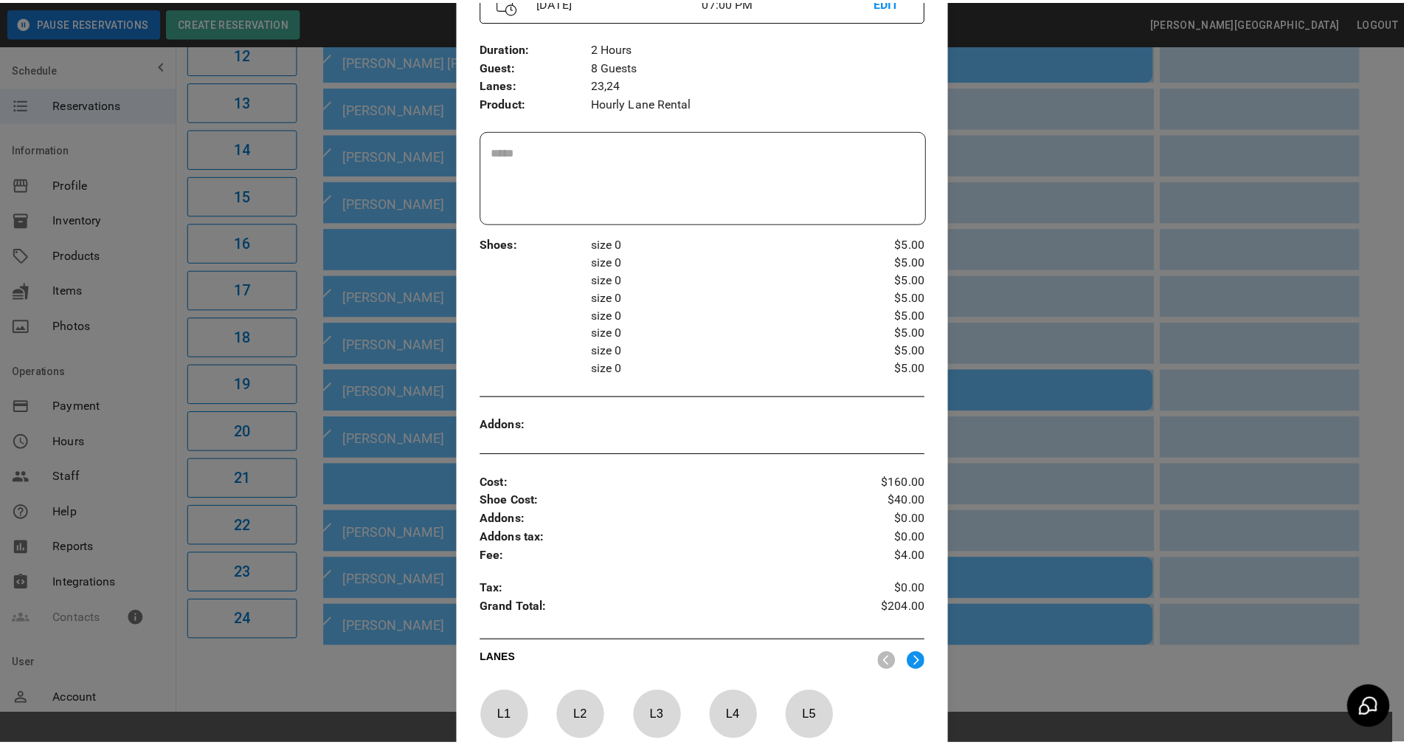
scroll to position [0, 0]
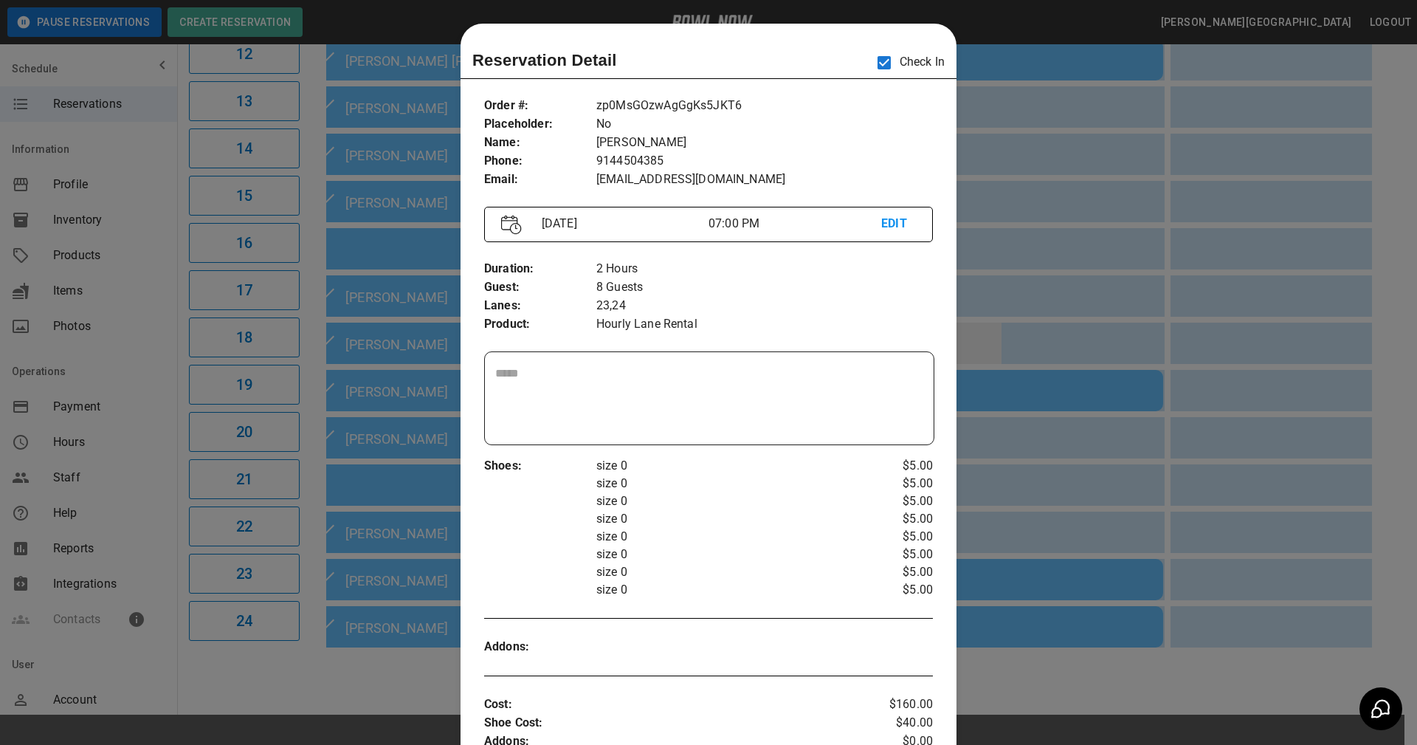
click at [983, 331] on div at bounding box center [708, 372] width 1417 height 745
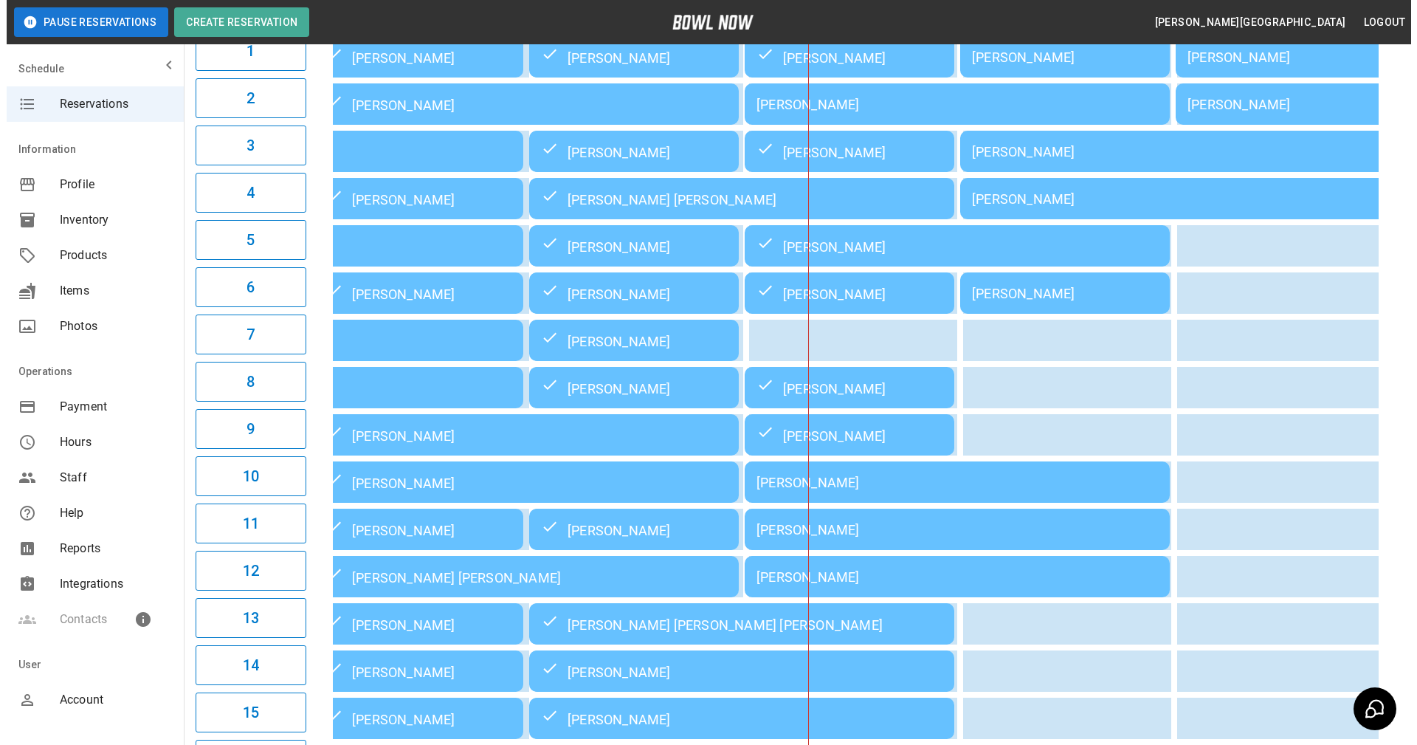
scroll to position [207, 0]
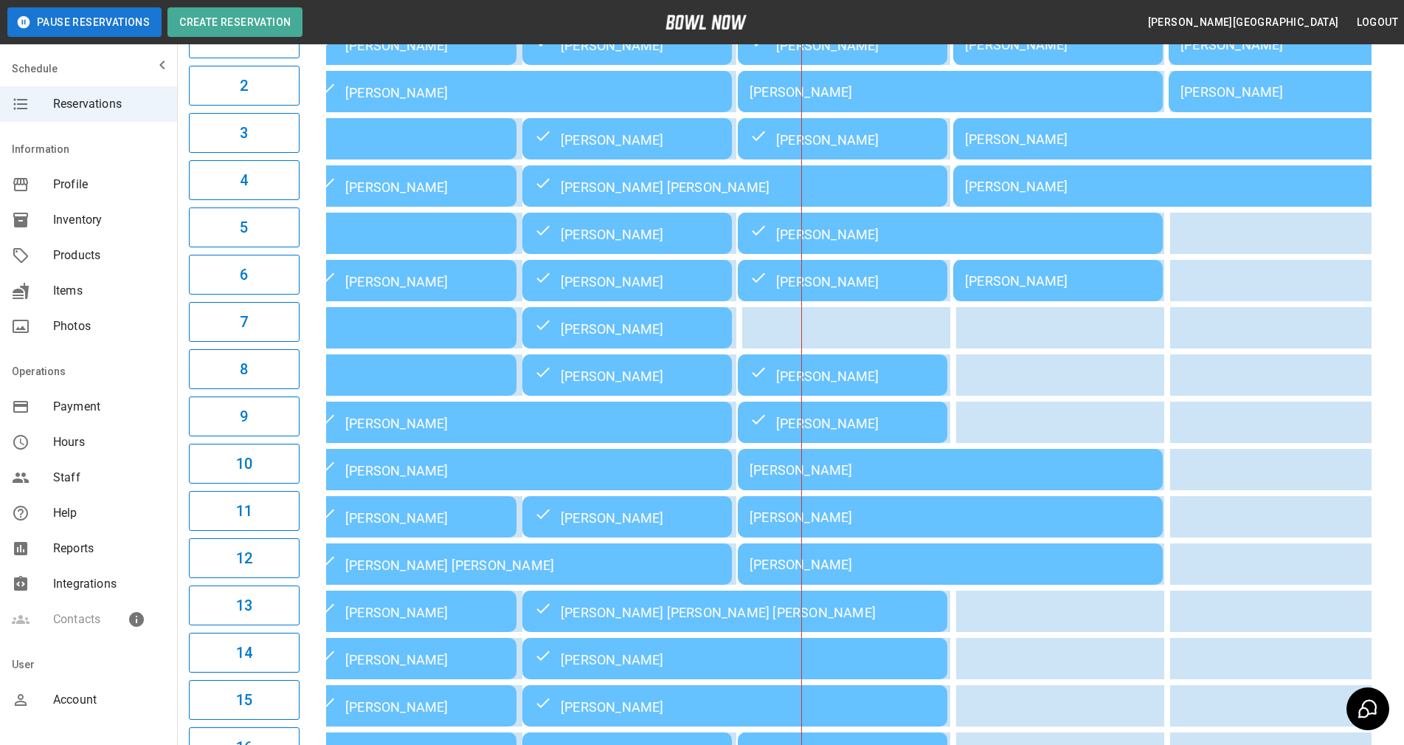
click at [861, 469] on div "[PERSON_NAME]" at bounding box center [950, 469] width 401 height 15
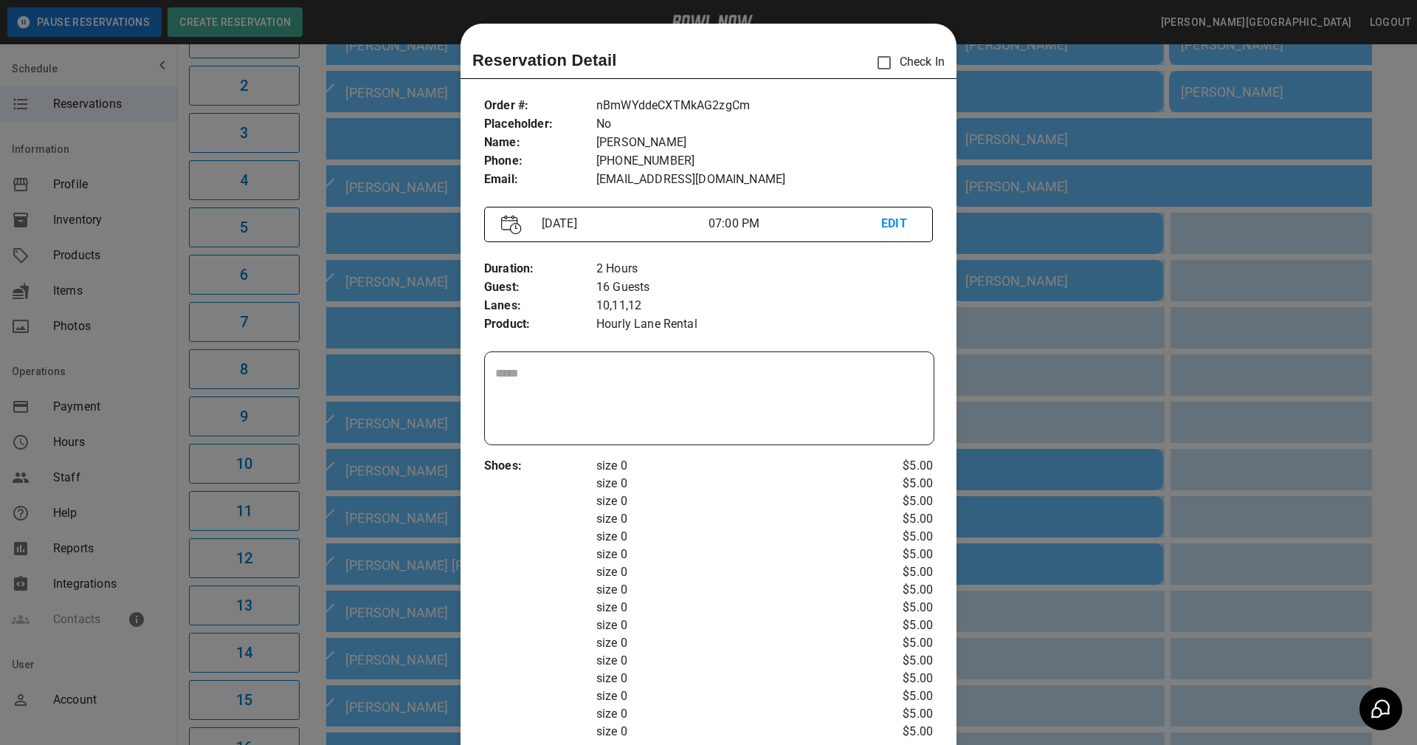
scroll to position [24, 0]
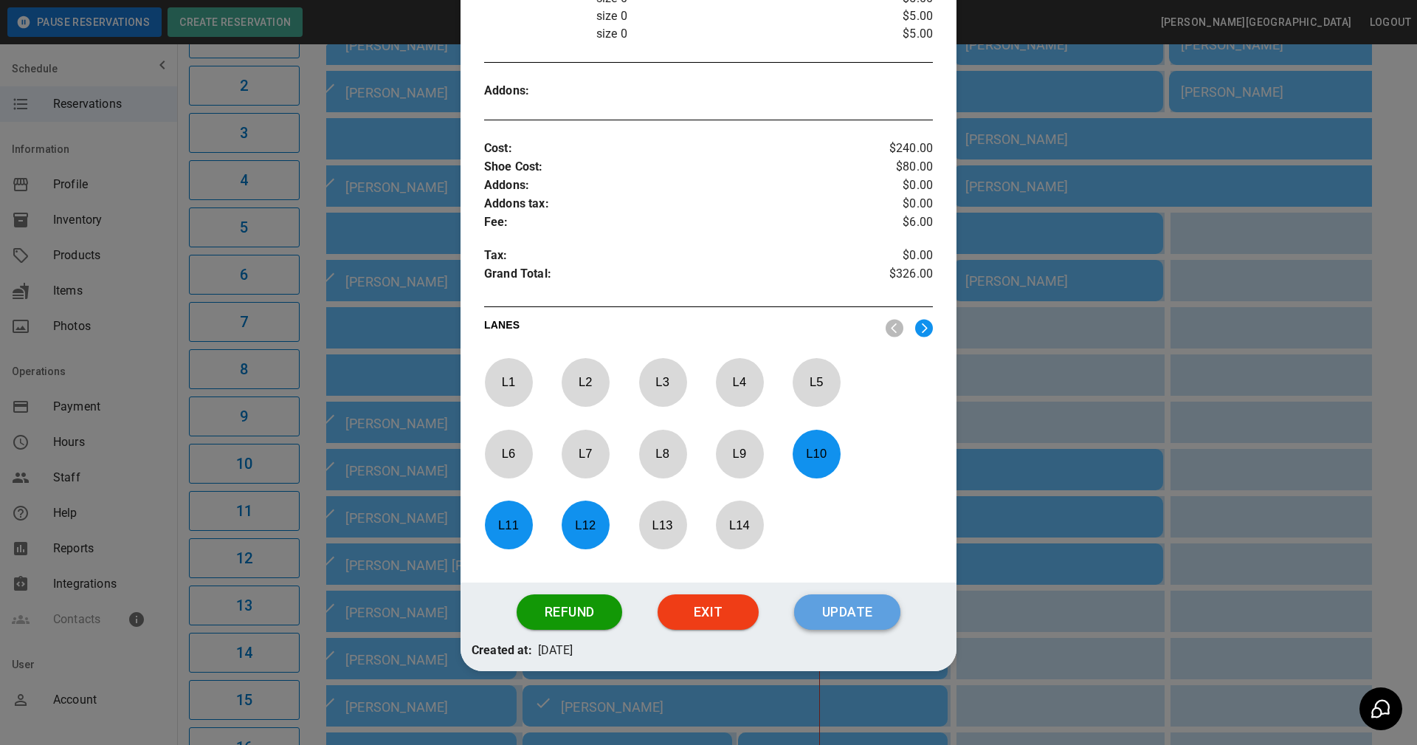
click at [834, 616] on button "Update" at bounding box center [847, 611] width 106 height 35
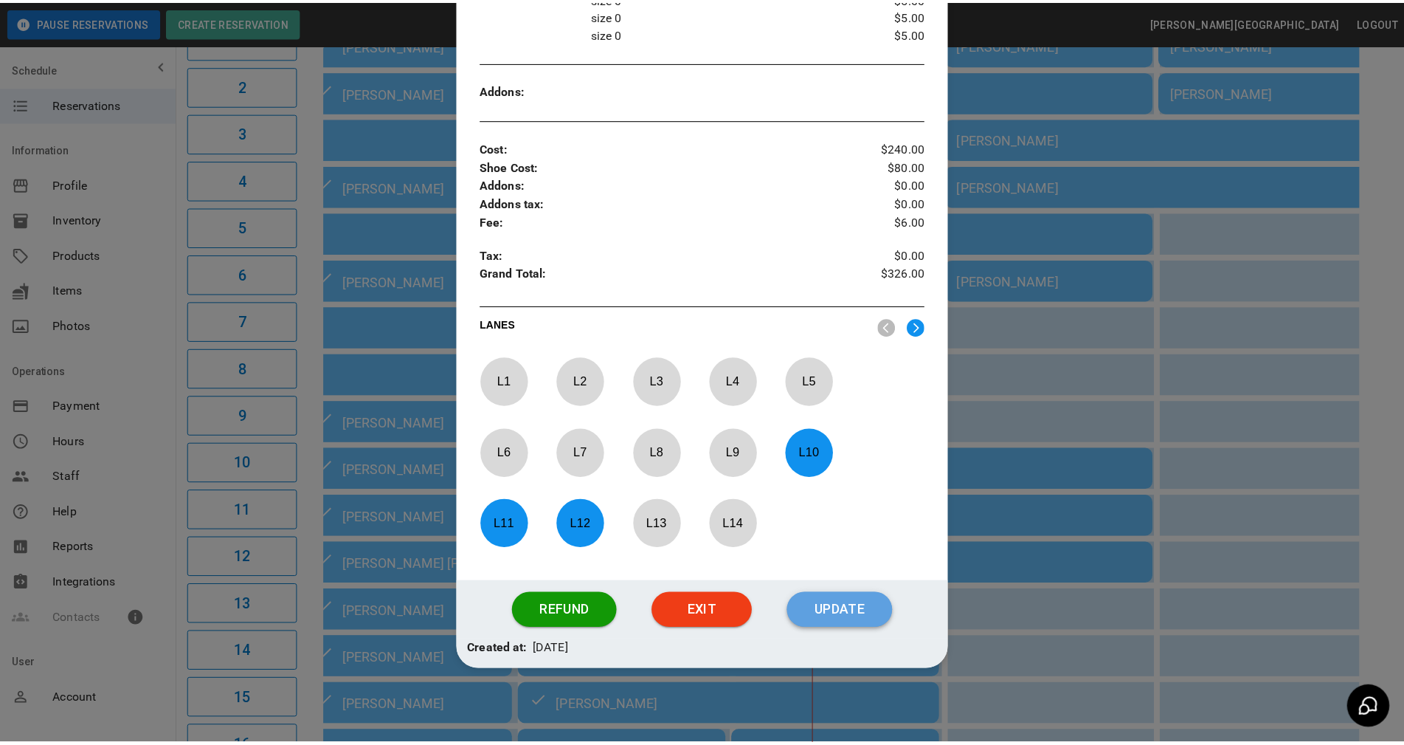
scroll to position [624, 0]
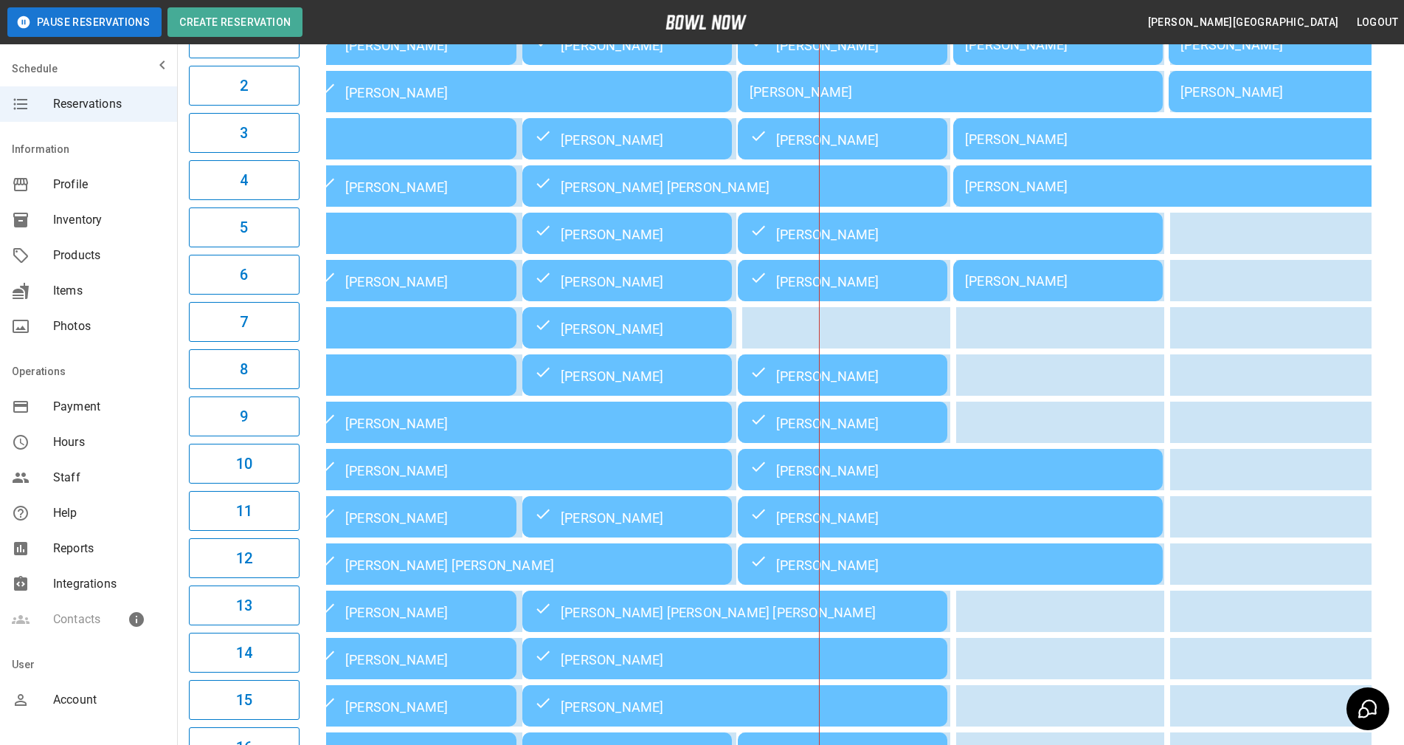
click at [1389, 631] on div "03:00PM 04:00PM 05:00PM 06:00PM 07:00PM 08:00PM 09:00PM 7:25PM [PERSON_NAME] [P…" at bounding box center [849, 563] width 1087 height 1187
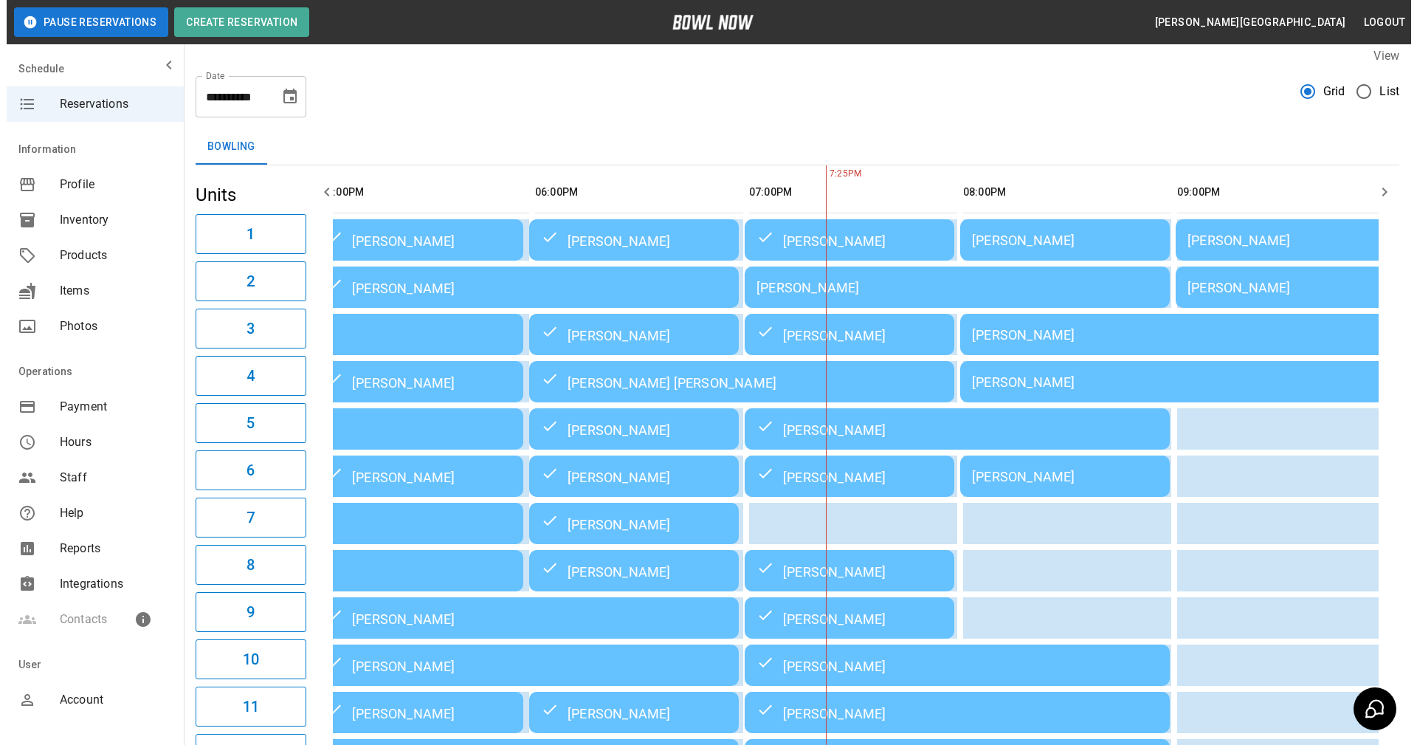
scroll to position [0, 0]
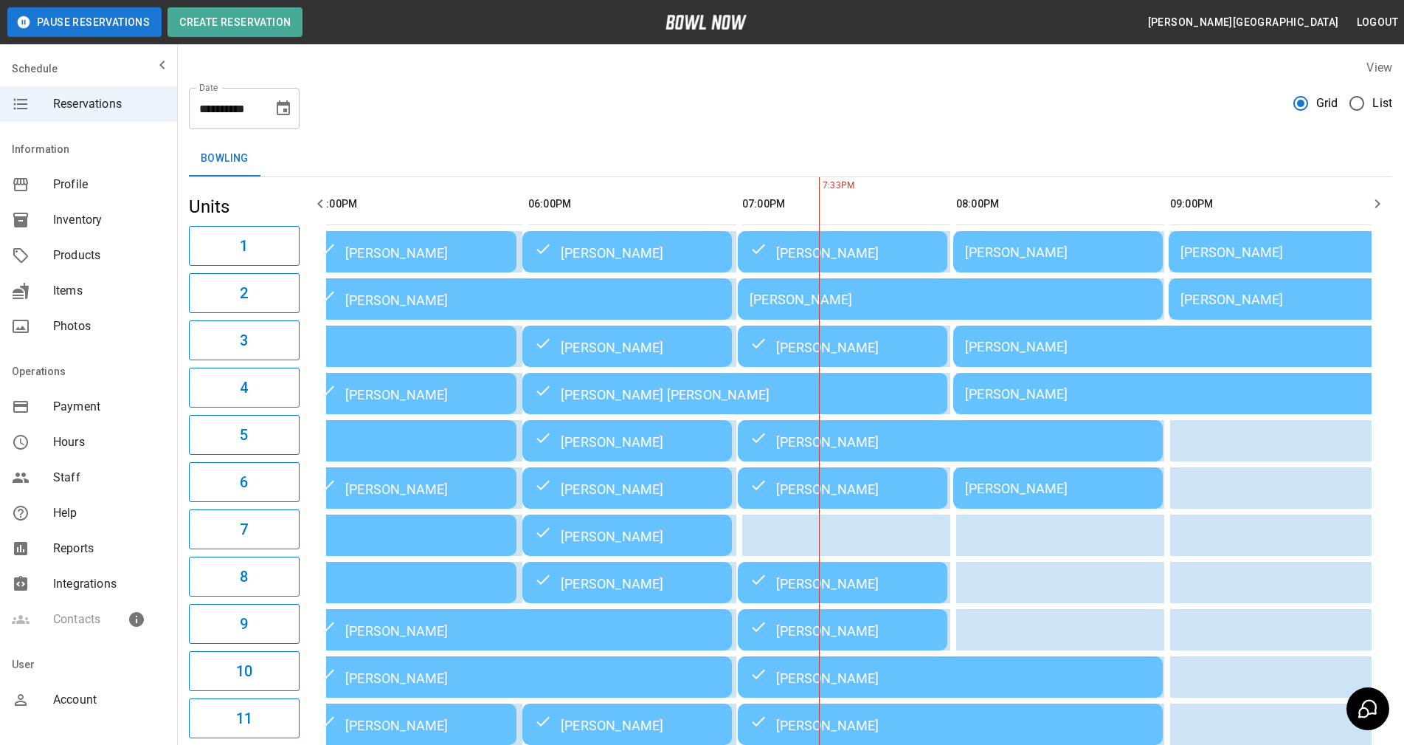
click at [1058, 253] on div "[PERSON_NAME]" at bounding box center [1058, 251] width 186 height 15
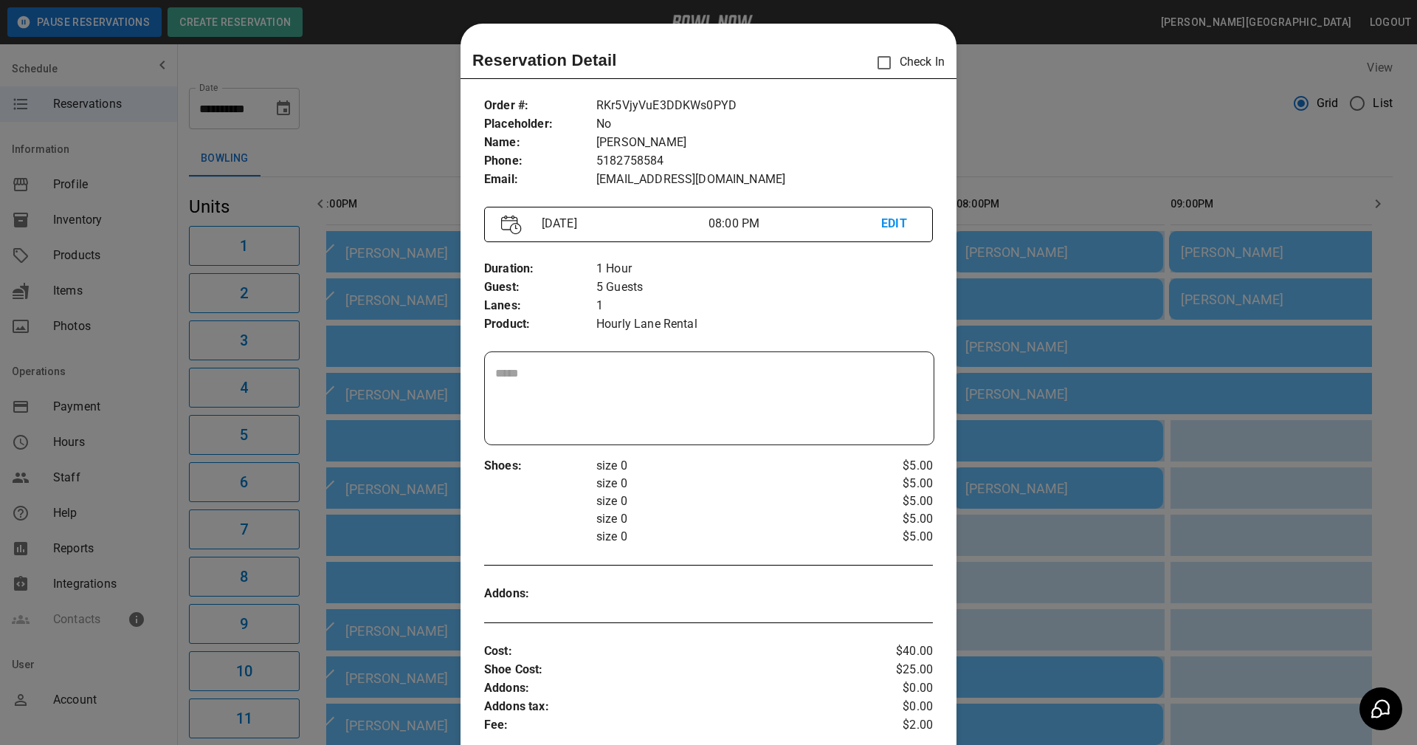
scroll to position [24, 0]
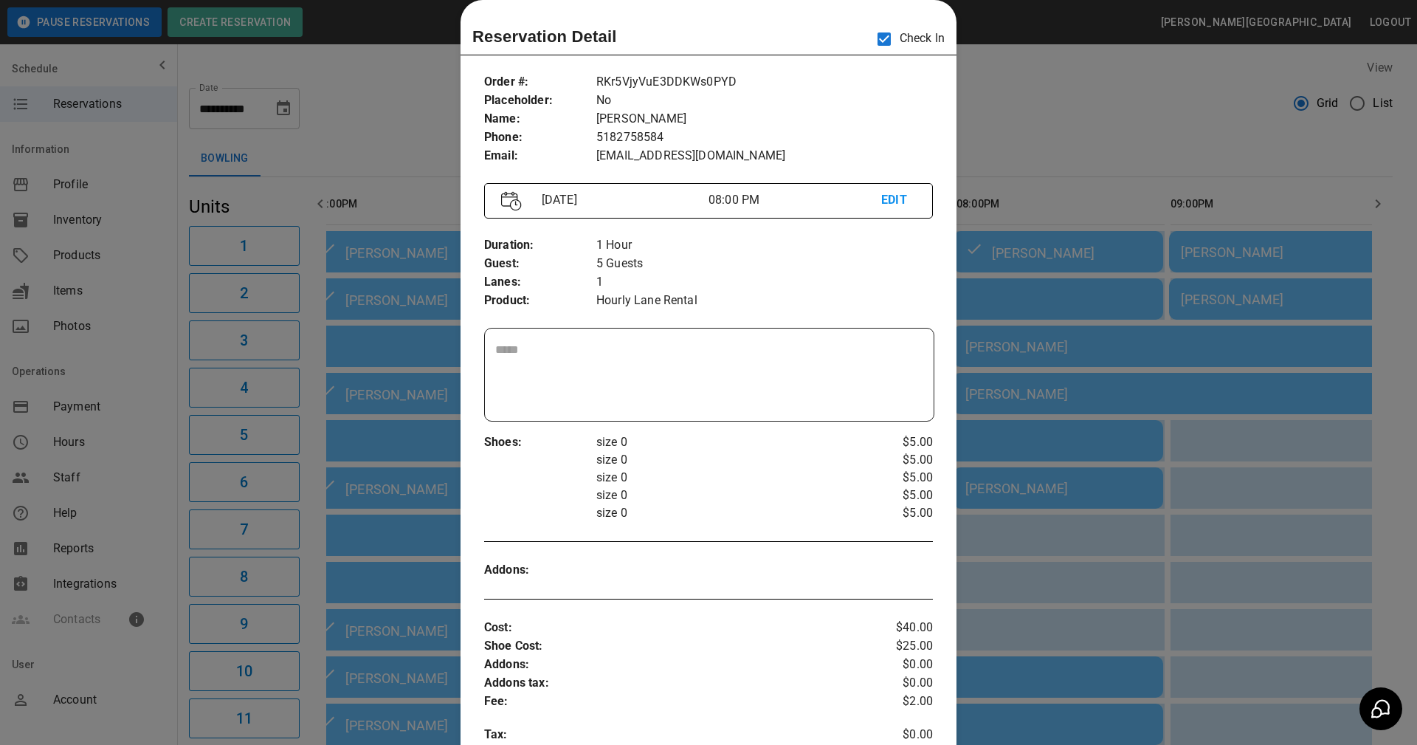
click at [782, 428] on div "Shoes : size 0 size 0 size 0 size 0 size 0 $5.00 $5.00 $5.00 $5.00 $5.00" at bounding box center [708, 477] width 449 height 112
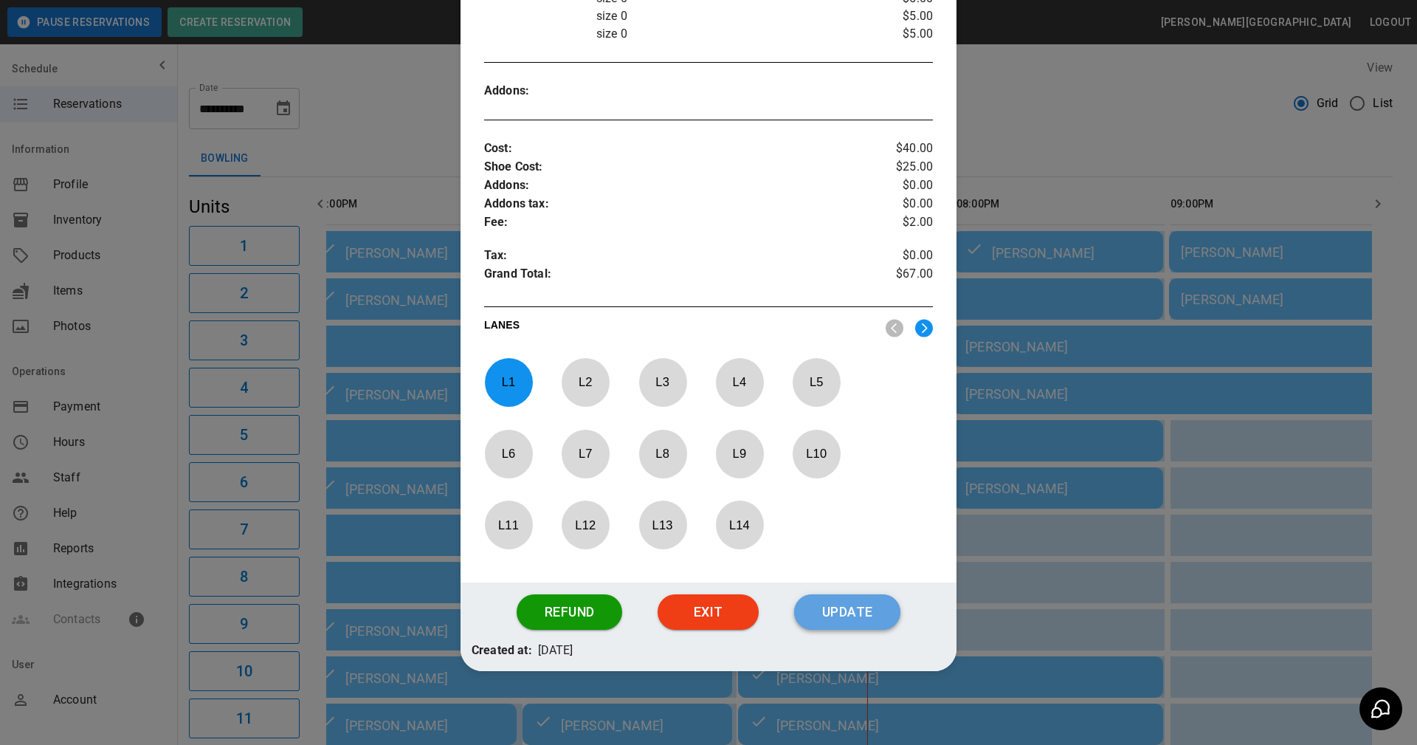
click at [841, 608] on button "Update" at bounding box center [847, 611] width 106 height 35
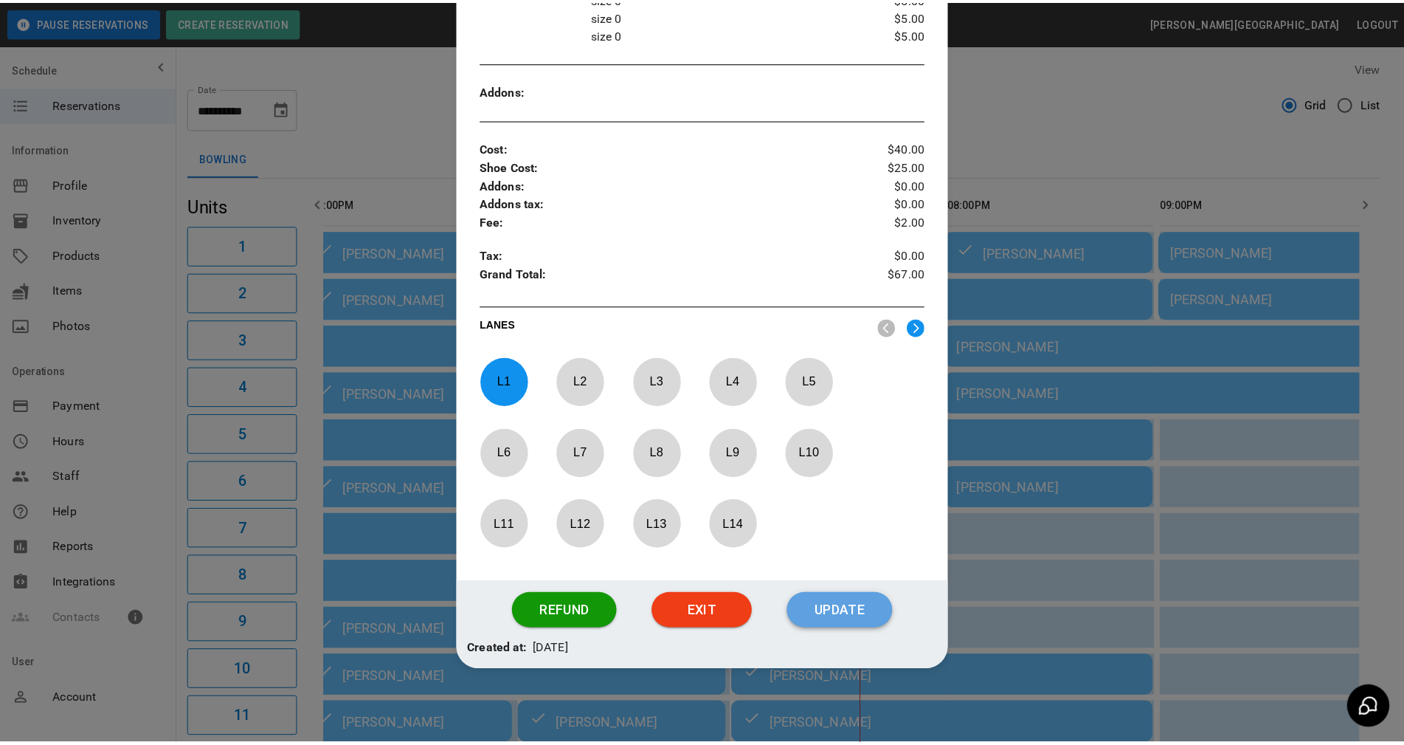
scroll to position [429, 0]
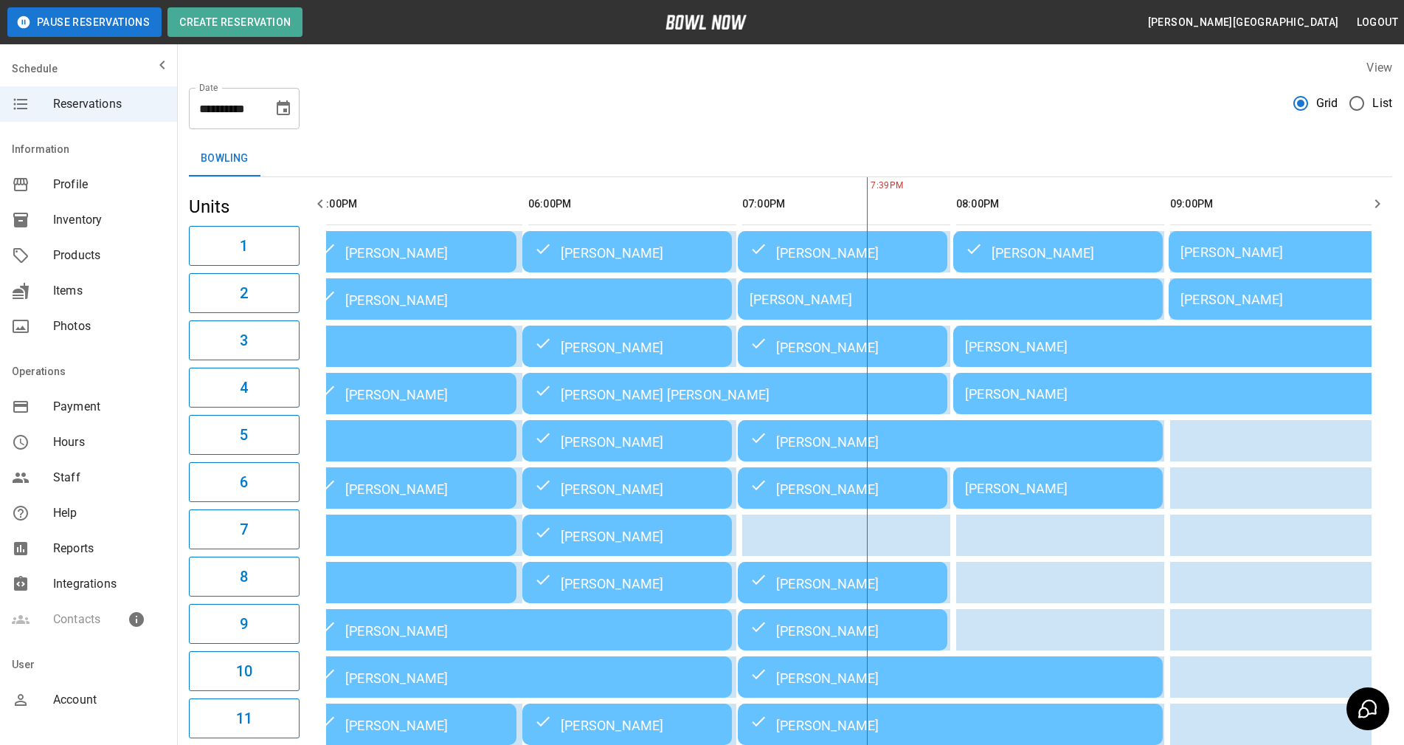
click at [732, 117] on div "**********" at bounding box center [791, 102] width 1204 height 53
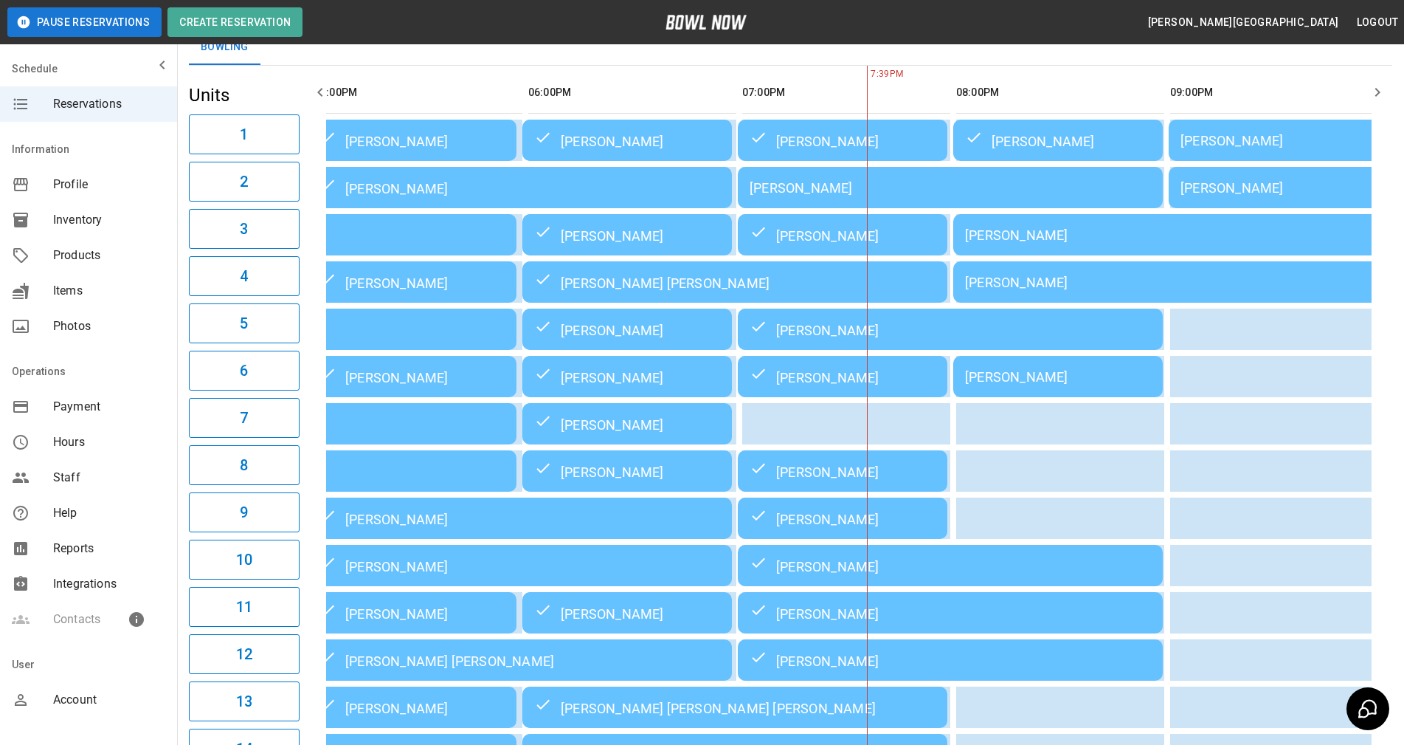
scroll to position [74, 0]
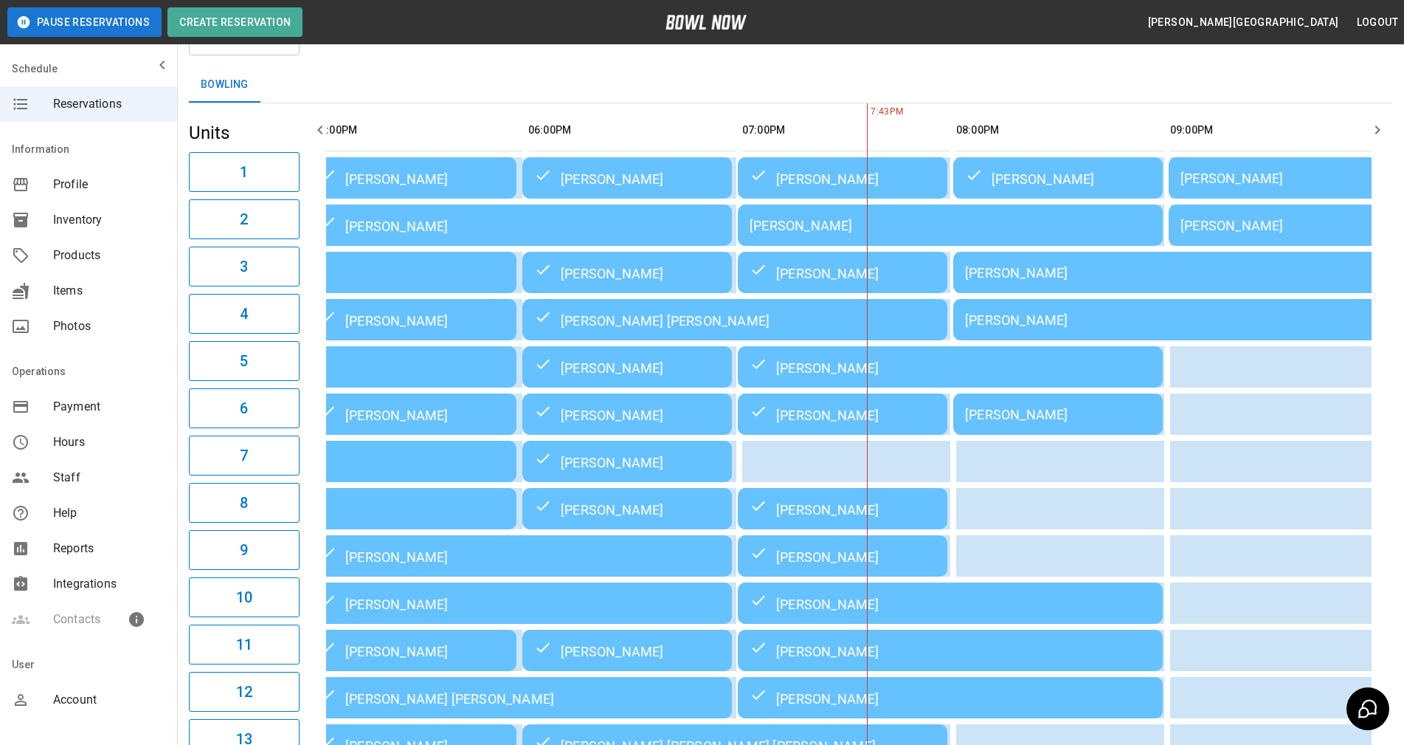
click at [863, 72] on div "Bowling" at bounding box center [791, 84] width 1204 height 35
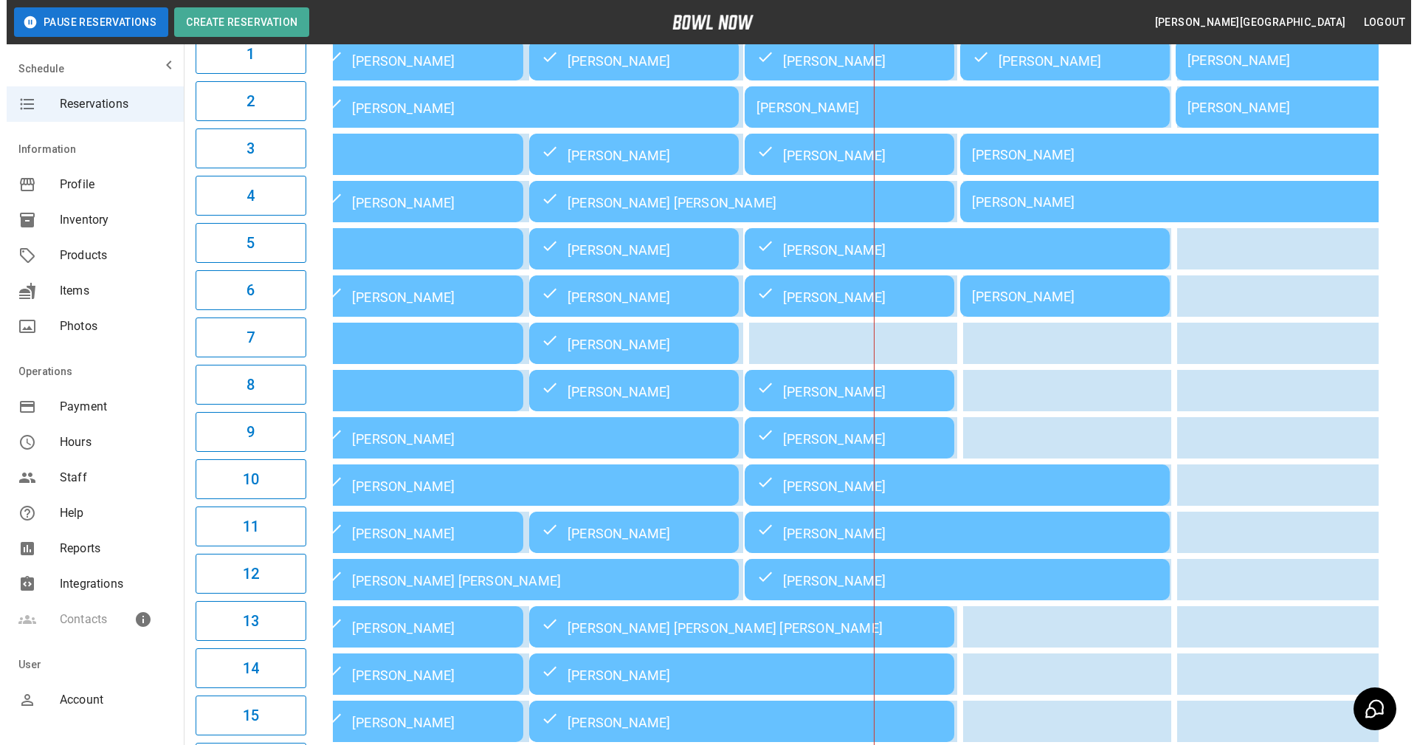
scroll to position [134, 0]
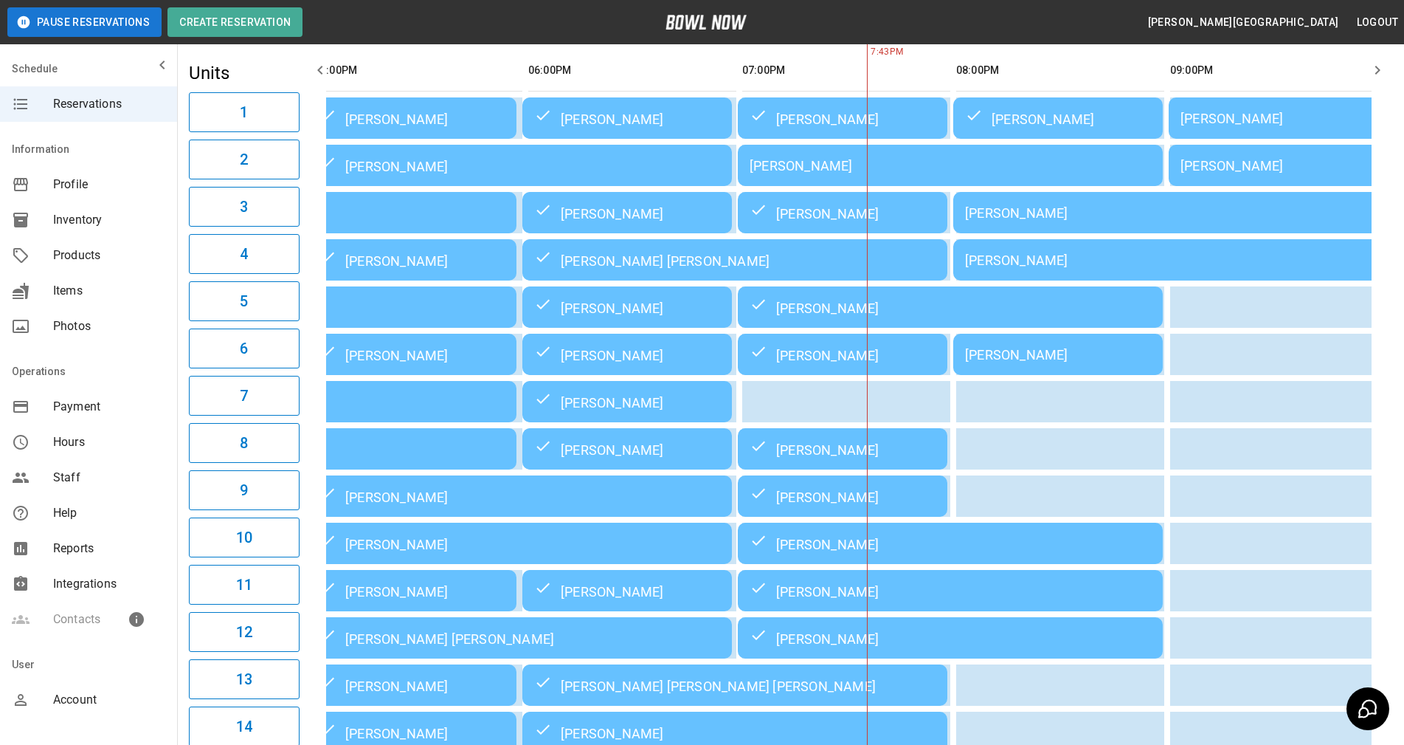
click at [1045, 265] on div "[PERSON_NAME]" at bounding box center [1165, 259] width 401 height 15
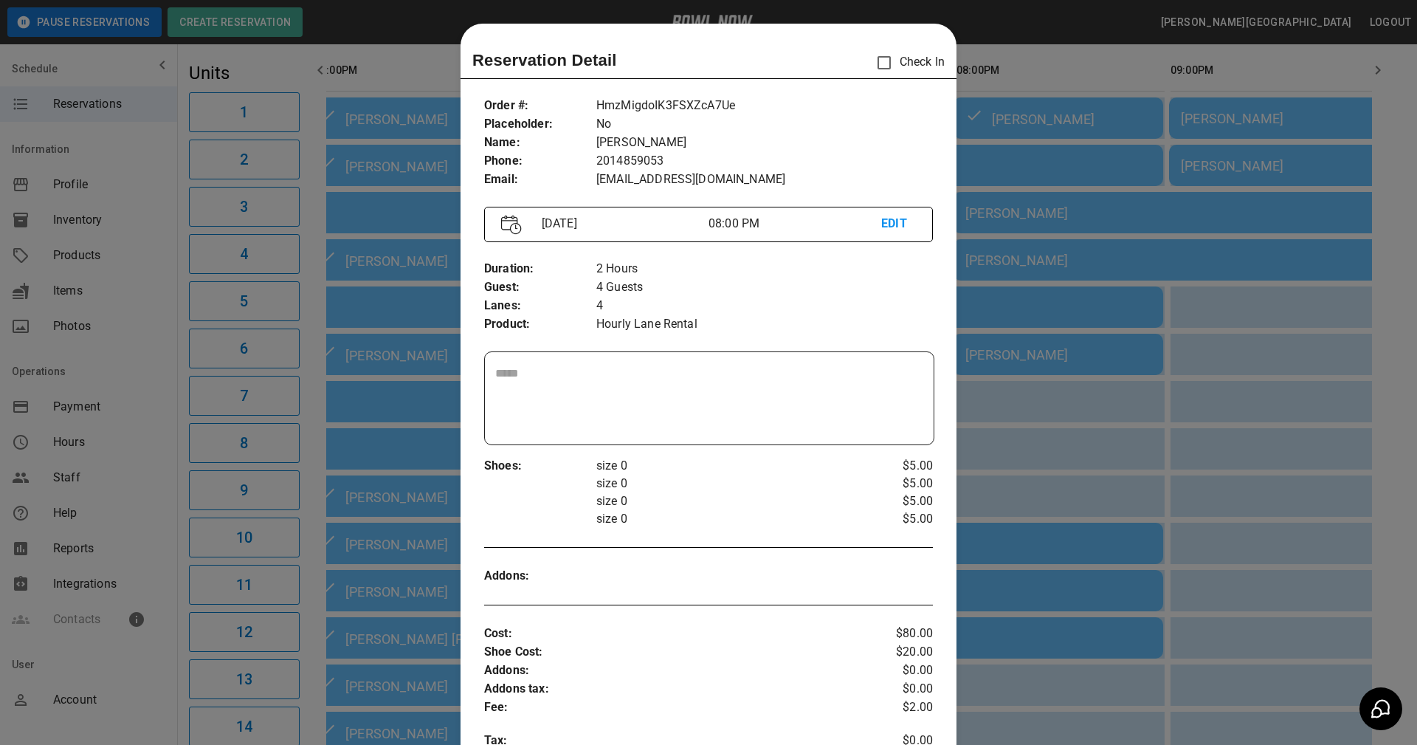
scroll to position [24, 0]
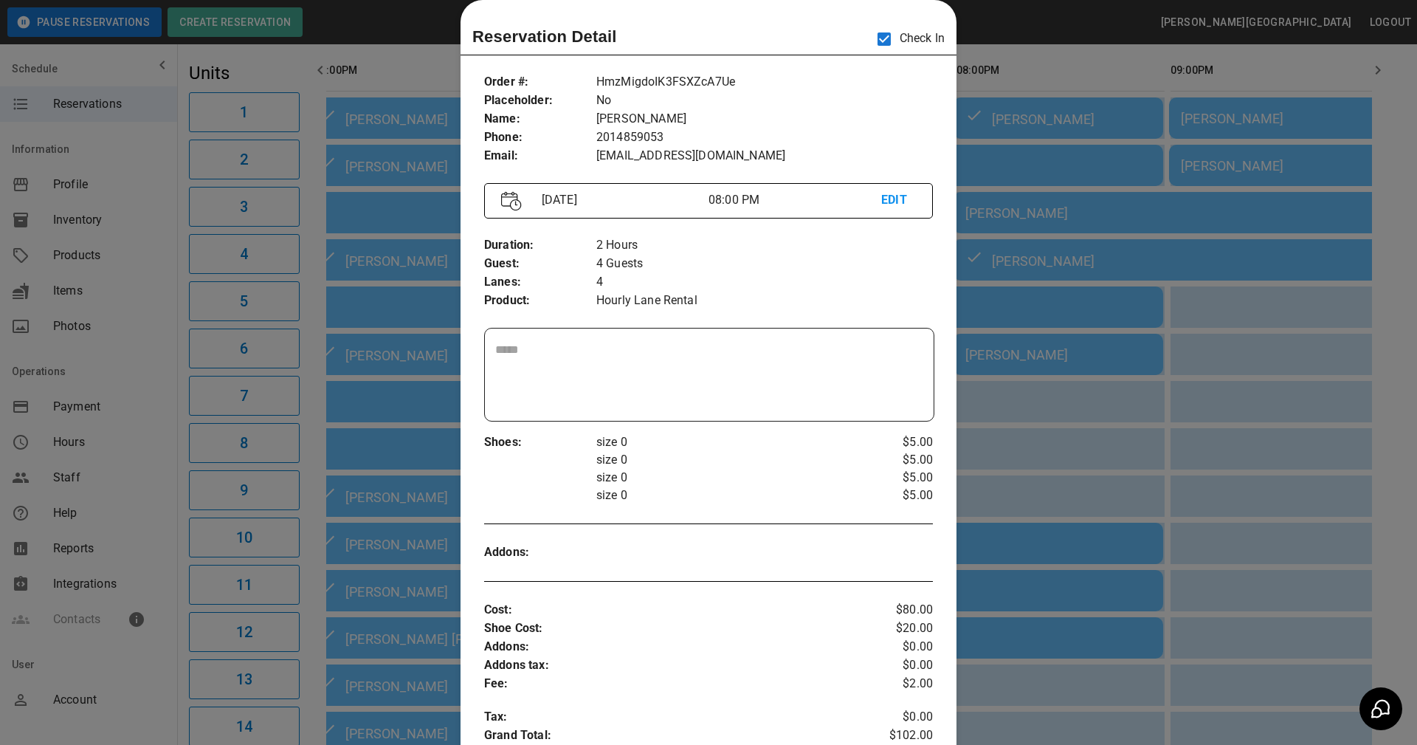
drag, startPoint x: 849, startPoint y: 289, endPoint x: 837, endPoint y: 348, distance: 60.4
click at [849, 289] on p "4" at bounding box center [764, 282] width 337 height 18
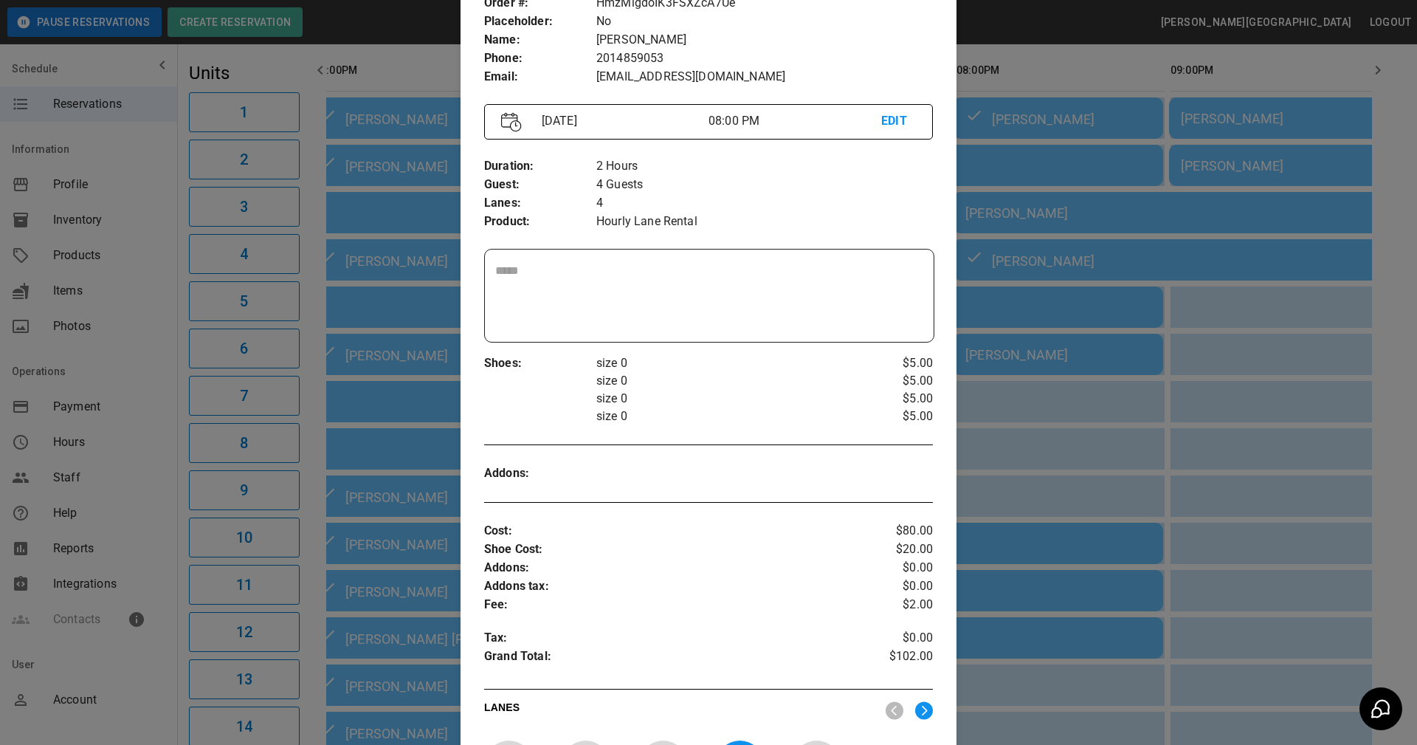
scroll to position [466, 0]
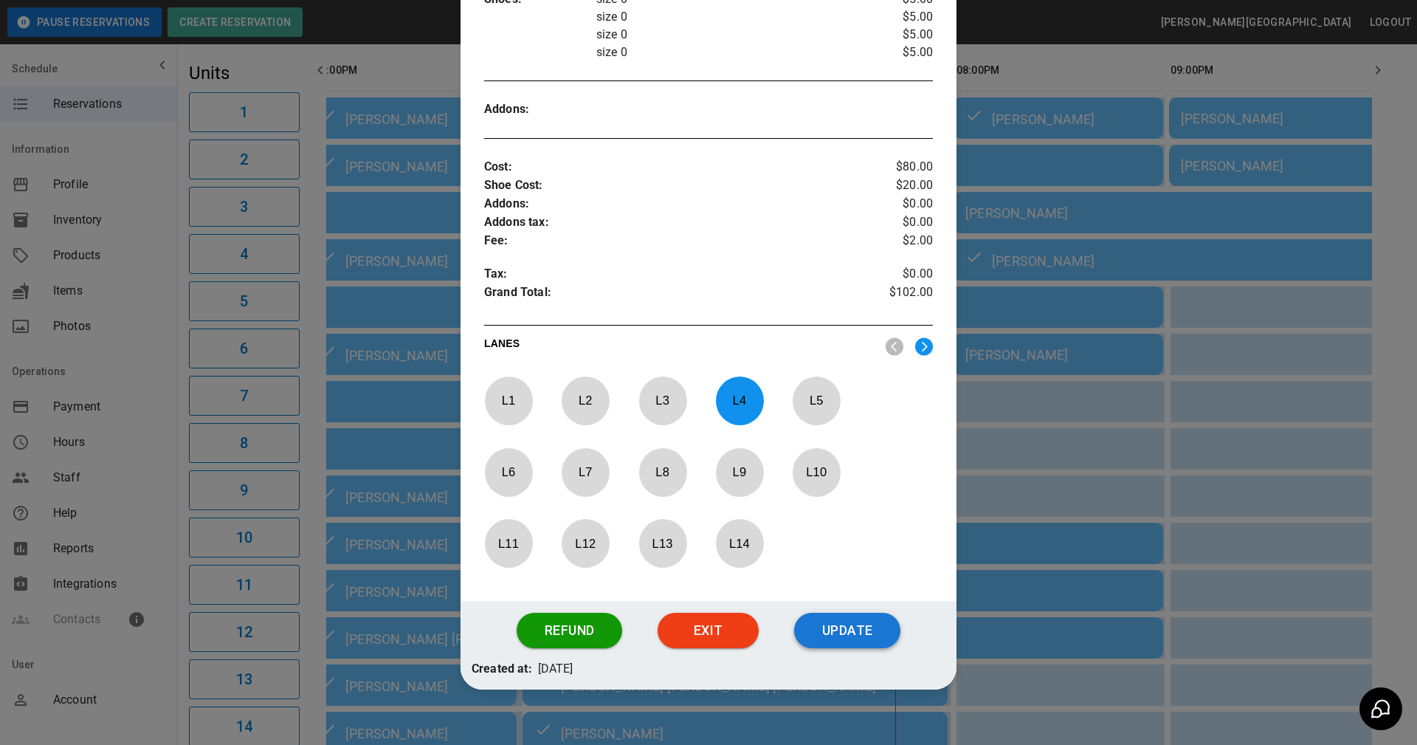
click at [838, 630] on button "Update" at bounding box center [847, 630] width 106 height 35
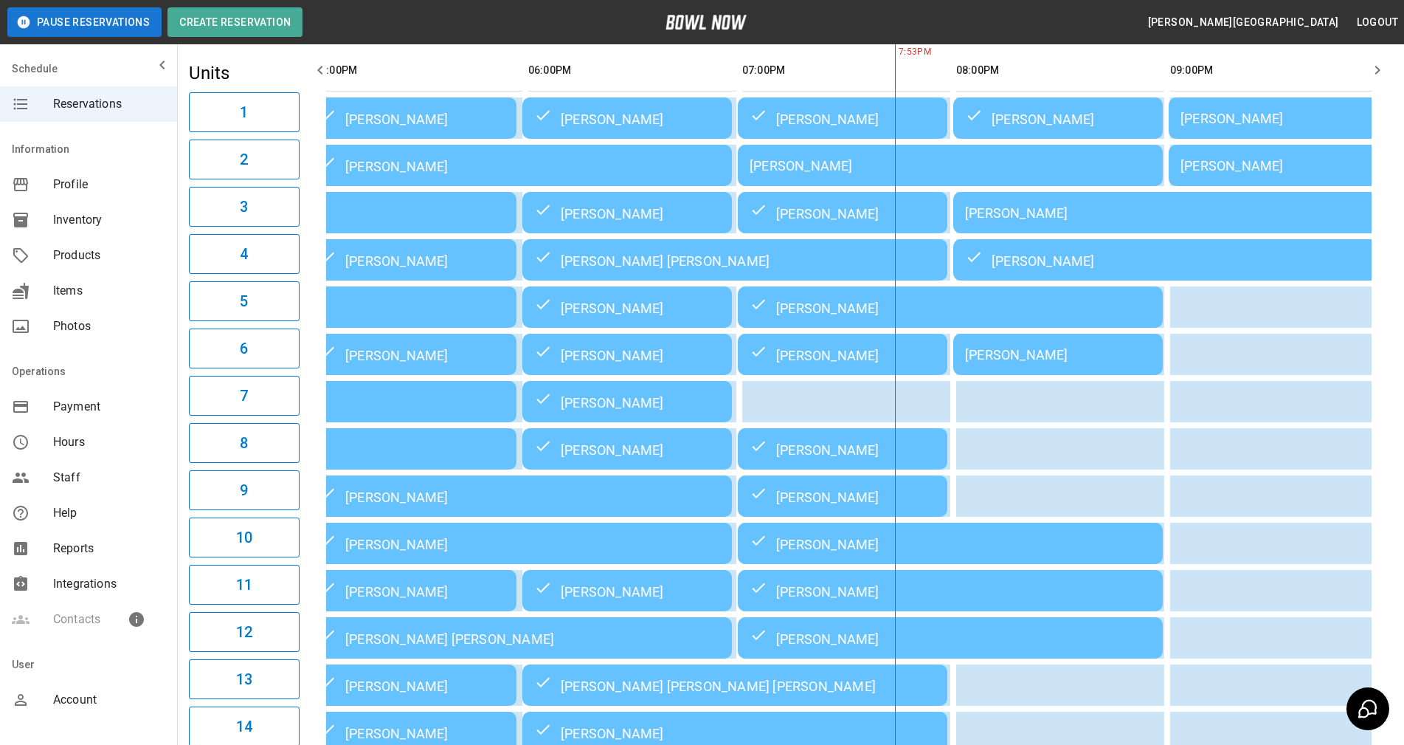
click at [1391, 535] on div "03:00PM 04:00PM 05:00PM 06:00PM 07:00PM 08:00PM 09:00PM 7:53PM [PERSON_NAME] [P…" at bounding box center [849, 637] width 1087 height 1187
click at [1023, 367] on td "[PERSON_NAME]" at bounding box center [1059, 354] width 210 height 41
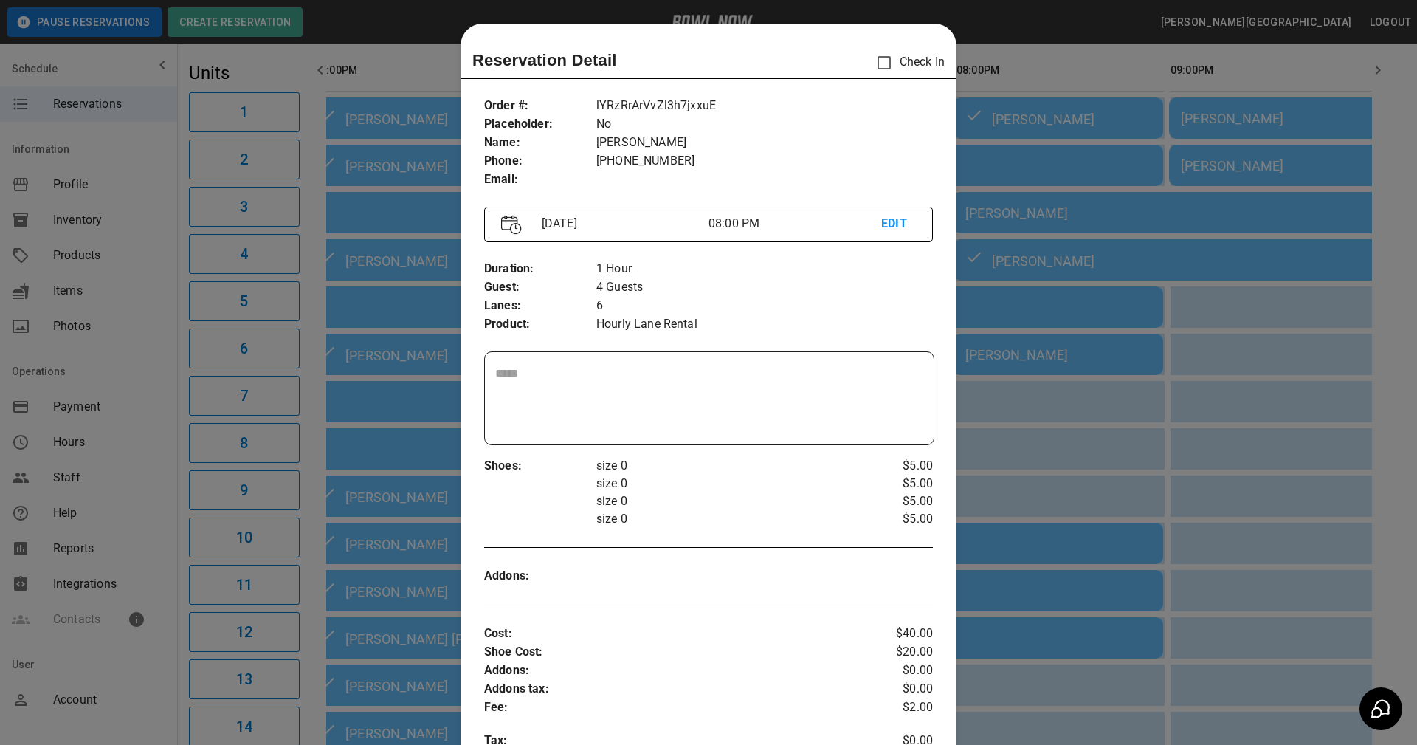
scroll to position [24, 0]
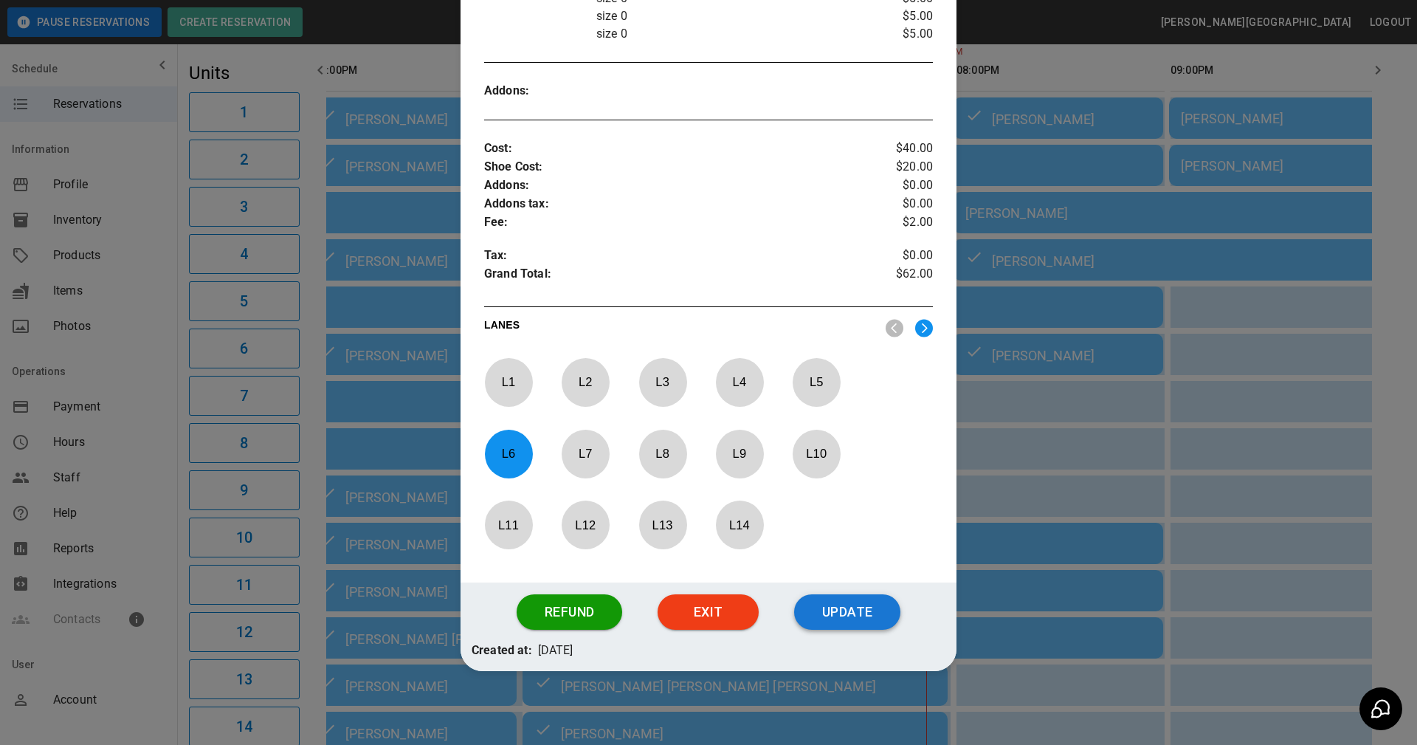
click at [822, 606] on button "Update" at bounding box center [847, 611] width 106 height 35
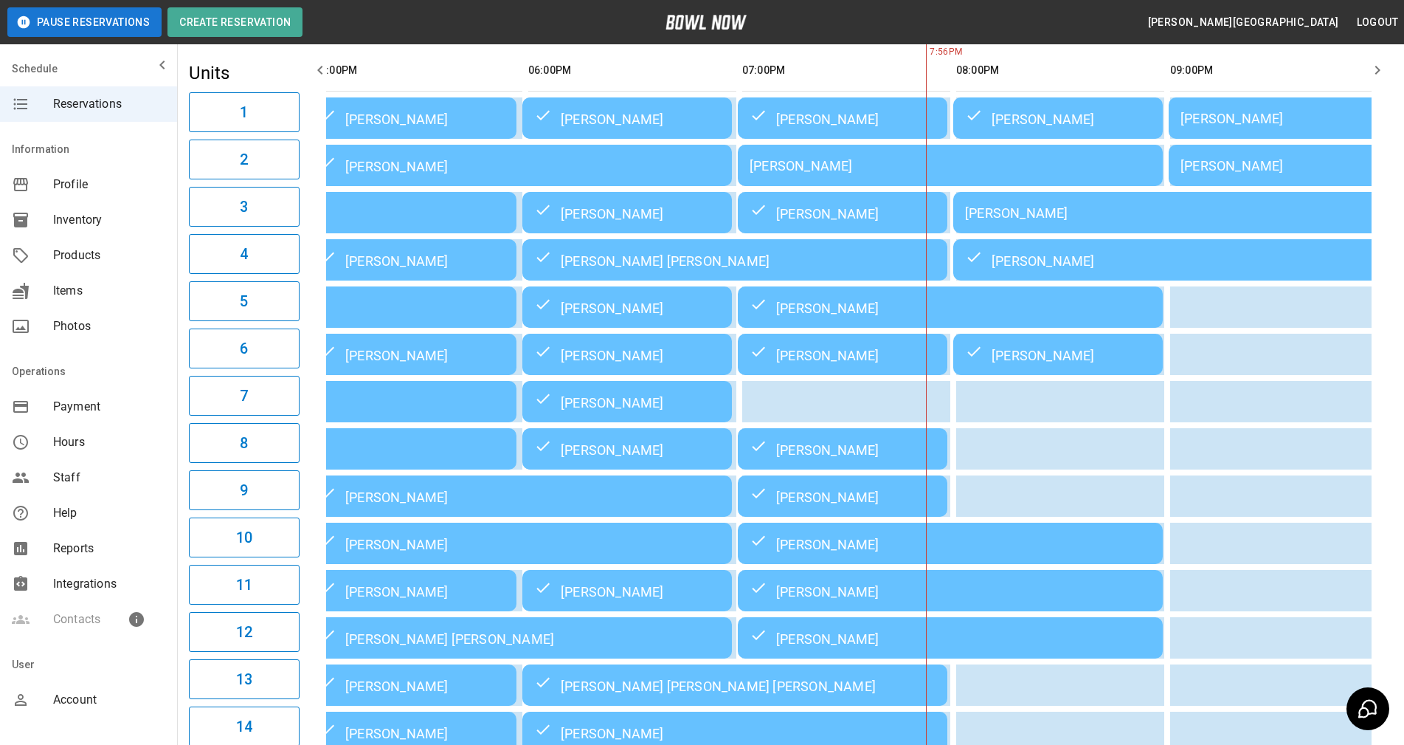
click at [1055, 207] on div "[PERSON_NAME]" at bounding box center [1165, 212] width 401 height 15
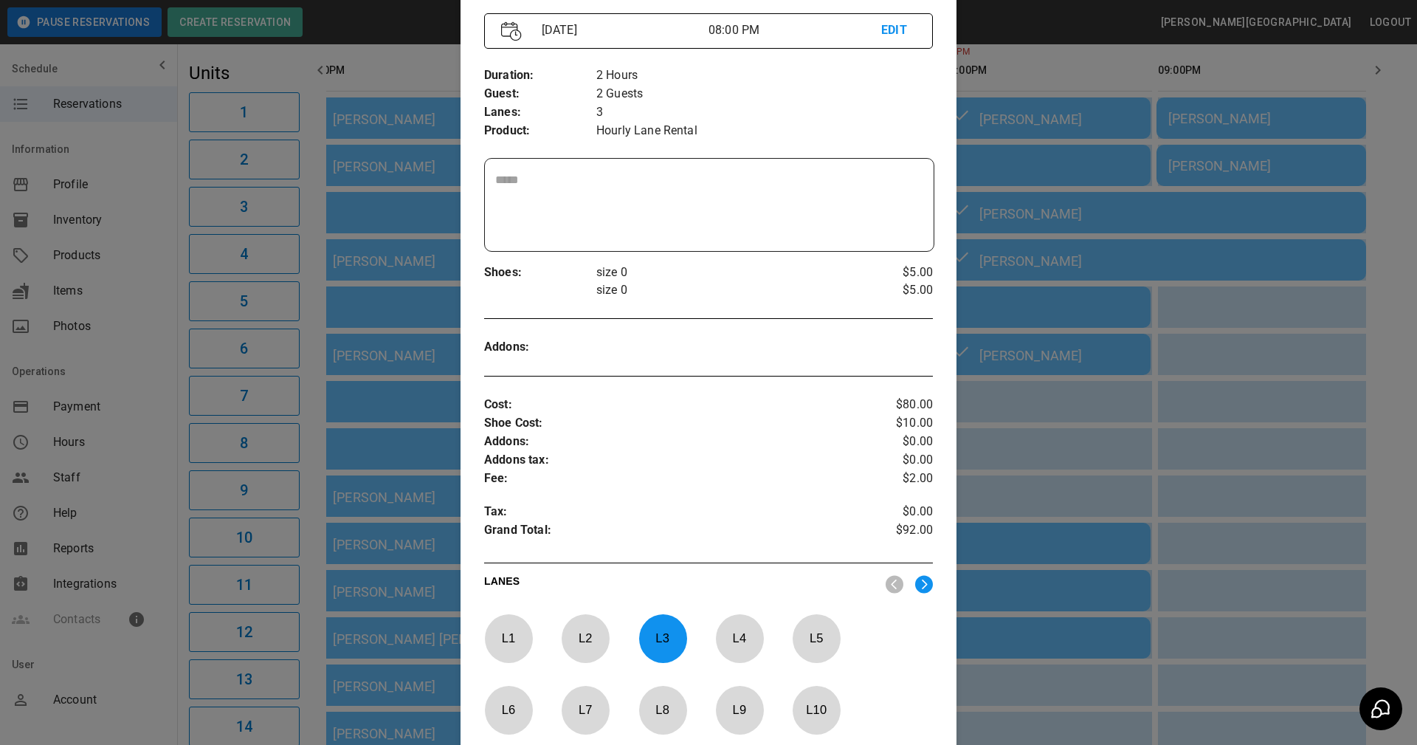
scroll to position [449, 0]
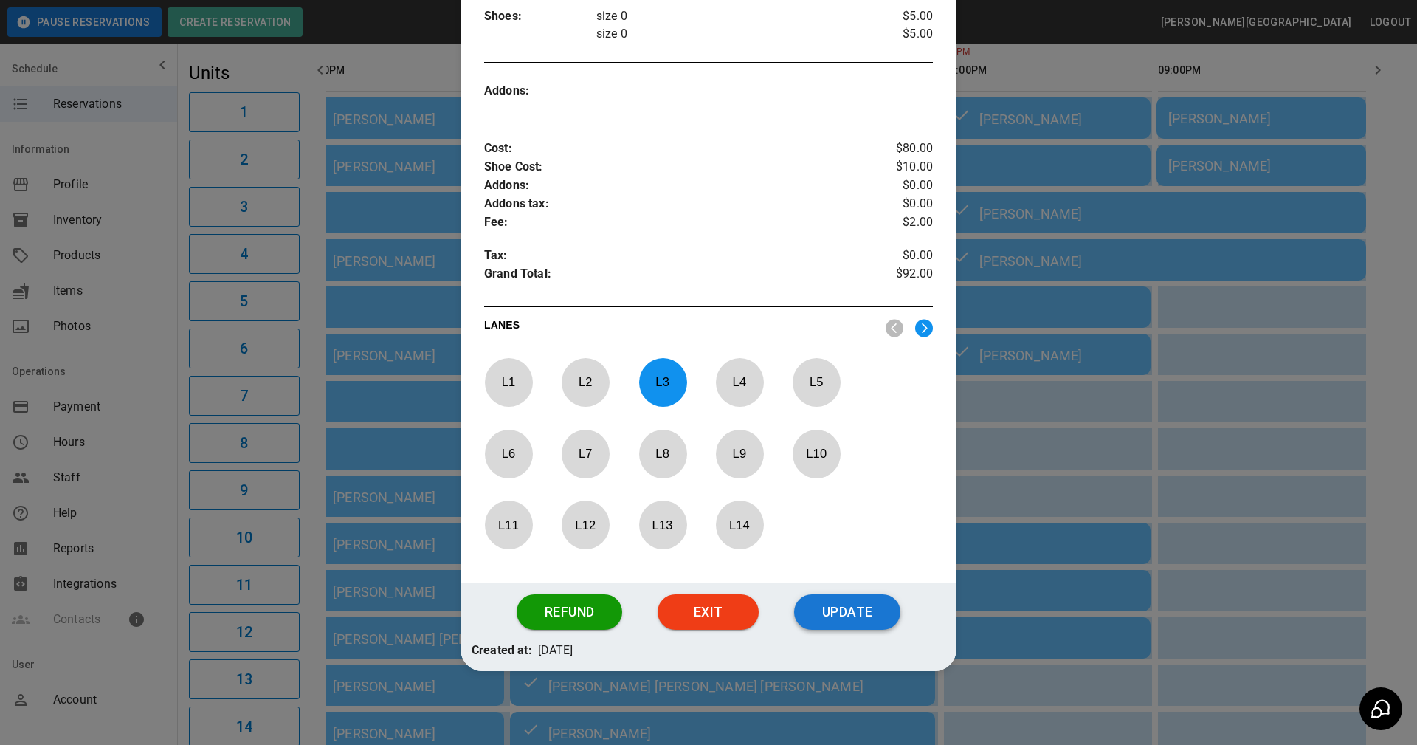
click at [859, 618] on button "Update" at bounding box center [847, 611] width 106 height 35
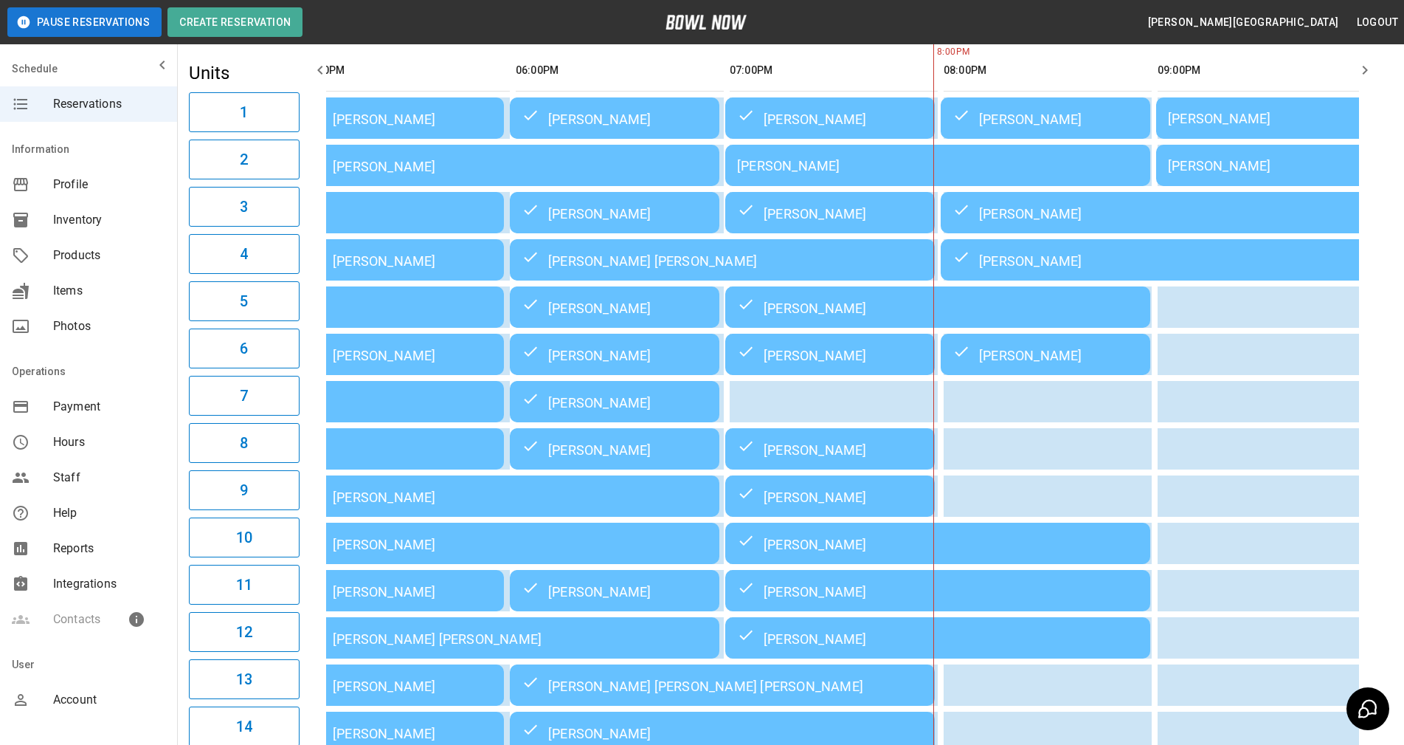
scroll to position [0, 456]
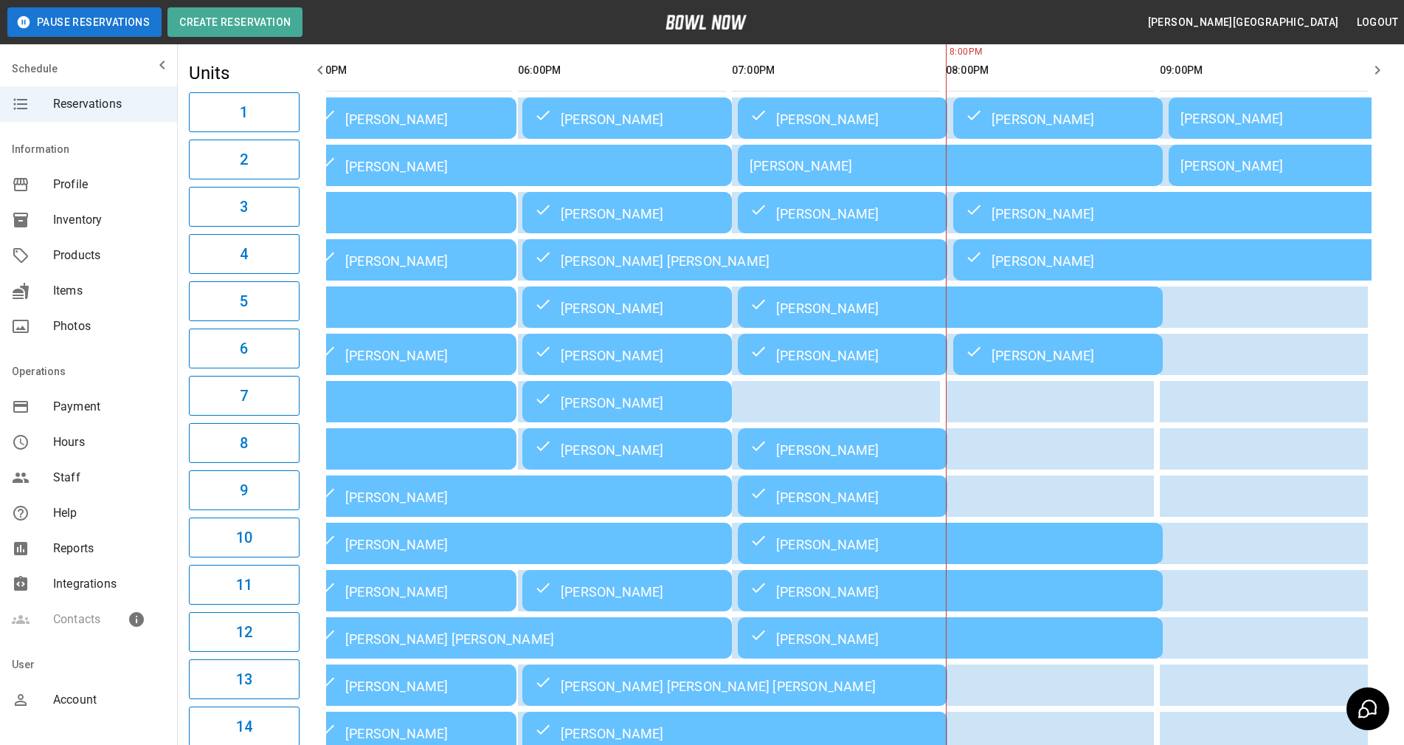
click at [1382, 493] on div "03:00PM 04:00PM 05:00PM 06:00PM 07:00PM 08:00PM 09:00PM 8:00PM [PERSON_NAME] [P…" at bounding box center [849, 637] width 1087 height 1187
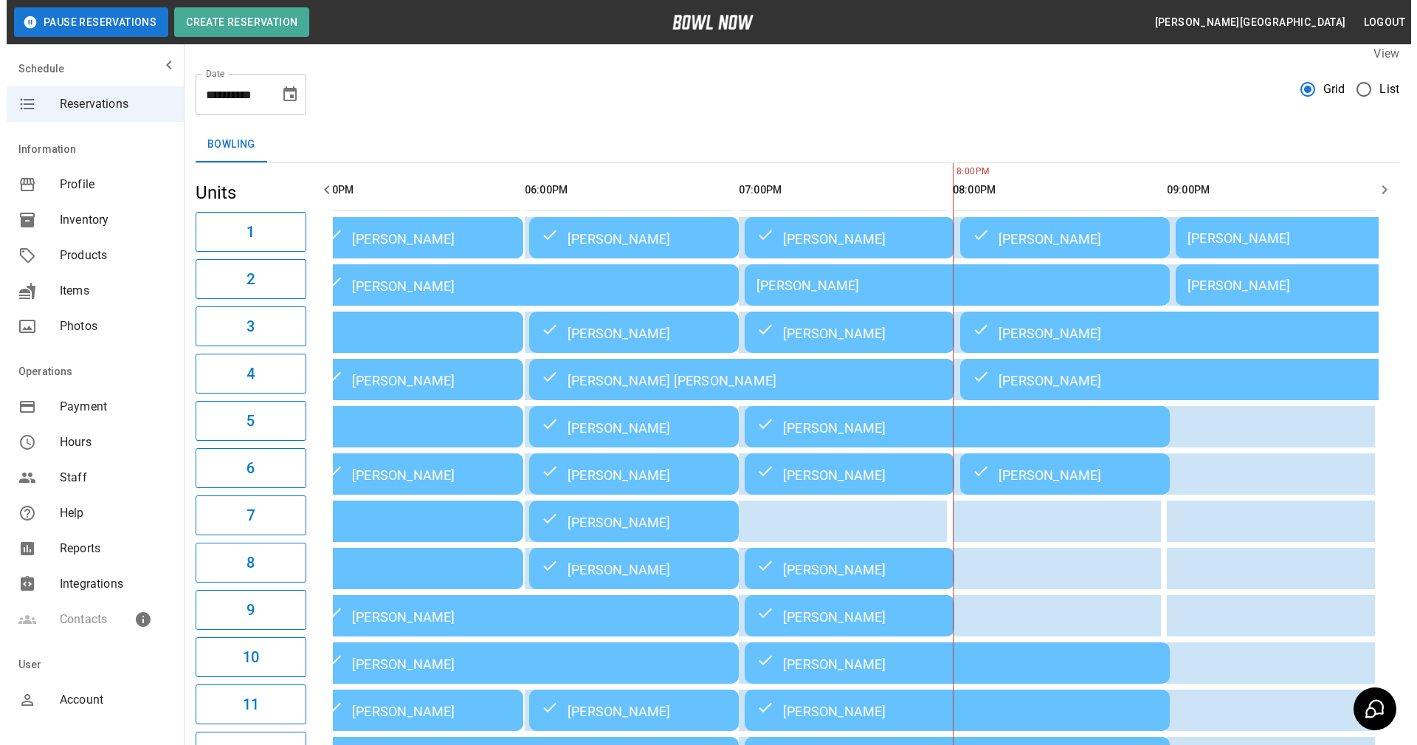
scroll to position [0, 0]
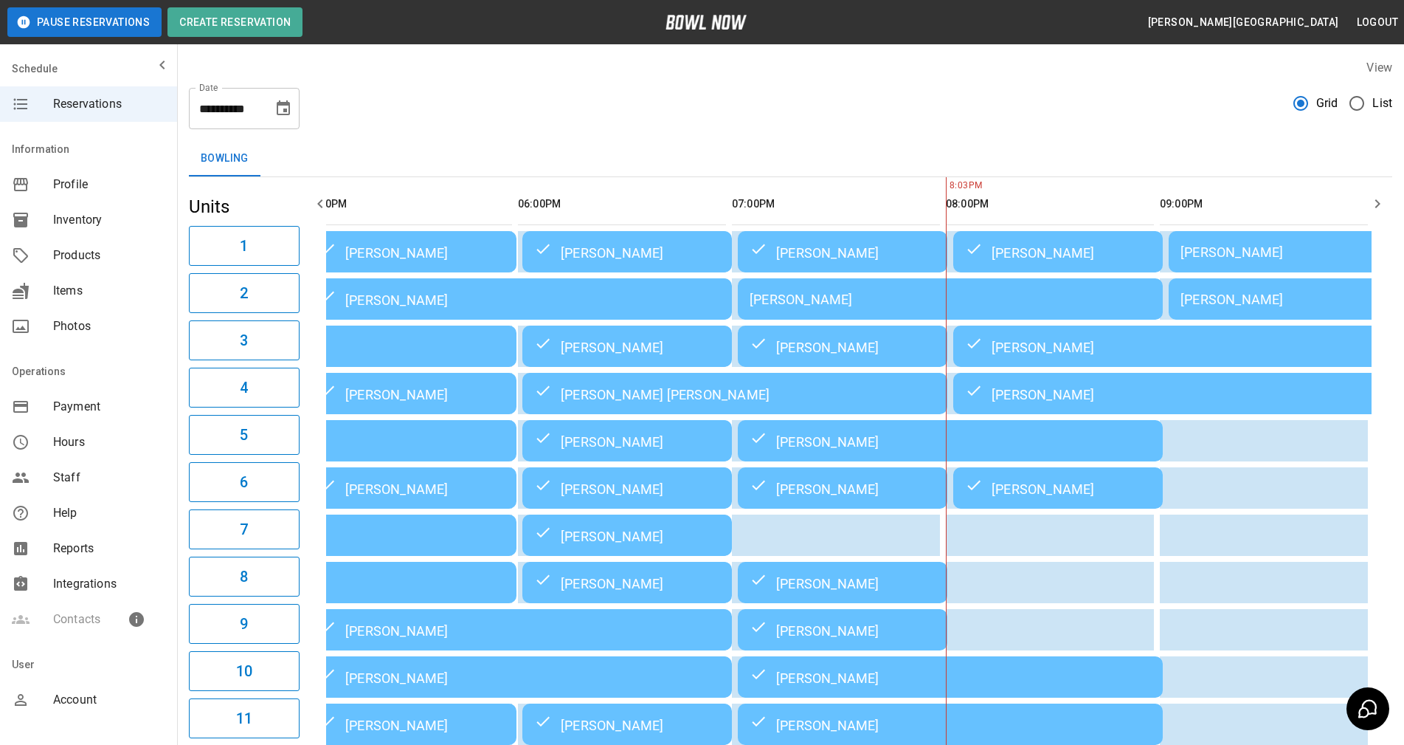
click at [1185, 188] on th "sticky table" at bounding box center [1193, 204] width 48 height 42
click at [1089, 252] on div "[PERSON_NAME]" at bounding box center [1058, 252] width 186 height 18
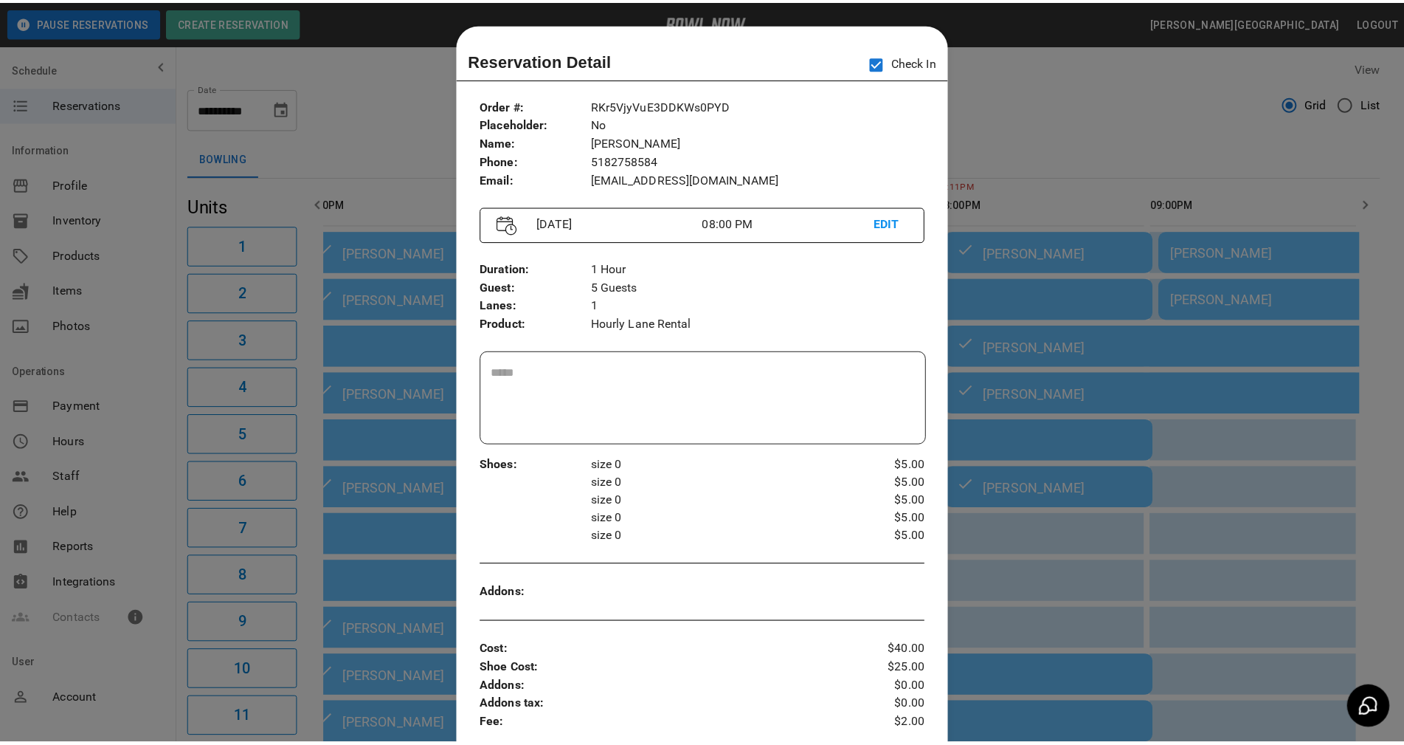
scroll to position [24, 0]
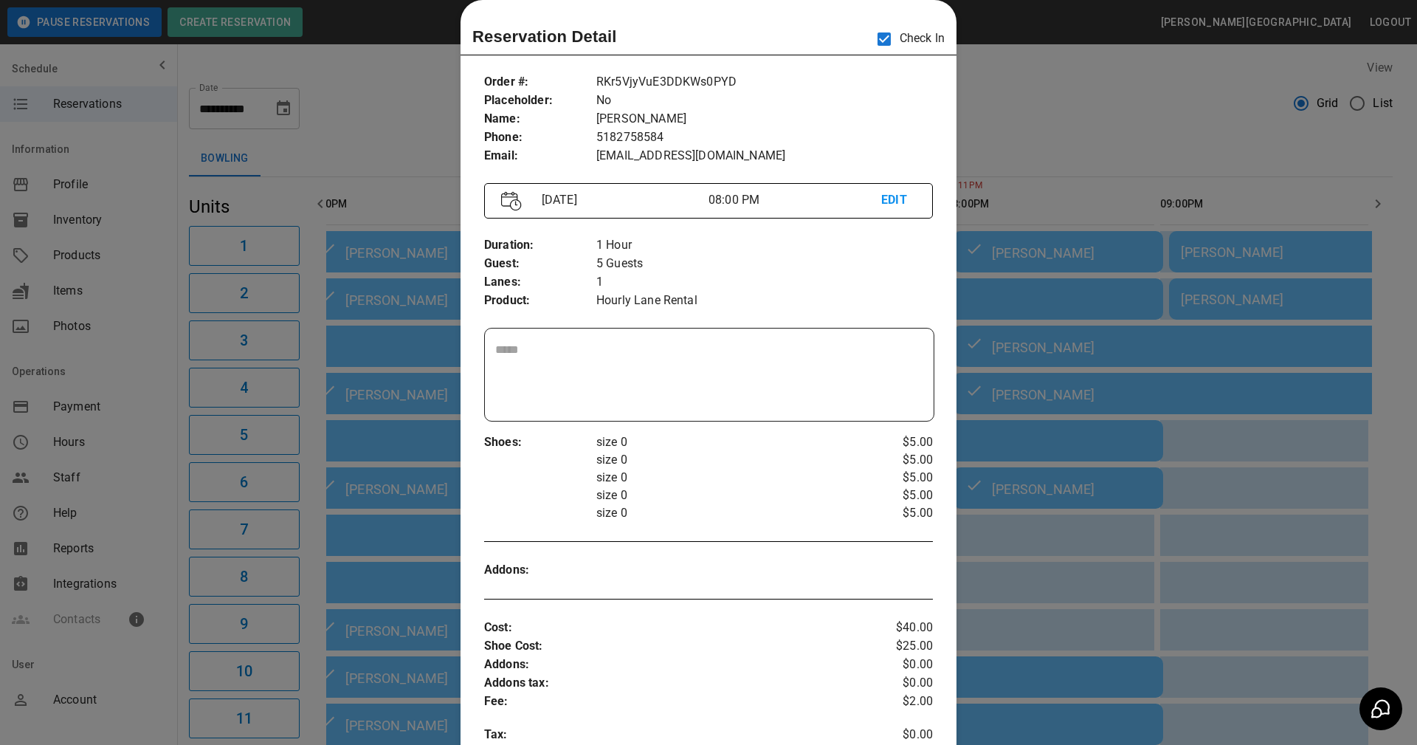
click at [1094, 180] on div at bounding box center [708, 372] width 1417 height 745
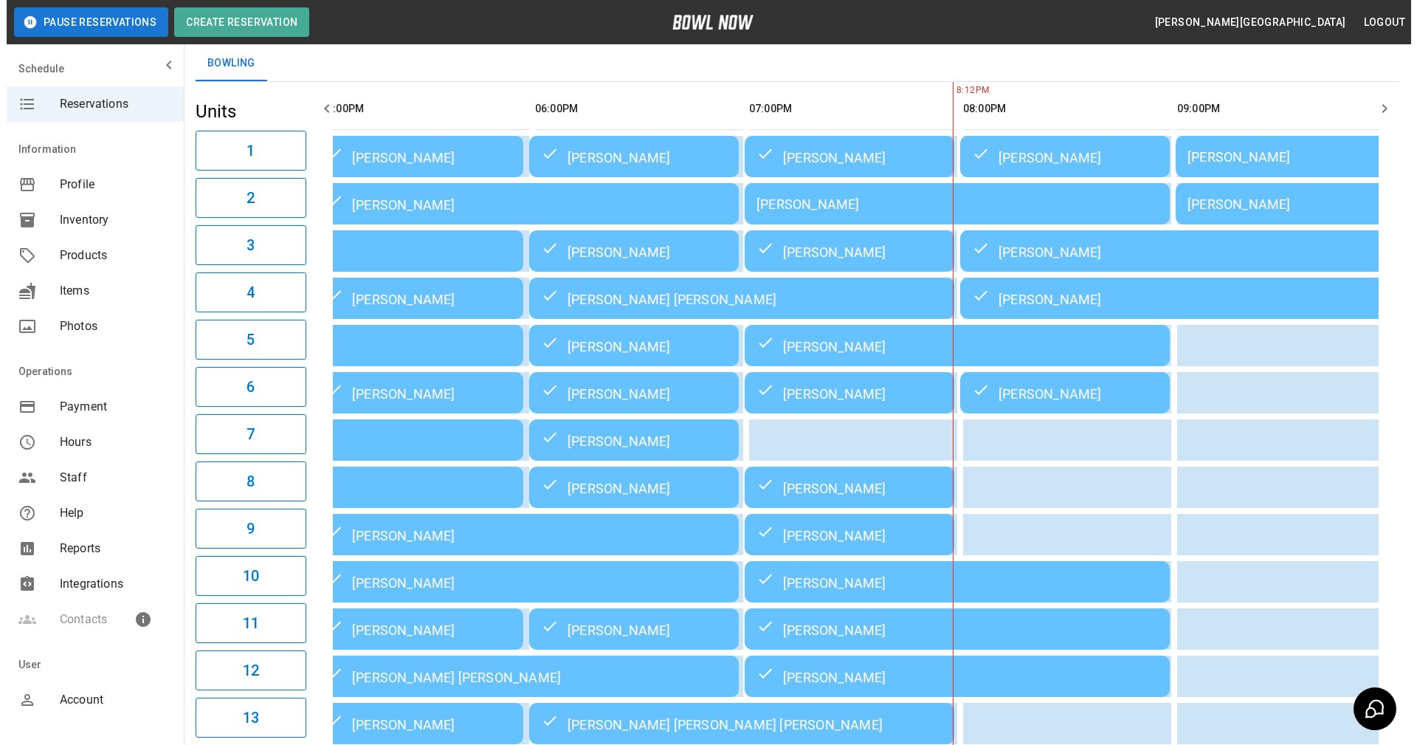
scroll to position [60, 0]
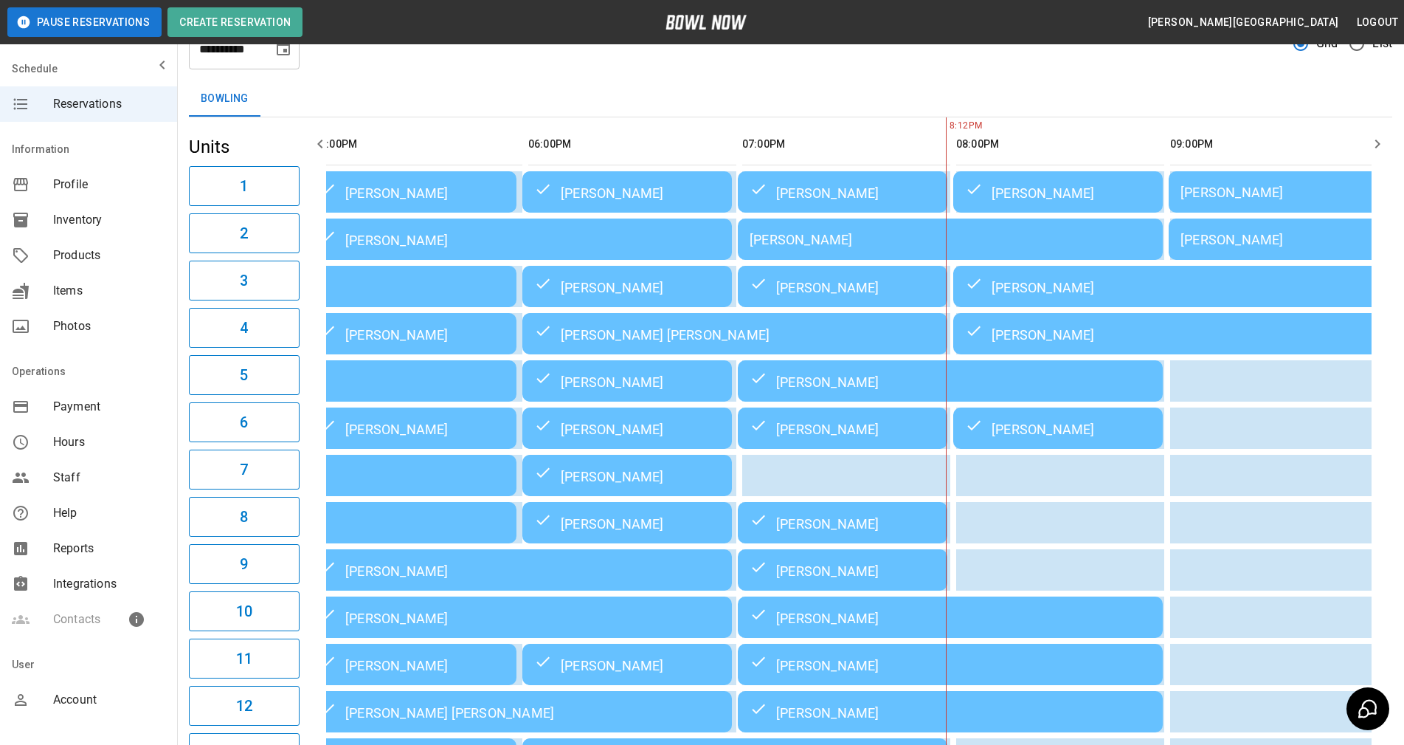
click at [770, 246] on div "[PERSON_NAME]" at bounding box center [950, 239] width 401 height 15
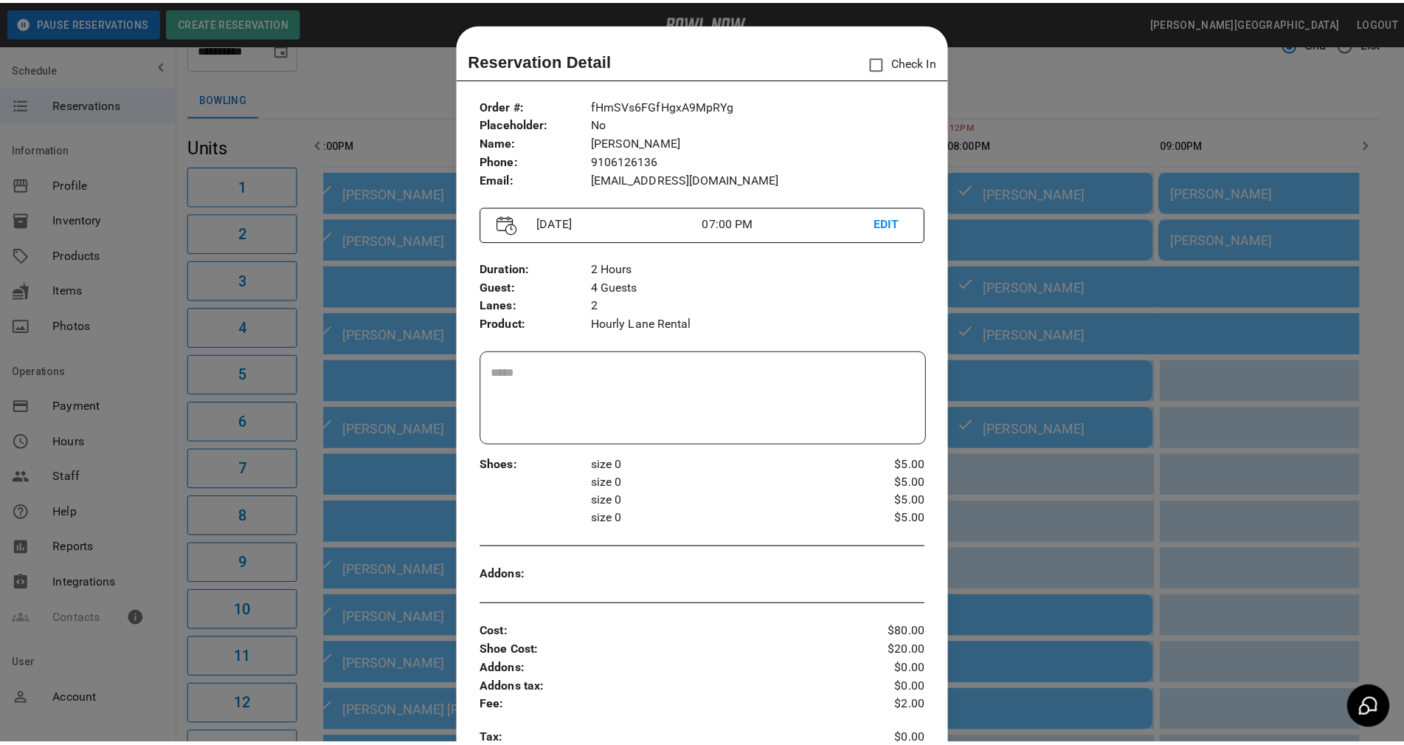
scroll to position [24, 0]
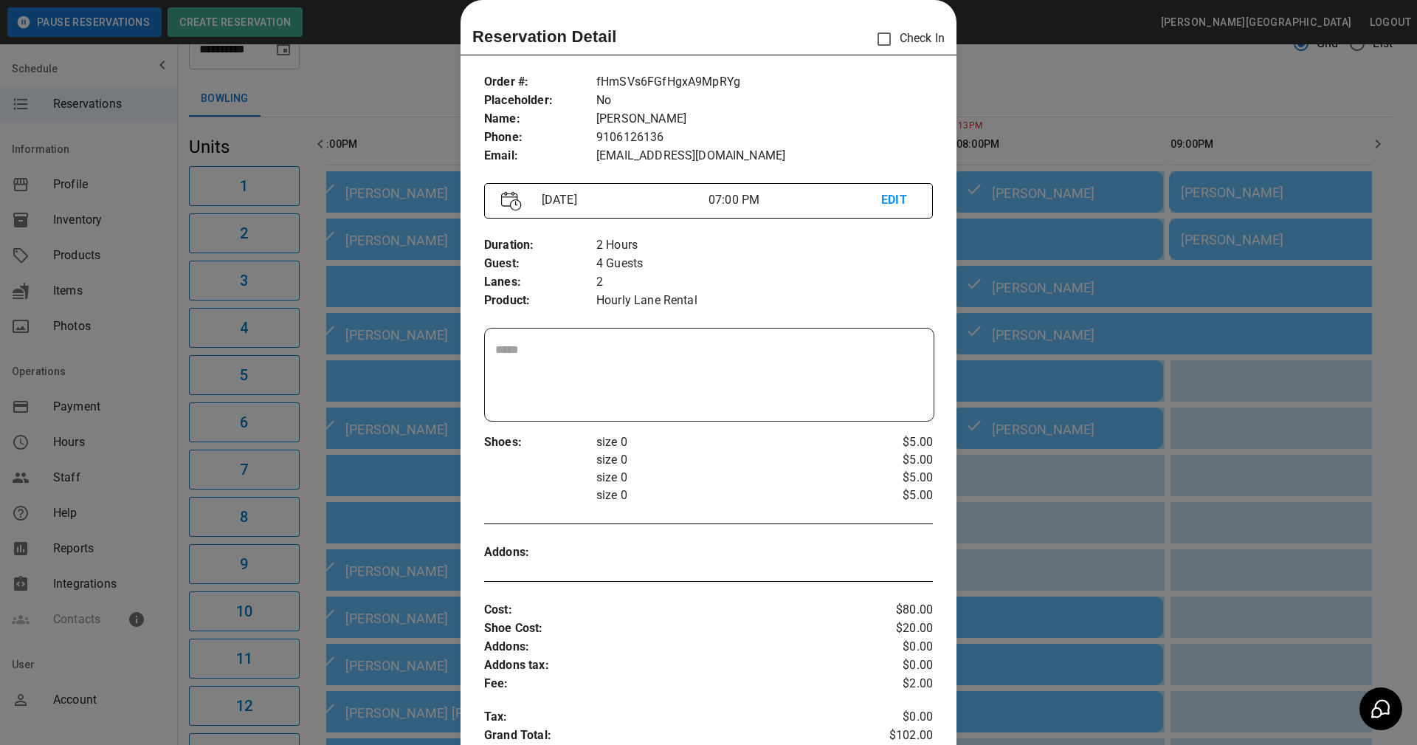
click at [1014, 128] on div at bounding box center [708, 372] width 1417 height 745
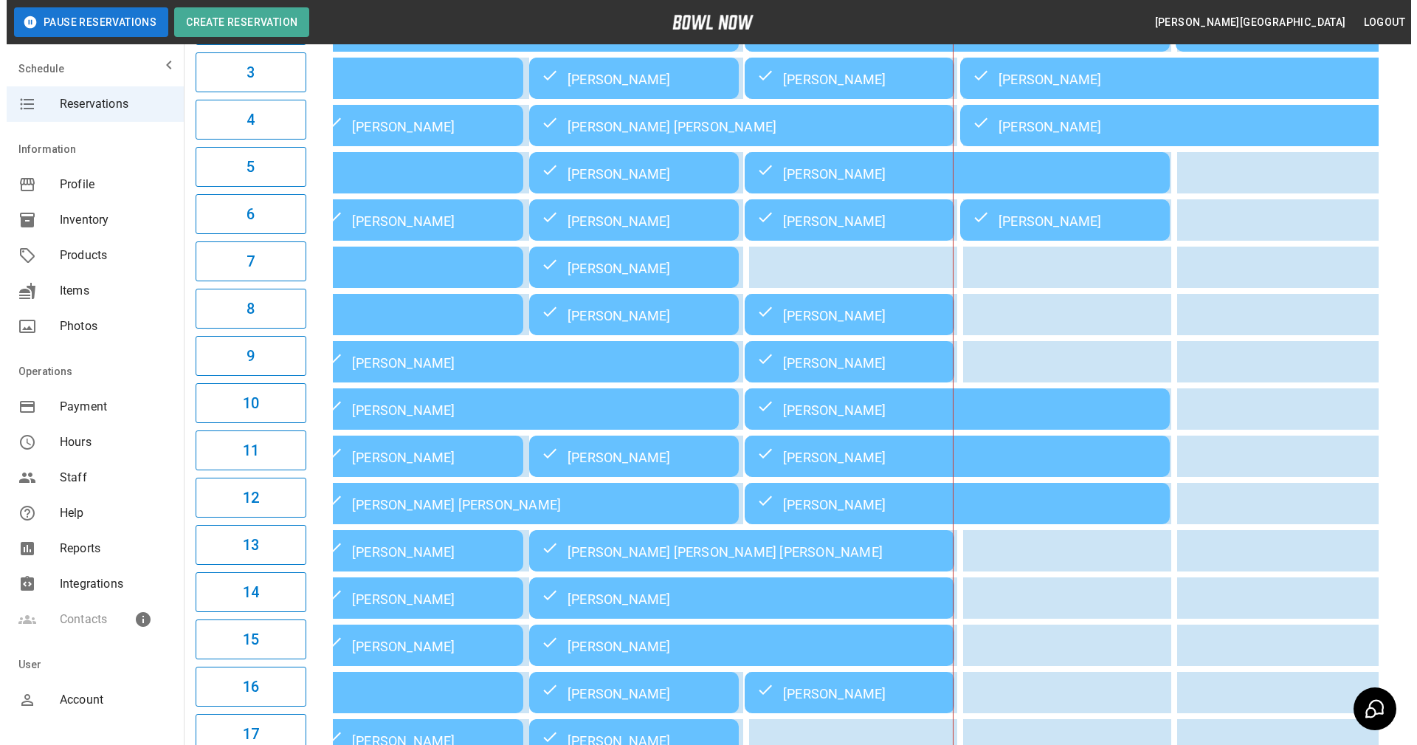
scroll to position [207, 0]
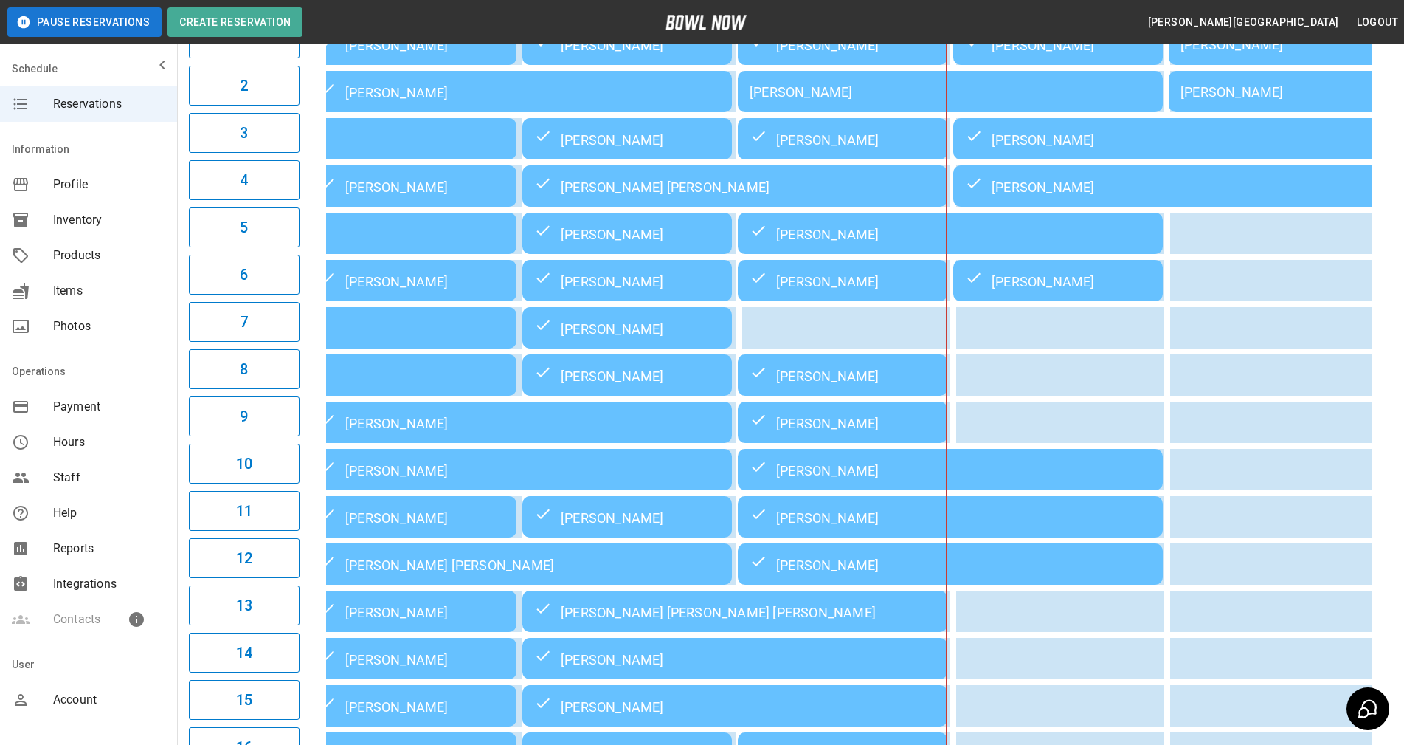
click at [1237, 94] on div "[PERSON_NAME]" at bounding box center [1274, 91] width 186 height 15
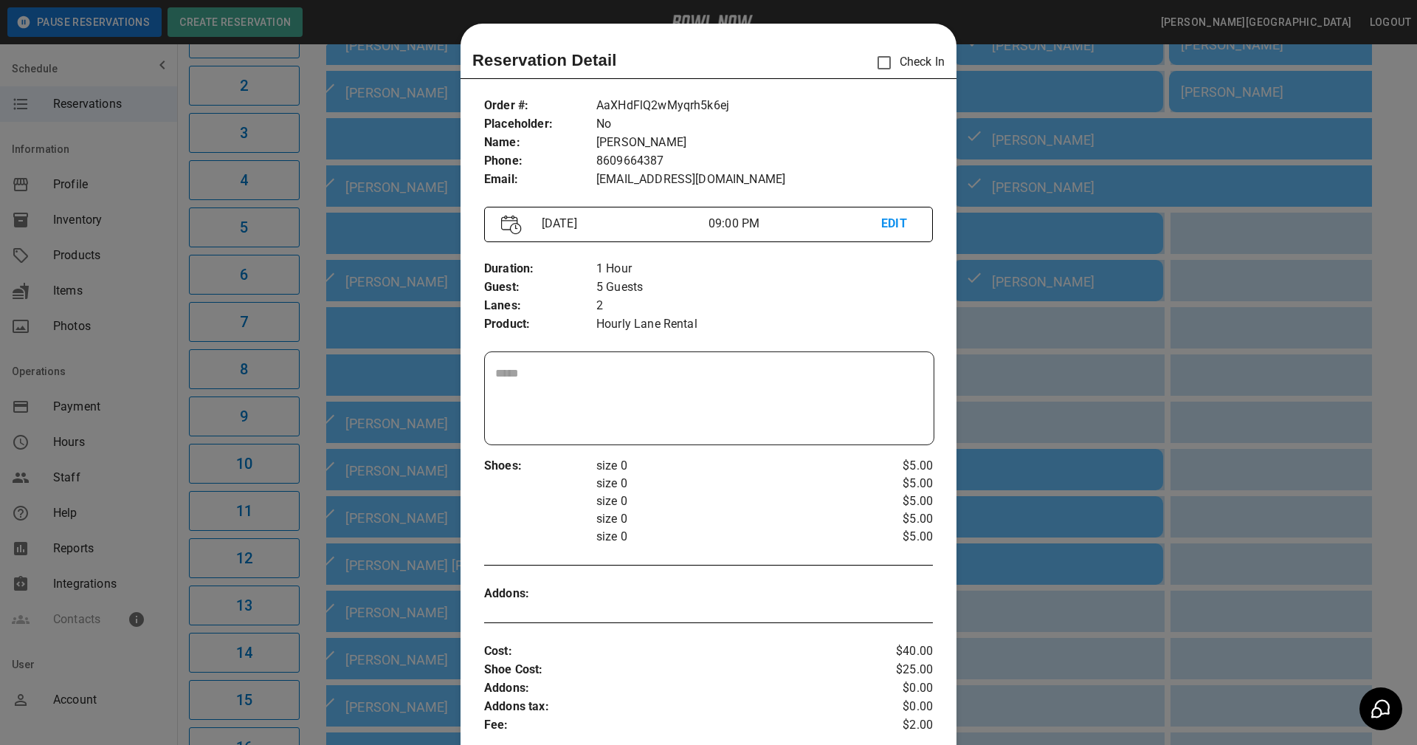
scroll to position [24, 0]
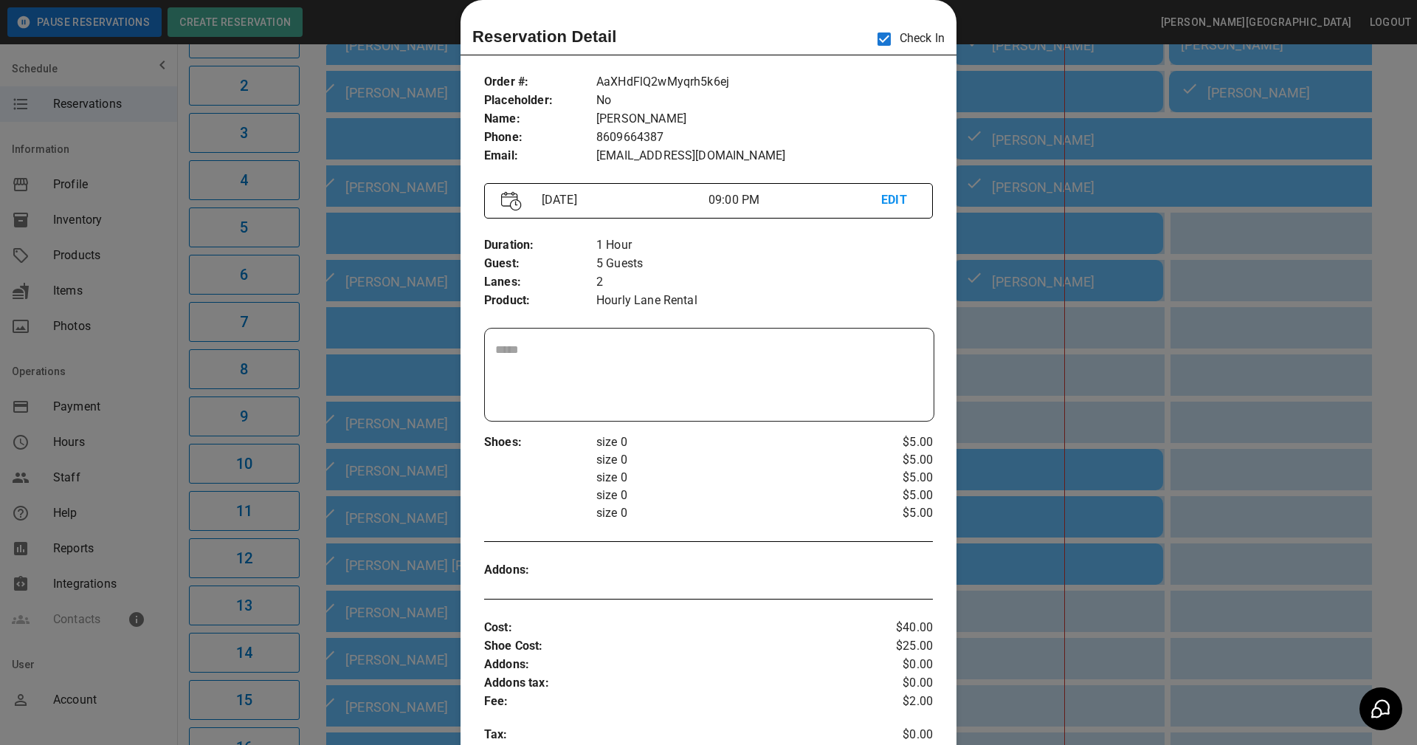
click at [710, 351] on textarea at bounding box center [709, 375] width 428 height 68
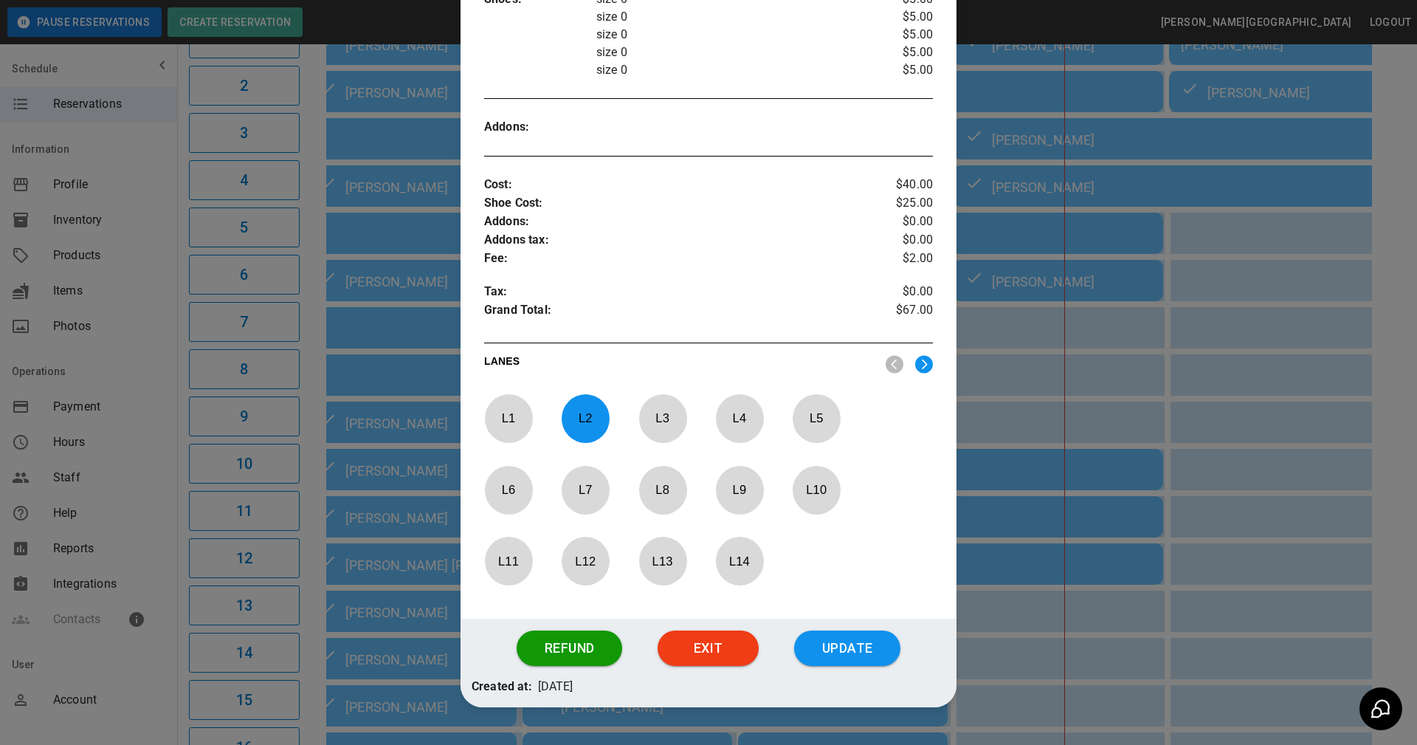
scroll to position [503, 0]
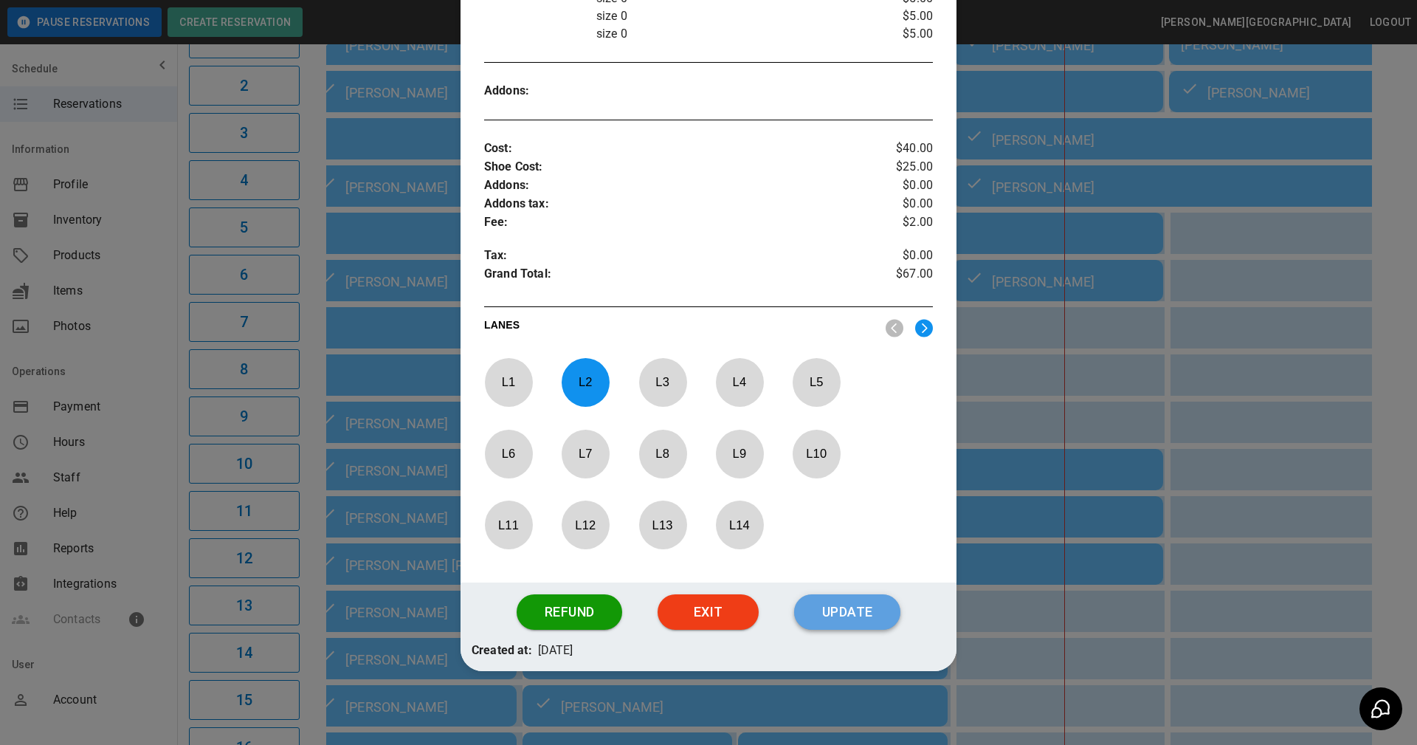
click at [822, 614] on button "Update" at bounding box center [847, 611] width 106 height 35
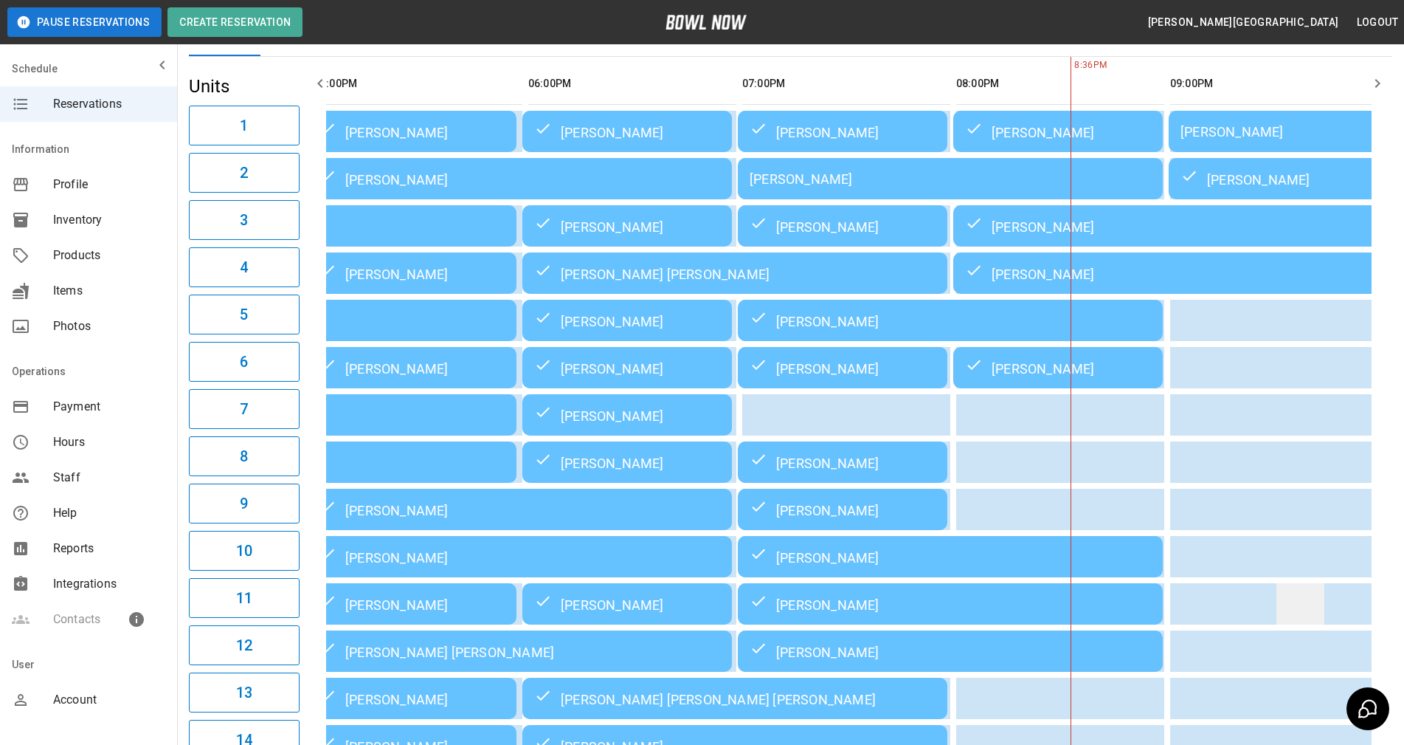
scroll to position [0, 0]
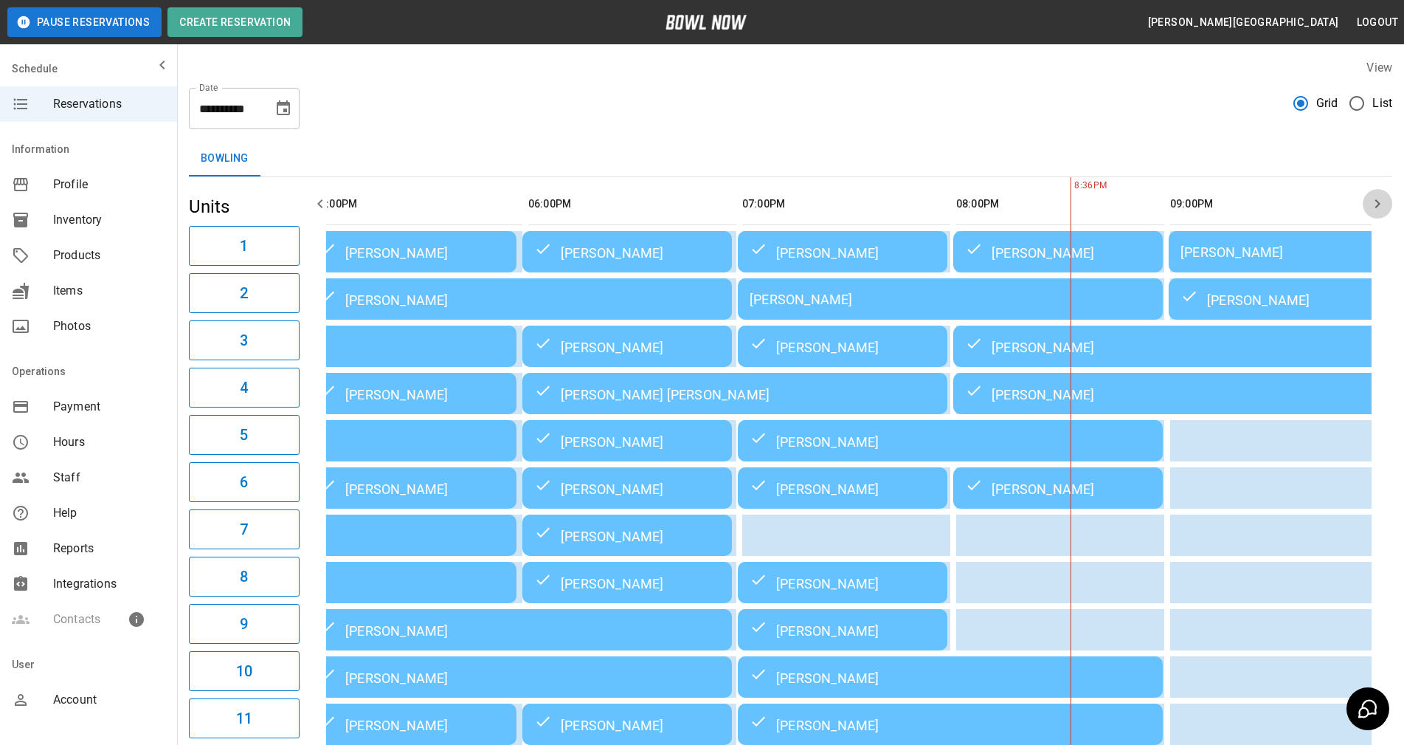
click at [1377, 207] on icon "button" at bounding box center [1378, 203] width 5 height 9
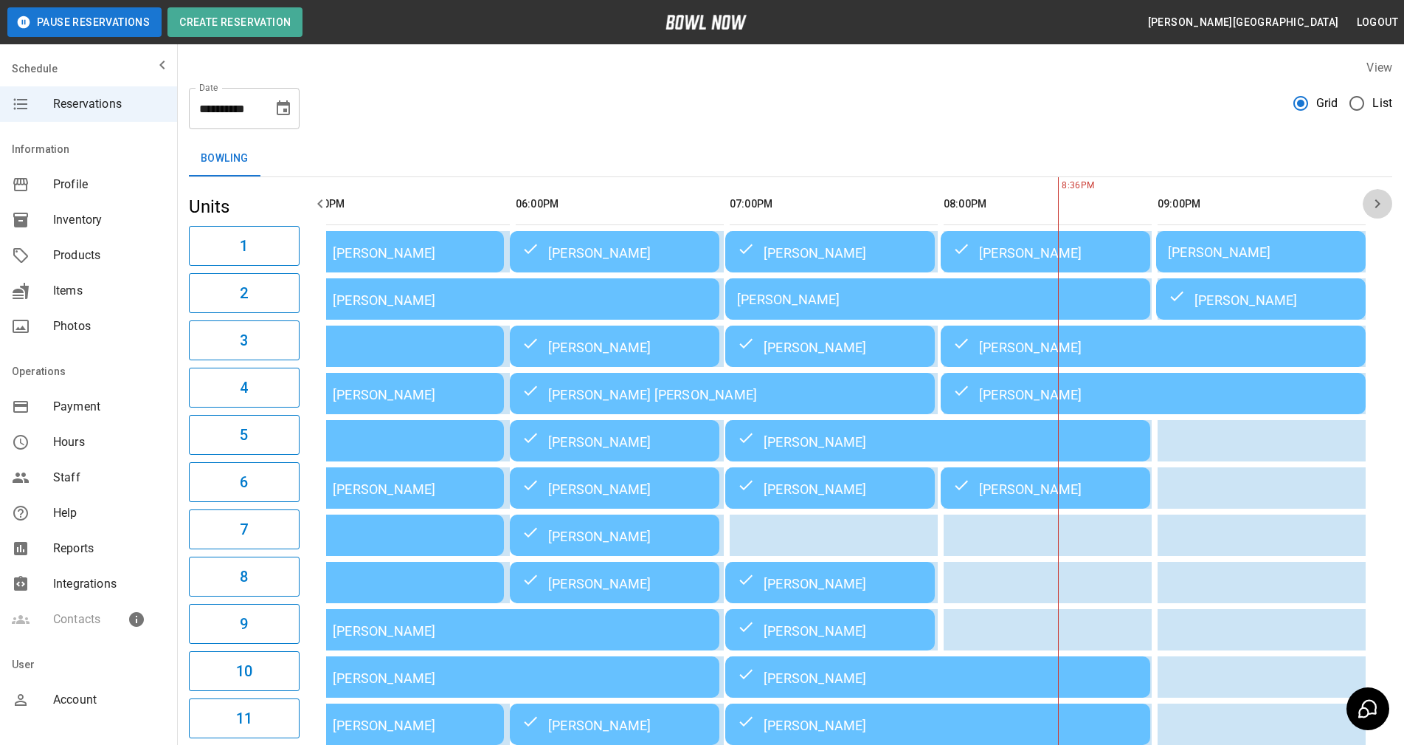
click at [1377, 207] on icon "button" at bounding box center [1378, 203] width 5 height 9
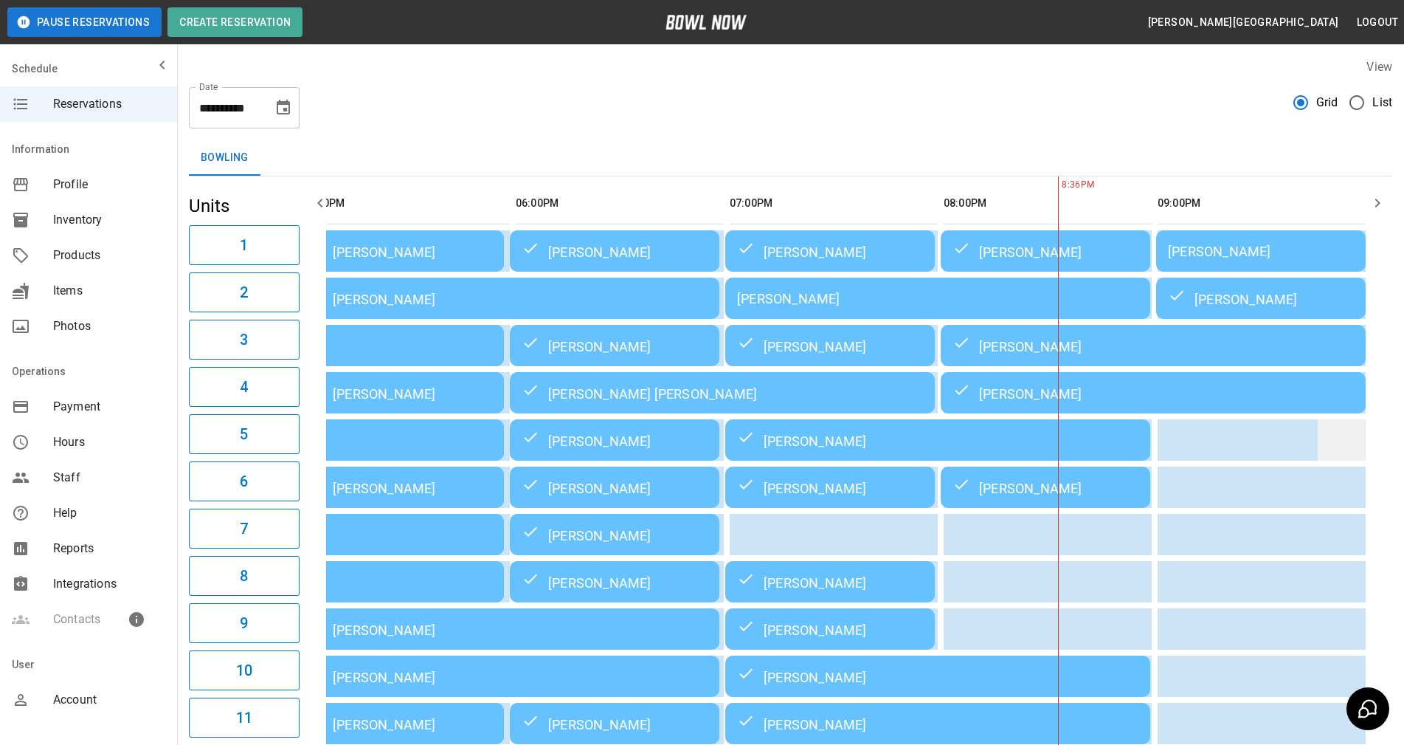
scroll to position [0, 0]
